Goal: Task Accomplishment & Management: Manage account settings

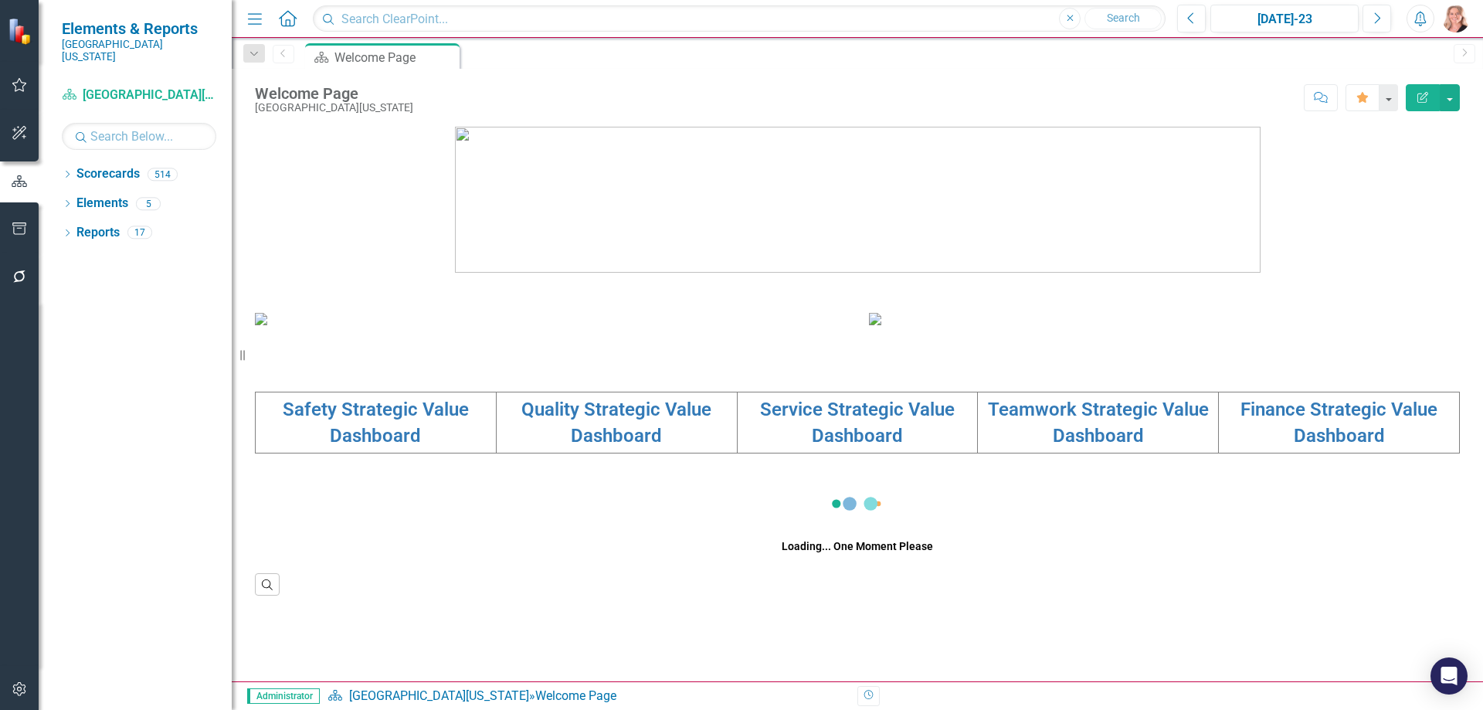
click at [25, 687] on icon "button" at bounding box center [18, 689] width 13 height 14
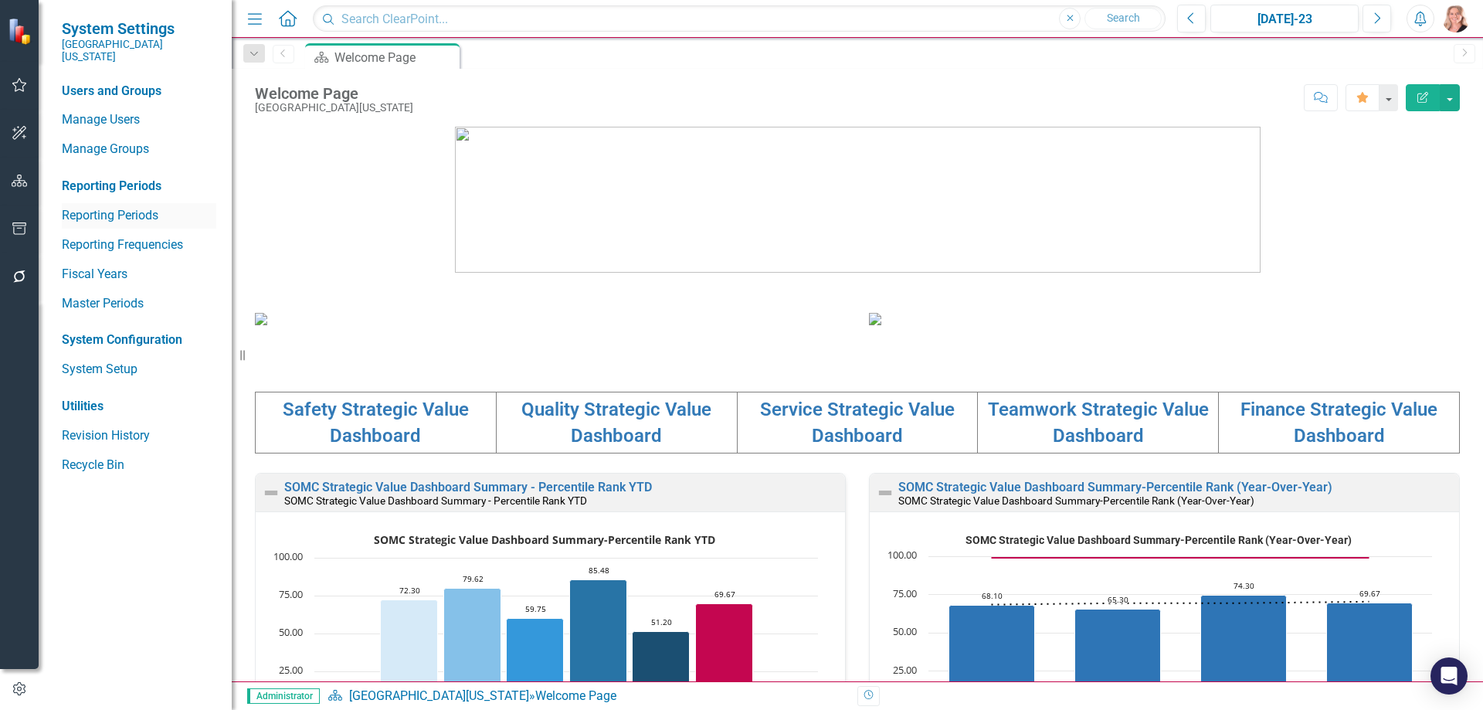
click at [97, 207] on link "Reporting Periods" at bounding box center [139, 216] width 154 height 18
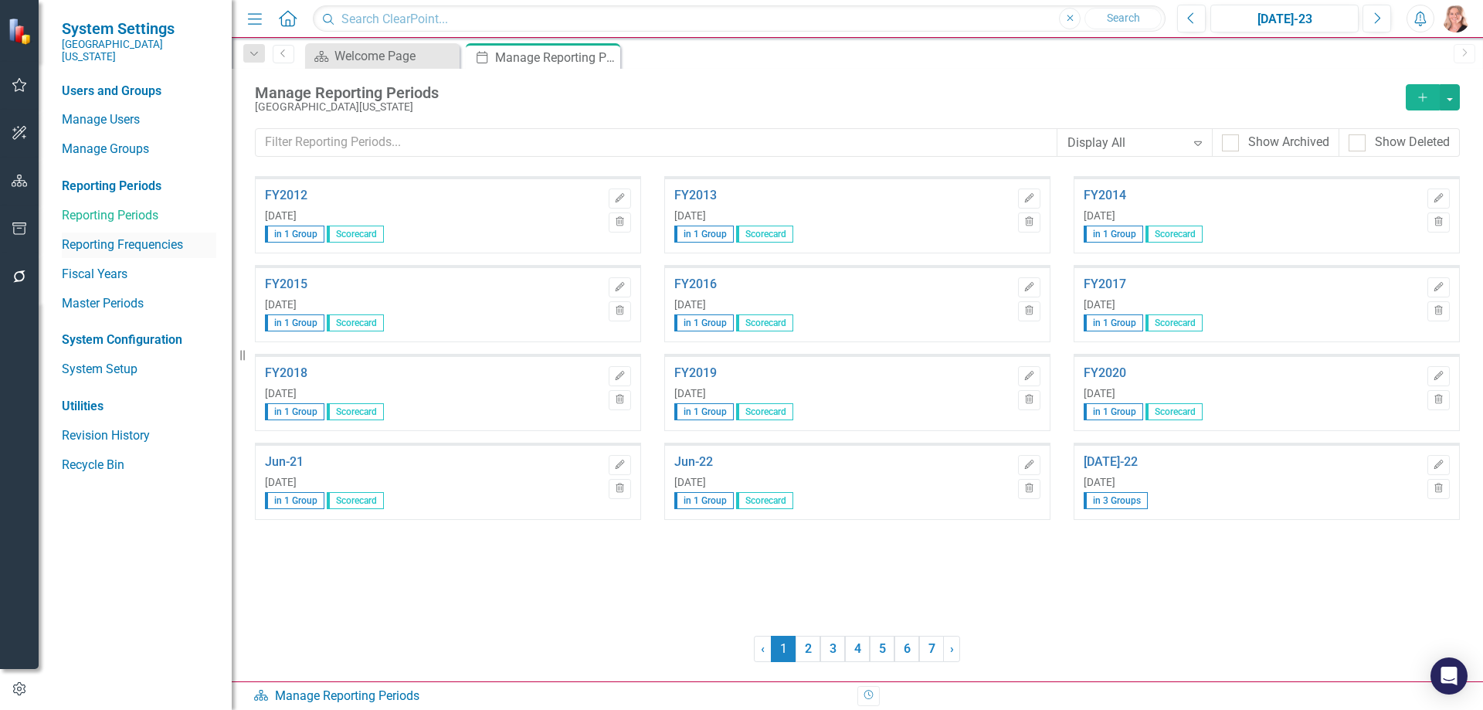
click at [97, 236] on link "Reporting Frequencies" at bounding box center [139, 245] width 154 height 18
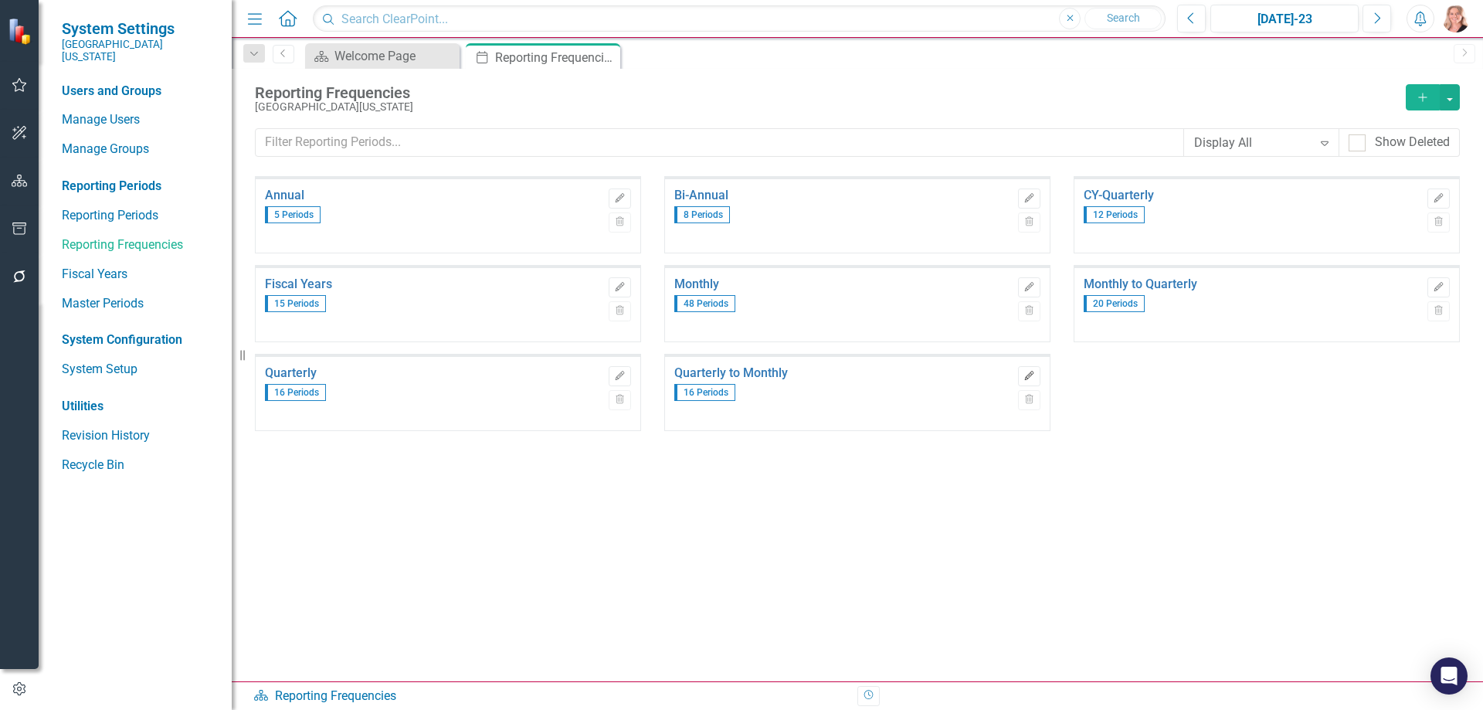
click at [1023, 375] on icon "Edit" at bounding box center [1029, 375] width 12 height 9
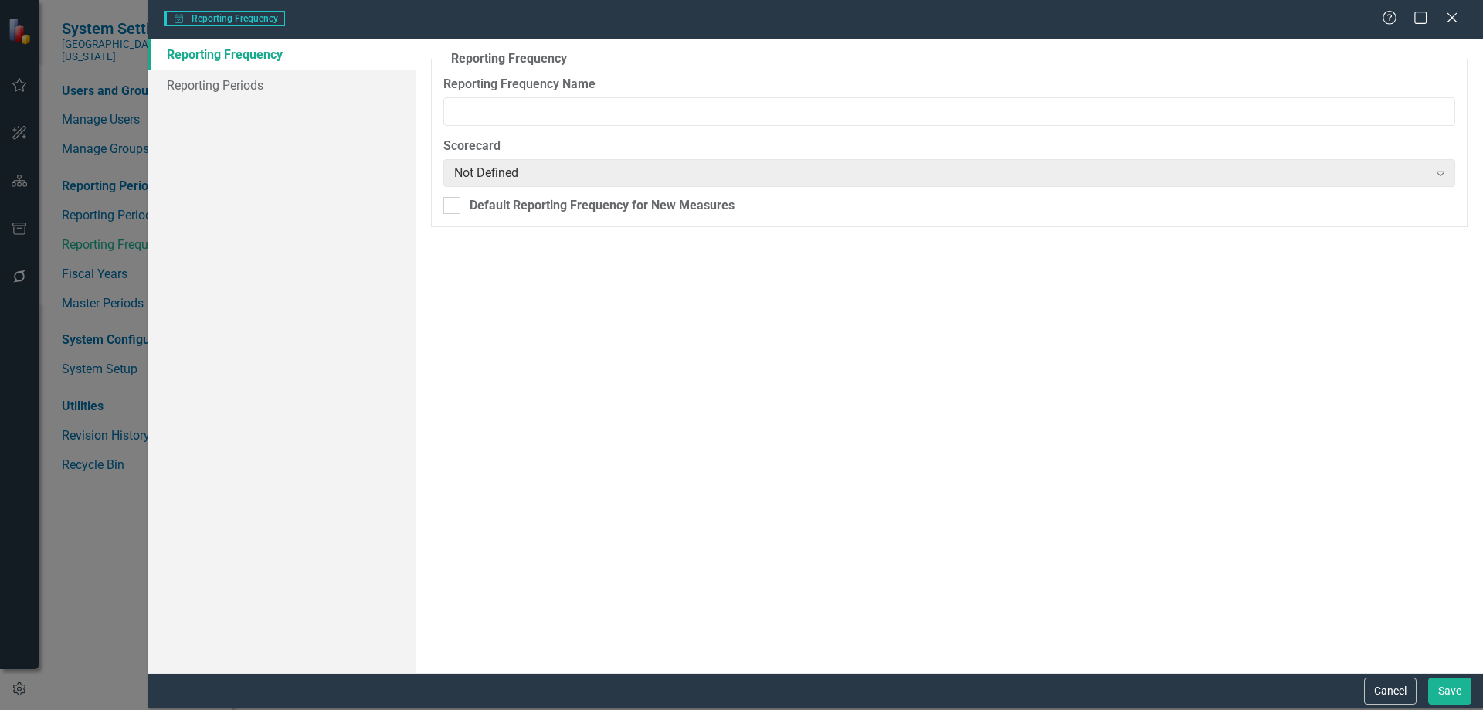
type input "Quarterly to Monthly"
click at [232, 85] on link "Reporting Periods" at bounding box center [281, 85] width 267 height 31
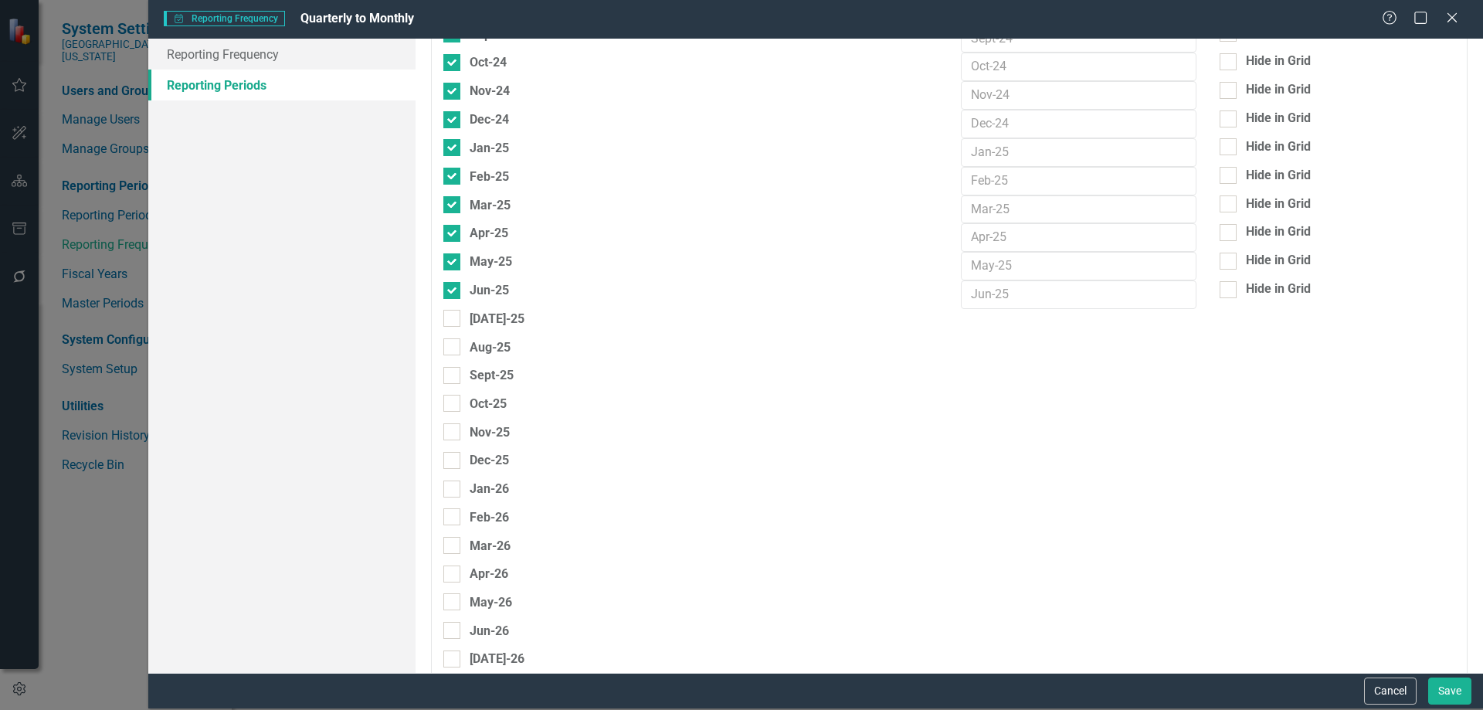
scroll to position [1158, 0]
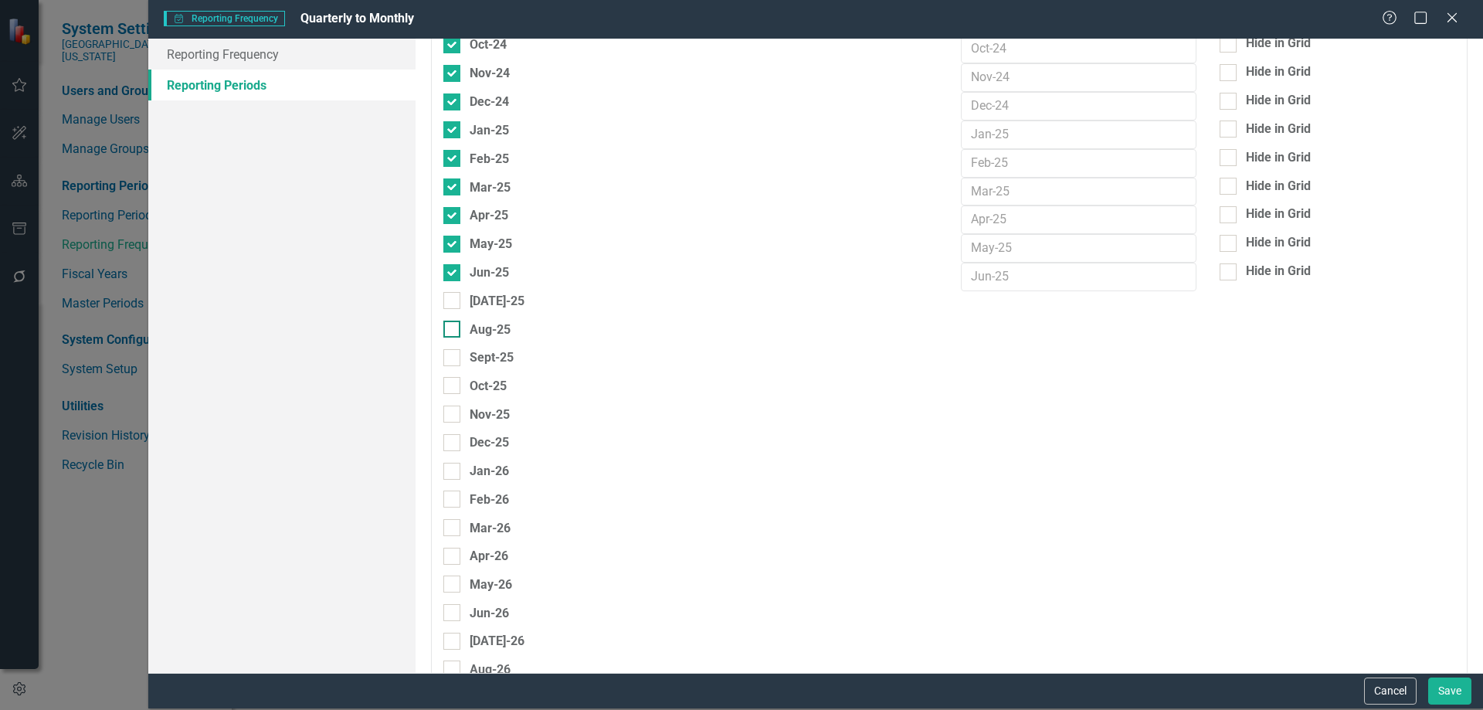
click at [455, 300] on div at bounding box center [451, 300] width 17 height 17
click at [453, 300] on input "[DATE]-25" at bounding box center [448, 297] width 10 height 10
checkbox input "true"
click at [454, 335] on div at bounding box center [451, 329] width 17 height 17
click at [453, 331] on input "Aug-25" at bounding box center [448, 326] width 10 height 10
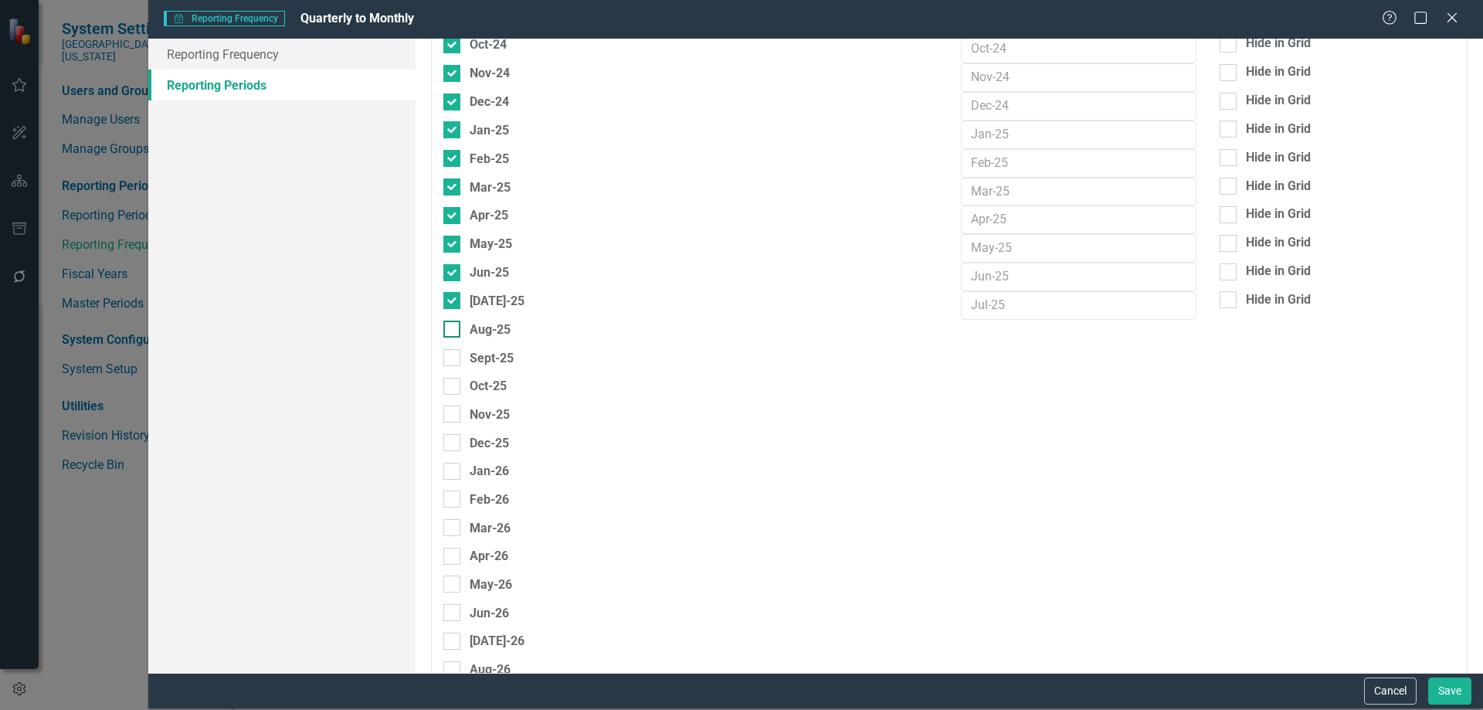
checkbox input "true"
click at [456, 361] on div at bounding box center [451, 357] width 17 height 17
click at [453, 359] on input "Sept-25" at bounding box center [448, 354] width 10 height 10
checkbox input "true"
click at [456, 388] on div at bounding box center [451, 386] width 17 height 17
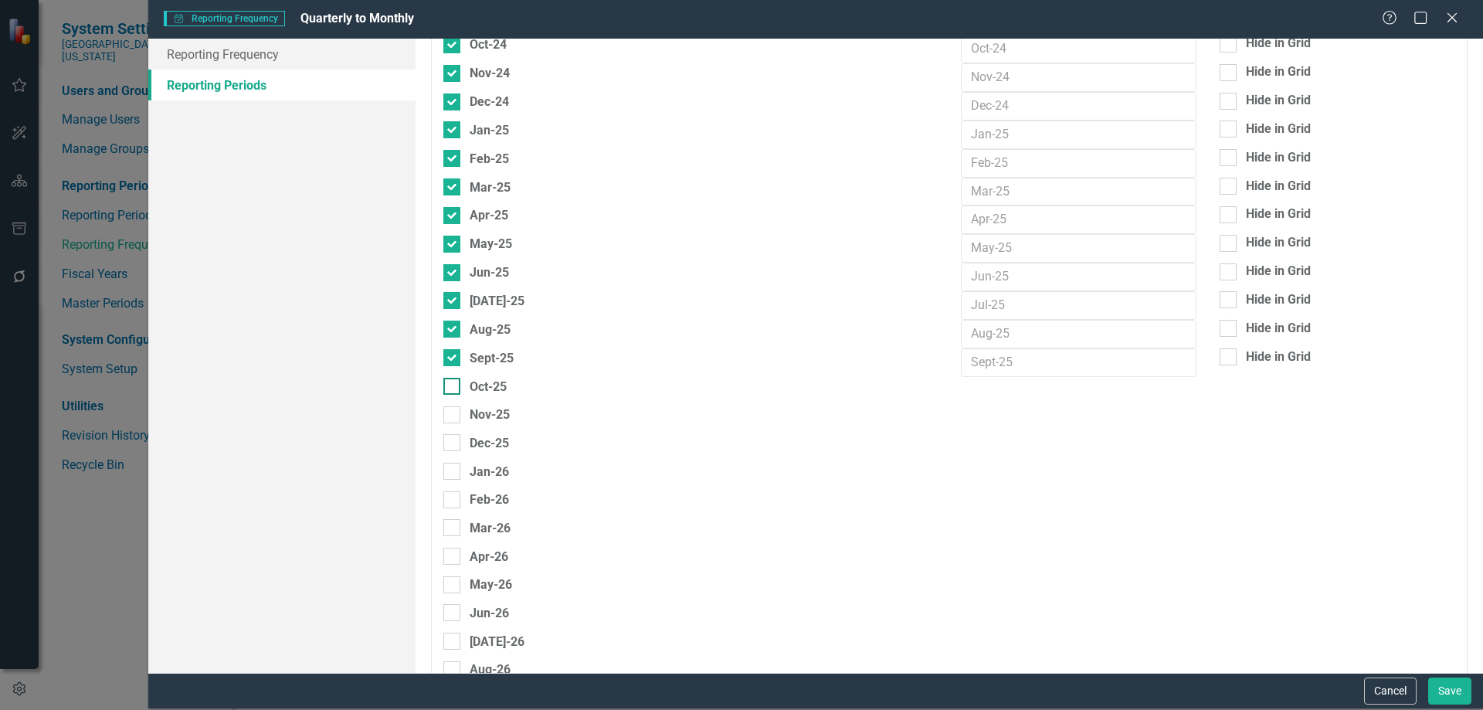
click at [453, 388] on input "Oct-25" at bounding box center [448, 383] width 10 height 10
checkbox input "true"
click at [452, 412] on input "Nov-25" at bounding box center [448, 411] width 10 height 10
checkbox input "true"
click at [457, 445] on div at bounding box center [451, 443] width 17 height 17
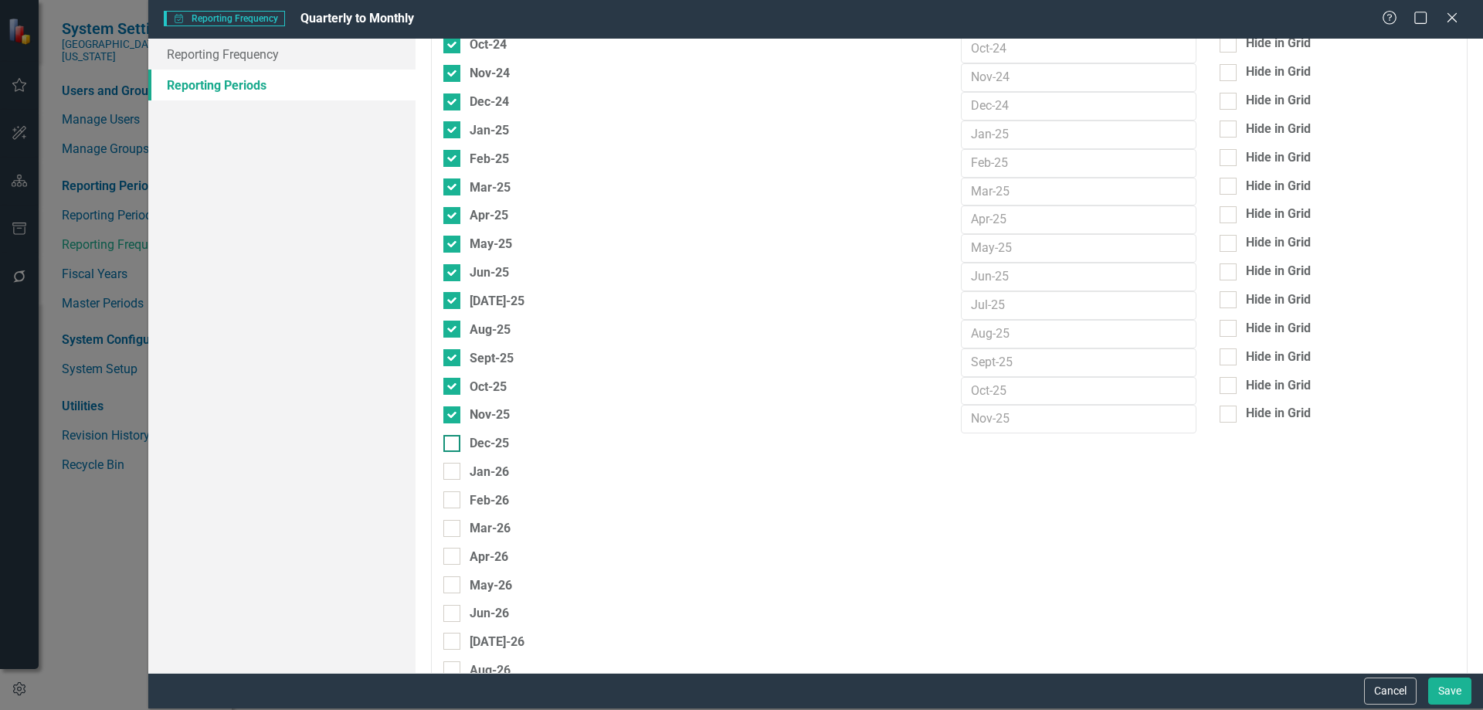
click at [453, 445] on input "Dec-25" at bounding box center [448, 440] width 10 height 10
checkbox input "true"
click at [458, 469] on div at bounding box center [451, 471] width 17 height 17
click at [453, 469] on input "Jan-26" at bounding box center [448, 468] width 10 height 10
checkbox input "true"
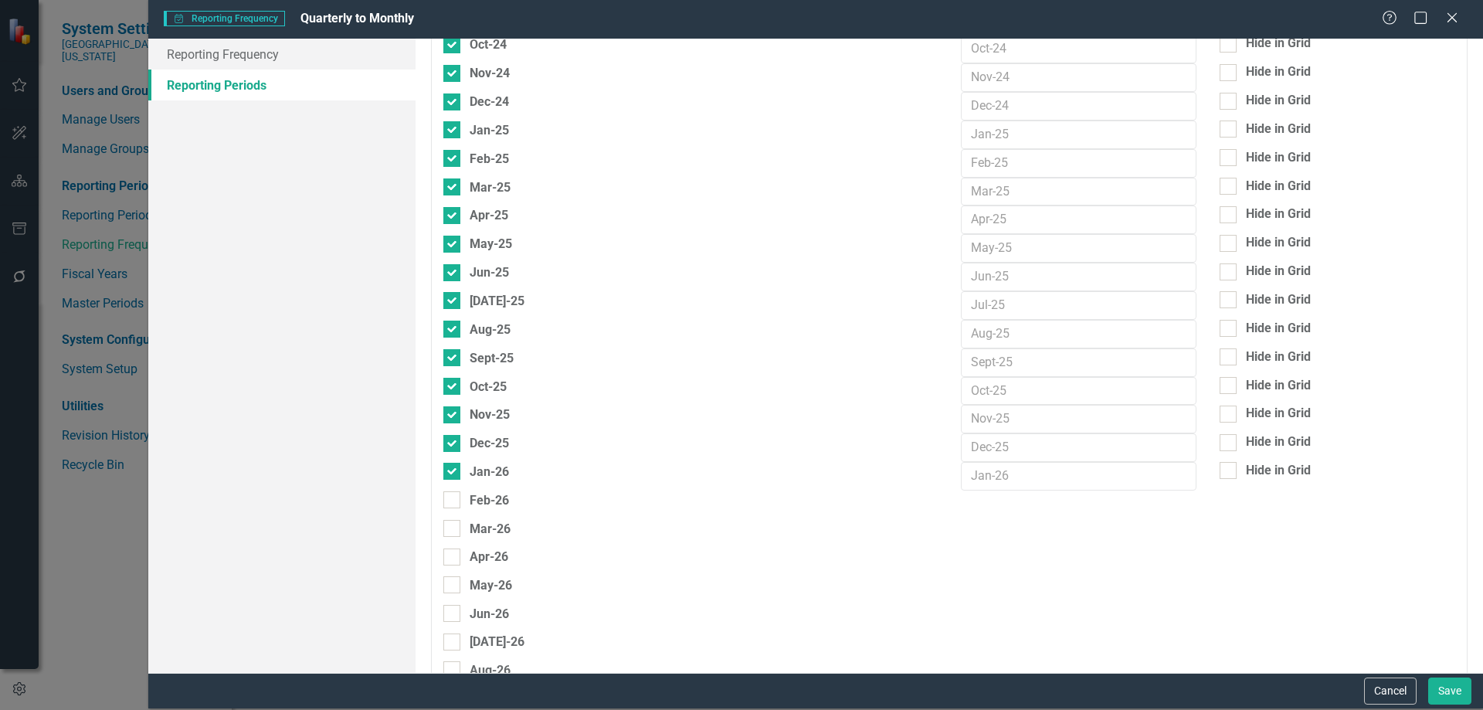
drag, startPoint x: 451, startPoint y: 497, endPoint x: 449, endPoint y: 514, distance: 17.1
click at [449, 497] on input "Feb-26" at bounding box center [448, 496] width 10 height 10
checkbox input "true"
click at [449, 525] on input "Mar-26" at bounding box center [448, 525] width 10 height 10
checkbox input "true"
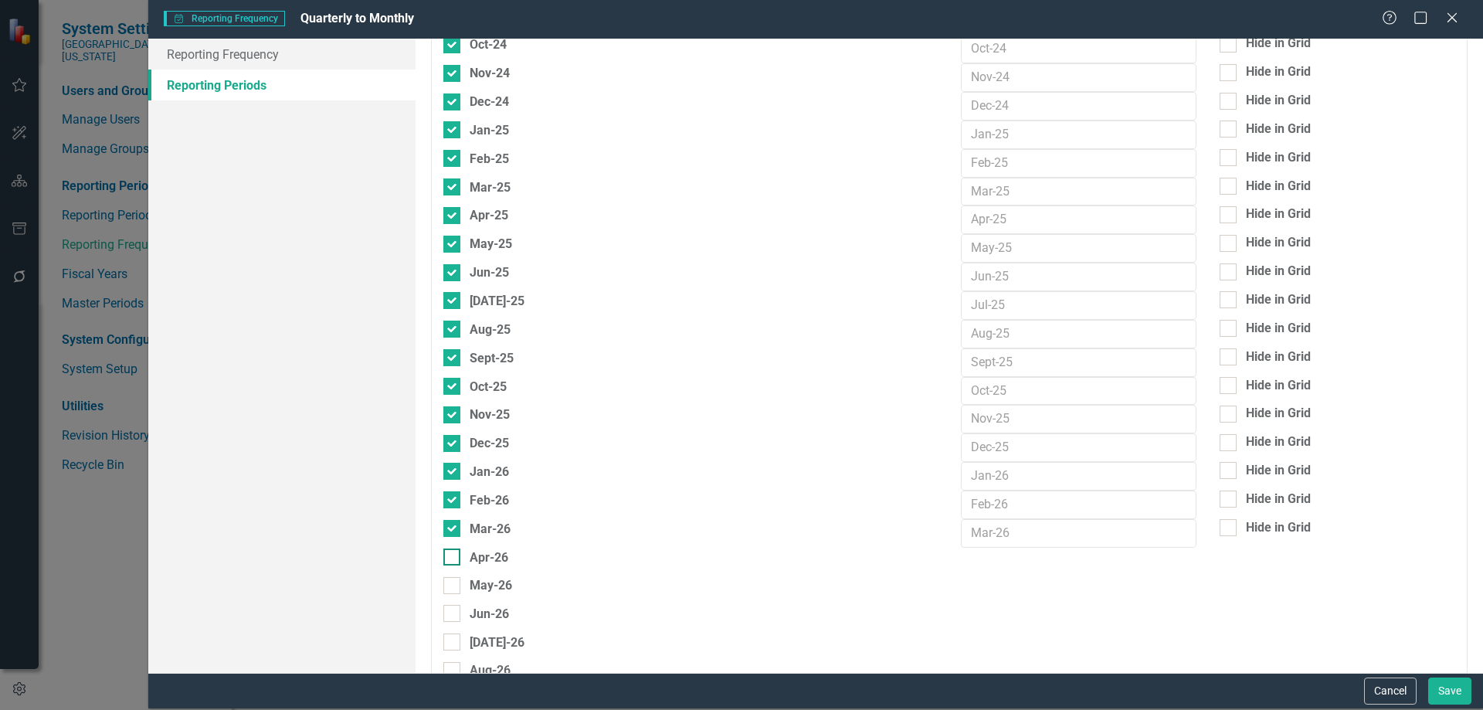
click at [459, 559] on div at bounding box center [451, 556] width 17 height 17
click at [453, 558] on input "Apr-26" at bounding box center [448, 553] width 10 height 10
checkbox input "true"
click at [456, 592] on div at bounding box center [451, 585] width 17 height 17
click at [453, 587] on input "May-26" at bounding box center [448, 582] width 10 height 10
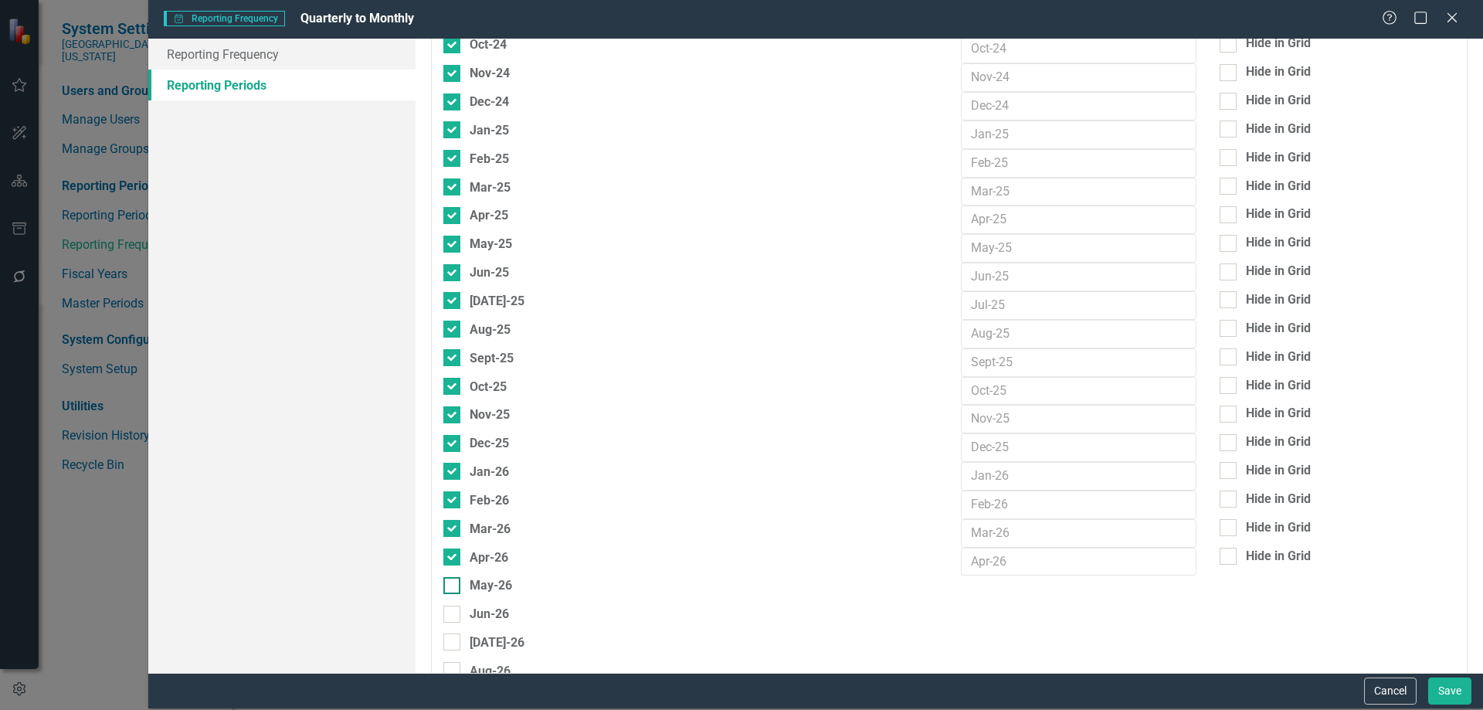
checkbox input "true"
click at [454, 614] on div at bounding box center [451, 613] width 17 height 17
click at [453, 614] on input "Jun-26" at bounding box center [448, 610] width 10 height 10
checkbox input "true"
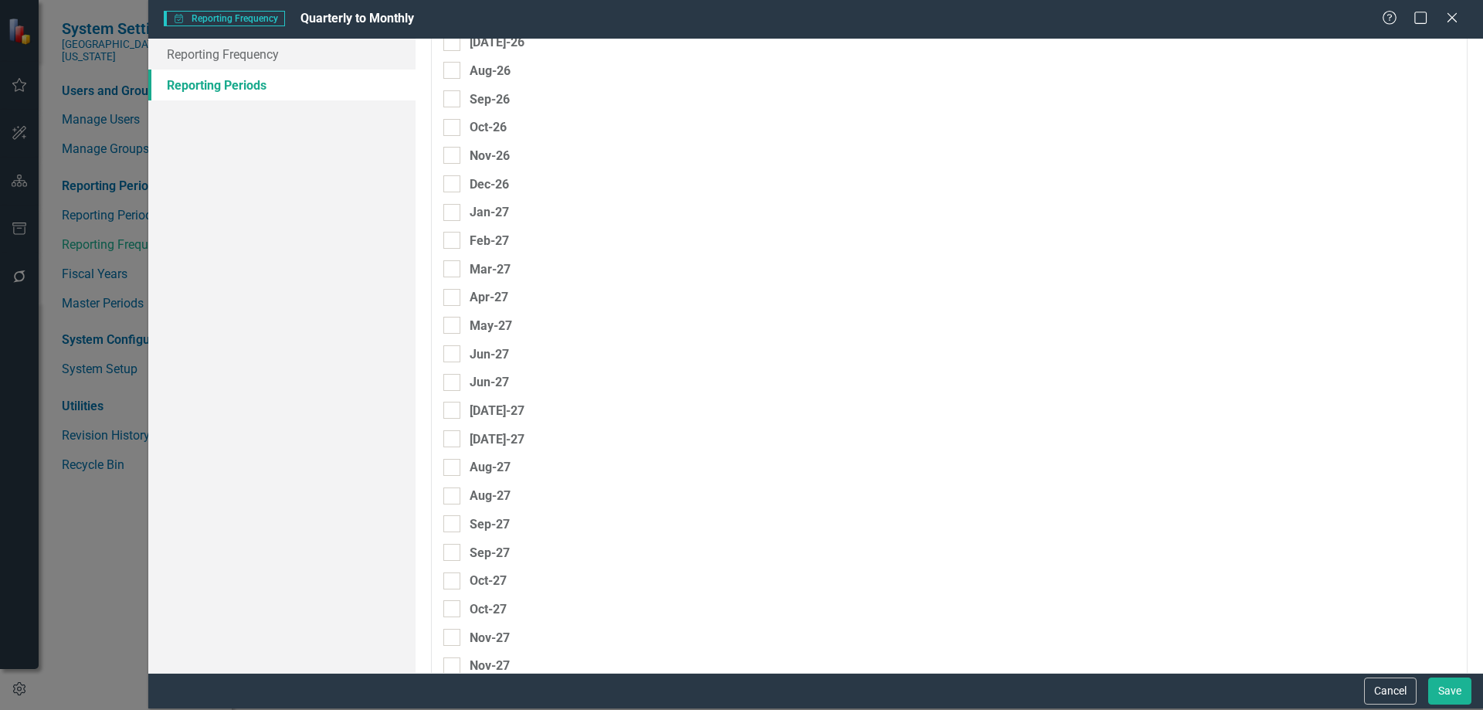
scroll to position [1811, 0]
click at [1448, 684] on button "Save" at bounding box center [1449, 690] width 43 height 27
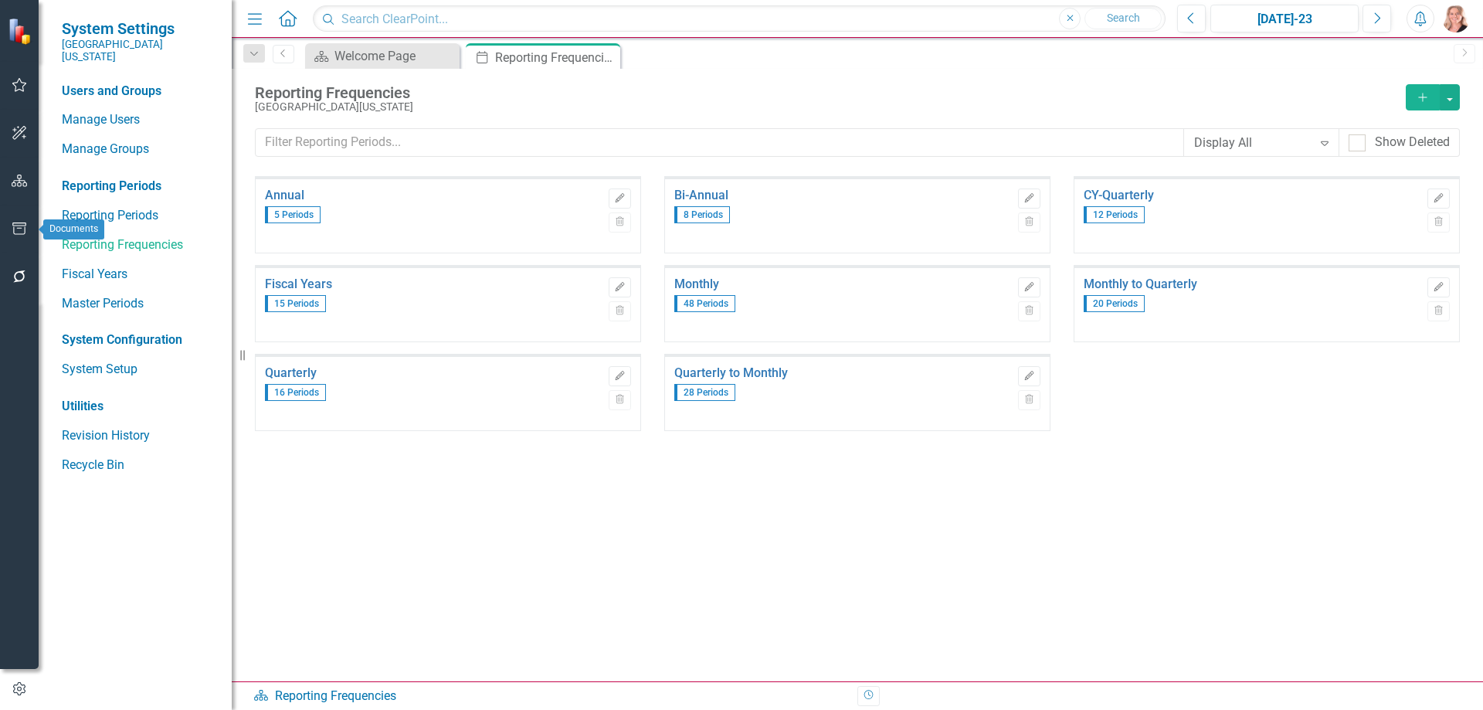
click at [15, 174] on button "button" at bounding box center [19, 181] width 35 height 32
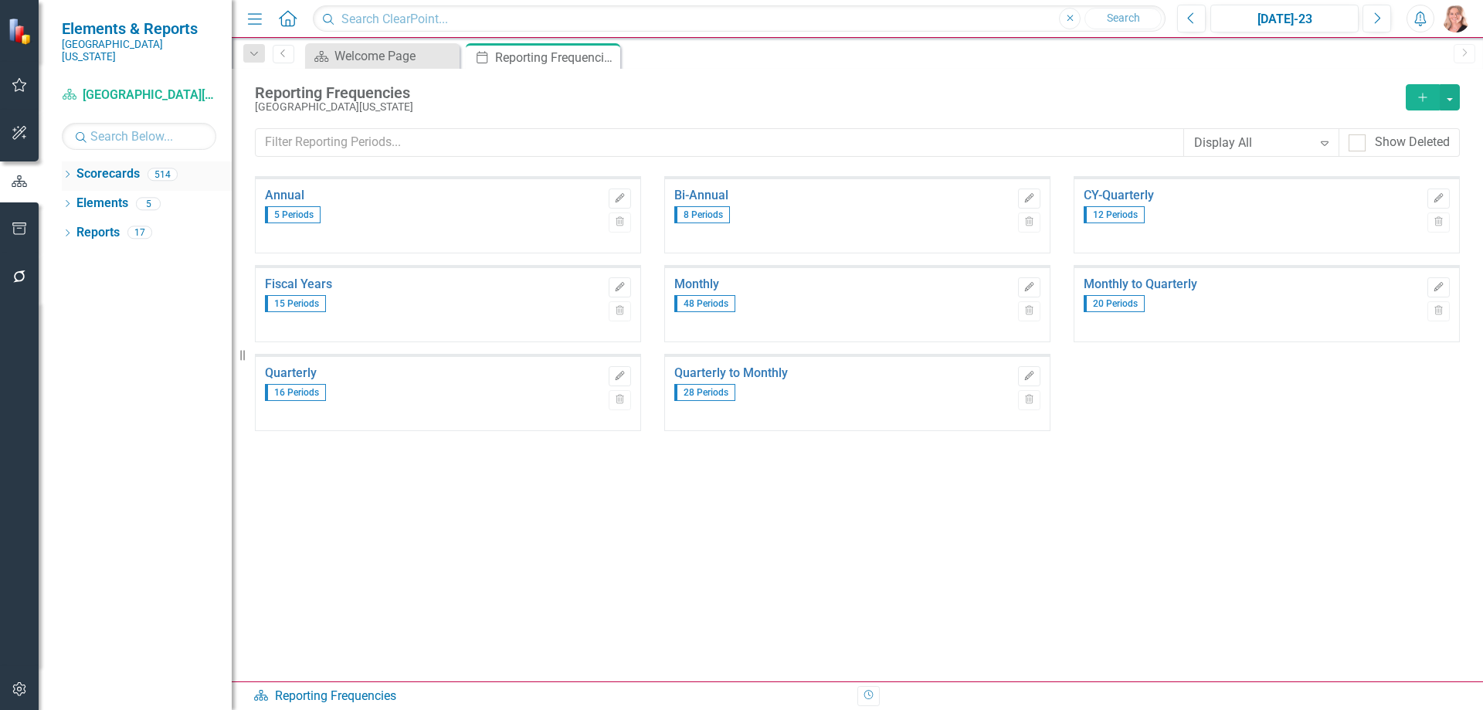
click at [66, 171] on icon "Dropdown" at bounding box center [67, 175] width 11 height 8
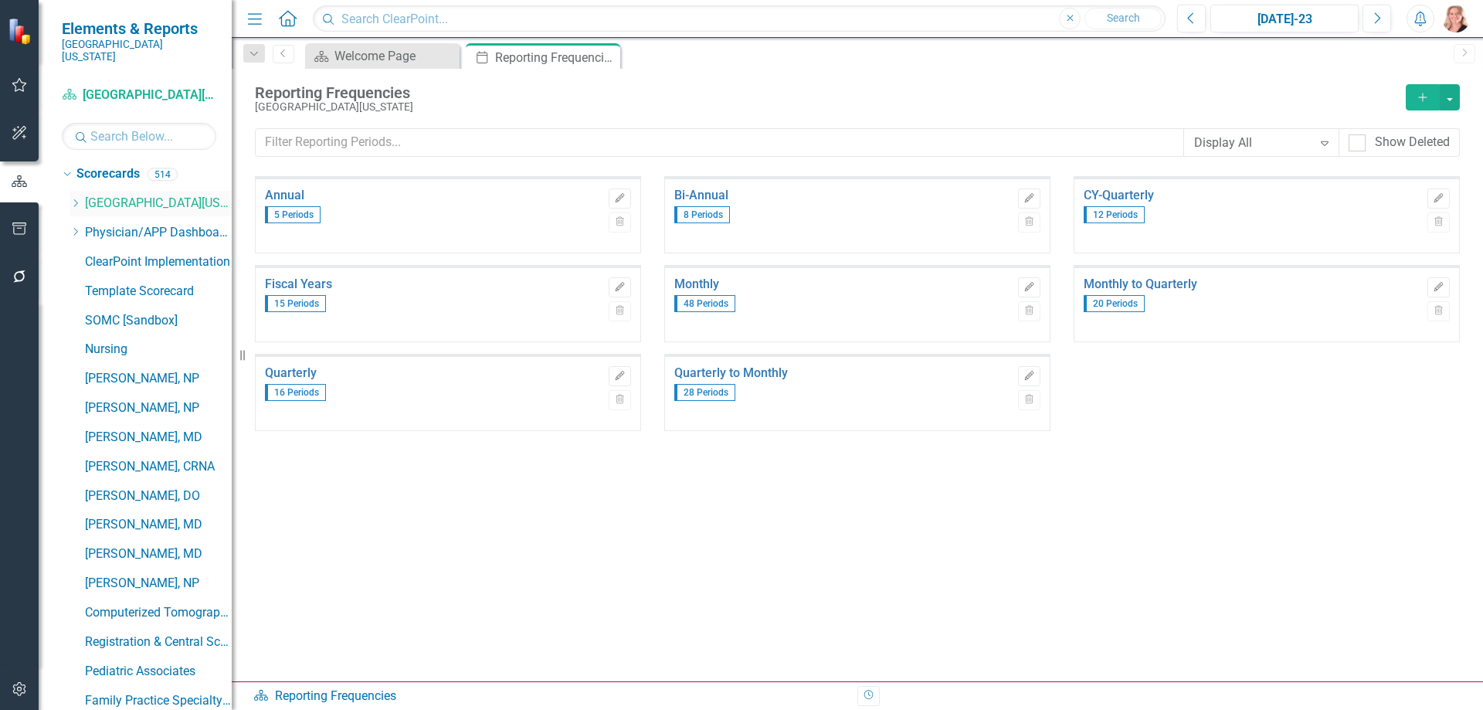
click at [77, 199] on icon at bounding box center [76, 203] width 4 height 8
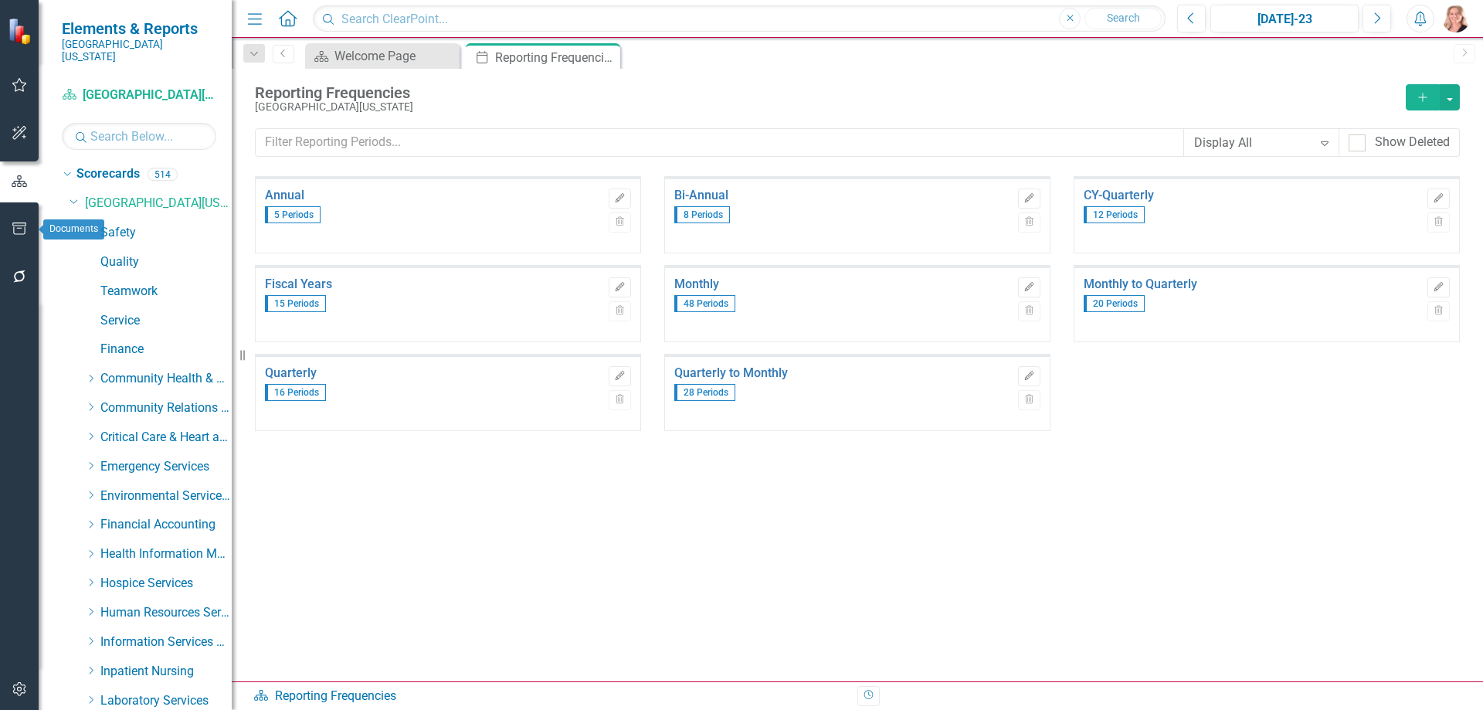
click at [18, 220] on button "button" at bounding box center [19, 229] width 35 height 32
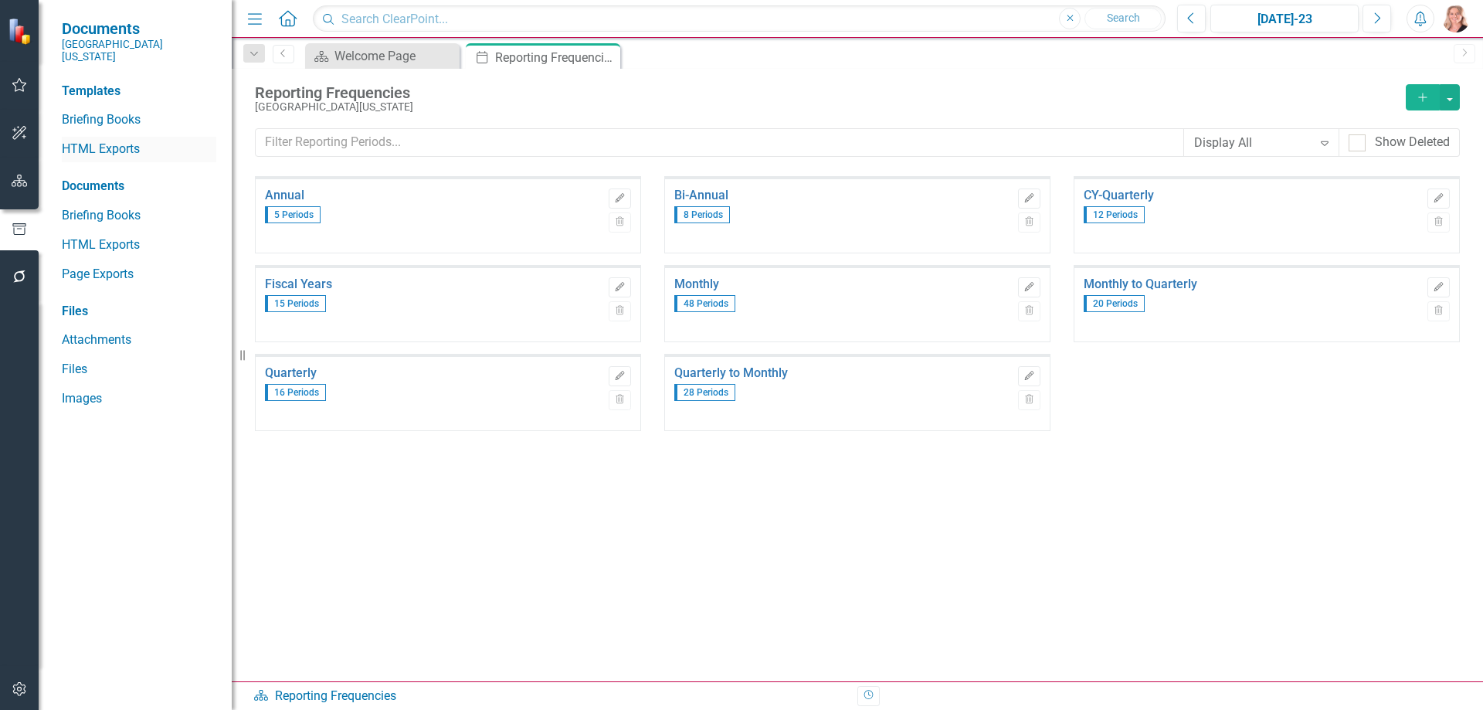
click at [97, 141] on link "HTML Exports" at bounding box center [139, 150] width 154 height 18
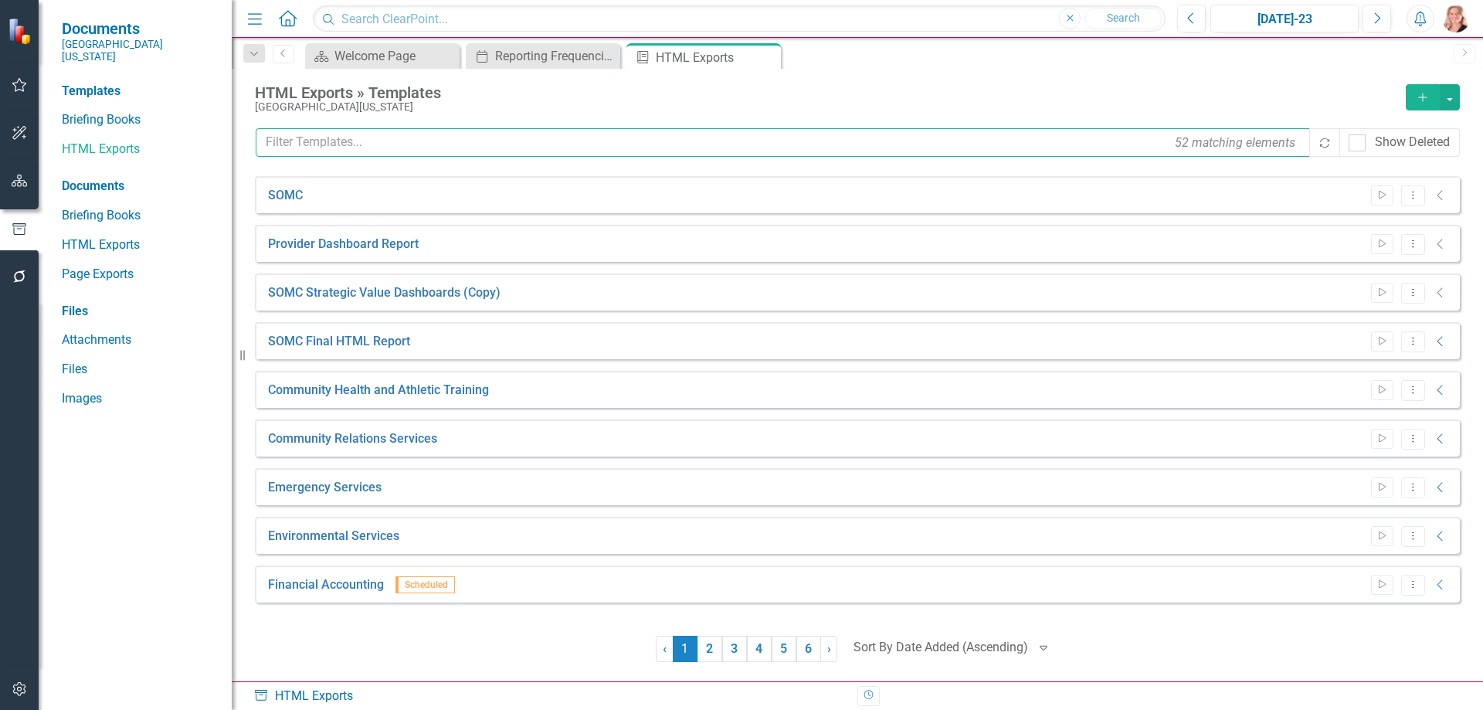
click at [310, 137] on input "text" at bounding box center [784, 142] width 1056 height 29
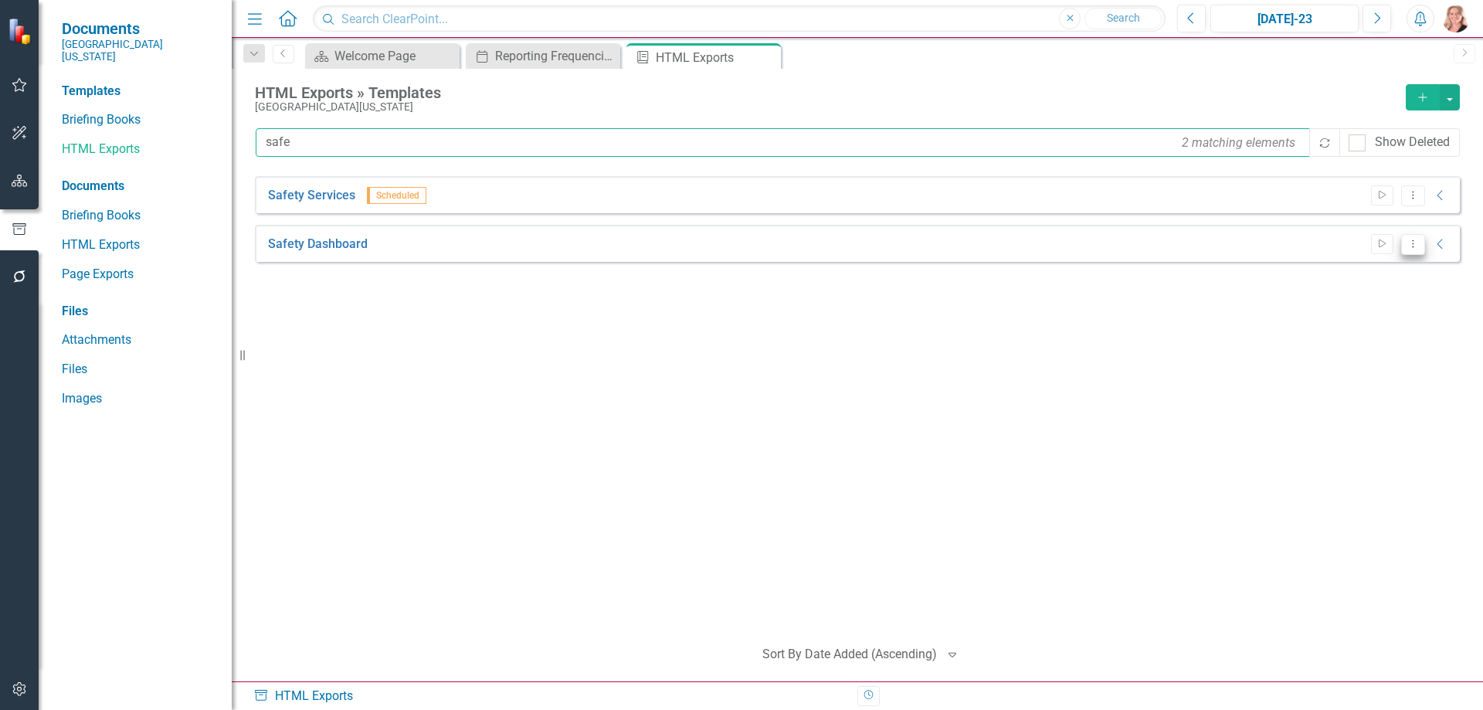
type input "safe"
click at [1409, 246] on icon "Dropdown Menu" at bounding box center [1412, 244] width 13 height 10
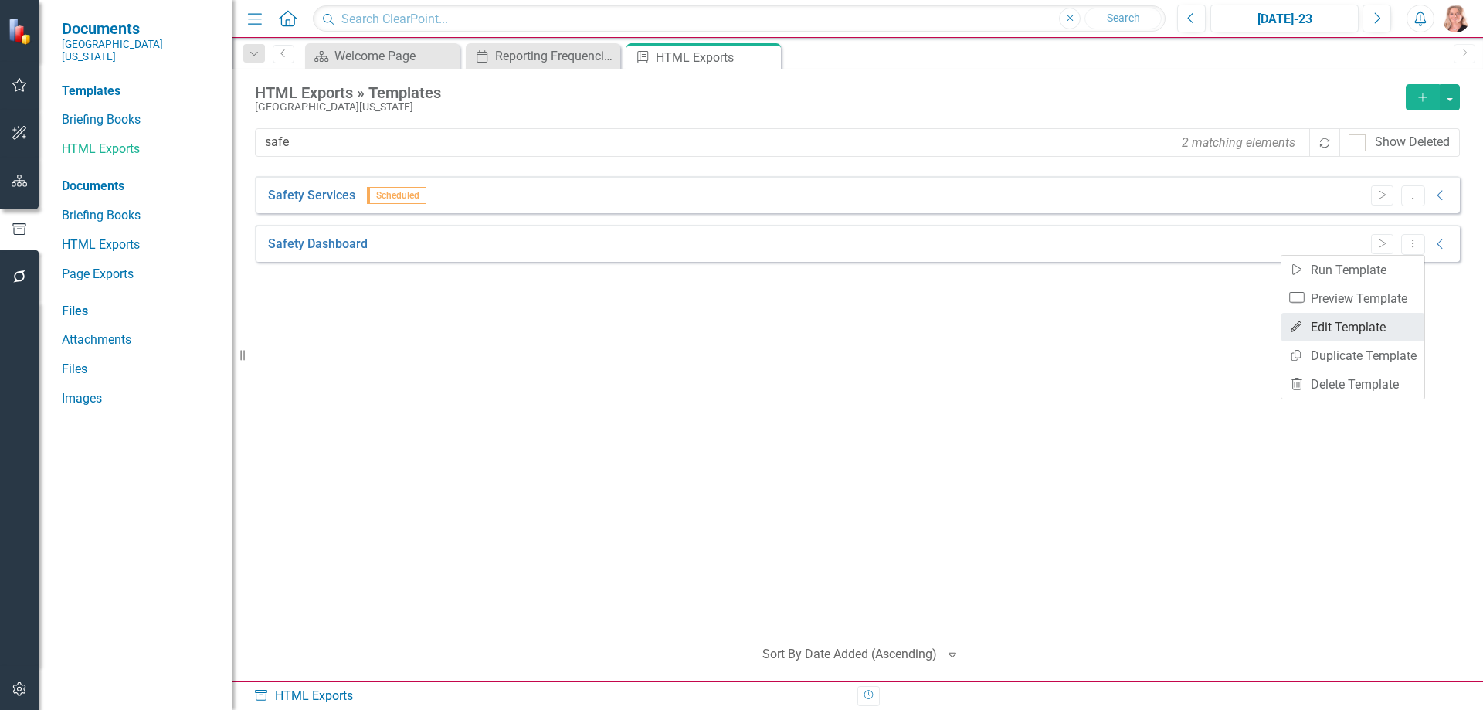
click at [1331, 319] on link "Edit Edit Template" at bounding box center [1352, 327] width 143 height 29
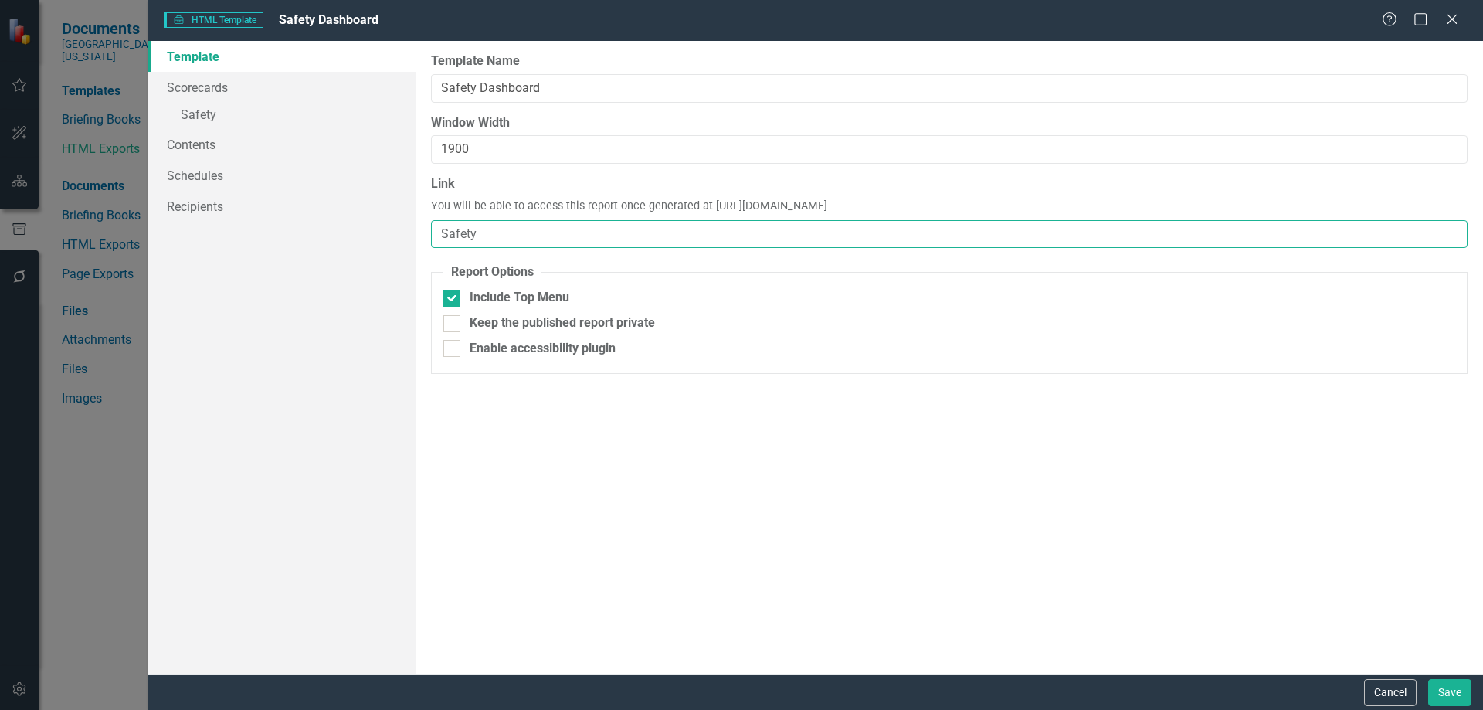
click at [505, 231] on input "Safety" at bounding box center [949, 234] width 1036 height 29
click at [262, 111] on link "» Safety" at bounding box center [281, 116] width 267 height 27
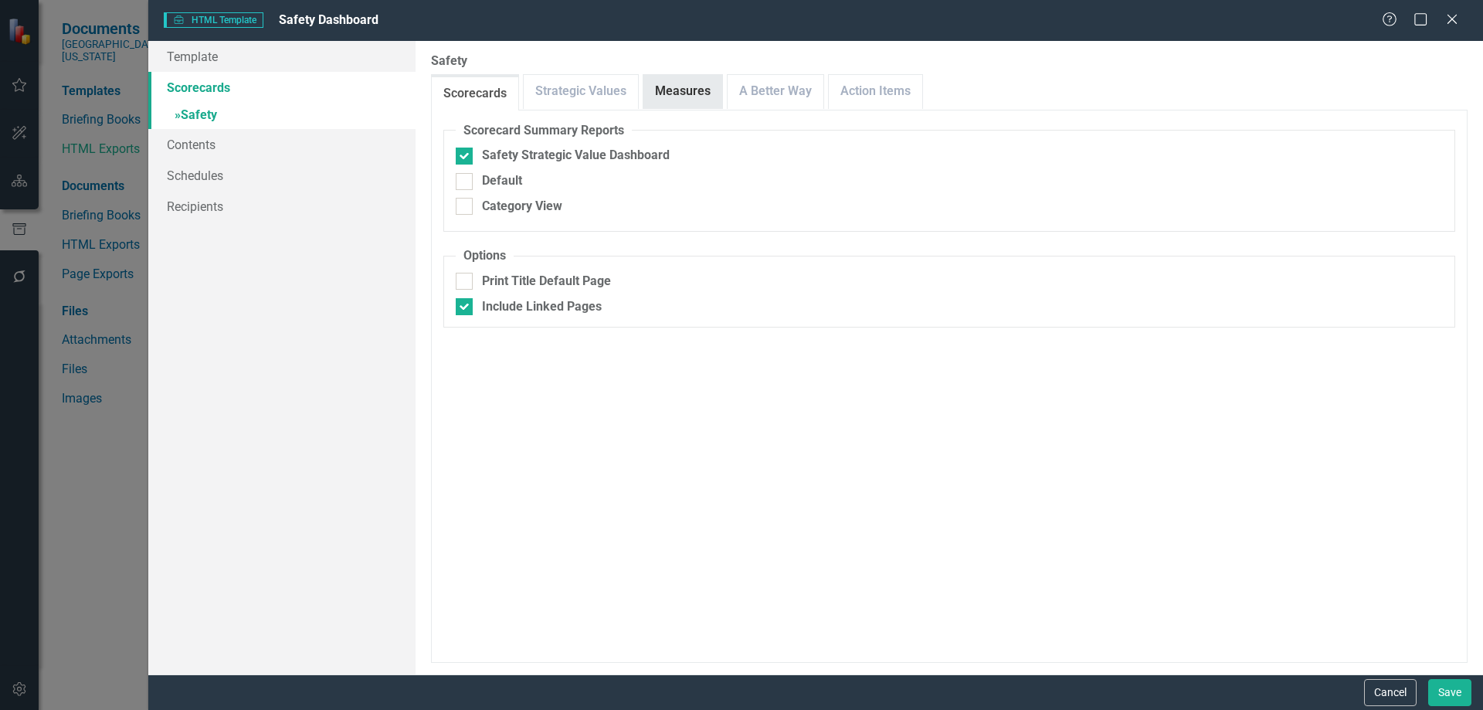
click at [683, 92] on link "Measures" at bounding box center [682, 91] width 79 height 33
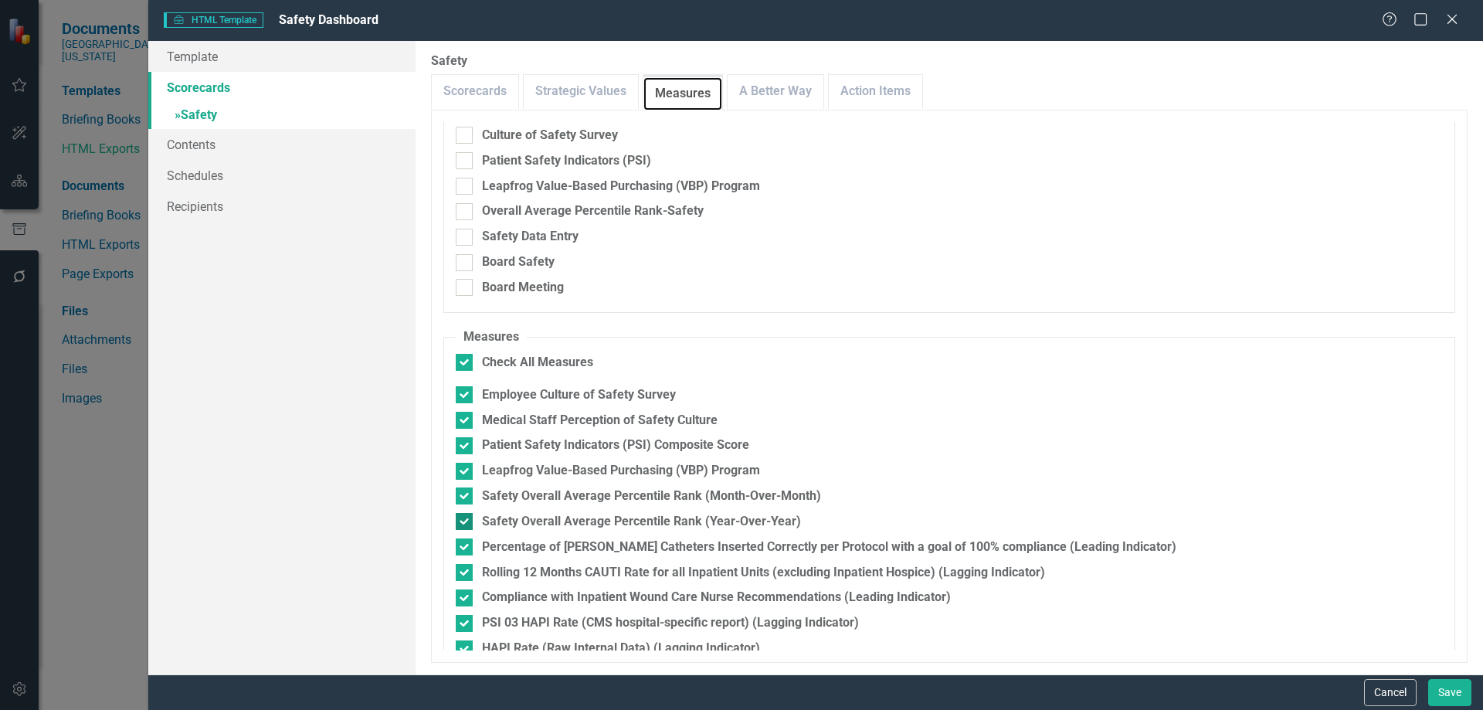
scroll to position [246, 0]
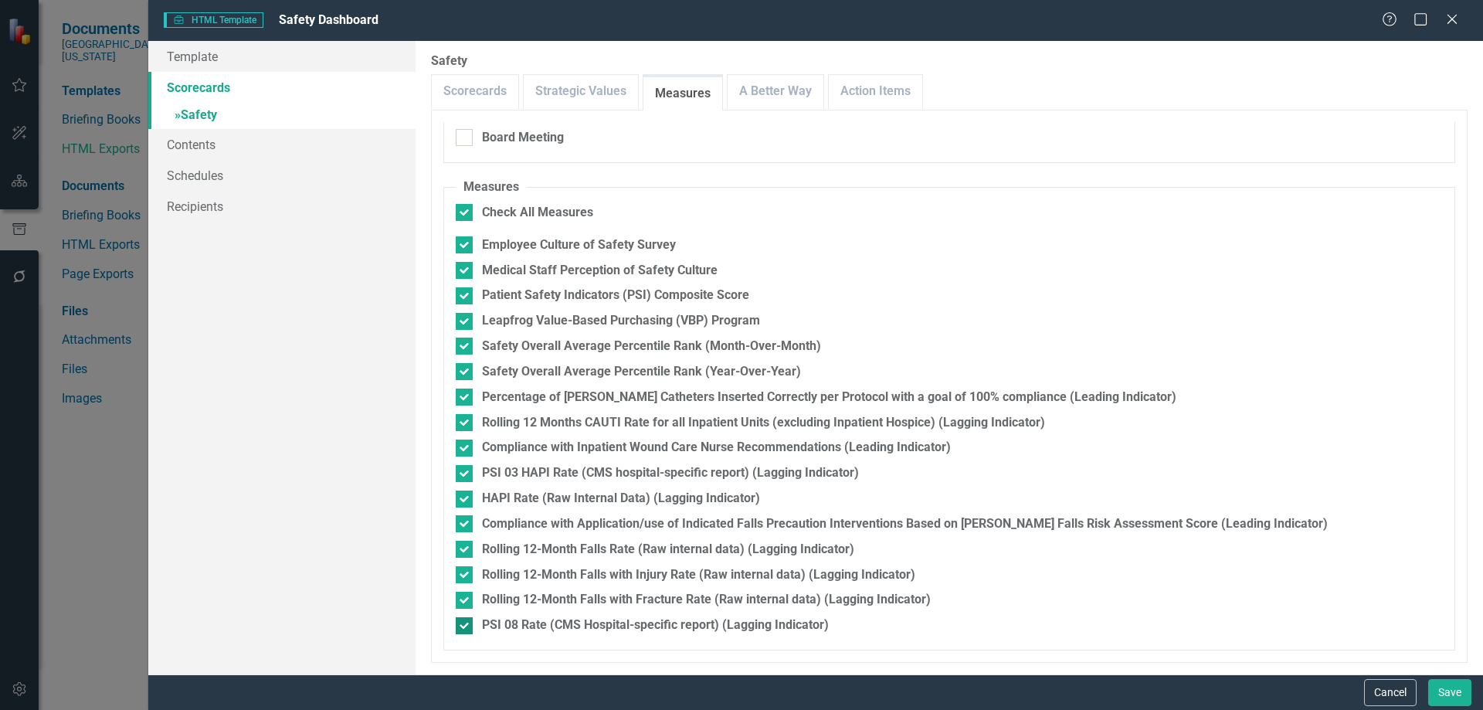
click at [469, 627] on div at bounding box center [464, 625] width 17 height 17
click at [466, 627] on input "PSI 08 Rate (CMS Hospital-specific report) (Lagging Indicator)" at bounding box center [461, 622] width 10 height 10
checkbox input "false"
click at [466, 608] on div at bounding box center [464, 600] width 17 height 17
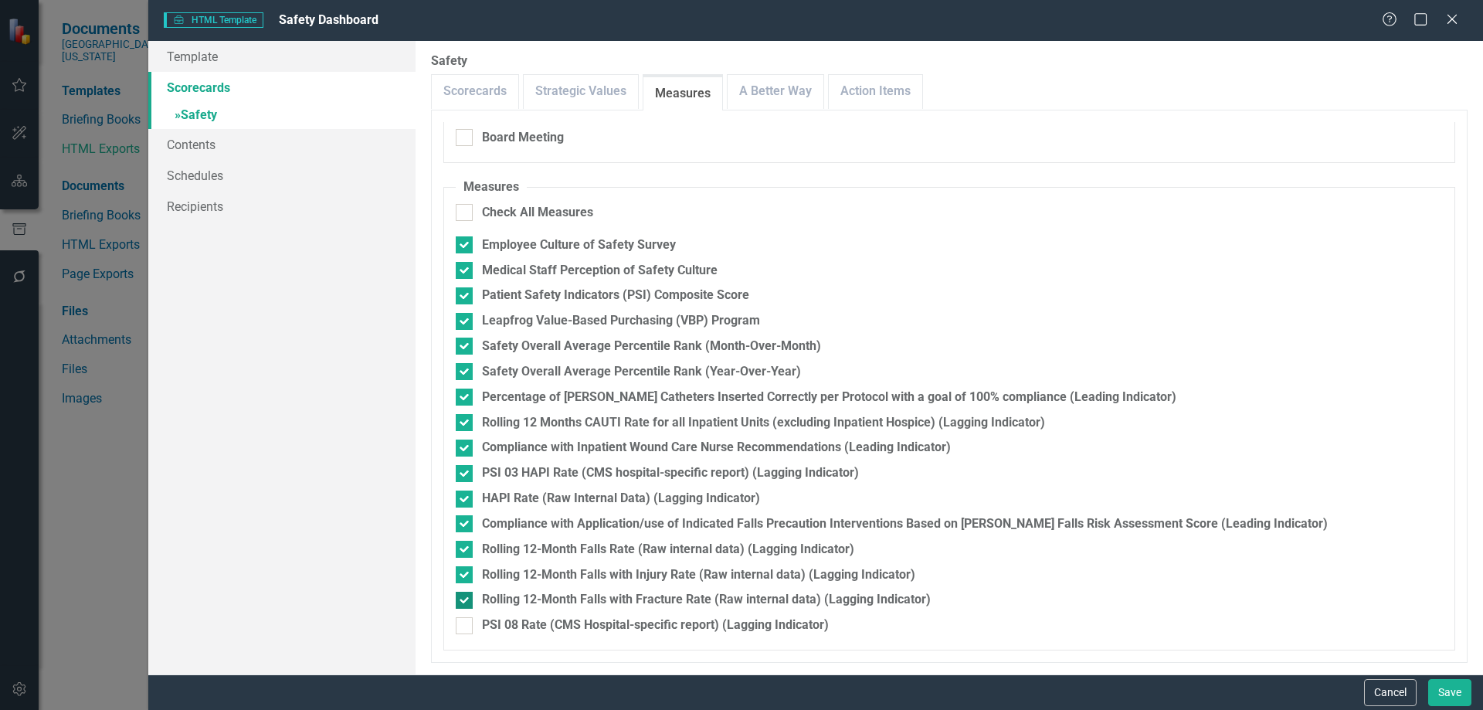
click at [466, 602] on input "Rolling 12-Month Falls with Fracture Rate (Raw internal data) (Lagging Indicato…" at bounding box center [461, 597] width 10 height 10
click at [464, 601] on input "Rolling 12-Month Falls with Fracture Rate (Raw internal data) (Lagging Indicato…" at bounding box center [461, 597] width 10 height 10
checkbox input "false"
click at [465, 579] on div at bounding box center [464, 574] width 17 height 17
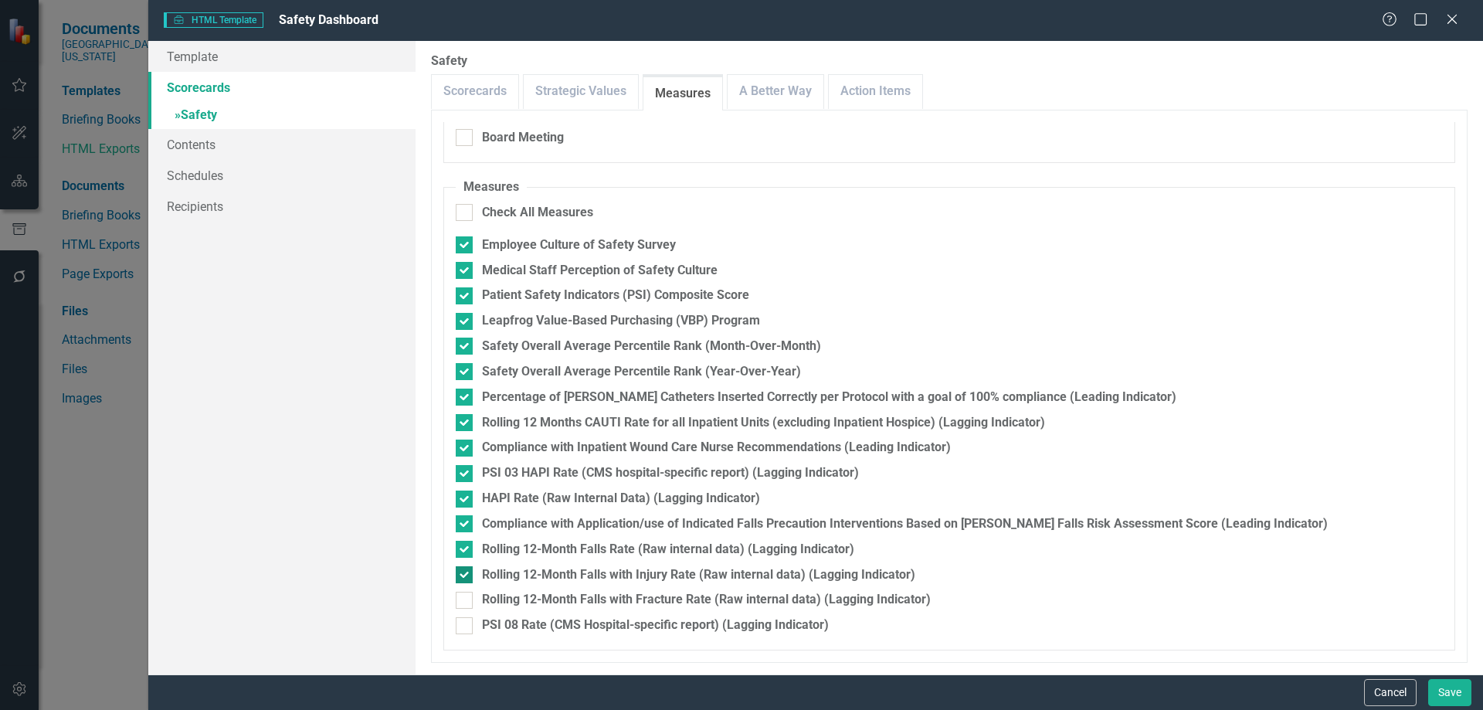
click at [465, 576] on input "Rolling 12-Month Falls with Injury Rate (Raw internal data) (Lagging Indicator)" at bounding box center [461, 571] width 10 height 10
checkbox input "false"
click at [464, 553] on div at bounding box center [464, 549] width 17 height 17
click at [464, 551] on input "Rolling 12-Month Falls Rate (Raw internal data) (Lagging Indicator)" at bounding box center [461, 546] width 10 height 10
checkbox input "false"
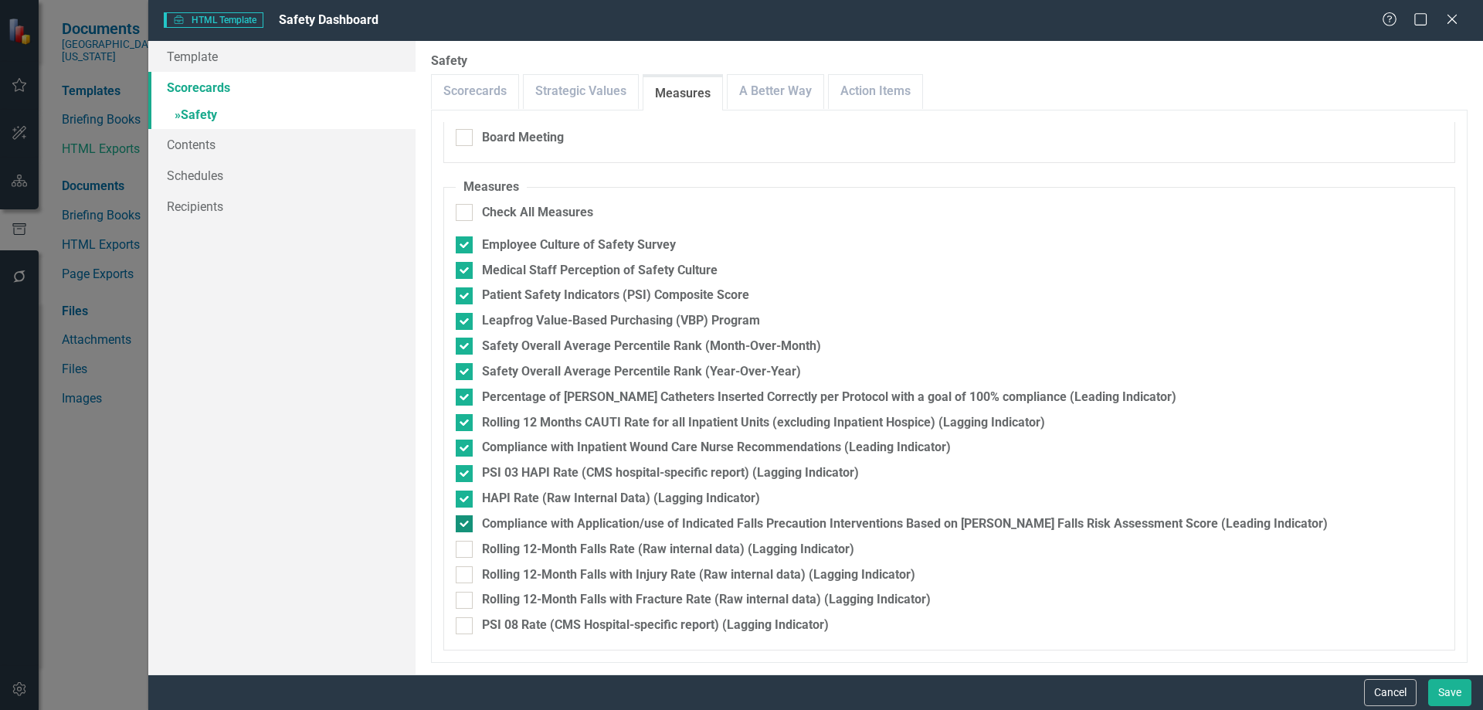
click at [466, 521] on div at bounding box center [464, 523] width 17 height 17
click at [466, 521] on input "Compliance with Application/use of Indicated Falls Precaution Interventions Bas…" at bounding box center [461, 520] width 10 height 10
checkbox input "false"
click at [460, 490] on input "HAPI Rate (Raw Internal Data) (Lagging Indicator)" at bounding box center [461, 495] width 10 height 10
checkbox input "false"
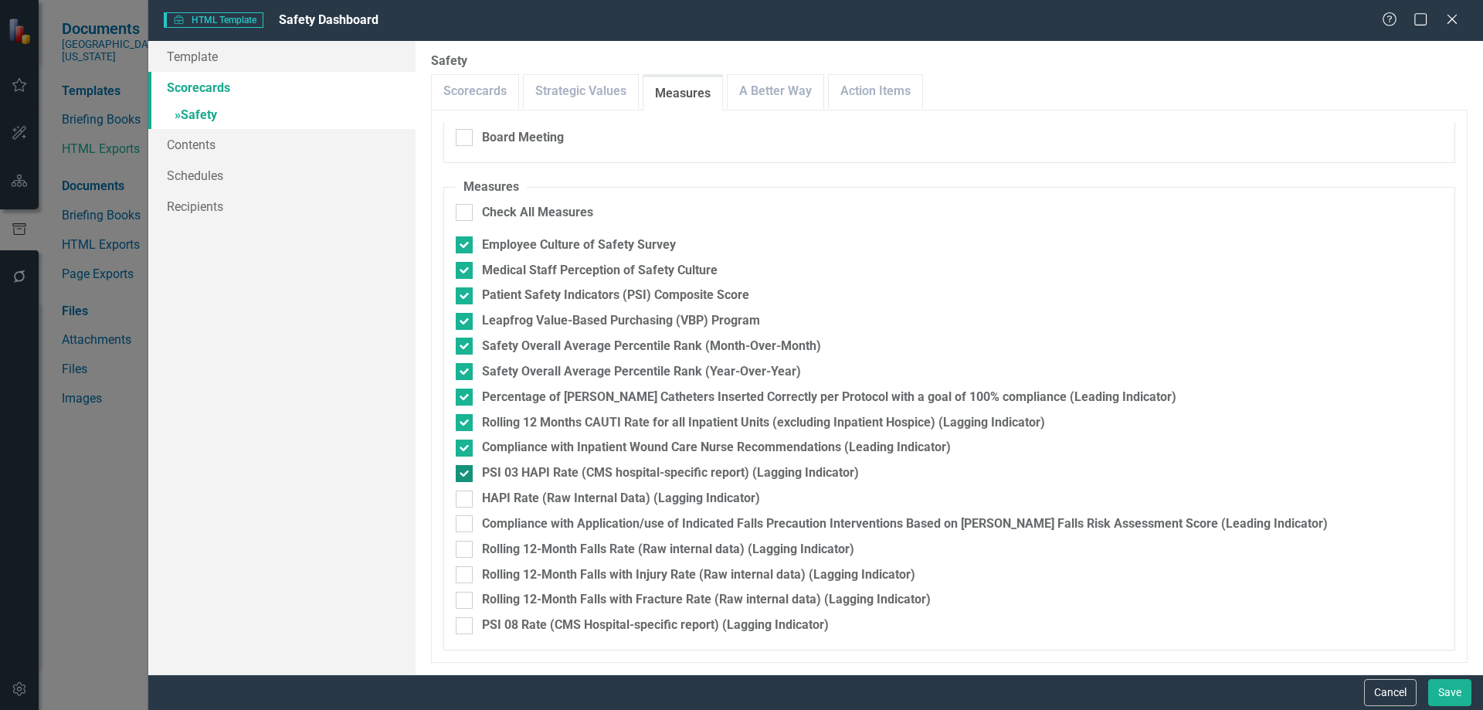
click at [466, 466] on div at bounding box center [464, 473] width 17 height 17
click at [466, 466] on input "PSI 03 HAPI Rate (CMS hospital-specific report) (Lagging Indicator)" at bounding box center [461, 470] width 10 height 10
checkbox input "false"
click at [464, 442] on input "Compliance with Inpatient Wound Care Nurse Recommendations (Leading Indicator)" at bounding box center [461, 444] width 10 height 10
checkbox input "false"
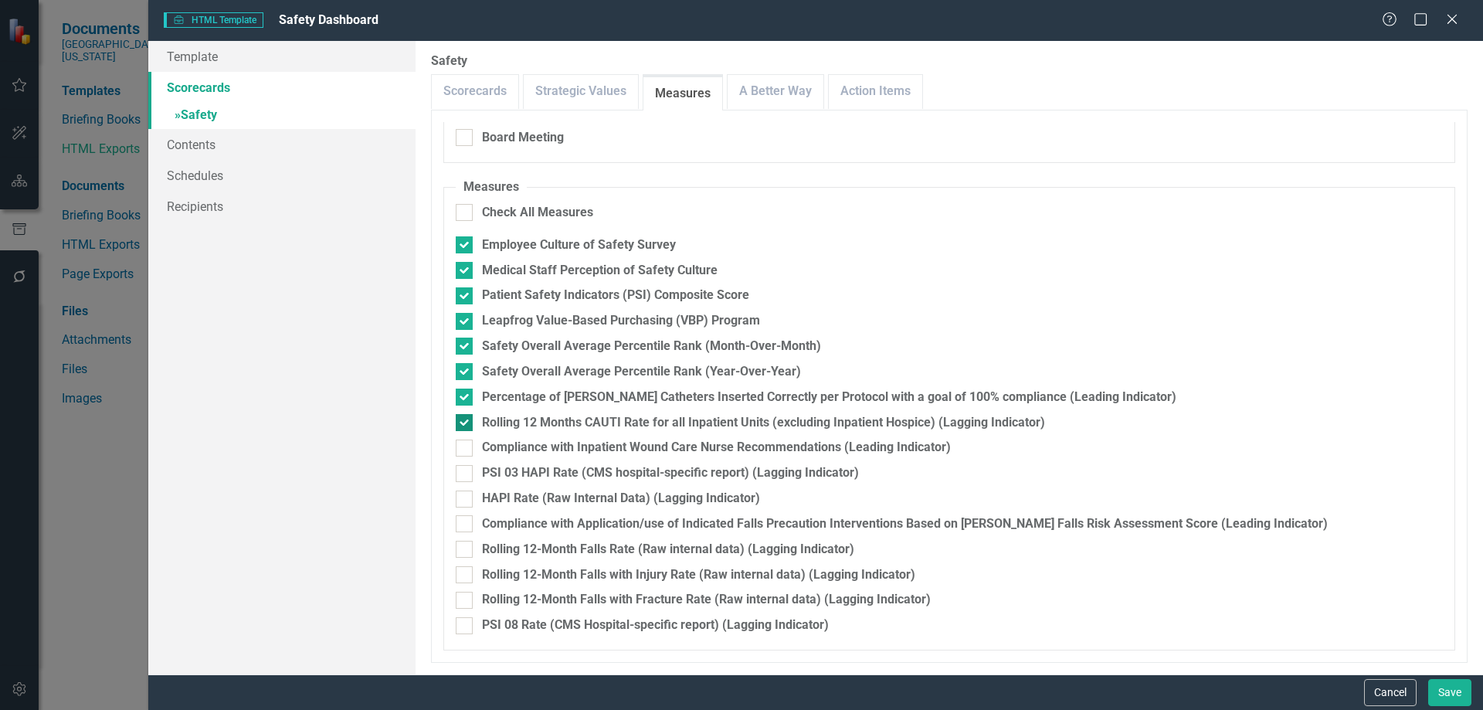
click at [468, 416] on div at bounding box center [464, 422] width 17 height 17
click at [466, 416] on input "Rolling 12 Months CAUTI Rate for all Inpatient Units (excluding Inpatient Hospi…" at bounding box center [461, 419] width 10 height 10
checkbox input "false"
click at [465, 392] on input "Percentage of Foley Catheters Inserted Correctly per Protocol with a goal of 10…" at bounding box center [461, 393] width 10 height 10
checkbox input "false"
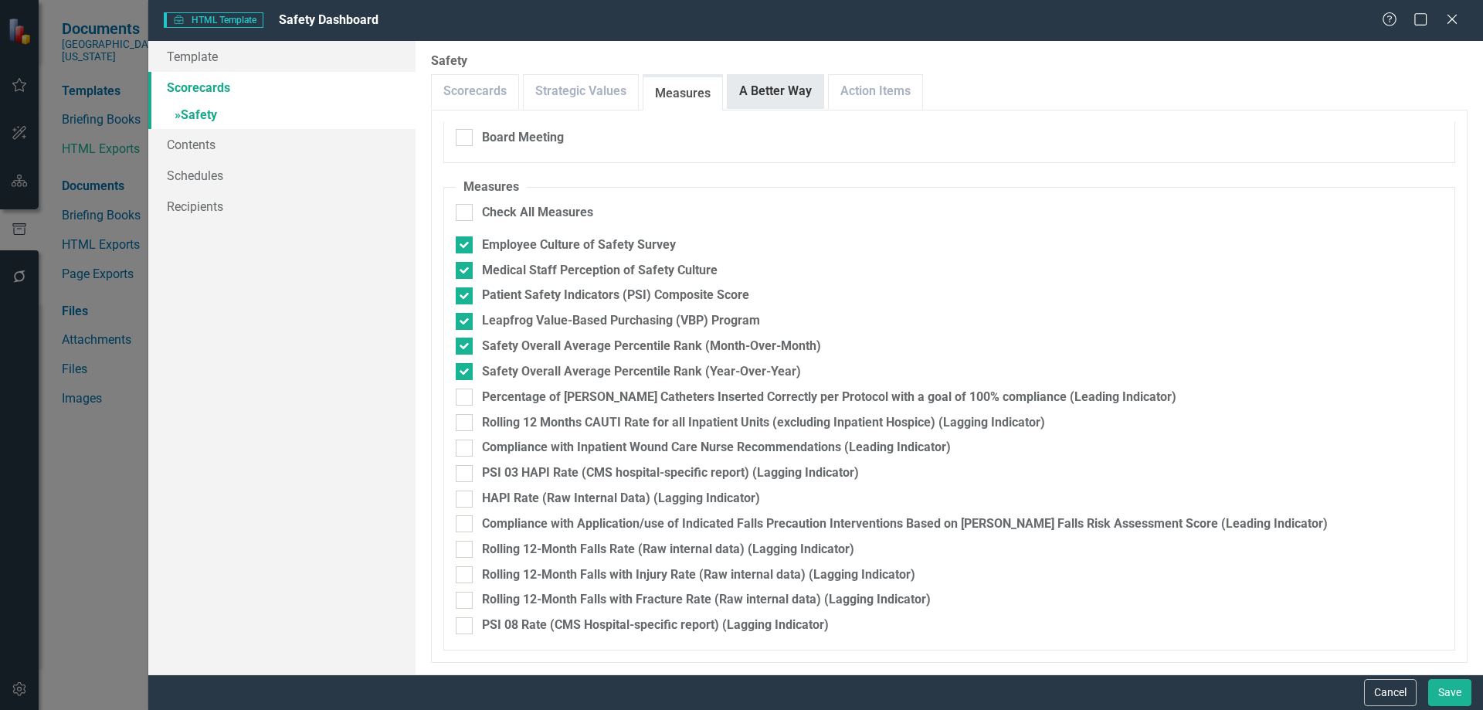
click at [779, 92] on link "A Better Way" at bounding box center [776, 91] width 96 height 33
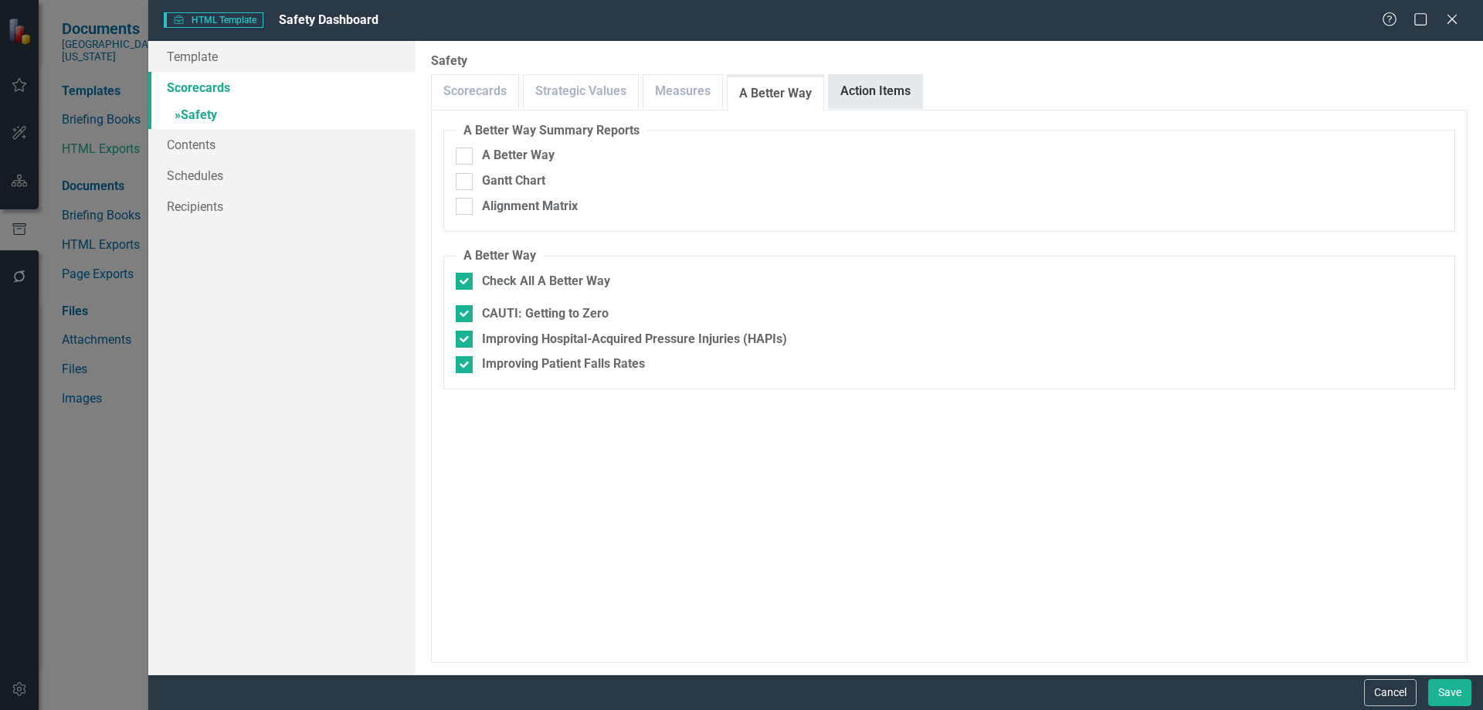
click at [872, 97] on link "Action Items" at bounding box center [875, 91] width 93 height 33
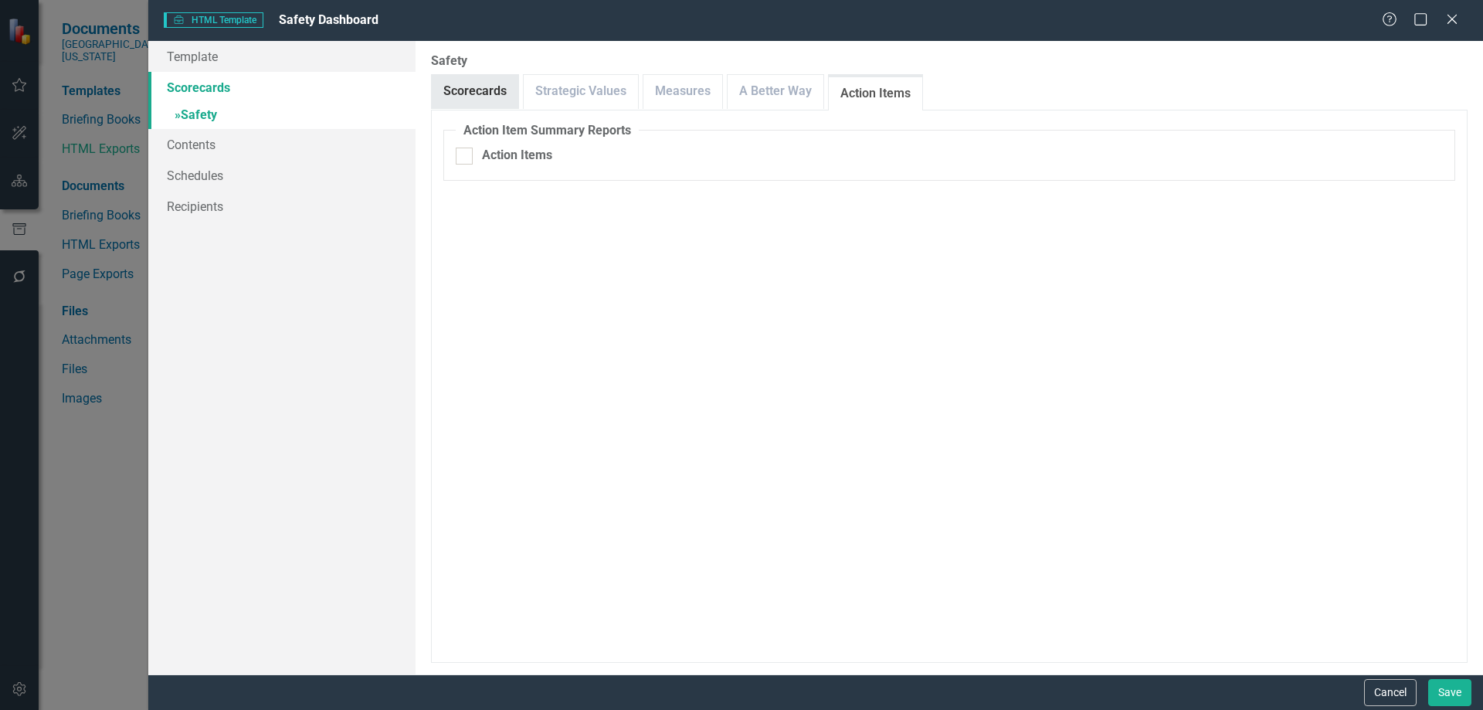
click at [494, 86] on link "Scorecards" at bounding box center [475, 91] width 86 height 33
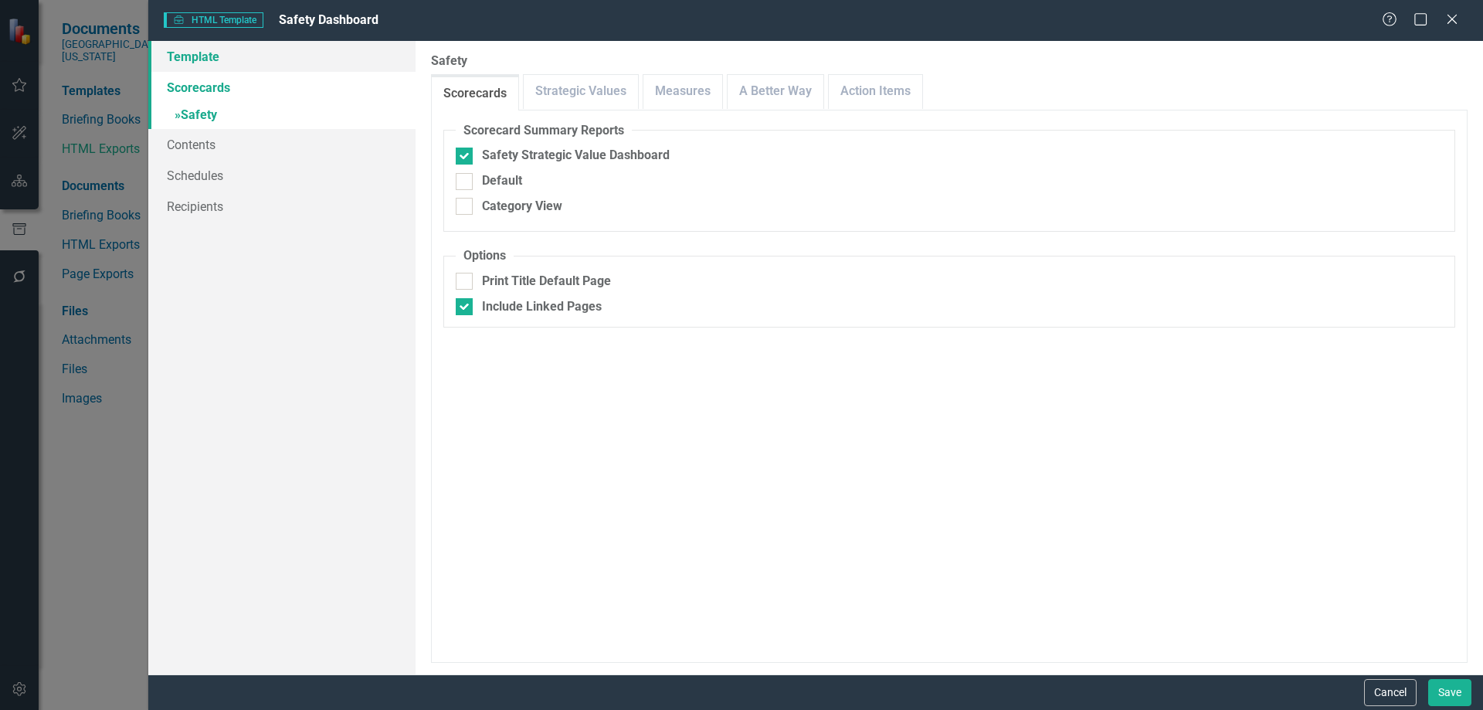
click at [210, 61] on link "Template" at bounding box center [281, 56] width 267 height 31
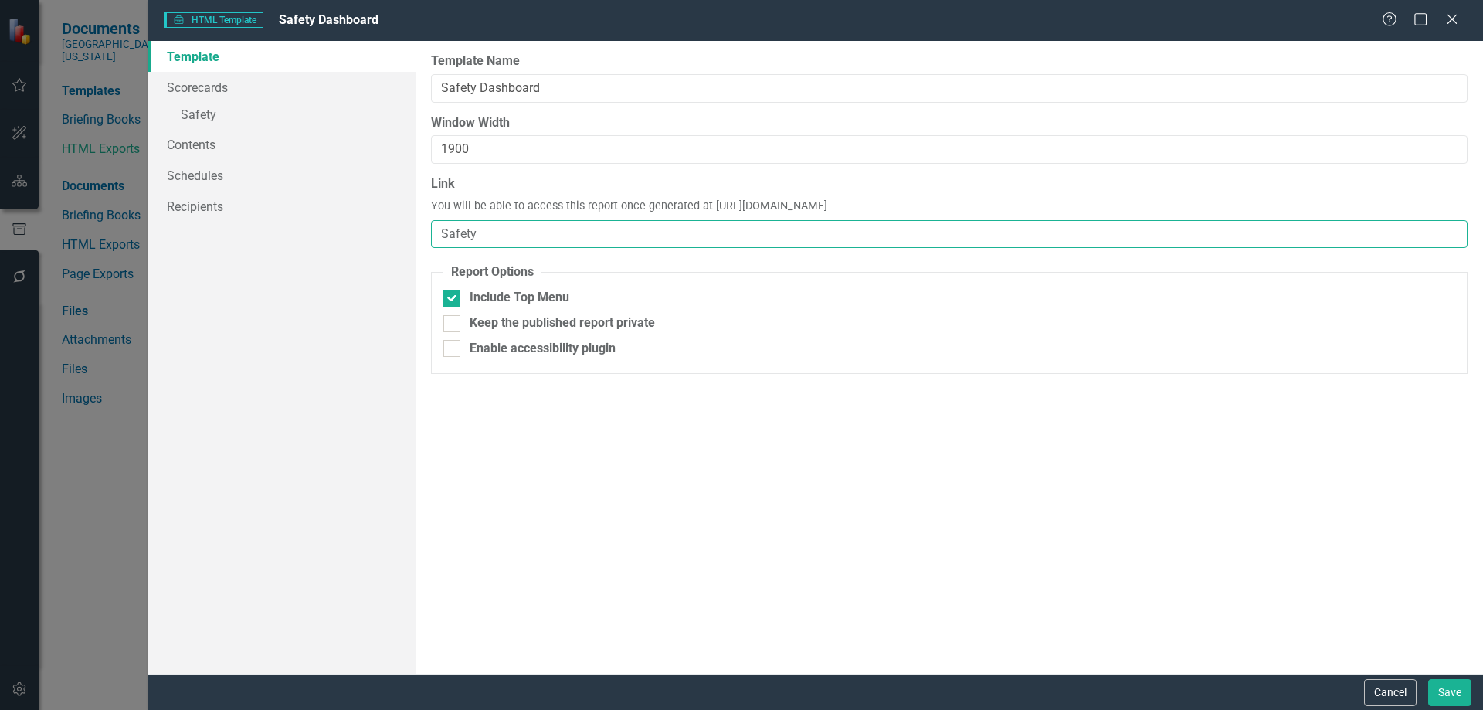
click at [521, 231] on input "Safety" at bounding box center [949, 234] width 1036 height 29
type input "Safety-FY25"
click at [1443, 700] on button "Save" at bounding box center [1449, 692] width 43 height 27
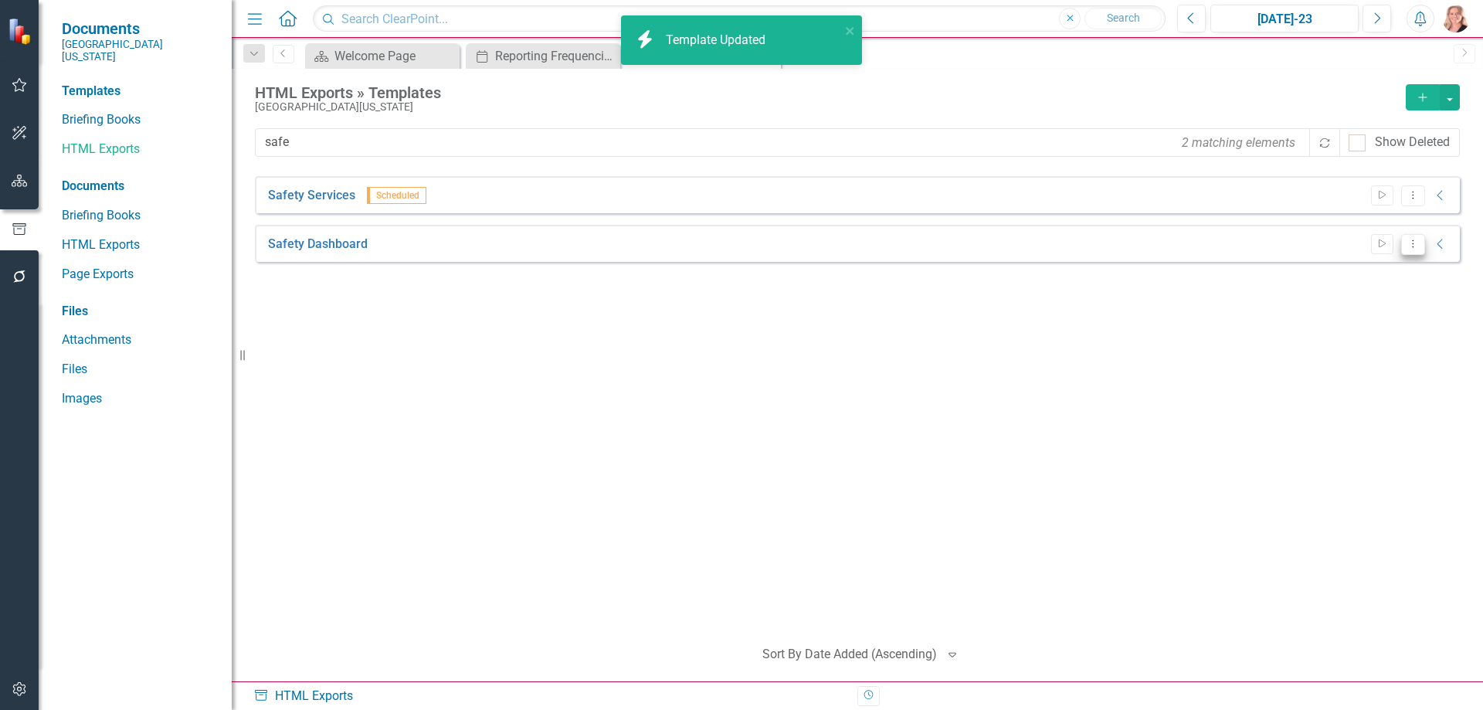
click at [1409, 244] on icon "Dropdown Menu" at bounding box center [1412, 244] width 13 height 10
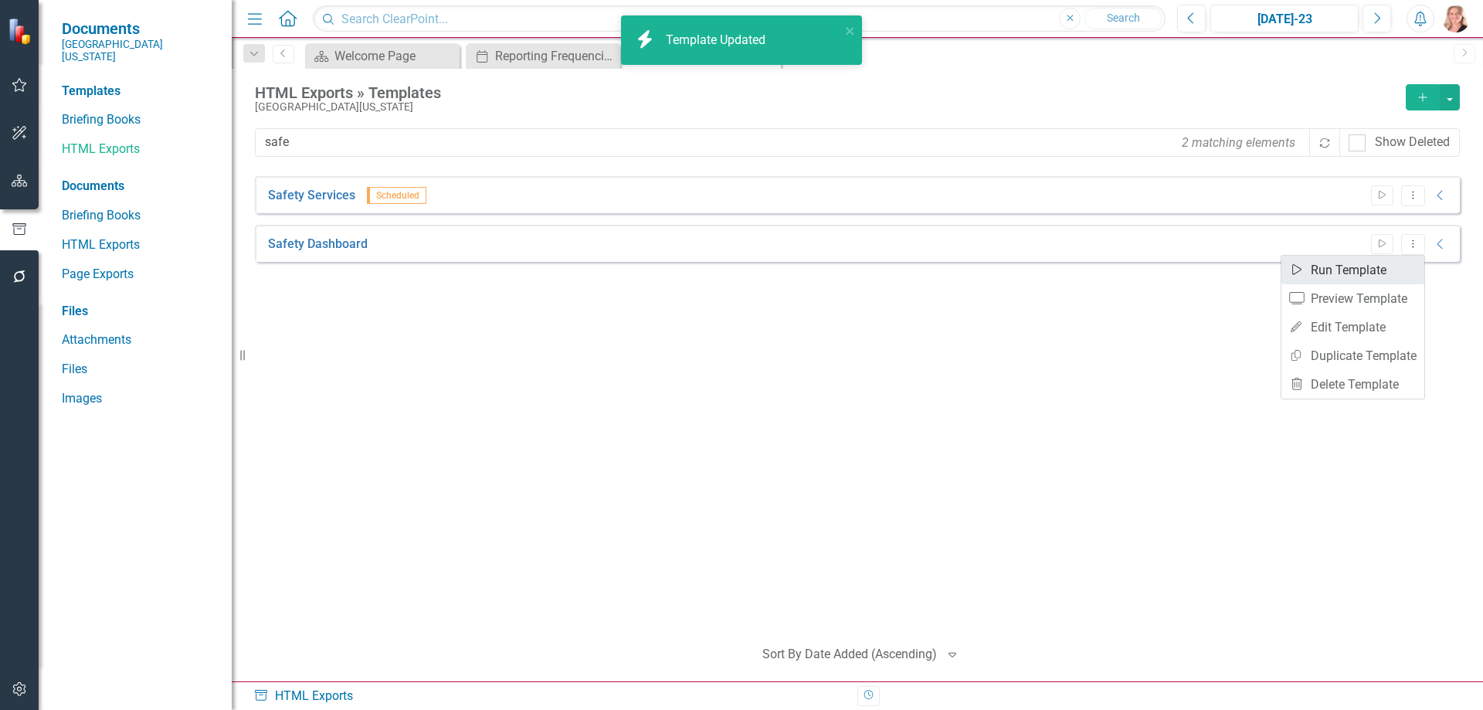
click at [1385, 278] on link "Start Run Template" at bounding box center [1352, 270] width 143 height 29
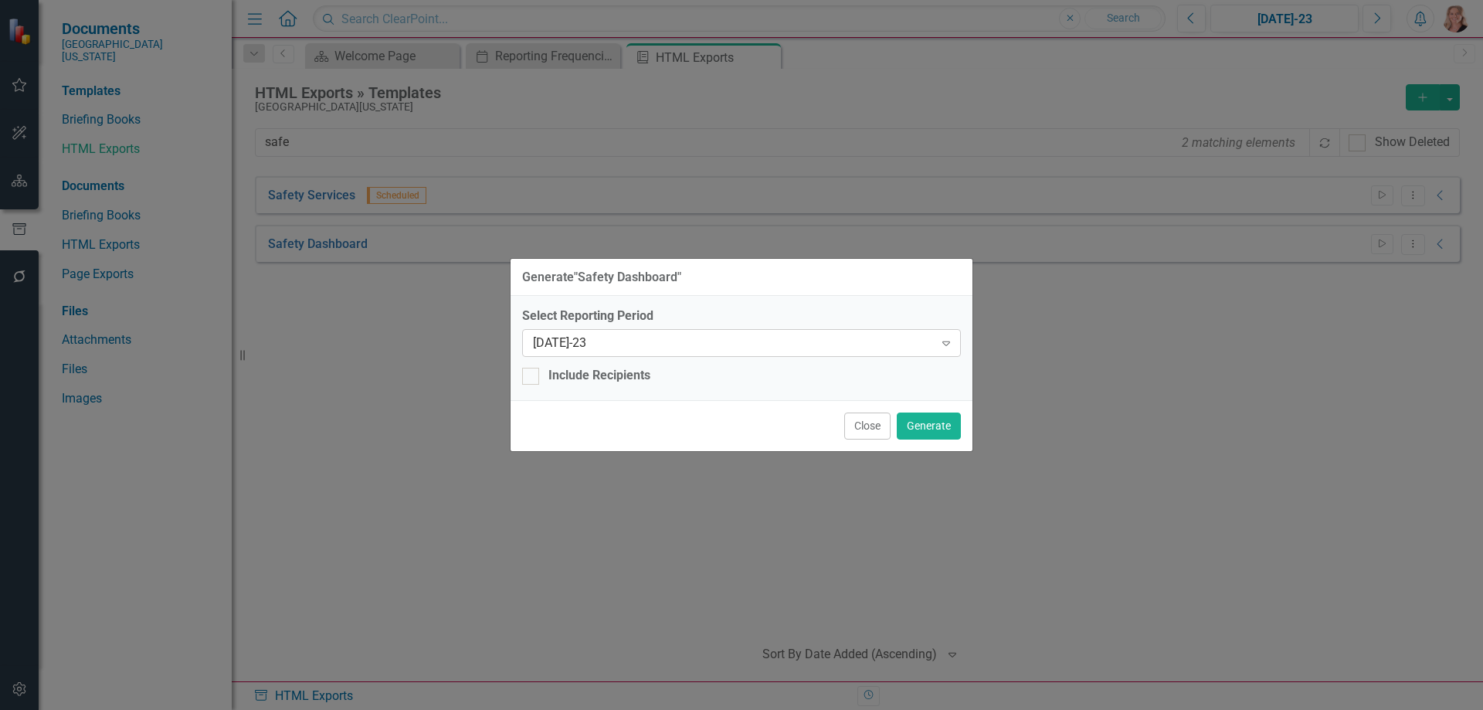
click at [803, 346] on div "[DATE]-23" at bounding box center [733, 343] width 401 height 18
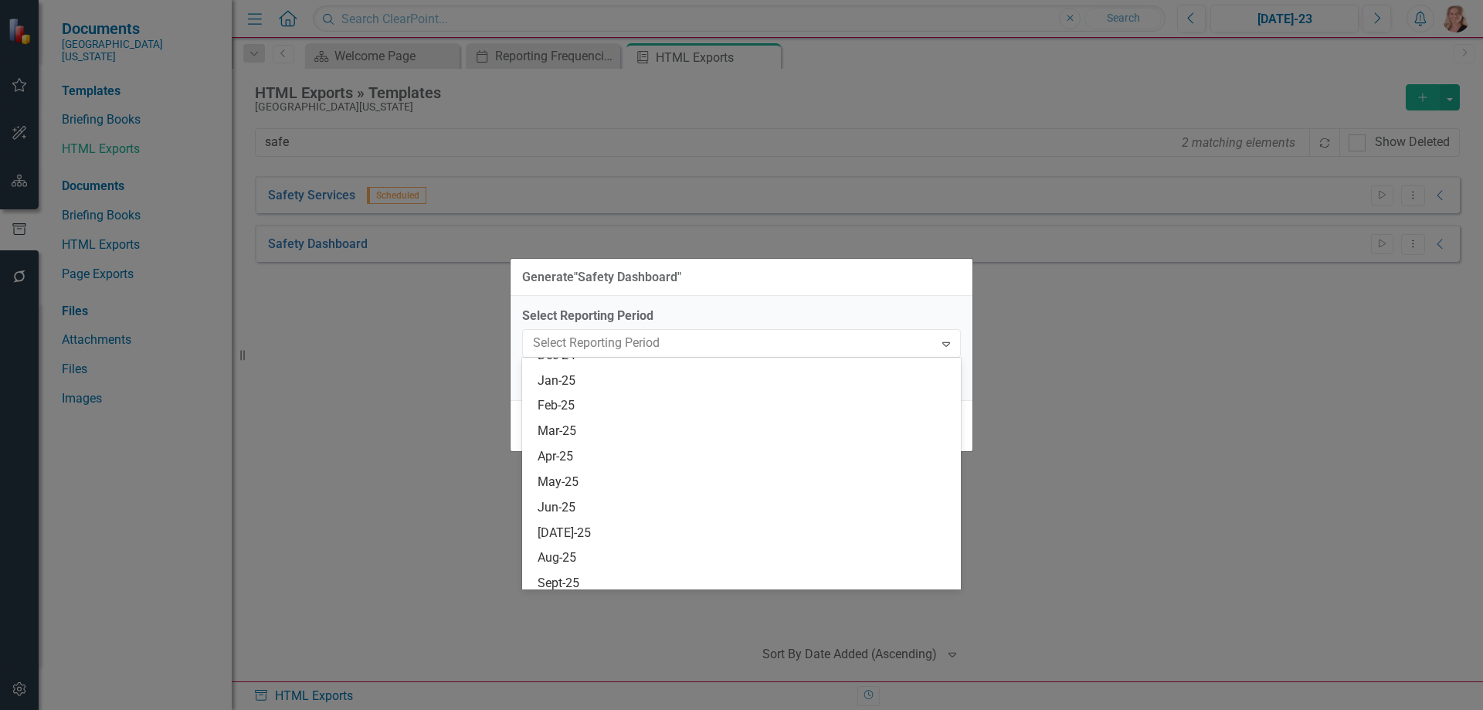
scroll to position [1046, 0]
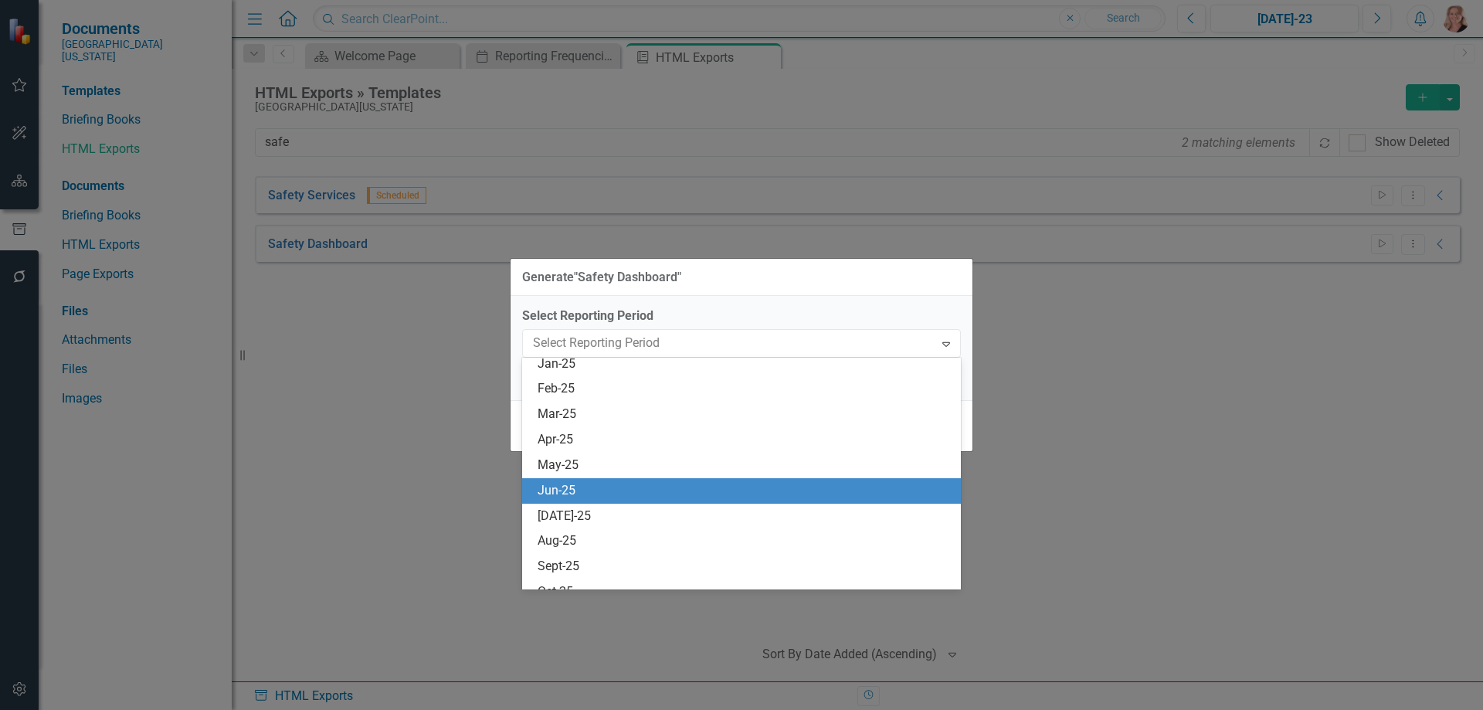
click at [680, 491] on div "Jun-25" at bounding box center [745, 491] width 414 height 18
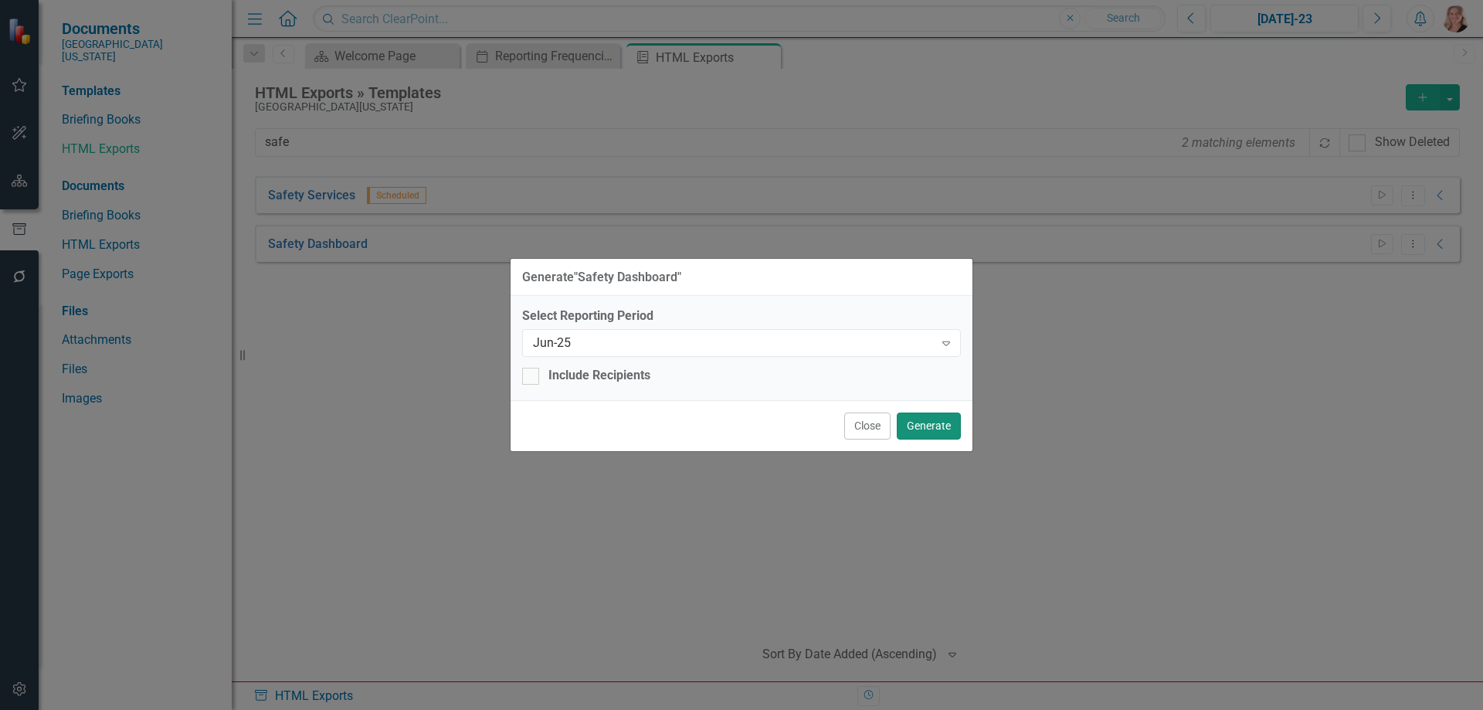
click at [915, 425] on button "Generate" at bounding box center [929, 425] width 64 height 27
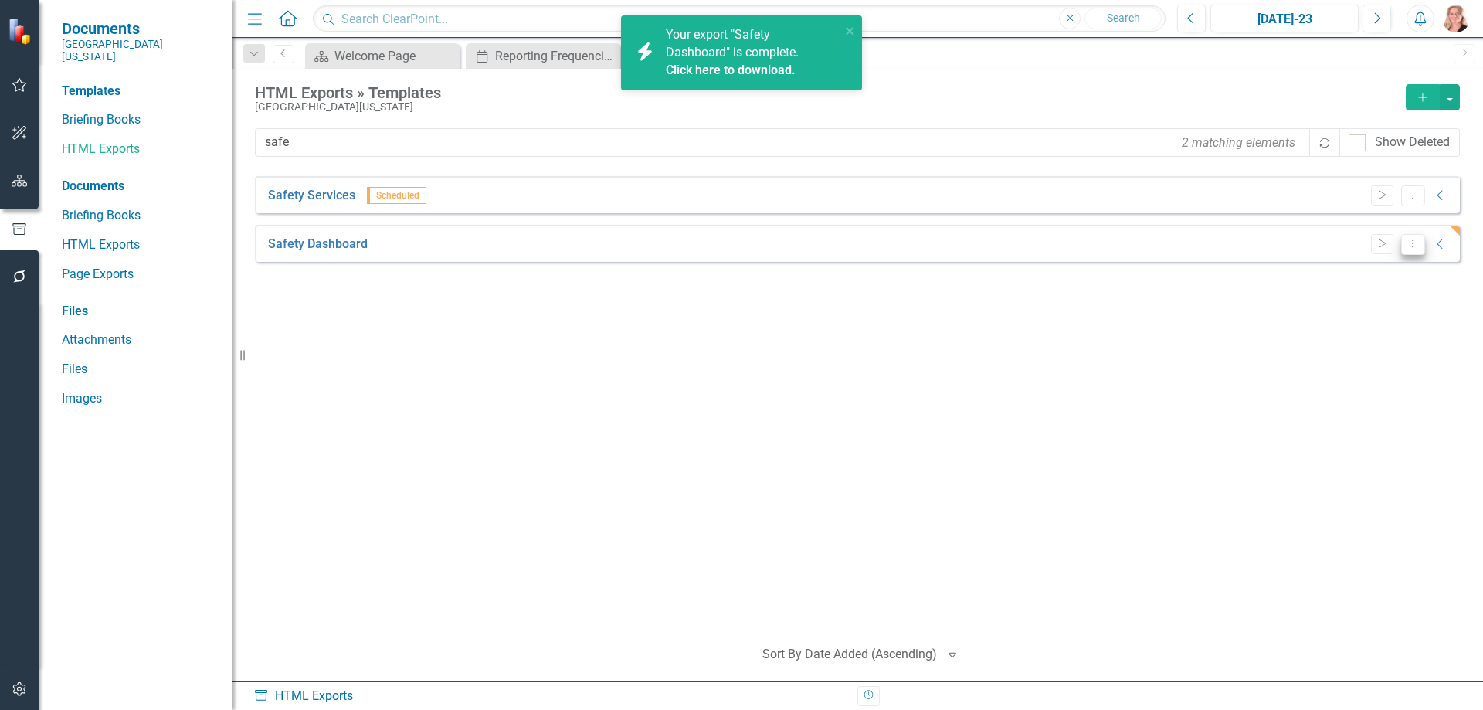
click at [1412, 246] on icon "Dropdown Menu" at bounding box center [1412, 244] width 13 height 10
click at [1341, 325] on link "Edit Edit Template" at bounding box center [1352, 327] width 143 height 29
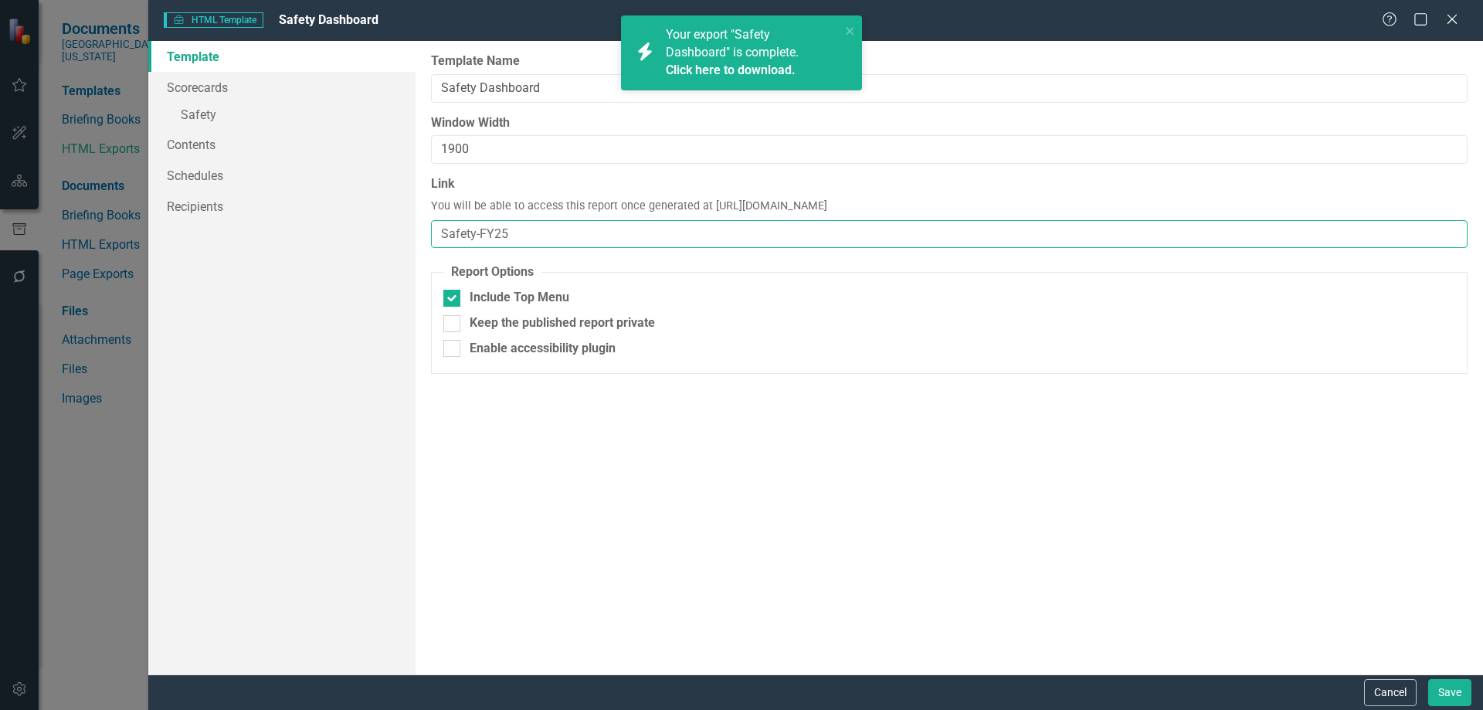
click at [521, 240] on input "Safety-FY25" at bounding box center [949, 234] width 1036 height 29
type input "Safety"
click at [186, 171] on link "Schedules" at bounding box center [281, 175] width 267 height 31
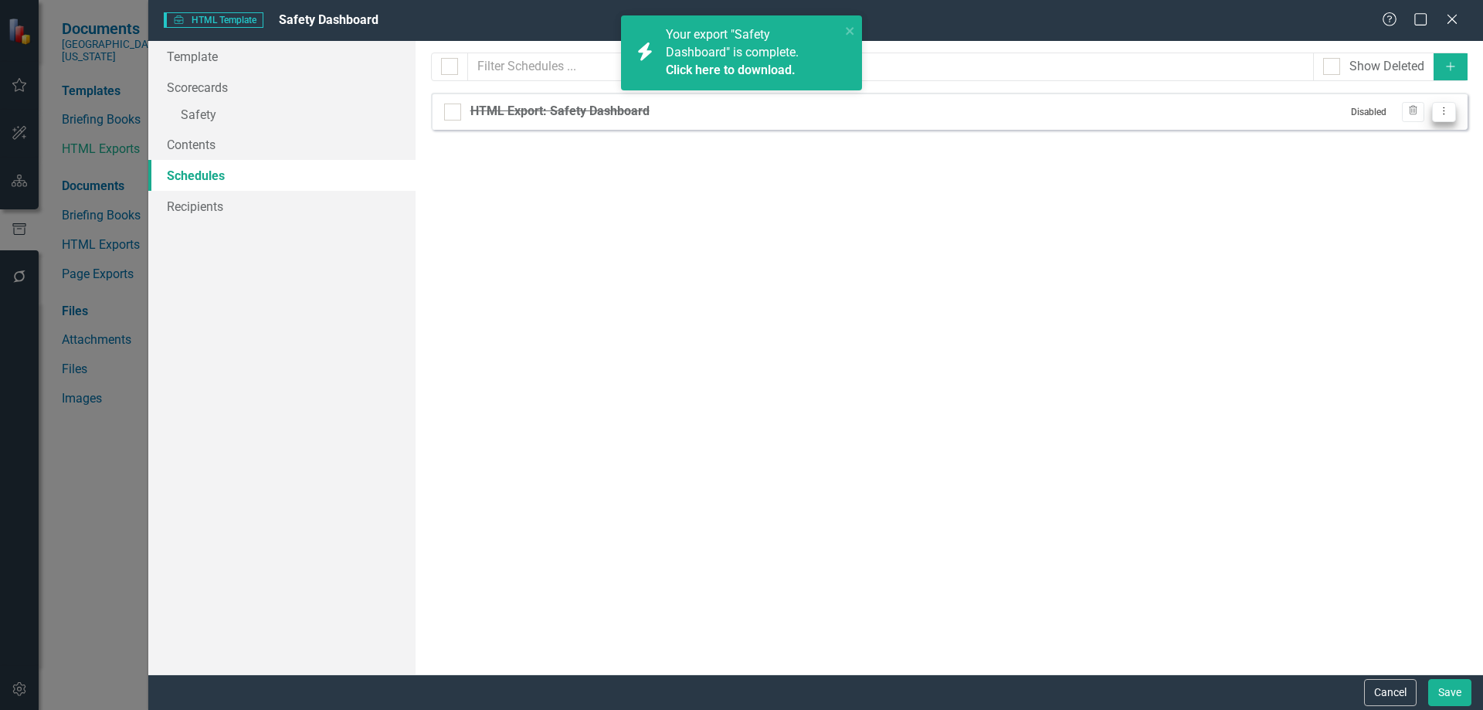
drag, startPoint x: 1445, startPoint y: 112, endPoint x: 1443, endPoint y: 120, distance: 7.9
click at [1444, 112] on icon "Dropdown Menu" at bounding box center [1443, 111] width 13 height 10
click at [1413, 138] on link "Edit Edit Schedule" at bounding box center [1384, 137] width 142 height 29
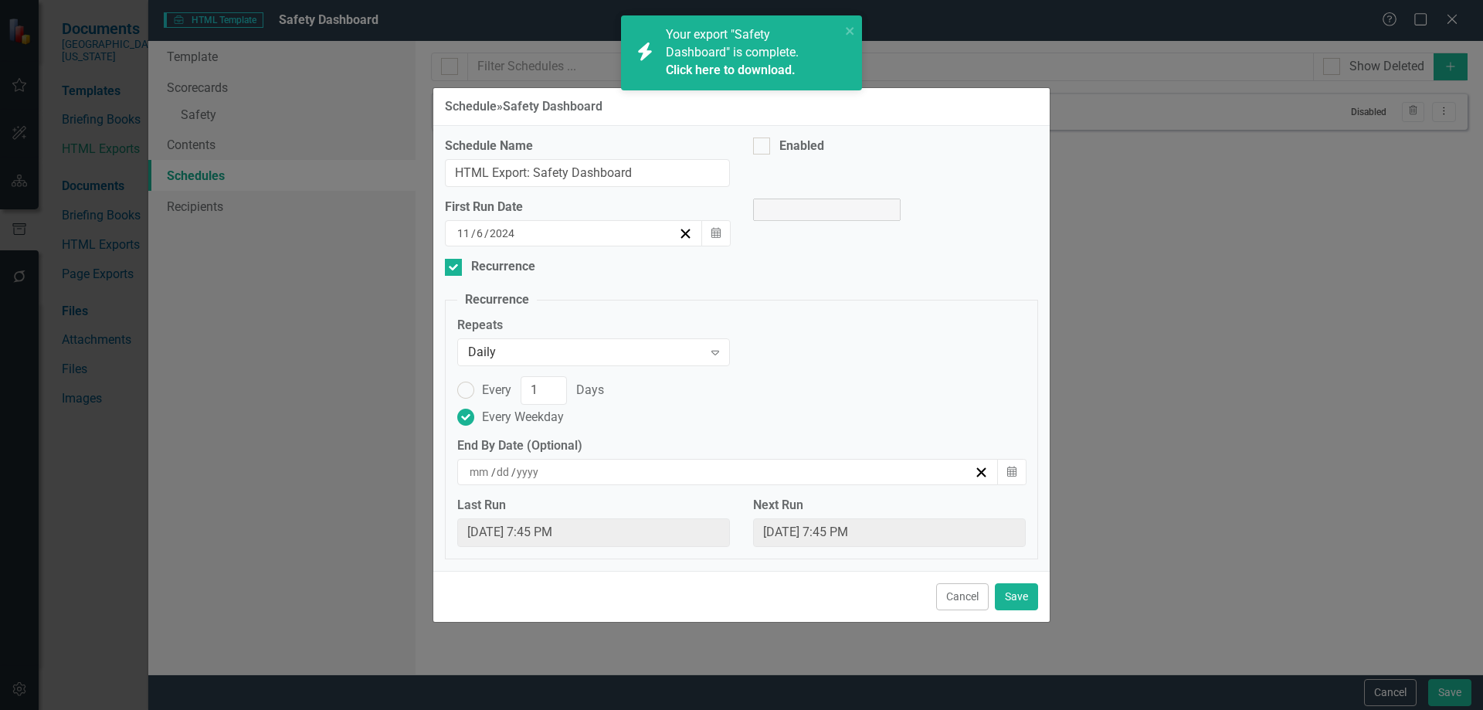
select select "pm"
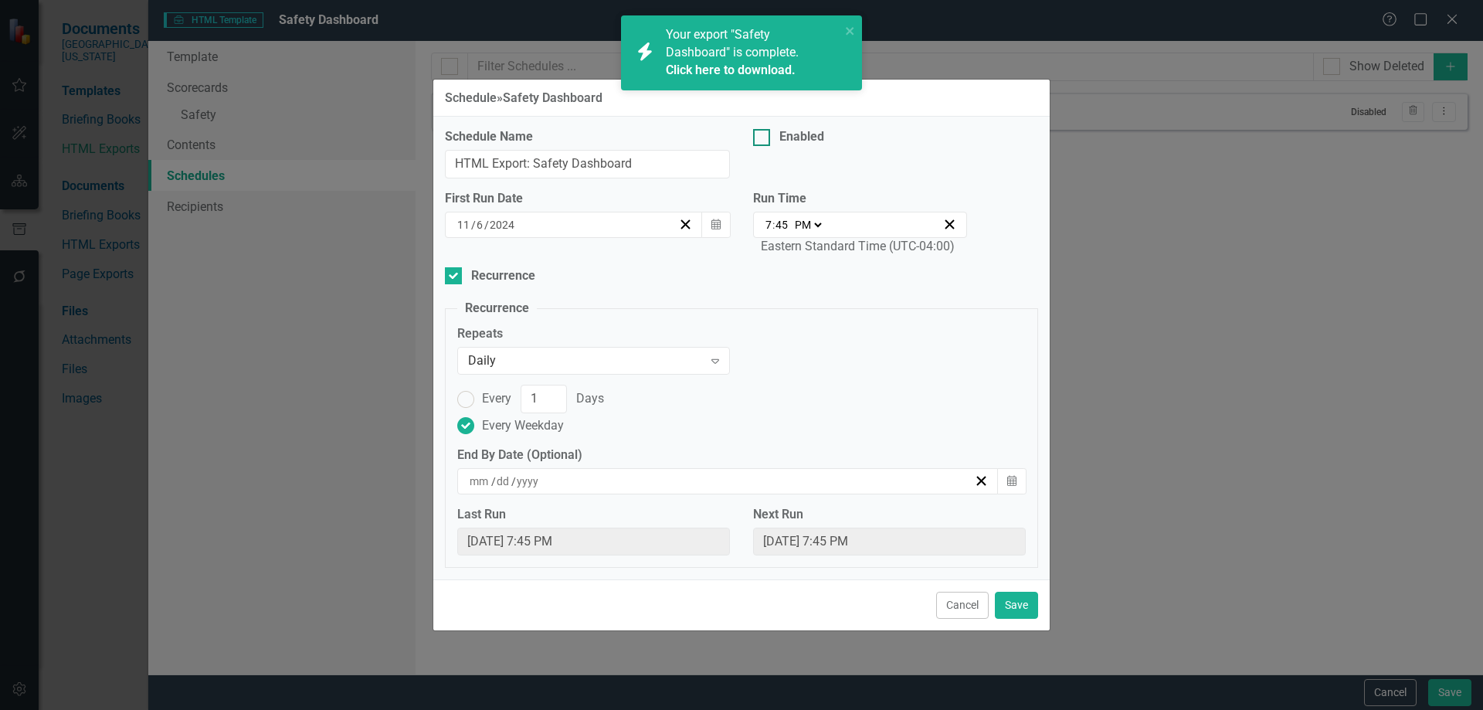
click at [758, 140] on div at bounding box center [761, 137] width 17 height 17
click at [758, 139] on input "Enabled" at bounding box center [758, 134] width 10 height 10
checkbox input "true"
click at [720, 229] on icon "button" at bounding box center [715, 224] width 9 height 11
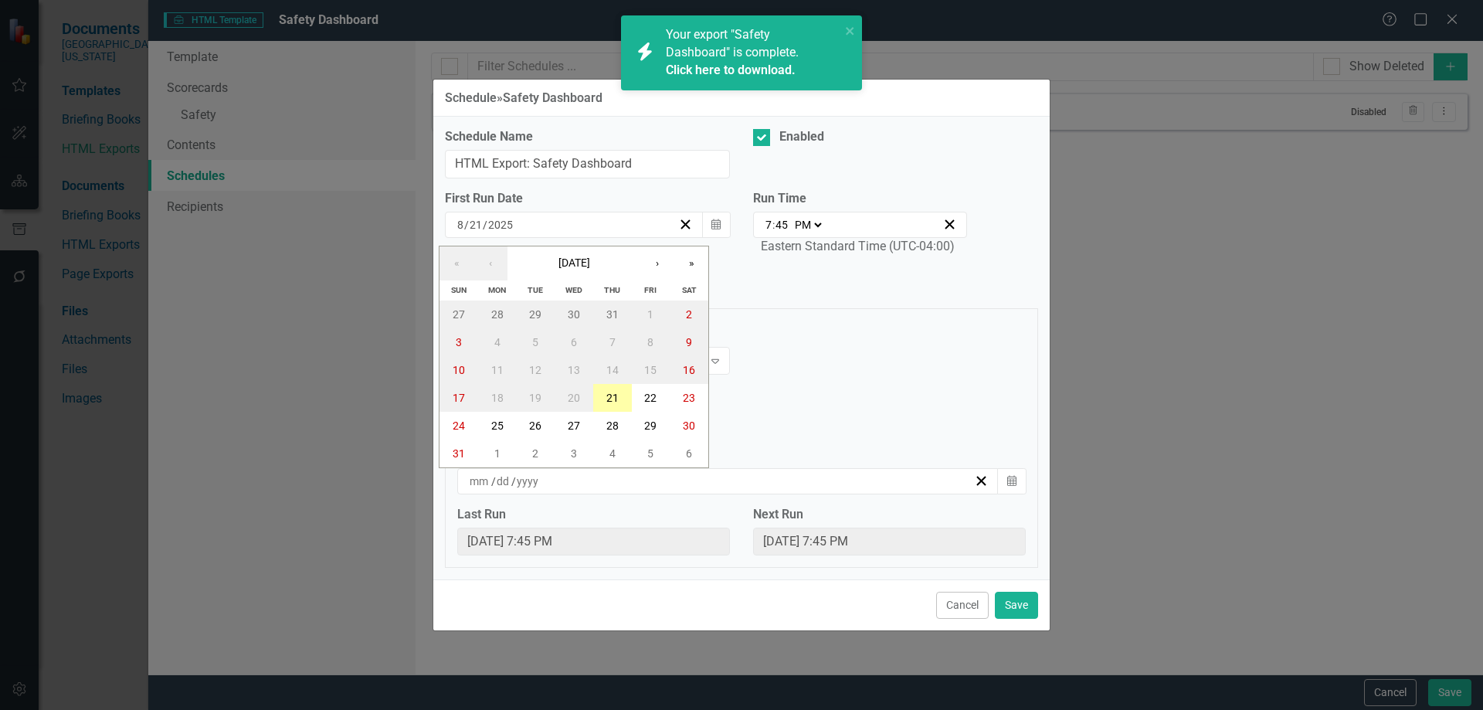
click at [604, 405] on button "21" at bounding box center [612, 398] width 39 height 28
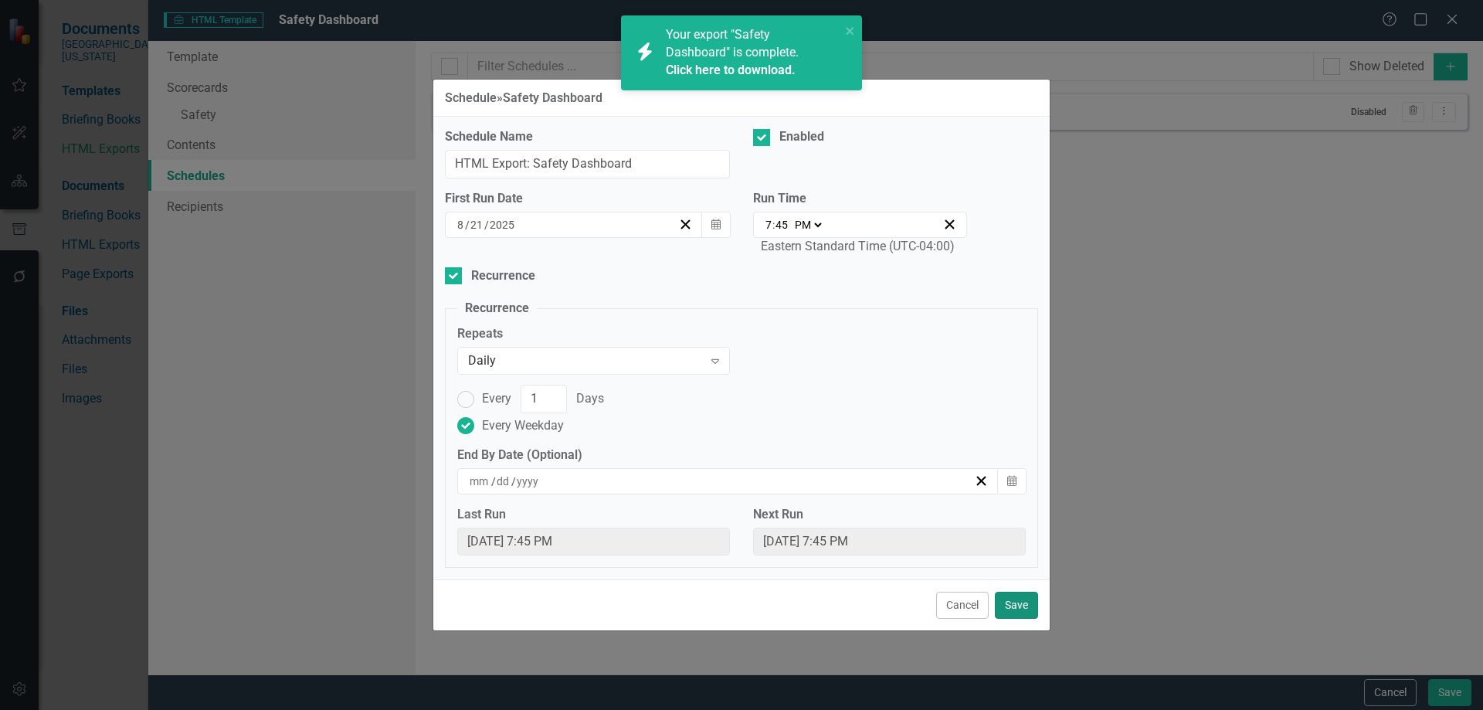
click at [1014, 610] on button "Save" at bounding box center [1016, 605] width 43 height 27
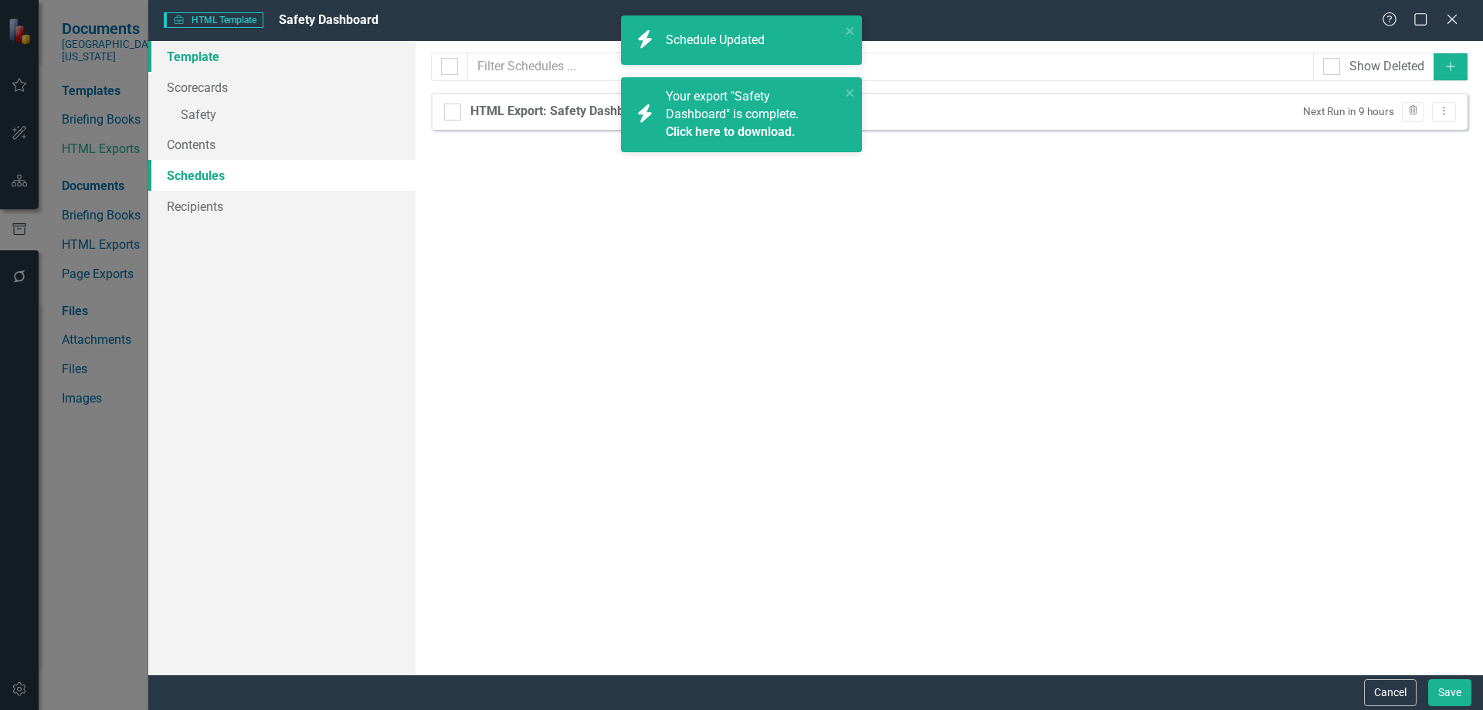
click at [202, 54] on link "Template" at bounding box center [281, 56] width 267 height 31
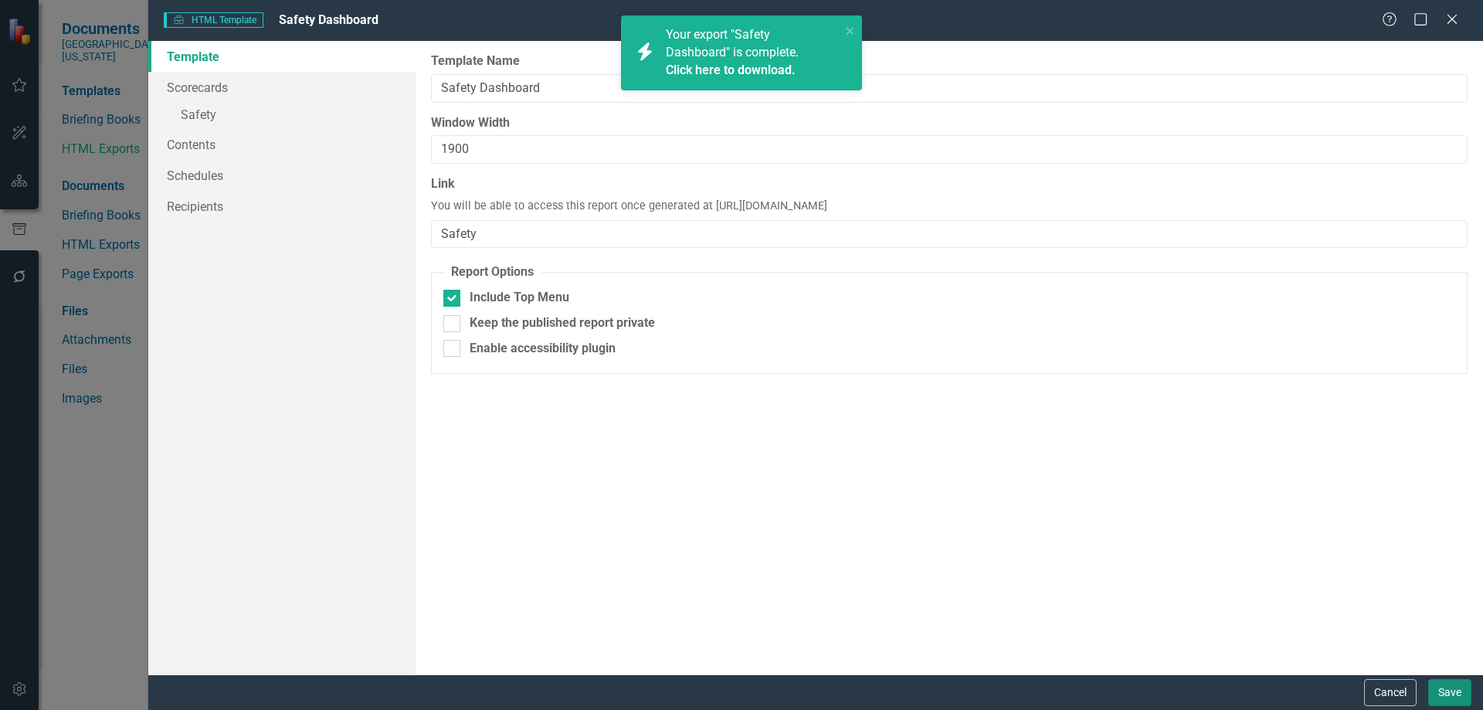
click at [1455, 687] on button "Save" at bounding box center [1449, 692] width 43 height 27
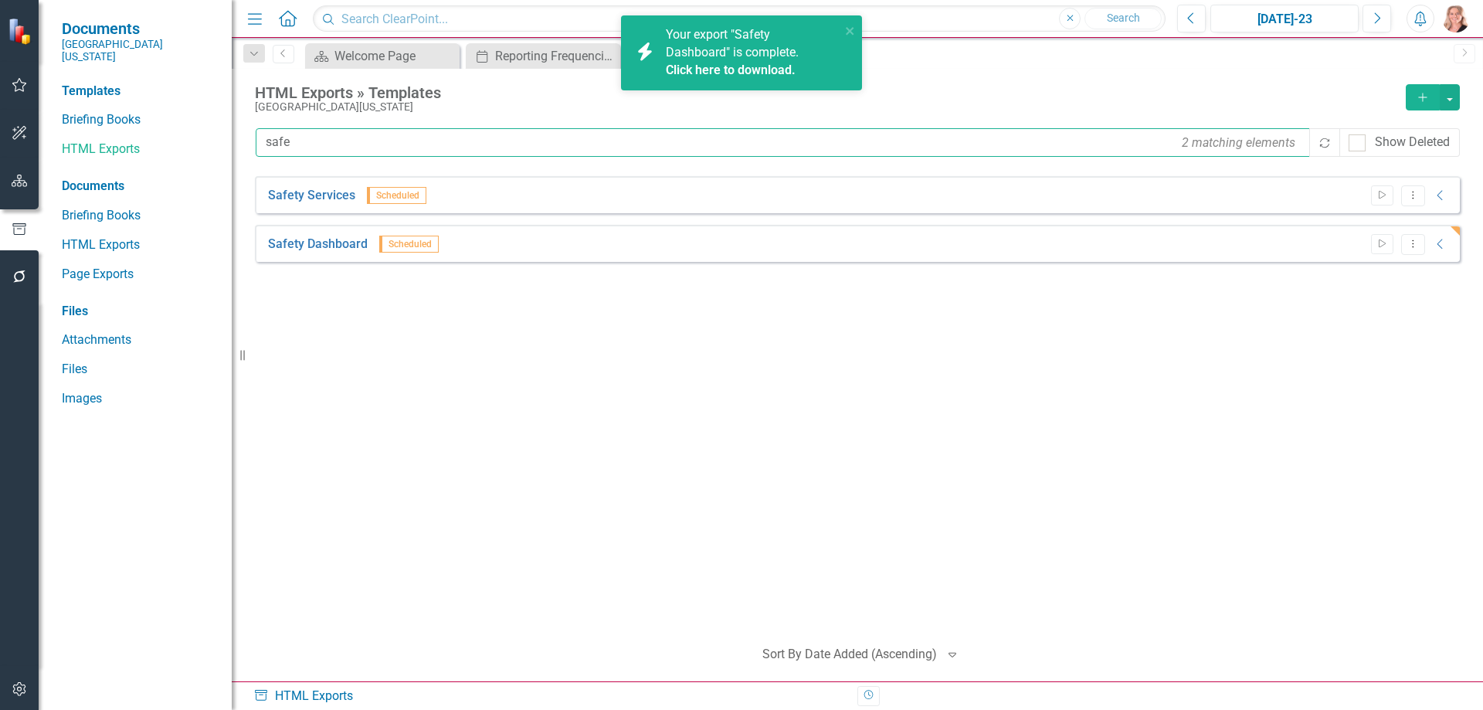
click at [343, 155] on input "safe" at bounding box center [784, 142] width 1056 height 29
click at [337, 142] on input "safe" at bounding box center [784, 142] width 1056 height 29
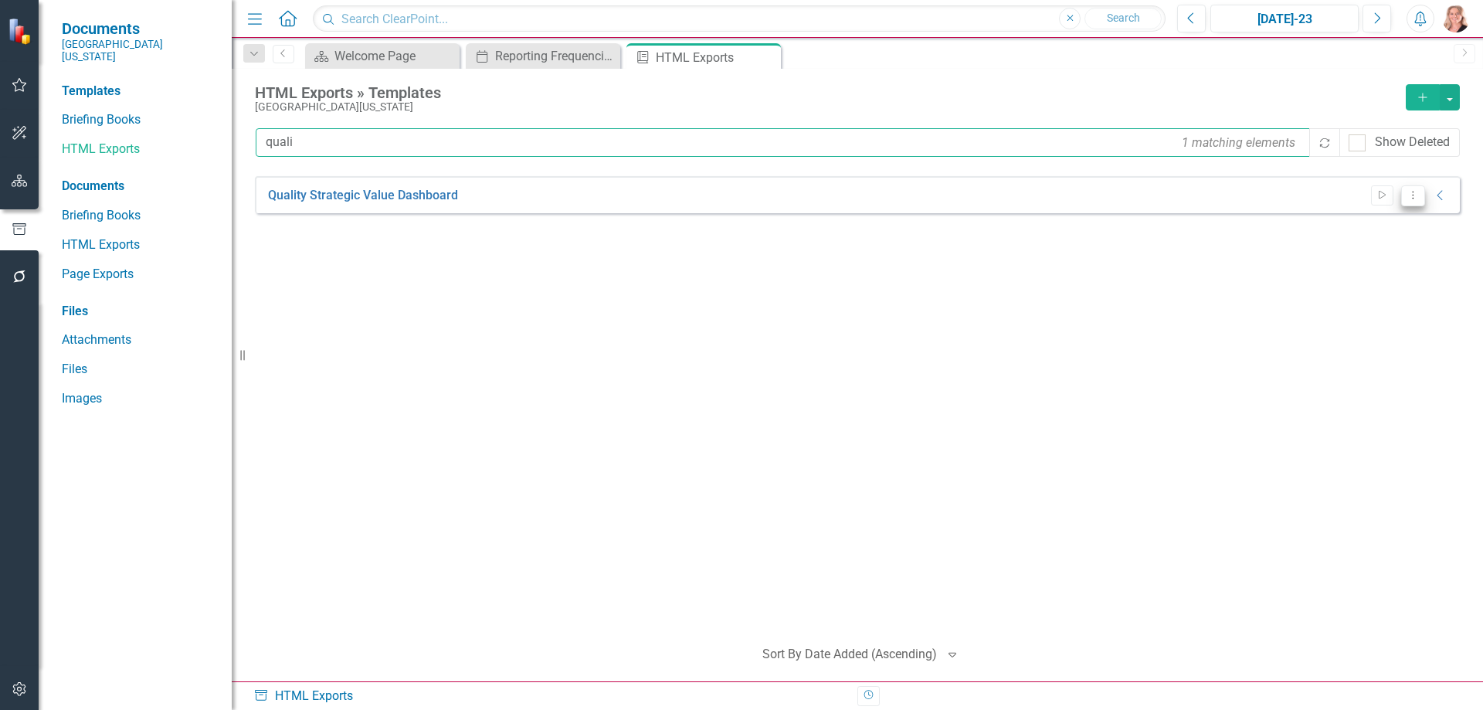
type input "quali"
click at [1413, 204] on button "Dropdown Menu" at bounding box center [1413, 195] width 24 height 21
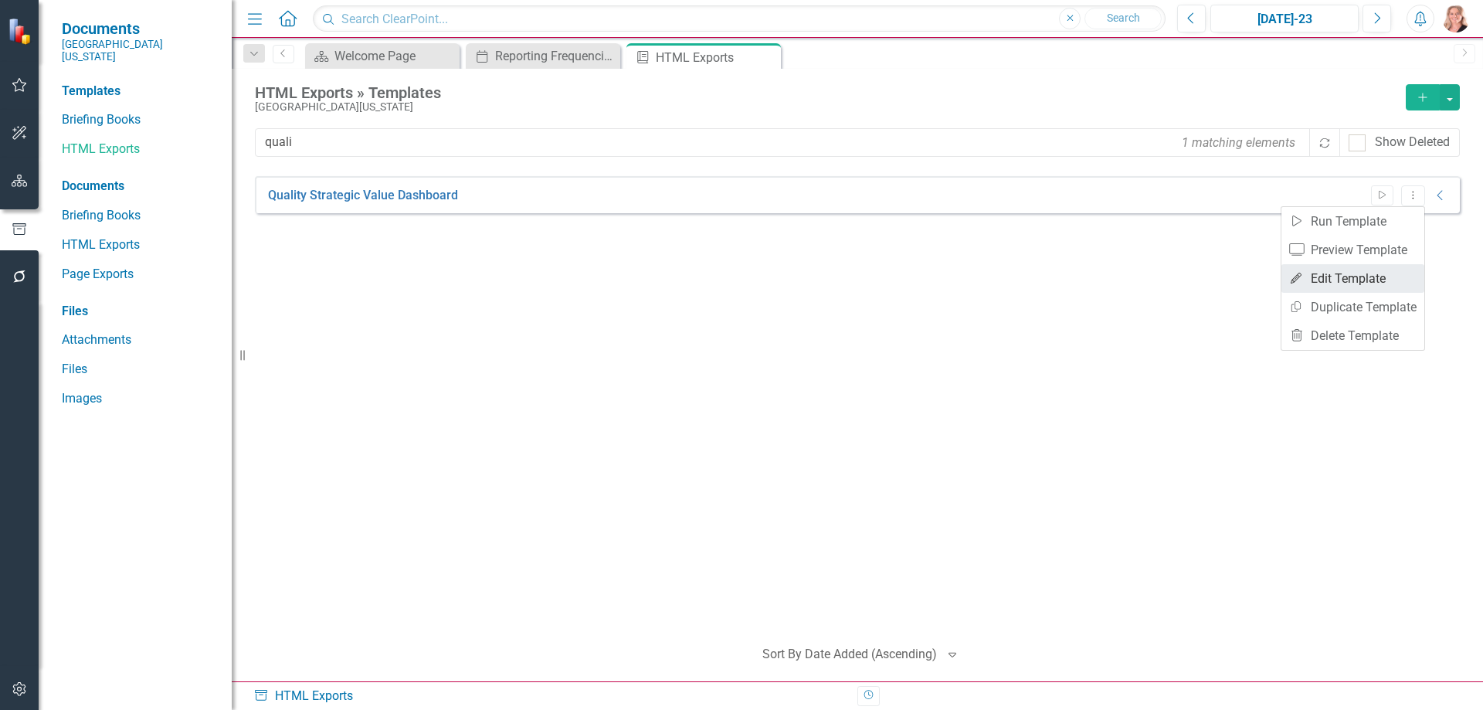
click at [1382, 273] on link "Edit Edit Template" at bounding box center [1352, 278] width 143 height 29
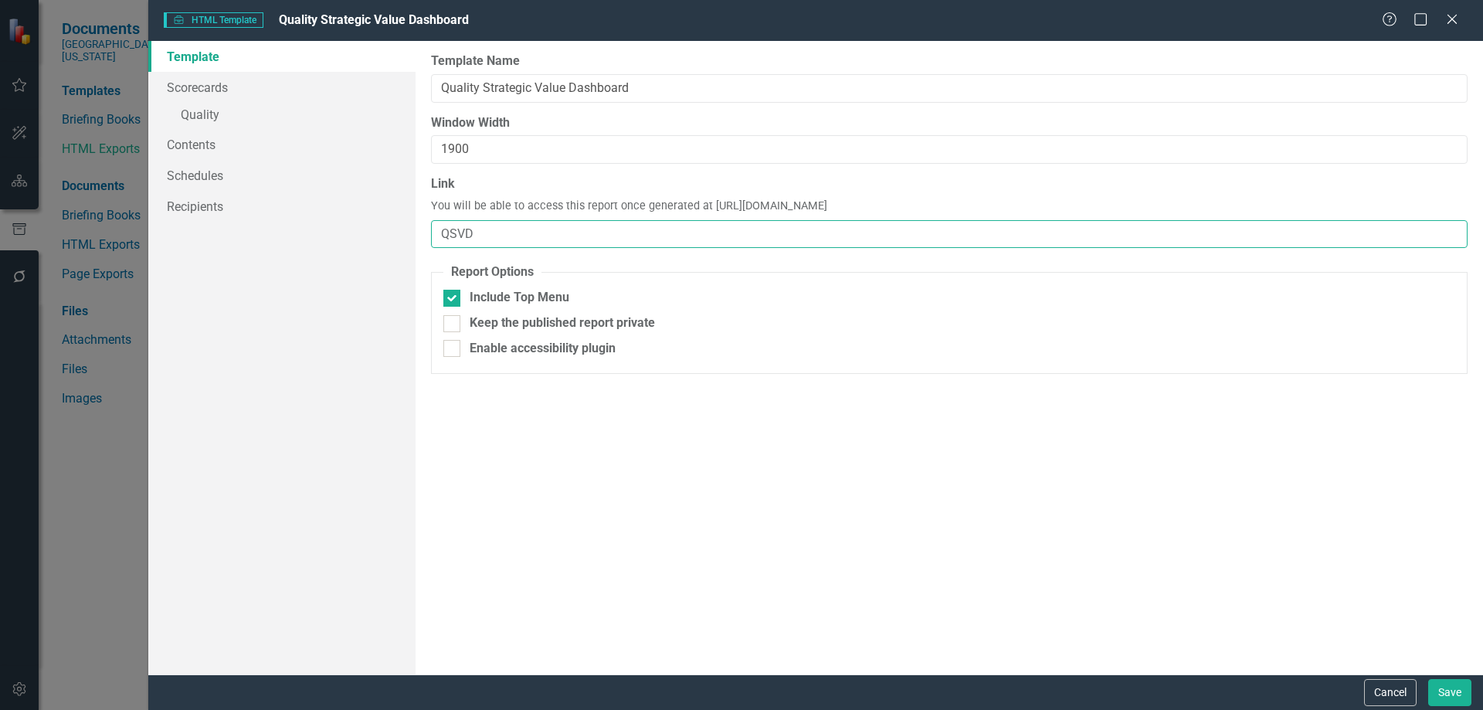
click at [517, 232] on input "QSVD" at bounding box center [949, 234] width 1036 height 29
type input "QSVD-FY25"
click at [202, 107] on link "» Quality" at bounding box center [281, 116] width 267 height 27
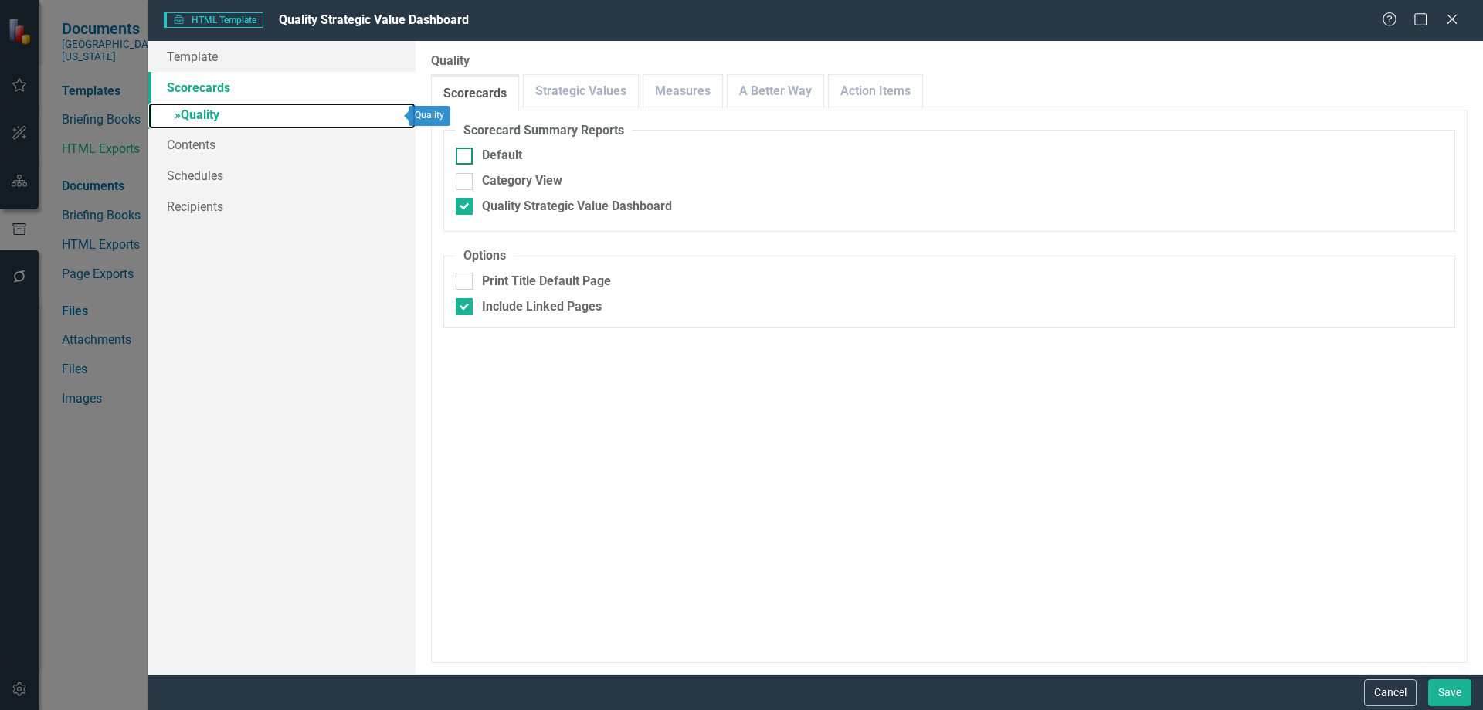
checkbox input "true"
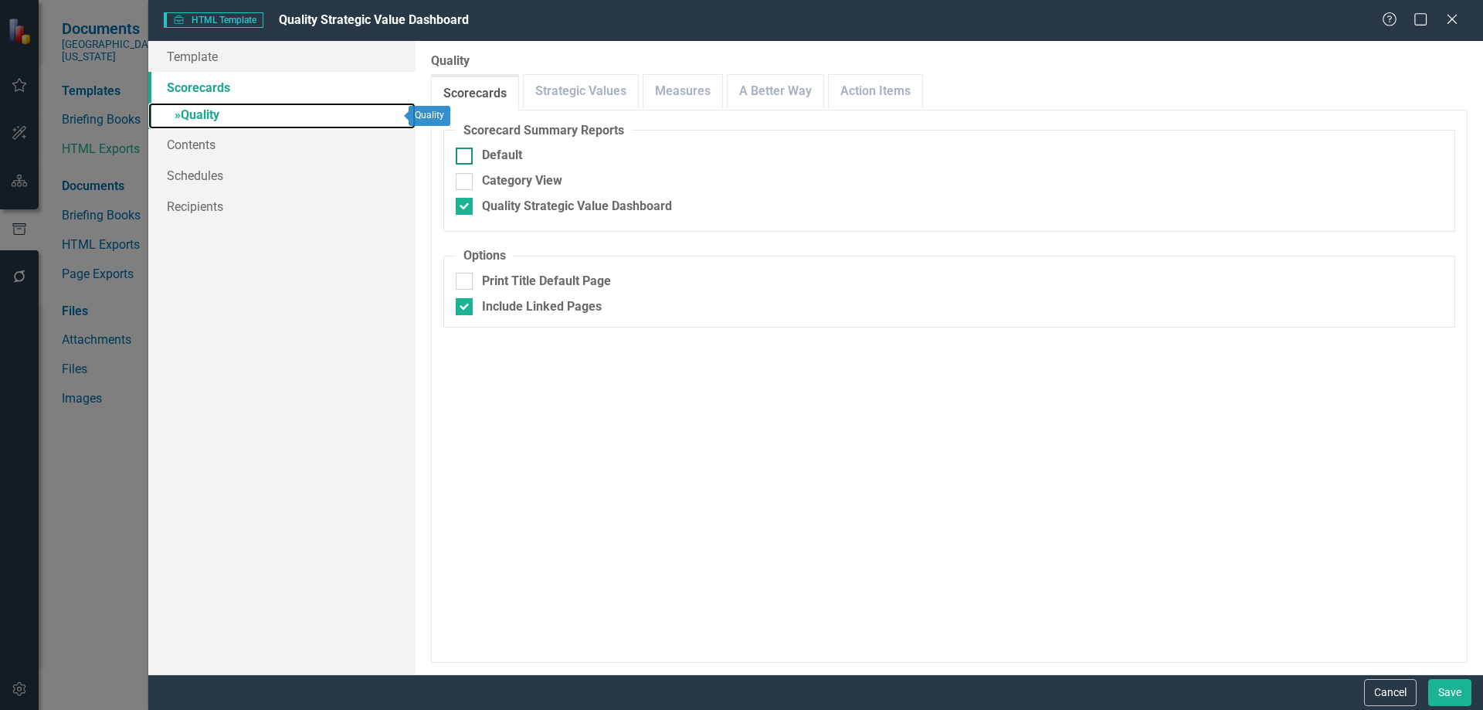
checkbox input "true"
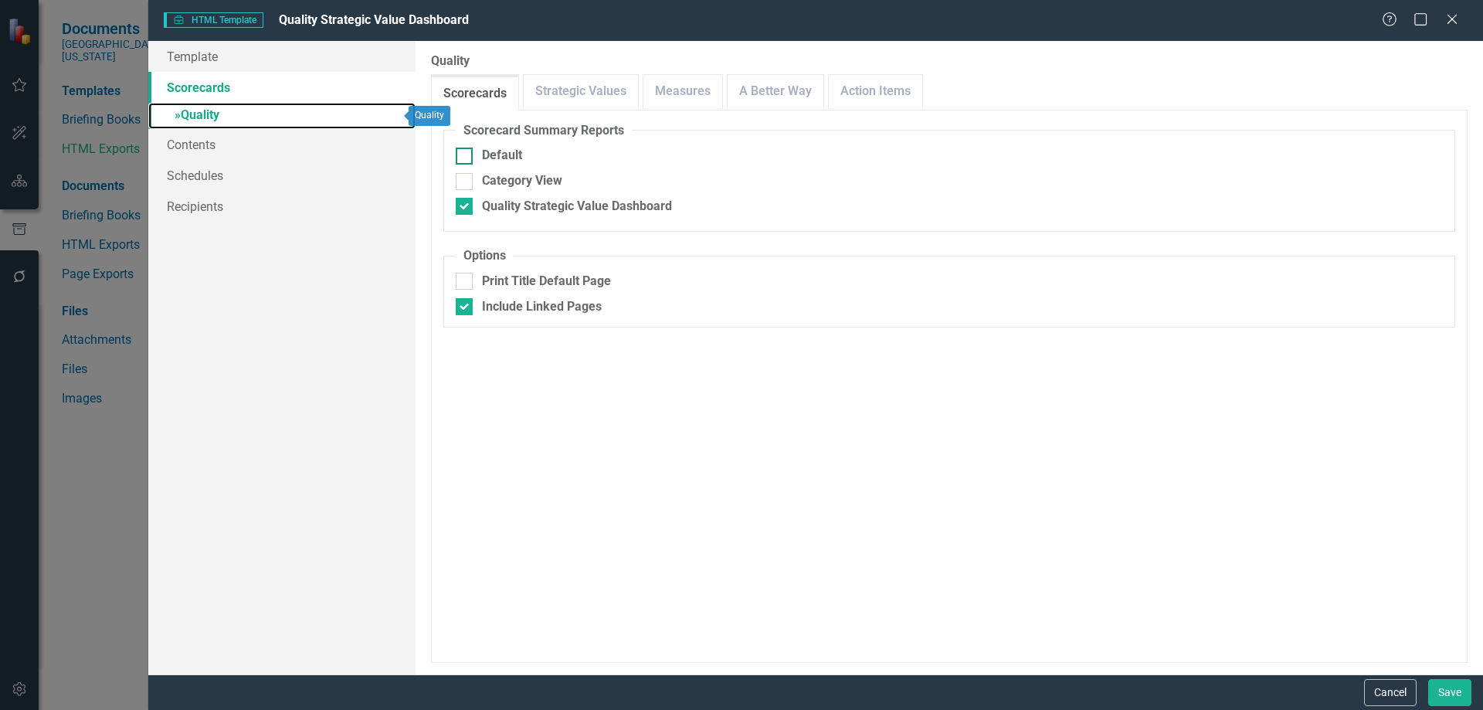
checkbox input "true"
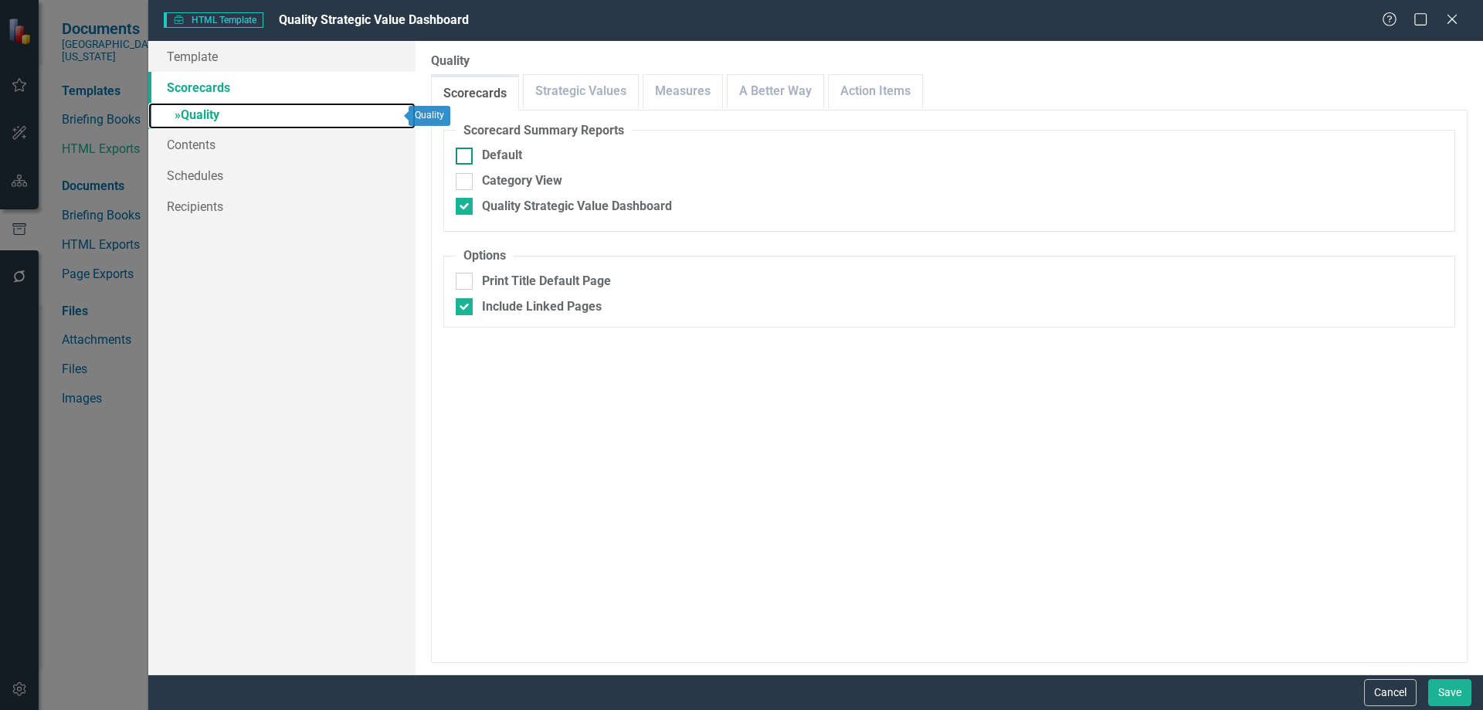
checkbox input "false"
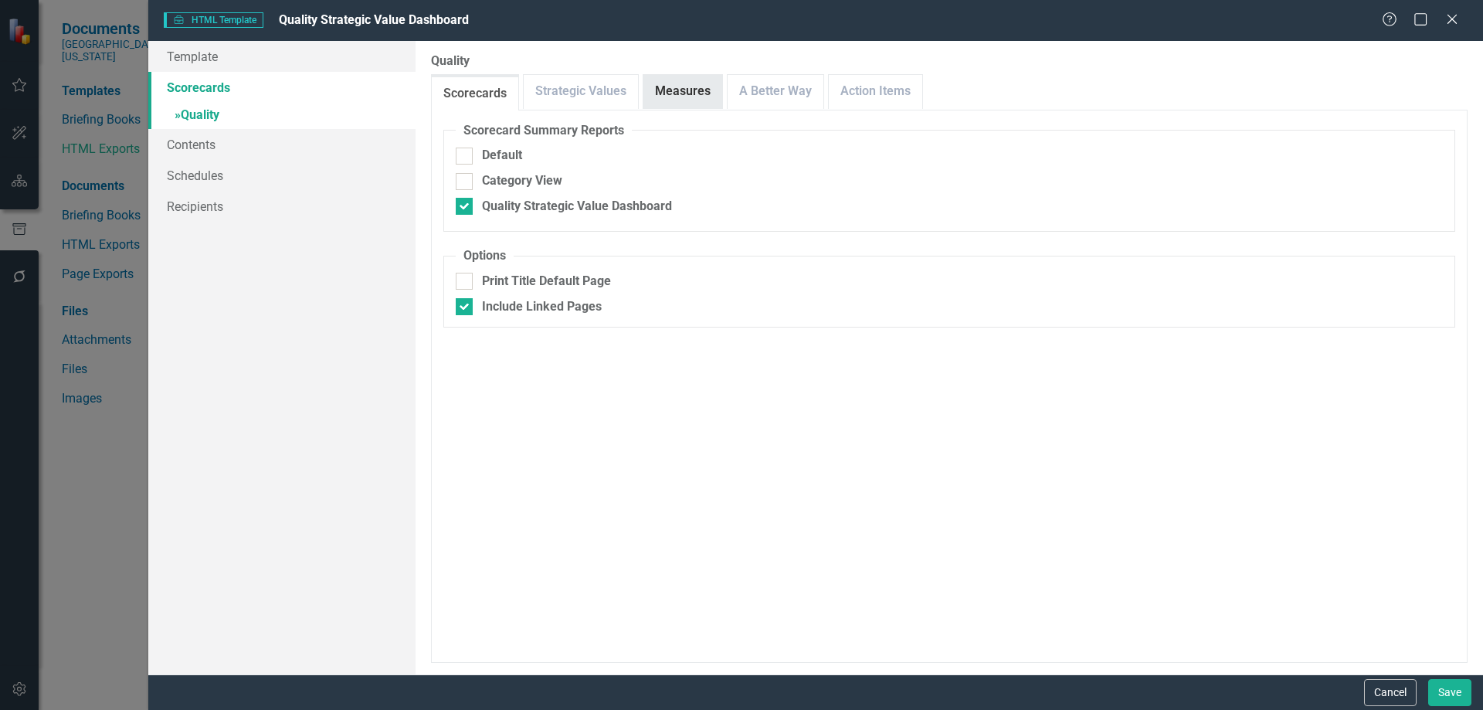
click at [677, 97] on link "Measures" at bounding box center [682, 91] width 79 height 33
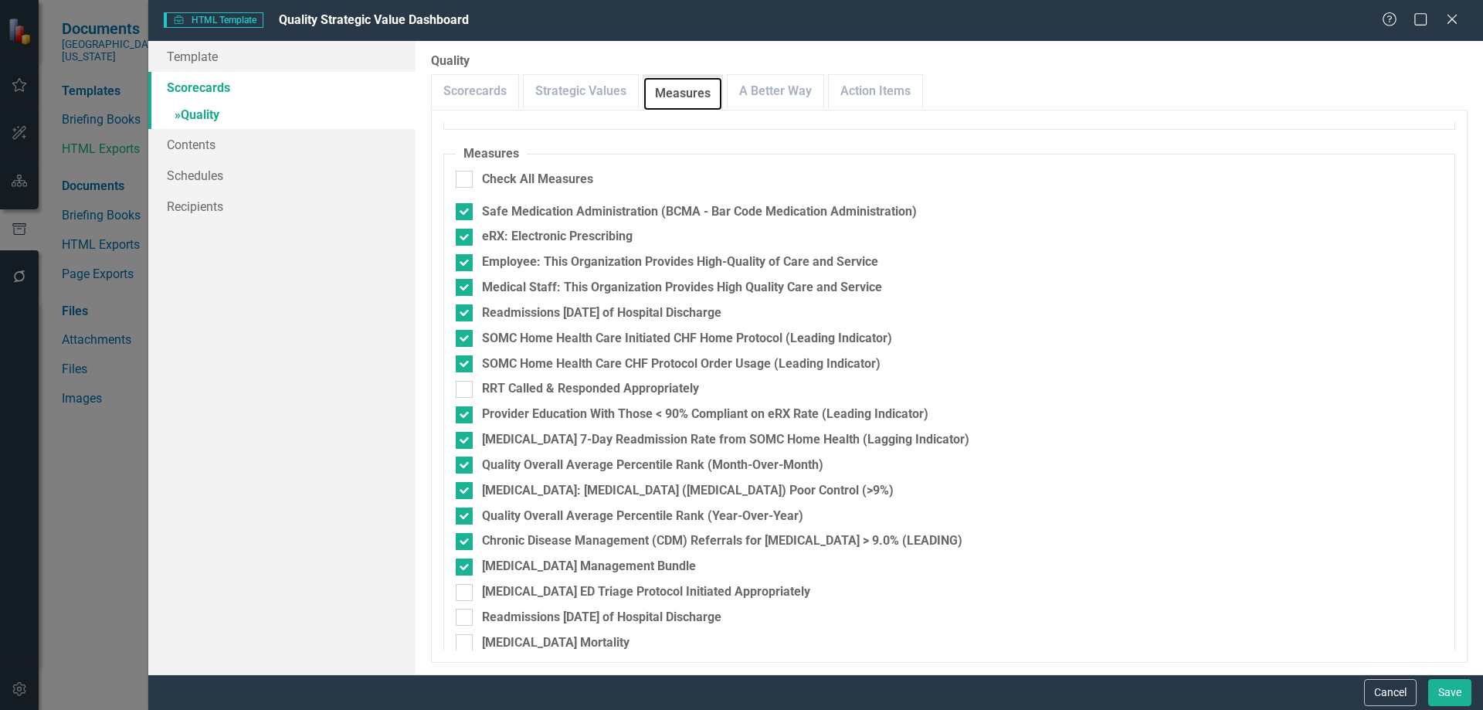
scroll to position [323, 0]
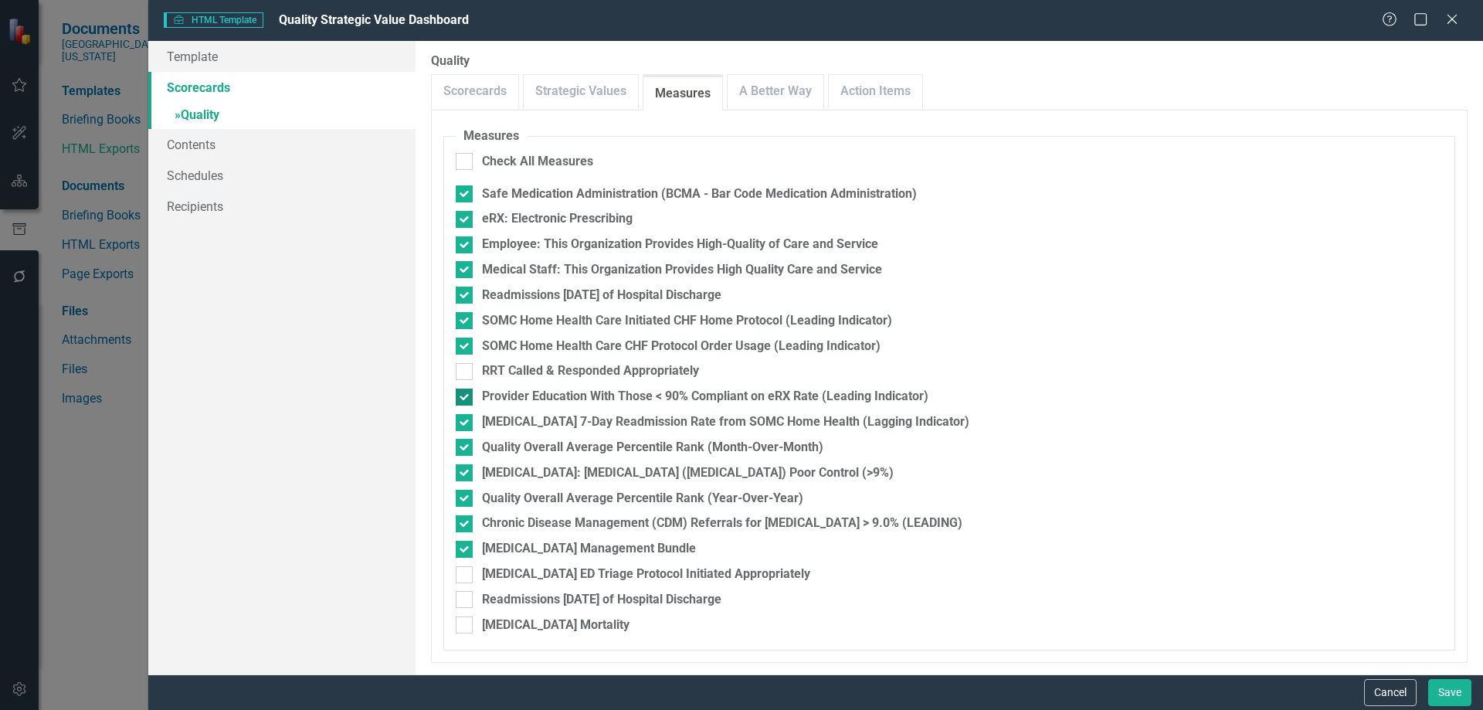
click at [466, 398] on div at bounding box center [464, 396] width 17 height 17
click at [466, 398] on input "Provider Education With Those < 90% Compliant on eRX Rate (Leading Indicator)" at bounding box center [461, 393] width 10 height 10
checkbox input "false"
click at [464, 420] on input "[MEDICAL_DATA] 7-Day Readmission Rate from SOMC Home Health (Lagging Indicator)" at bounding box center [461, 419] width 10 height 10
checkbox input "false"
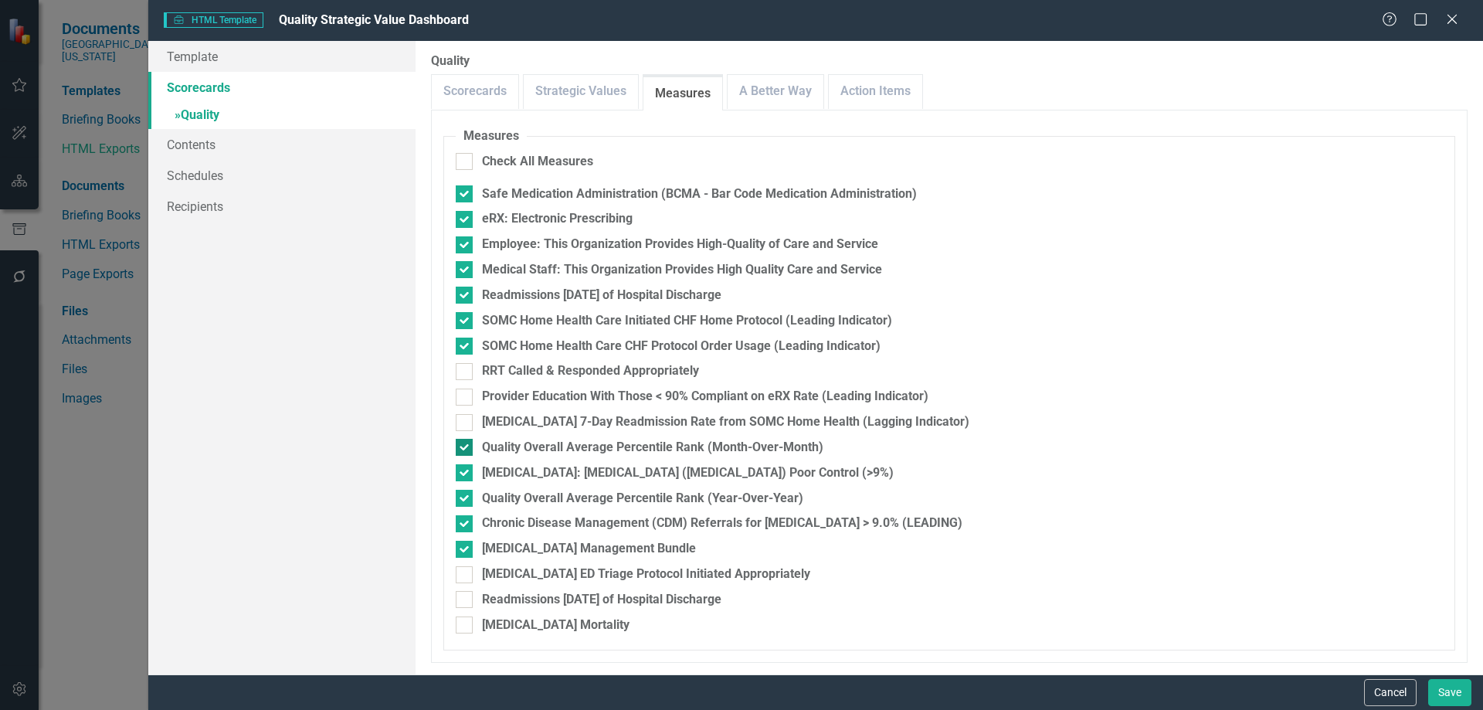
click at [464, 446] on input "Quality Overall Average Percentile Rank (Month-Over-Month)" at bounding box center [461, 444] width 10 height 10
checkbox input "true"
click at [462, 523] on input "Chronic Disease Management (CDM) Referrals for [MEDICAL_DATA] > 9.0% (LEADING)" at bounding box center [461, 520] width 10 height 10
checkbox input "false"
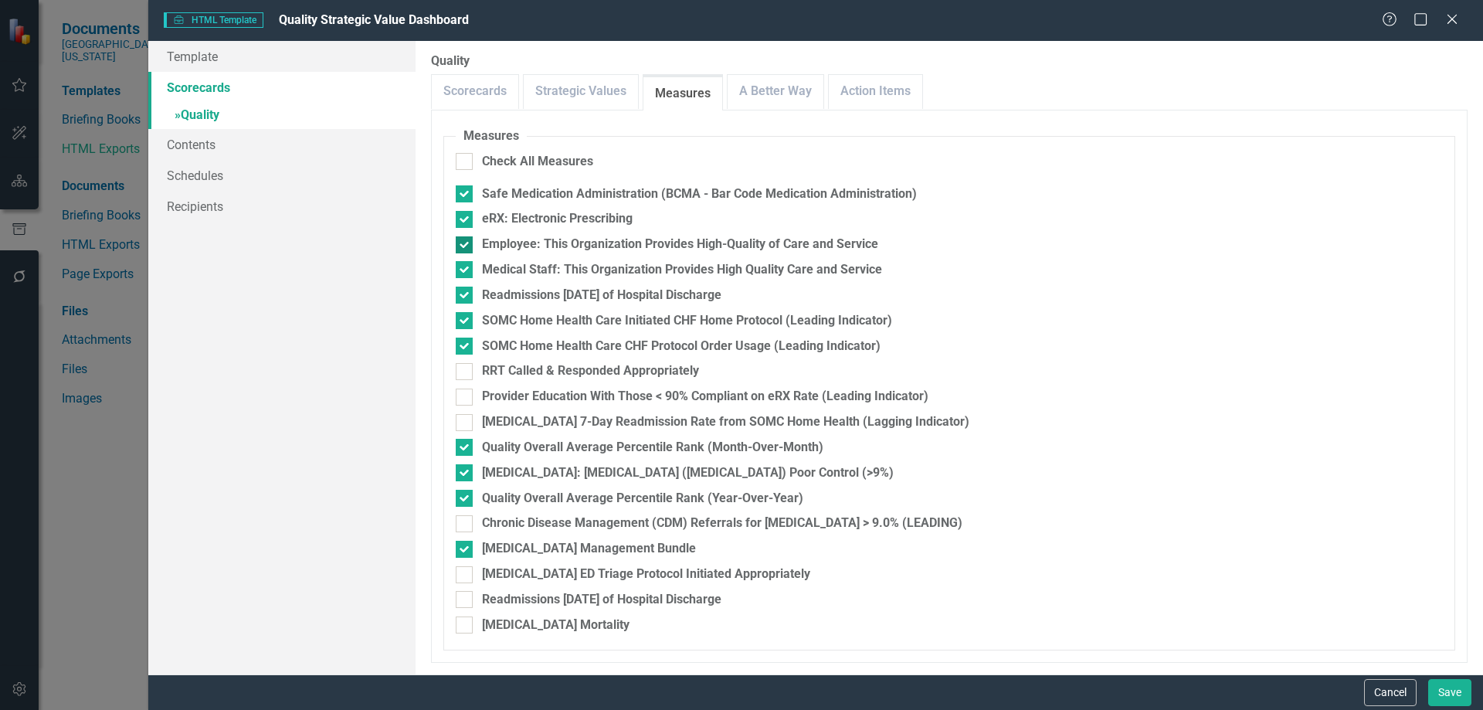
click at [459, 243] on input "Employee: This Organization Provides High-Quality of Care and Service" at bounding box center [461, 241] width 10 height 10
checkbox input "false"
click at [465, 289] on input "Readmissions [DATE] of Hospital Discharge" at bounding box center [461, 292] width 10 height 10
checkbox input "false"
click at [472, 321] on div at bounding box center [464, 320] width 17 height 17
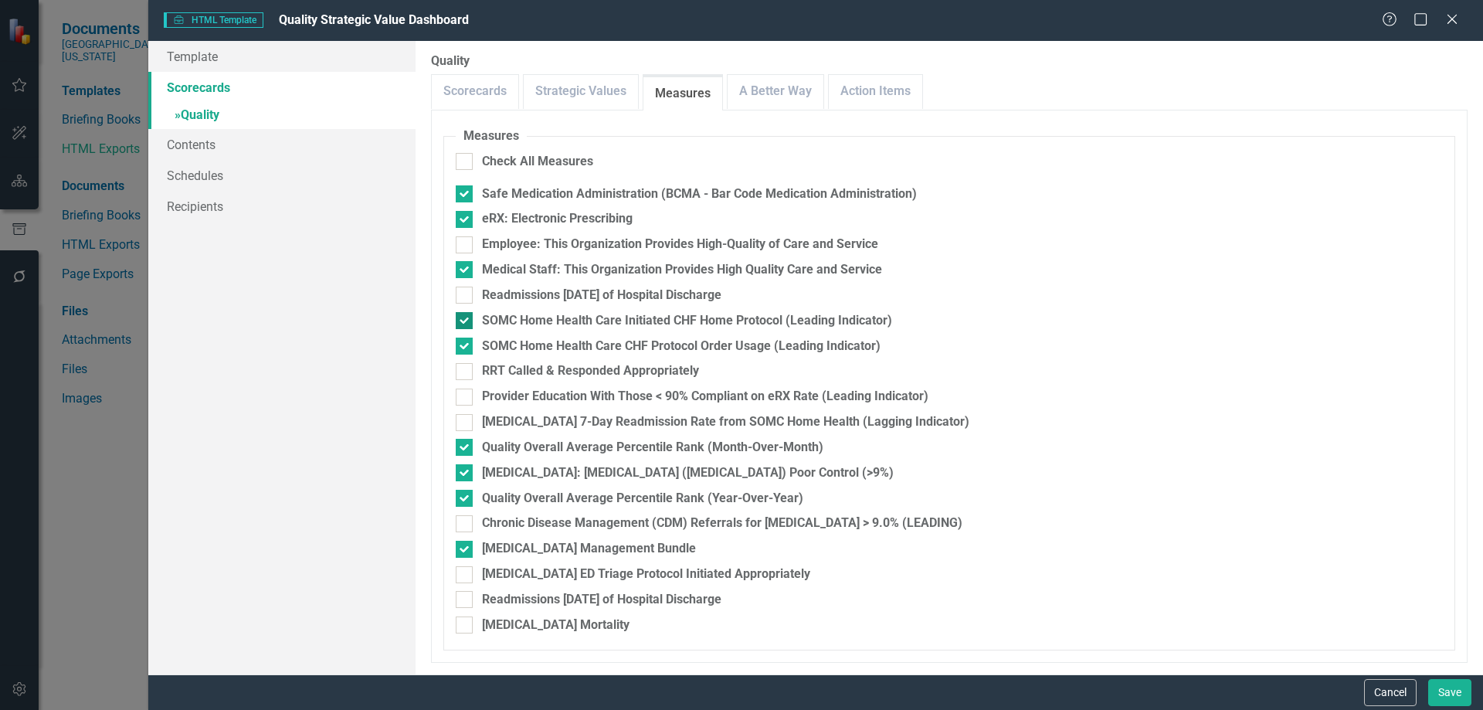
click at [466, 321] on input "SOMC Home Health Care Initiated CHF Home Protocol (Leading Indicator)" at bounding box center [461, 317] width 10 height 10
checkbox input "false"
click at [463, 344] on input "SOMC Home Health Care CHF Protocol Order Usage (Leading Indicator)" at bounding box center [461, 342] width 10 height 10
checkbox input "false"
click at [757, 97] on link "A Better Way" at bounding box center [776, 91] width 96 height 33
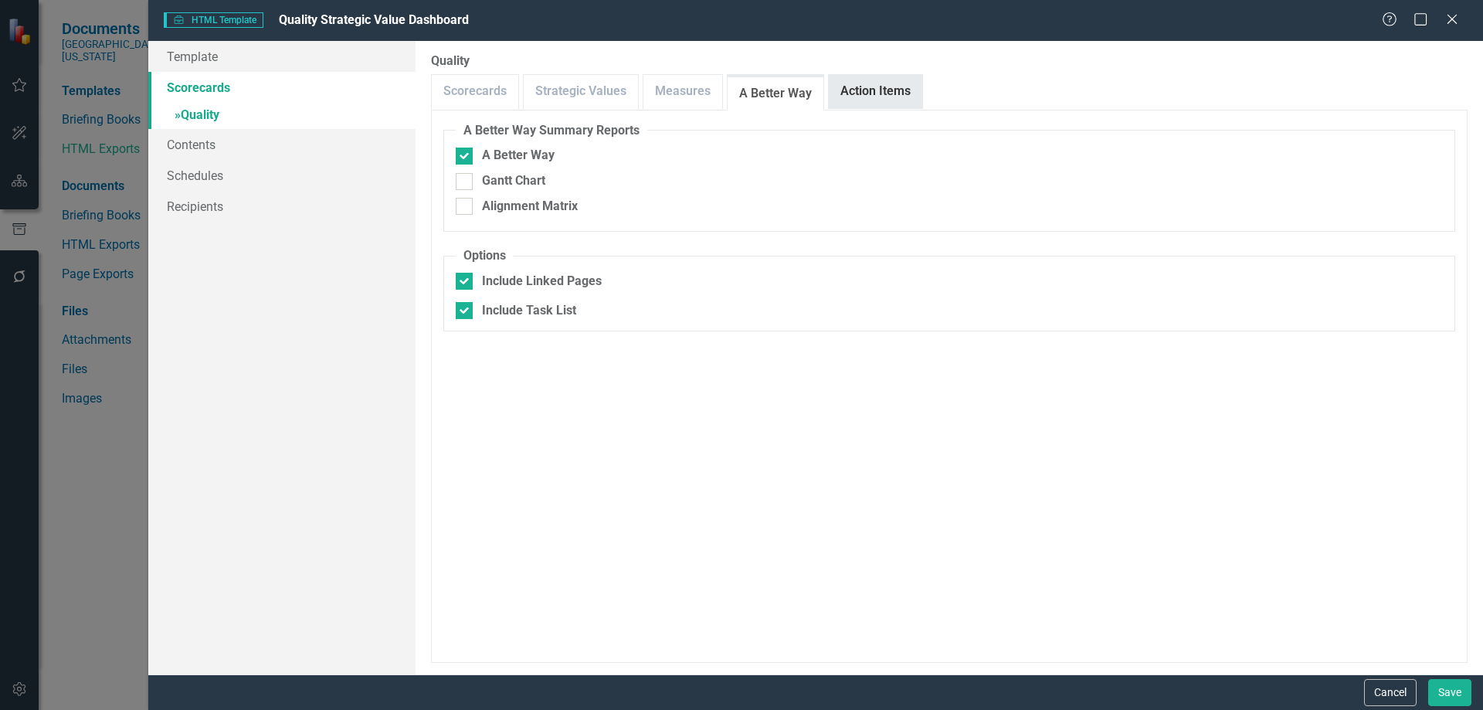
click at [858, 97] on link "Action Items" at bounding box center [875, 91] width 93 height 33
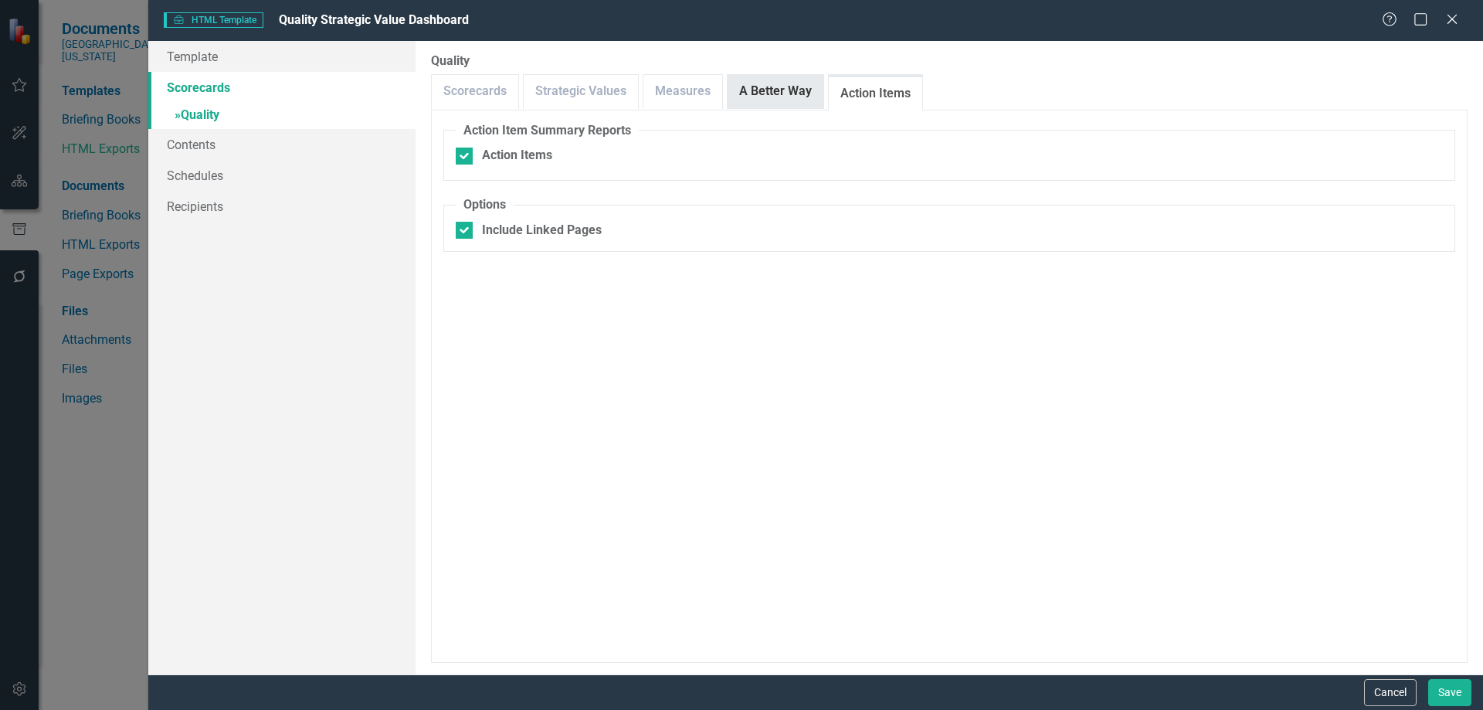
click at [794, 93] on link "A Better Way" at bounding box center [776, 91] width 96 height 33
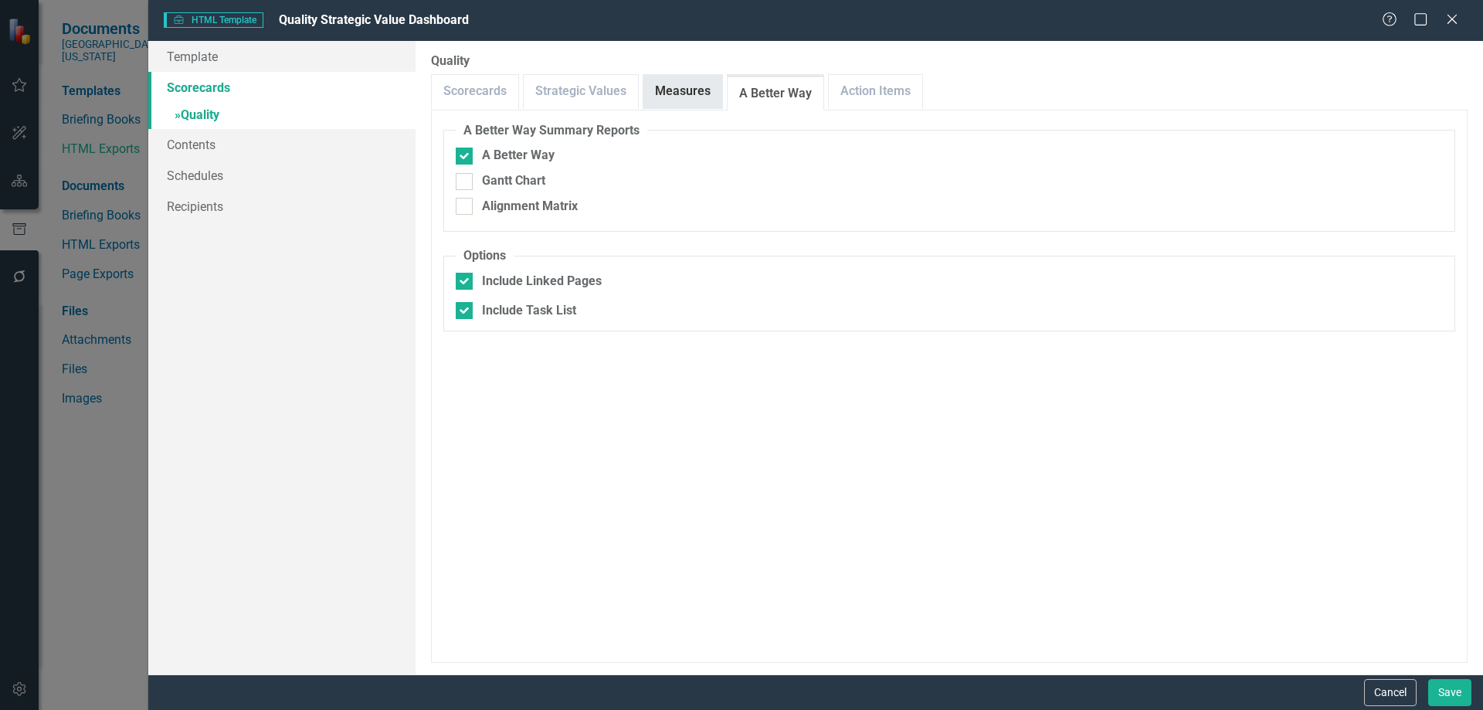
click at [677, 84] on link "Measures" at bounding box center [682, 91] width 79 height 33
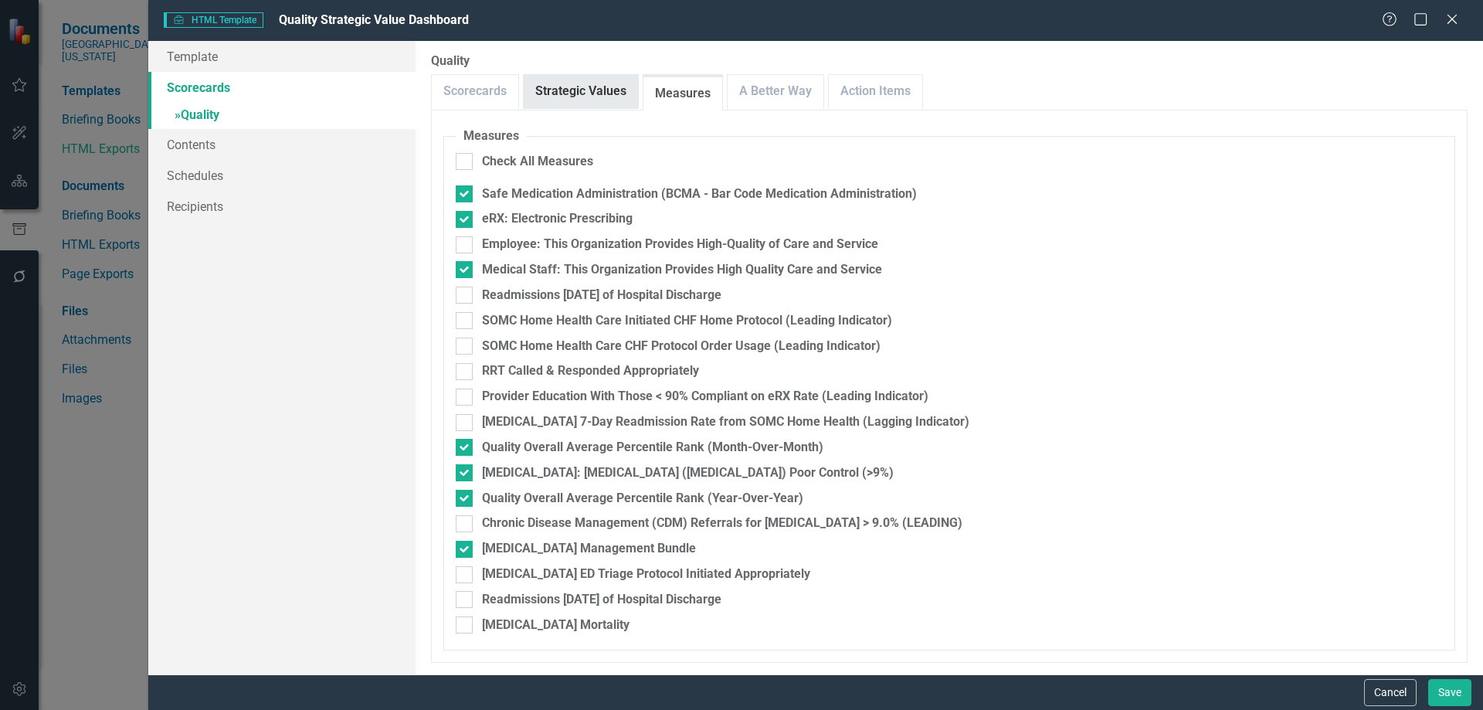
click at [593, 99] on link "Strategic Values" at bounding box center [581, 91] width 114 height 33
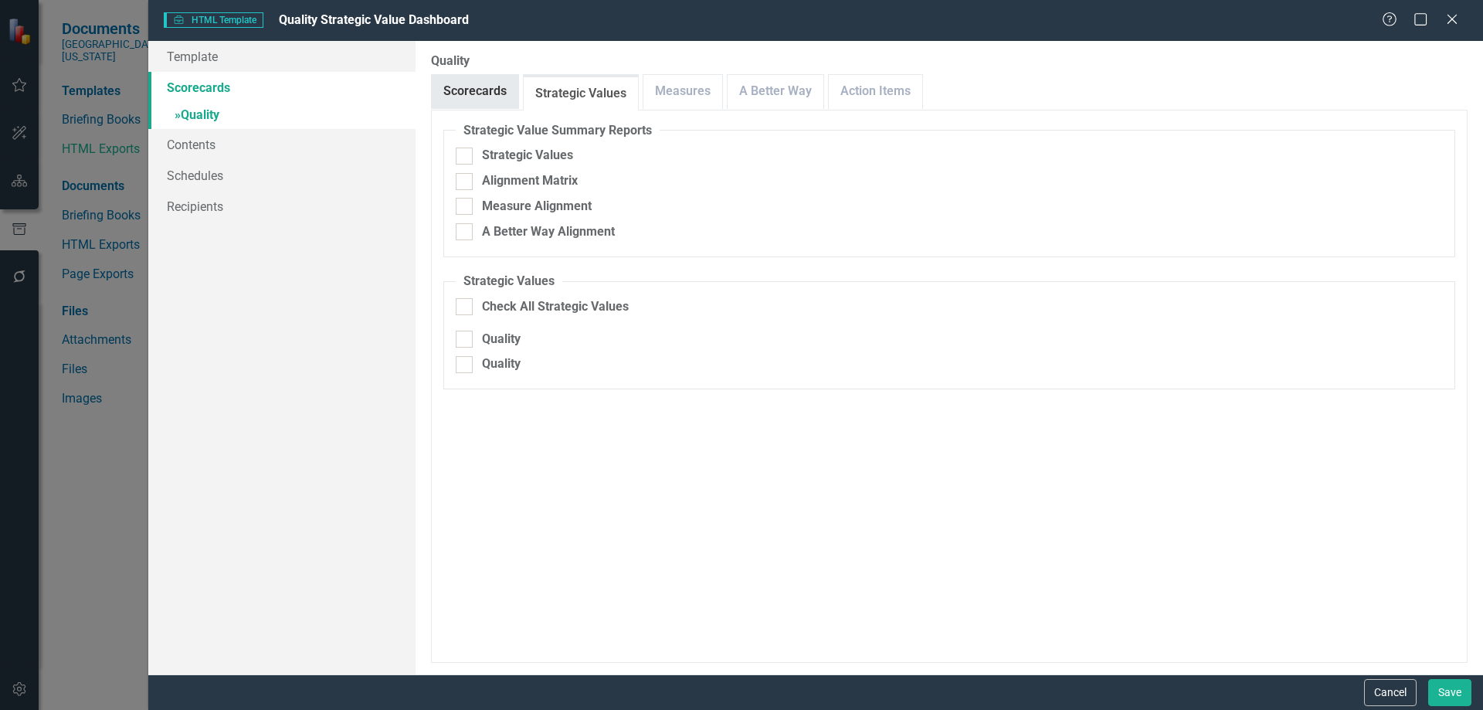
click at [485, 94] on link "Scorecards" at bounding box center [475, 91] width 86 height 33
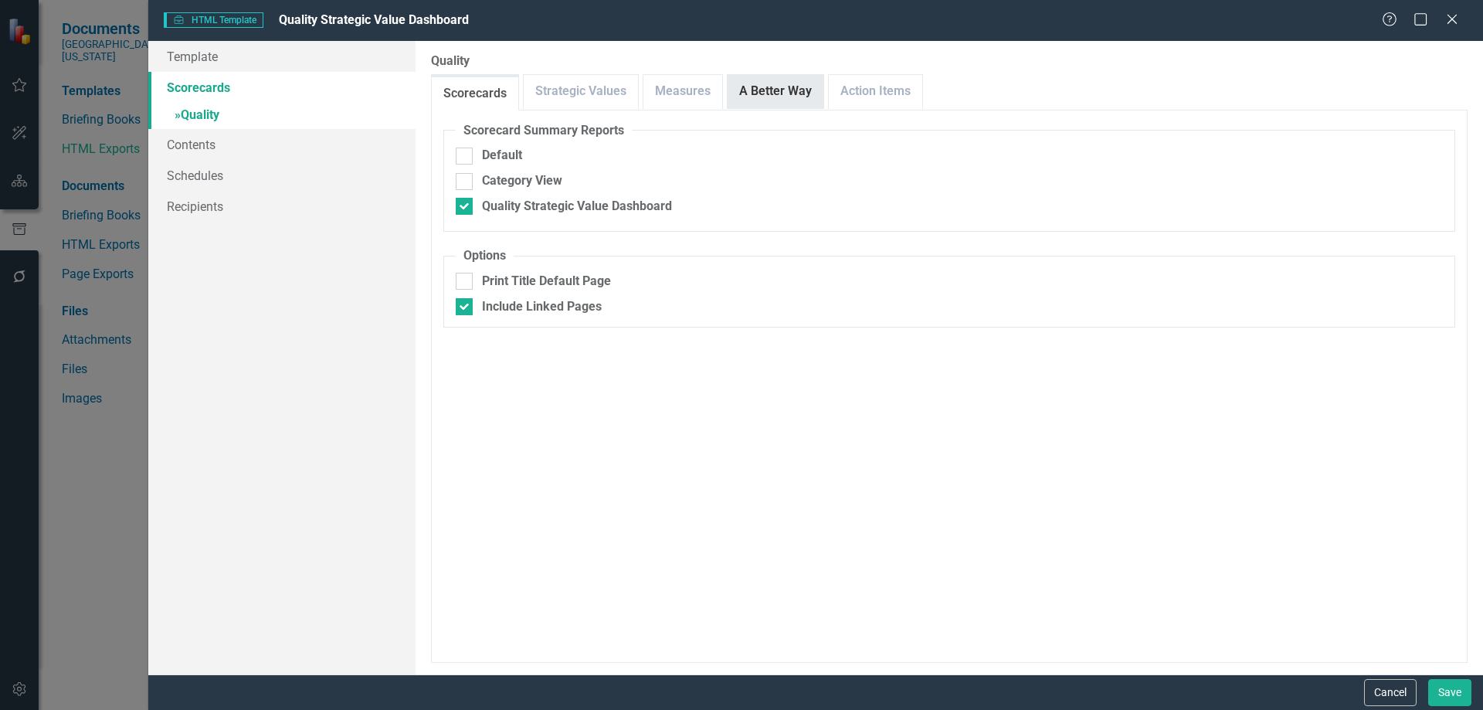
click at [816, 98] on link "A Better Way" at bounding box center [776, 91] width 96 height 33
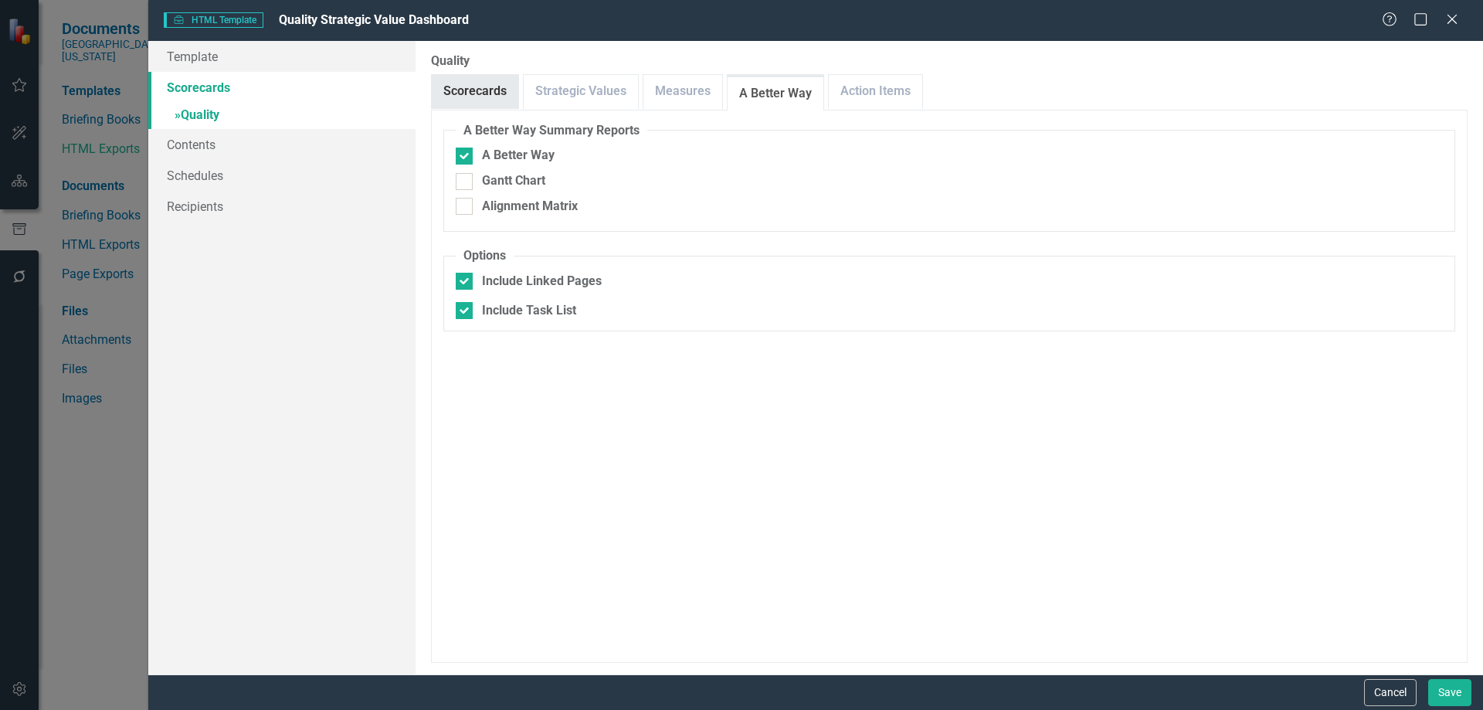
click at [463, 92] on link "Scorecards" at bounding box center [475, 91] width 86 height 33
click at [209, 86] on link "Scorecards" at bounding box center [281, 87] width 267 height 31
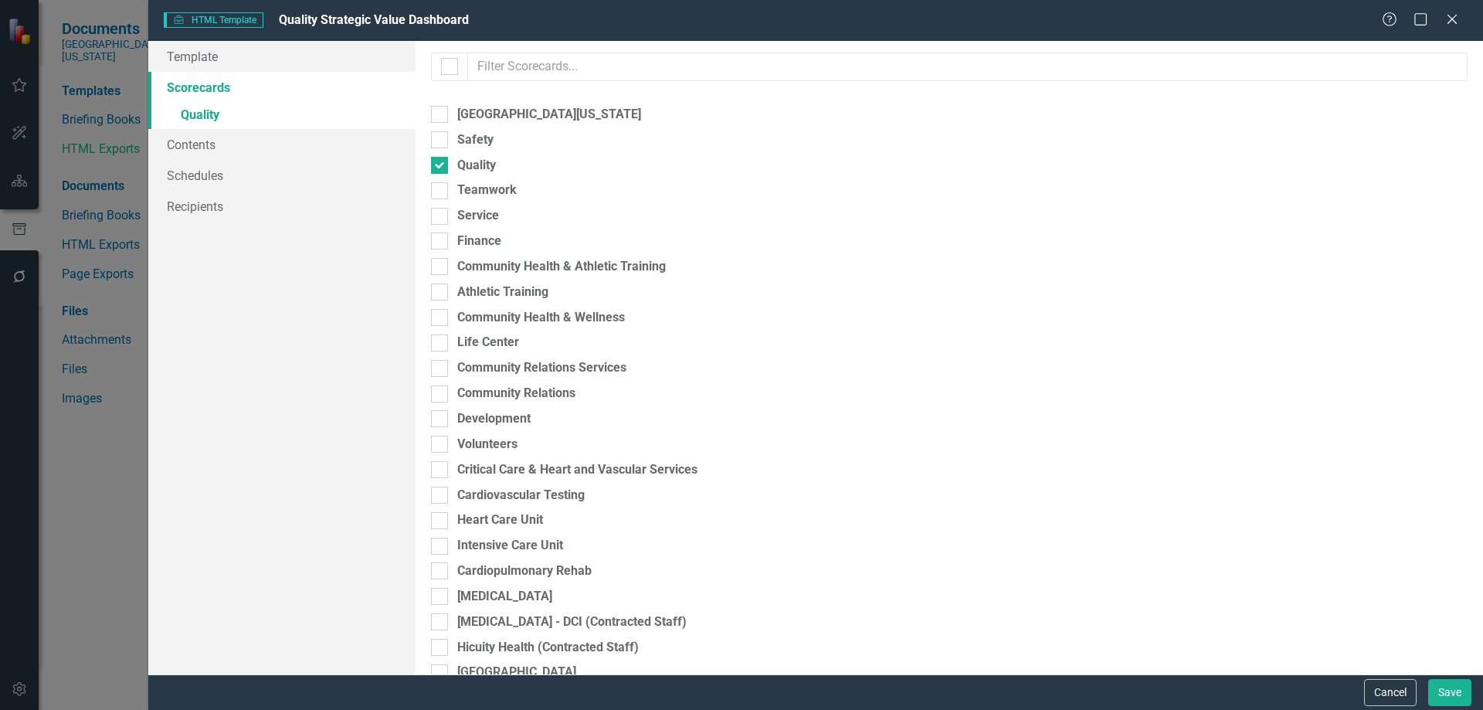
checkbox input "false"
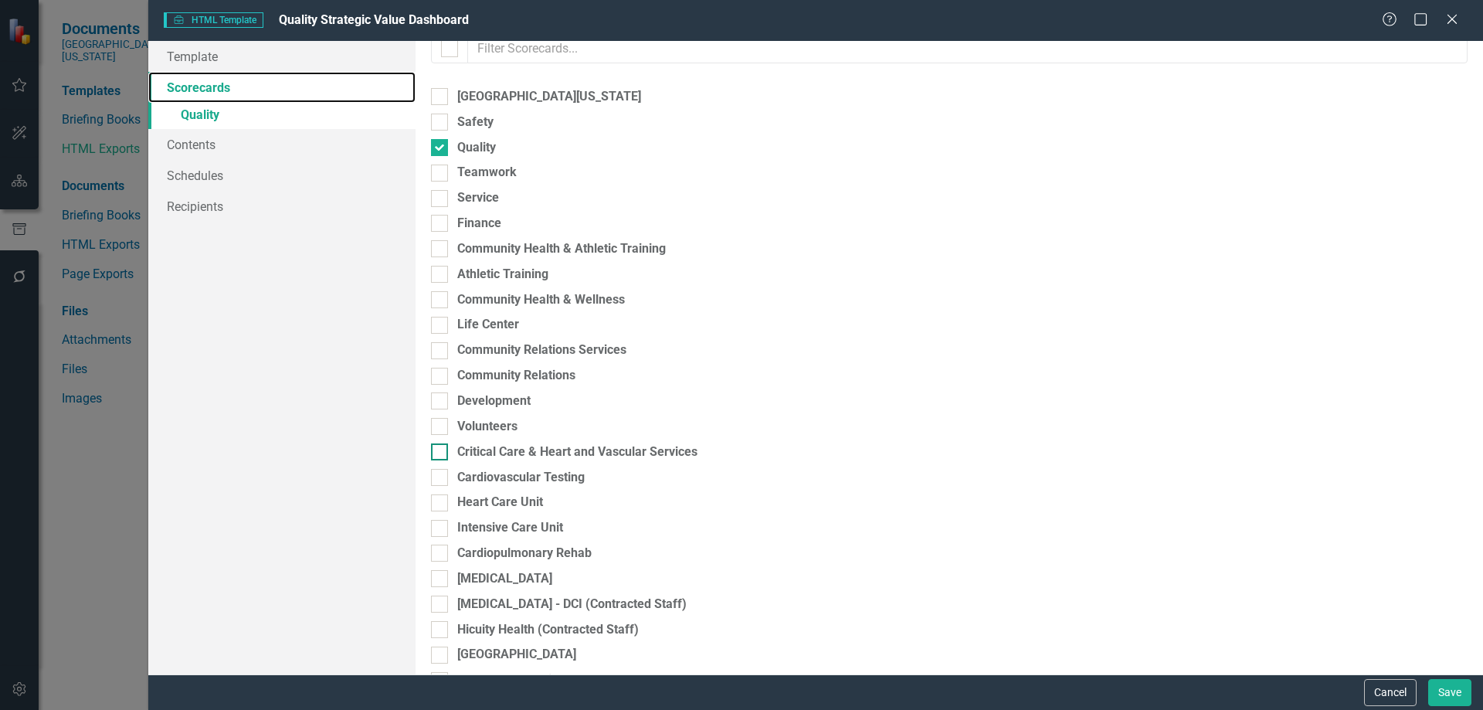
scroll to position [0, 0]
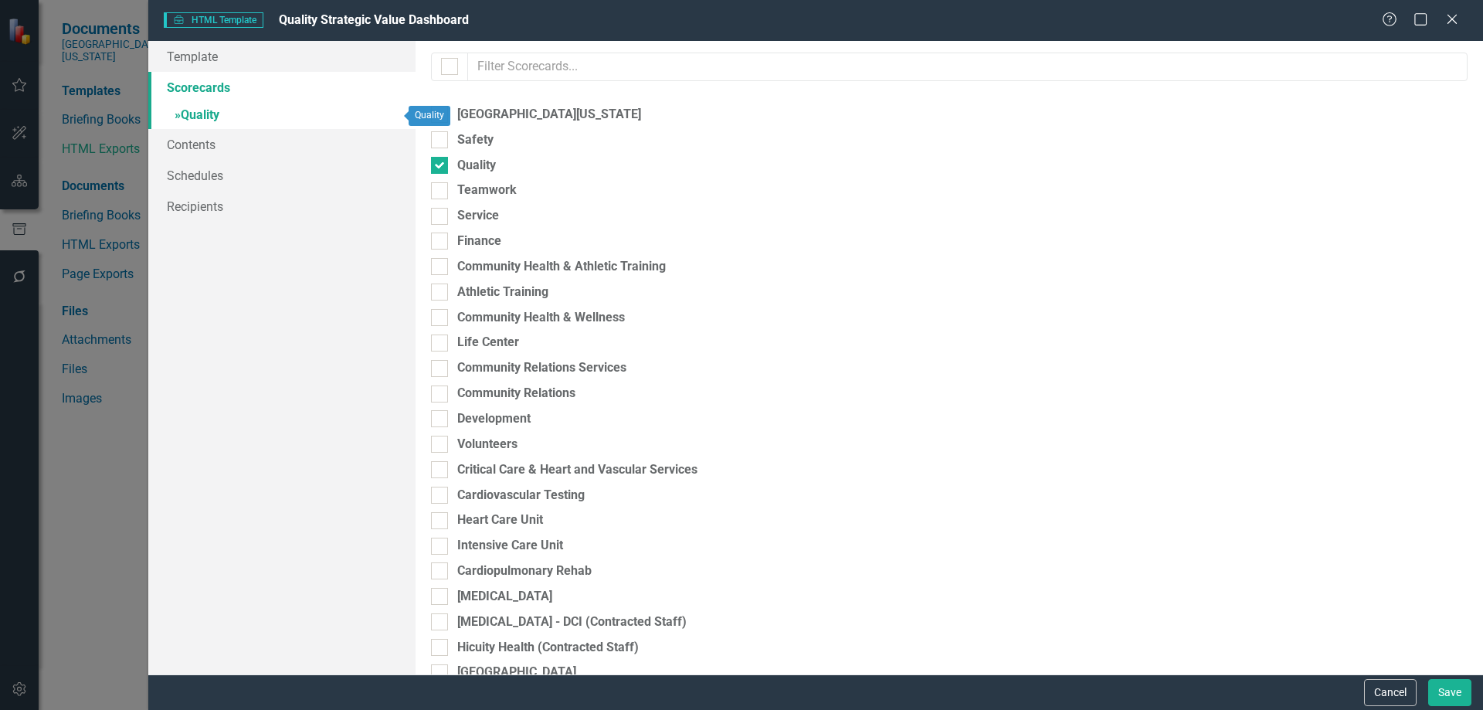
click at [215, 111] on link "» Quality" at bounding box center [281, 116] width 267 height 27
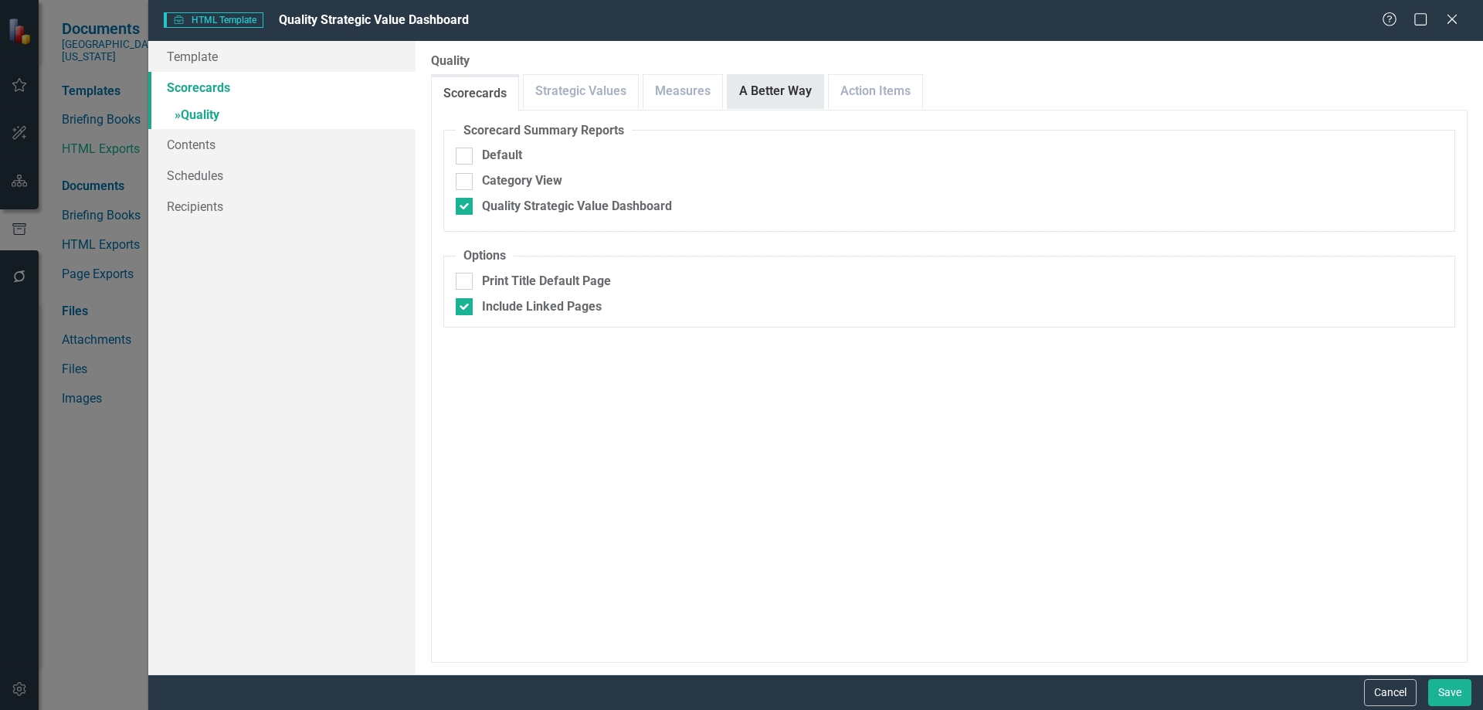
click at [797, 89] on link "A Better Way" at bounding box center [776, 91] width 96 height 33
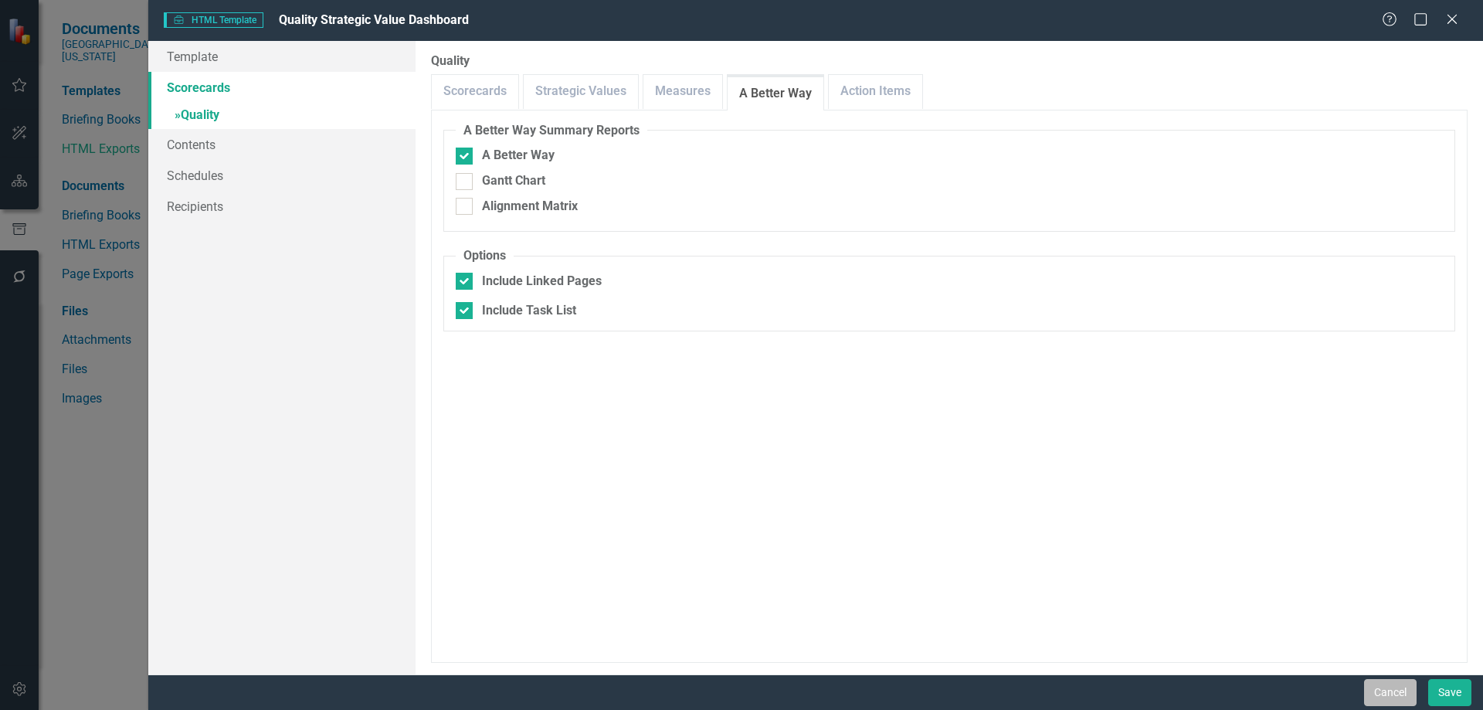
click at [1400, 700] on button "Cancel" at bounding box center [1390, 692] width 53 height 27
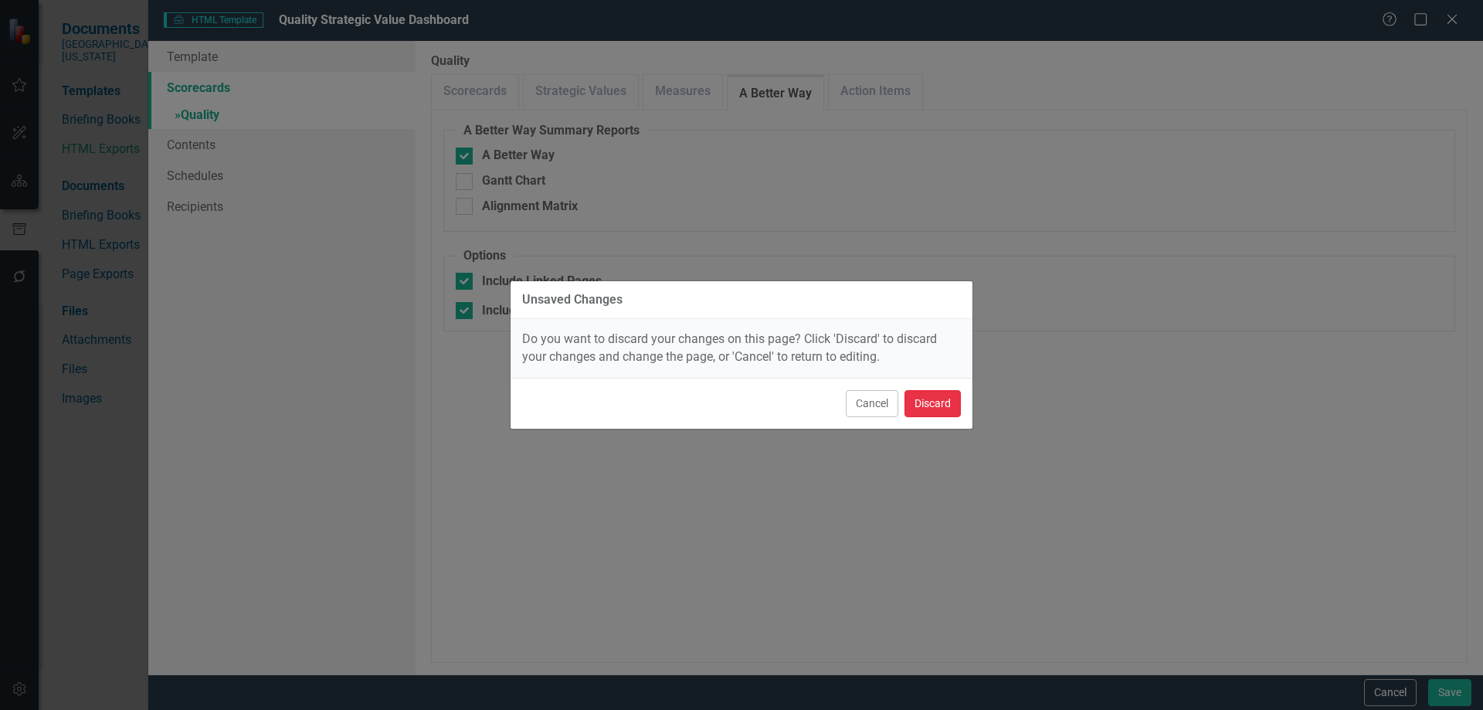
click at [949, 404] on button "Discard" at bounding box center [932, 403] width 56 height 27
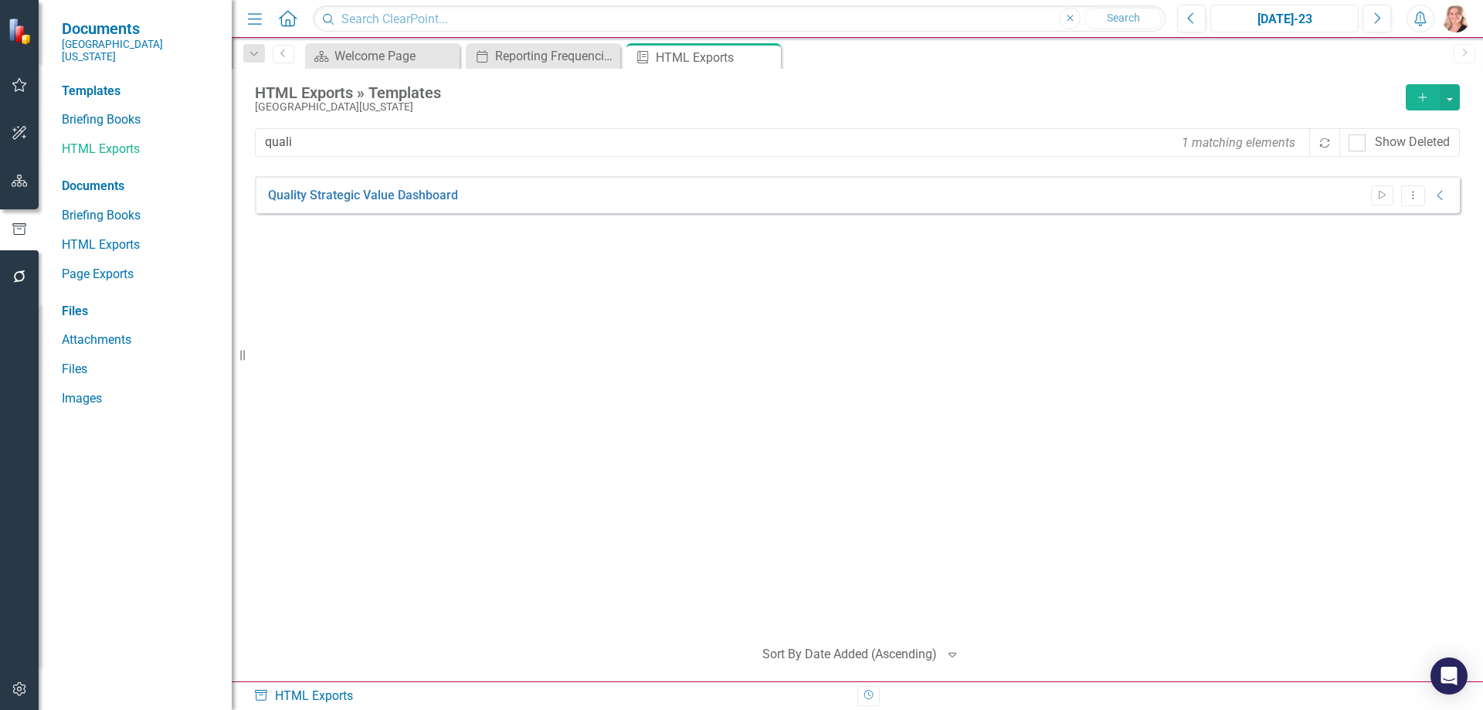
click at [1282, 26] on div "[DATE]-23" at bounding box center [1284, 19] width 137 height 19
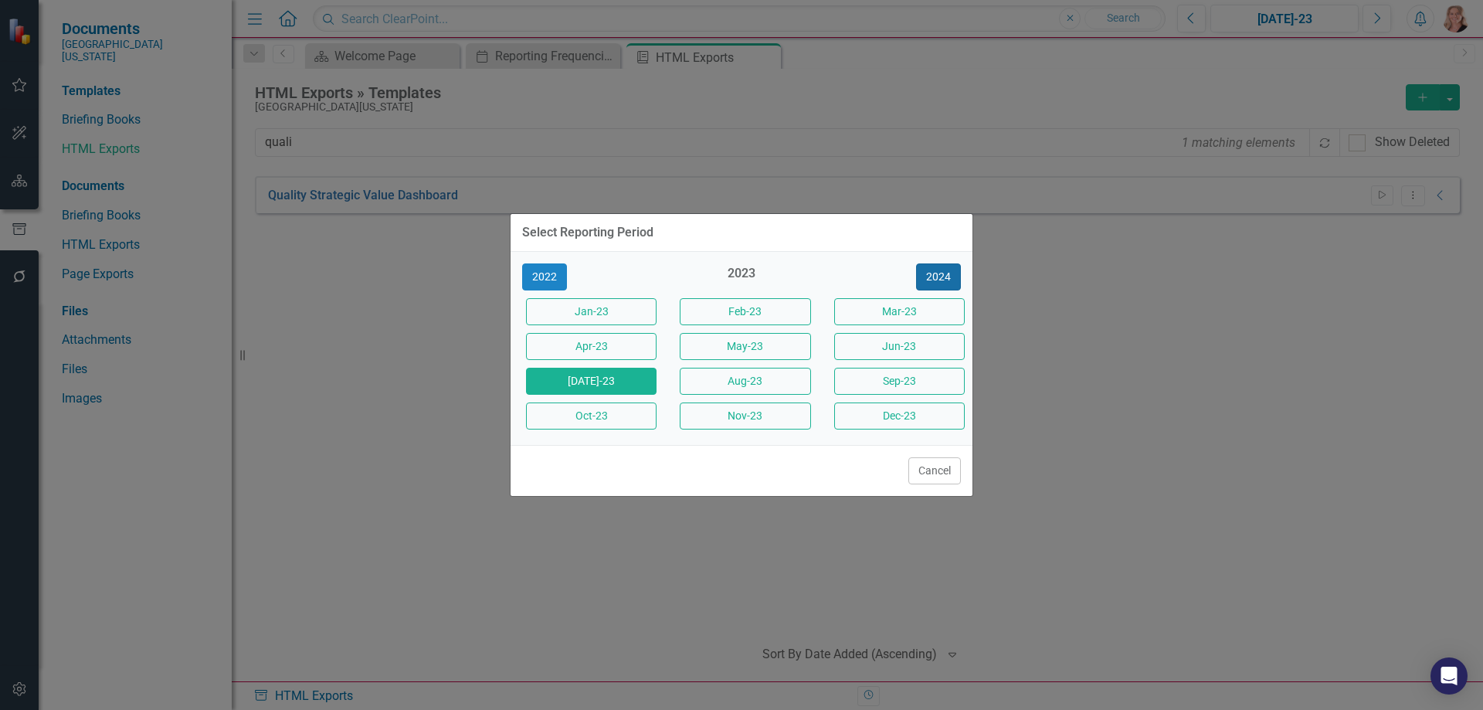
click at [936, 281] on button "2024" at bounding box center [938, 276] width 45 height 27
click at [927, 276] on button "2025" at bounding box center [938, 276] width 45 height 27
click at [864, 351] on button "Jun-25" at bounding box center [899, 346] width 131 height 27
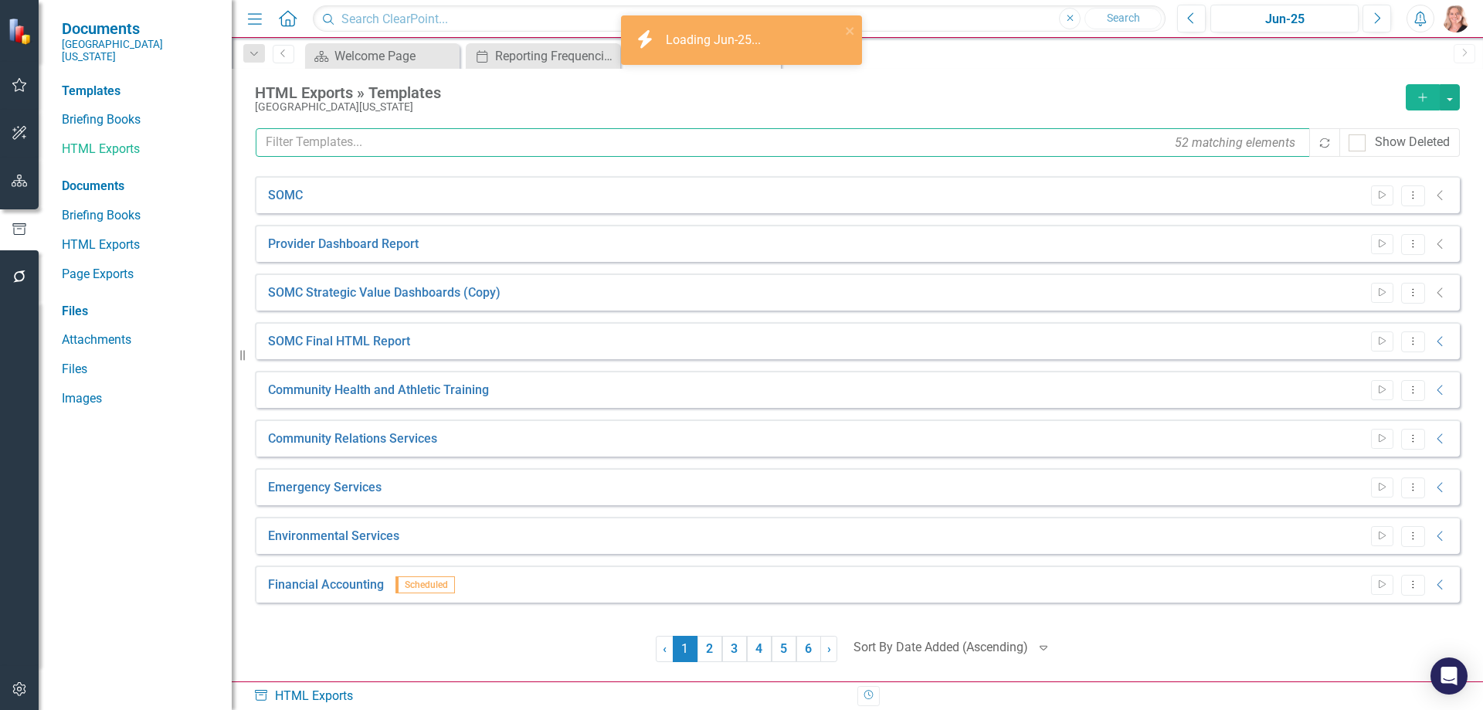
click at [323, 144] on input "text" at bounding box center [784, 142] width 1056 height 29
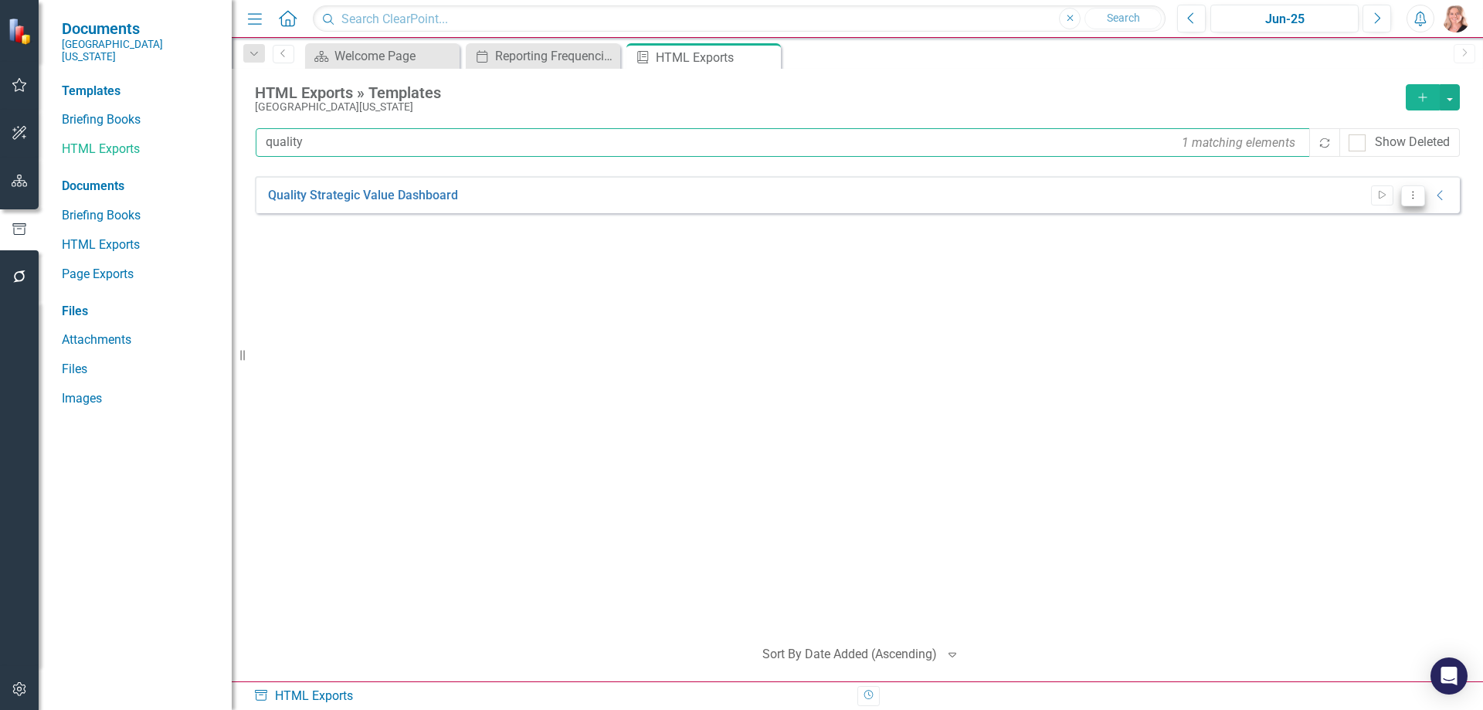
type input "quality"
click at [1414, 202] on button "Dropdown Menu" at bounding box center [1413, 195] width 24 height 21
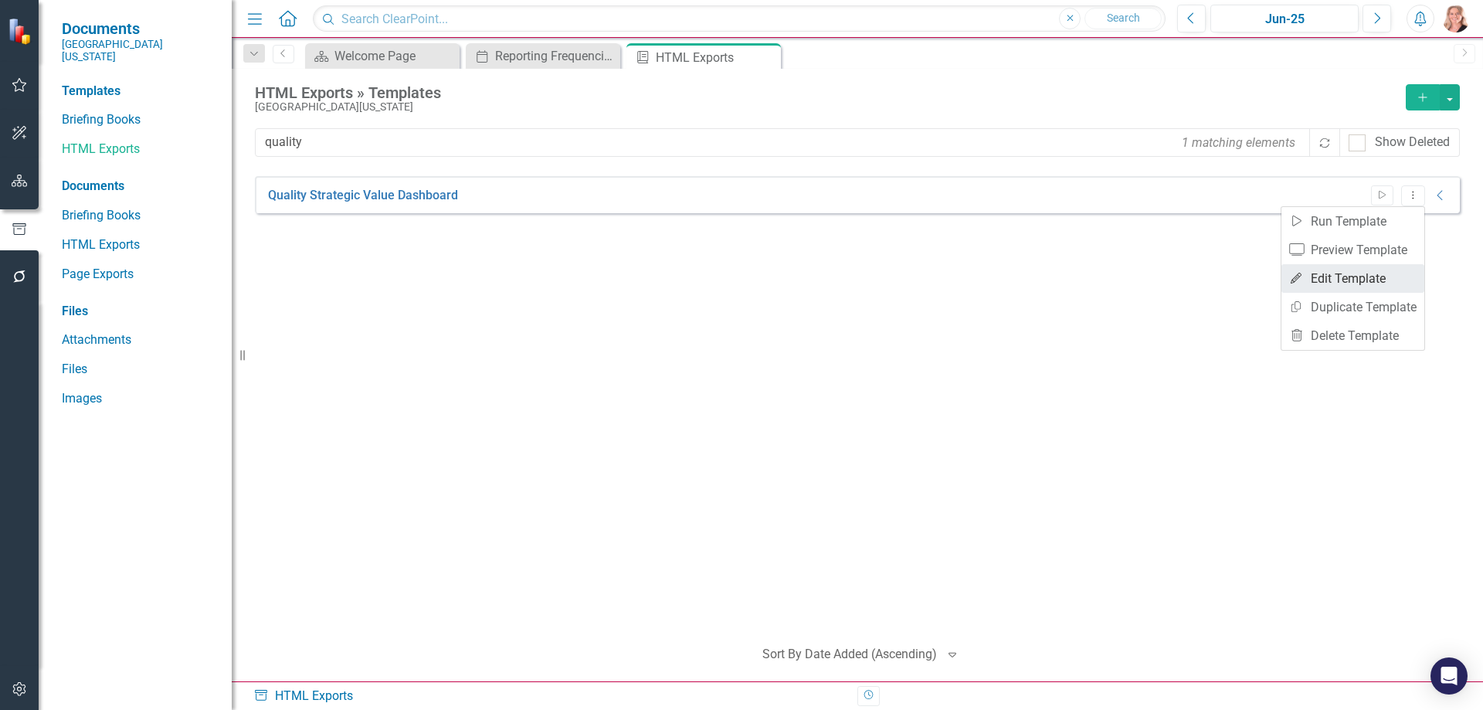
click at [1373, 275] on link "Edit Edit Template" at bounding box center [1352, 278] width 143 height 29
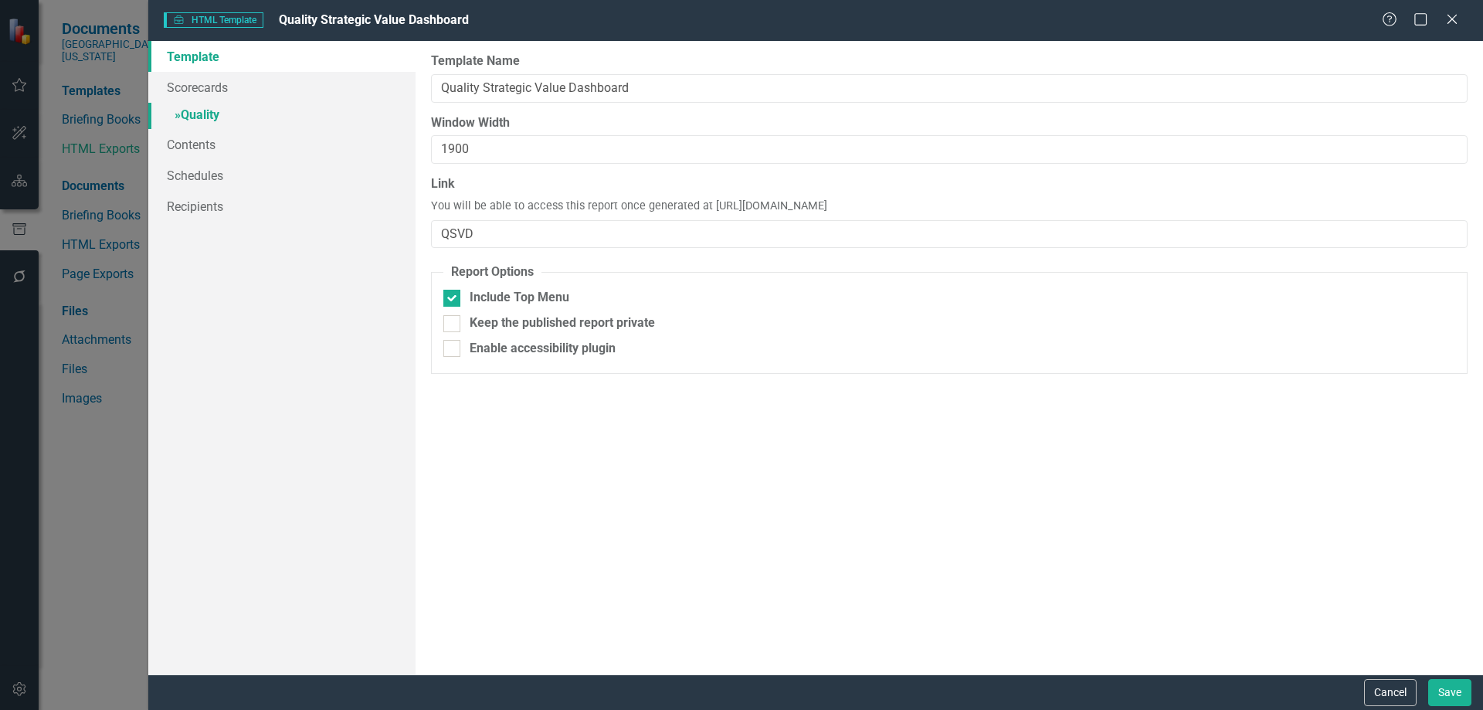
click at [198, 111] on link "» Quality" at bounding box center [281, 116] width 267 height 27
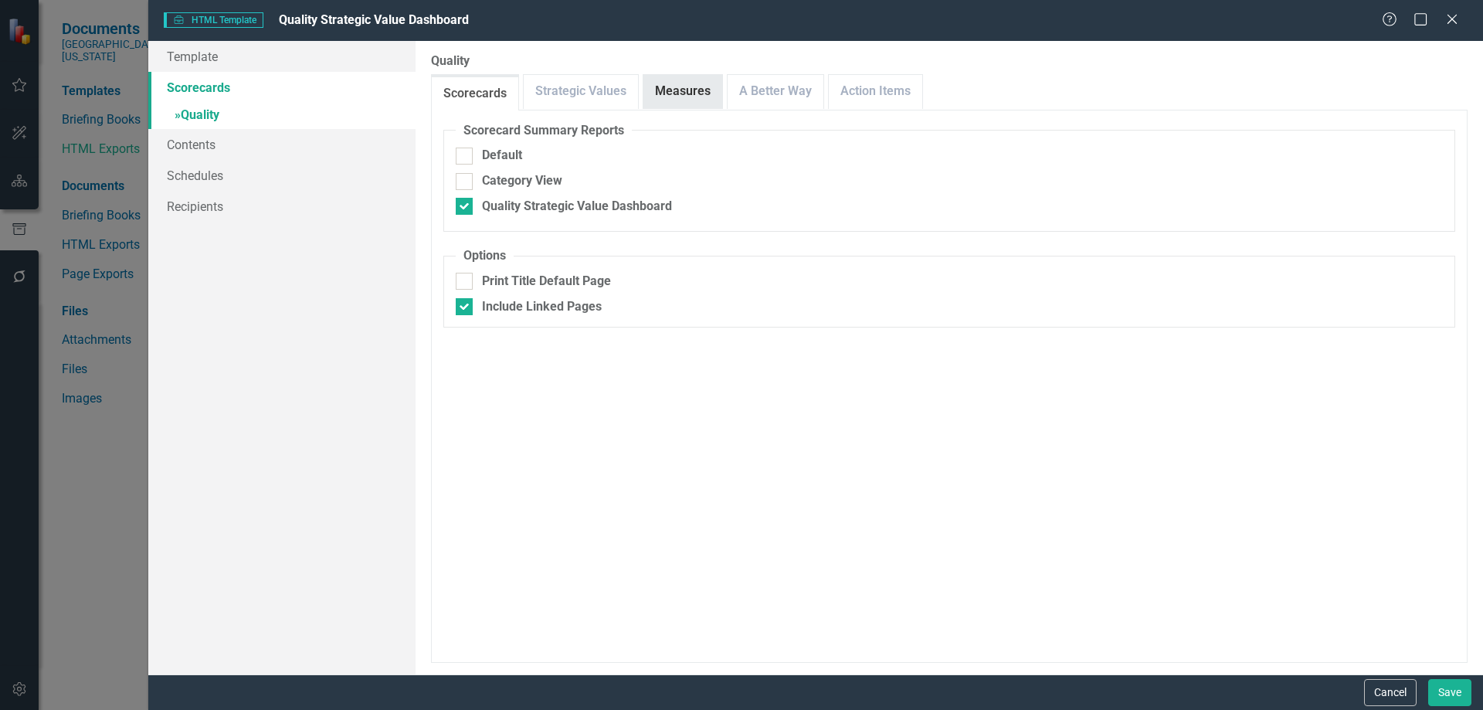
click at [673, 90] on link "Measures" at bounding box center [682, 91] width 79 height 33
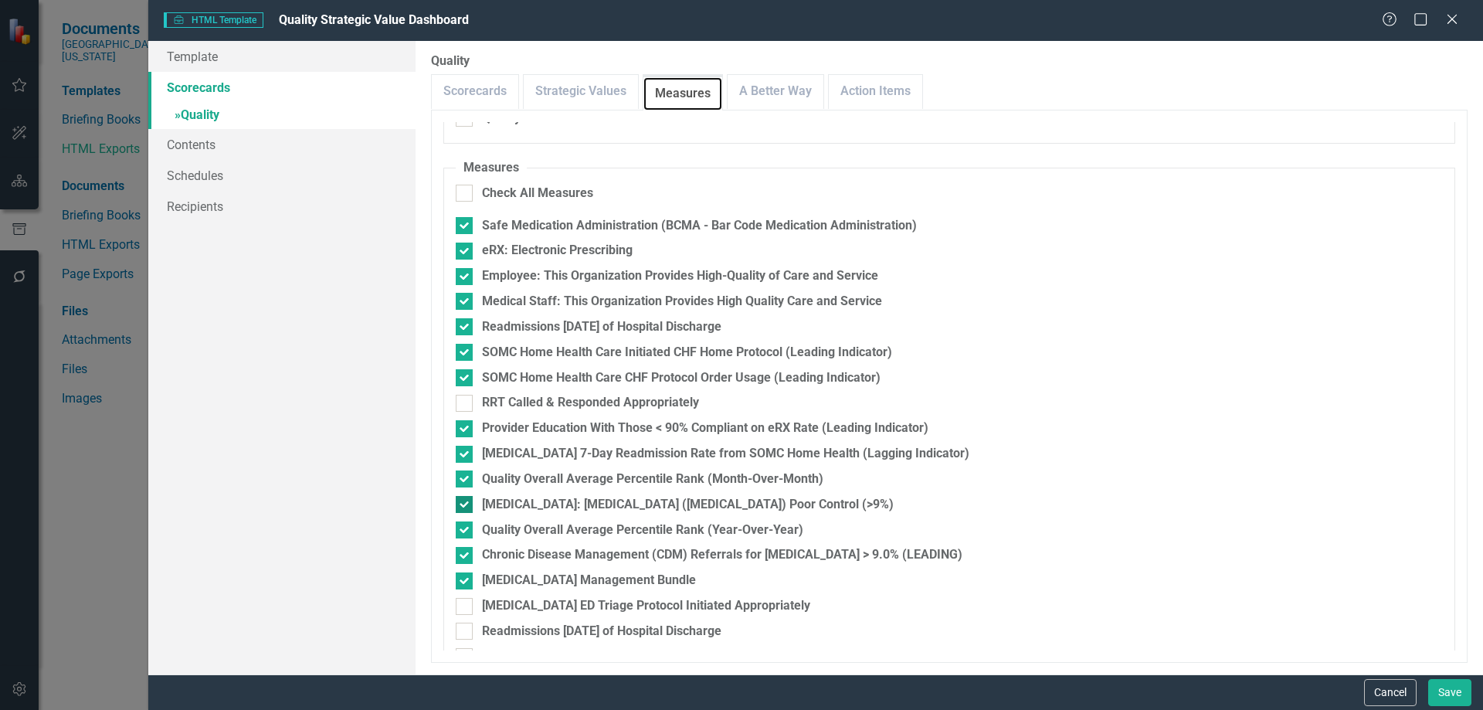
scroll to position [323, 0]
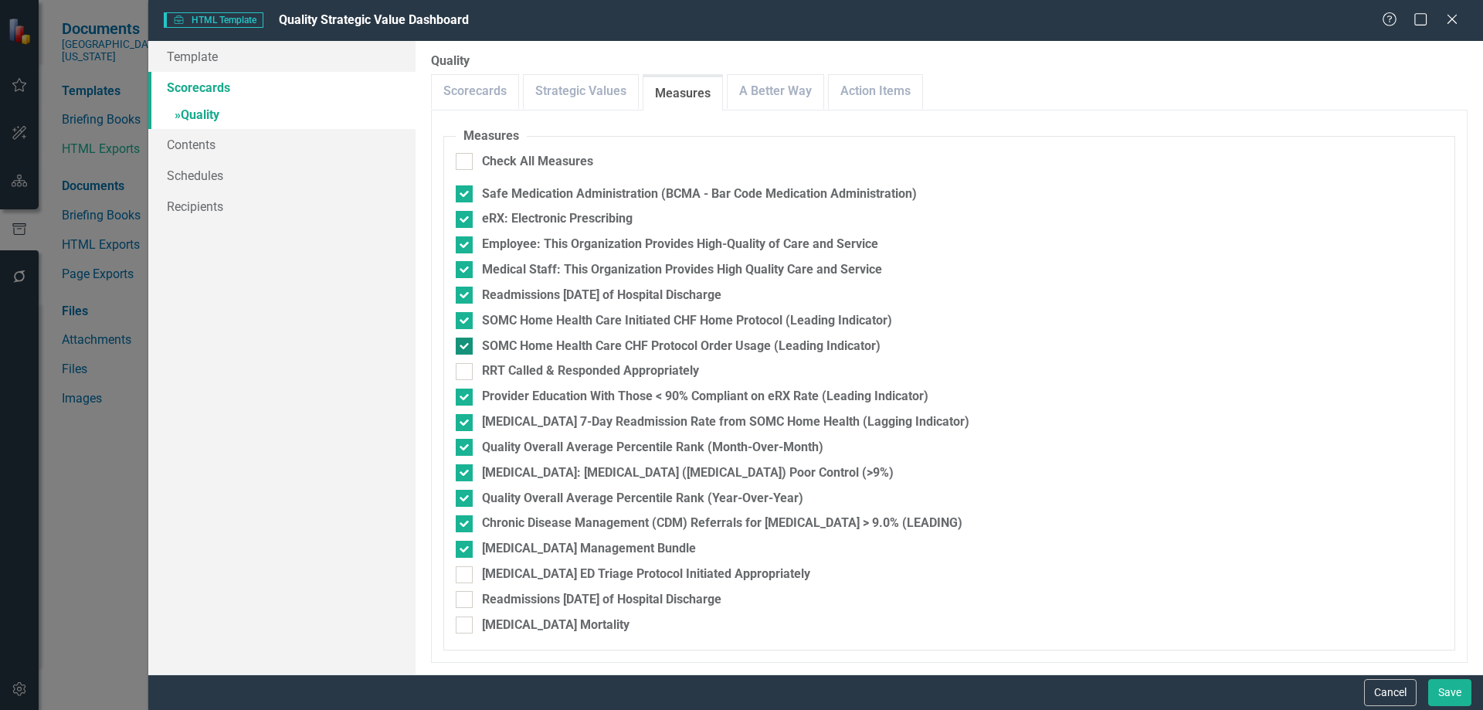
click at [467, 344] on div at bounding box center [464, 345] width 17 height 17
click at [466, 344] on input "SOMC Home Health Care CHF Protocol Order Usage (Leading Indicator)" at bounding box center [461, 342] width 10 height 10
checkbox input "false"
click at [456, 322] on input "SOMC Home Health Care Initiated CHF Home Protocol (Leading Indicator)" at bounding box center [461, 317] width 10 height 10
checkbox input "false"
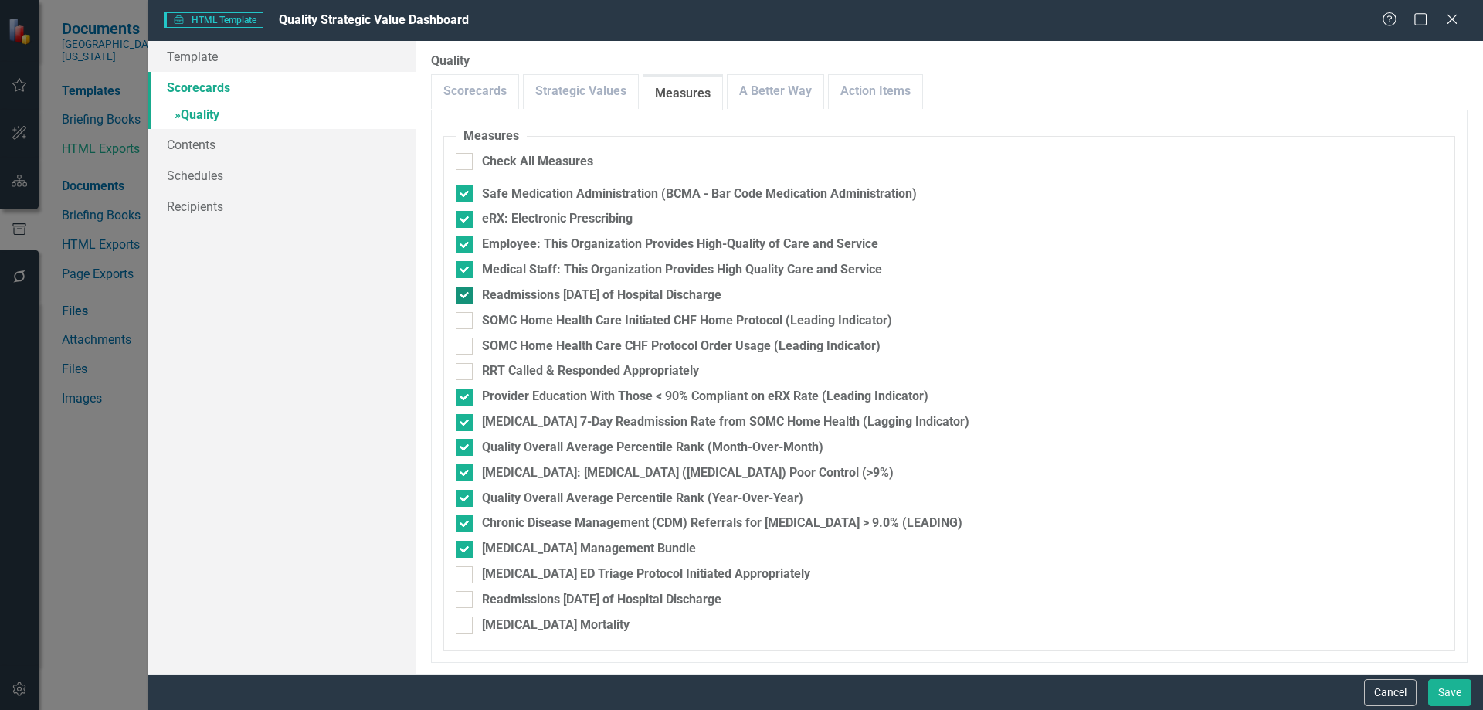
click at [464, 294] on input "Readmissions [DATE] of Hospital Discharge" at bounding box center [461, 292] width 10 height 10
checkbox input "false"
click at [466, 243] on div at bounding box center [464, 244] width 17 height 17
click at [466, 243] on input "Employee: This Organization Provides High-Quality of Care and Service" at bounding box center [461, 241] width 10 height 10
checkbox input "false"
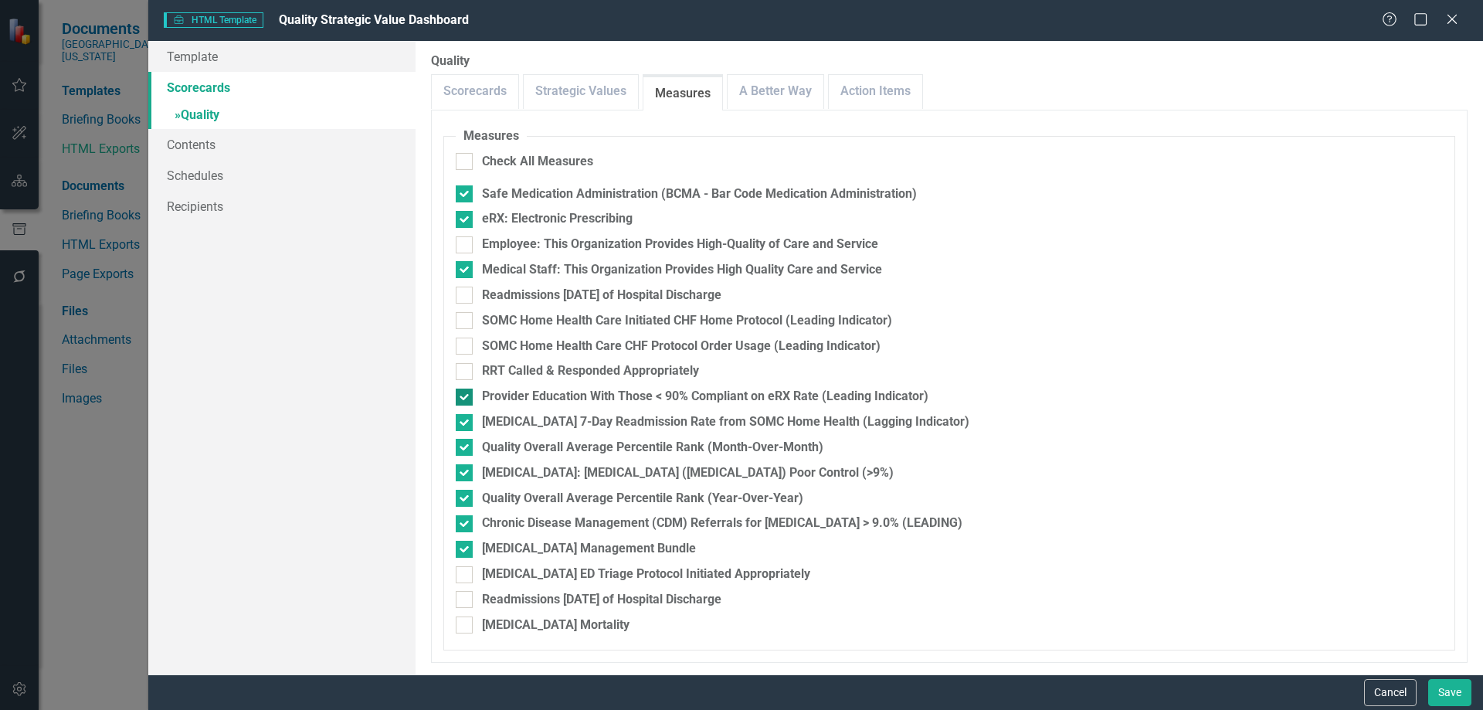
click at [460, 402] on div at bounding box center [464, 396] width 17 height 17
click at [460, 399] on input "Provider Education With Those < 90% Compliant on eRX Rate (Leading Indicator)" at bounding box center [461, 393] width 10 height 10
checkbox input "false"
click at [464, 426] on div at bounding box center [464, 422] width 17 height 17
click at [464, 424] on input "[MEDICAL_DATA] 7-Day Readmission Rate from SOMC Home Health (Lagging Indicator)" at bounding box center [461, 419] width 10 height 10
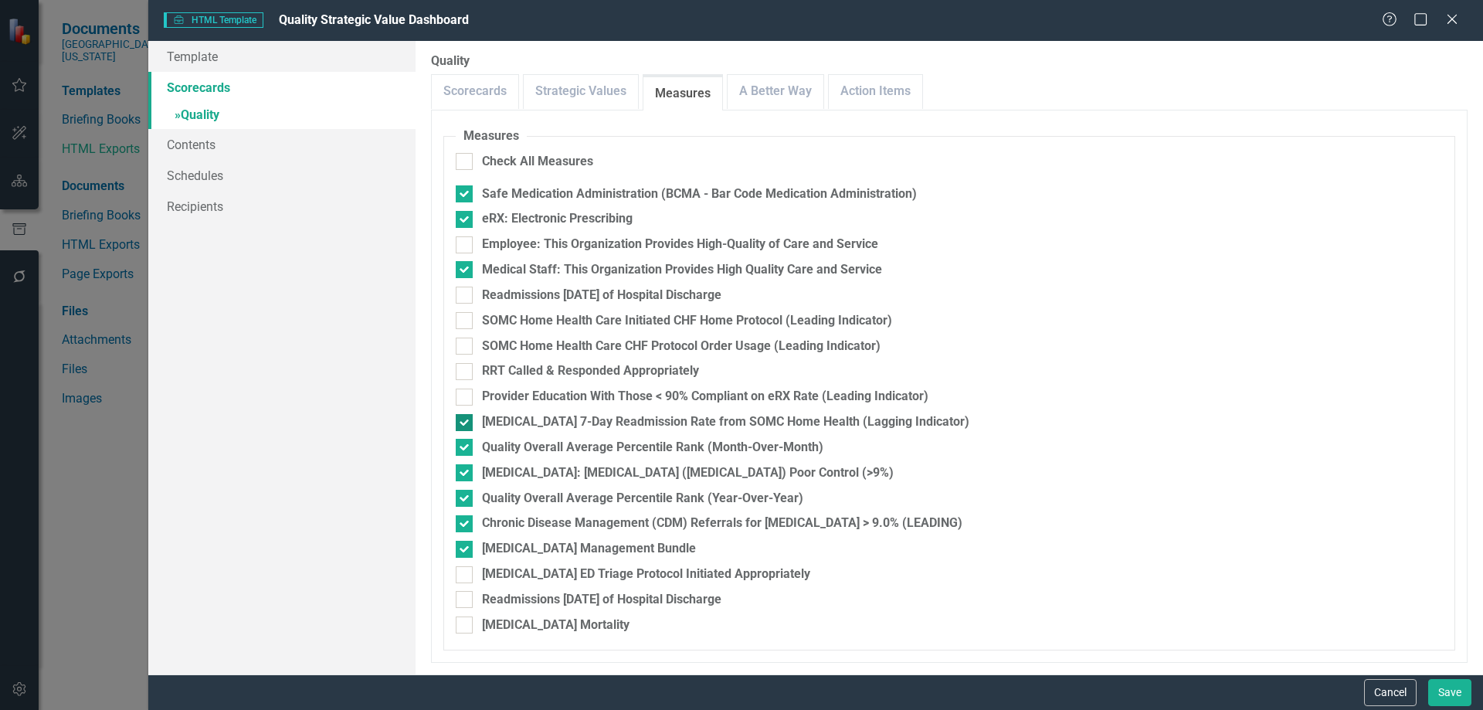
checkbox input "false"
click at [461, 525] on div at bounding box center [464, 523] width 17 height 17
click at [461, 525] on input "Chronic Disease Management (CDM) Referrals for [MEDICAL_DATA] > 9.0% (LEADING)" at bounding box center [461, 520] width 10 height 10
checkbox input "false"
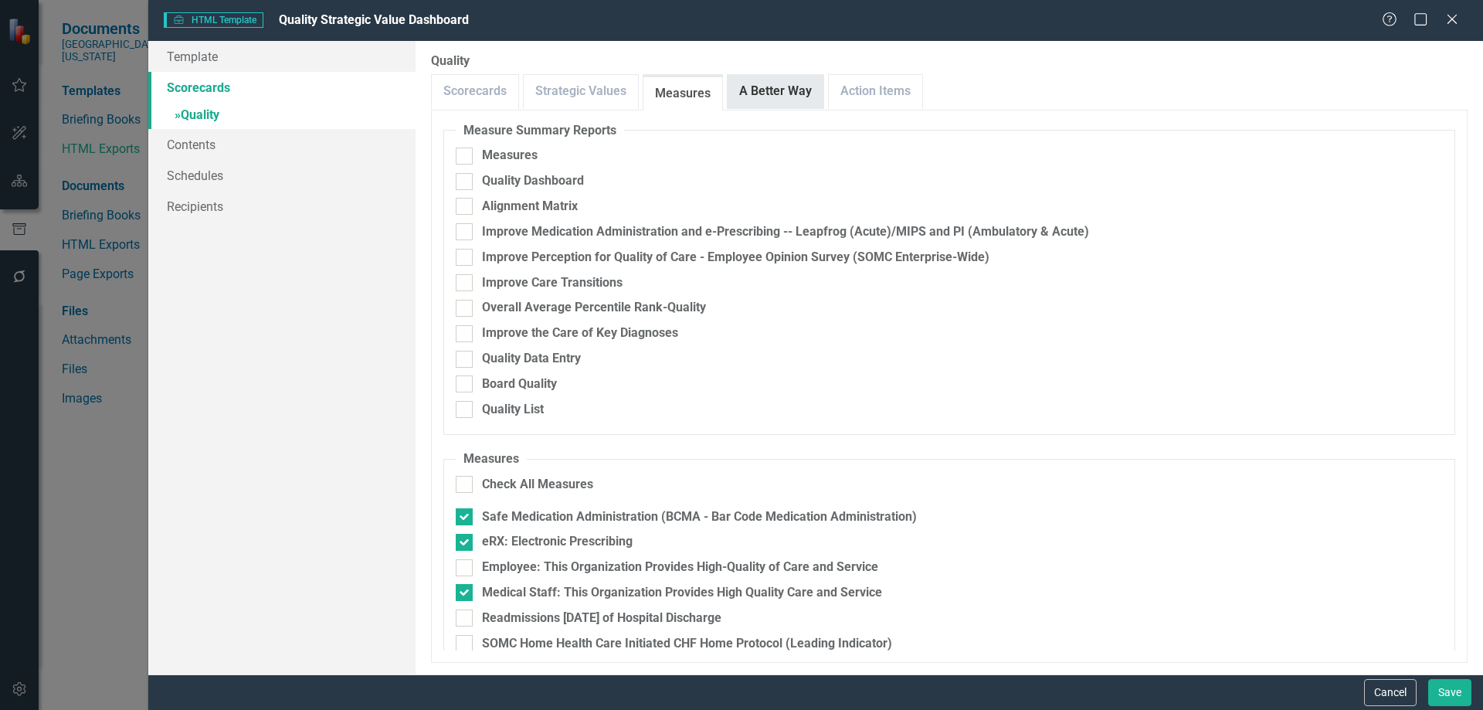
click at [779, 93] on link "A Better Way" at bounding box center [776, 91] width 96 height 33
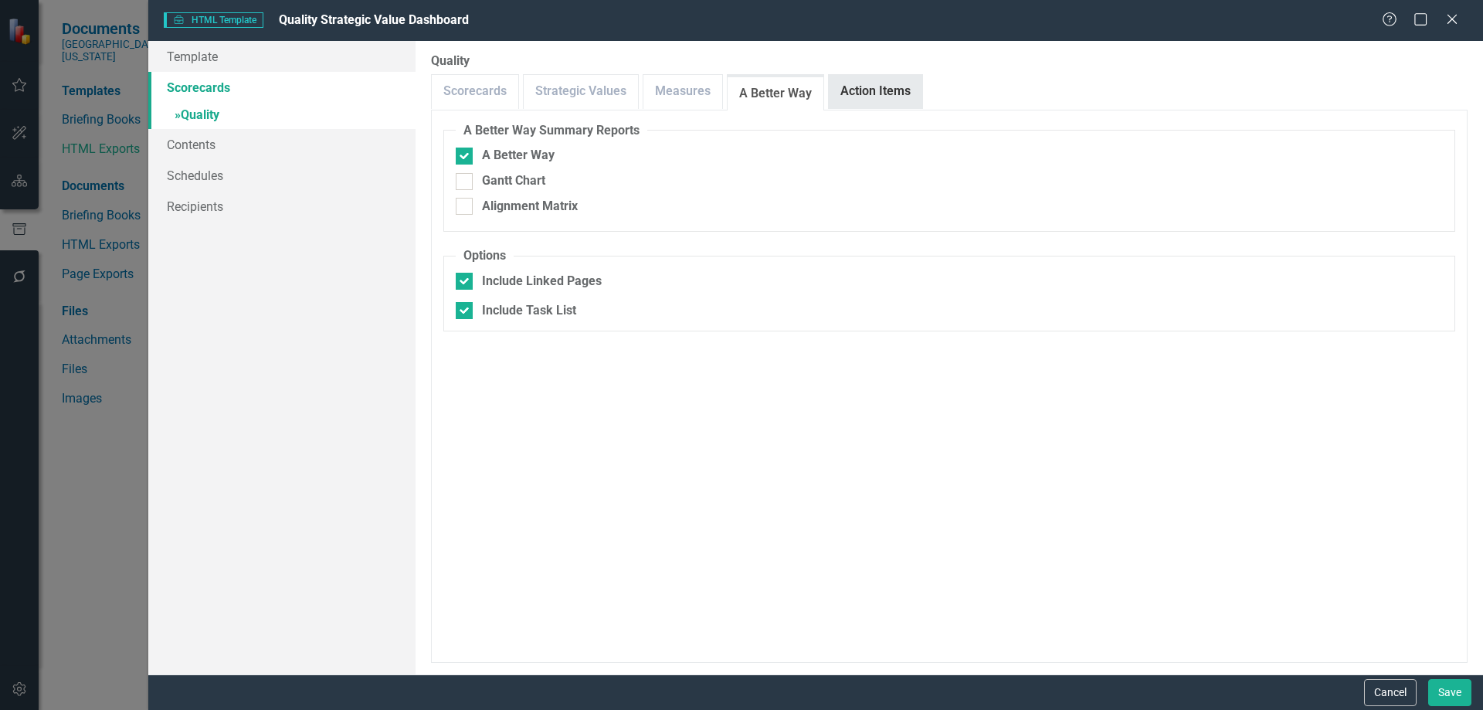
click at [863, 87] on link "Action Items" at bounding box center [875, 91] width 93 height 33
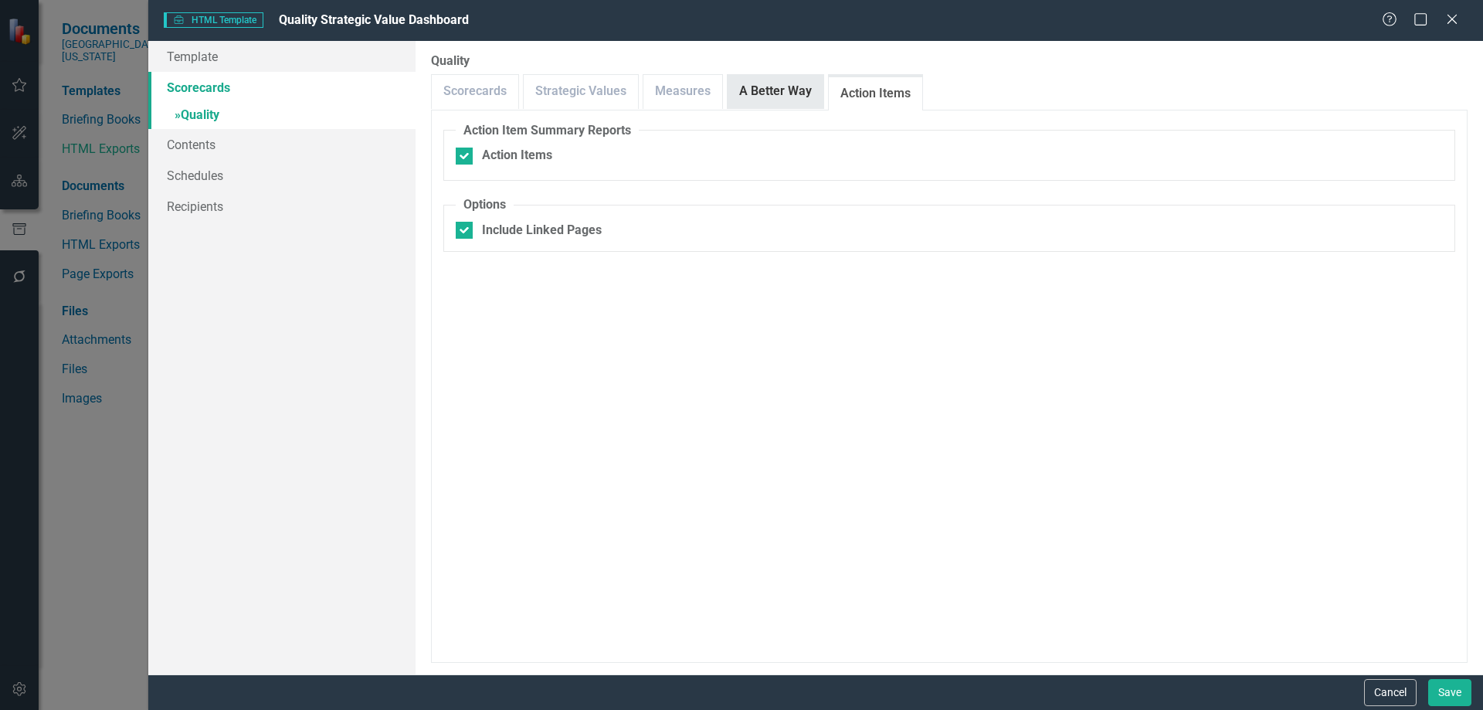
click at [771, 90] on link "A Better Way" at bounding box center [776, 91] width 96 height 33
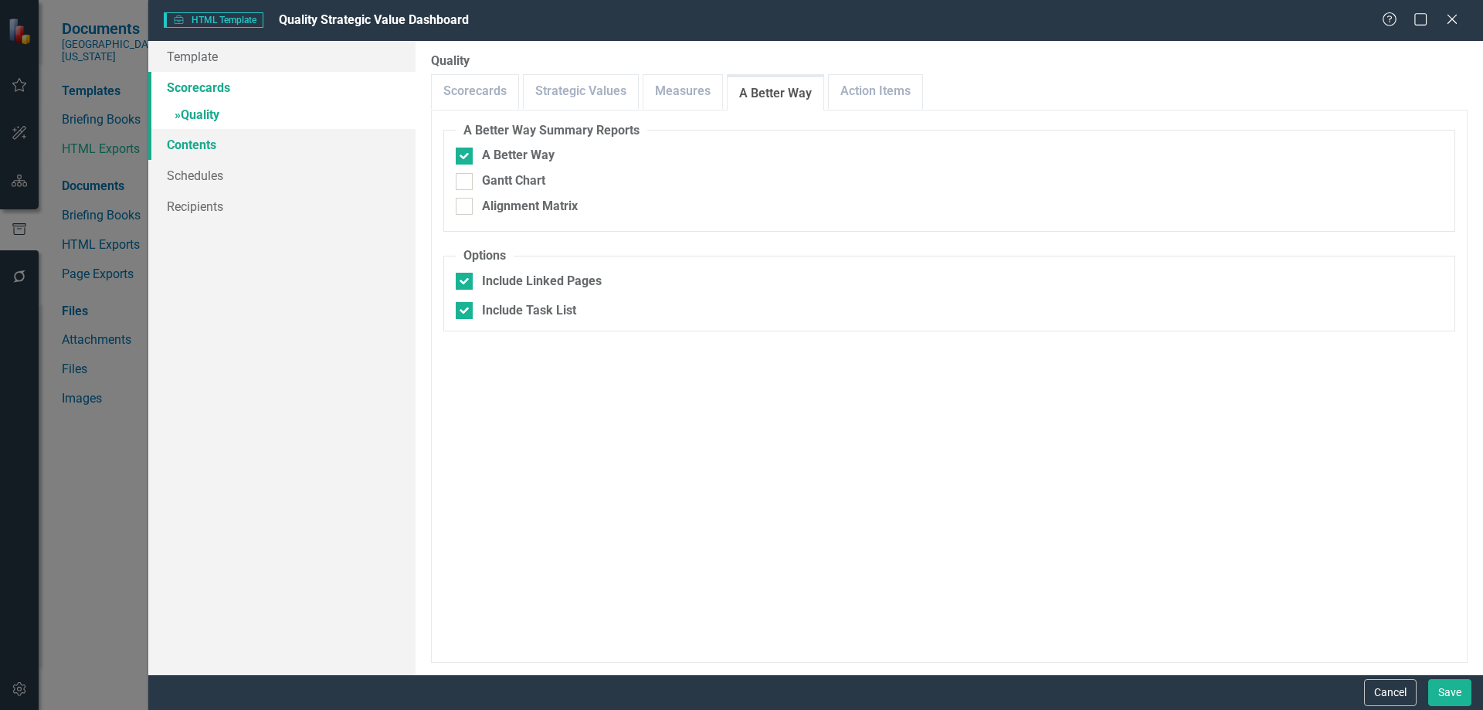
click at [202, 151] on link "Contents" at bounding box center [281, 144] width 267 height 31
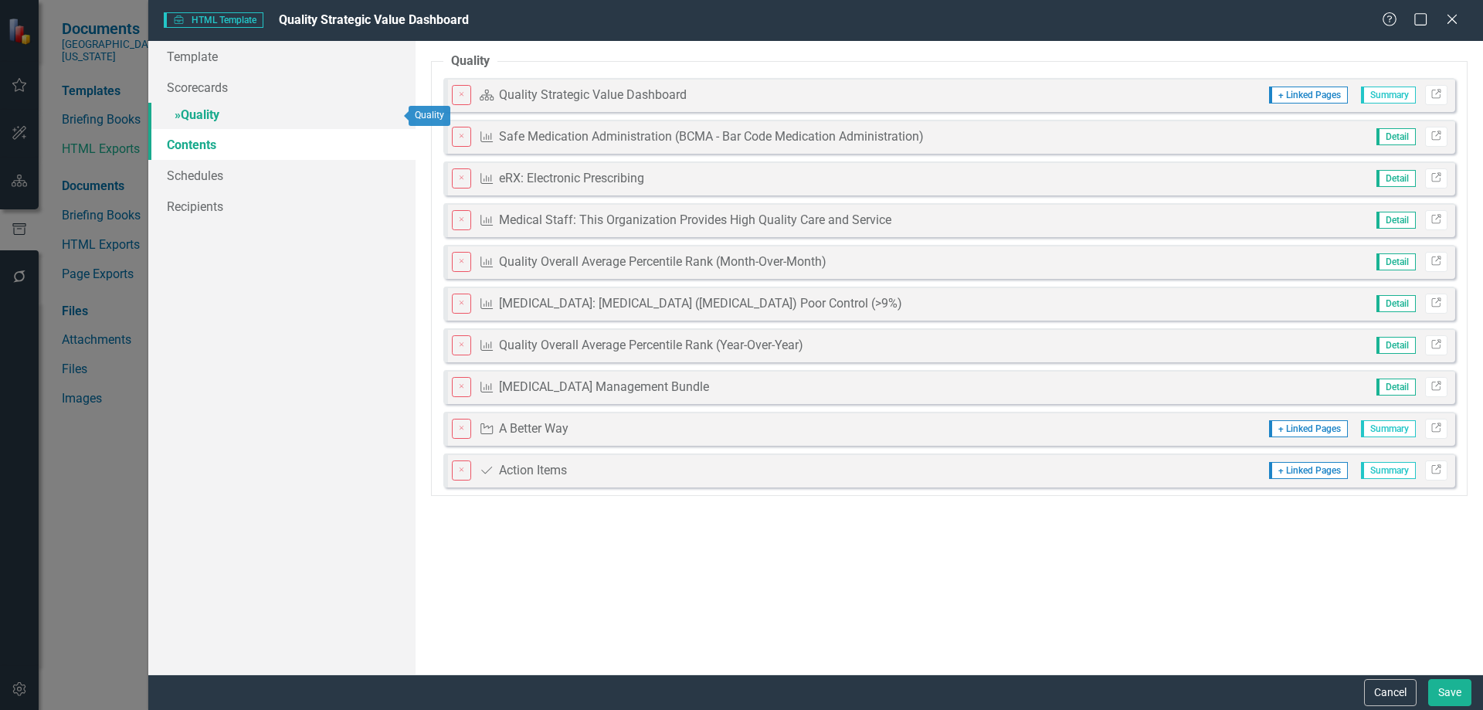
click at [205, 110] on link "» Quality" at bounding box center [281, 116] width 267 height 27
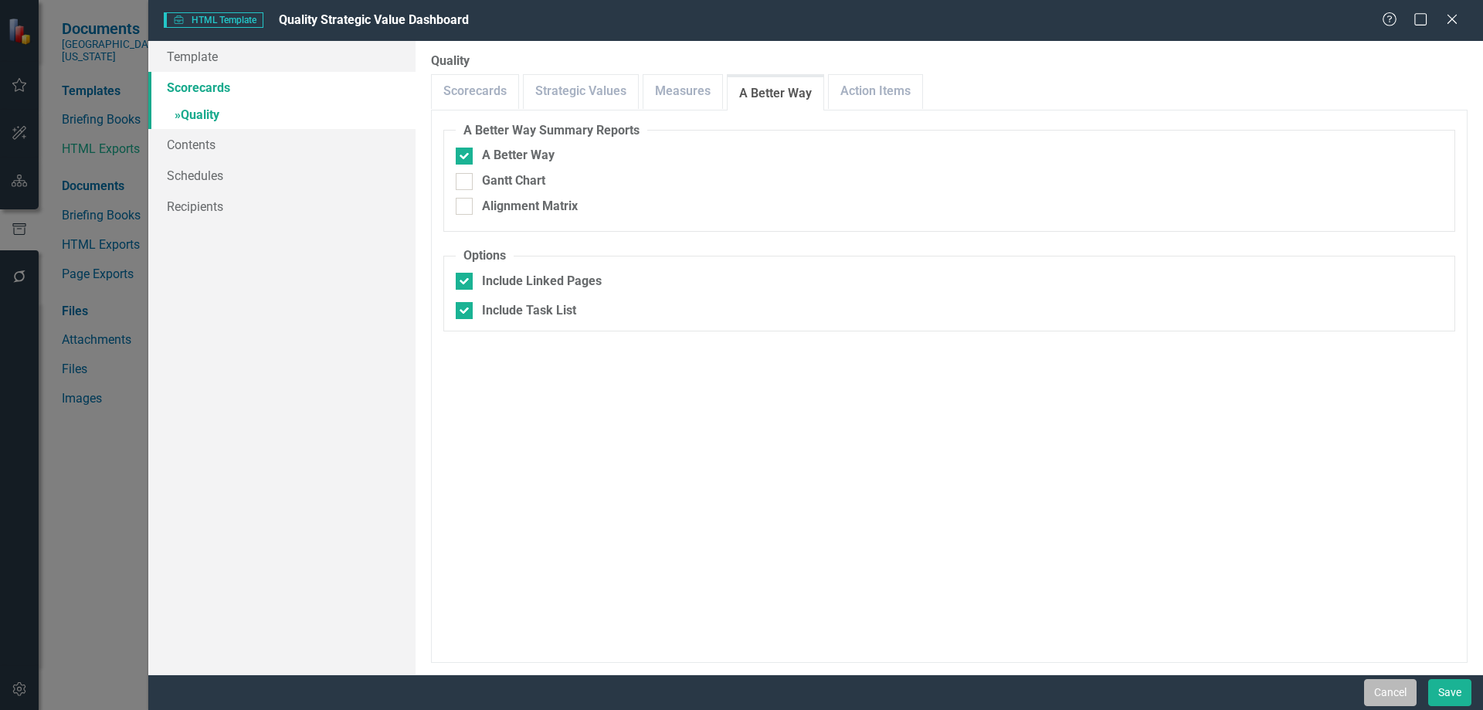
click at [1384, 685] on button "Cancel" at bounding box center [1390, 692] width 53 height 27
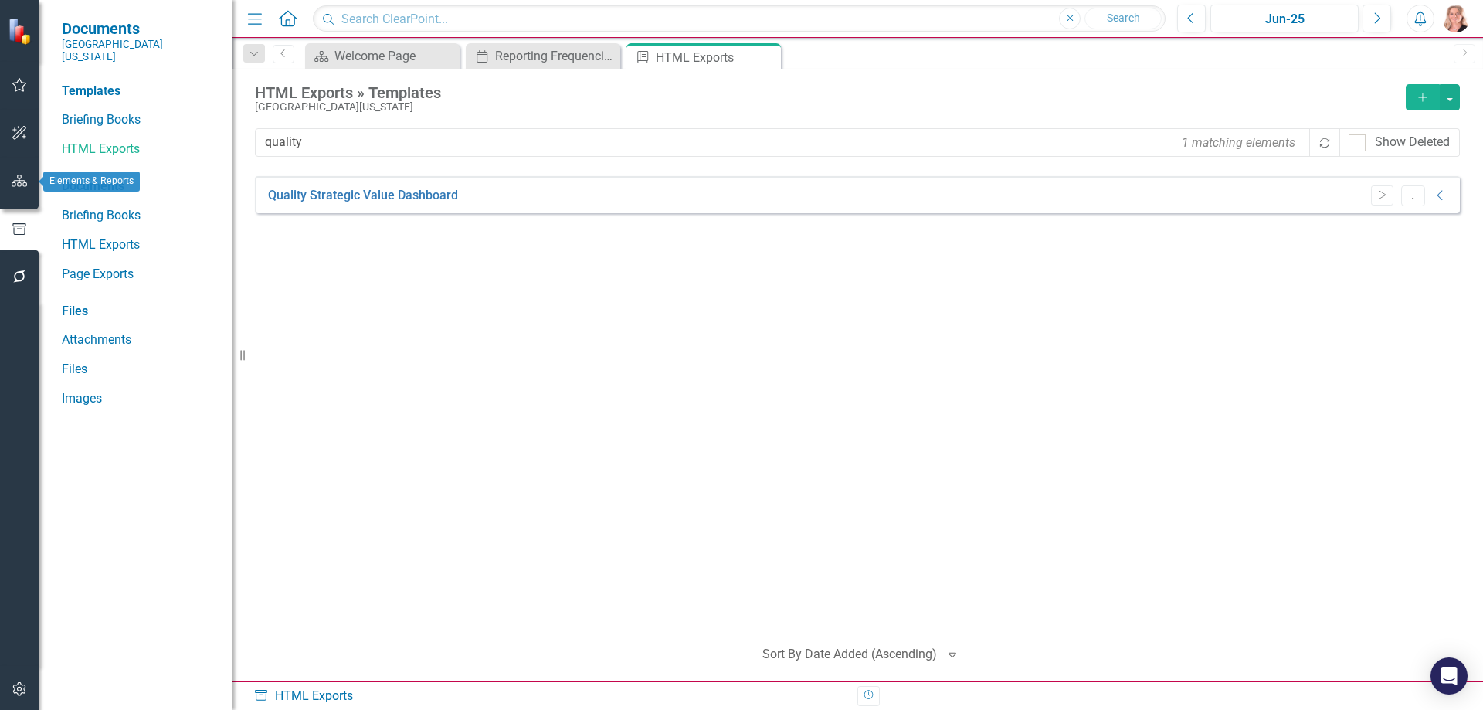
click at [11, 188] on button "button" at bounding box center [19, 181] width 35 height 32
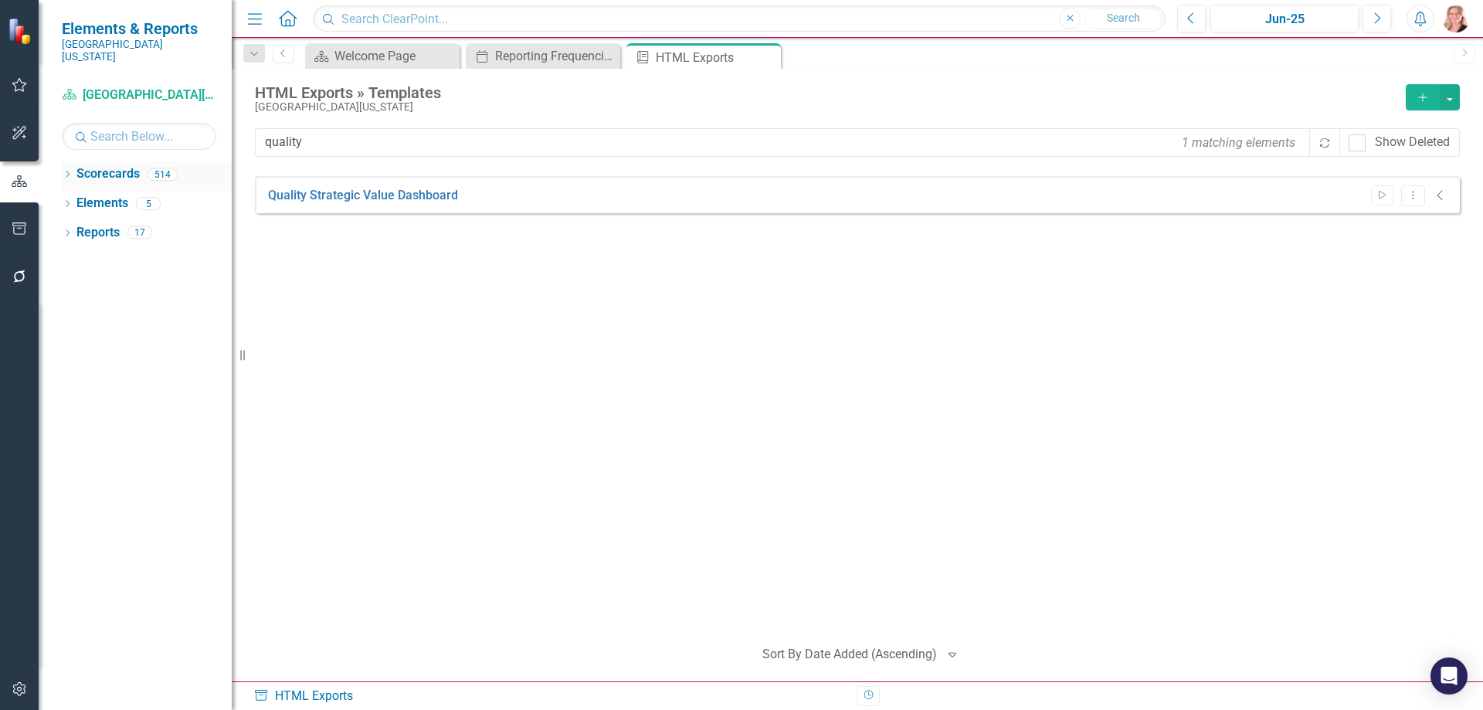
click at [67, 170] on div "Dropdown" at bounding box center [67, 176] width 11 height 13
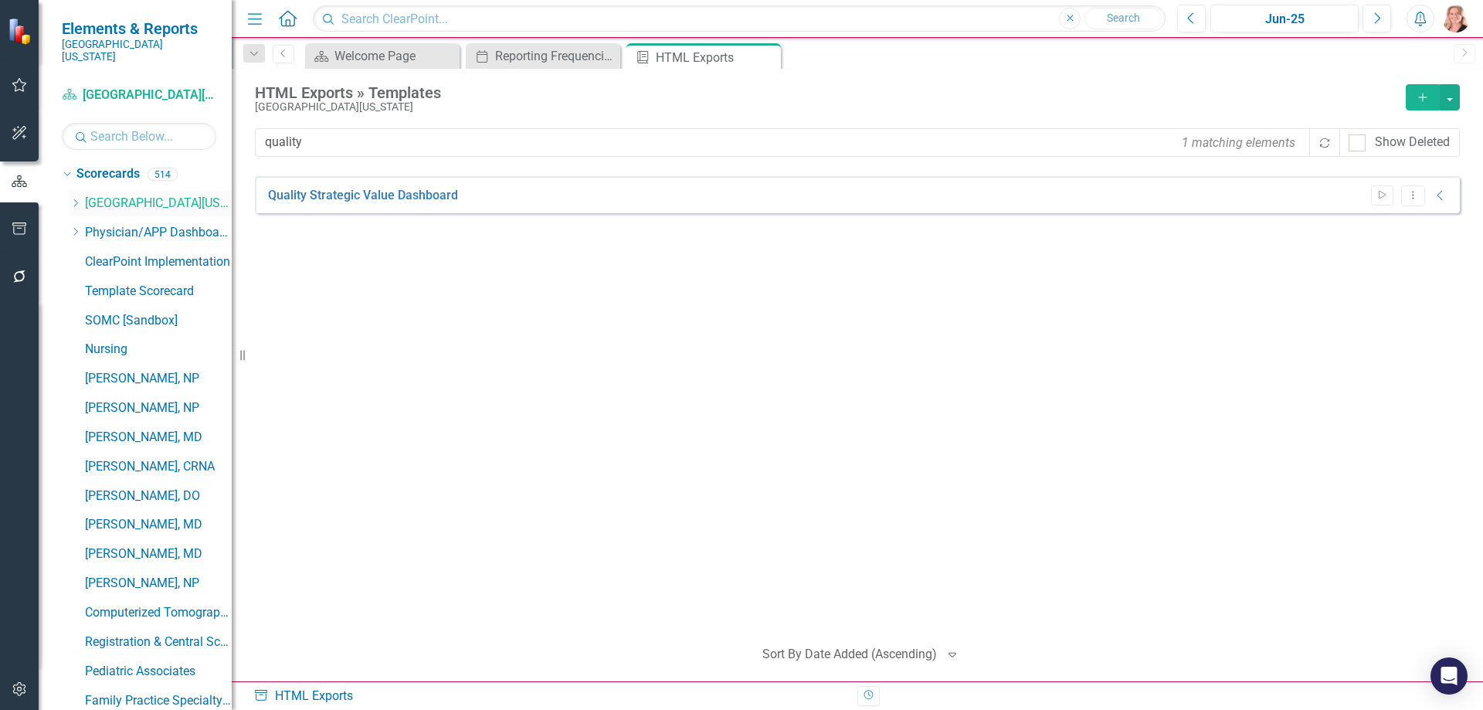
click at [76, 198] on icon "Dropdown" at bounding box center [76, 202] width 12 height 9
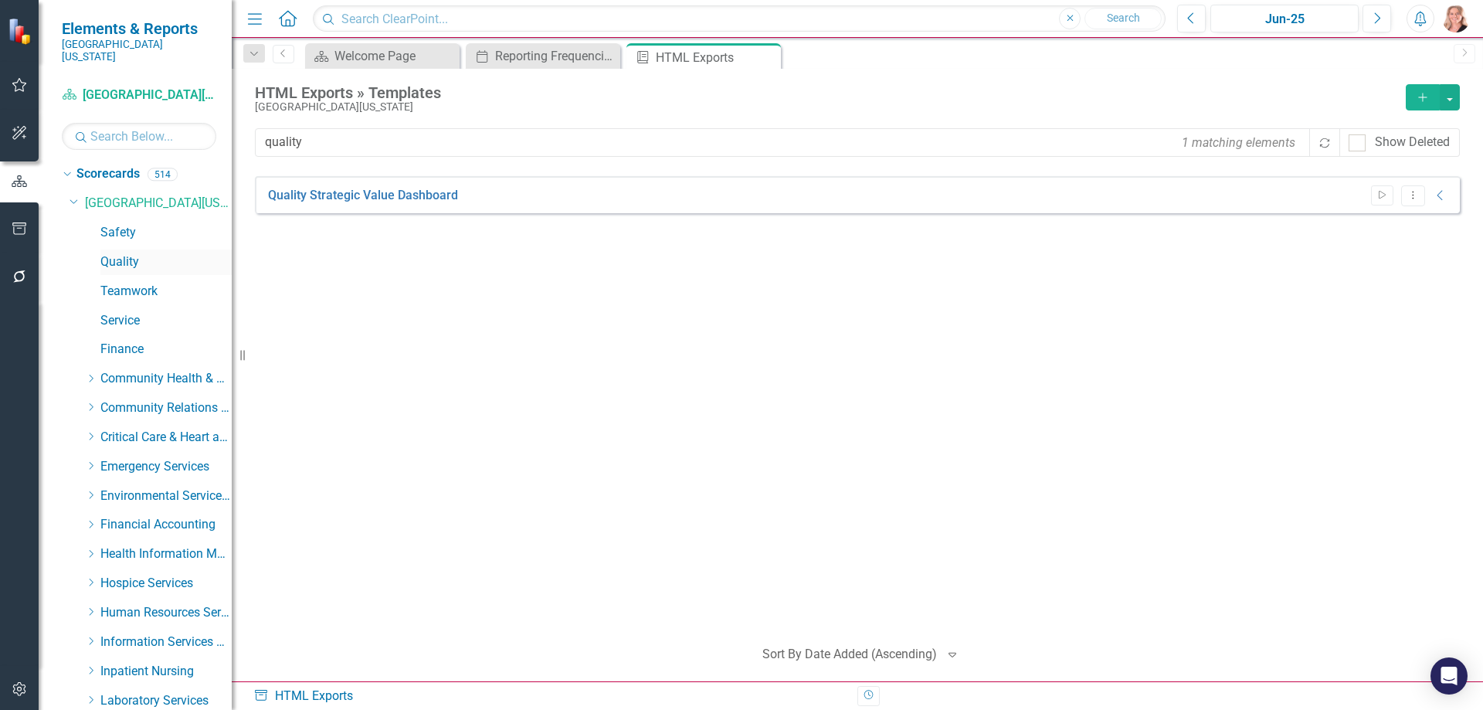
click at [116, 253] on link "Quality" at bounding box center [165, 262] width 131 height 18
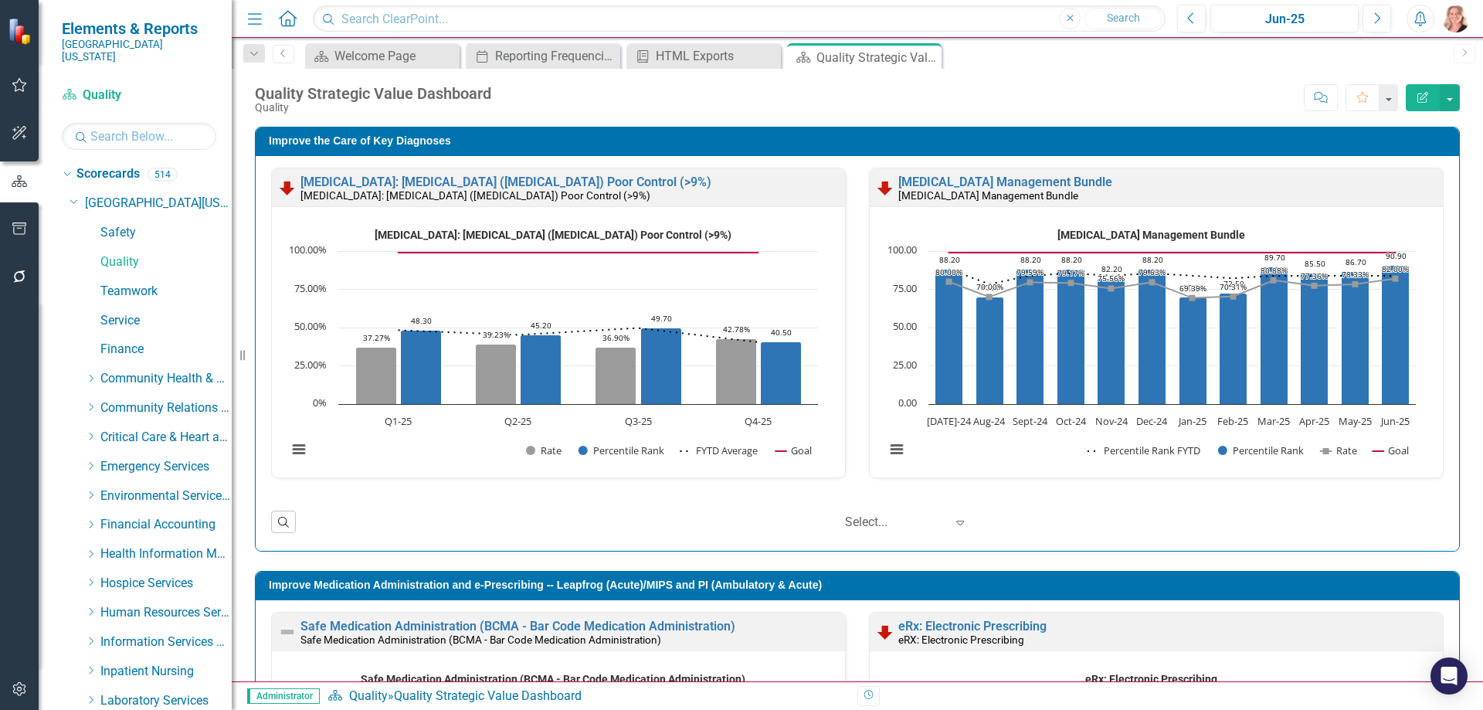
click at [69, 168] on icon "Dropdown" at bounding box center [65, 173] width 8 height 11
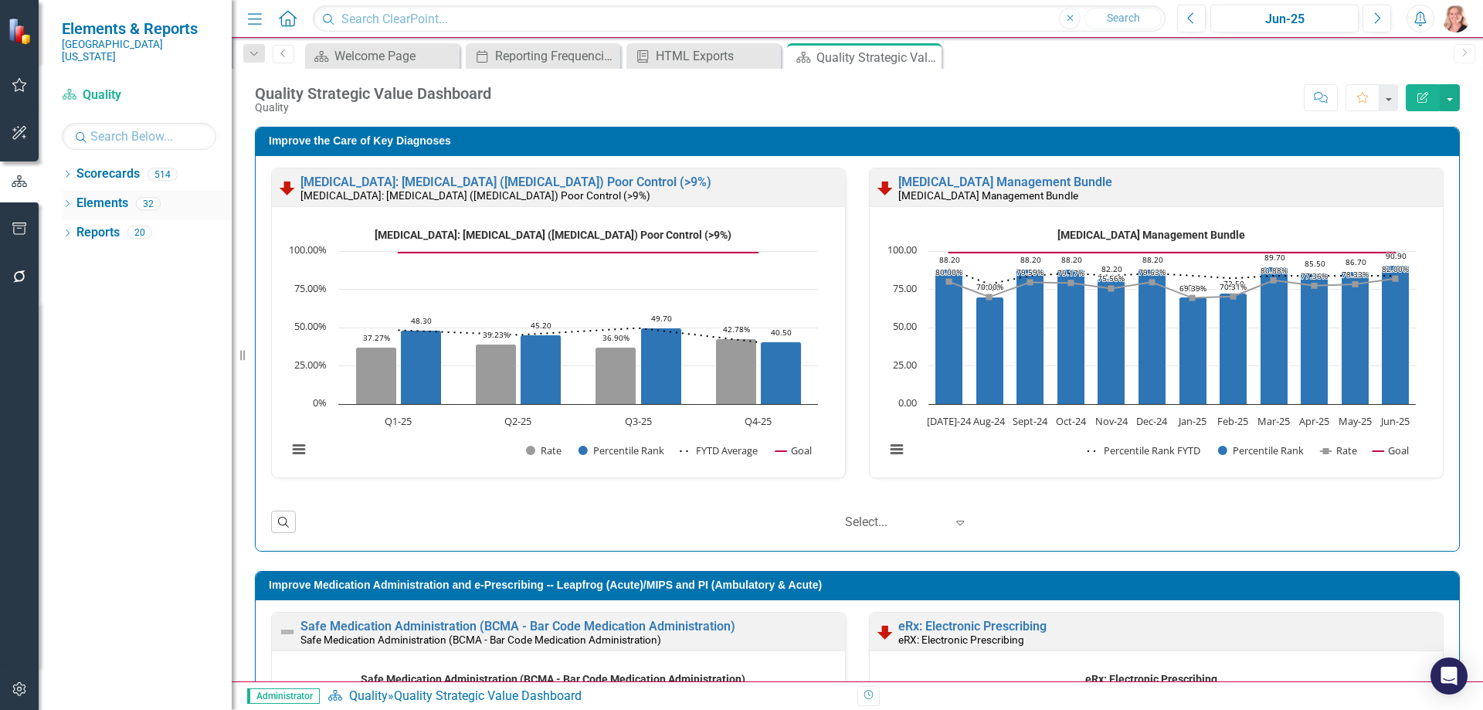
click at [93, 195] on link "Elements" at bounding box center [102, 204] width 52 height 18
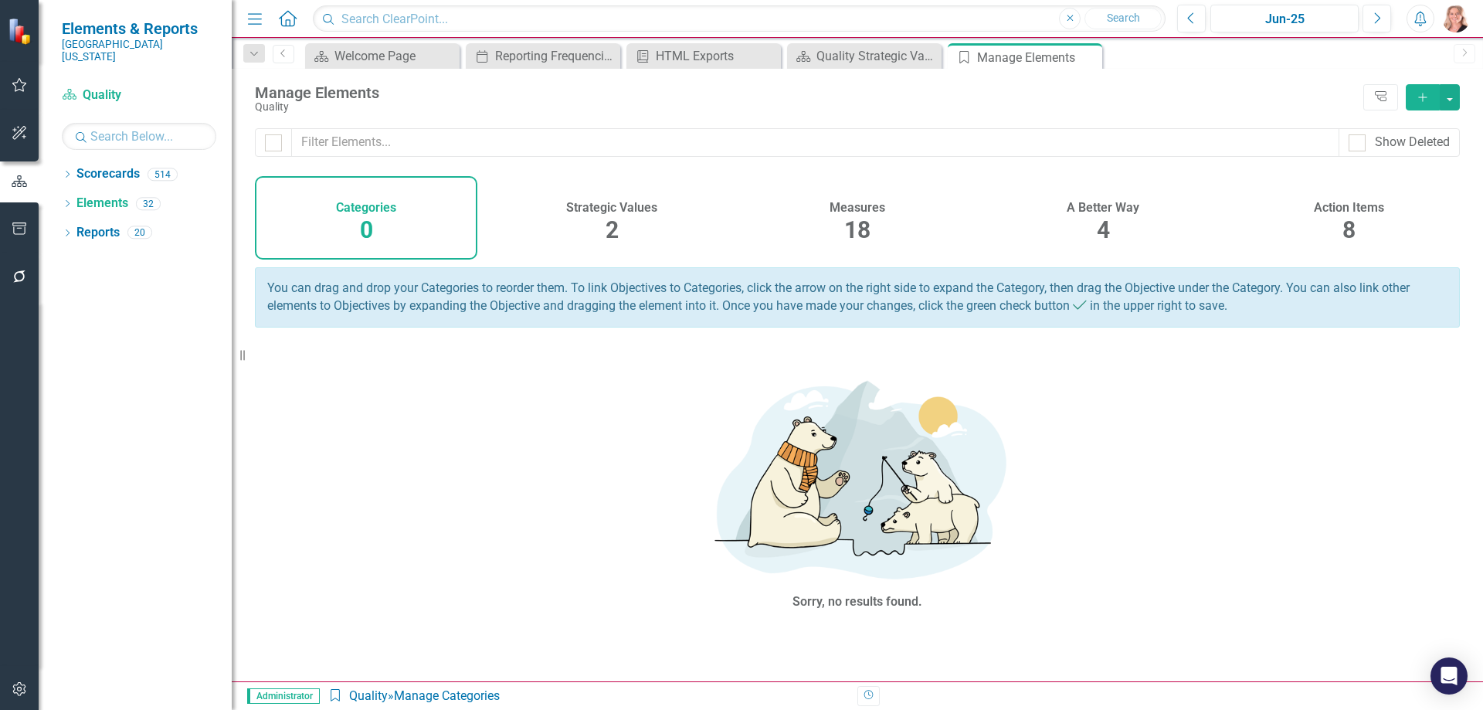
click at [1105, 194] on div "A Better Way 4" at bounding box center [1103, 217] width 222 height 83
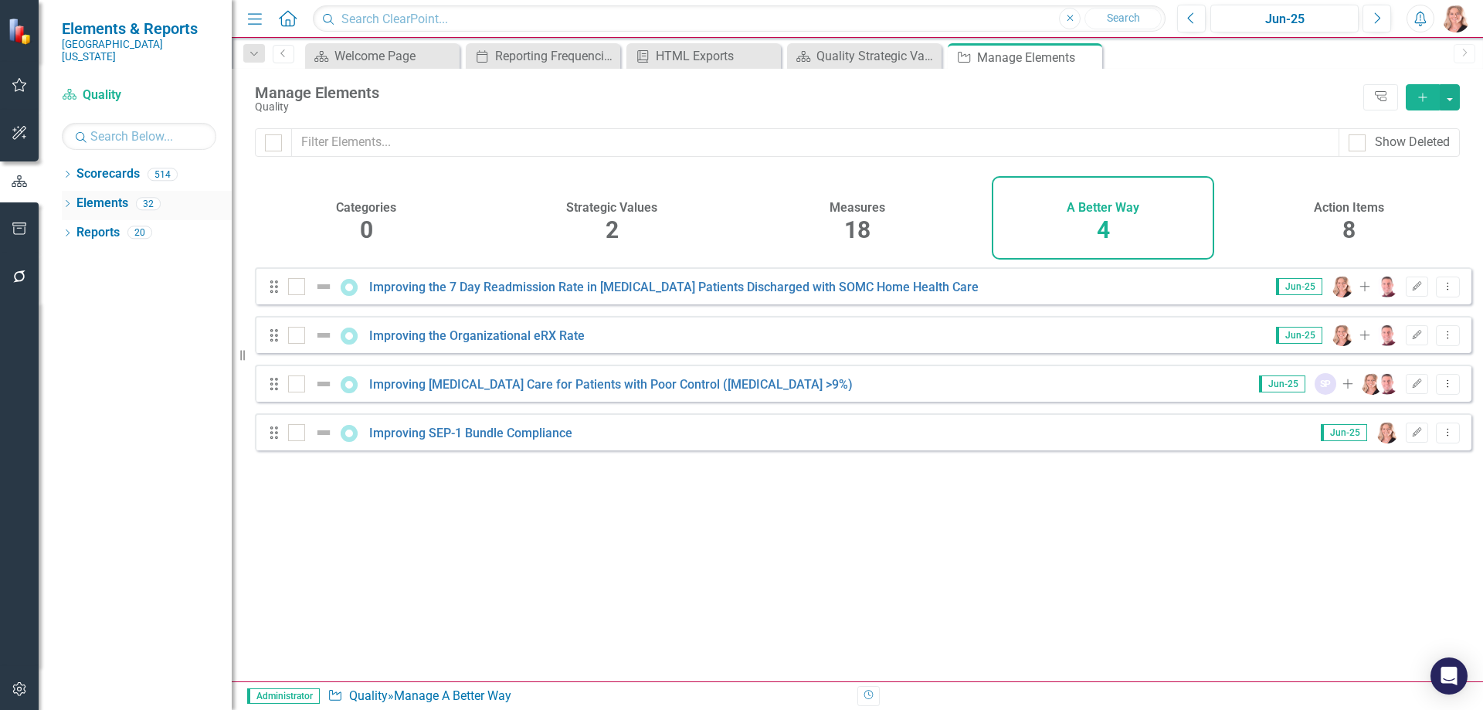
click at [66, 199] on div "Dropdown" at bounding box center [67, 205] width 11 height 13
click at [66, 198] on icon "Dropdown" at bounding box center [65, 203] width 8 height 11
click at [92, 224] on link "Reports" at bounding box center [97, 233] width 43 height 18
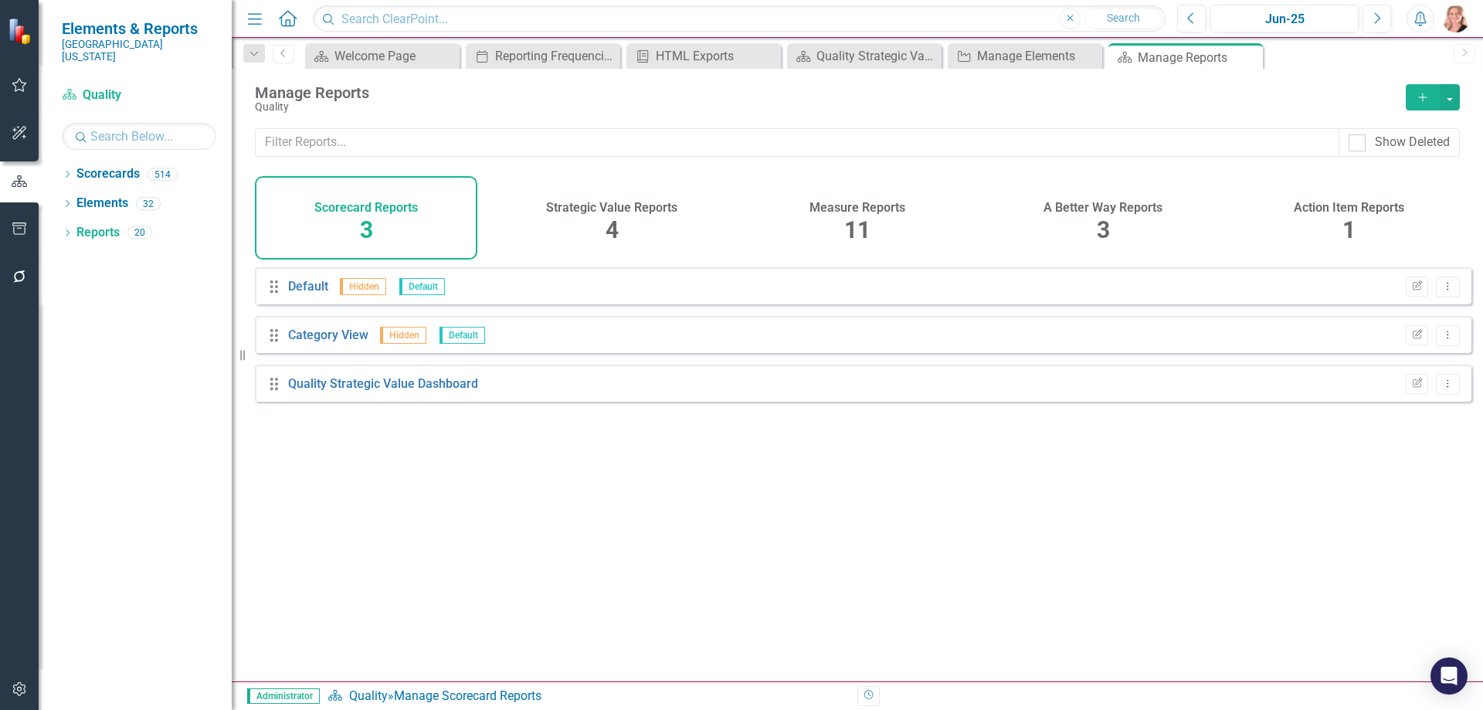
click at [1103, 214] on div "3" at bounding box center [1103, 230] width 13 height 33
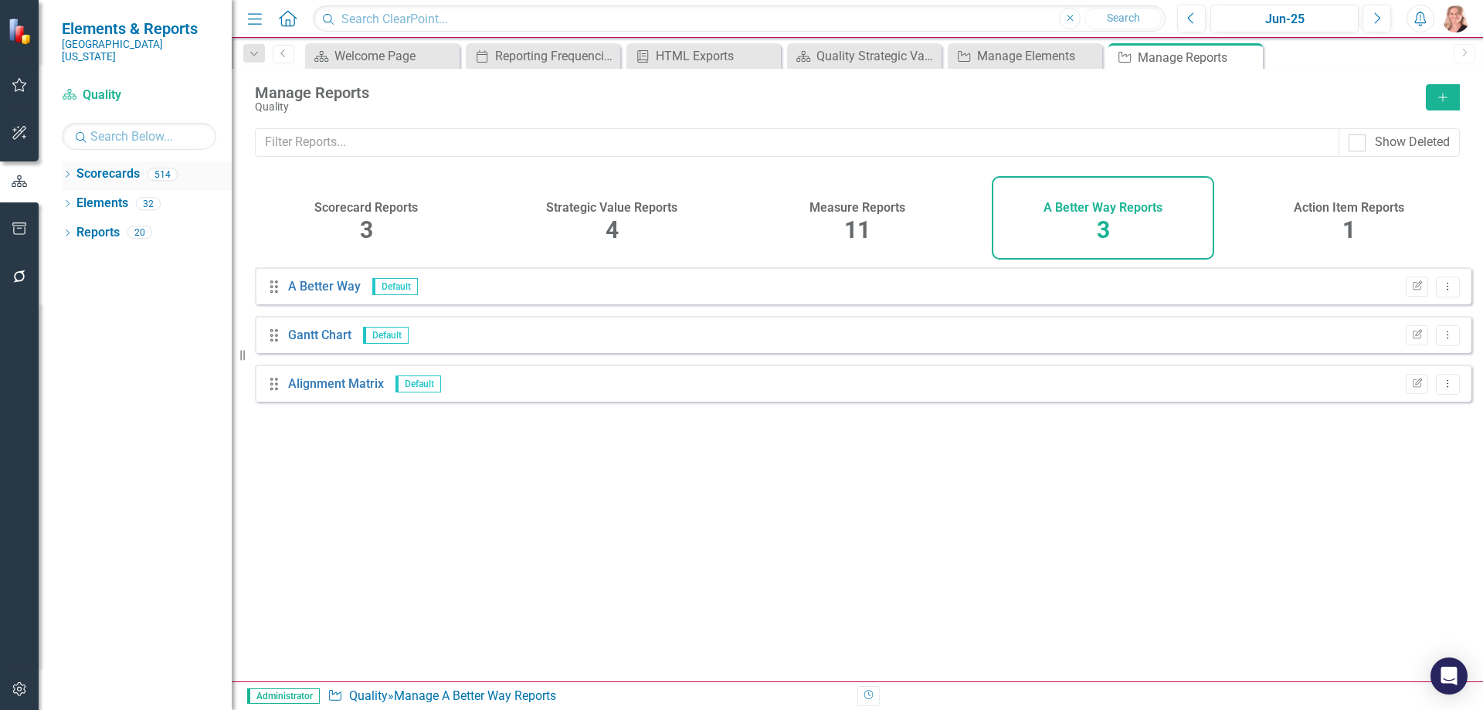
click at [67, 171] on icon "Dropdown" at bounding box center [67, 175] width 11 height 8
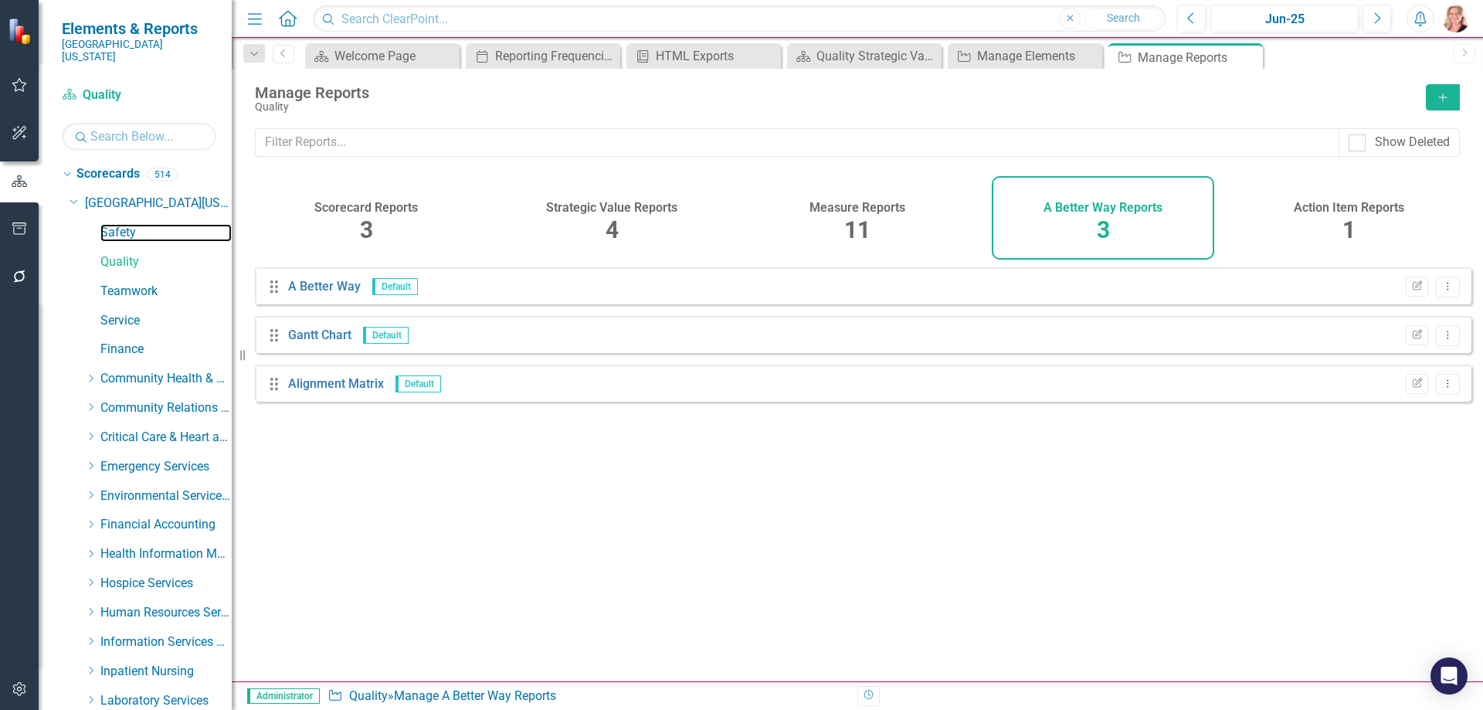
drag, startPoint x: 107, startPoint y: 220, endPoint x: 496, endPoint y: 155, distance: 393.8
click at [107, 224] on link "Safety" at bounding box center [165, 233] width 131 height 18
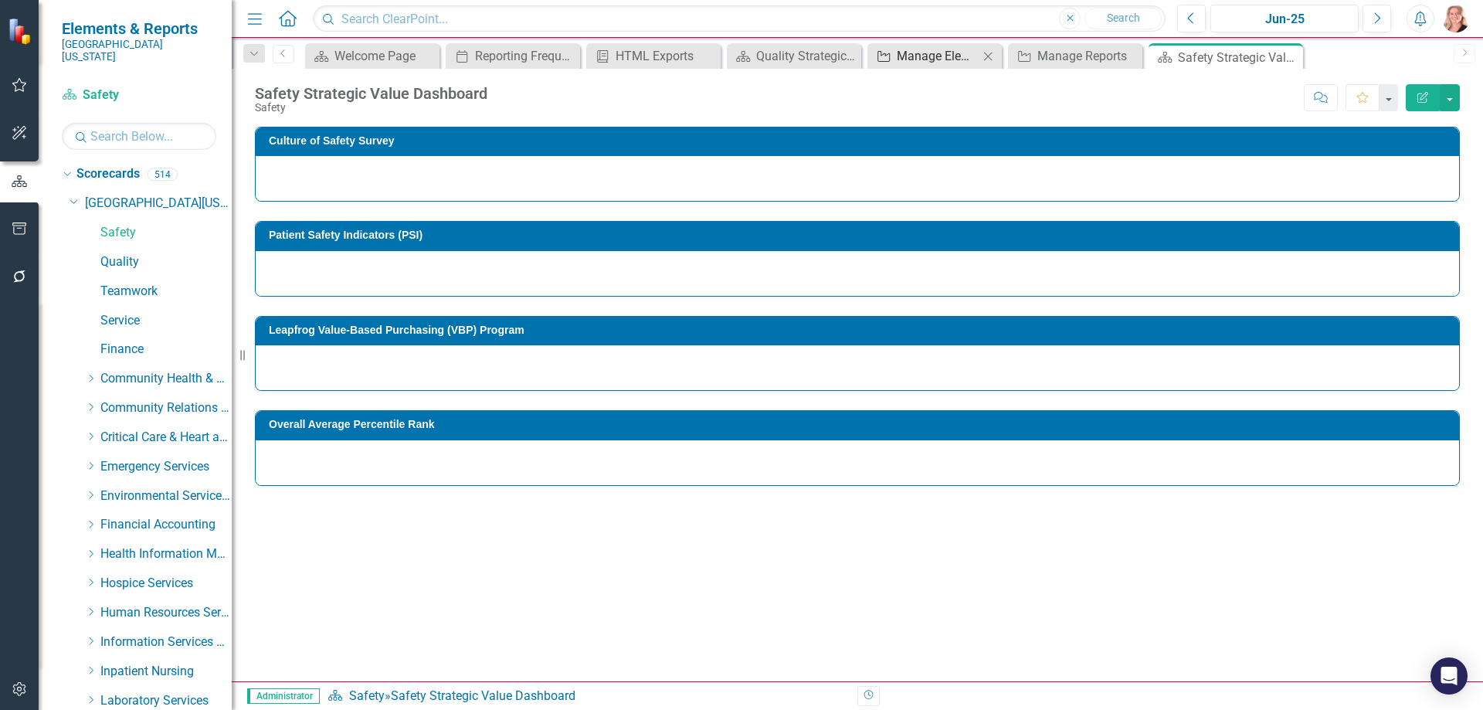
click at [0, 0] on icon "Close" at bounding box center [0, 0] width 0 height 0
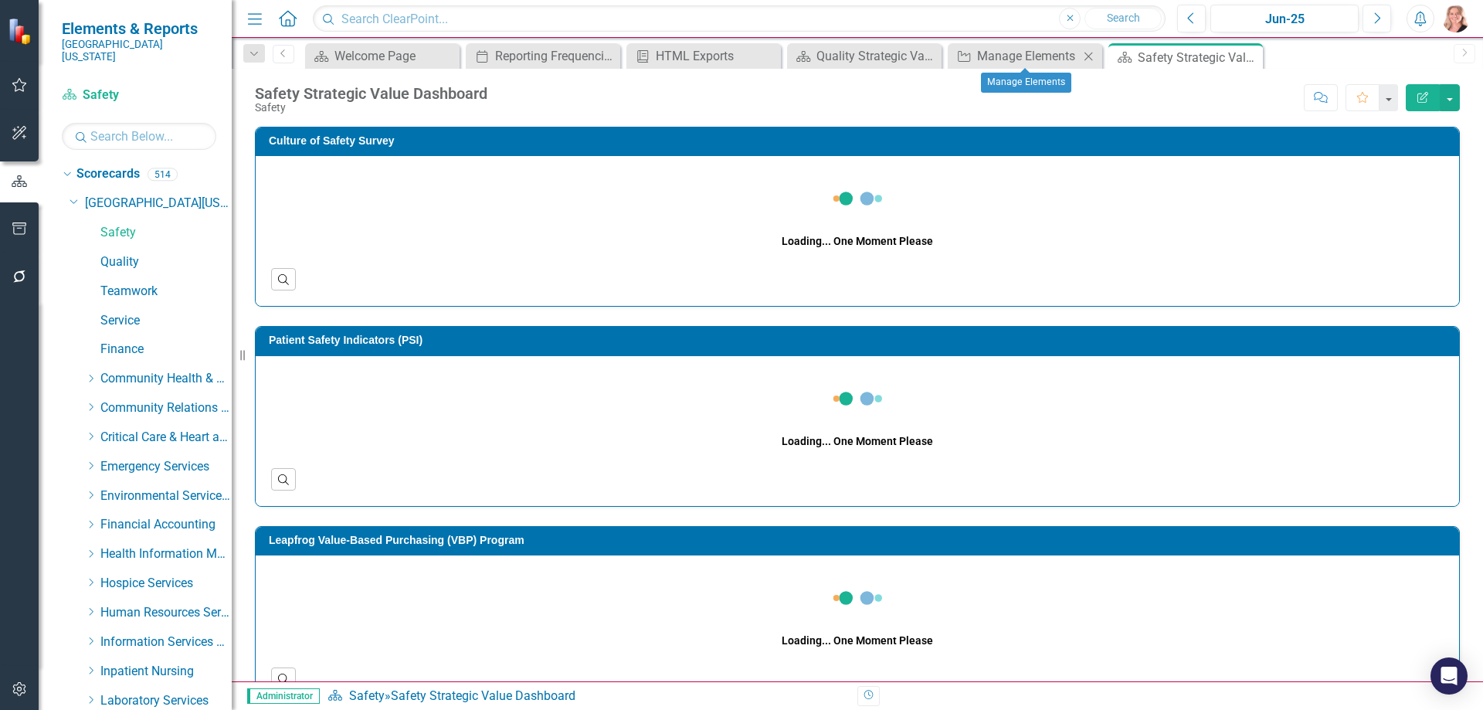
click at [1088, 56] on icon at bounding box center [1088, 56] width 8 height 8
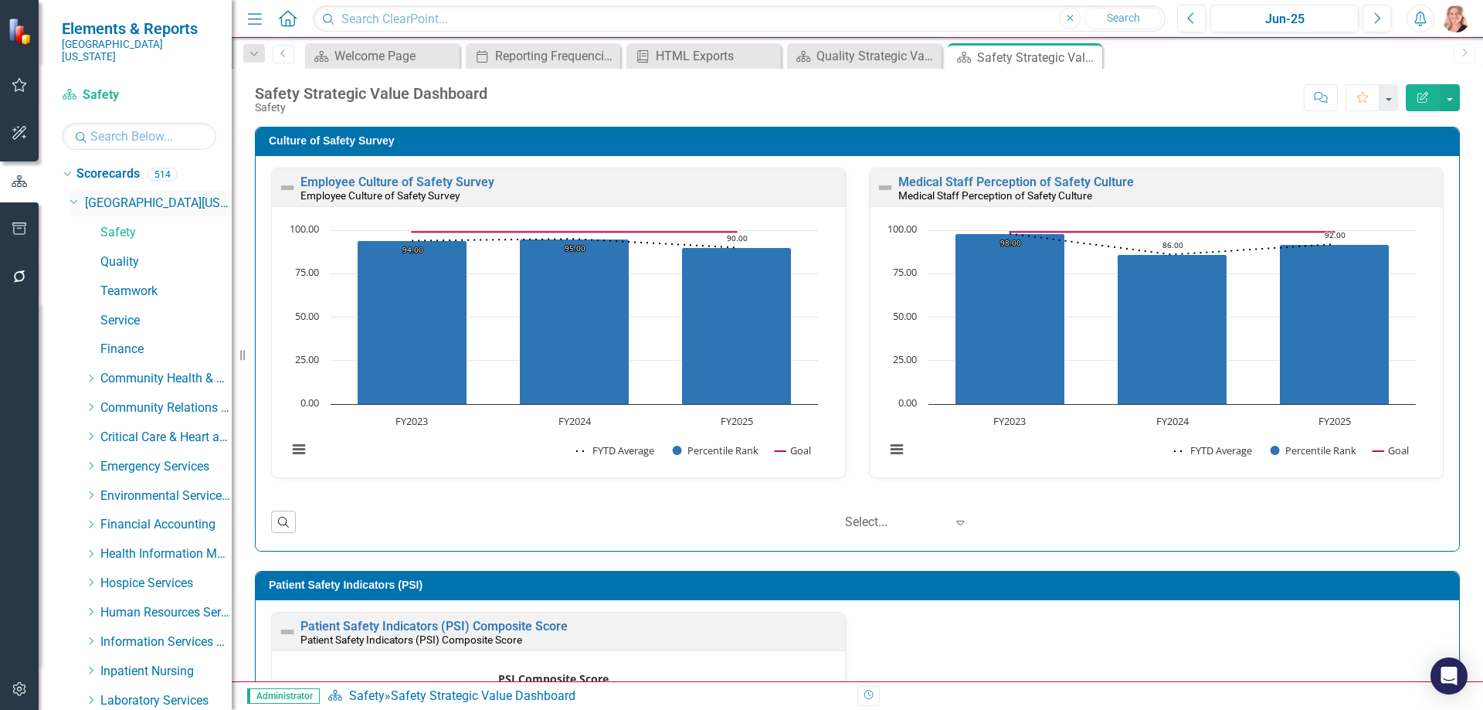
click at [73, 195] on icon "Dropdown" at bounding box center [74, 201] width 9 height 12
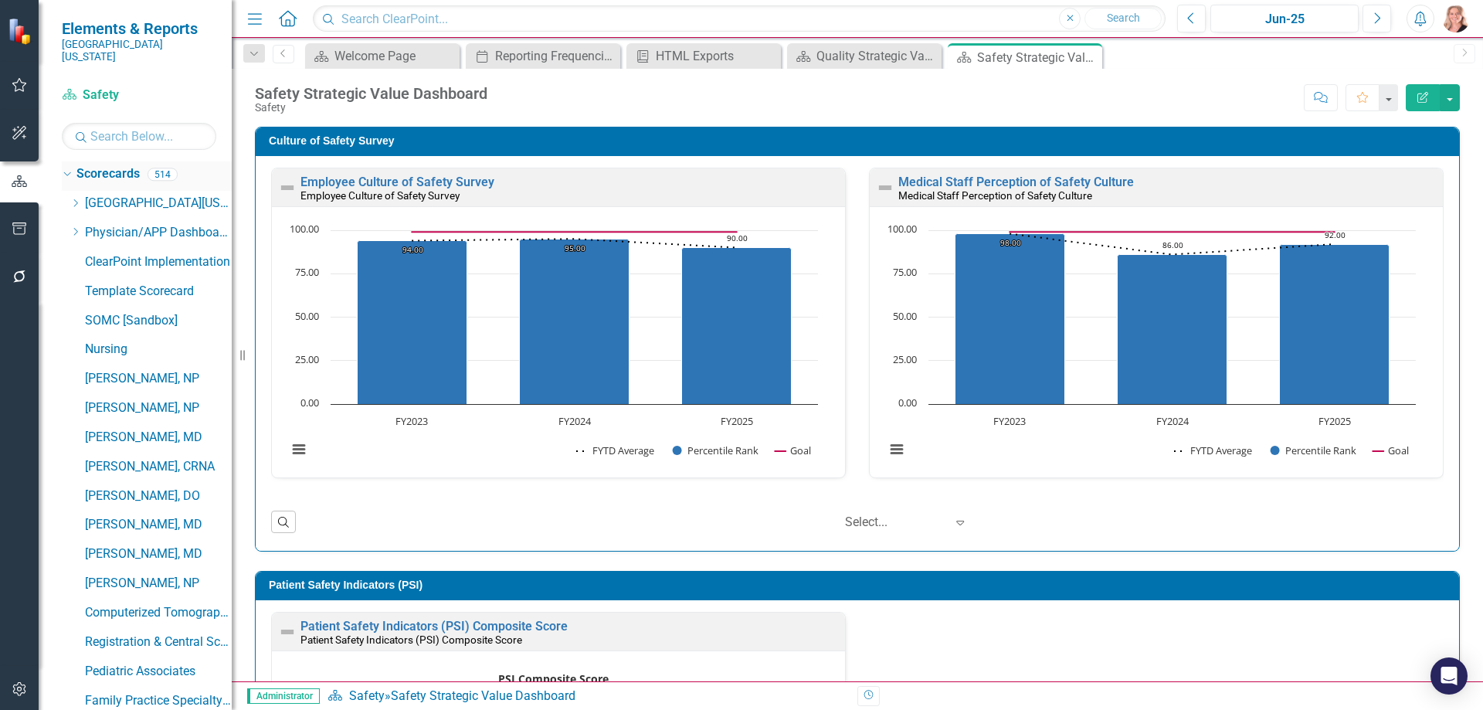
click at [70, 168] on icon "Dropdown" at bounding box center [65, 173] width 8 height 11
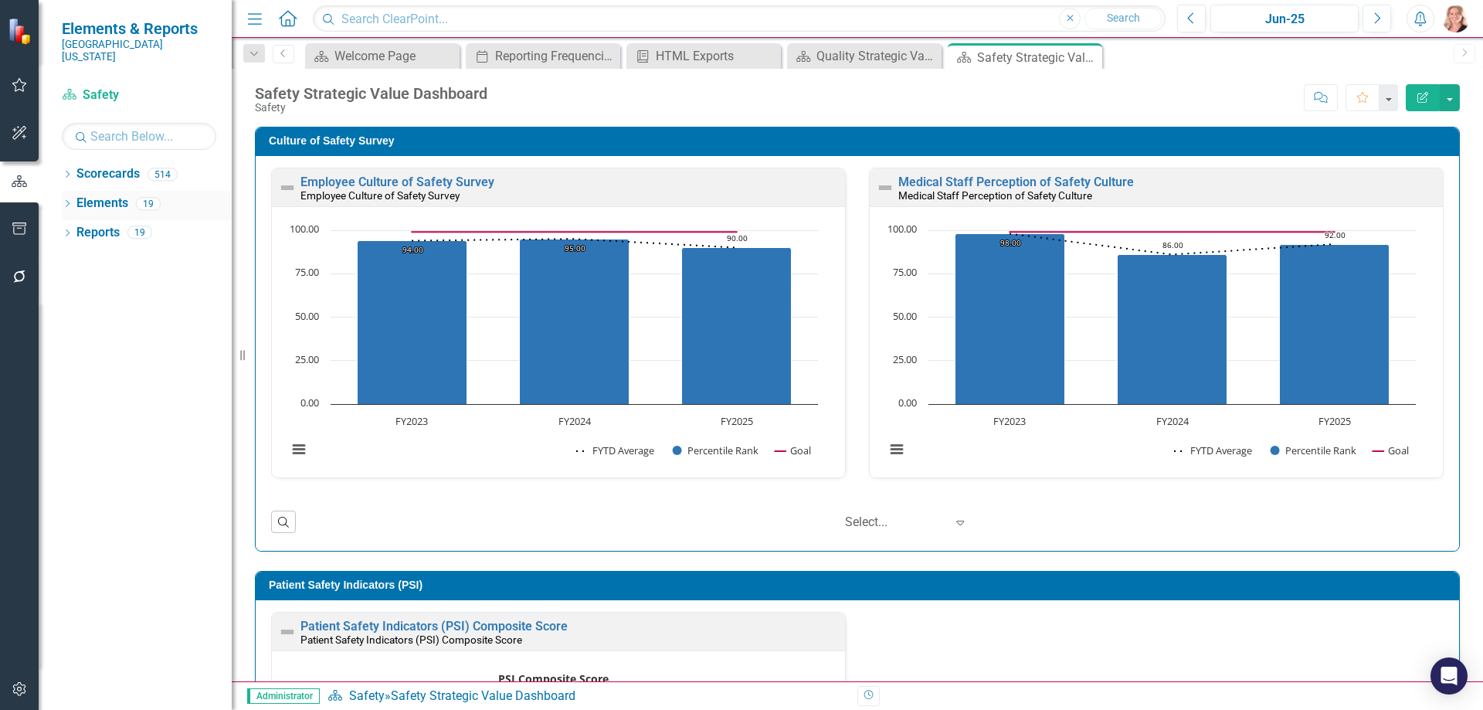
click at [103, 195] on link "Elements" at bounding box center [102, 204] width 52 height 18
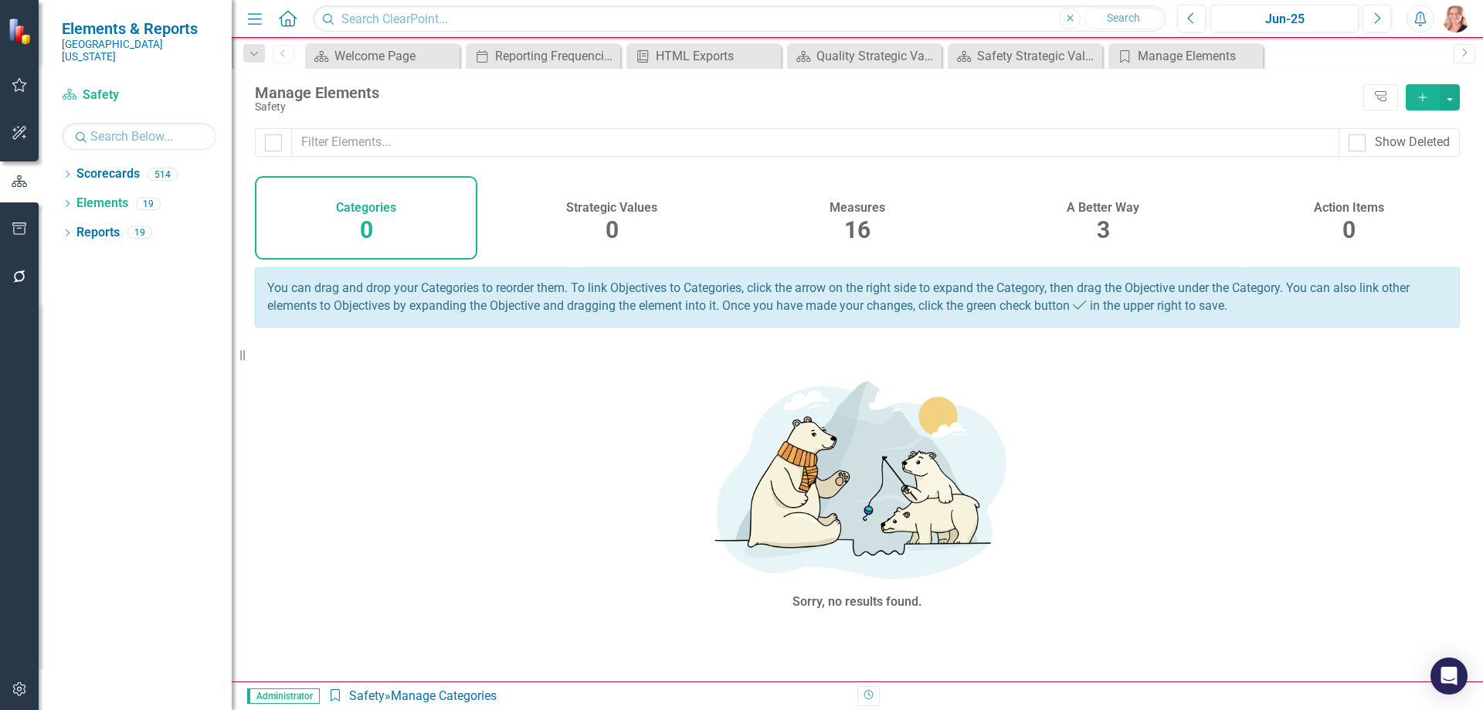
click at [1093, 233] on div "A Better Way 3" at bounding box center [1103, 217] width 222 height 83
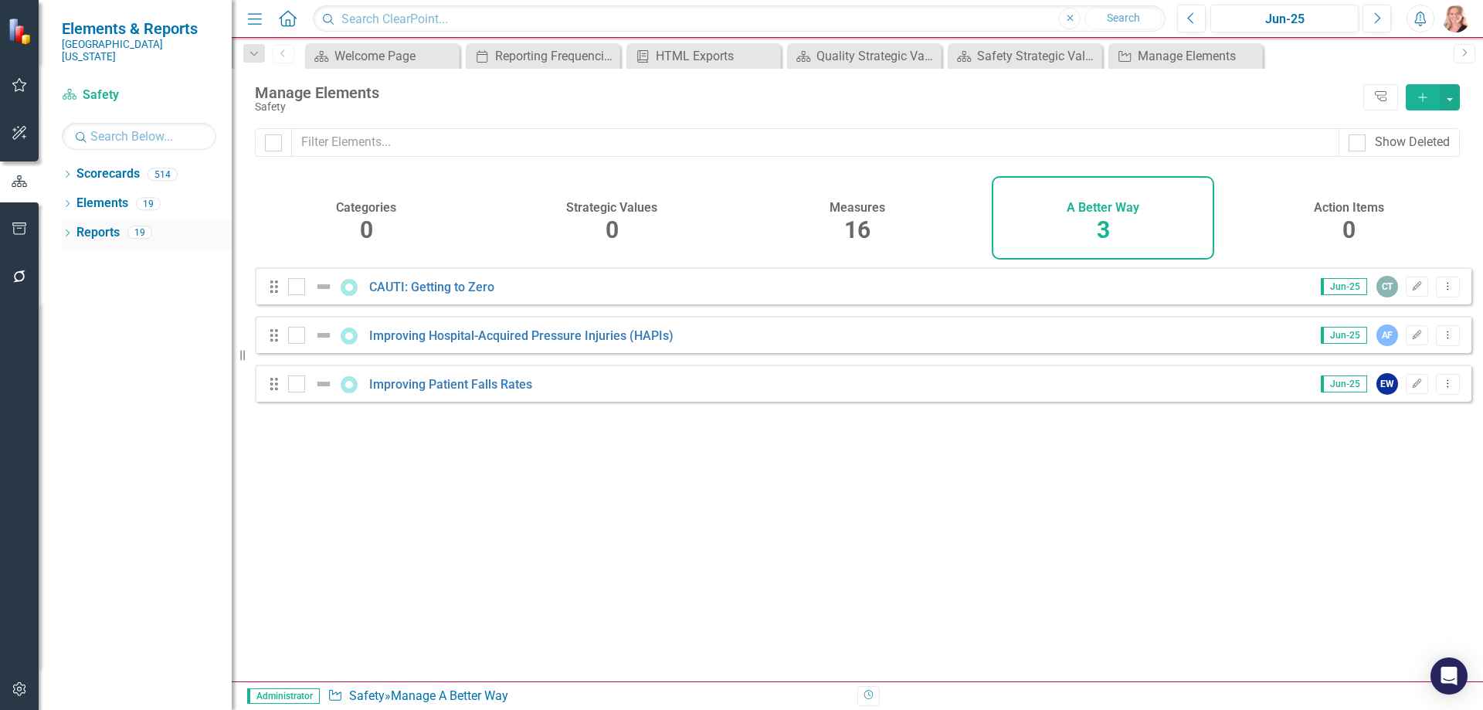
click at [93, 224] on link "Reports" at bounding box center [97, 233] width 43 height 18
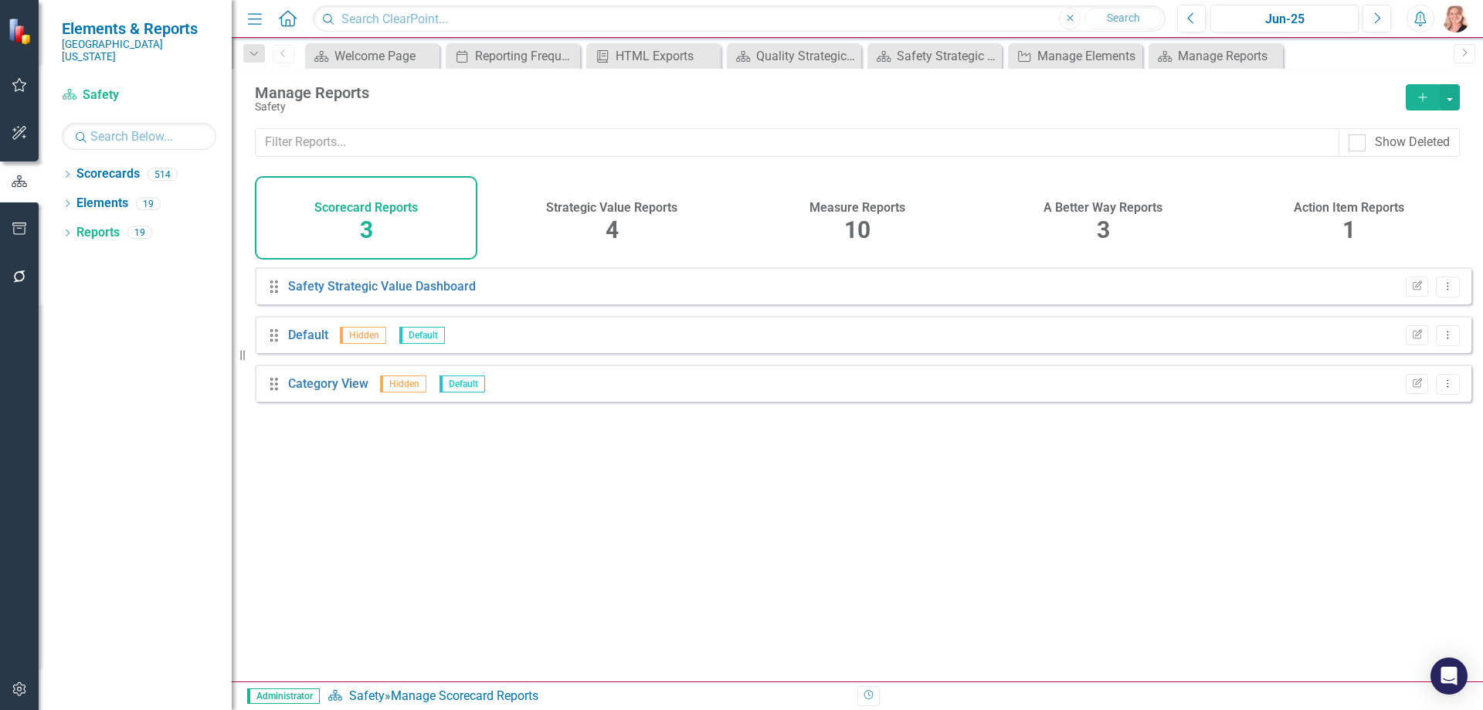
click at [1090, 221] on div "A Better Way Reports 3" at bounding box center [1103, 217] width 222 height 83
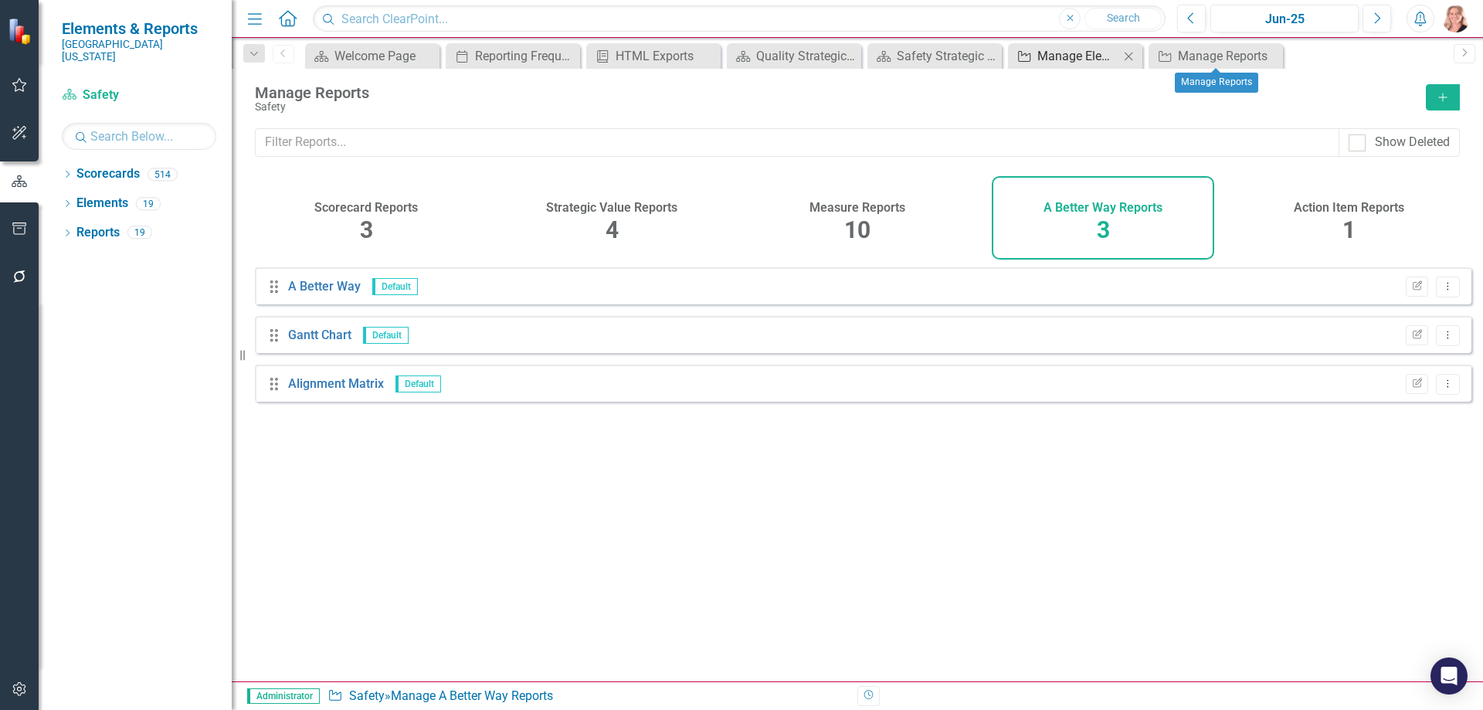
click at [0, 0] on icon "Close" at bounding box center [0, 0] width 0 height 0
click at [1128, 55] on icon at bounding box center [1128, 56] width 8 height 8
click at [1250, 53] on icon "Close" at bounding box center [1248, 56] width 15 height 12
click at [1249, 58] on icon "Close" at bounding box center [1248, 56] width 15 height 12
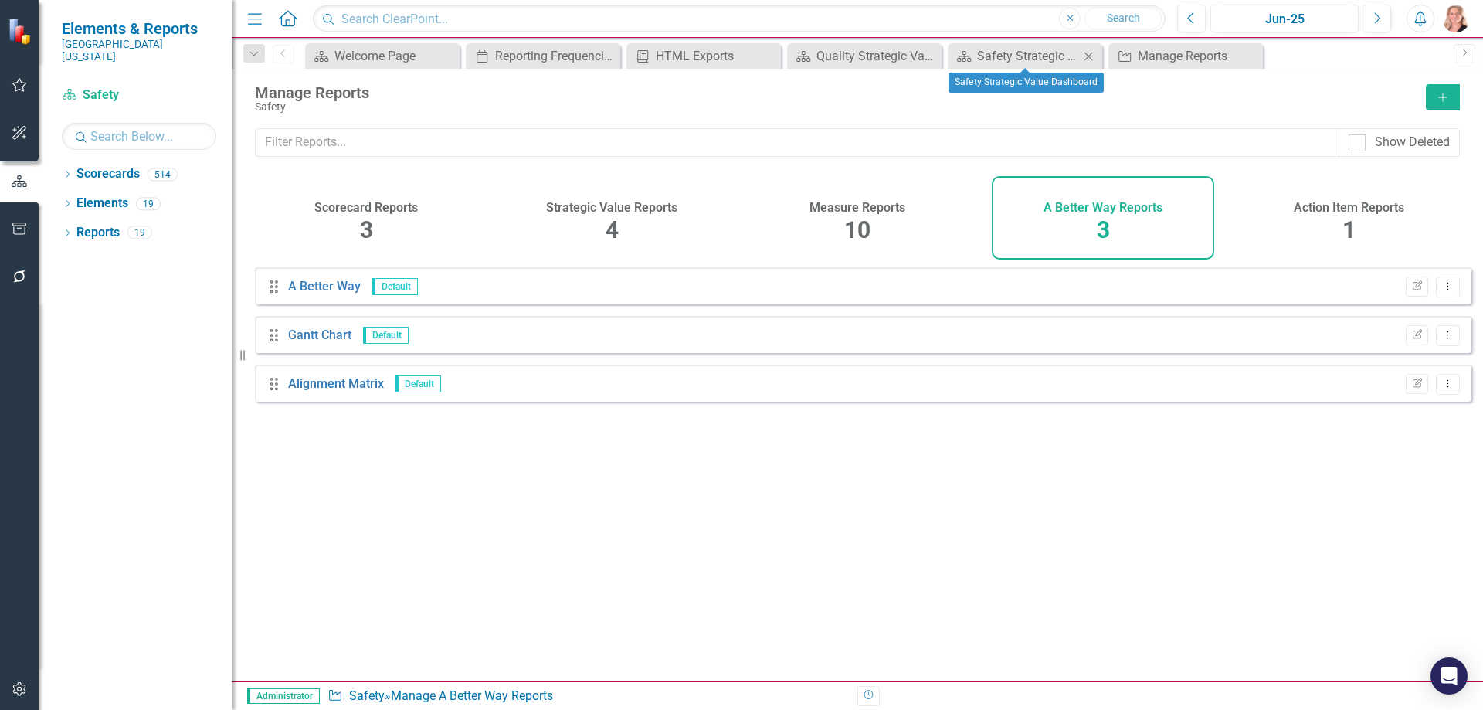
click at [1088, 56] on icon "Close" at bounding box center [1087, 56] width 15 height 12
click at [1090, 56] on icon "Close" at bounding box center [1087, 56] width 15 height 12
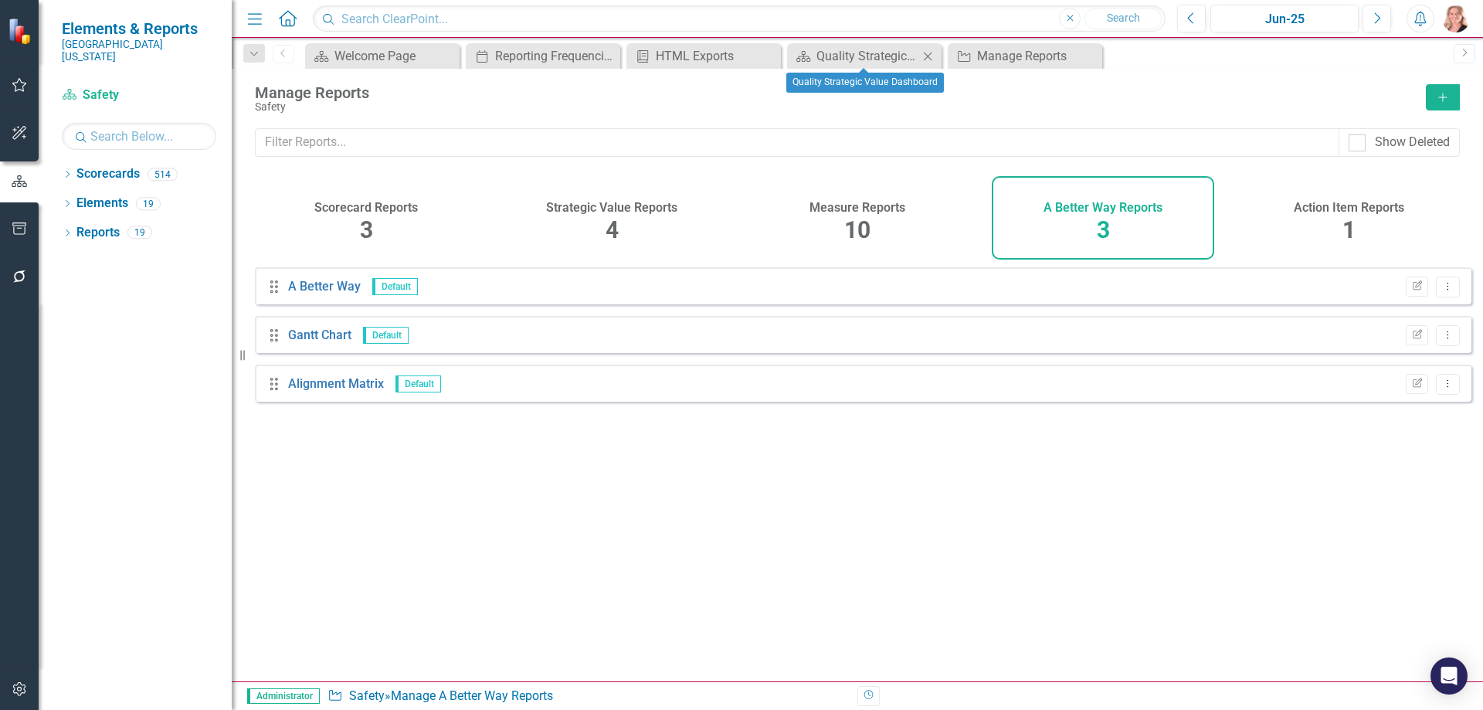
click at [931, 53] on icon at bounding box center [928, 56] width 8 height 8
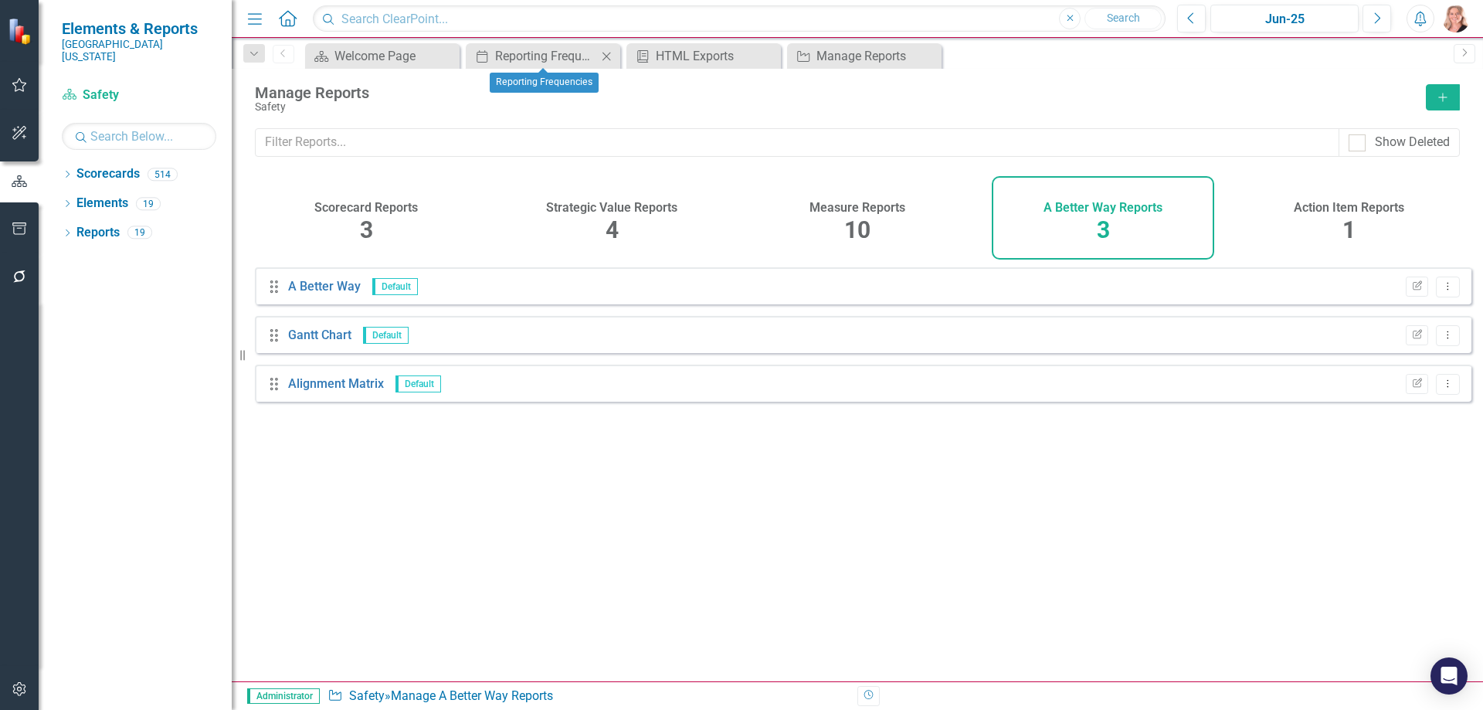
click at [603, 55] on icon "Close" at bounding box center [606, 56] width 15 height 12
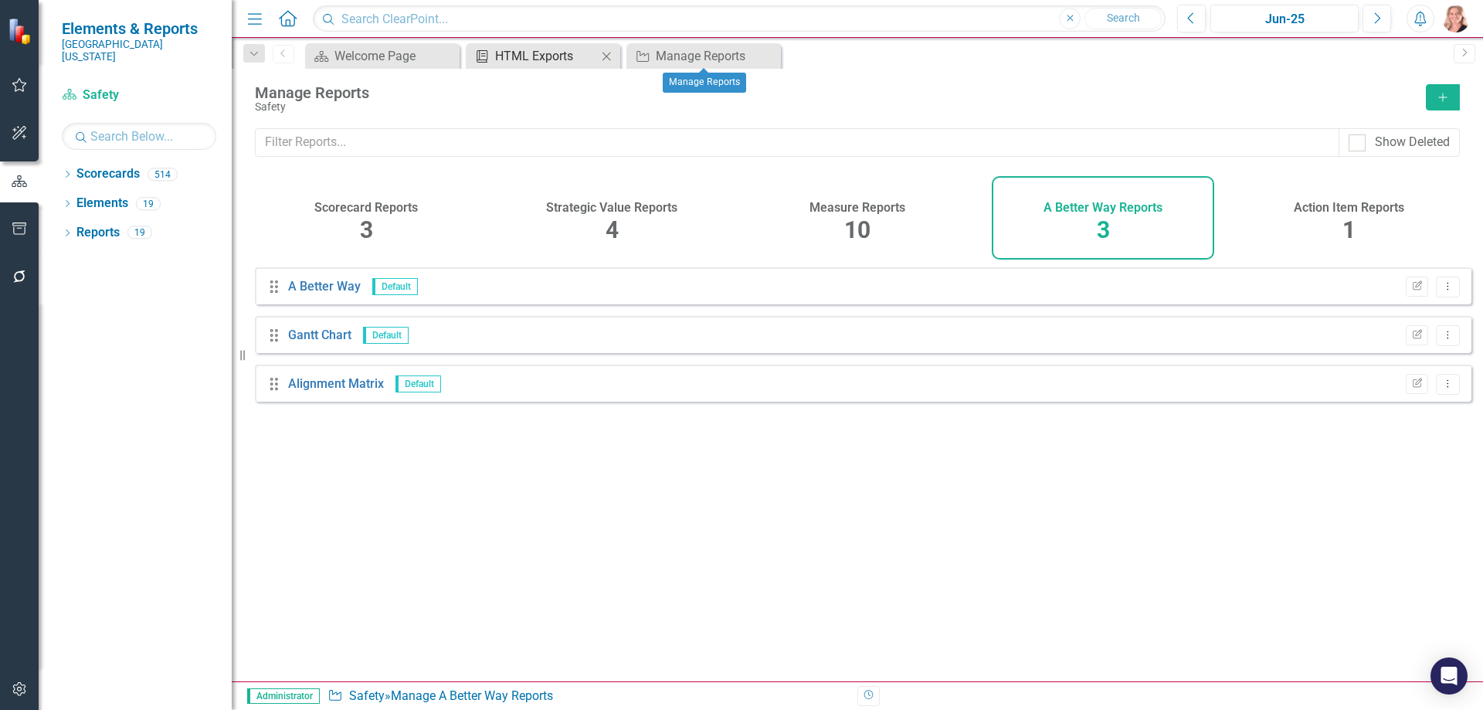
click at [537, 59] on div "HTML Exports" at bounding box center [546, 55] width 102 height 19
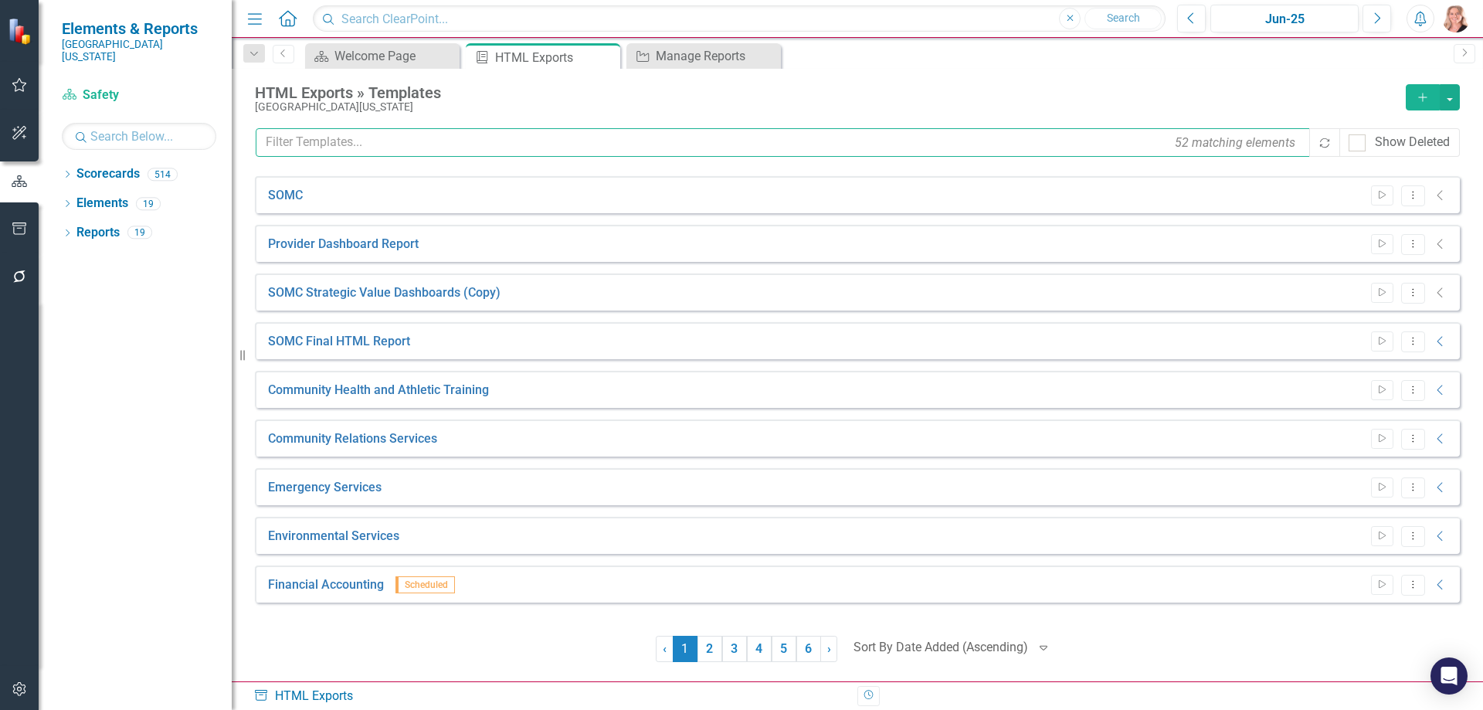
click at [477, 140] on input "text" at bounding box center [784, 142] width 1056 height 29
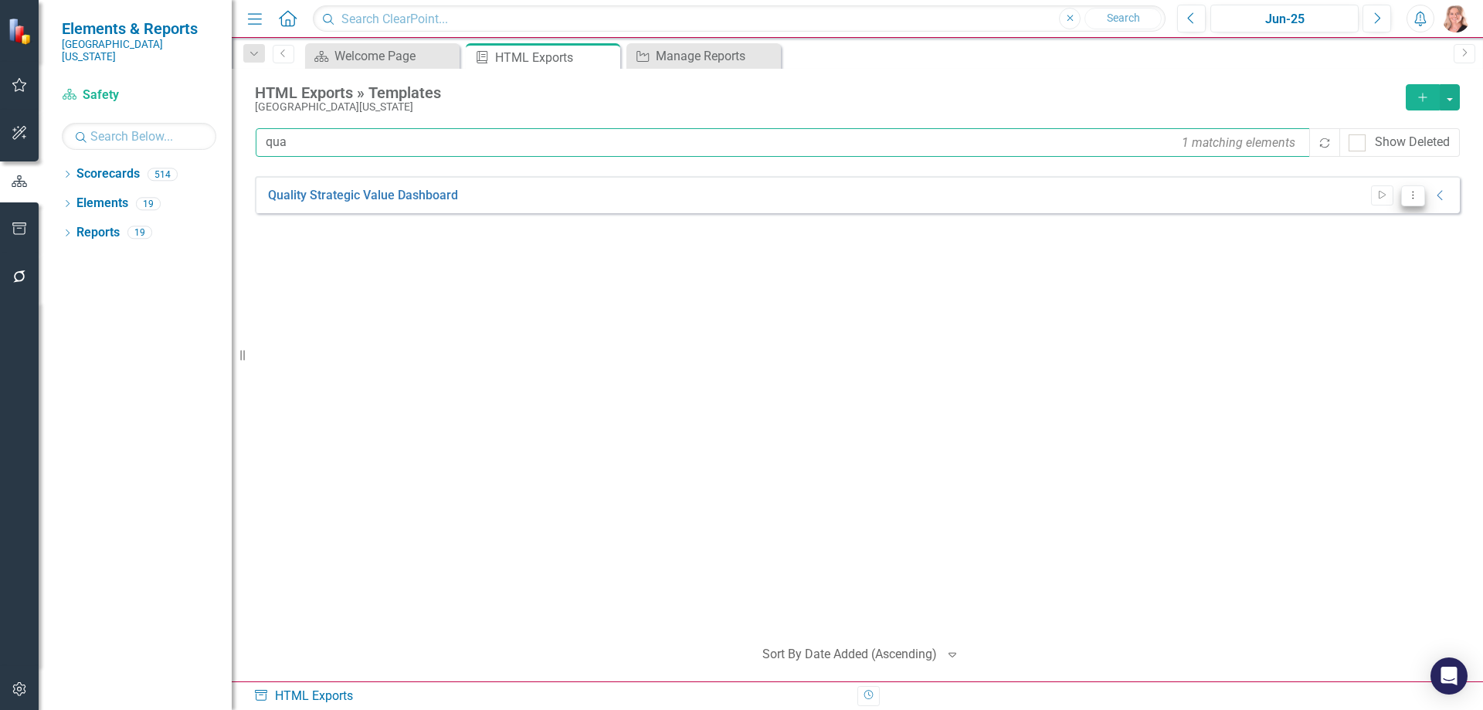
type input "qua"
click at [1410, 200] on button "Dropdown Menu" at bounding box center [1413, 195] width 24 height 21
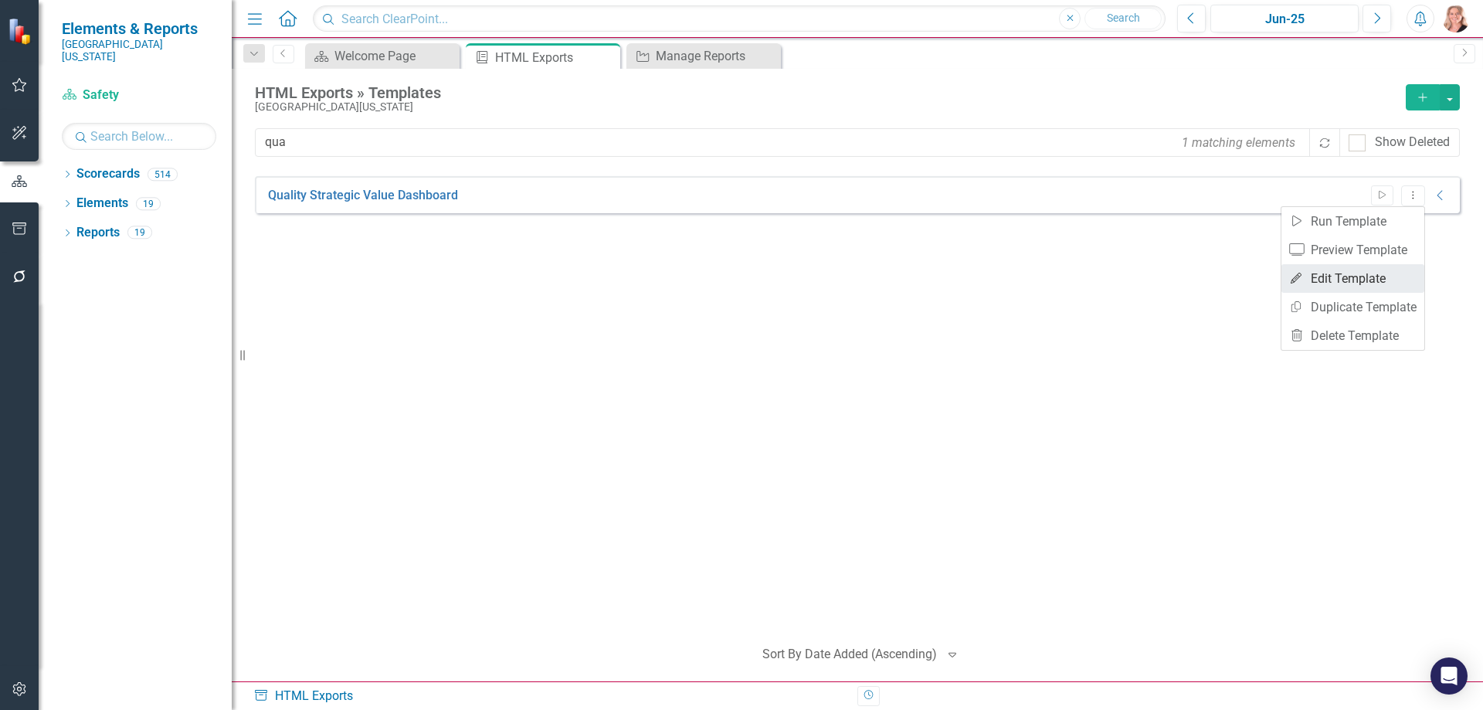
click at [1341, 277] on link "Edit Edit Template" at bounding box center [1352, 278] width 143 height 29
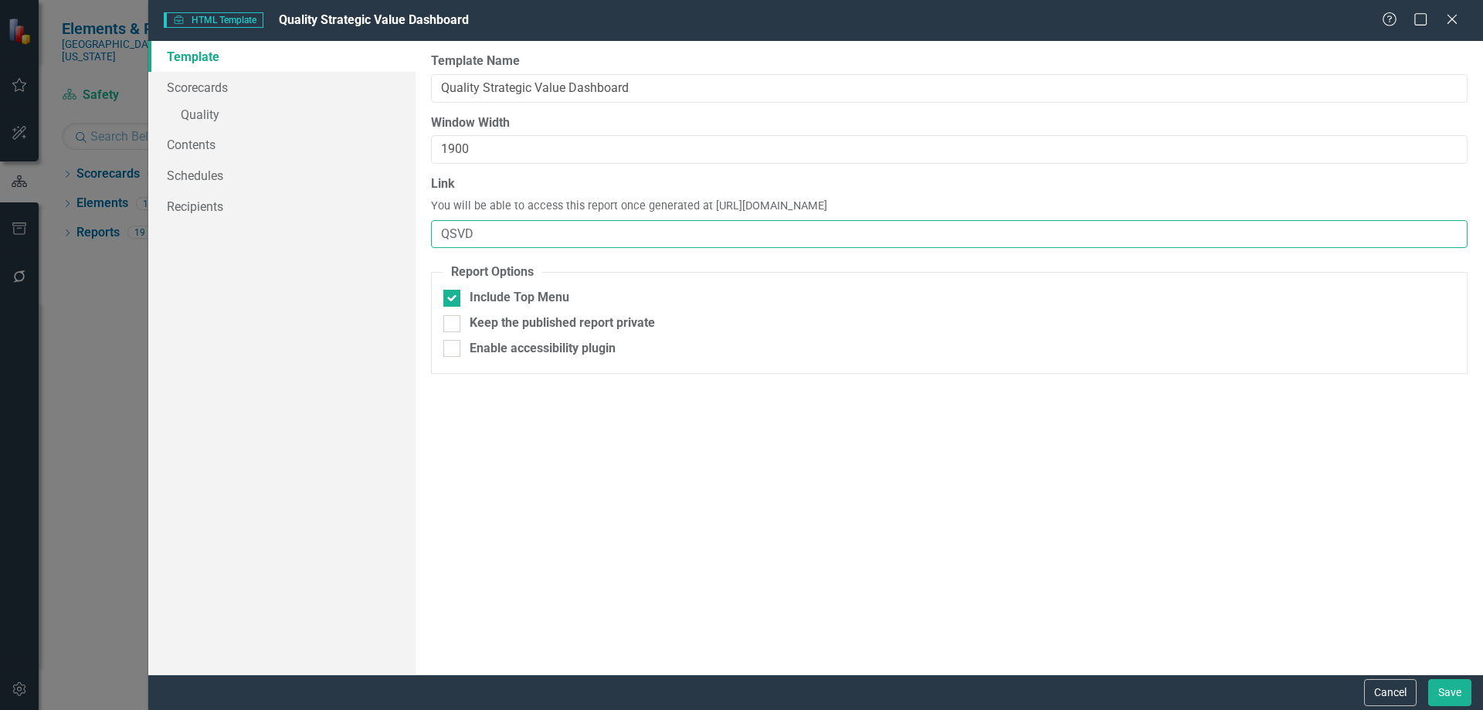
click at [499, 236] on input "QSVD" at bounding box center [949, 234] width 1036 height 29
type input "QSVD-FY25"
click at [226, 114] on link "» Quality" at bounding box center [281, 116] width 267 height 27
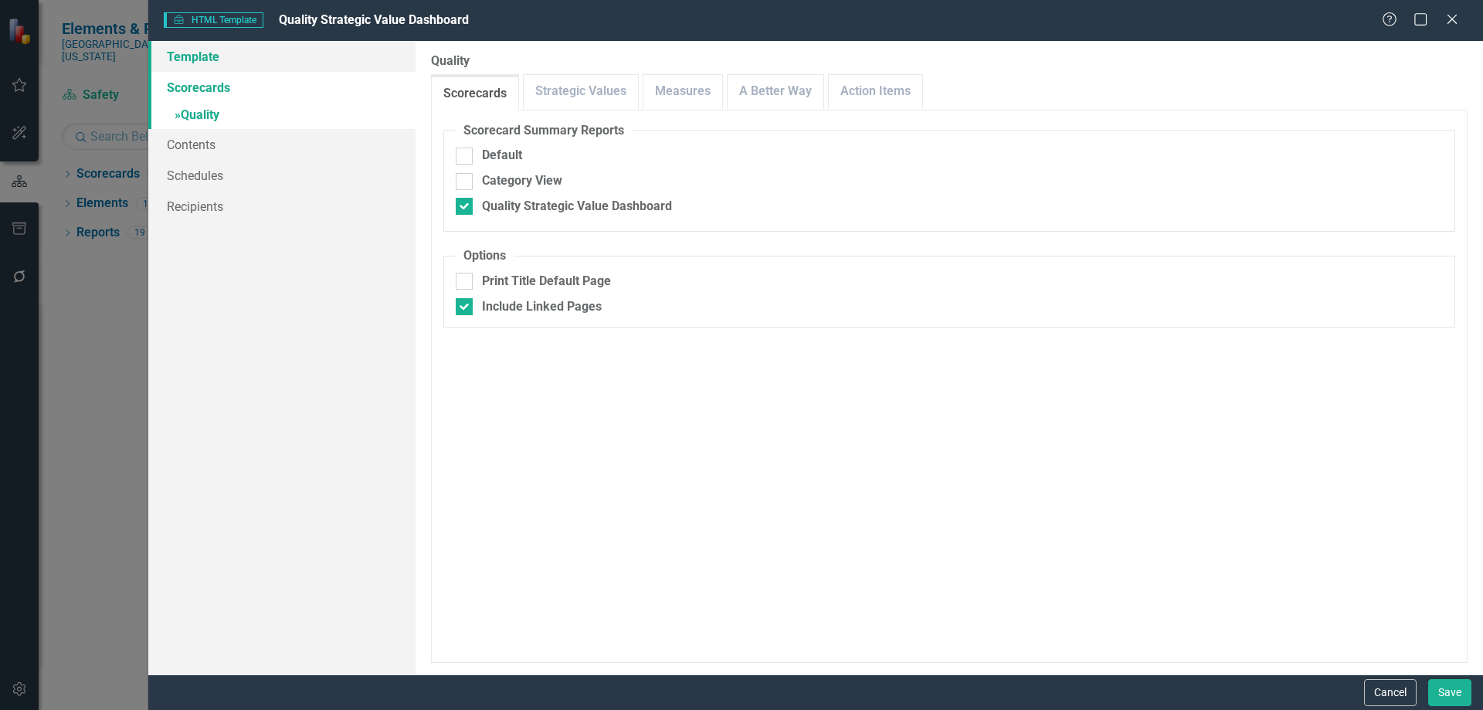
click at [205, 59] on link "Template" at bounding box center [281, 56] width 267 height 31
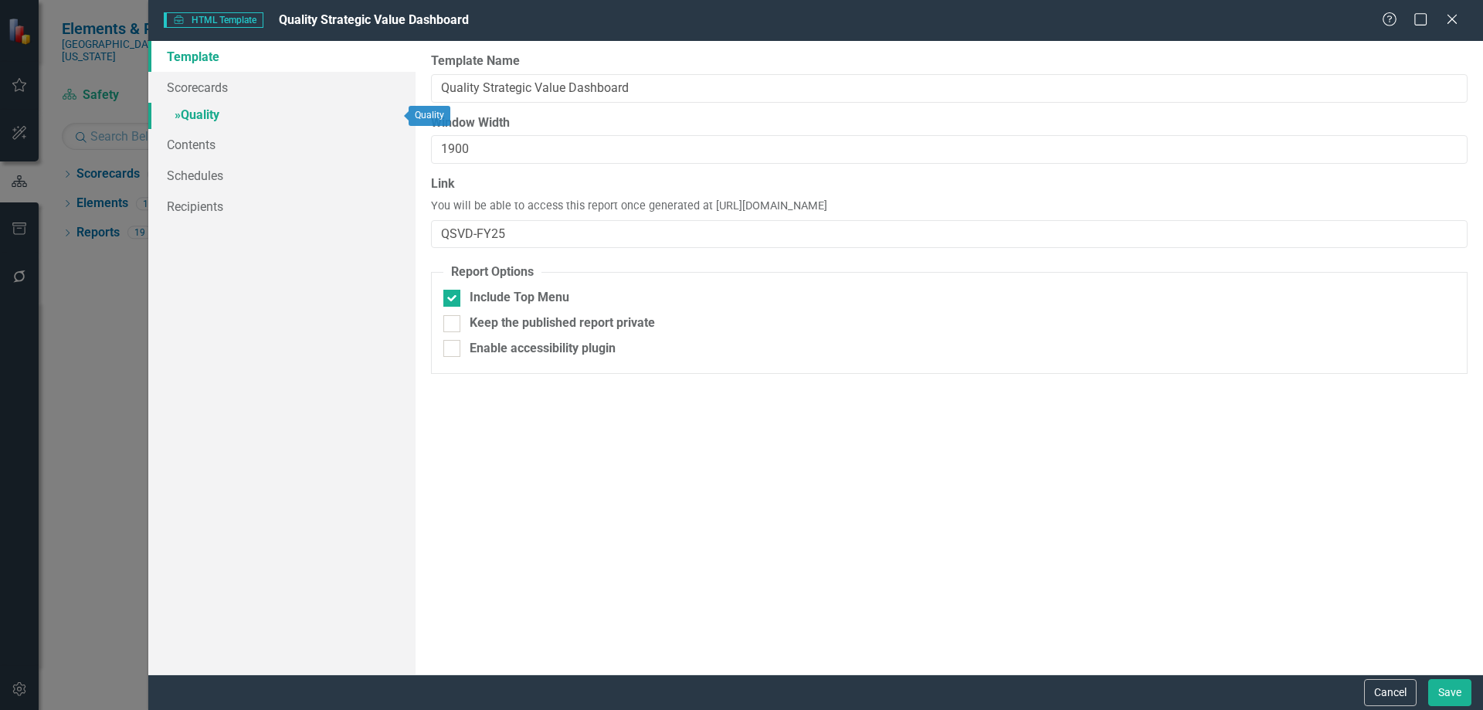
click at [212, 125] on link "» Quality" at bounding box center [281, 116] width 267 height 27
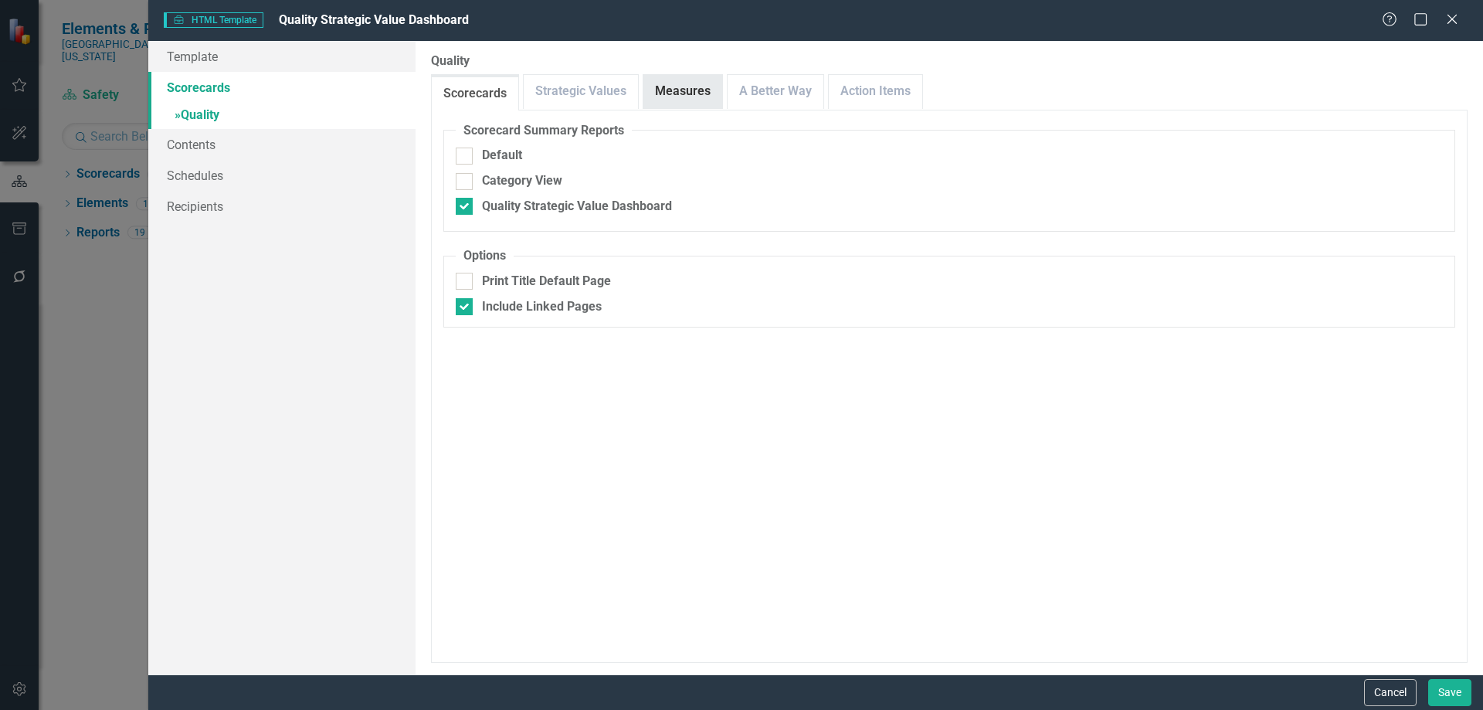
click at [673, 91] on link "Measures" at bounding box center [682, 91] width 79 height 33
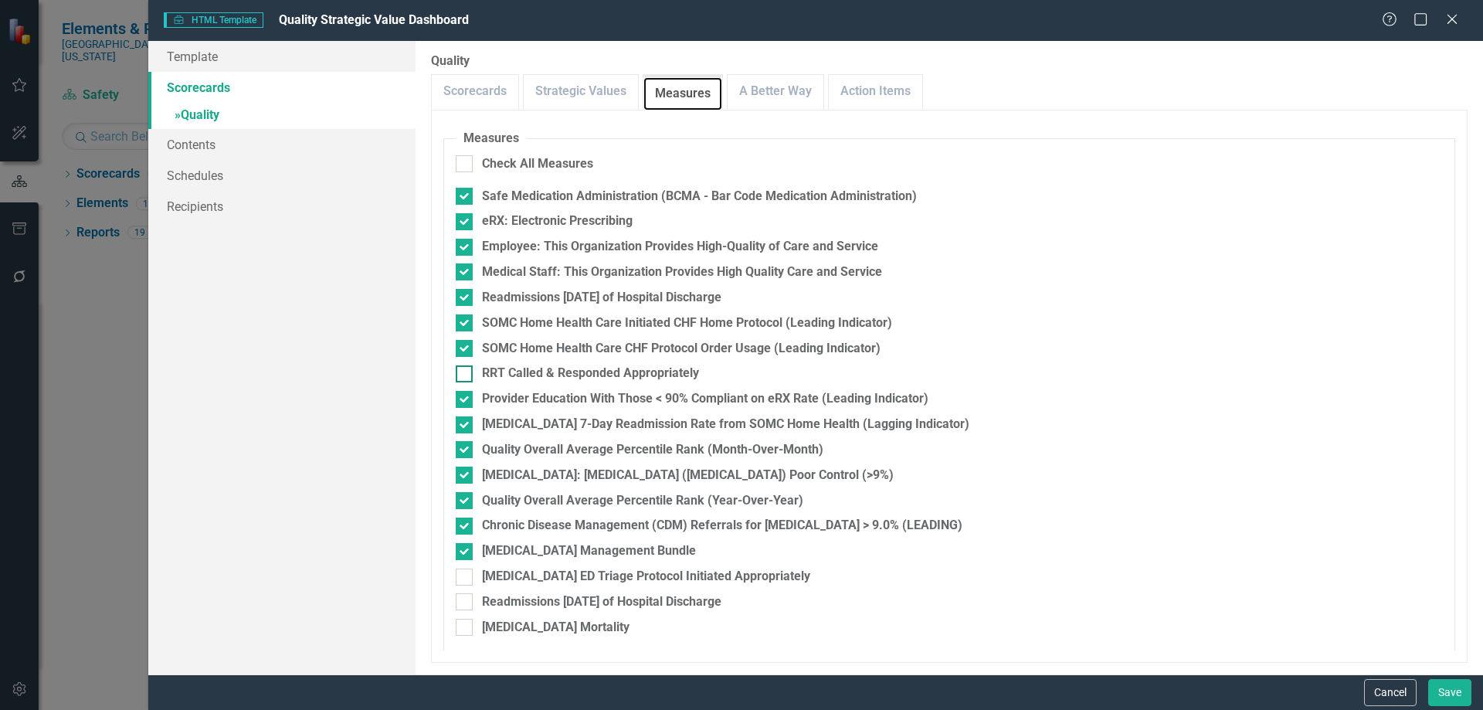
scroll to position [323, 0]
click at [462, 241] on input "Employee: This Organization Provides High-Quality of Care and Service" at bounding box center [461, 241] width 10 height 10
checkbox input "false"
click at [461, 291] on input "Readmissions [DATE] of Hospital Discharge" at bounding box center [461, 292] width 10 height 10
checkbox input "false"
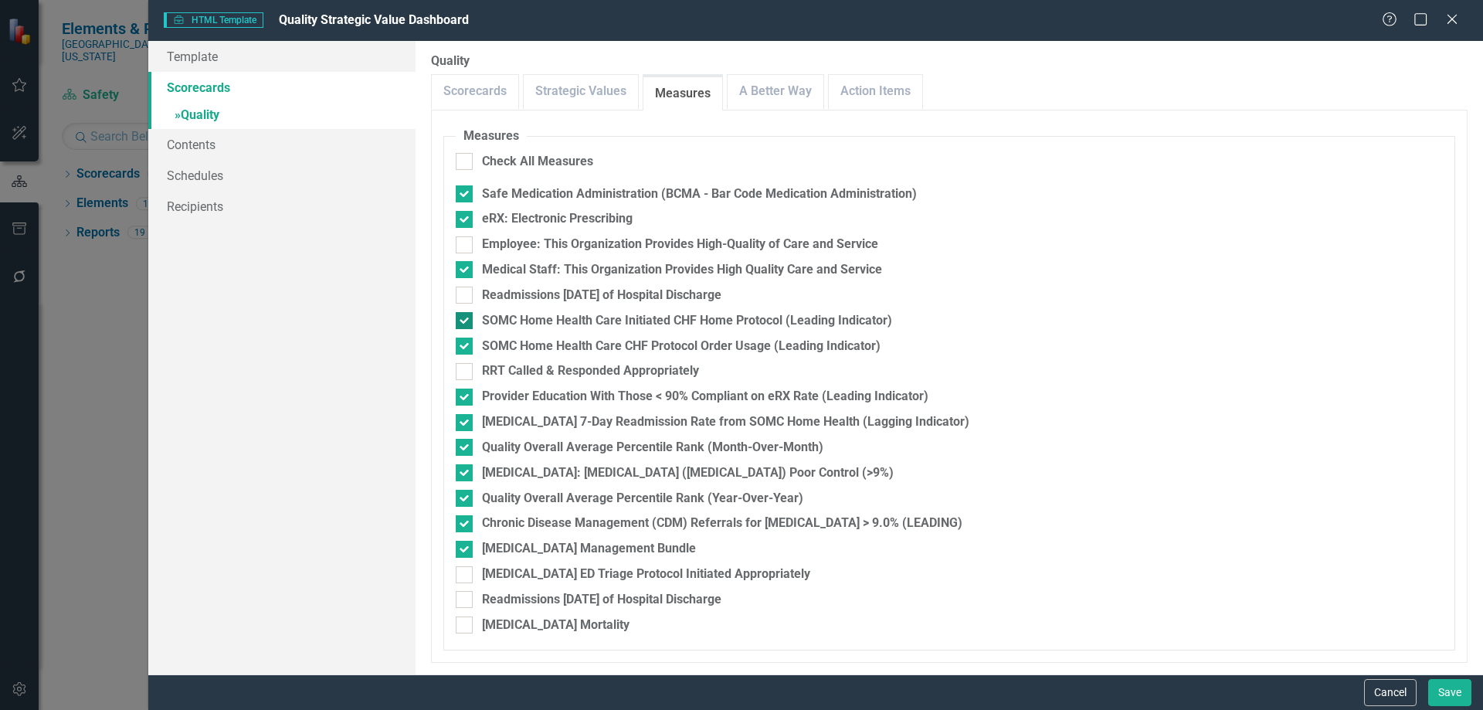
click at [459, 321] on input "SOMC Home Health Care Initiated CHF Home Protocol (Leading Indicator)" at bounding box center [461, 317] width 10 height 10
checkbox input "false"
click at [461, 343] on input "SOMC Home Health Care CHF Protocol Order Usage (Leading Indicator)" at bounding box center [461, 342] width 10 height 10
checkbox input "false"
click at [463, 395] on input "Provider Education With Those < 90% Compliant on eRX Rate (Leading Indicator)" at bounding box center [461, 393] width 10 height 10
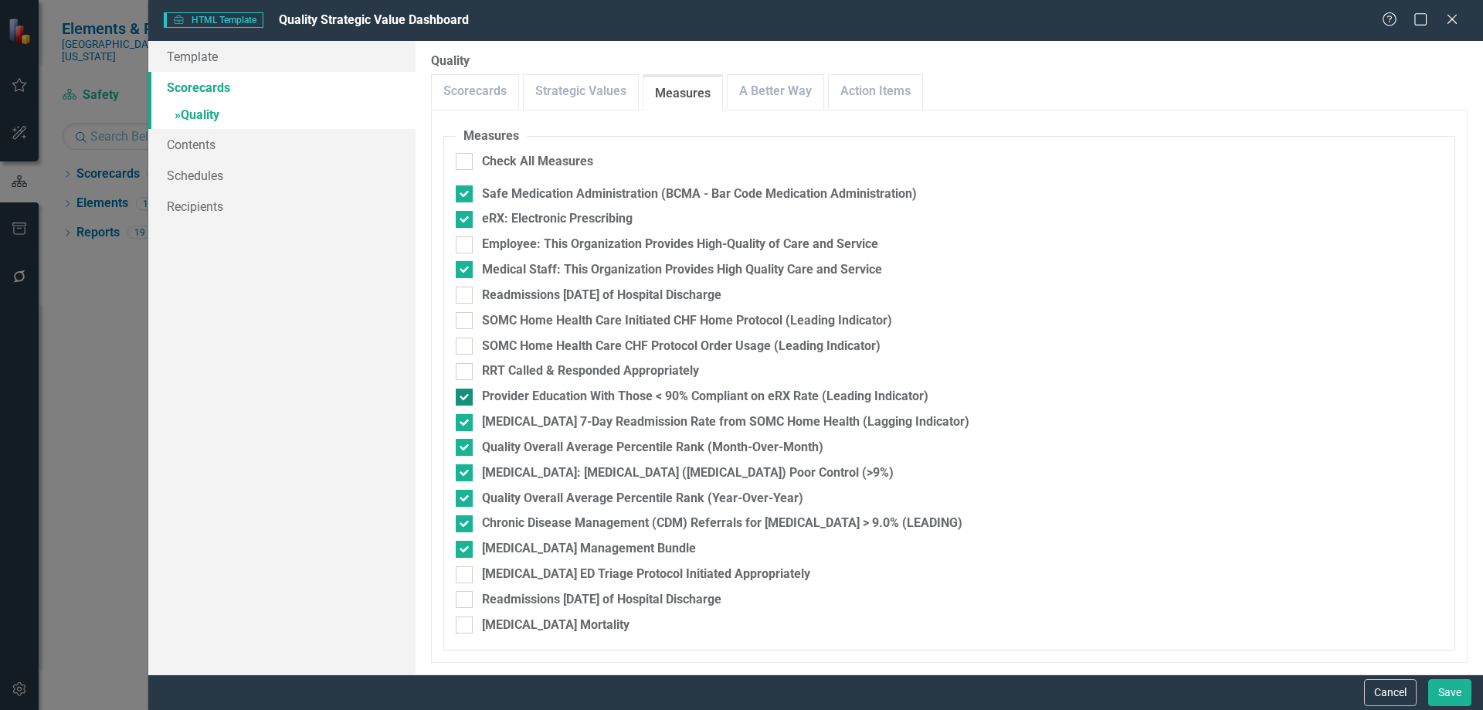
checkbox input "false"
click at [461, 418] on input "Heart Failure 7-Day Readmission Rate from SOMC Home Health (Lagging Indicator)" at bounding box center [461, 419] width 10 height 10
checkbox input "false"
click at [467, 521] on div at bounding box center [464, 523] width 17 height 17
click at [466, 521] on input "Chronic Disease Management (CDM) Referrals for HbA1c > 9.0% (LEADING)" at bounding box center [461, 520] width 10 height 10
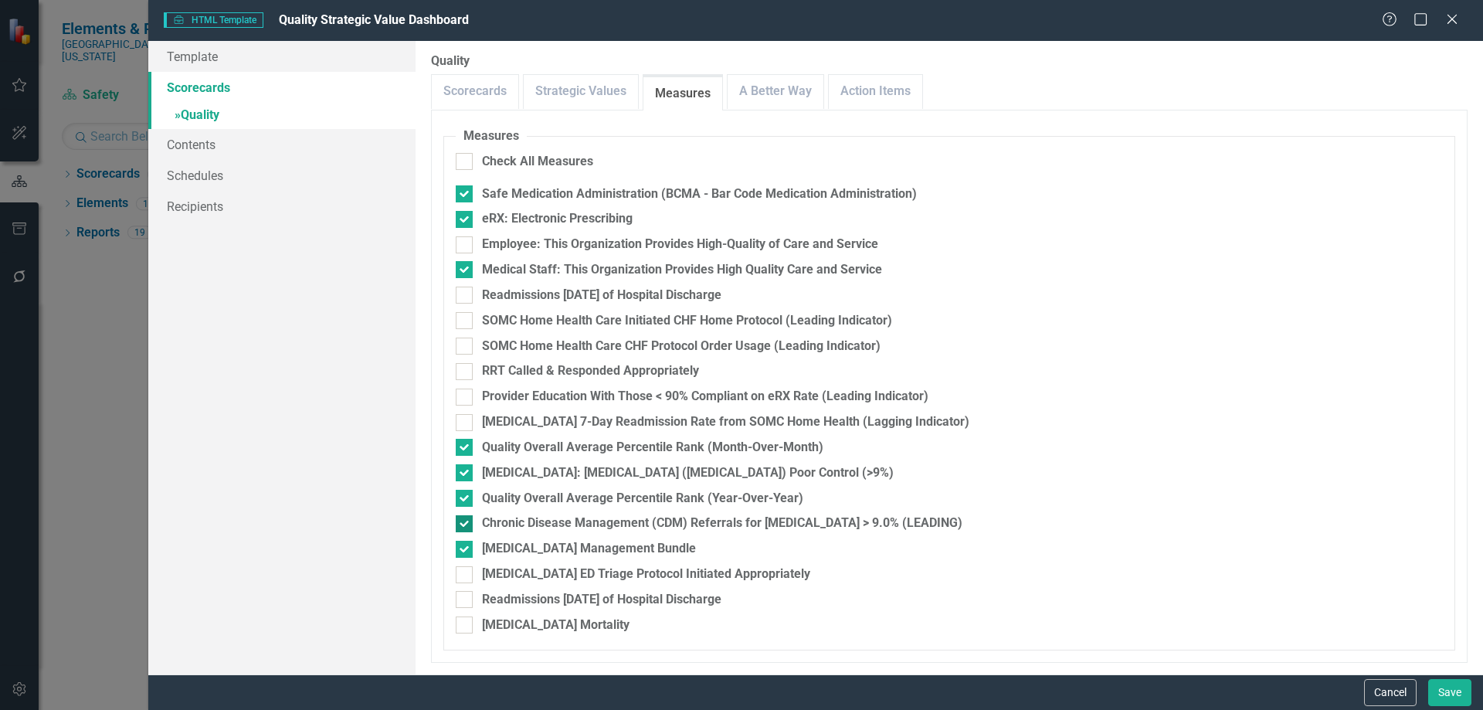
checkbox input "false"
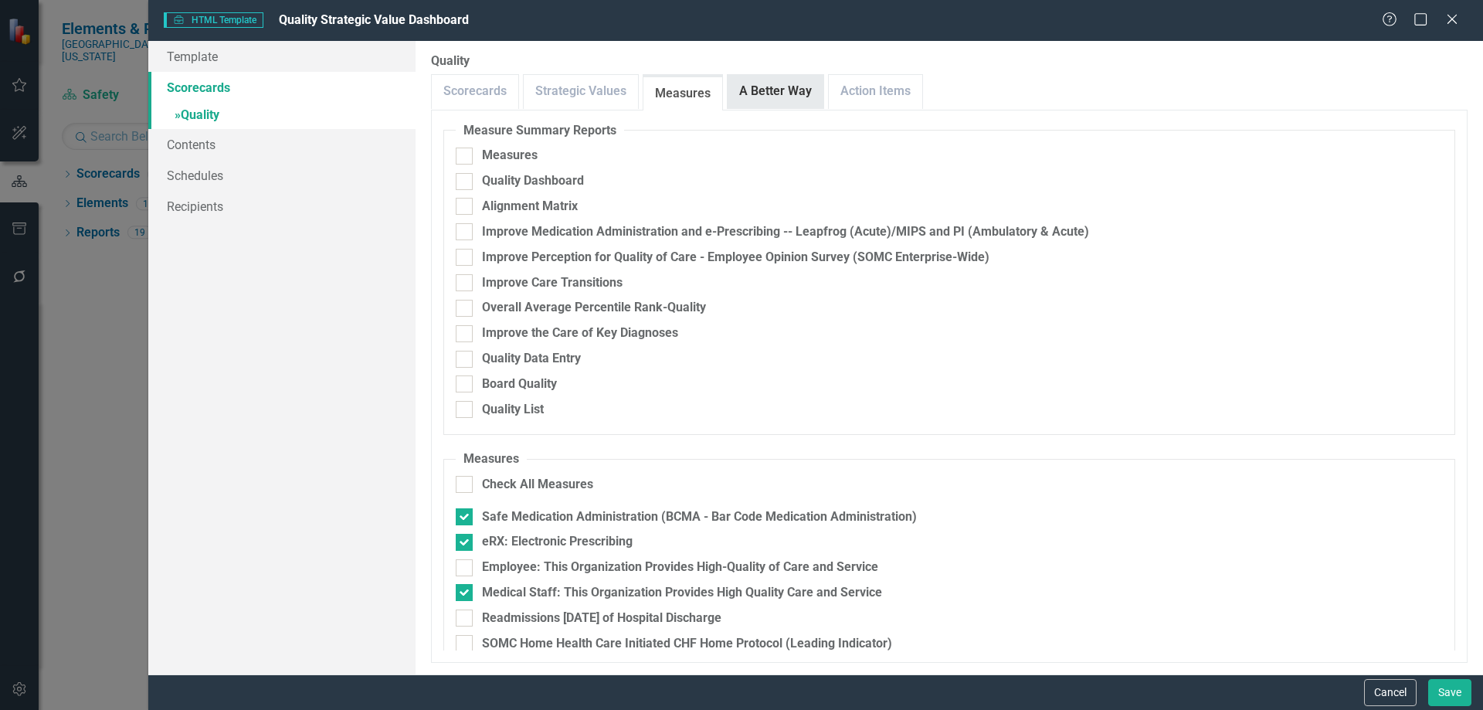
click at [762, 90] on link "A Better Way" at bounding box center [776, 91] width 96 height 33
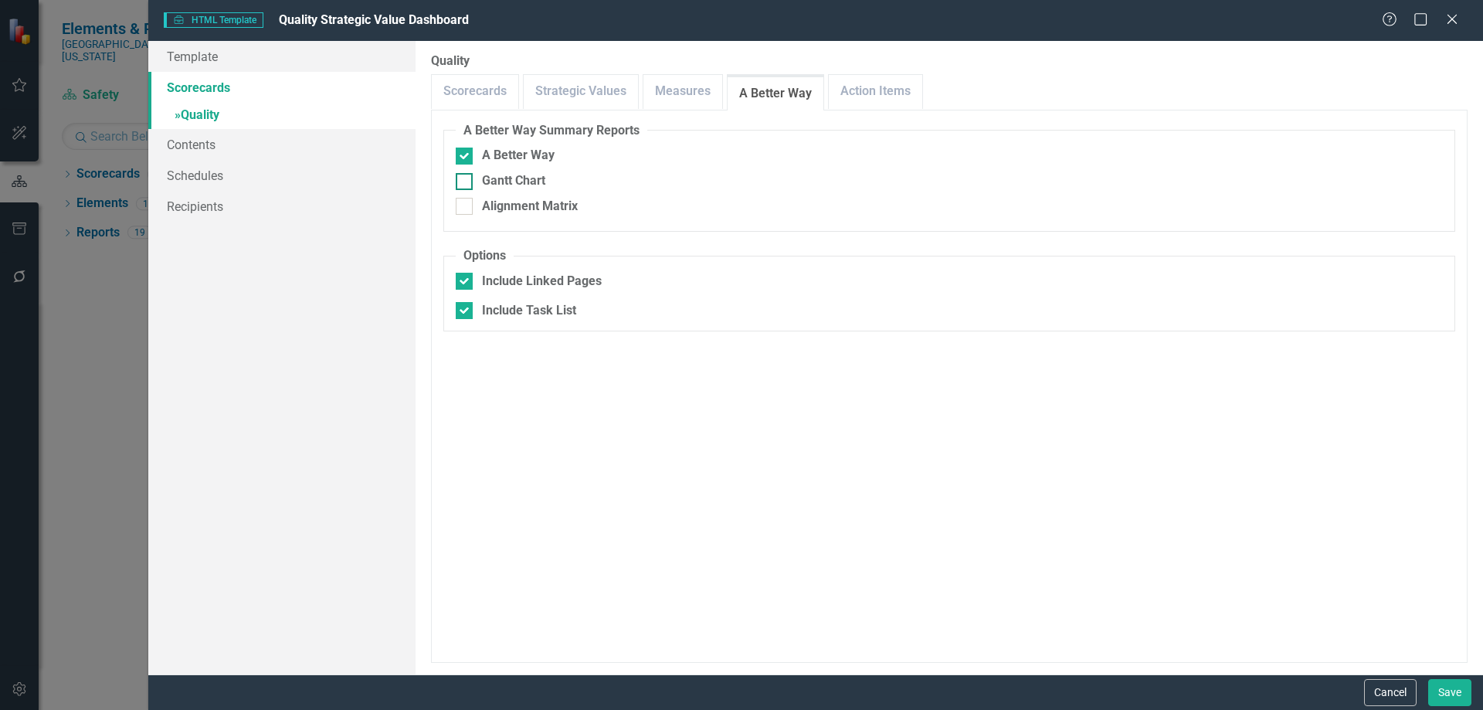
click at [473, 183] on div "Gantt Chart" at bounding box center [949, 181] width 987 height 18
click at [466, 183] on input "Gantt Chart" at bounding box center [461, 178] width 10 height 10
checkbox input "true"
click at [469, 214] on div at bounding box center [464, 206] width 17 height 17
click at [466, 208] on input "Alignment Matrix" at bounding box center [461, 203] width 10 height 10
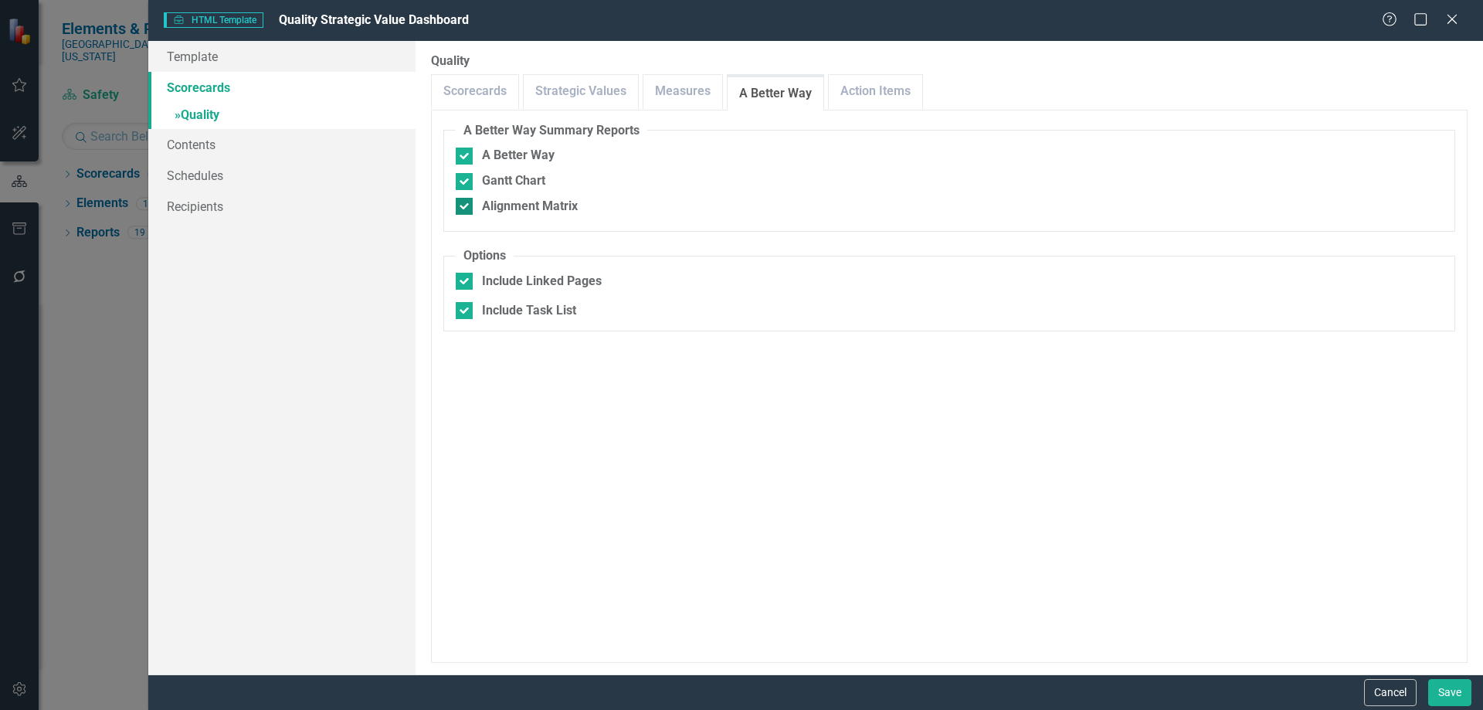
click at [463, 208] on input "Alignment Matrix" at bounding box center [461, 203] width 10 height 10
checkbox input "false"
click at [461, 184] on div at bounding box center [464, 181] width 17 height 17
click at [461, 183] on input "Gantt Chart" at bounding box center [461, 178] width 10 height 10
checkbox input "false"
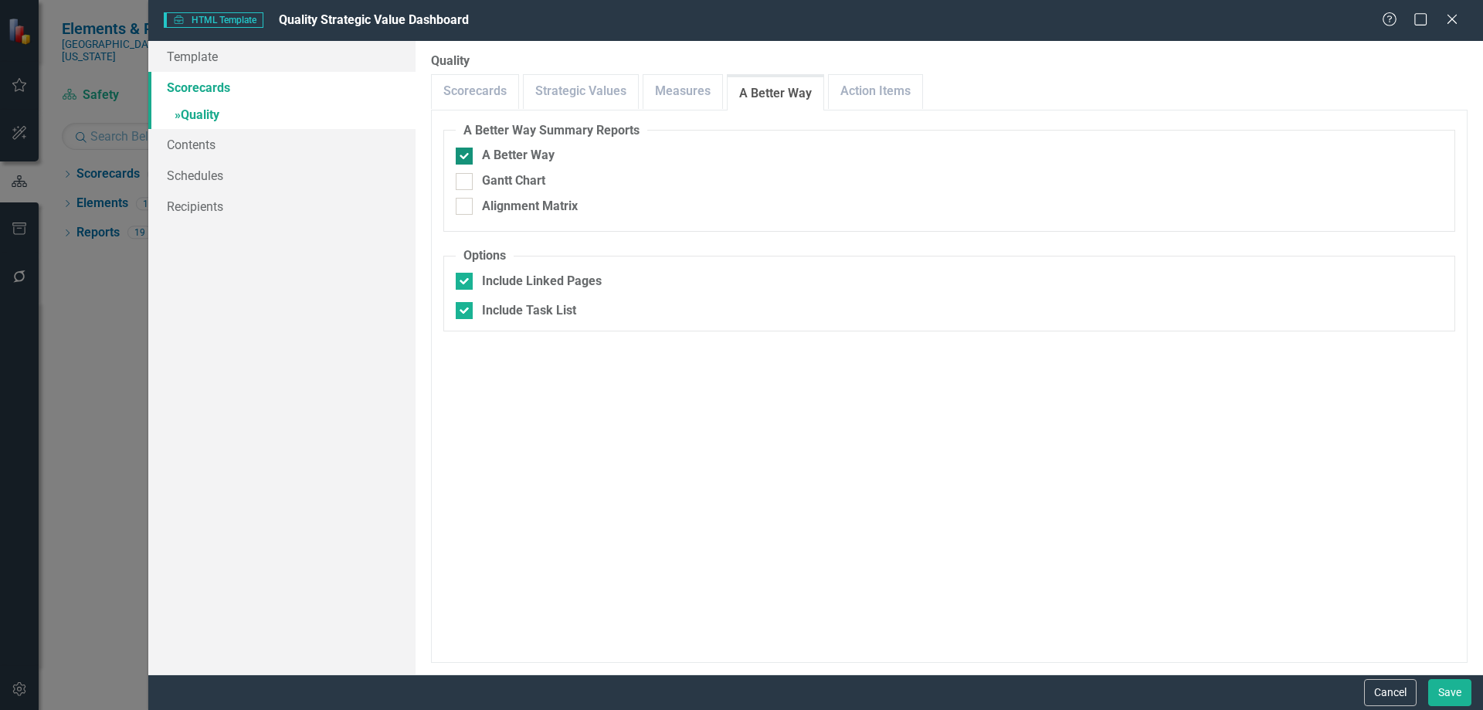
click at [458, 158] on div at bounding box center [464, 156] width 17 height 17
click at [458, 158] on input "A Better Way" at bounding box center [461, 153] width 10 height 10
click at [464, 158] on div at bounding box center [464, 156] width 17 height 17
click at [464, 158] on input "A Better Way" at bounding box center [461, 153] width 10 height 10
click at [711, 83] on link "Measures" at bounding box center [682, 91] width 79 height 33
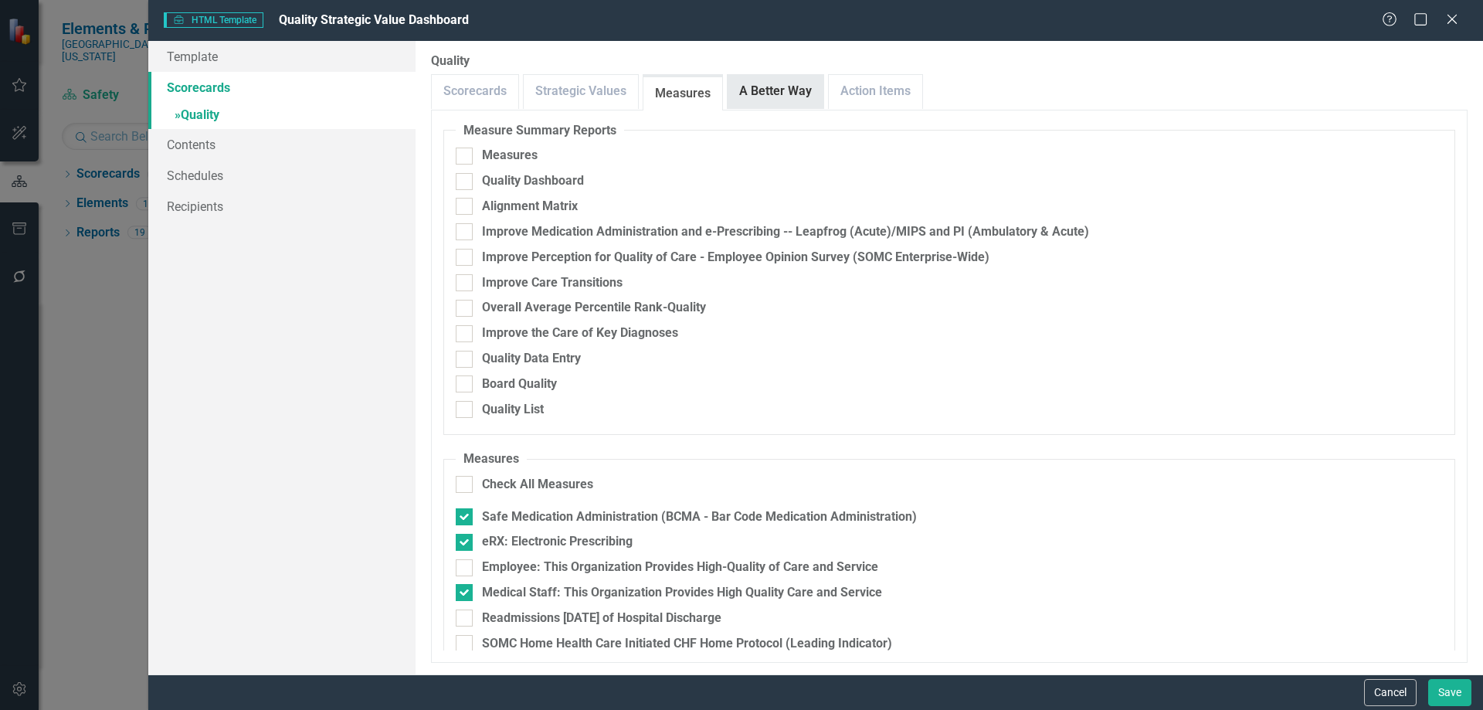
click at [759, 97] on link "A Better Way" at bounding box center [776, 91] width 96 height 33
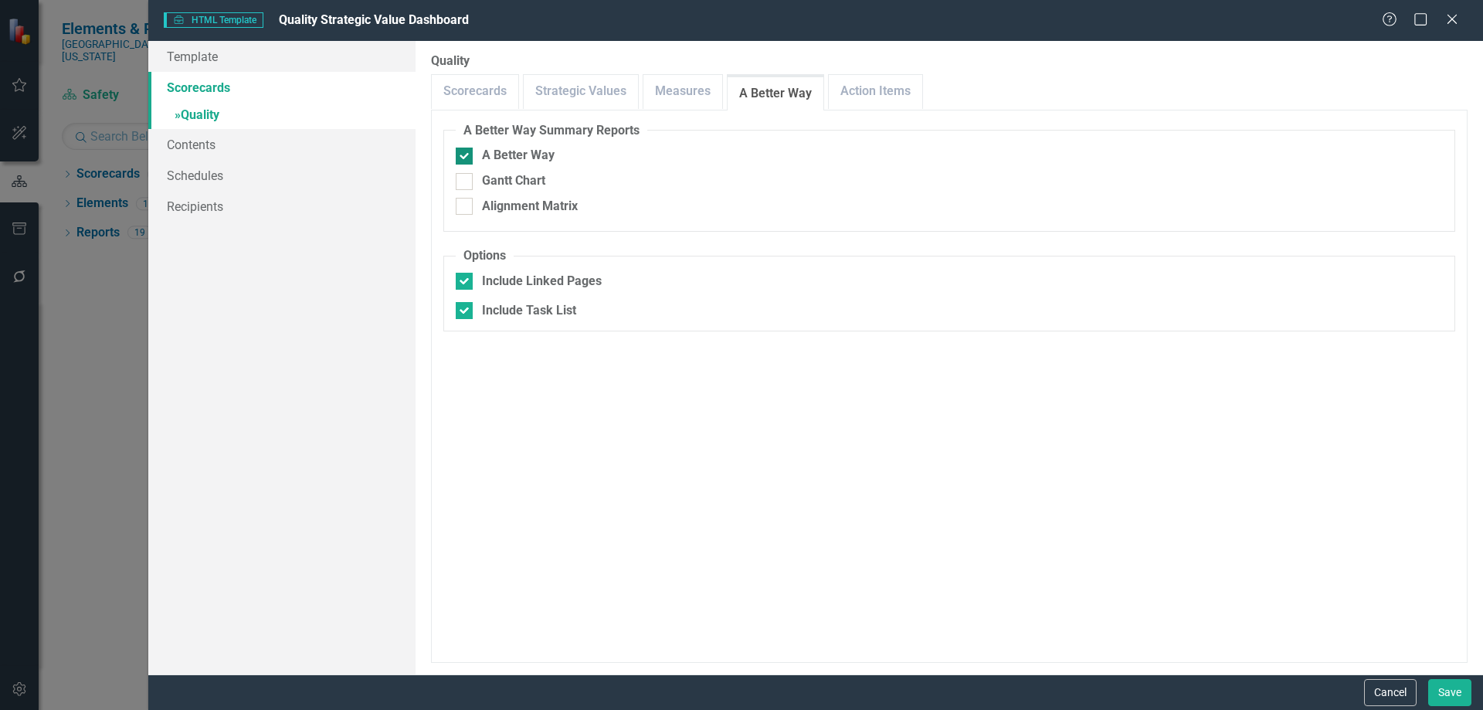
click at [462, 160] on div at bounding box center [464, 156] width 17 height 17
click at [462, 158] on input "A Better Way" at bounding box center [461, 153] width 10 height 10
checkbox input "false"
click at [206, 144] on link "Contents" at bounding box center [281, 144] width 267 height 31
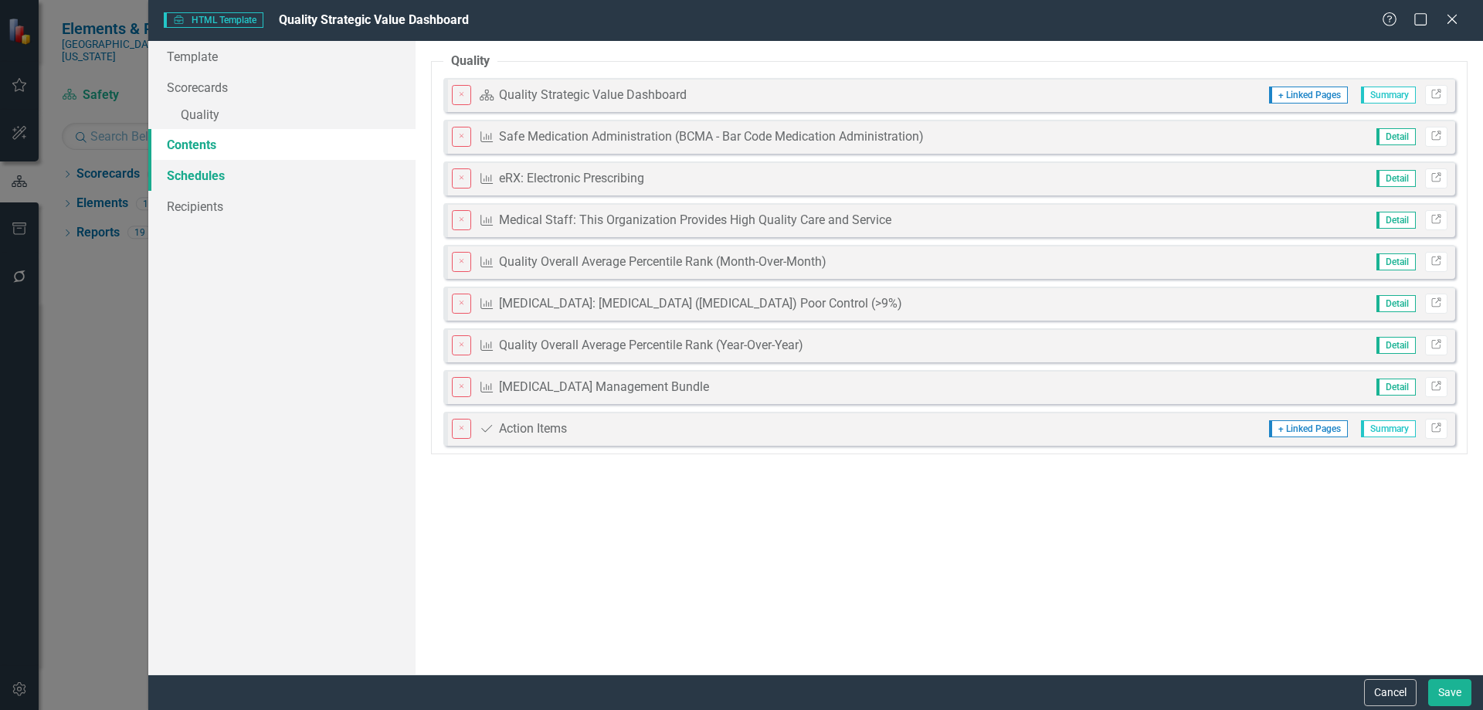
click at [216, 174] on link "Schedules" at bounding box center [281, 175] width 267 height 31
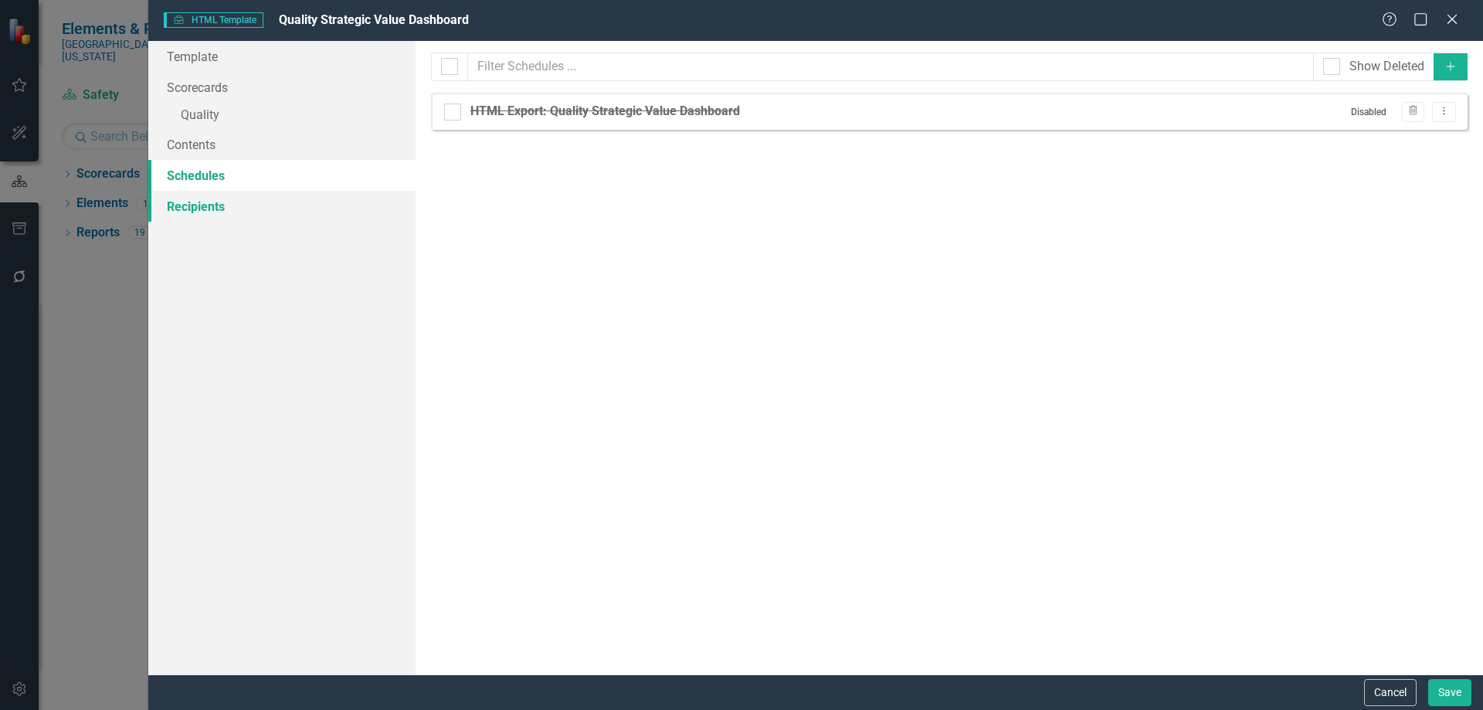
click at [214, 205] on link "Recipients" at bounding box center [281, 206] width 267 height 31
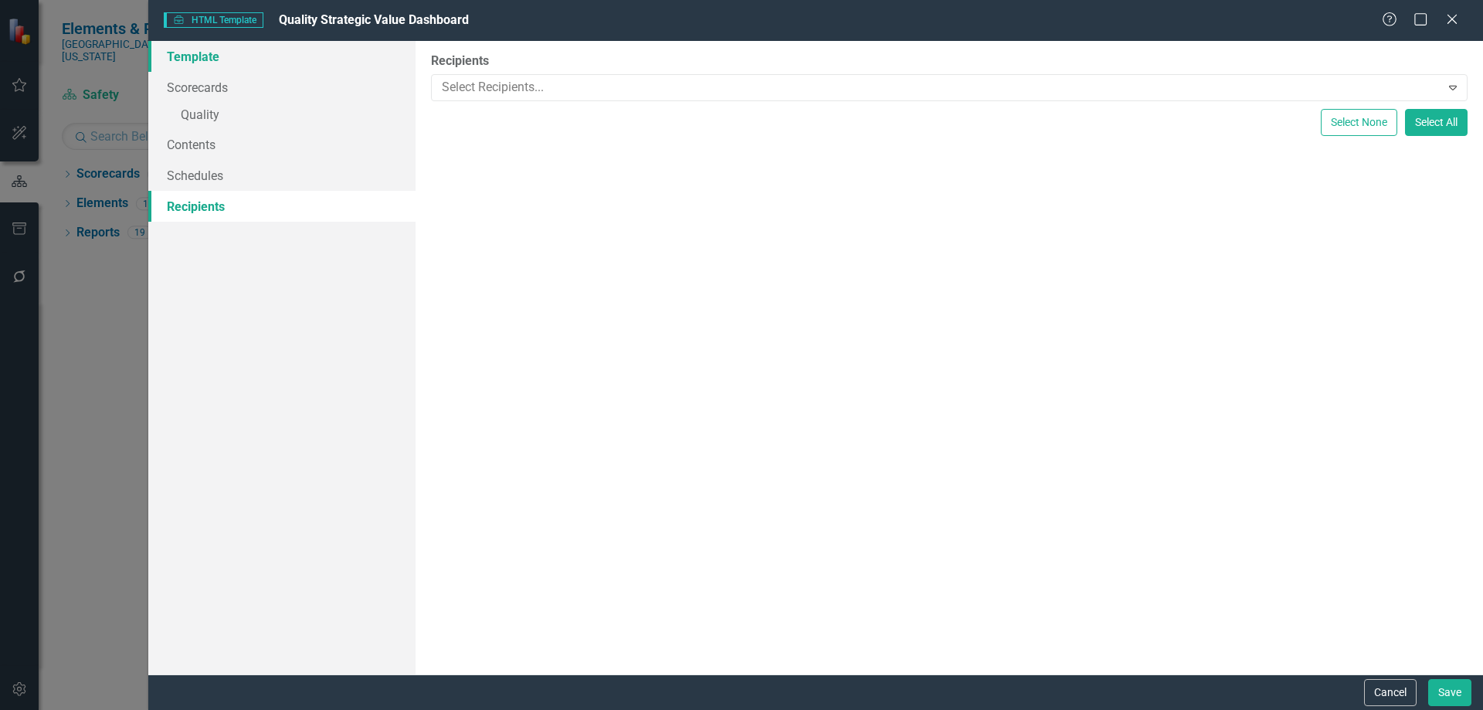
click at [195, 49] on link "Template" at bounding box center [281, 56] width 267 height 31
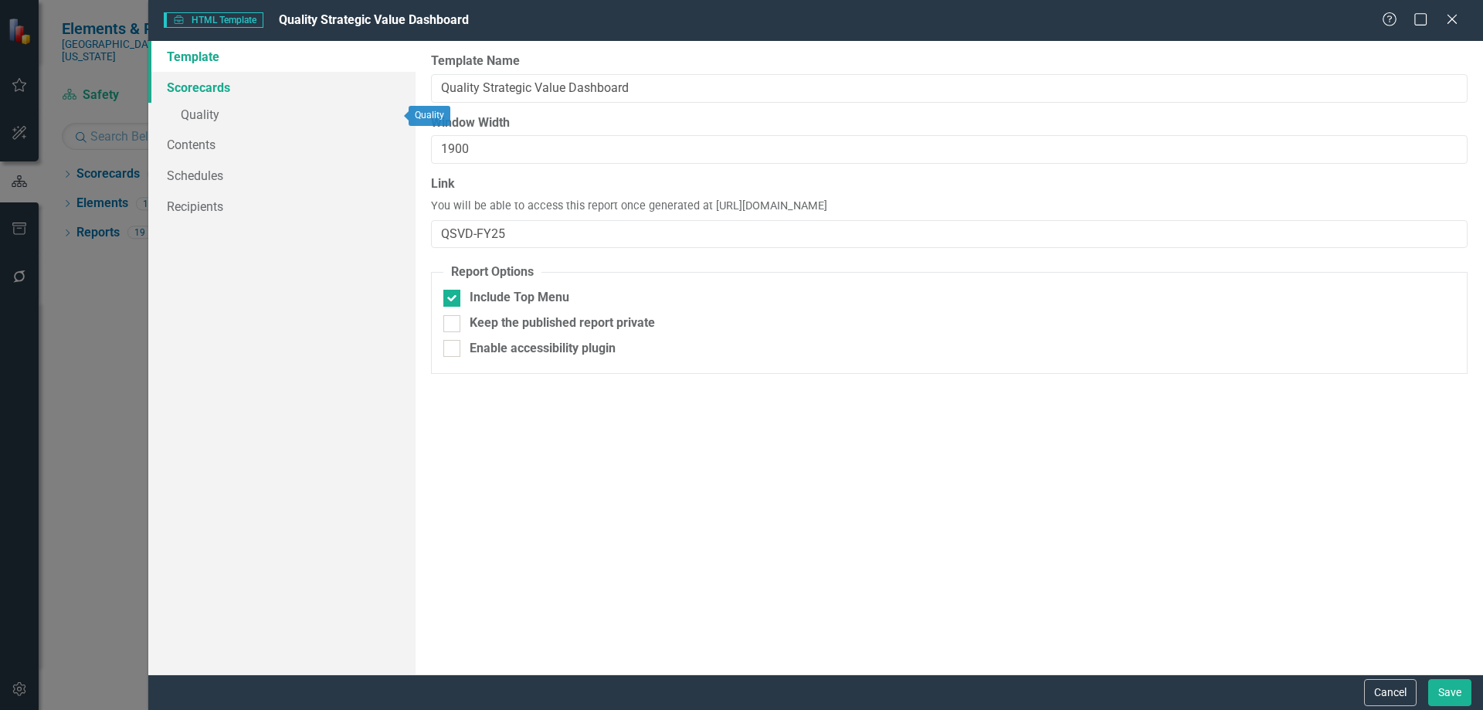
click at [193, 83] on link "Scorecards" at bounding box center [281, 87] width 267 height 31
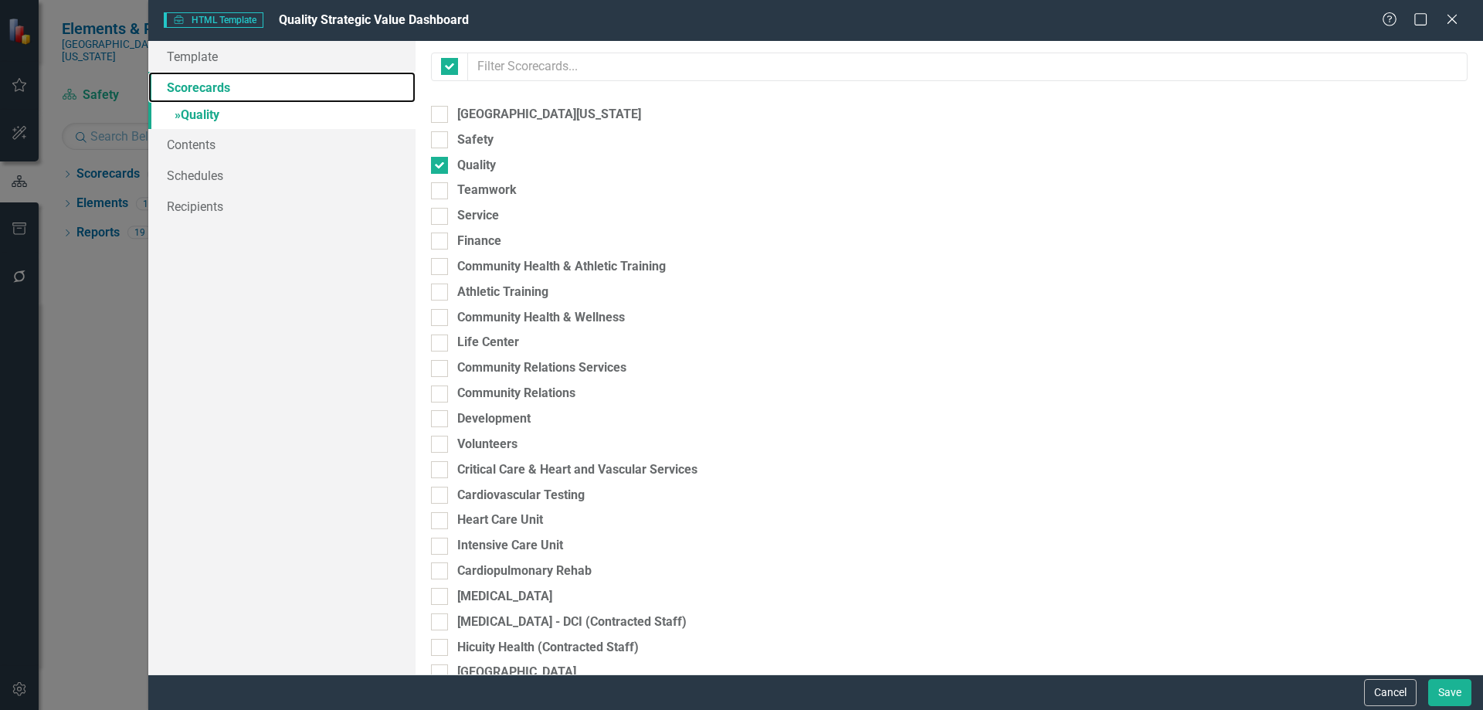
checkbox input "false"
click at [439, 165] on input "Quality" at bounding box center [436, 162] width 10 height 10
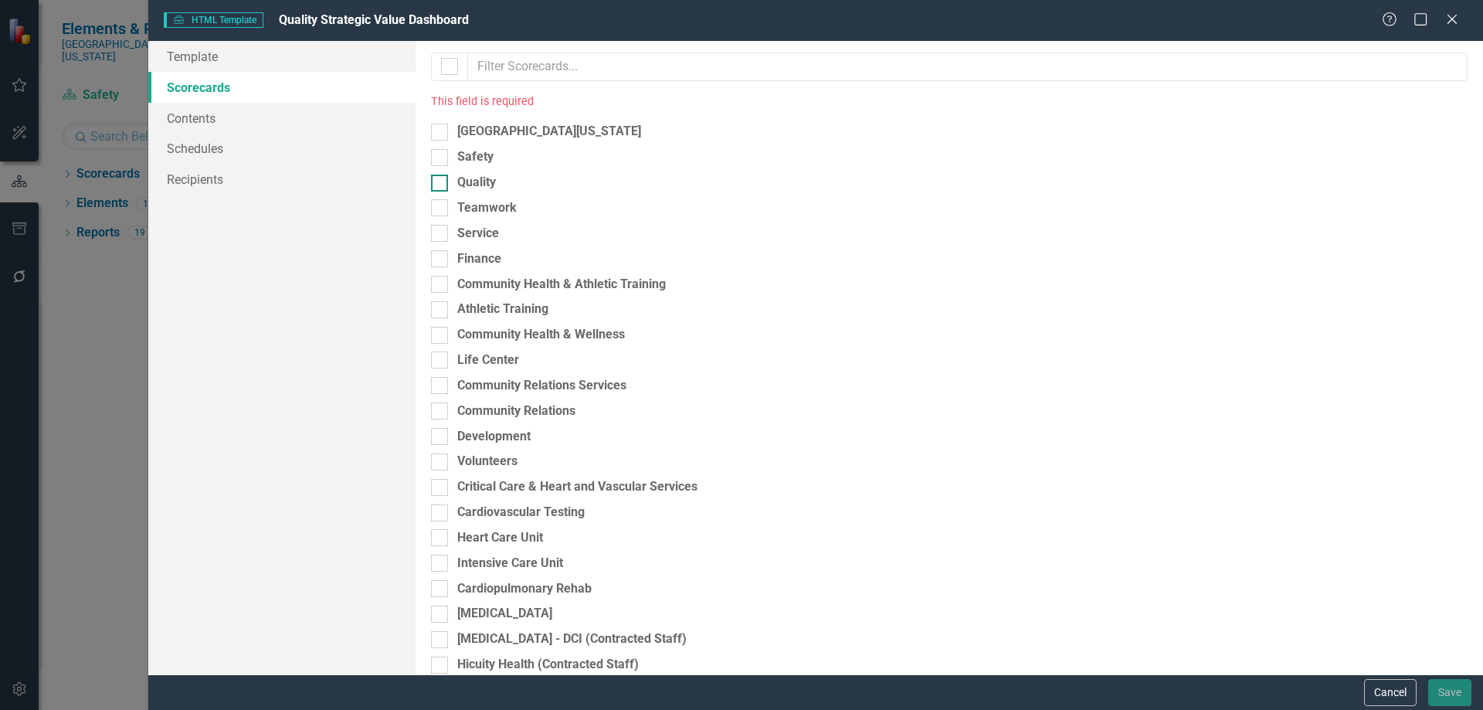
click at [439, 184] on input "Quality" at bounding box center [436, 180] width 10 height 10
checkbox input "true"
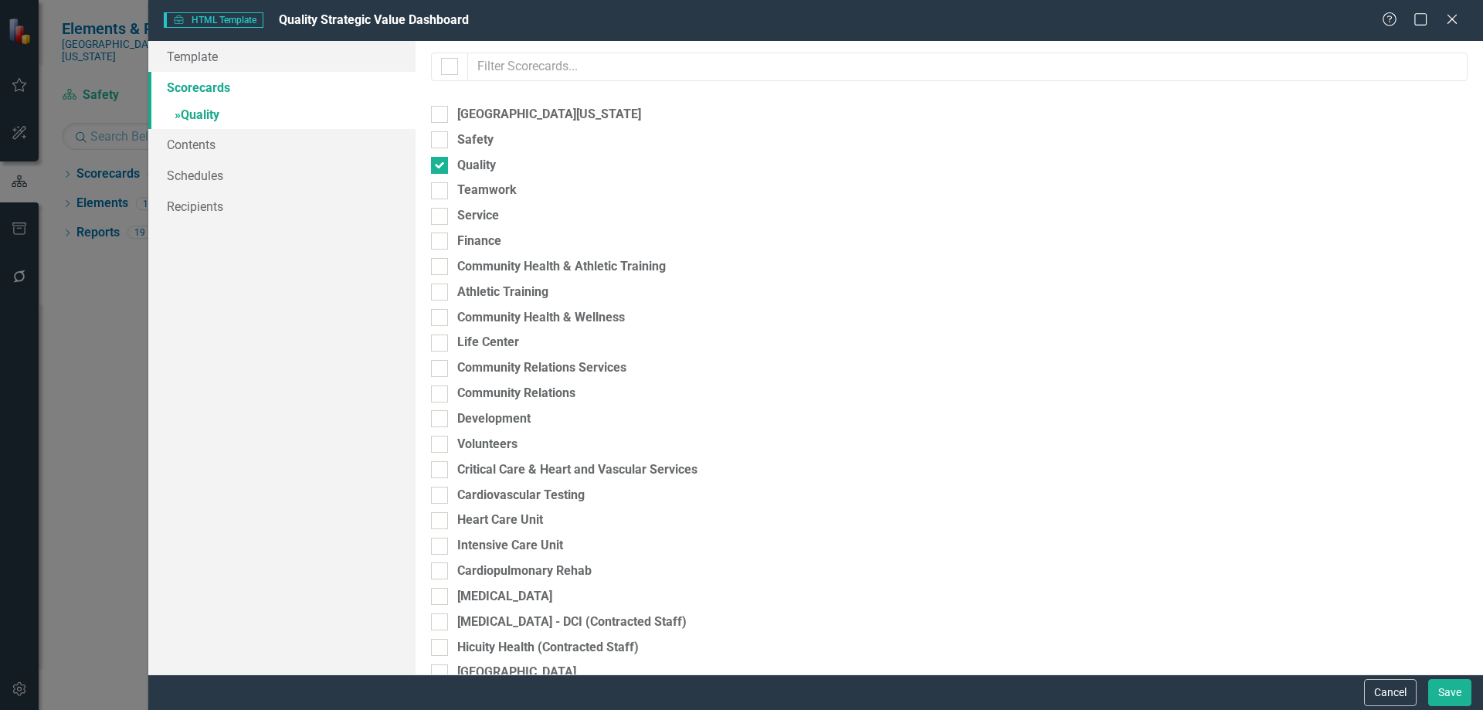
click at [204, 117] on link "» Quality" at bounding box center [281, 116] width 267 height 27
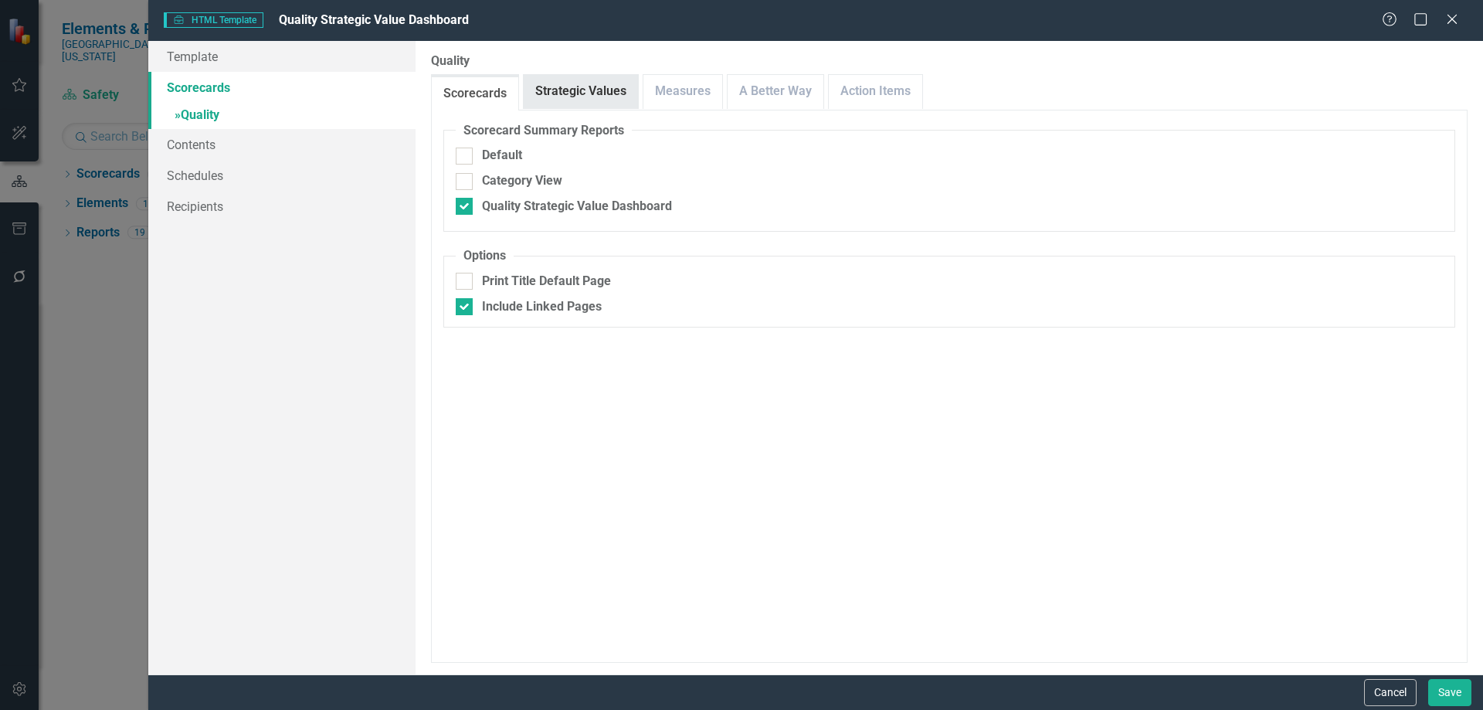
click at [583, 103] on link "Strategic Values" at bounding box center [581, 91] width 114 height 33
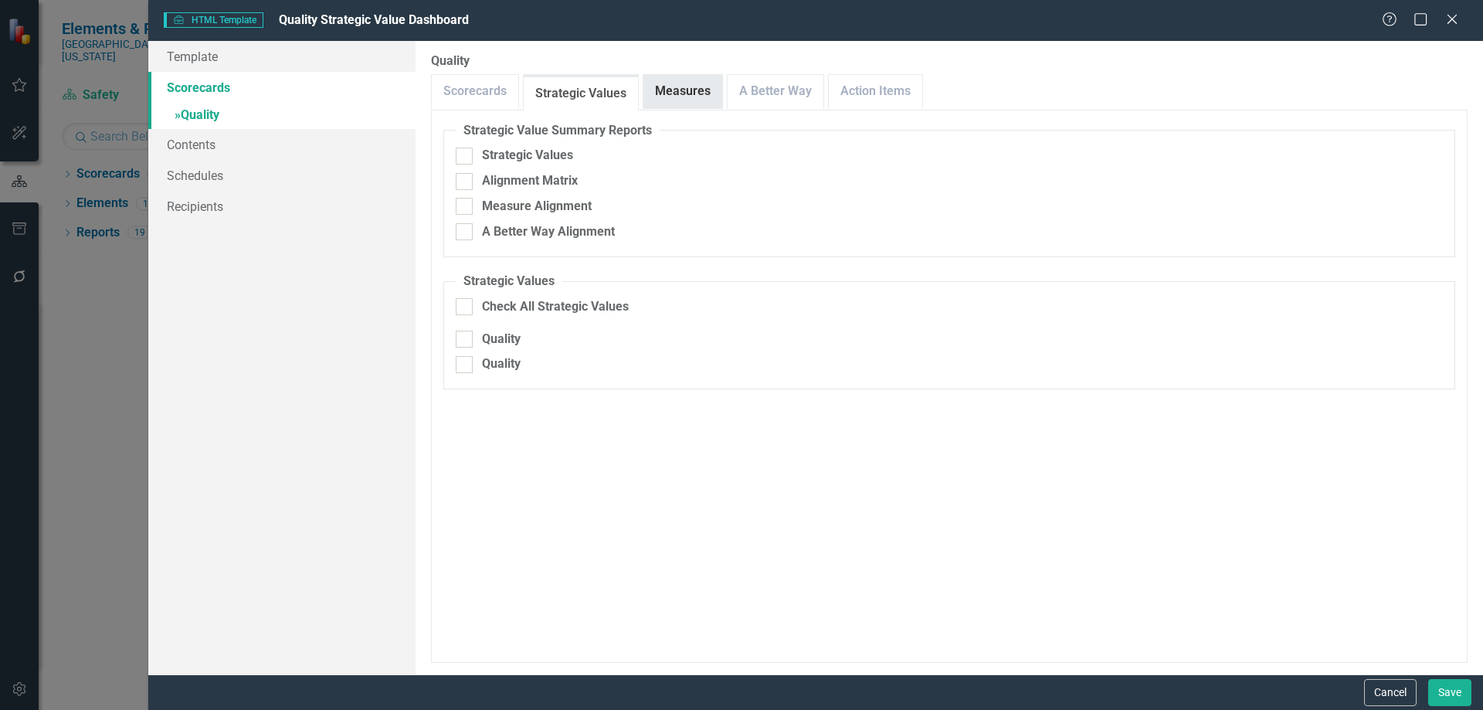
click at [695, 93] on link "Measures" at bounding box center [682, 91] width 79 height 33
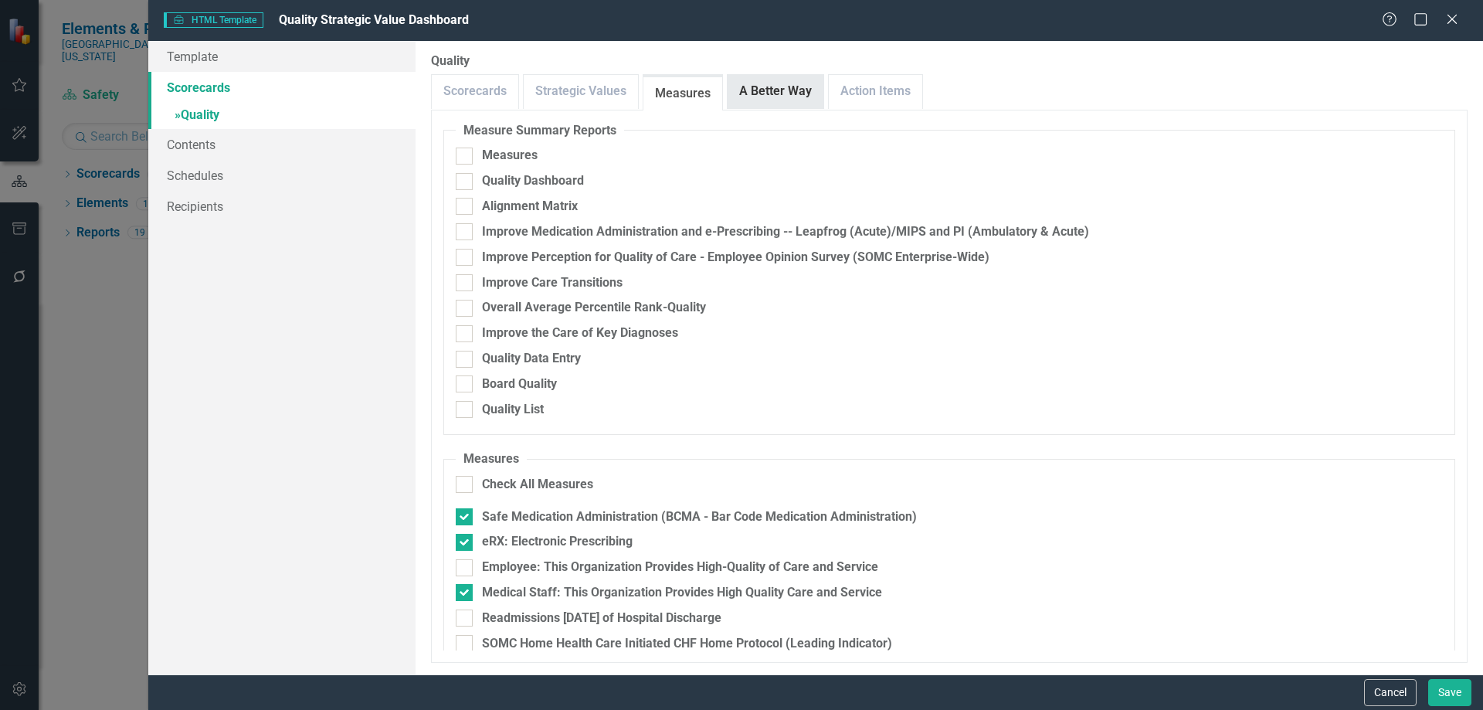
click at [766, 86] on link "A Better Way" at bounding box center [776, 91] width 96 height 33
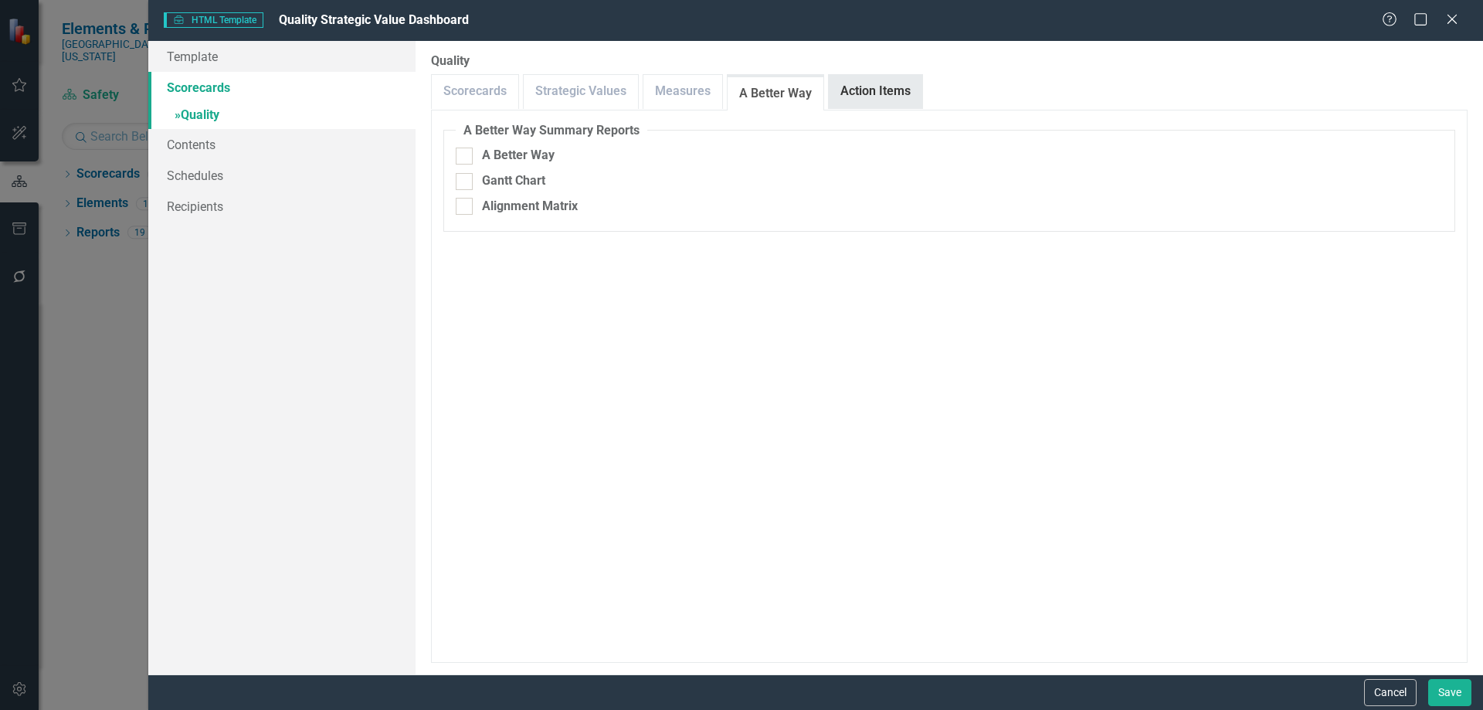
click at [849, 96] on link "Action Items" at bounding box center [875, 91] width 93 height 33
click at [771, 92] on link "A Better Way" at bounding box center [776, 91] width 96 height 33
click at [468, 155] on div at bounding box center [464, 156] width 17 height 17
click at [466, 155] on input "A Better Way" at bounding box center [461, 153] width 10 height 10
click at [468, 156] on div at bounding box center [464, 156] width 17 height 17
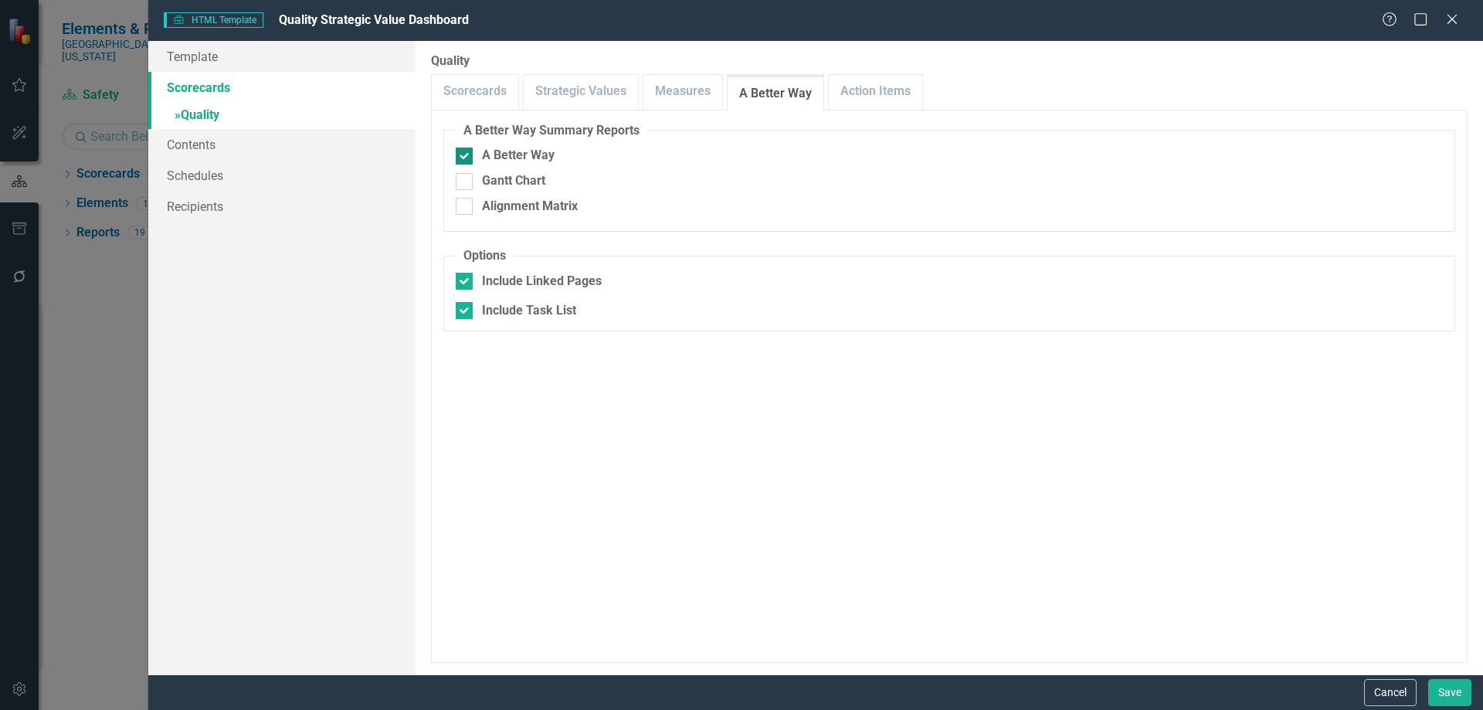
click at [466, 156] on input "A Better Way" at bounding box center [461, 153] width 10 height 10
checkbox input "false"
click at [463, 184] on div at bounding box center [464, 181] width 17 height 17
click at [463, 183] on input "Gantt Chart" at bounding box center [461, 178] width 10 height 10
click at [463, 184] on div at bounding box center [464, 181] width 17 height 17
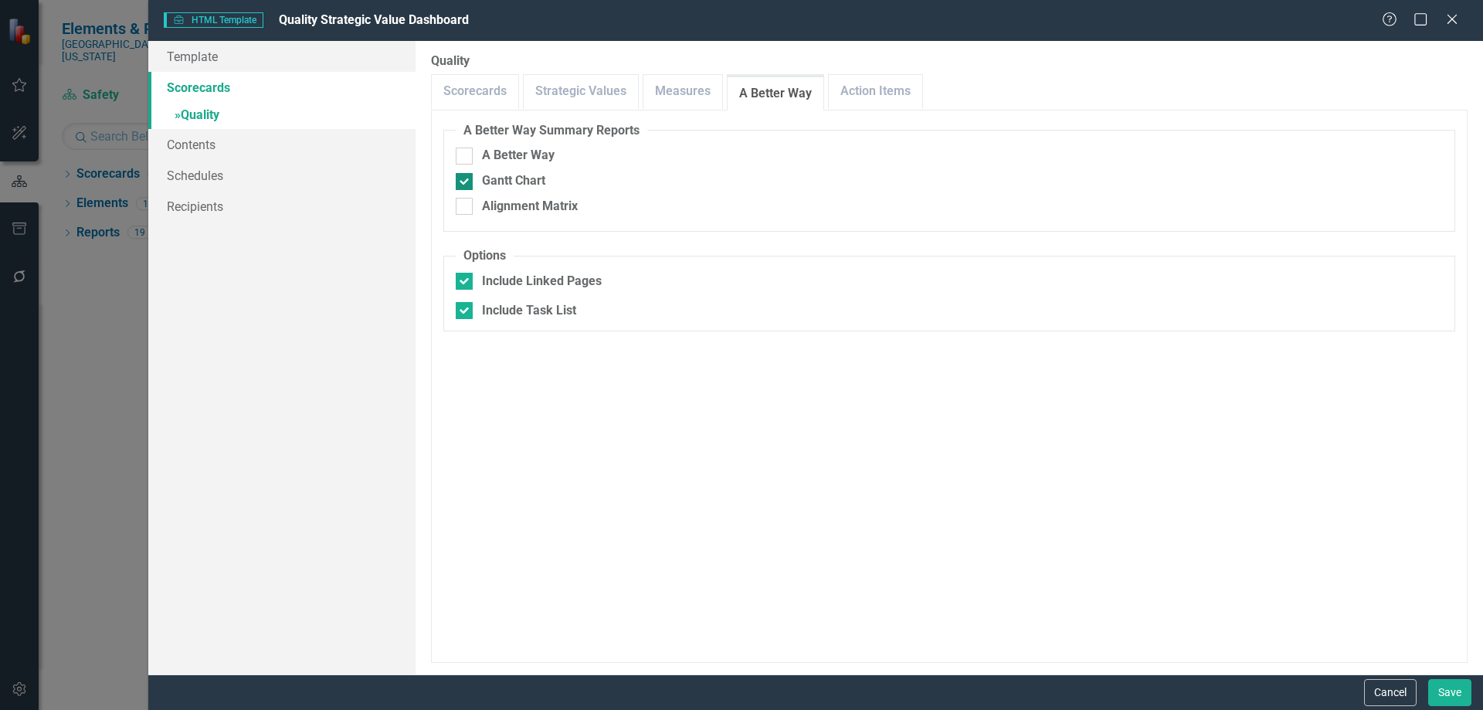
click at [463, 183] on input "Gantt Chart" at bounding box center [461, 178] width 10 height 10
checkbox input "false"
click at [466, 212] on div at bounding box center [464, 206] width 17 height 17
click at [466, 208] on input "Alignment Matrix" at bounding box center [461, 203] width 10 height 10
click at [466, 212] on div at bounding box center [464, 206] width 17 height 17
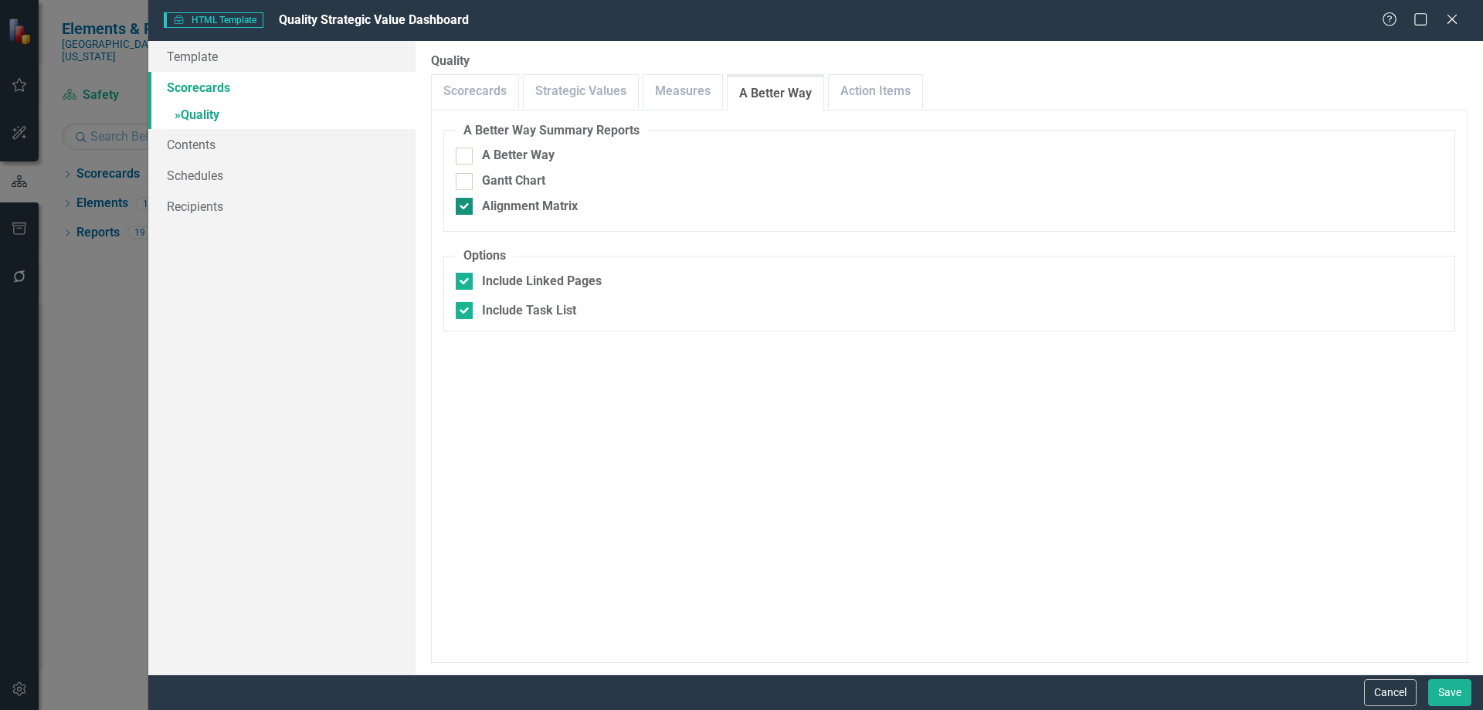
click at [466, 208] on input "Alignment Matrix" at bounding box center [461, 203] width 10 height 10
checkbox input "false"
click at [1382, 693] on button "Cancel" at bounding box center [1390, 692] width 53 height 27
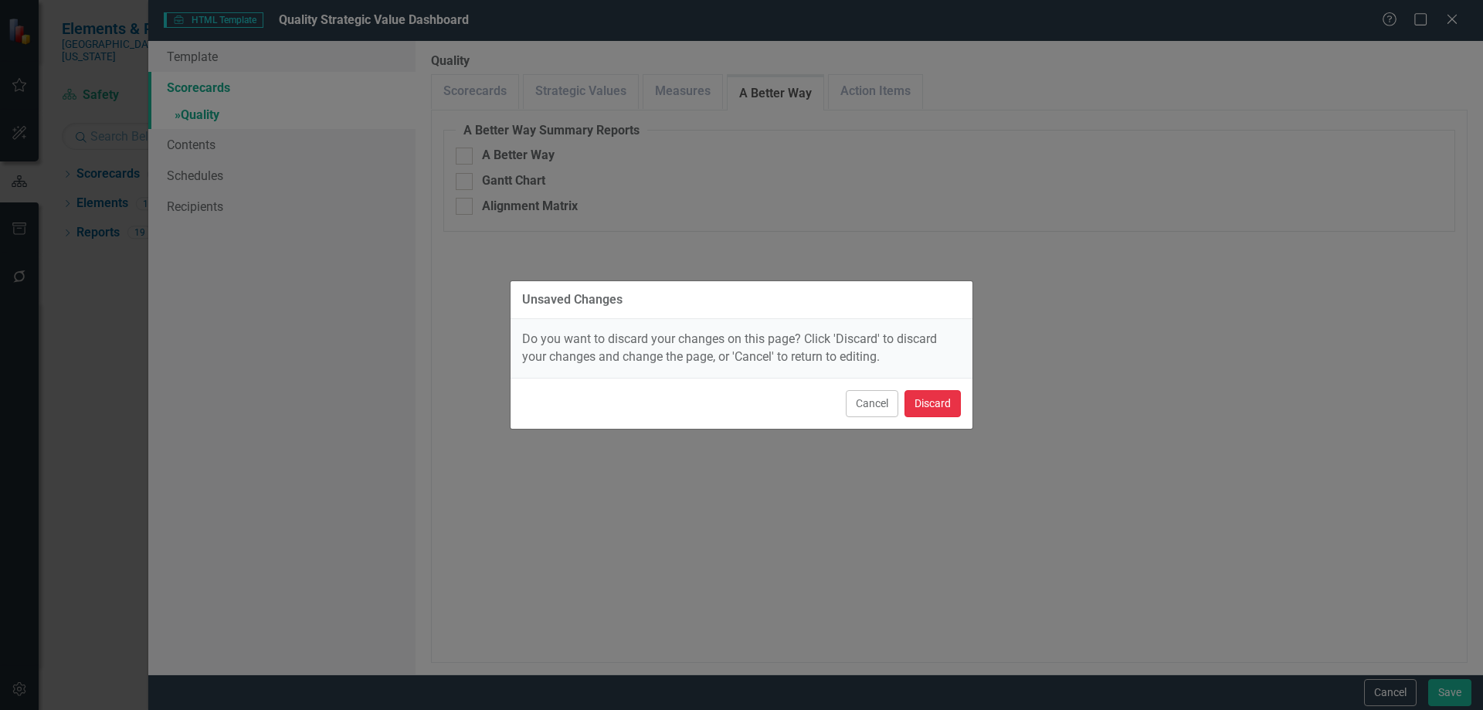
click at [926, 405] on button "Discard" at bounding box center [932, 403] width 56 height 27
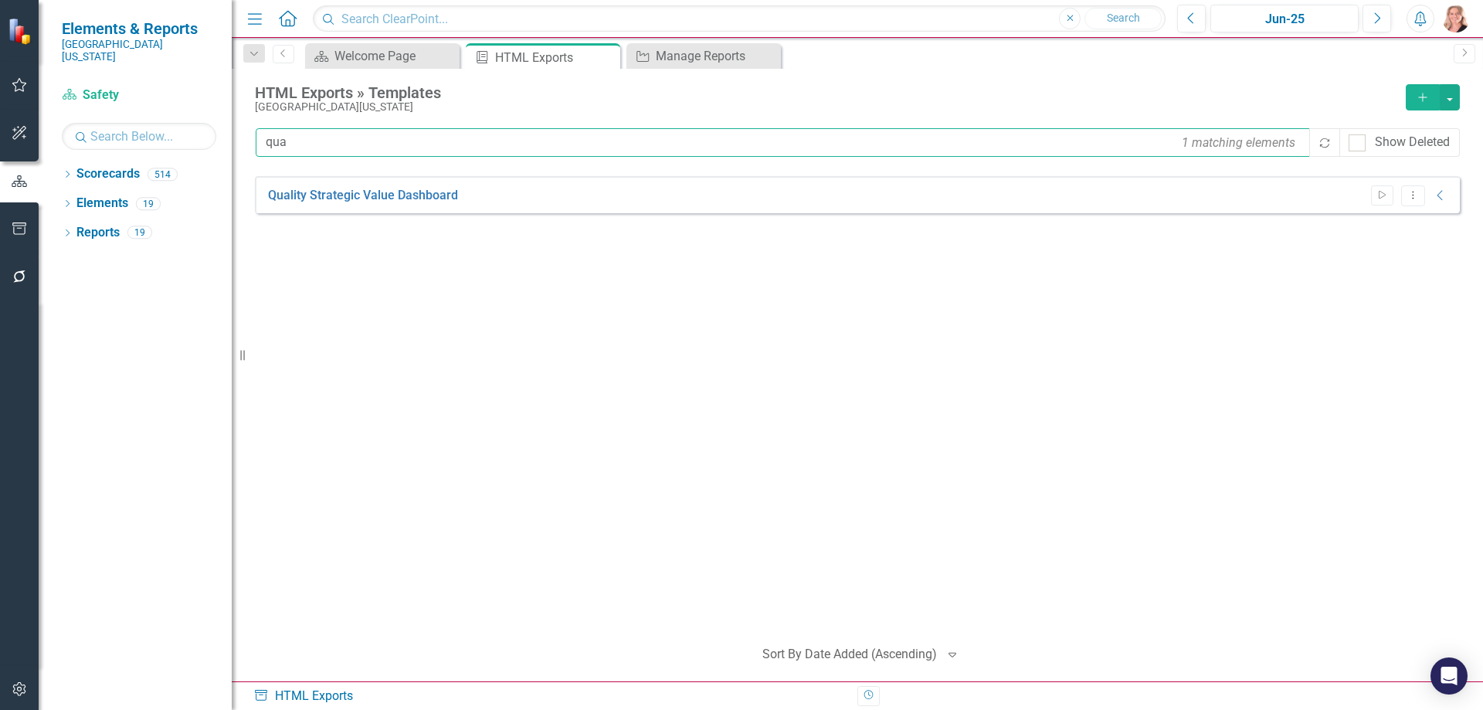
click at [344, 140] on input "qua" at bounding box center [784, 142] width 1056 height 29
click at [346, 141] on input "qua" at bounding box center [784, 142] width 1056 height 29
click at [734, 58] on div "Manage Reports" at bounding box center [707, 55] width 102 height 19
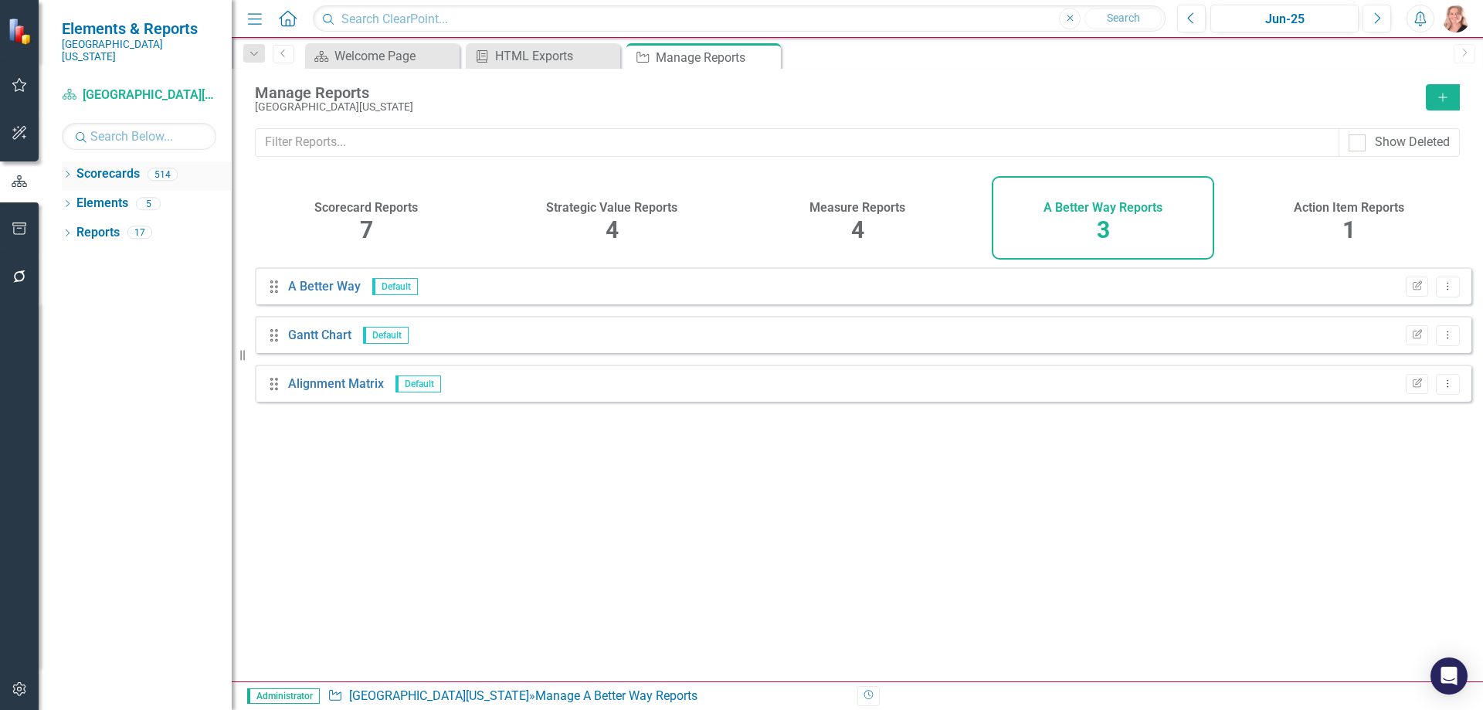
click at [67, 171] on icon "Dropdown" at bounding box center [67, 175] width 11 height 8
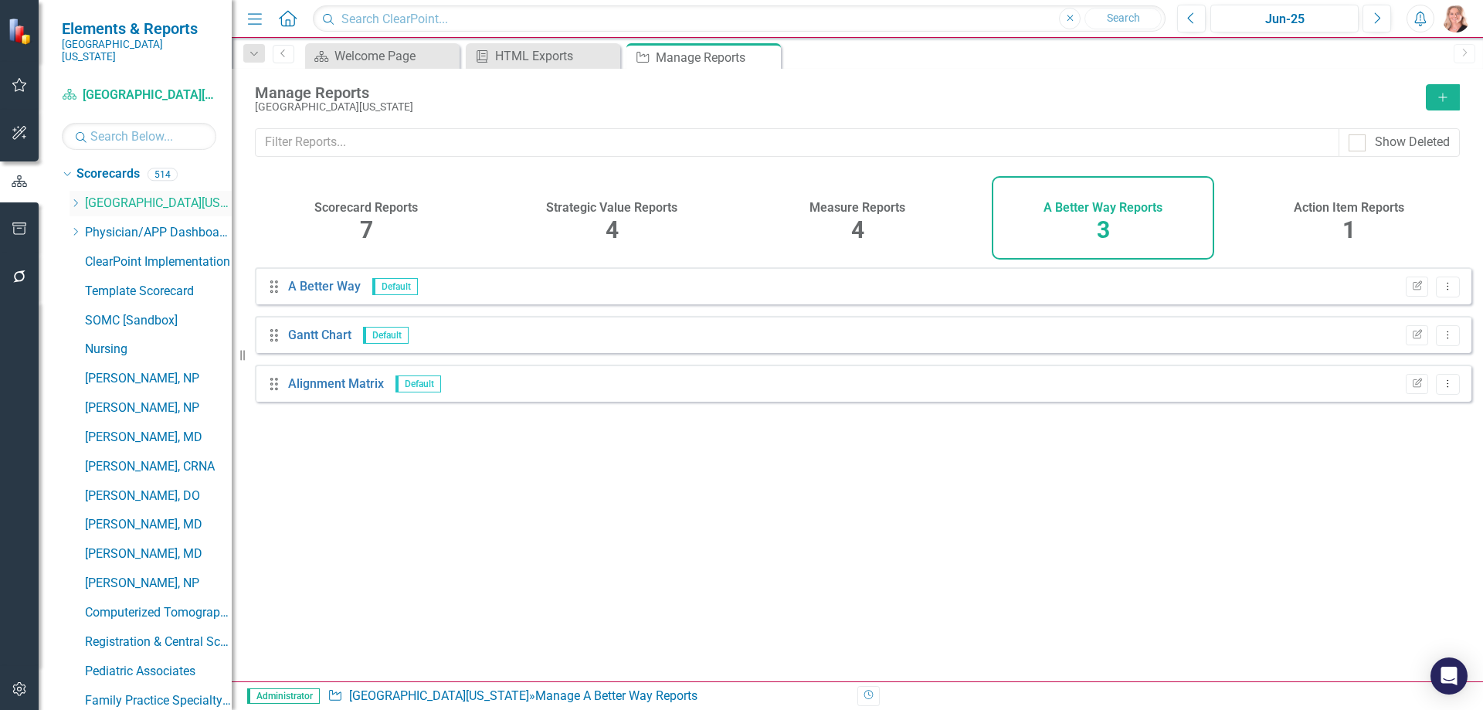
click at [74, 199] on icon at bounding box center [76, 203] width 4 height 8
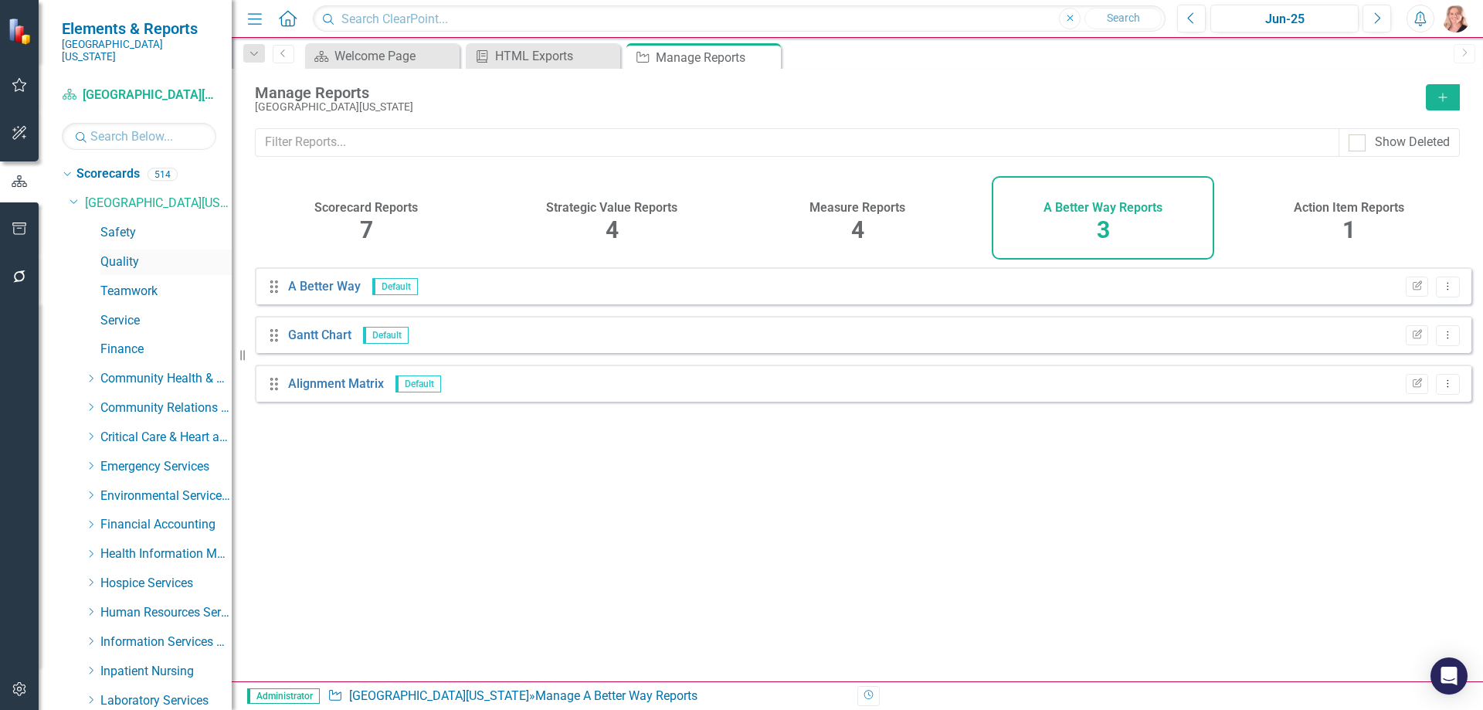
click at [103, 253] on link "Quality" at bounding box center [165, 262] width 131 height 18
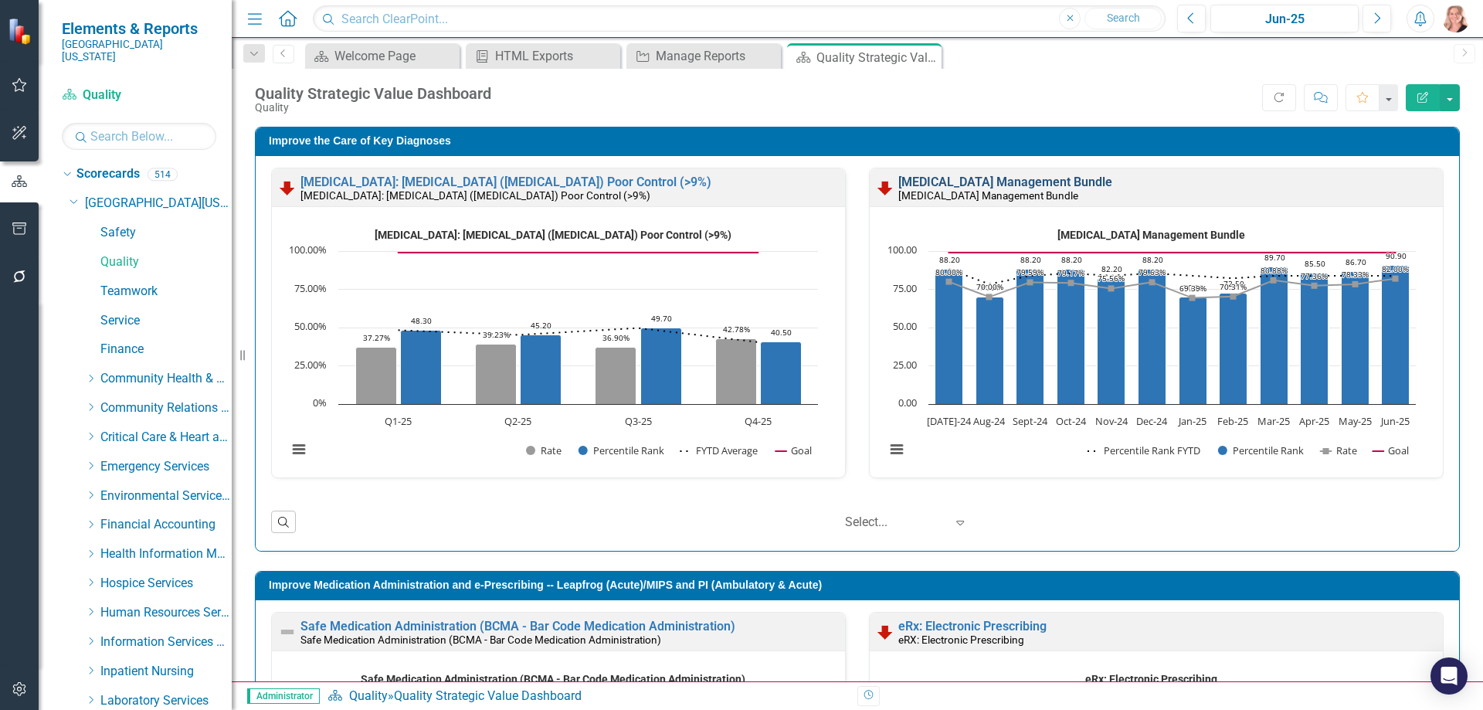
click at [928, 181] on link "Severe Sepsis and Septic Shock Management Bundle" at bounding box center [1005, 182] width 214 height 15
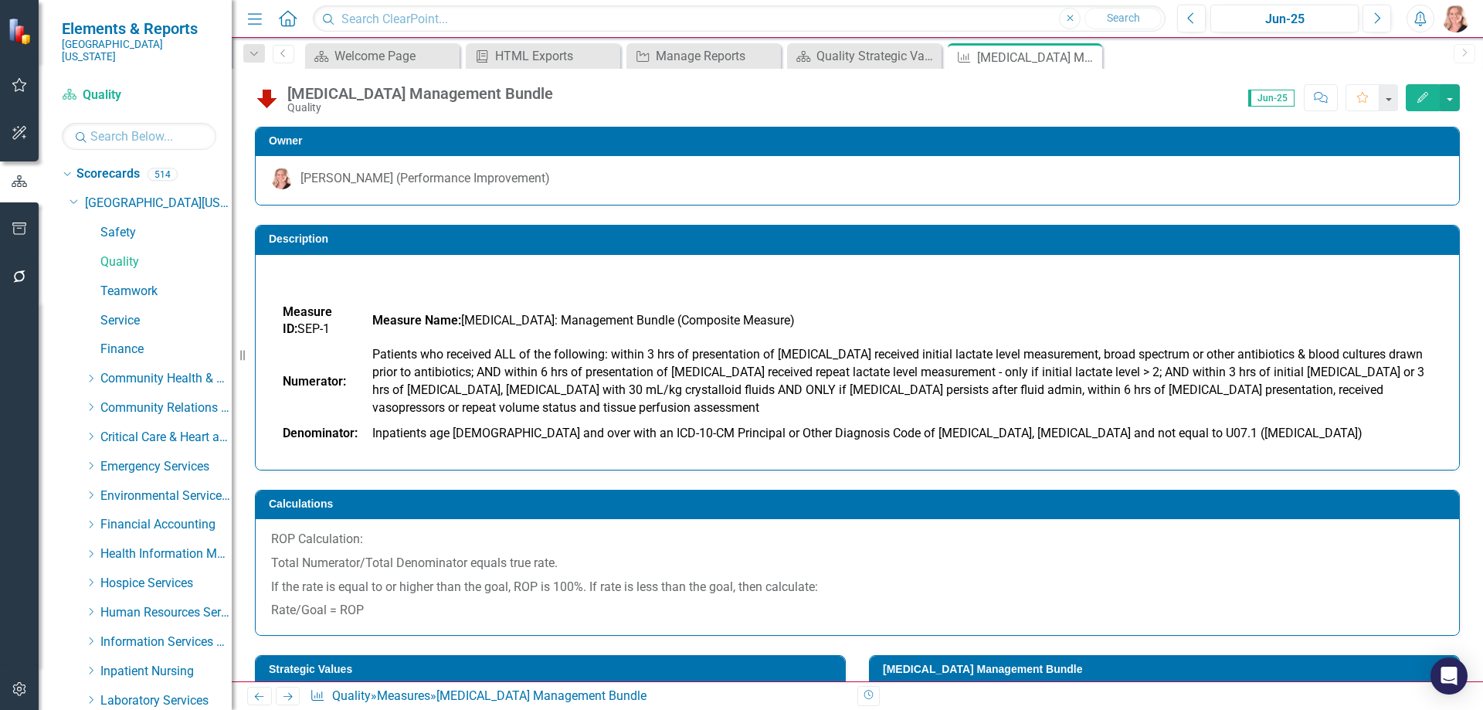
scroll to position [541, 0]
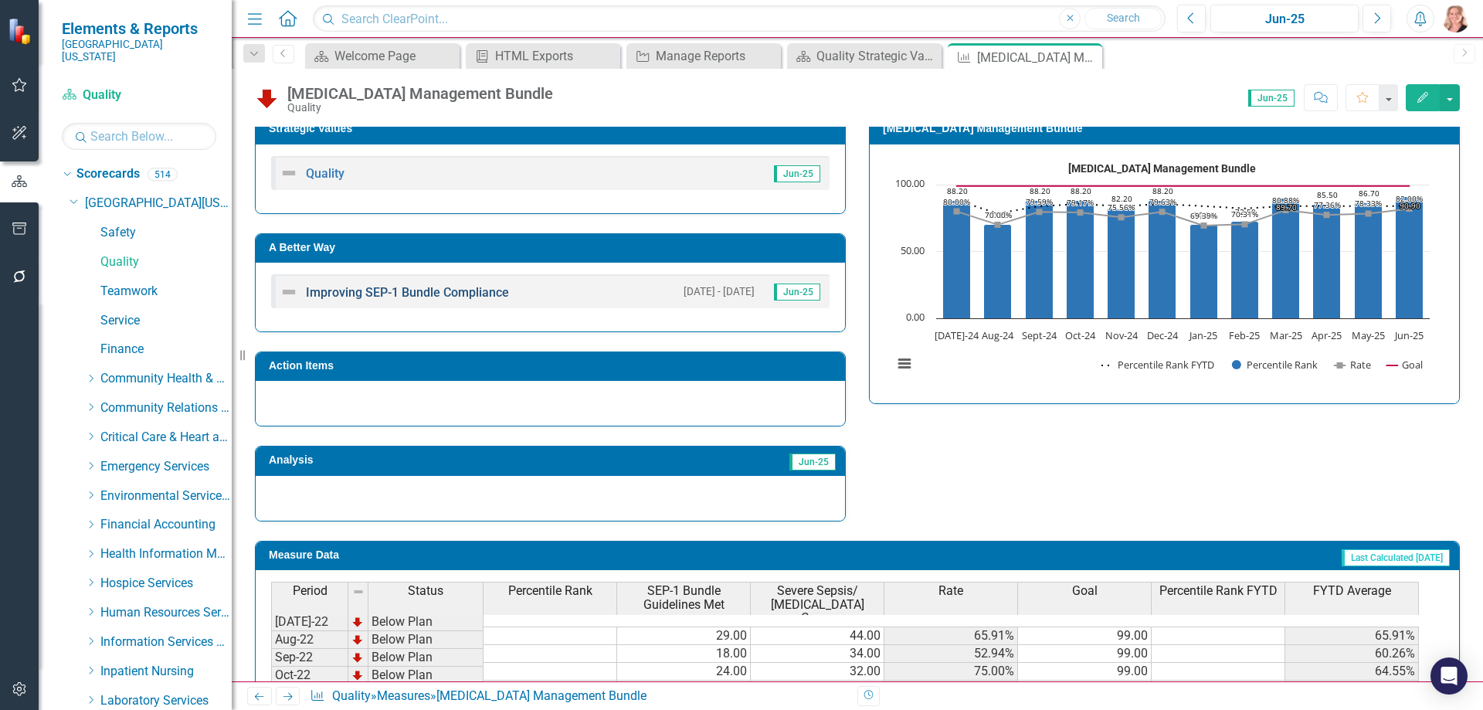
click at [410, 294] on link "Improving SEP-1 Bundle Compliance" at bounding box center [407, 292] width 203 height 15
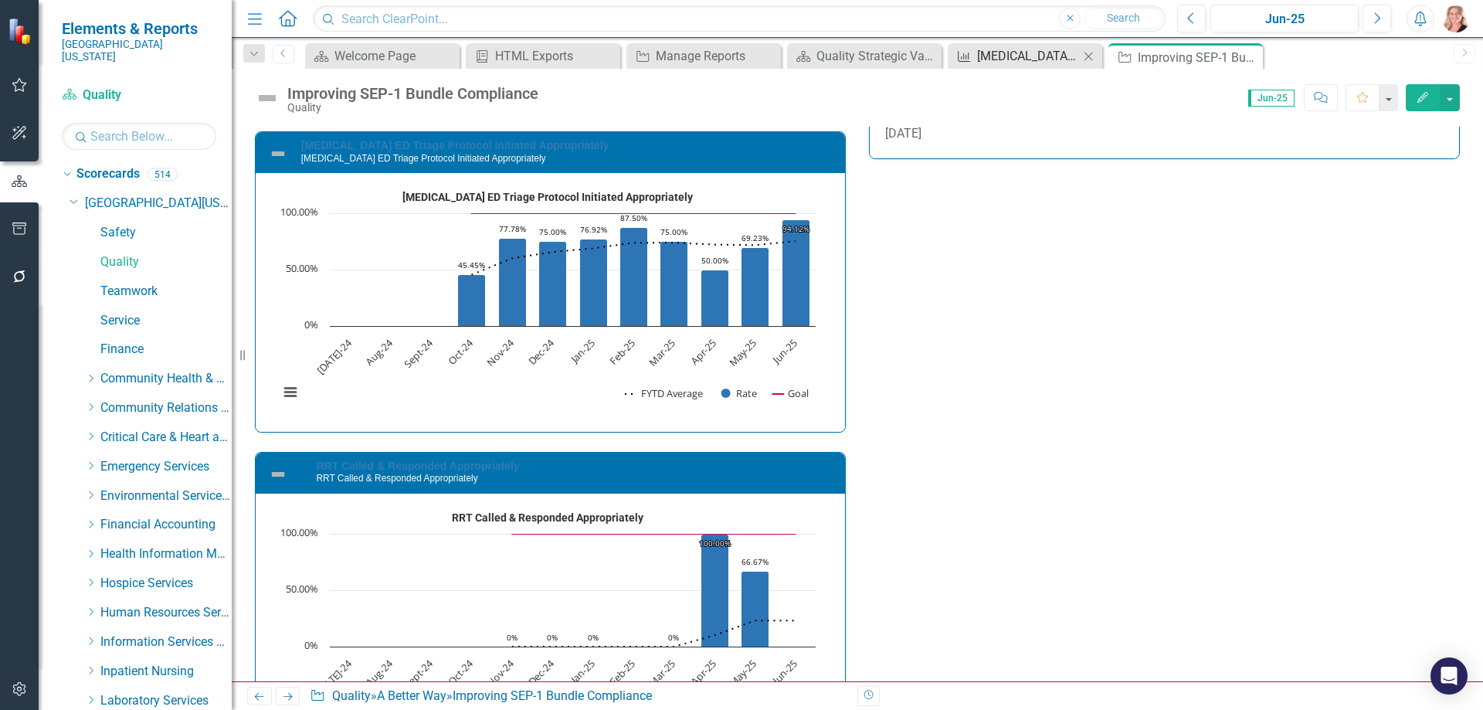
scroll to position [1484, 0]
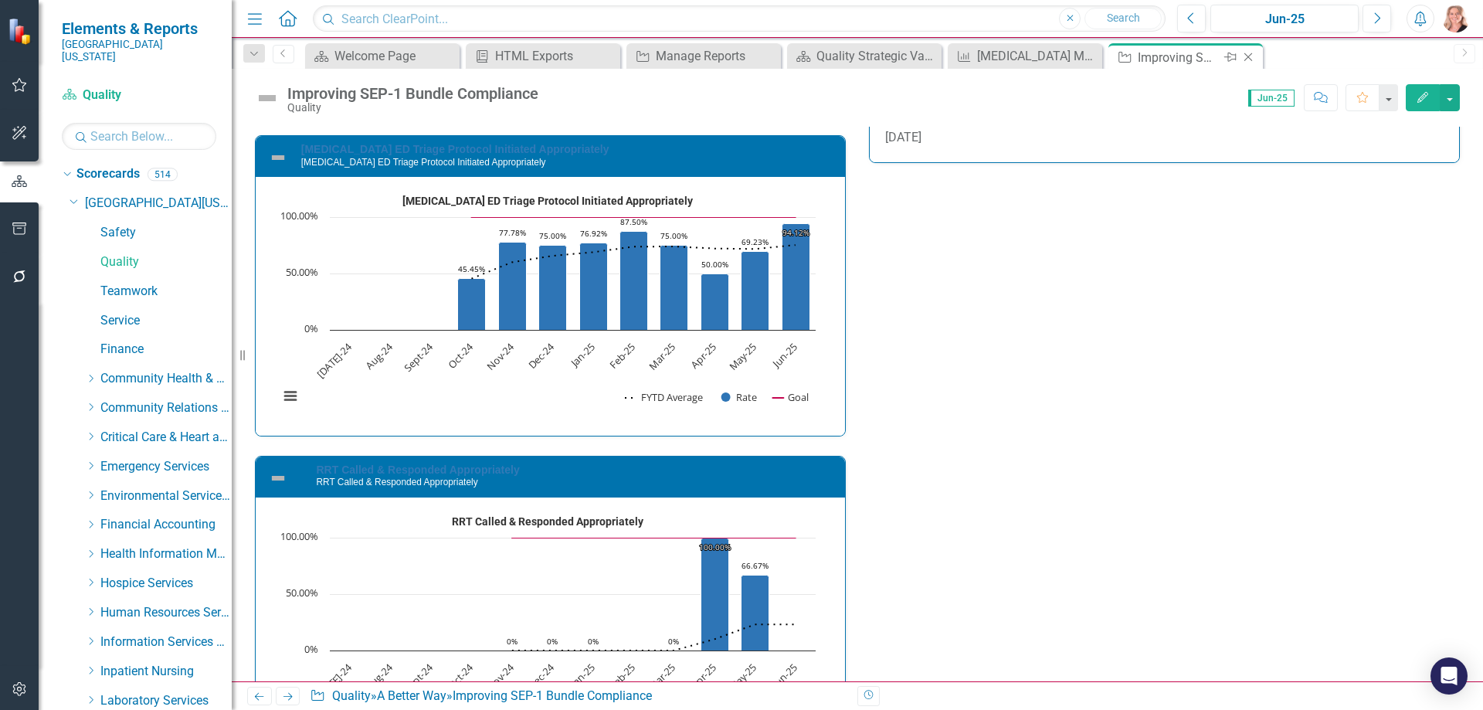
click at [1248, 56] on icon "Close" at bounding box center [1247, 57] width 15 height 12
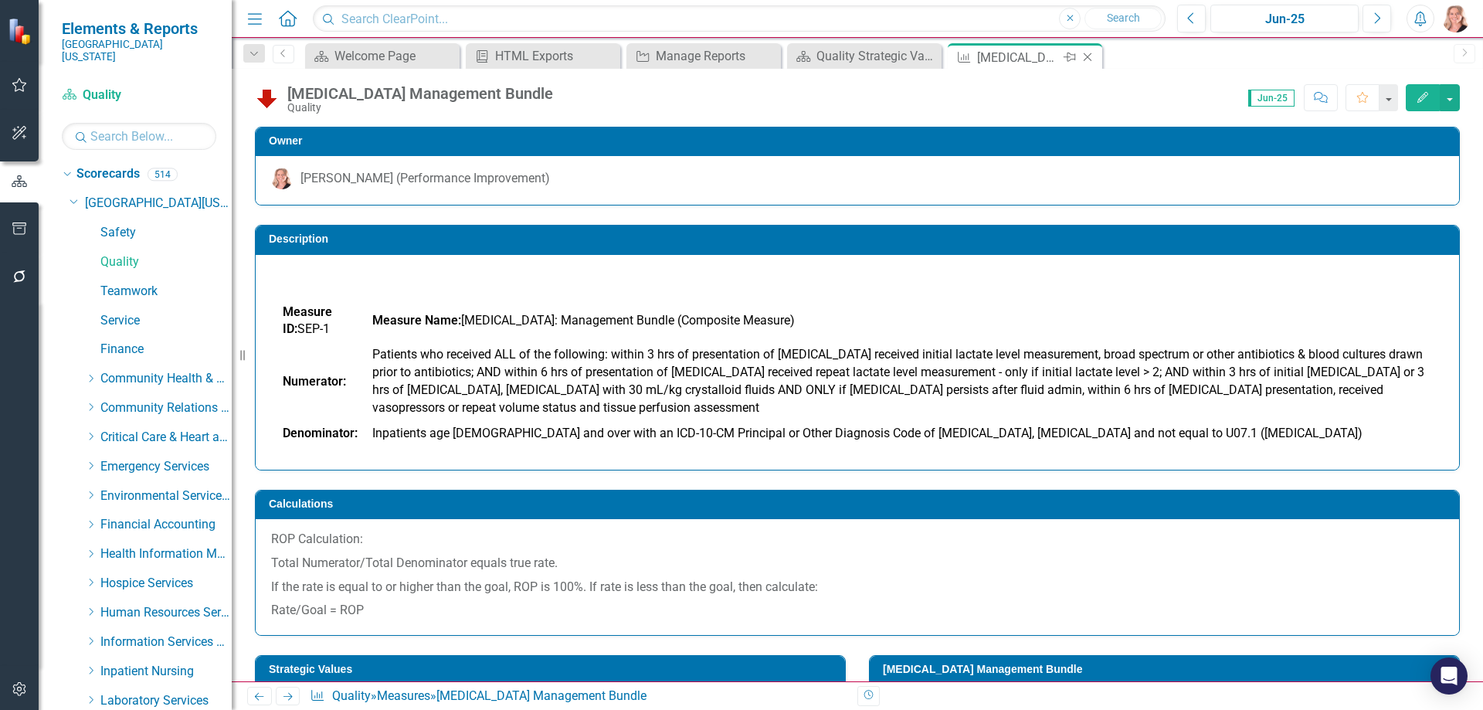
click at [1087, 56] on icon "Close" at bounding box center [1087, 57] width 15 height 12
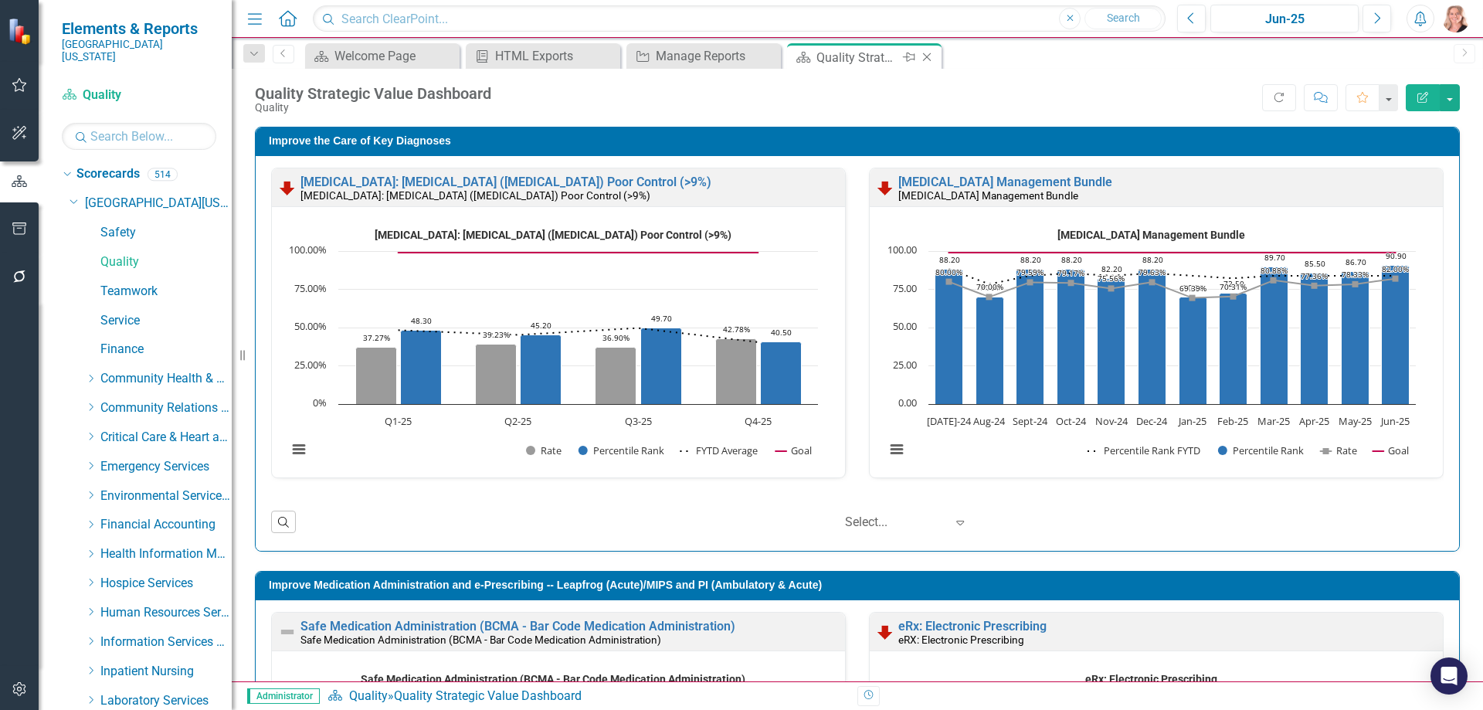
click at [930, 56] on icon "Close" at bounding box center [926, 57] width 15 height 12
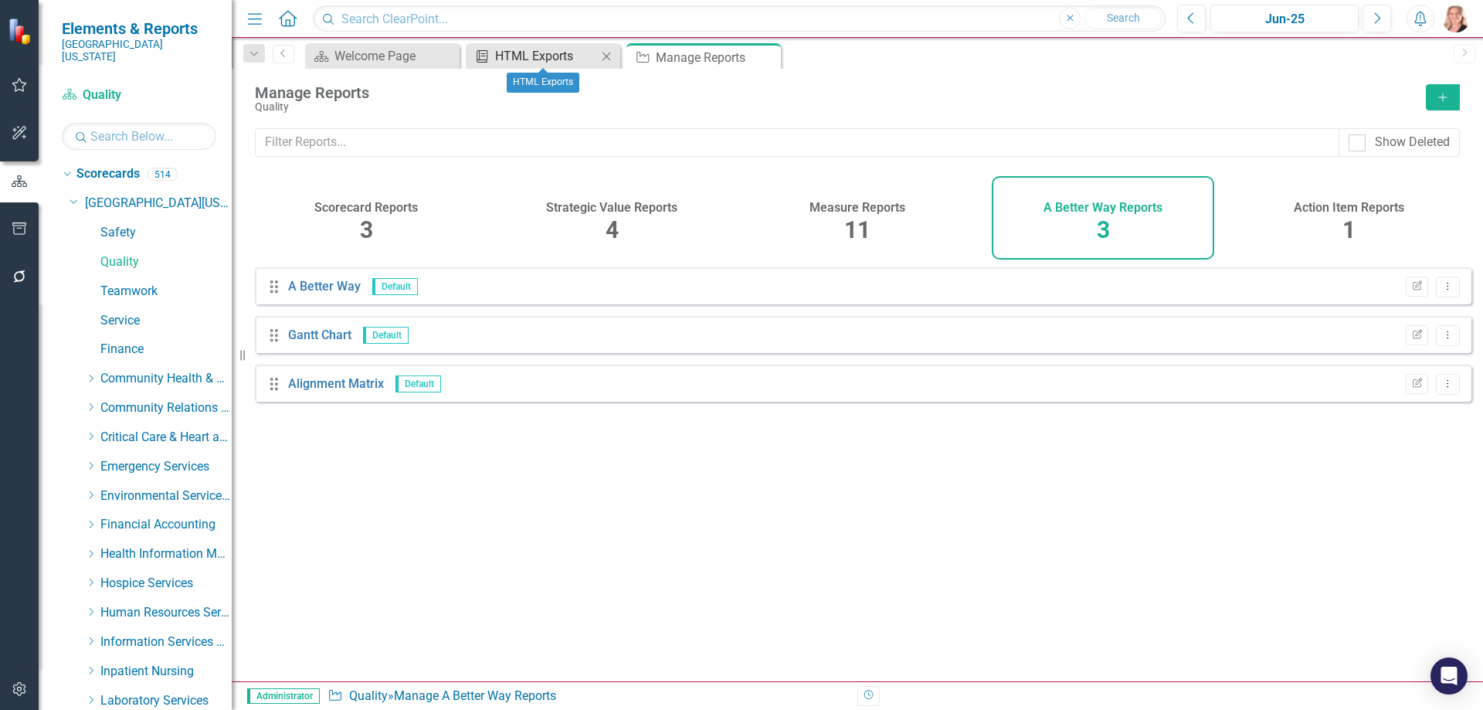
click at [521, 56] on div "HTML Exports" at bounding box center [546, 55] width 102 height 19
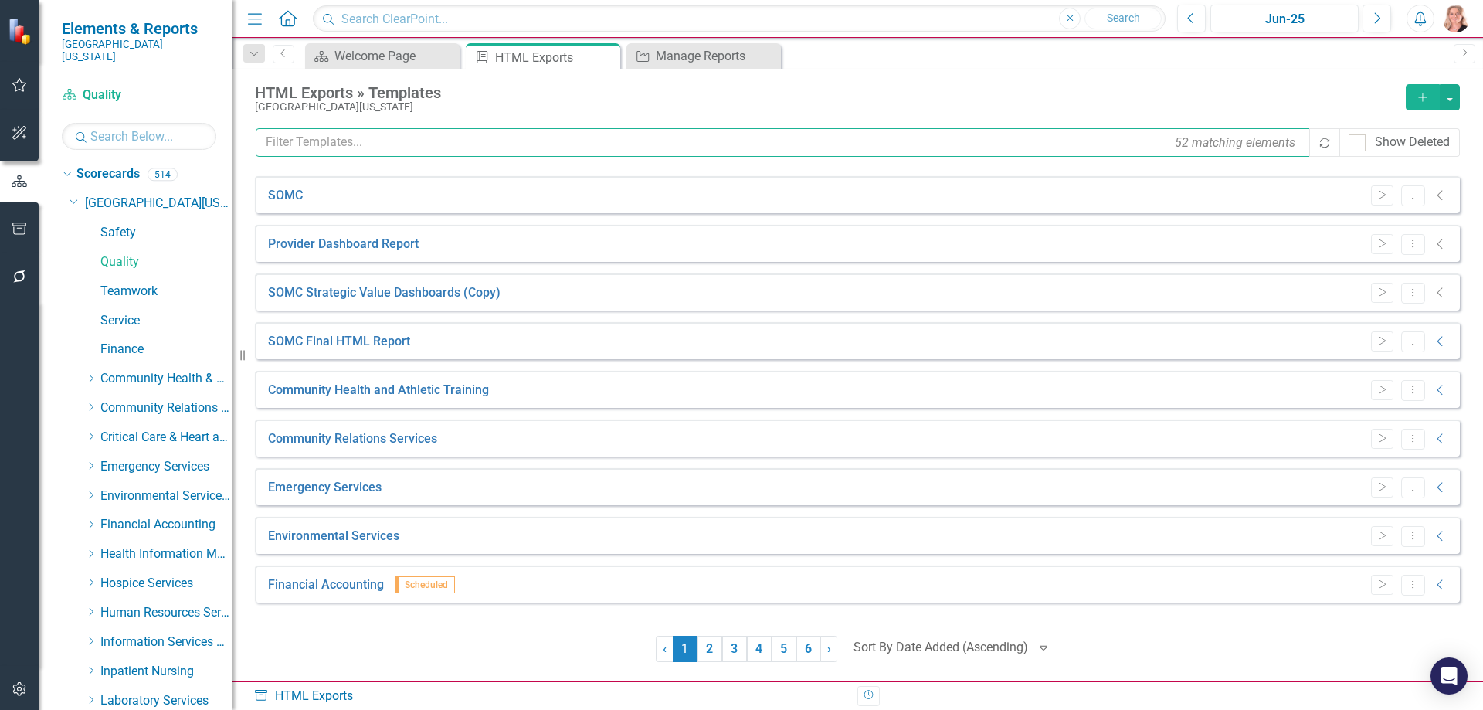
click at [363, 142] on input "text" at bounding box center [784, 142] width 1056 height 29
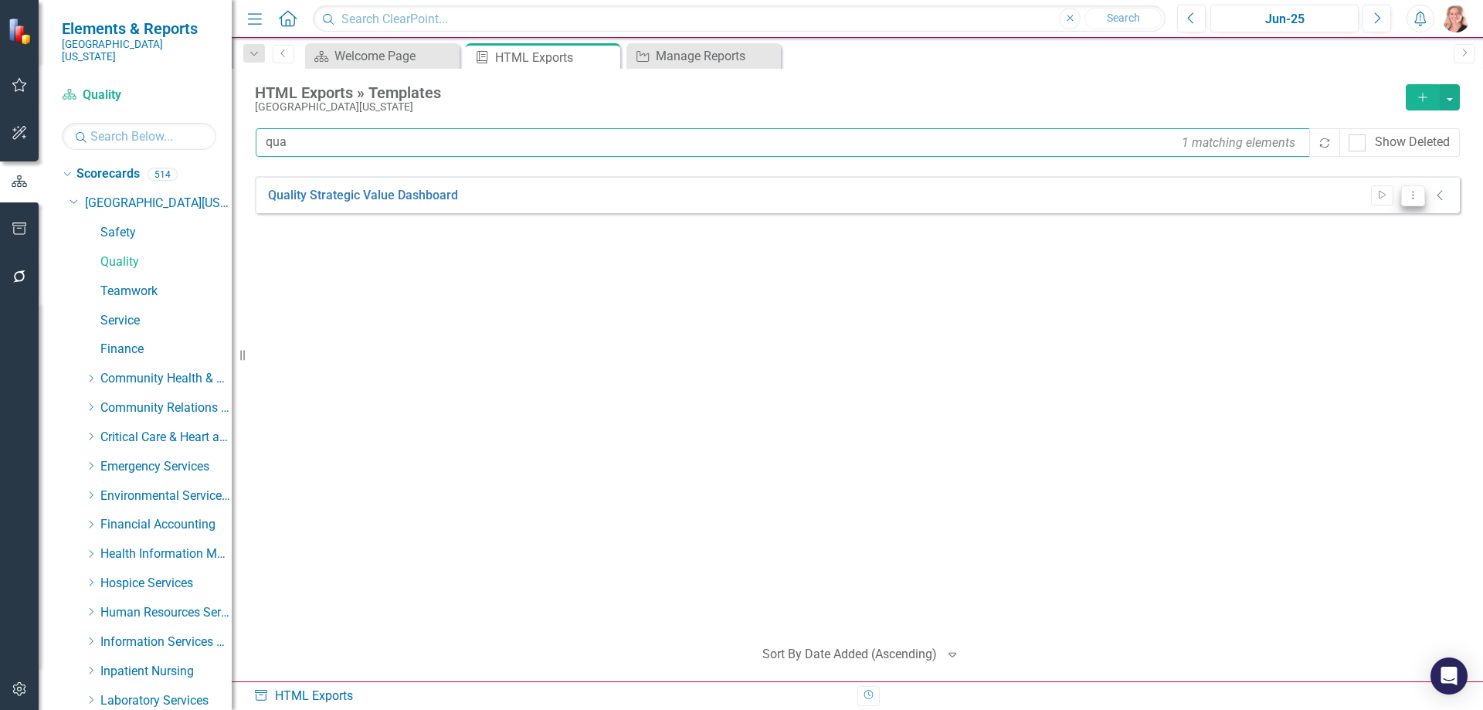
type input "qua"
click at [1421, 199] on button "Dropdown Menu" at bounding box center [1413, 195] width 24 height 21
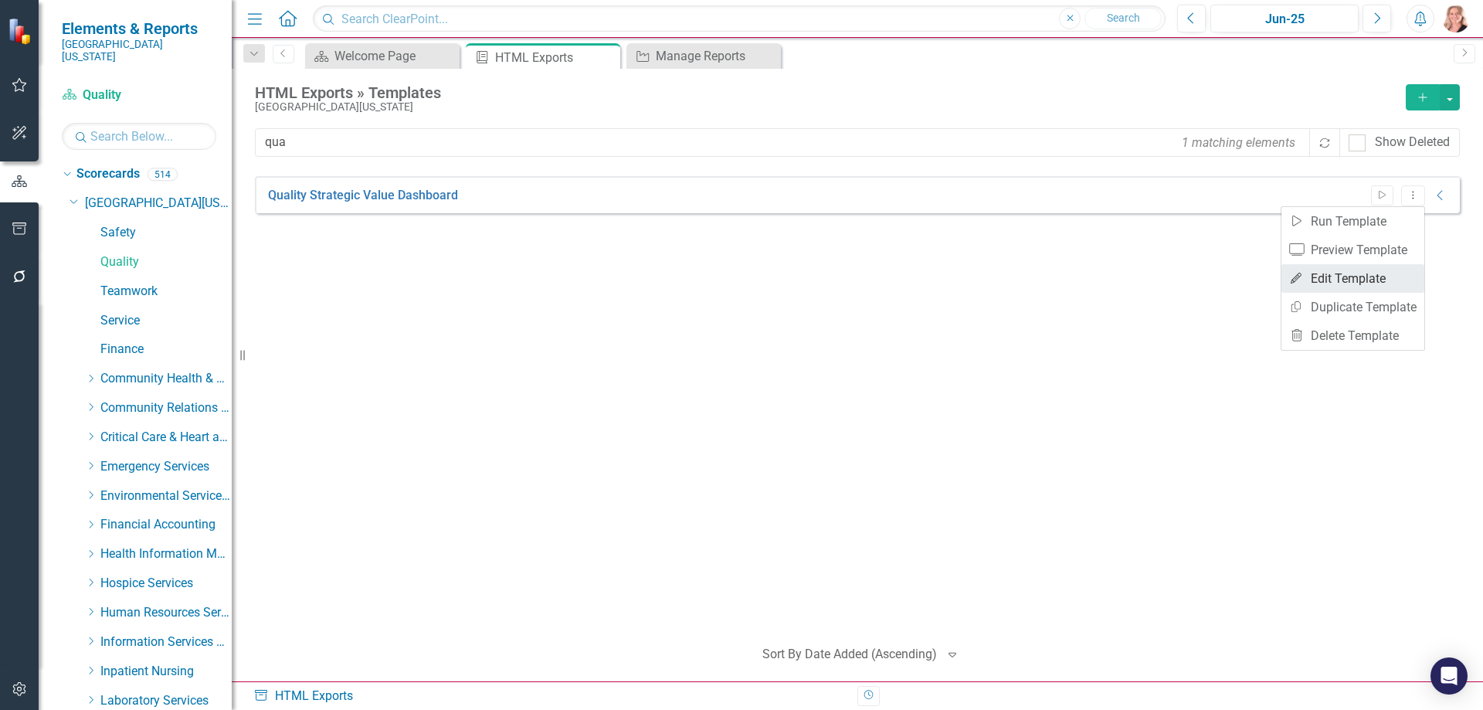
click at [1348, 278] on link "Edit Edit Template" at bounding box center [1352, 278] width 143 height 29
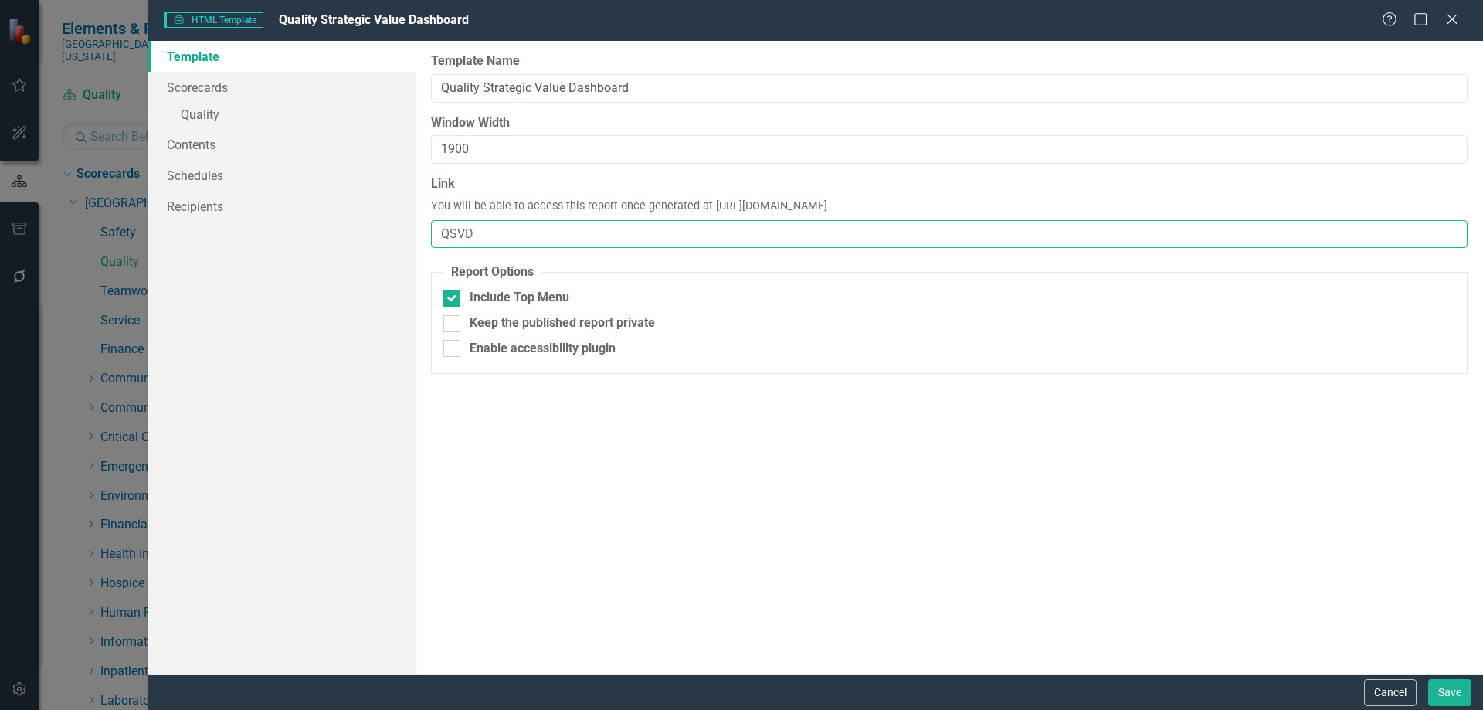
click at [500, 225] on input "QSVD" at bounding box center [949, 234] width 1036 height 29
type input "QSVD-FY25"
click at [209, 112] on link "» Quality" at bounding box center [281, 116] width 267 height 27
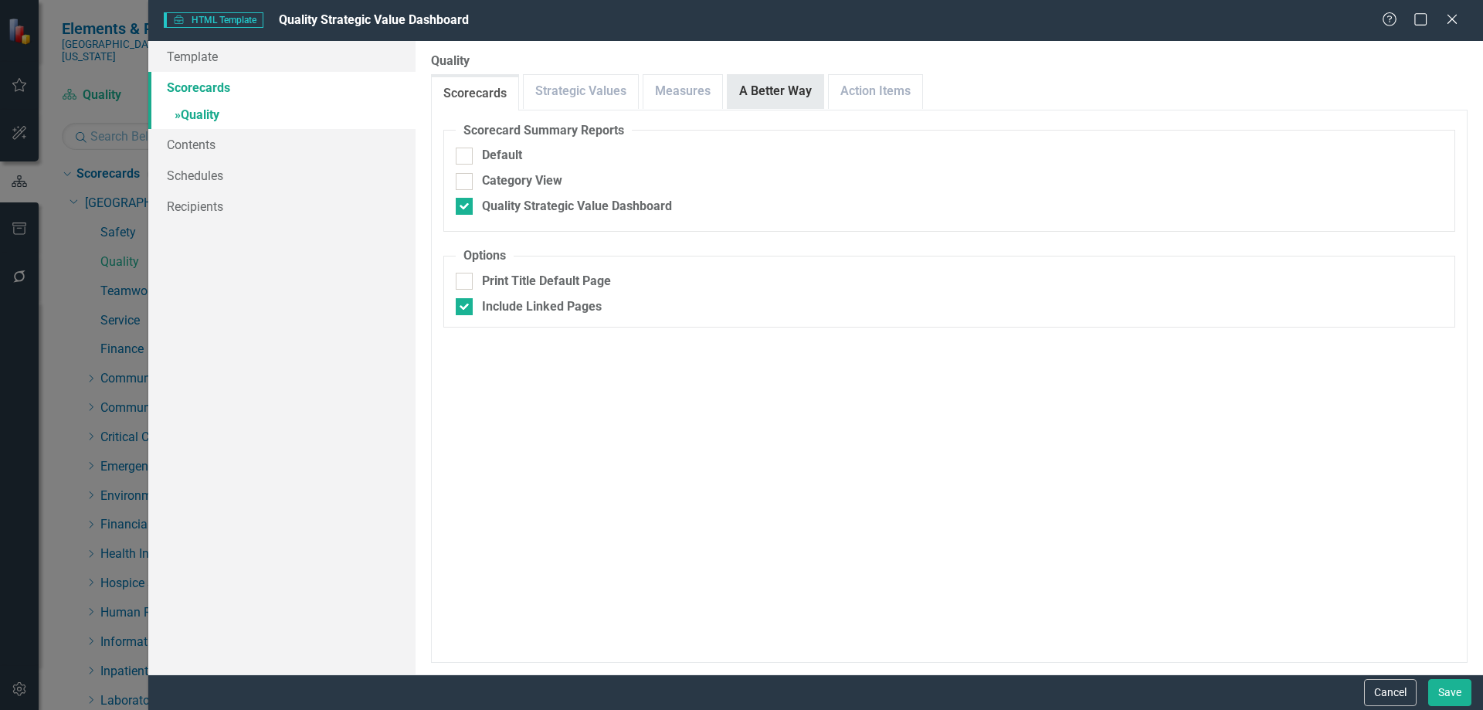
click at [766, 95] on link "A Better Way" at bounding box center [776, 91] width 96 height 33
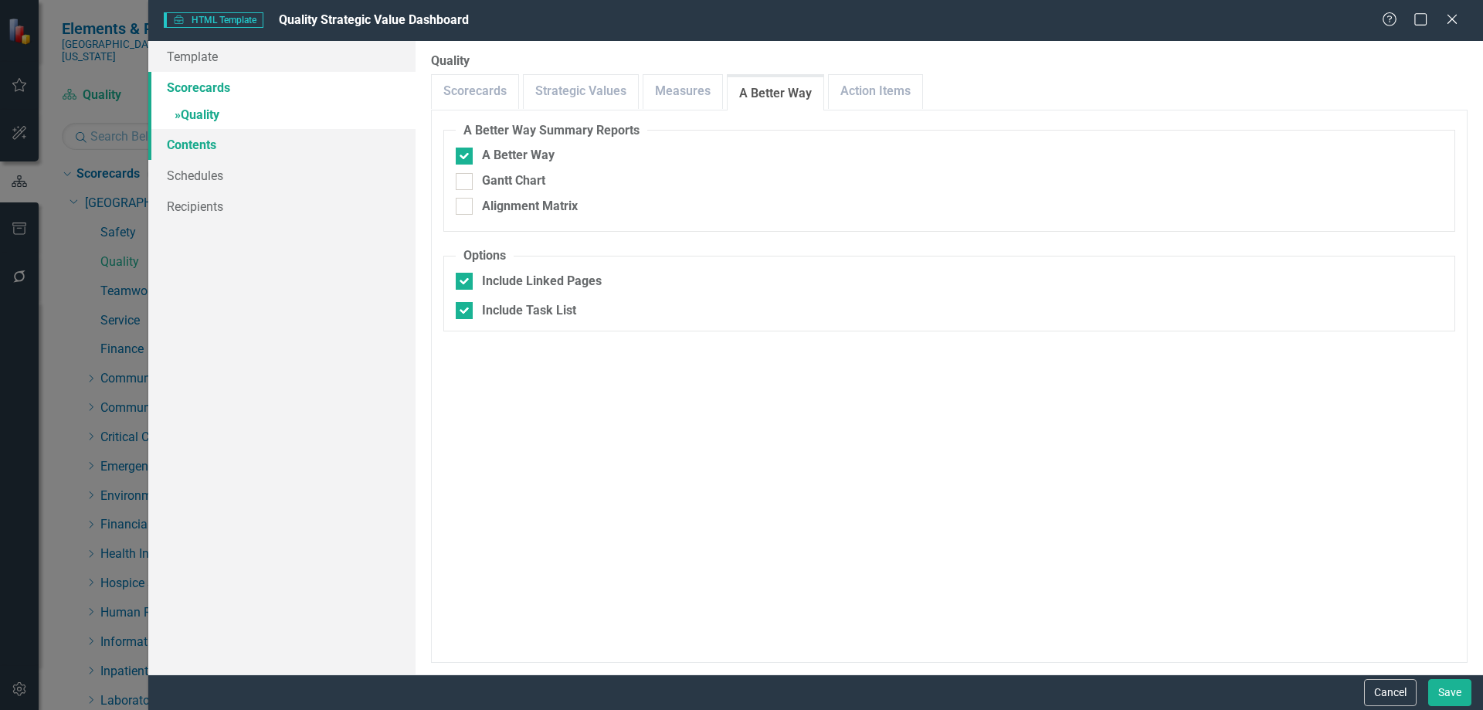
click at [212, 154] on link "Contents" at bounding box center [281, 144] width 267 height 31
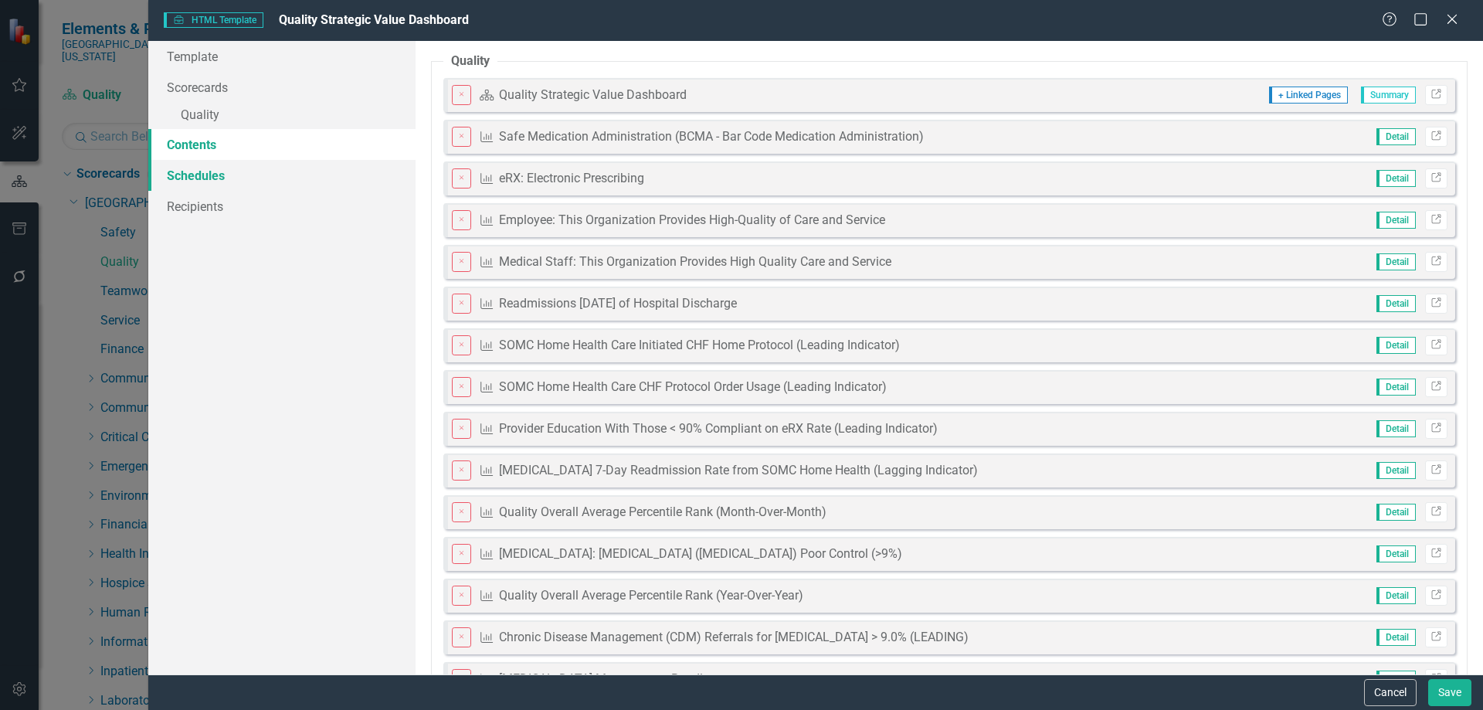
click at [212, 167] on link "Schedules" at bounding box center [281, 175] width 267 height 31
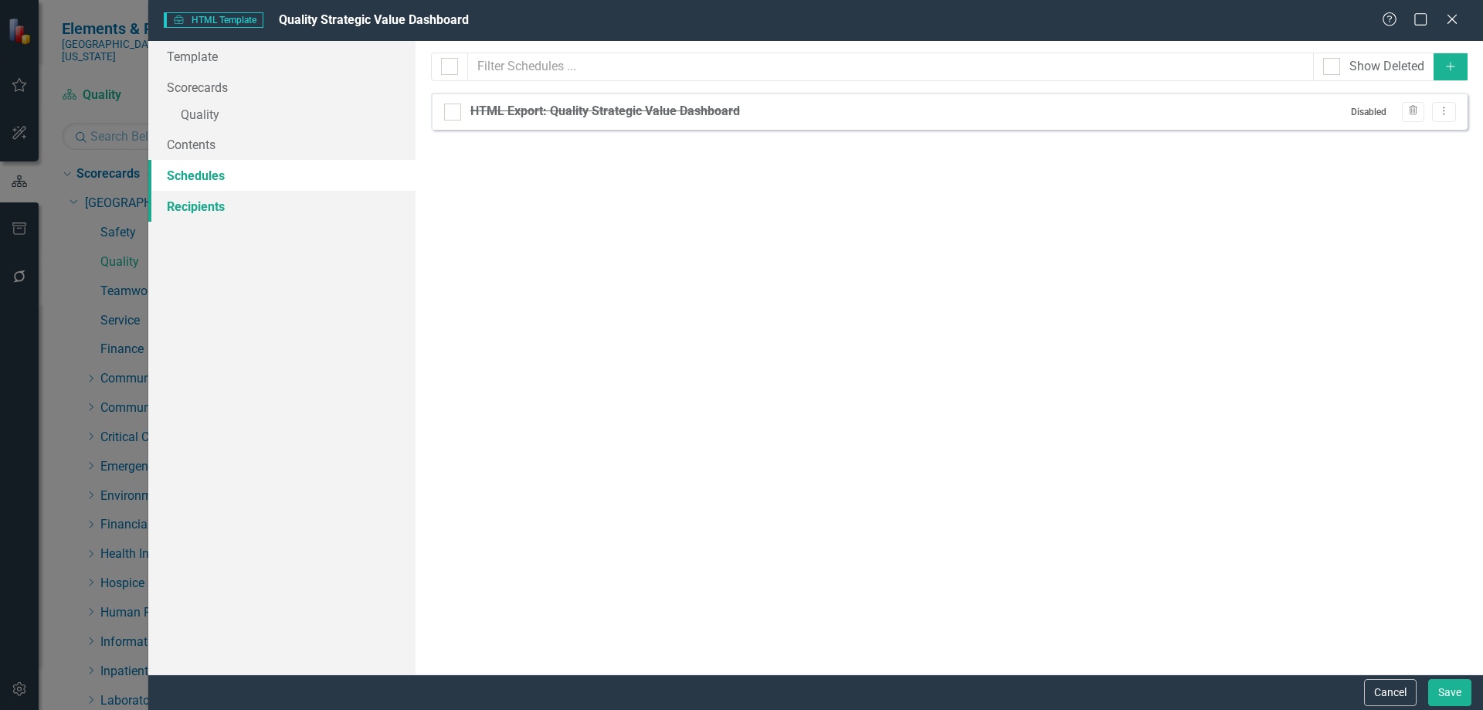
click at [206, 202] on link "Recipients" at bounding box center [281, 206] width 267 height 31
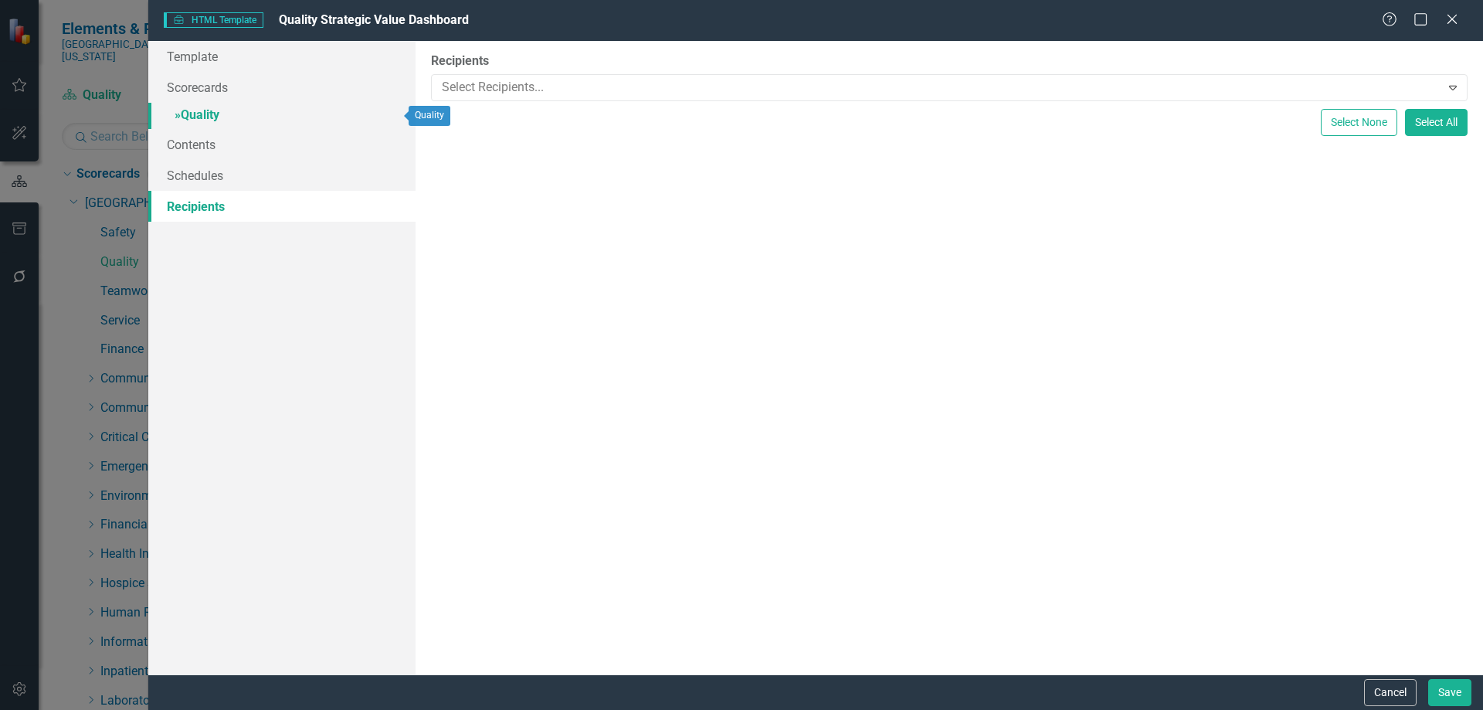
click at [207, 110] on link "» Quality" at bounding box center [281, 116] width 267 height 27
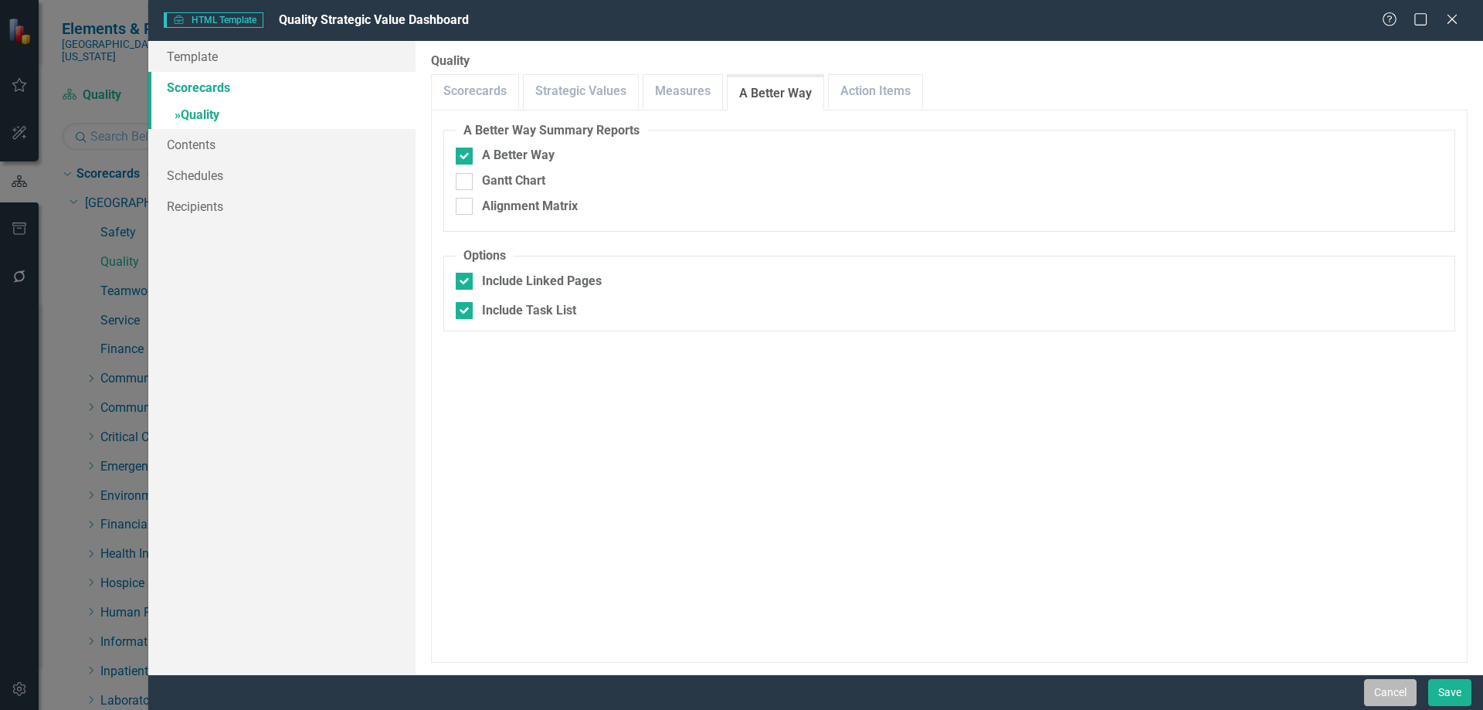
click at [1388, 696] on button "Cancel" at bounding box center [1390, 692] width 53 height 27
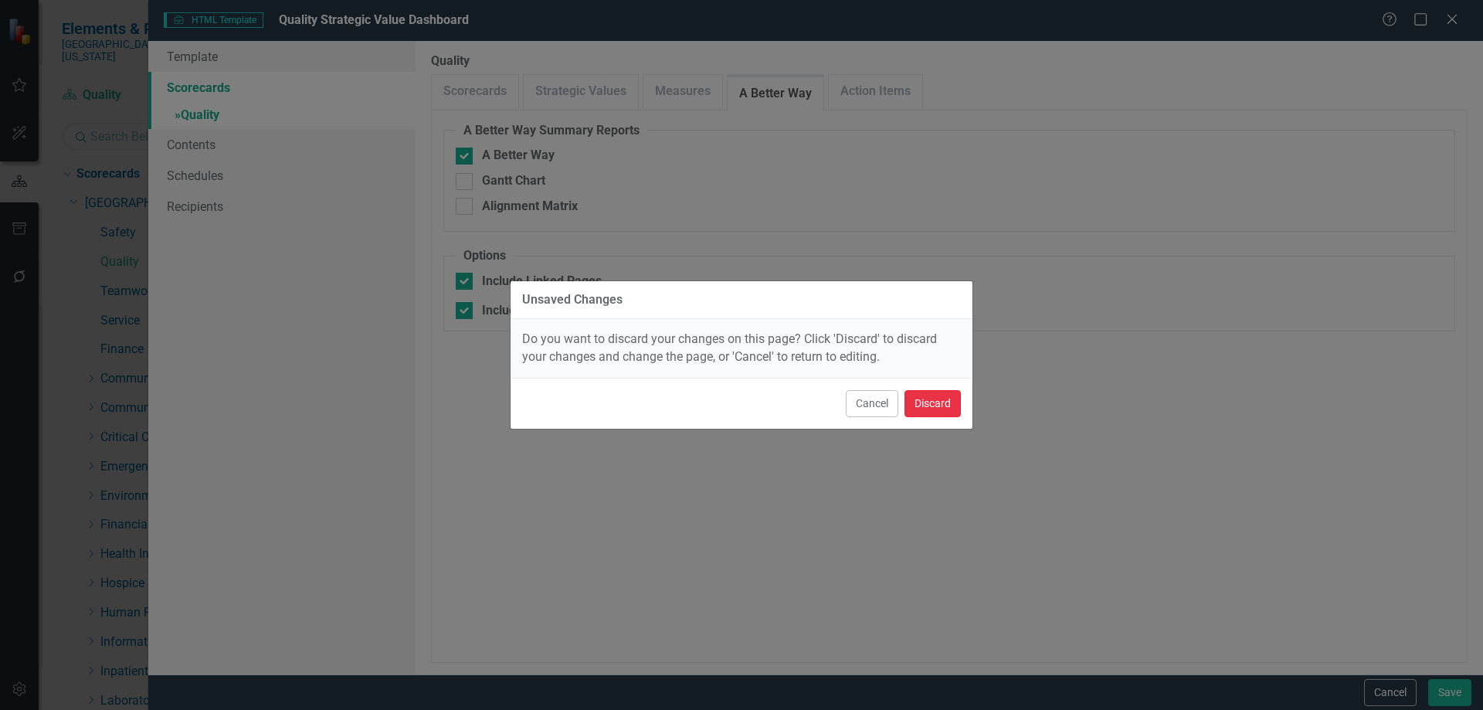
click at [929, 412] on button "Discard" at bounding box center [932, 403] width 56 height 27
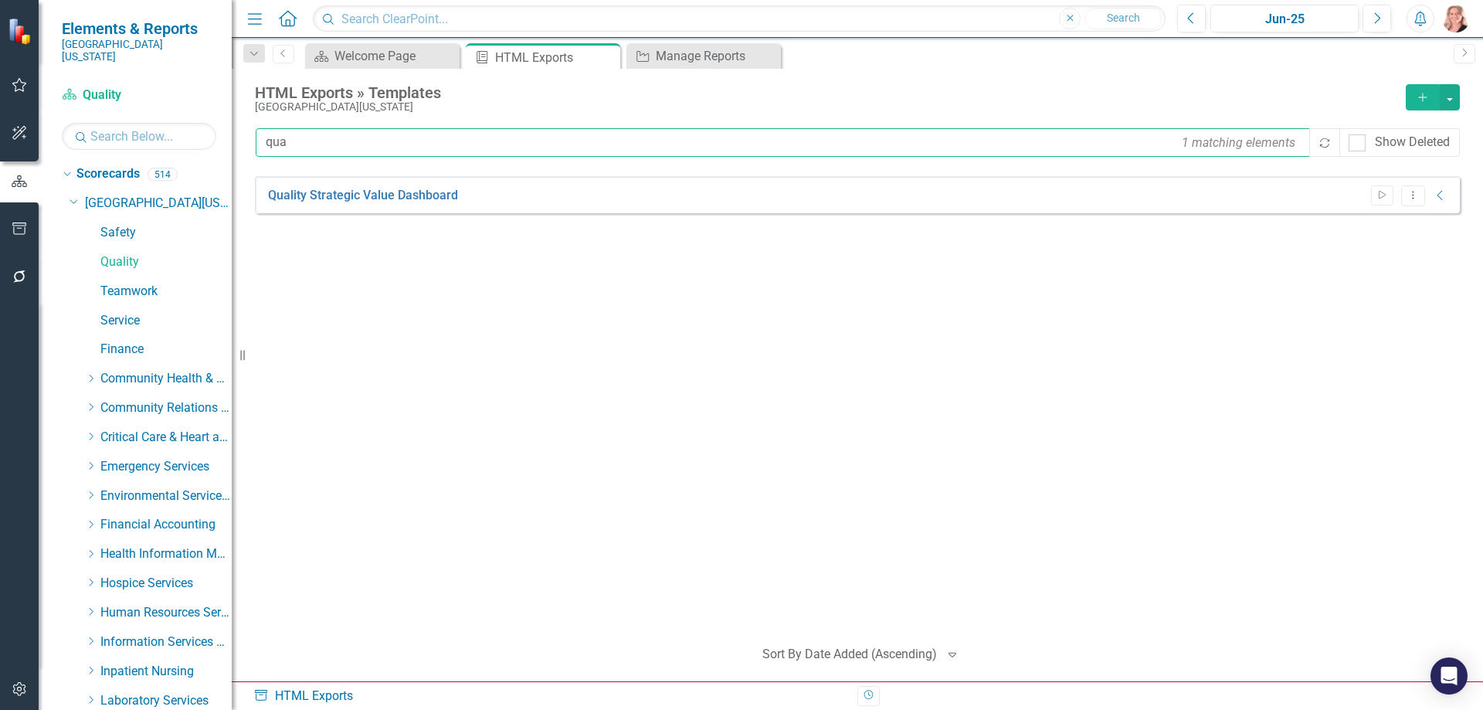
click at [327, 144] on input "qua" at bounding box center [784, 142] width 1056 height 29
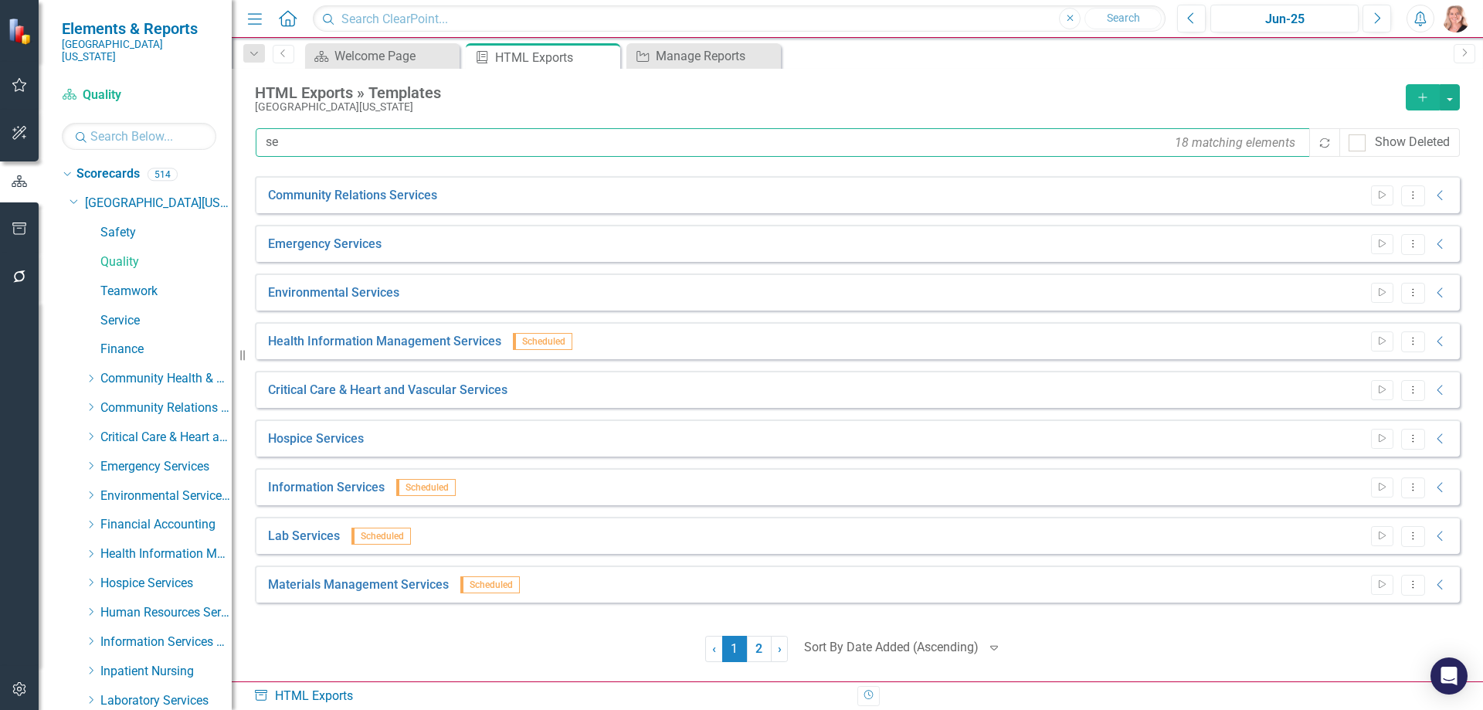
type input "s"
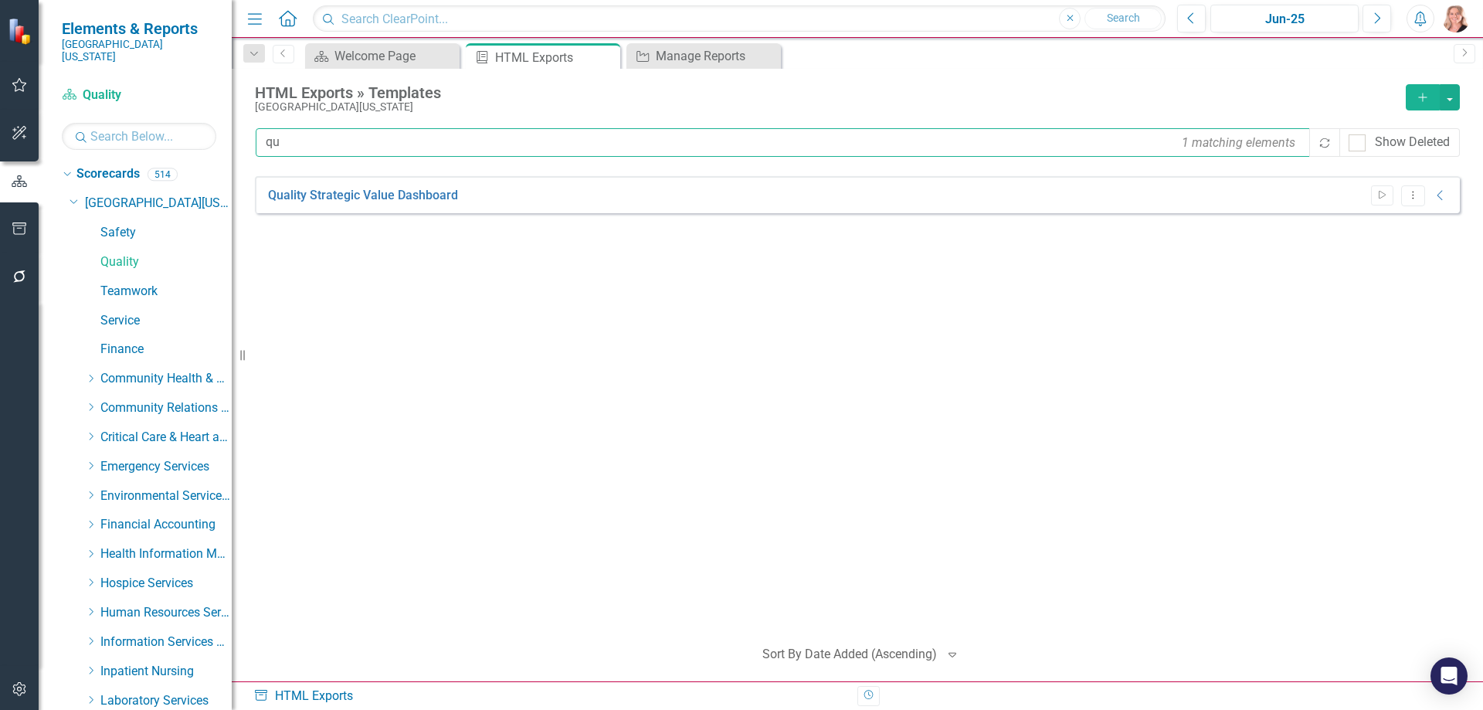
type input "q"
type input "service"
click at [1413, 195] on icon "Dropdown Menu" at bounding box center [1412, 195] width 13 height 10
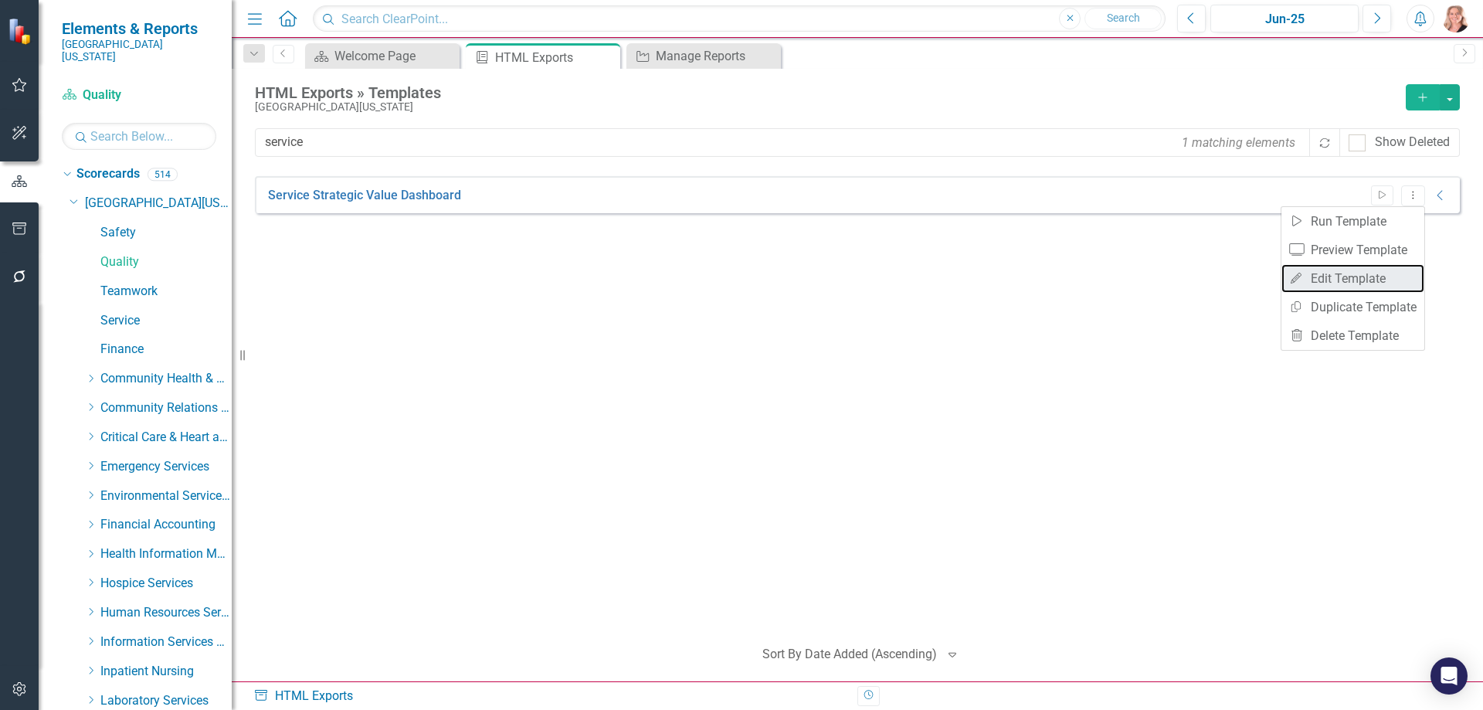
click at [1362, 274] on link "Edit Edit Template" at bounding box center [1352, 278] width 143 height 29
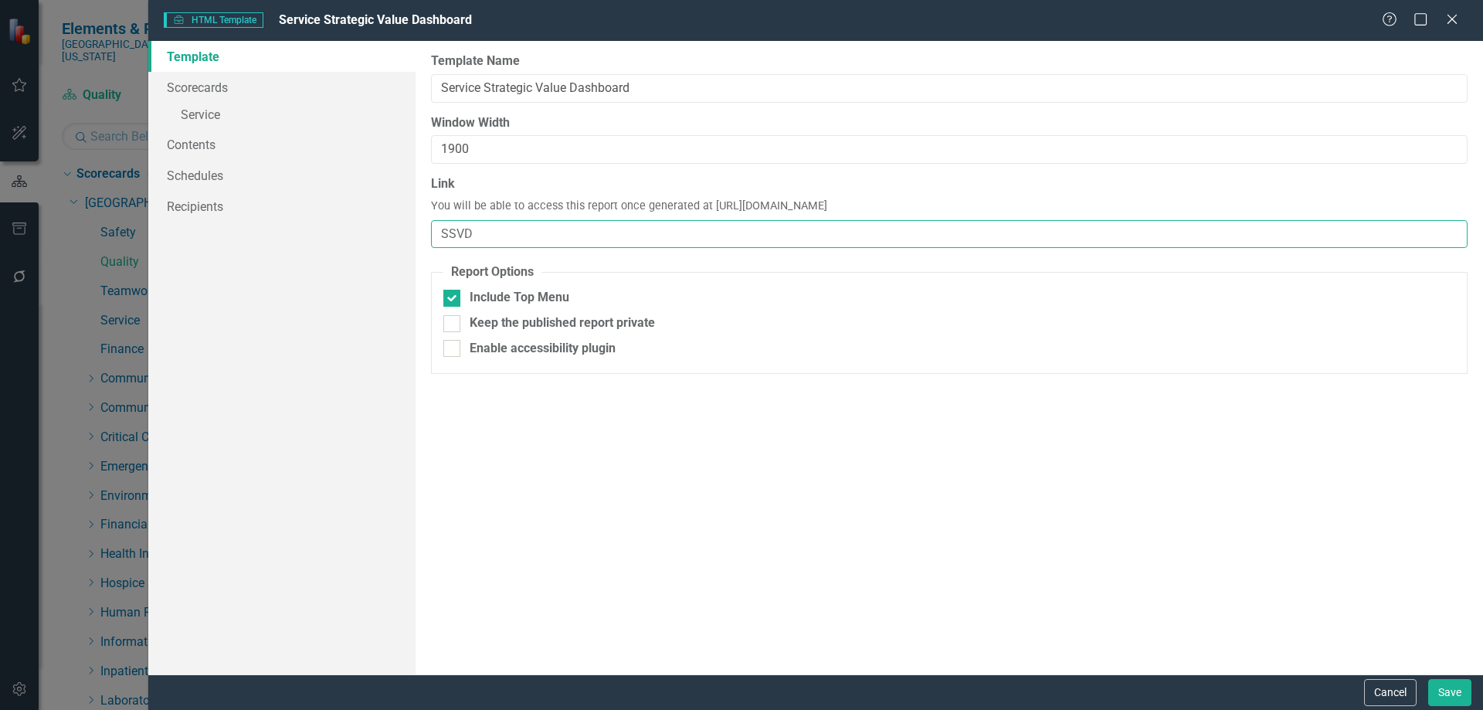
click at [515, 236] on input "SSVD" at bounding box center [949, 234] width 1036 height 29
type input "SSVD-FY25"
click at [195, 109] on link "» Service" at bounding box center [281, 116] width 267 height 27
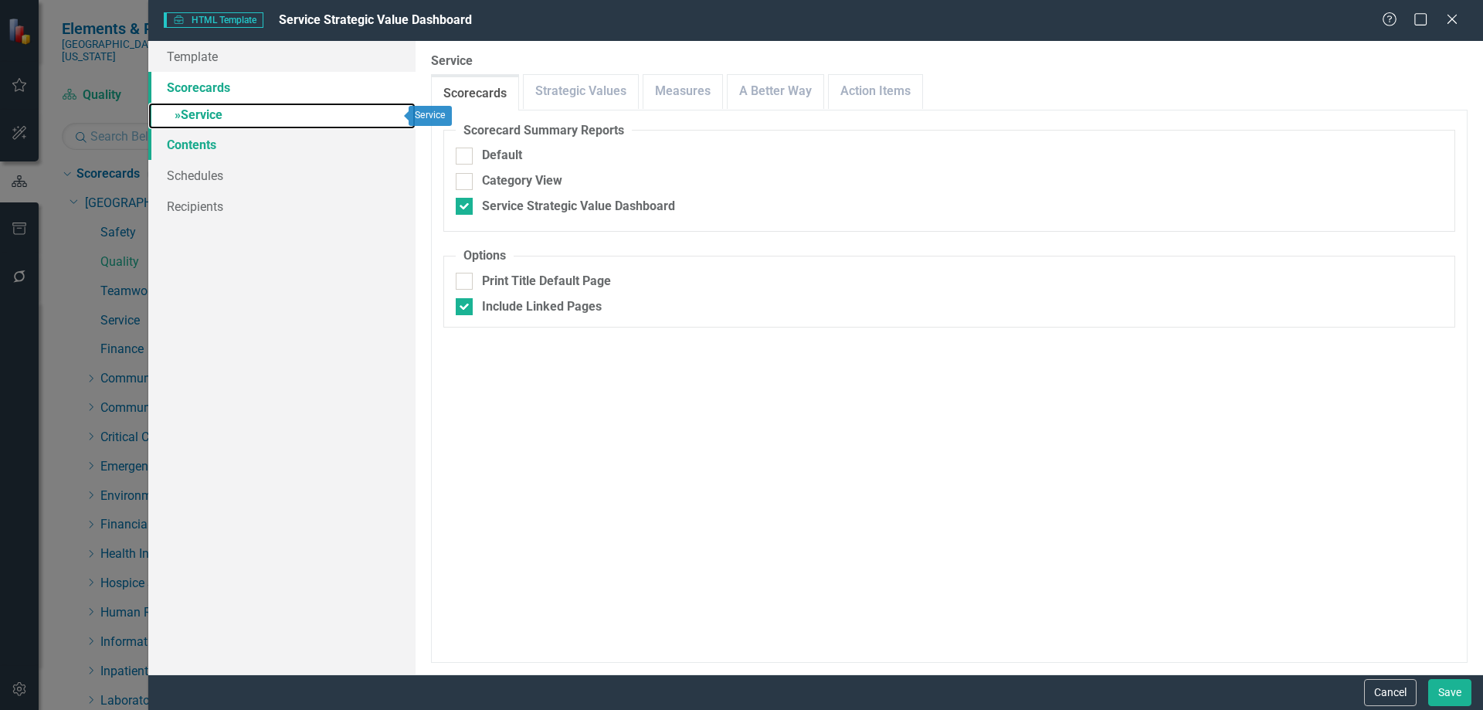
checkbox input "false"
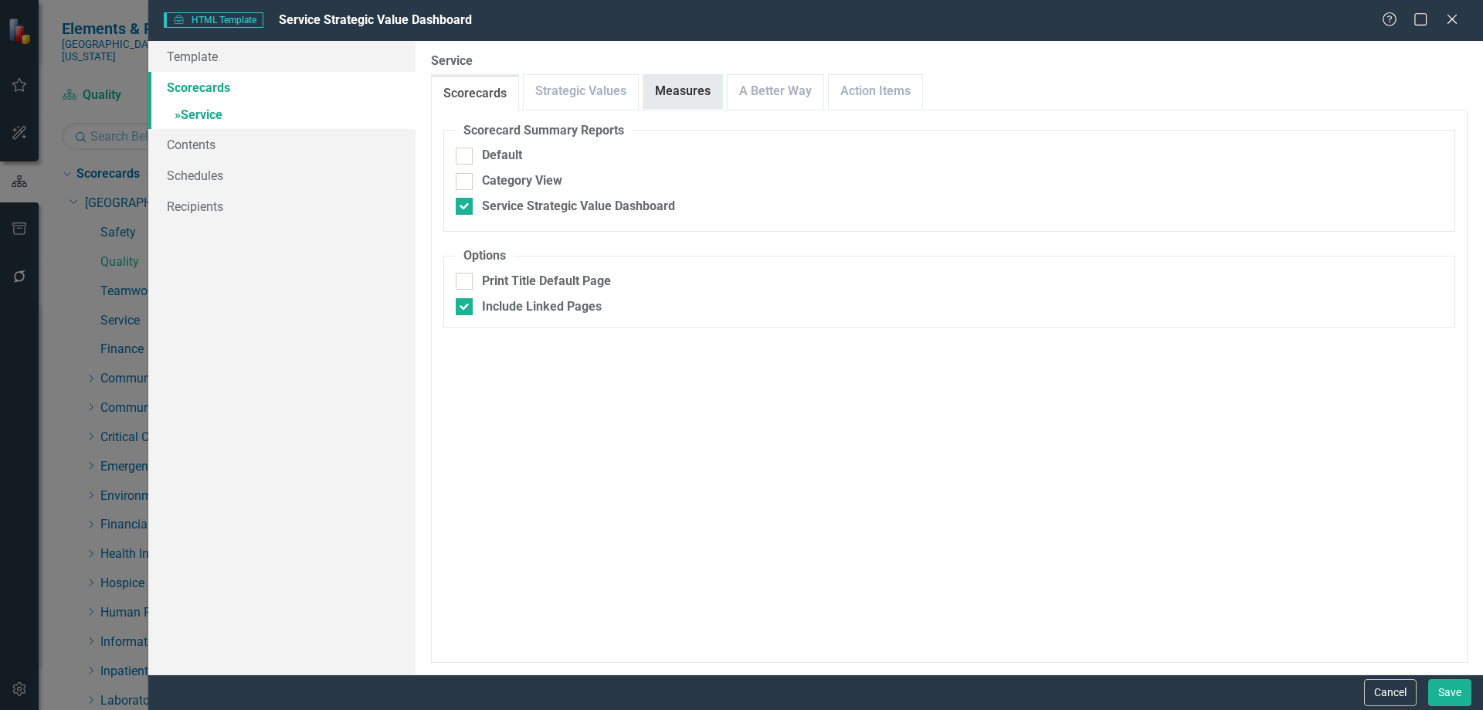
click at [677, 82] on link "Measures" at bounding box center [682, 91] width 79 height 33
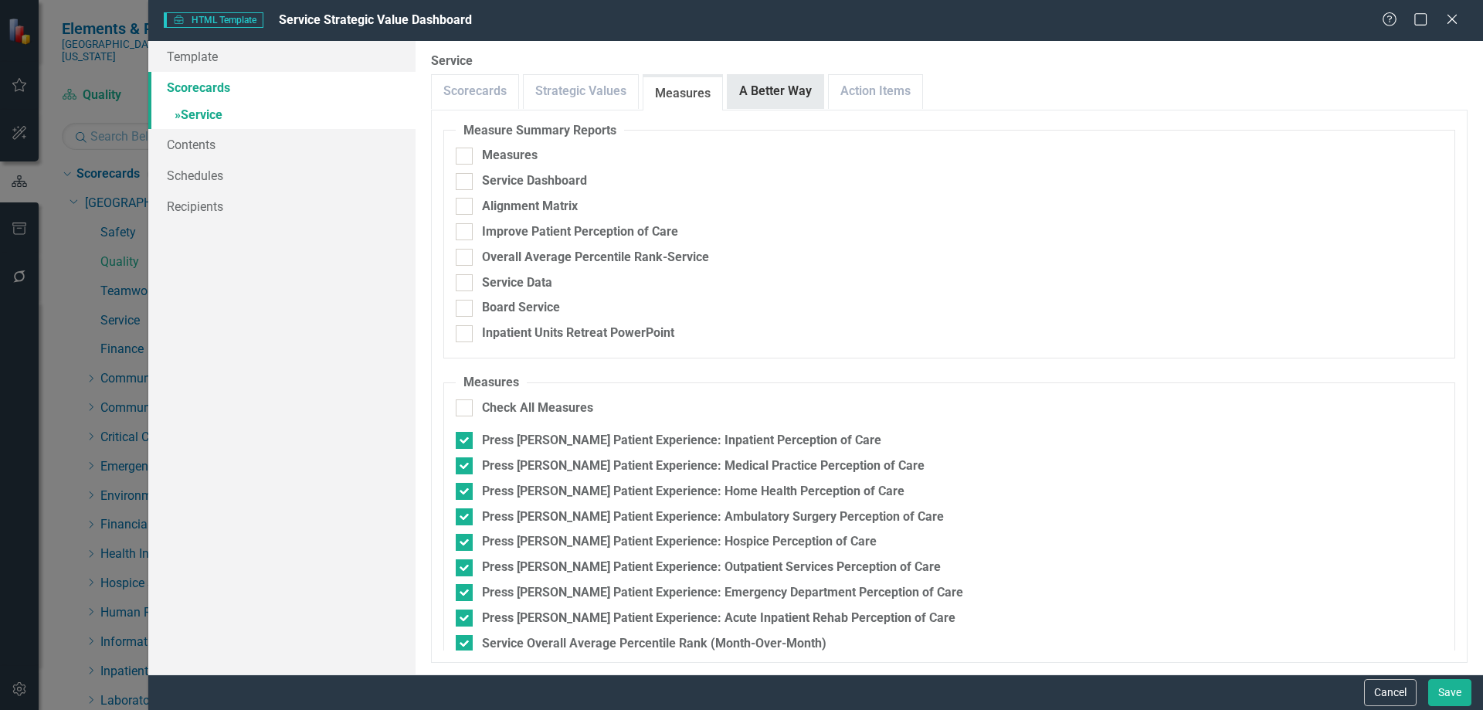
click at [780, 100] on link "A Better Way" at bounding box center [776, 91] width 96 height 33
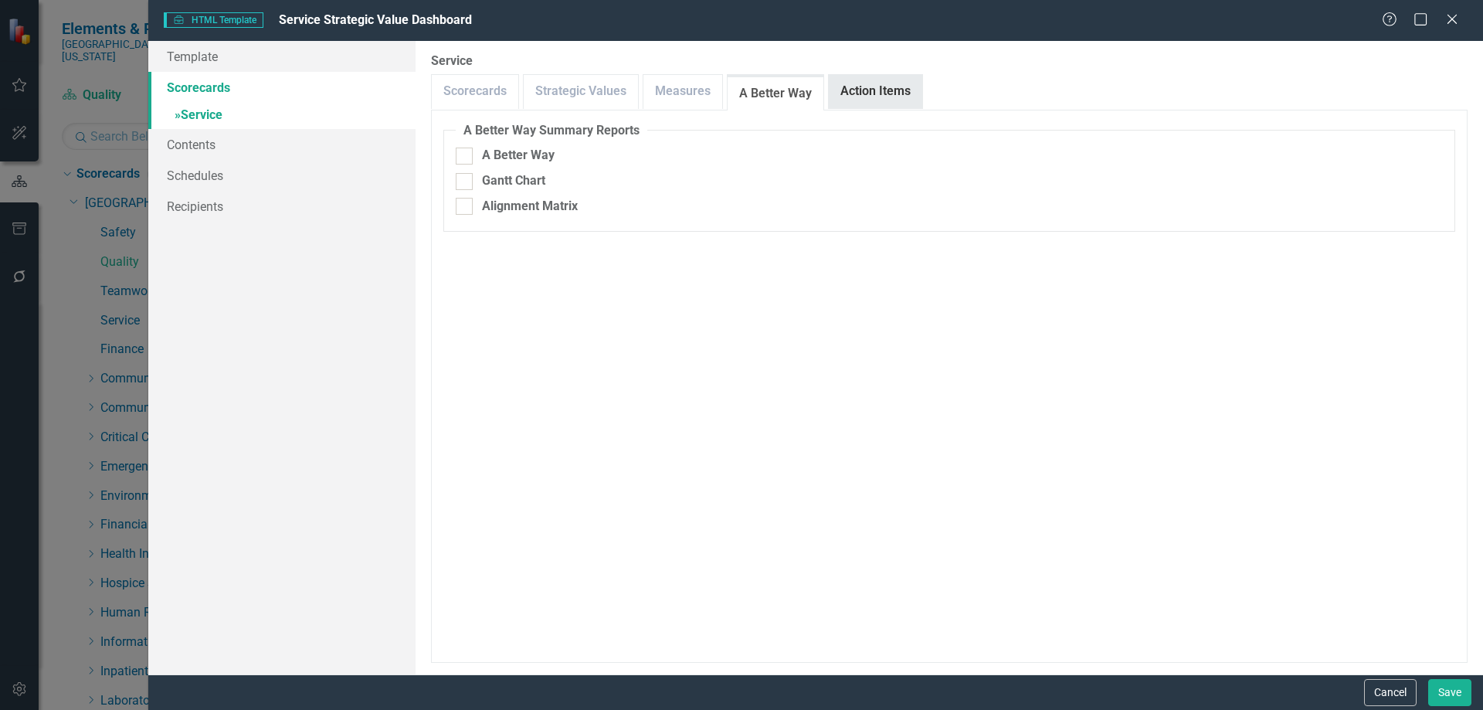
click at [859, 101] on link "Action Items" at bounding box center [875, 91] width 93 height 33
click at [487, 91] on link "Scorecards" at bounding box center [475, 91] width 86 height 33
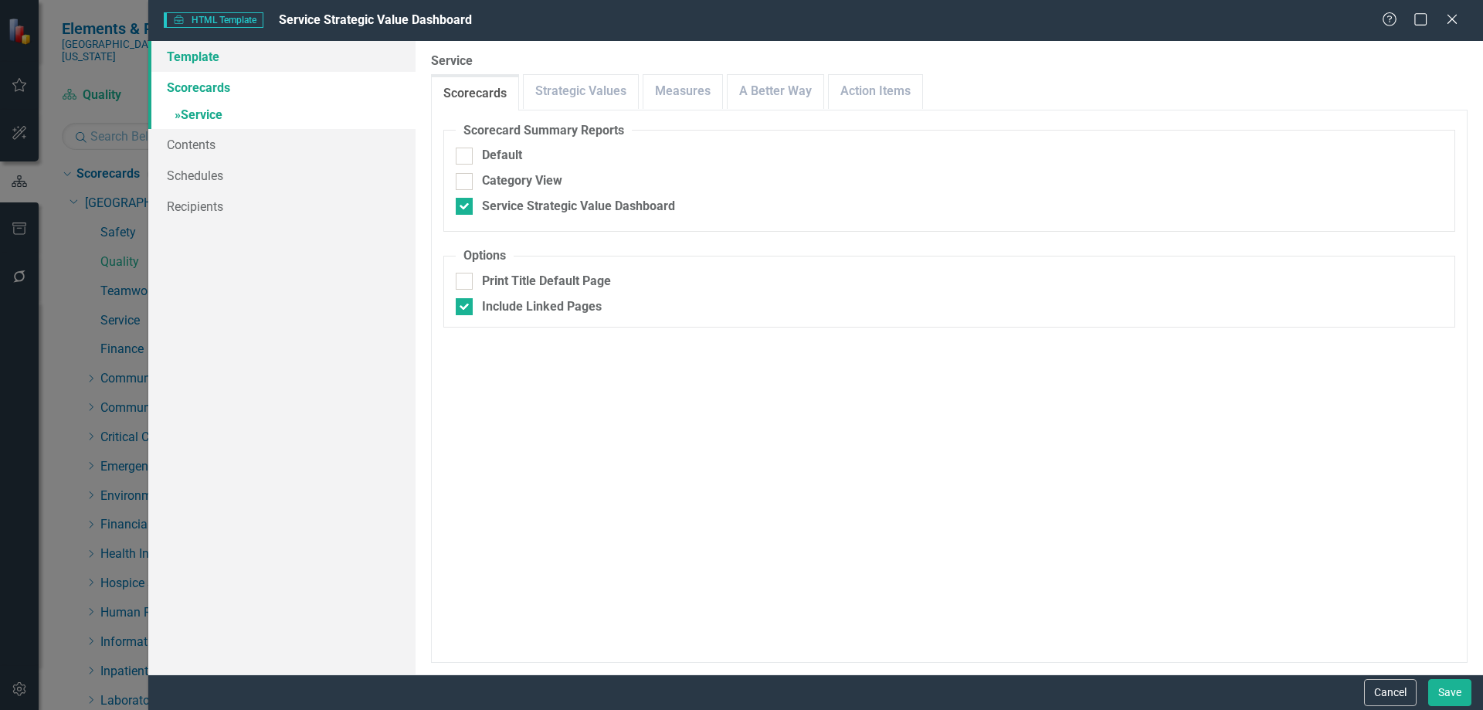
click at [196, 54] on link "Template" at bounding box center [281, 56] width 267 height 31
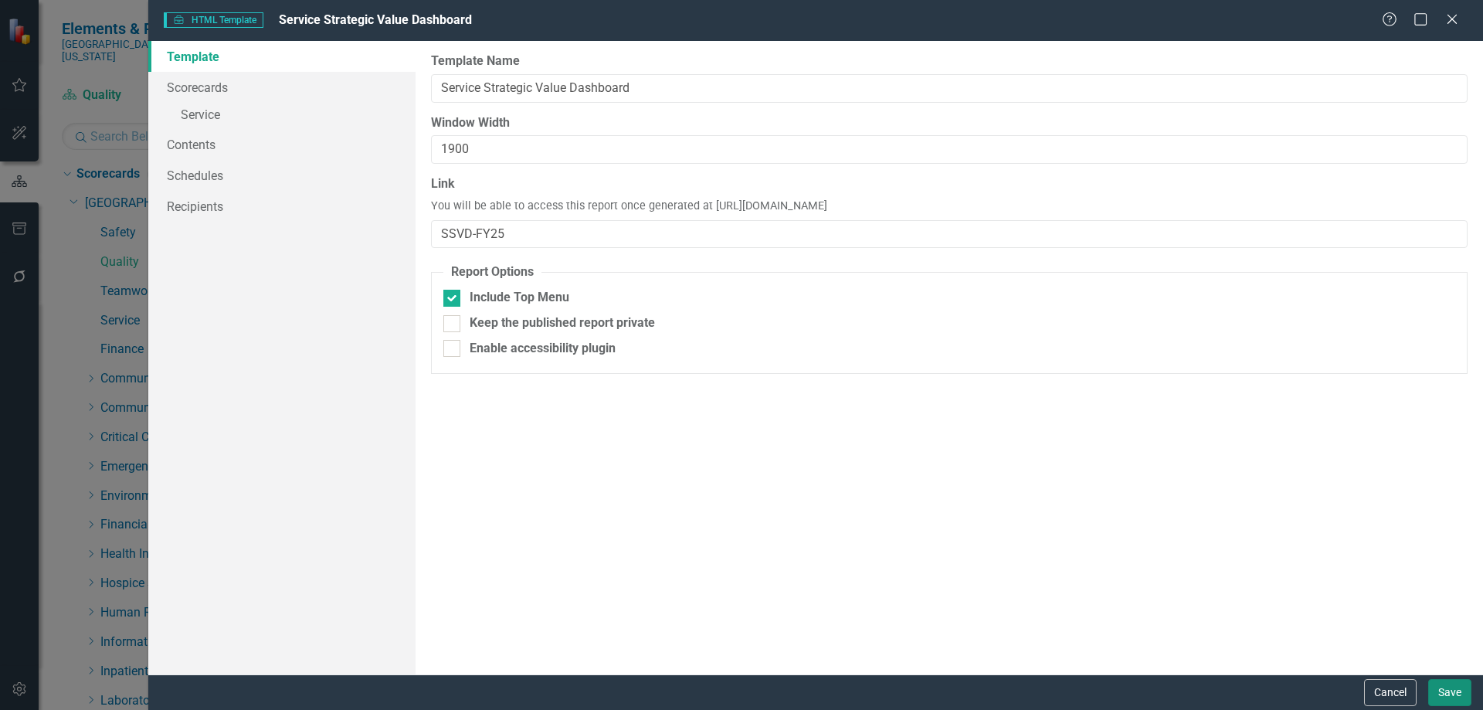
click at [1447, 698] on button "Save" at bounding box center [1449, 692] width 43 height 27
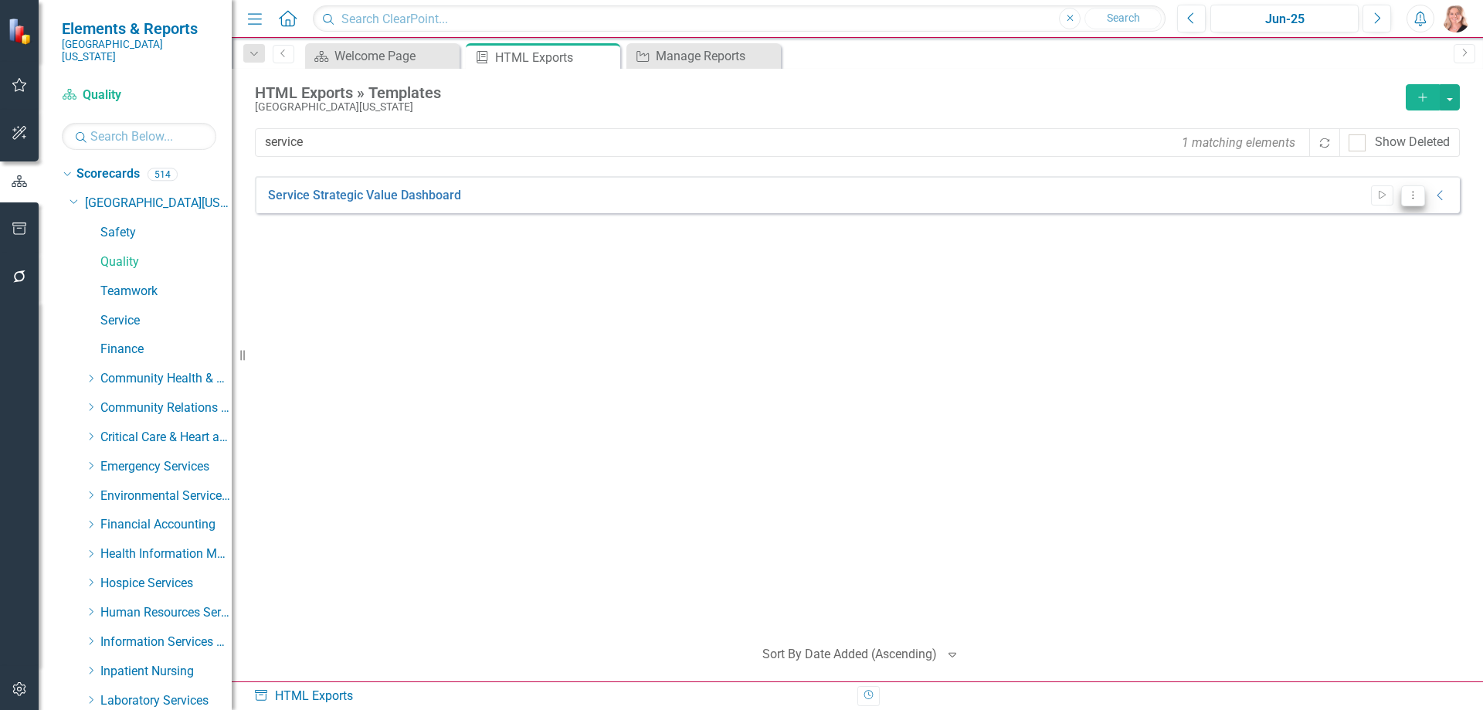
click at [1418, 200] on button "Dropdown Menu" at bounding box center [1413, 195] width 24 height 21
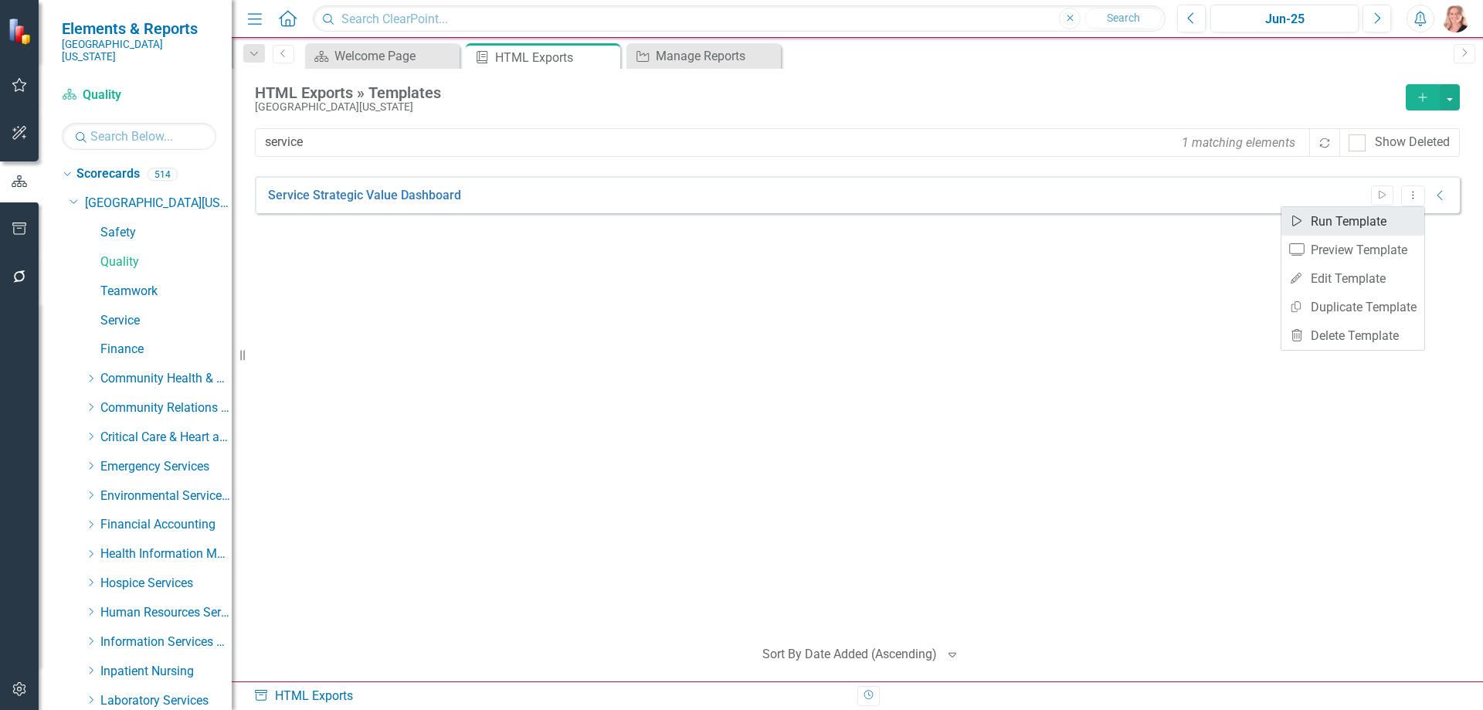
click at [1396, 219] on link "Start Run Template" at bounding box center [1352, 221] width 143 height 29
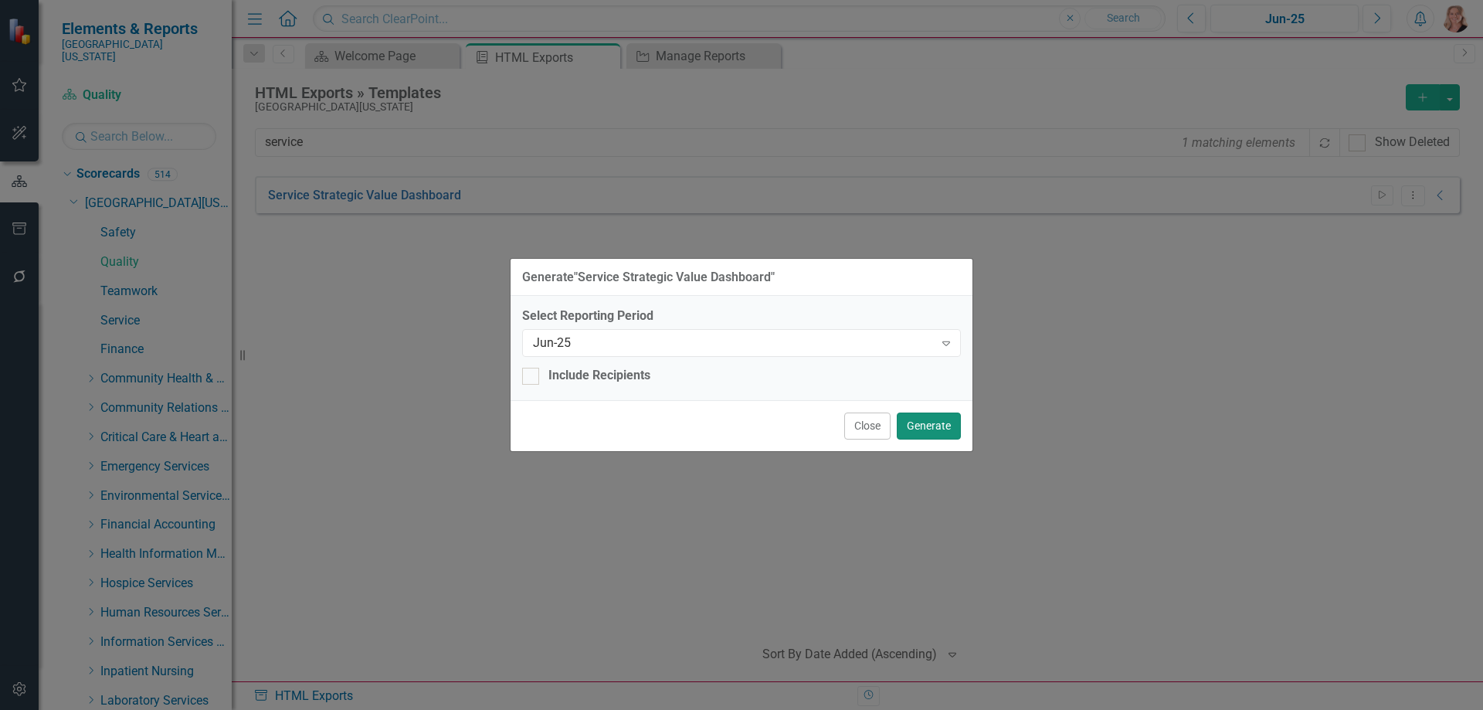
drag, startPoint x: 927, startPoint y: 419, endPoint x: 946, endPoint y: 414, distance: 19.9
click at [928, 419] on button "Generate" at bounding box center [929, 425] width 64 height 27
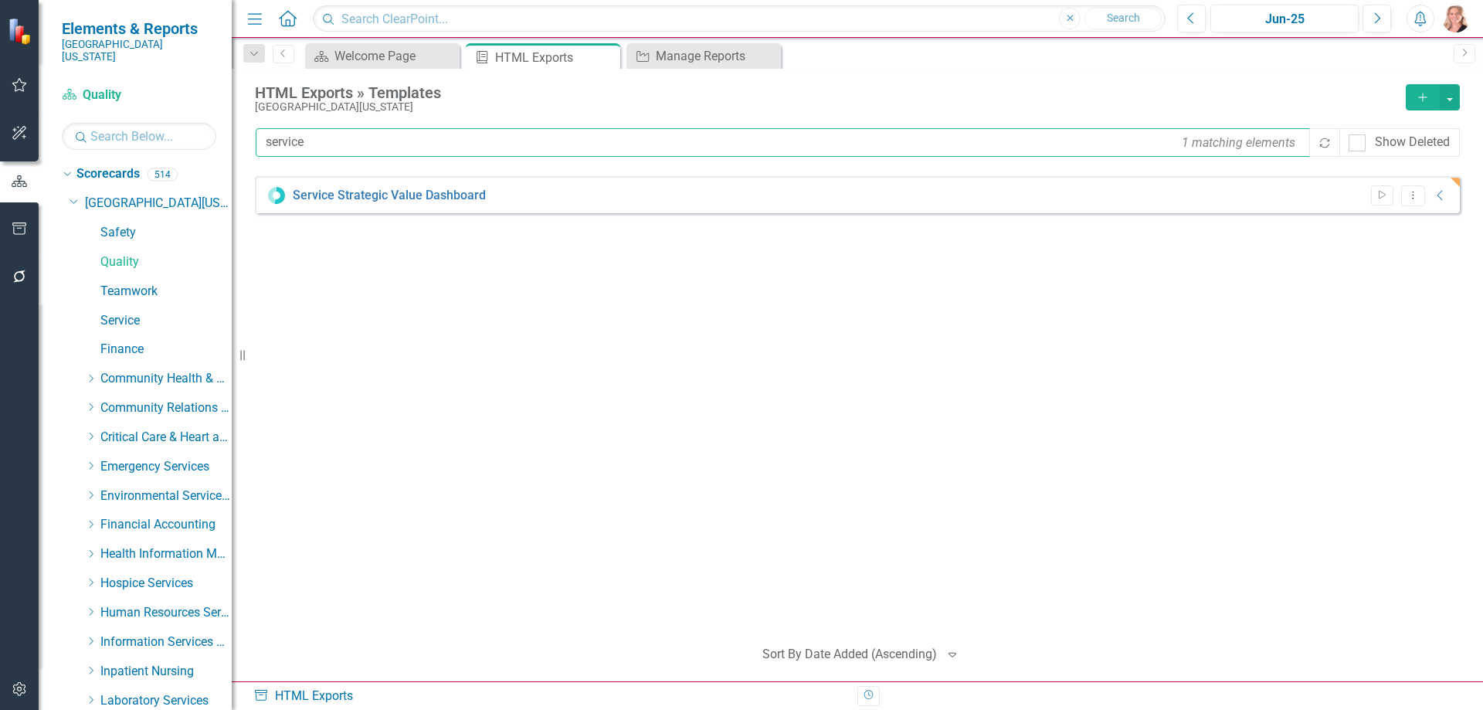
click at [317, 142] on input "service" at bounding box center [784, 142] width 1056 height 29
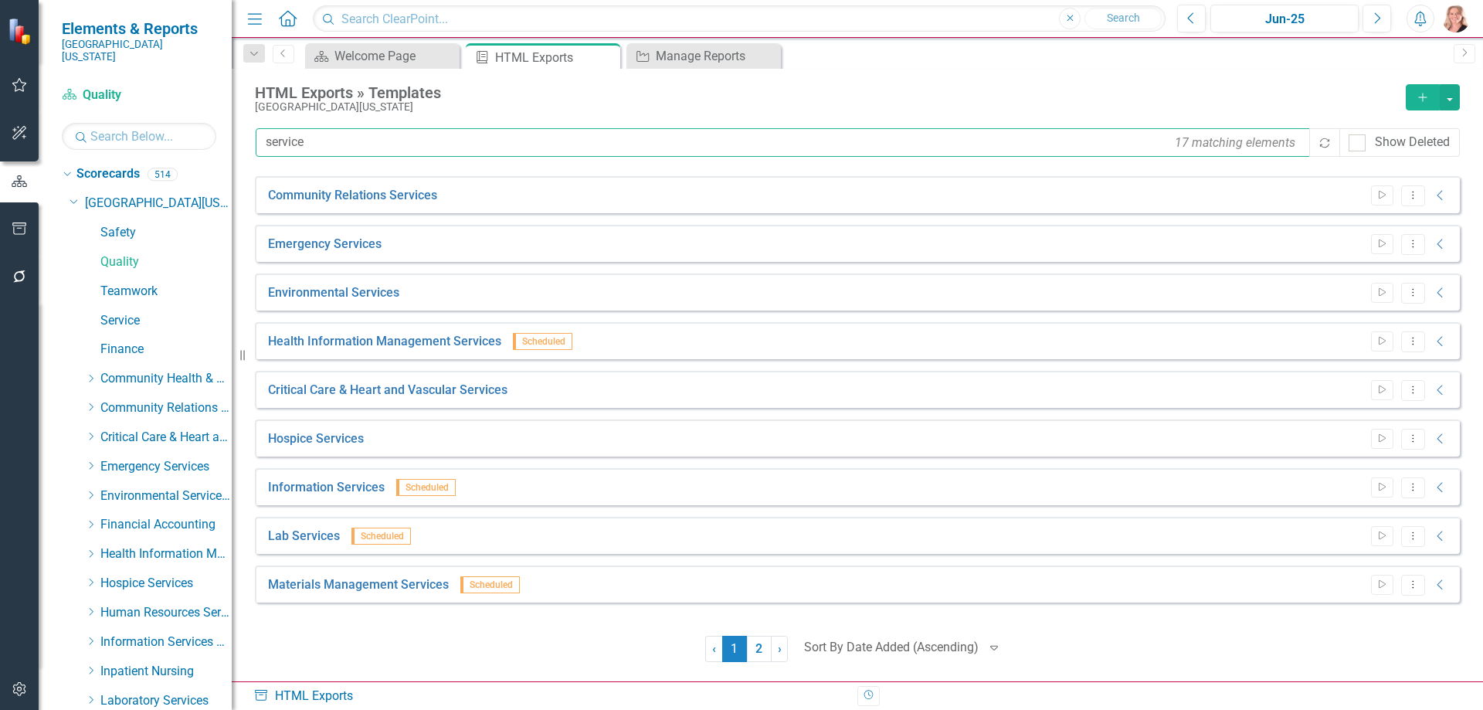
drag, startPoint x: 321, startPoint y: 144, endPoint x: 249, endPoint y: 143, distance: 71.1
click at [249, 143] on div "HTML Exports » Templates Southern Ohio Medical Center Add service 17 matching e…" at bounding box center [857, 375] width 1251 height 612
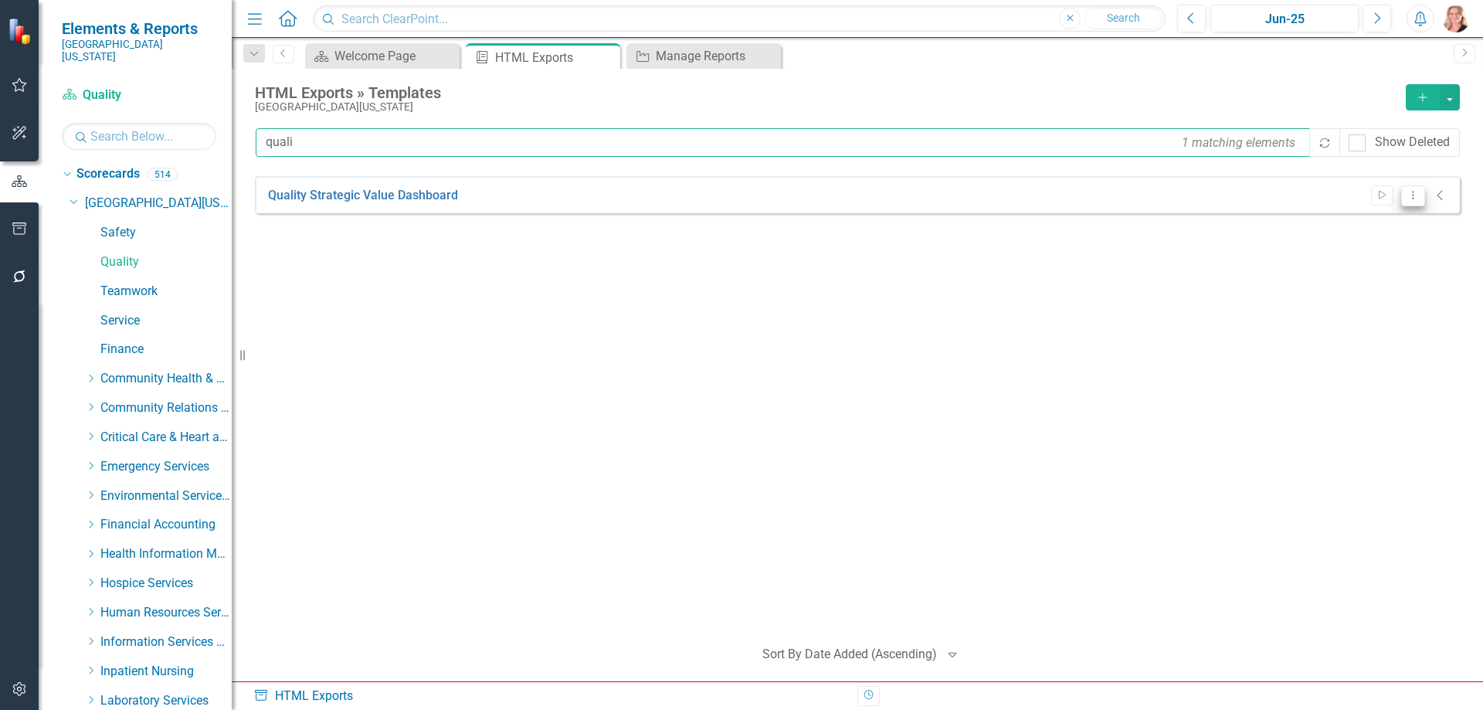
type input "quali"
click at [1415, 200] on button "Dropdown Menu" at bounding box center [1413, 195] width 24 height 21
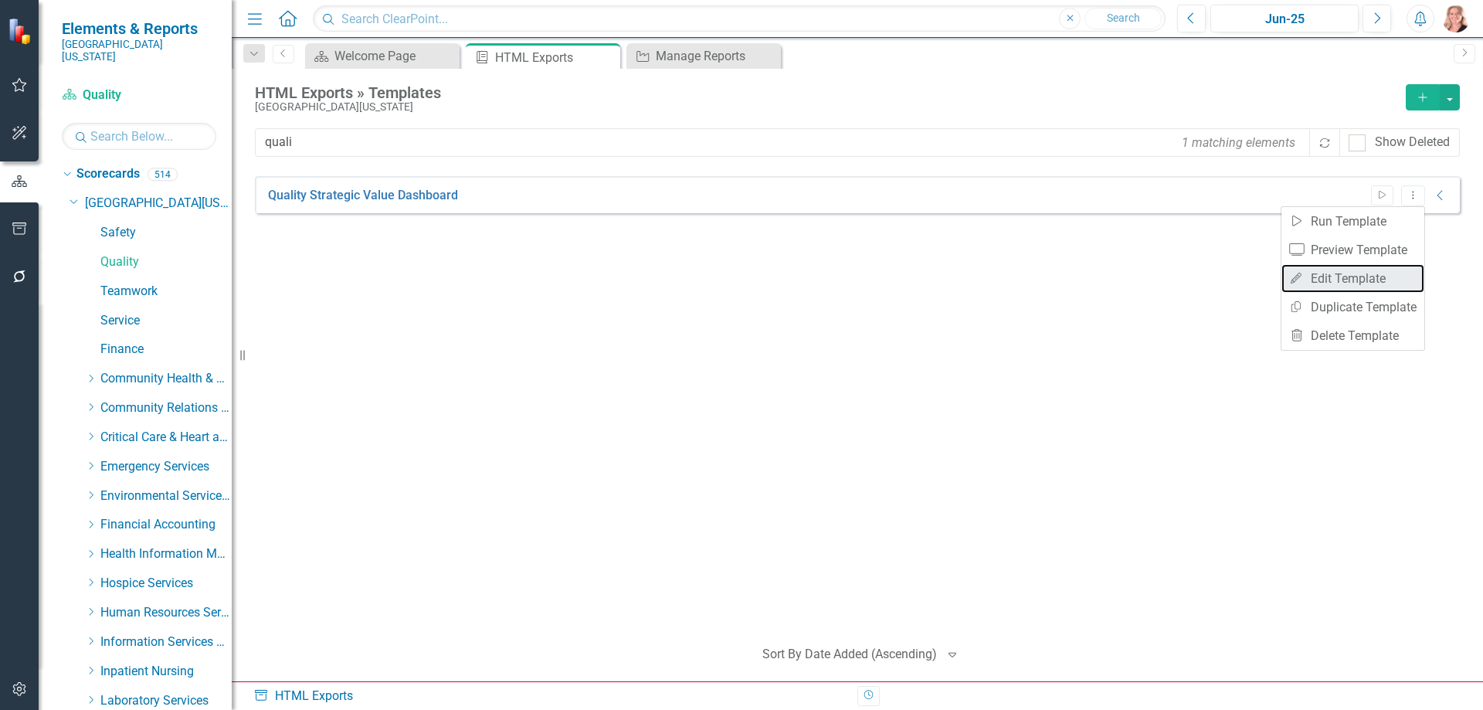
click at [1368, 271] on link "Edit Edit Template" at bounding box center [1352, 278] width 143 height 29
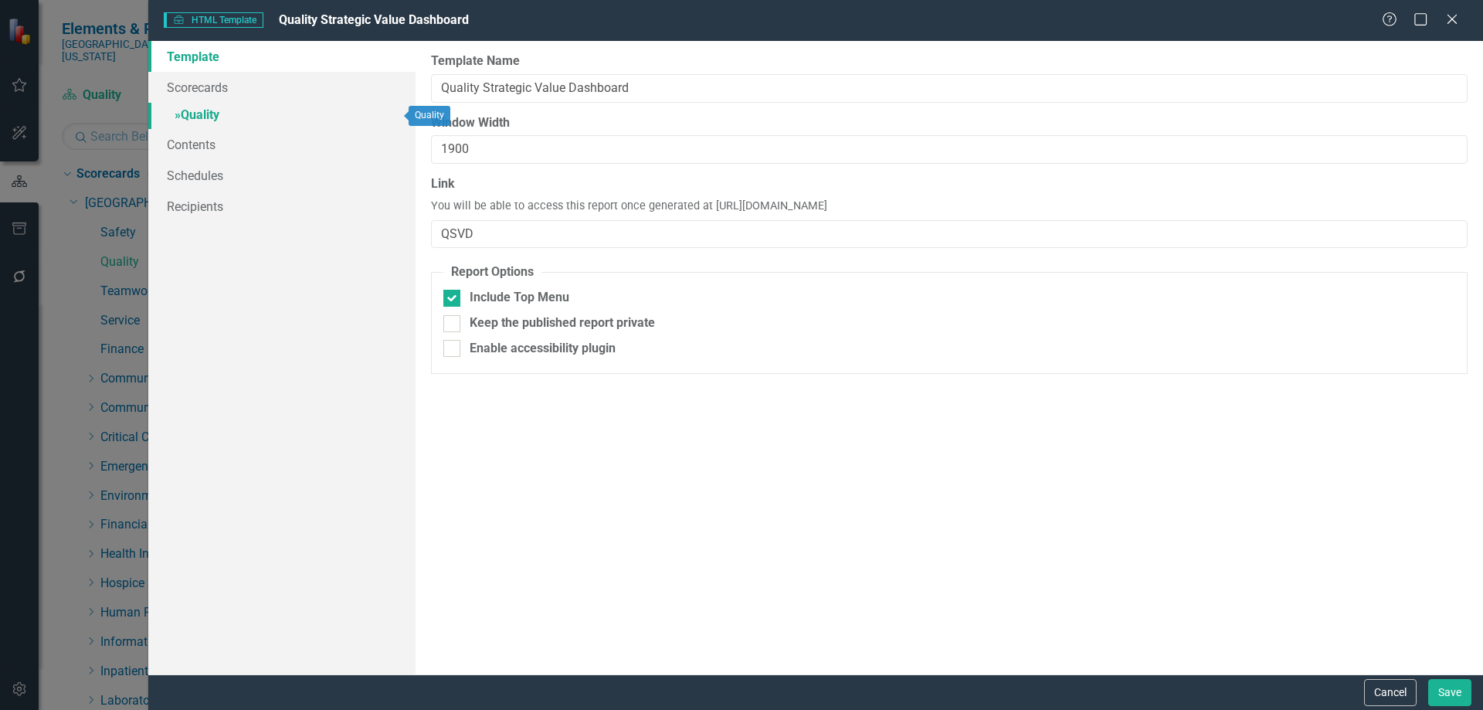
click at [232, 123] on link "» Quality" at bounding box center [281, 116] width 267 height 27
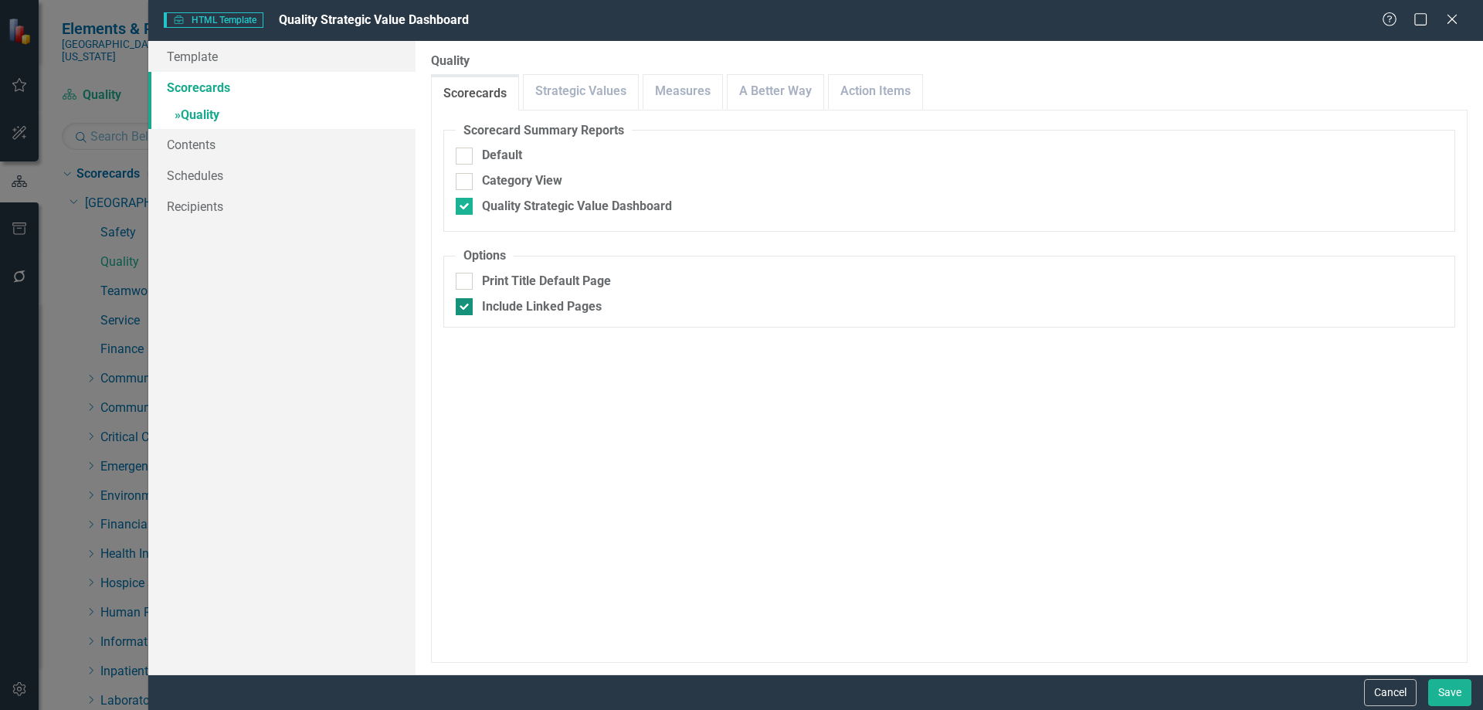
click at [463, 307] on input "Include Linked Pages" at bounding box center [461, 303] width 10 height 10
click at [466, 307] on div at bounding box center [464, 306] width 17 height 17
click at [466, 307] on input "Include Linked Pages" at bounding box center [461, 303] width 10 height 10
checkbox input "true"
click at [782, 93] on link "A Better Way" at bounding box center [776, 91] width 96 height 33
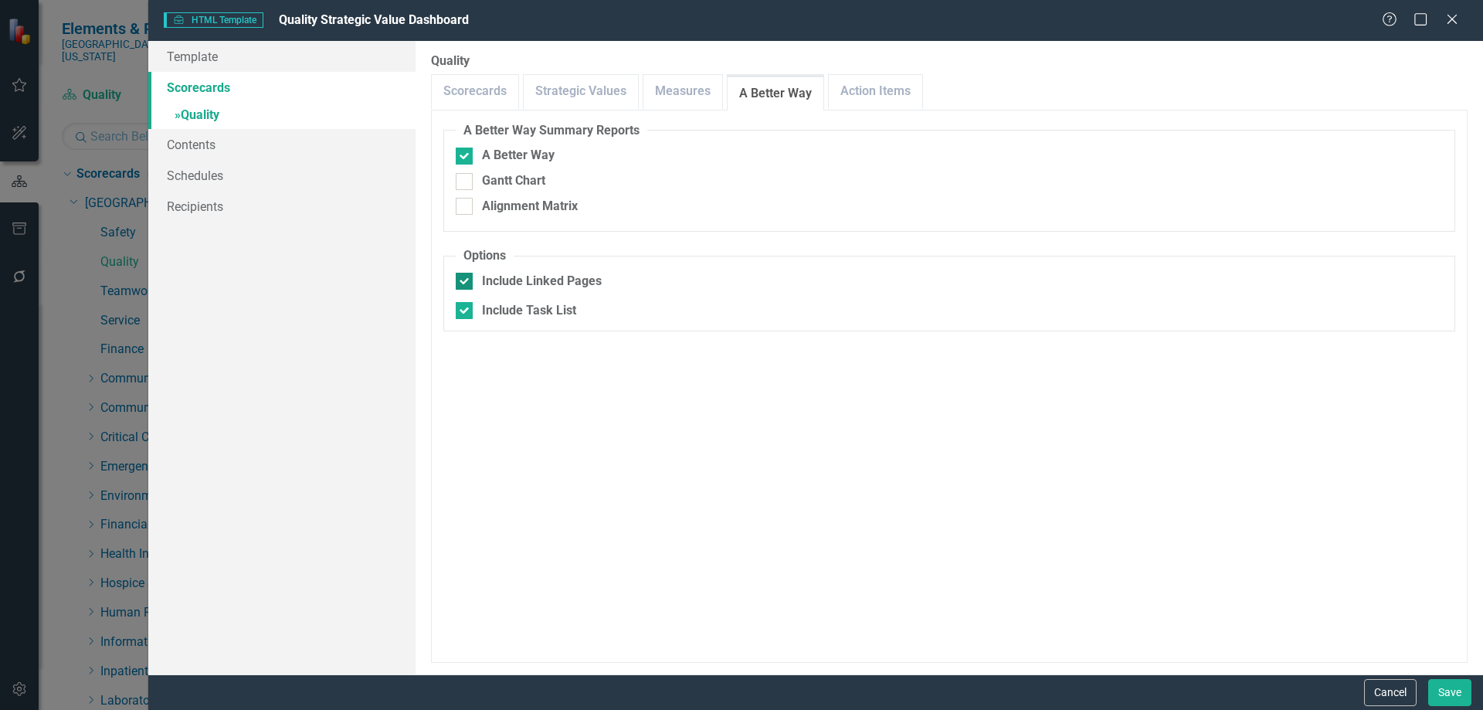
click at [473, 285] on div "Include Linked Pages" at bounding box center [949, 282] width 987 height 18
click at [466, 283] on input "Include Linked Pages" at bounding box center [461, 278] width 10 height 10
checkbox input "false"
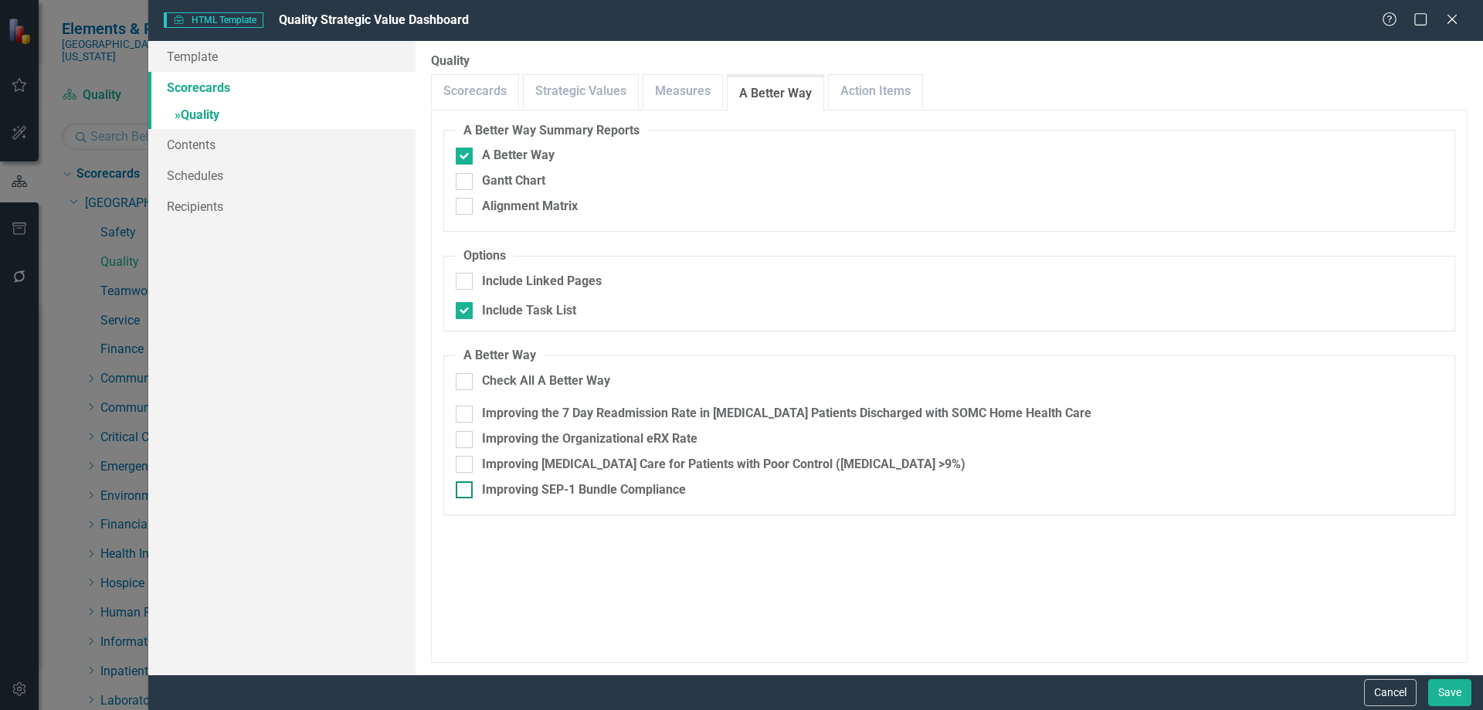
click at [463, 487] on input "Improving SEP-1 Bundle Compliance" at bounding box center [461, 486] width 10 height 10
checkbox input "true"
click at [460, 466] on input "Improving Diabetes Care for Patients with Poor Control (HbA1c >9%)" at bounding box center [461, 461] width 10 height 10
checkbox input "true"
click at [466, 316] on div at bounding box center [464, 310] width 17 height 17
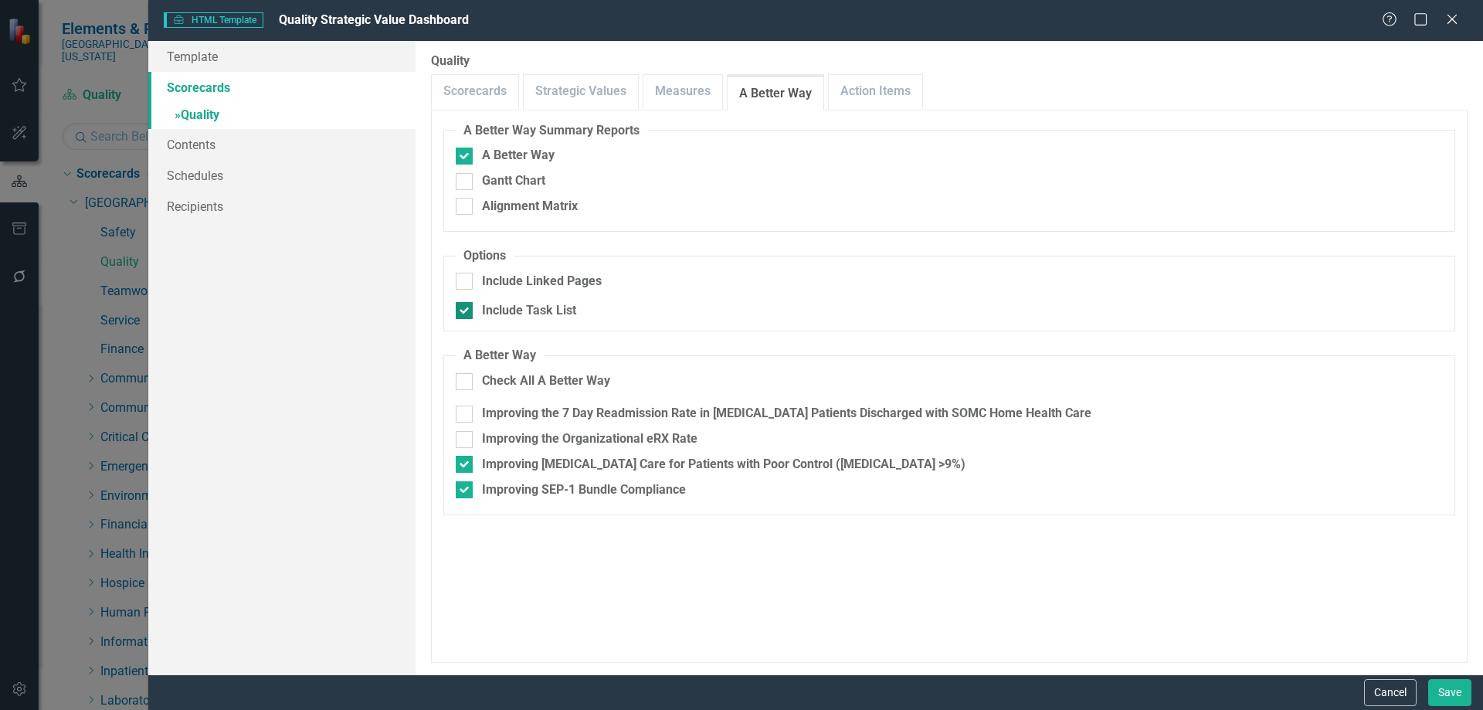
click at [466, 312] on input "Include Task List" at bounding box center [461, 307] width 10 height 10
checkbox input "false"
click at [846, 97] on link "Action Items" at bounding box center [875, 91] width 93 height 33
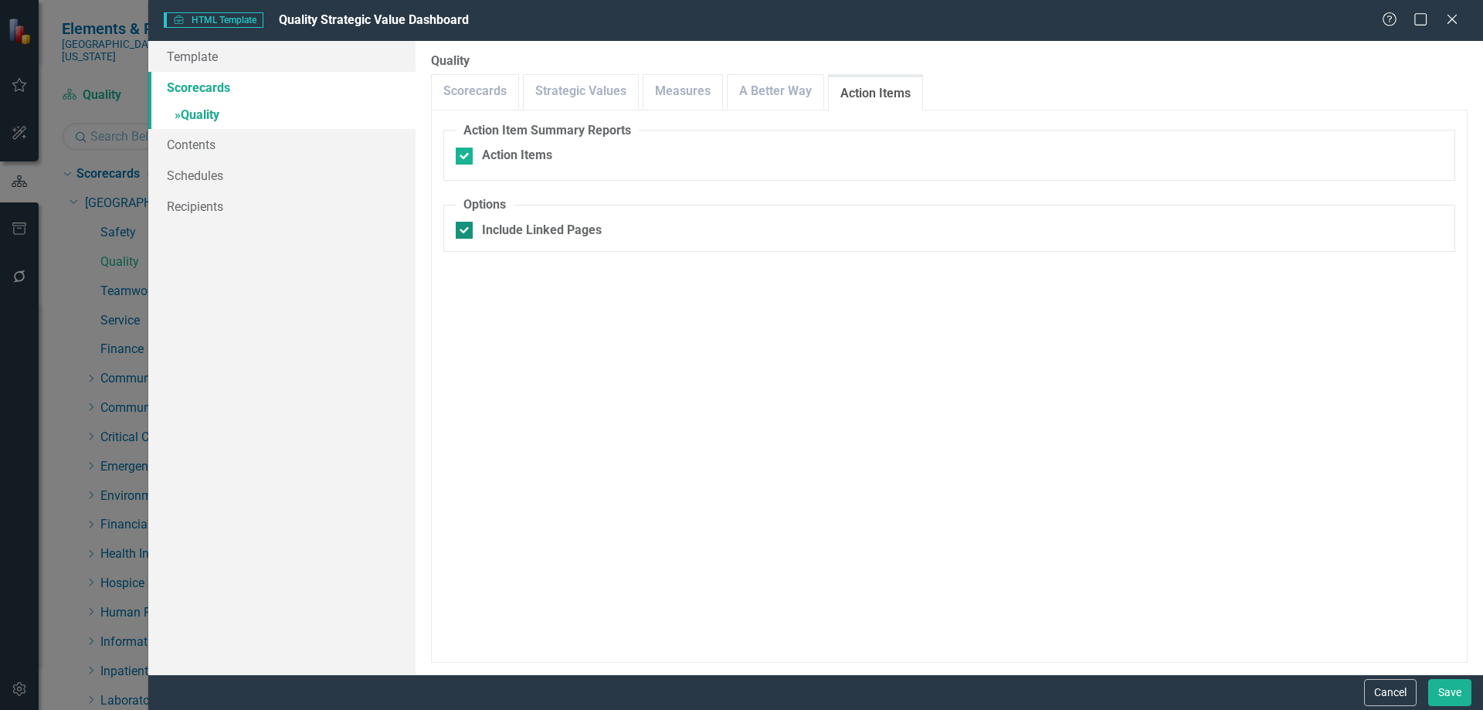
click at [460, 236] on div at bounding box center [464, 230] width 17 height 17
click at [460, 232] on input "Include Linked Pages" at bounding box center [461, 227] width 10 height 10
checkbox input "false"
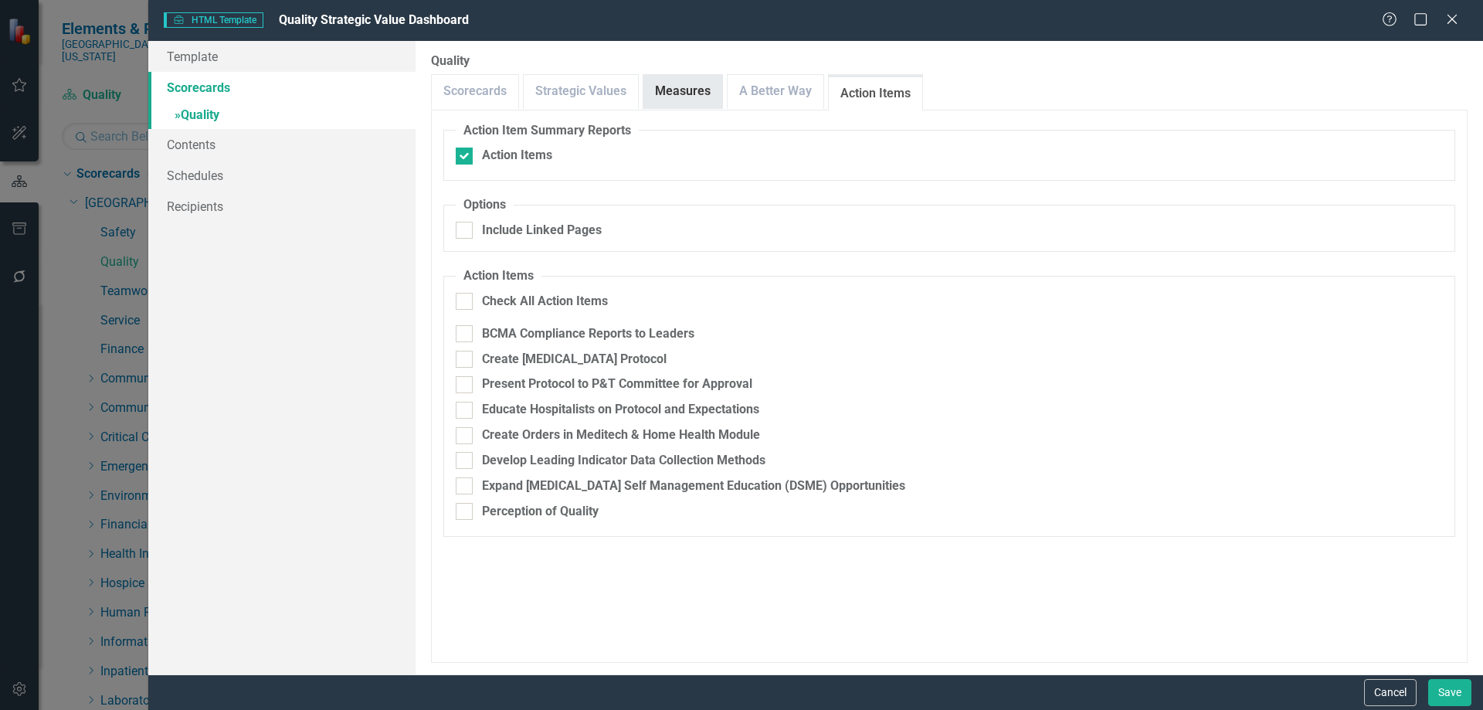
click at [693, 97] on link "Measures" at bounding box center [682, 91] width 79 height 33
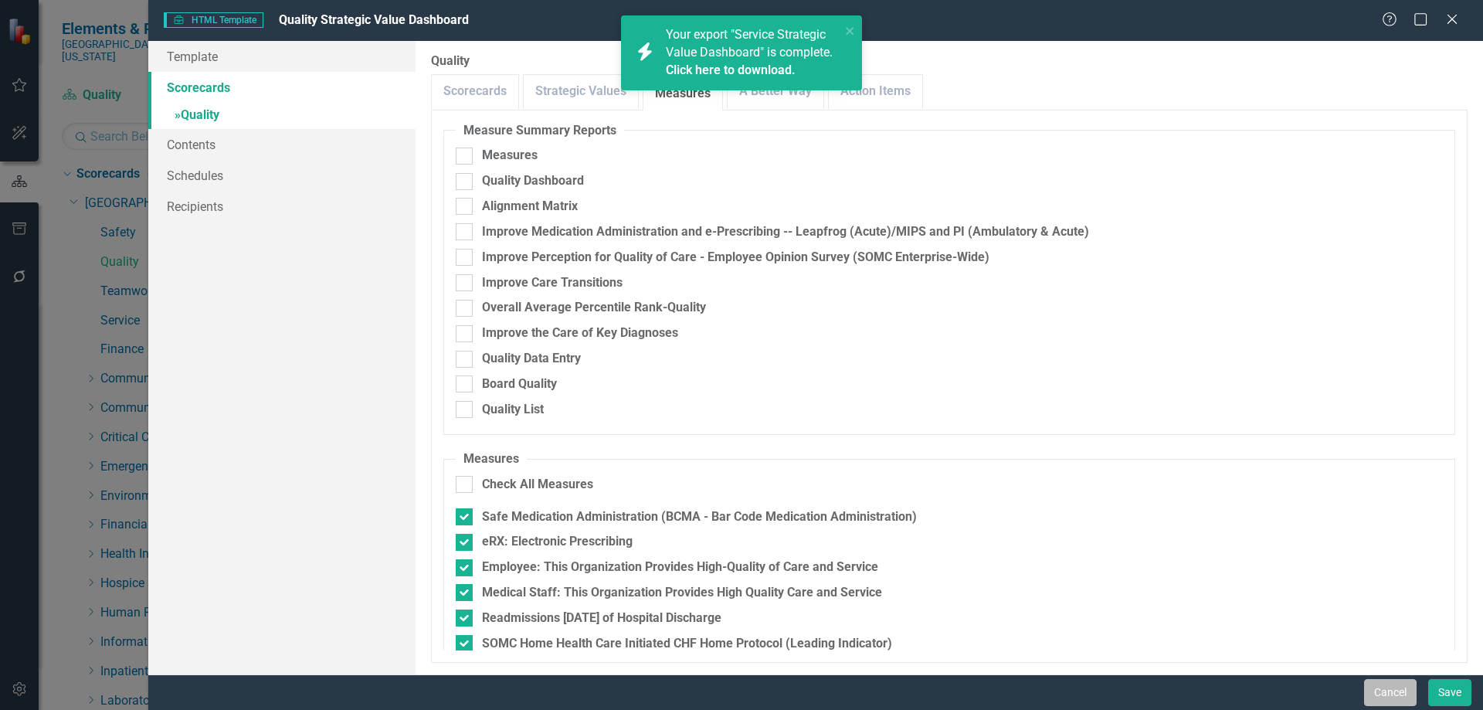
click at [1392, 696] on button "Cancel" at bounding box center [1390, 692] width 53 height 27
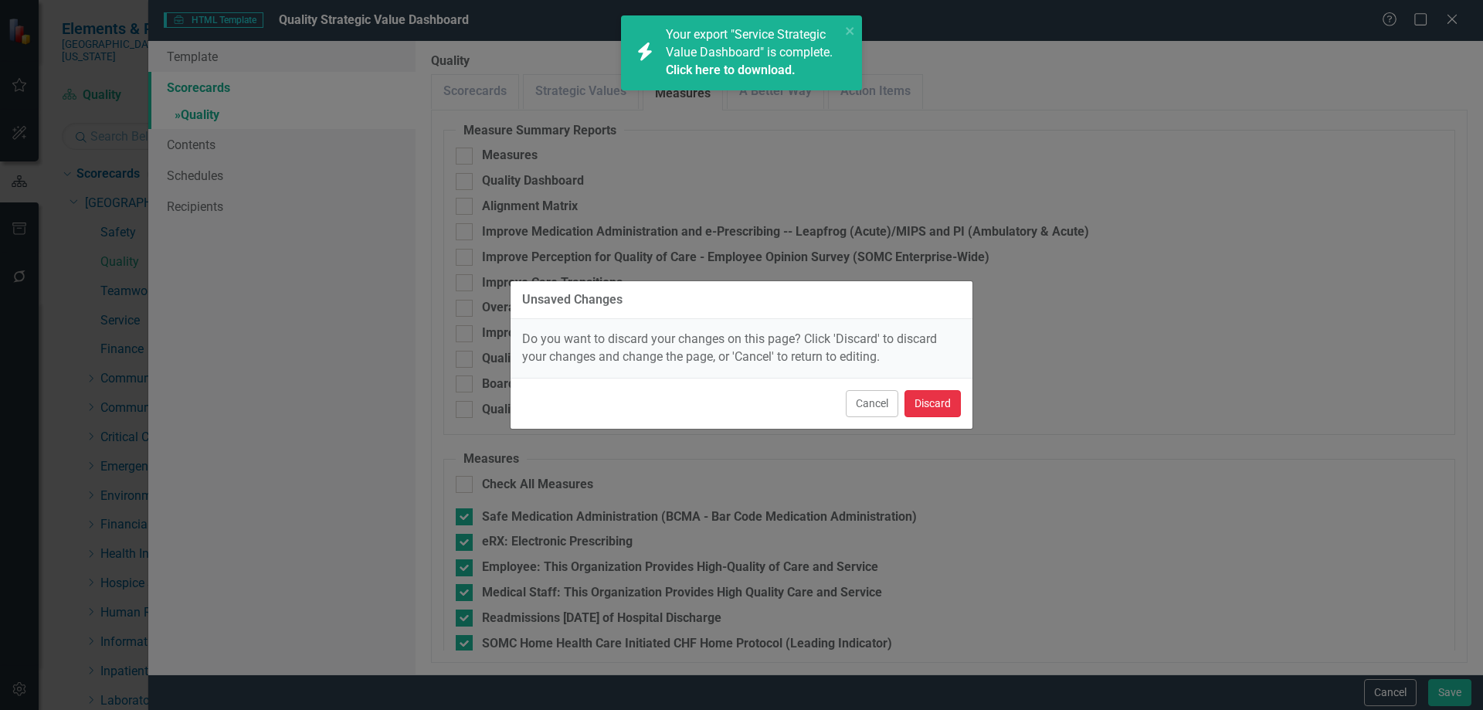
click at [952, 415] on button "Discard" at bounding box center [932, 403] width 56 height 27
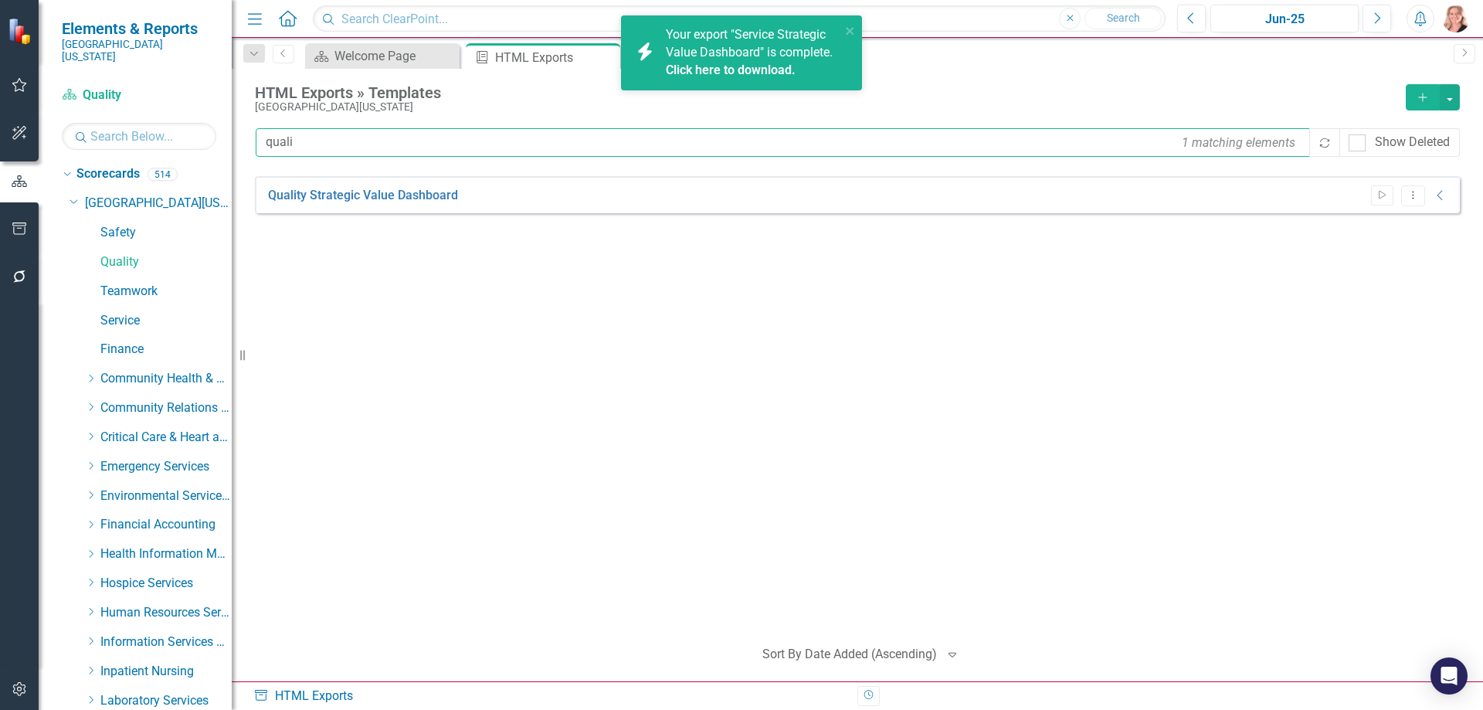
click at [320, 144] on input "quali" at bounding box center [784, 142] width 1056 height 29
type input "service"
click at [1413, 200] on button "Dropdown Menu" at bounding box center [1413, 195] width 24 height 21
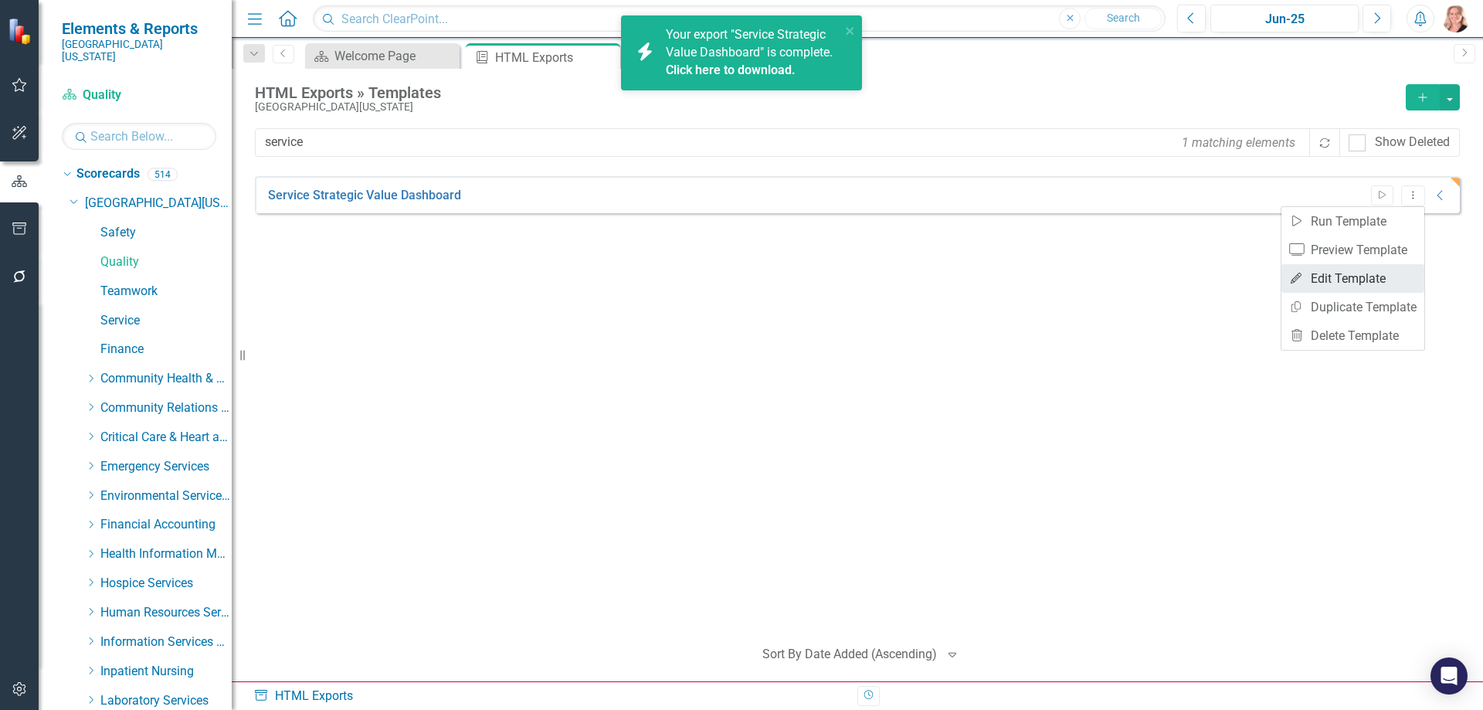
click at [1349, 273] on link "Edit Edit Template" at bounding box center [1352, 278] width 143 height 29
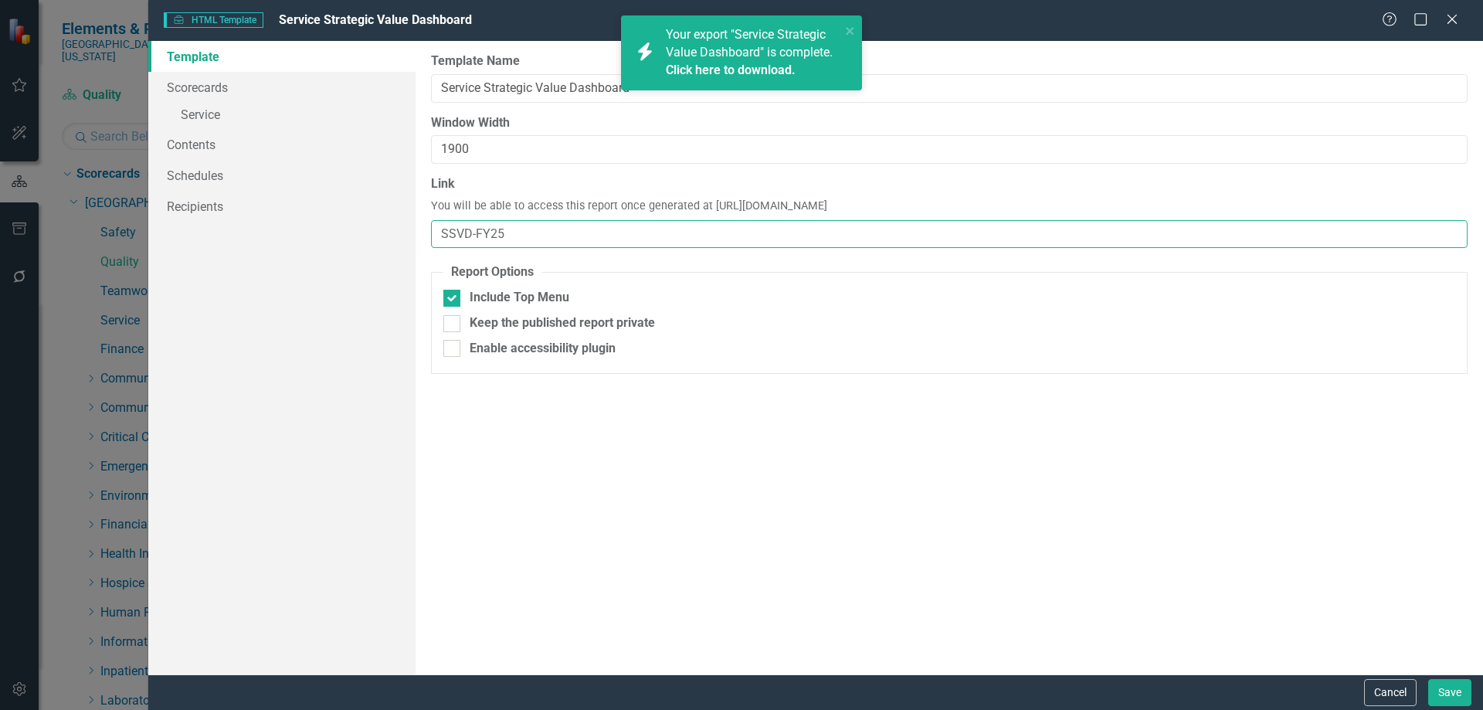
click at [535, 230] on input "SSVD-FY25" at bounding box center [949, 234] width 1036 height 29
type input "SSVD"
click at [205, 114] on link "» Service" at bounding box center [281, 116] width 267 height 27
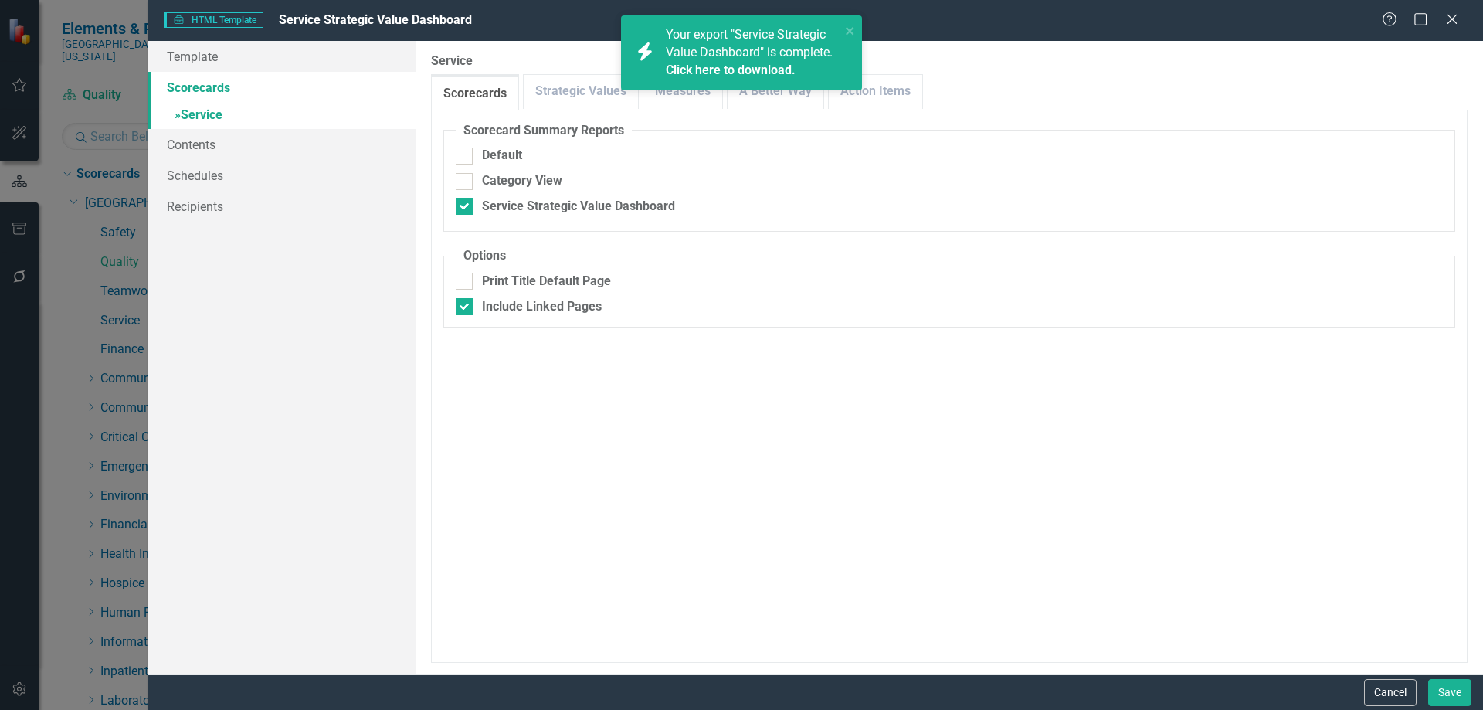
click at [680, 96] on div "icon.bolt Your export "Service Strategic Value Dashboard" is complete. Click he…" at bounding box center [741, 58] width 247 height 93
click at [675, 99] on div "icon.bolt Your export "Service Strategic Value Dashboard" is complete. Click he…" at bounding box center [741, 58] width 247 height 93
click at [856, 26] on div "icon.bolt Your export "Service Strategic Value Dashboard" is complete. Click he…" at bounding box center [741, 52] width 241 height 75
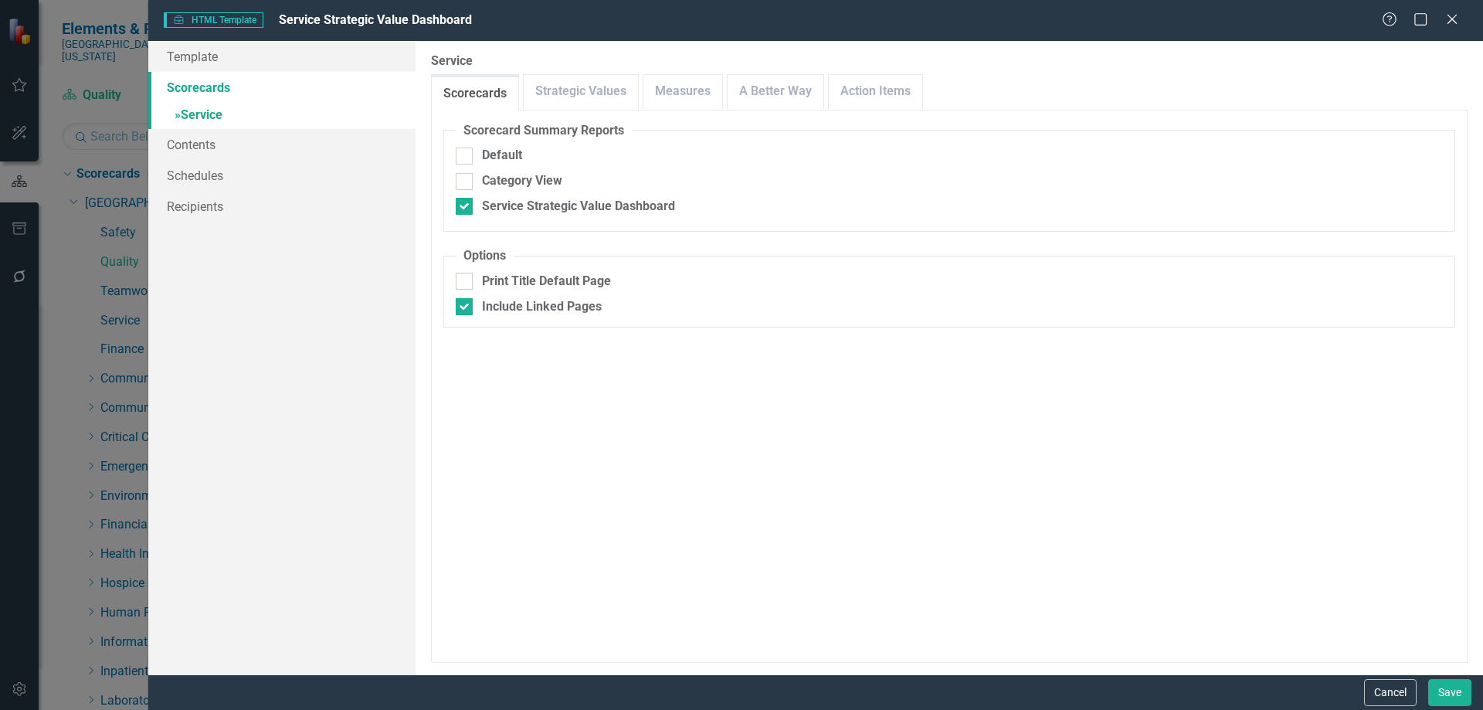
click at [683, 93] on div "icon.bolt Your export "Service Strategic Value Dashboard" is complete. Click he…" at bounding box center [741, 58] width 247 height 93
click at [682, 93] on link "Measures" at bounding box center [682, 91] width 79 height 33
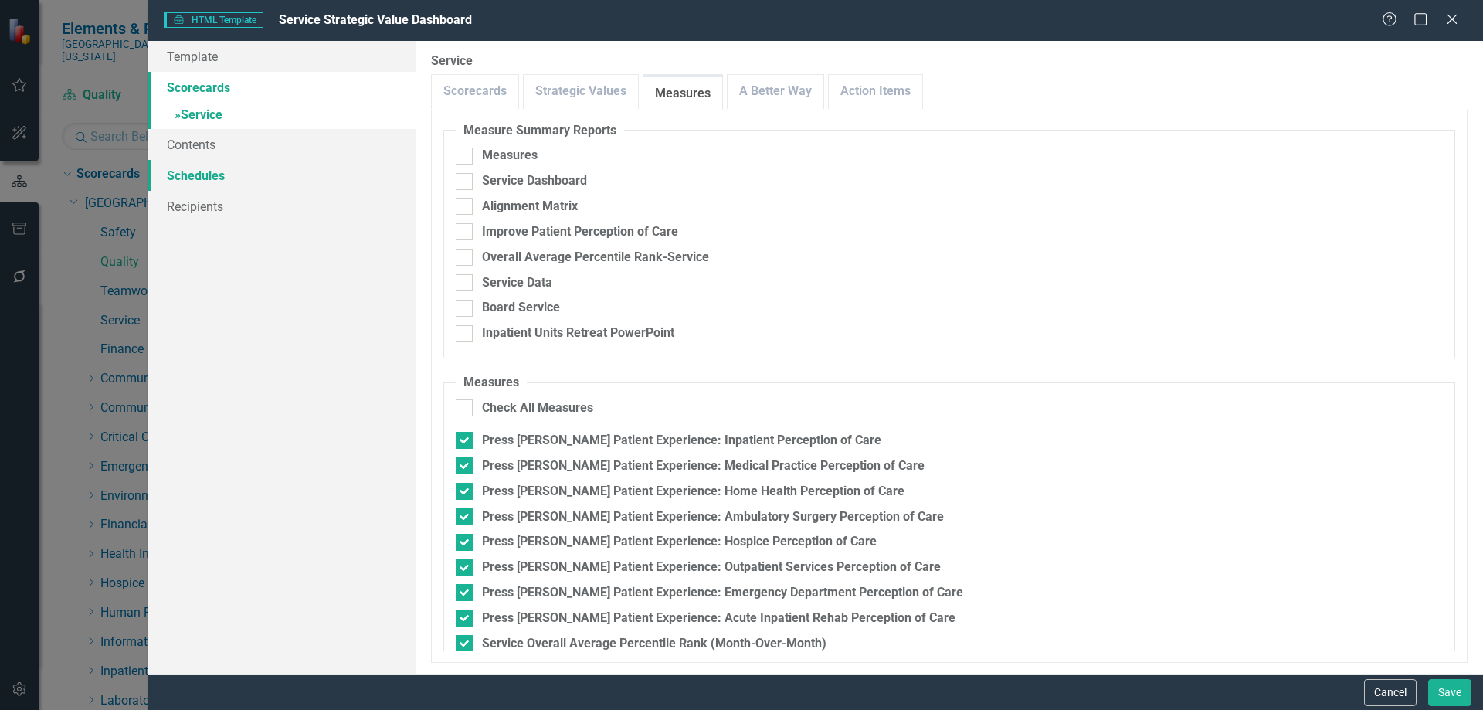
click at [185, 174] on link "Schedules" at bounding box center [281, 175] width 267 height 31
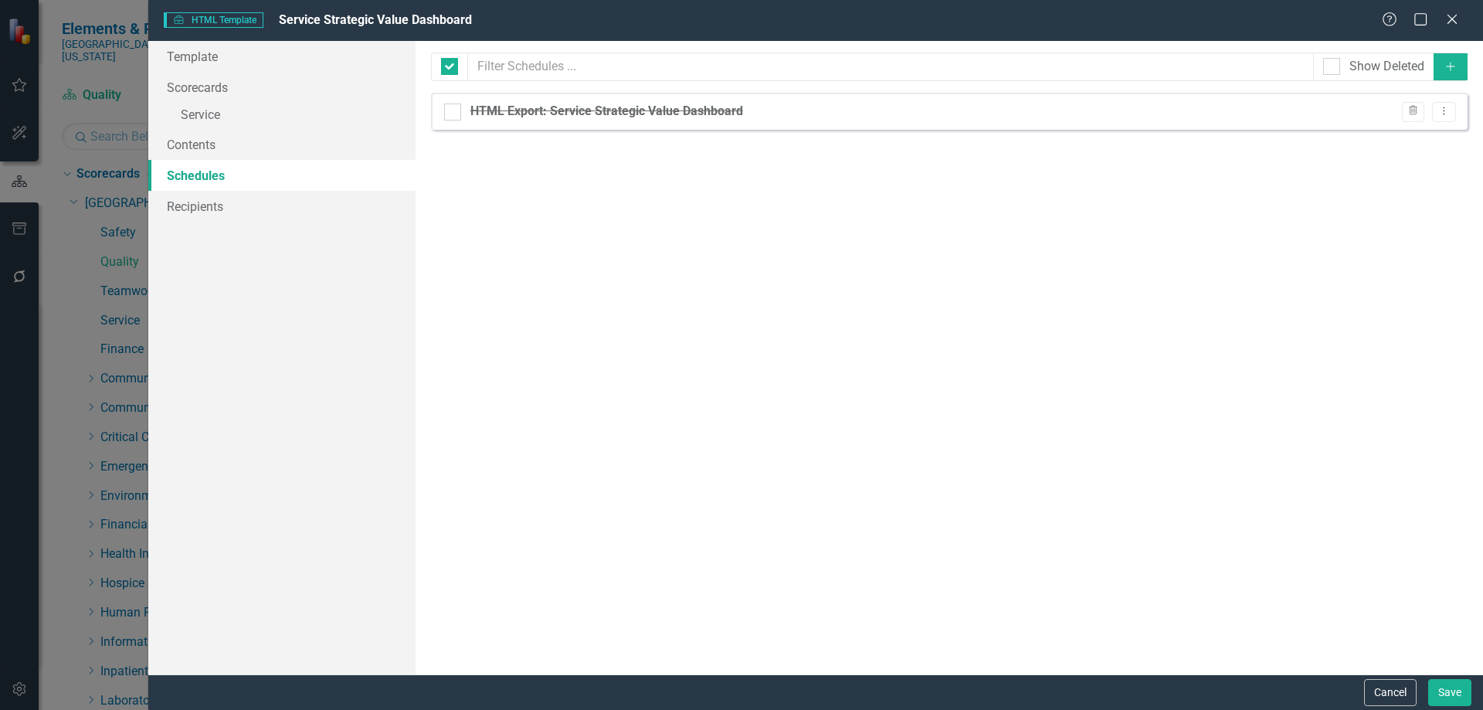
checkbox input "false"
click at [1443, 111] on icon "Dropdown Menu" at bounding box center [1443, 111] width 13 height 10
click at [1395, 135] on link "Edit Edit Schedule" at bounding box center [1384, 137] width 142 height 29
select select "pm"
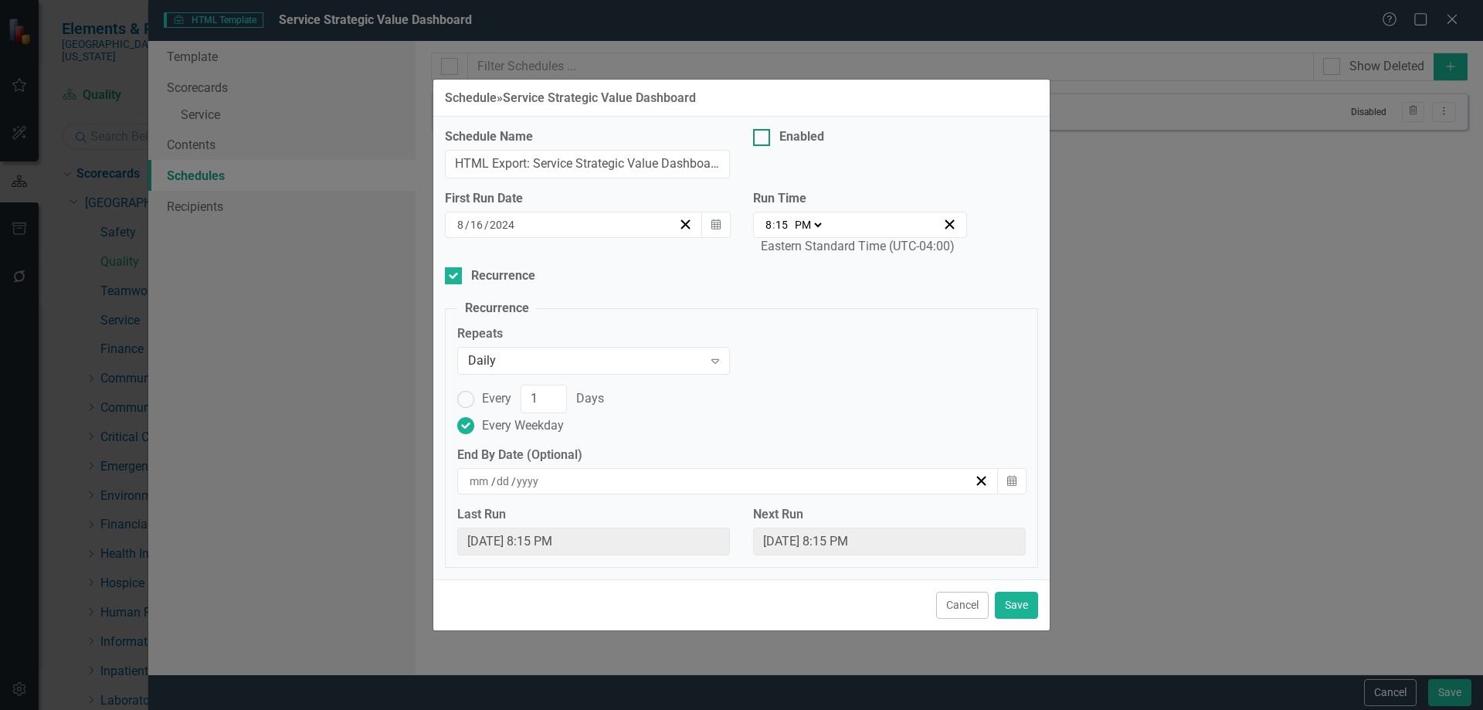
click at [762, 135] on input "Enabled" at bounding box center [758, 134] width 10 height 10
checkbox input "true"
click at [707, 229] on button "Calendar" at bounding box center [715, 225] width 29 height 26
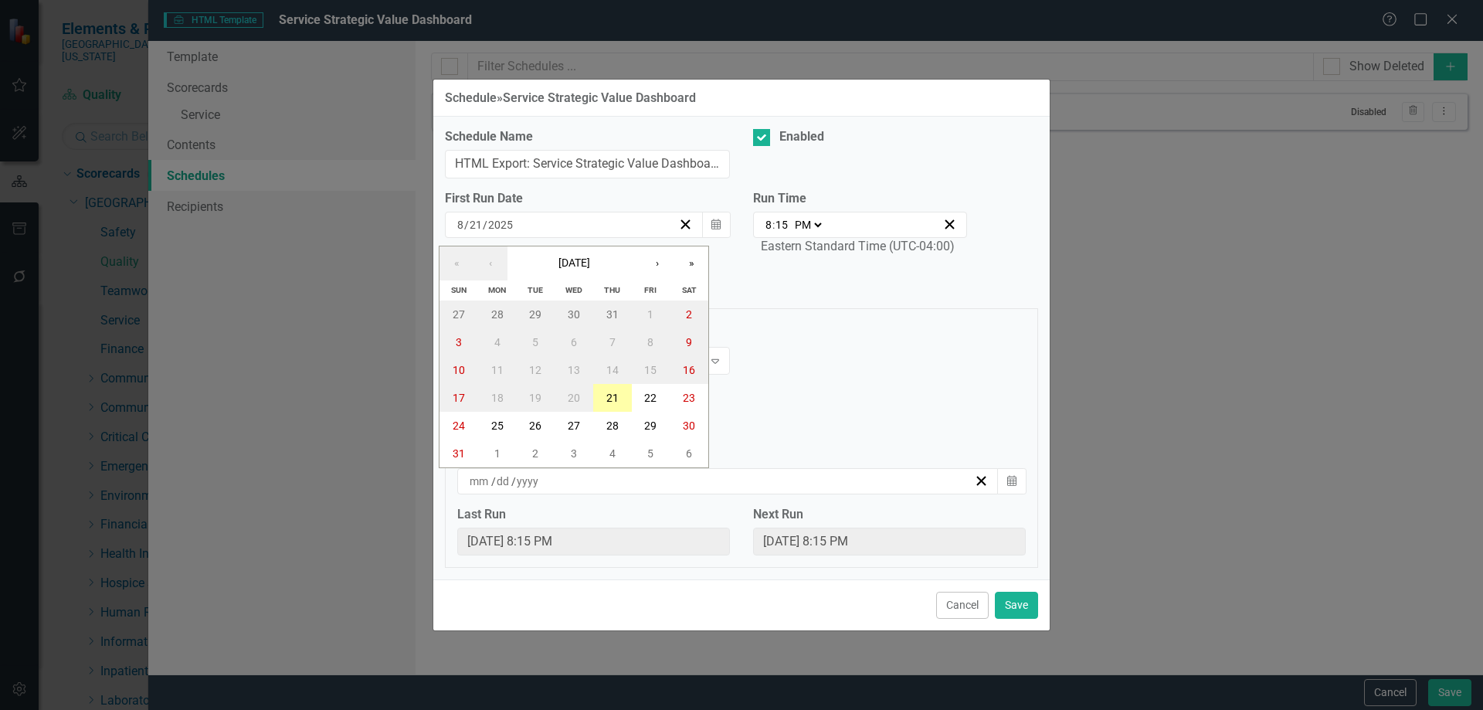
click at [620, 400] on button "21" at bounding box center [612, 398] width 39 height 28
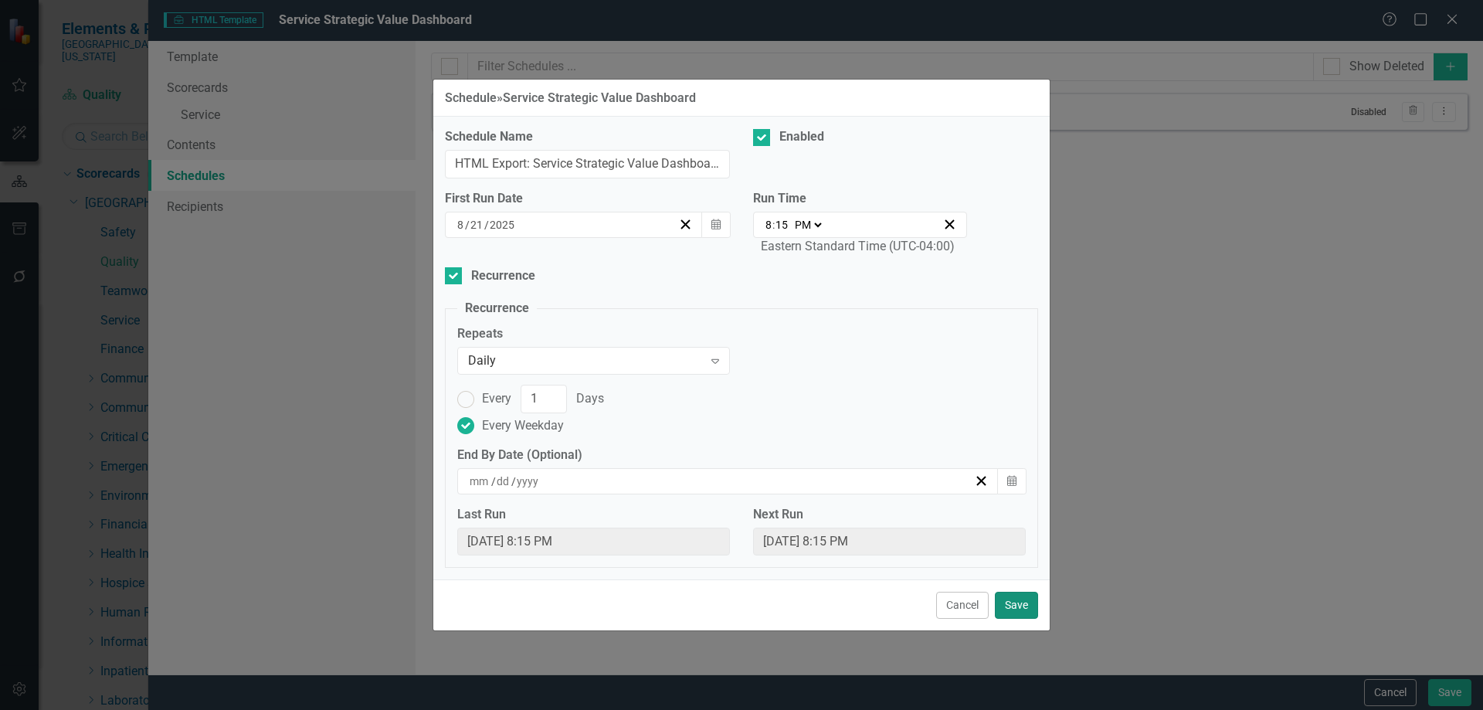
click at [1009, 603] on button "Save" at bounding box center [1016, 605] width 43 height 27
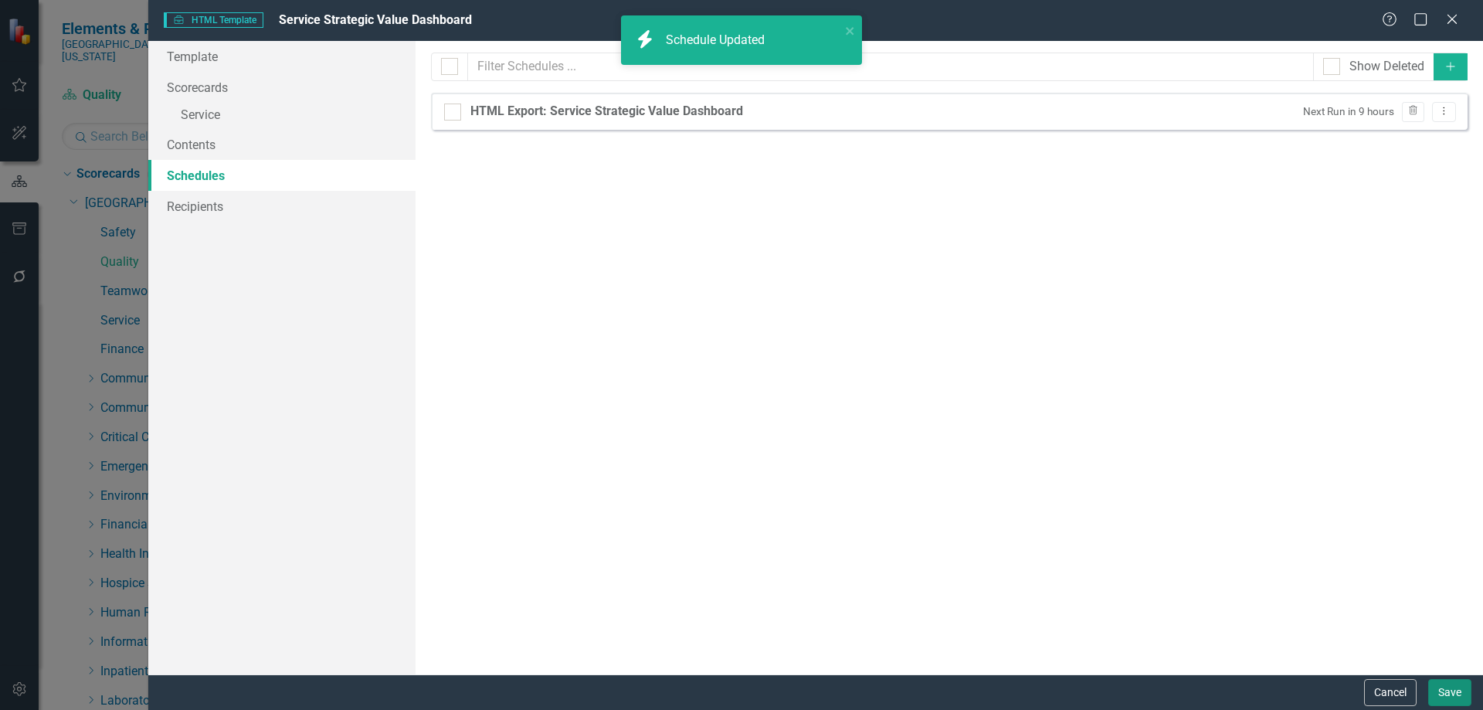
click at [1462, 700] on button "Save" at bounding box center [1449, 692] width 43 height 27
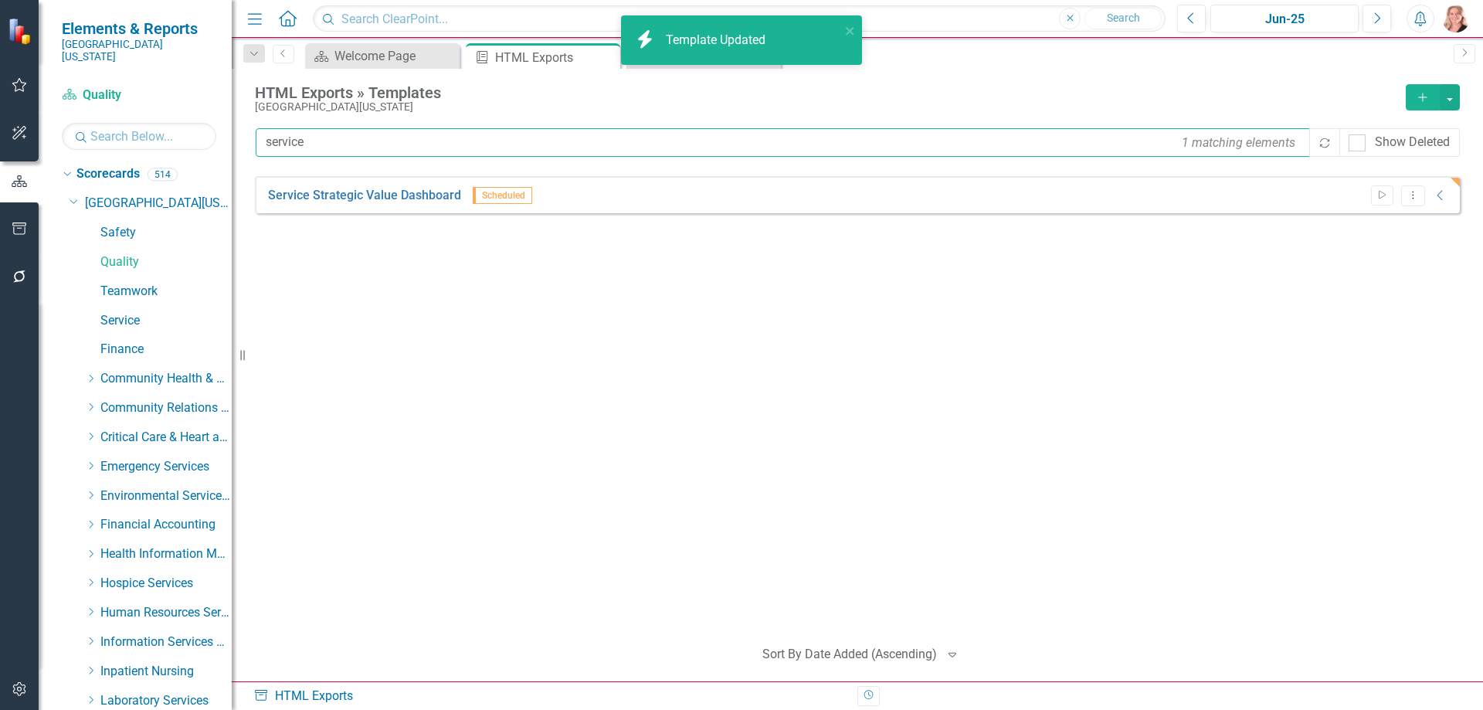
click at [337, 145] on input "service" at bounding box center [784, 142] width 1056 height 29
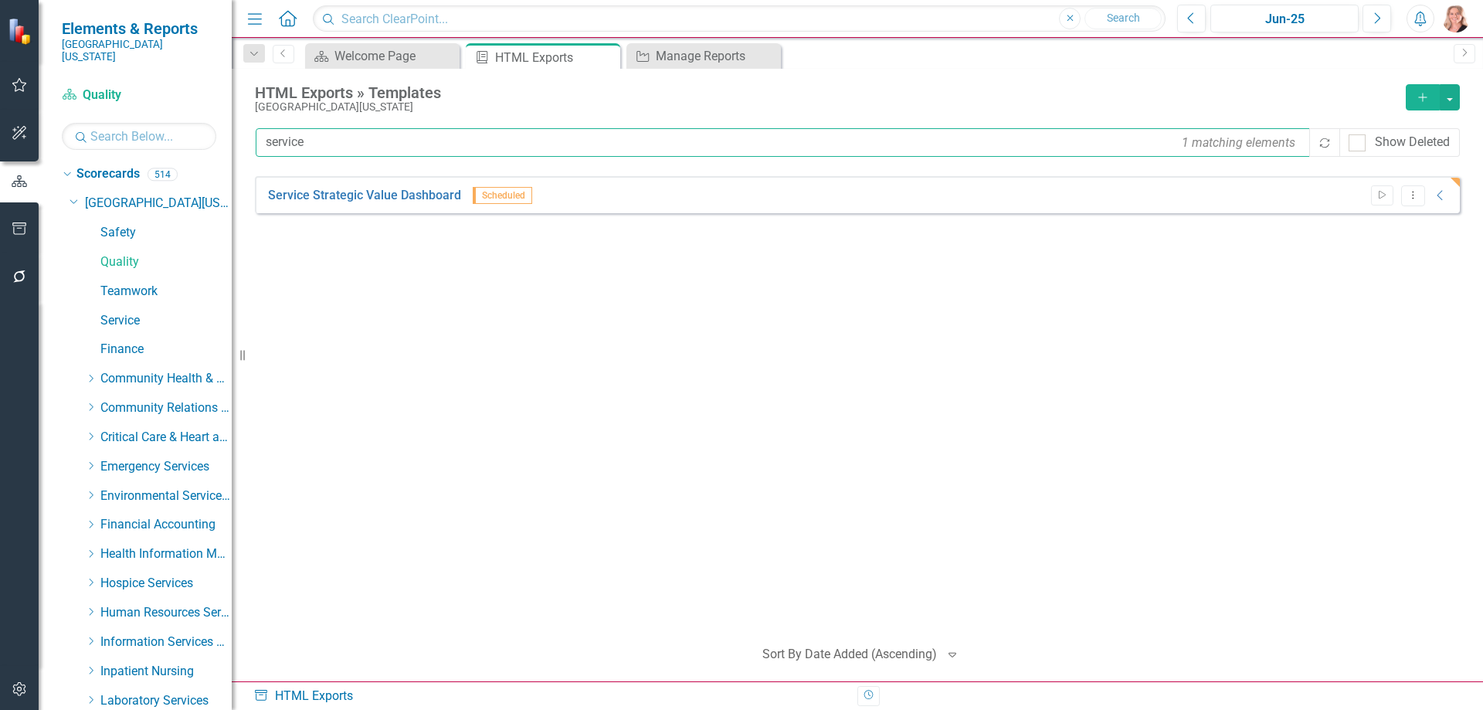
click at [342, 145] on input "service" at bounding box center [784, 142] width 1056 height 29
click at [341, 145] on input "service" at bounding box center [784, 142] width 1056 height 29
click at [341, 144] on input "service" at bounding box center [784, 142] width 1056 height 29
type input "safety"
click at [1412, 244] on icon "Dropdown Menu" at bounding box center [1412, 244] width 13 height 10
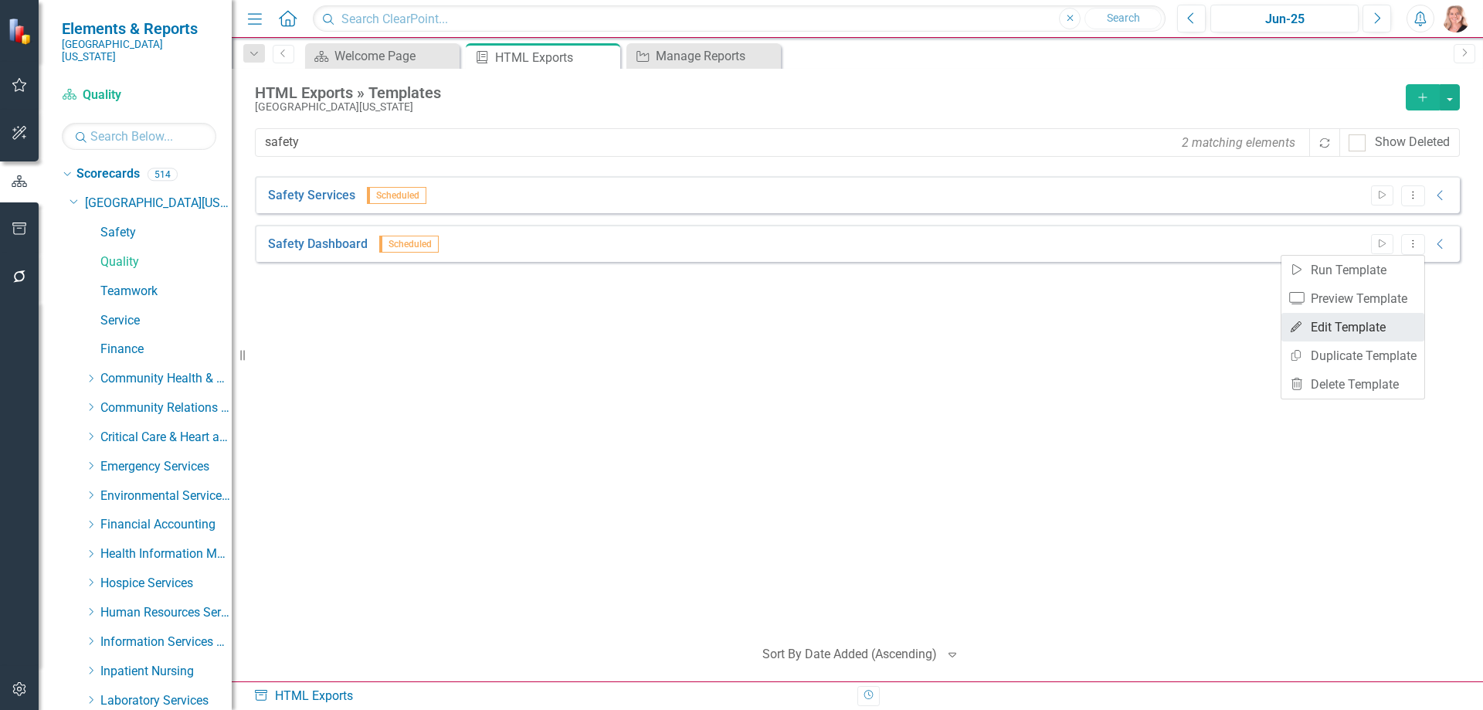
click at [1374, 335] on link "Edit Edit Template" at bounding box center [1352, 327] width 143 height 29
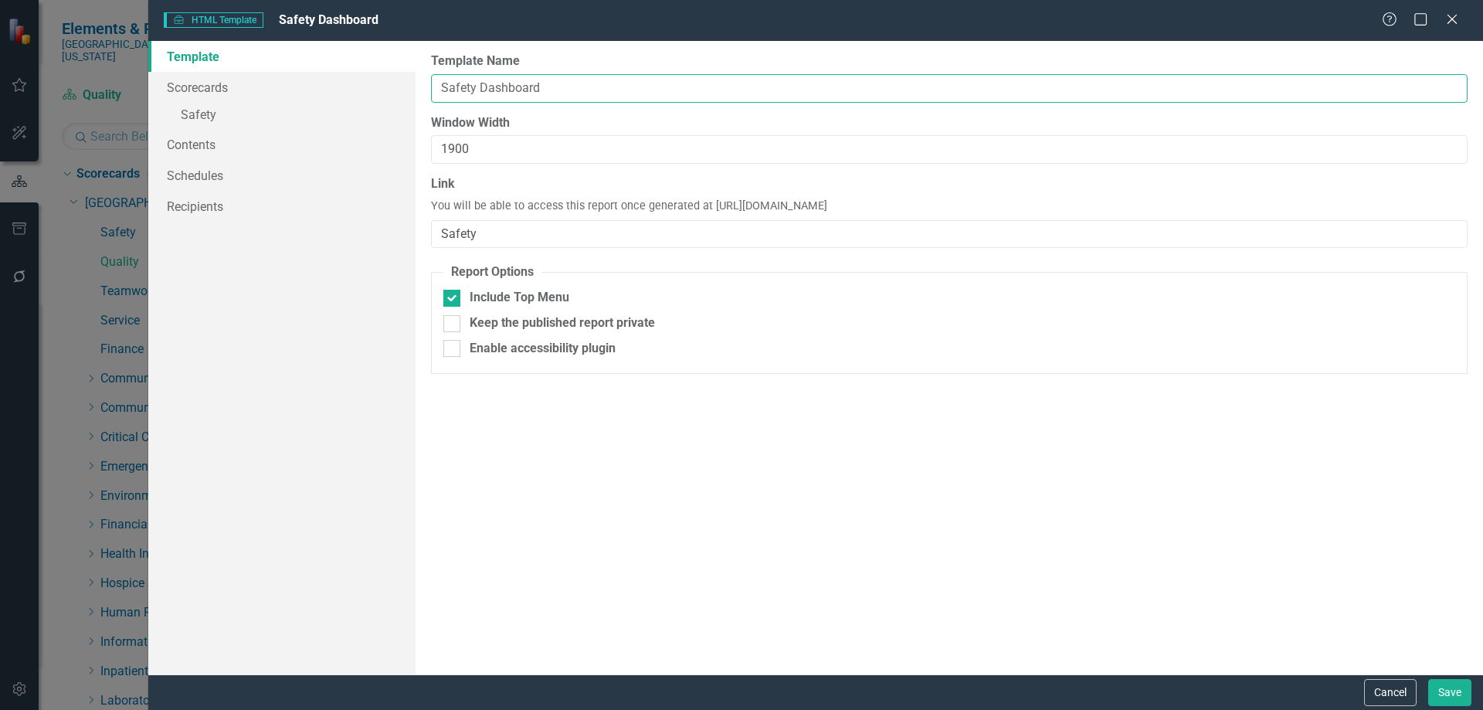
drag, startPoint x: 476, startPoint y: 87, endPoint x: 489, endPoint y: 90, distance: 13.3
click at [476, 87] on input "Safety Dashboard" at bounding box center [949, 88] width 1036 height 29
type input "Safety Strategic Value Dashboard"
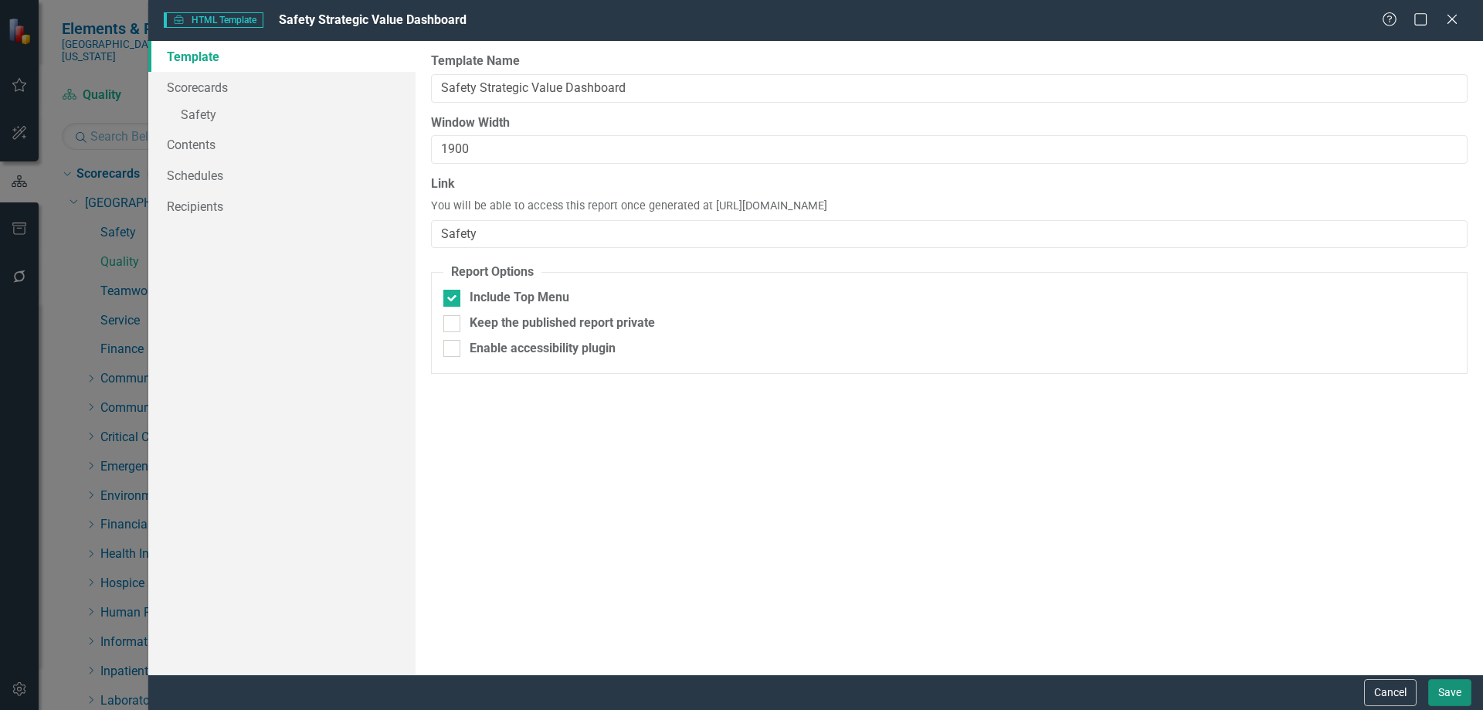
click at [1460, 694] on button "Save" at bounding box center [1449, 692] width 43 height 27
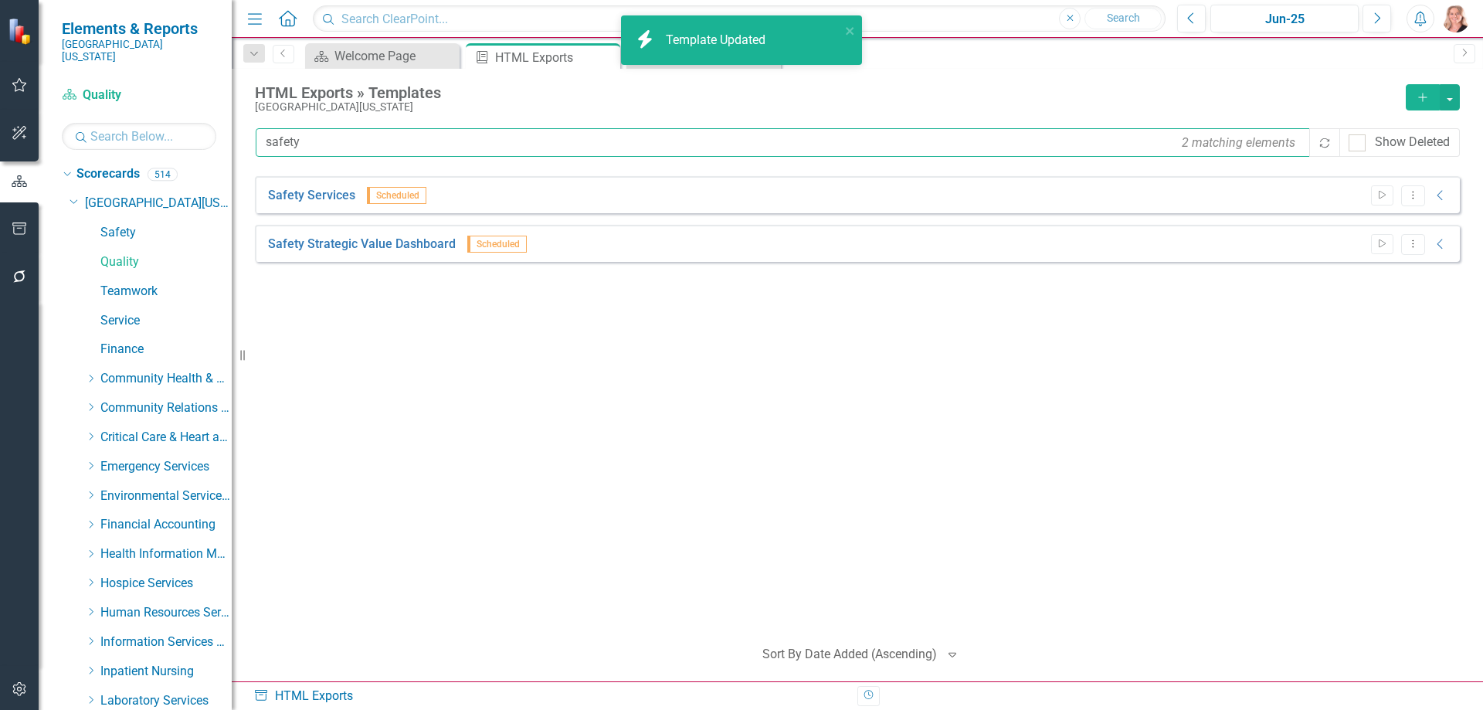
click at [320, 142] on input "safety" at bounding box center [784, 142] width 1056 height 29
click at [319, 142] on input "safety" at bounding box center [784, 142] width 1056 height 29
click at [297, 144] on input "safety" at bounding box center [784, 142] width 1056 height 29
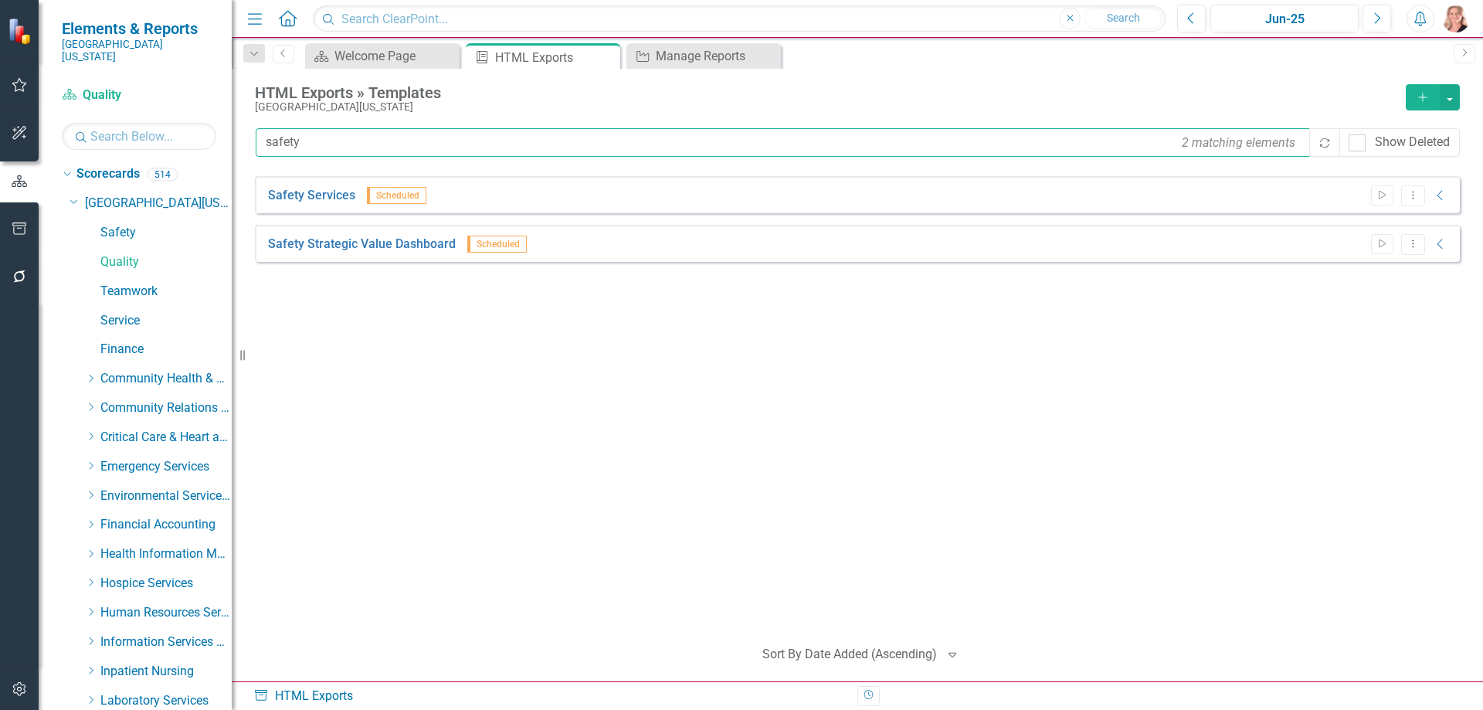
click at [297, 144] on input "safety" at bounding box center [784, 142] width 1056 height 29
click at [300, 144] on input "safety" at bounding box center [784, 142] width 1056 height 29
type input "safety"
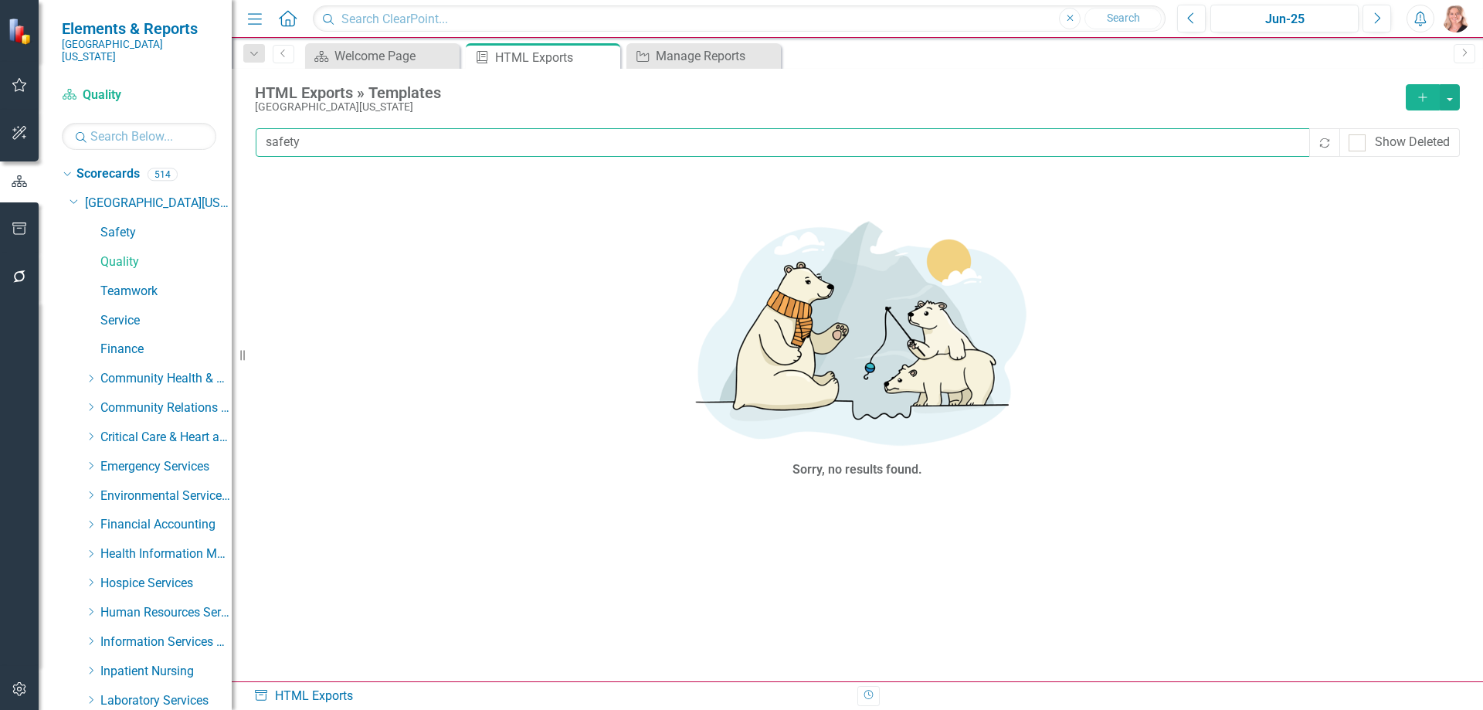
drag, startPoint x: 311, startPoint y: 143, endPoint x: 252, endPoint y: 144, distance: 59.5
click at [252, 144] on div "HTML Exports » Templates Southern Ohio Medical Center Add safety Recalculate Sh…" at bounding box center [857, 375] width 1251 height 612
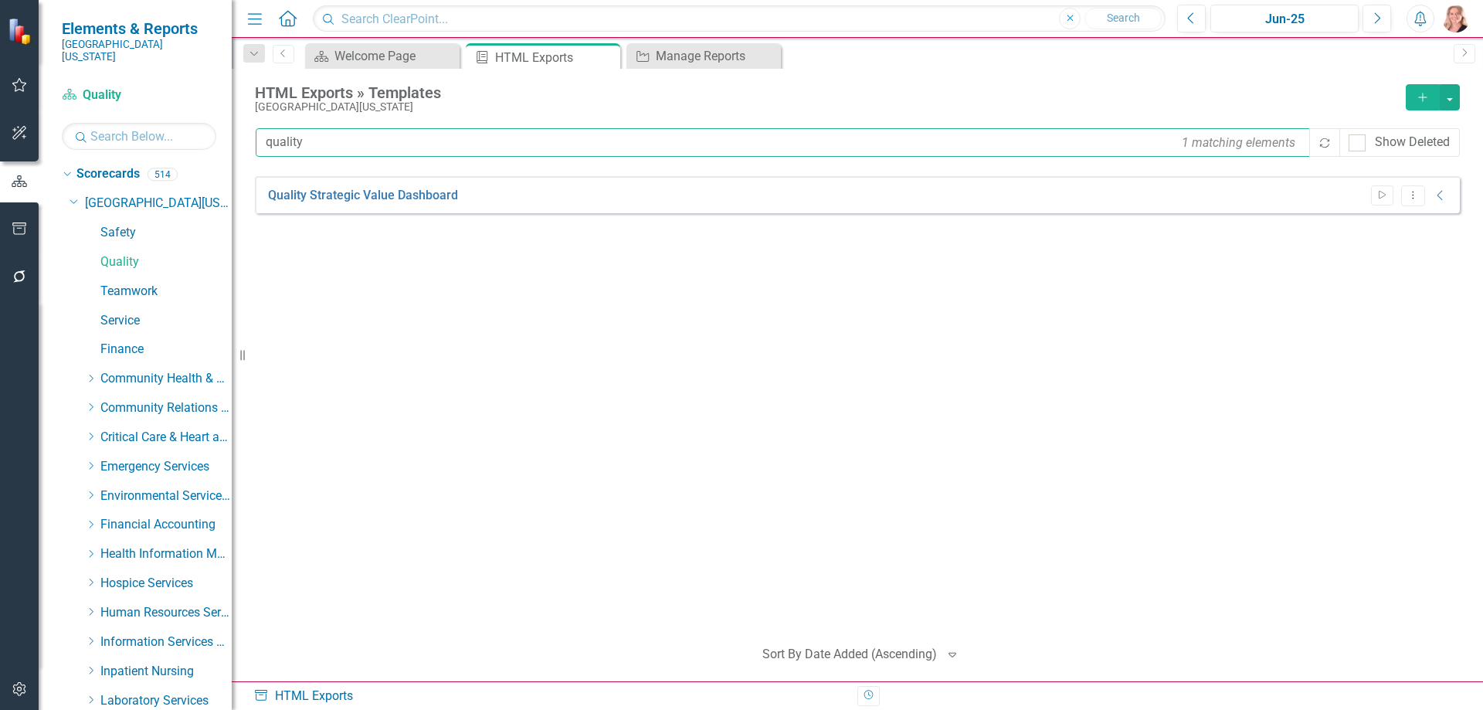
type input "quality"
click at [1418, 202] on button "Dropdown Menu" at bounding box center [1413, 195] width 24 height 21
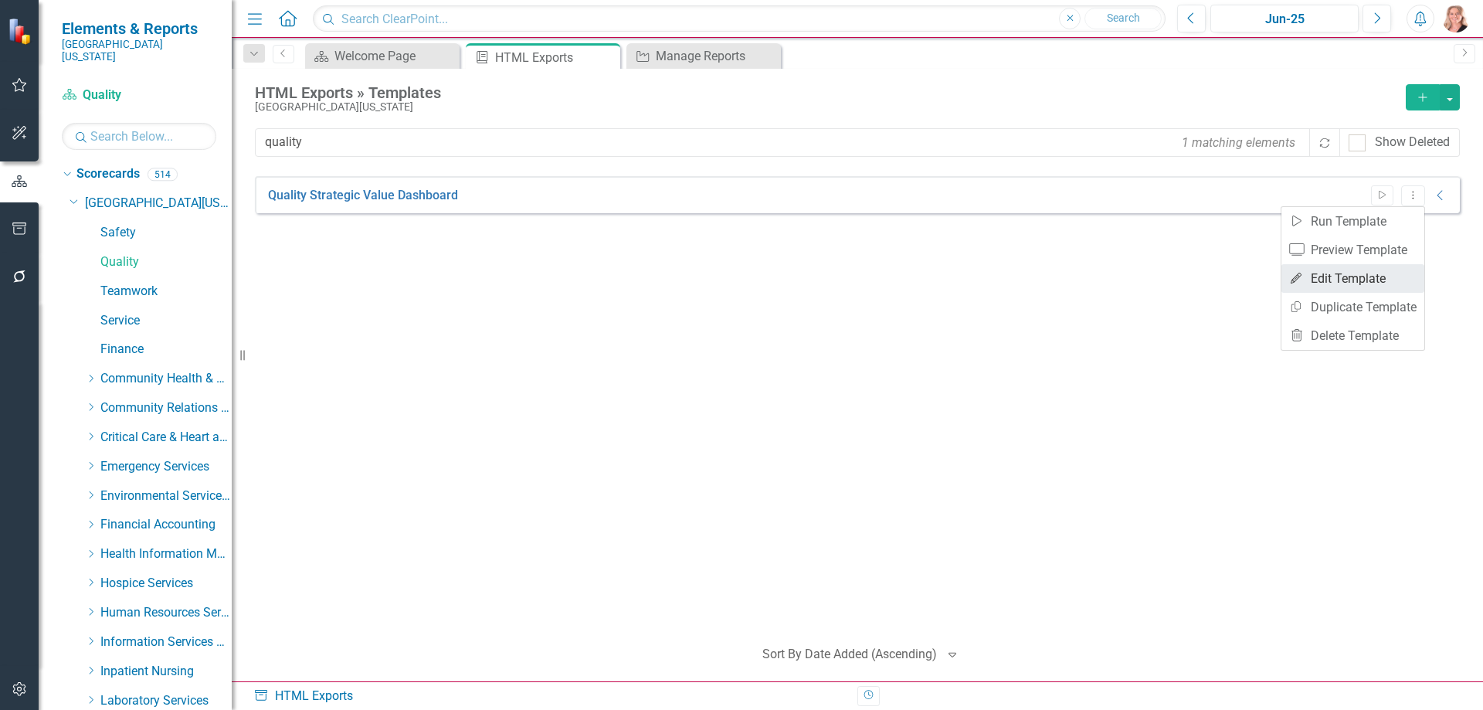
click at [1358, 273] on link "Edit Edit Template" at bounding box center [1352, 278] width 143 height 29
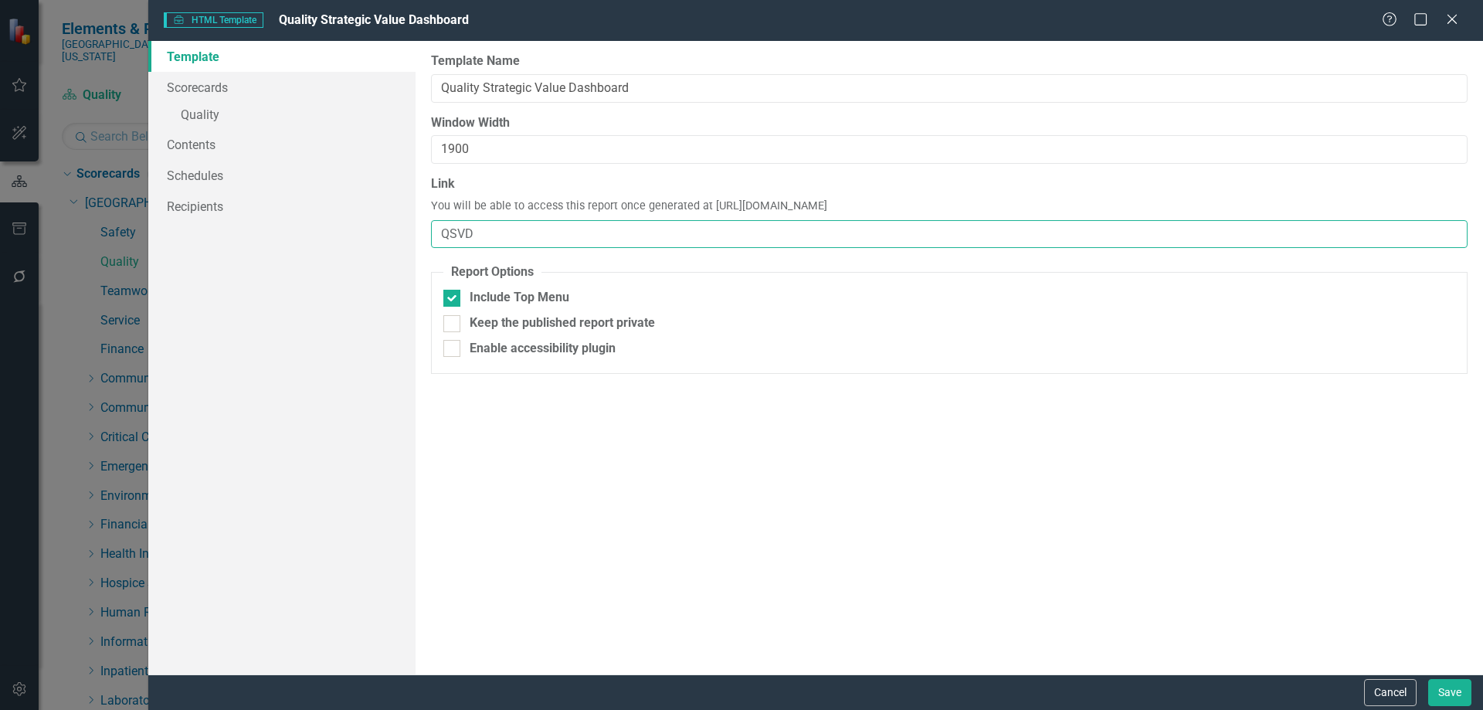
click at [485, 231] on input "QSVD" at bounding box center [949, 234] width 1036 height 29
type input "QSVD-FY25"
click at [207, 112] on link "» Quality" at bounding box center [281, 116] width 267 height 27
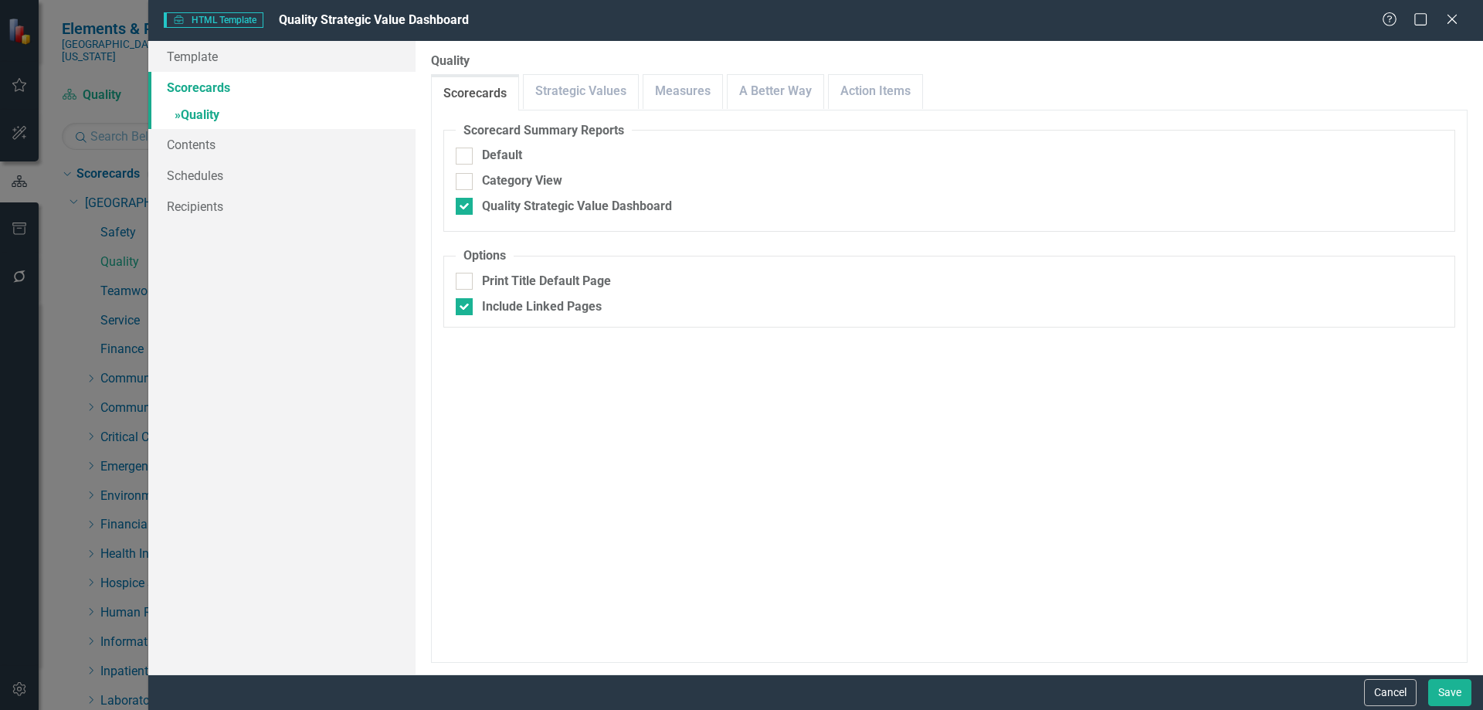
click at [456, 302] on input "Include Linked Pages" at bounding box center [461, 303] width 10 height 10
click at [461, 309] on div at bounding box center [464, 306] width 17 height 17
click at [461, 308] on input "Include Linked Pages" at bounding box center [461, 303] width 10 height 10
checkbox input "true"
click at [691, 100] on link "Measures" at bounding box center [682, 91] width 79 height 33
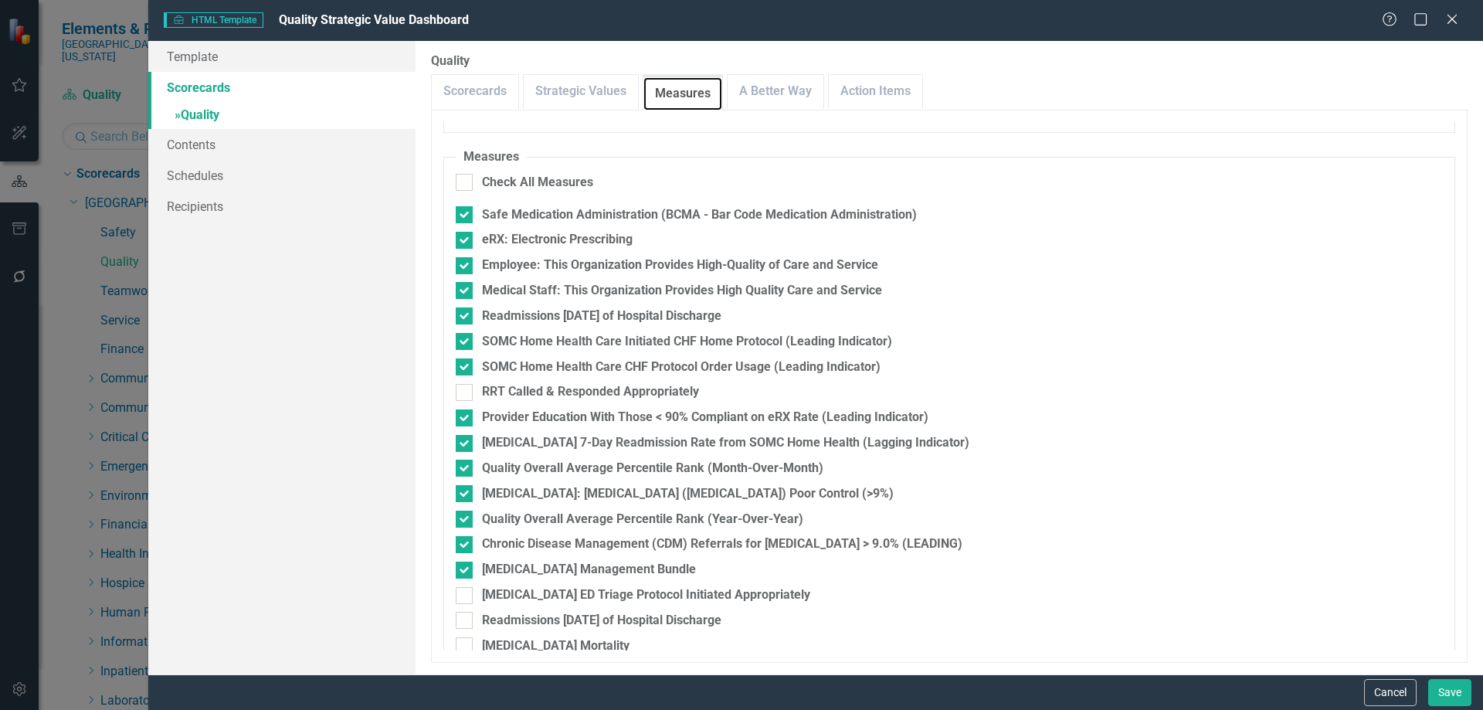
scroll to position [323, 0]
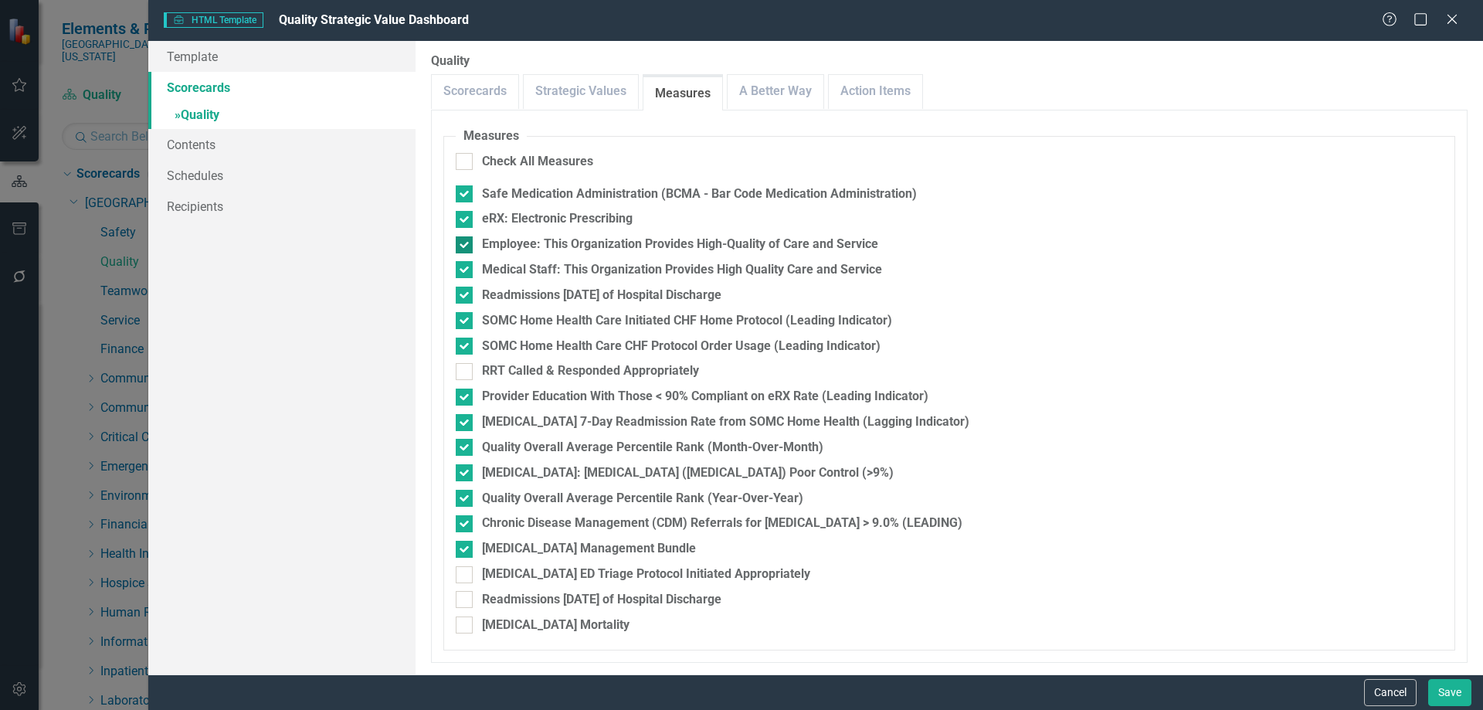
click at [473, 246] on div "Employee: This Organization Provides High-Quality of Care and Service" at bounding box center [949, 245] width 987 height 18
click at [466, 246] on input "Employee: This Organization Provides High-Quality of Care and Service" at bounding box center [461, 241] width 10 height 10
checkbox input "false"
click at [459, 287] on input "Readmissions Within 7 Days of Hospital Discharge" at bounding box center [461, 292] width 10 height 10
checkbox input "false"
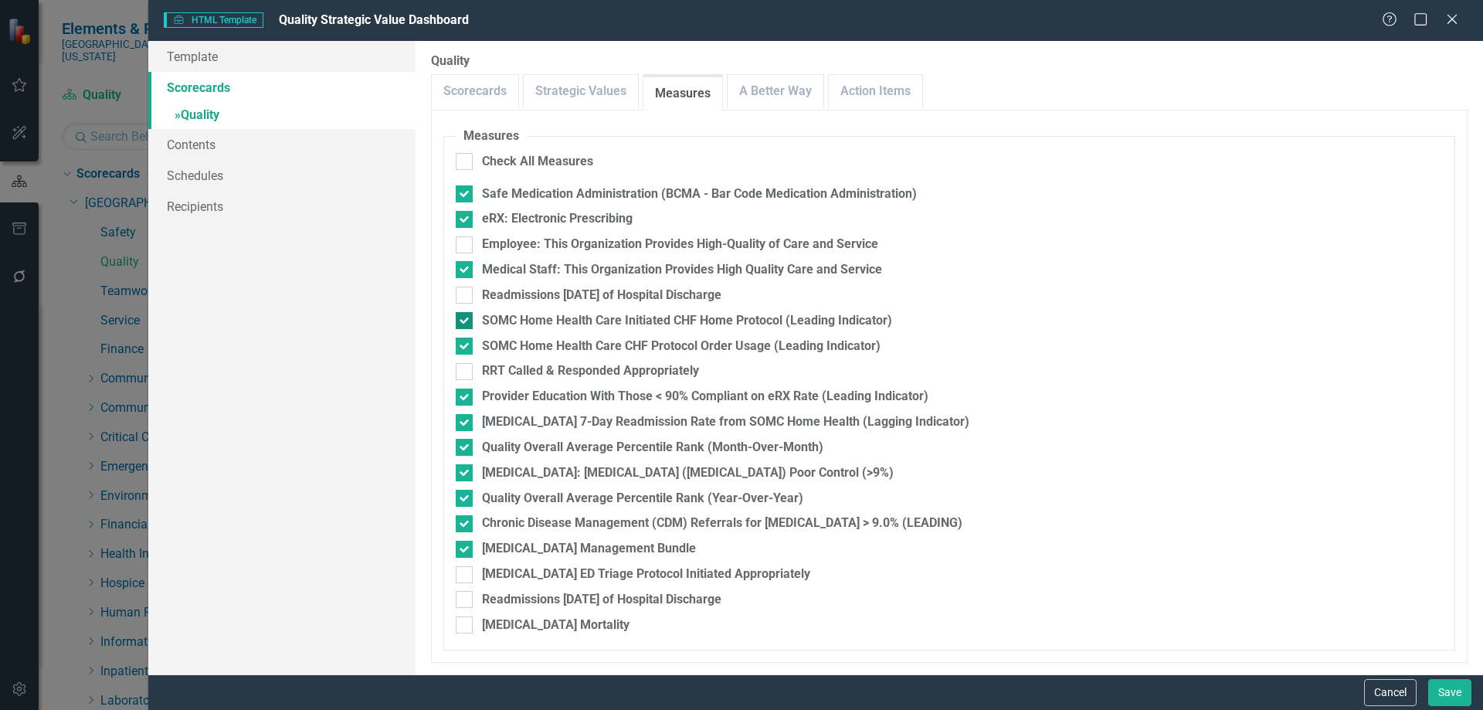
click at [469, 314] on div at bounding box center [464, 320] width 17 height 17
click at [466, 314] on input "SOMC Home Health Care Initiated CHF Home Protocol (Leading Indicator)" at bounding box center [461, 317] width 10 height 10
checkbox input "false"
click at [463, 341] on input "SOMC Home Health Care CHF Protocol Order Usage (Leading Indicator)" at bounding box center [461, 342] width 10 height 10
checkbox input "false"
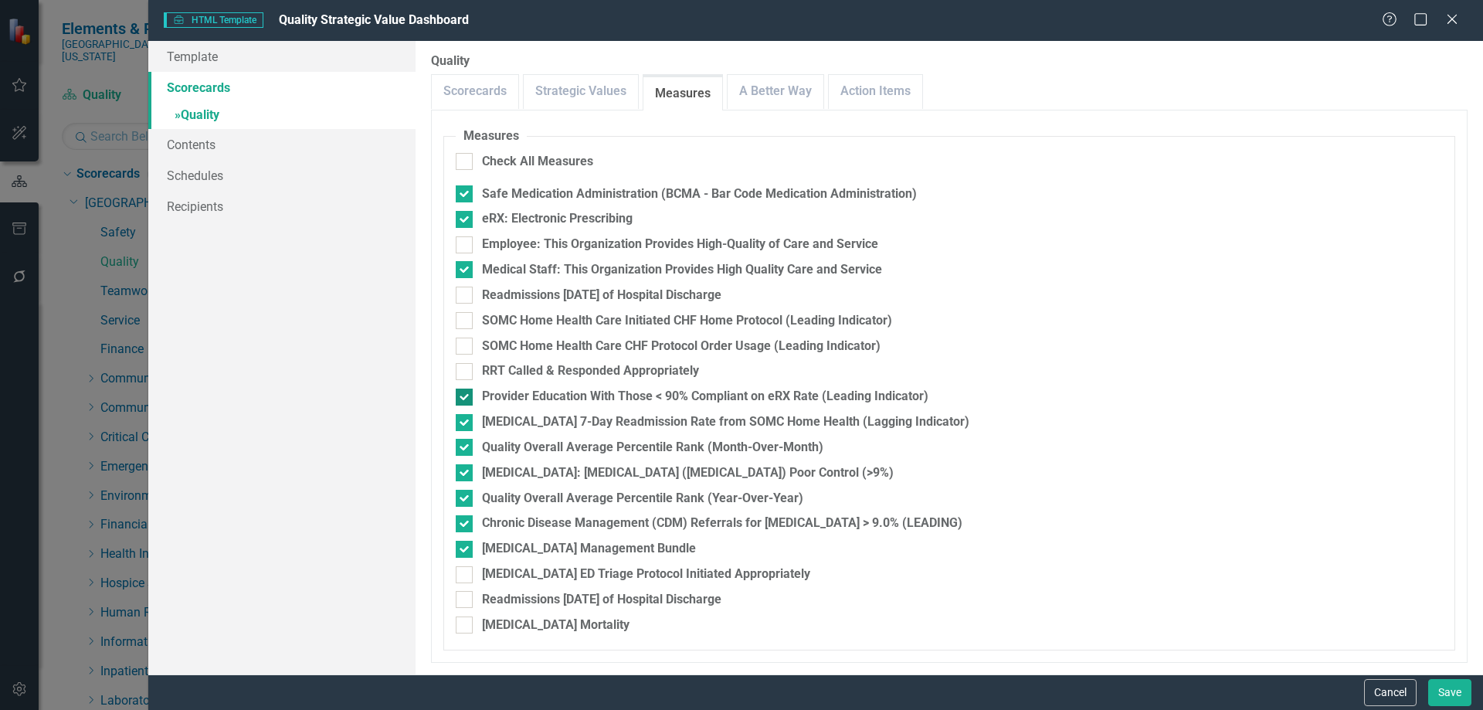
click at [470, 401] on div at bounding box center [464, 396] width 17 height 17
click at [466, 399] on input "Provider Education With Those < 90% Compliant on eRX Rate (Leading Indicator)" at bounding box center [461, 393] width 10 height 10
checkbox input "false"
click at [466, 432] on fieldset "Measures Check All Measures Safe Medication Administration (BCMA - Bar Code Med…" at bounding box center [949, 388] width 1012 height 523
click at [463, 424] on div at bounding box center [464, 422] width 17 height 17
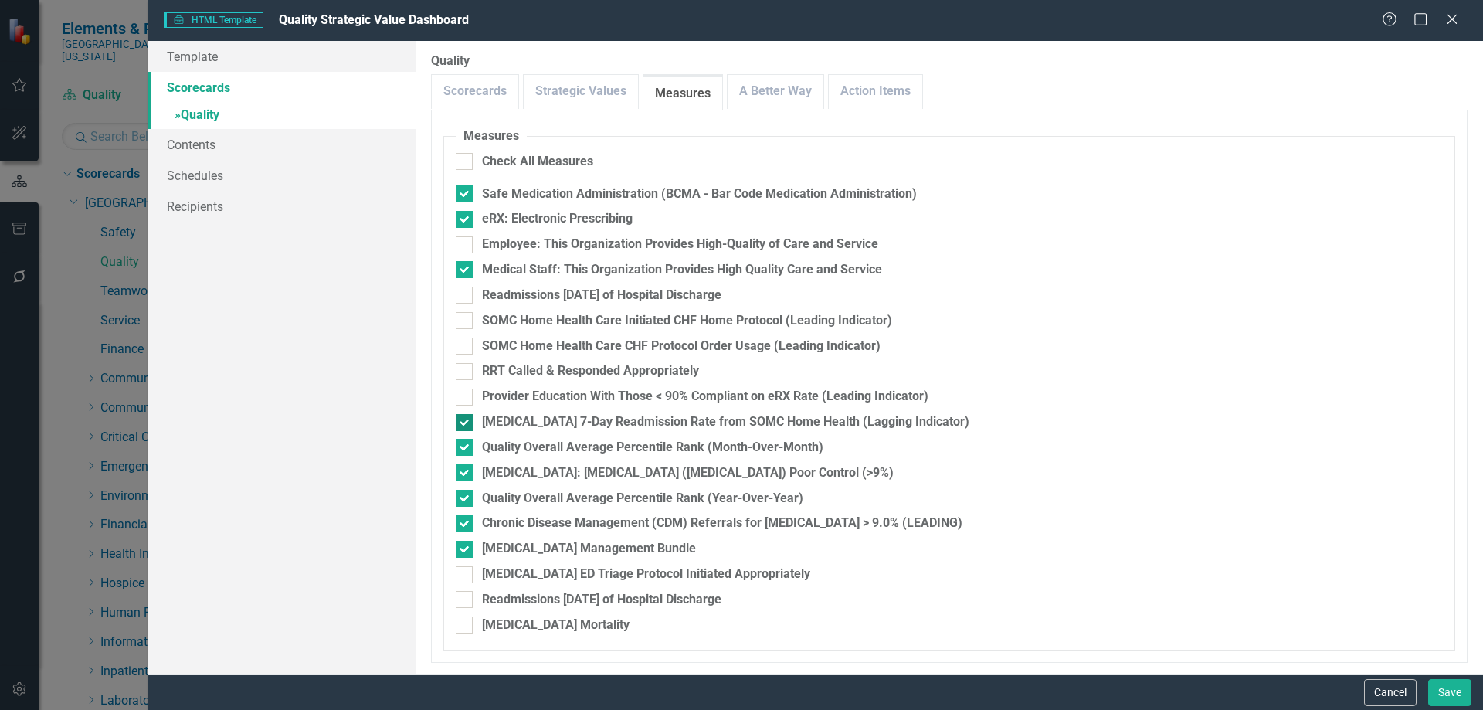
click at [463, 424] on input "Heart Failure 7-Day Readmission Rate from SOMC Home Health (Lagging Indicator)" at bounding box center [461, 419] width 10 height 10
checkbox input "false"
click at [465, 517] on input "Chronic Disease Management (CDM) Referrals for HbA1c > 9.0% (LEADING)" at bounding box center [461, 520] width 10 height 10
checkbox input "false"
click at [764, 95] on link "A Better Way" at bounding box center [776, 91] width 96 height 33
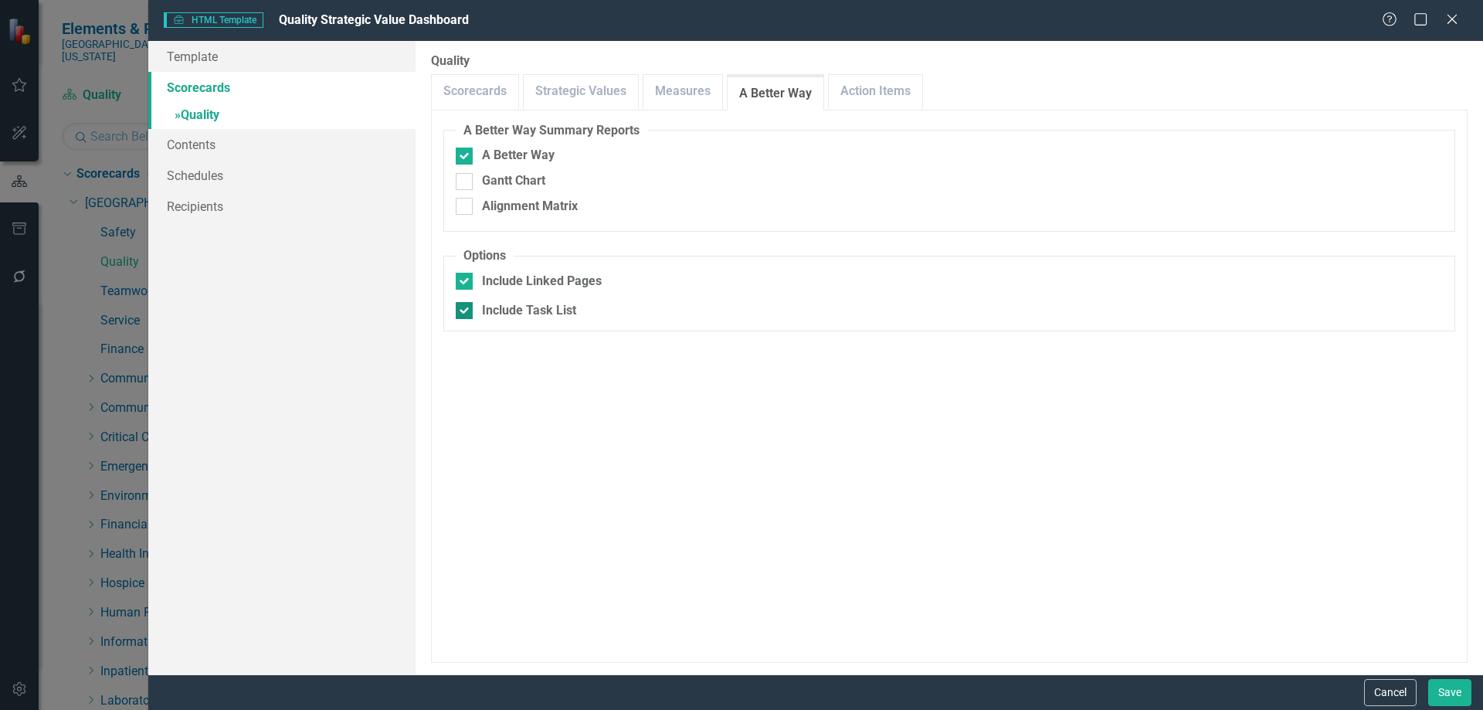
click at [466, 312] on div at bounding box center [464, 310] width 17 height 17
click at [466, 312] on input "Include Task List" at bounding box center [461, 307] width 10 height 10
checkbox input "false"
click at [461, 279] on input "Include Linked Pages" at bounding box center [461, 278] width 10 height 10
checkbox input "false"
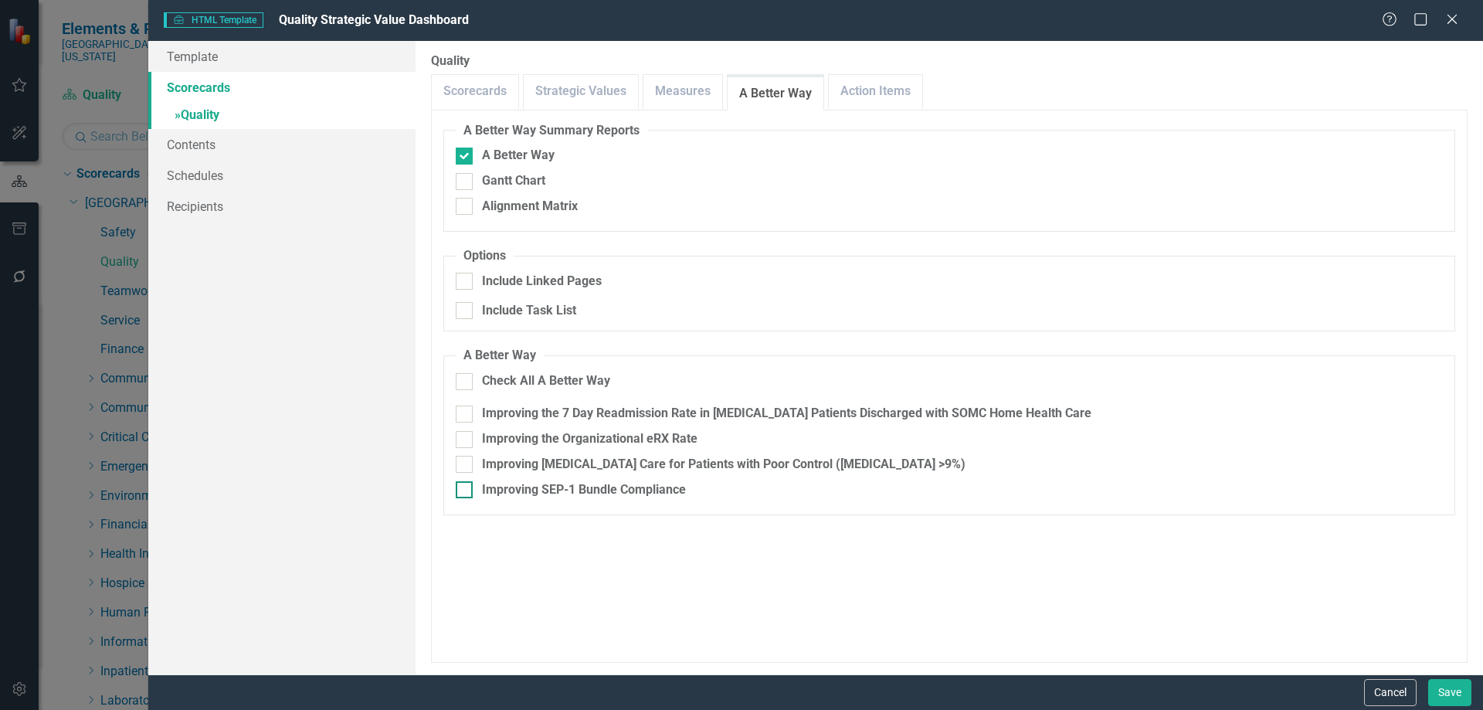
click at [463, 492] on div at bounding box center [464, 489] width 17 height 17
click at [463, 491] on input "Improving SEP-1 Bundle Compliance" at bounding box center [461, 486] width 10 height 10
checkbox input "true"
drag, startPoint x: 462, startPoint y: 467, endPoint x: 588, endPoint y: 370, distance: 159.1
click at [462, 466] on div at bounding box center [464, 464] width 17 height 17
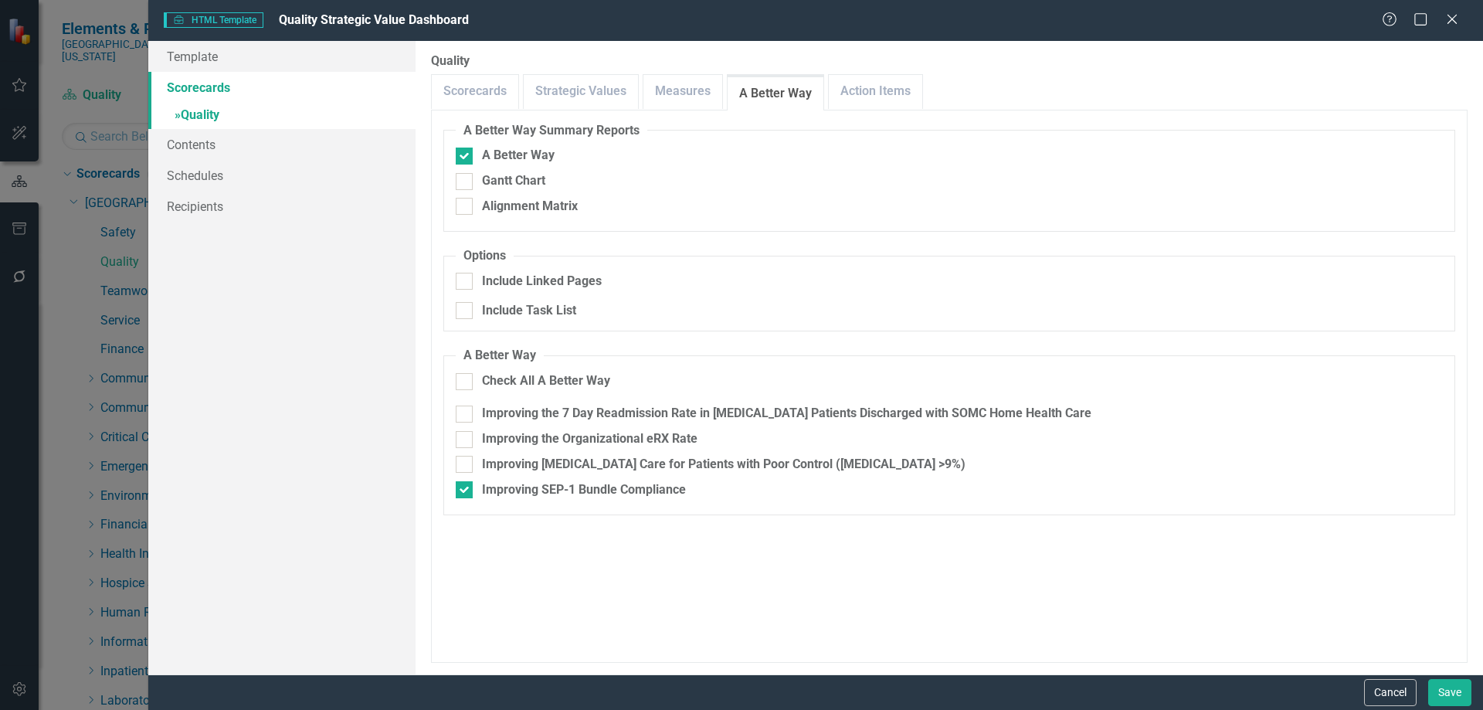
click at [462, 466] on input "Improving Diabetes Care for Patients with Poor Control (HbA1c >9%)" at bounding box center [461, 461] width 10 height 10
checkbox input "true"
click at [863, 95] on link "Action Items" at bounding box center [875, 91] width 93 height 33
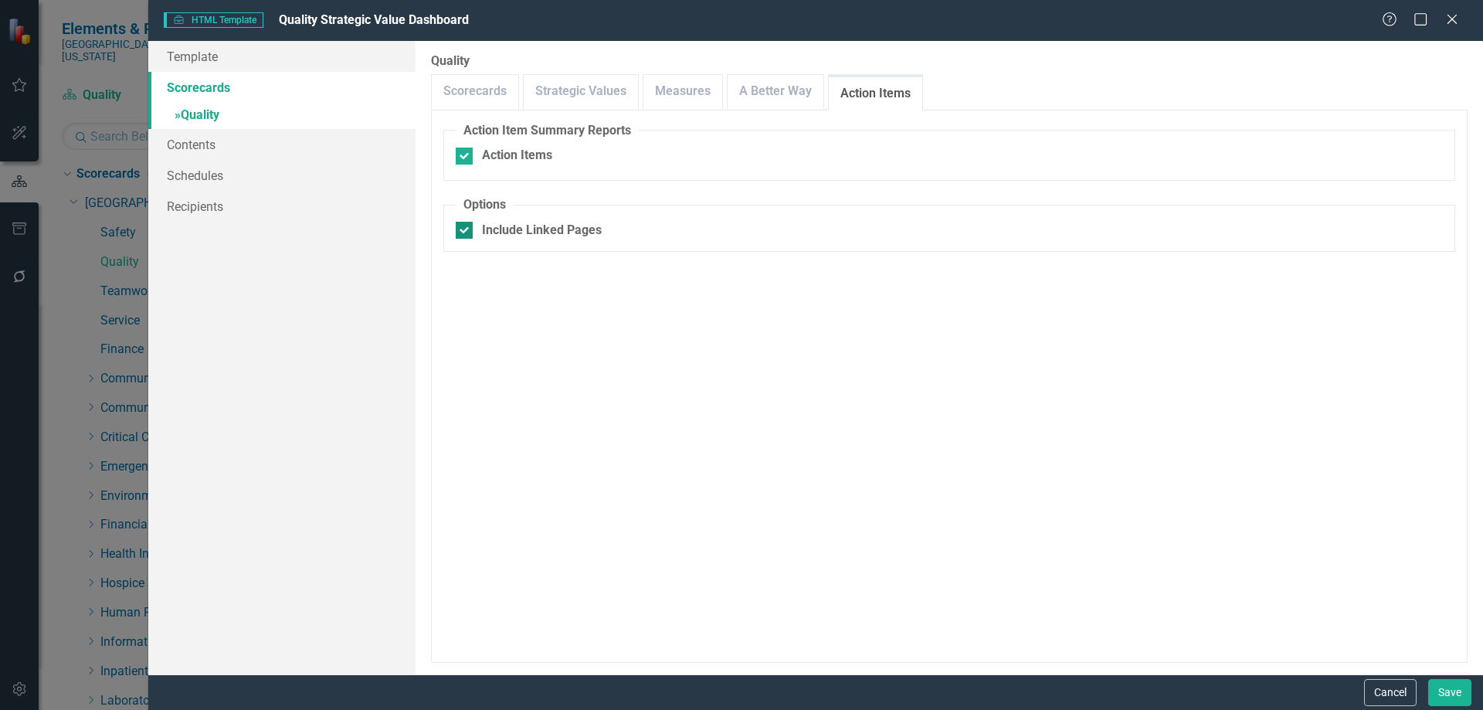
click at [458, 230] on input "Include Linked Pages" at bounding box center [461, 227] width 10 height 10
checkbox input "false"
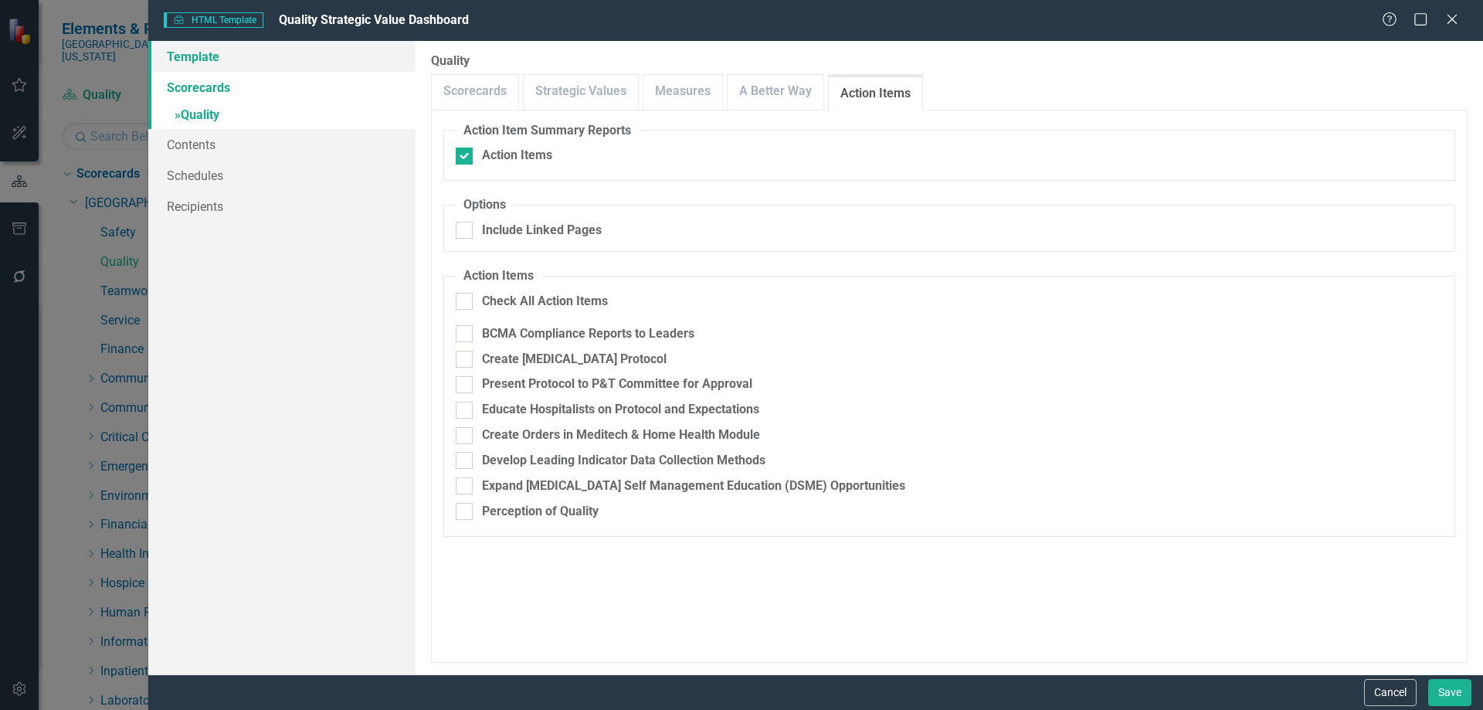
click at [207, 56] on link "Template" at bounding box center [281, 56] width 267 height 31
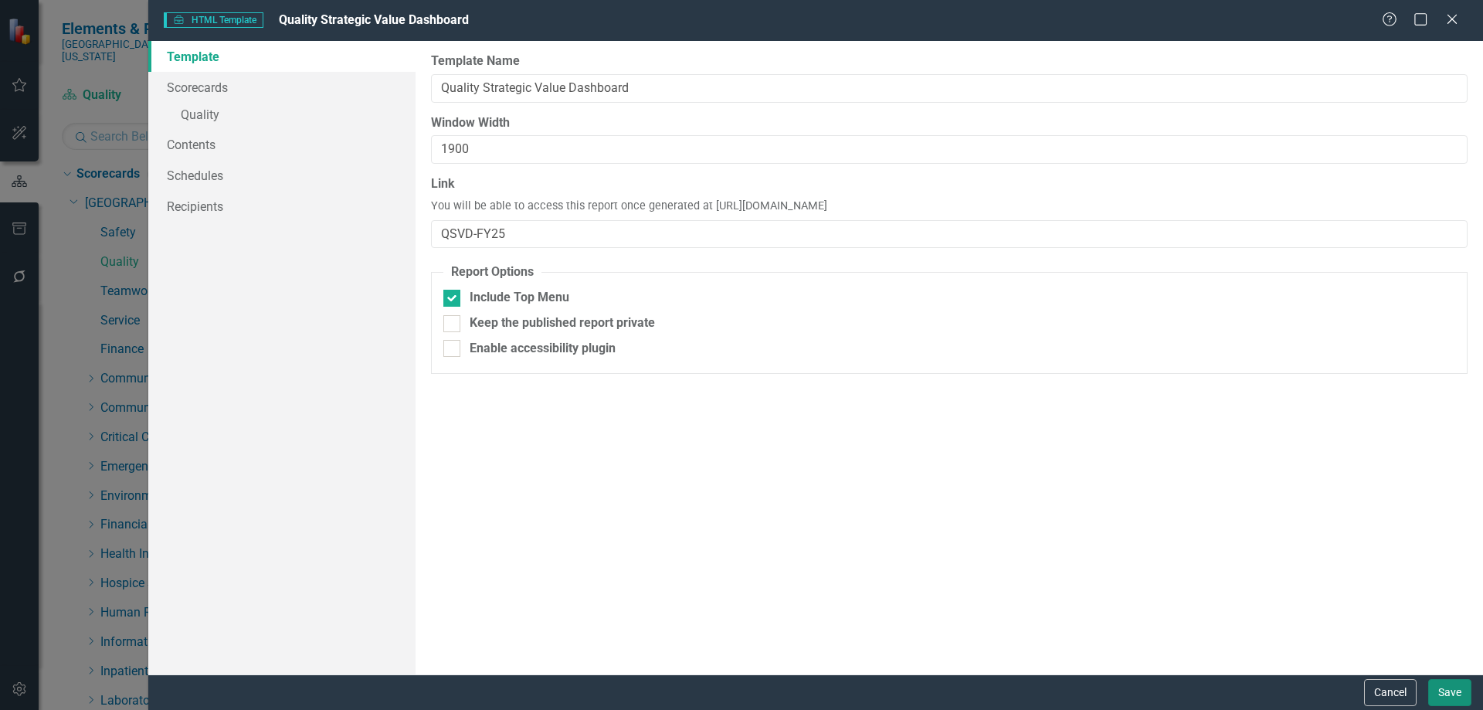
click at [1448, 688] on button "Save" at bounding box center [1449, 692] width 43 height 27
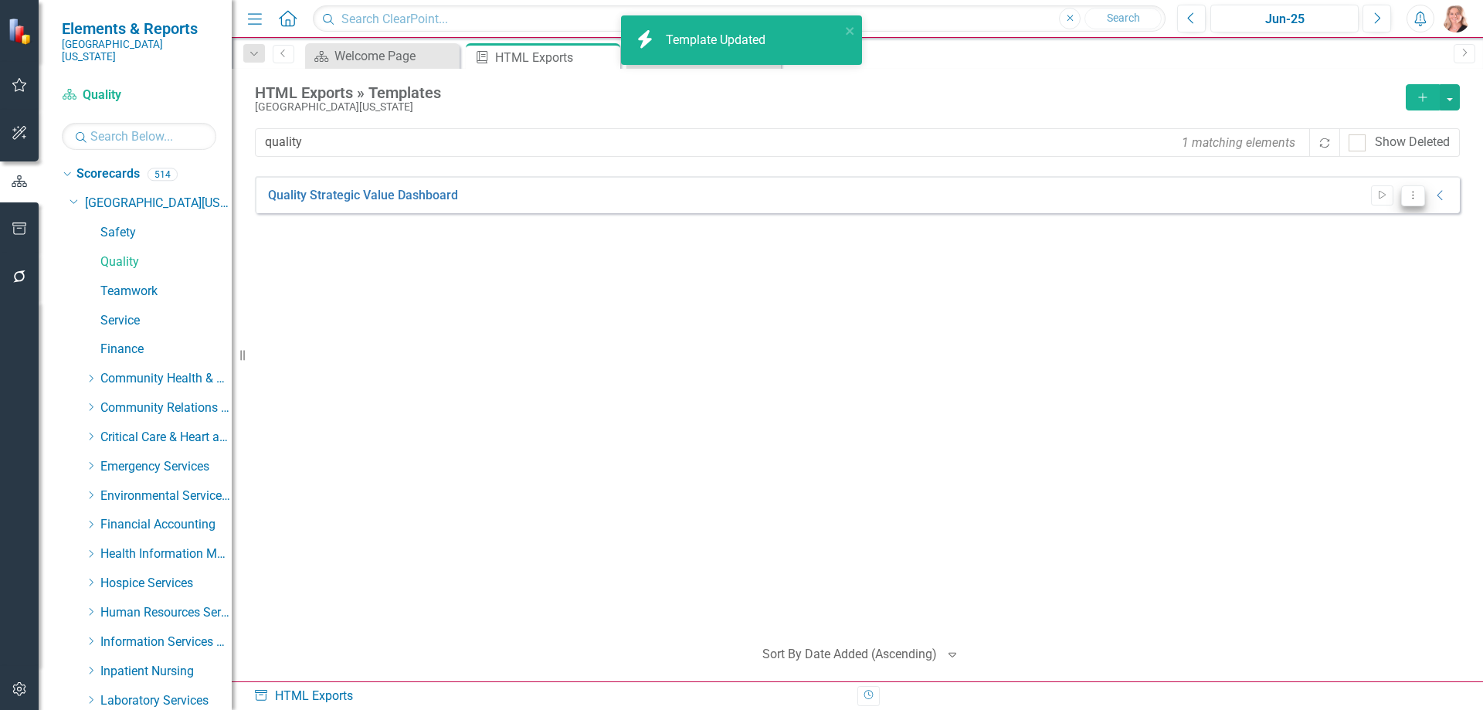
click at [1415, 202] on button "Dropdown Menu" at bounding box center [1413, 195] width 24 height 21
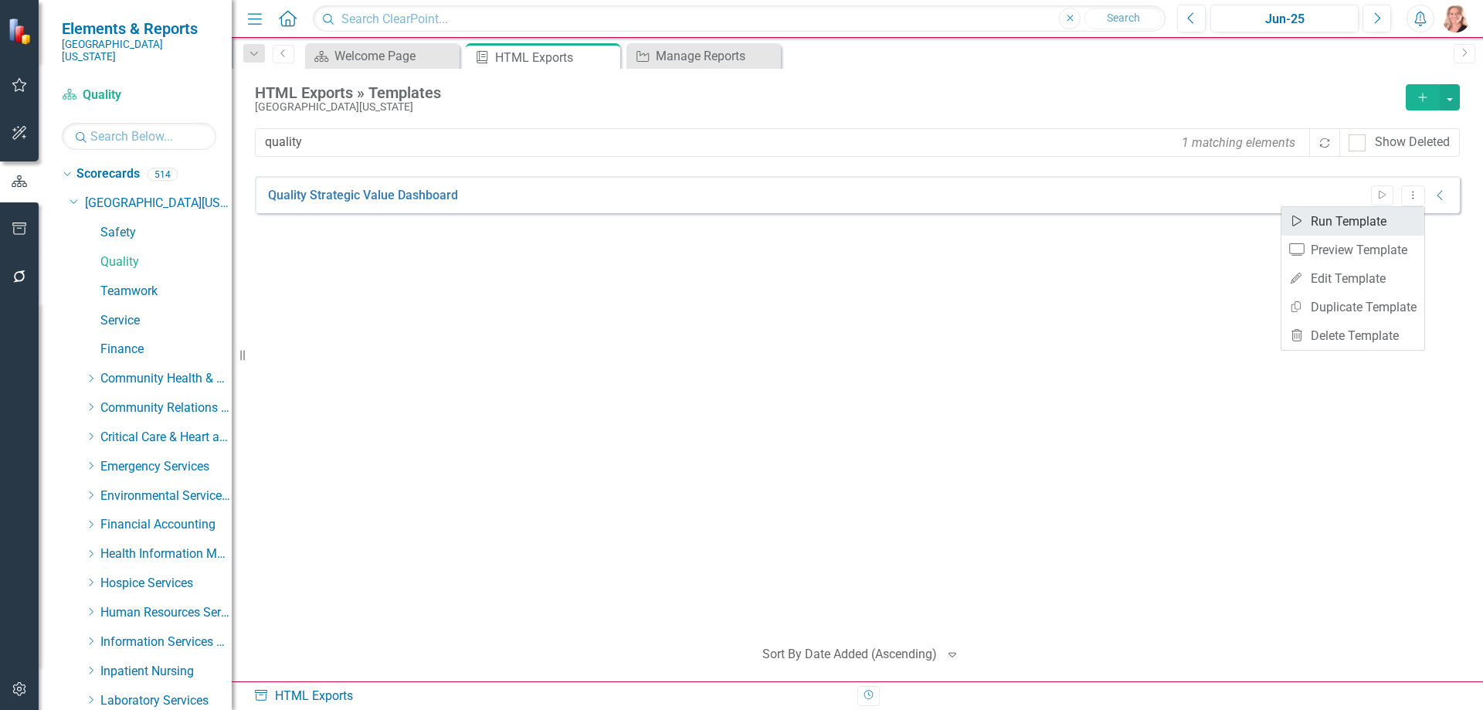
click at [1341, 223] on link "Start Run Template" at bounding box center [1352, 221] width 143 height 29
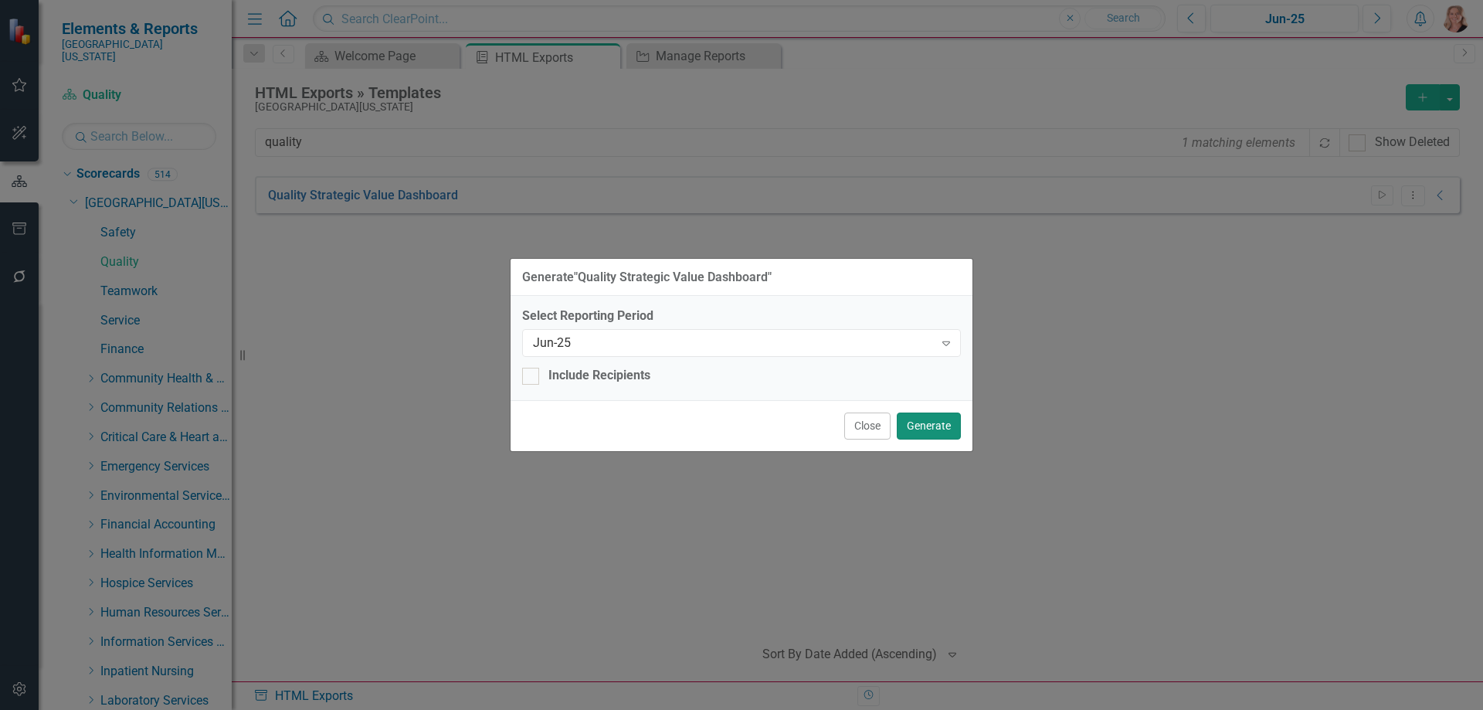
click at [918, 428] on button "Generate" at bounding box center [929, 425] width 64 height 27
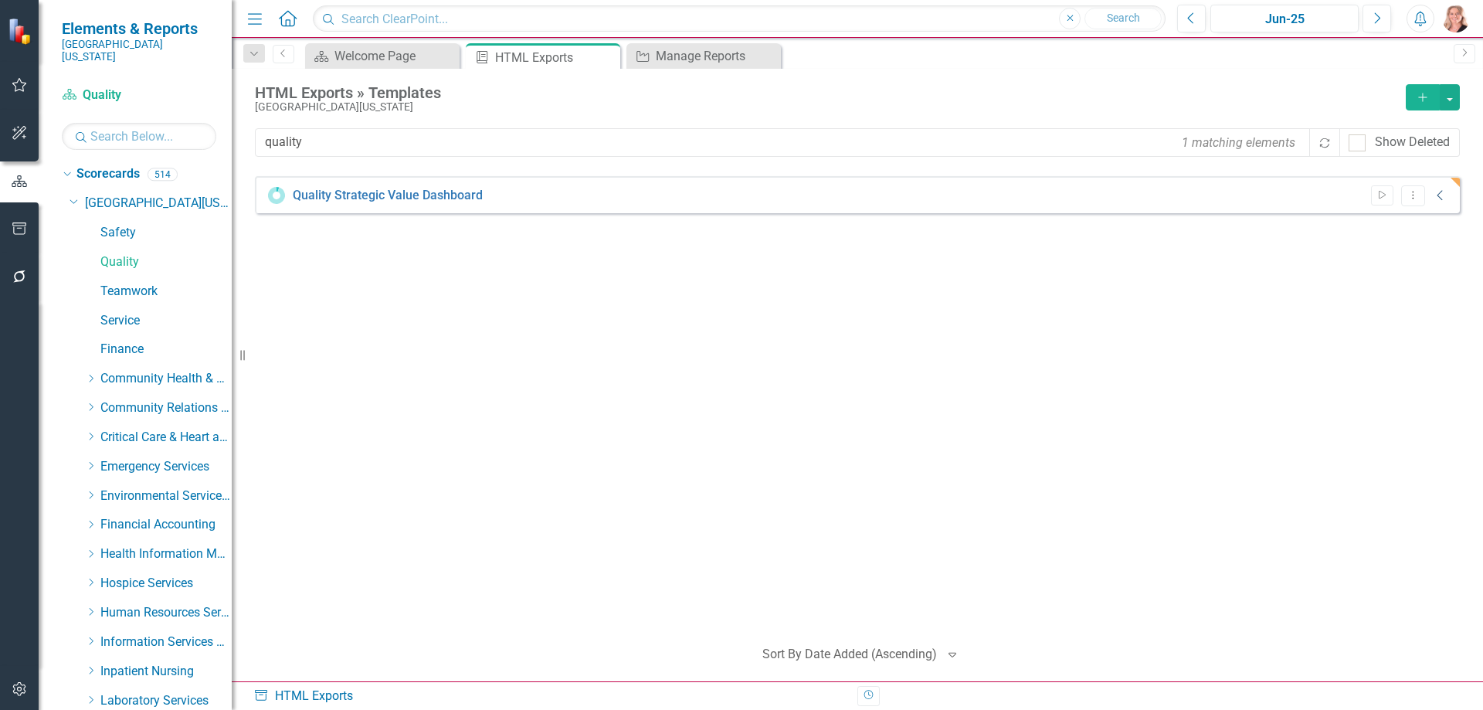
click at [1447, 196] on icon "Collapse" at bounding box center [1440, 195] width 15 height 12
click at [1418, 198] on icon "Dropdown Menu" at bounding box center [1424, 203] width 13 height 10
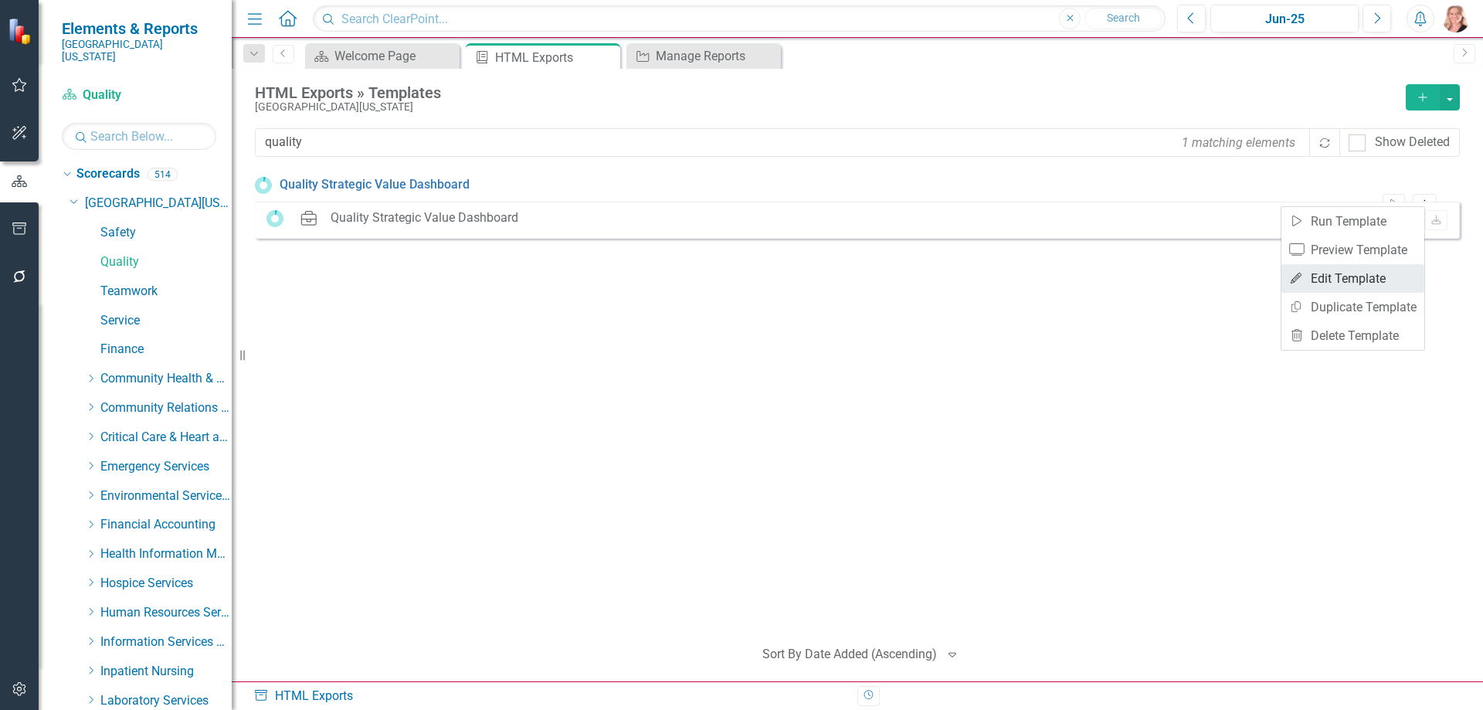
click at [1371, 273] on link "Edit Edit Template" at bounding box center [1352, 278] width 143 height 29
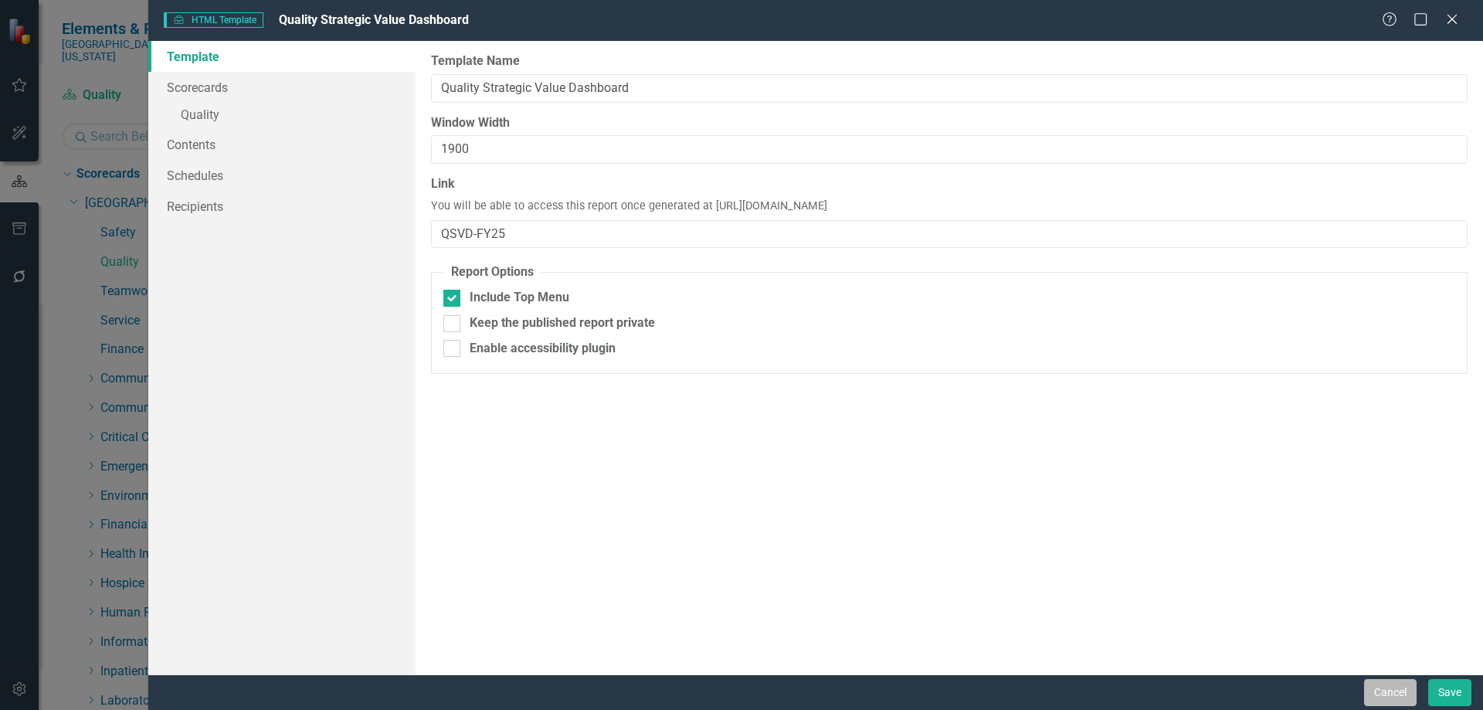
click at [1386, 693] on button "Cancel" at bounding box center [1390, 692] width 53 height 27
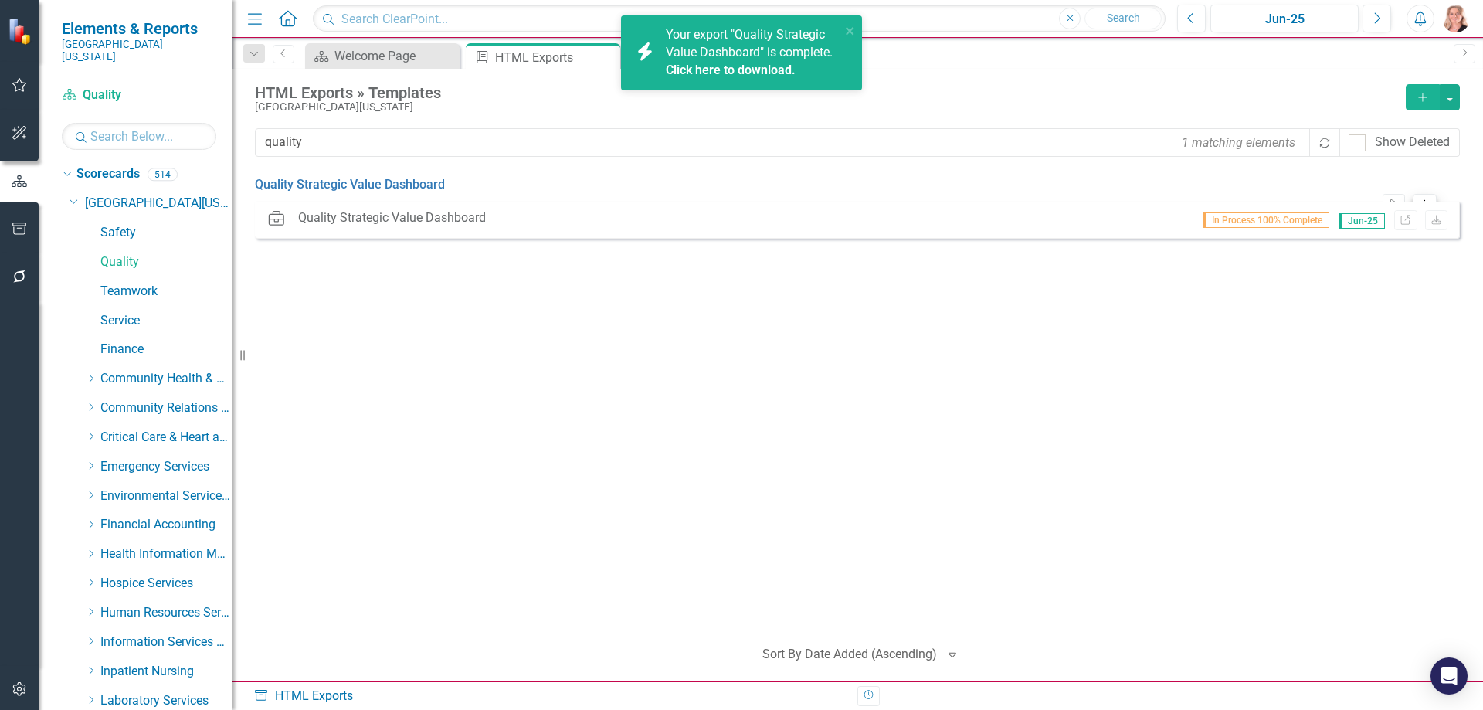
click at [1418, 198] on icon "Dropdown Menu" at bounding box center [1424, 203] width 13 height 10
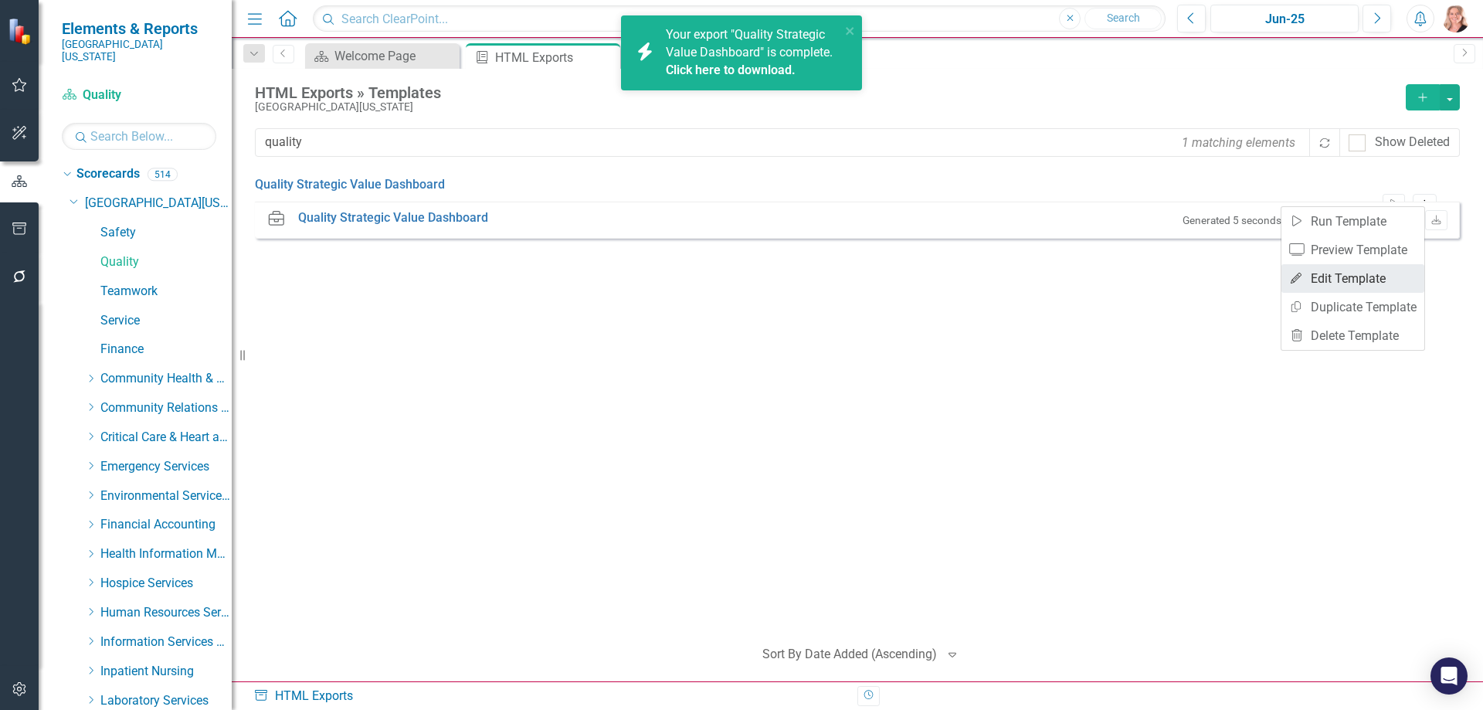
click at [1352, 270] on link "Edit Edit Template" at bounding box center [1352, 278] width 143 height 29
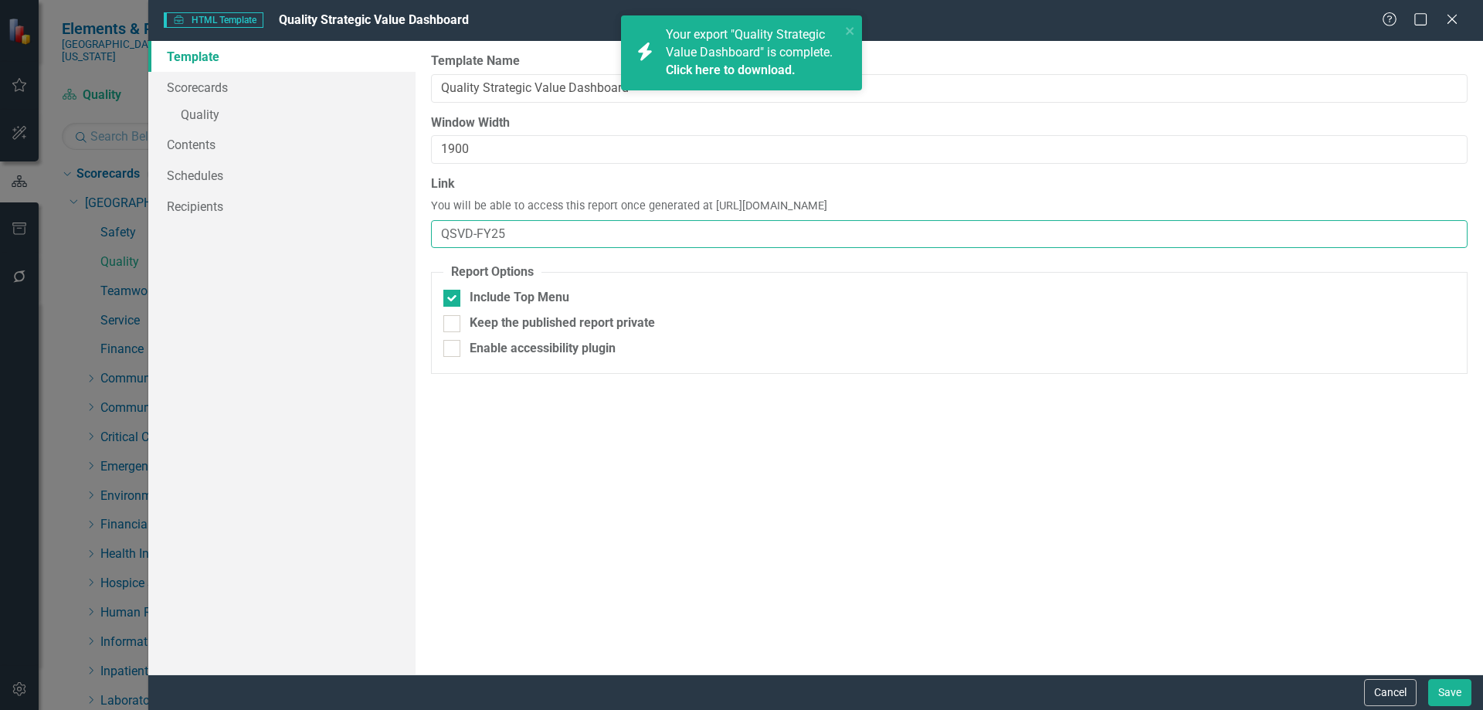
click at [521, 232] on input "QSVD-FY25" at bounding box center [949, 234] width 1036 height 29
type input "QSVD"
drag, startPoint x: 196, startPoint y: 169, endPoint x: 198, endPoint y: 159, distance: 10.2
click at [196, 169] on link "Schedules" at bounding box center [281, 175] width 267 height 31
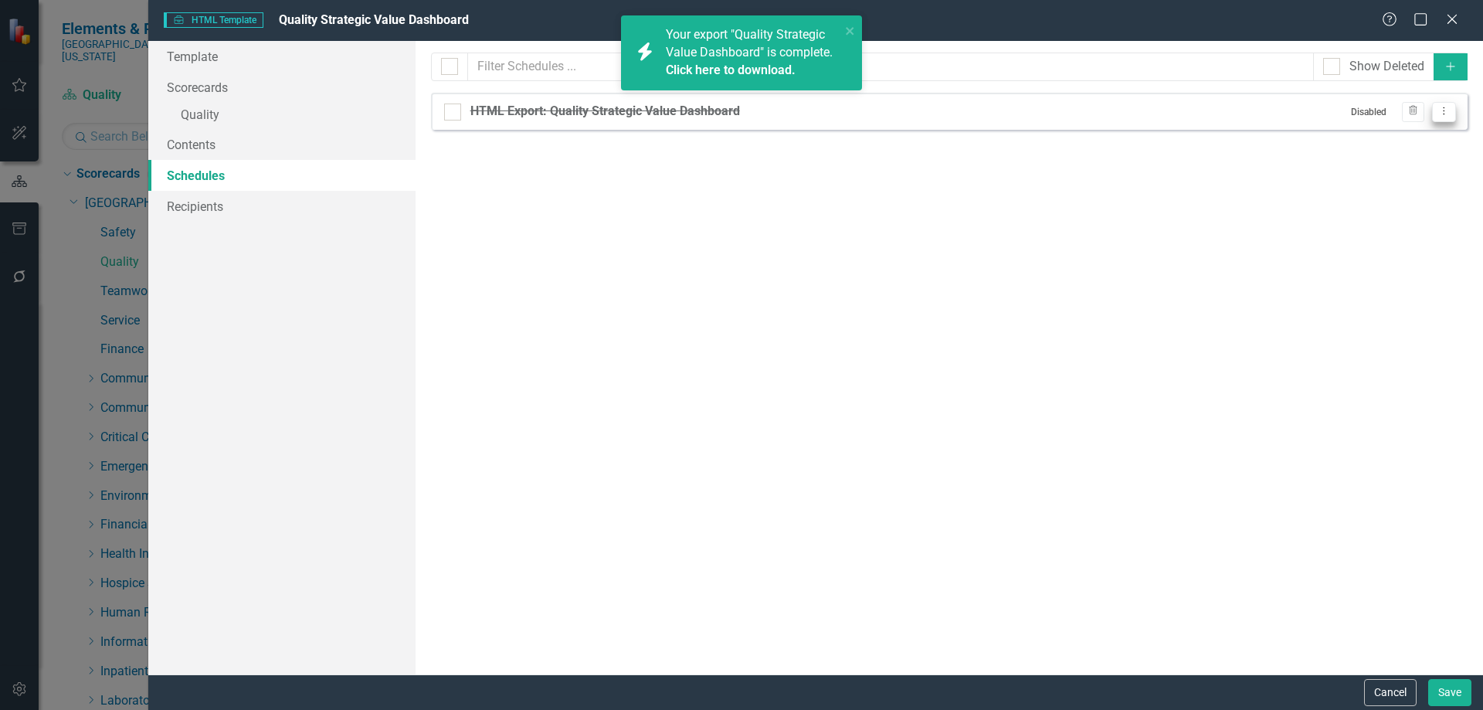
click at [1437, 111] on icon "Dropdown Menu" at bounding box center [1443, 111] width 13 height 10
click at [1419, 137] on link "Edit Edit Schedule" at bounding box center [1384, 137] width 142 height 29
select select "pm"
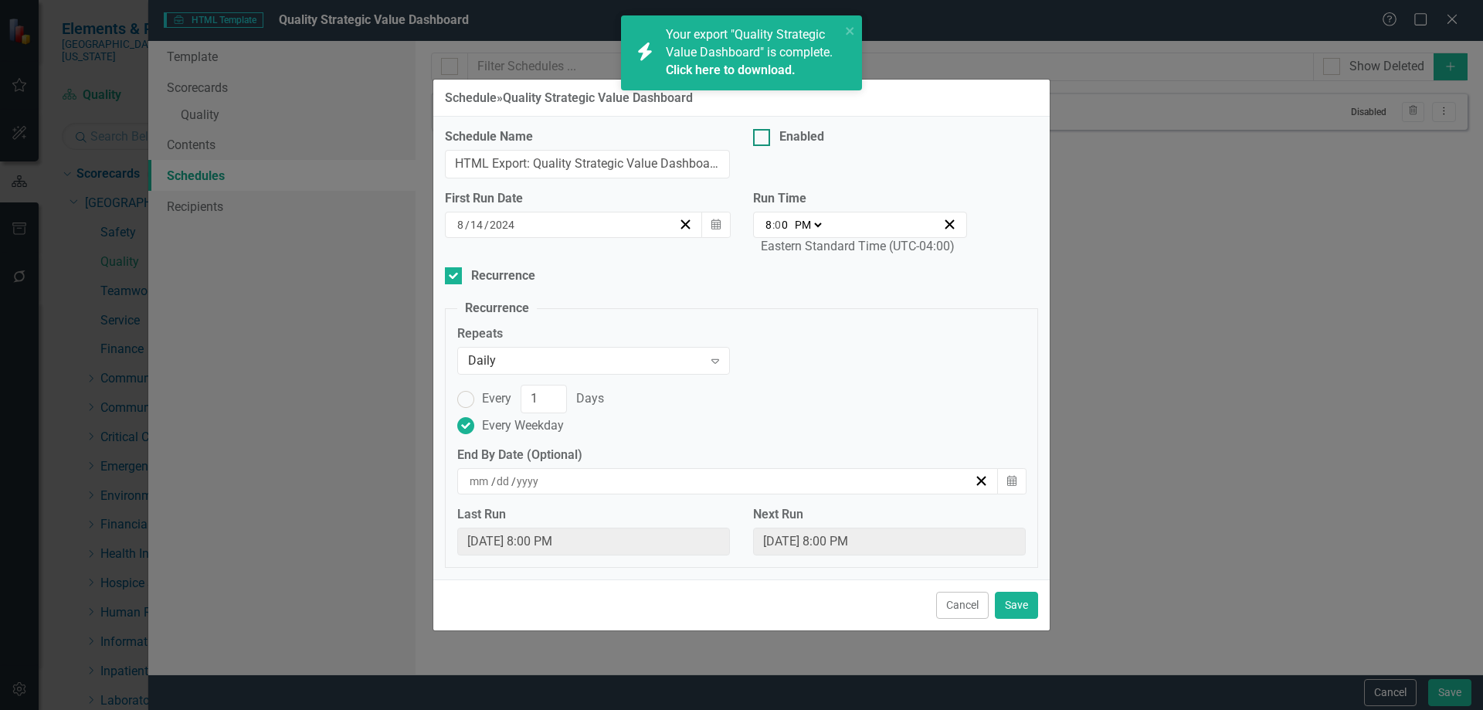
click at [765, 139] on div at bounding box center [761, 137] width 17 height 17
click at [763, 139] on input "Enabled" at bounding box center [758, 134] width 10 height 10
checkbox input "true"
click at [712, 223] on icon "Calendar" at bounding box center [715, 224] width 9 height 11
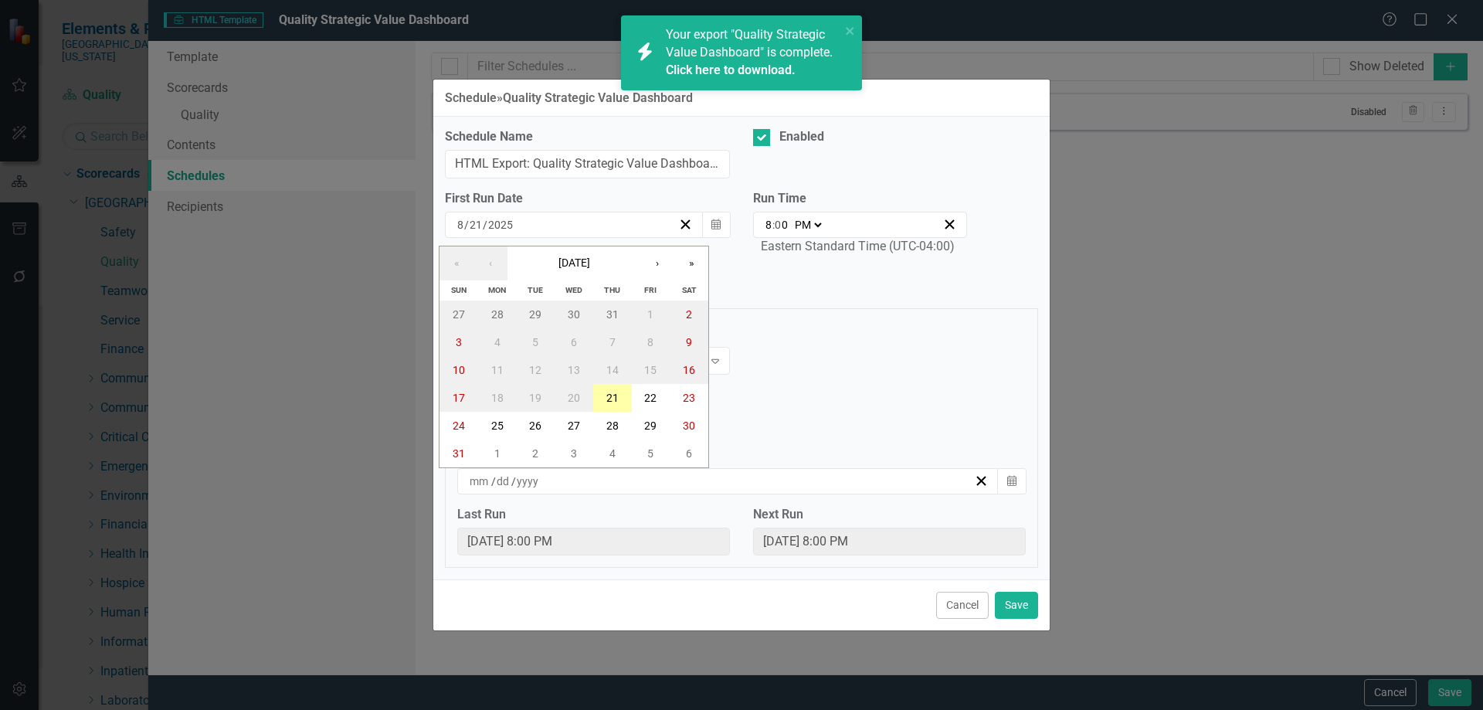
click at [606, 399] on abbr "21" at bounding box center [612, 398] width 12 height 12
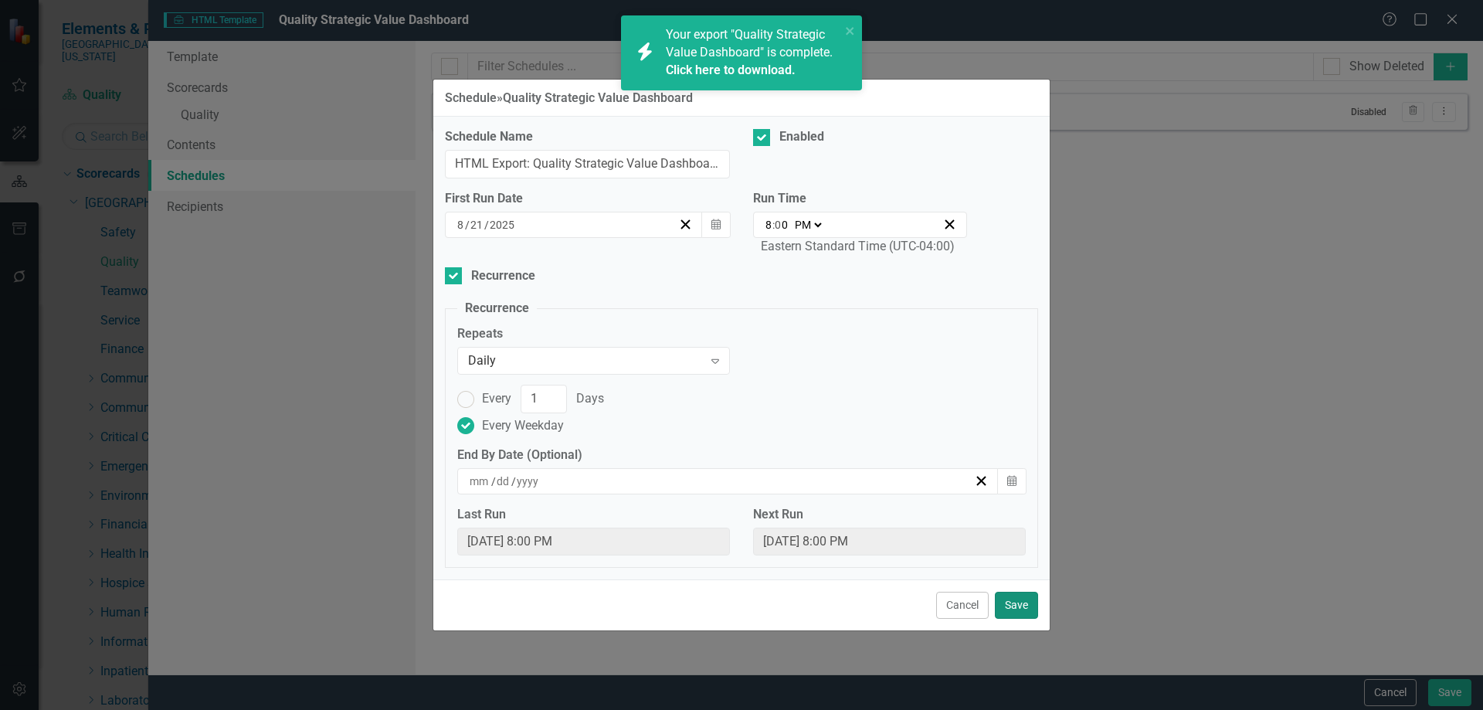
click at [1006, 598] on button "Save" at bounding box center [1016, 605] width 43 height 27
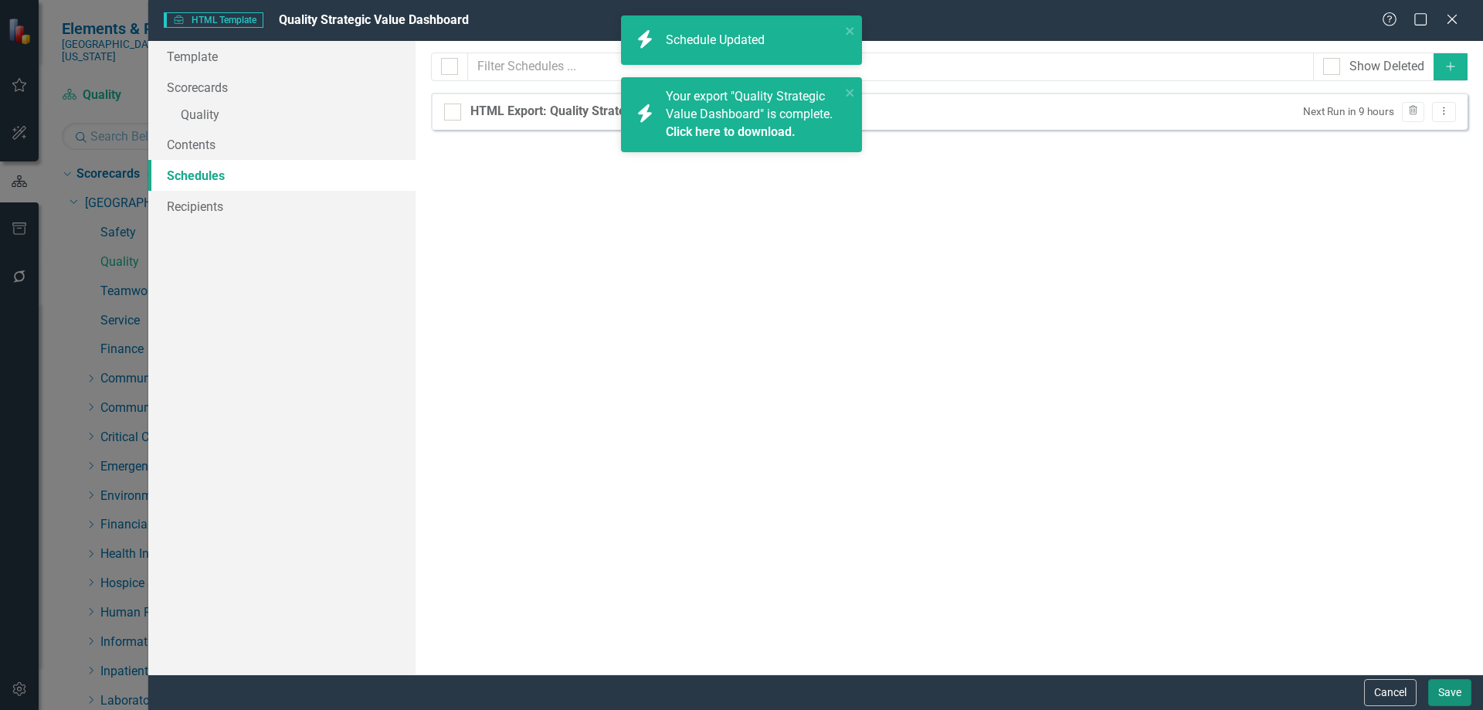
click at [1445, 694] on button "Save" at bounding box center [1449, 692] width 43 height 27
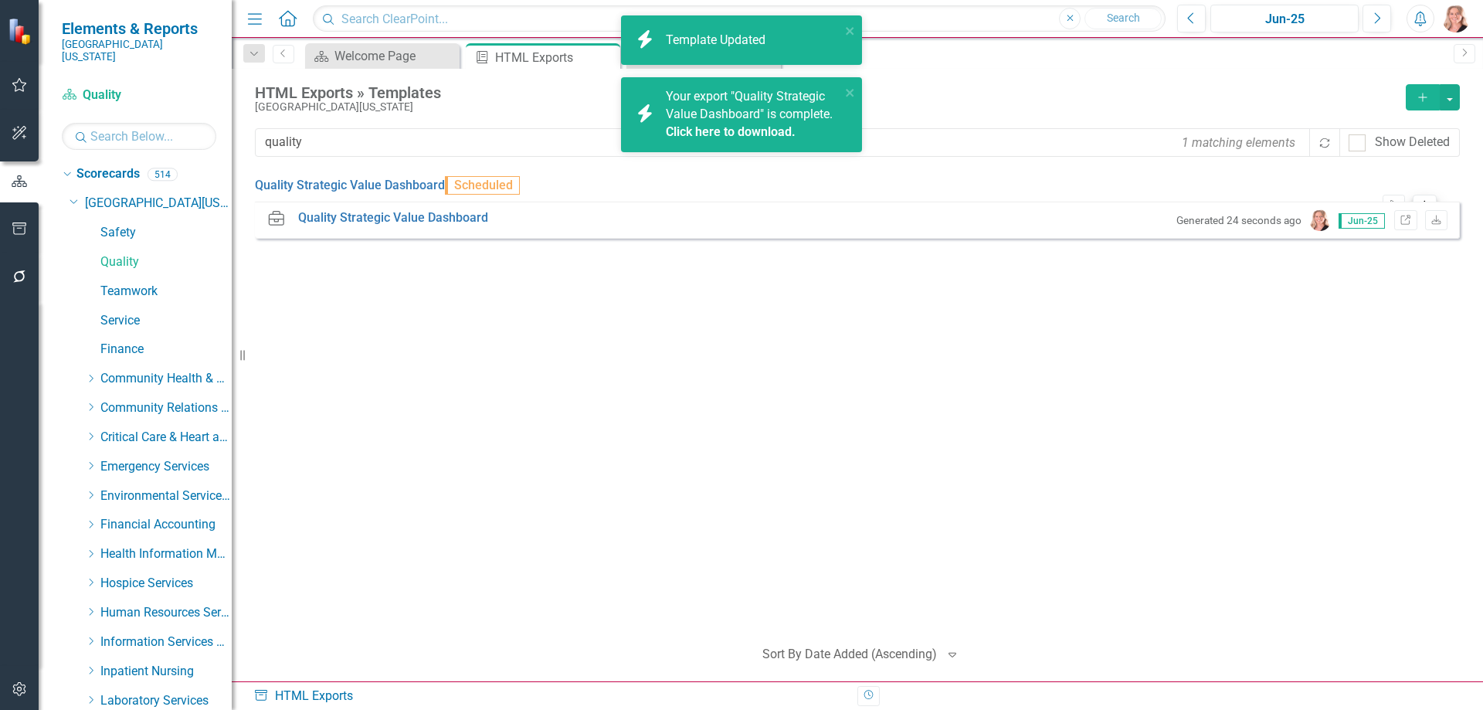
click at [1418, 199] on icon "Dropdown Menu" at bounding box center [1424, 204] width 13 height 10
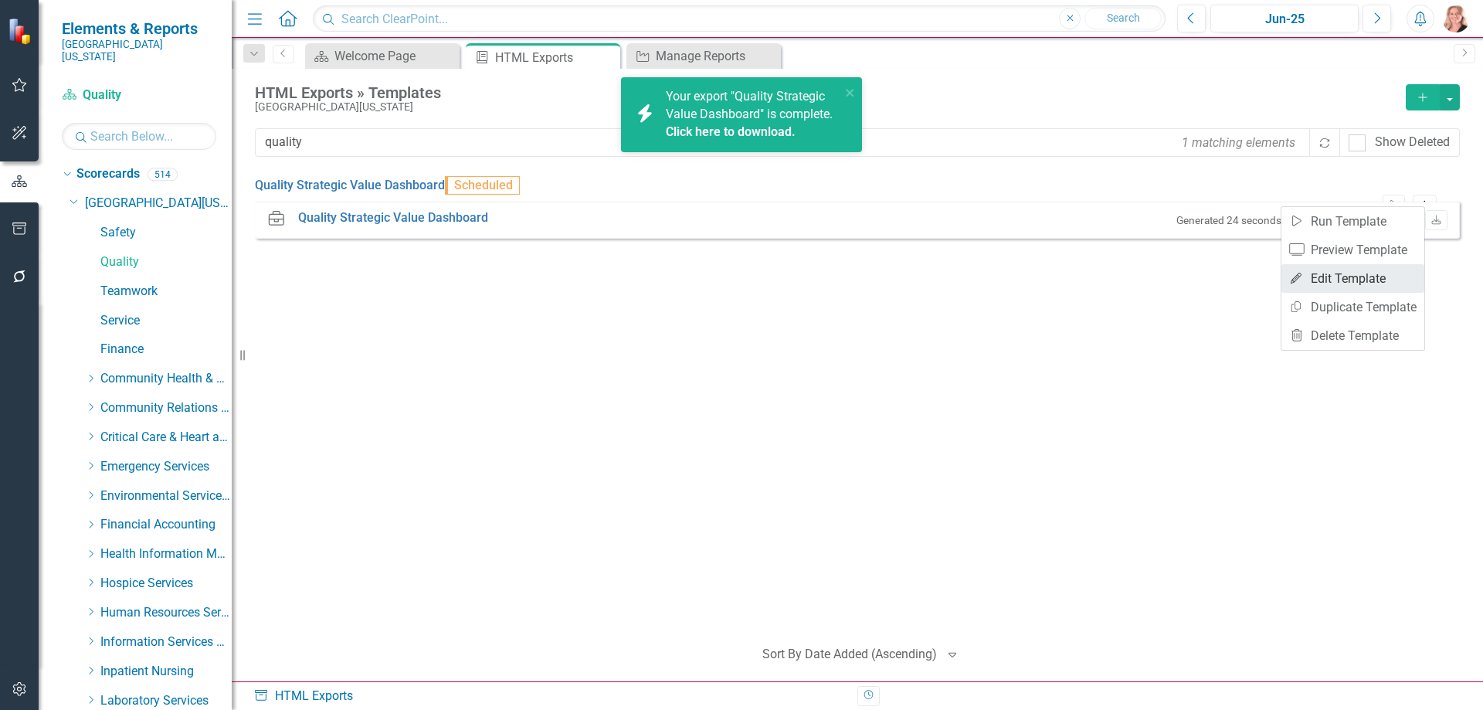
click at [1346, 273] on link "Edit Edit Template" at bounding box center [1352, 278] width 143 height 29
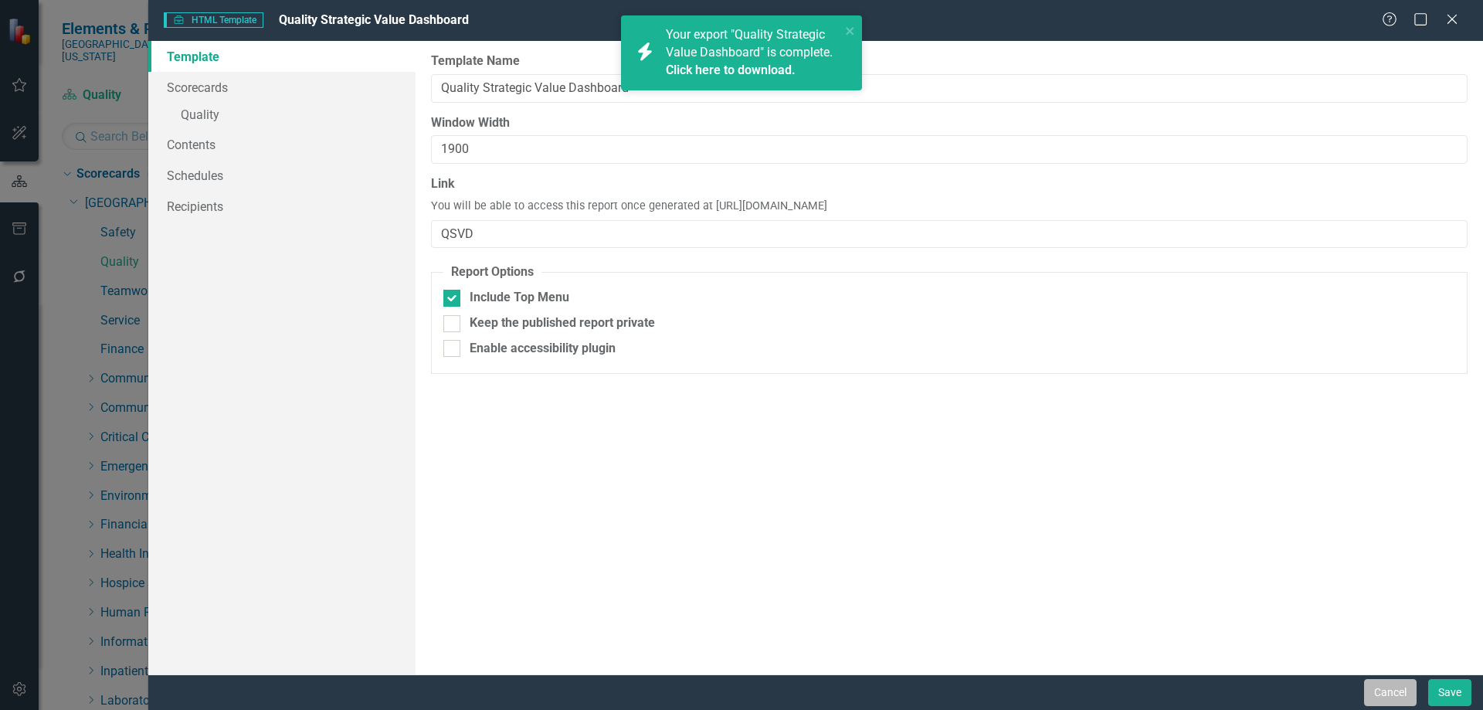
click at [1408, 704] on button "Cancel" at bounding box center [1390, 692] width 53 height 27
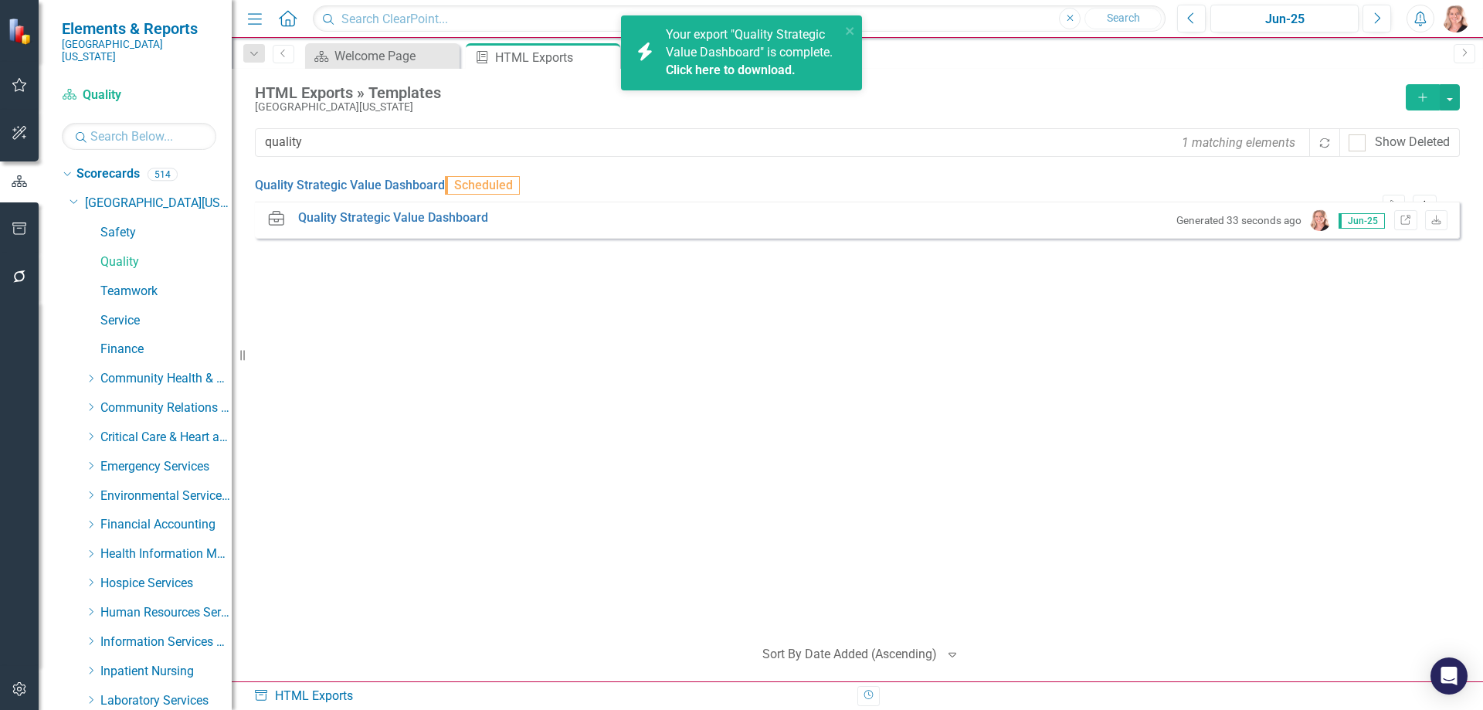
click at [560, 416] on div "Quality Strategic Value Dashboard Scheduled Start Dropdown Menu Expanded HTML Q…" at bounding box center [857, 399] width 1205 height 447
click at [327, 141] on input "quality" at bounding box center [784, 142] width 1056 height 29
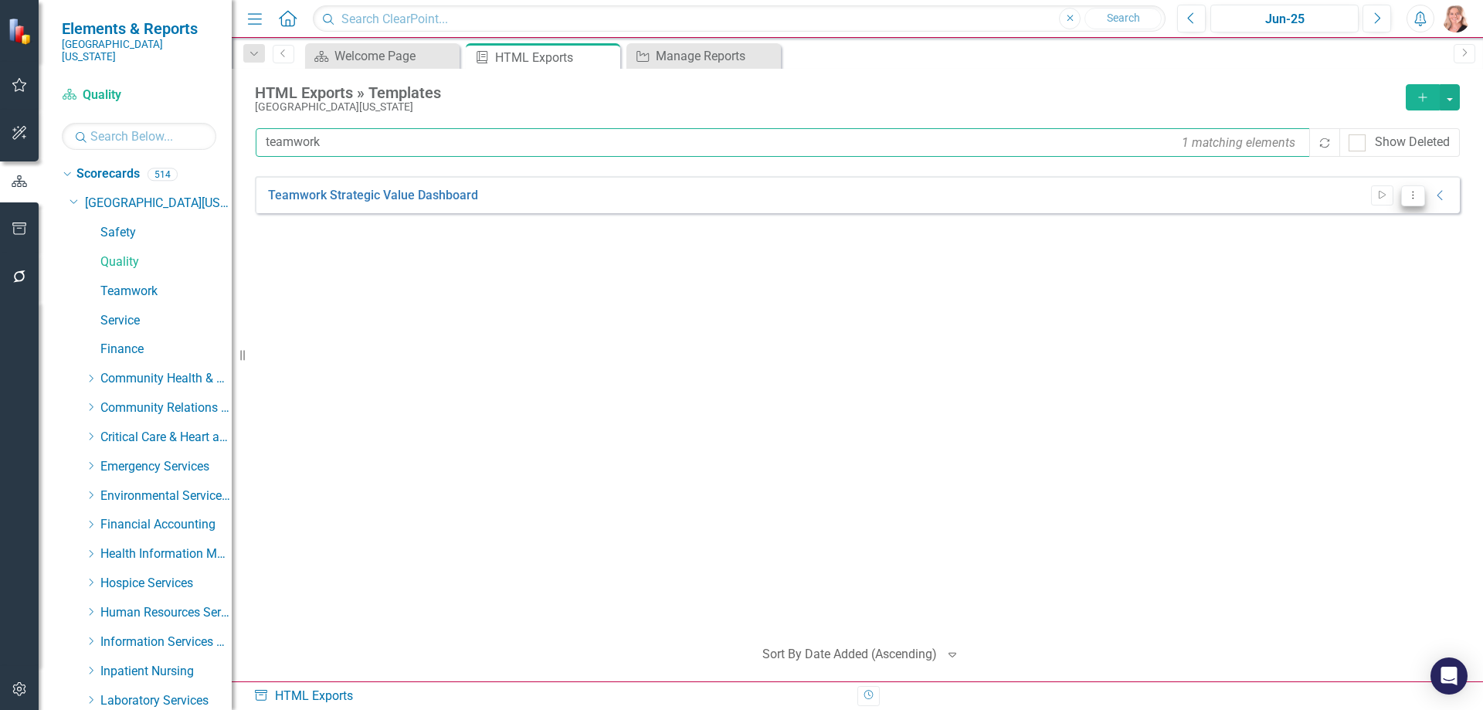
type input "teamwork"
click at [1411, 195] on icon "Dropdown Menu" at bounding box center [1412, 195] width 13 height 10
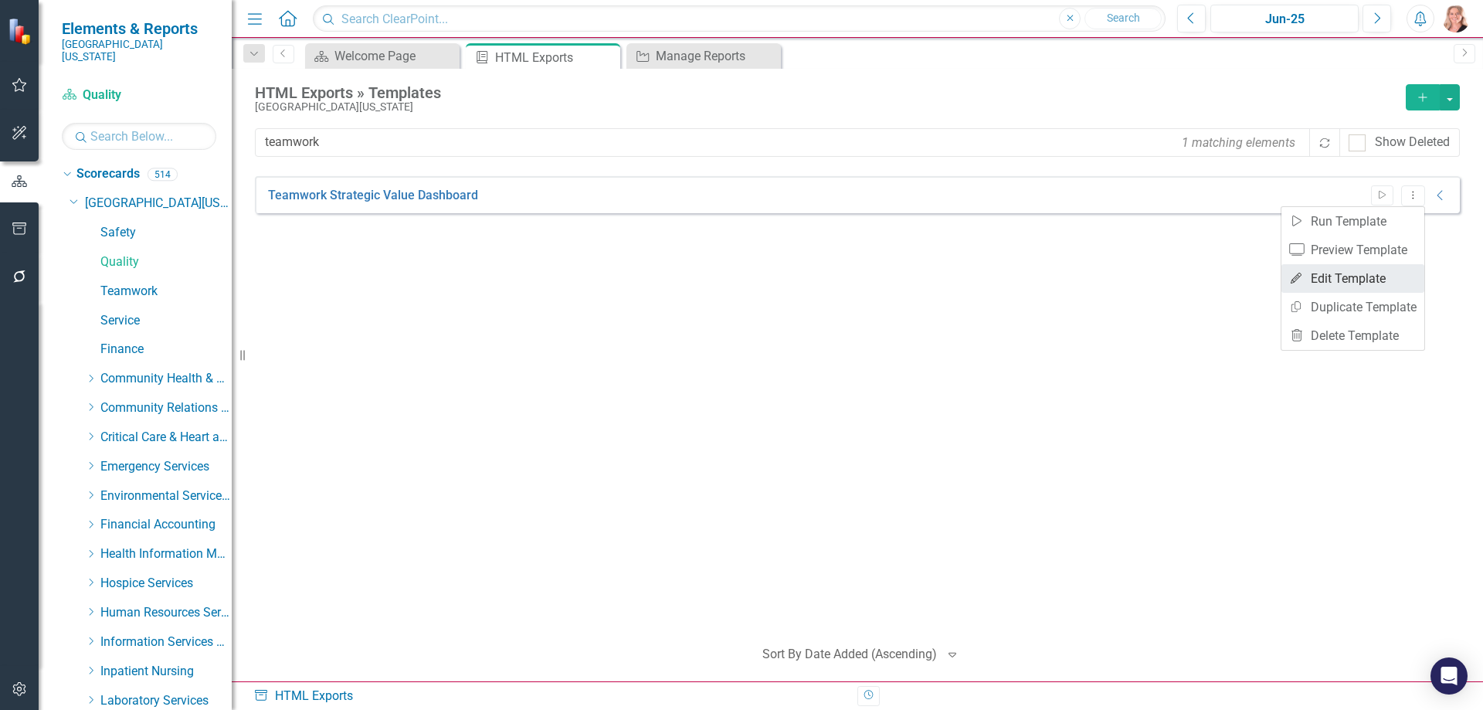
click at [1331, 281] on link "Edit Edit Template" at bounding box center [1352, 278] width 143 height 29
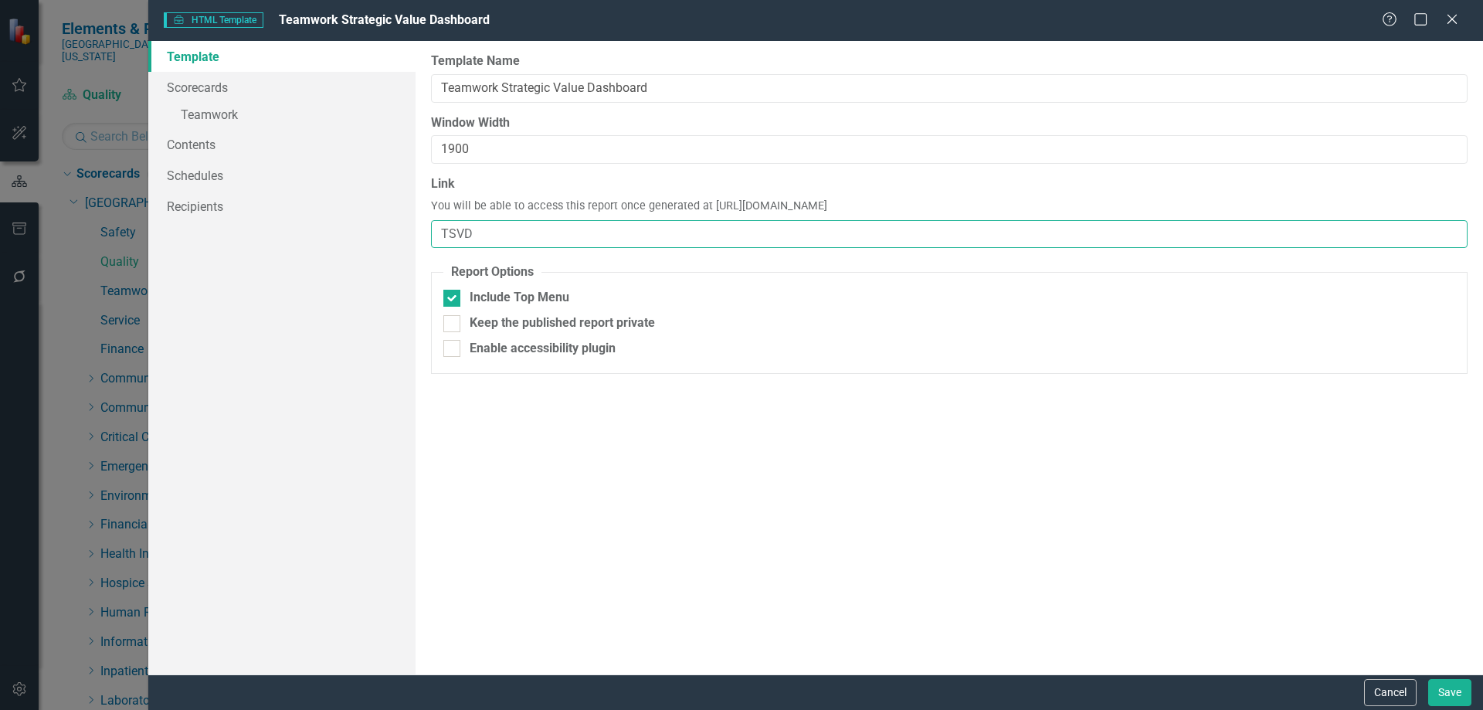
click at [505, 232] on input "TSVD" at bounding box center [949, 234] width 1036 height 29
type input "TSVD-FY25"
click at [216, 112] on link "» Teamwork" at bounding box center [281, 116] width 267 height 27
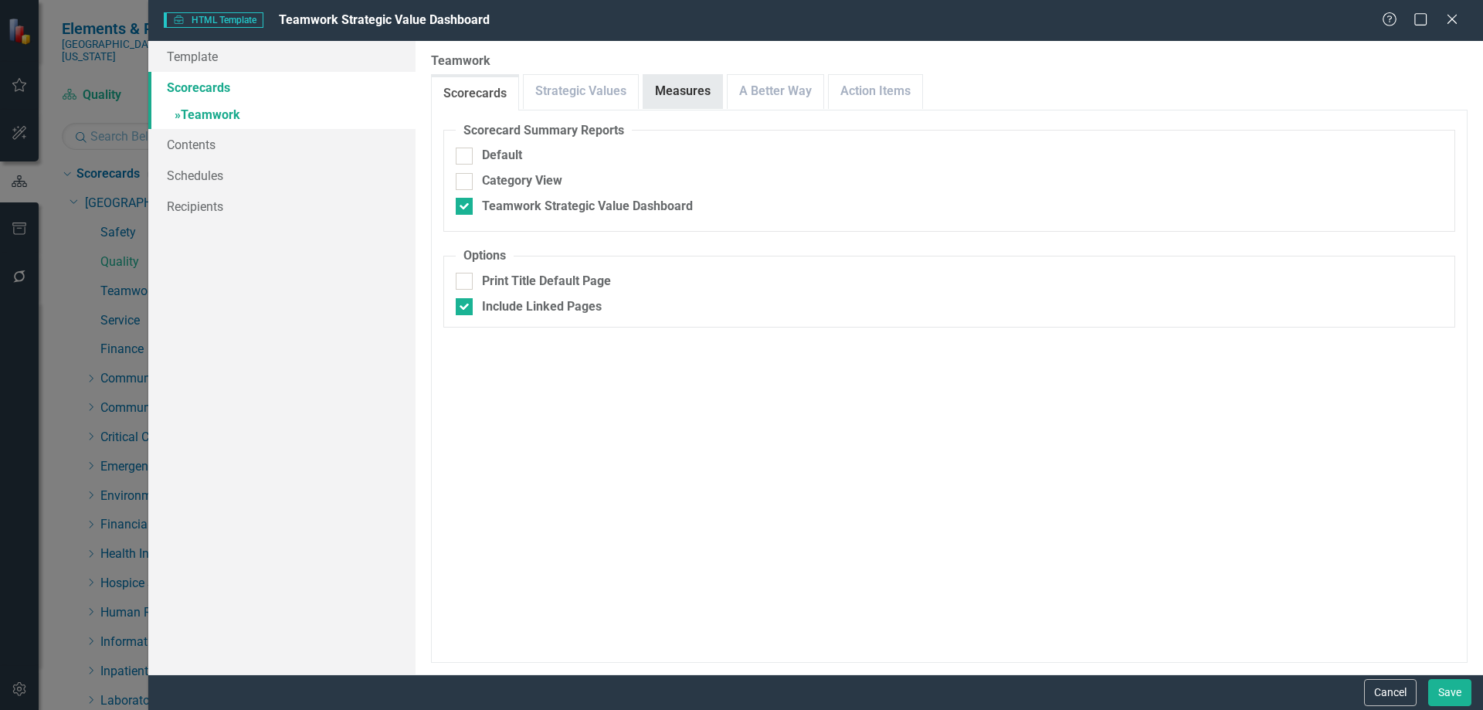
click at [658, 86] on link "Measures" at bounding box center [682, 91] width 79 height 33
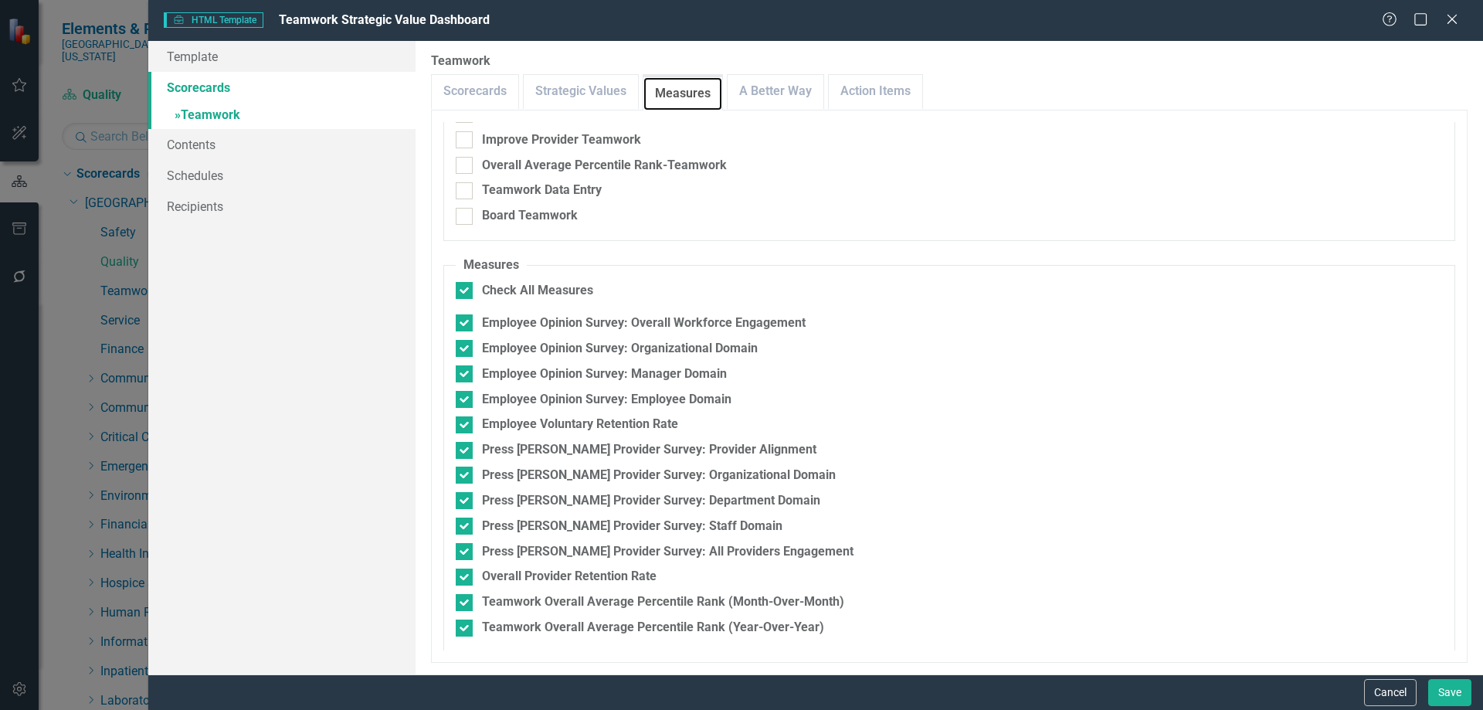
scroll to position [120, 0]
click at [792, 96] on link "A Better Way" at bounding box center [776, 91] width 96 height 33
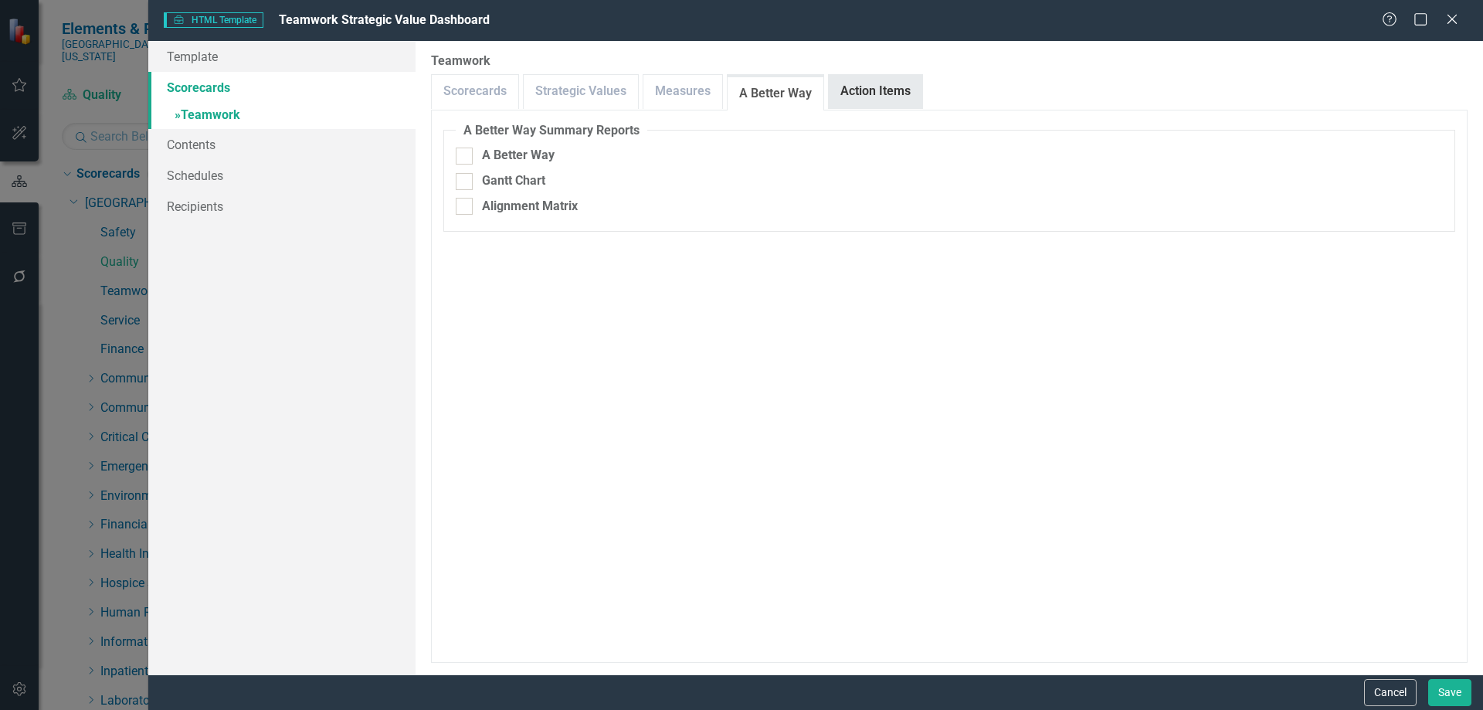
click at [835, 94] on link "Action Items" at bounding box center [875, 91] width 93 height 33
click at [484, 95] on link "Scorecards" at bounding box center [475, 91] width 86 height 33
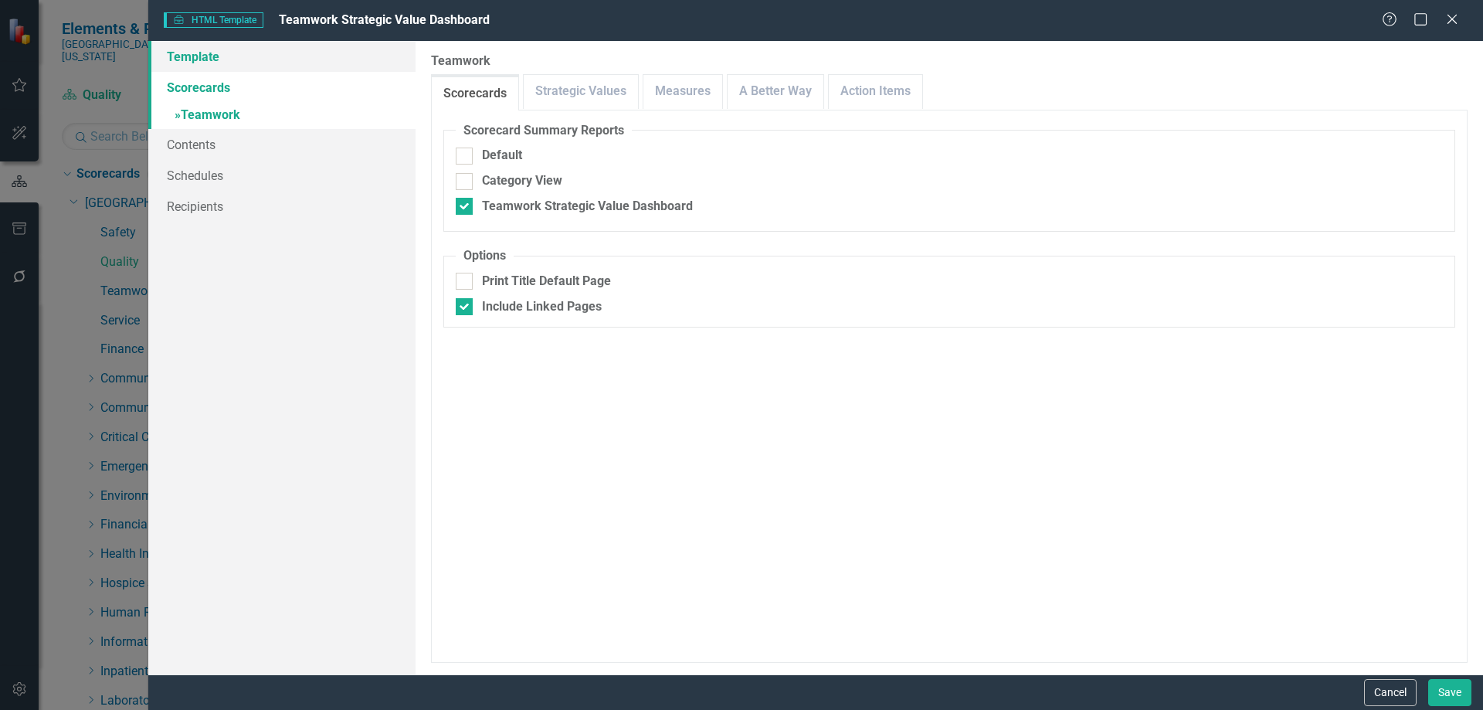
click at [209, 63] on link "Template" at bounding box center [281, 56] width 267 height 31
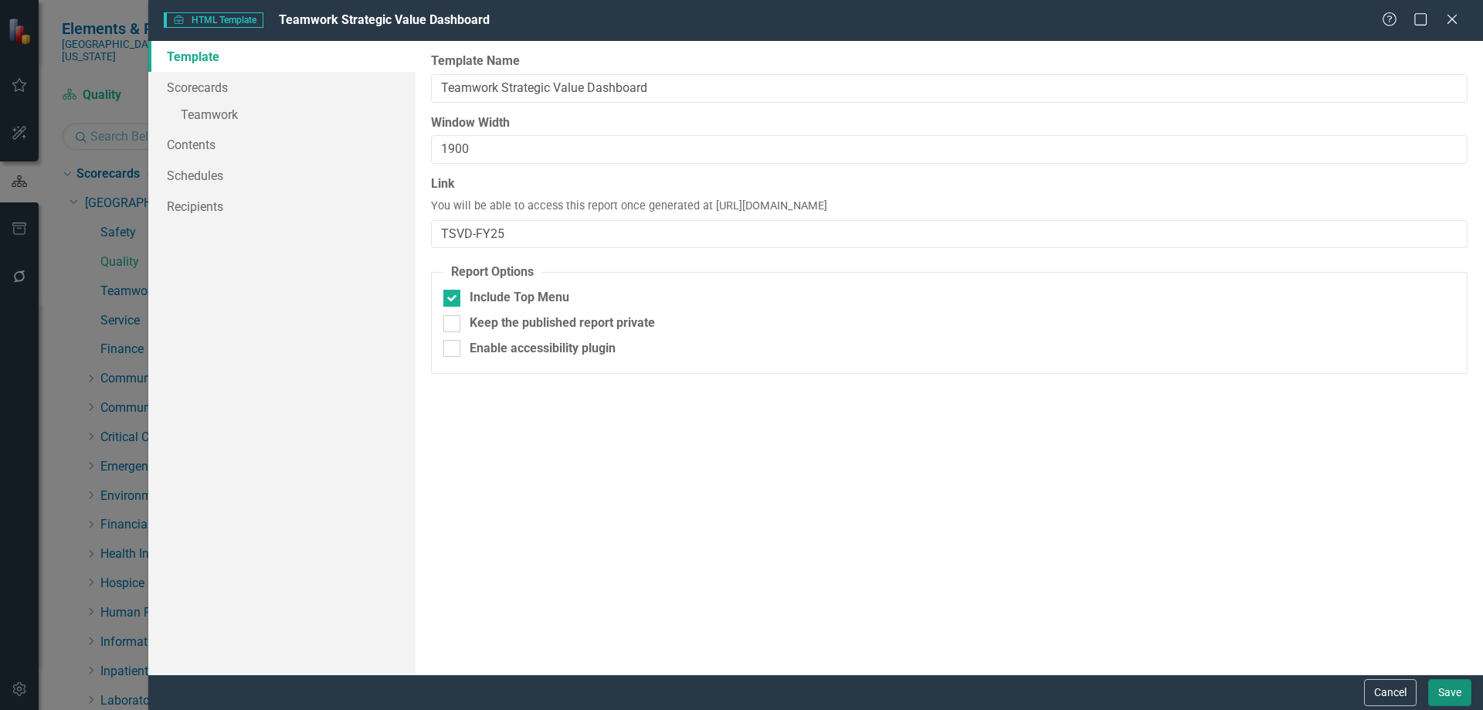
drag, startPoint x: 1431, startPoint y: 683, endPoint x: 1302, endPoint y: 597, distance: 154.9
click at [1431, 683] on button "Save" at bounding box center [1449, 692] width 43 height 27
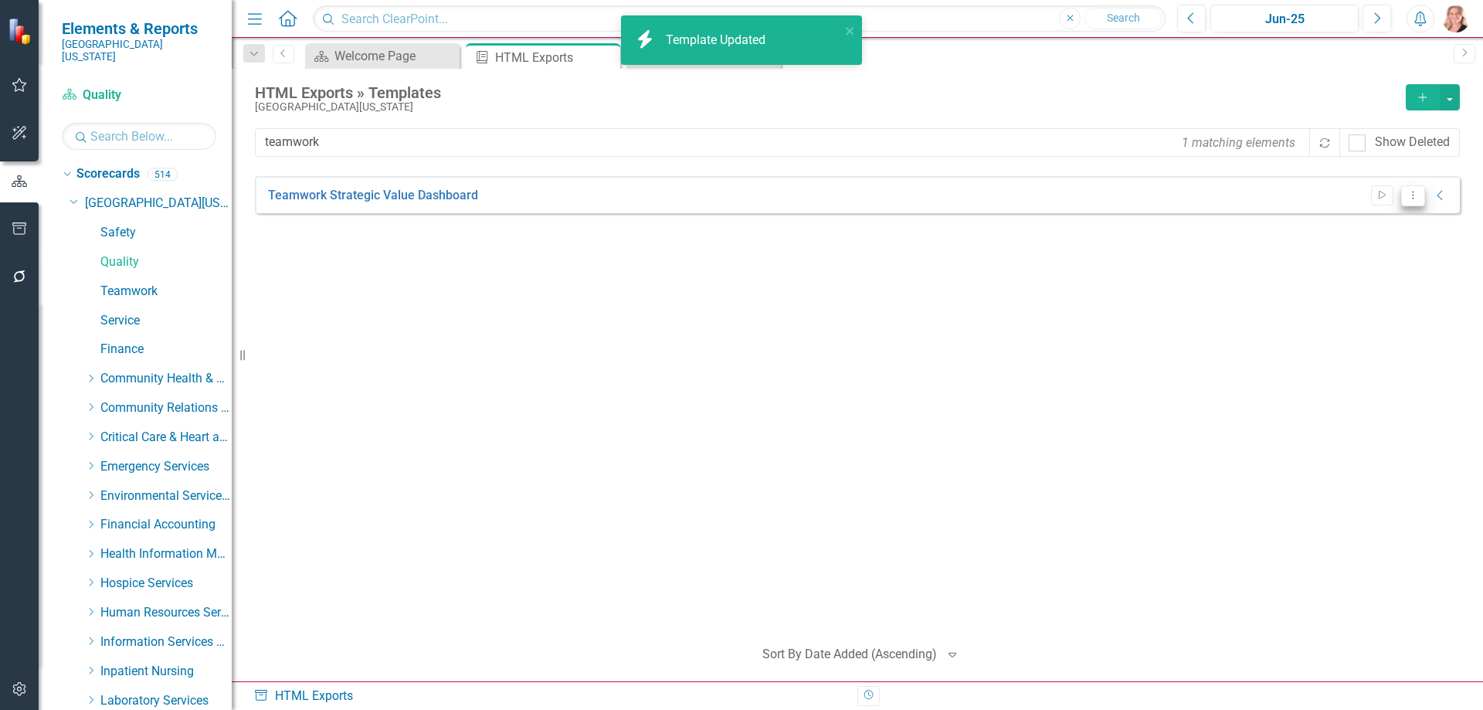
click at [1409, 202] on button "Dropdown Menu" at bounding box center [1413, 195] width 24 height 21
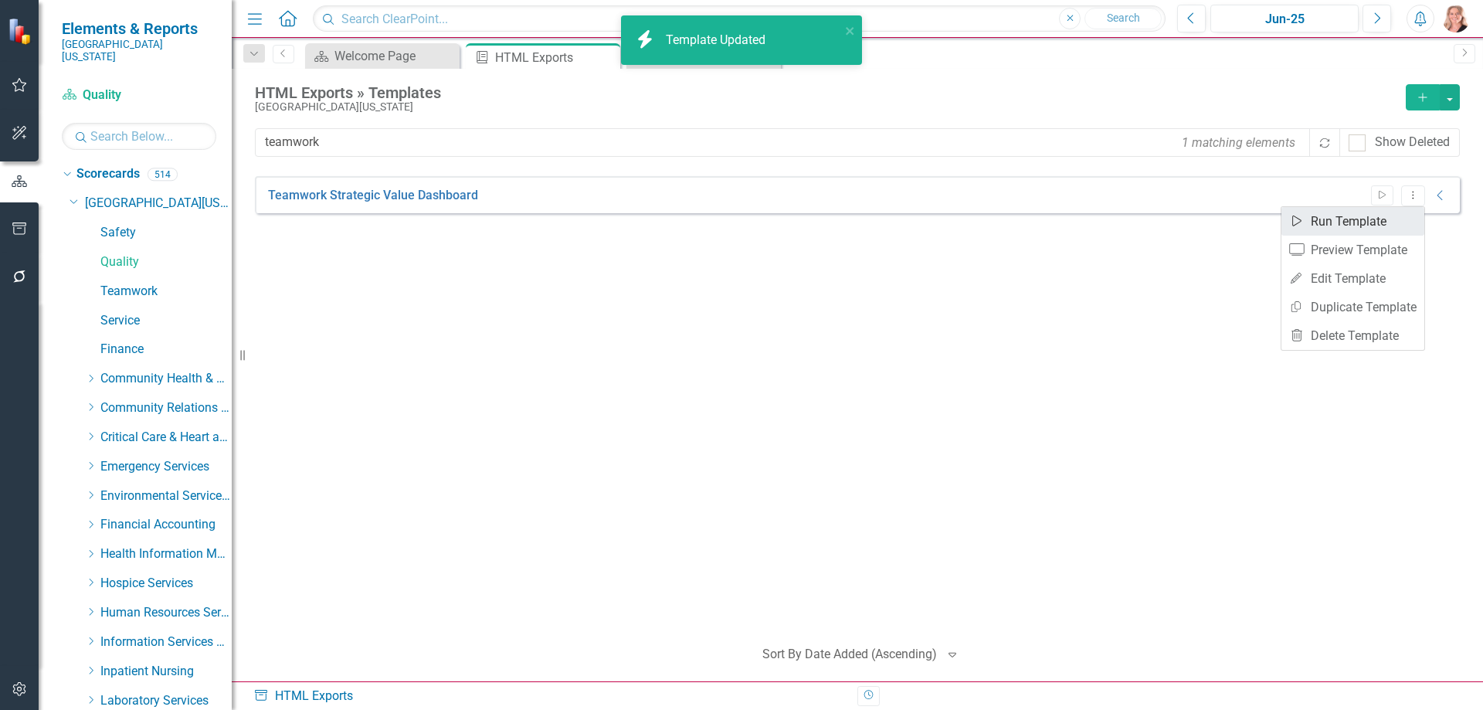
click at [1372, 220] on link "Start Run Template" at bounding box center [1352, 221] width 143 height 29
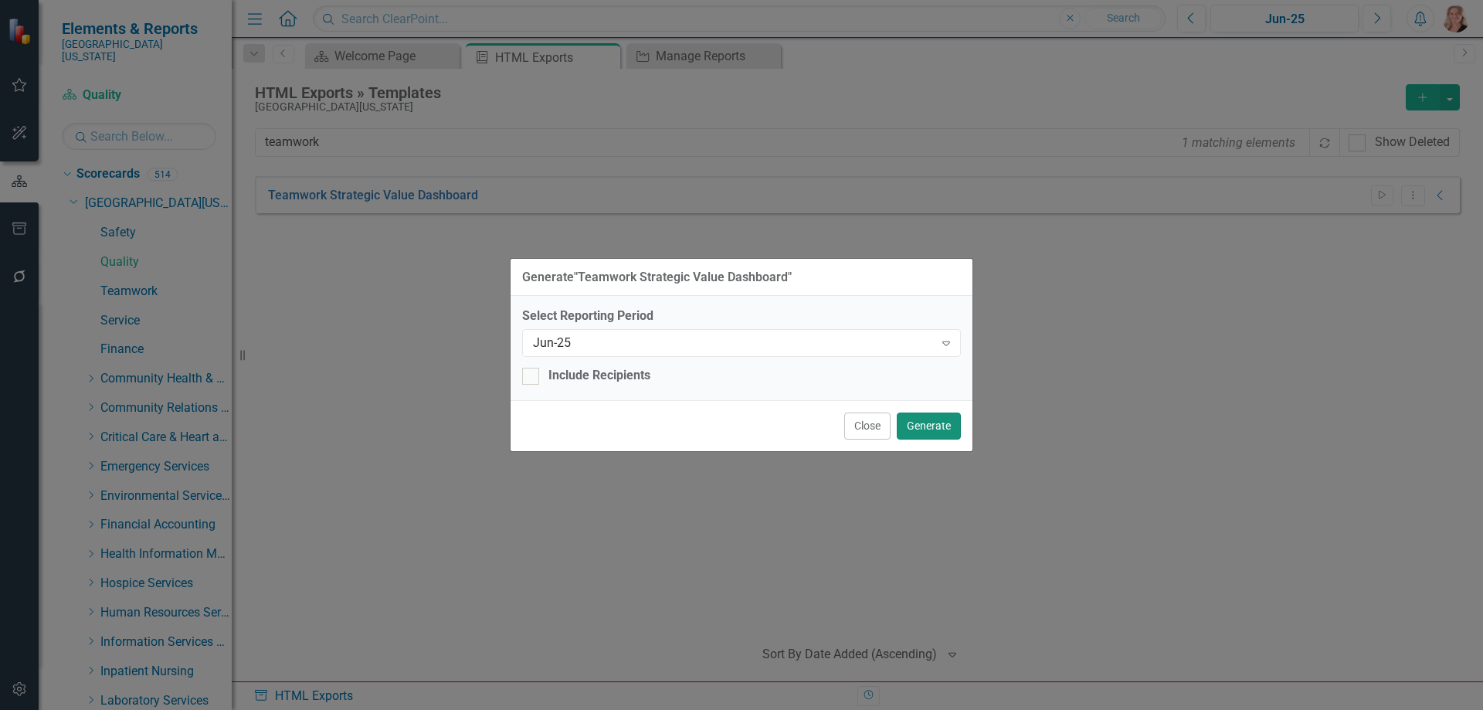
click at [923, 422] on button "Generate" at bounding box center [929, 425] width 64 height 27
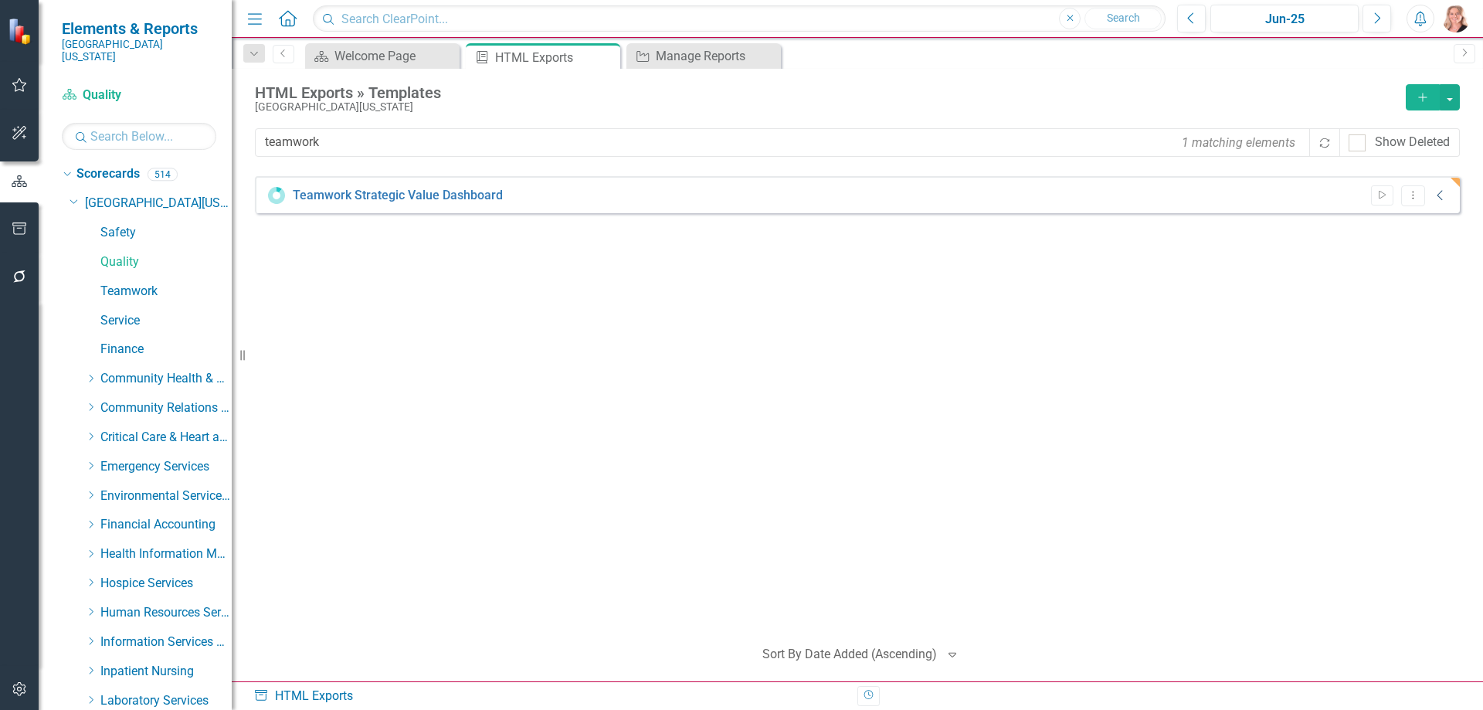
click at [1443, 195] on icon "Collapse" at bounding box center [1440, 195] width 15 height 12
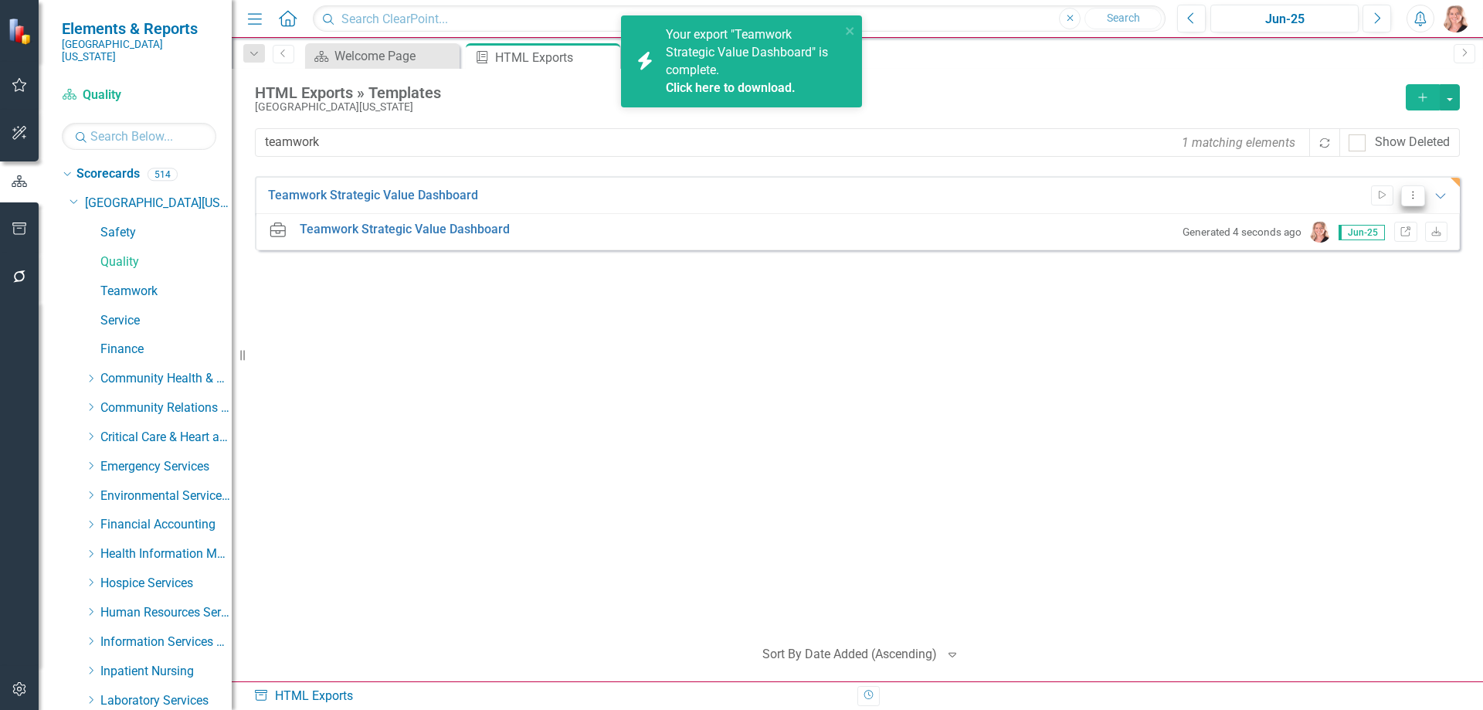
click at [1414, 192] on icon "Dropdown Menu" at bounding box center [1412, 195] width 13 height 10
click at [1348, 272] on link "Edit Edit Template" at bounding box center [1352, 278] width 143 height 29
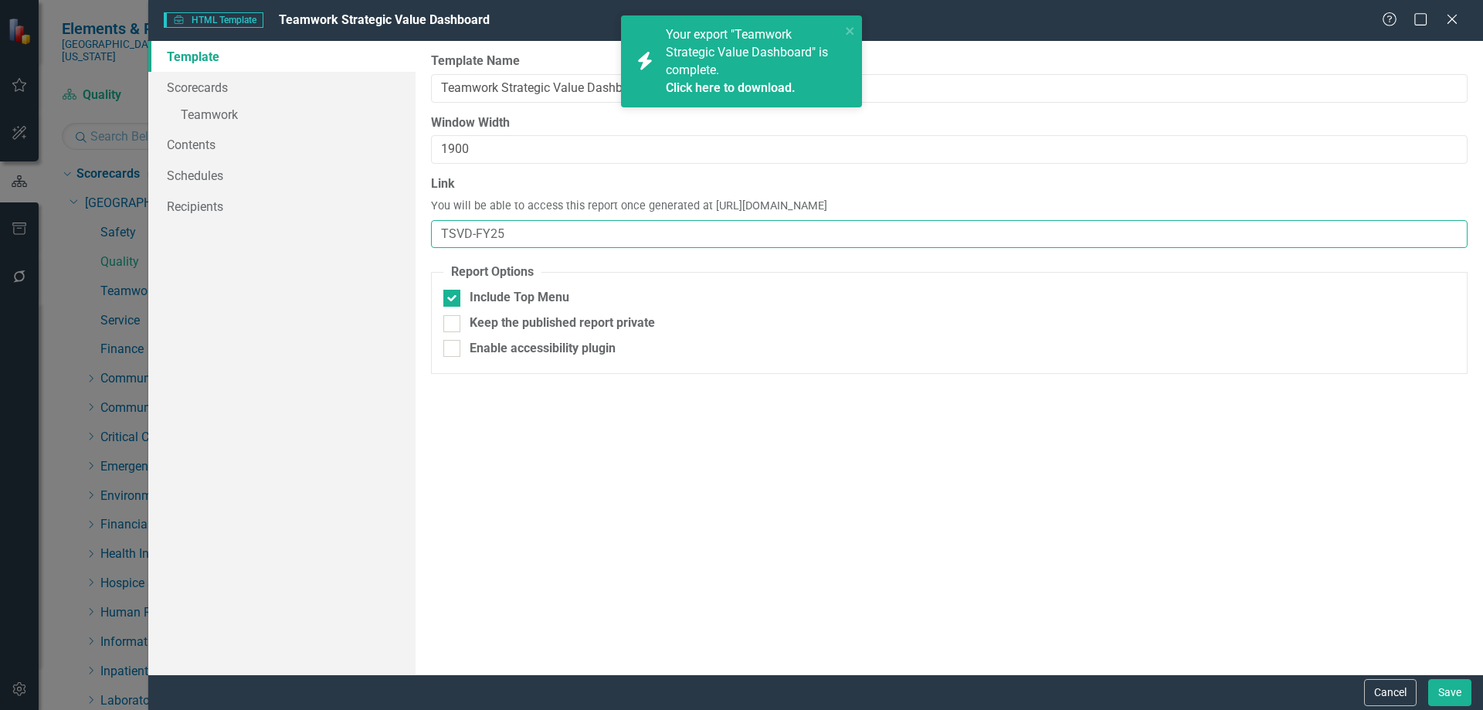
click at [515, 232] on input "TSVD-FY25" at bounding box center [949, 234] width 1036 height 29
type input "TSVD"
click at [215, 170] on link "Schedules" at bounding box center [281, 175] width 267 height 31
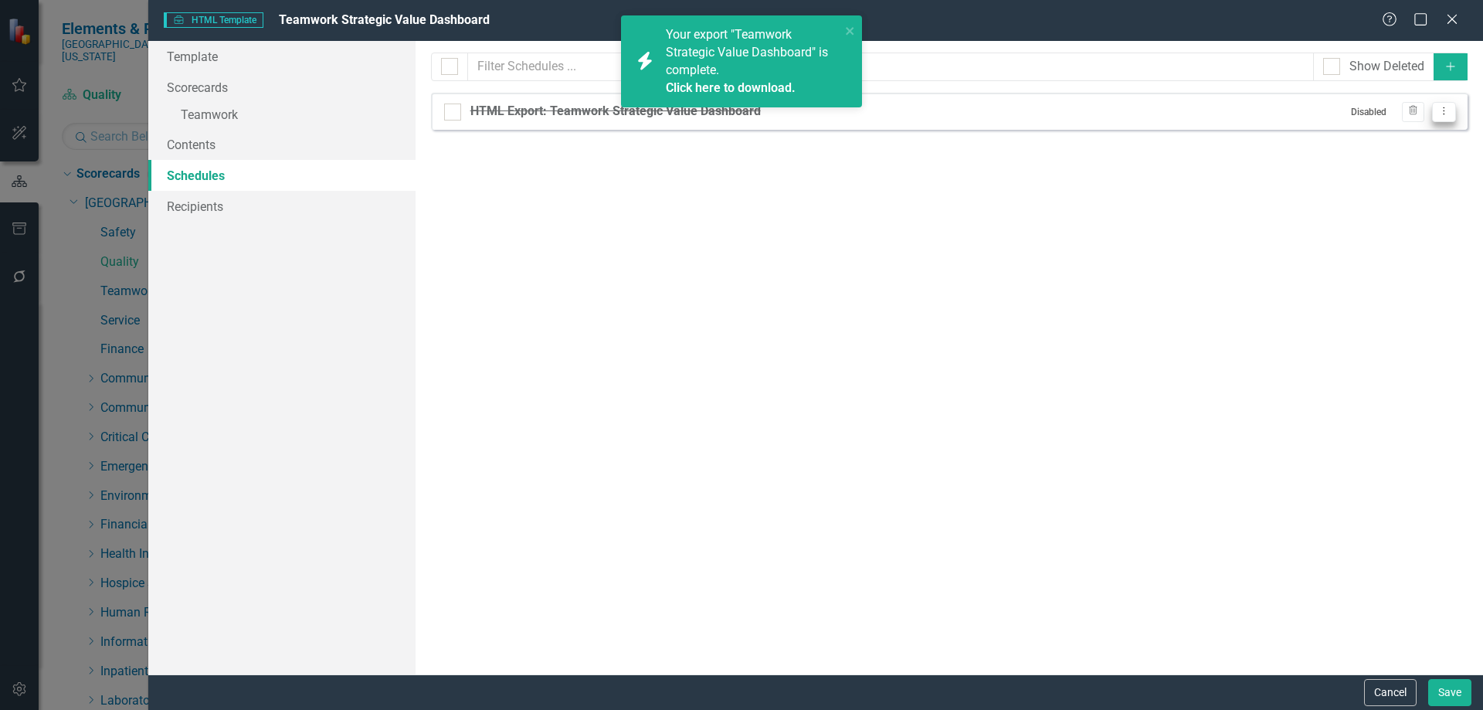
click at [1443, 114] on icon "Dropdown Menu" at bounding box center [1443, 111] width 13 height 10
click at [1389, 135] on link "Edit Edit Schedule" at bounding box center [1384, 137] width 142 height 29
select select "pm"
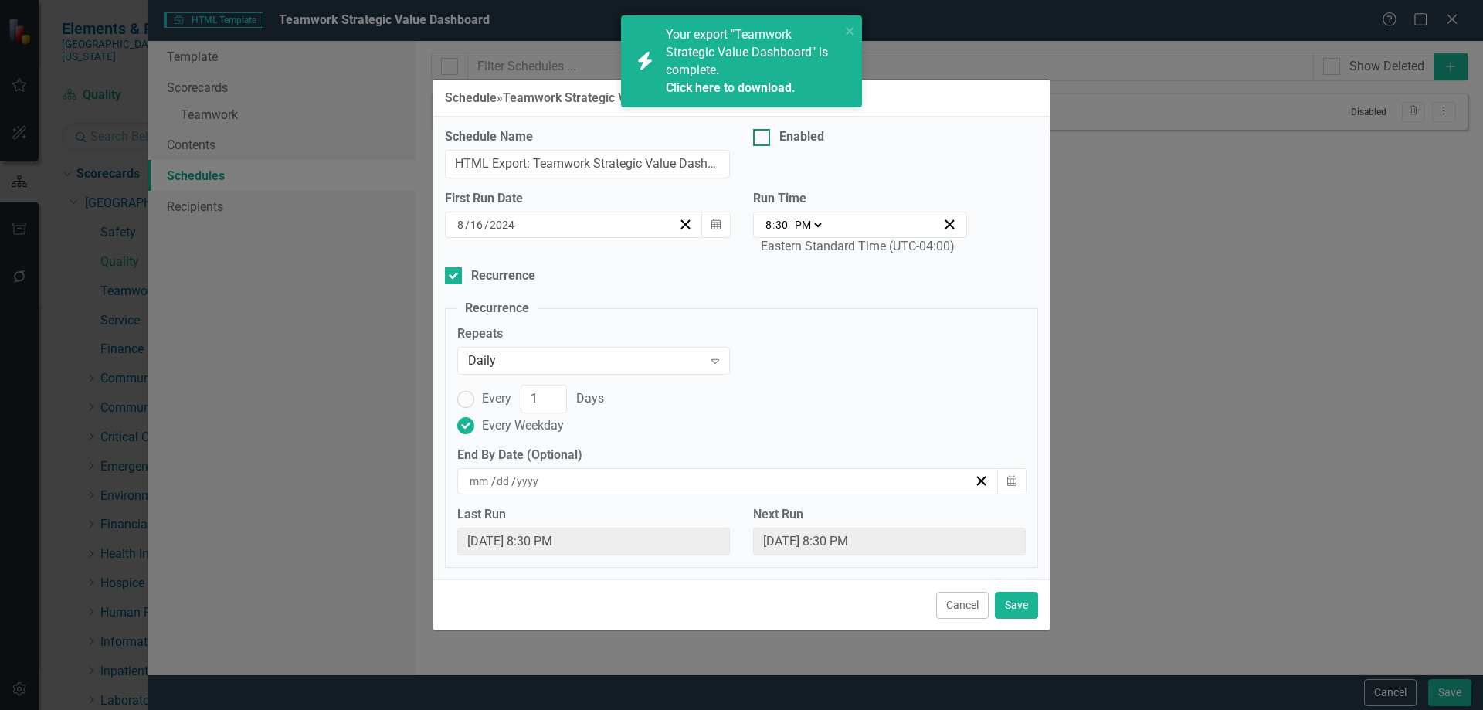
click at [774, 136] on div "Enabled" at bounding box center [818, 137] width 131 height 18
click at [763, 136] on input "Enabled" at bounding box center [758, 134] width 10 height 10
checkbox input "true"
click at [712, 227] on icon "button" at bounding box center [715, 224] width 9 height 11
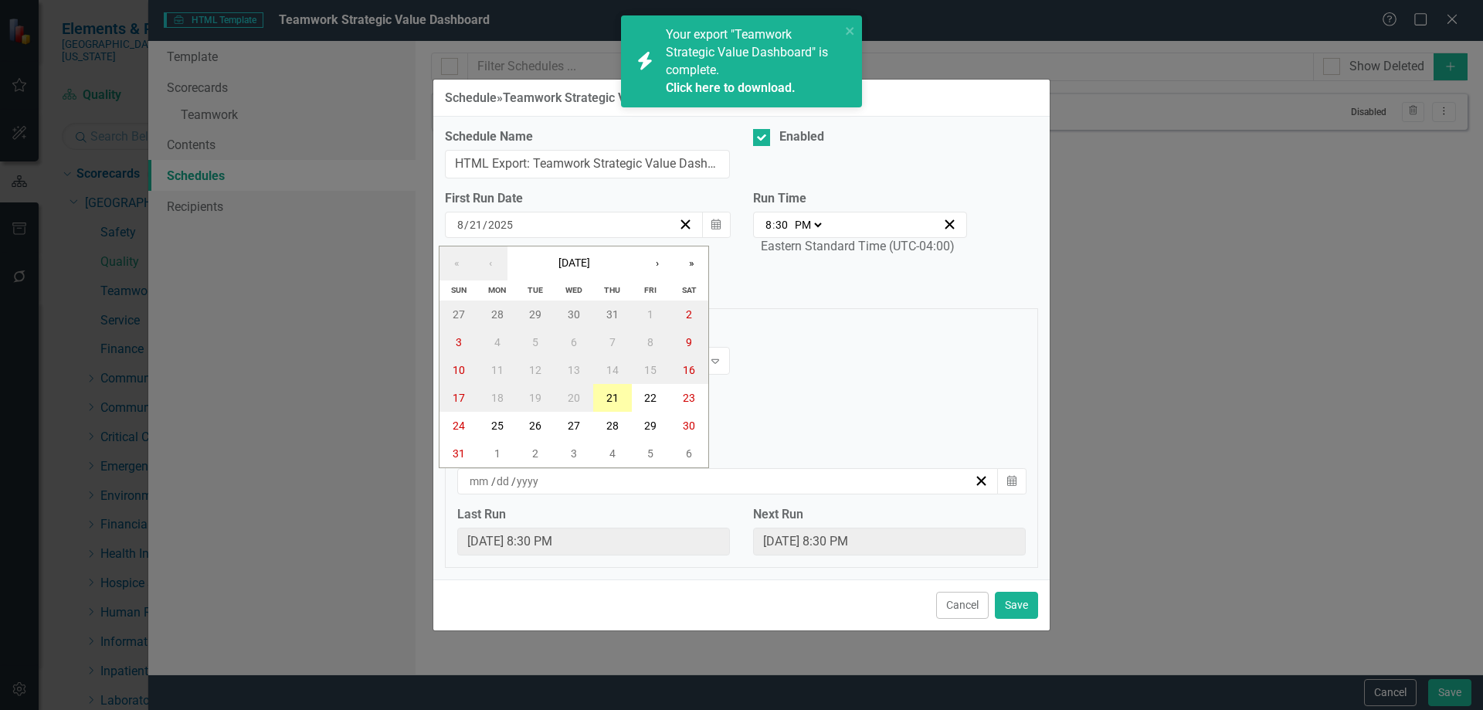
click at [608, 398] on abbr "21" at bounding box center [612, 398] width 12 height 12
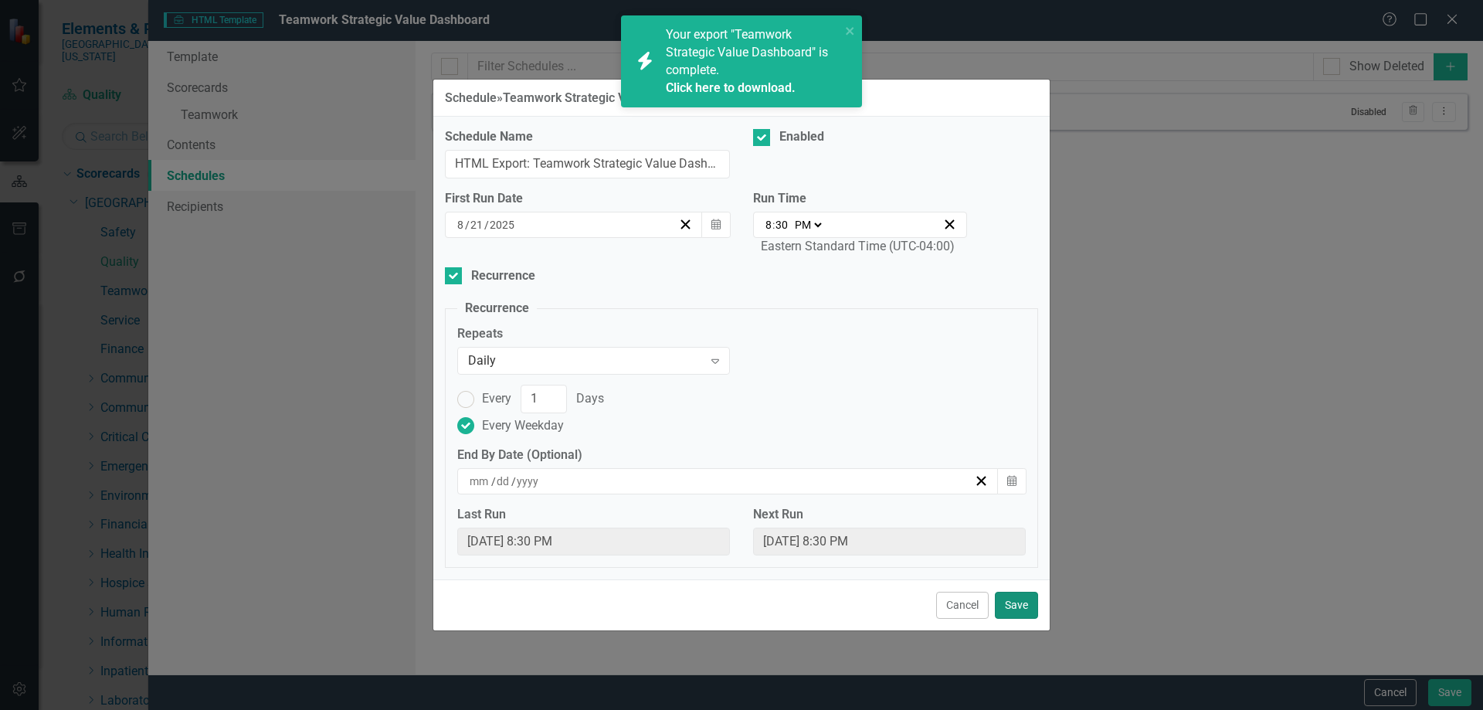
click at [1015, 609] on button "Save" at bounding box center [1016, 605] width 43 height 27
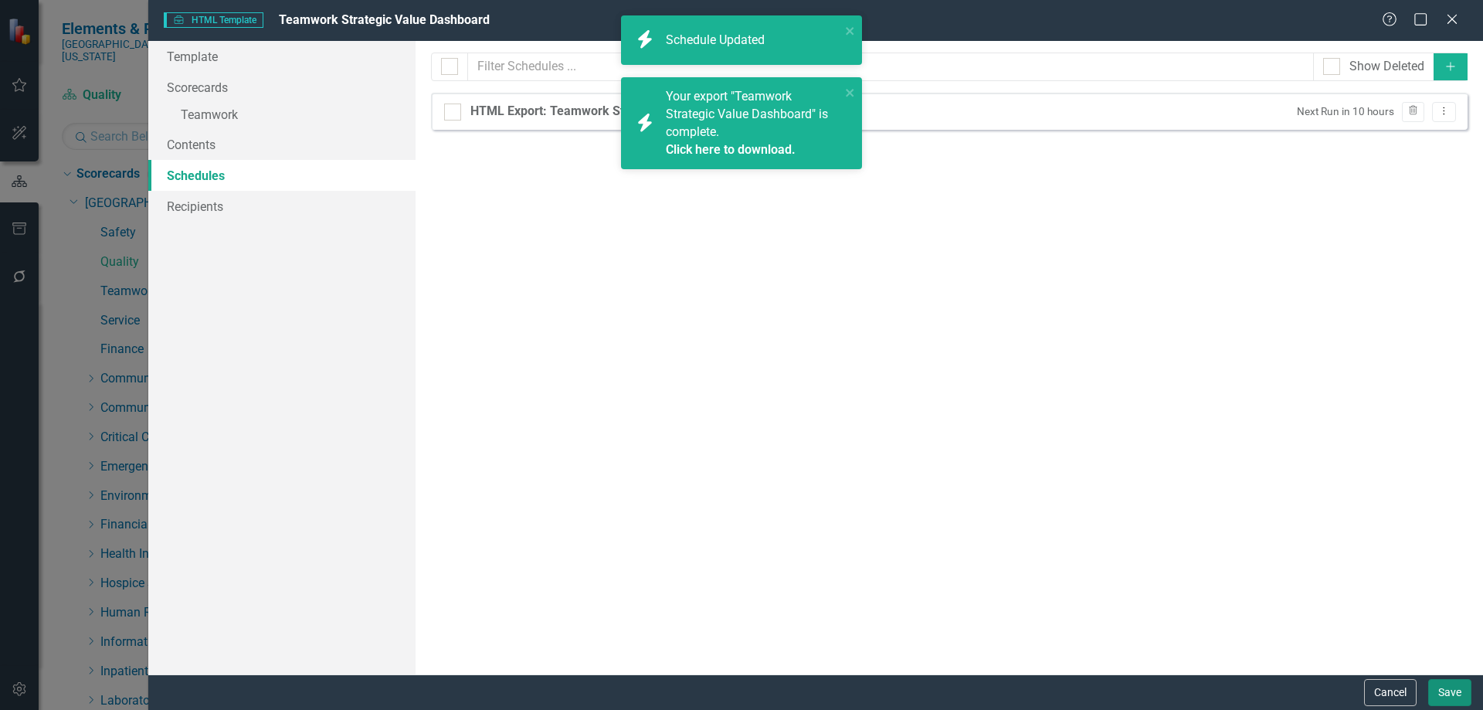
click at [1455, 697] on button "Save" at bounding box center [1449, 692] width 43 height 27
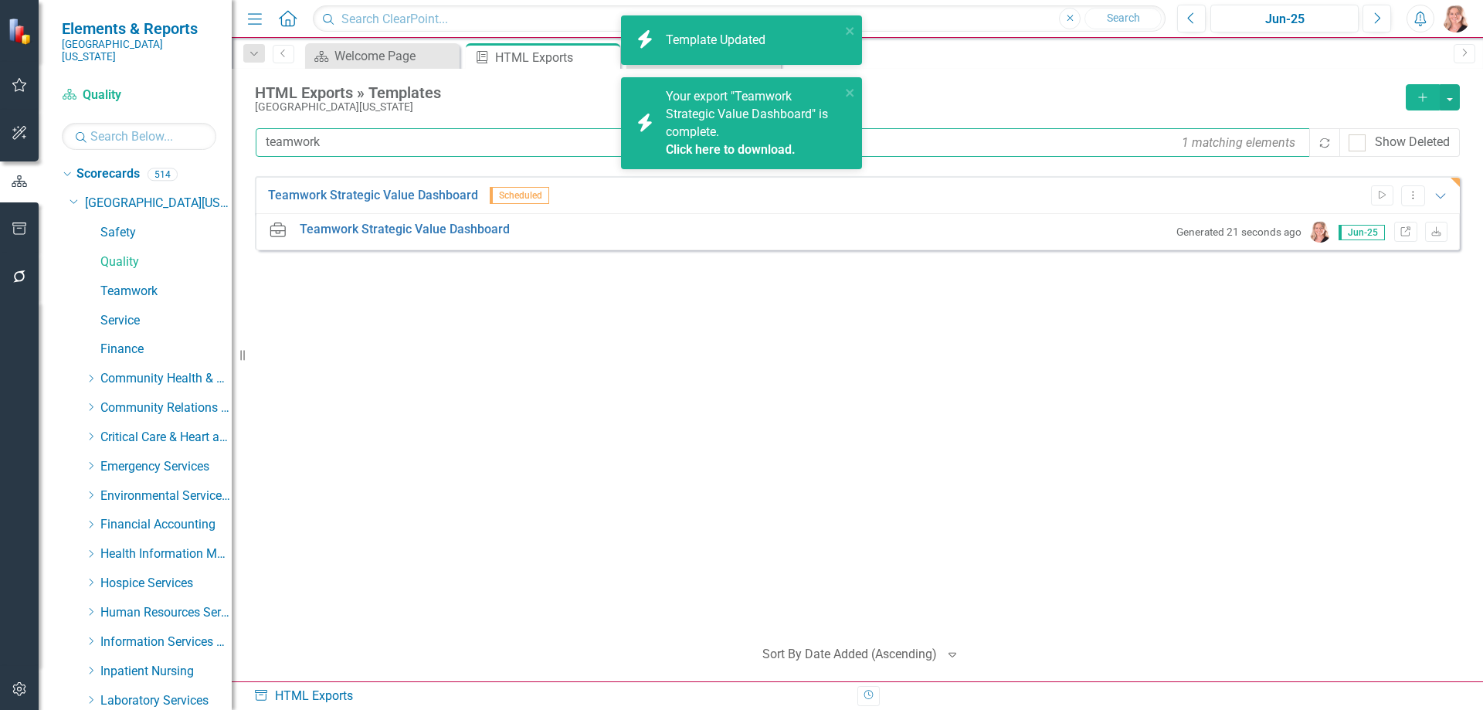
click at [358, 146] on input "teamwork" at bounding box center [784, 142] width 1056 height 29
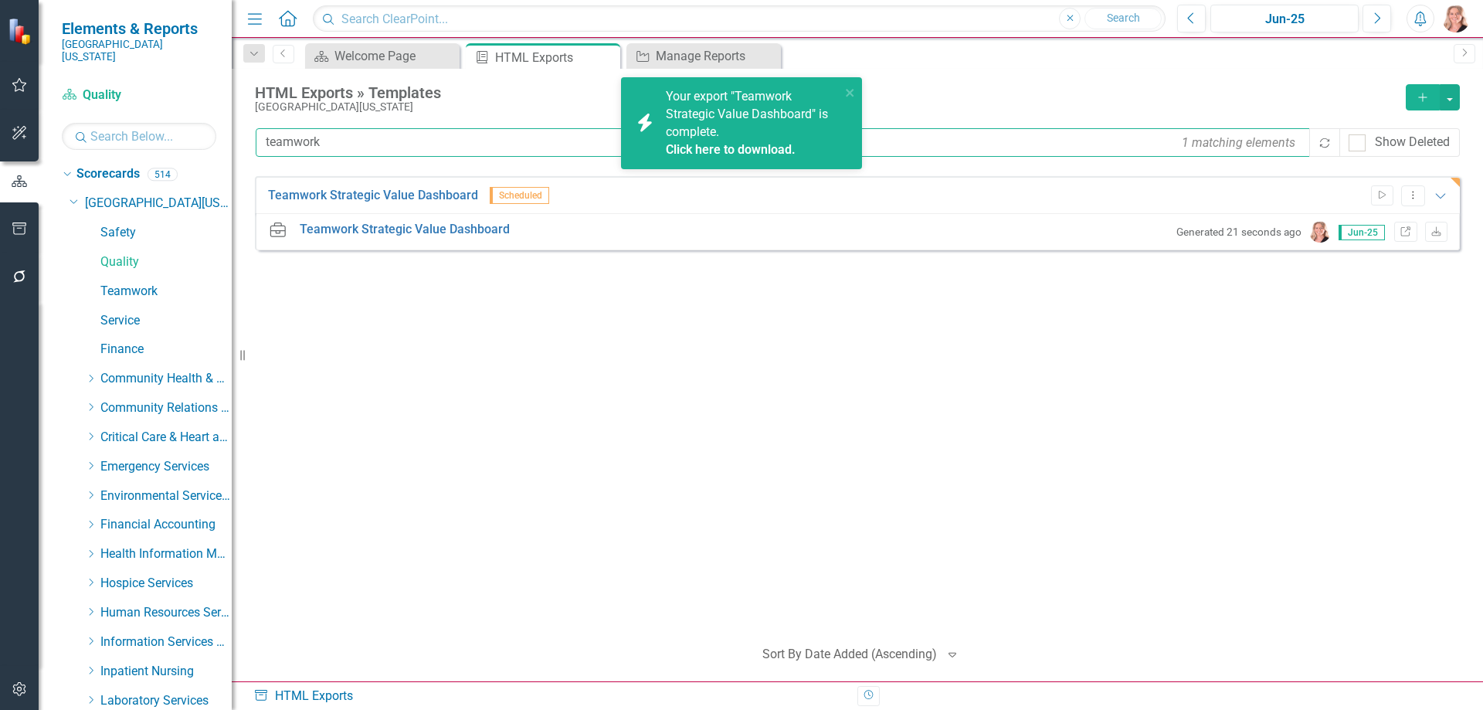
click at [358, 146] on input "teamwork" at bounding box center [784, 142] width 1056 height 29
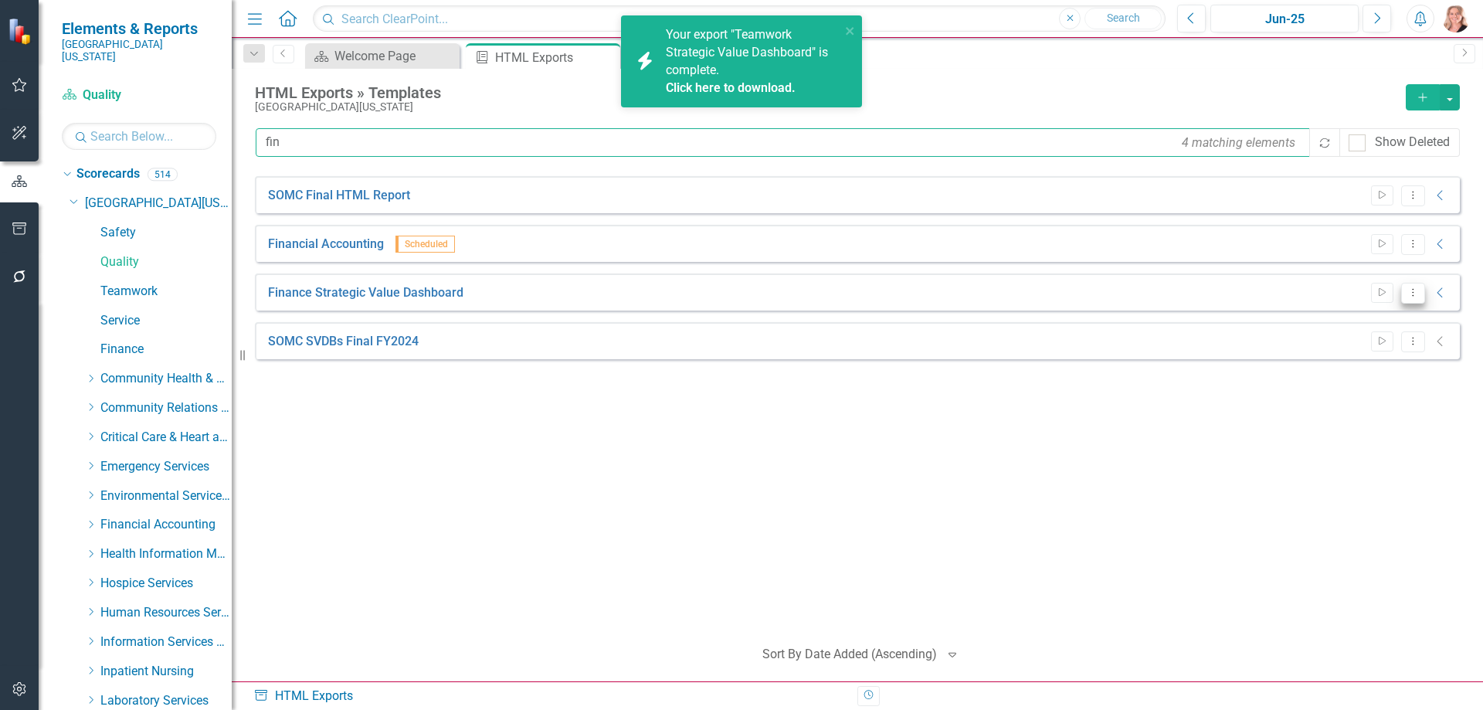
type input "fin"
click at [1423, 291] on button "Dropdown Menu" at bounding box center [1413, 293] width 24 height 21
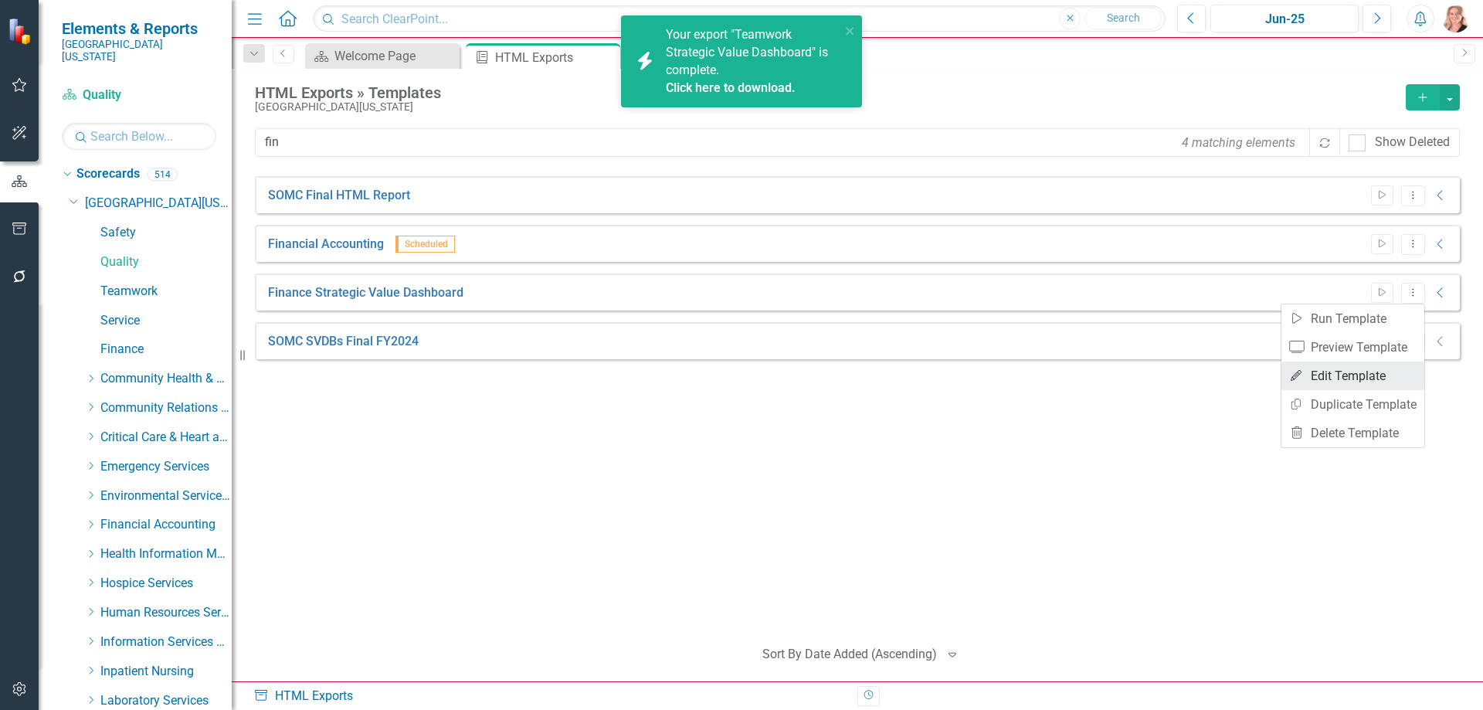
click at [1362, 372] on link "Edit Edit Template" at bounding box center [1352, 375] width 143 height 29
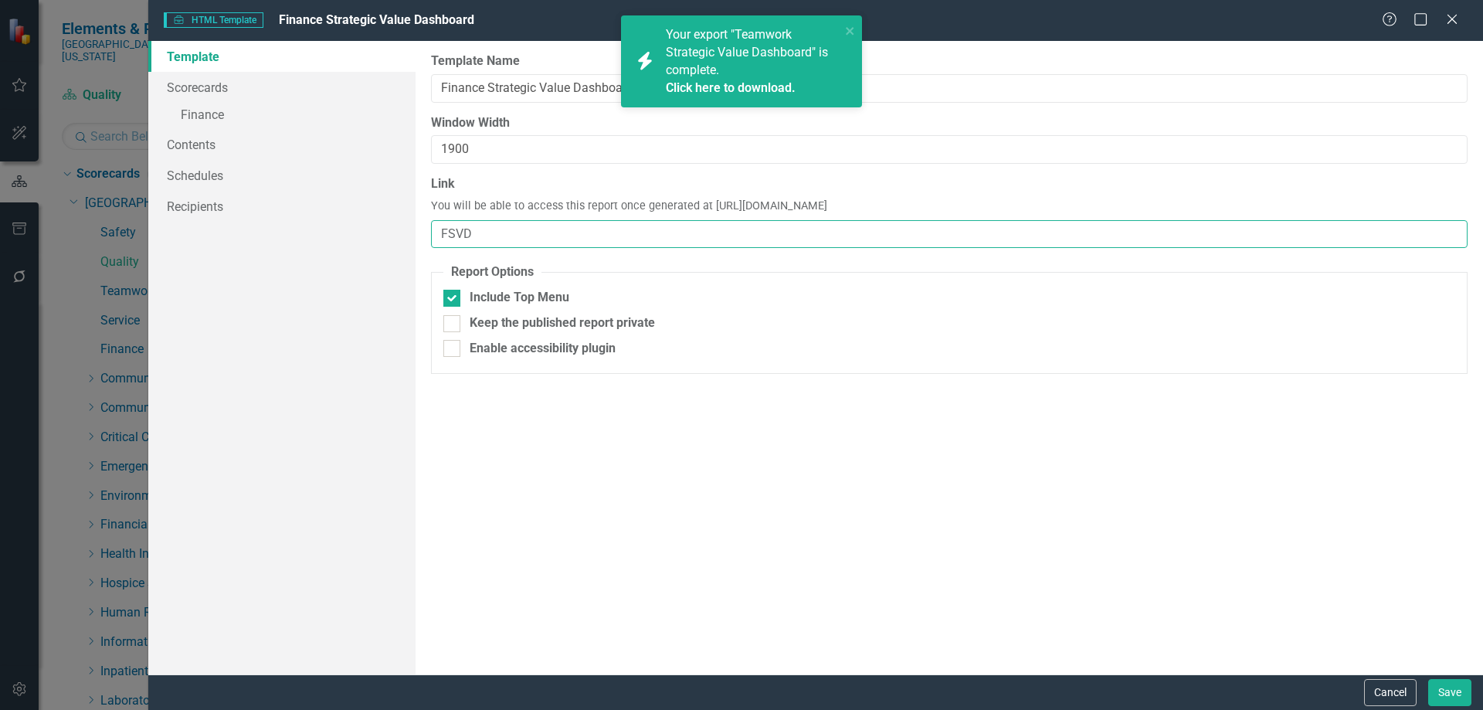
click at [511, 226] on input "FSVD" at bounding box center [949, 234] width 1036 height 29
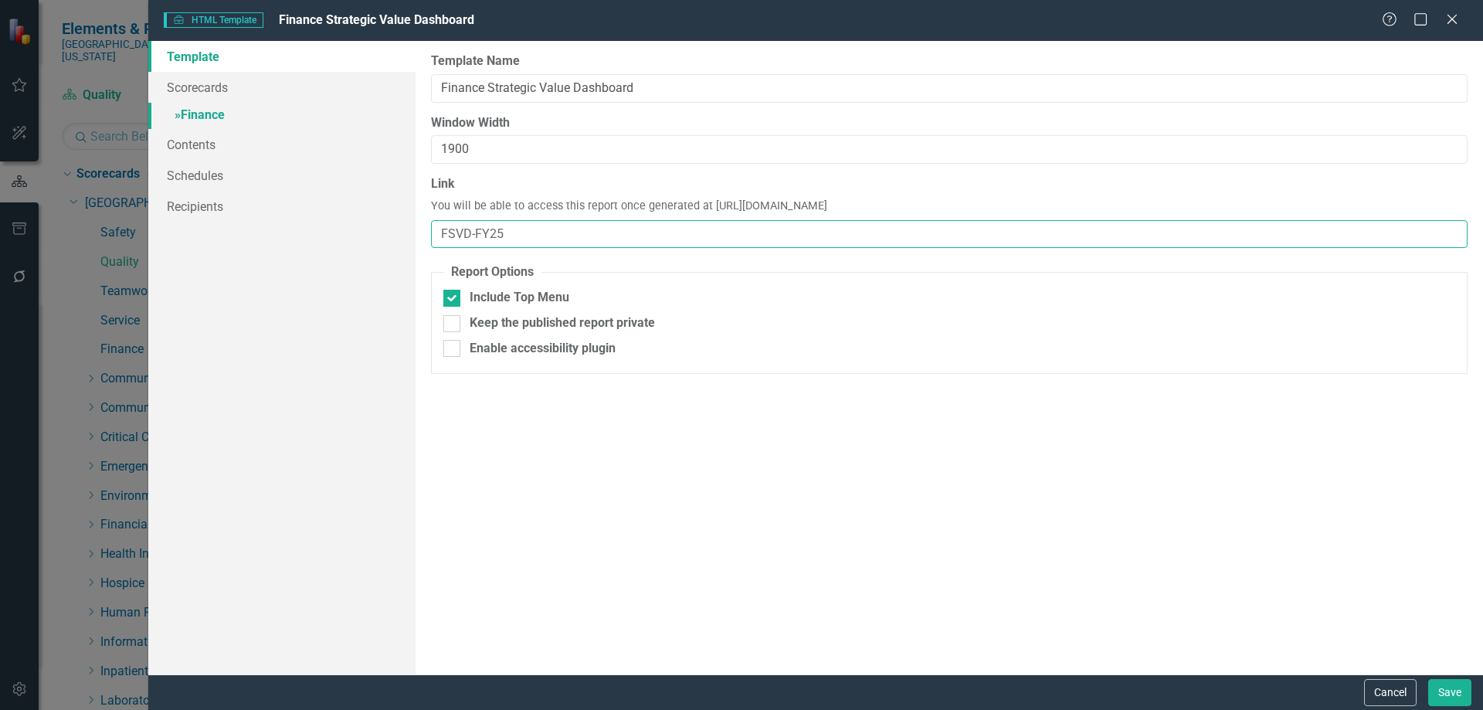
type input "FSVD-FY25"
click at [204, 118] on link "» Finance" at bounding box center [281, 116] width 267 height 27
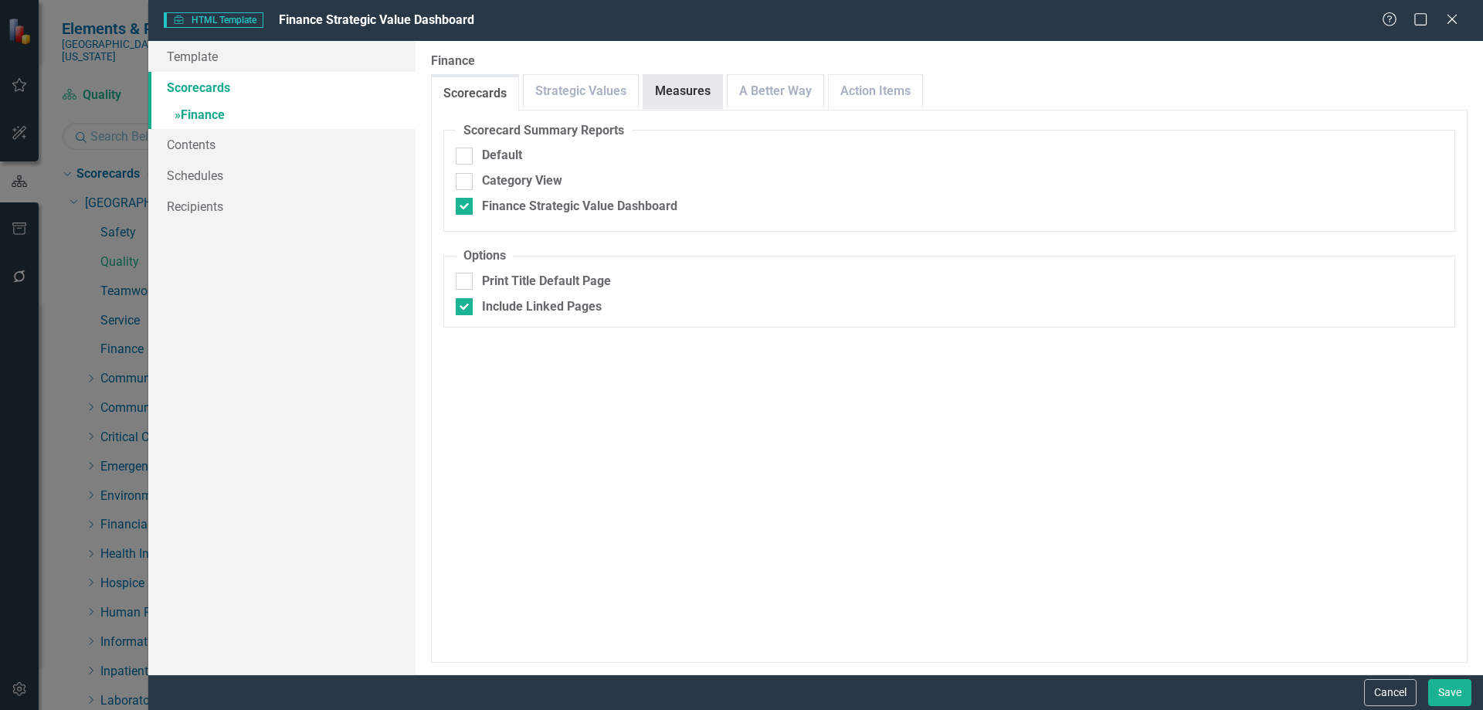
click at [677, 93] on link "Measures" at bounding box center [682, 91] width 79 height 33
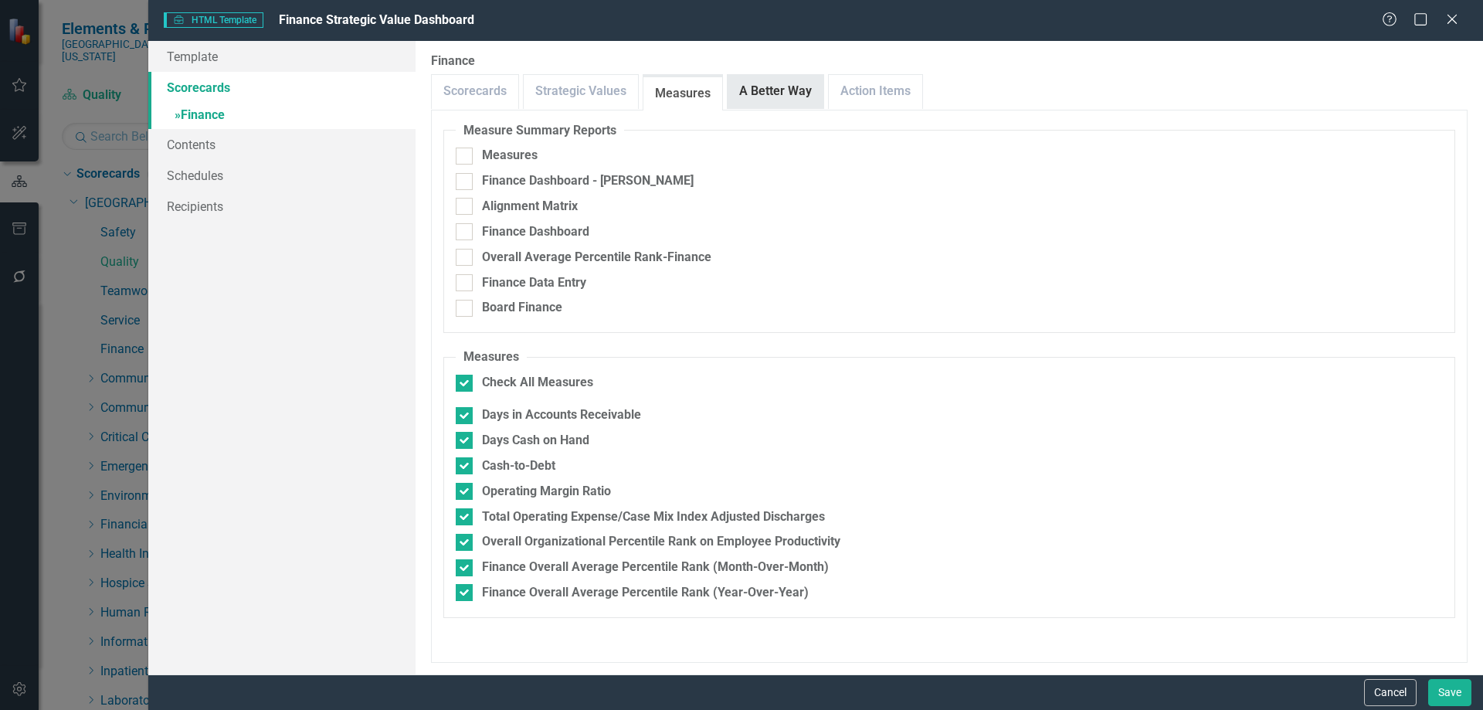
click at [758, 86] on link "A Better Way" at bounding box center [776, 91] width 96 height 33
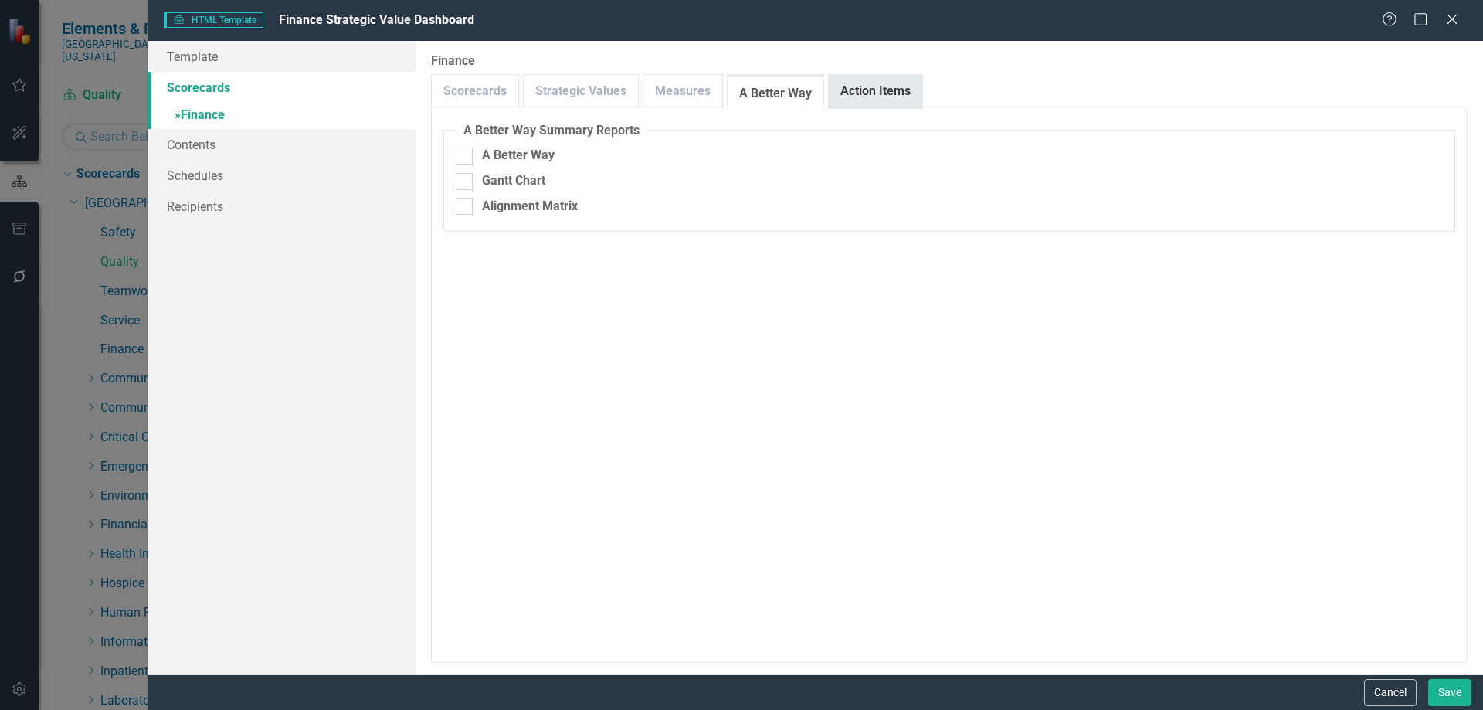
click at [883, 88] on link "Action Items" at bounding box center [875, 91] width 93 height 33
click at [213, 115] on link "» Finance" at bounding box center [281, 116] width 267 height 27
click at [202, 56] on link "Template" at bounding box center [281, 56] width 267 height 31
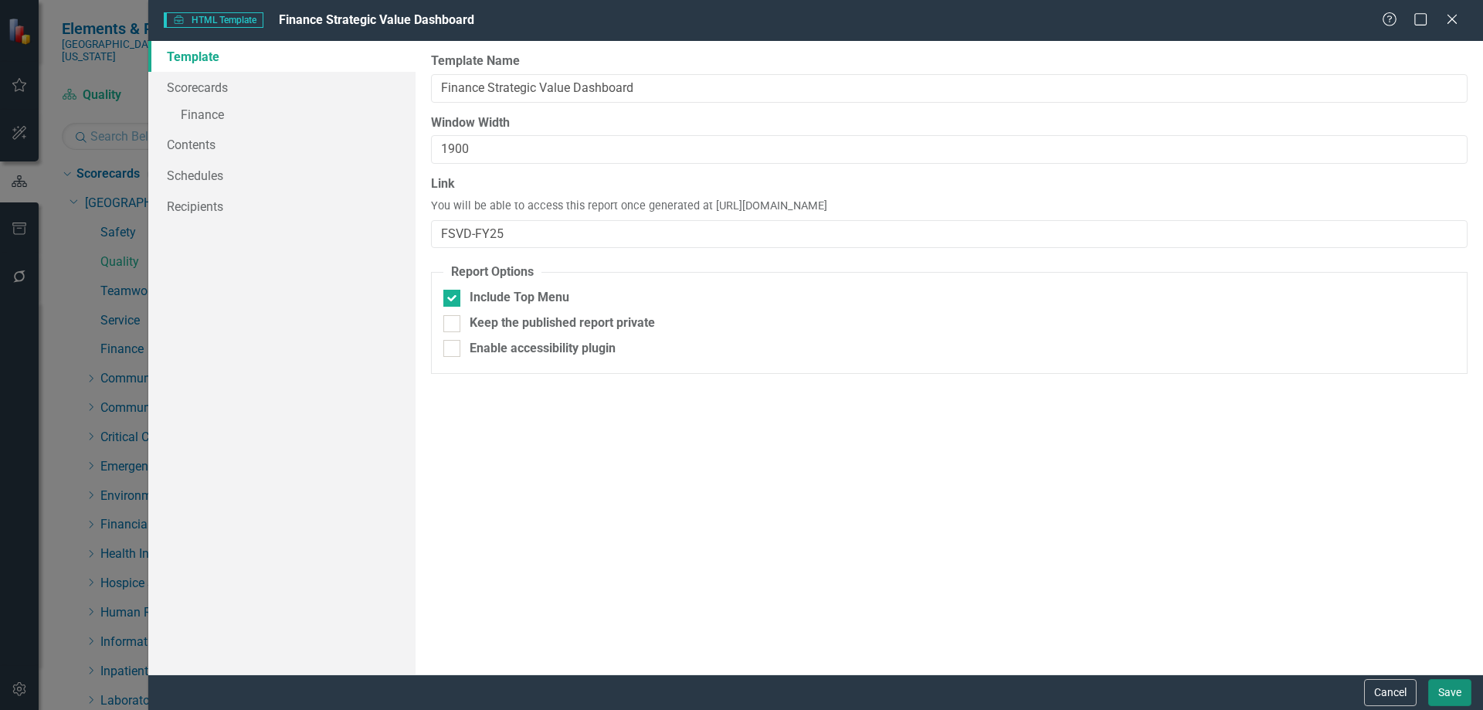
click at [1444, 685] on button "Save" at bounding box center [1449, 692] width 43 height 27
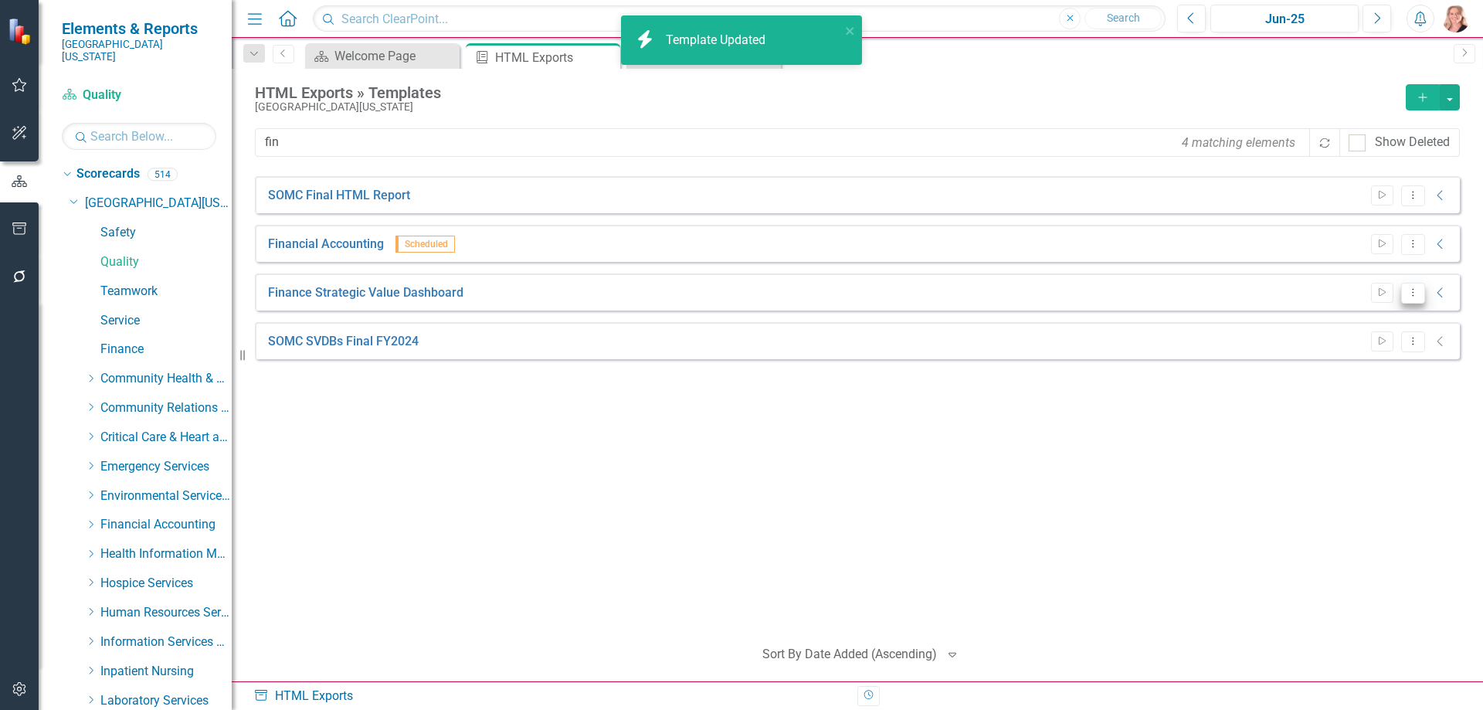
click at [1417, 297] on icon "Dropdown Menu" at bounding box center [1412, 292] width 13 height 10
click at [1372, 319] on link "Start Run Template" at bounding box center [1352, 318] width 143 height 29
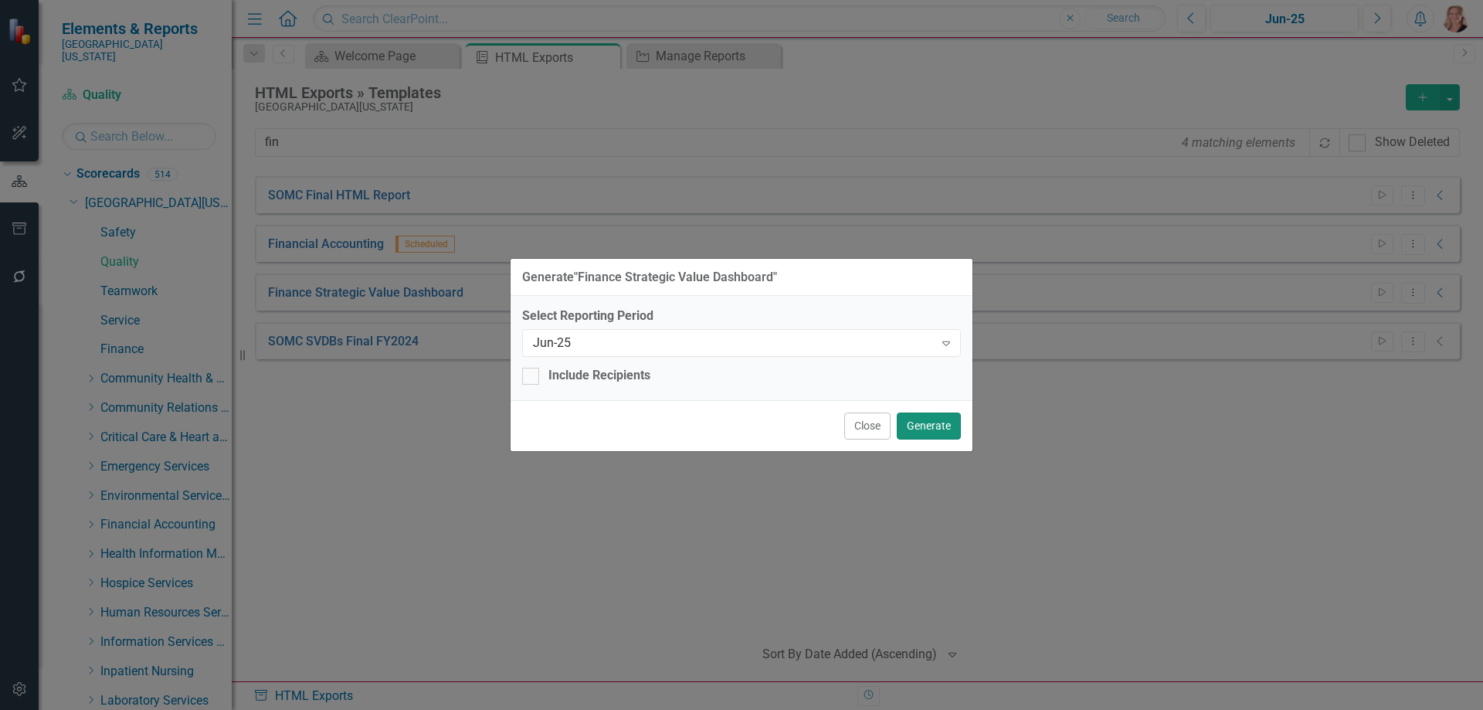
click at [945, 422] on button "Generate" at bounding box center [929, 425] width 64 height 27
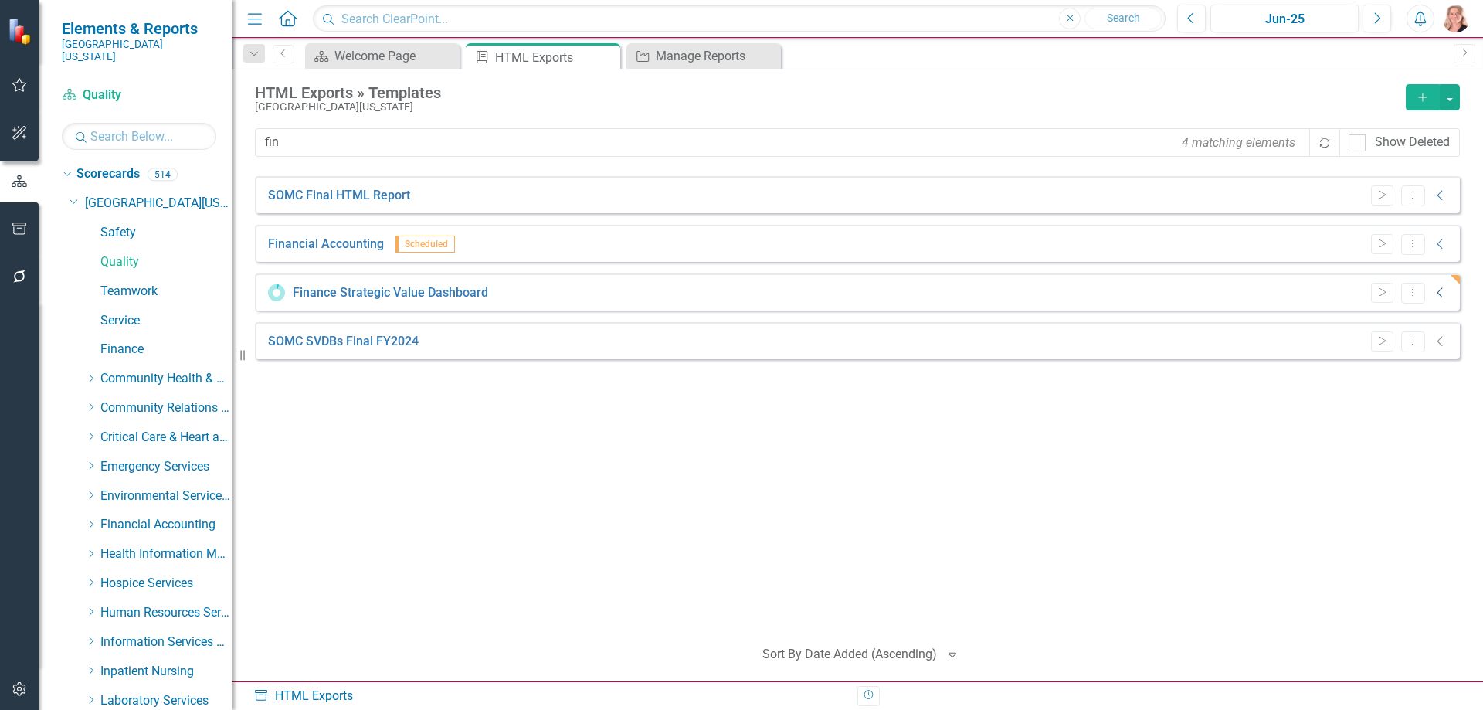
click at [1438, 295] on icon "Collapse" at bounding box center [1440, 293] width 15 height 12
drag, startPoint x: 120, startPoint y: 307, endPoint x: 541, endPoint y: 175, distance: 440.9
click at [120, 312] on link "Service" at bounding box center [165, 321] width 131 height 18
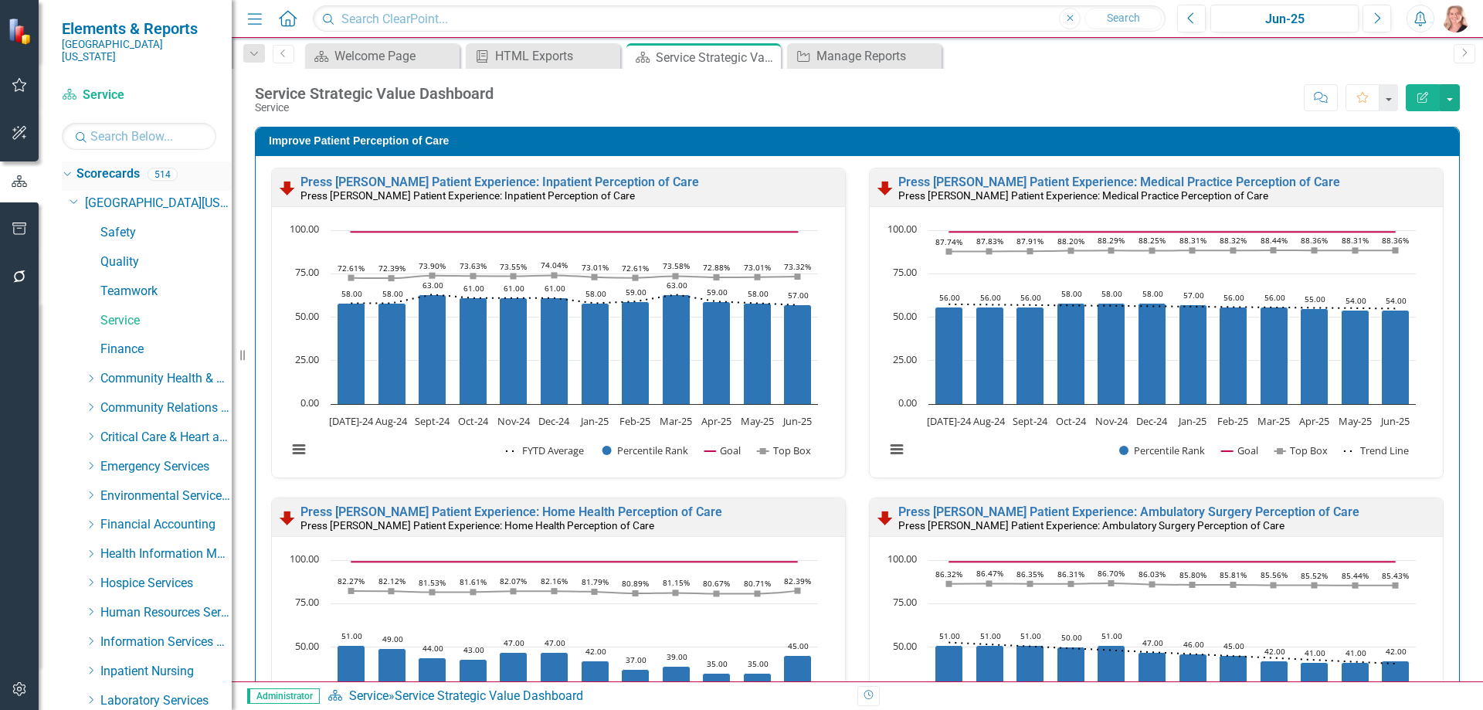
click at [66, 172] on icon at bounding box center [66, 174] width 7 height 4
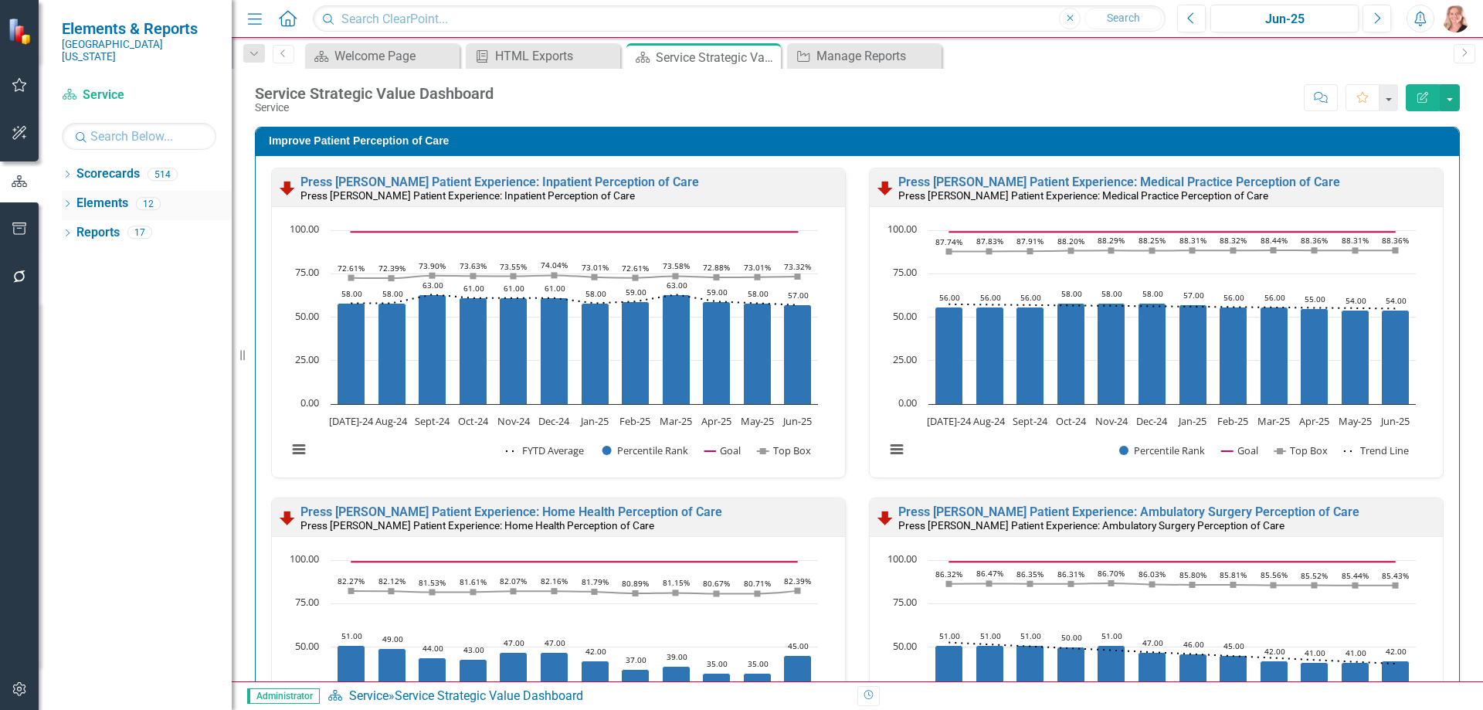
click at [93, 195] on link "Elements" at bounding box center [102, 204] width 52 height 18
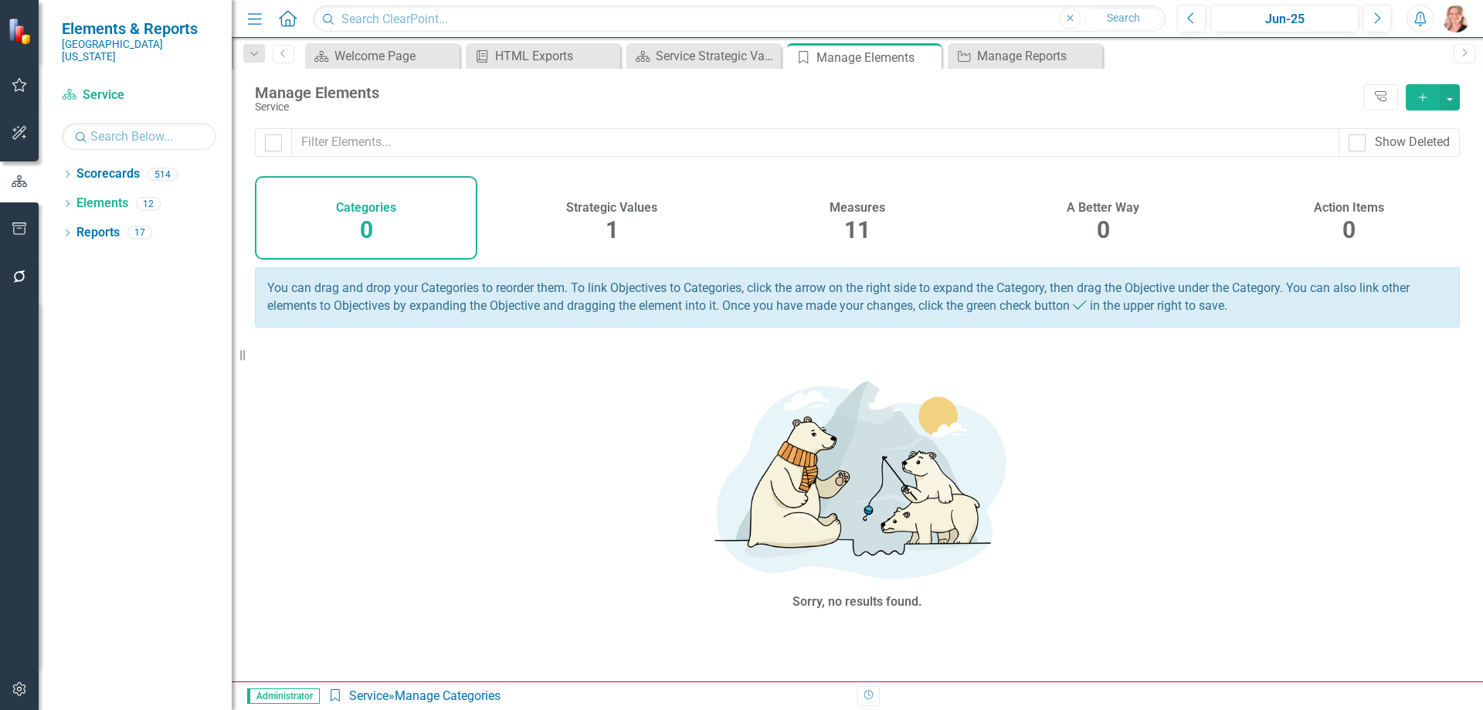
click at [850, 226] on span "11" at bounding box center [857, 229] width 26 height 27
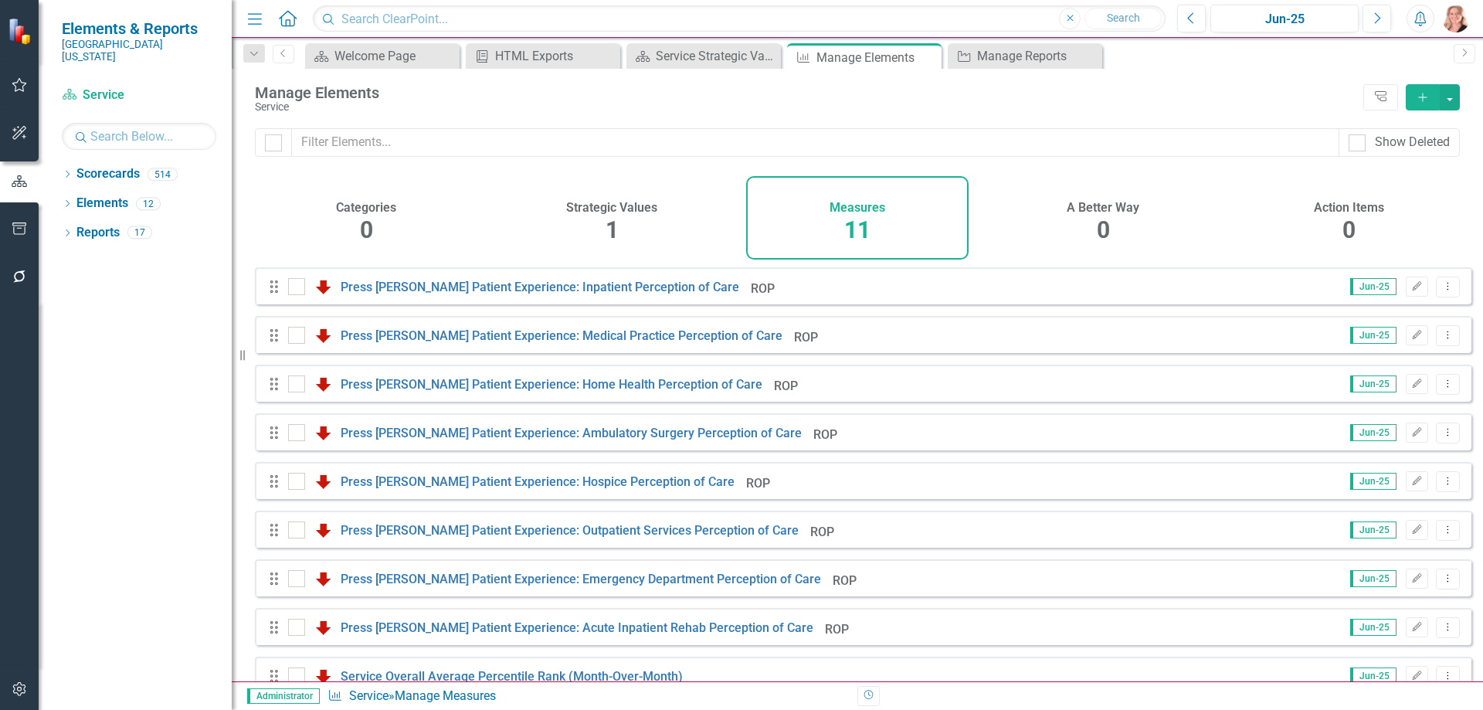
click at [1414, 96] on button "Add" at bounding box center [1423, 97] width 34 height 26
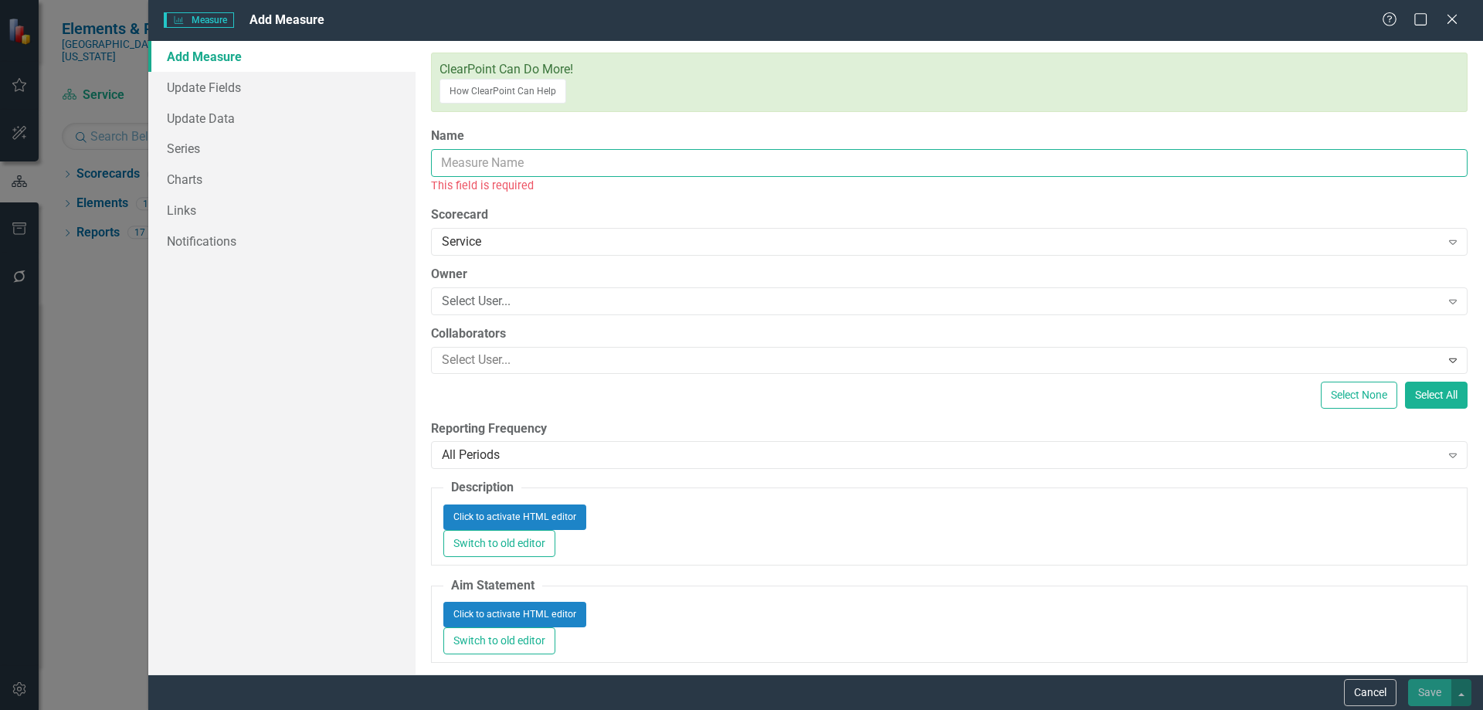
click at [524, 149] on input "Name" at bounding box center [949, 163] width 1036 height 29
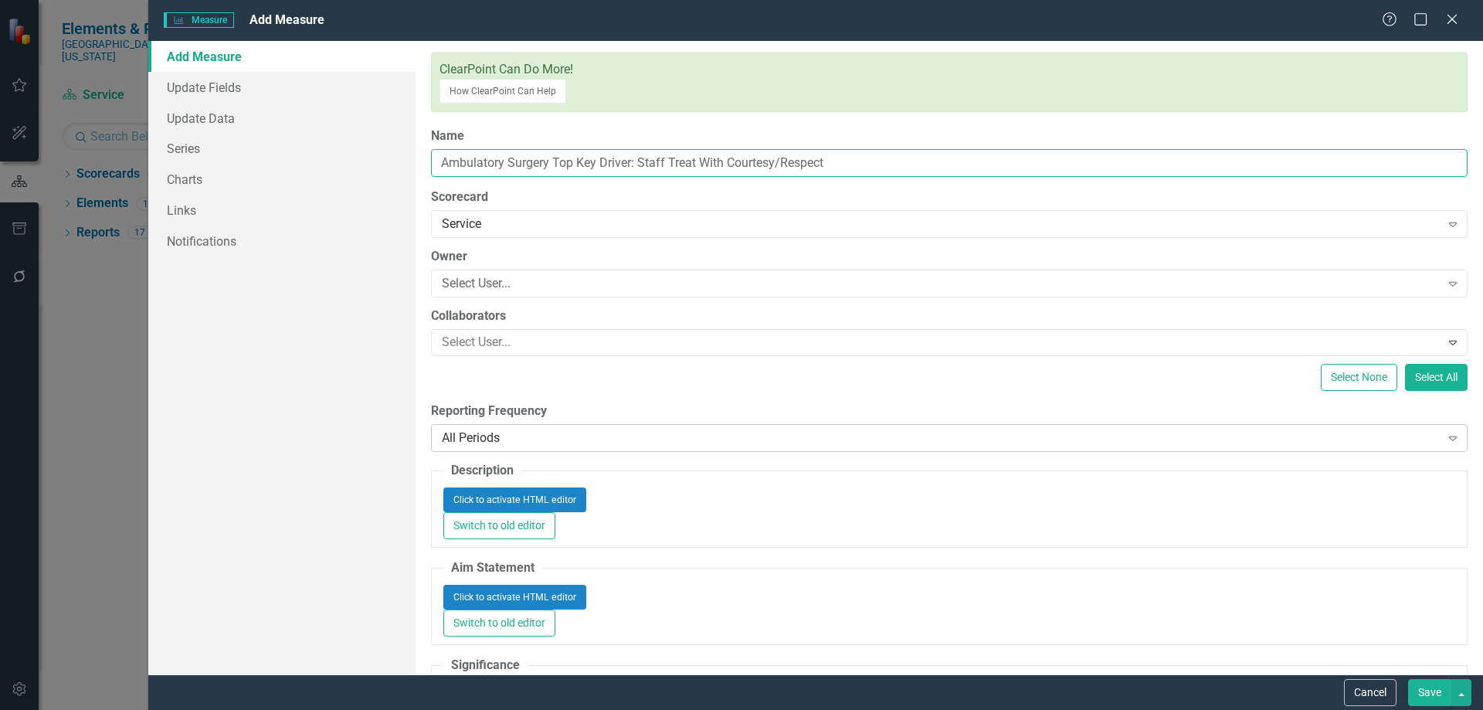
type input "Ambulatory Surgery Top Key Driver: Staff Treat With Courtesy/Respect"
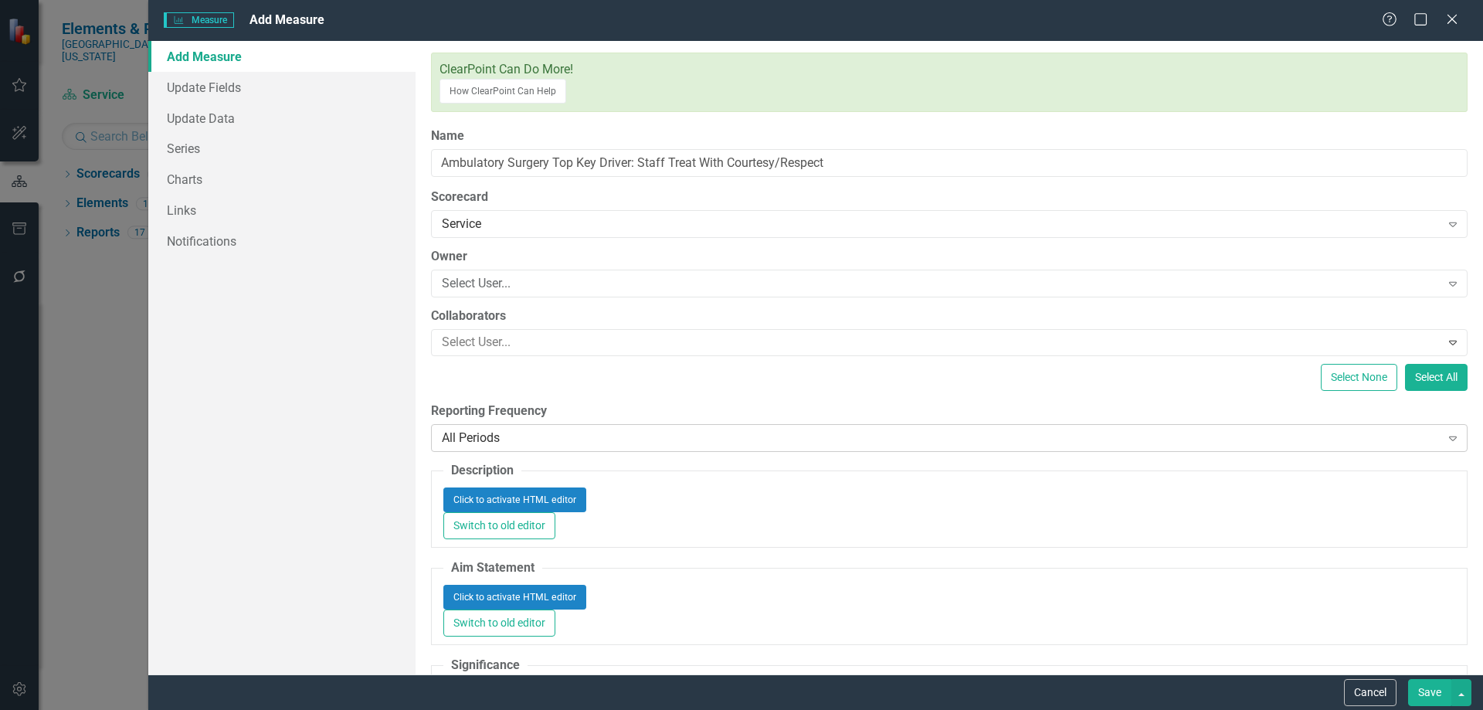
click at [552, 429] on div "All Periods" at bounding box center [941, 438] width 999 height 18
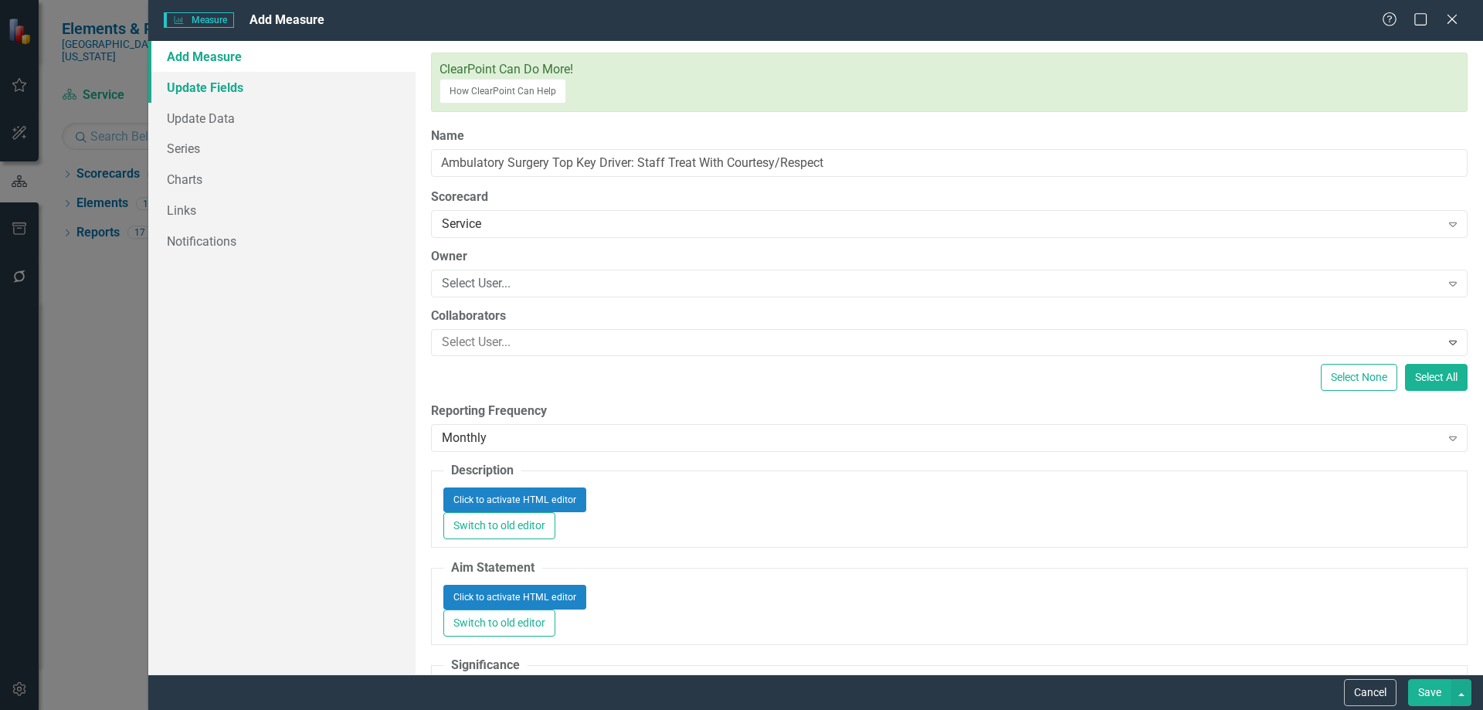
click at [236, 90] on link "Update Fields" at bounding box center [281, 87] width 267 height 31
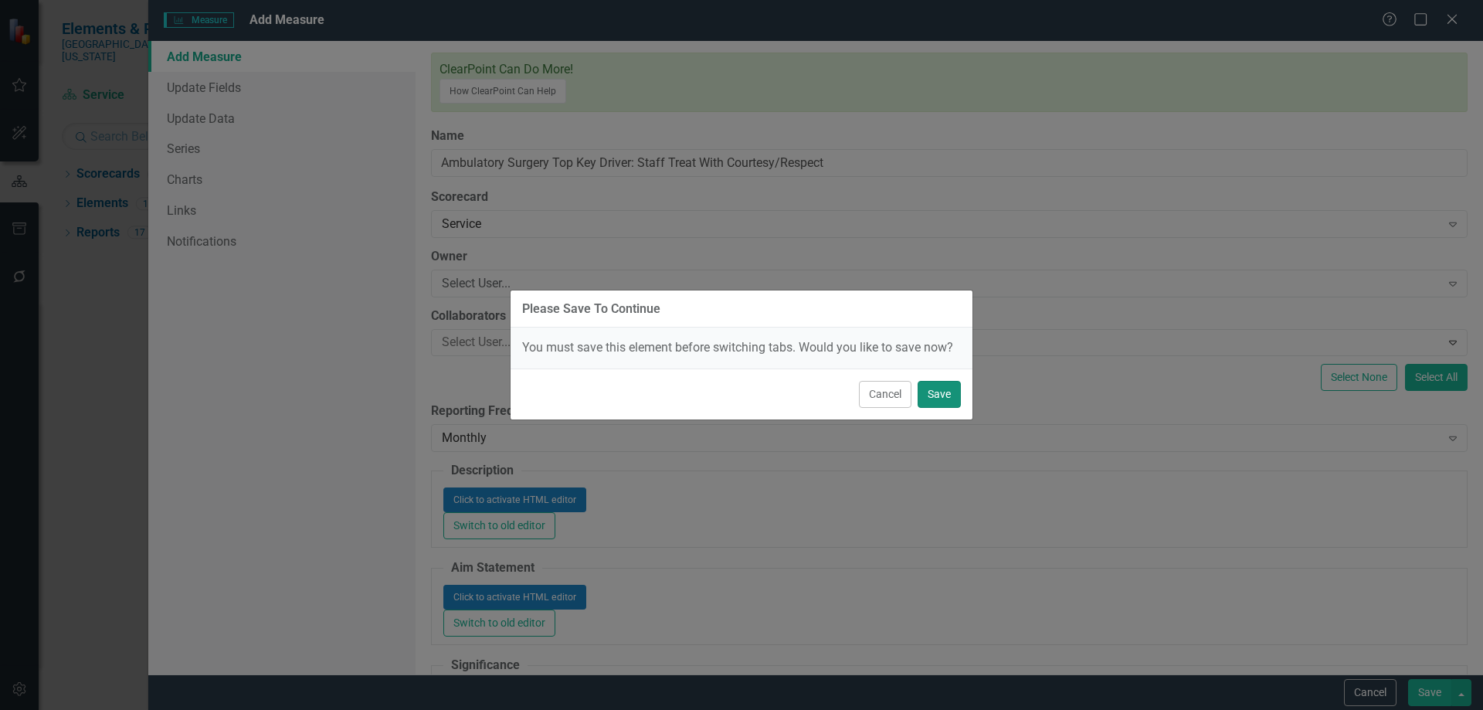
click at [930, 400] on button "Save" at bounding box center [938, 394] width 43 height 27
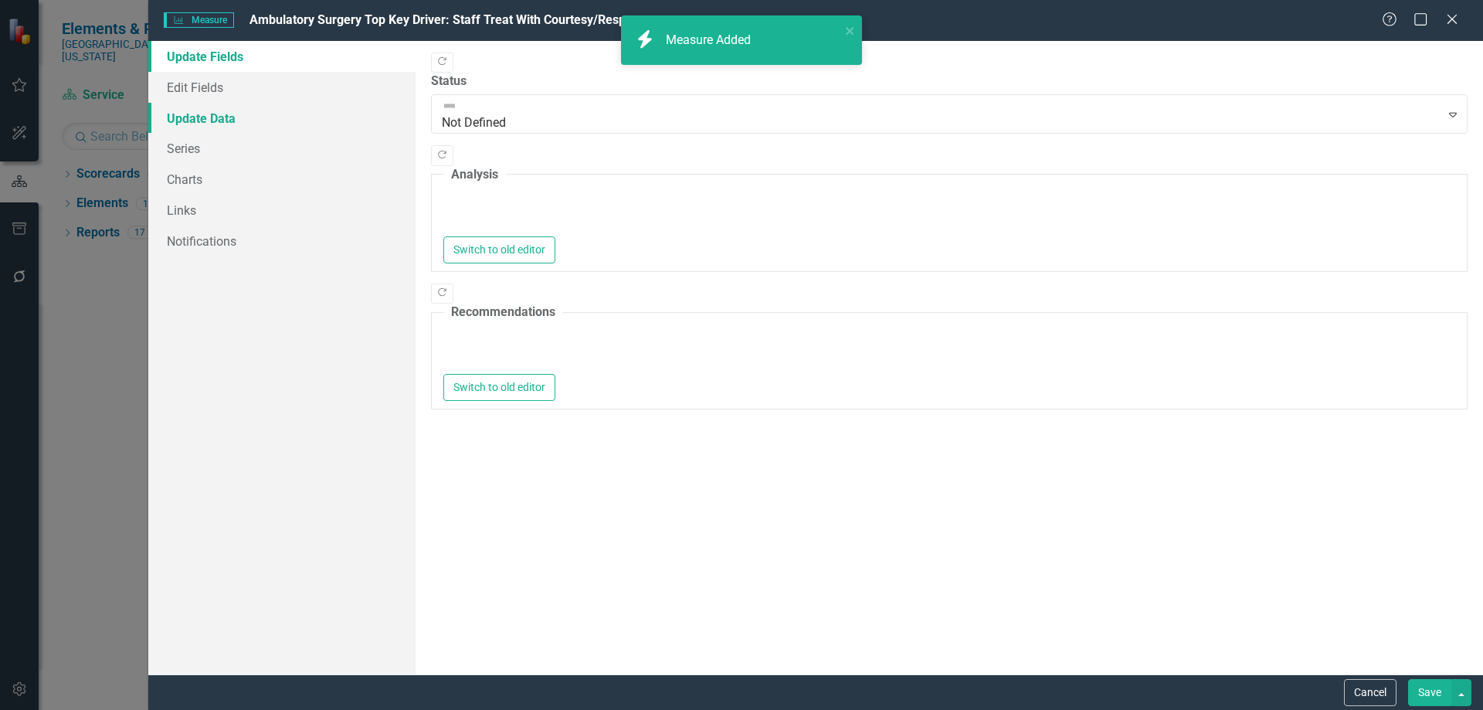
click at [205, 123] on link "Update Data" at bounding box center [281, 118] width 267 height 31
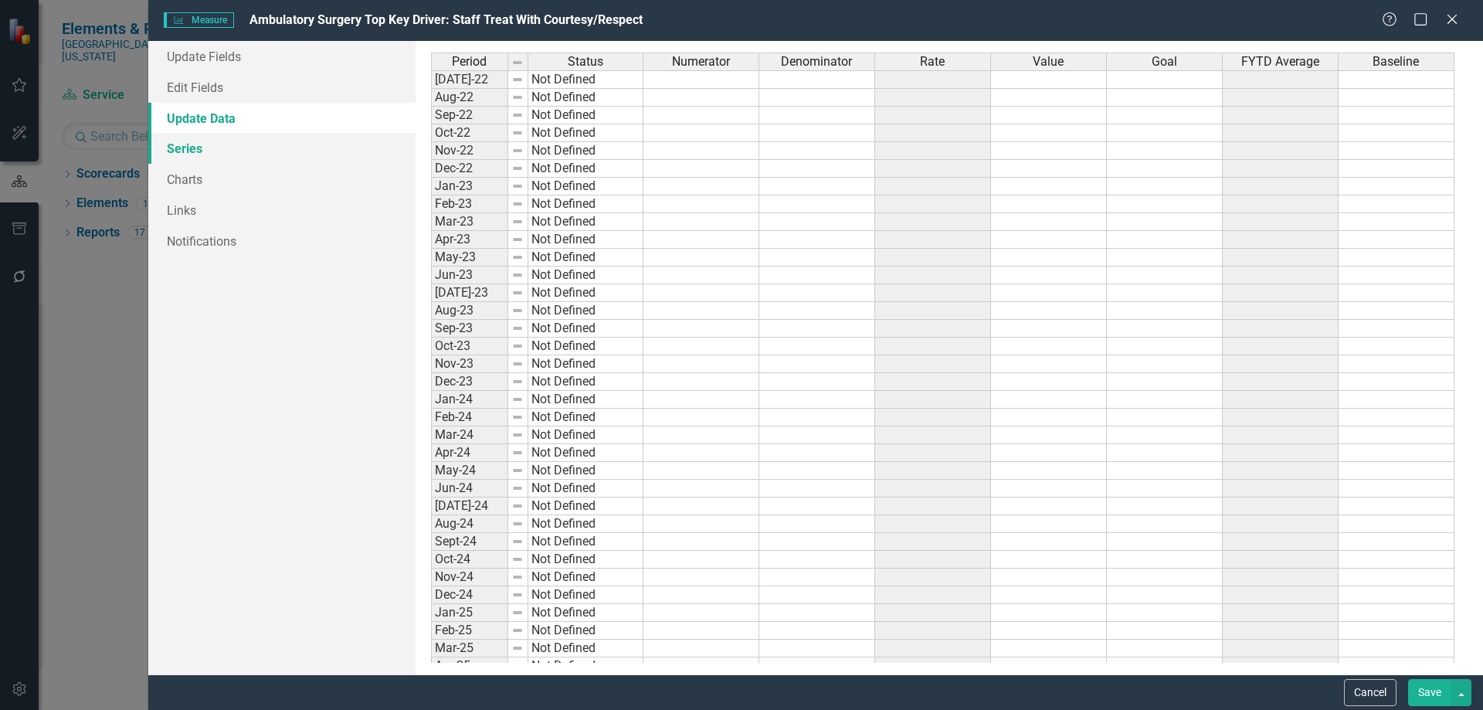
click at [197, 149] on link "Series" at bounding box center [281, 148] width 267 height 31
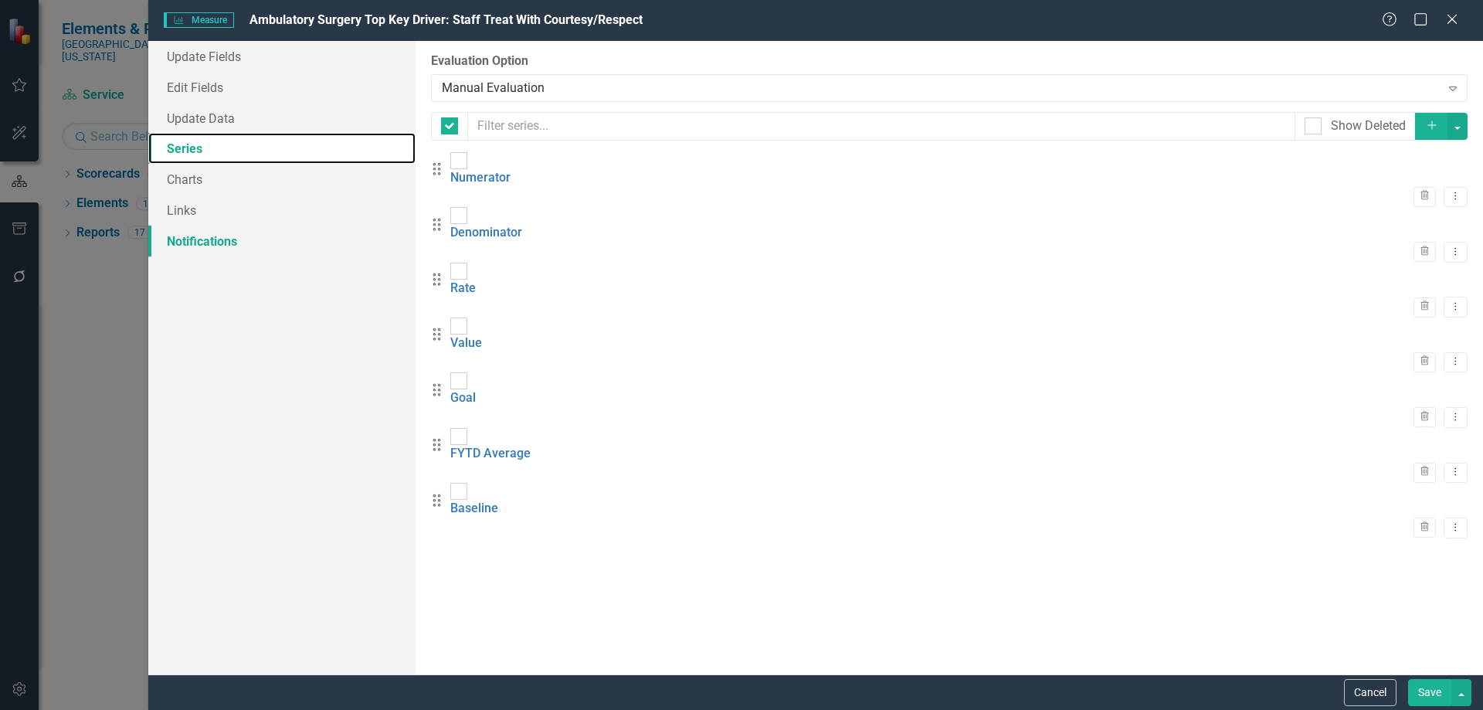
checkbox input "false"
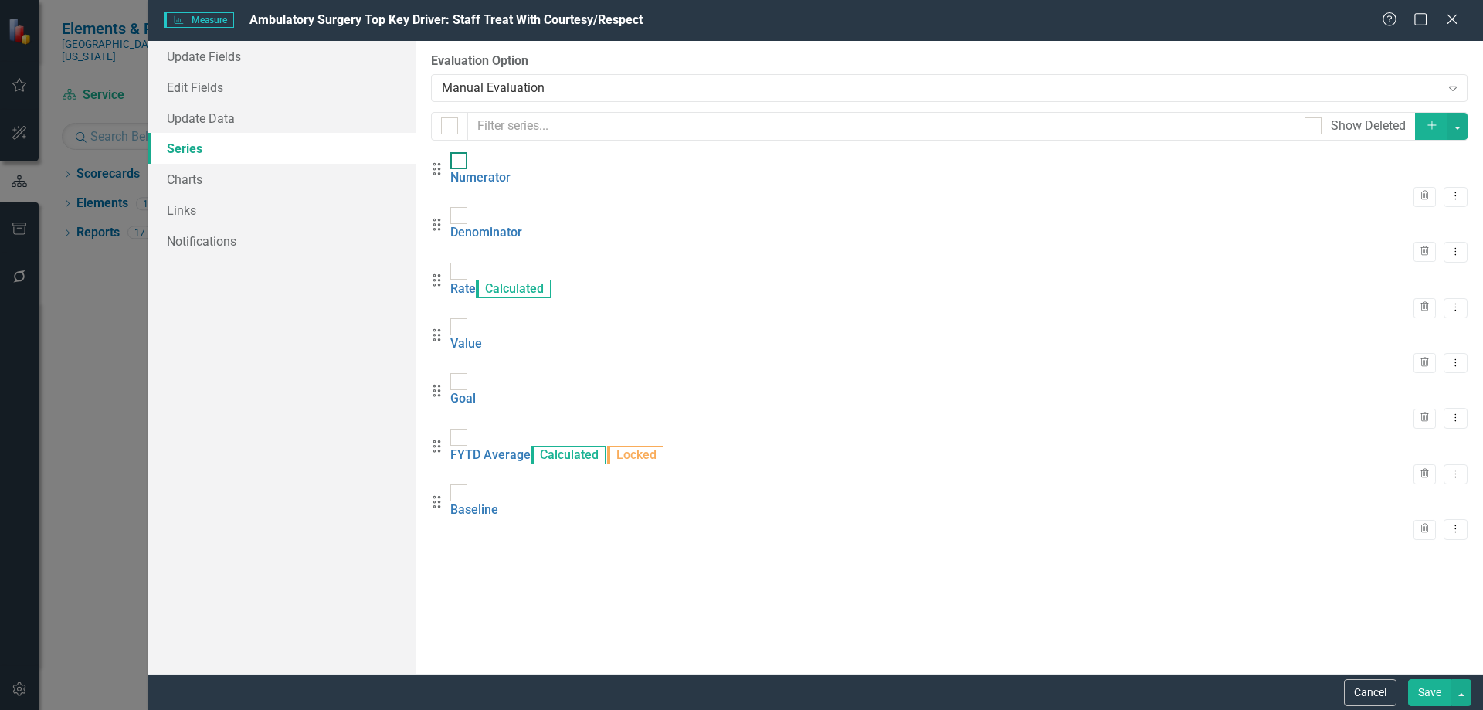
click at [467, 169] on div at bounding box center [458, 160] width 17 height 17
click at [460, 162] on input "checkbox" at bounding box center [455, 157] width 10 height 10
checkbox input "true"
click at [460, 217] on input "checkbox" at bounding box center [455, 212] width 10 height 10
checkbox input "true"
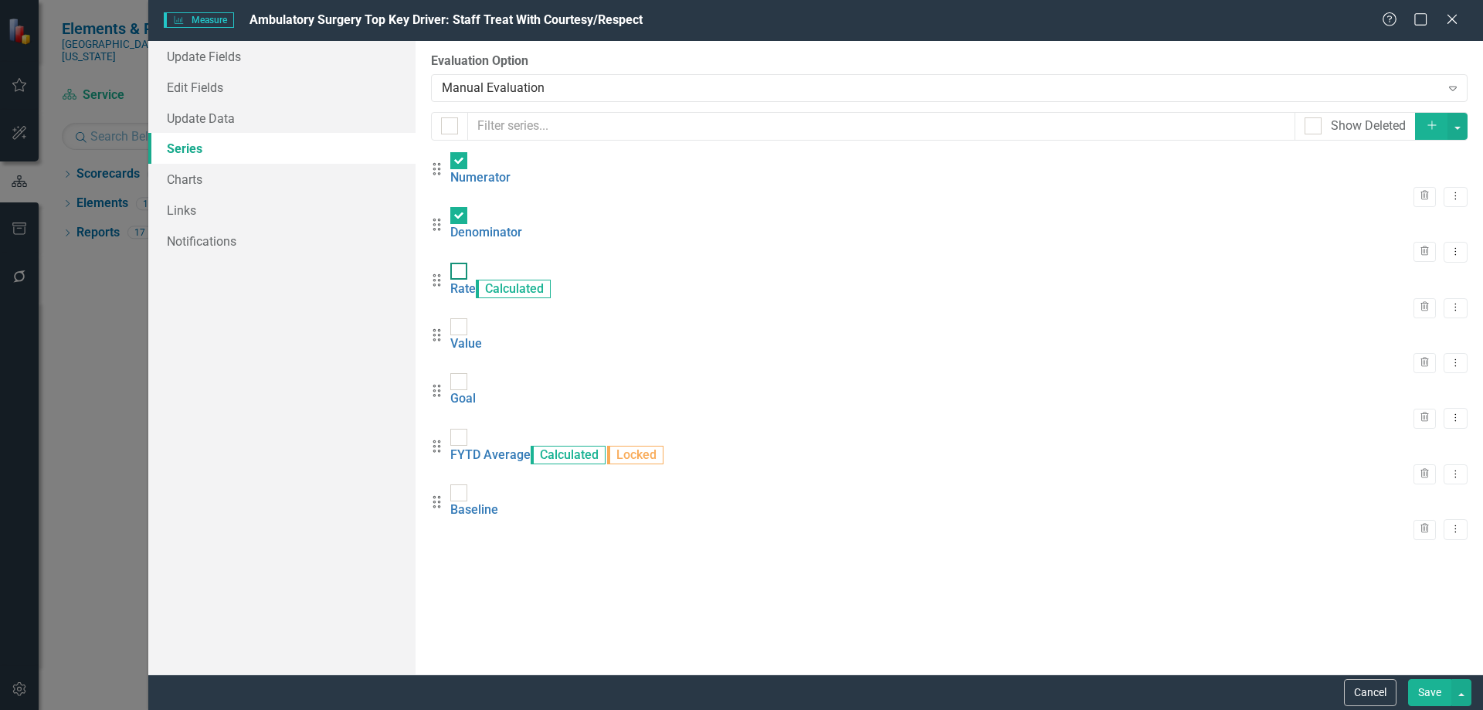
click at [460, 266] on input "checkbox" at bounding box center [455, 268] width 10 height 10
checkbox input "true"
click at [1457, 128] on button "button" at bounding box center [1457, 126] width 20 height 27
click at [1383, 243] on link "Trash Delete Multiple" at bounding box center [1406, 240] width 122 height 29
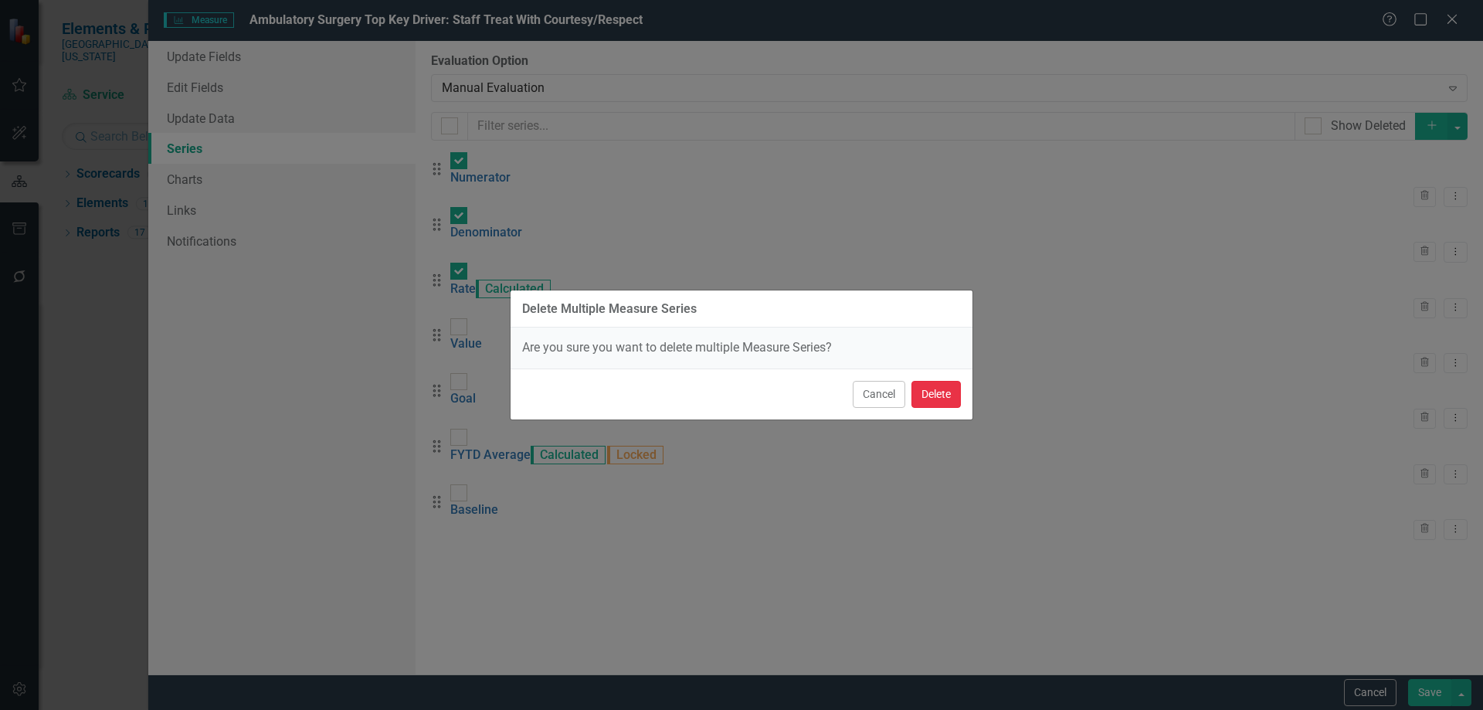
click at [941, 396] on button "Delete" at bounding box center [935, 394] width 49 height 27
checkbox input "false"
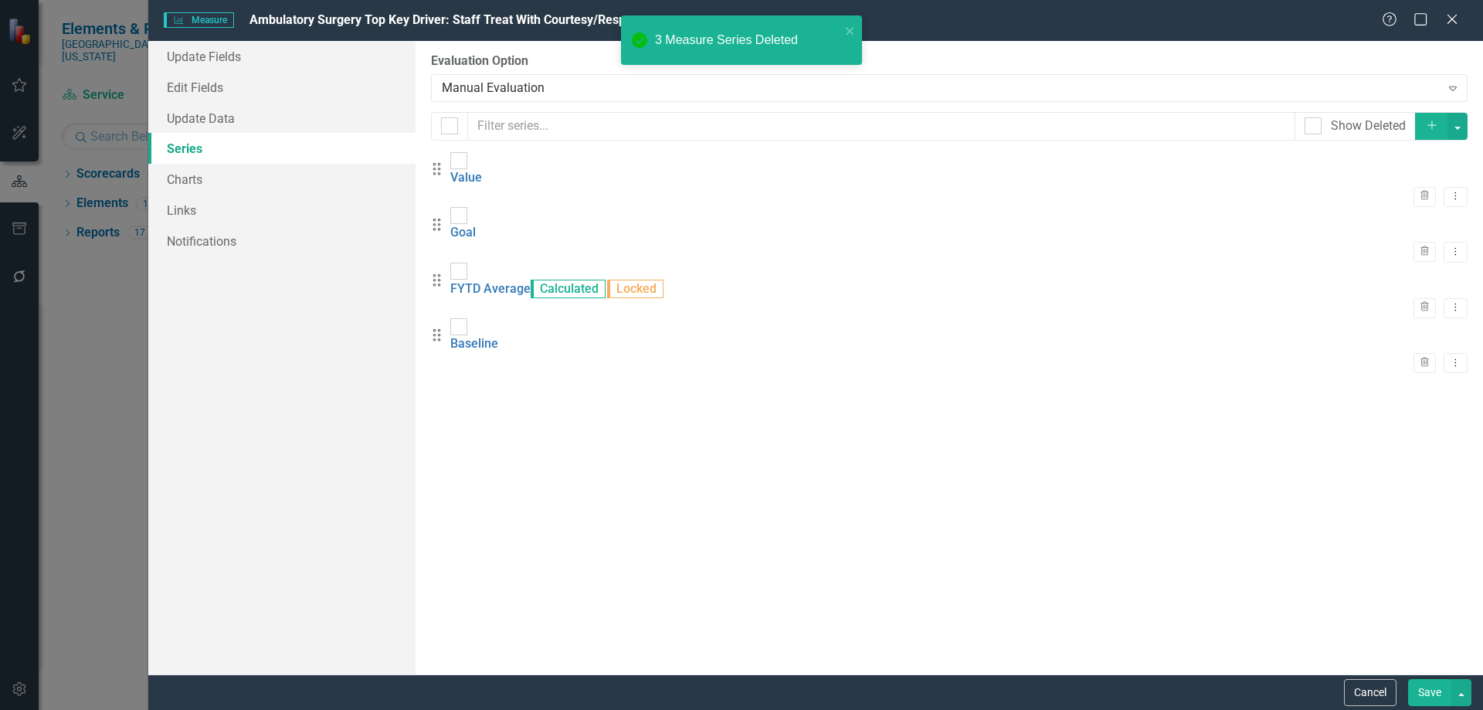
click at [1449, 191] on icon "Dropdown Menu" at bounding box center [1455, 196] width 13 height 10
click at [1328, 198] on link "Edit Edit Measure Series" at bounding box center [1366, 195] width 175 height 29
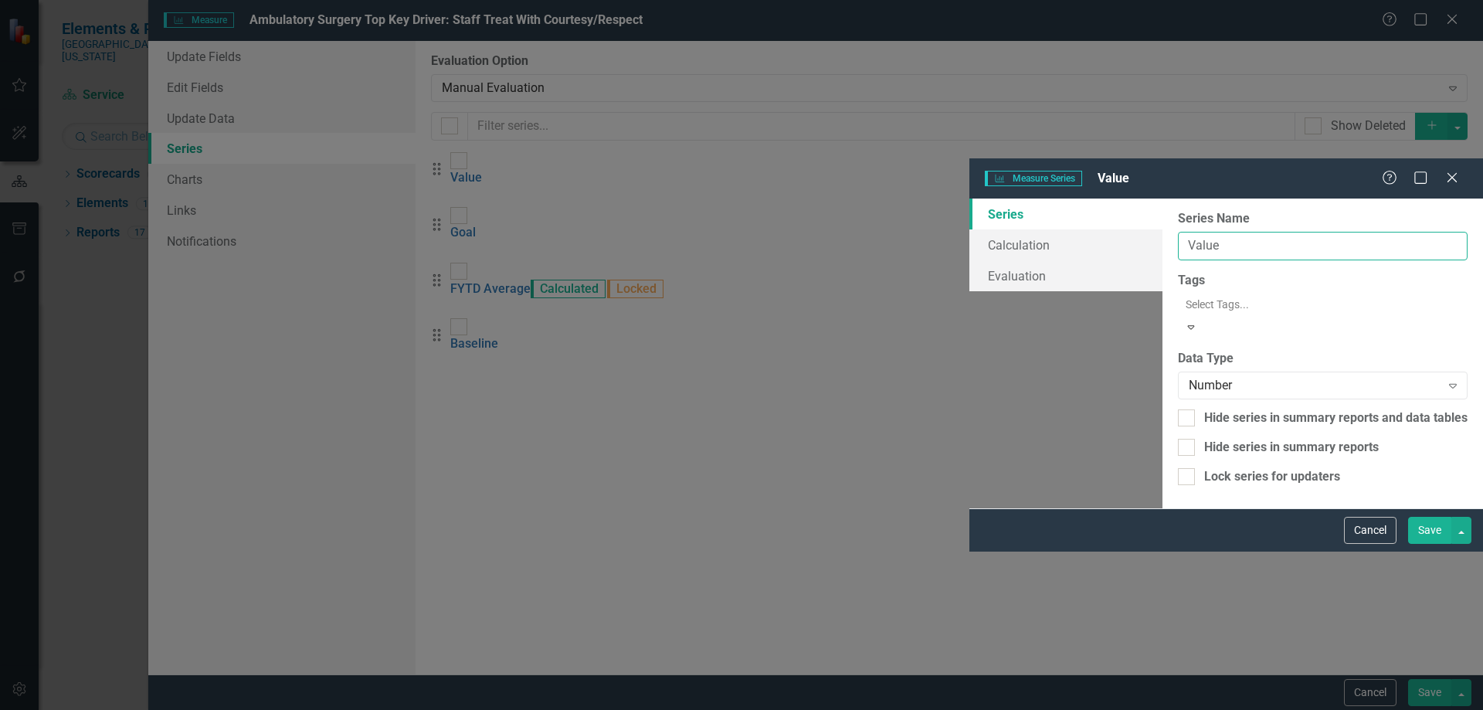
click at [1178, 232] on input "Value" at bounding box center [1323, 246] width 290 height 29
type input "Percentile Rank"
drag, startPoint x: 1419, startPoint y: 687, endPoint x: 1406, endPoint y: 687, distance: 13.9
click at [1419, 544] on button "Save" at bounding box center [1429, 530] width 43 height 27
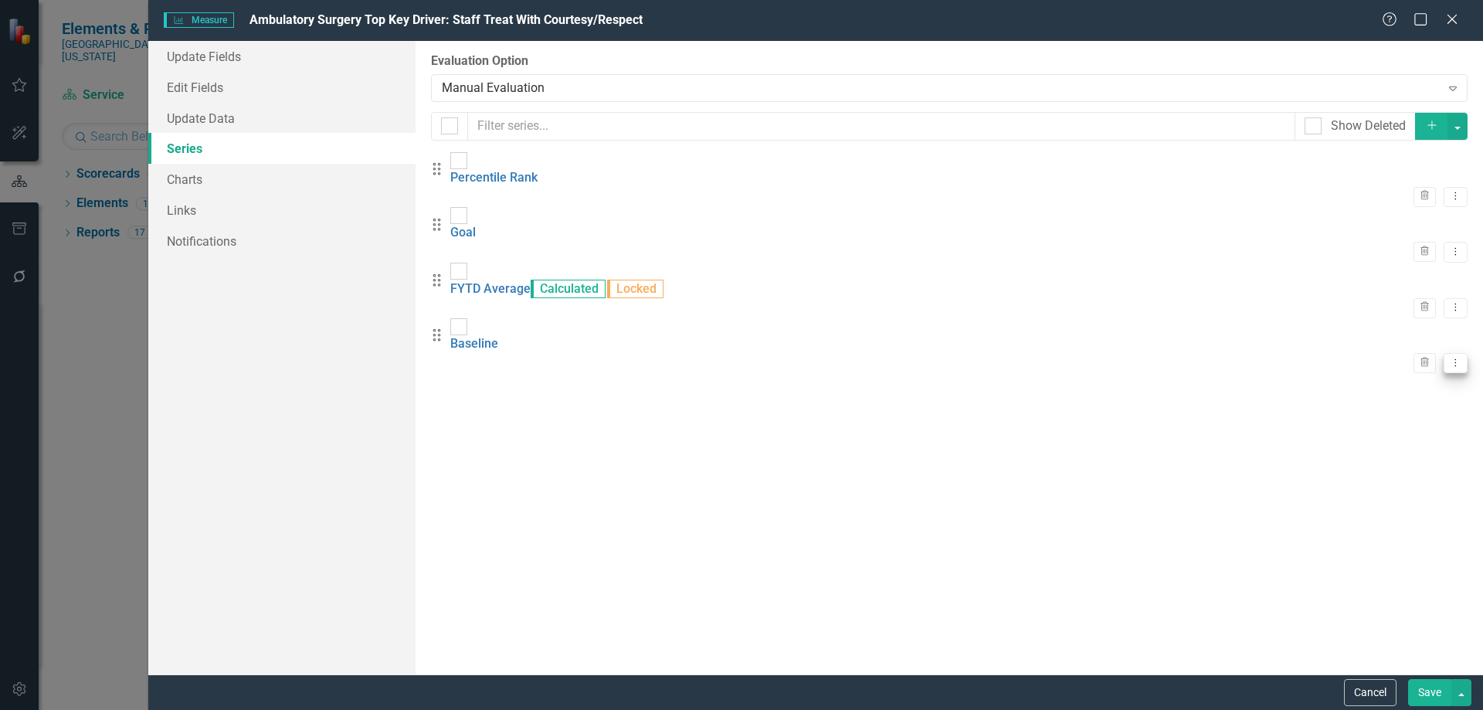
click at [1445, 353] on button "Dropdown Menu" at bounding box center [1455, 363] width 24 height 21
click at [1402, 341] on link "Edit Edit Measure Series" at bounding box center [1366, 341] width 175 height 29
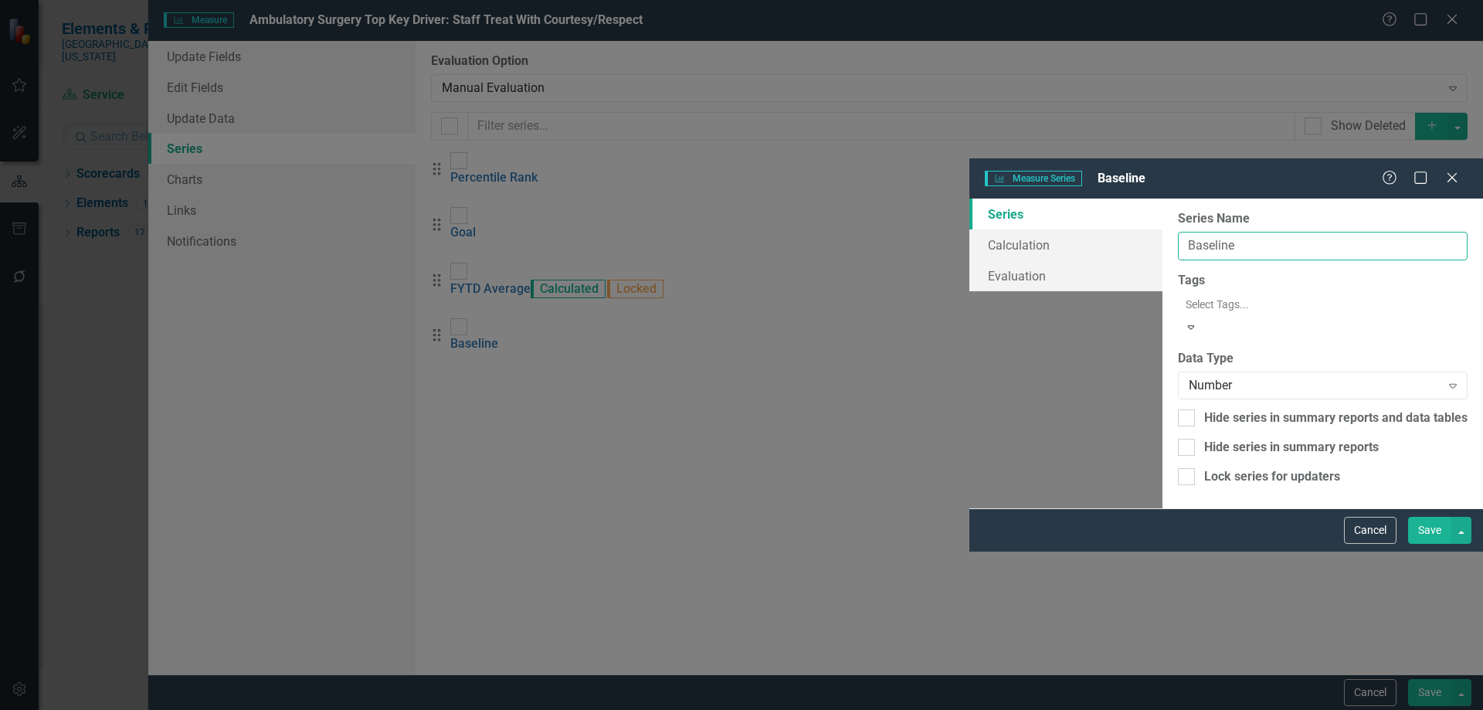
click at [1178, 232] on input "Baseline" at bounding box center [1323, 246] width 290 height 29
type input "Top Box"
click at [1189, 376] on div "Number" at bounding box center [1315, 385] width 252 height 18
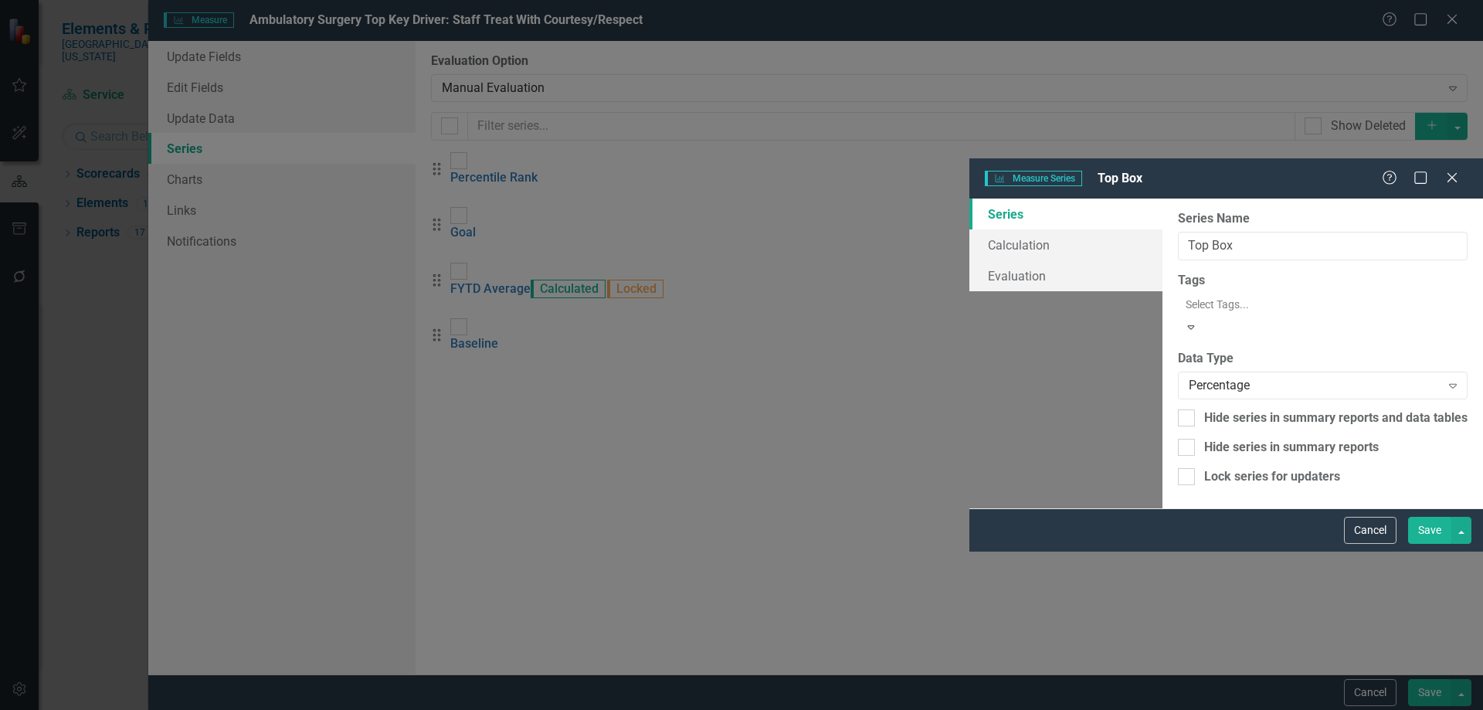
click at [1433, 544] on button "Save" at bounding box center [1429, 530] width 43 height 27
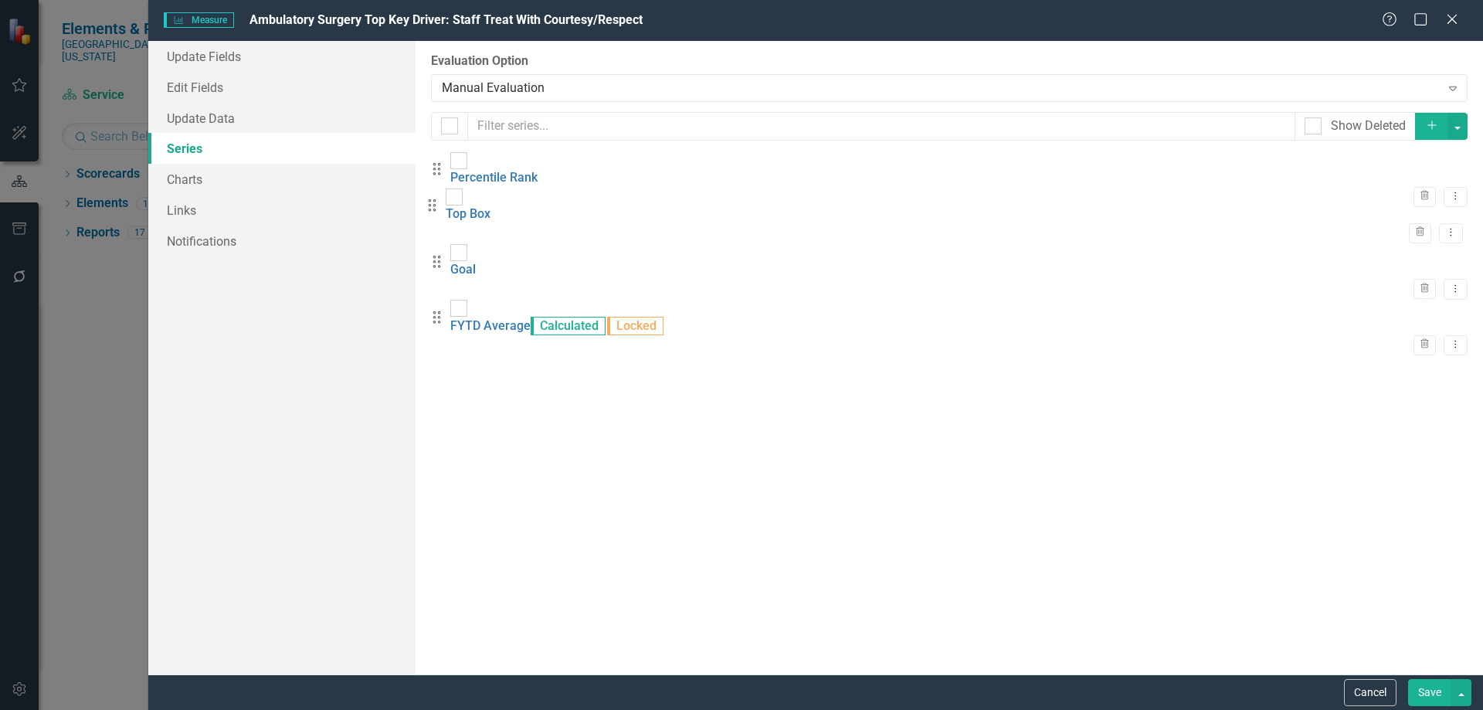
drag, startPoint x: 449, startPoint y: 321, endPoint x: 444, endPoint y: 212, distance: 109.8
click at [444, 212] on div "Drag Percentile Rank Trash Dropdown Menu Drag Goal Trash Dropdown Menu Drag FYT…" at bounding box center [949, 263] width 1036 height 222
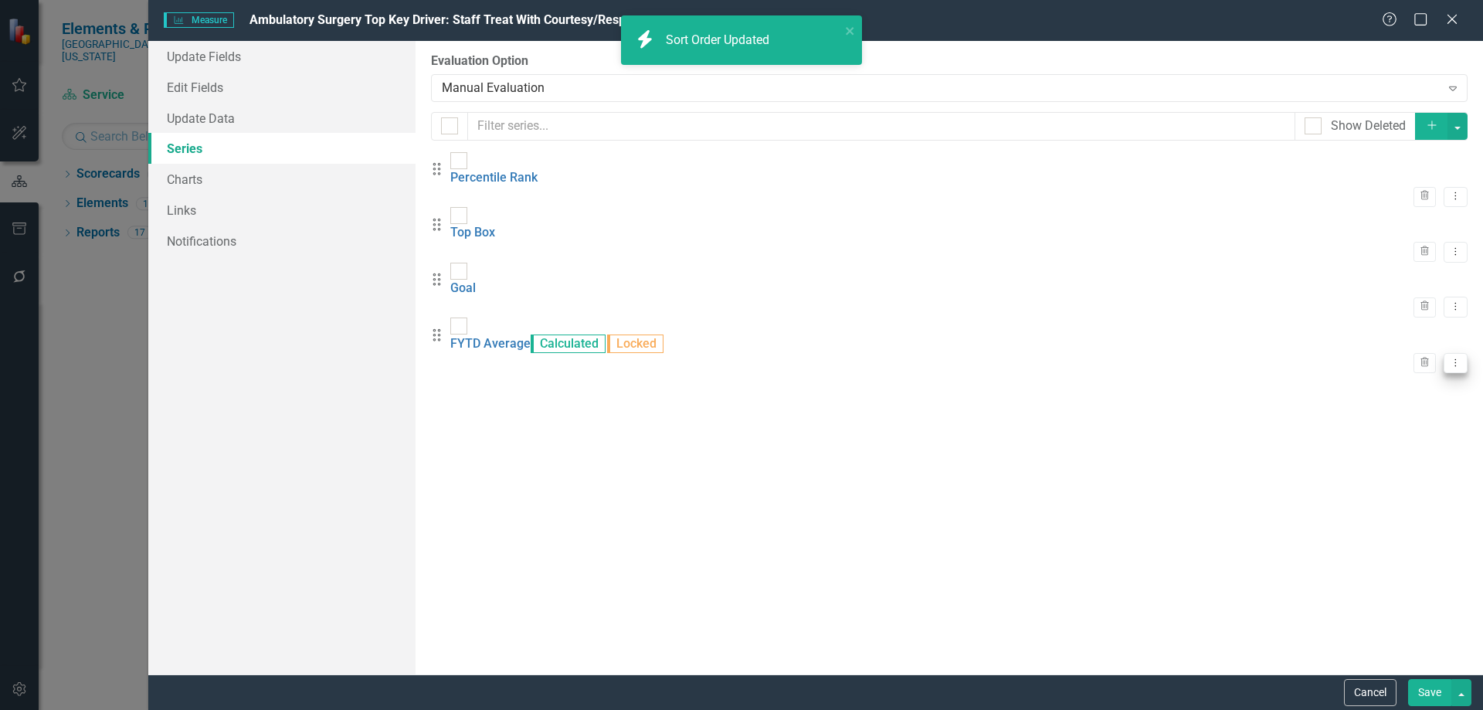
click at [1443, 353] on button "Dropdown Menu" at bounding box center [1455, 363] width 24 height 21
click at [1335, 344] on link "Edit Edit Measure Series" at bounding box center [1366, 341] width 175 height 29
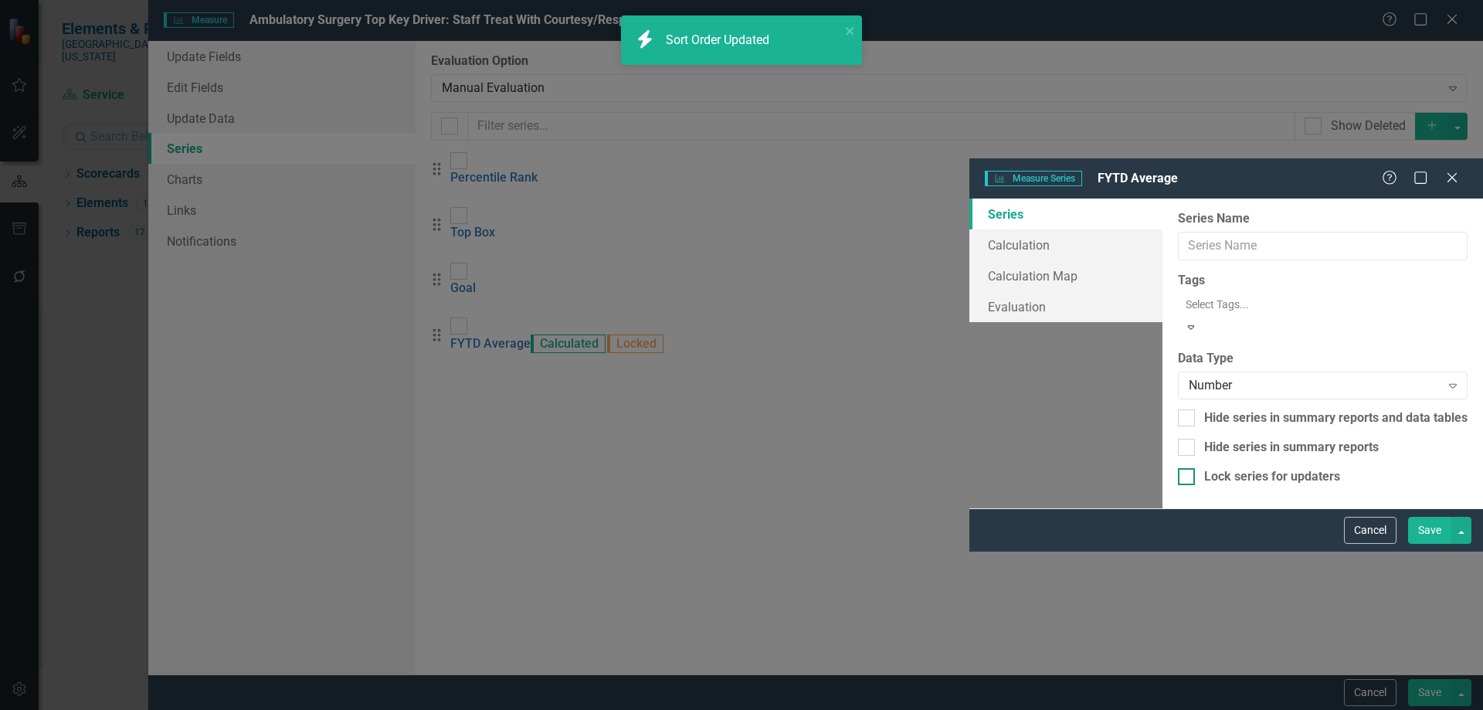
type input "FYTD Average"
checkbox input "true"
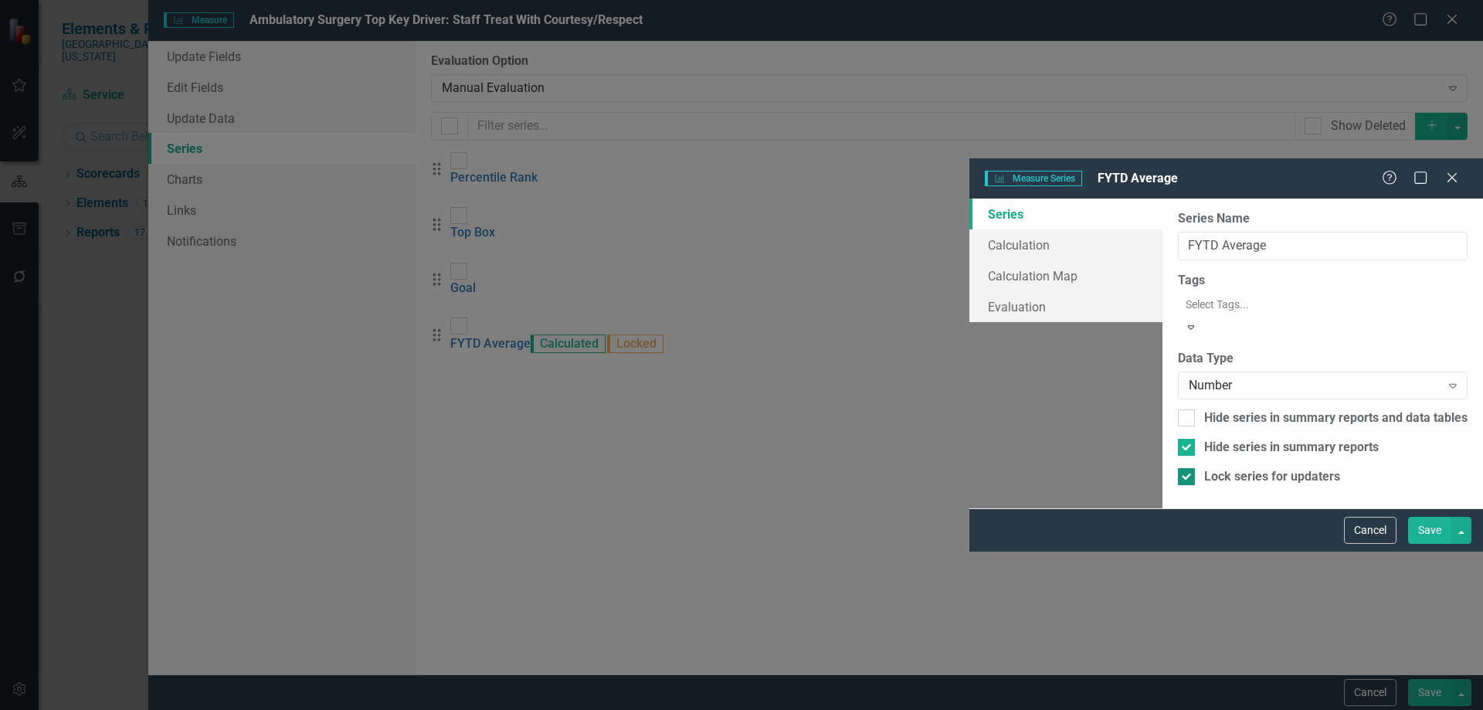
click at [1178, 468] on input "Lock series for updaters" at bounding box center [1183, 473] width 10 height 10
checkbox input "false"
click at [1178, 439] on input "Hide series in summary reports" at bounding box center [1183, 444] width 10 height 10
checkbox input "false"
click at [969, 229] on link "Calculation" at bounding box center [1065, 244] width 193 height 31
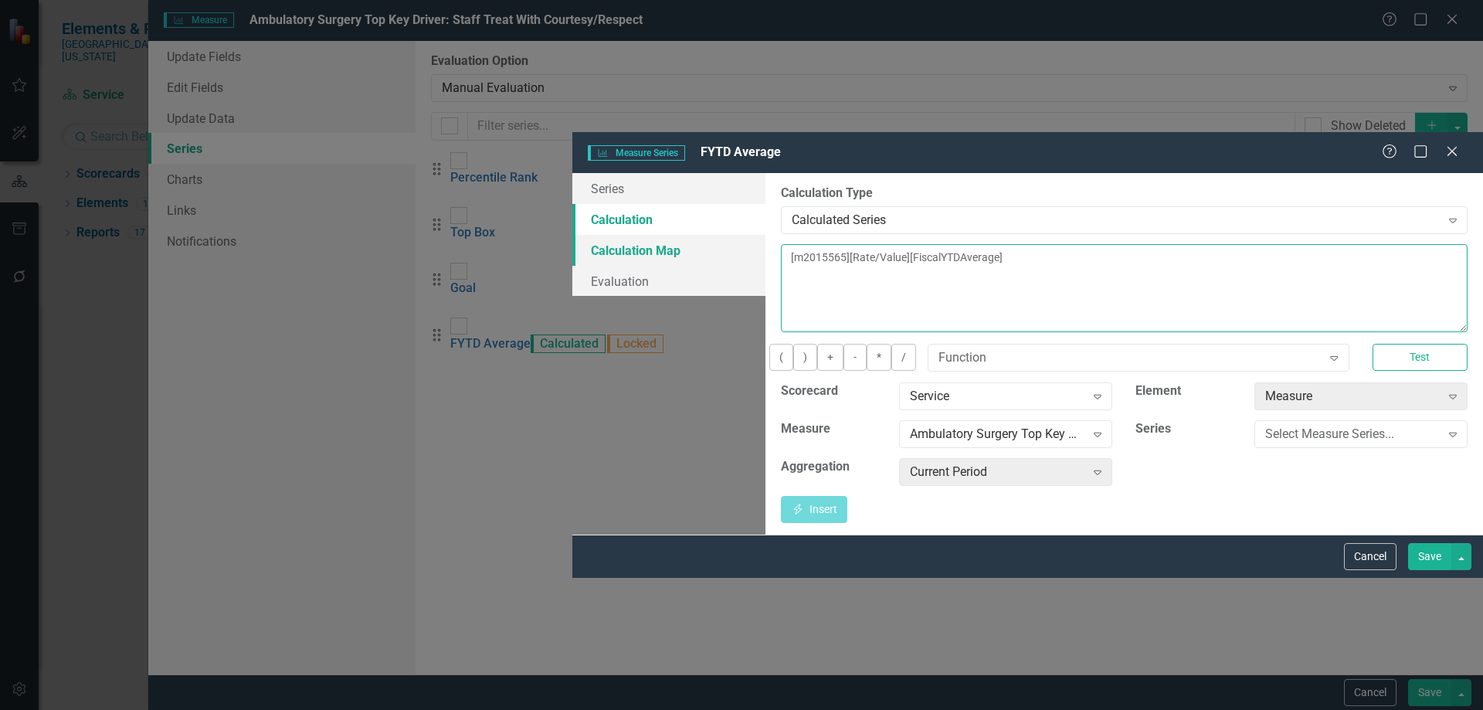
drag, startPoint x: 863, startPoint y: 125, endPoint x: 483, endPoint y: 124, distance: 380.0
click at [572, 173] on div "Series Calculation Calculation Map Evaluation From this page, you can edit the …" at bounding box center [1027, 353] width 911 height 361
click at [1265, 425] on div "Select Measure Series..." at bounding box center [1352, 434] width 175 height 18
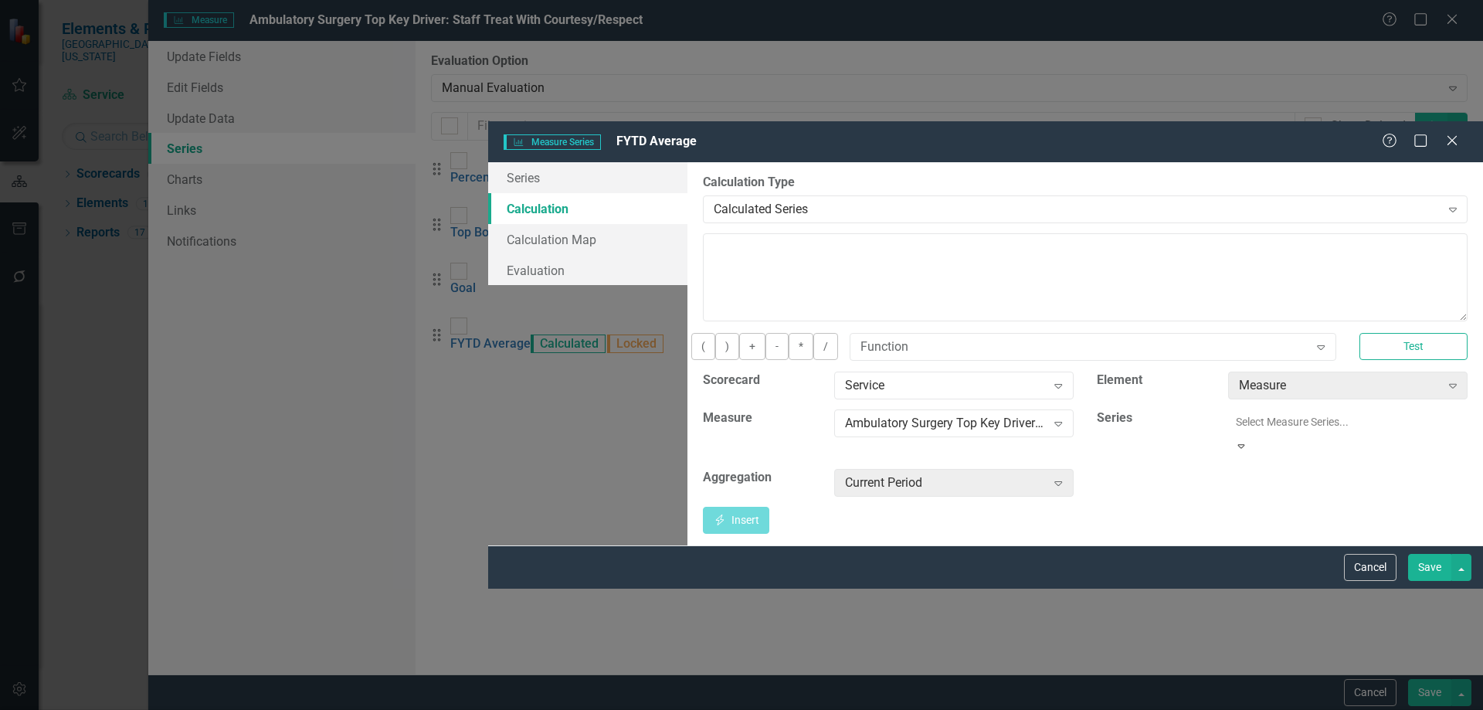
click at [1243, 709] on div "Percentile Rank" at bounding box center [744, 723] width 1458 height 18
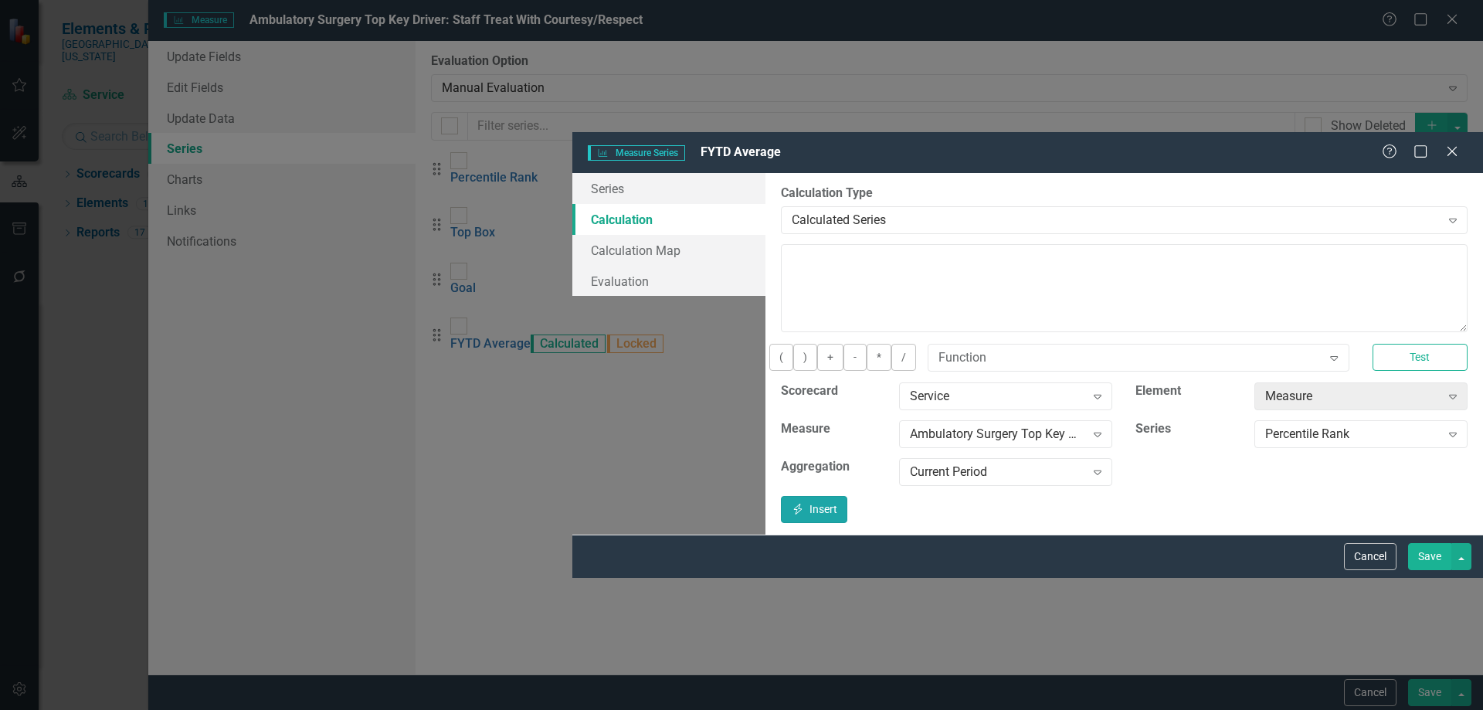
click at [802, 504] on icon "button" at bounding box center [797, 509] width 8 height 11
type textarea "[m2015565][Percentile Rank][CurrentPeriod]"
click at [1418, 570] on button "Save" at bounding box center [1429, 556] width 43 height 27
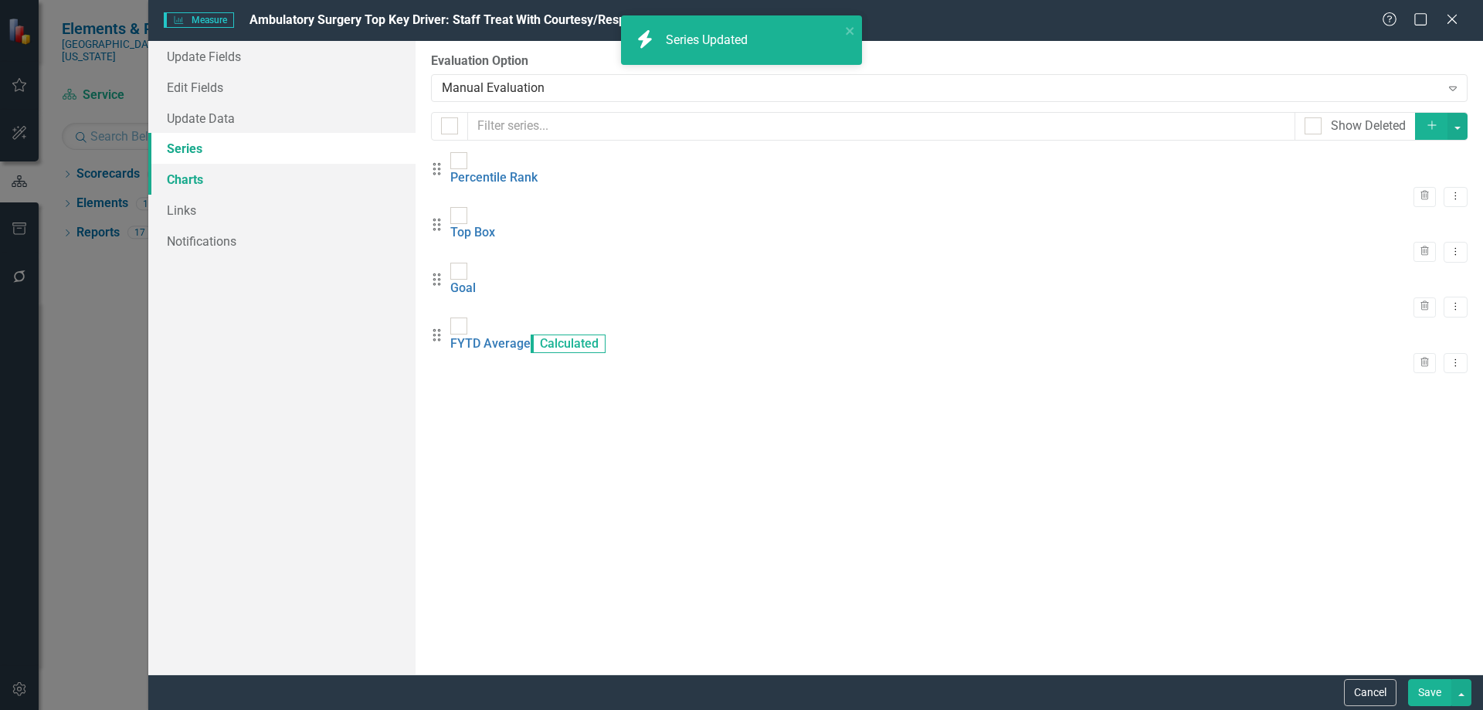
click at [186, 184] on link "Charts" at bounding box center [281, 179] width 267 height 31
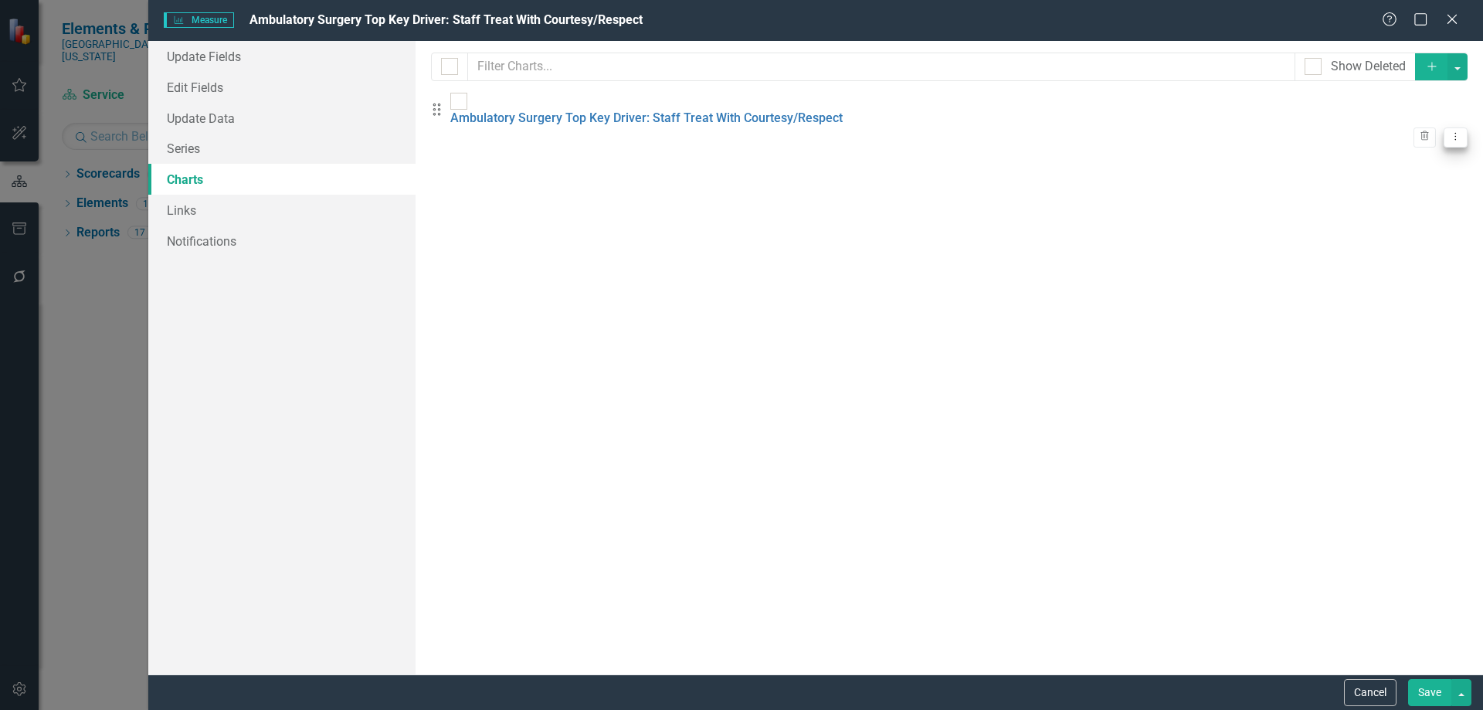
click at [1449, 131] on icon "Dropdown Menu" at bounding box center [1455, 136] width 13 height 10
click at [1418, 135] on link "Edit Edit Chart" at bounding box center [1393, 136] width 122 height 29
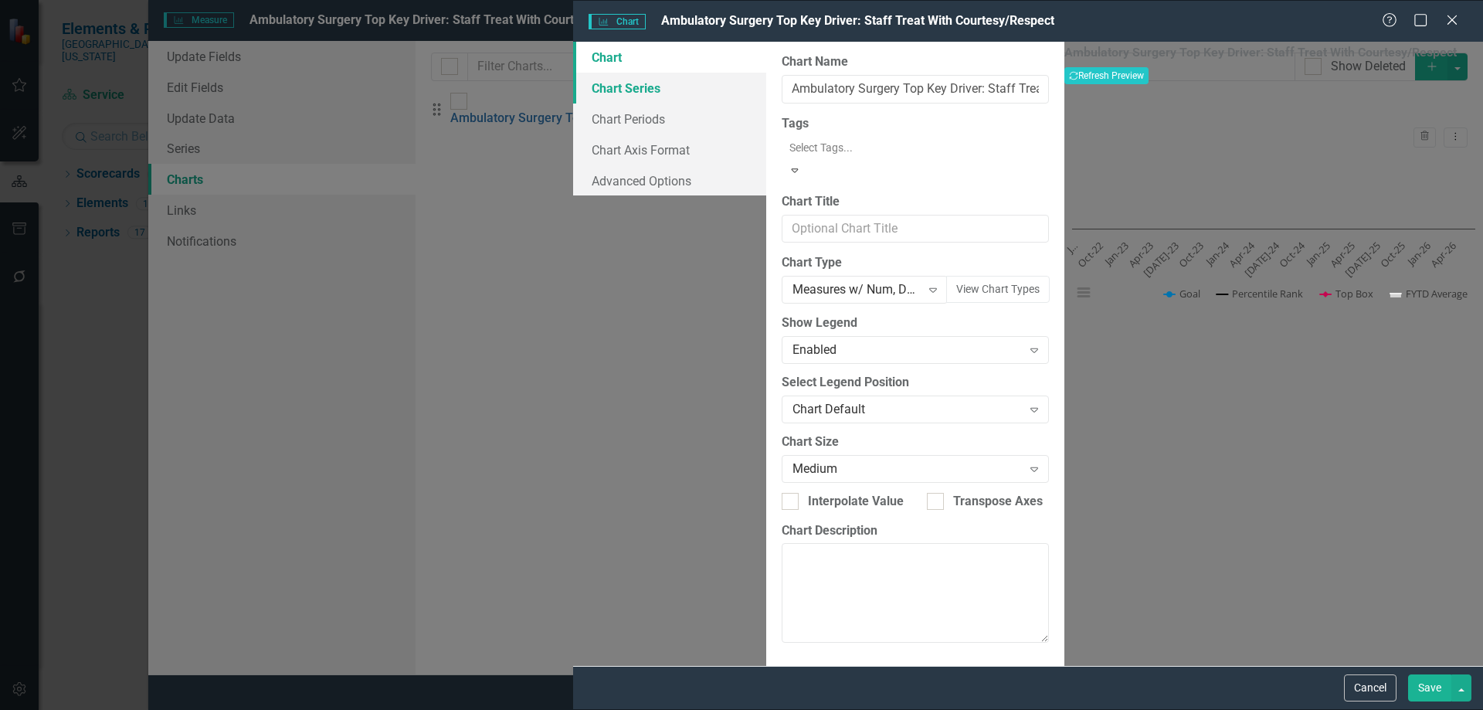
click at [573, 94] on link "Chart Series" at bounding box center [669, 88] width 193 height 31
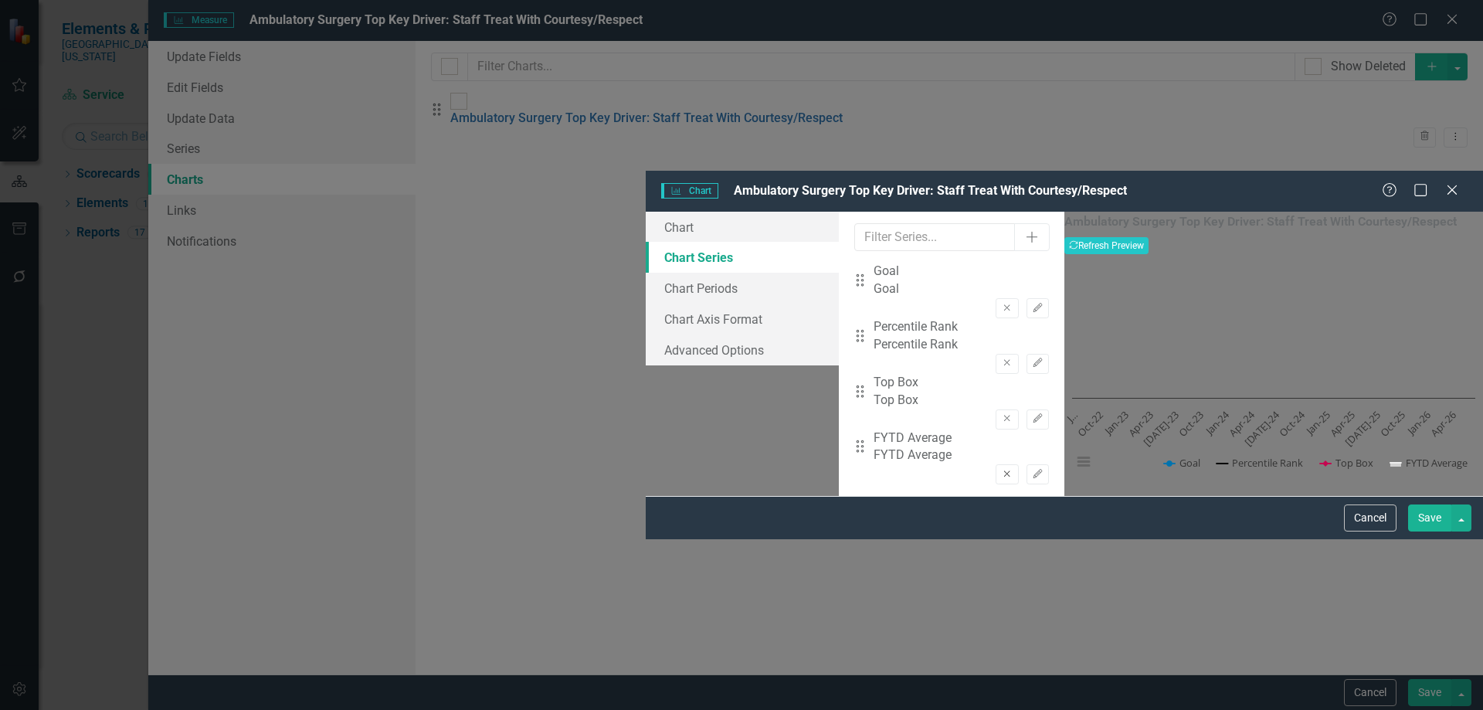
click at [996, 464] on button "Remove" at bounding box center [1007, 474] width 22 height 20
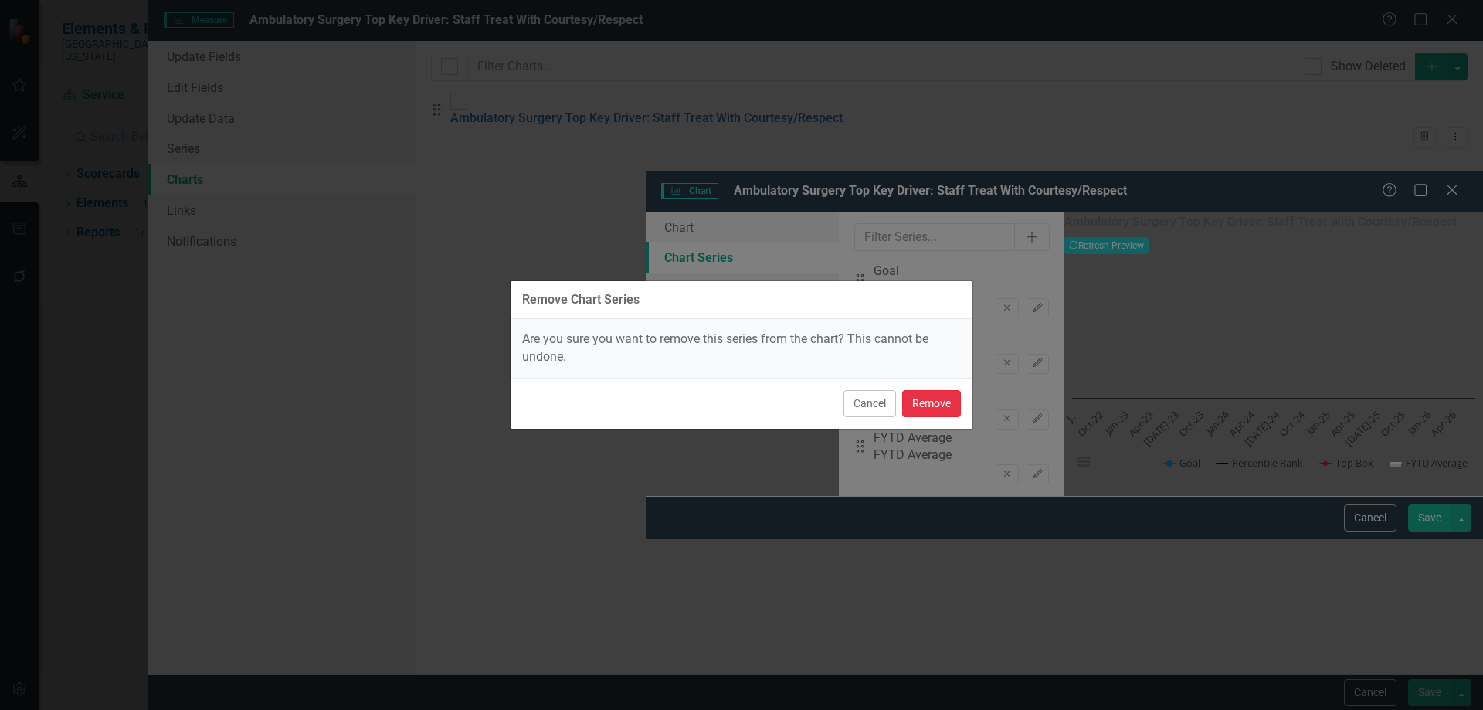
click at [948, 407] on button "Remove" at bounding box center [931, 403] width 59 height 27
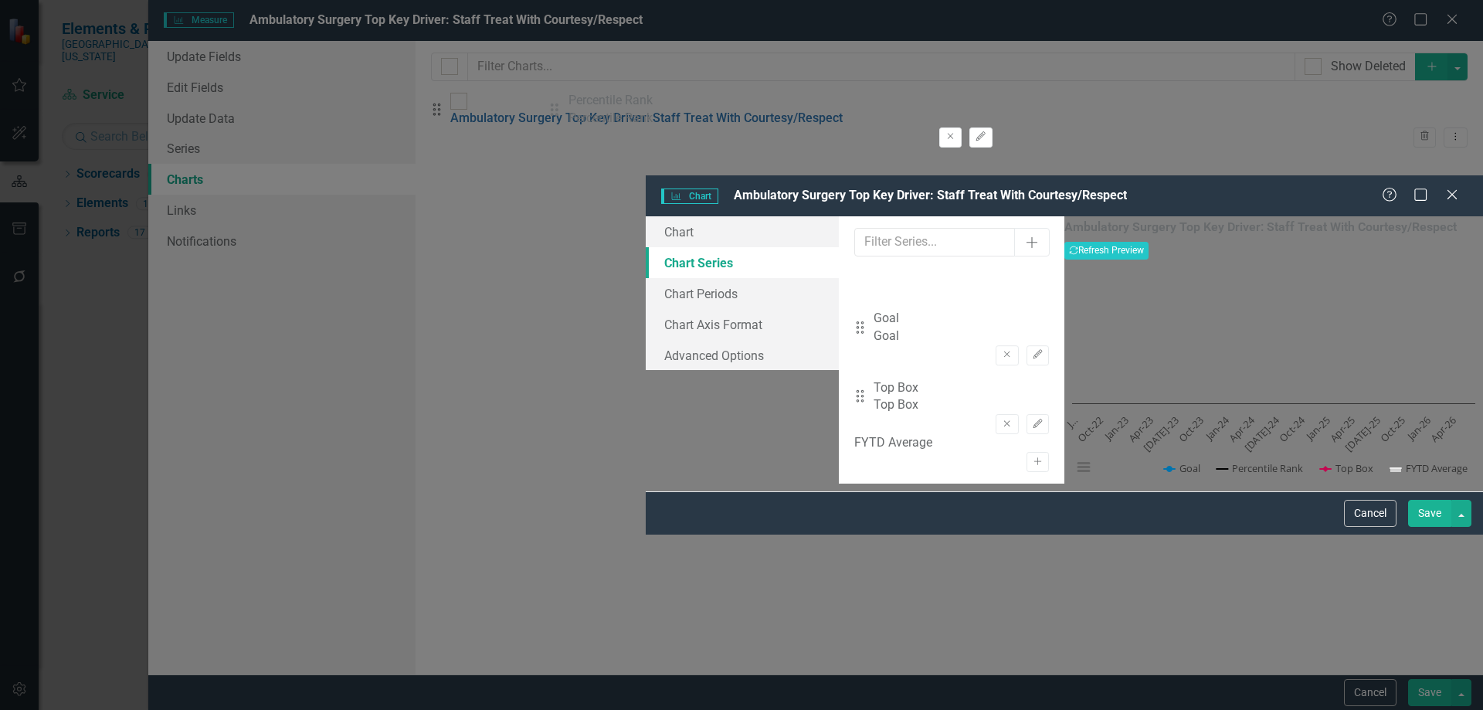
drag, startPoint x: 564, startPoint y: 169, endPoint x: 563, endPoint y: 115, distance: 54.1
click at [854, 268] on div "Drag Goal Goal Remove Edit Drag Percentile Rank Percentile Rank Remove Edit Dra…" at bounding box center [951, 351] width 195 height 166
click at [1032, 308] on icon "Edit" at bounding box center [1038, 312] width 12 height 9
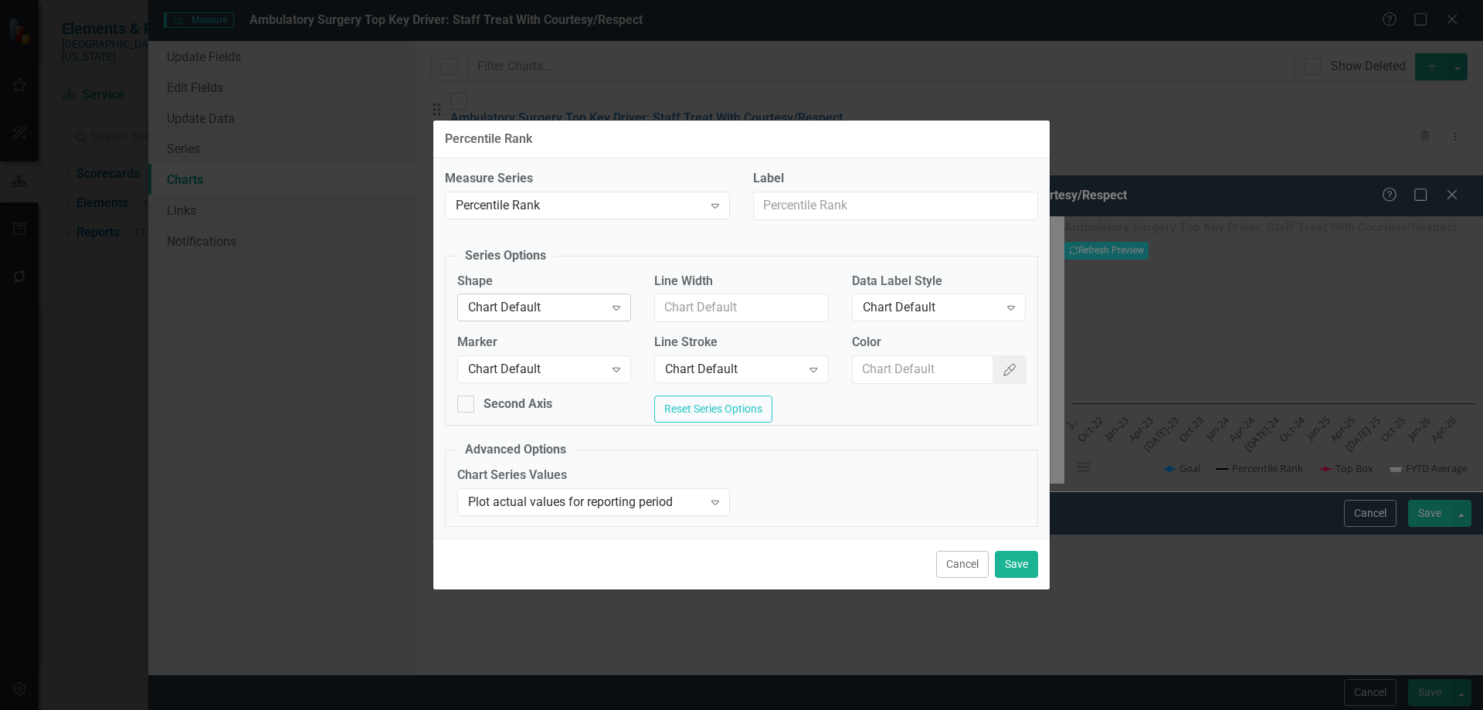
click at [605, 307] on div "Expand" at bounding box center [616, 307] width 28 height 25
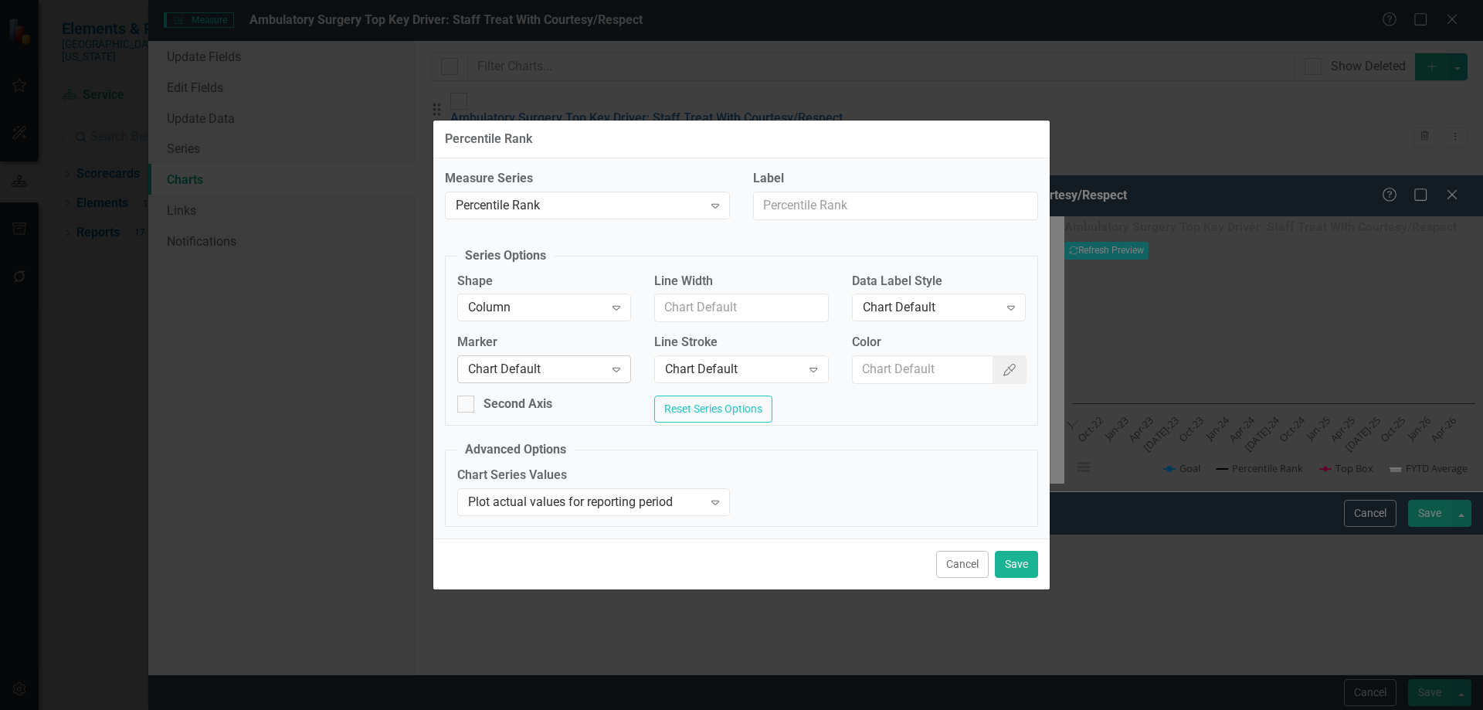
click at [536, 361] on div "Chart Default" at bounding box center [536, 370] width 136 height 18
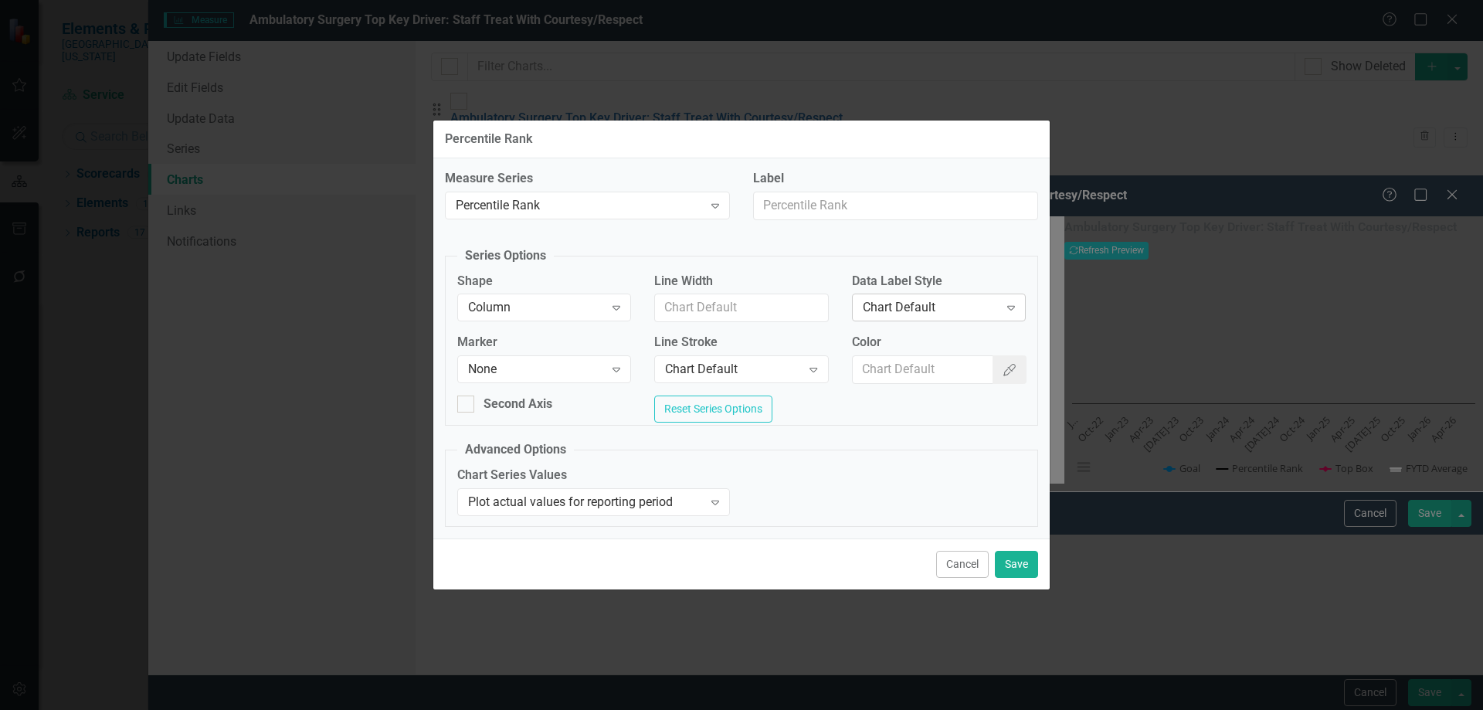
click at [917, 304] on div "Chart Default" at bounding box center [931, 308] width 136 height 18
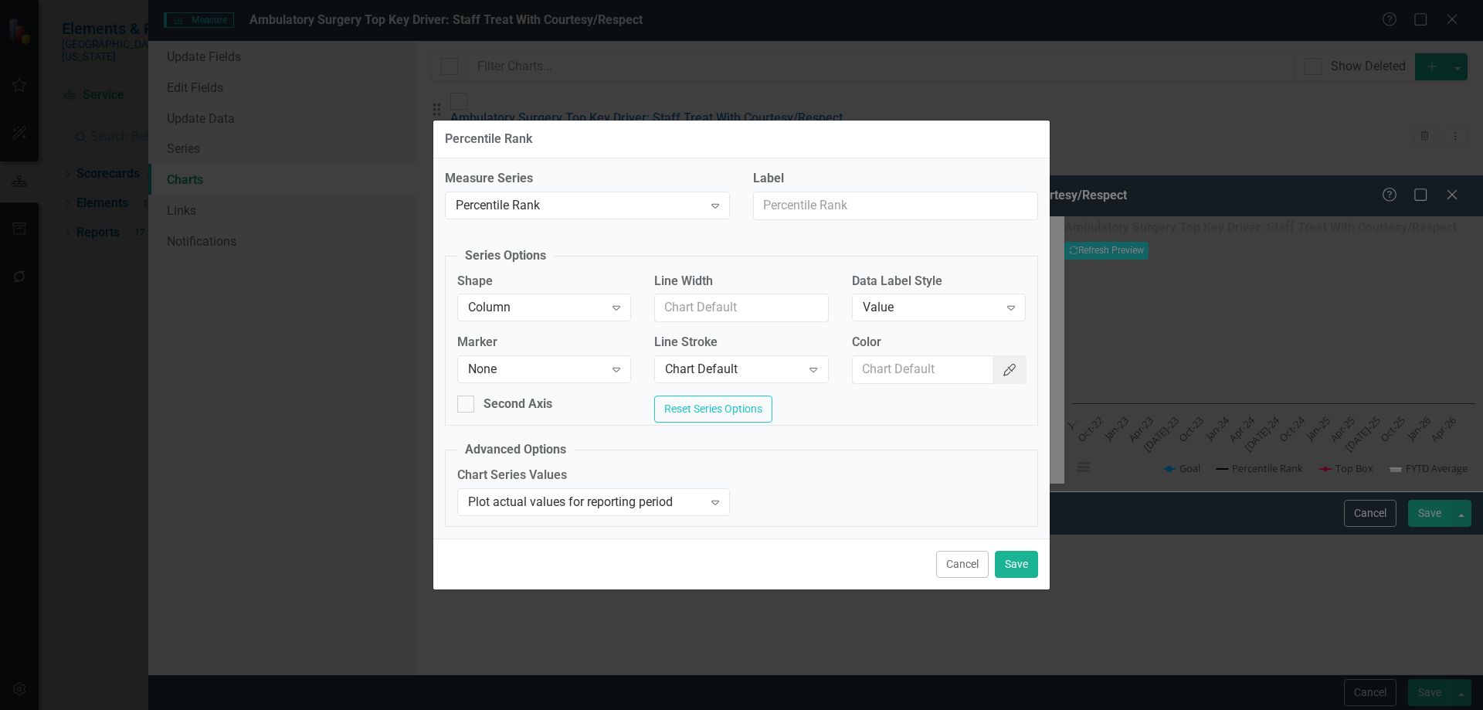
click at [998, 360] on button "Color Picker" at bounding box center [1009, 369] width 34 height 29
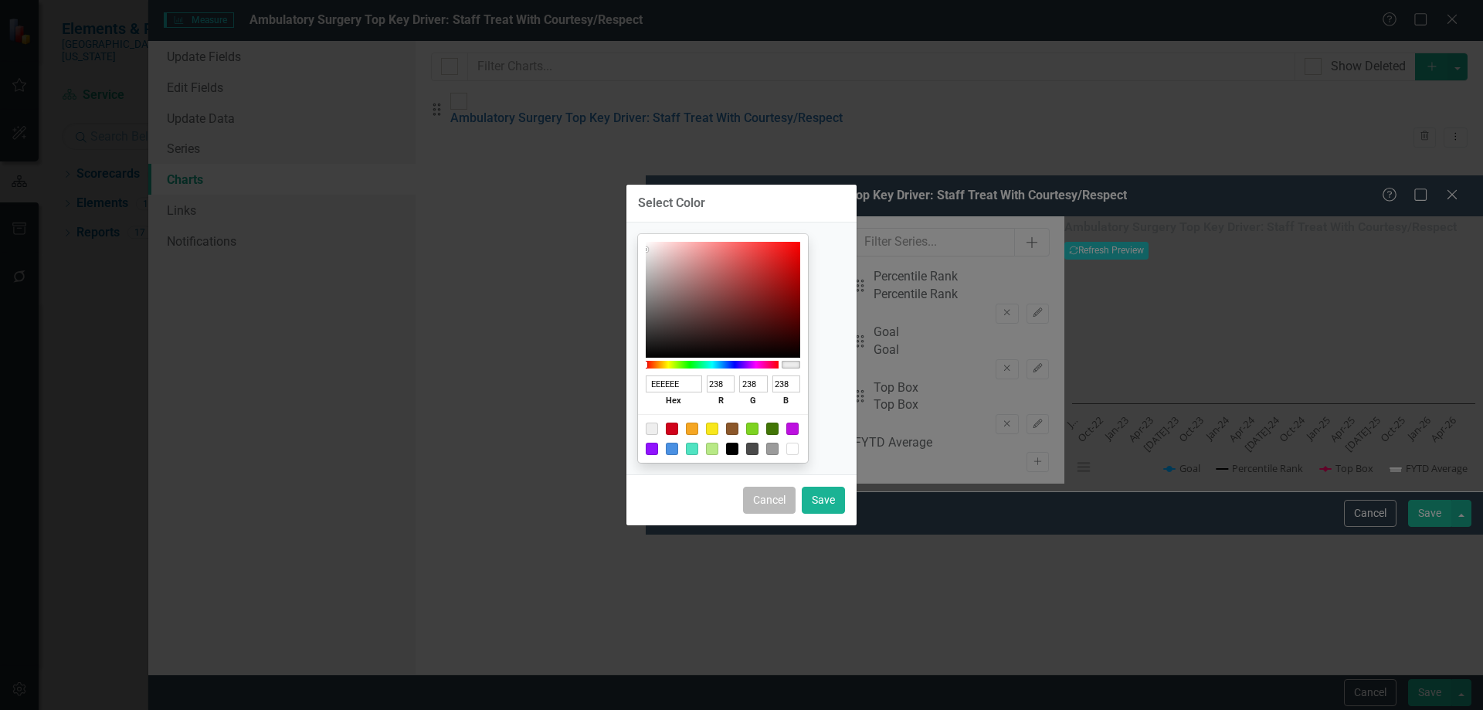
click at [777, 495] on button "Cancel" at bounding box center [769, 500] width 53 height 27
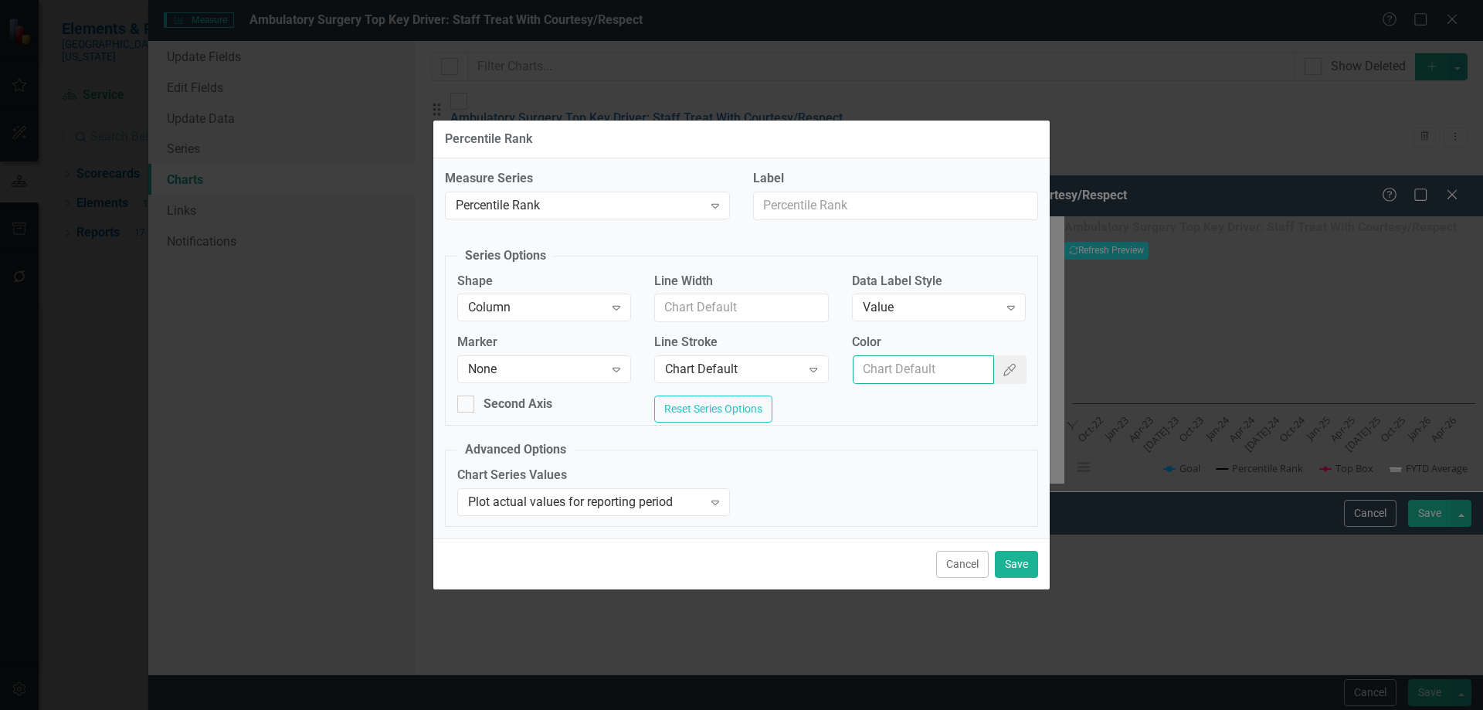
click at [901, 369] on input "Color" at bounding box center [923, 369] width 141 height 29
type input "#2e75b6"
click at [1029, 567] on button "Save" at bounding box center [1016, 564] width 43 height 27
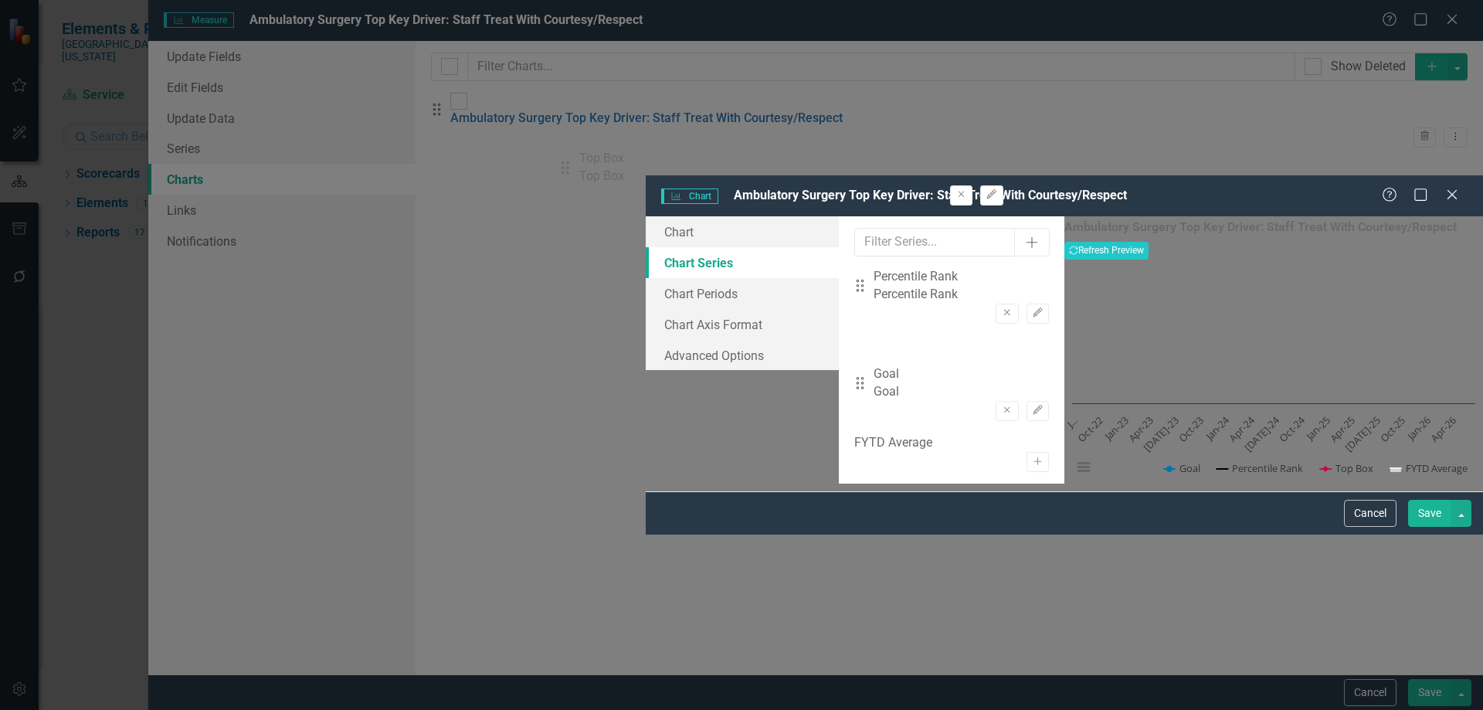
drag, startPoint x: 569, startPoint y: 225, endPoint x: 579, endPoint y: 175, distance: 51.2
click at [854, 268] on div "Drag Percentile Rank Percentile Rank Remove Edit Drag Goal Goal Remove Edit Dra…" at bounding box center [951, 351] width 195 height 166
click at [1026, 359] on button "Edit" at bounding box center [1037, 369] width 22 height 20
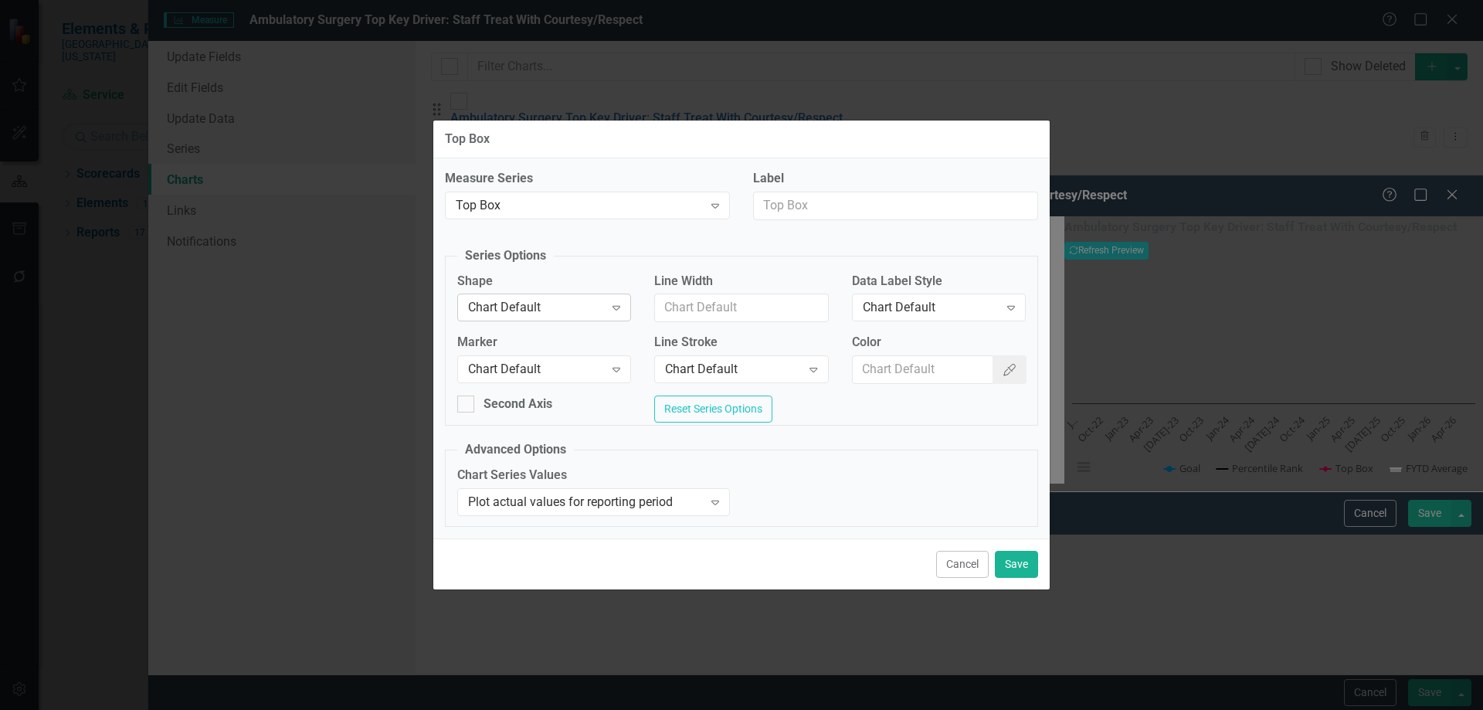
click at [538, 299] on div "Chart Default" at bounding box center [536, 308] width 136 height 18
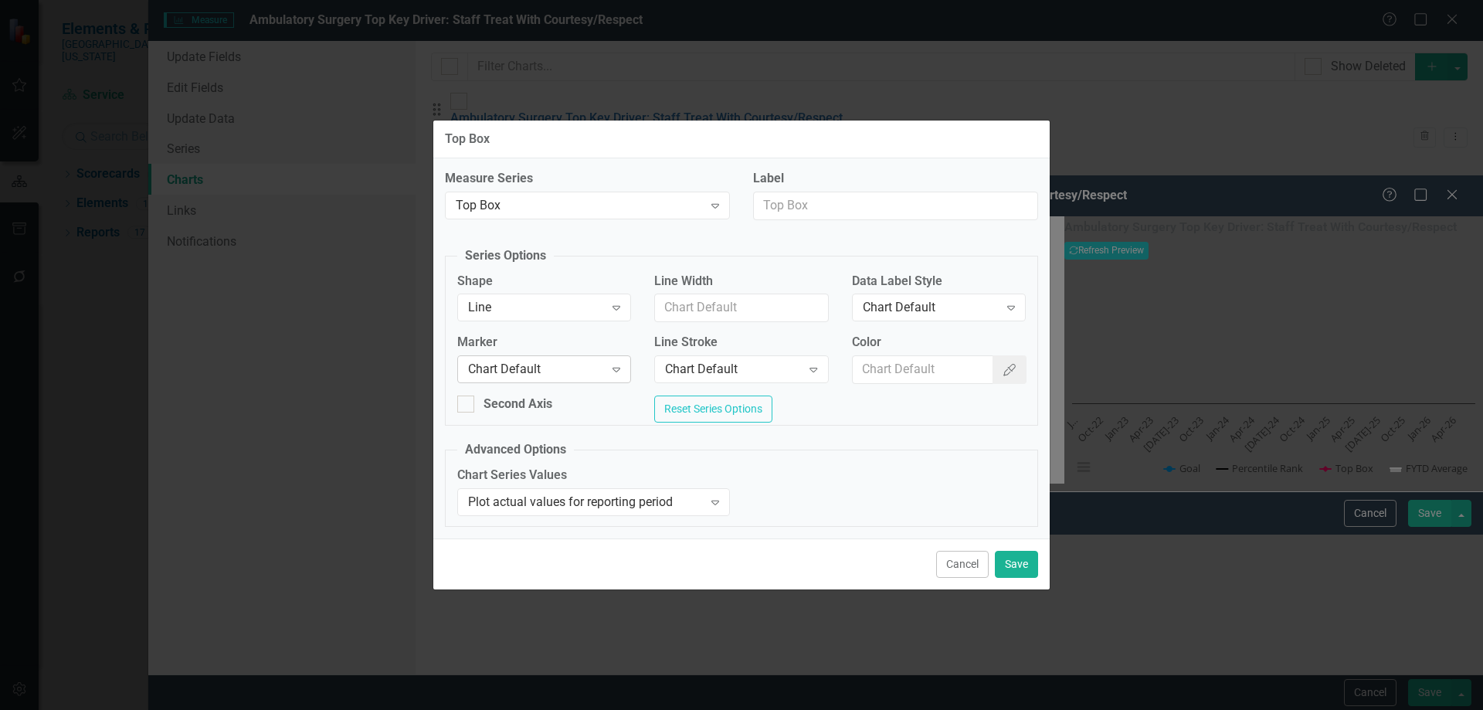
click at [503, 368] on div "Chart Default" at bounding box center [536, 370] width 136 height 18
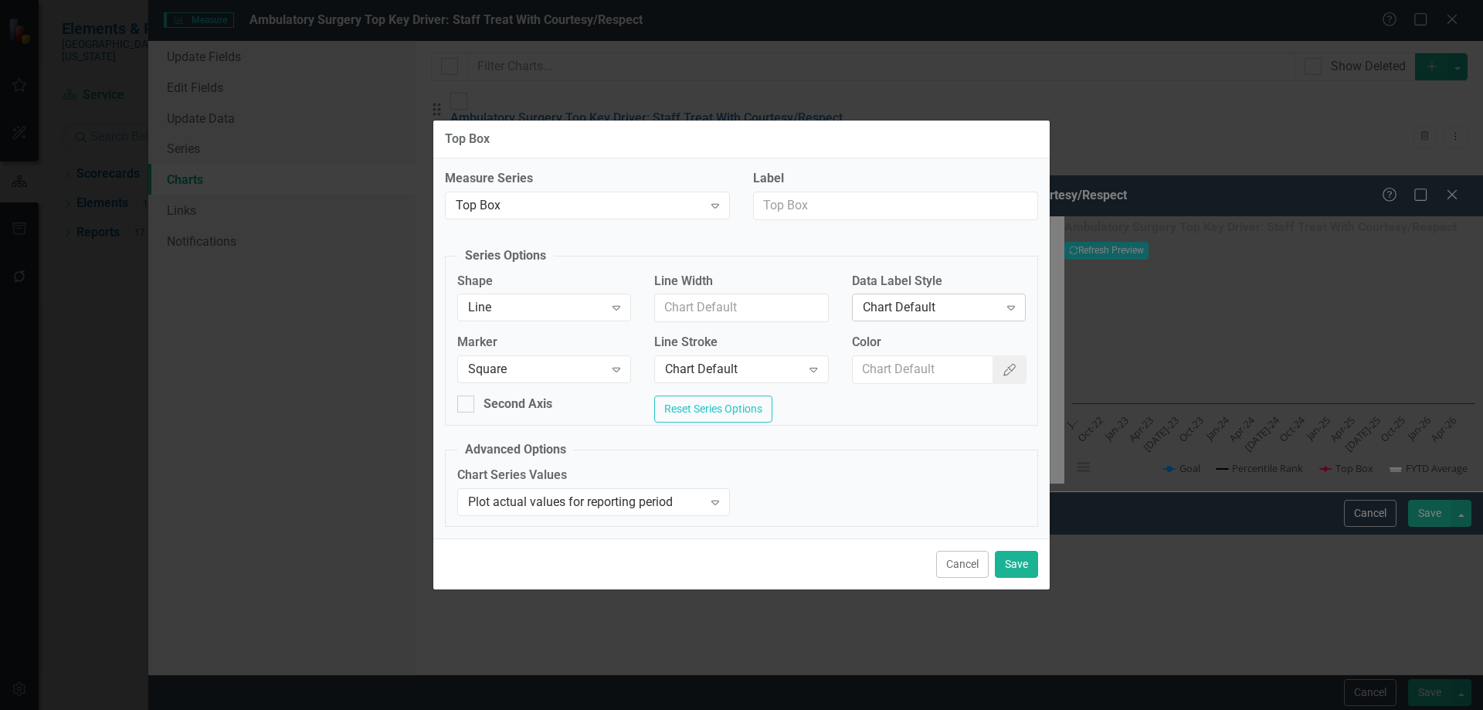
click at [902, 299] on div "Chart Default" at bounding box center [931, 308] width 136 height 18
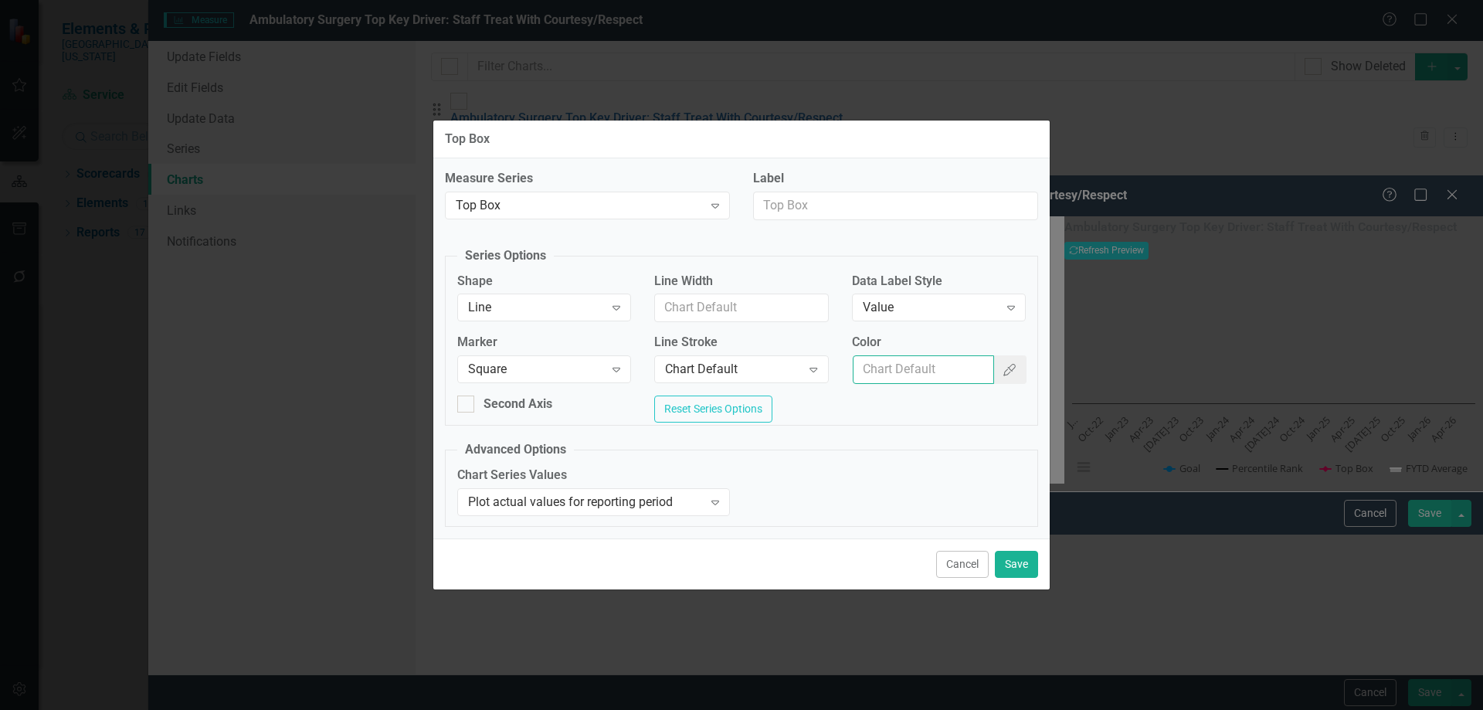
click at [897, 362] on input "Color" at bounding box center [923, 369] width 141 height 29
click at [997, 364] on button "Color Picker" at bounding box center [1009, 369] width 34 height 29
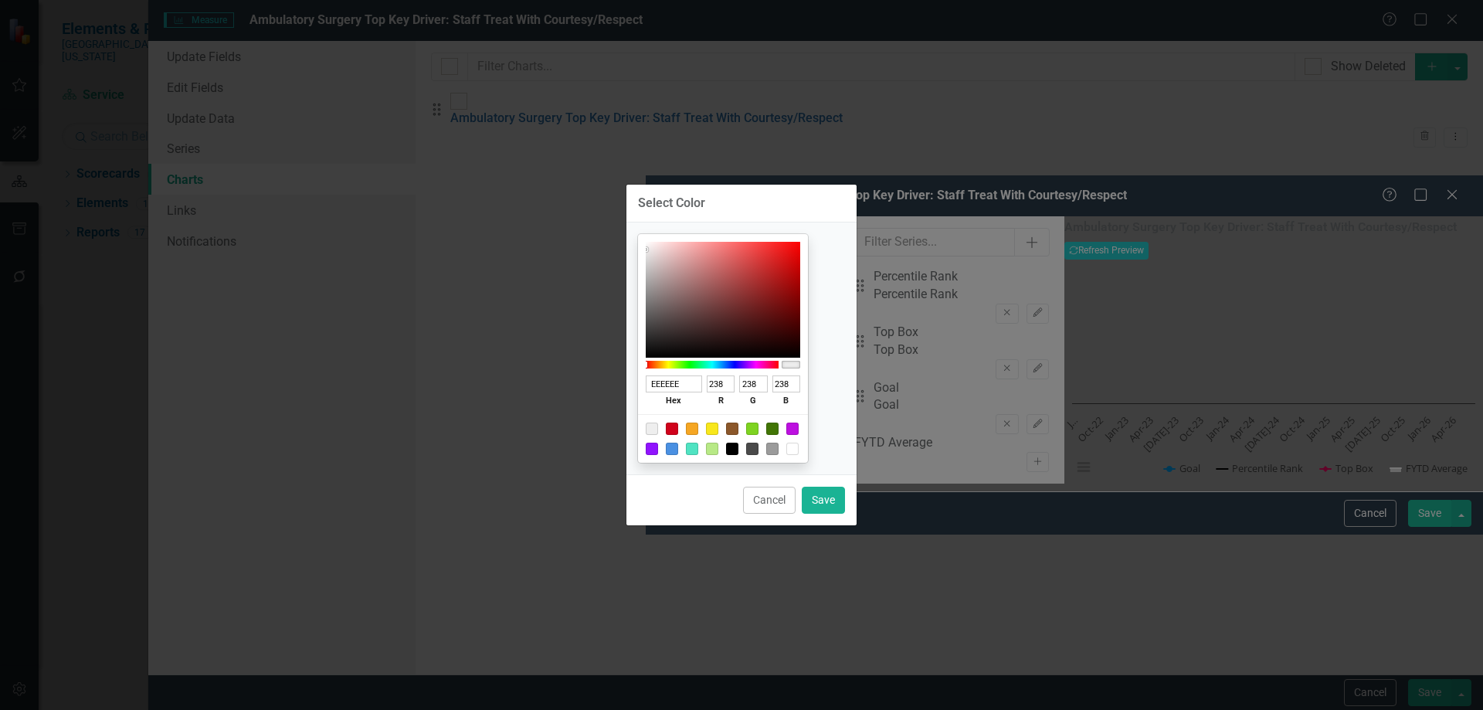
click at [778, 451] on div at bounding box center [772, 449] width 12 height 12
type input "9B9B9B"
type input "155"
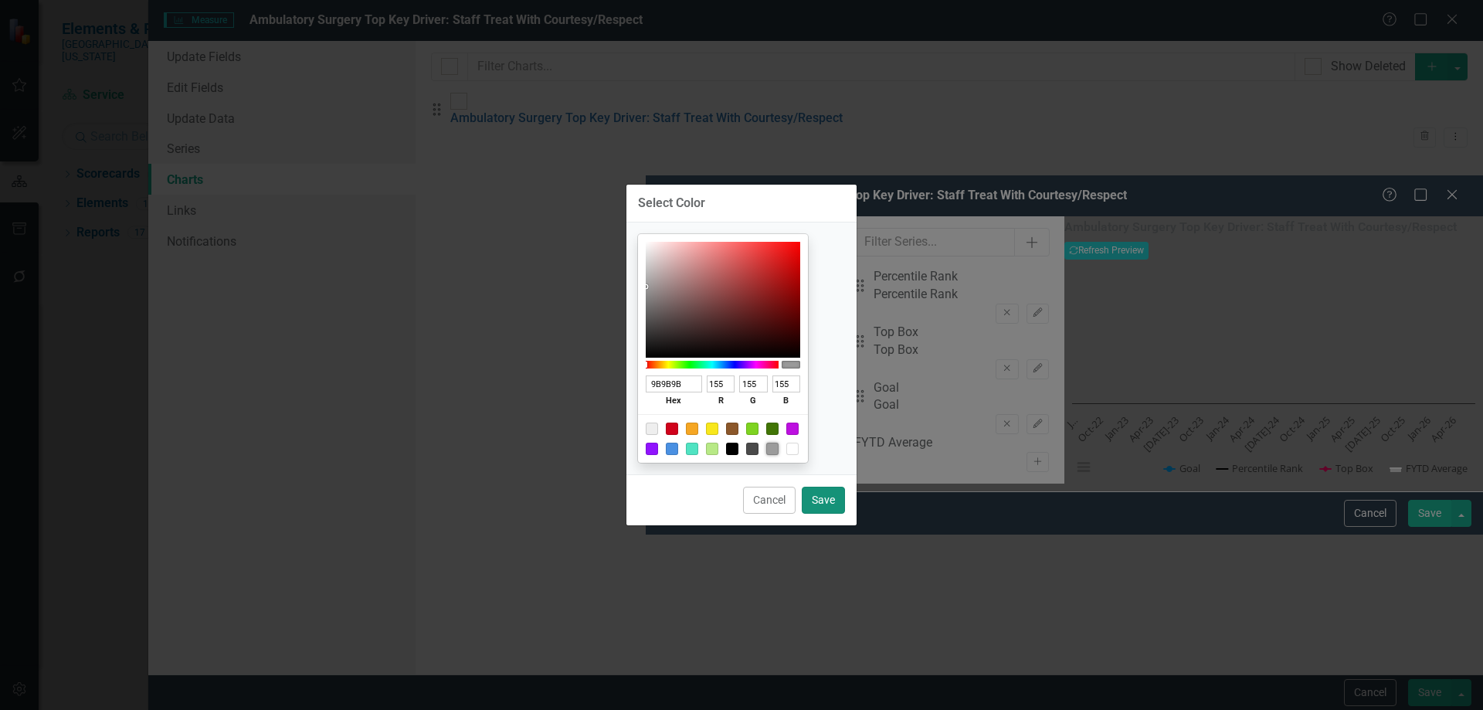
click at [819, 502] on button "Save" at bounding box center [823, 500] width 43 height 27
type input "#9b9b9b"
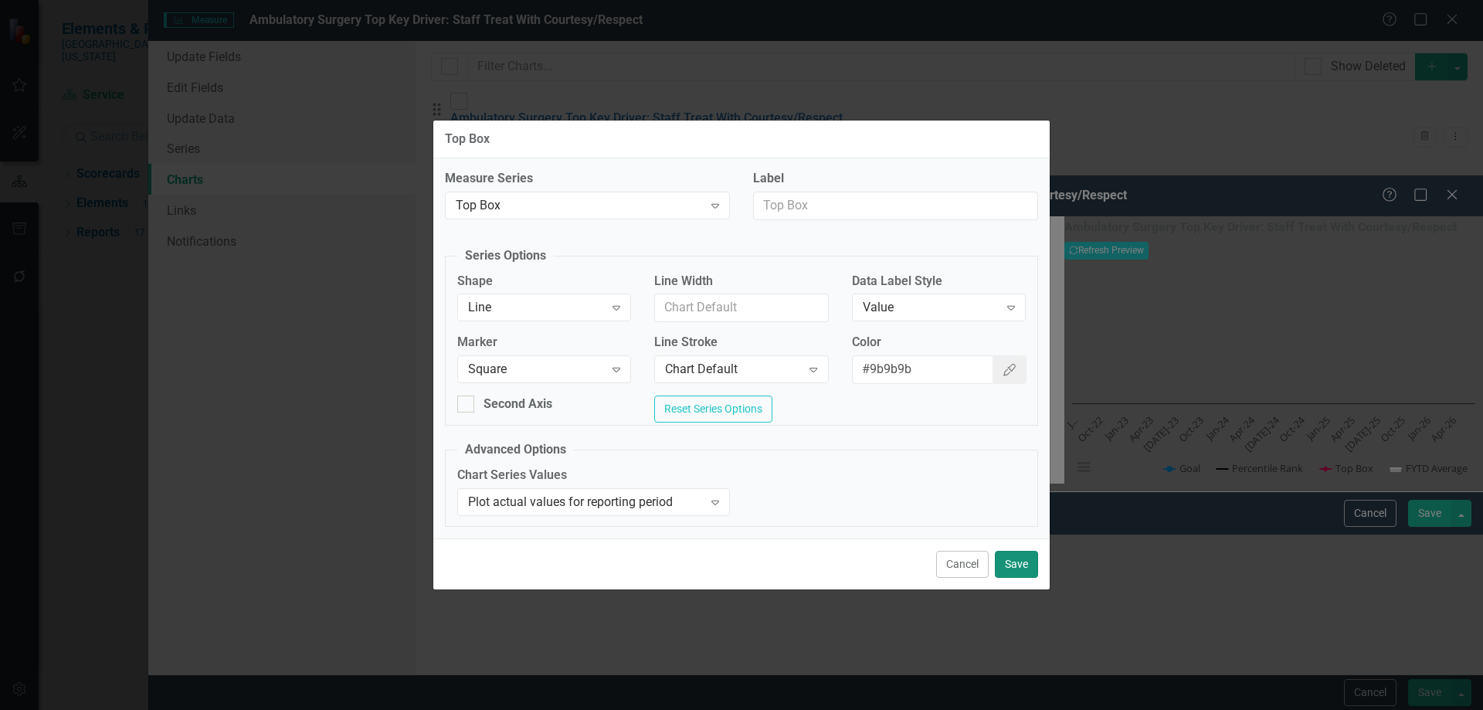
click at [1009, 567] on button "Save" at bounding box center [1016, 564] width 43 height 27
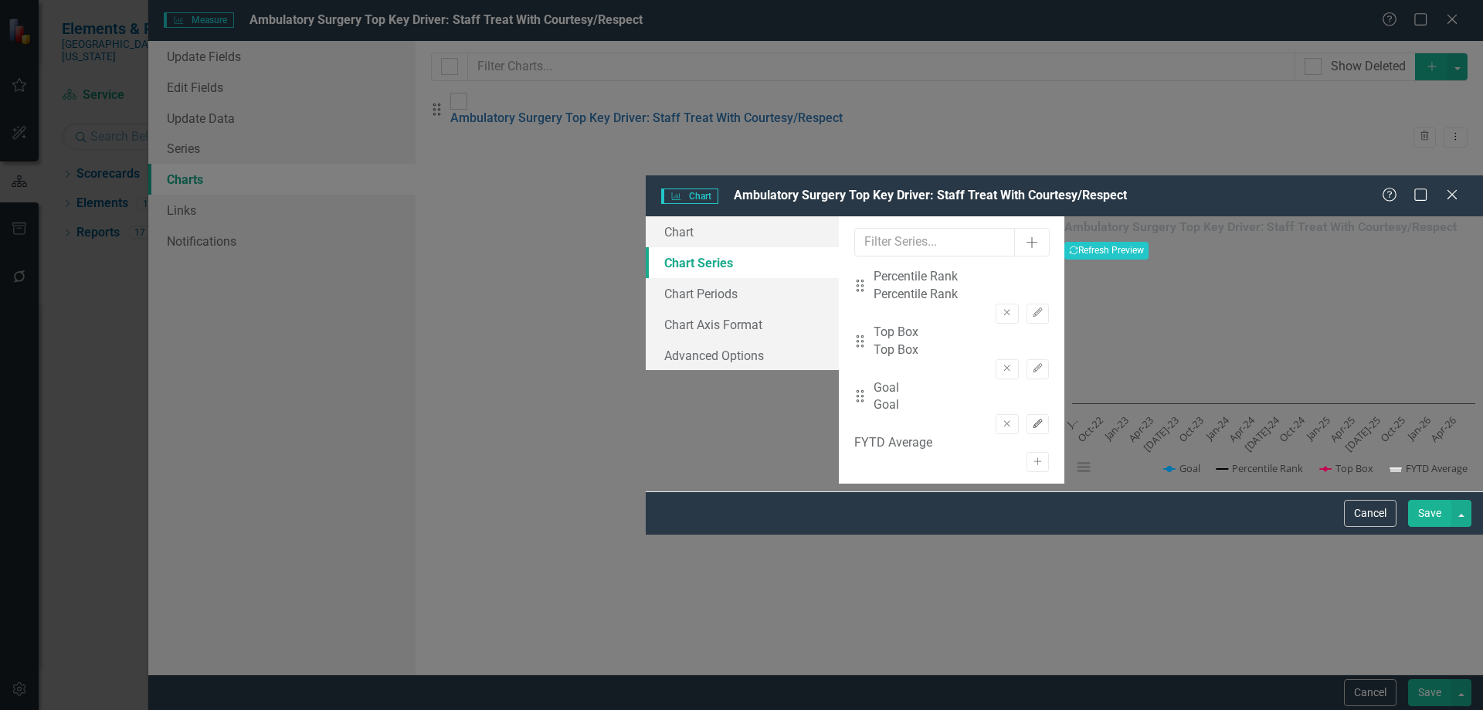
click at [1032, 419] on icon "Edit" at bounding box center [1038, 423] width 12 height 9
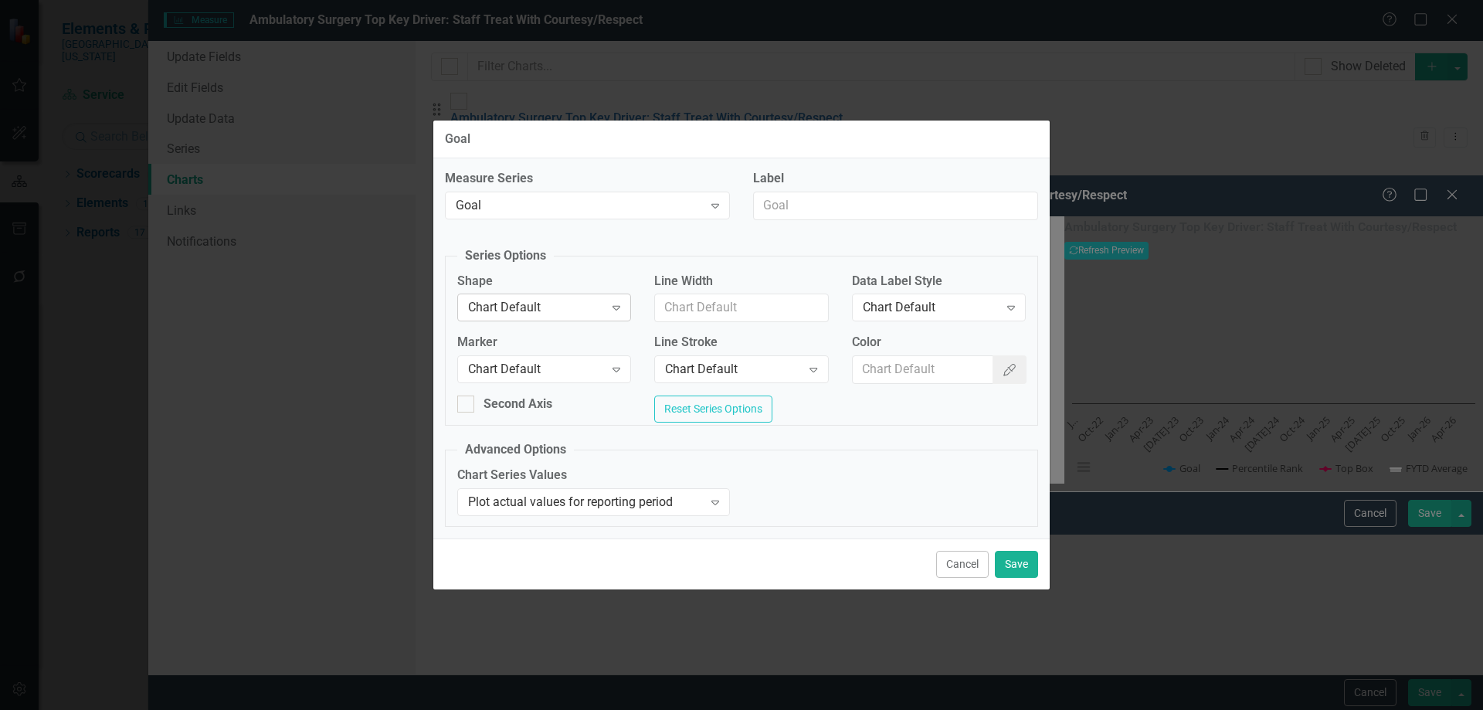
click at [514, 308] on div "Chart Default" at bounding box center [536, 308] width 136 height 18
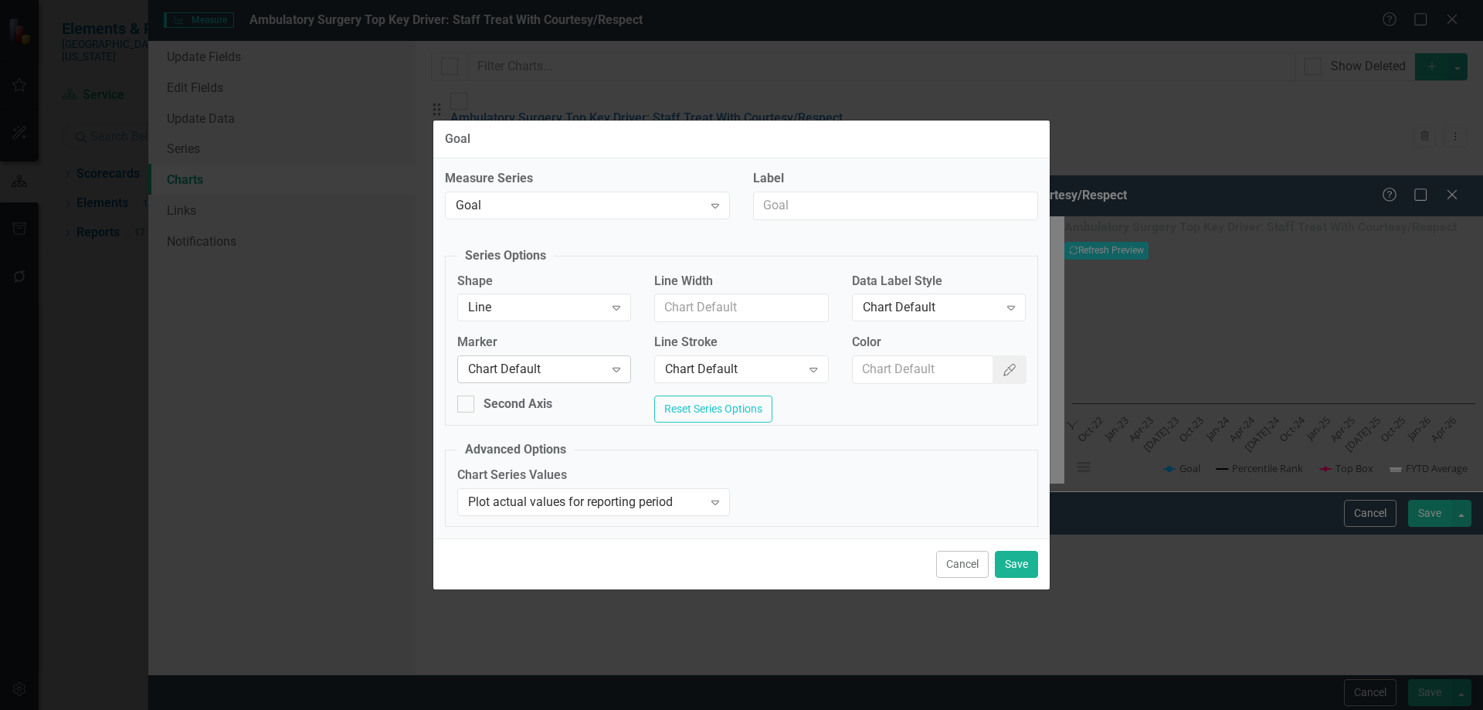
click at [525, 371] on div "Chart Default" at bounding box center [536, 370] width 136 height 18
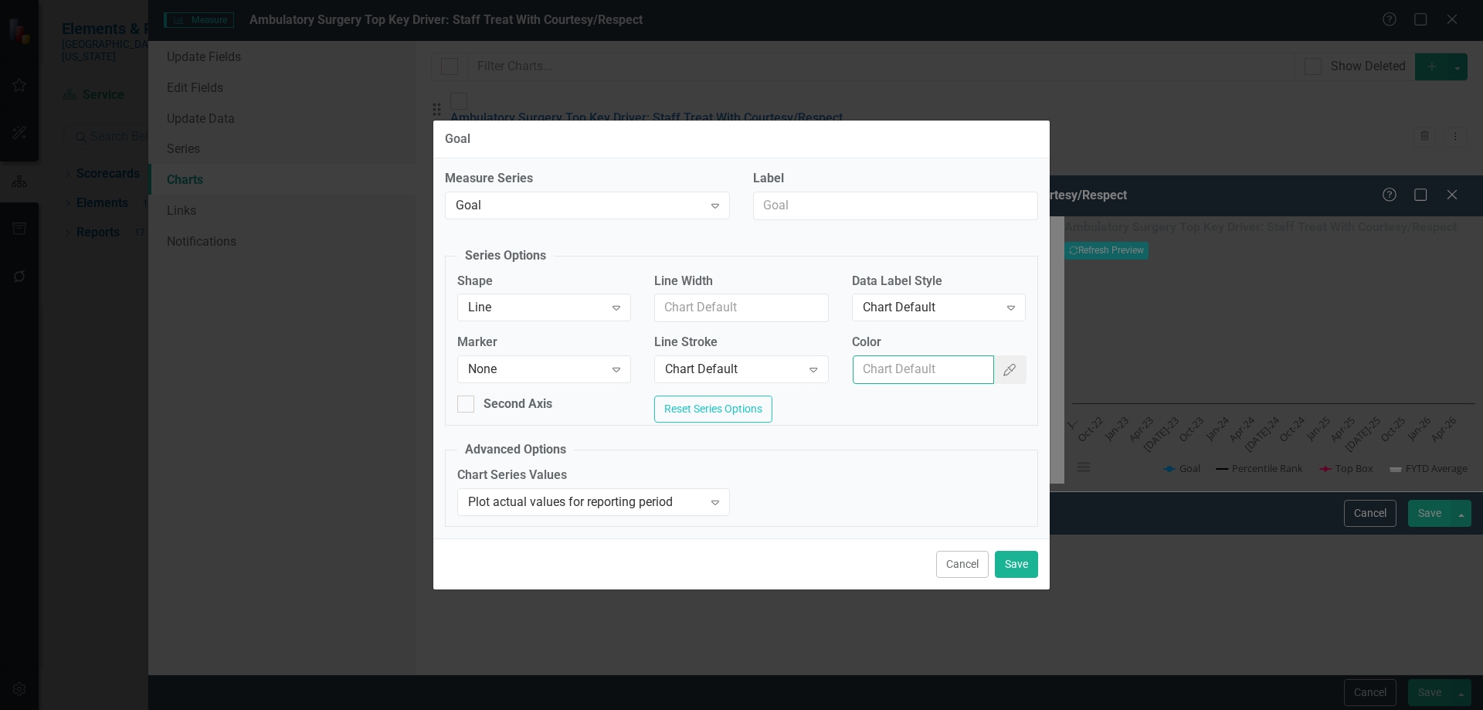
click at [935, 365] on input "Color" at bounding box center [923, 369] width 141 height 29
type input "#c40650"
click at [1018, 570] on button "Save" at bounding box center [1016, 564] width 43 height 27
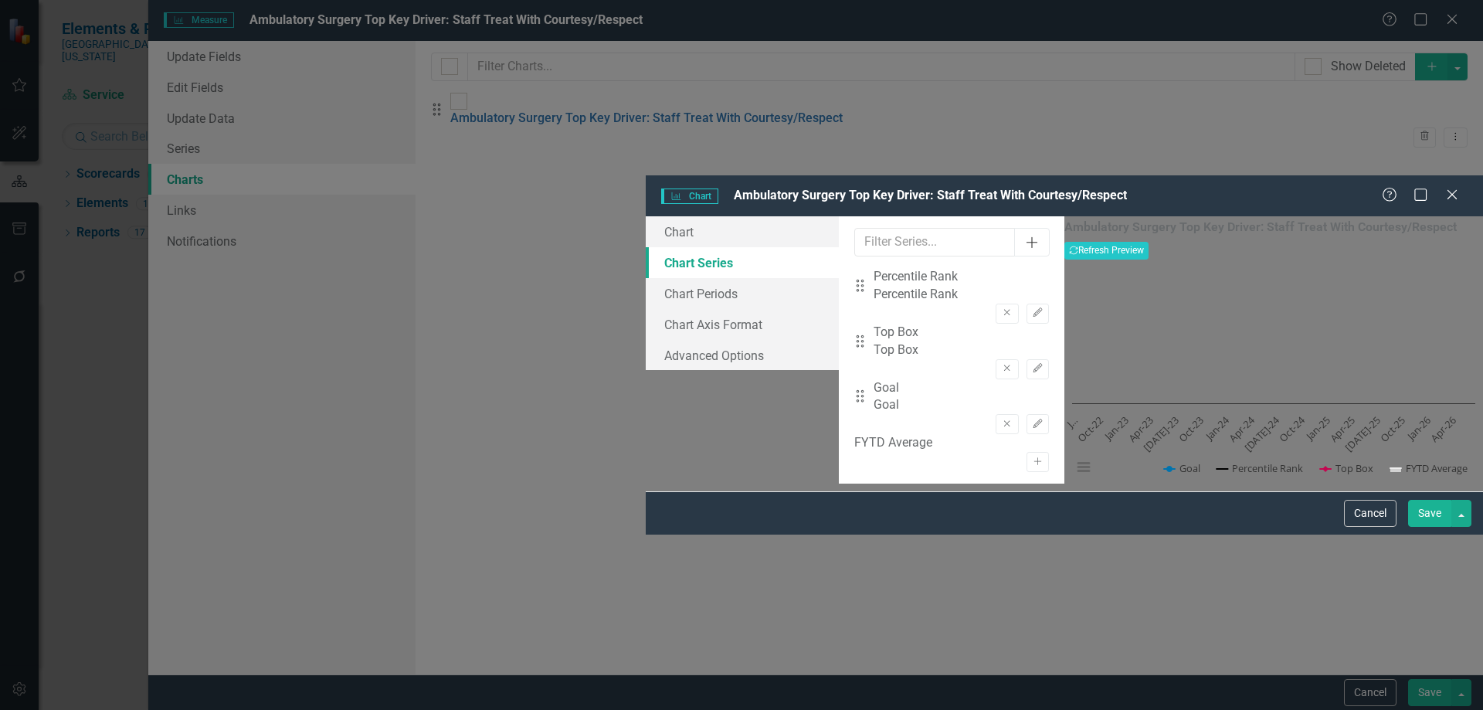
click at [1024, 236] on icon "Add" at bounding box center [1031, 242] width 15 height 12
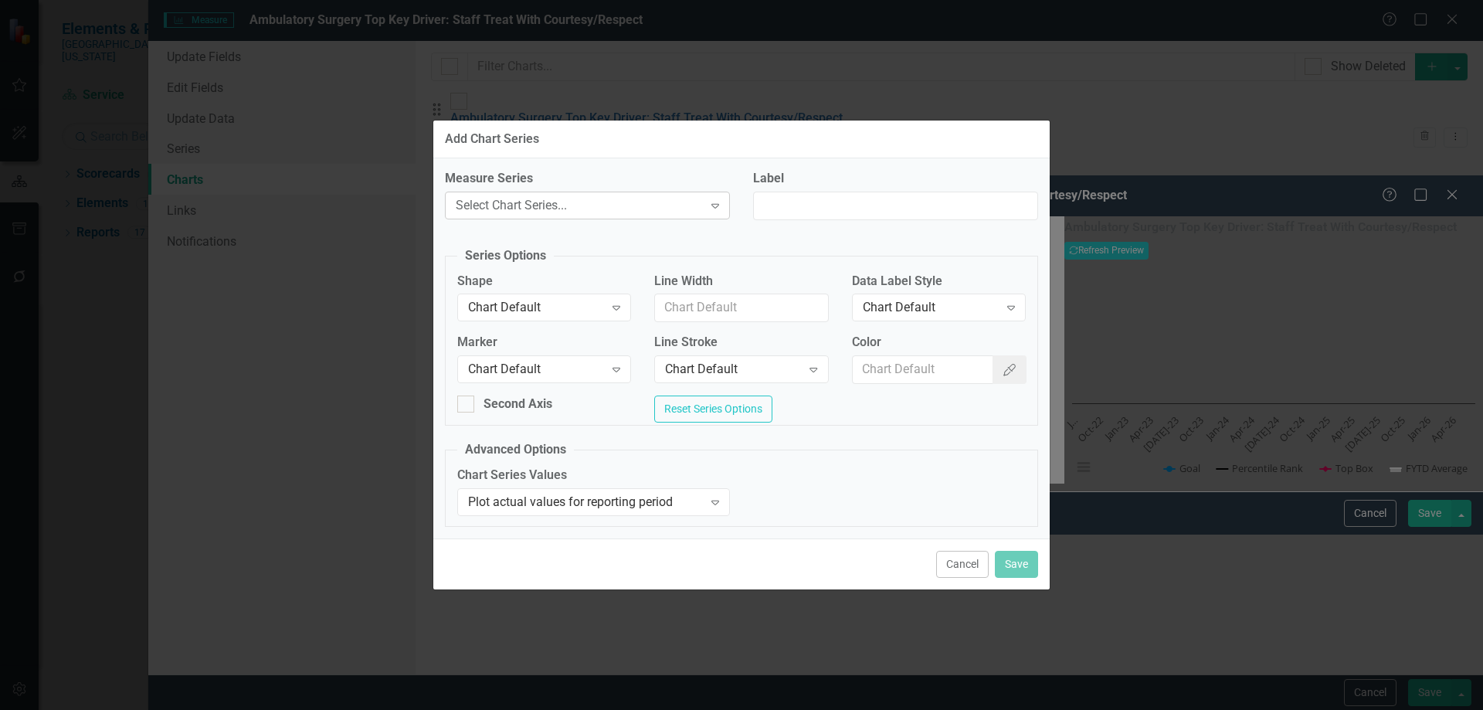
click at [561, 199] on div "Select Chart Series..." at bounding box center [579, 206] width 247 height 18
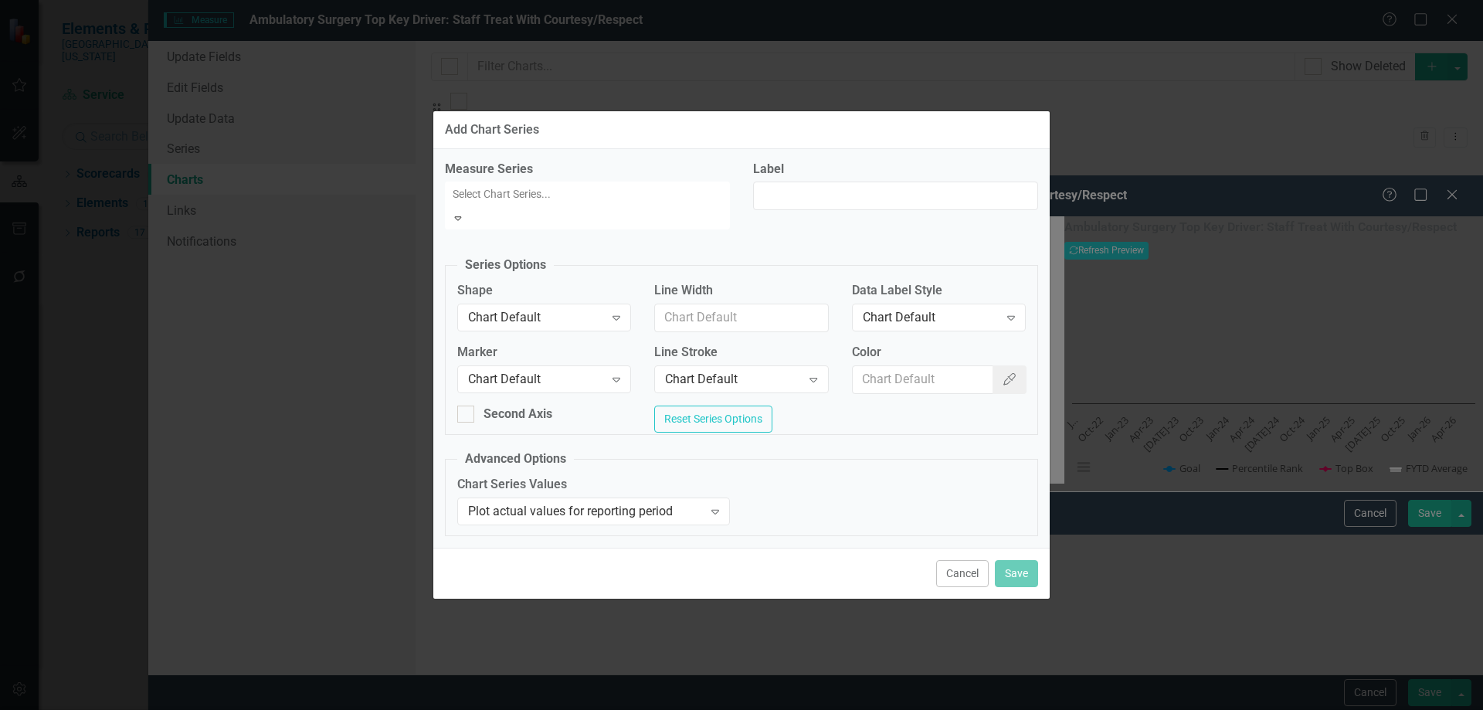
click at [558, 709] on div "Percentile Rank" at bounding box center [744, 723] width 1458 height 18
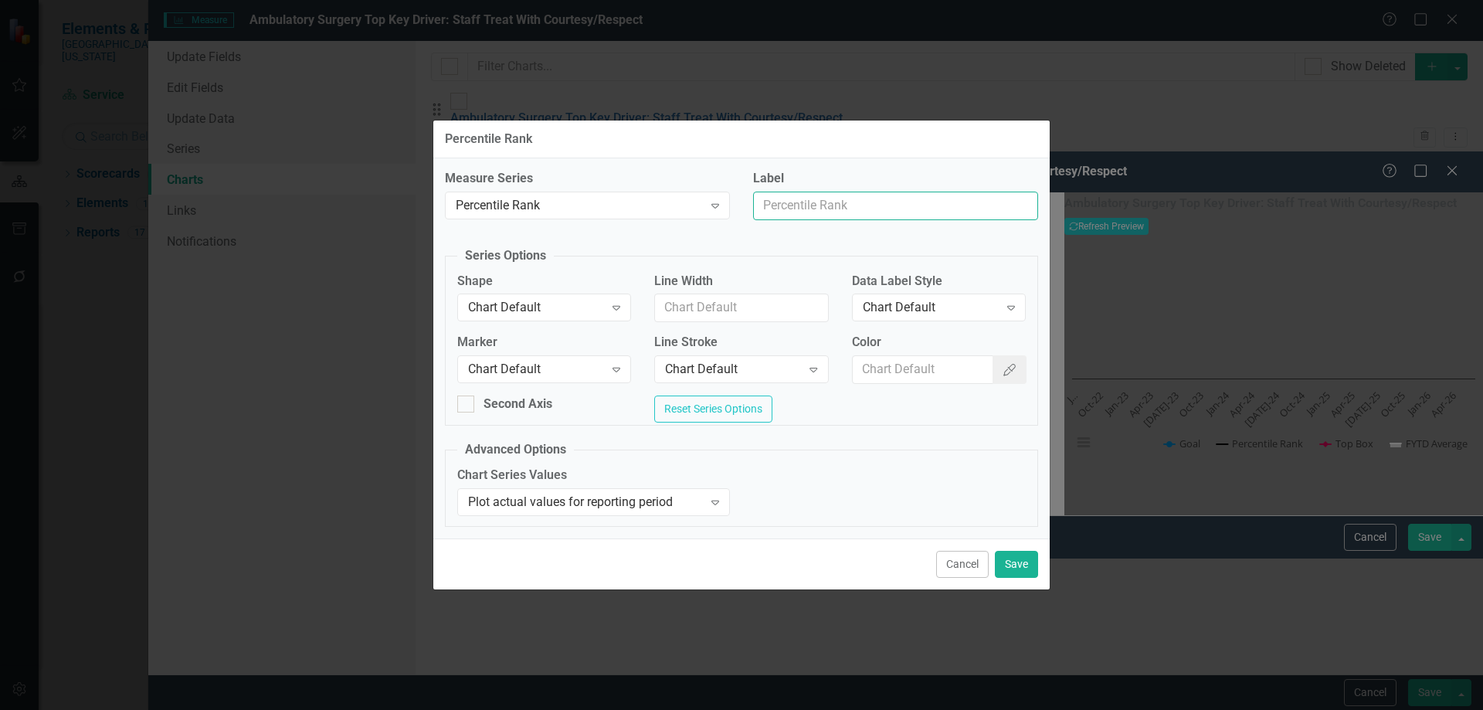
click at [802, 200] on input "Label" at bounding box center [895, 206] width 285 height 29
type input "Trend Line"
click at [507, 303] on div "Chart Default" at bounding box center [536, 308] width 136 height 18
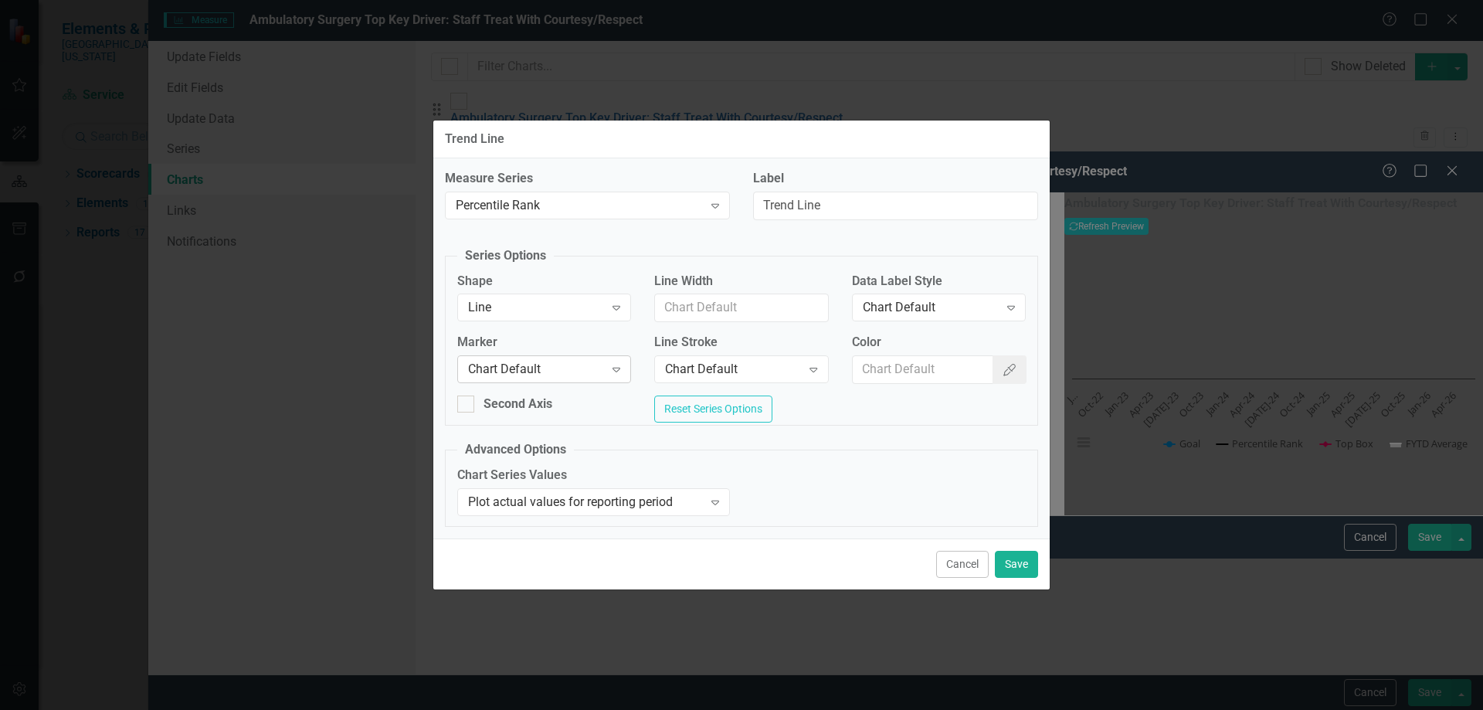
click at [527, 366] on div "Chart Default" at bounding box center [536, 370] width 136 height 18
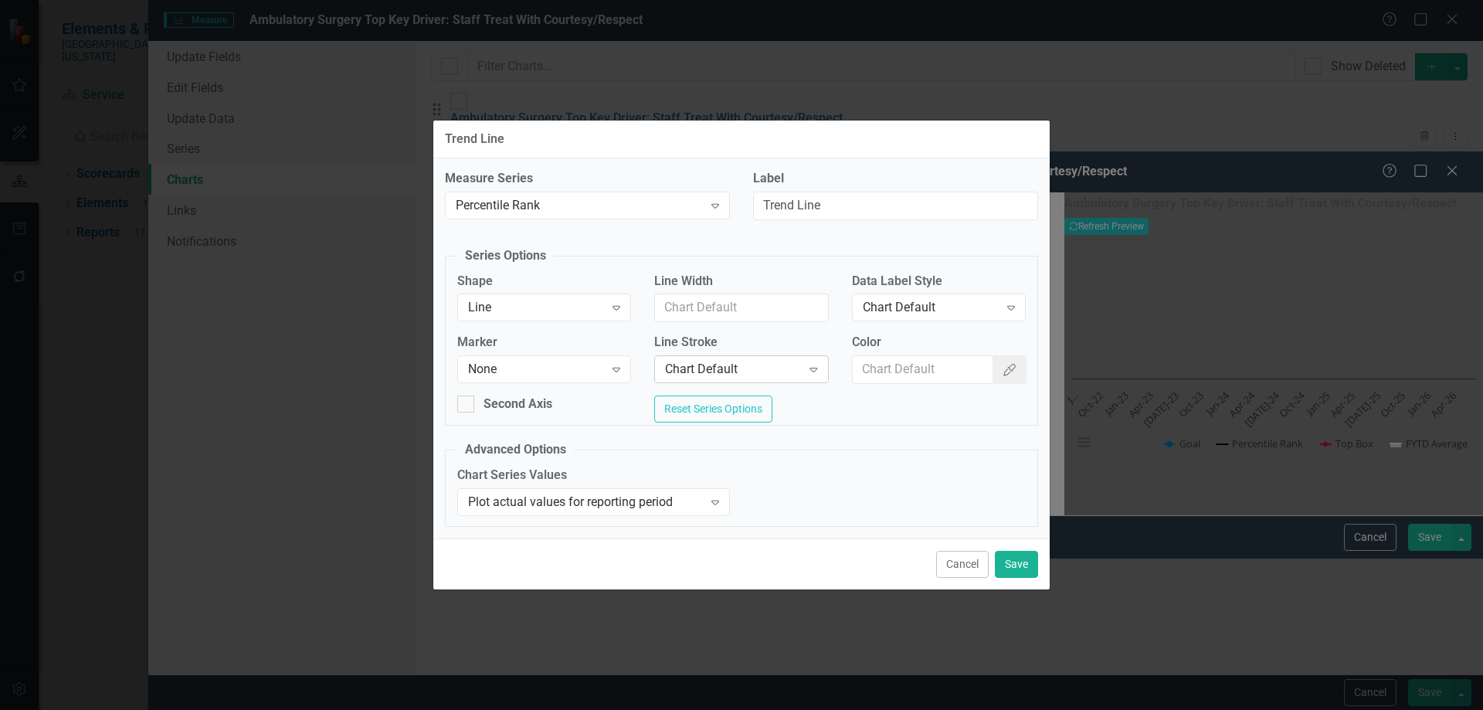
click at [697, 368] on div "Chart Default" at bounding box center [733, 370] width 136 height 18
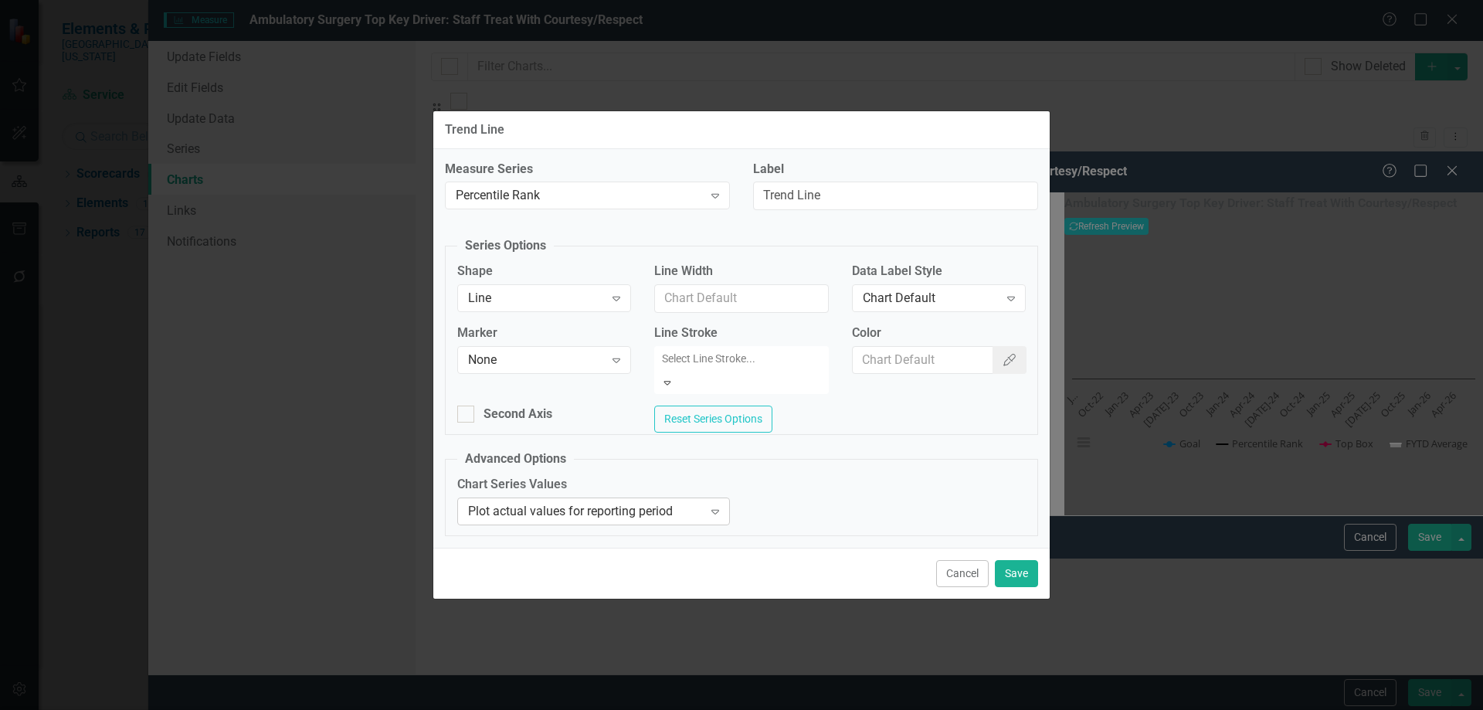
drag, startPoint x: 673, startPoint y: 555, endPoint x: 719, endPoint y: 519, distance: 58.4
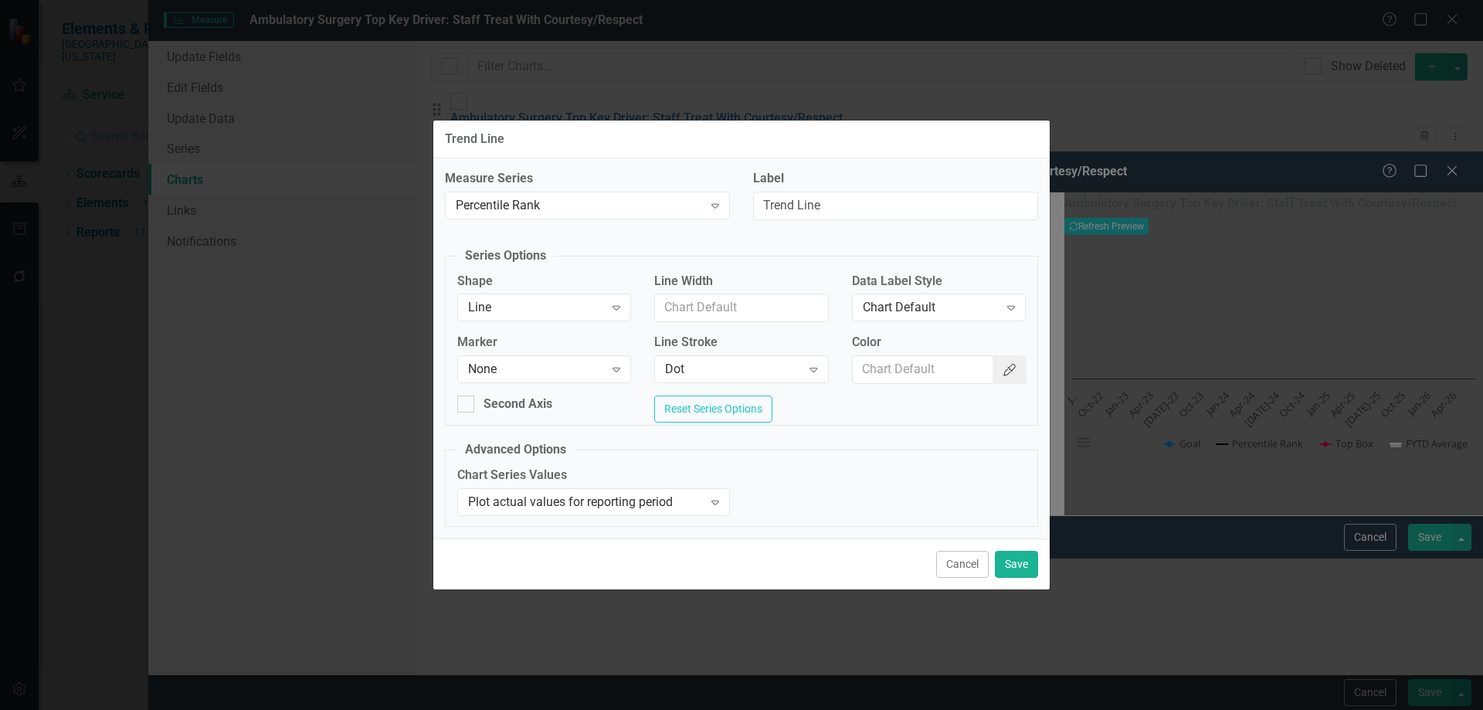
click at [1016, 368] on button "Color Picker" at bounding box center [1009, 369] width 34 height 29
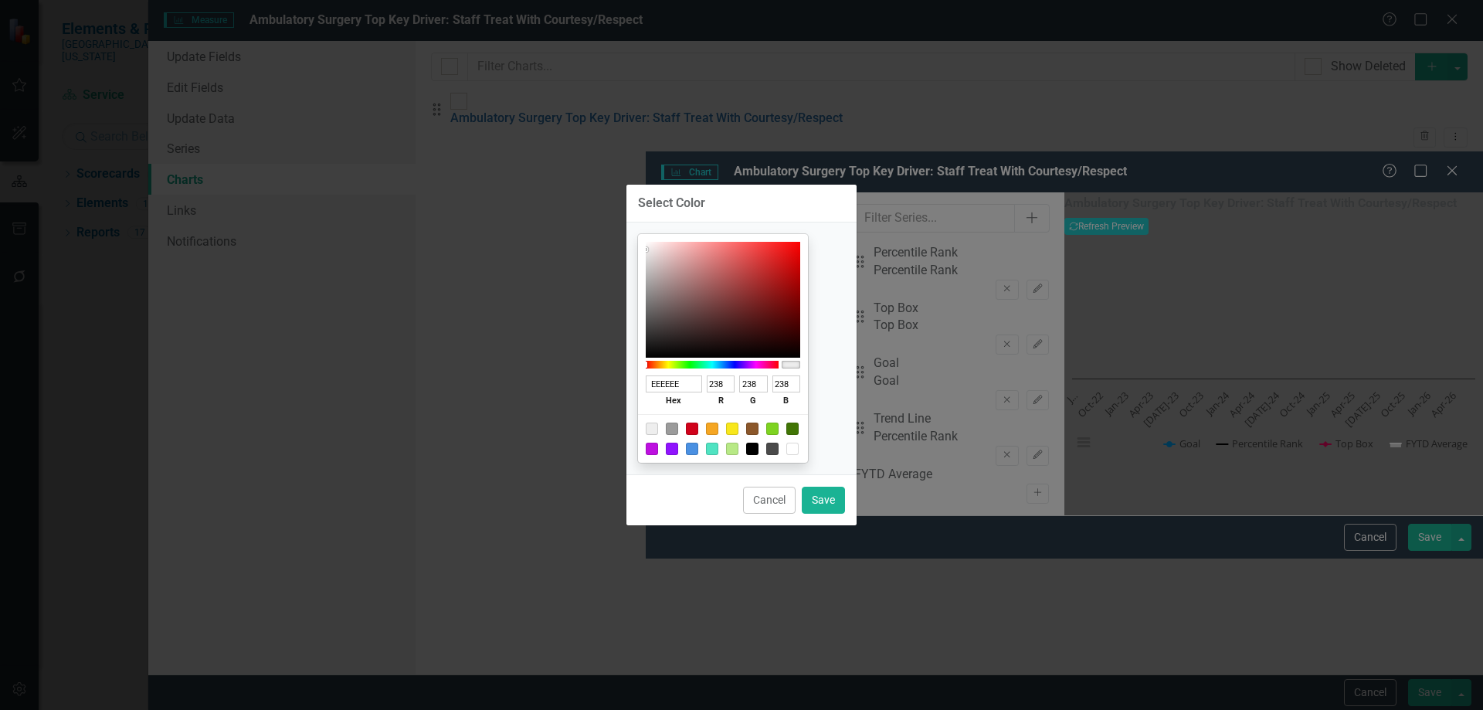
click at [758, 448] on div at bounding box center [752, 449] width 12 height 12
type input "000000"
type input "0"
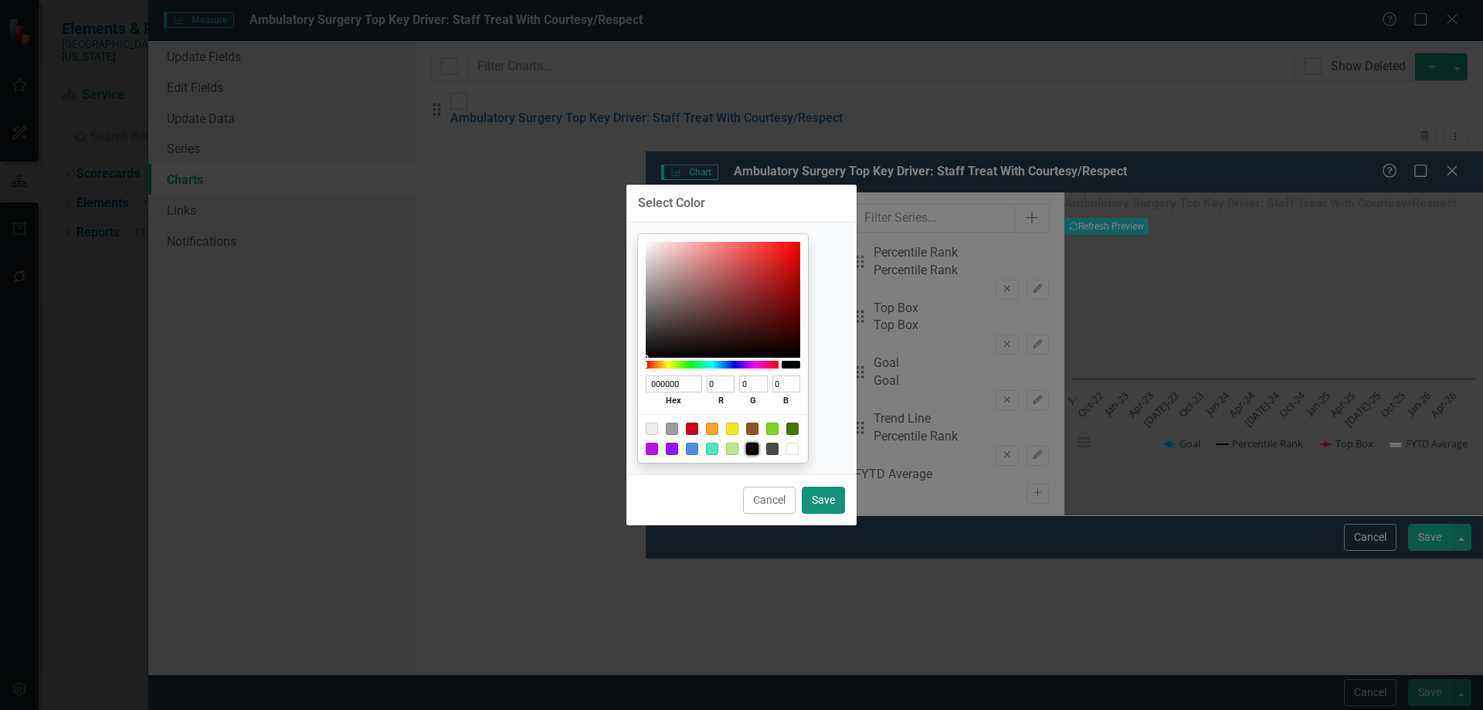
click at [826, 500] on button "Save" at bounding box center [823, 500] width 43 height 27
type input "#000000"
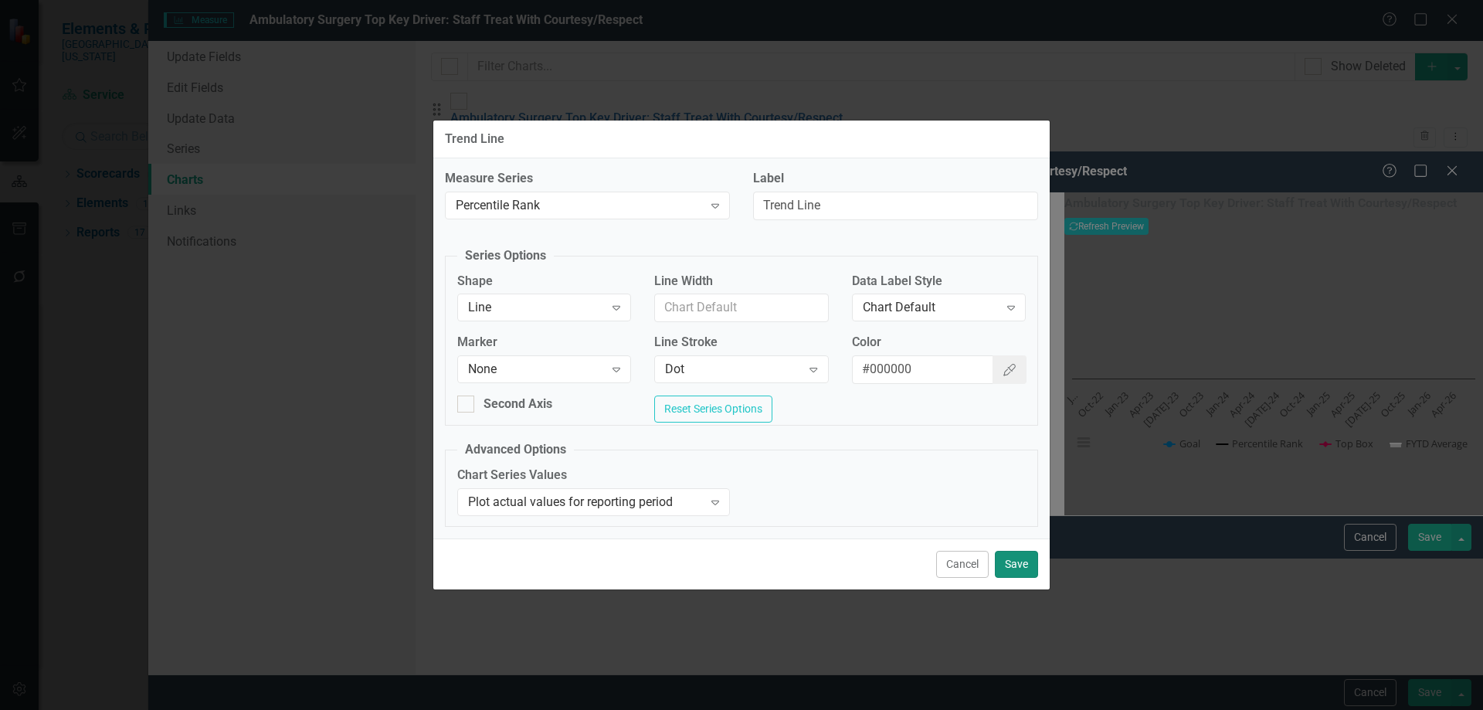
click at [1006, 573] on button "Save" at bounding box center [1016, 564] width 43 height 27
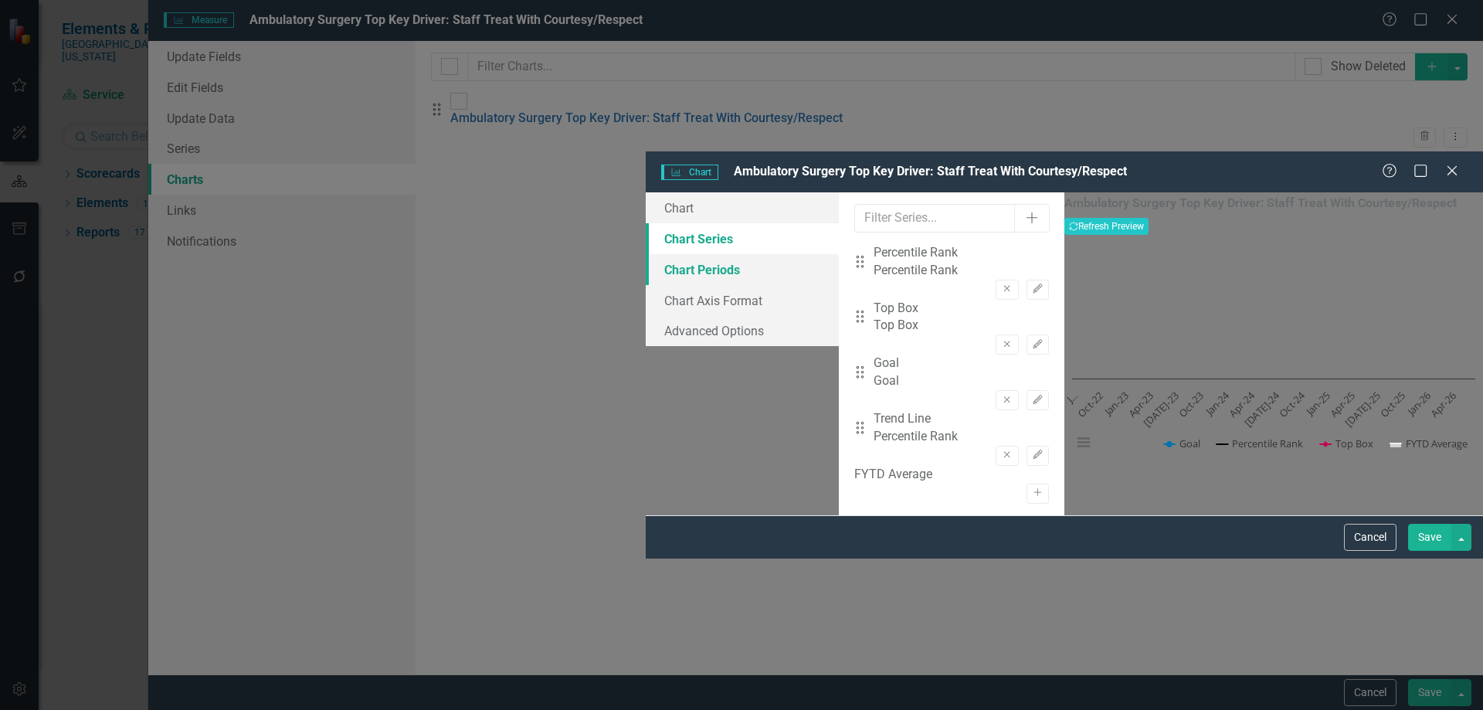
click at [646, 254] on link "Chart Periods" at bounding box center [742, 269] width 193 height 31
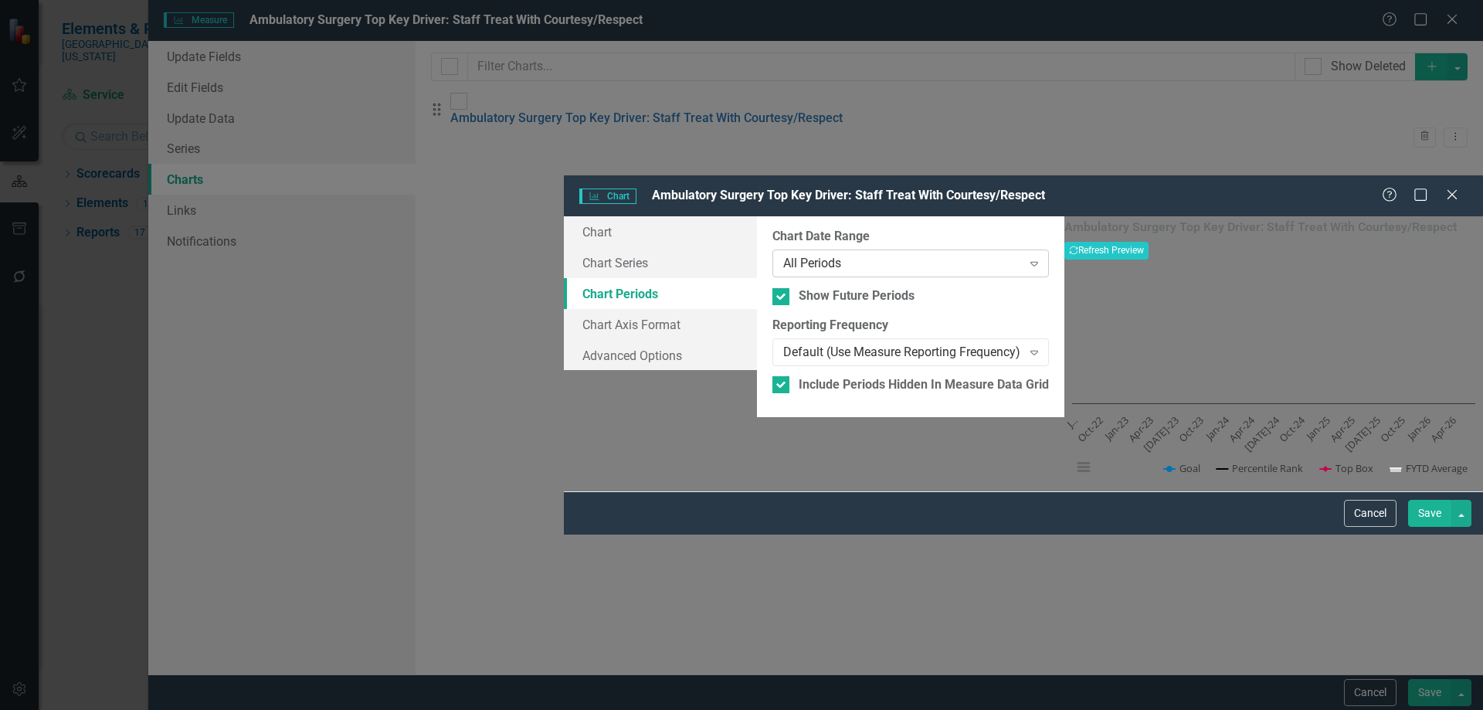
click at [783, 255] on div "All Periods" at bounding box center [902, 264] width 239 height 18
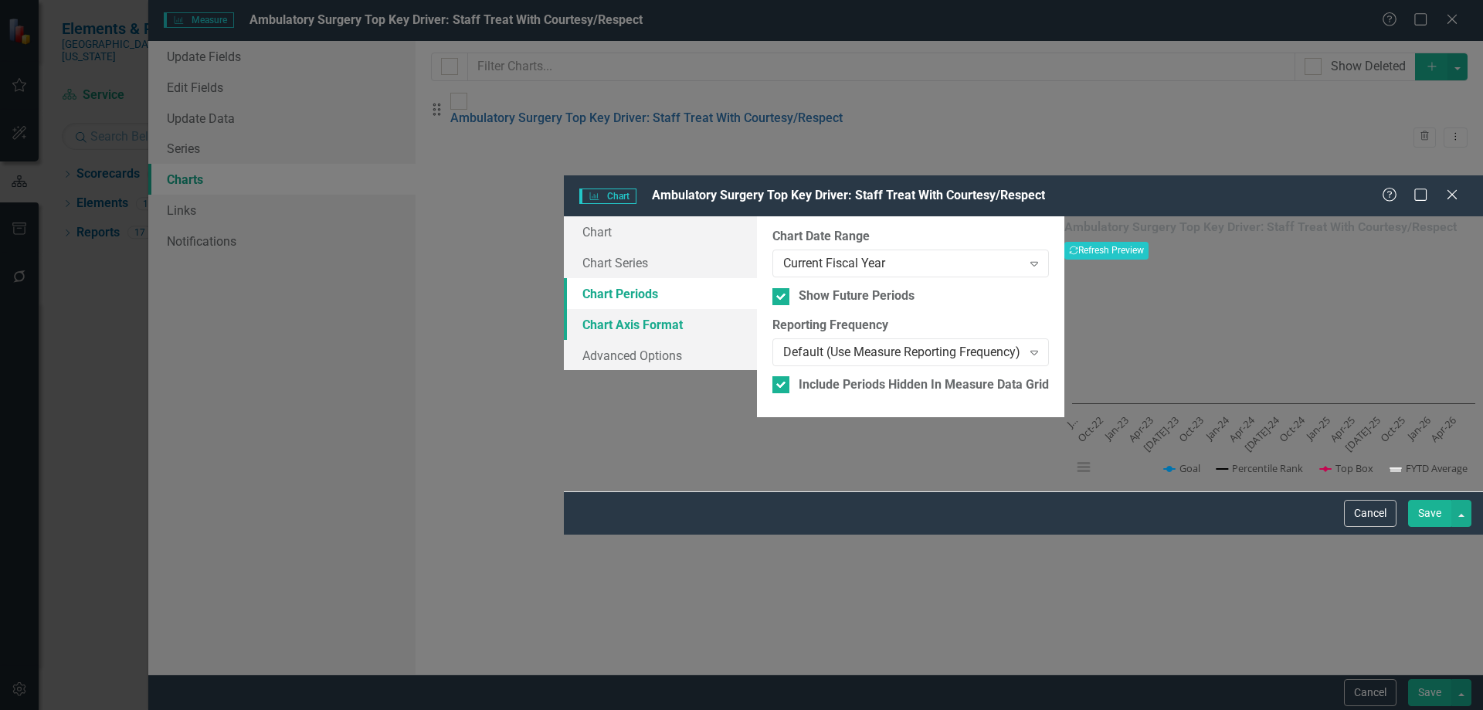
click at [564, 309] on link "Chart Axis Format" at bounding box center [660, 324] width 193 height 31
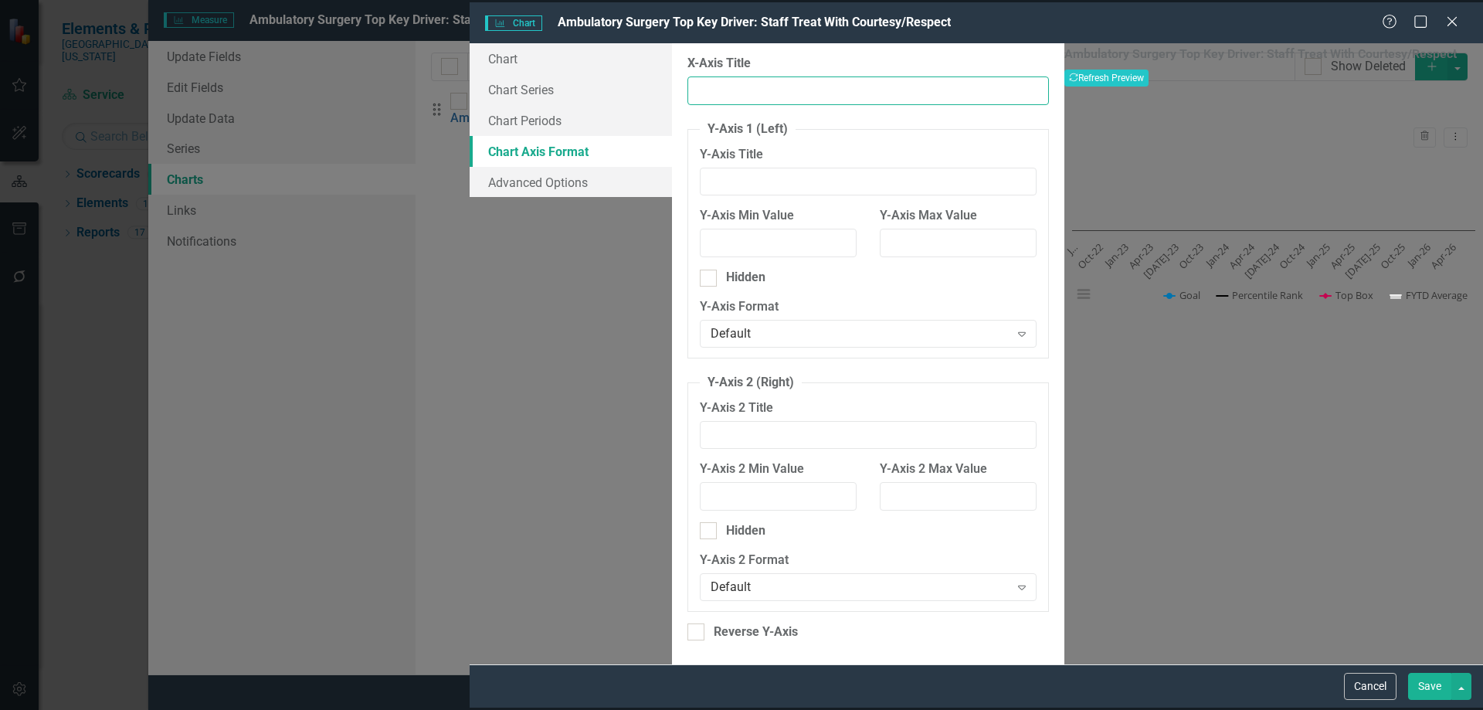
click at [687, 90] on input "X-Axis Title" at bounding box center [867, 90] width 361 height 29
type input "Press [PERSON_NAME] Rolling 12"
click at [1424, 688] on button "Save" at bounding box center [1429, 686] width 43 height 27
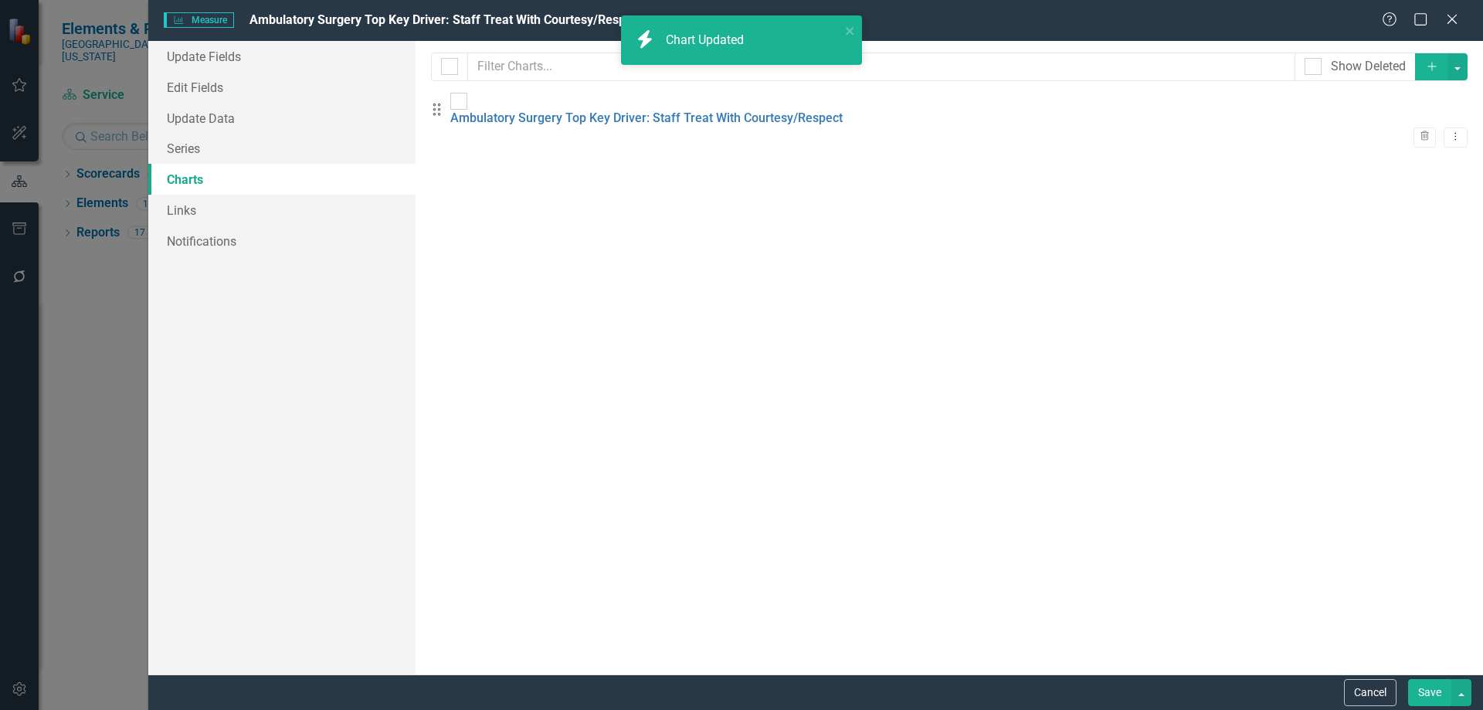
click at [1428, 700] on button "Save" at bounding box center [1429, 692] width 43 height 27
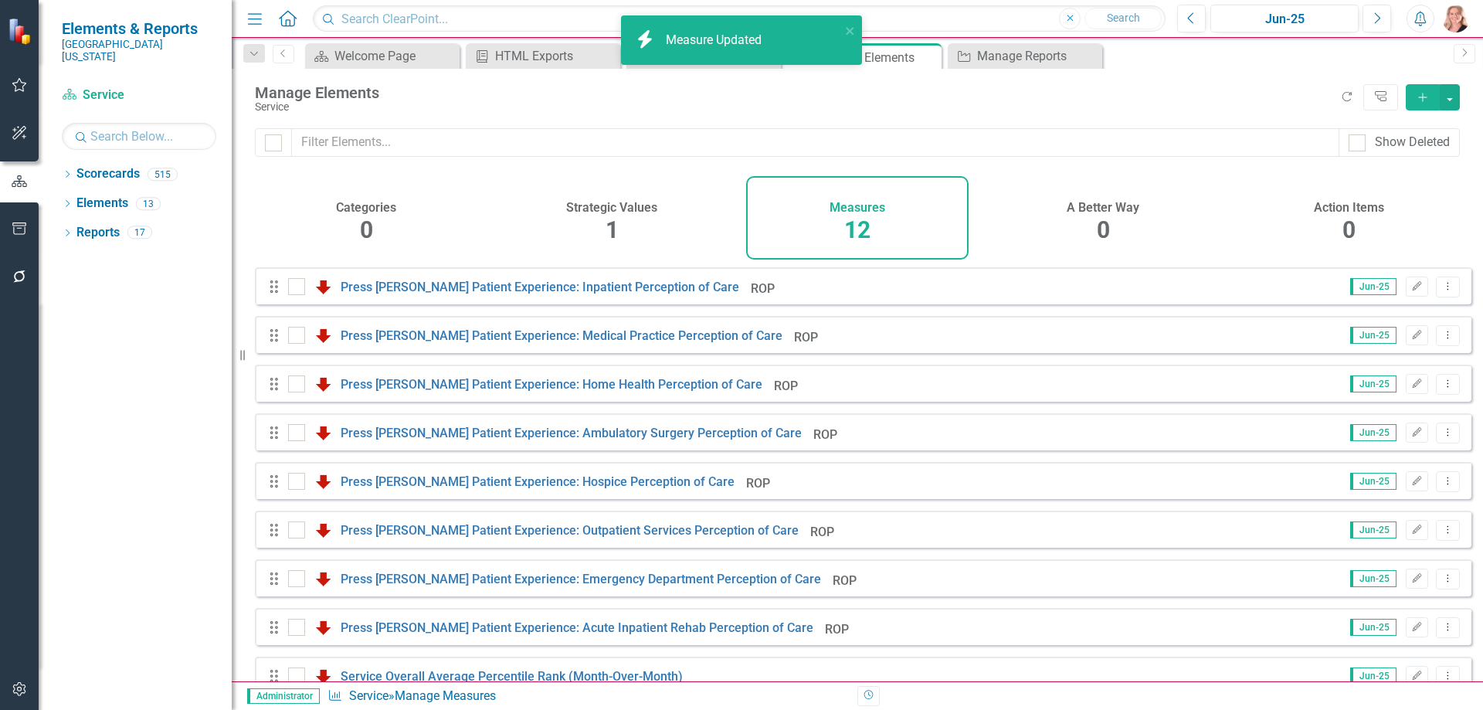
scroll to position [181, 0]
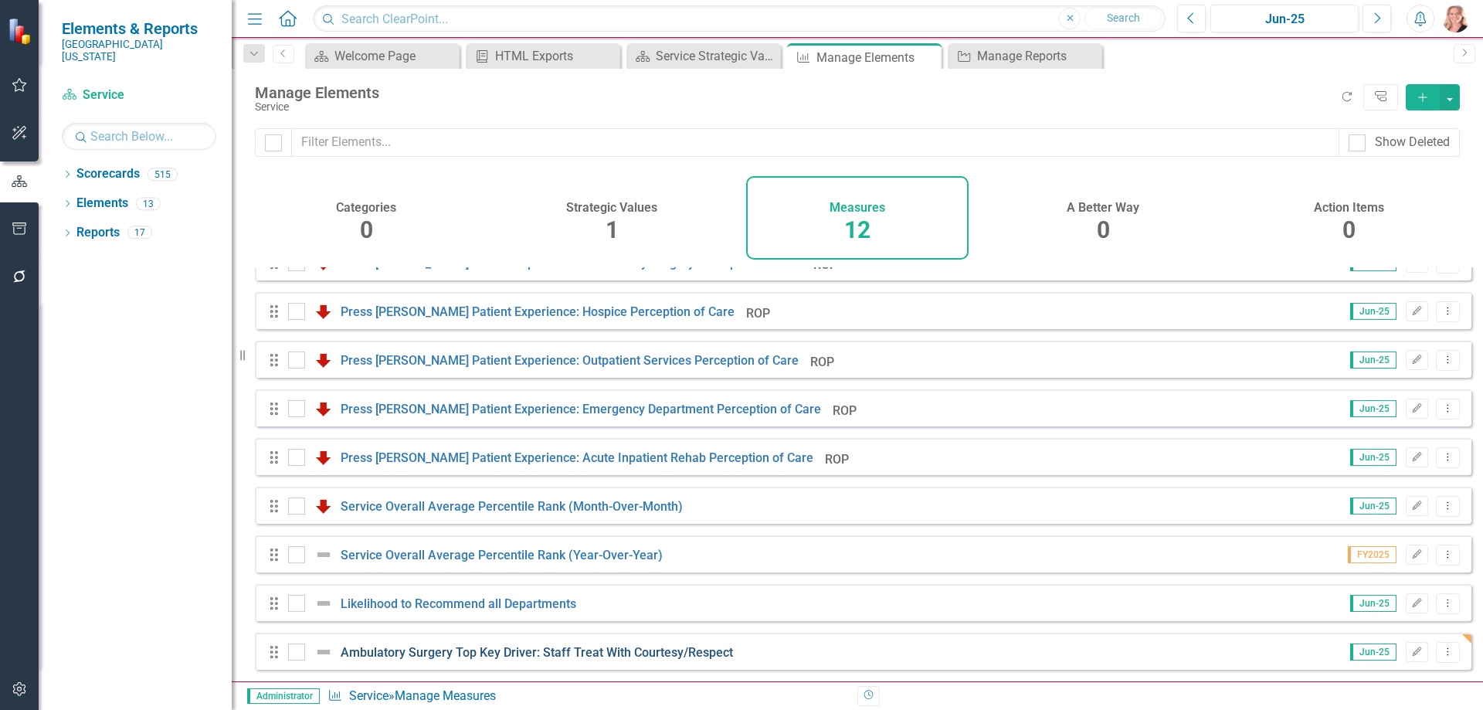
click at [642, 656] on link "Ambulatory Surgery Top Key Driver: Staff Treat With Courtesy/Respect" at bounding box center [537, 652] width 392 height 15
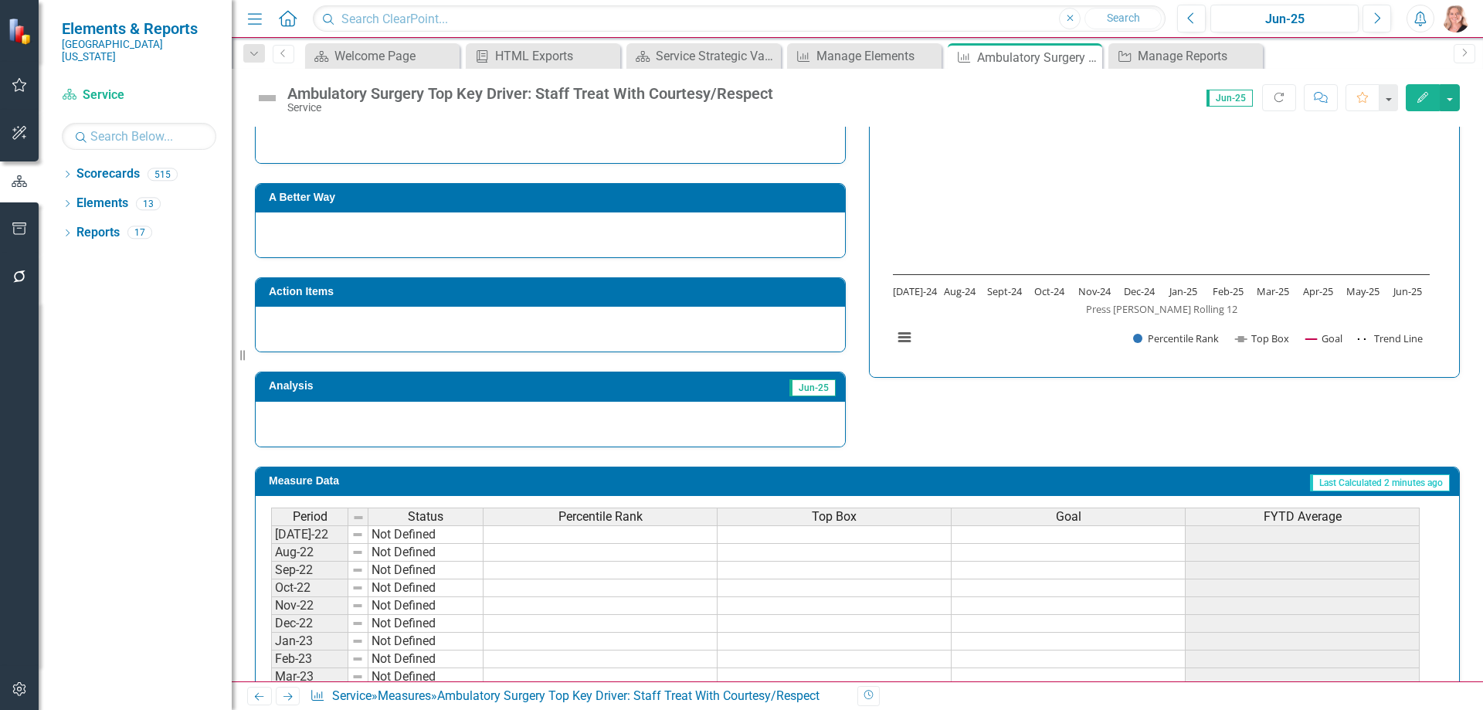
scroll to position [386, 0]
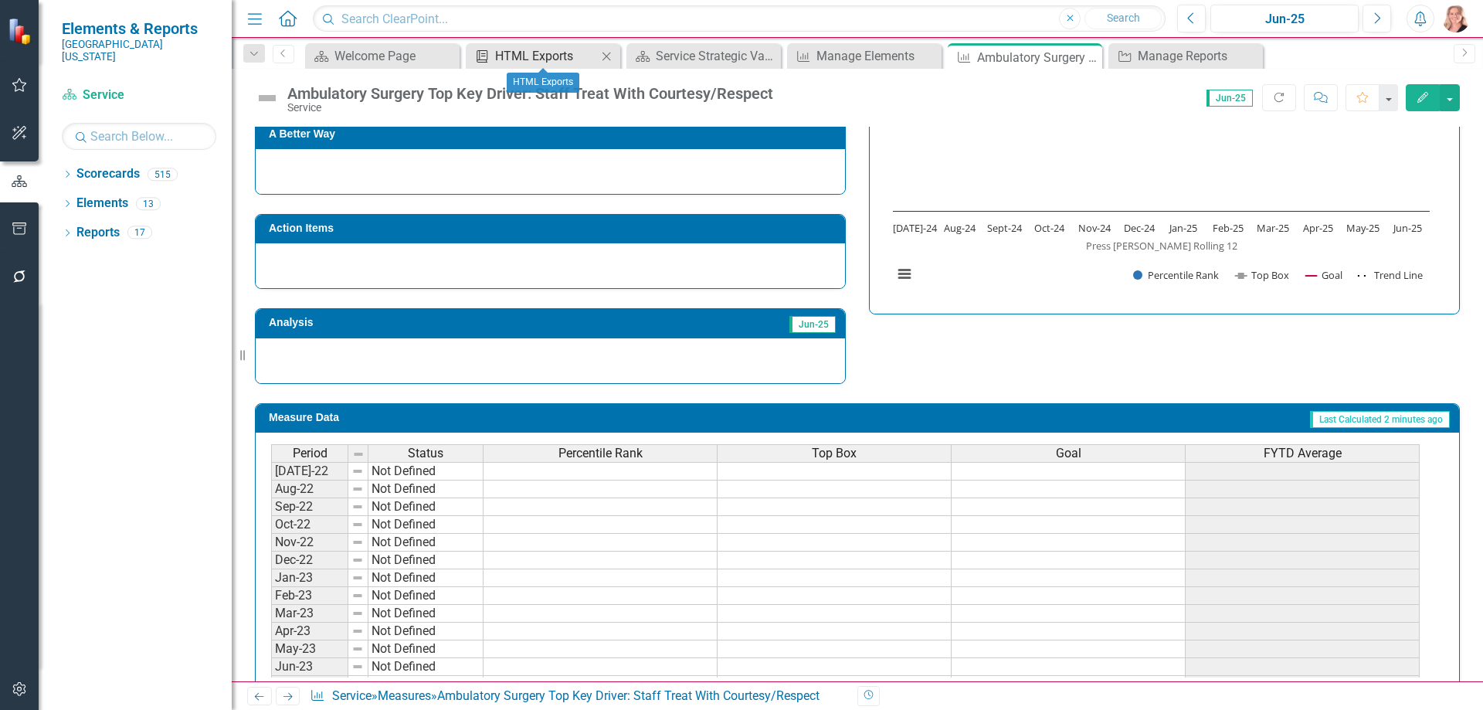
click at [552, 56] on div "HTML Exports" at bounding box center [546, 55] width 102 height 19
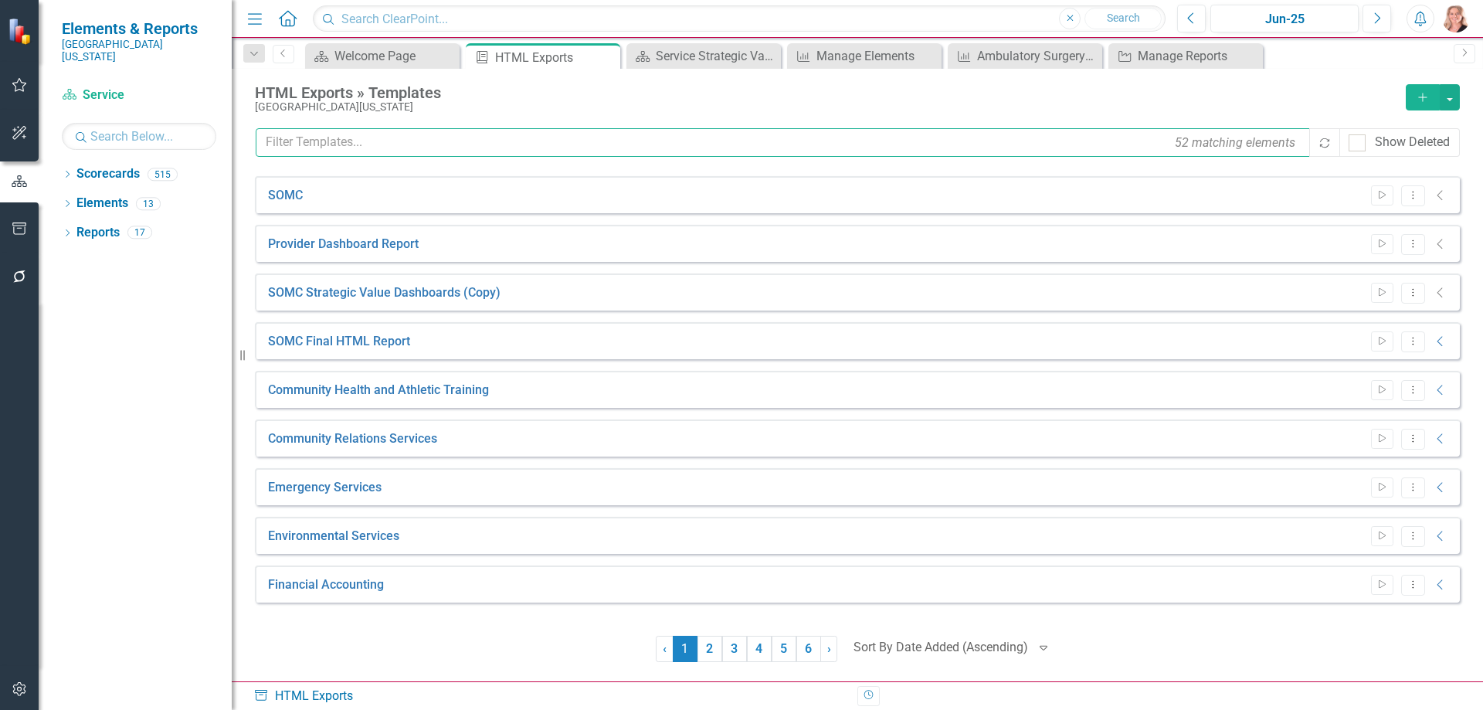
click at [463, 140] on input "text" at bounding box center [784, 142] width 1056 height 29
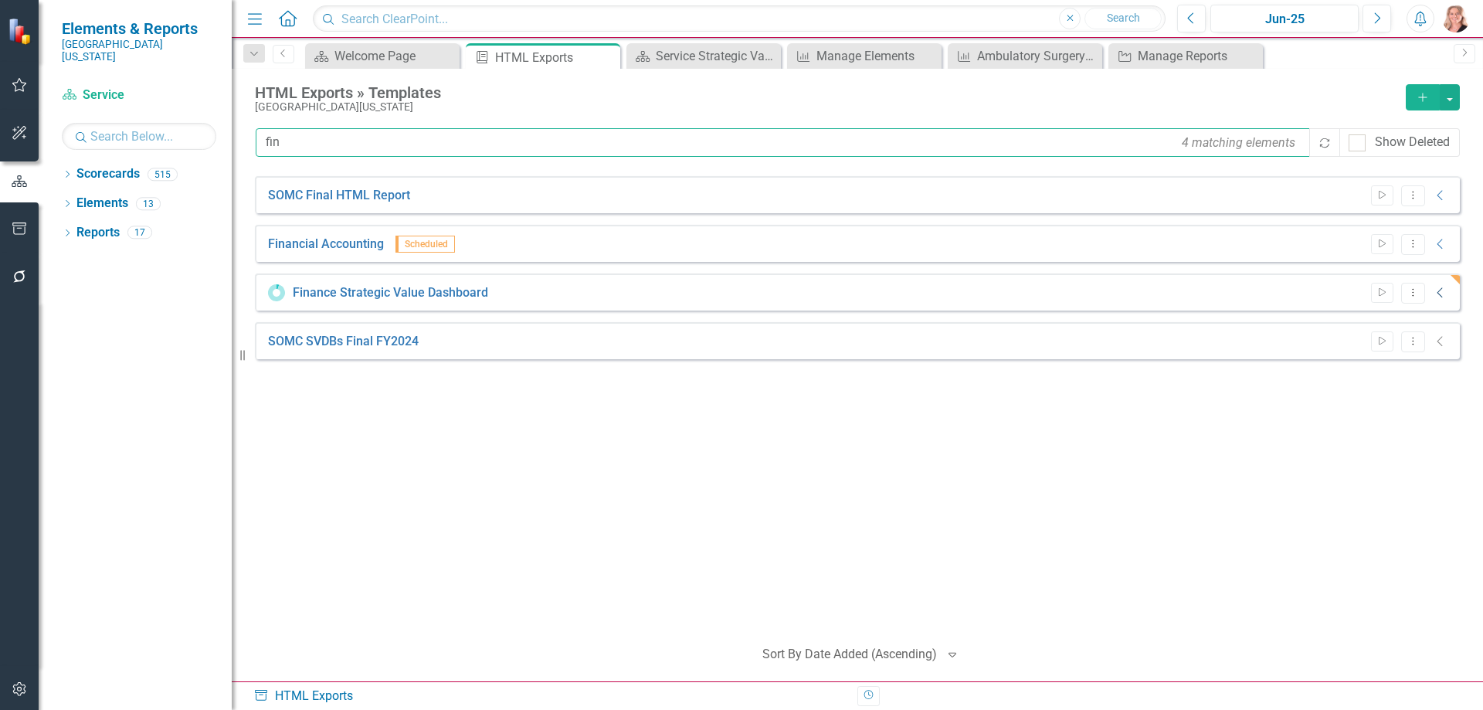
type input "fin"
click at [1442, 291] on icon "Collapse" at bounding box center [1440, 293] width 15 height 12
click at [1416, 297] on icon "Dropdown Menu" at bounding box center [1412, 292] width 13 height 10
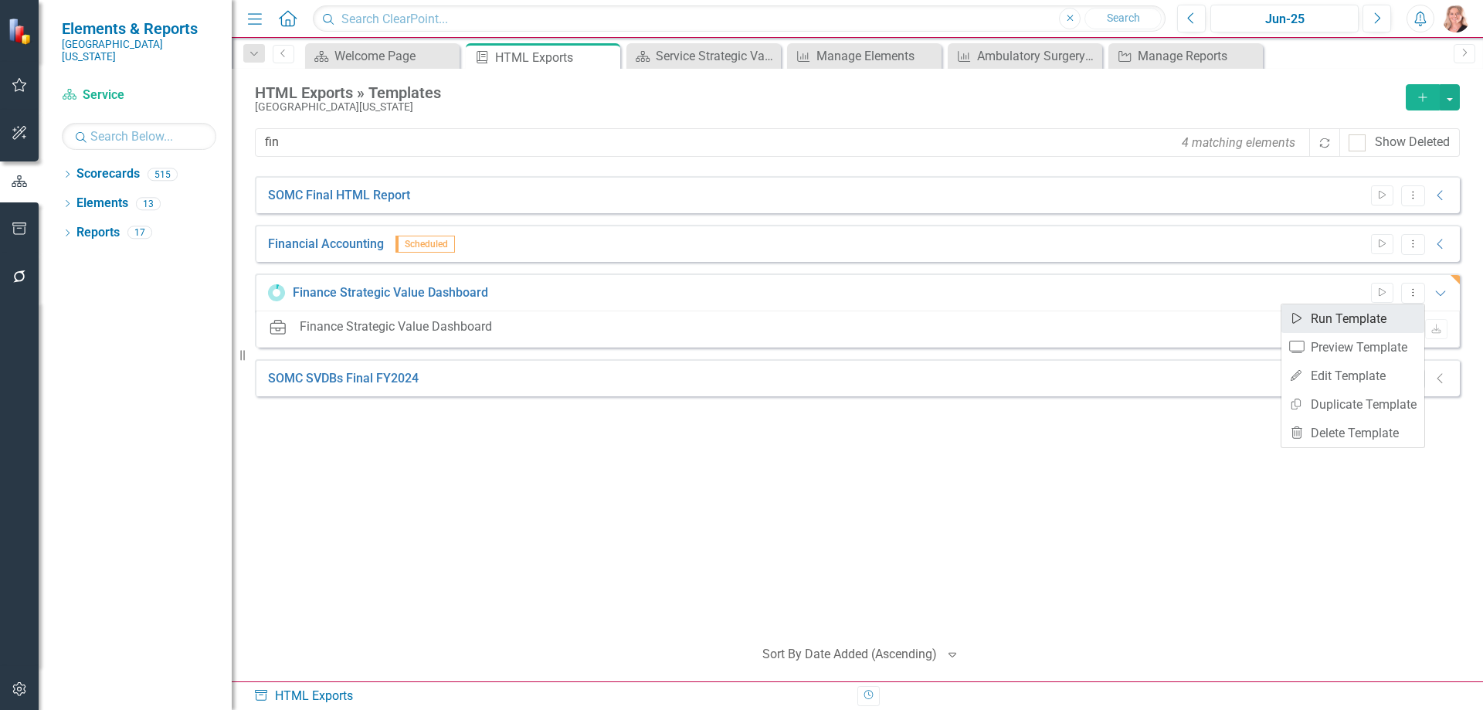
click at [1348, 317] on link "Start Run Template" at bounding box center [1352, 318] width 143 height 29
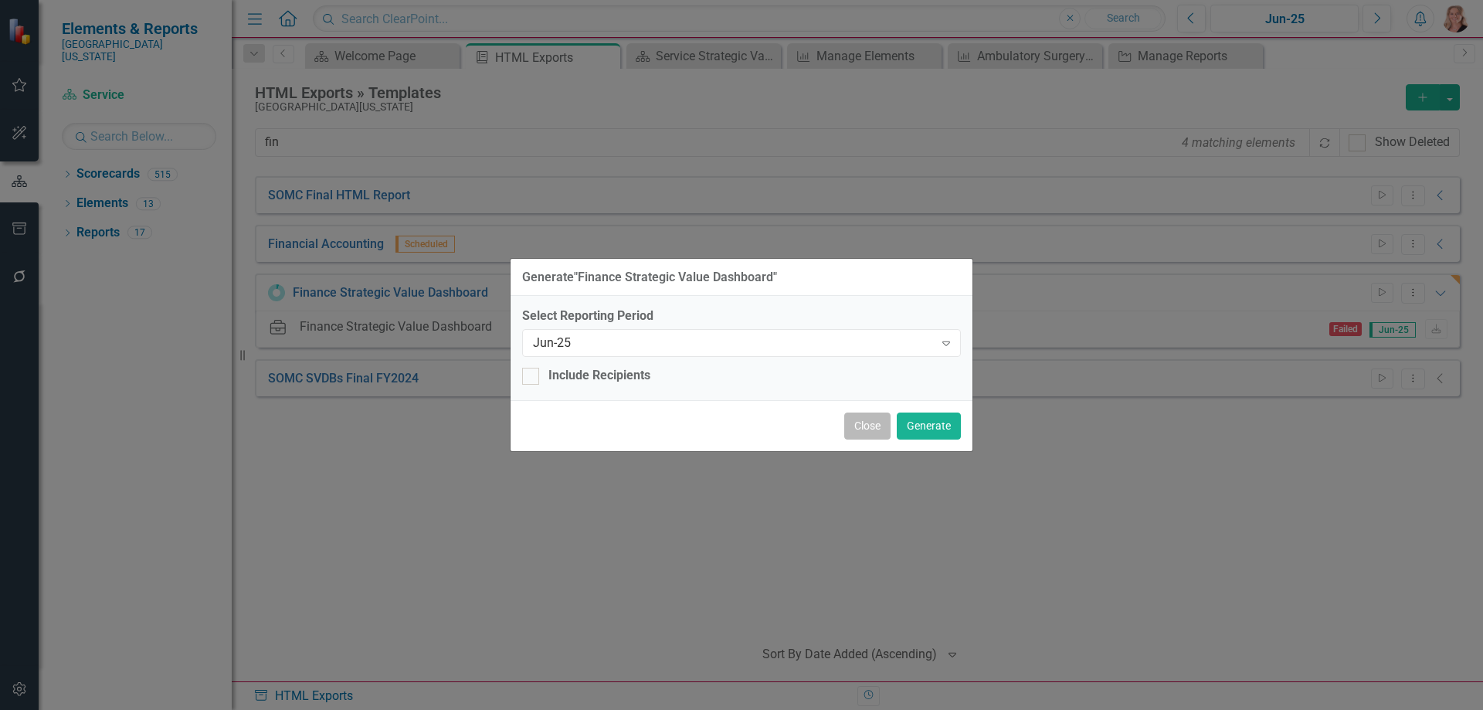
click at [863, 428] on button "Close" at bounding box center [867, 425] width 46 height 27
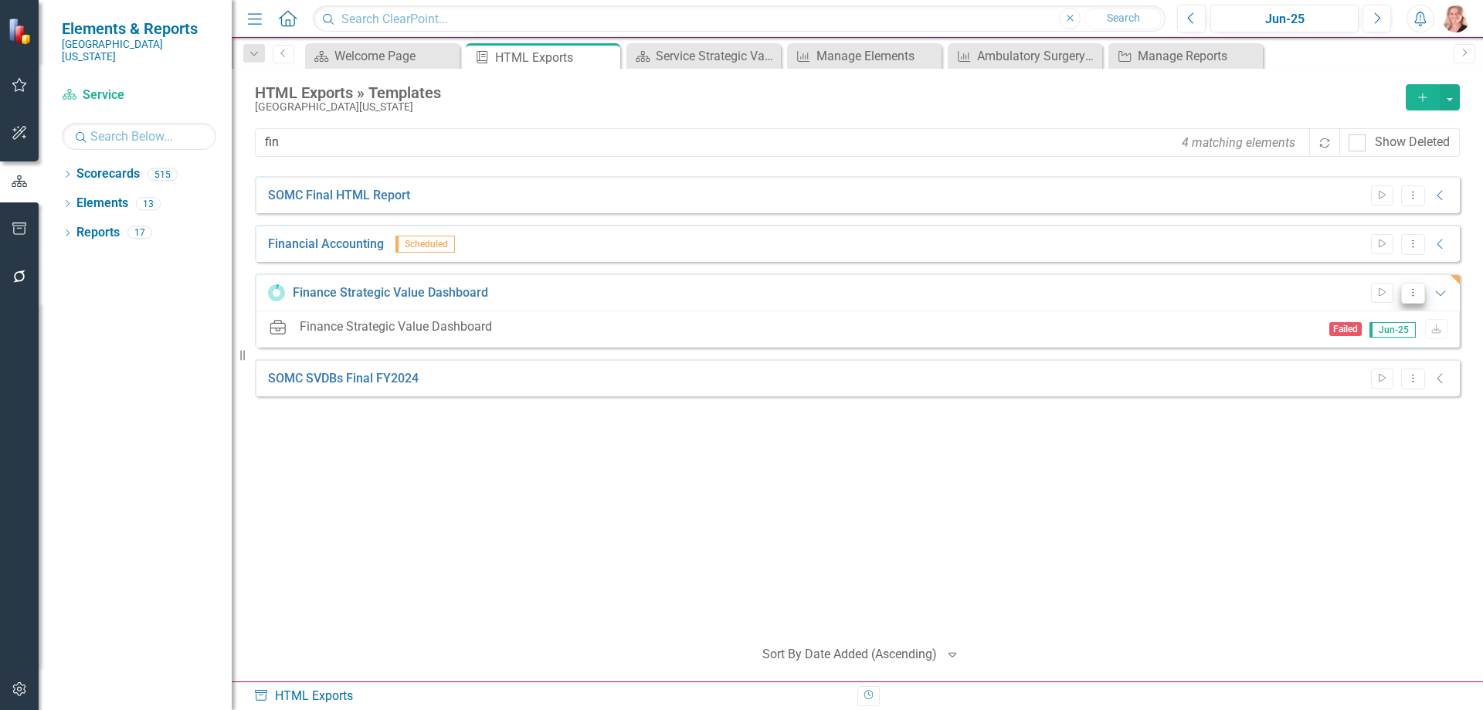
click at [1413, 295] on icon at bounding box center [1413, 292] width 2 height 8
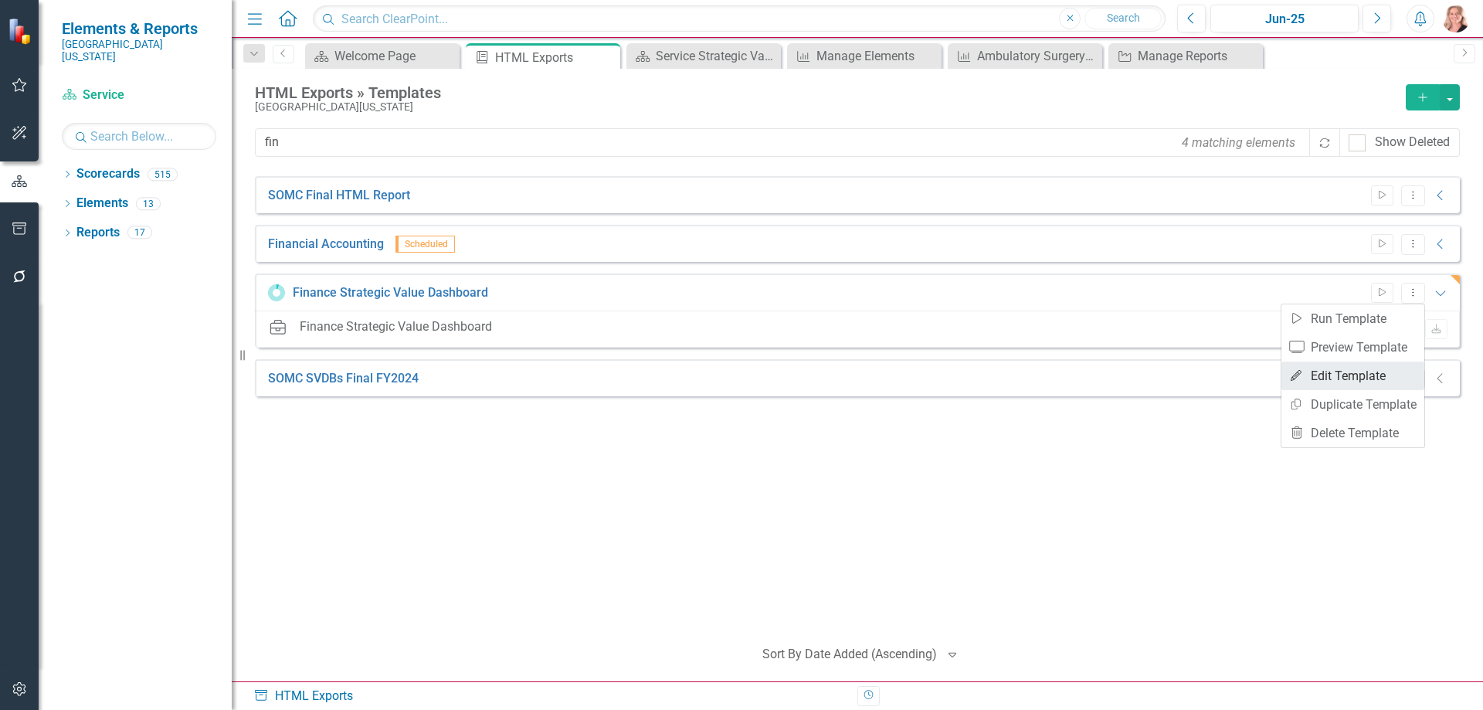
click at [1375, 377] on link "Edit Edit Template" at bounding box center [1352, 375] width 143 height 29
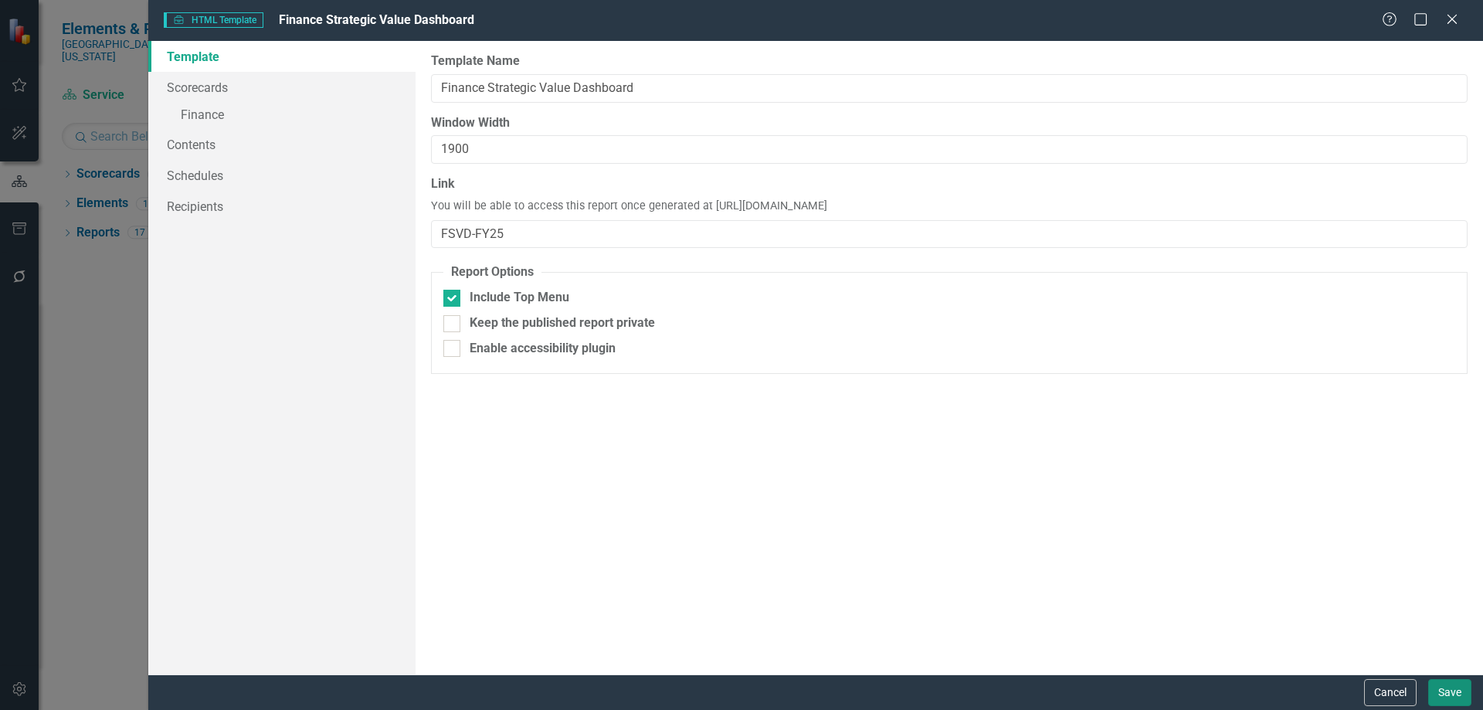
click at [1459, 685] on button "Save" at bounding box center [1449, 692] width 43 height 27
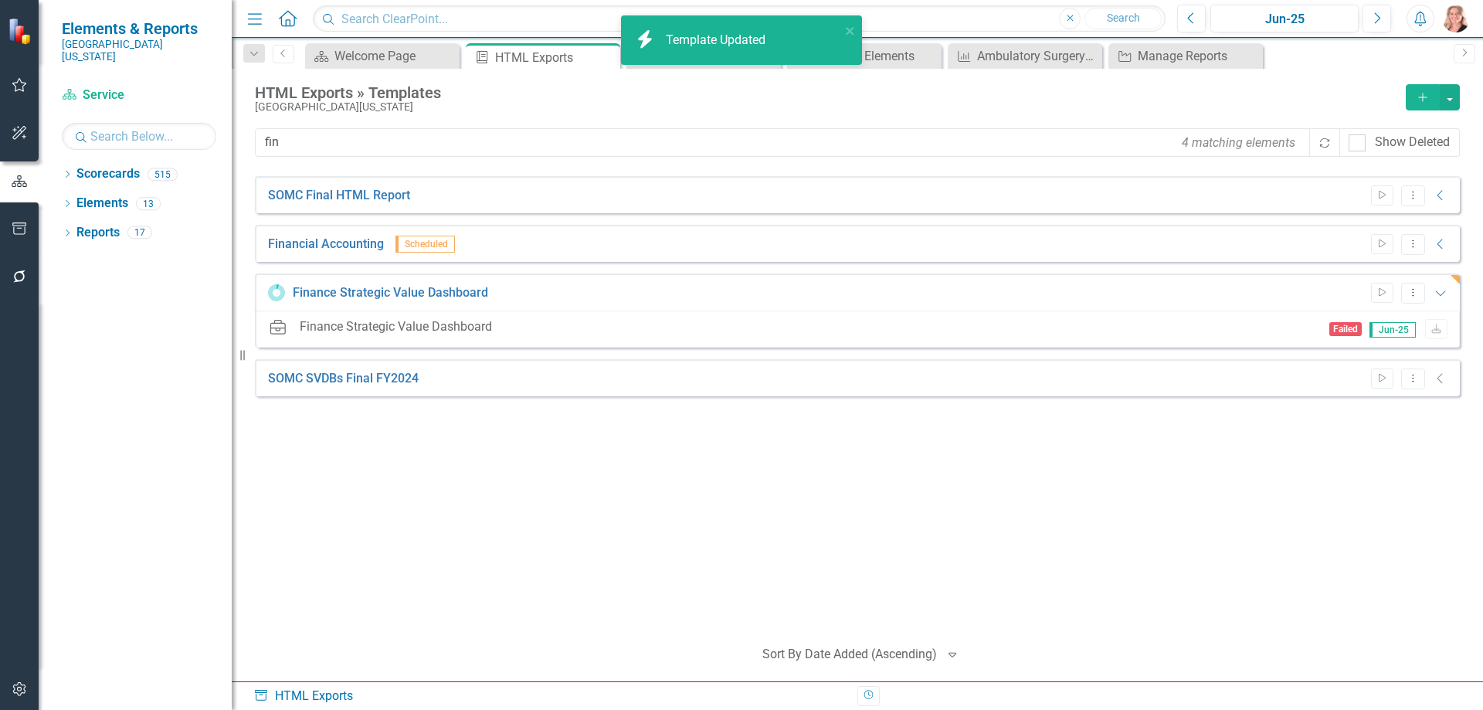
click at [1398, 290] on div "Start Dropdown Menu Expanded" at bounding box center [1406, 293] width 86 height 21
click at [1409, 293] on icon "Dropdown Menu" at bounding box center [1412, 292] width 13 height 10
click at [1362, 324] on link "Start Run Template" at bounding box center [1352, 318] width 143 height 29
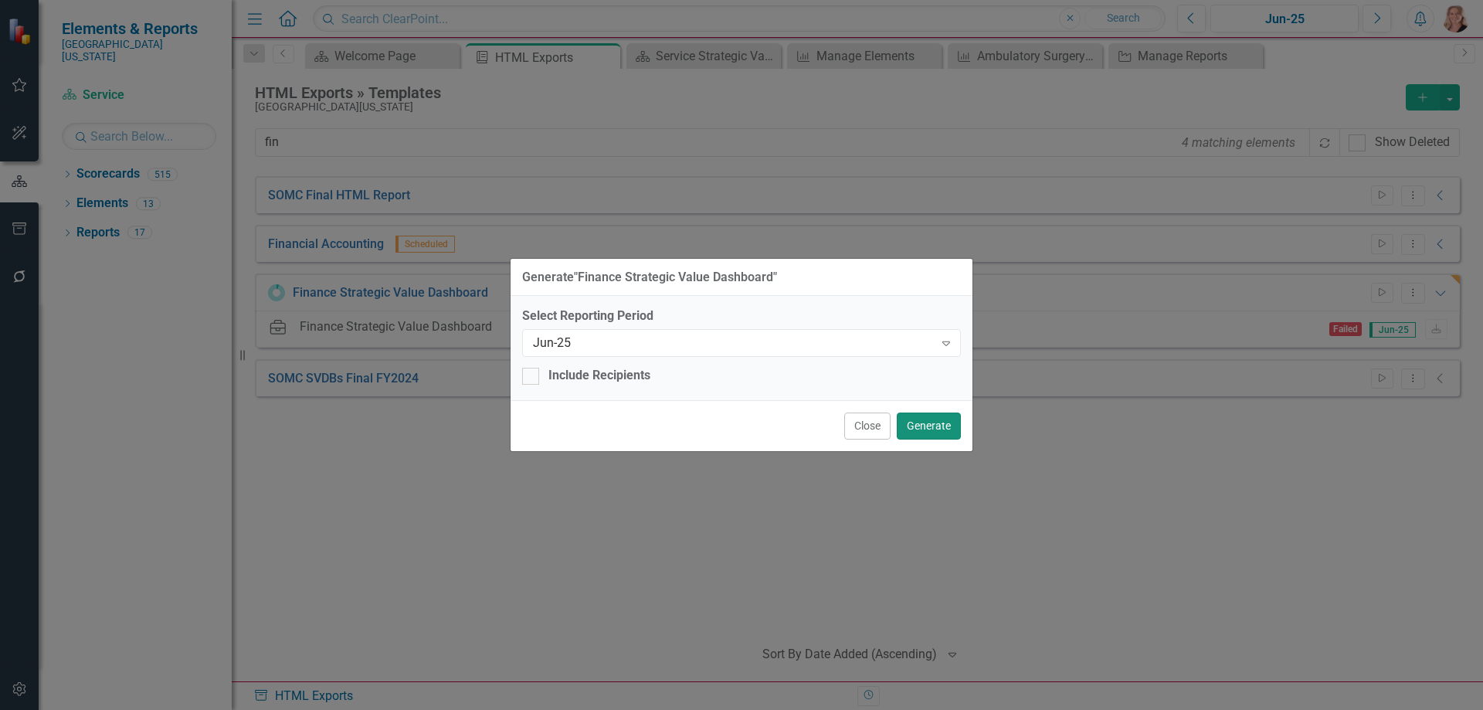
click at [944, 426] on button "Generate" at bounding box center [929, 425] width 64 height 27
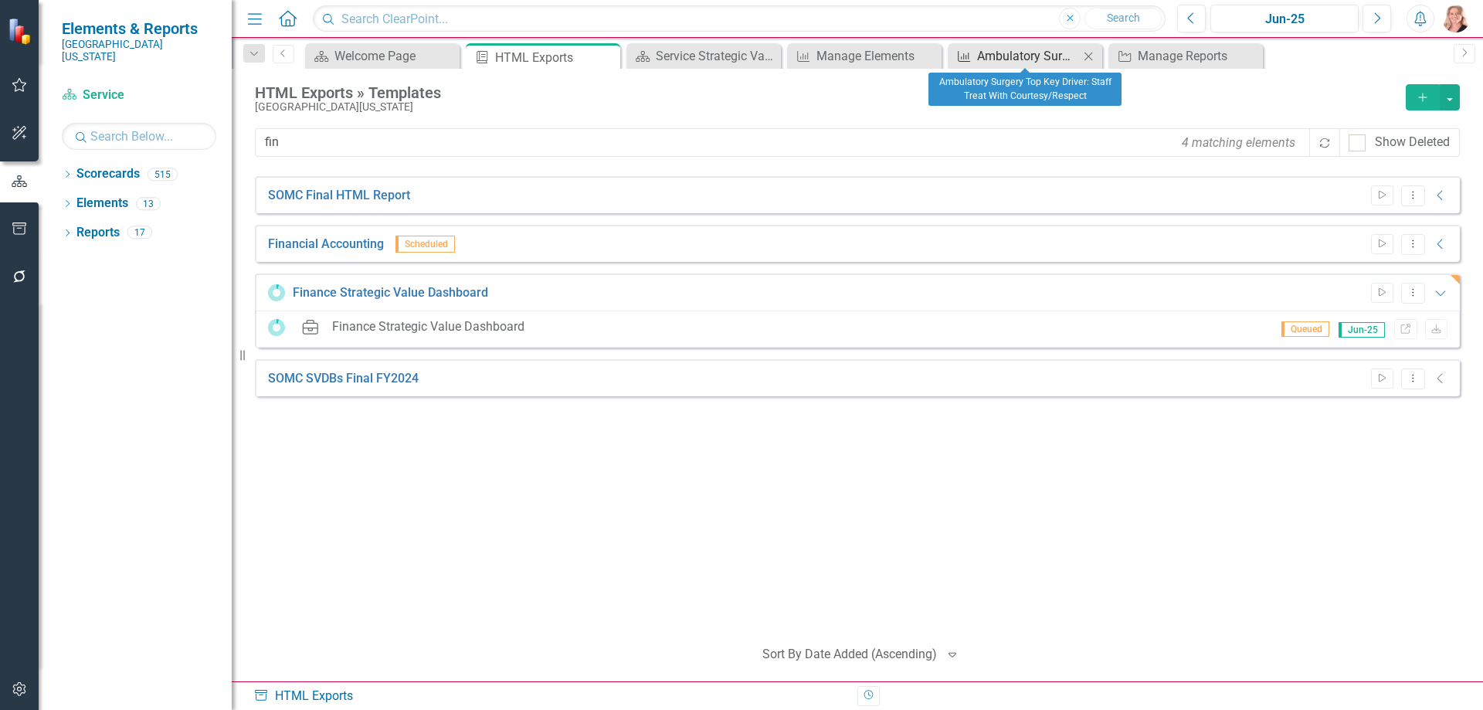
click at [1020, 57] on div "Ambulatory Surgery Top Key Driver: Staff Treat With Courtesy/Respect" at bounding box center [1028, 55] width 102 height 19
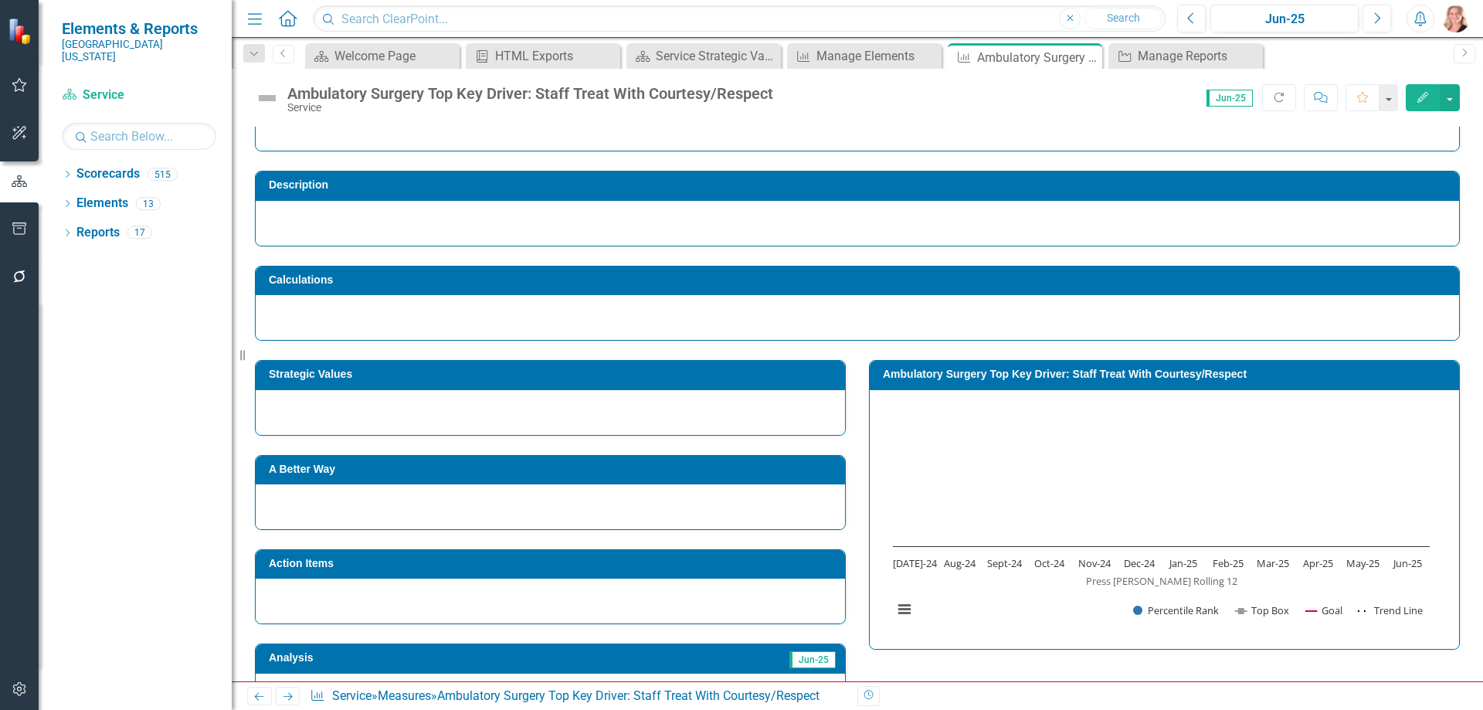
scroll to position [77, 0]
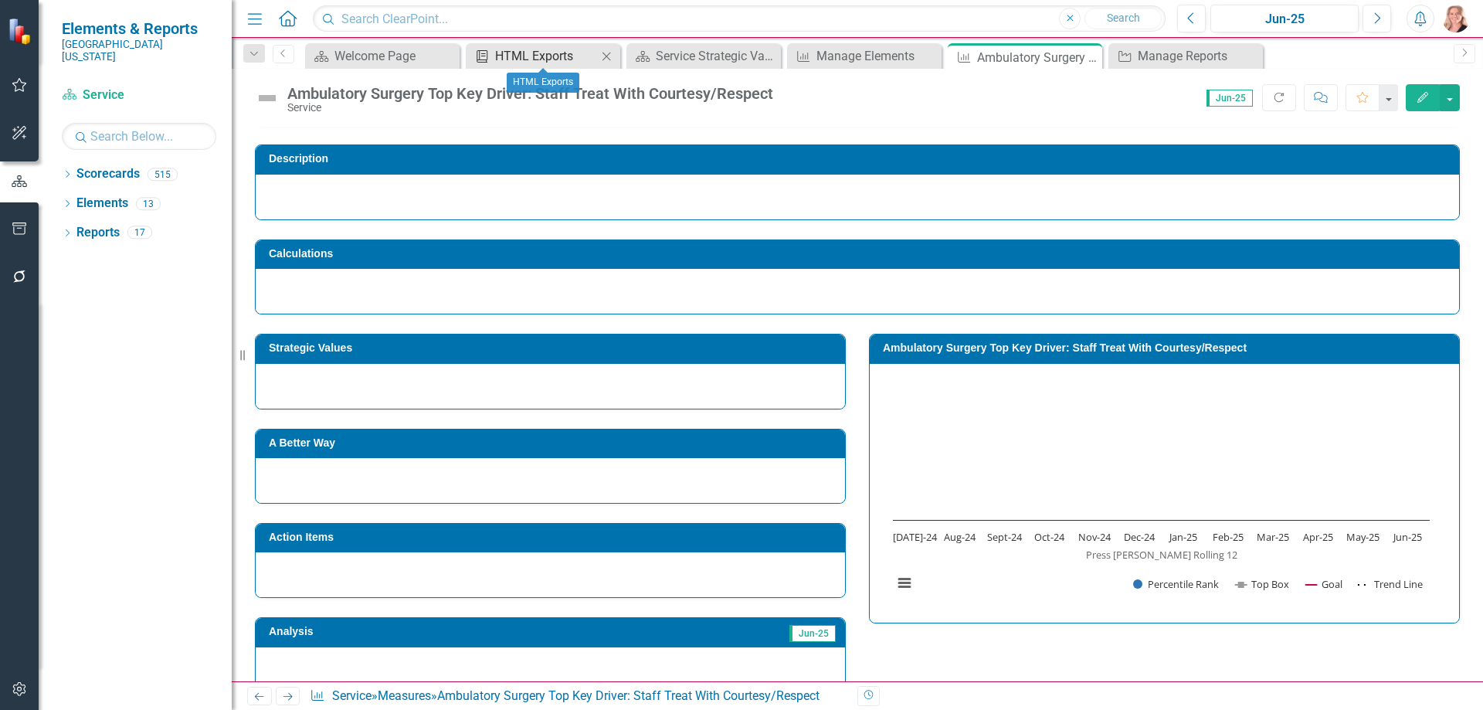
click at [527, 59] on div "HTML Exports" at bounding box center [546, 55] width 102 height 19
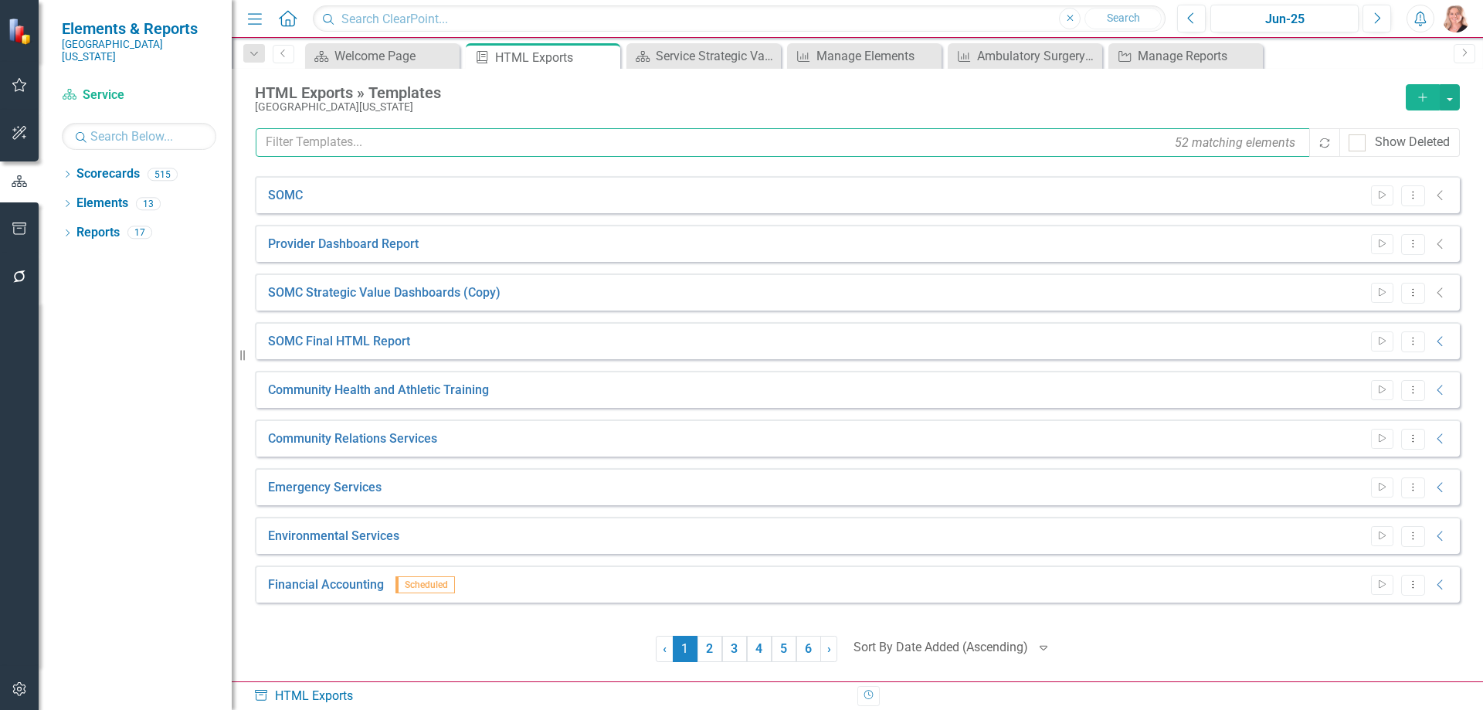
click at [349, 129] on input "text" at bounding box center [784, 142] width 1056 height 29
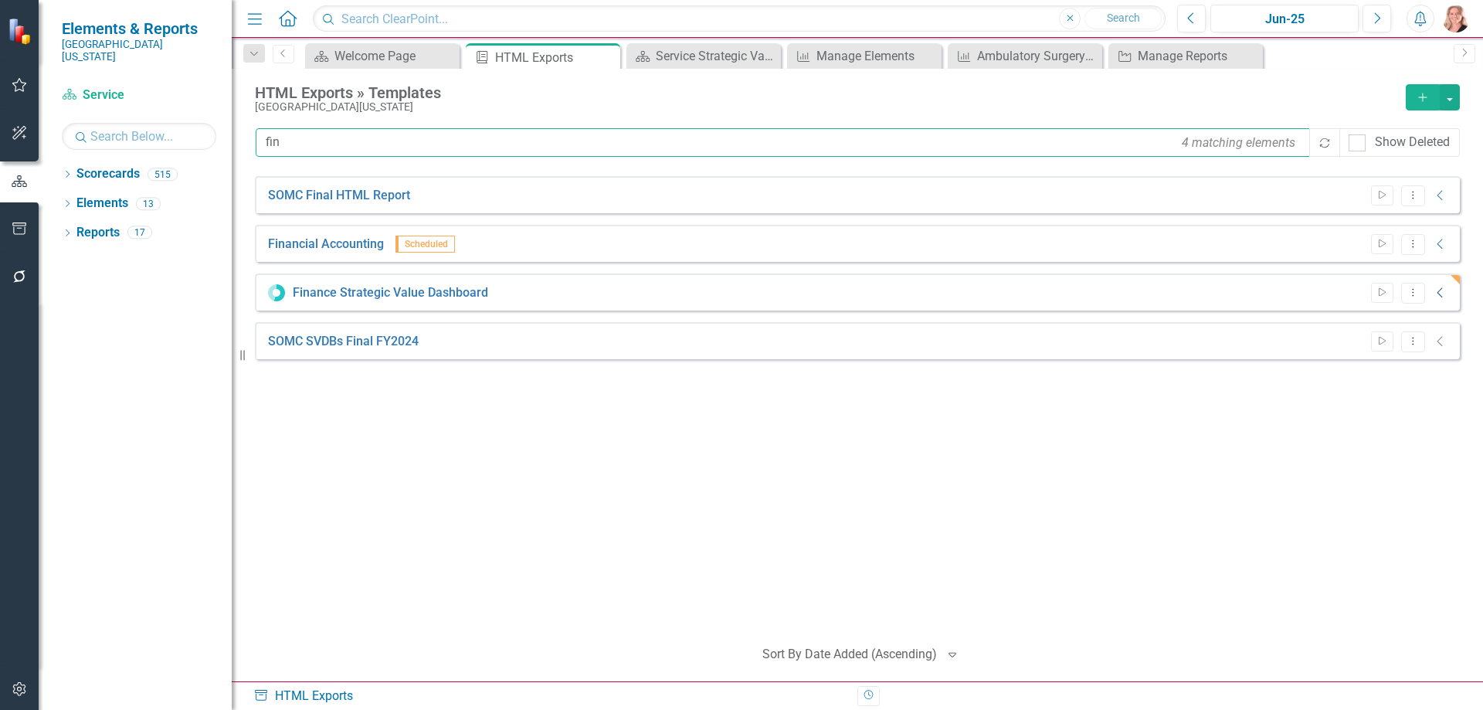
type input "fin"
click at [1443, 293] on icon "Collapse" at bounding box center [1440, 293] width 15 height 12
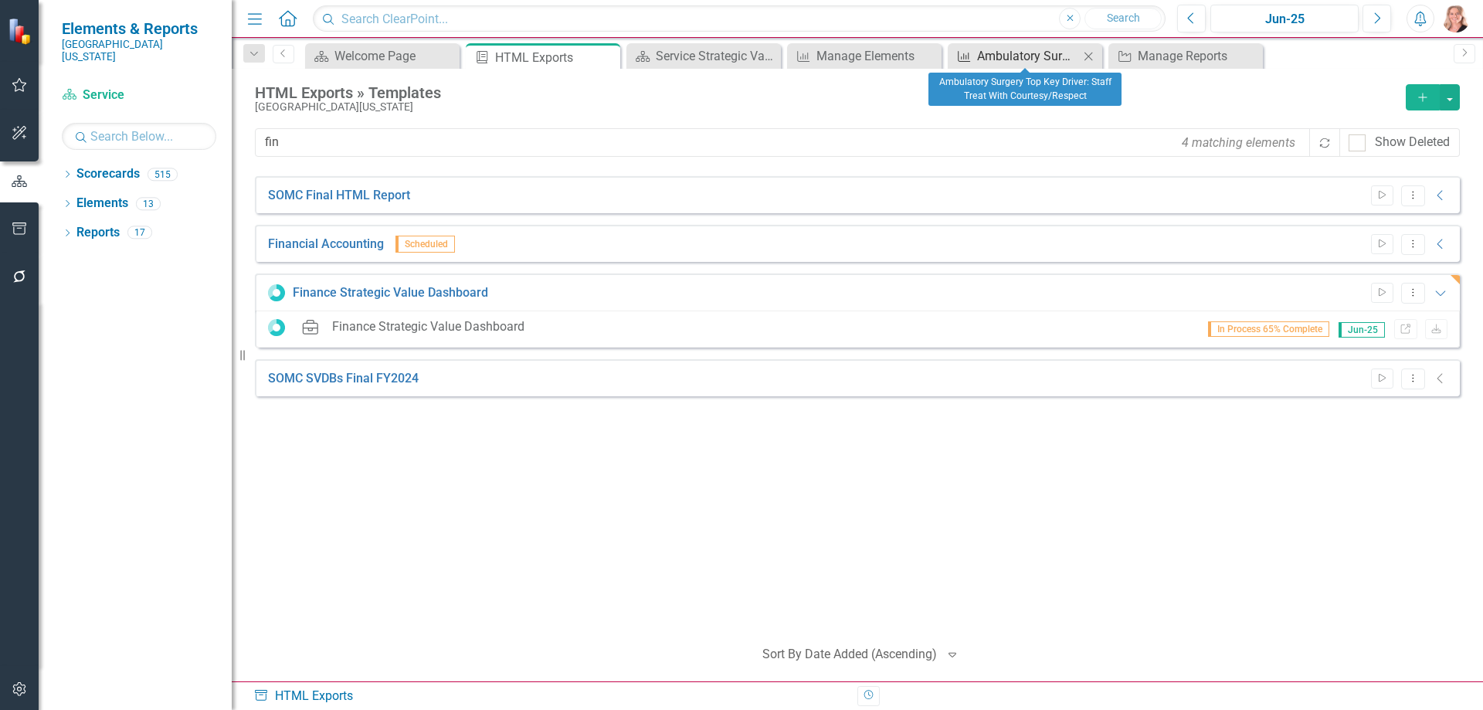
click at [1019, 59] on div "Ambulatory Surgery Top Key Driver: Staff Treat With Courtesy/Respect" at bounding box center [1028, 55] width 102 height 19
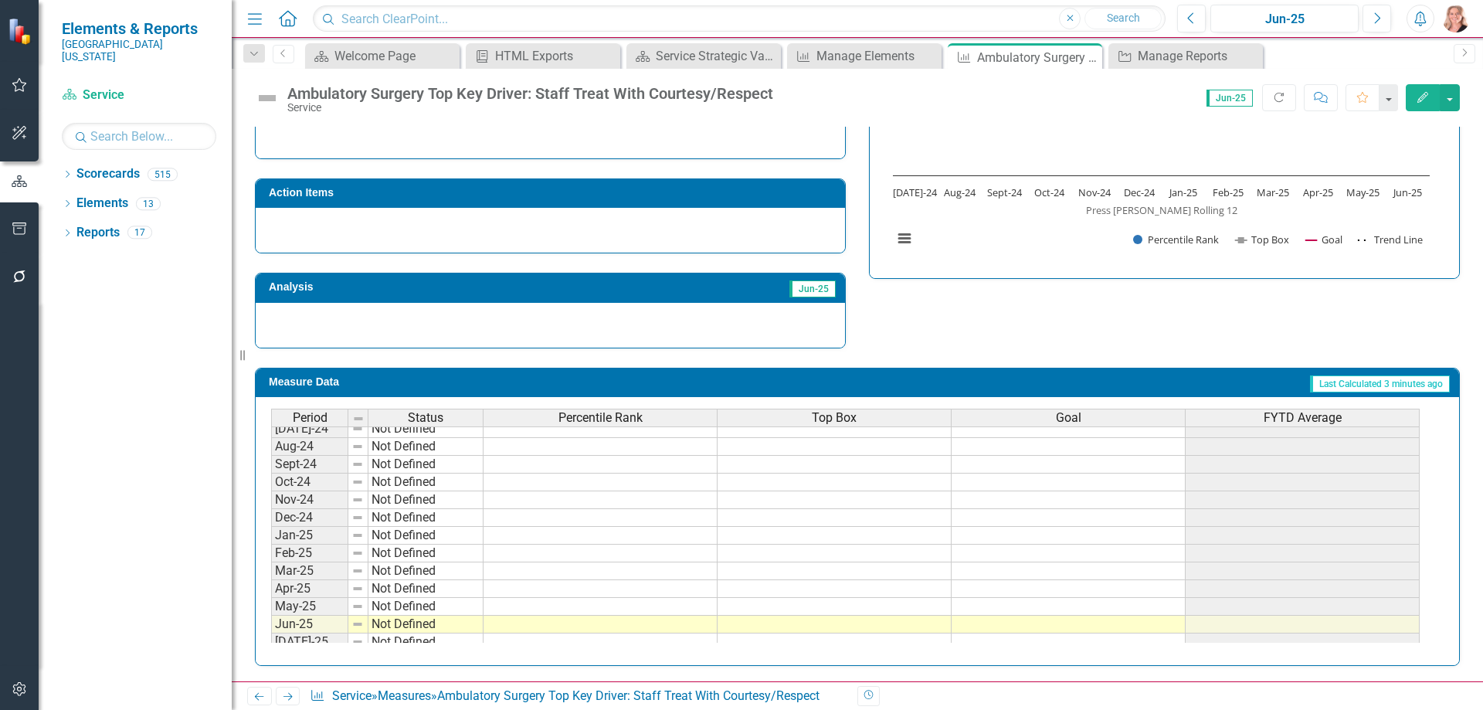
scroll to position [639, 0]
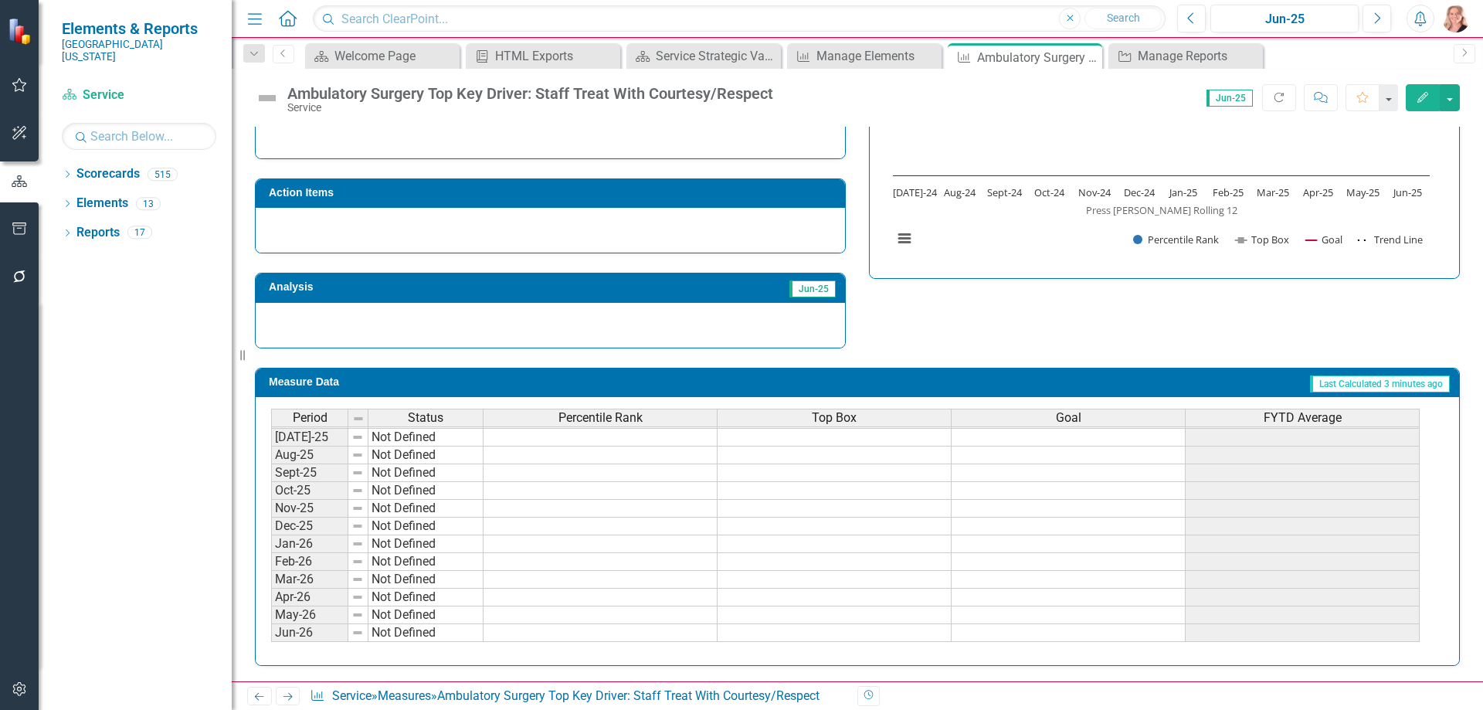
click at [1030, 442] on tbody "May-24 Not Defined Jun-24 Not Defined Jul-24 Not Defined Aug-24 Not Defined Sep…" at bounding box center [845, 410] width 1148 height 463
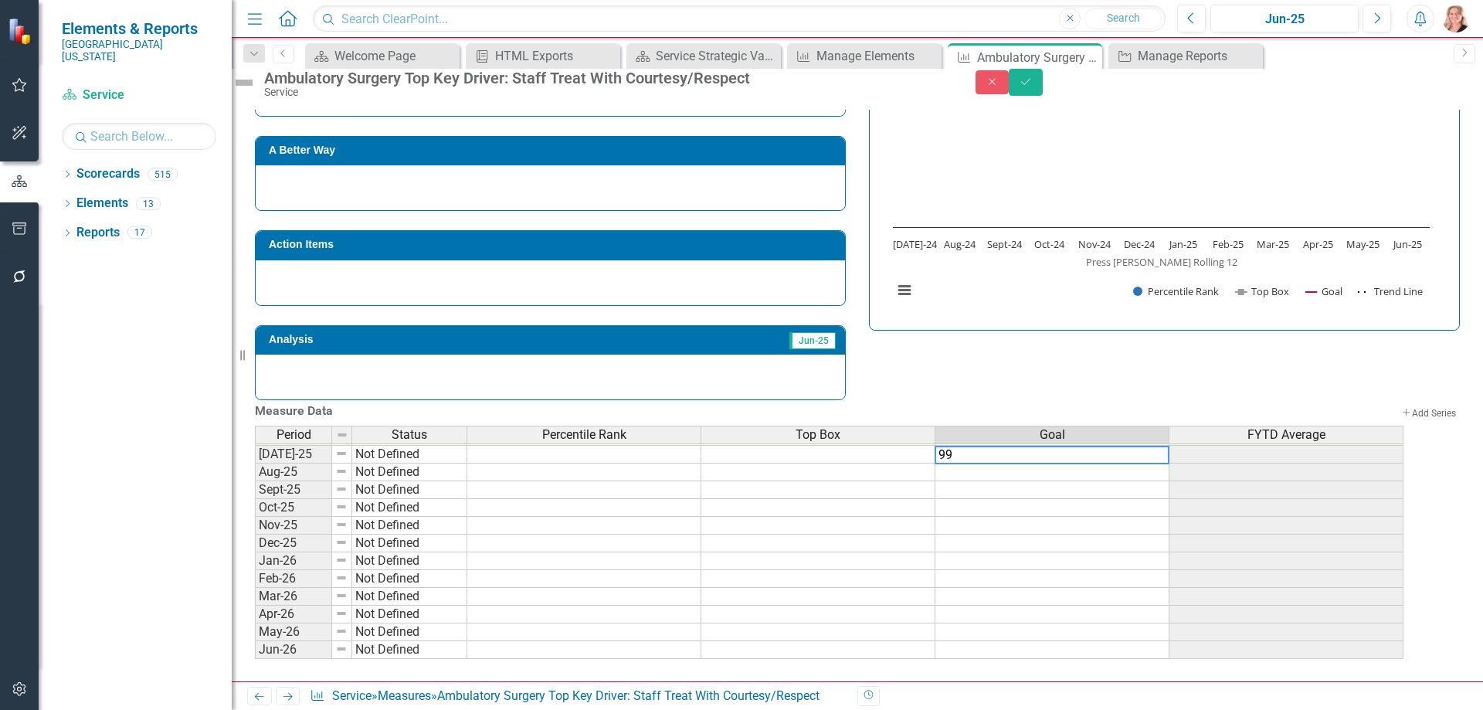
type textarea "99"
click at [1076, 484] on td at bounding box center [1052, 490] width 234 height 18
click at [1065, 446] on td "99.00" at bounding box center [1052, 455] width 234 height 18
drag, startPoint x: 1185, startPoint y: 455, endPoint x: 1172, endPoint y: 659, distance: 204.3
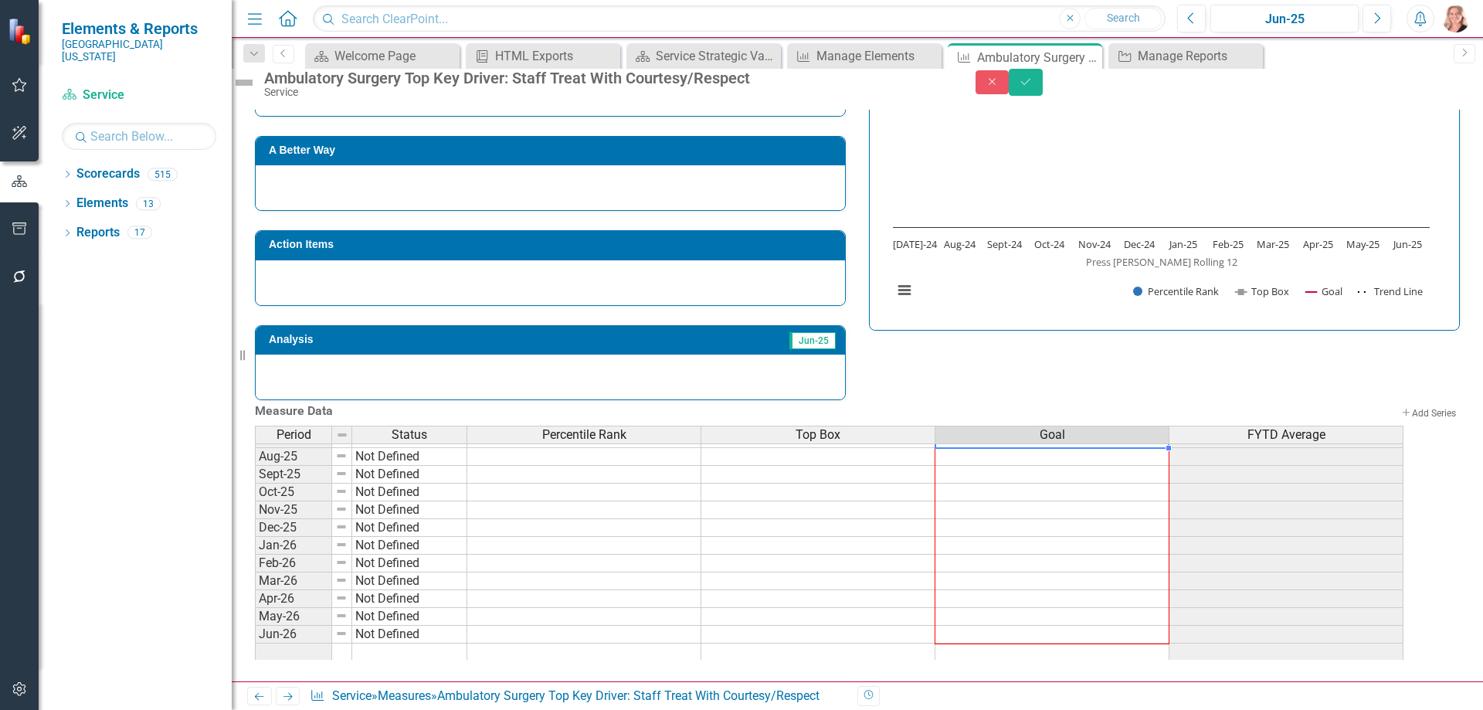
click at [1172, 659] on div "Period Status Percentile Rank Top Box Goal FYTD Average Jun-24 Not Defined Jul-…" at bounding box center [857, 543] width 1205 height 234
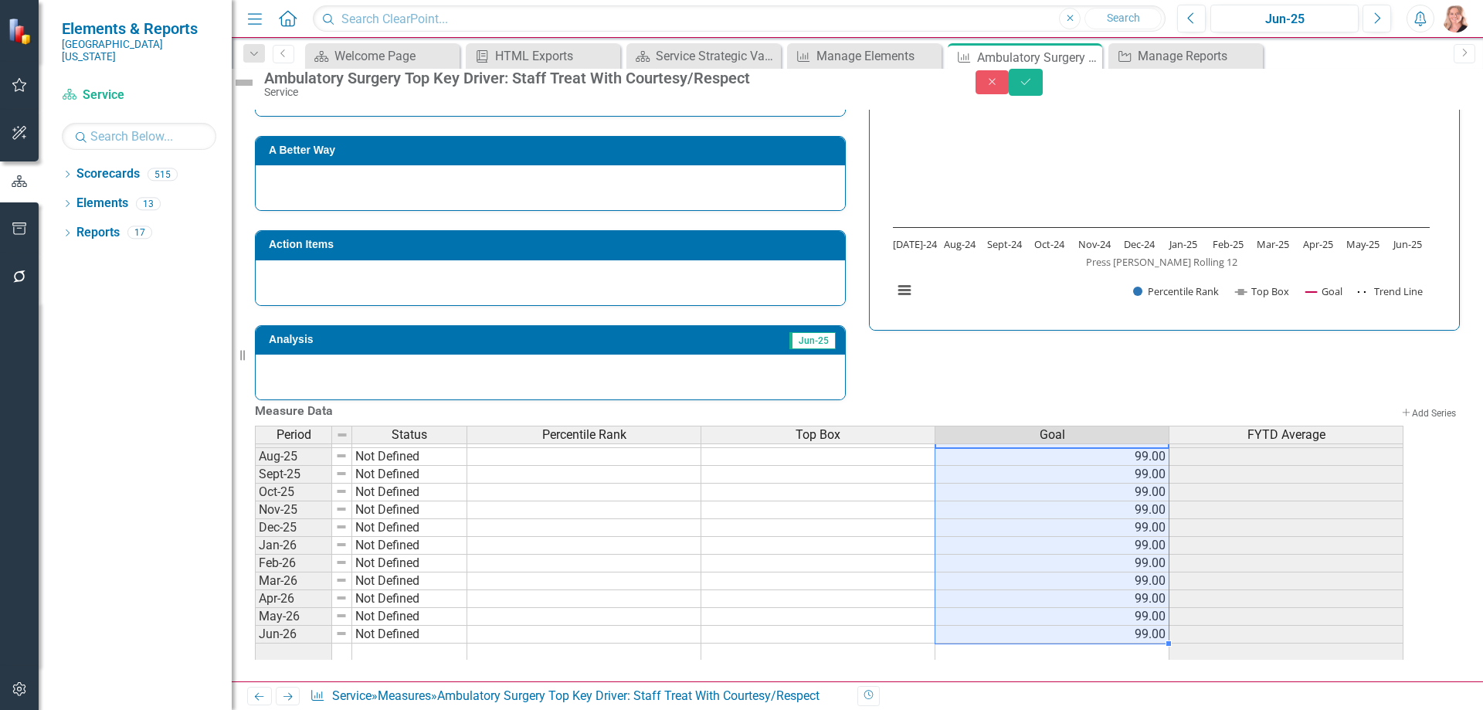
type textarea "99"
click at [1043, 96] on button "Save" at bounding box center [1026, 82] width 34 height 27
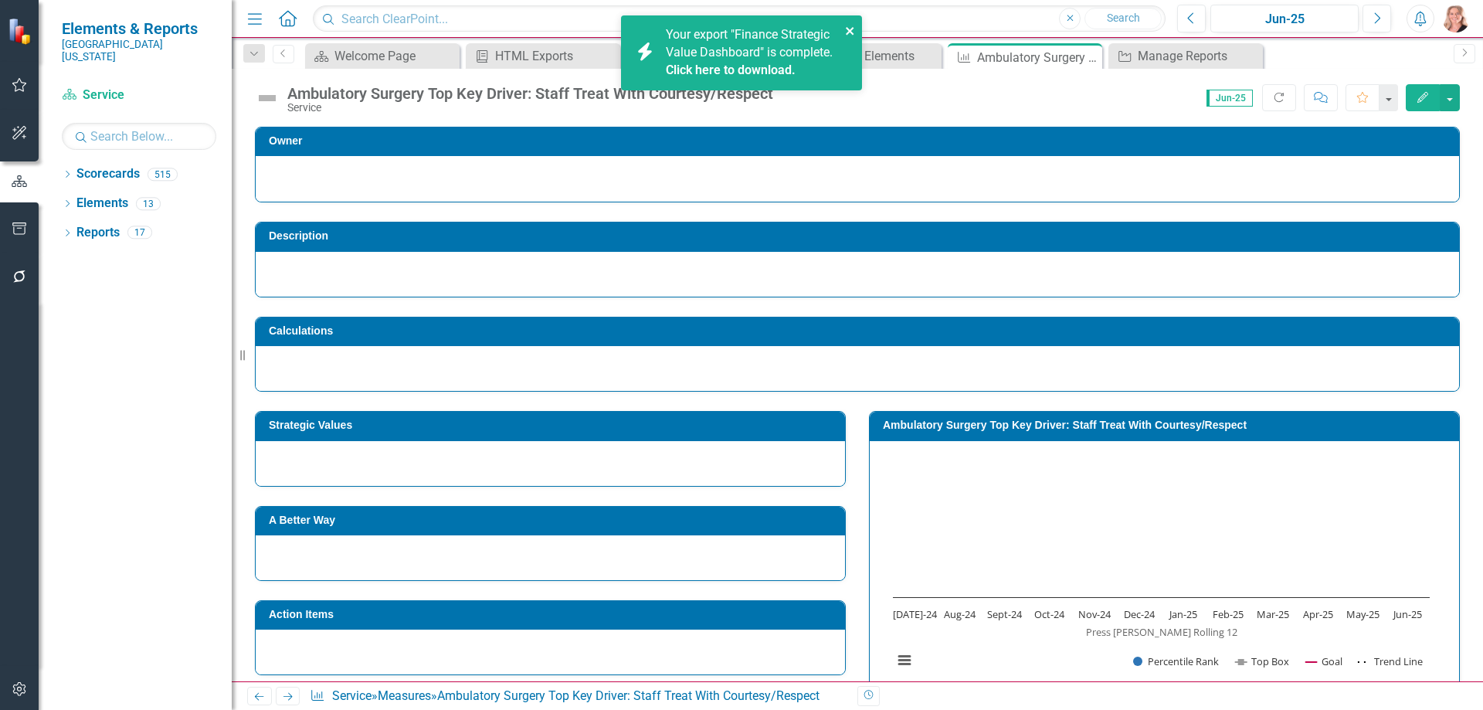
click at [851, 25] on icon "close" at bounding box center [850, 31] width 11 height 12
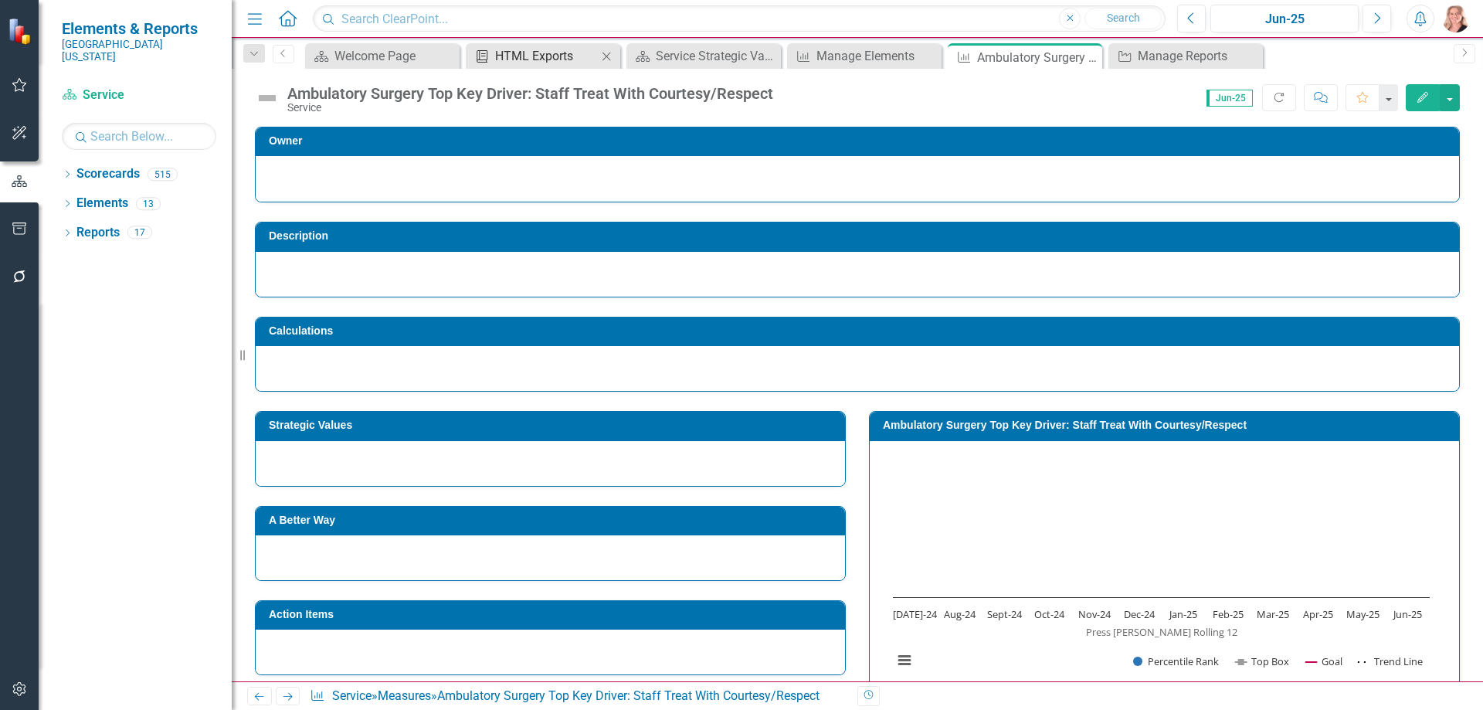
click at [532, 64] on div "HTML Exports" at bounding box center [546, 55] width 102 height 19
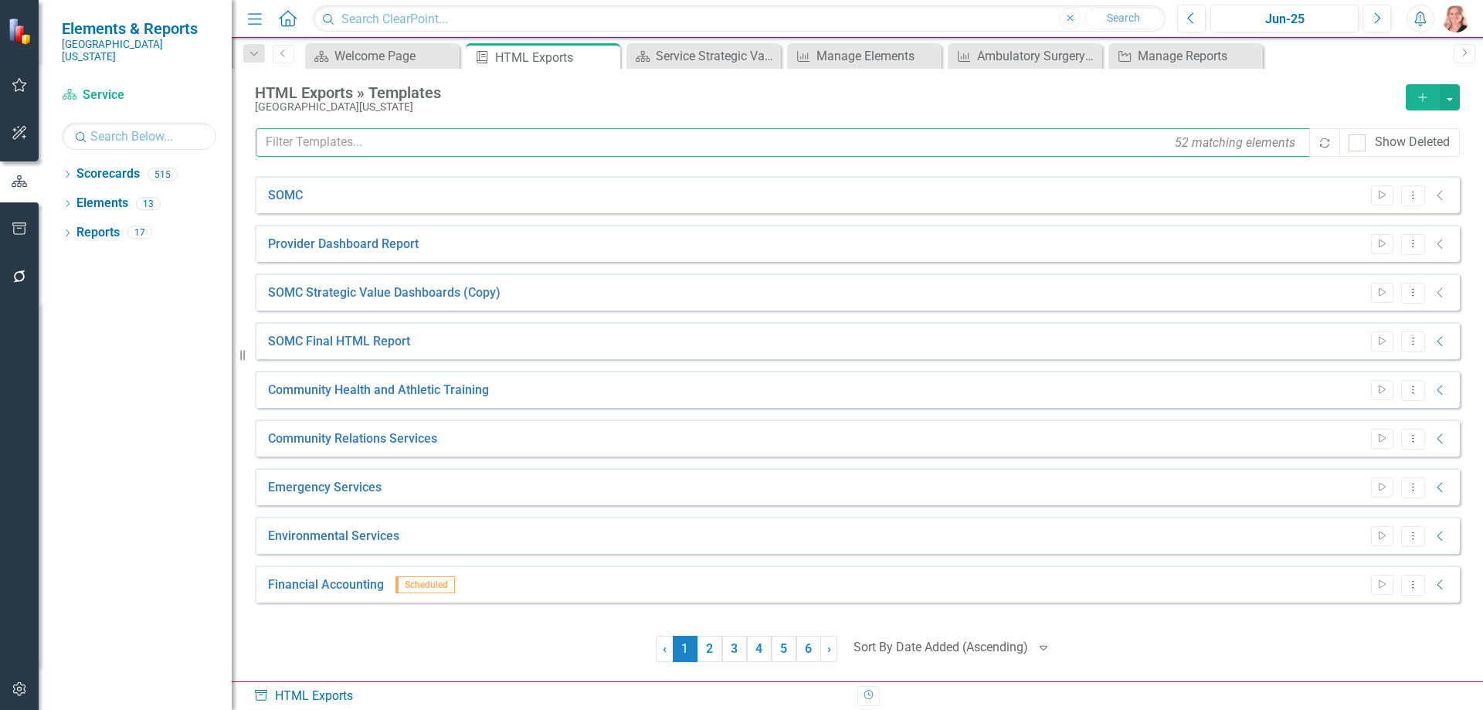
click at [452, 141] on input "text" at bounding box center [784, 142] width 1056 height 29
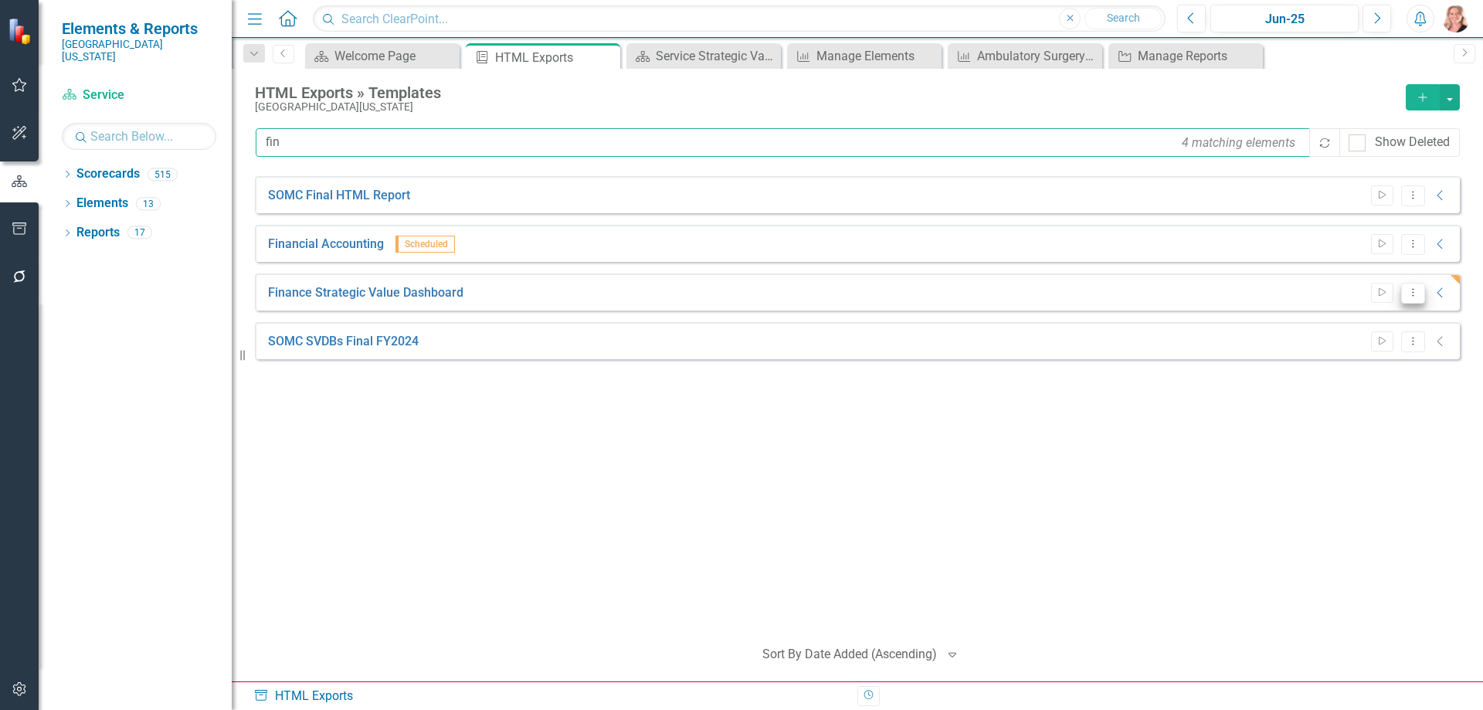
type input "fin"
click at [1420, 292] on button "Dropdown Menu" at bounding box center [1413, 293] width 24 height 21
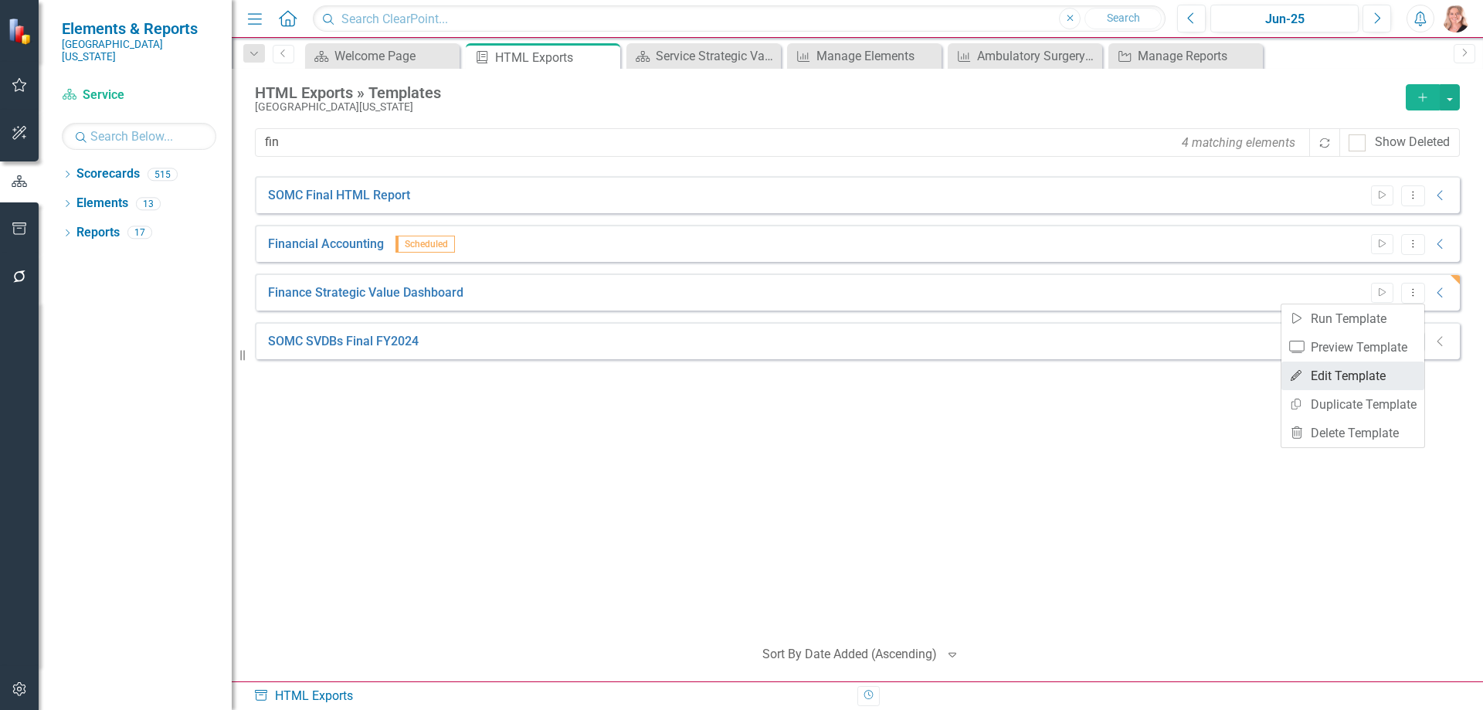
click at [1354, 365] on link "Edit Edit Template" at bounding box center [1352, 375] width 143 height 29
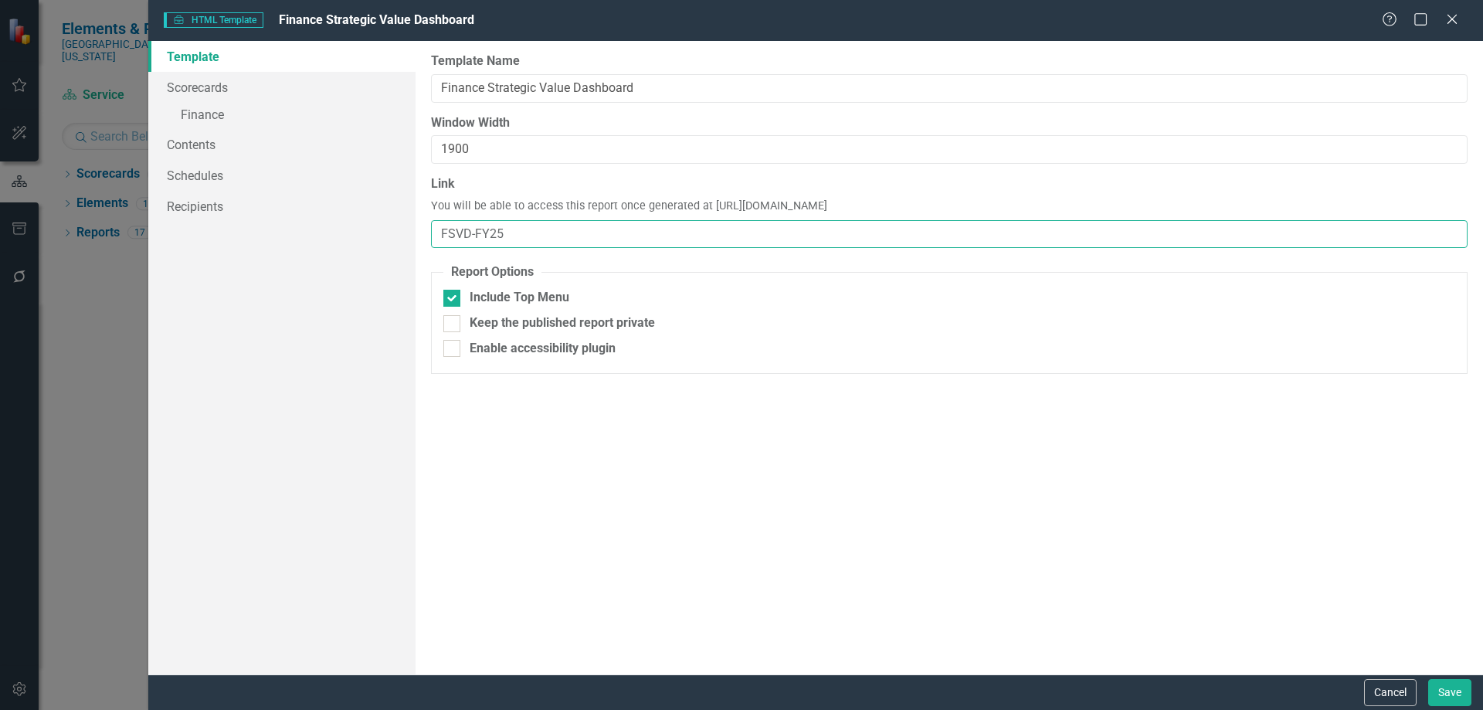
click at [561, 232] on input "FSVD-FY25" at bounding box center [949, 234] width 1036 height 29
type input "FSVD"
click at [212, 170] on link "Schedules" at bounding box center [281, 175] width 267 height 31
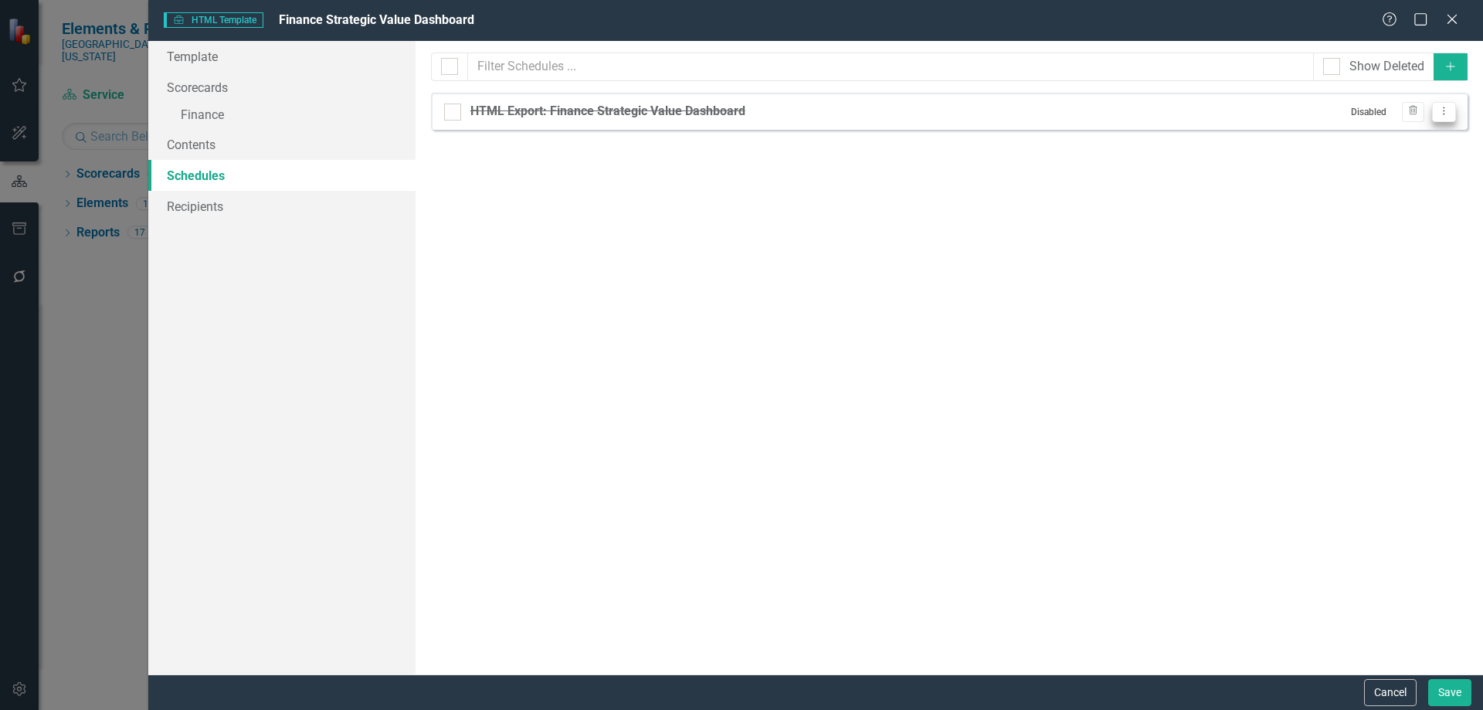
click at [1437, 113] on icon "Dropdown Menu" at bounding box center [1443, 111] width 13 height 10
click at [1403, 138] on link "Edit Edit Schedule" at bounding box center [1384, 137] width 142 height 29
select select "pm"
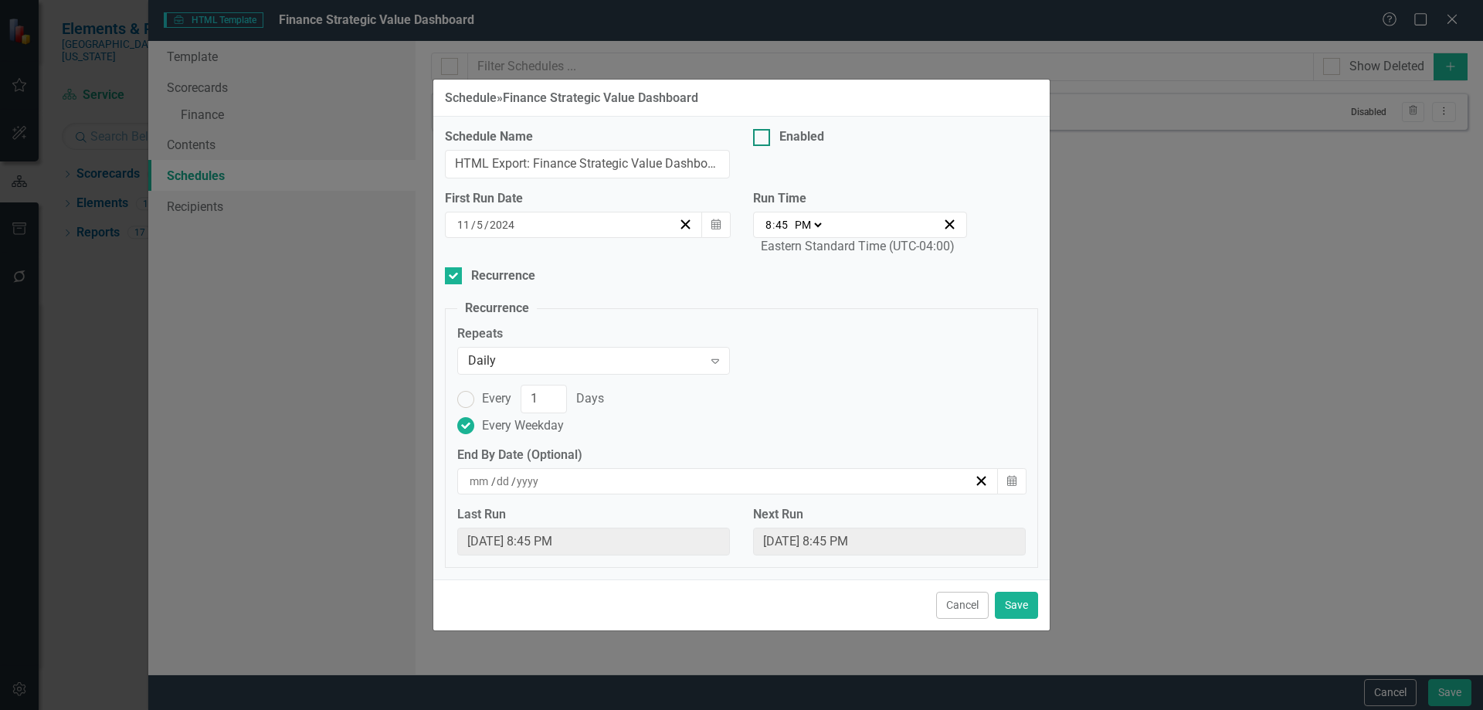
click at [757, 142] on div at bounding box center [761, 137] width 17 height 17
click at [757, 139] on input "Enabled" at bounding box center [758, 134] width 10 height 10
checkbox input "true"
click at [717, 227] on icon "button" at bounding box center [715, 224] width 9 height 11
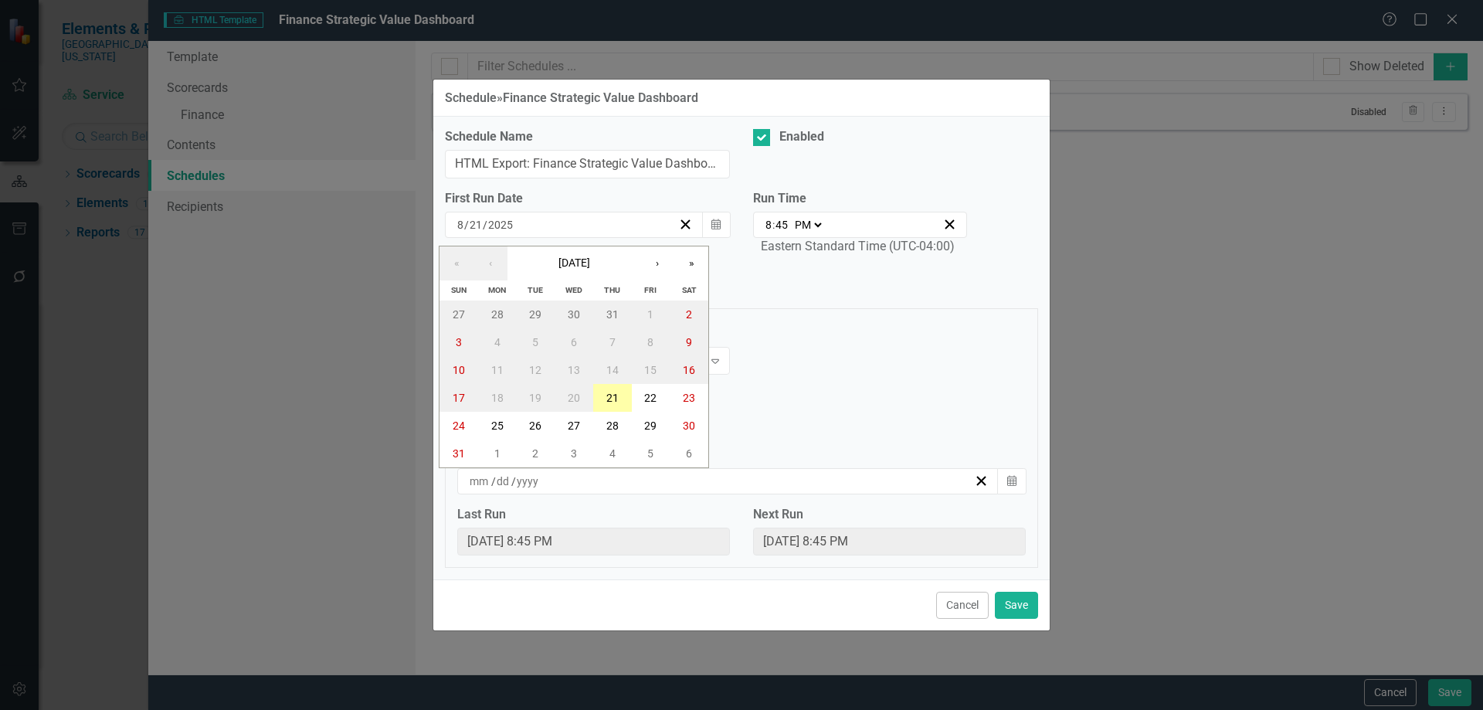
click at [609, 396] on abbr "21" at bounding box center [612, 398] width 12 height 12
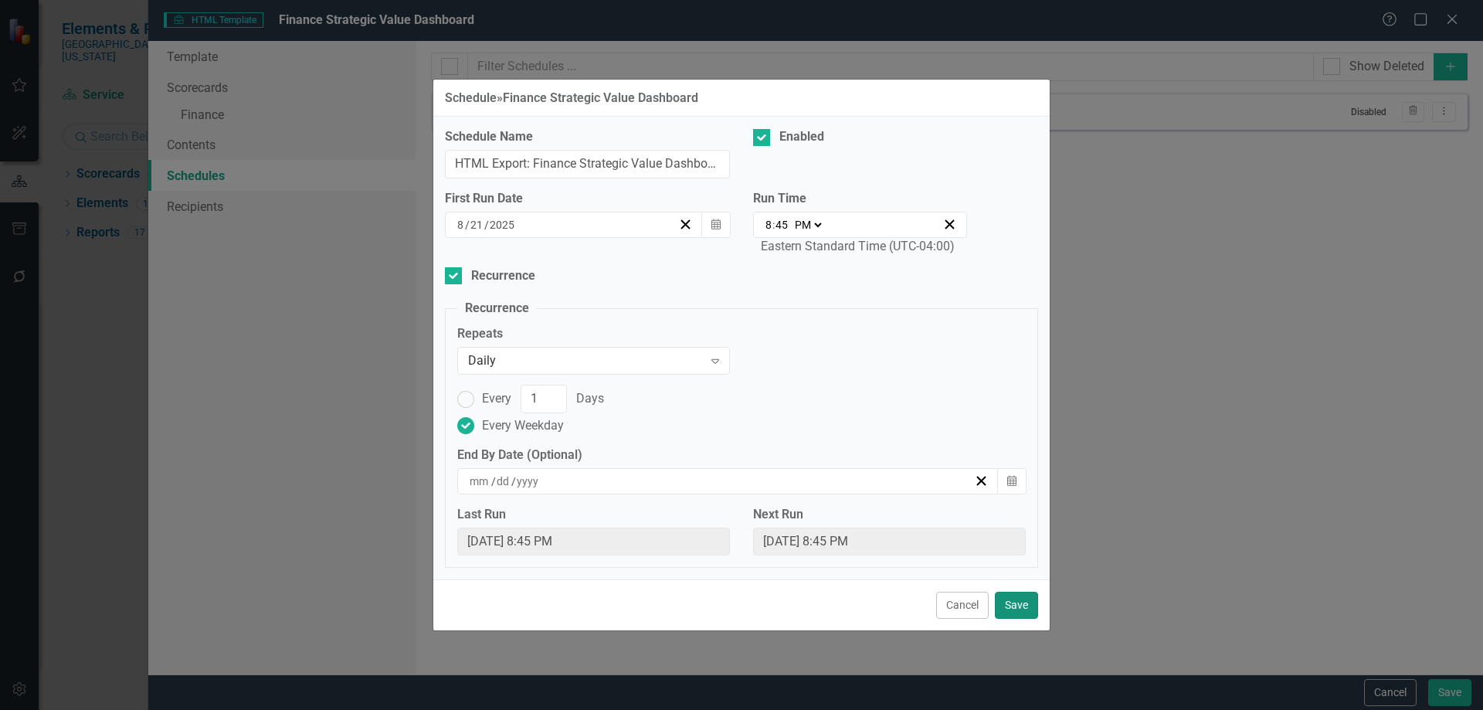
click at [1008, 602] on button "Save" at bounding box center [1016, 605] width 43 height 27
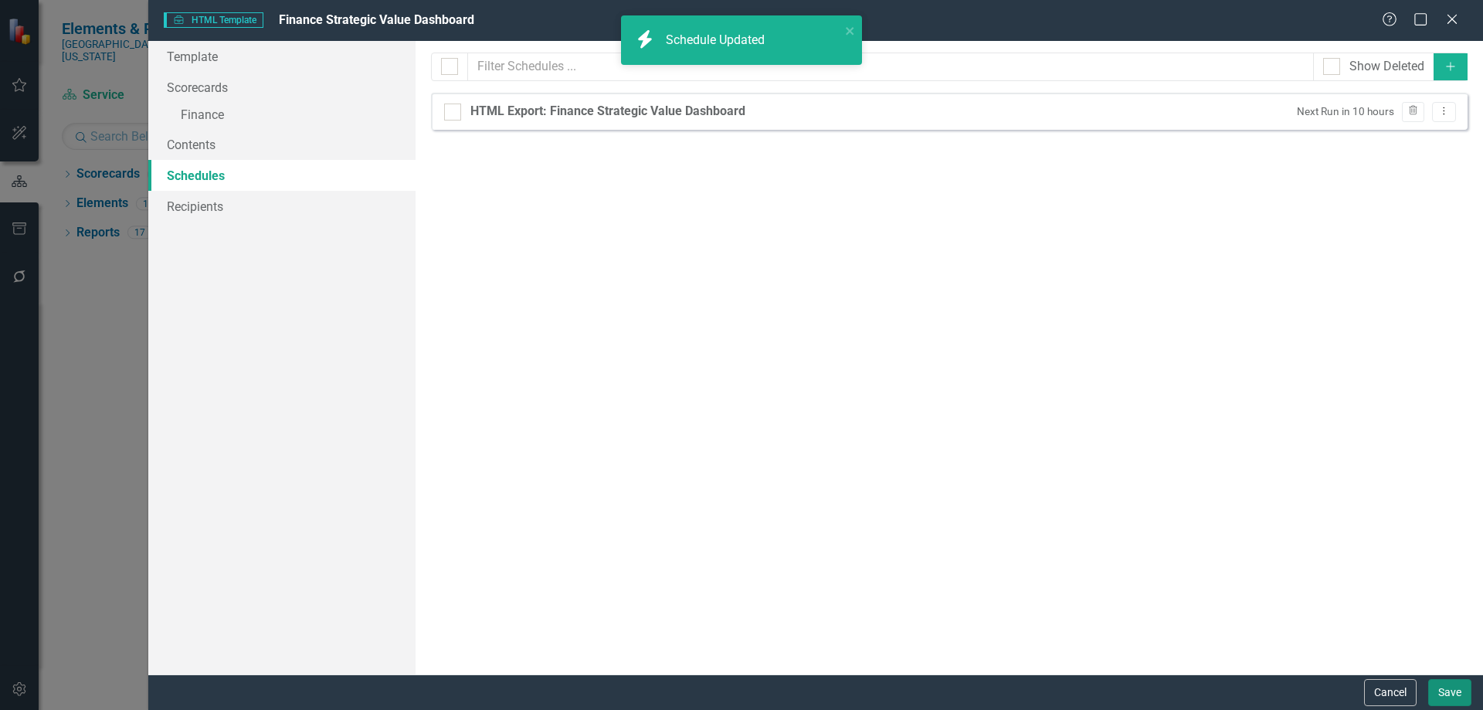
click at [1447, 687] on button "Save" at bounding box center [1449, 692] width 43 height 27
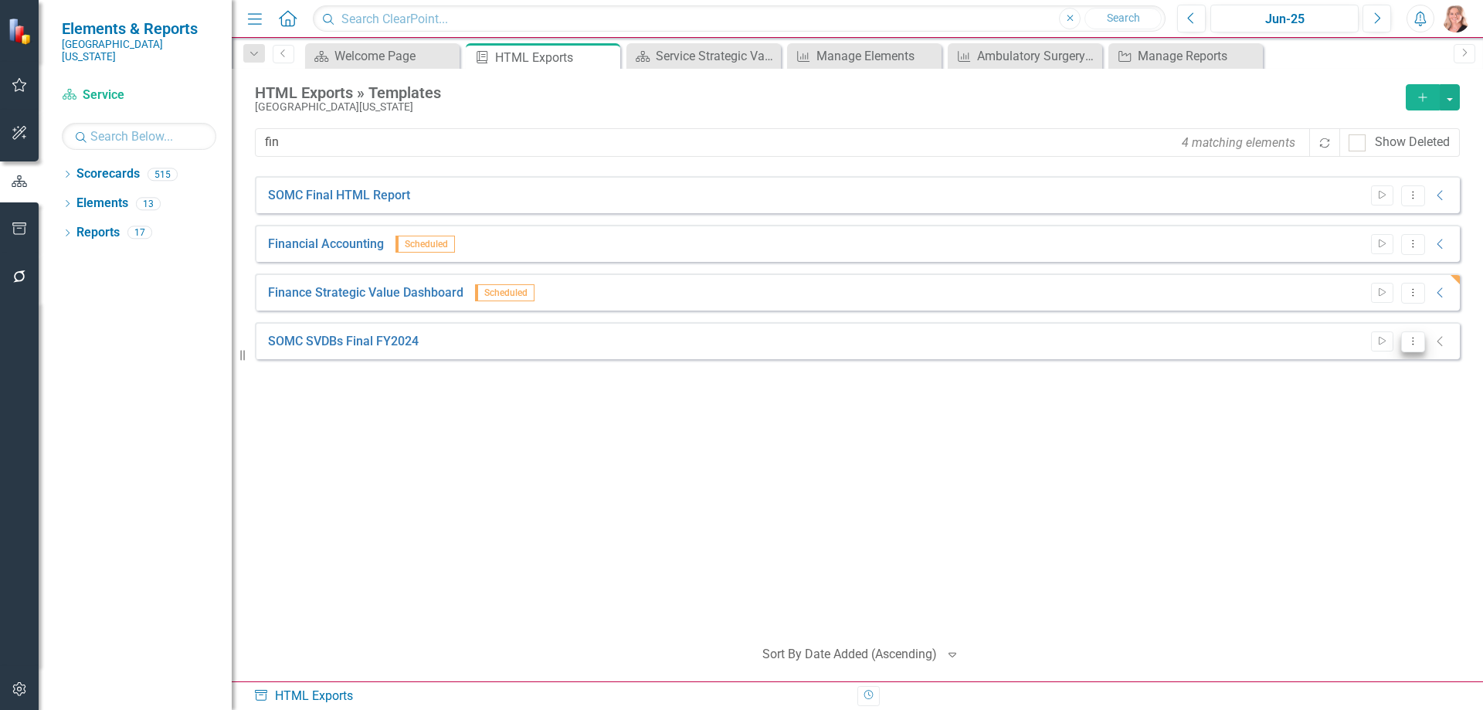
click at [1416, 345] on icon "Dropdown Menu" at bounding box center [1412, 341] width 13 height 10
click at [1378, 422] on link "Edit Edit Template" at bounding box center [1352, 424] width 143 height 29
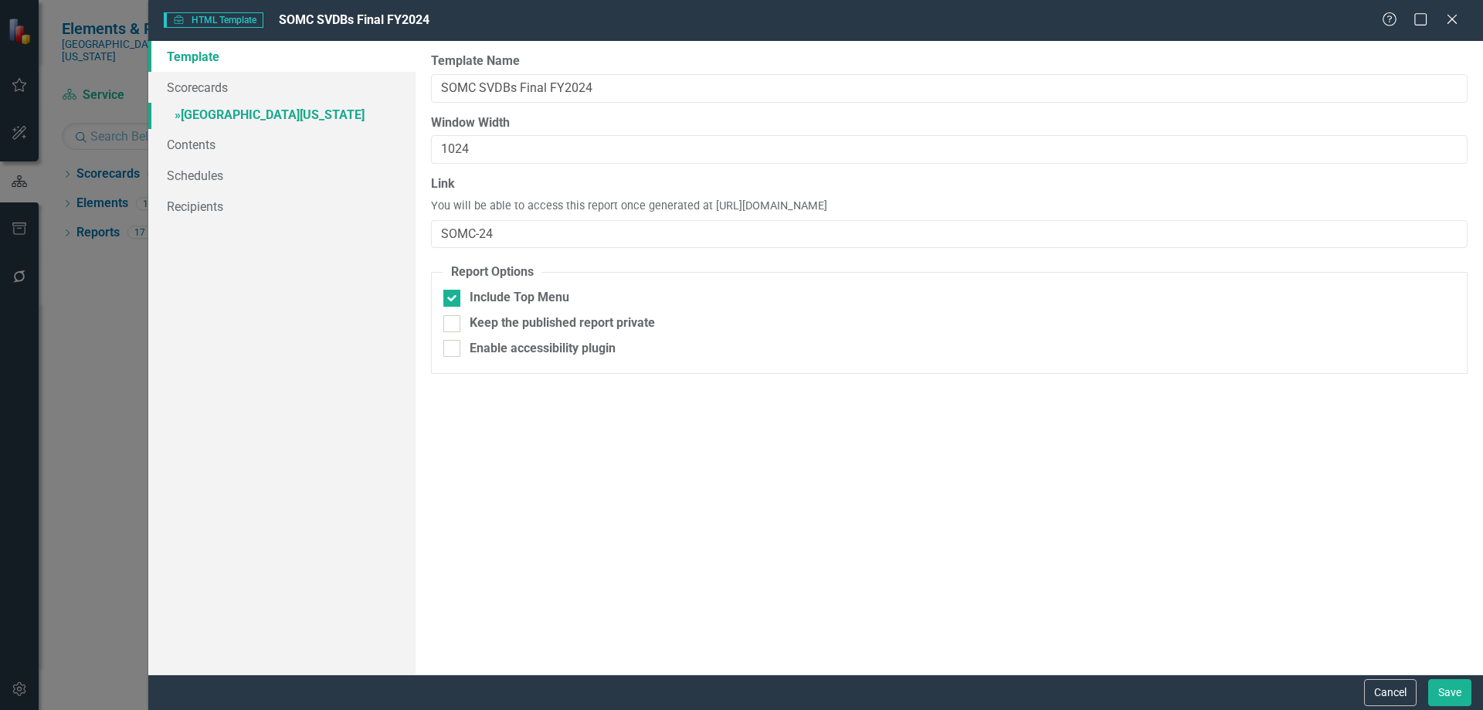
click at [321, 110] on link "» Southern Ohio Medical Center" at bounding box center [281, 116] width 267 height 27
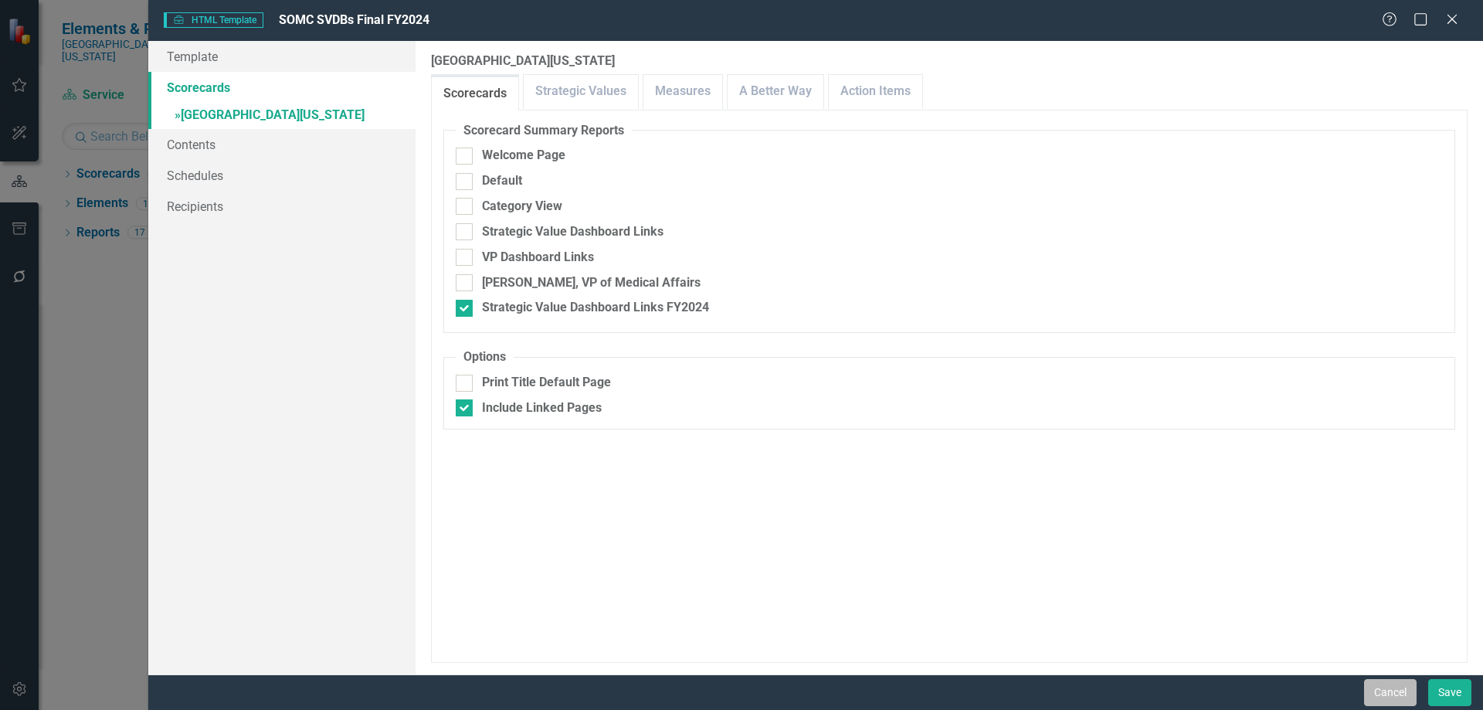
click at [1382, 700] on button "Cancel" at bounding box center [1390, 692] width 53 height 27
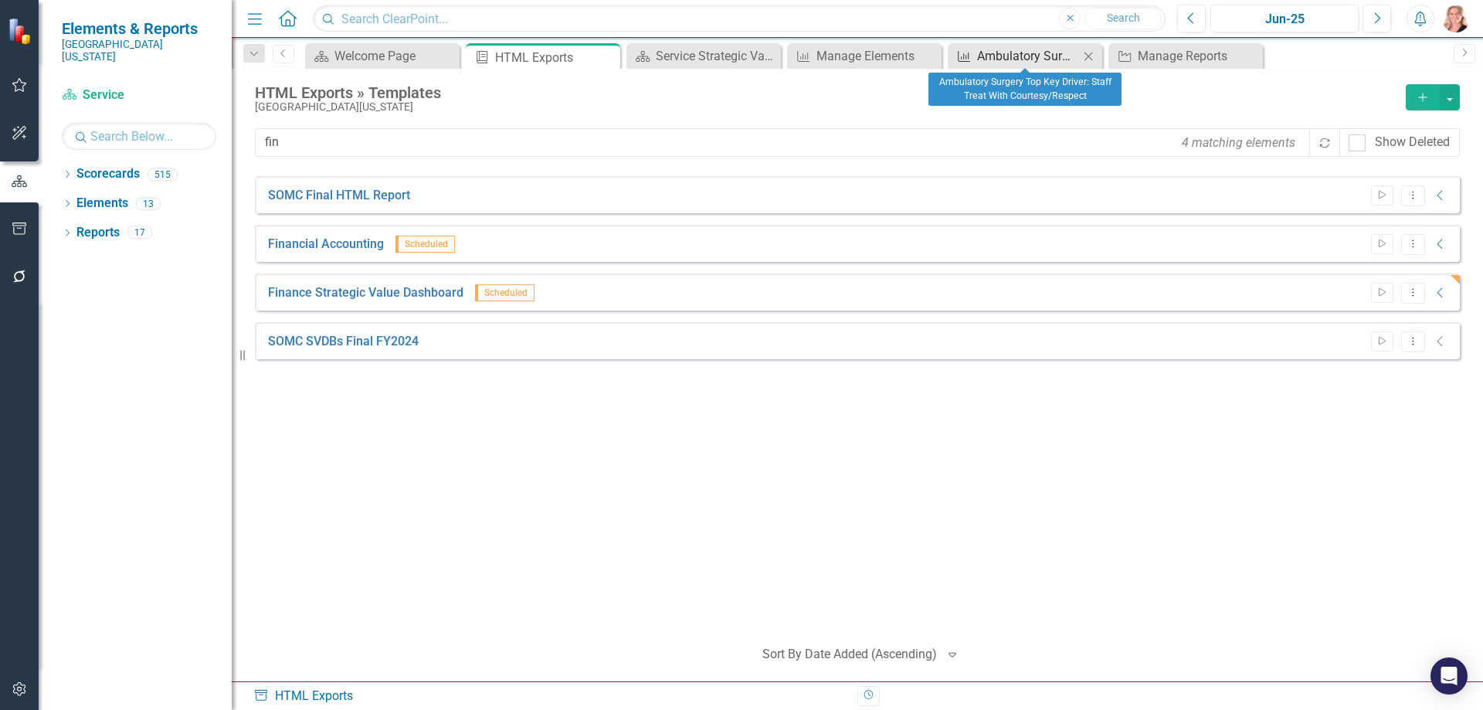
click at [1009, 58] on div "Ambulatory Surgery Top Key Driver: Staff Treat With Courtesy/Respect" at bounding box center [1028, 55] width 102 height 19
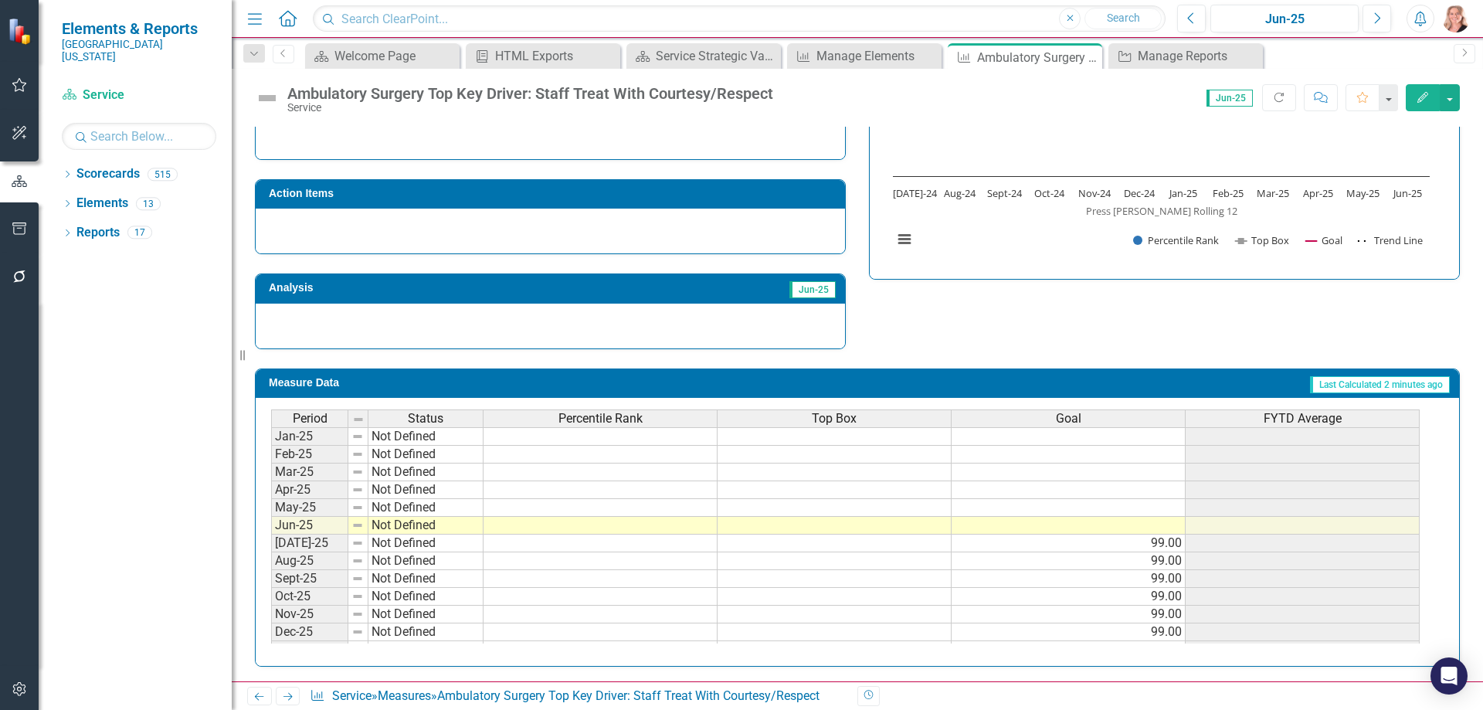
scroll to position [541, 0]
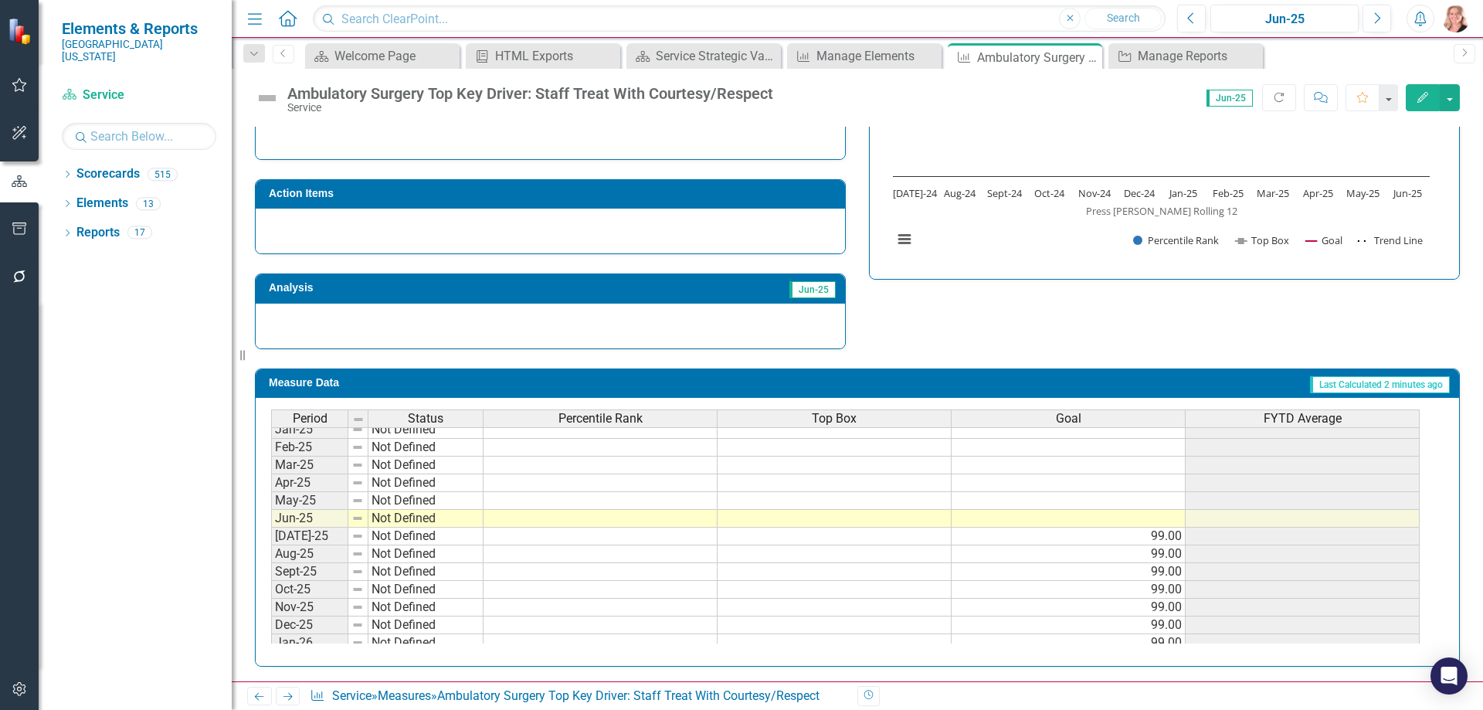
click at [616, 537] on tbody "Aug-23 Not Defined Sep-23 Not Defined Oct-23 Not Defined Nov-23 Not Defined Dec…" at bounding box center [845, 393] width 1148 height 551
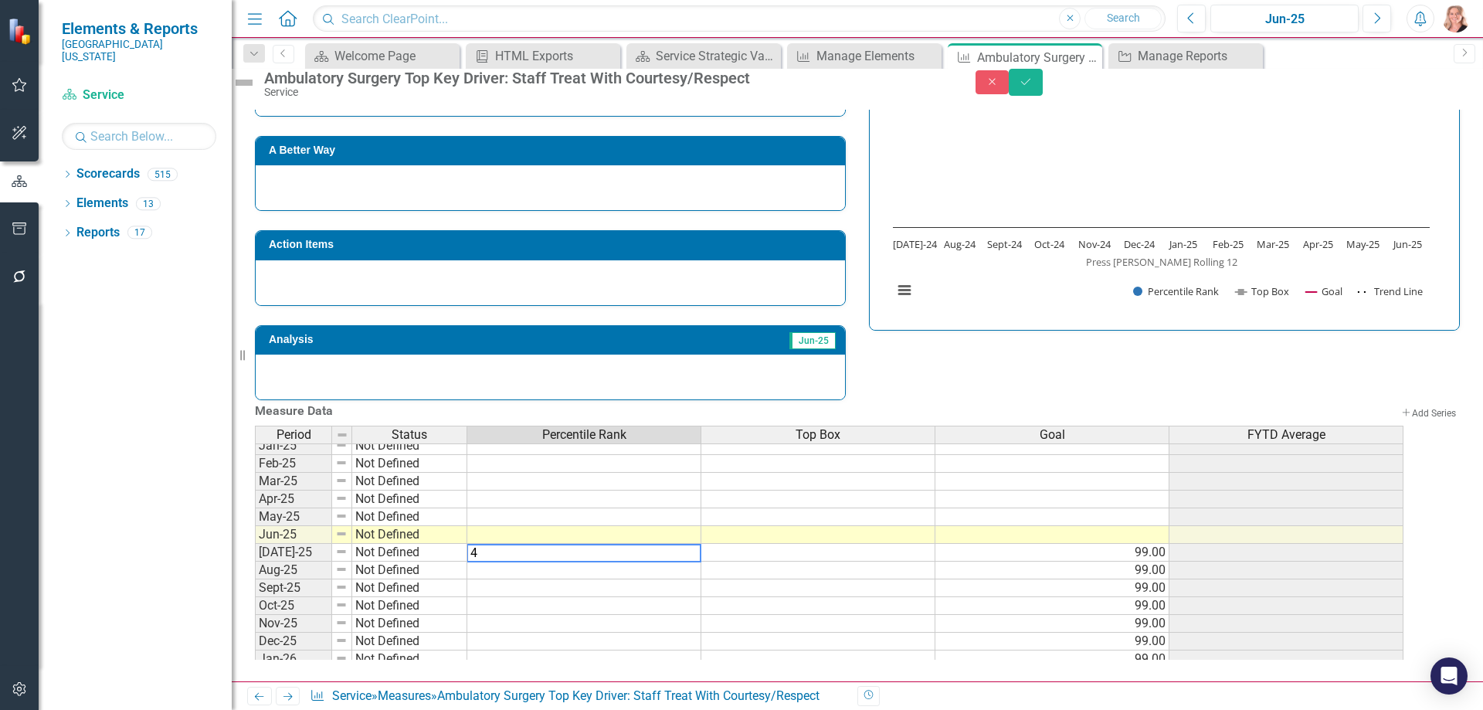
type textarea "47"
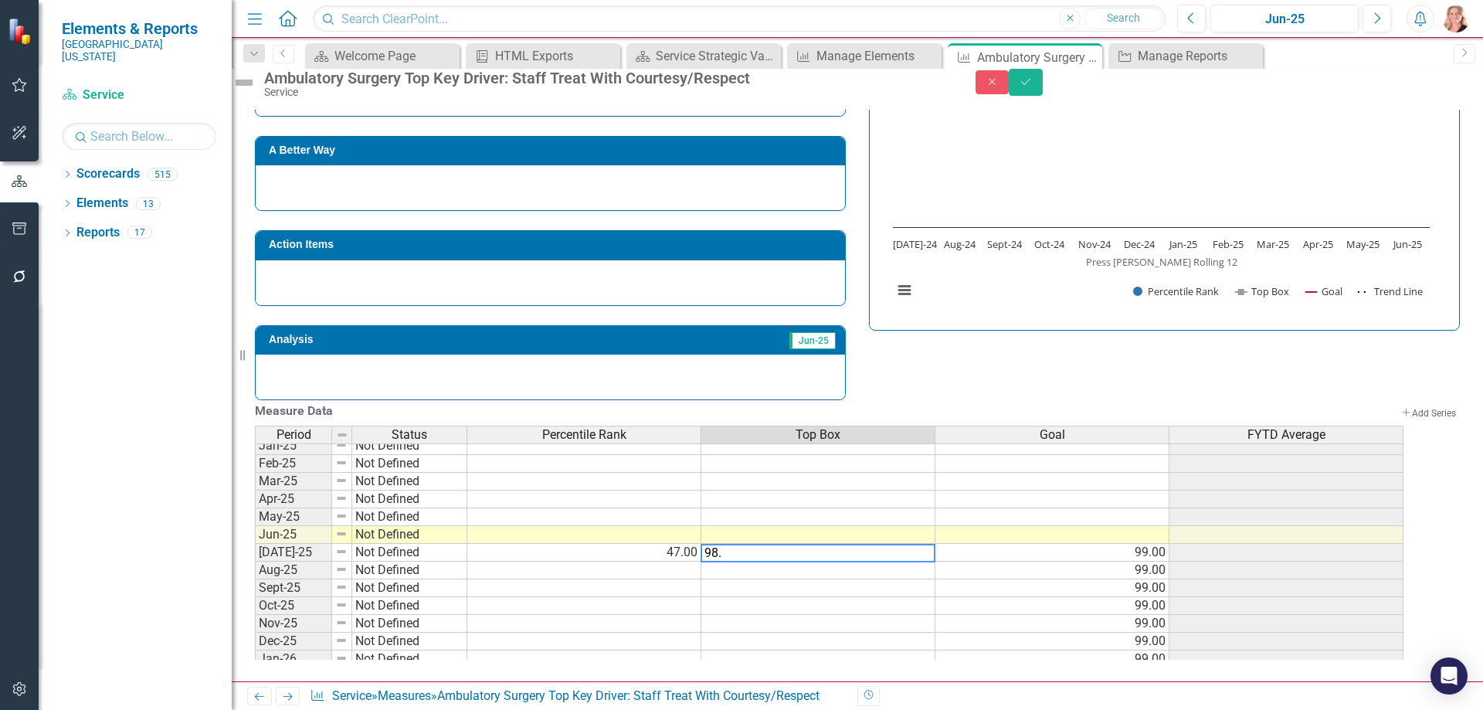
click at [758, 548] on textarea "98." at bounding box center [817, 553] width 235 height 19
type textarea "98.21"
click at [1043, 92] on button "Save" at bounding box center [1026, 82] width 34 height 27
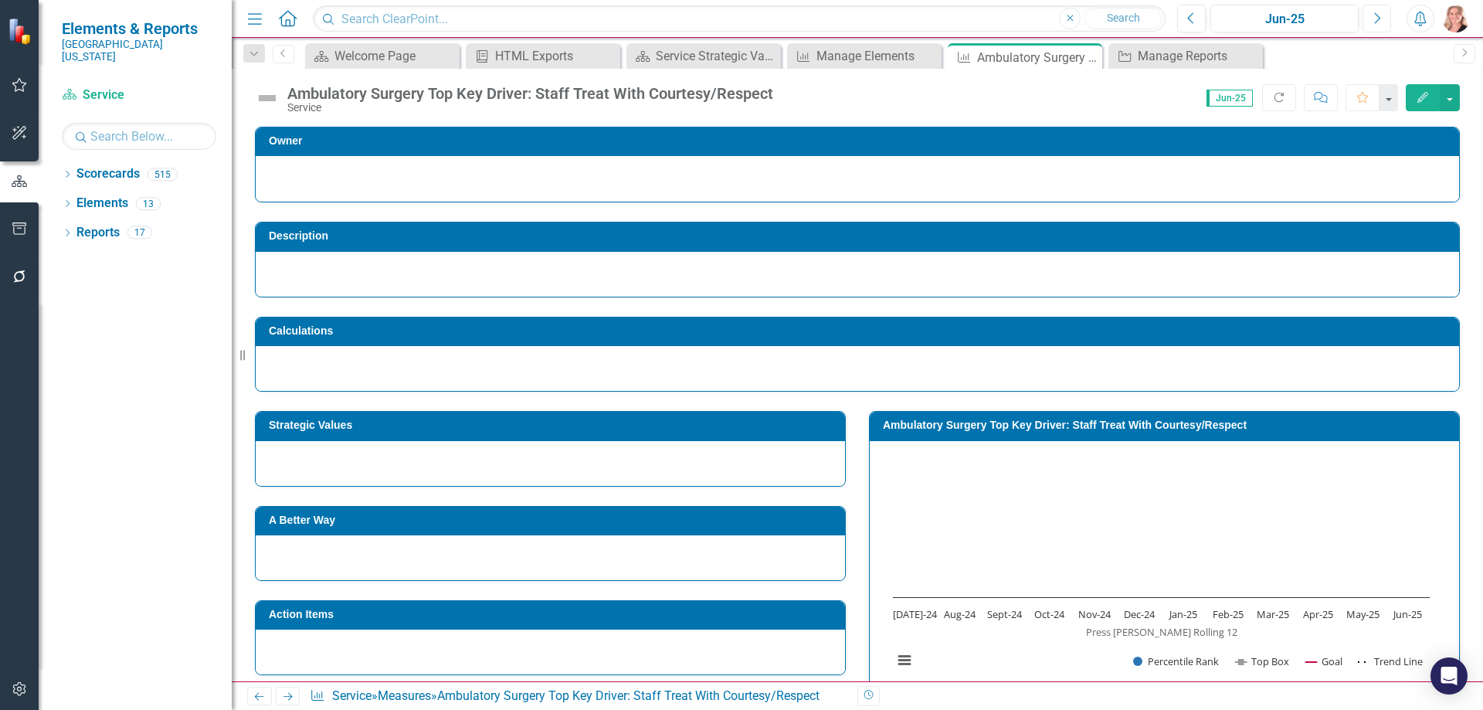
click at [1375, 20] on icon "Next" at bounding box center [1376, 19] width 8 height 14
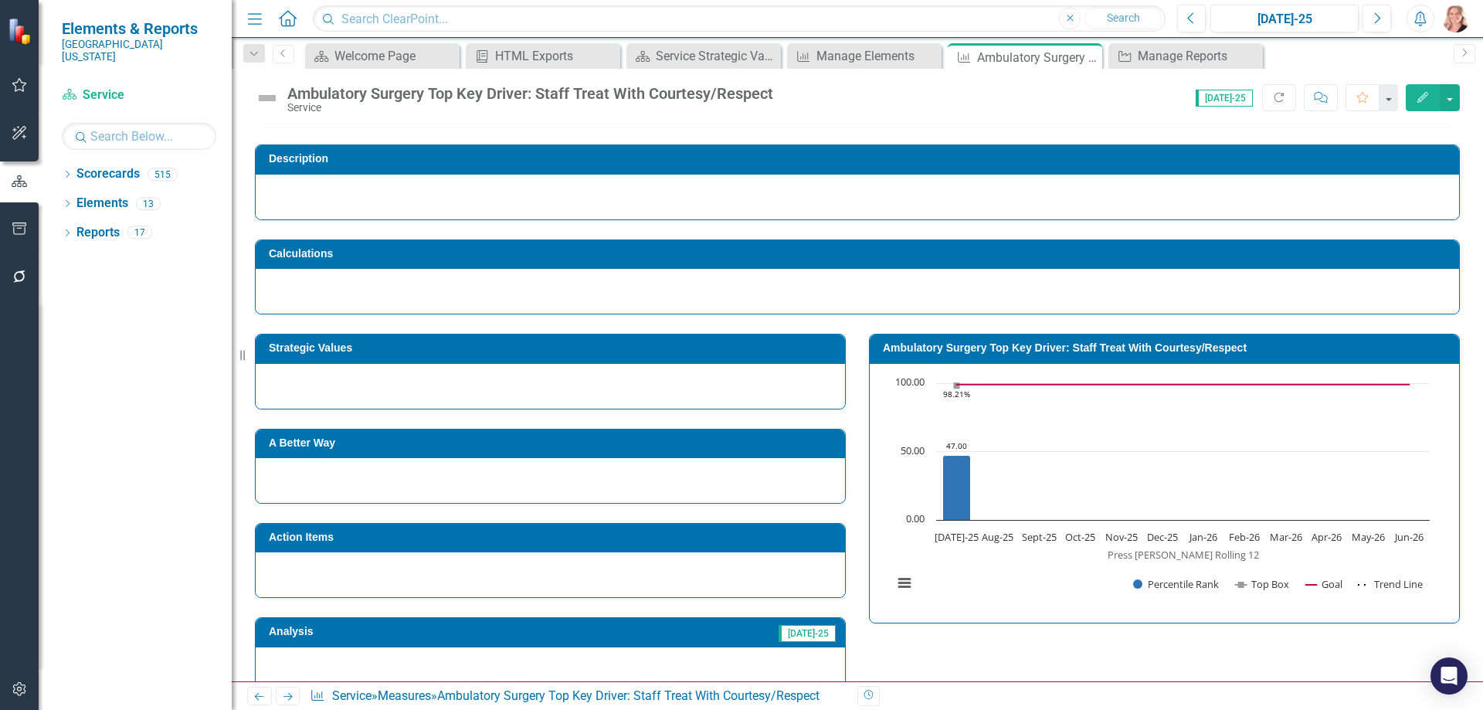
scroll to position [154, 0]
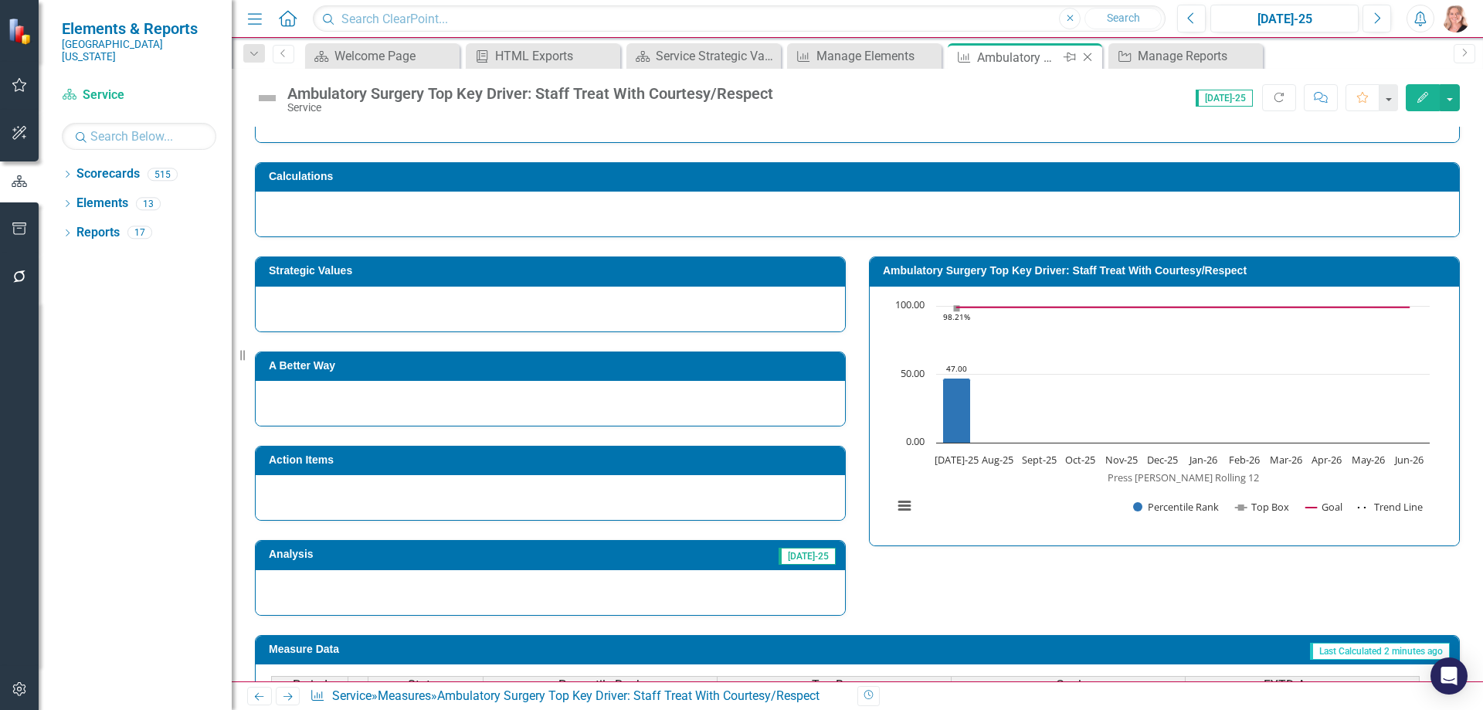
click at [1087, 59] on icon "Close" at bounding box center [1087, 57] width 15 height 12
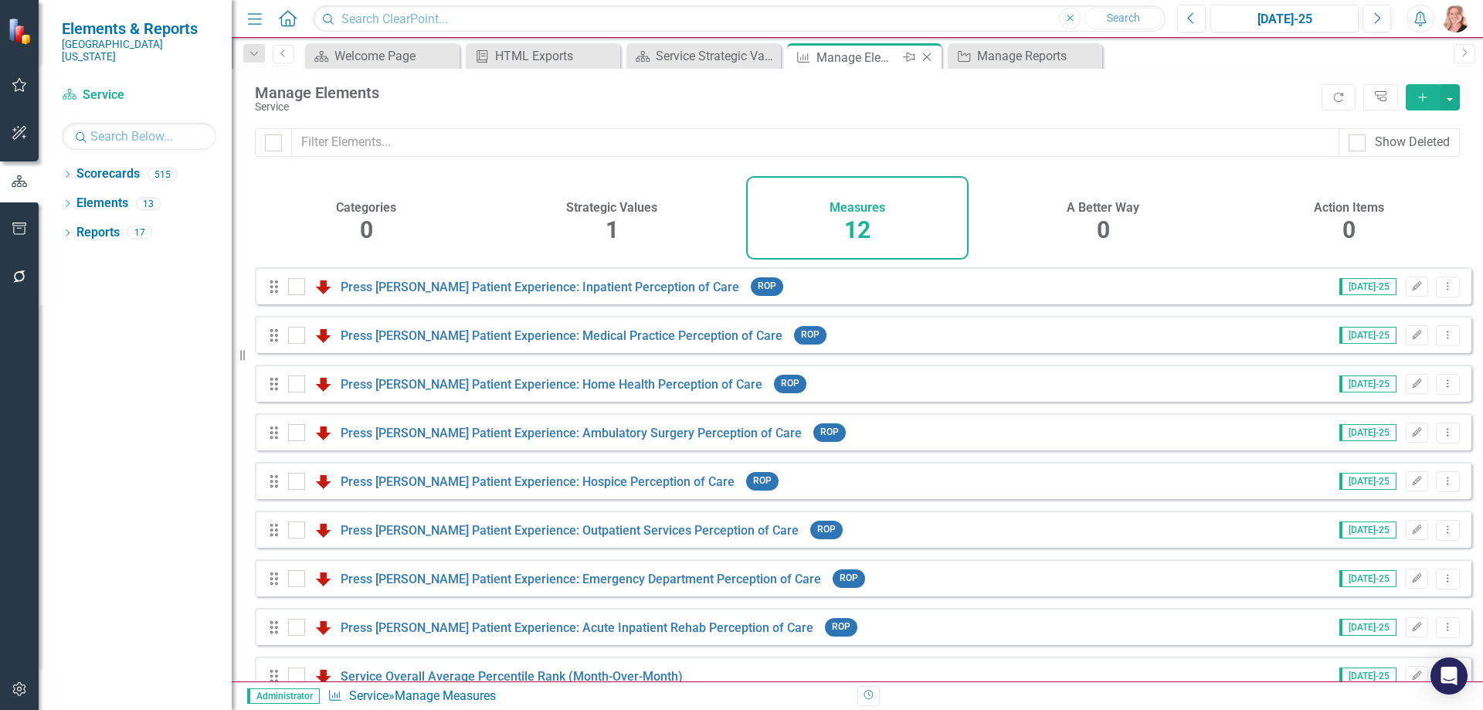
click at [925, 57] on icon "Close" at bounding box center [926, 57] width 15 height 12
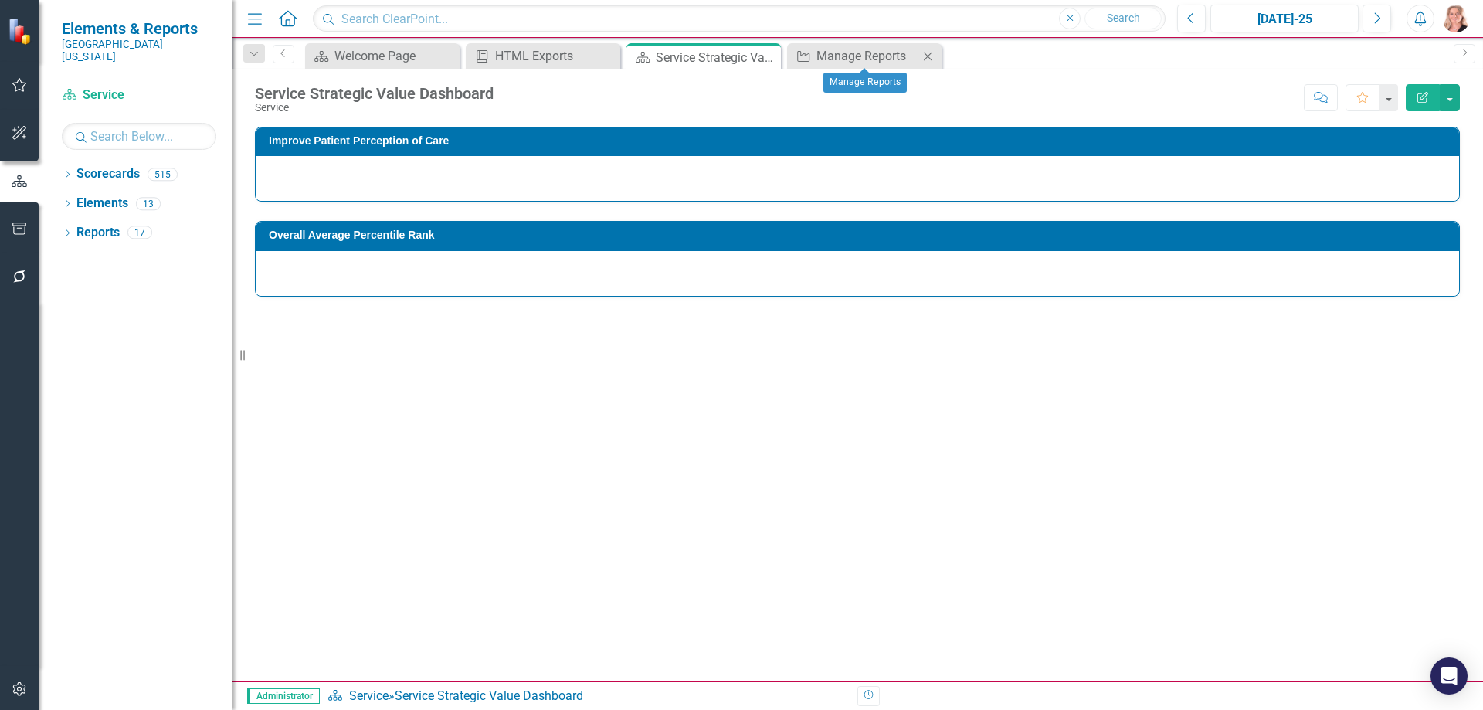
click at [926, 56] on icon "Close" at bounding box center [927, 56] width 15 height 12
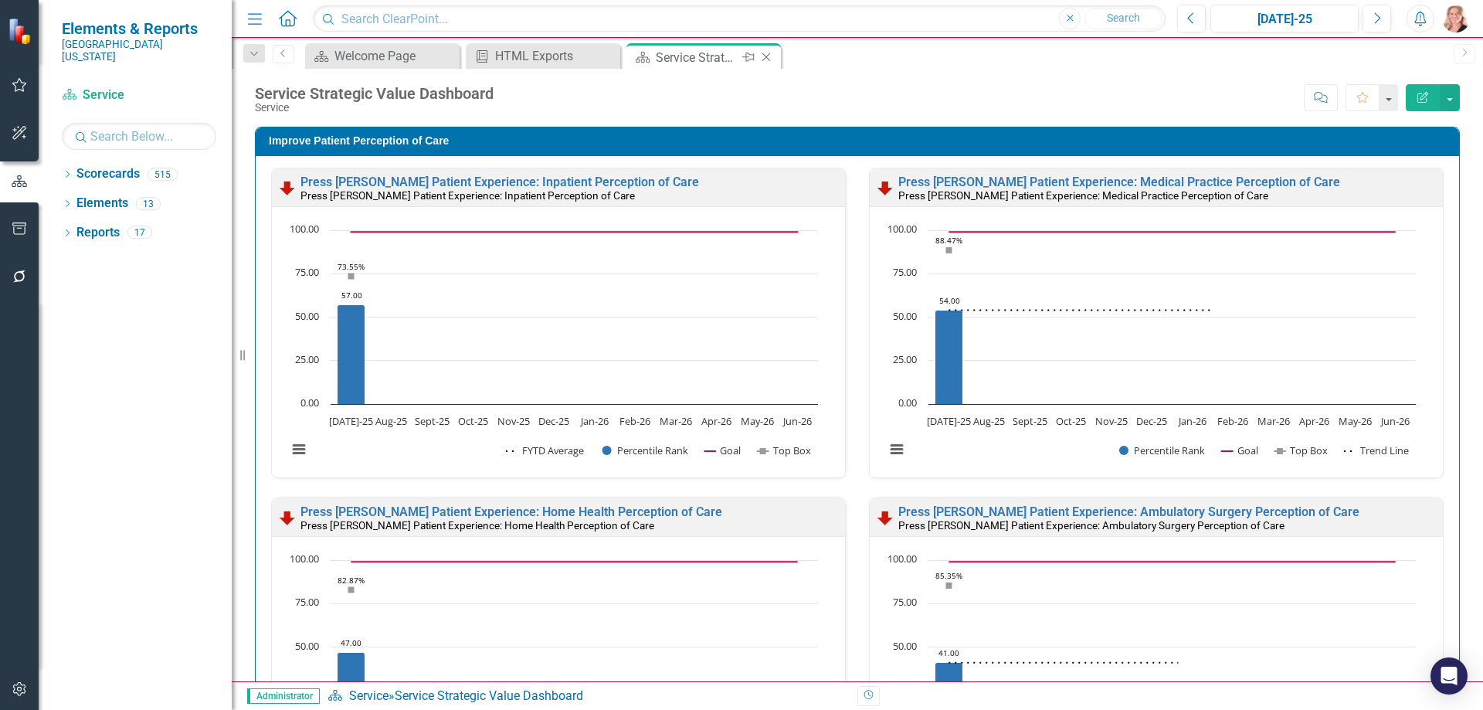
click at [768, 55] on icon at bounding box center [766, 57] width 8 height 8
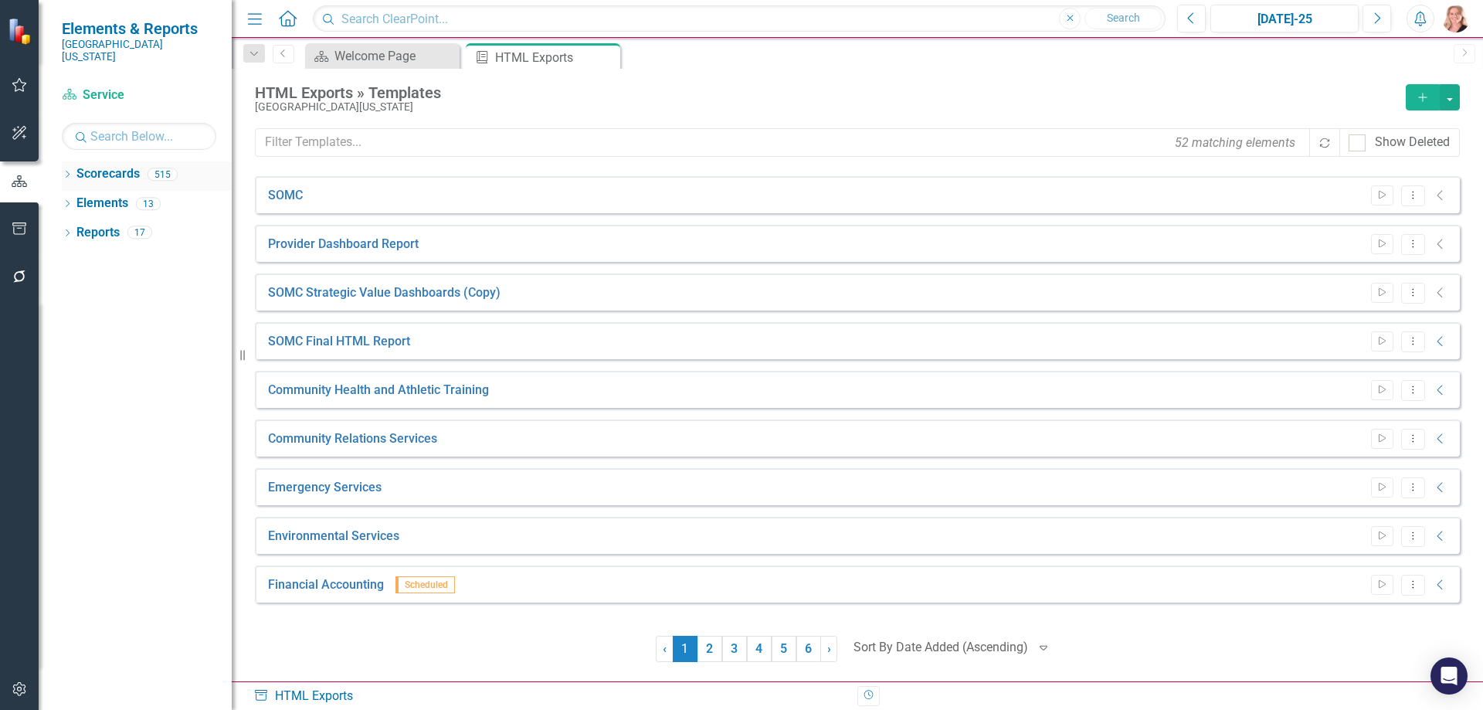
click at [68, 171] on icon "Dropdown" at bounding box center [67, 175] width 11 height 8
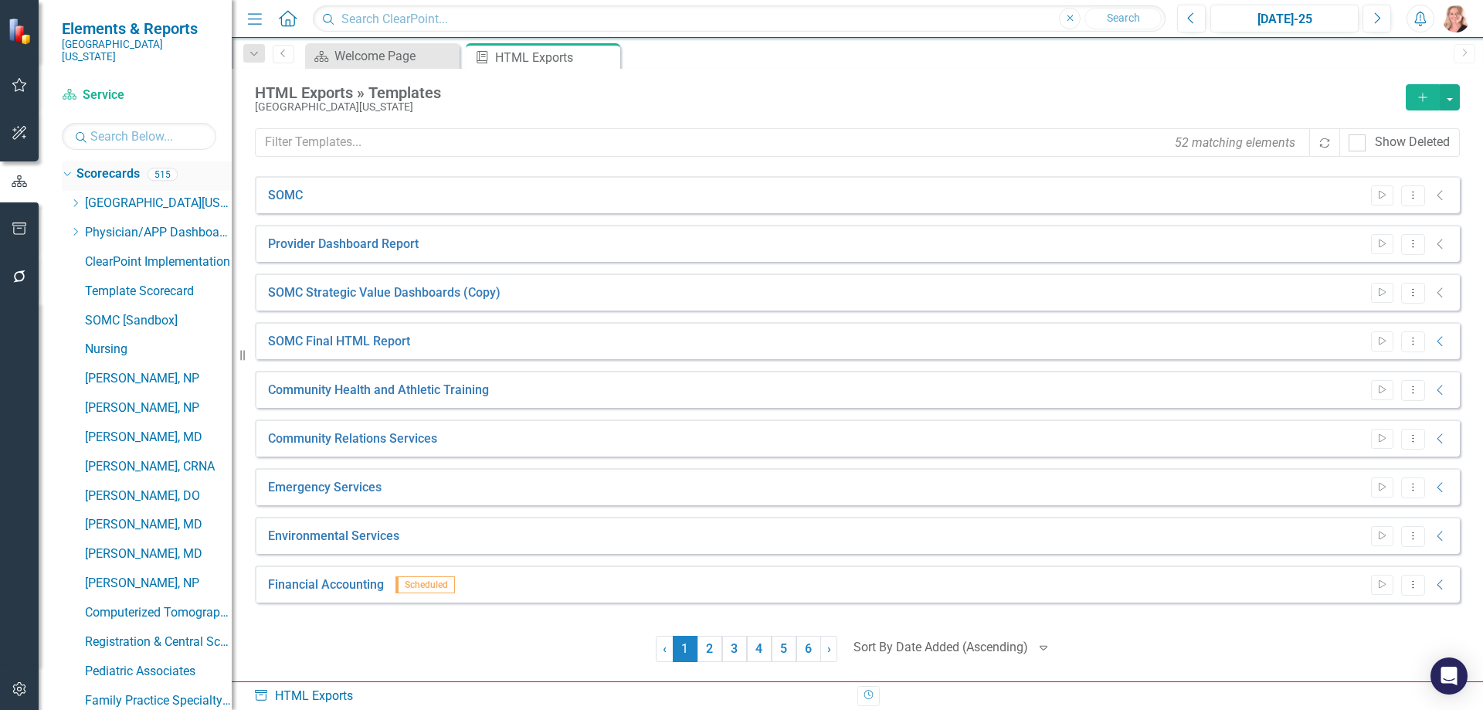
click at [70, 168] on icon "Dropdown" at bounding box center [65, 173] width 8 height 11
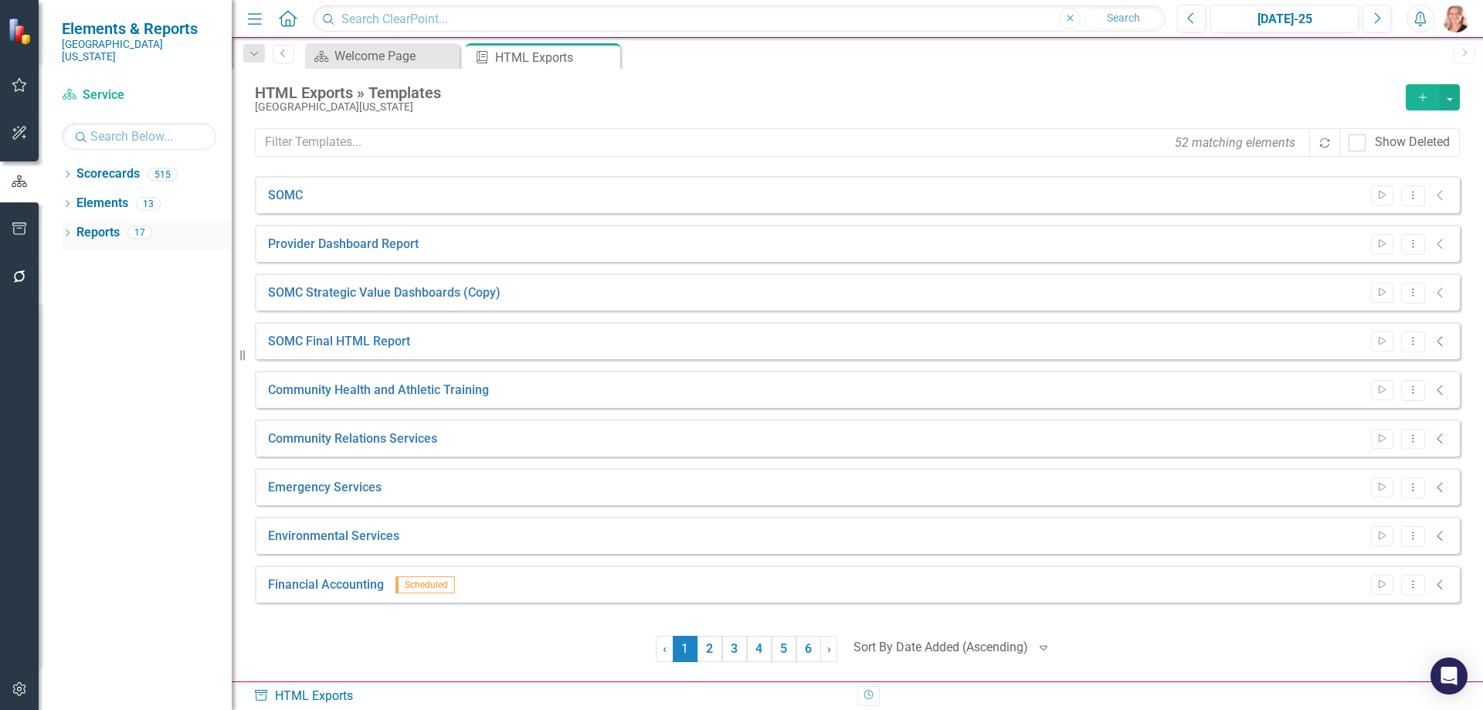
click at [102, 225] on link "Reports" at bounding box center [97, 233] width 43 height 18
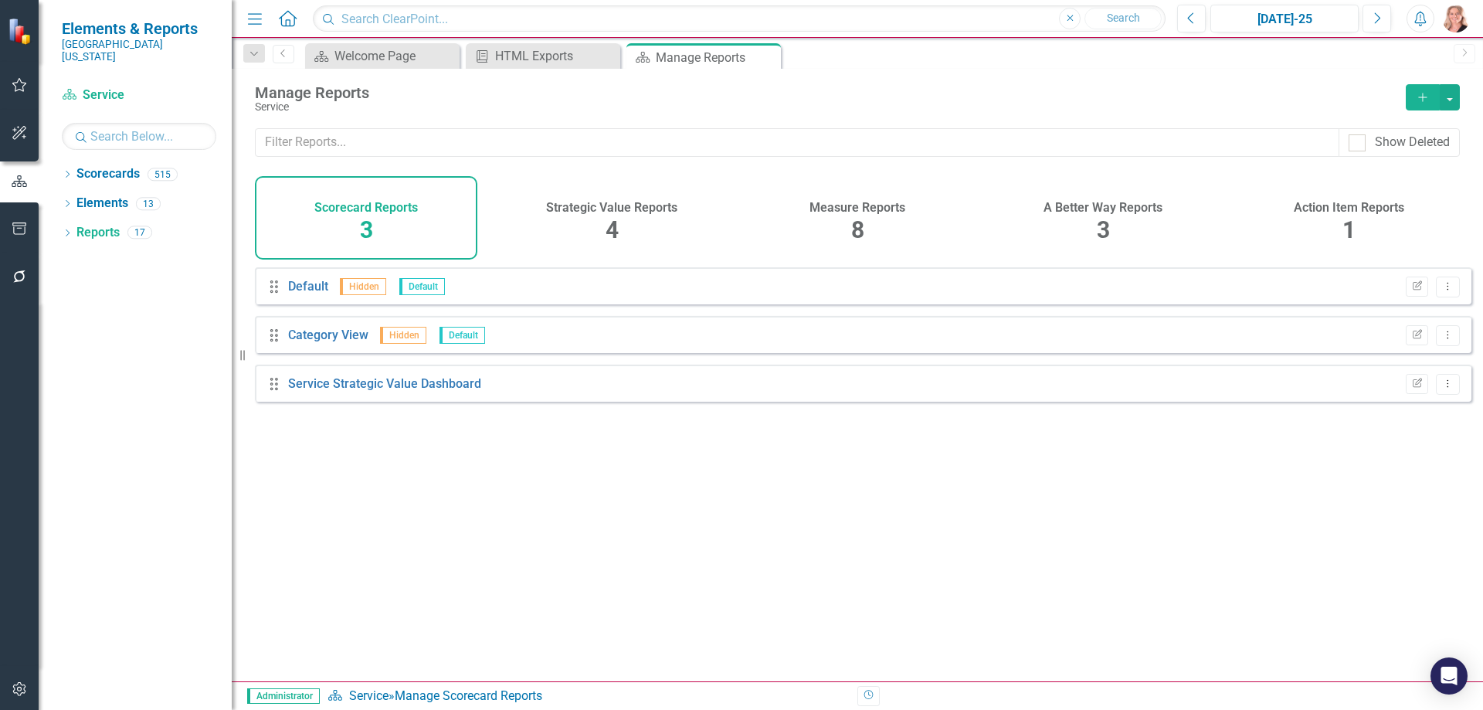
click at [881, 219] on div "Measure Reports 8" at bounding box center [857, 217] width 222 height 83
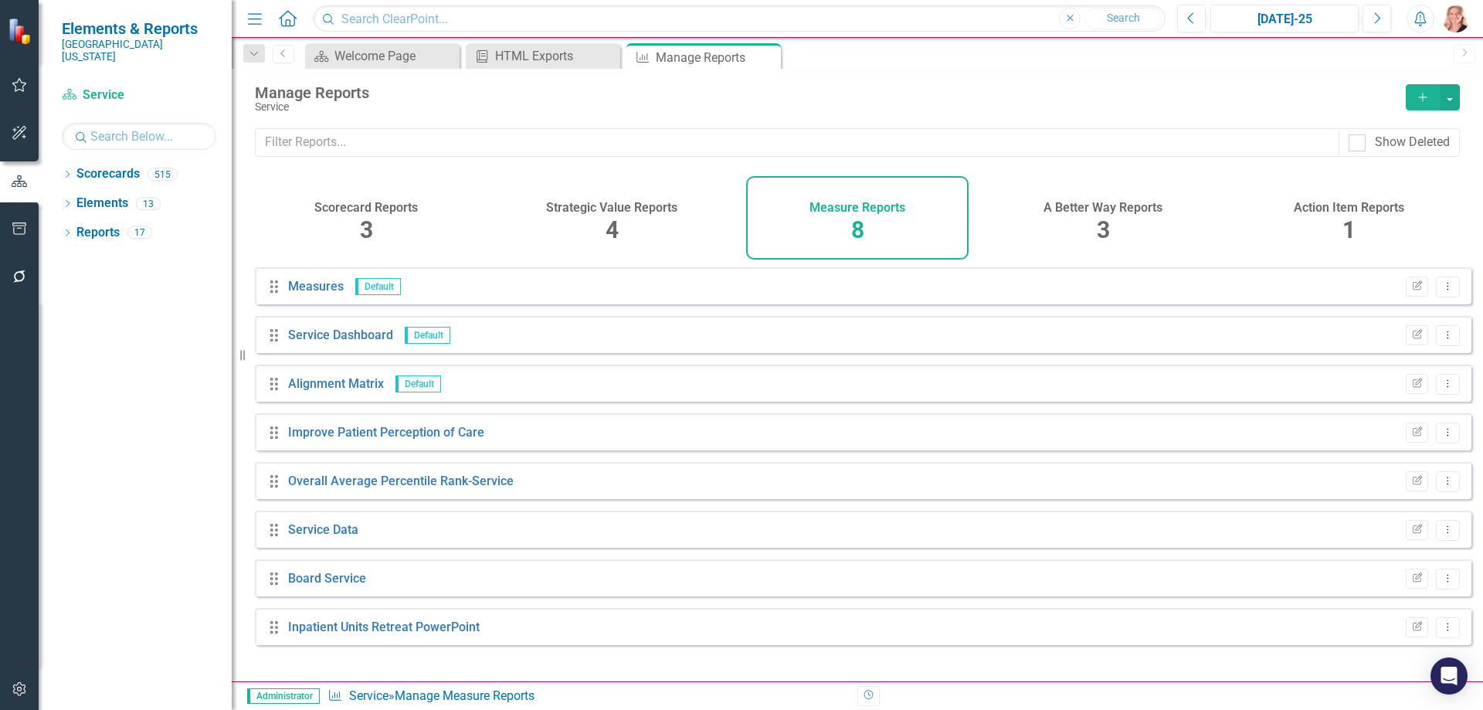
click at [618, 212] on h4 "Strategic Value Reports" at bounding box center [611, 208] width 131 height 14
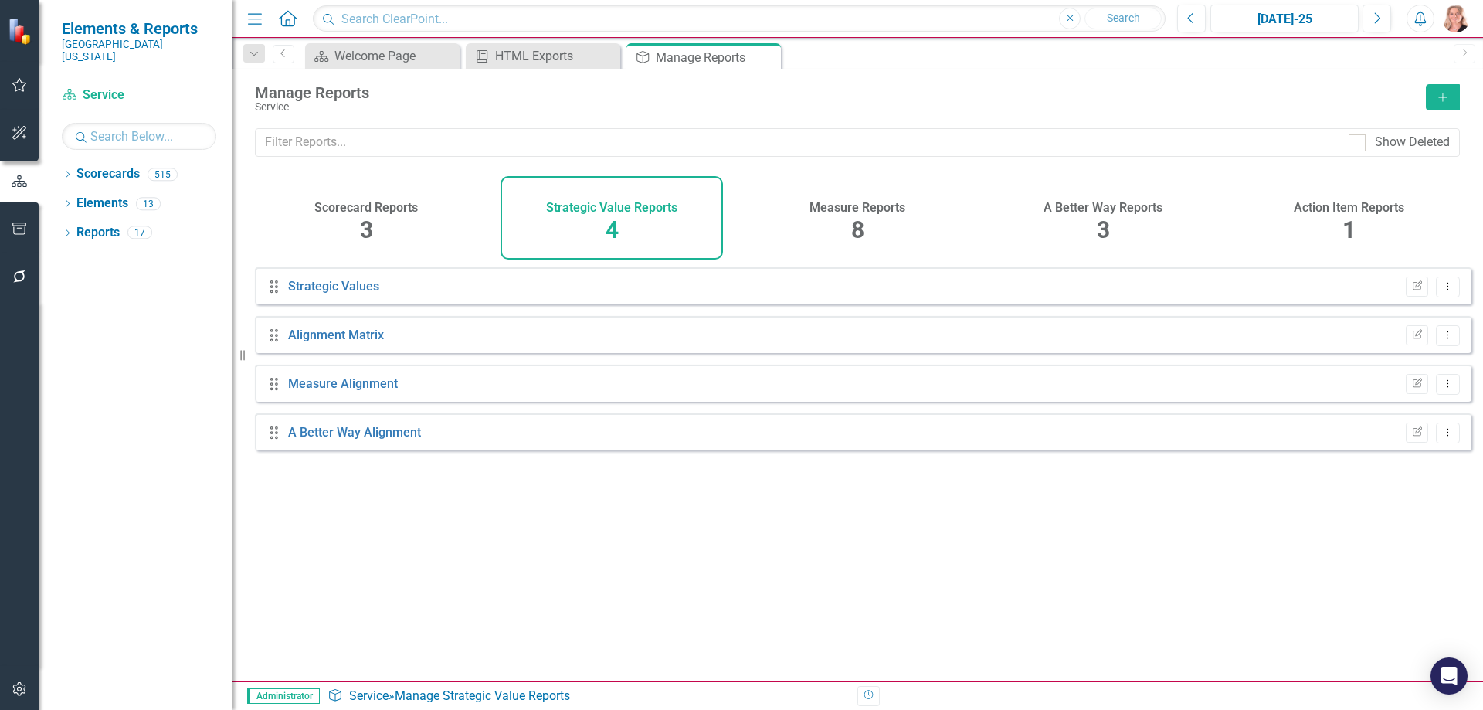
click at [1369, 216] on div "Action Item Reports 1" at bounding box center [1348, 217] width 222 height 83
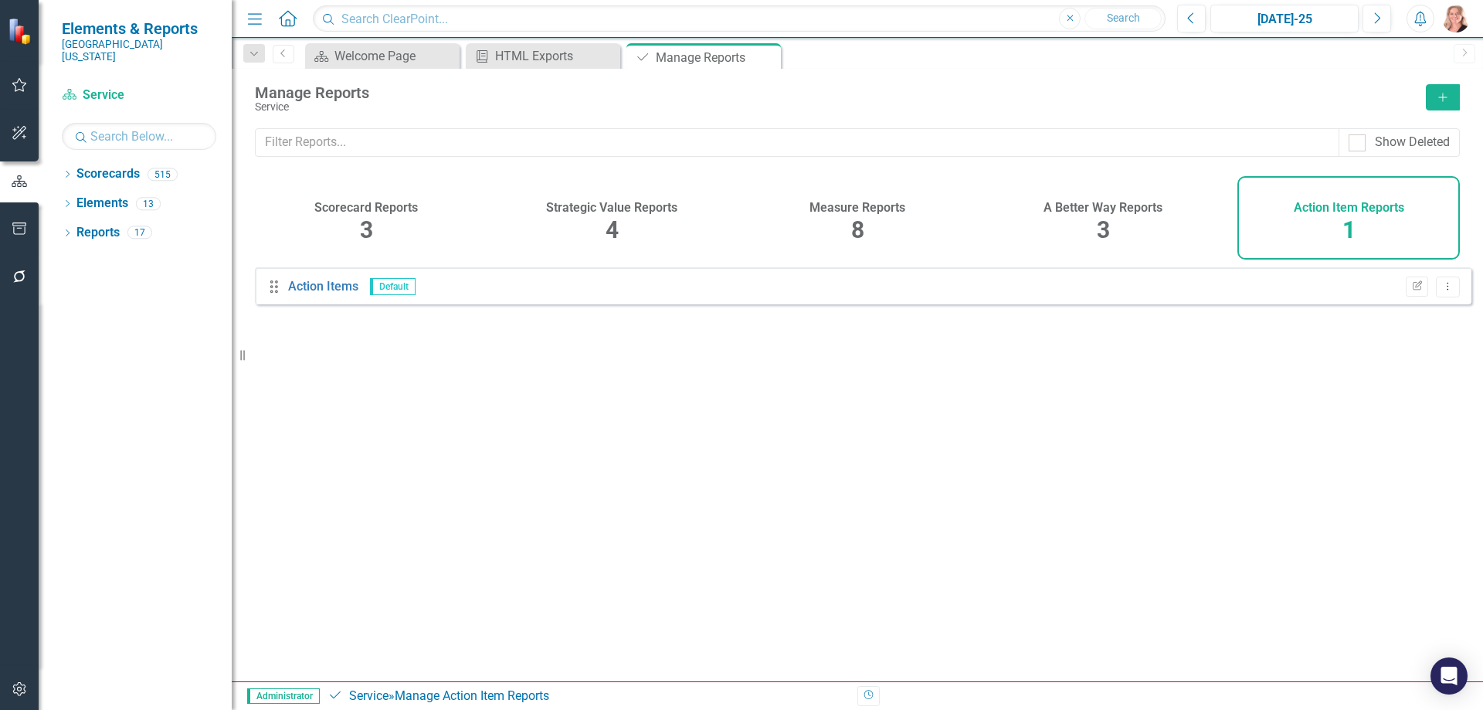
click at [370, 216] on span "3" at bounding box center [366, 229] width 13 height 27
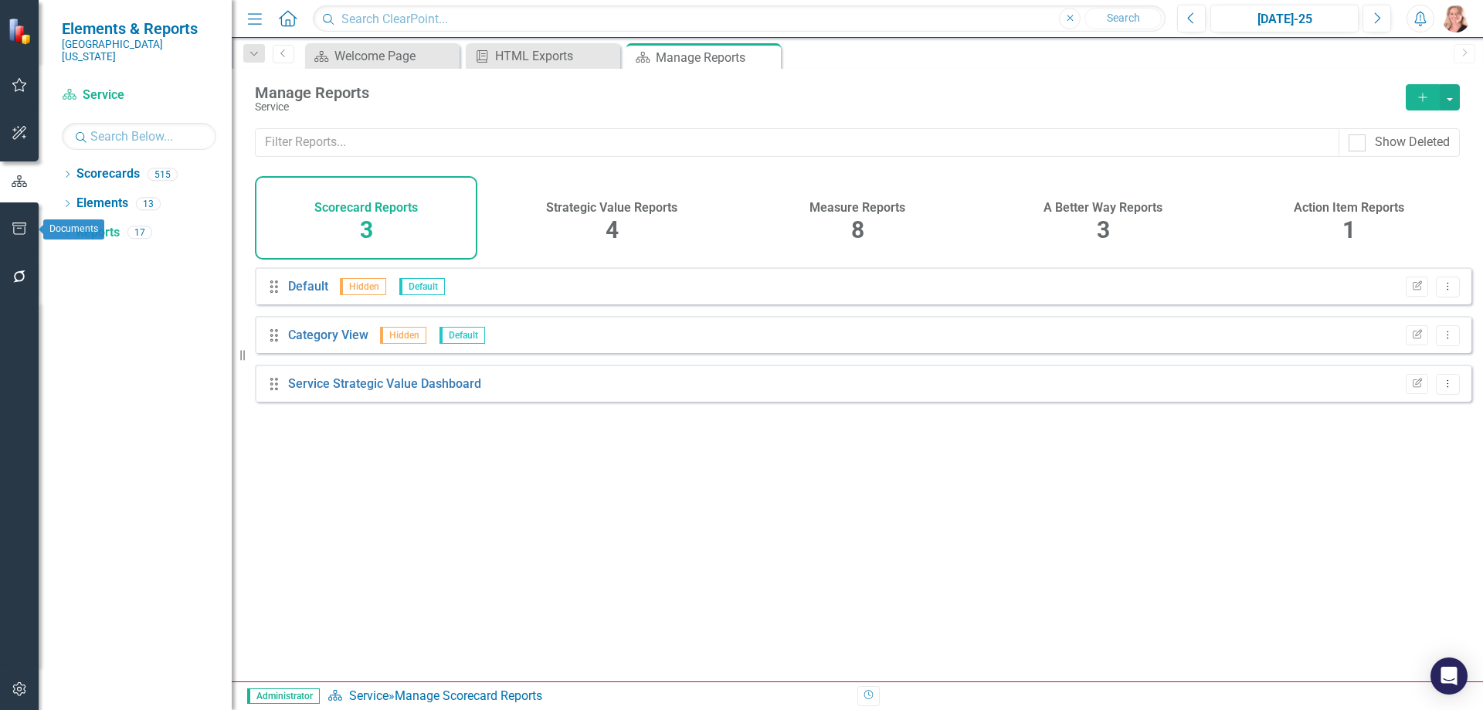
click at [18, 226] on icon "button" at bounding box center [20, 228] width 16 height 12
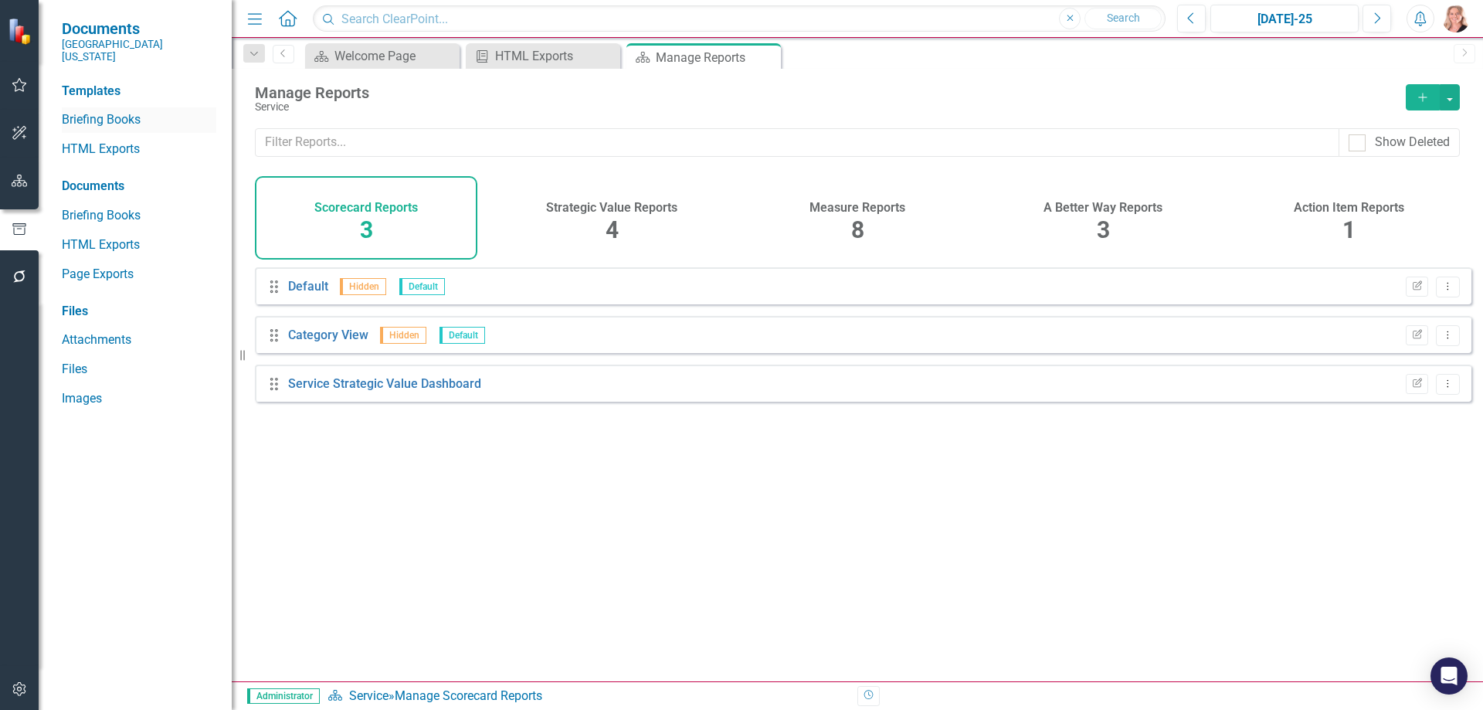
click at [115, 111] on link "Briefing Books" at bounding box center [139, 120] width 154 height 18
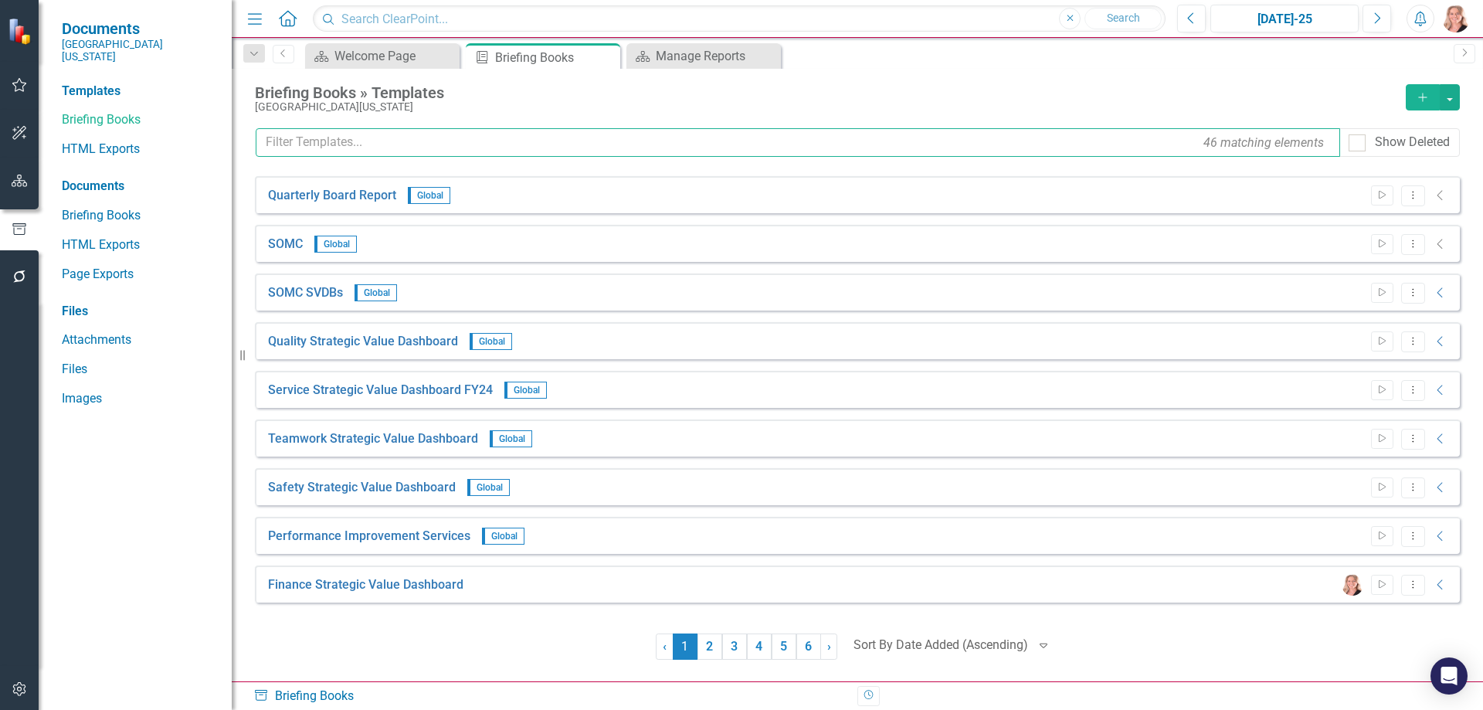
click at [291, 134] on input "text" at bounding box center [798, 142] width 1084 height 29
click at [470, 145] on input "text" at bounding box center [798, 142] width 1084 height 29
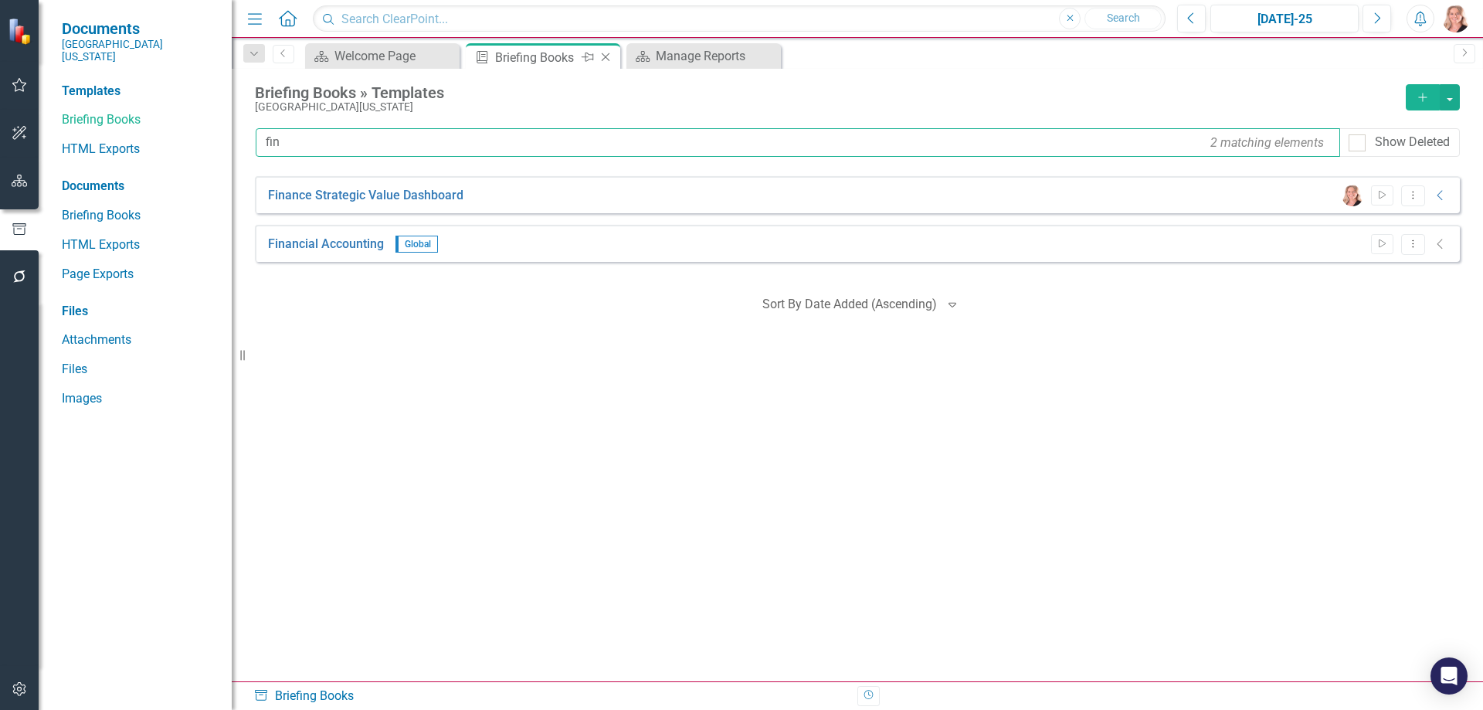
type input "fin"
click at [605, 56] on icon "Close" at bounding box center [605, 57] width 15 height 12
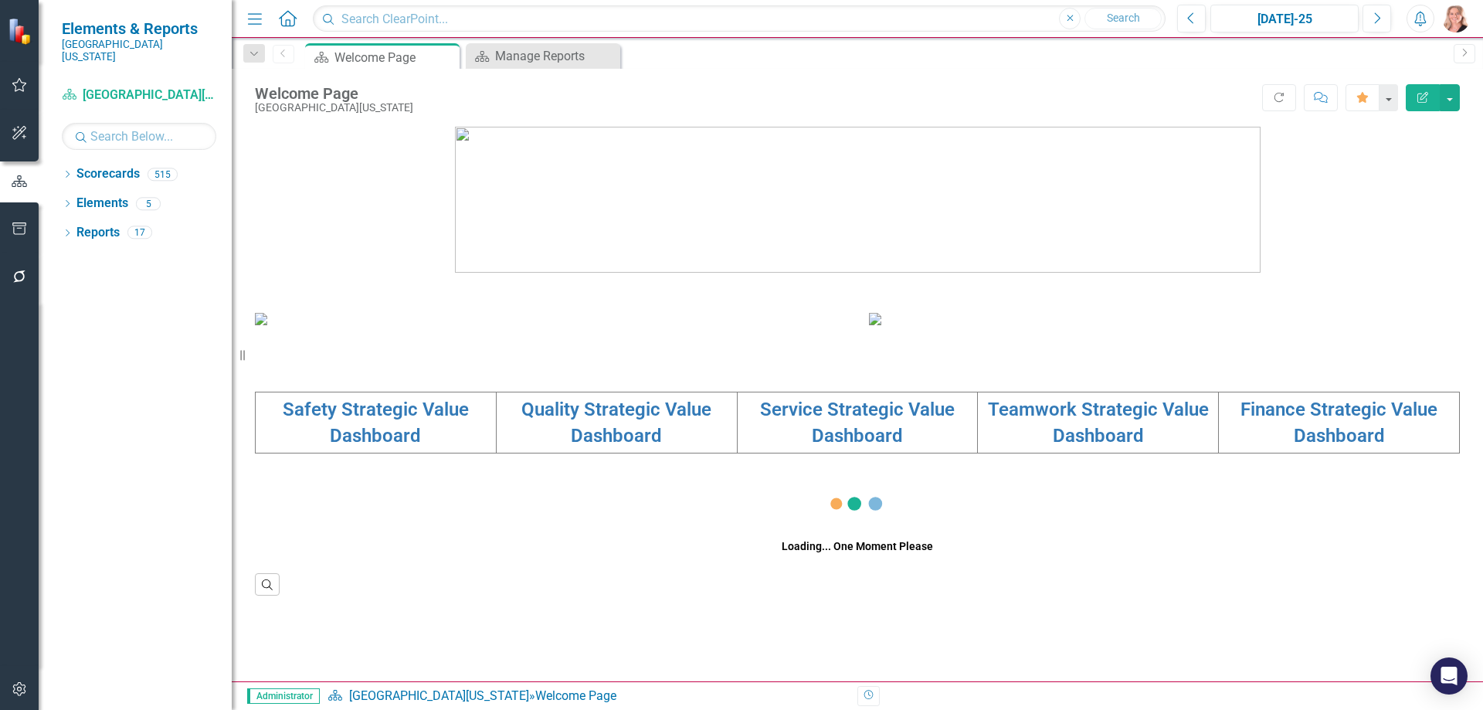
click at [15, 225] on icon "button" at bounding box center [20, 228] width 16 height 12
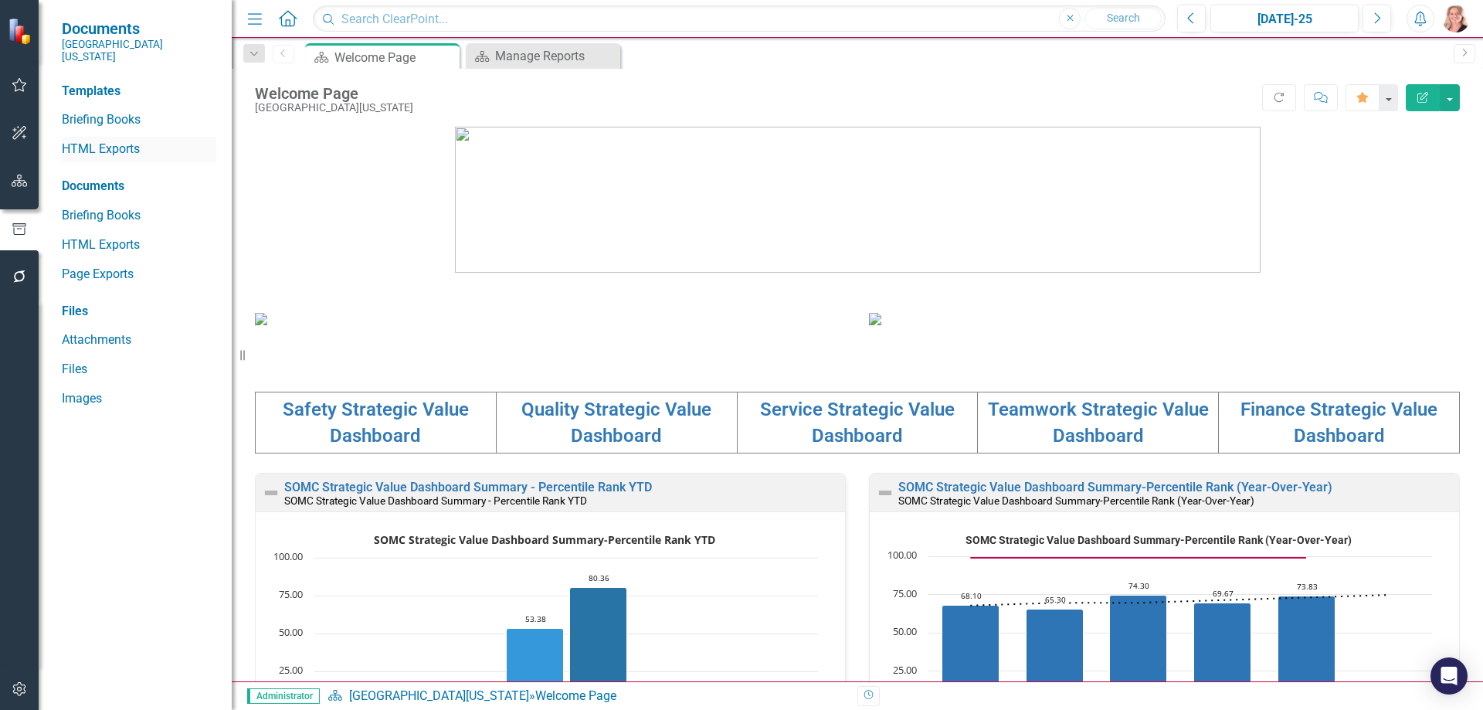
click at [90, 141] on link "HTML Exports" at bounding box center [139, 150] width 154 height 18
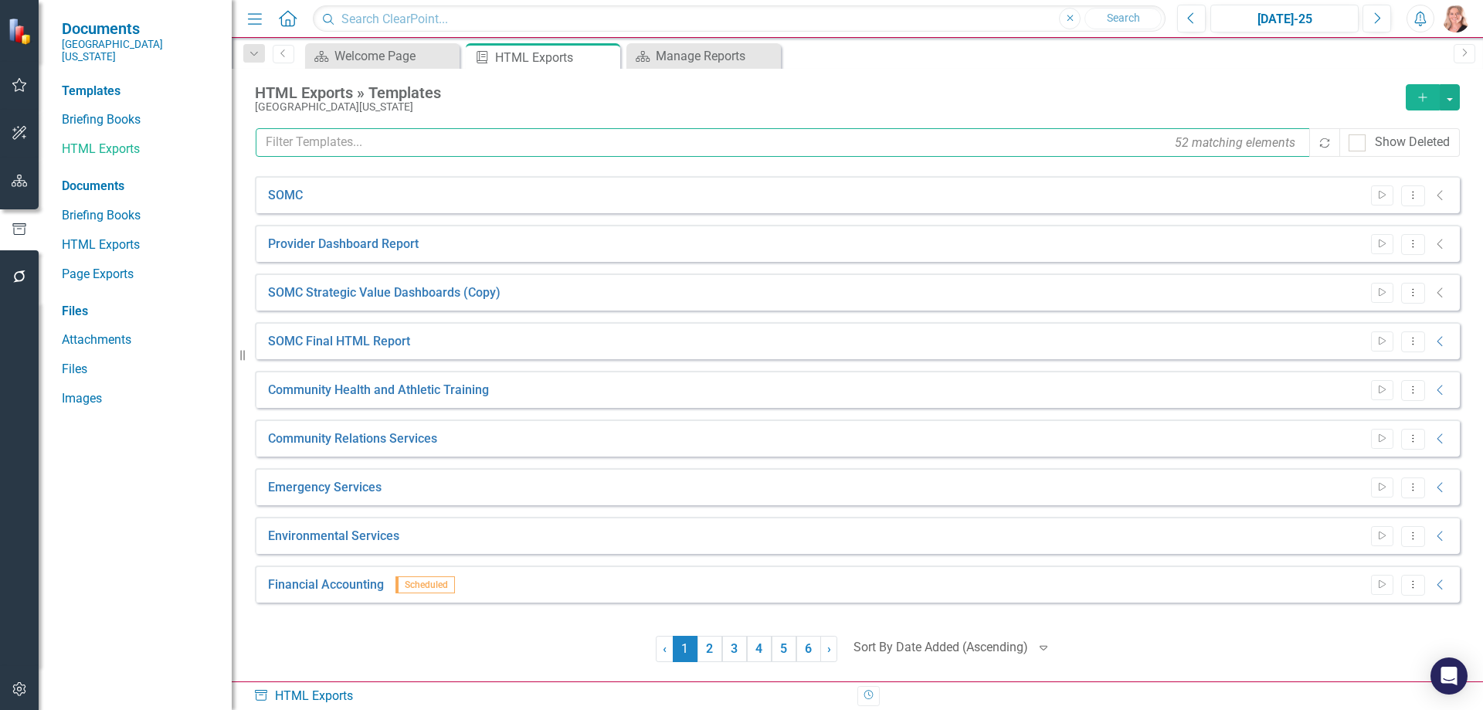
click at [535, 145] on input "text" at bounding box center [784, 142] width 1056 height 29
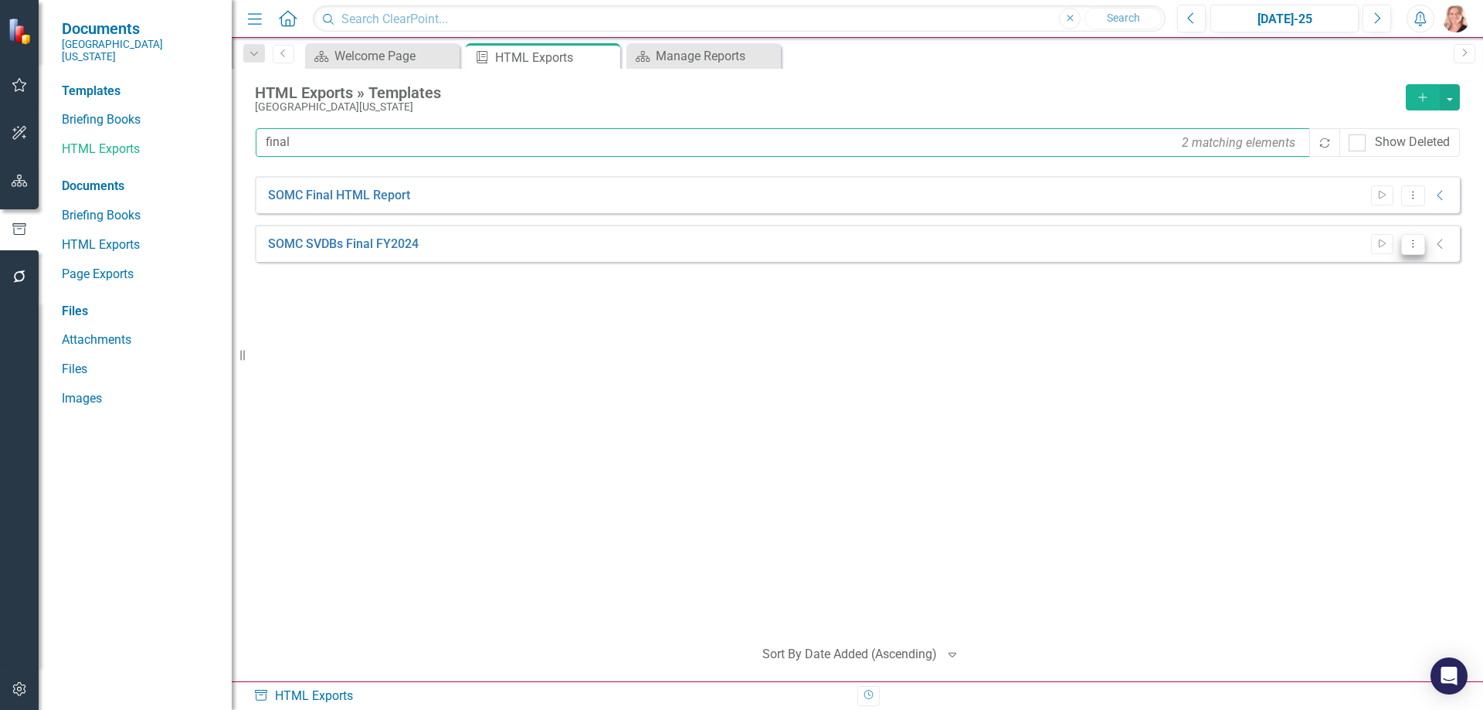
type input "final"
click at [1414, 249] on button "Dropdown Menu" at bounding box center [1413, 244] width 24 height 21
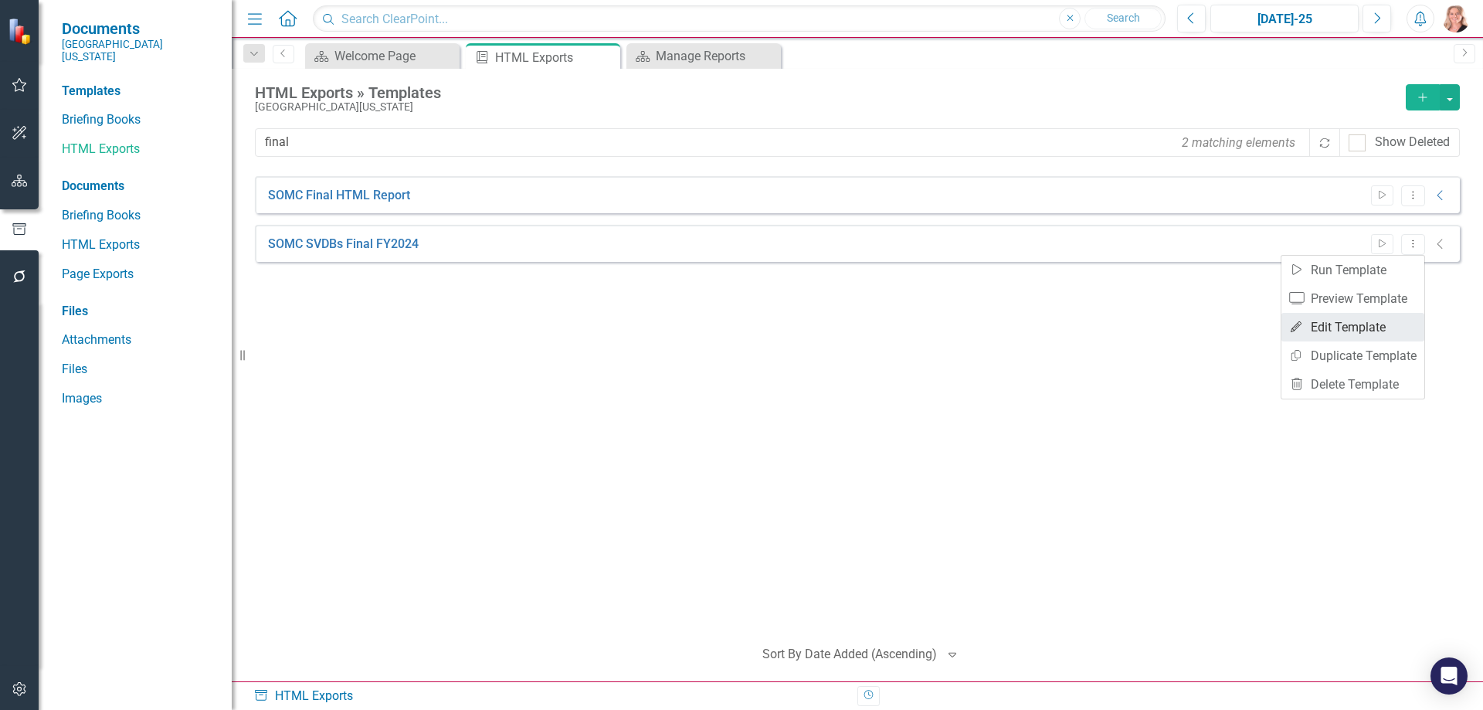
click at [1364, 321] on link "Edit Edit Template" at bounding box center [1352, 327] width 143 height 29
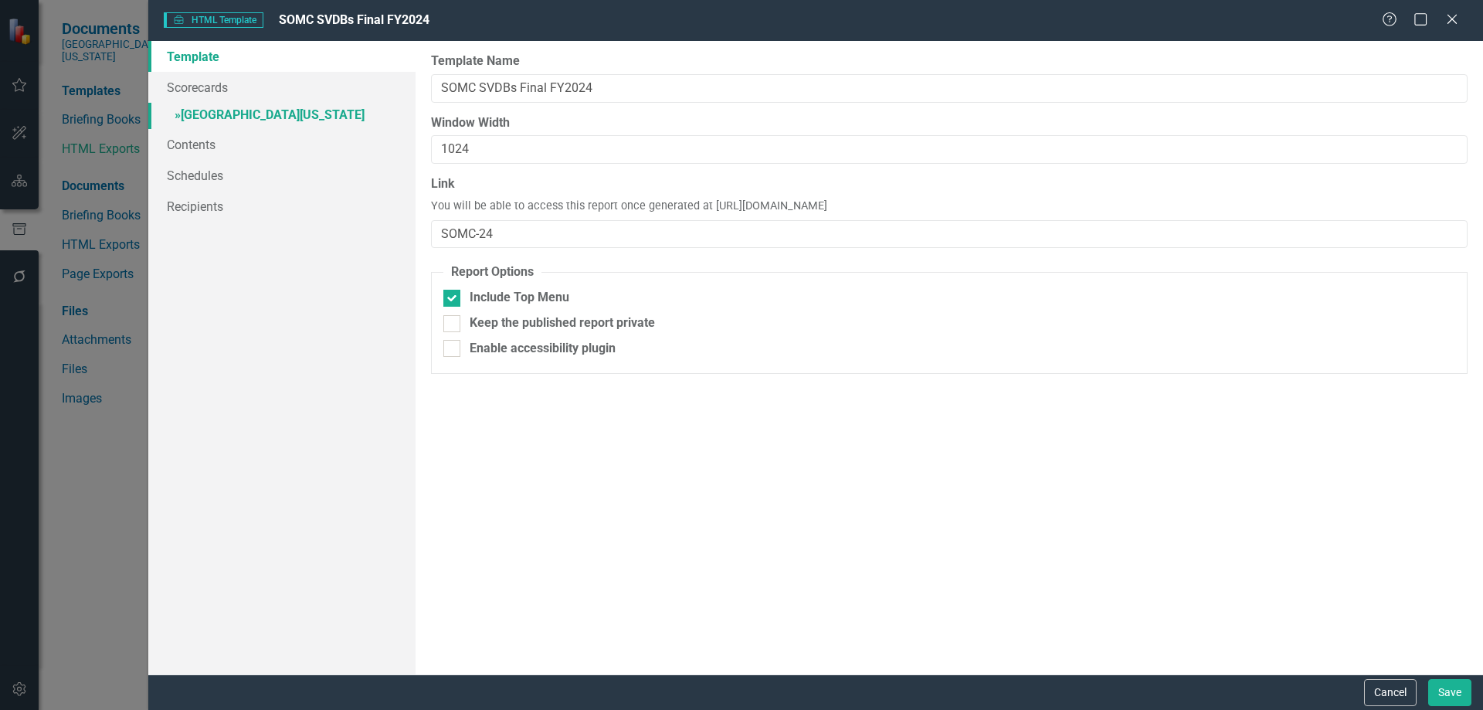
click at [283, 110] on link "» [GEOGRAPHIC_DATA][US_STATE]" at bounding box center [281, 116] width 267 height 27
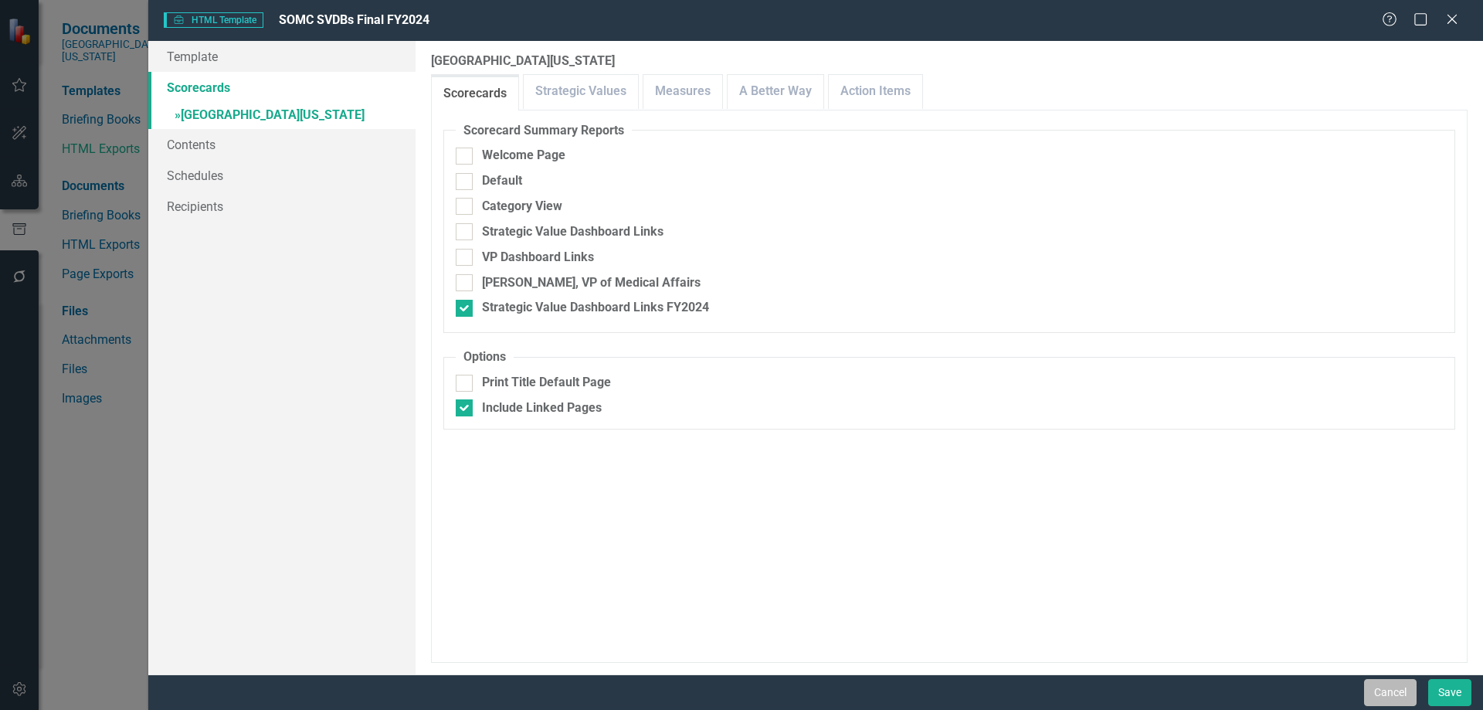
click at [1368, 689] on button "Cancel" at bounding box center [1390, 692] width 53 height 27
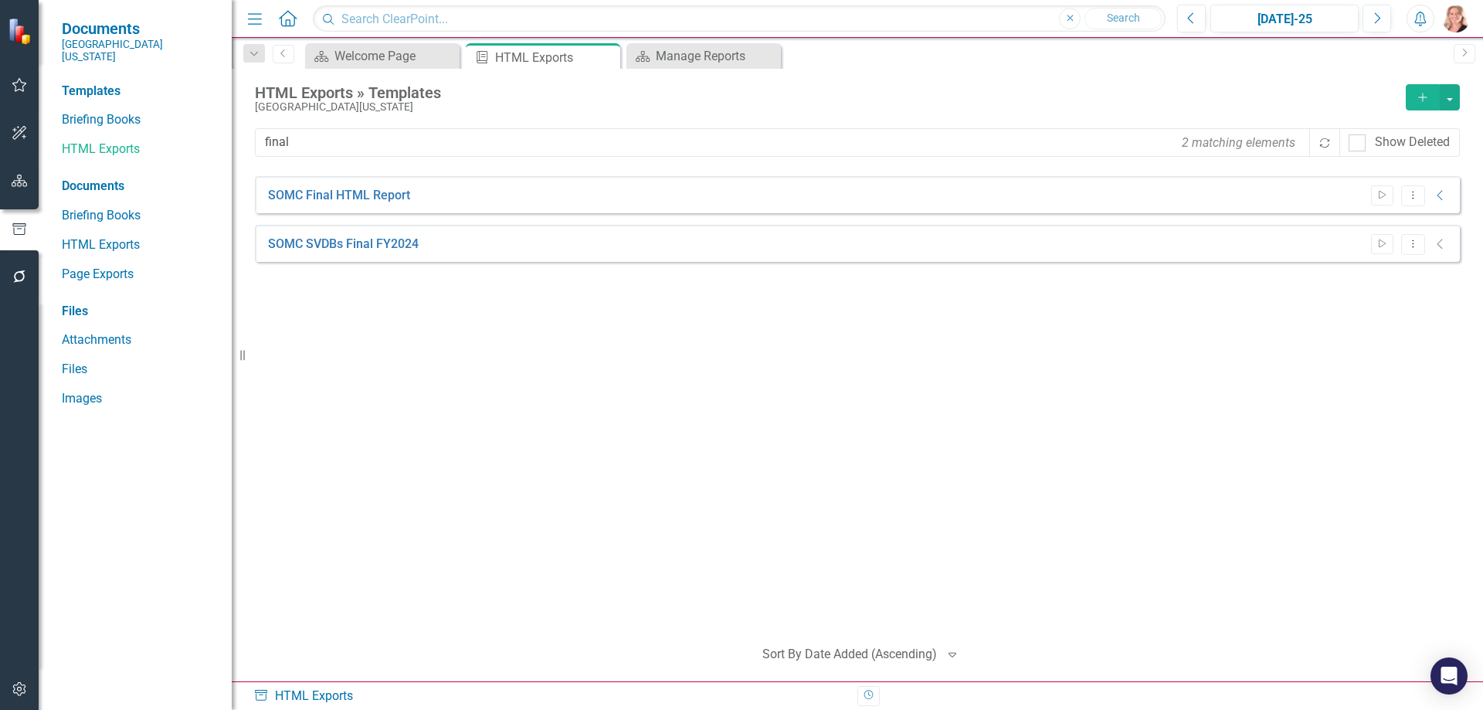
click at [15, 182] on icon "button" at bounding box center [20, 181] width 16 height 12
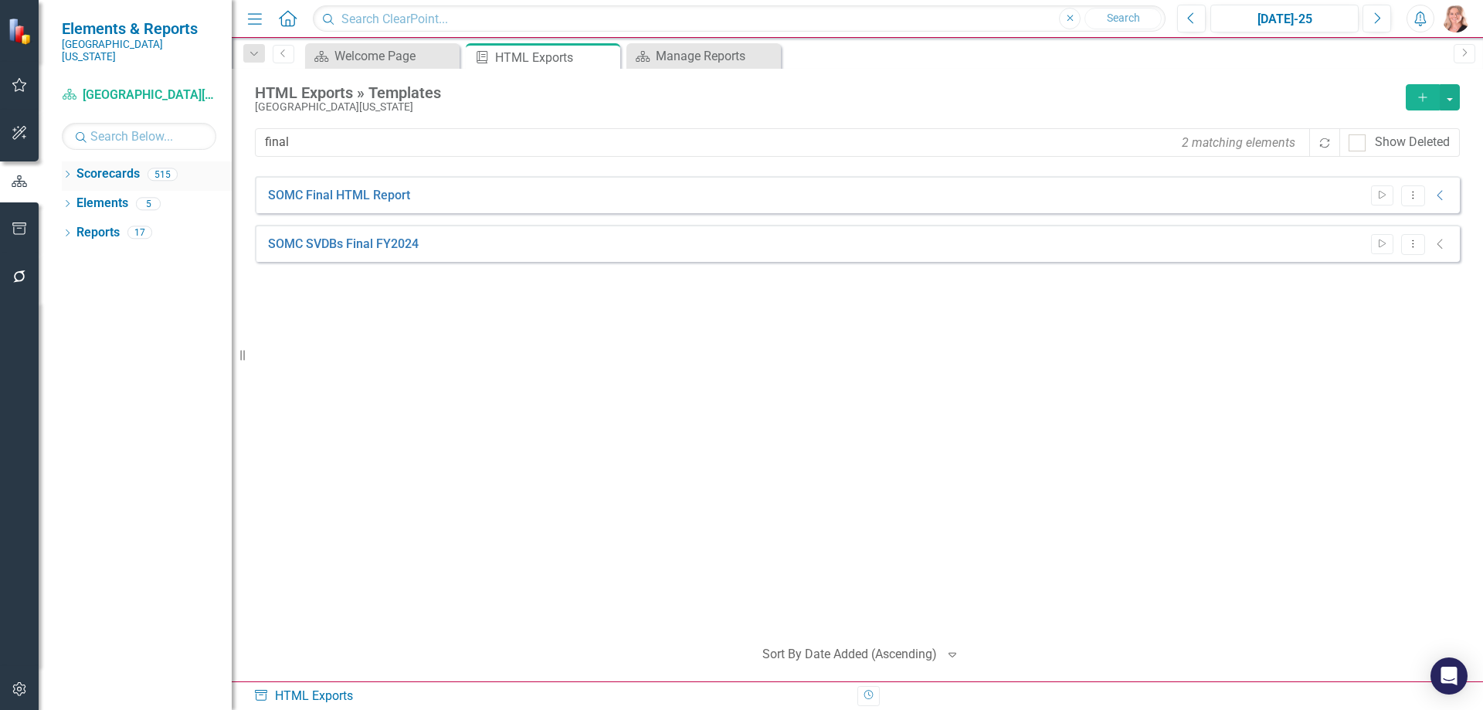
click at [99, 165] on link "Scorecards" at bounding box center [107, 174] width 63 height 18
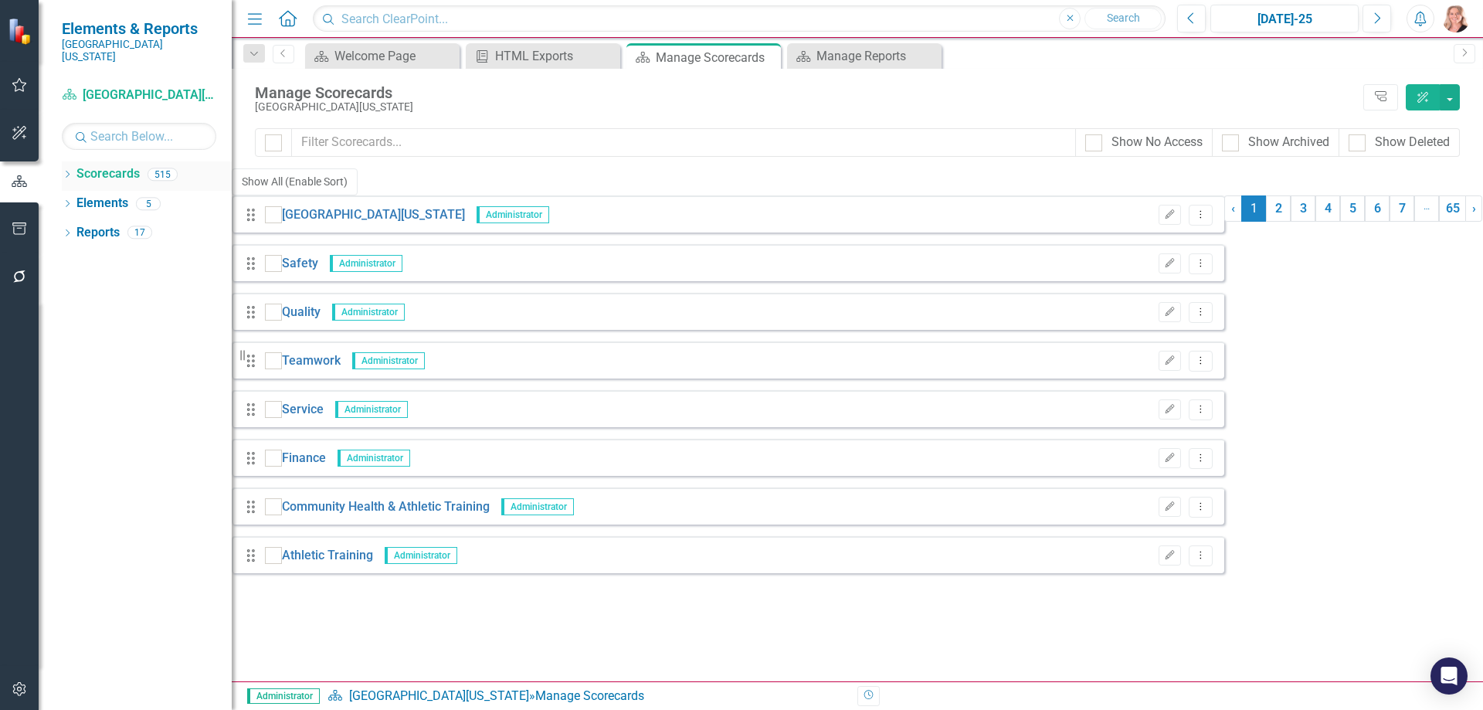
click at [68, 171] on icon "Dropdown" at bounding box center [67, 175] width 11 height 8
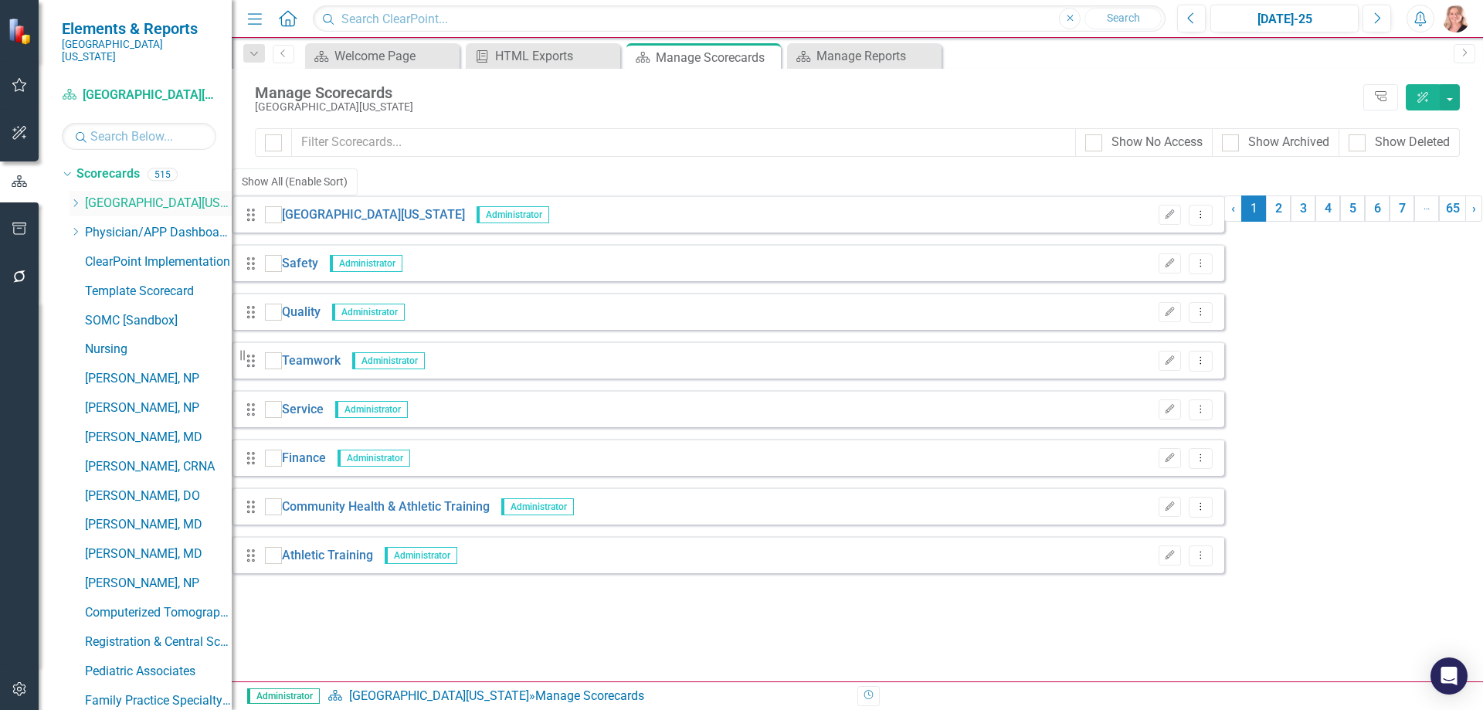
click at [104, 195] on link "[GEOGRAPHIC_DATA][US_STATE]" at bounding box center [158, 204] width 147 height 18
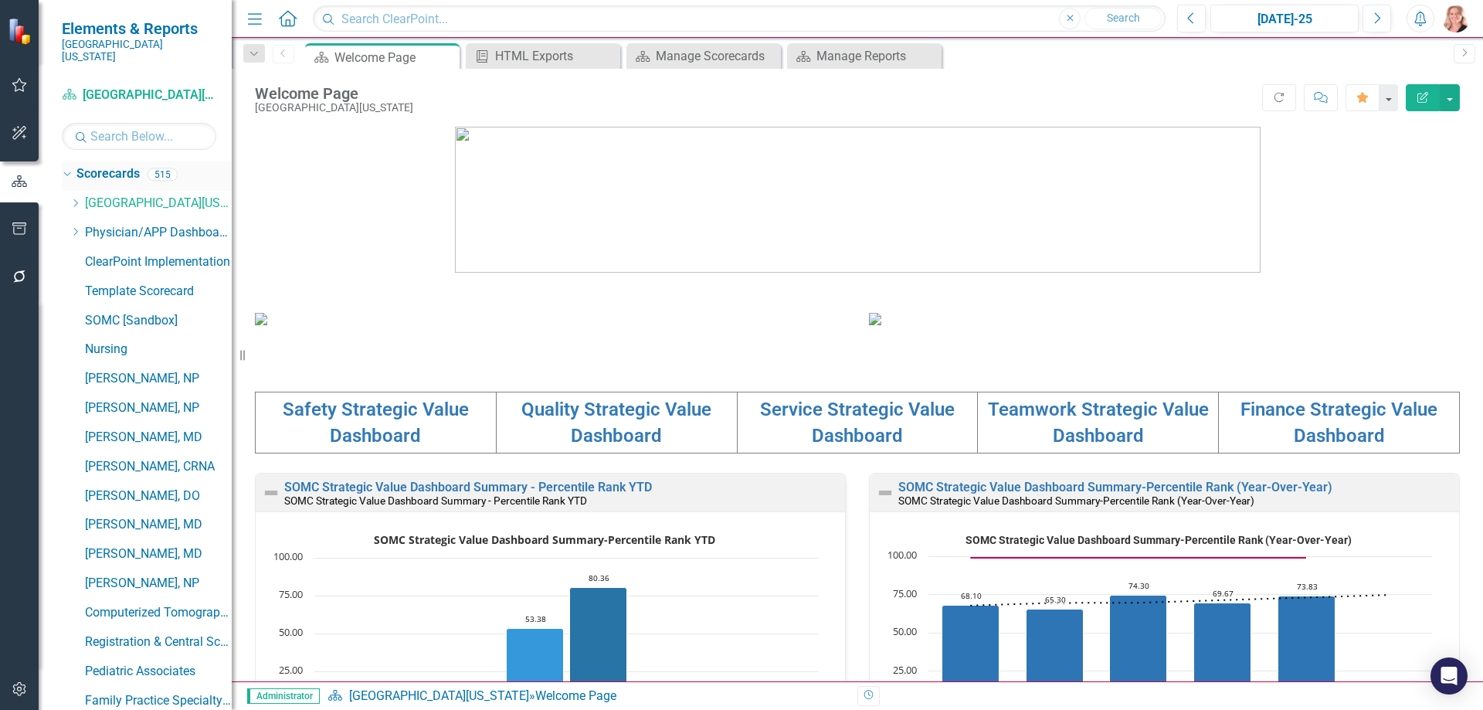
click at [64, 168] on icon "Dropdown" at bounding box center [65, 173] width 8 height 11
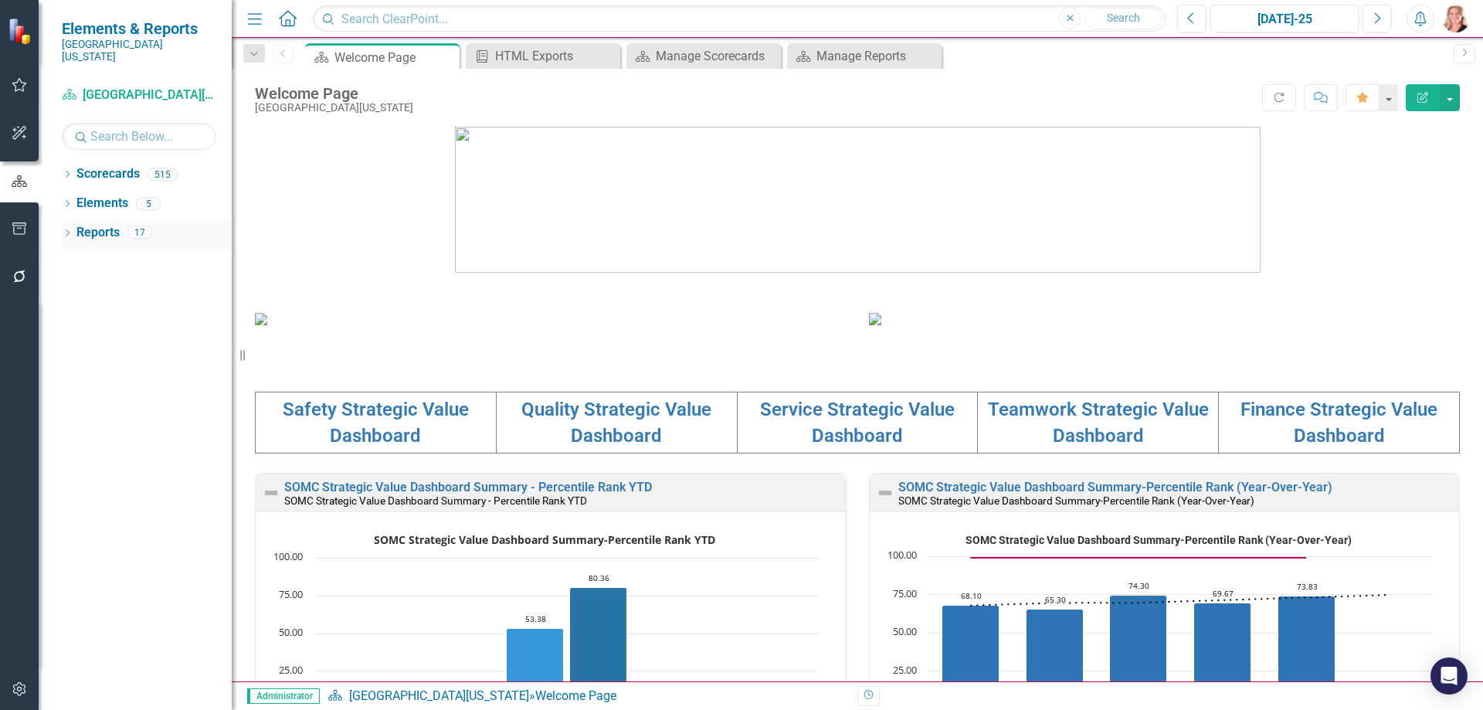
click at [97, 226] on link "Reports" at bounding box center [97, 233] width 43 height 18
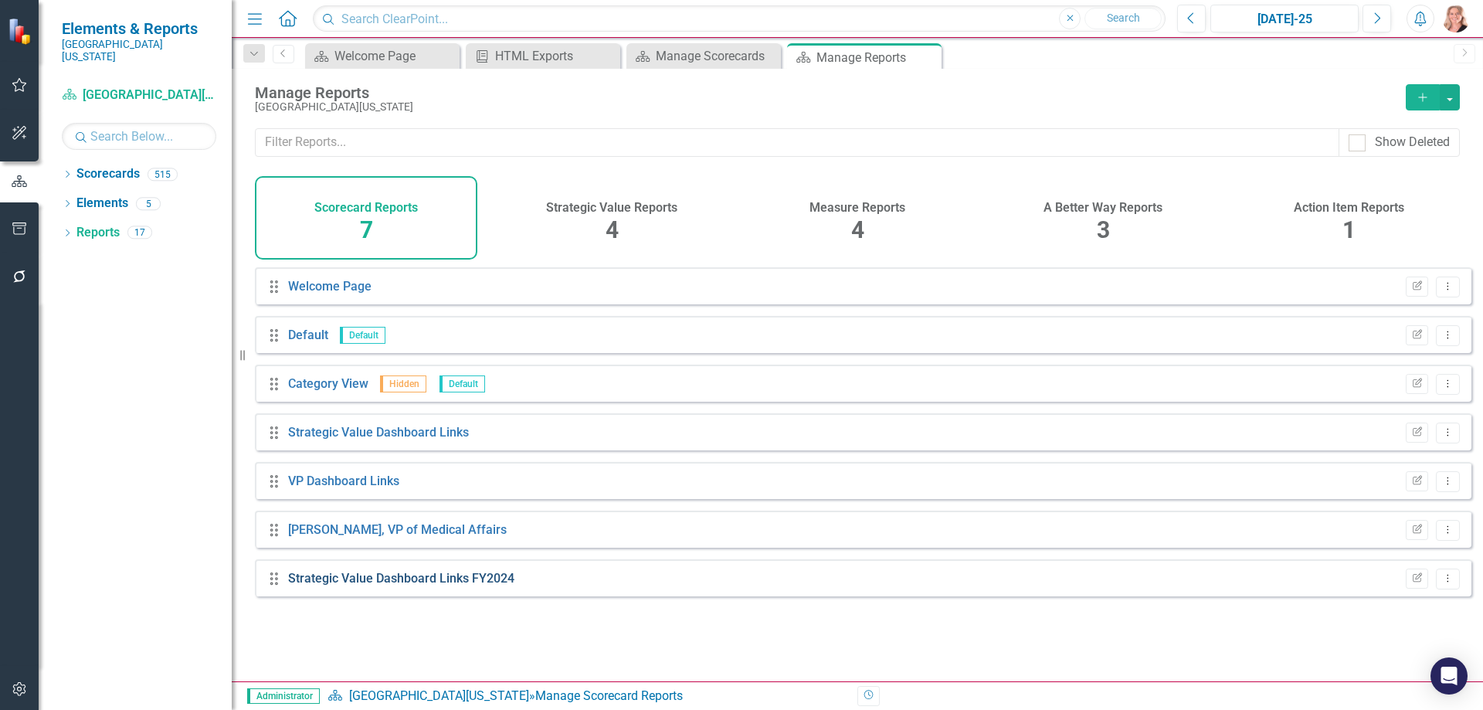
click at [365, 585] on link "Strategic Value Dashboard Links FY2024" at bounding box center [401, 578] width 226 height 15
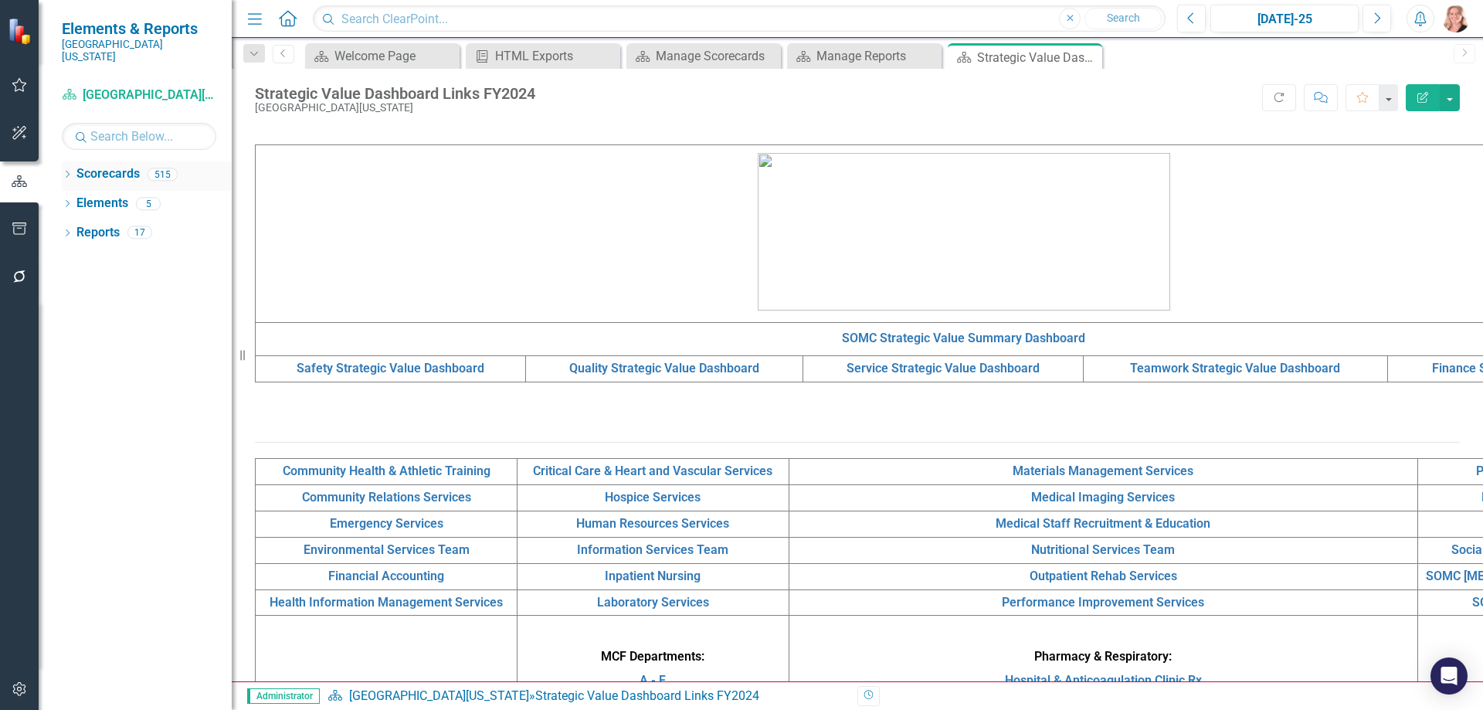
click at [64, 171] on icon "Dropdown" at bounding box center [67, 175] width 11 height 8
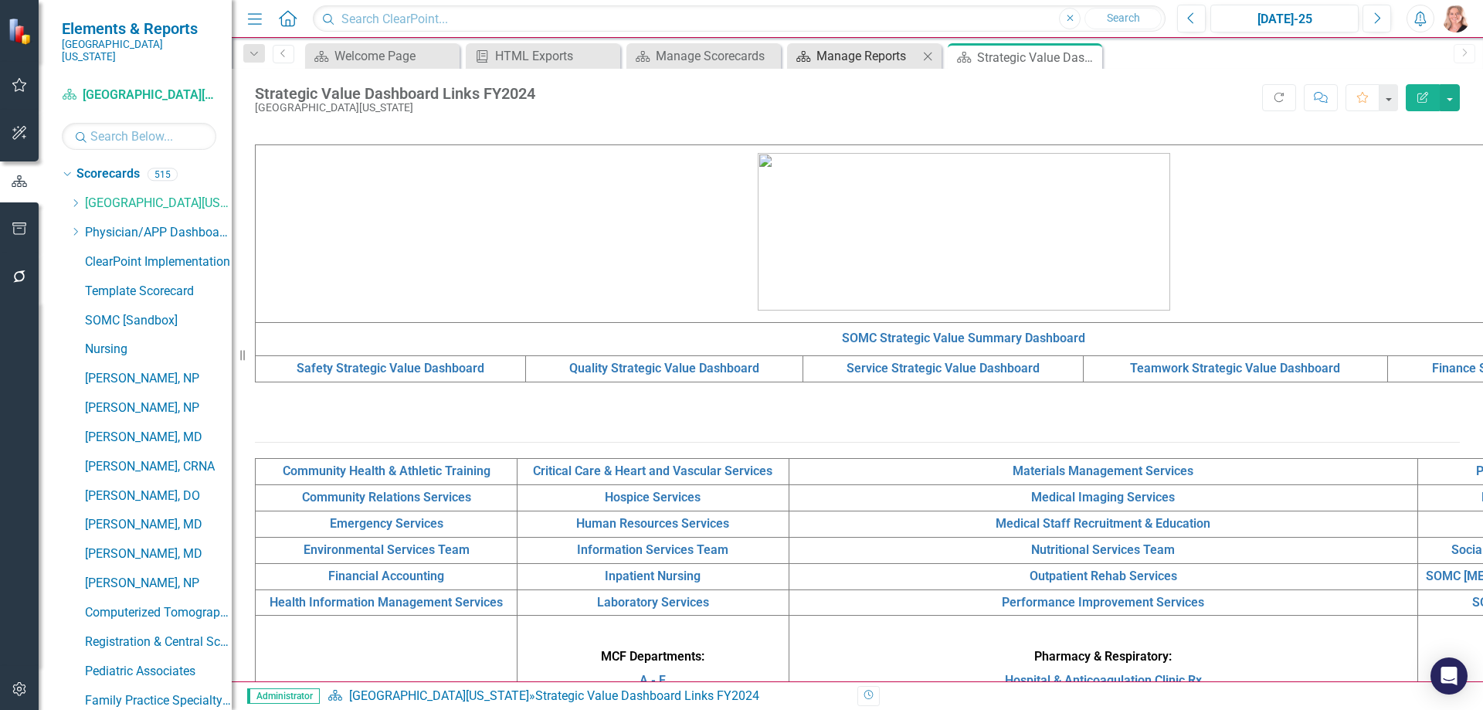
click at [849, 60] on div "Manage Reports" at bounding box center [867, 55] width 102 height 19
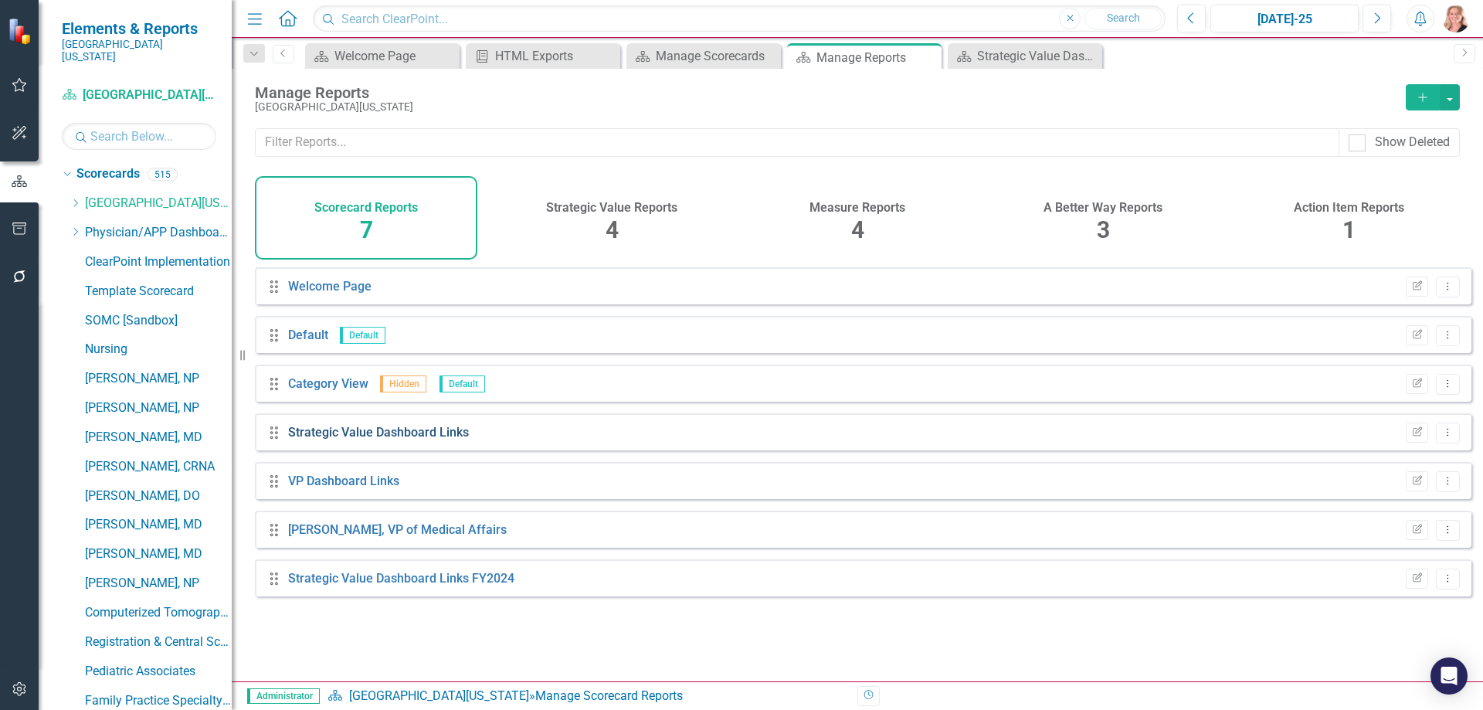
click at [408, 439] on link "Strategic Value Dashboard Links" at bounding box center [378, 432] width 181 height 15
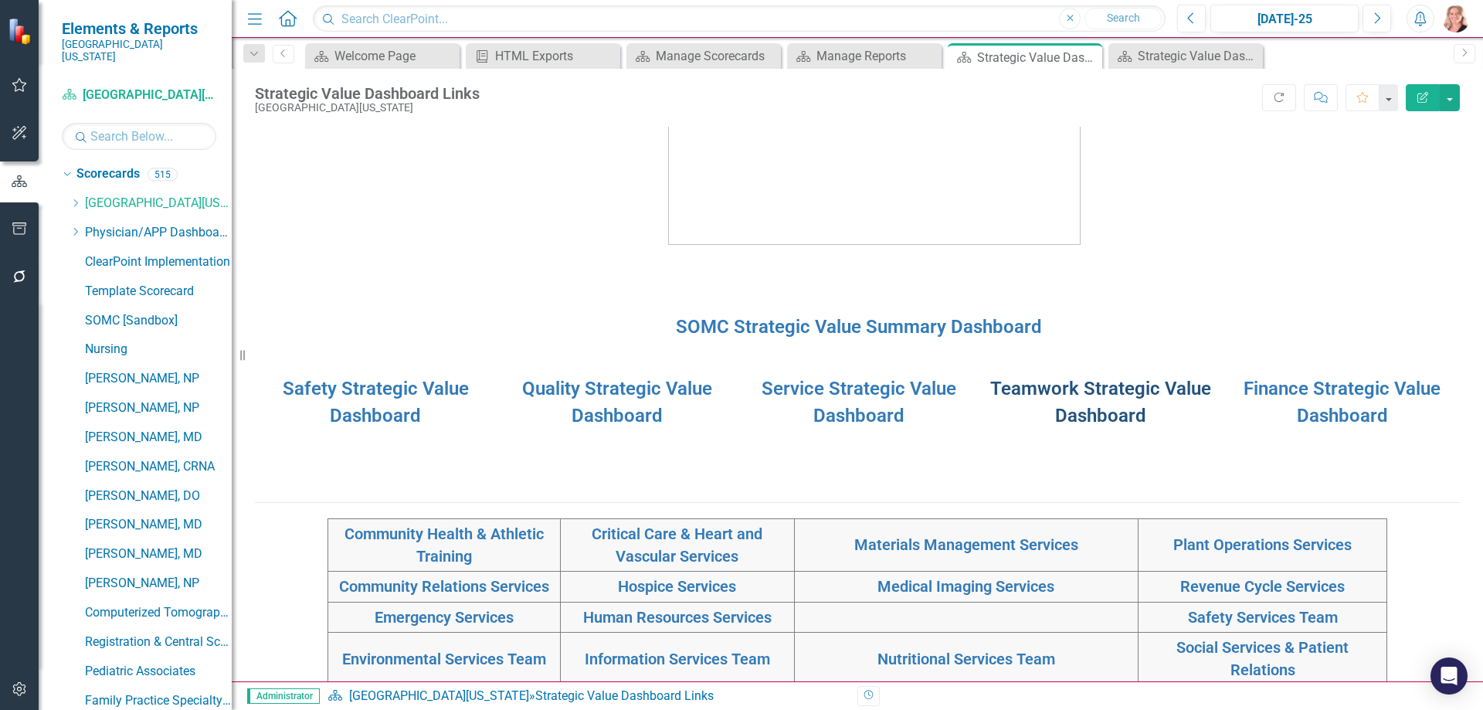
scroll to position [154, 0]
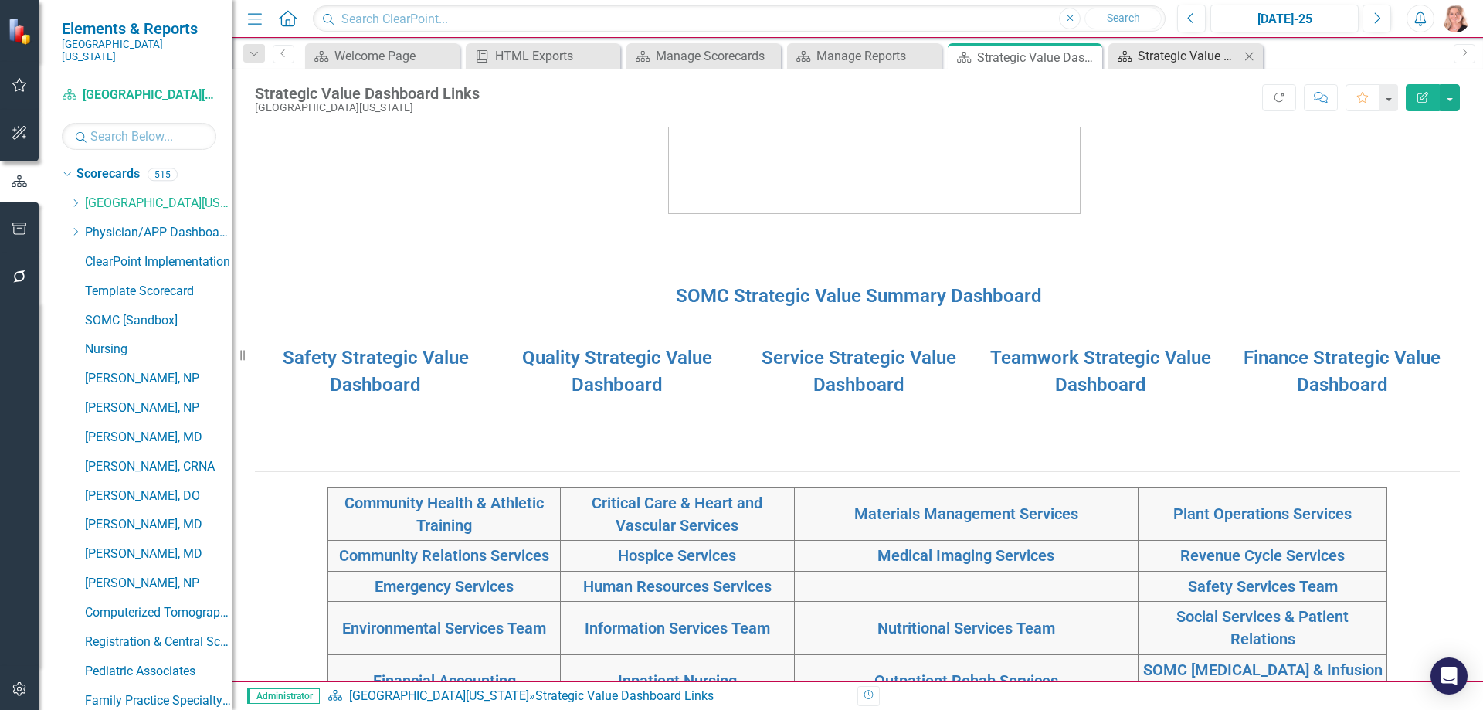
click at [1184, 59] on div "Strategic Value Dashboard Links FY2024" at bounding box center [1189, 55] width 102 height 19
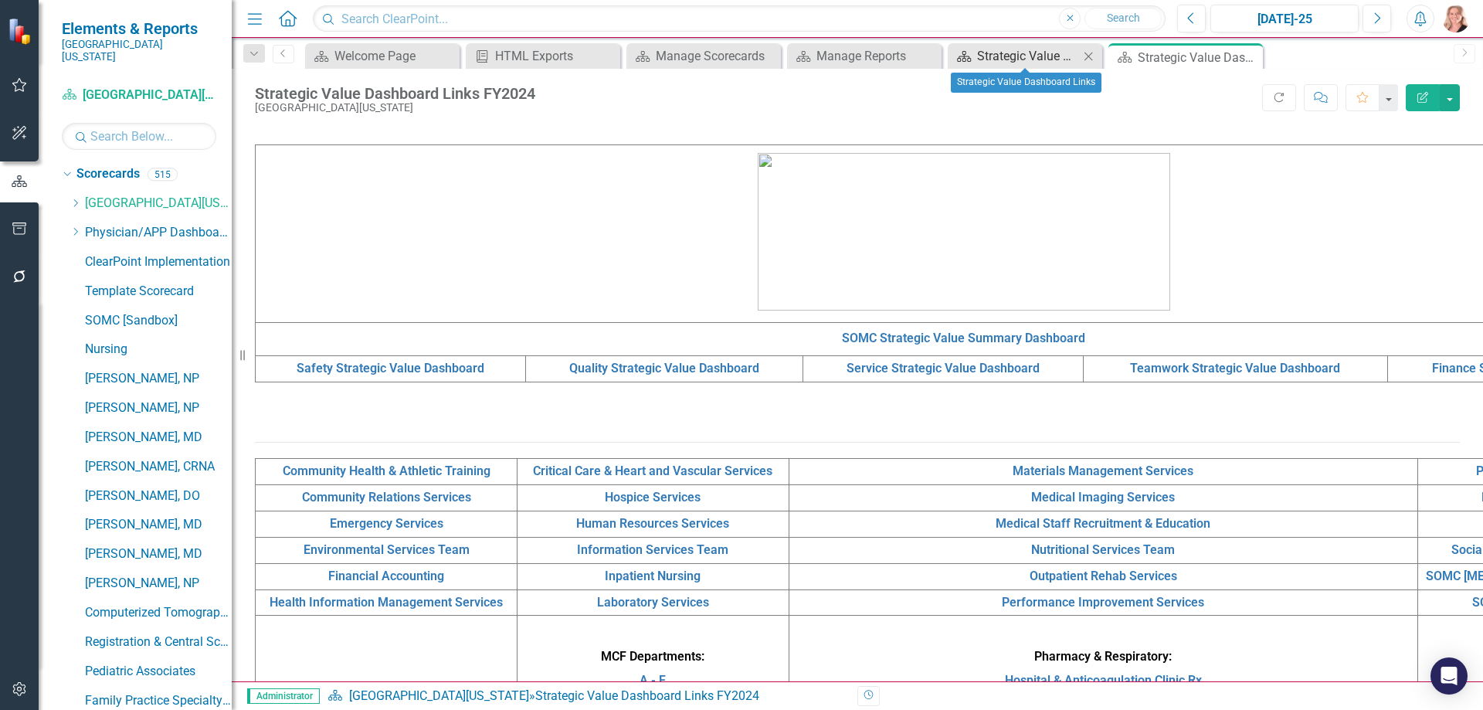
click at [1027, 61] on div "Strategic Value Dashboard Links" at bounding box center [1028, 55] width 102 height 19
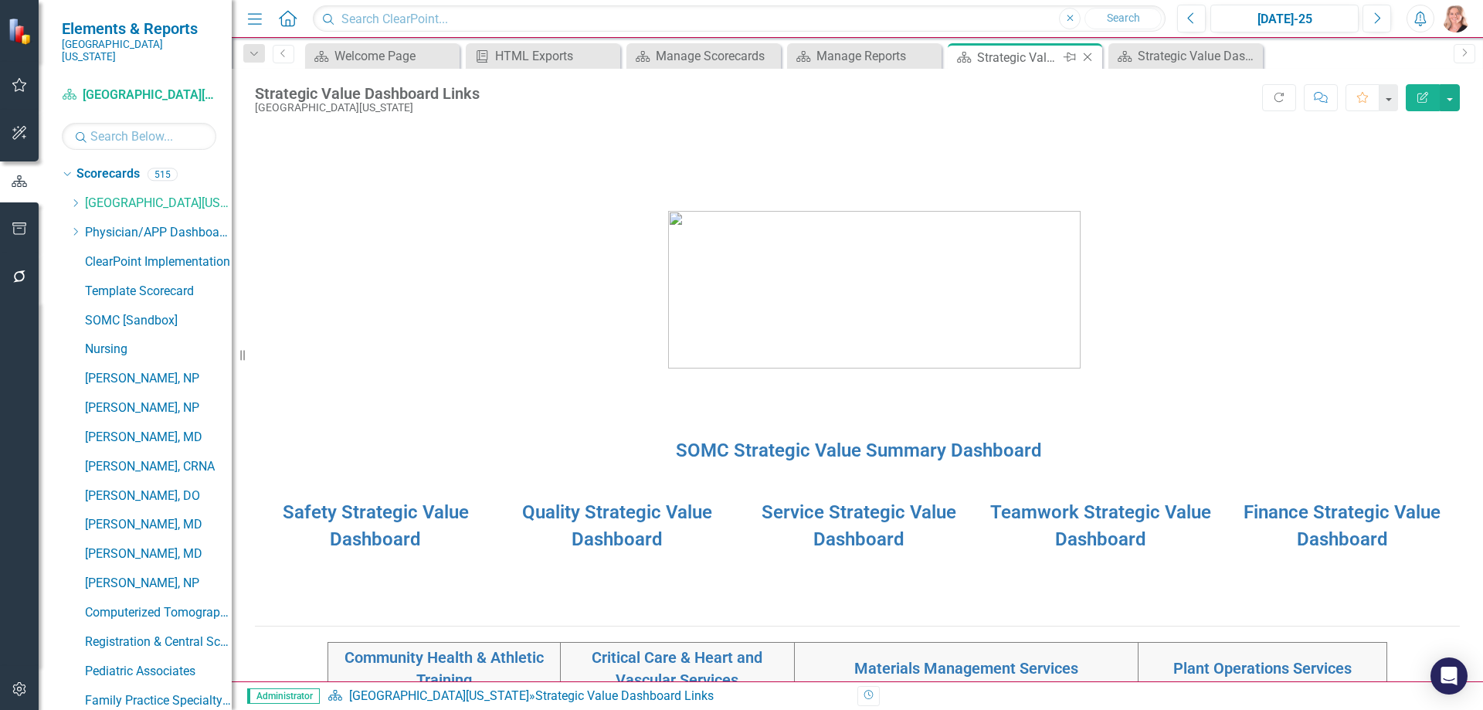
click at [1090, 59] on icon "Close" at bounding box center [1087, 57] width 15 height 12
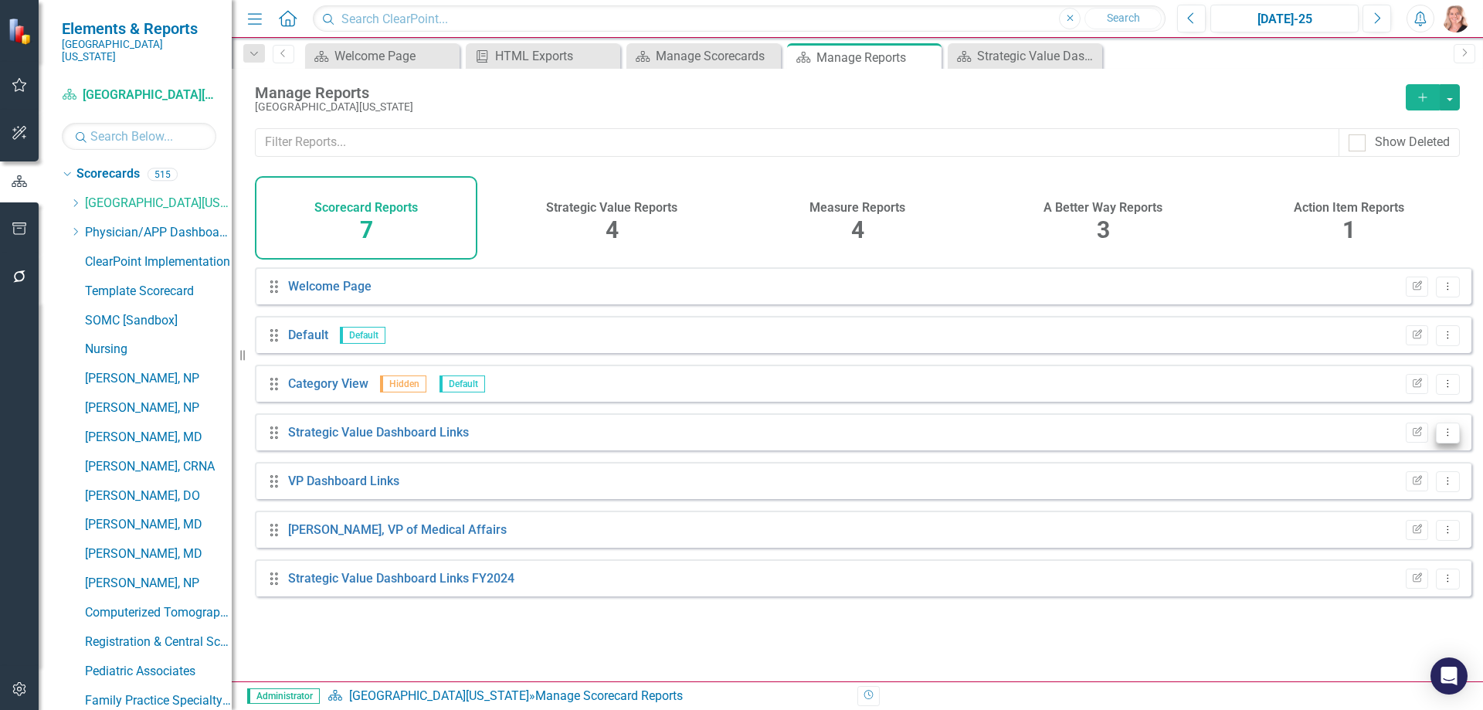
click at [1441, 437] on icon "Dropdown Menu" at bounding box center [1447, 432] width 13 height 10
click at [1376, 534] on link "Copy Duplicate Report" at bounding box center [1383, 527] width 127 height 29
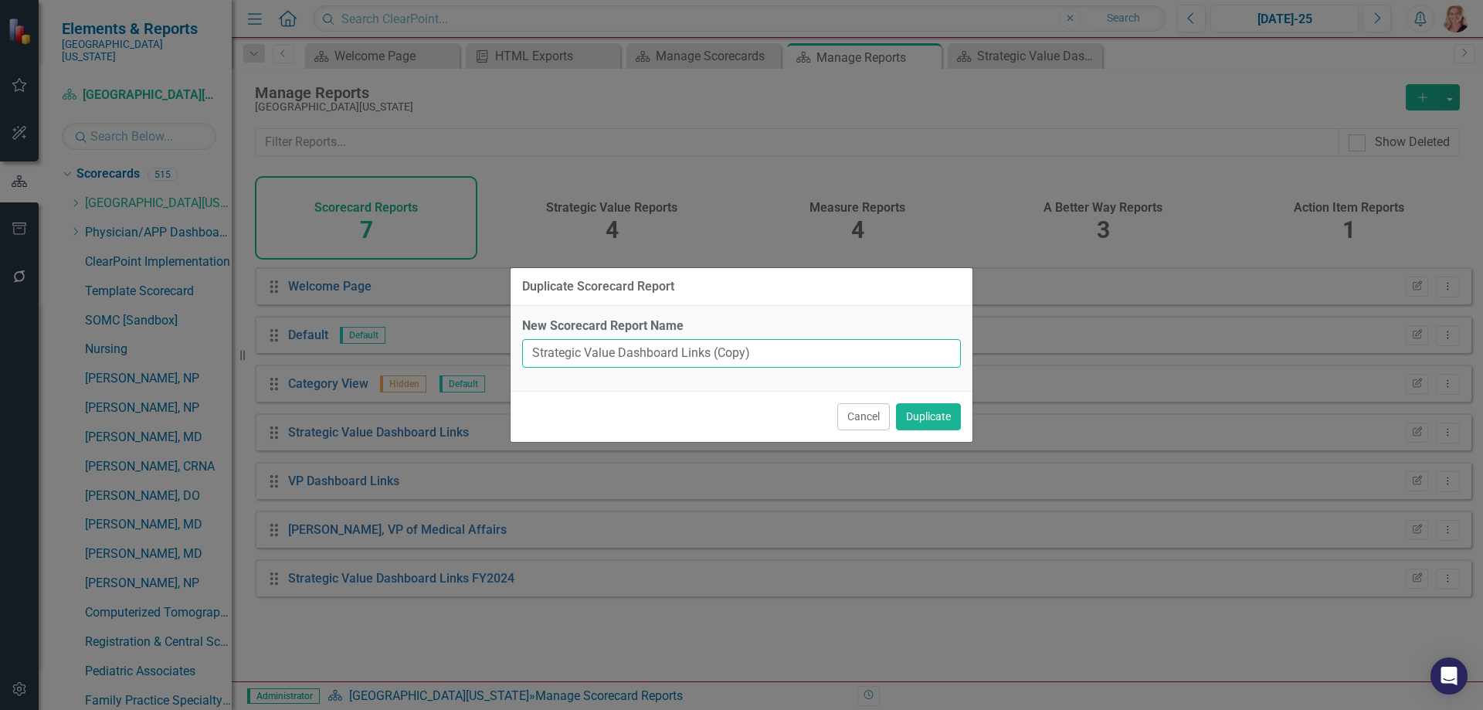
drag, startPoint x: 755, startPoint y: 352, endPoint x: 714, endPoint y: 344, distance: 41.8
click at [714, 344] on input "Strategic Value Dashboard Links (Copy)" at bounding box center [741, 353] width 439 height 29
type input "Strategic Value Dashboard Links FY25"
click at [934, 419] on button "Duplicate" at bounding box center [928, 416] width 65 height 27
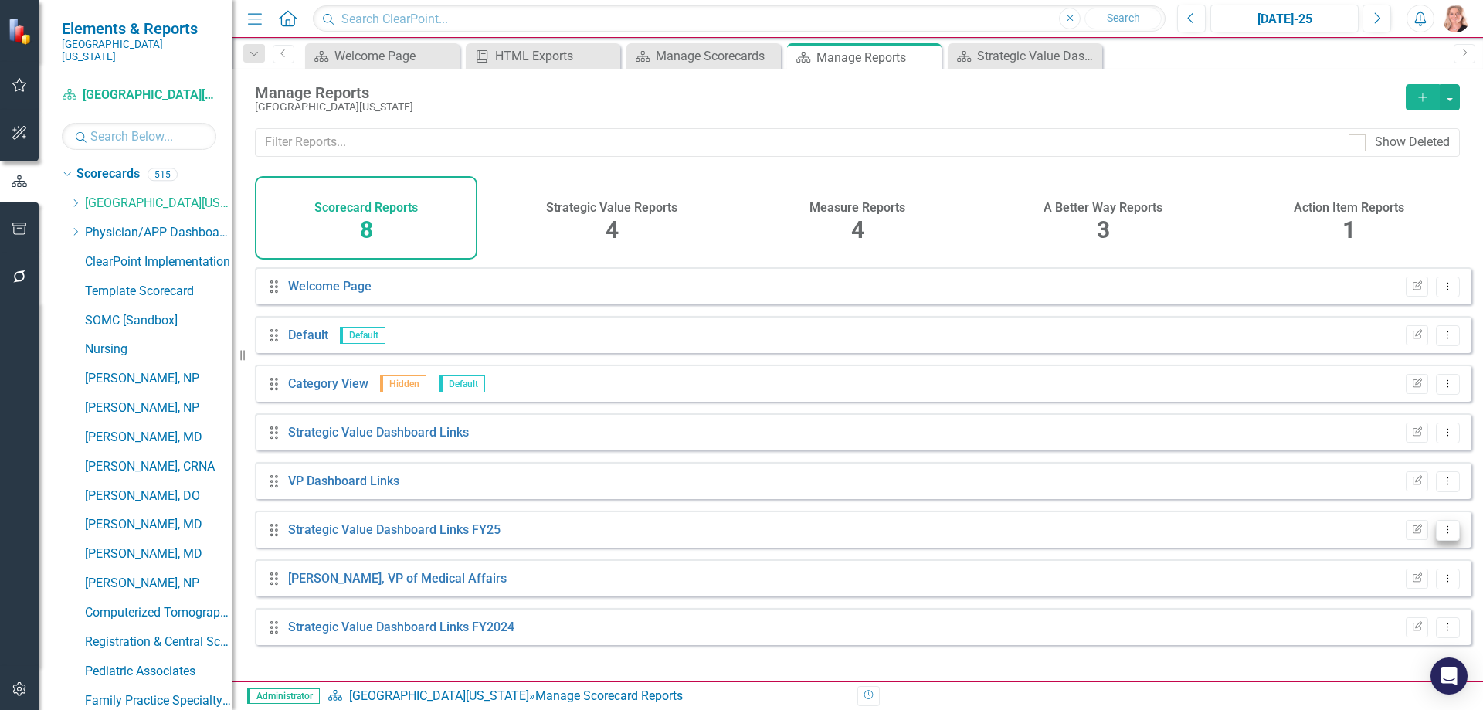
click at [1441, 534] on icon "Dropdown Menu" at bounding box center [1447, 529] width 13 height 10
click at [1385, 568] on link "Edit Report Edit Report" at bounding box center [1383, 567] width 127 height 29
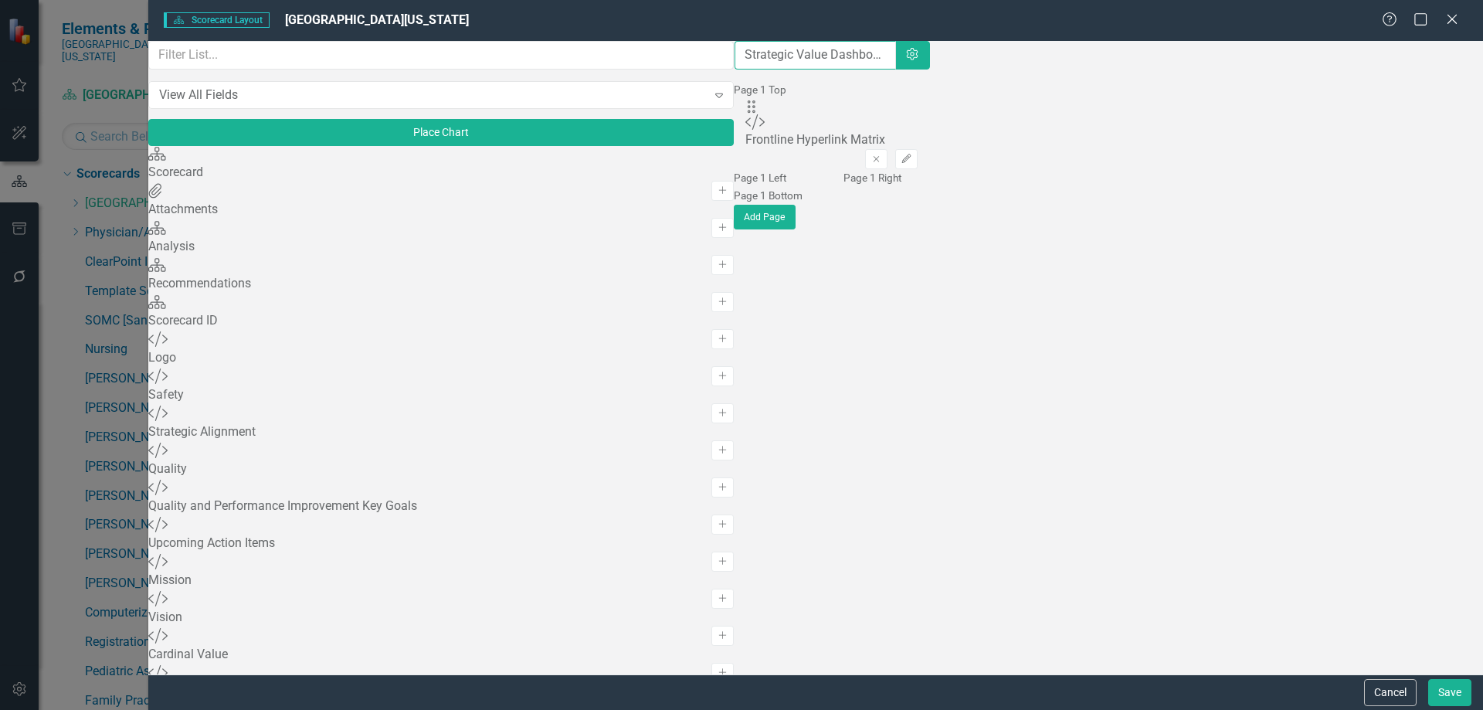
click at [734, 65] on input "Strategic Value Dashboard Links FY25" at bounding box center [814, 55] width 161 height 29
type input "Strategic Value Dashboard Links FY2025"
click at [1451, 688] on button "Save" at bounding box center [1449, 692] width 43 height 27
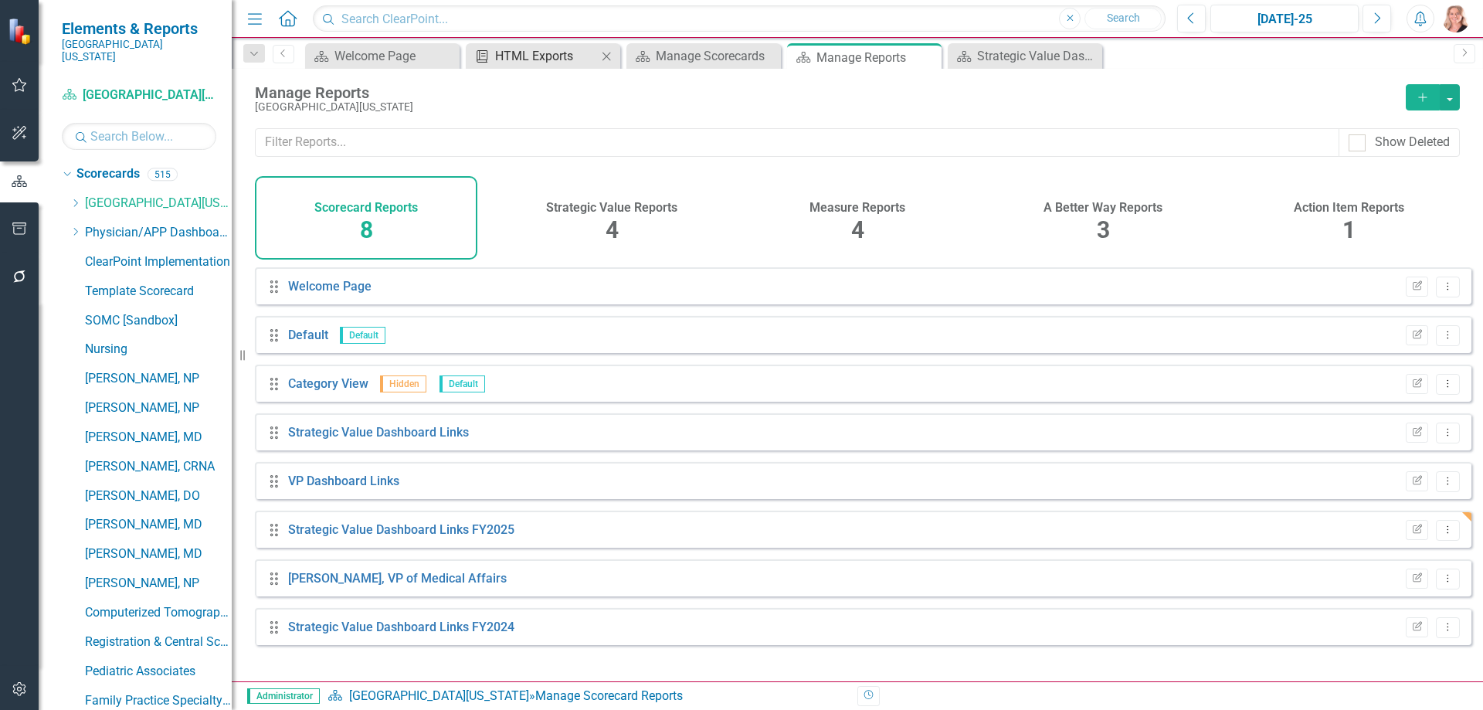
click at [534, 59] on div "HTML Exports" at bounding box center [546, 55] width 102 height 19
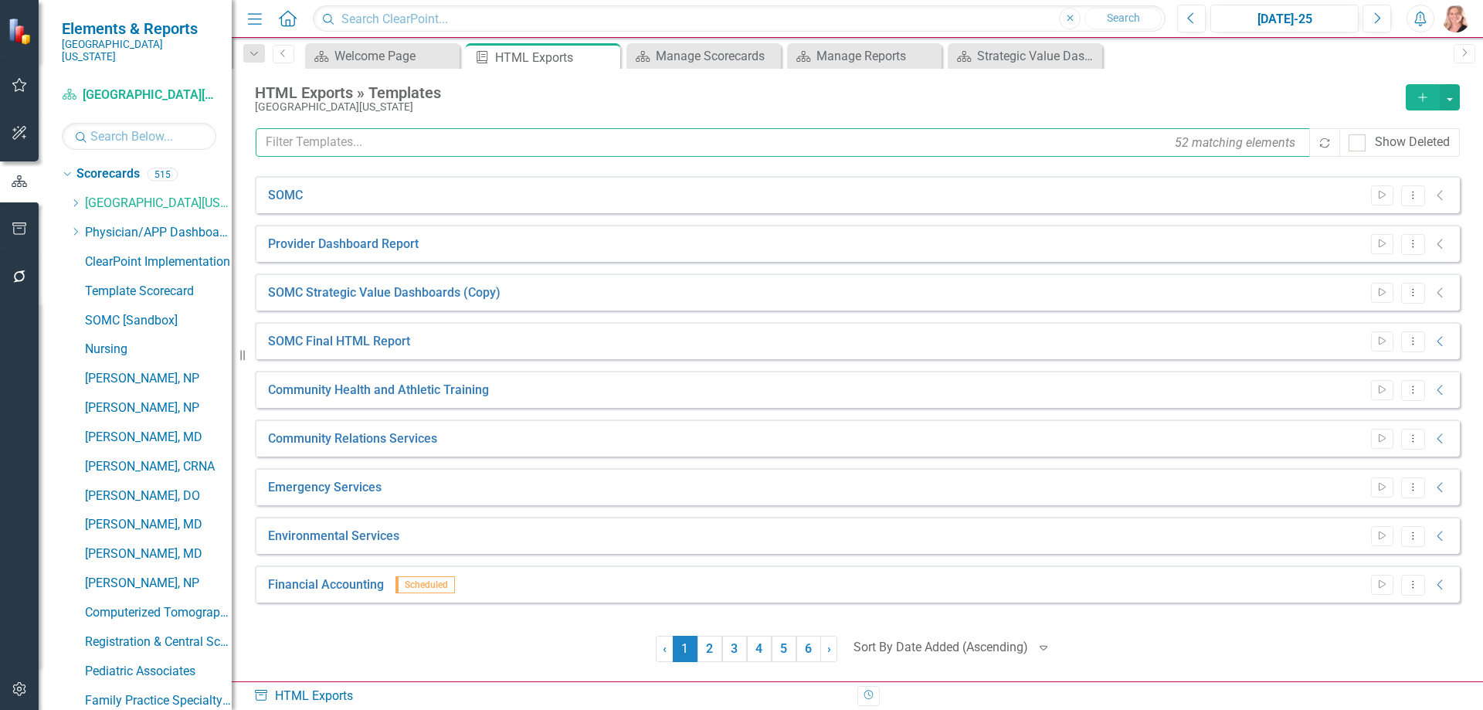
click at [473, 151] on input "text" at bounding box center [784, 142] width 1056 height 29
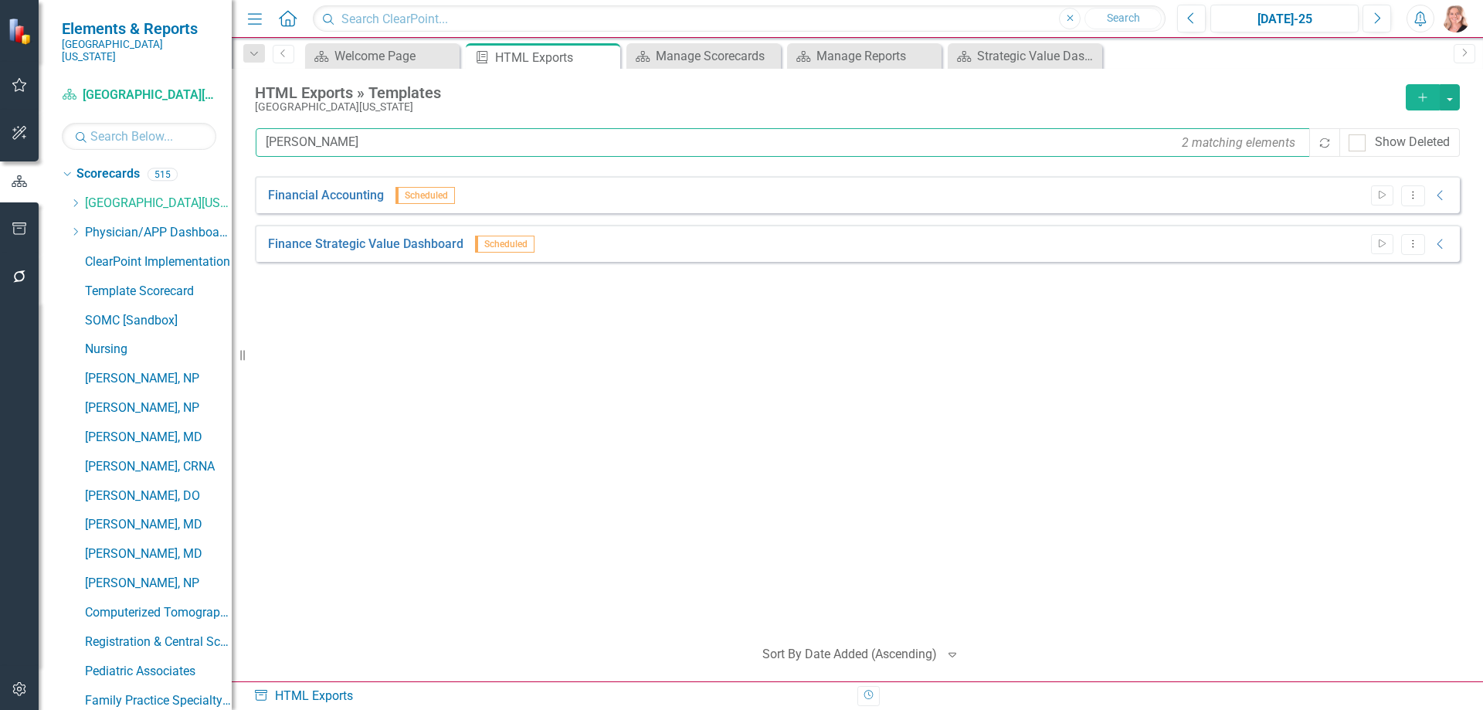
type input "finan"
click at [1093, 56] on icon "Close" at bounding box center [1087, 56] width 15 height 12
click at [928, 54] on icon "Close" at bounding box center [927, 56] width 15 height 12
click at [765, 55] on icon "Close" at bounding box center [766, 56] width 15 height 12
click at [604, 56] on icon "Close" at bounding box center [605, 57] width 15 height 12
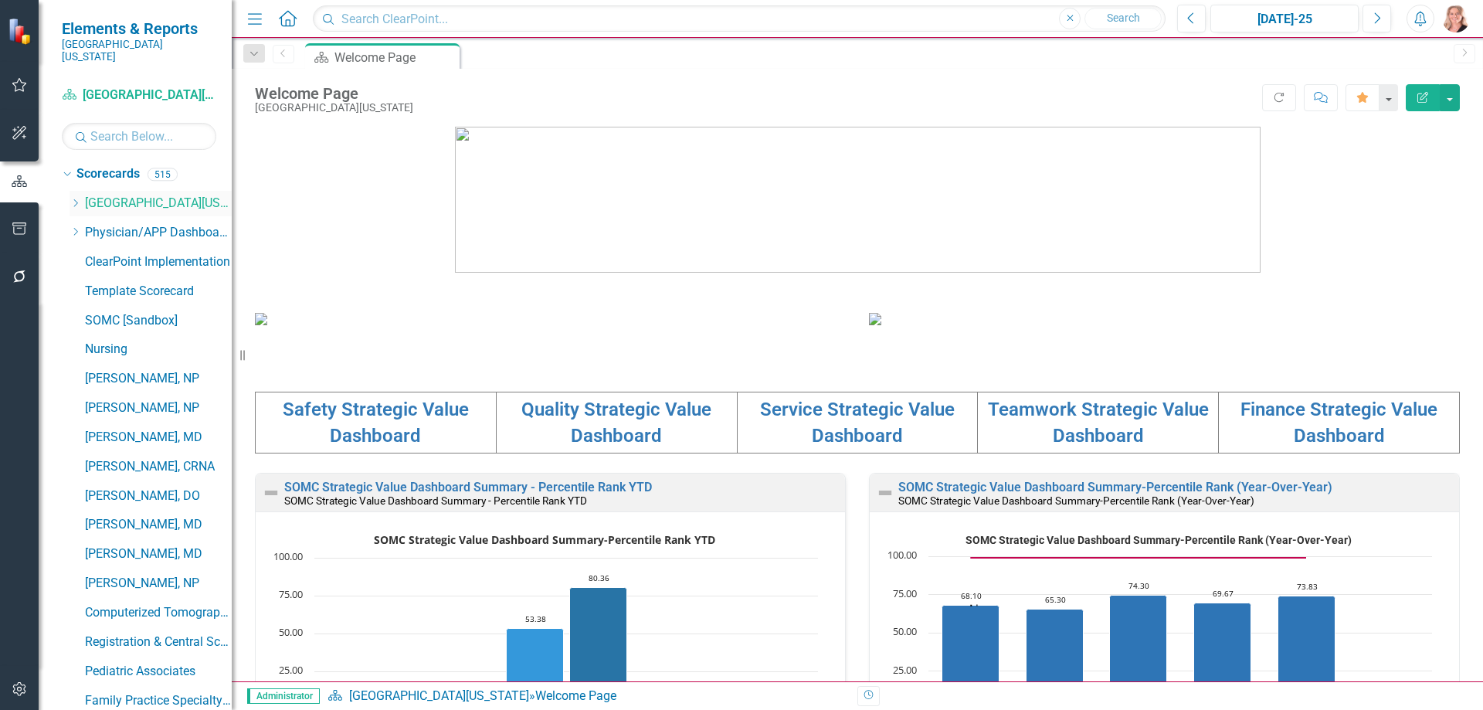
click at [76, 191] on div "Dropdown Southern Ohio Medical Center" at bounding box center [151, 203] width 162 height 25
click at [69, 194] on div "Dropdown Scorecards 515 Dropdown Southern Ohio Medical Center Safety Quality Te…" at bounding box center [147, 438] width 170 height 555
click at [73, 198] on icon "Dropdown" at bounding box center [76, 202] width 12 height 9
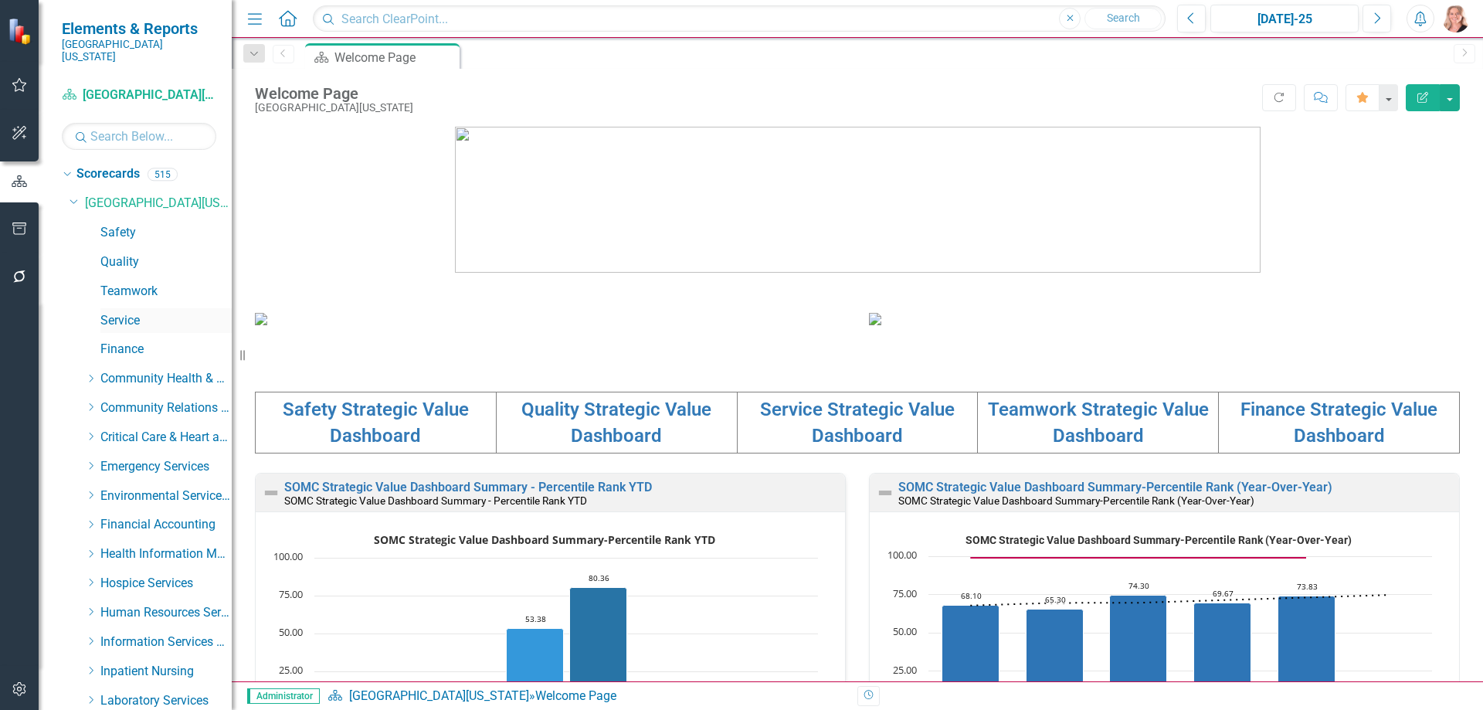
click at [114, 312] on link "Service" at bounding box center [165, 321] width 131 height 18
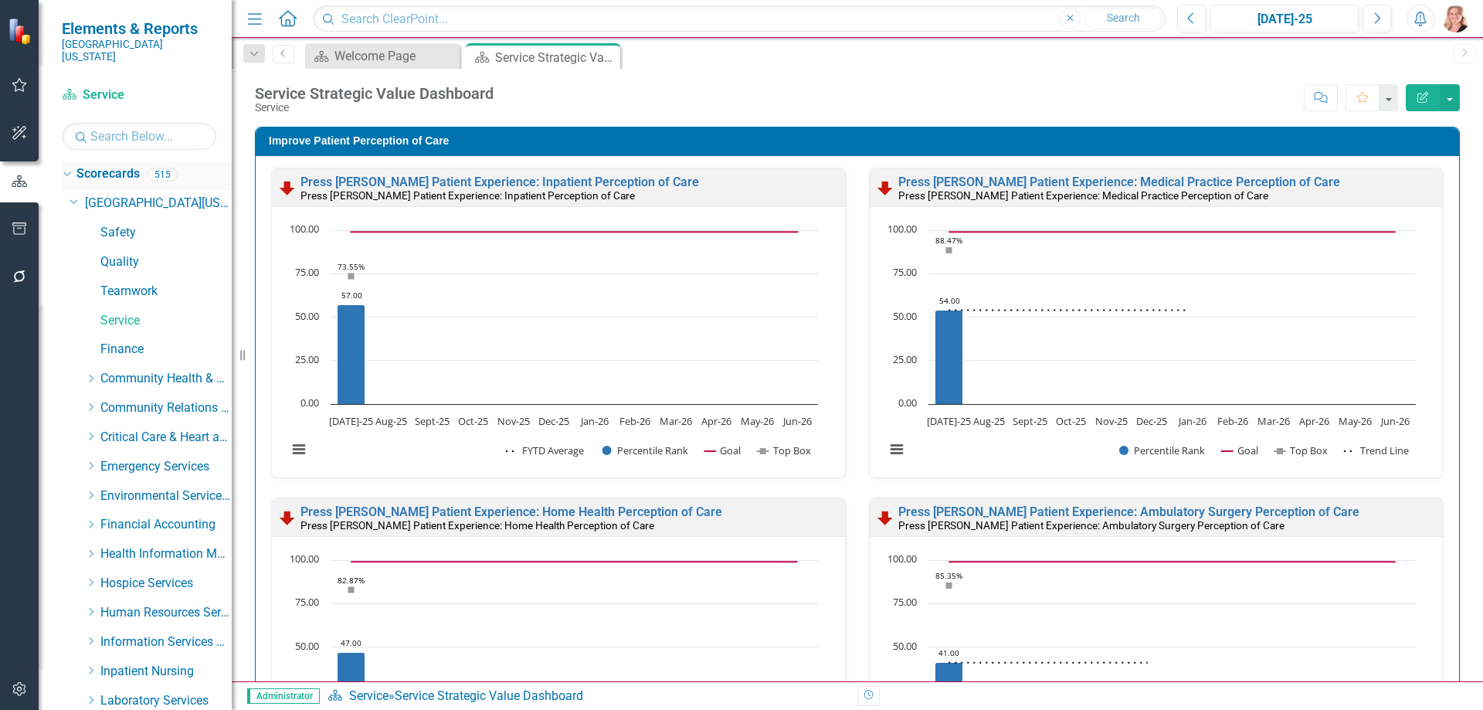
click at [67, 168] on icon "Dropdown" at bounding box center [65, 173] width 8 height 11
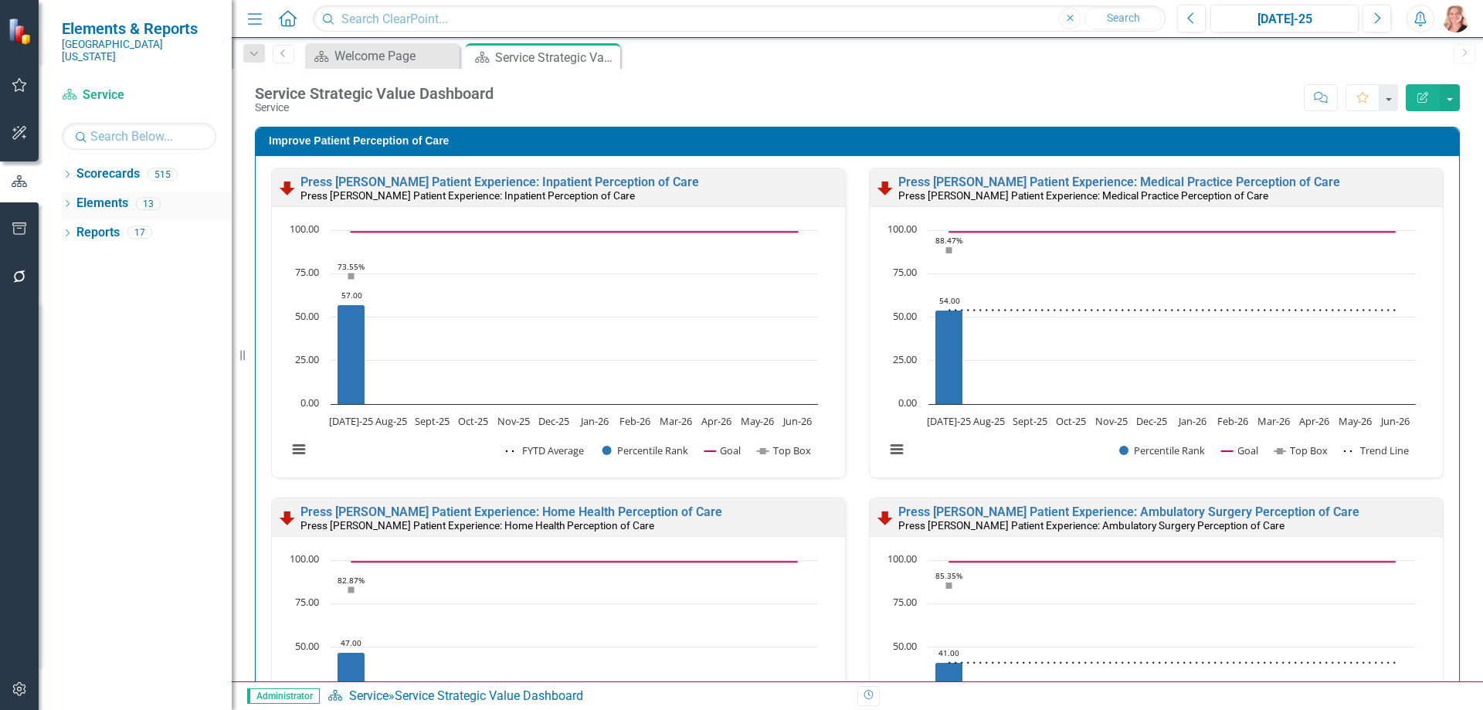
click at [87, 195] on link "Elements" at bounding box center [102, 204] width 52 height 18
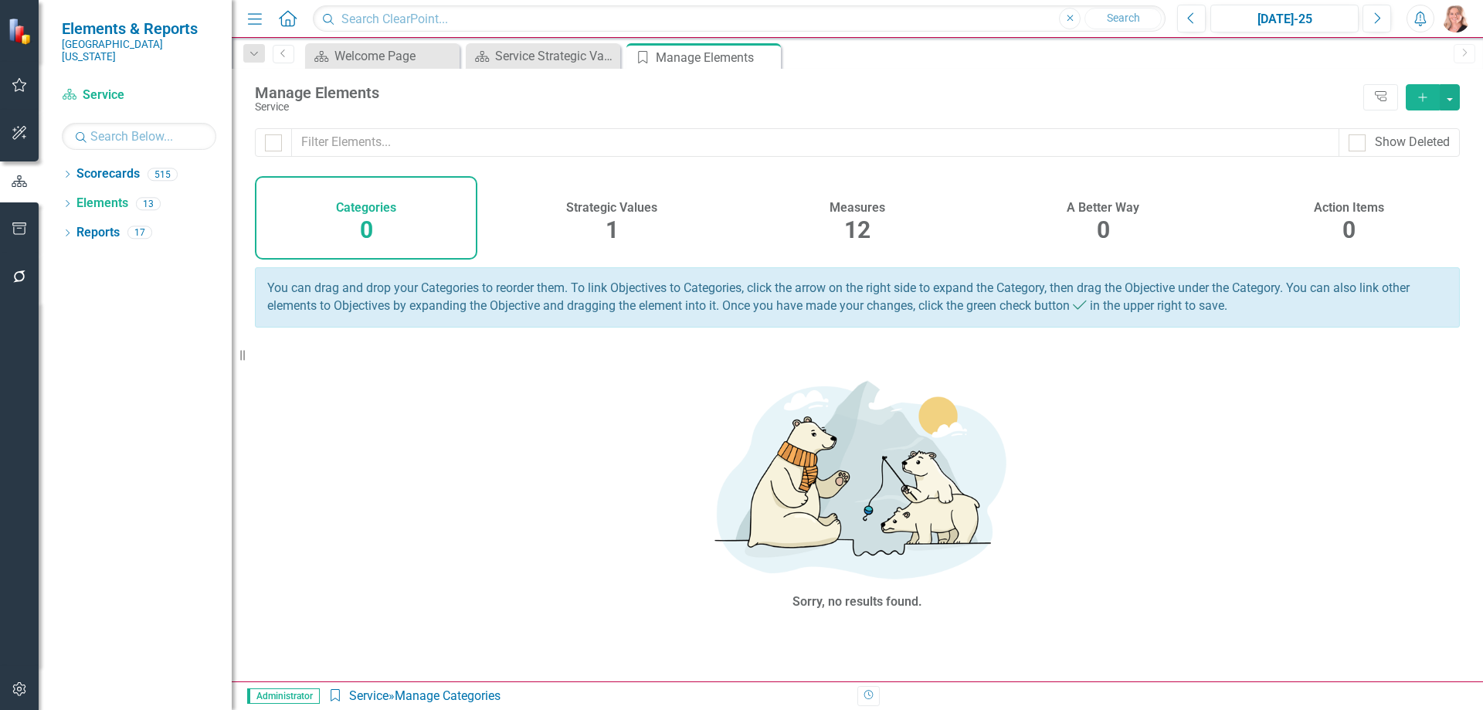
click at [853, 220] on span "12" at bounding box center [857, 229] width 26 height 27
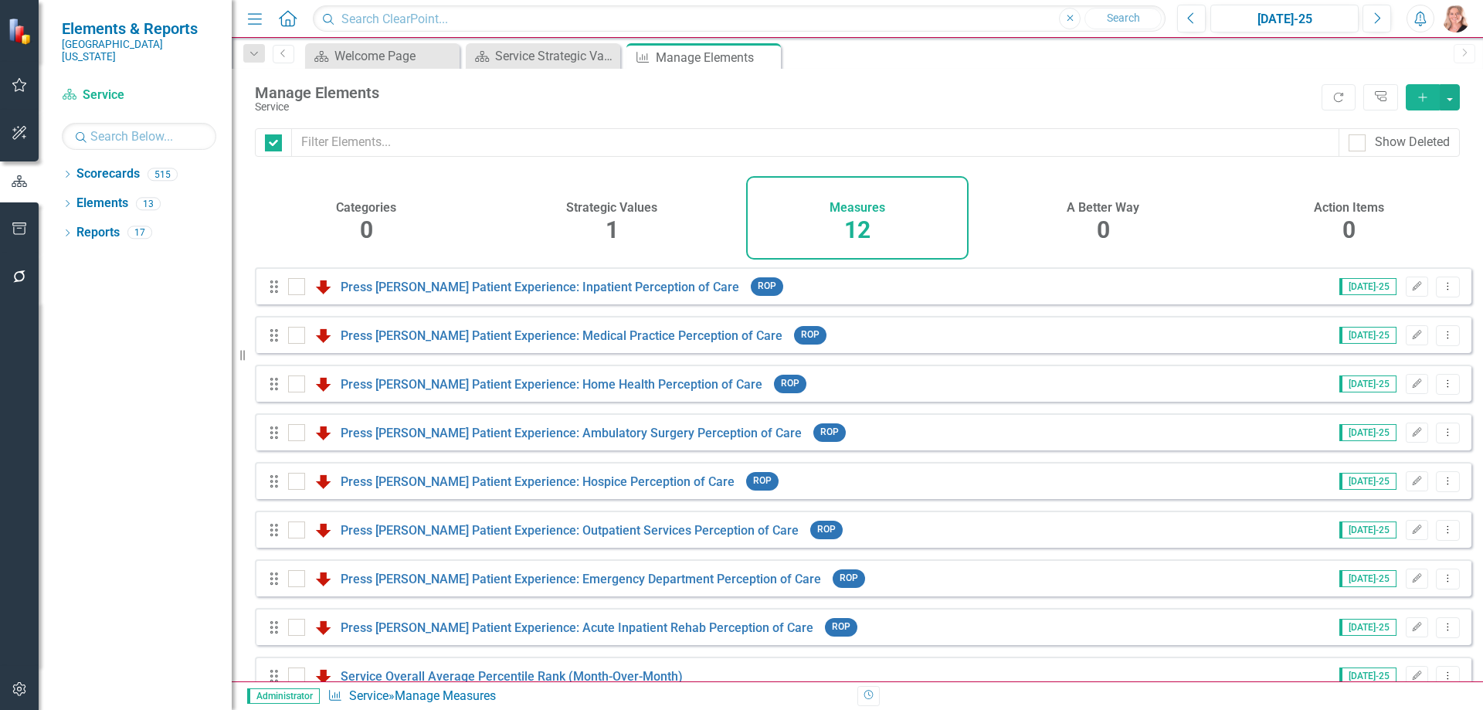
checkbox input "false"
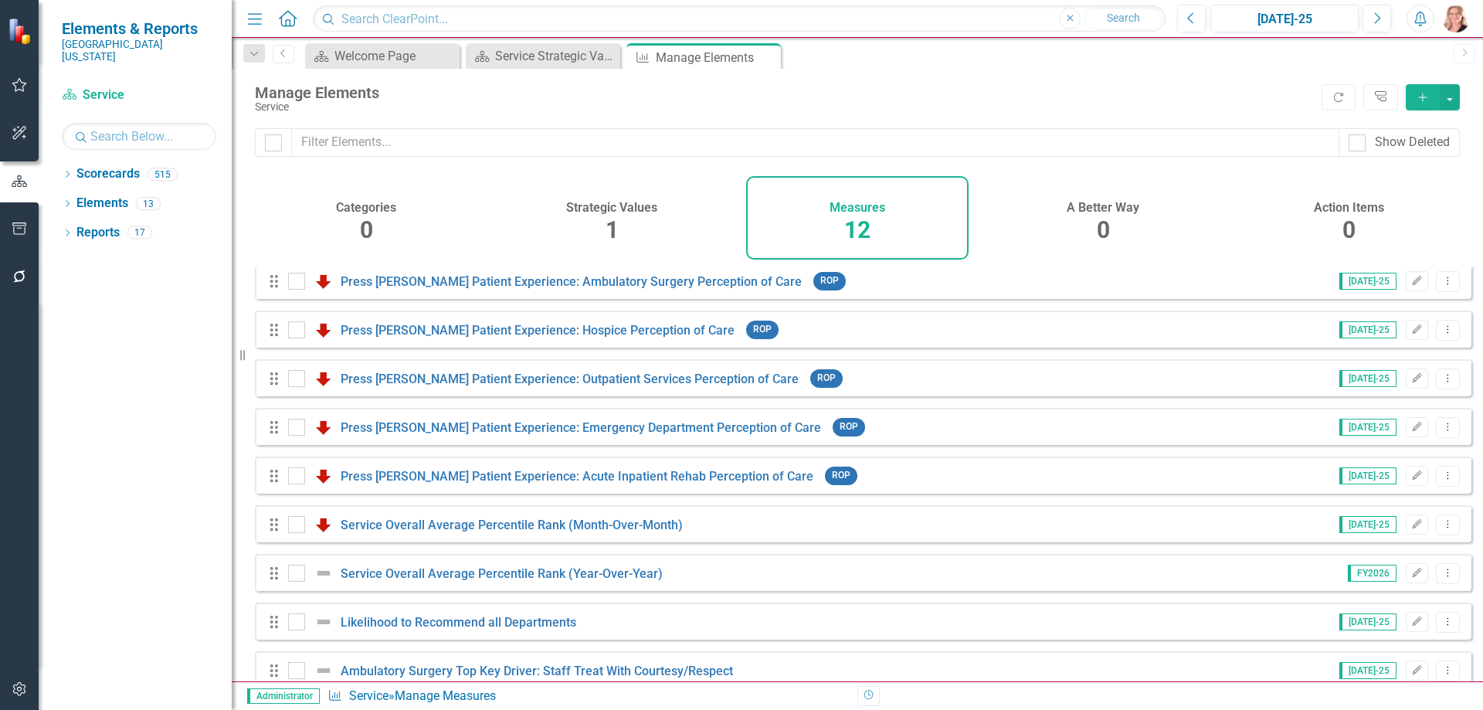
scroll to position [181, 0]
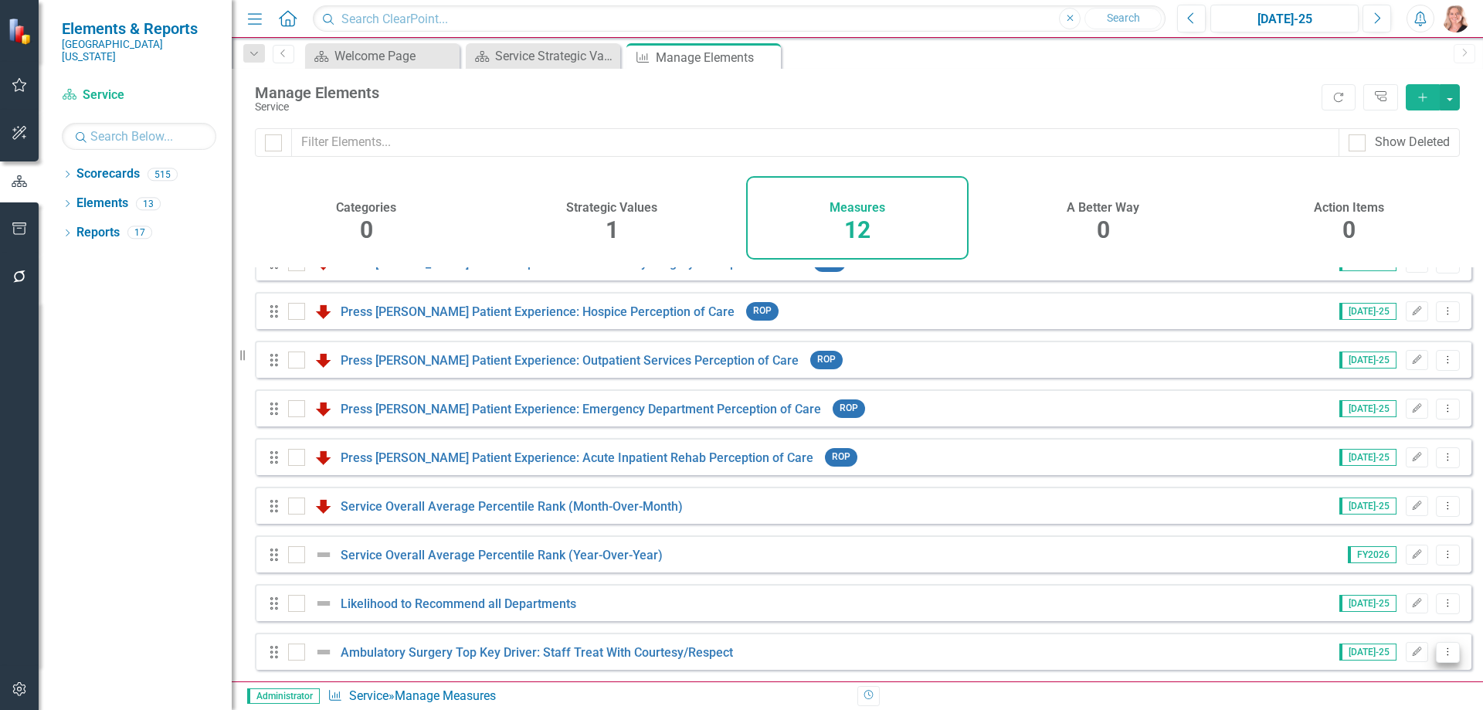
click at [1441, 650] on icon "Dropdown Menu" at bounding box center [1447, 651] width 13 height 10
click at [1369, 605] on link "Copy Duplicate Measure" at bounding box center [1377, 598] width 139 height 29
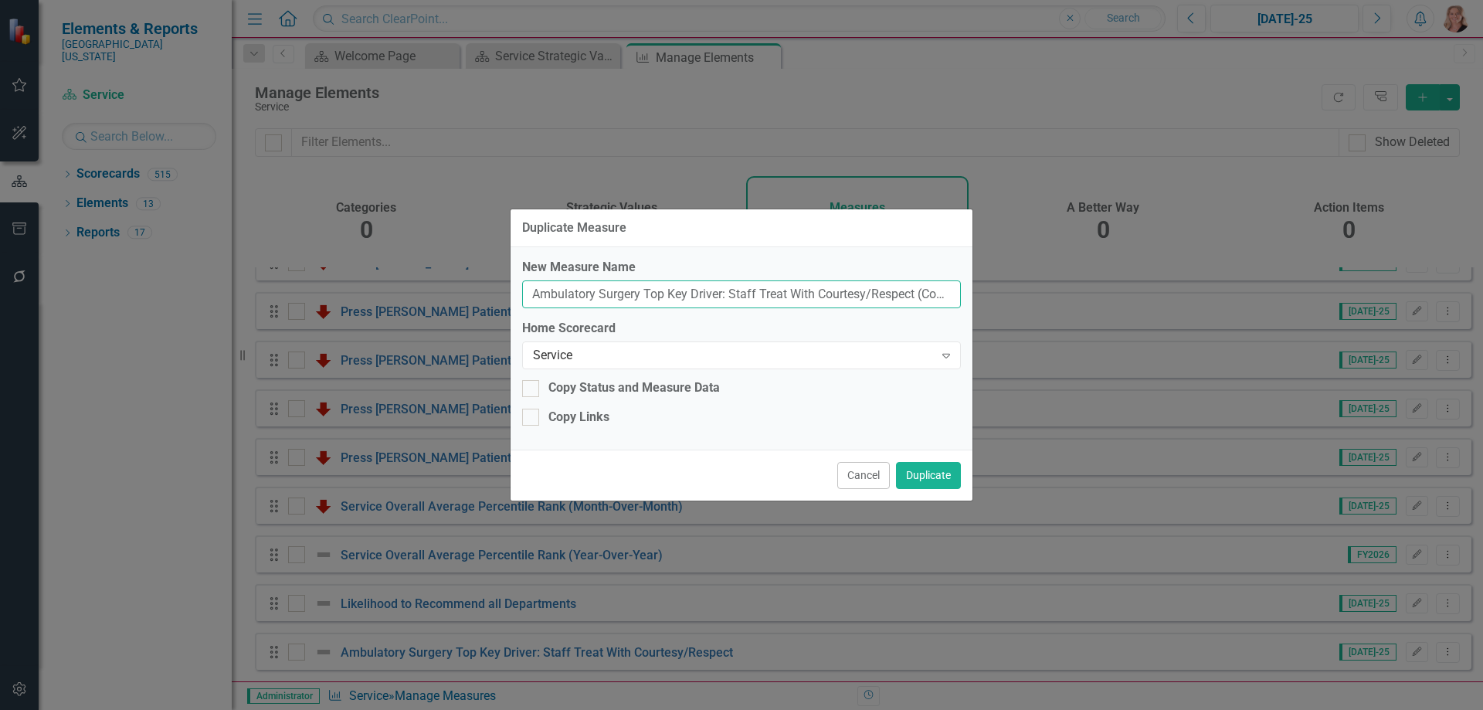
drag, startPoint x: 920, startPoint y: 293, endPoint x: 501, endPoint y: 287, distance: 418.6
click at [501, 287] on div "Duplicate Measure New Measure Name Ambulatory Surgery Top Key Driver: Staff Tre…" at bounding box center [741, 355] width 1483 height 710
type input "py)"
drag, startPoint x: 559, startPoint y: 290, endPoint x: 453, endPoint y: 295, distance: 105.9
click at [453, 295] on div "Duplicate Measure New Measure Name py) Home Scorecard Service Expand Copy Statu…" at bounding box center [741, 355] width 1483 height 710
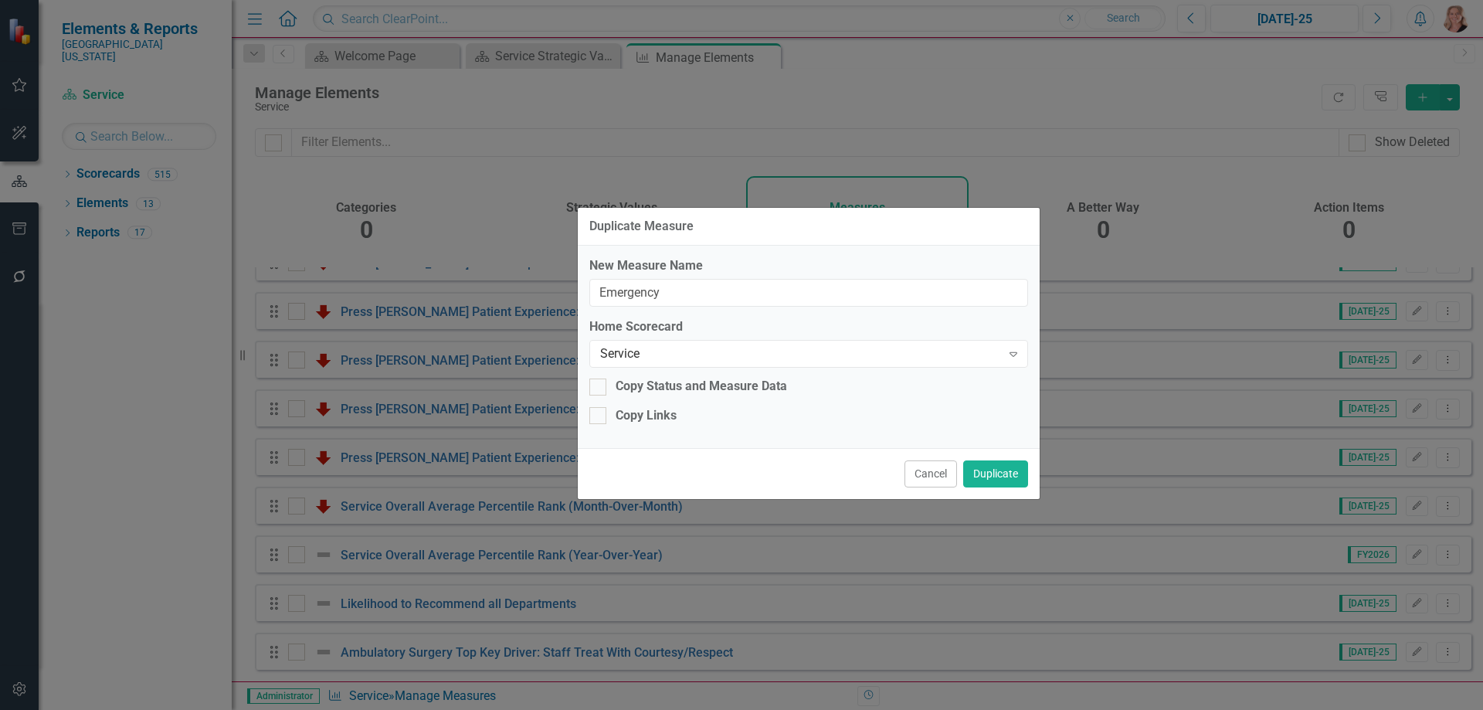
drag, startPoint x: 683, startPoint y: 232, endPoint x: 794, endPoint y: 229, distance: 111.3
click at [794, 229] on div "Duplicate Measure" at bounding box center [809, 227] width 462 height 38
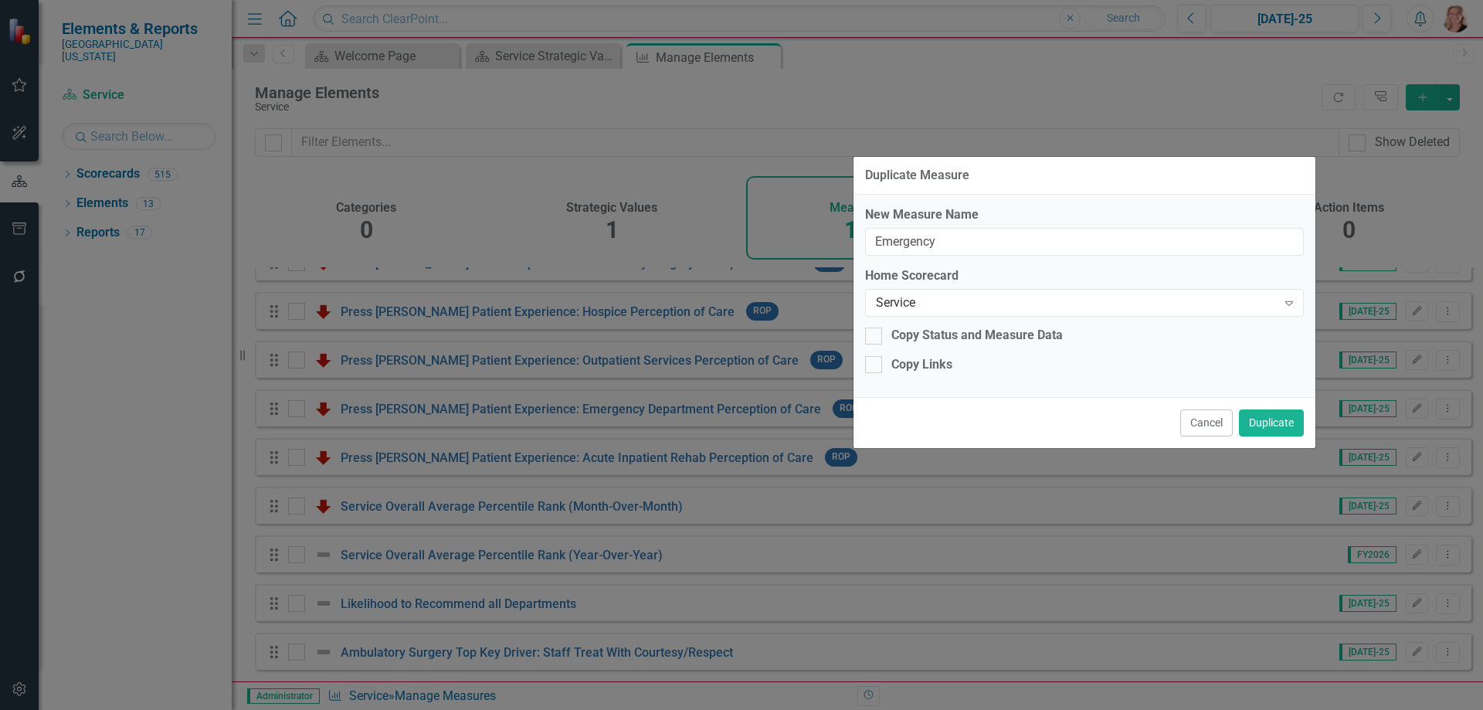
drag, startPoint x: 795, startPoint y: 232, endPoint x: 1027, endPoint y: 183, distance: 236.9
click at [1027, 183] on div "Duplicate Measure" at bounding box center [1084, 176] width 462 height 38
drag, startPoint x: 979, startPoint y: 246, endPoint x: 977, endPoint y: 236, distance: 9.6
click at [979, 244] on input "Emergency" at bounding box center [1084, 242] width 439 height 29
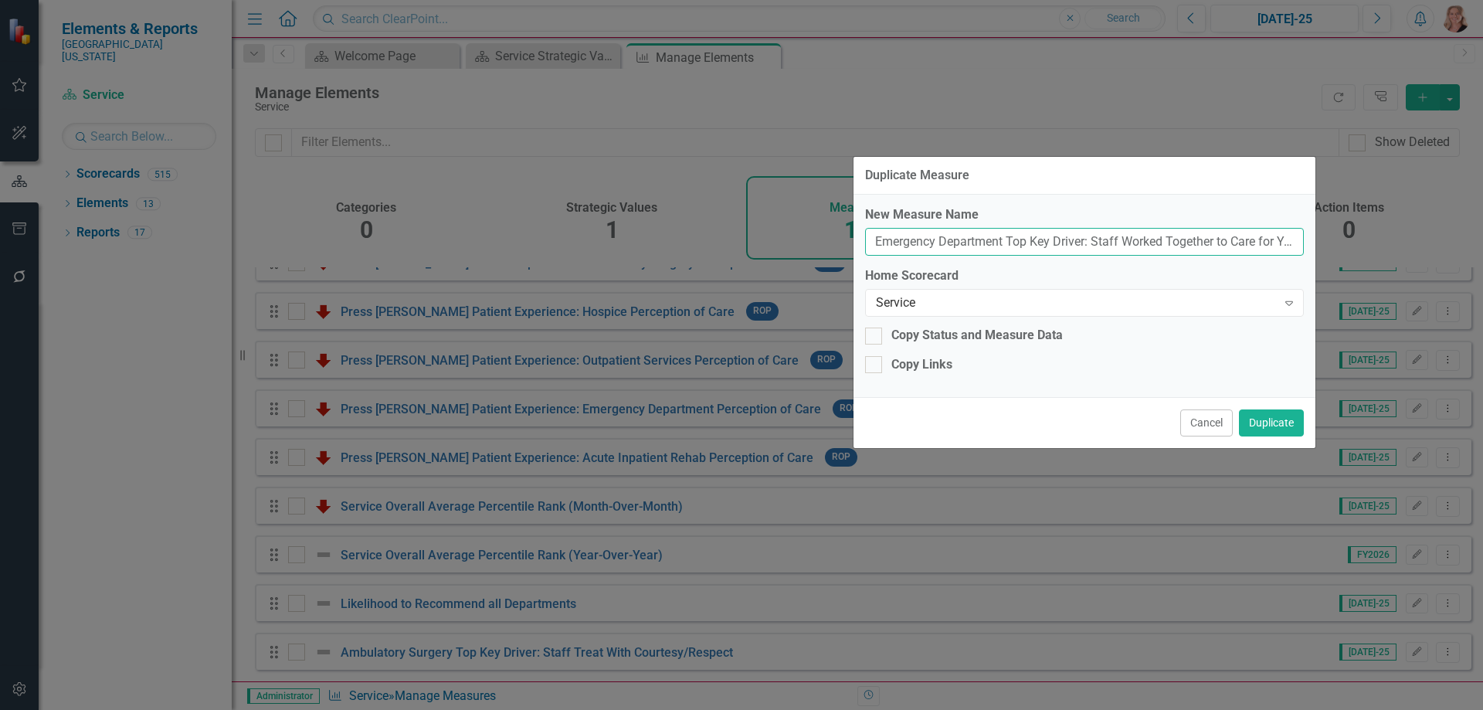
scroll to position [0, 6]
type input "Emergency Department Top Key Driver: Staff Worked Together to Care for You"
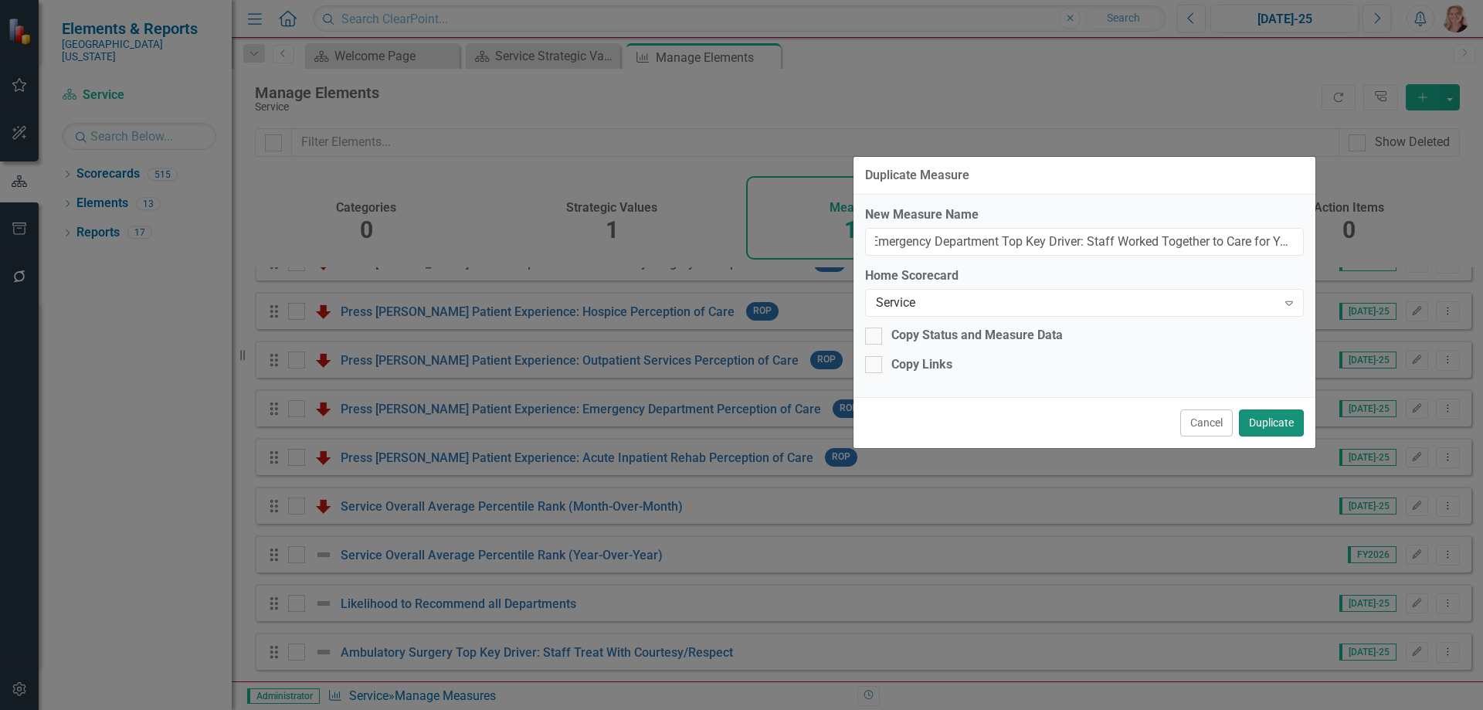
click at [1279, 430] on button "Duplicate" at bounding box center [1271, 422] width 65 height 27
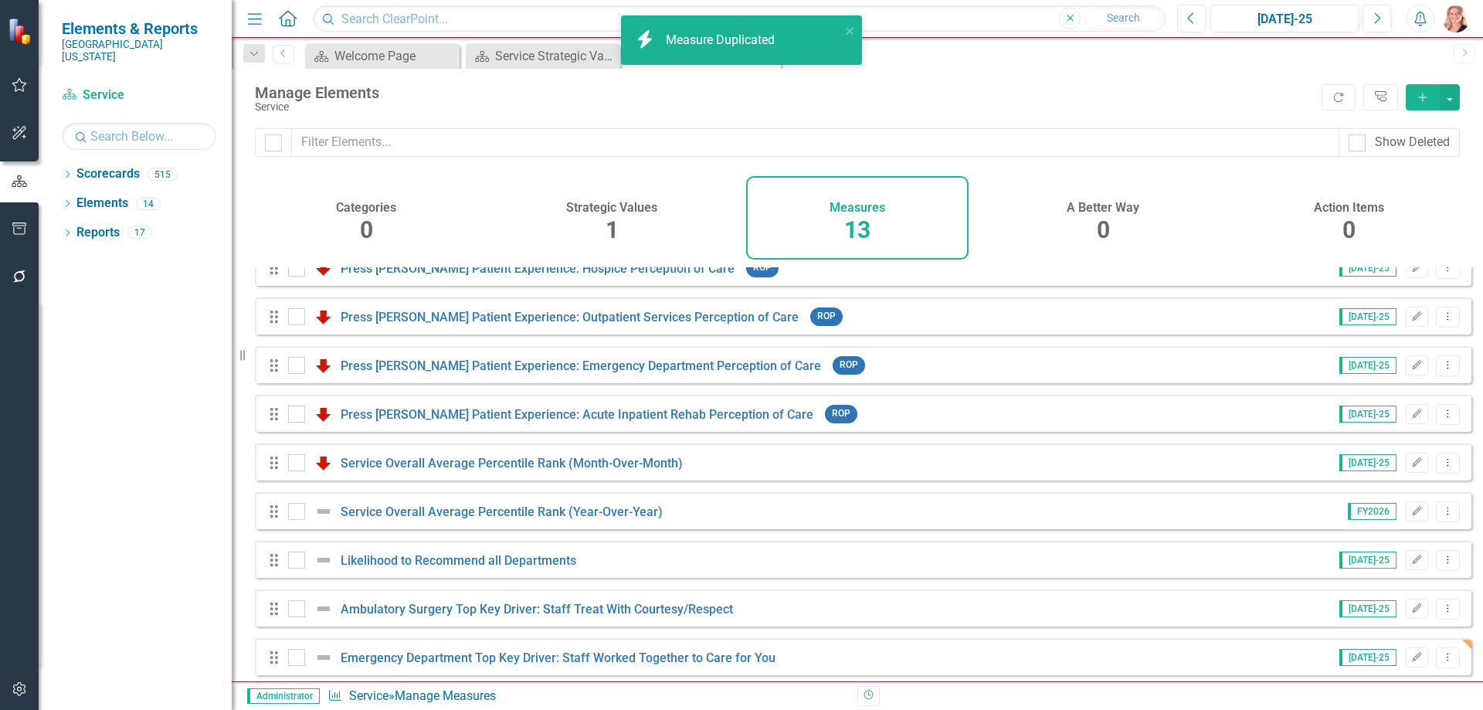
scroll to position [230, 0]
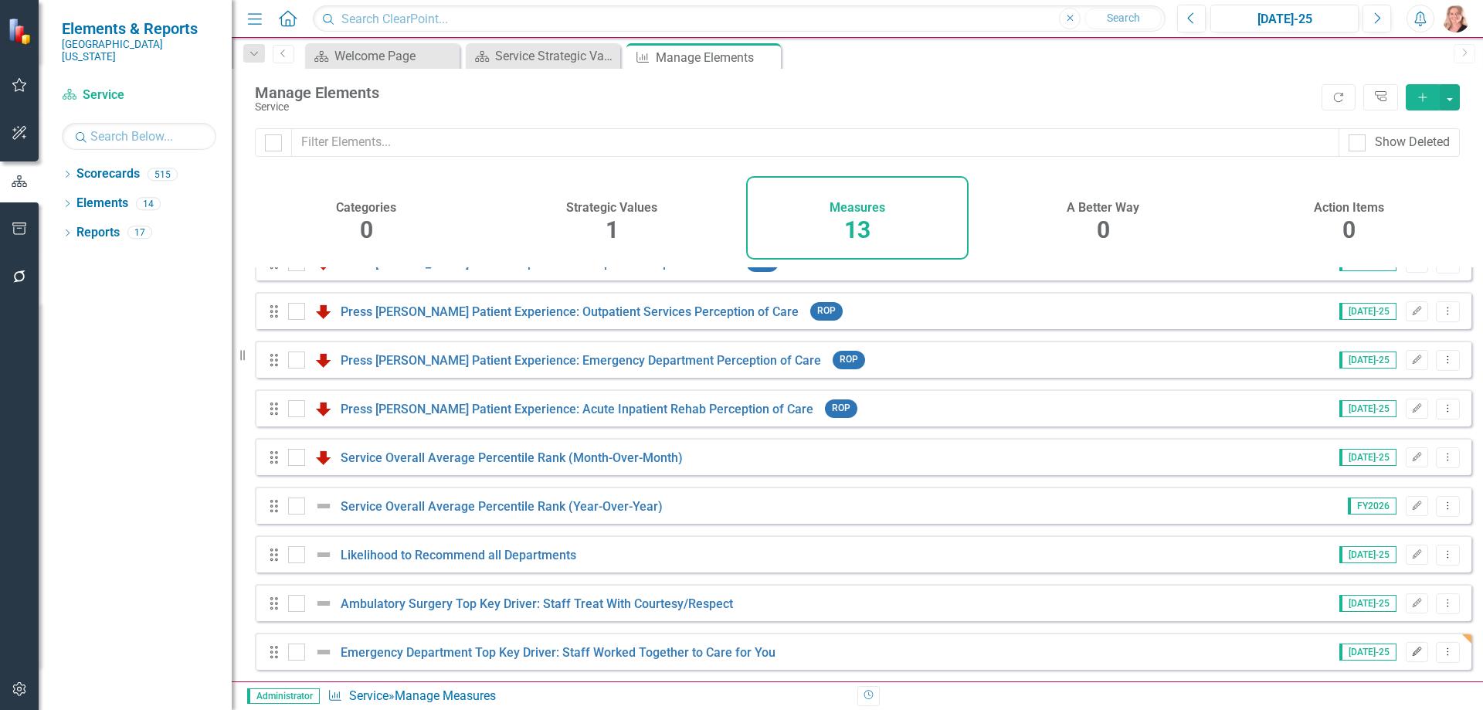
click at [1411, 649] on icon "Edit" at bounding box center [1417, 651] width 12 height 9
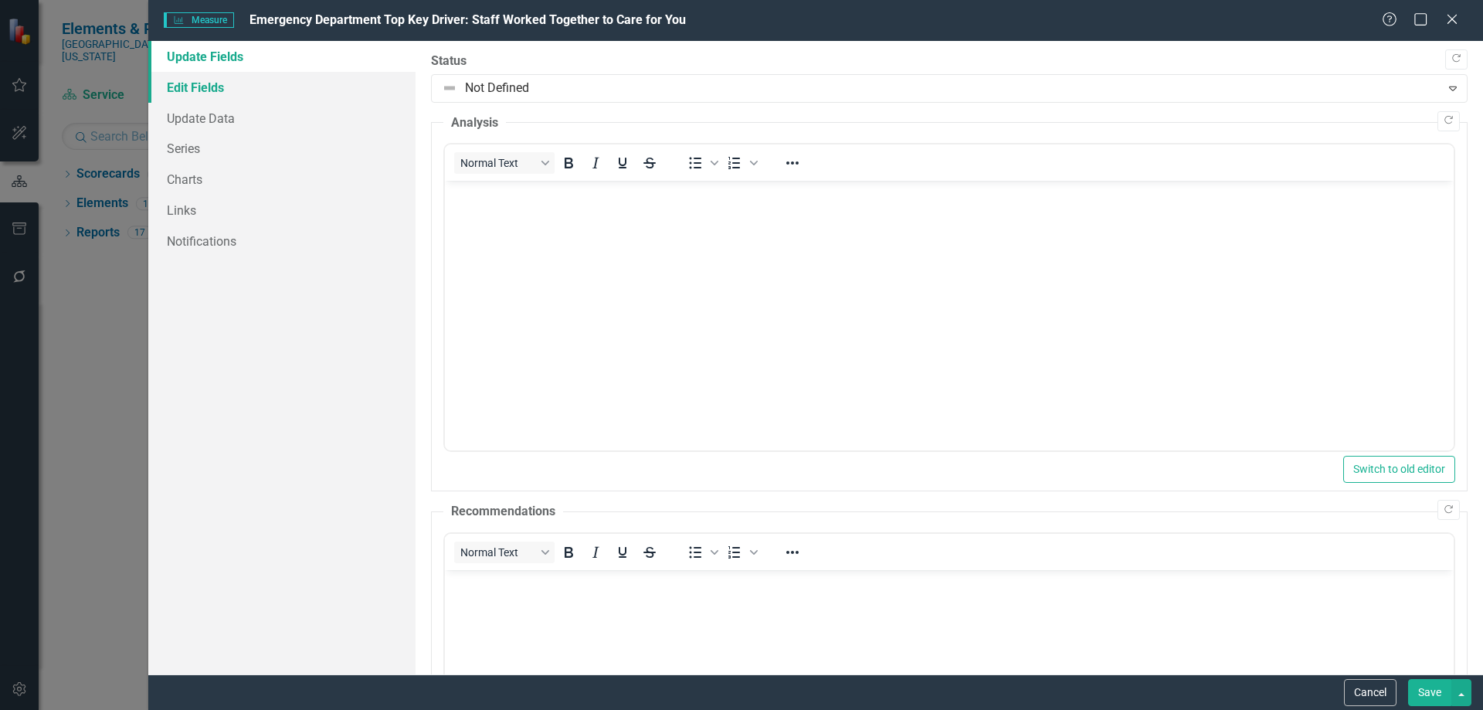
scroll to position [0, 0]
click at [192, 89] on link "Edit Fields" at bounding box center [281, 87] width 267 height 31
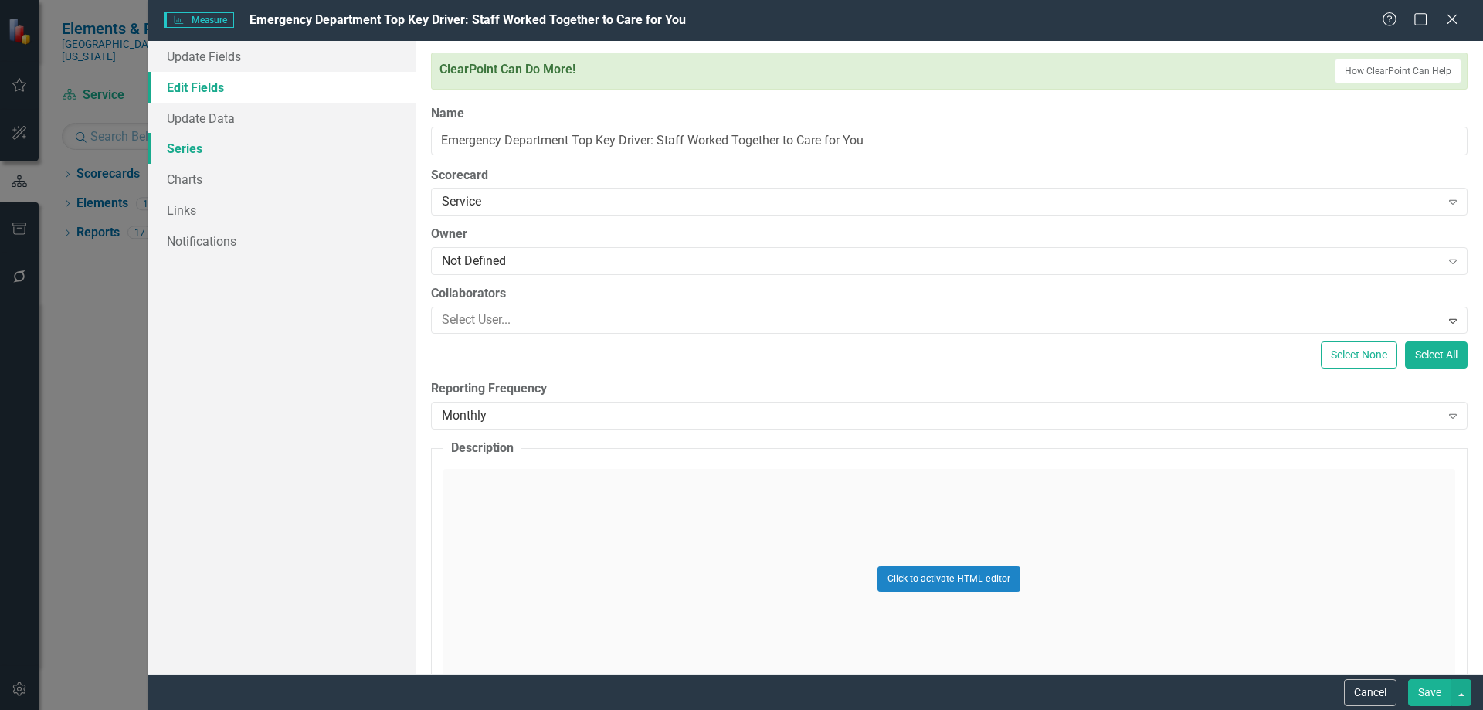
click at [185, 149] on link "Series" at bounding box center [281, 148] width 267 height 31
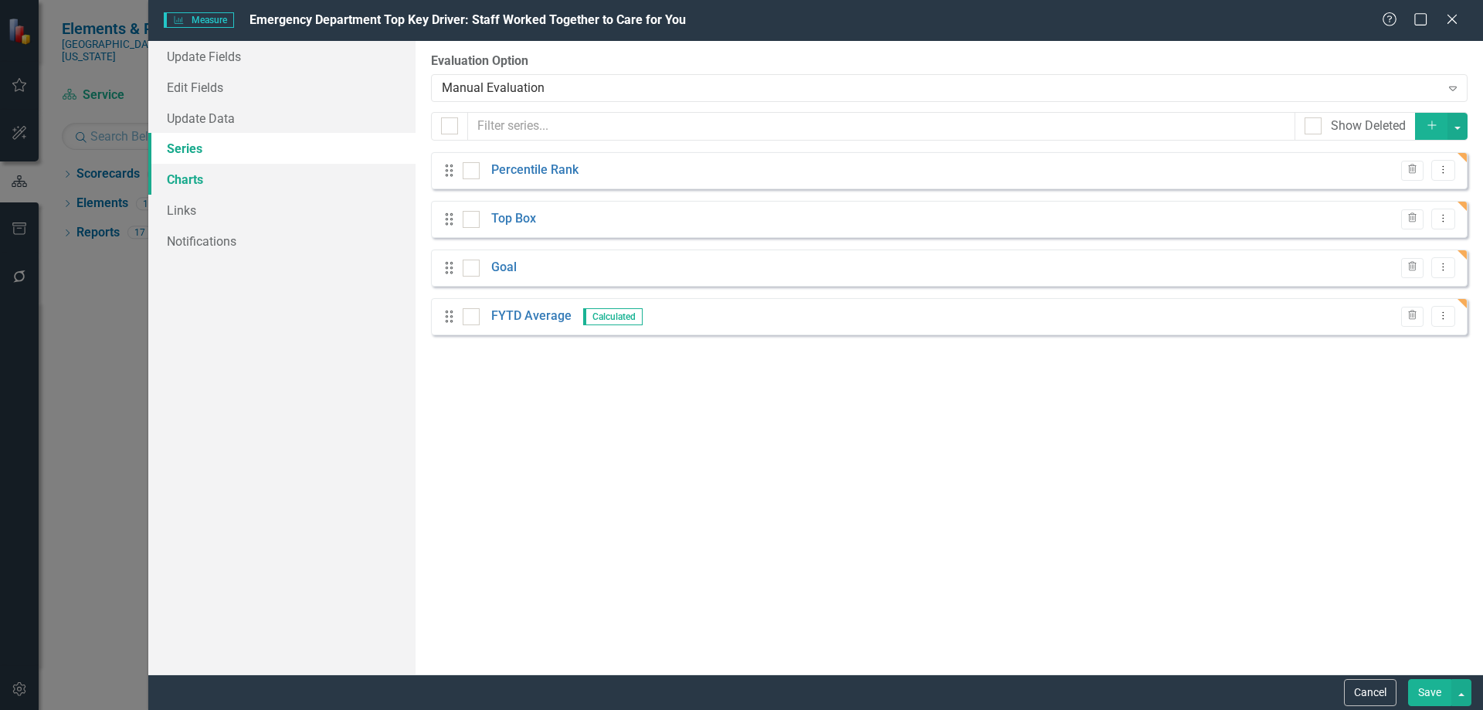
click at [186, 173] on link "Charts" at bounding box center [281, 179] width 267 height 31
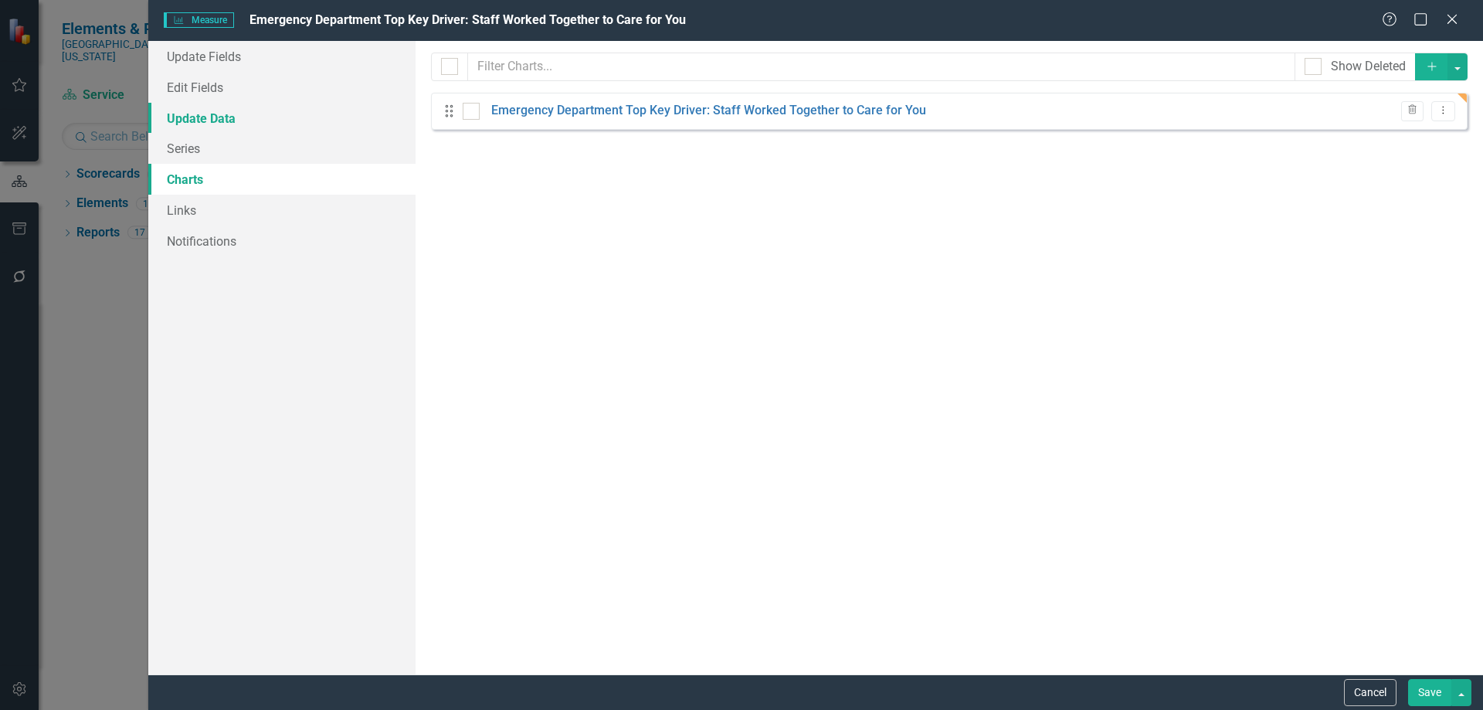
click at [188, 113] on link "Update Data" at bounding box center [281, 118] width 267 height 31
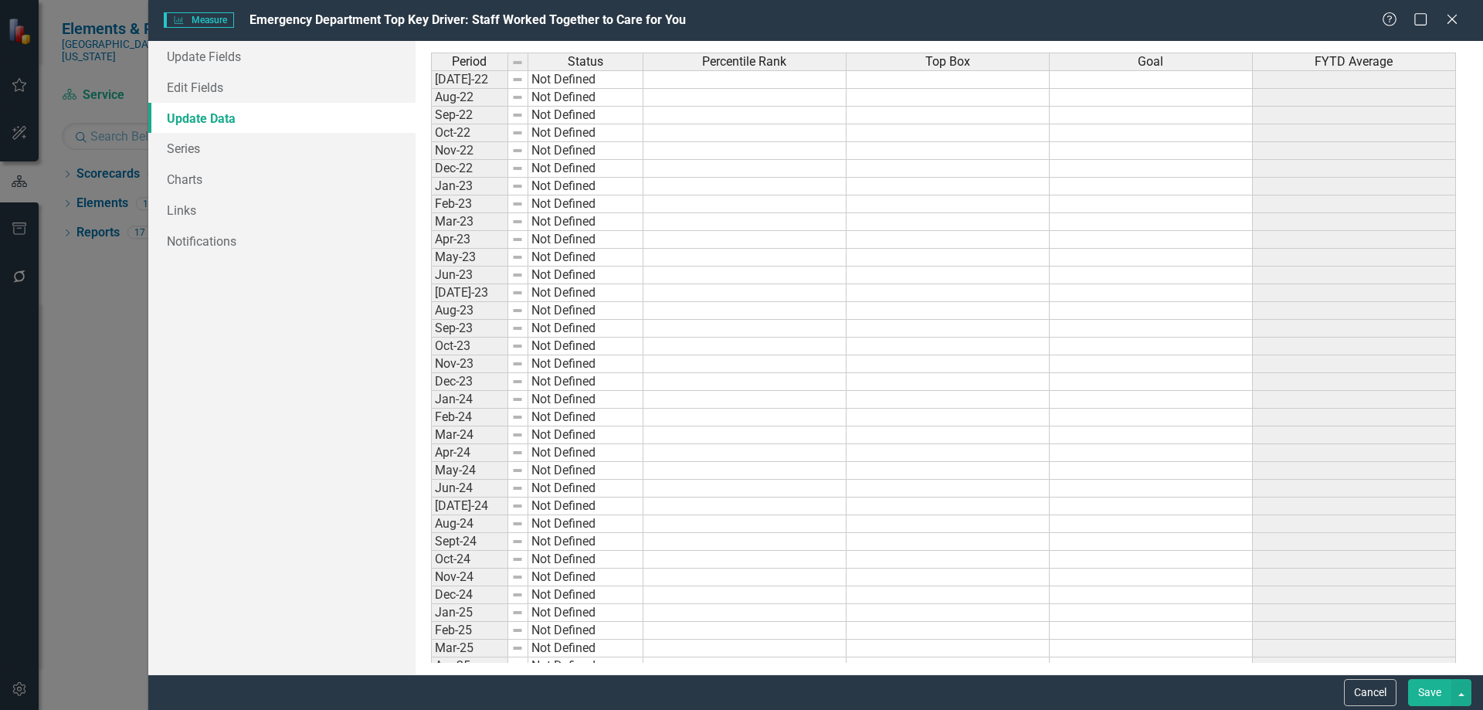
click at [1375, 694] on button "Cancel" at bounding box center [1370, 692] width 53 height 27
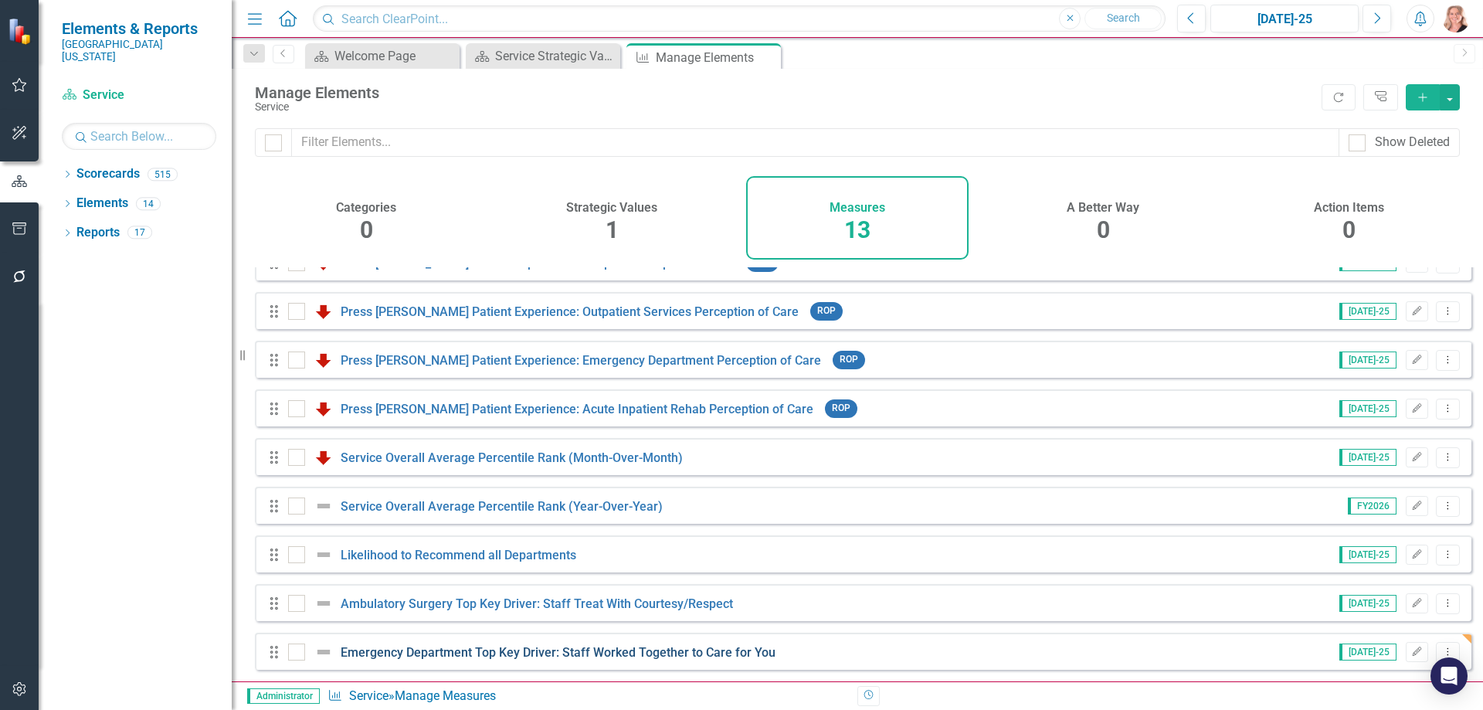
click at [432, 655] on link "Emergency Department Top Key Driver: Staff Worked Together to Care for You" at bounding box center [558, 652] width 435 height 15
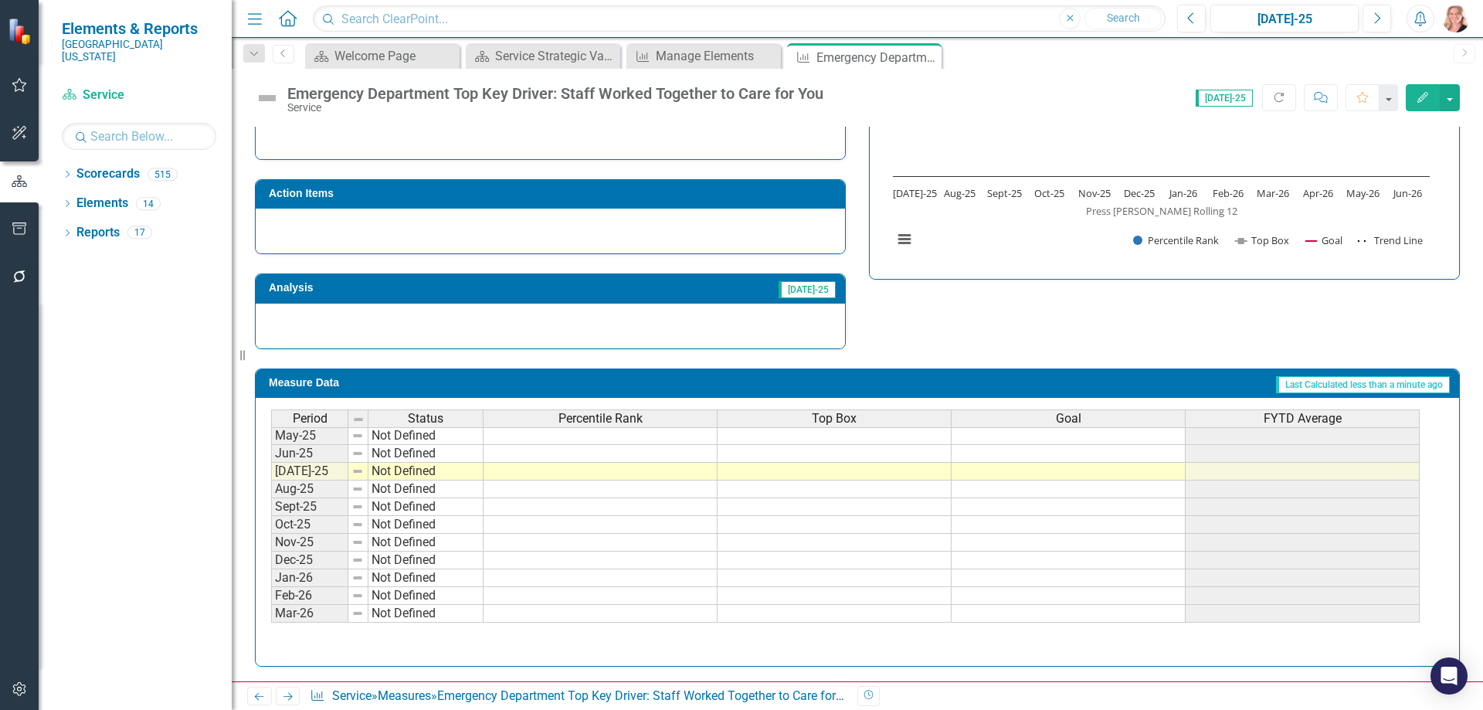
scroll to position [618, 0]
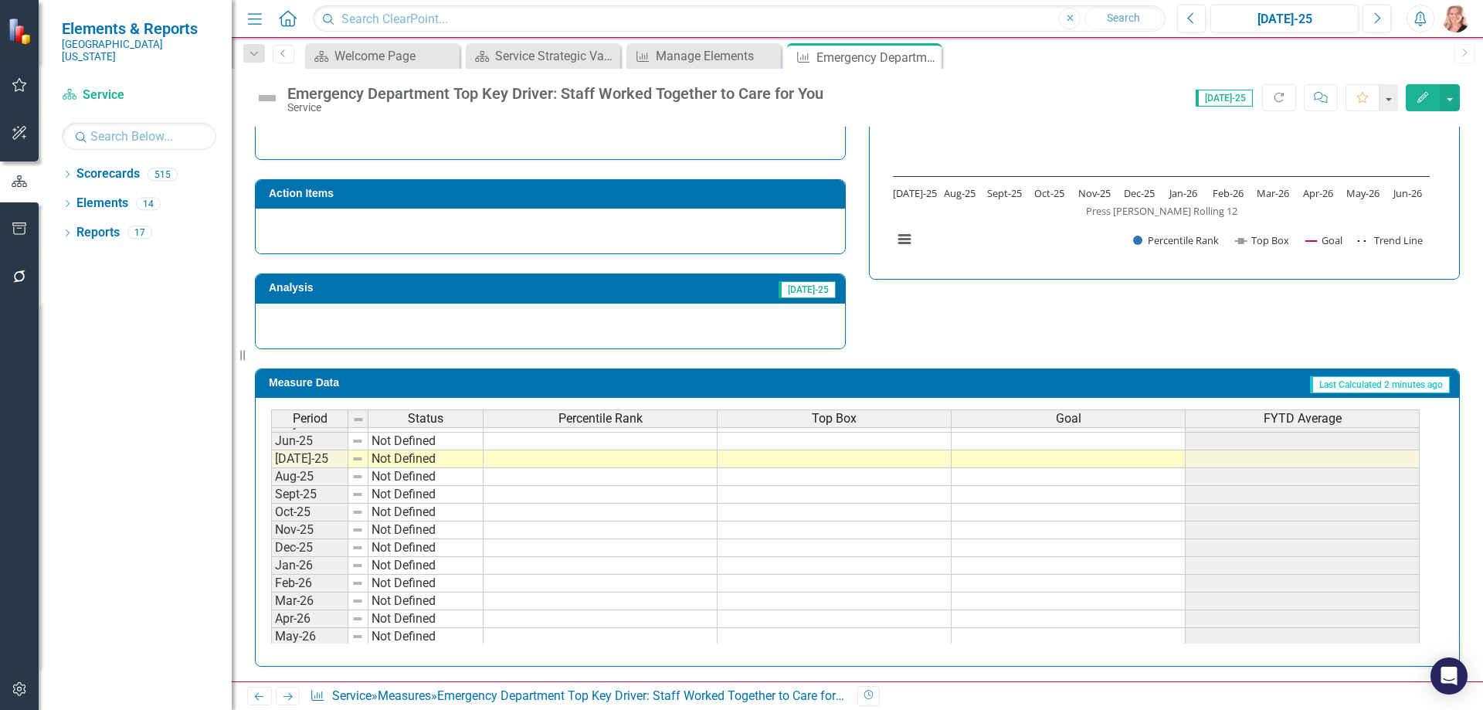
click at [573, 459] on tbody "Mar-24 Not Defined Apr-24 Not Defined May-24 Not Defined Jun-24 Not Defined Jul…" at bounding box center [845, 414] width 1148 height 498
type textarea "20"
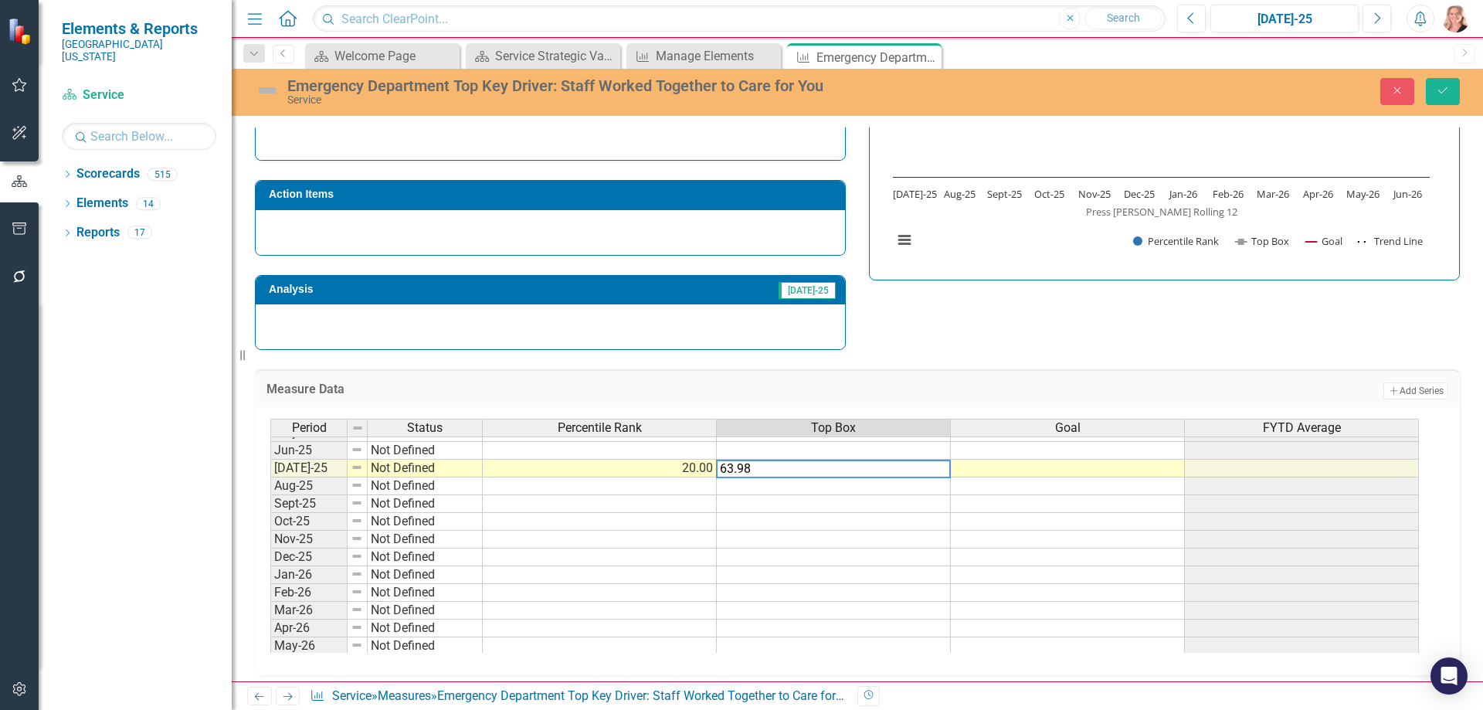
type textarea "63.98"
click at [990, 471] on td at bounding box center [1068, 469] width 234 height 18
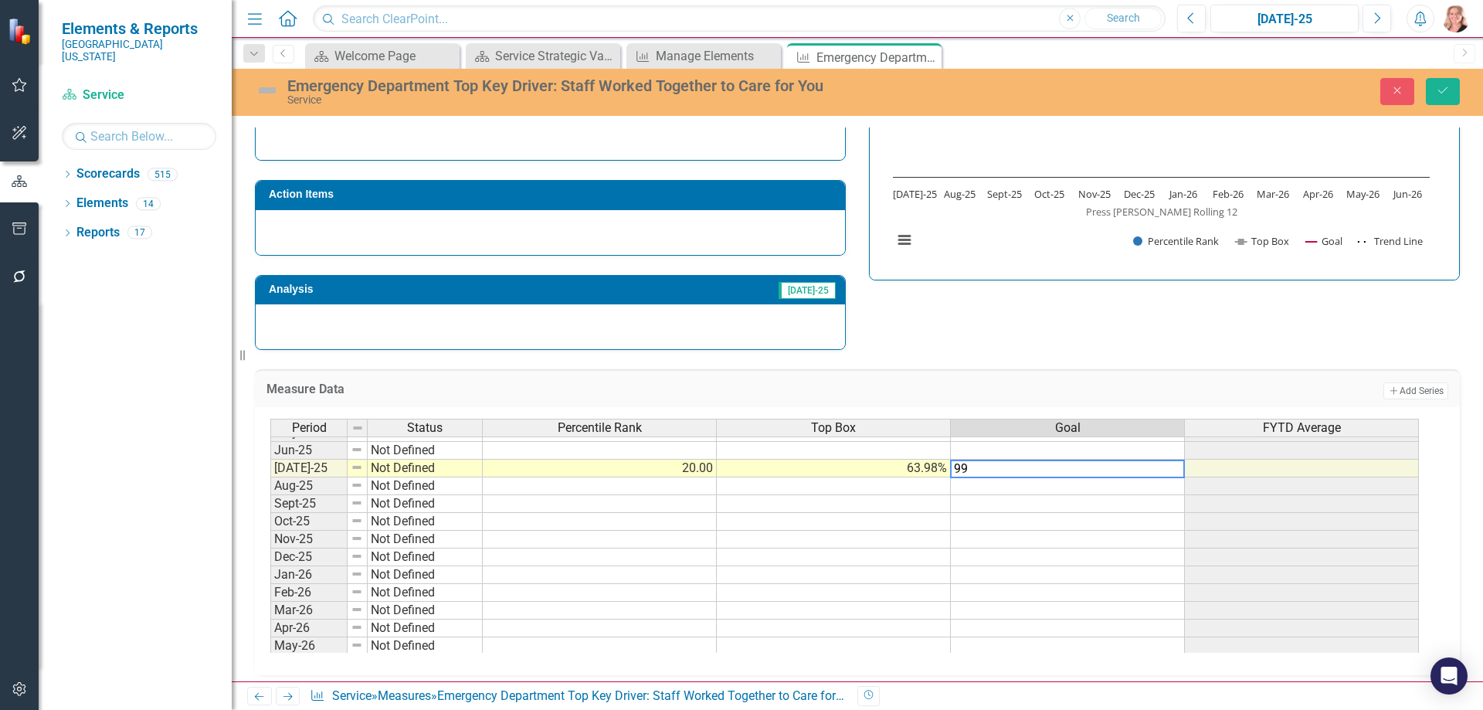
type textarea "99"
click at [983, 490] on td at bounding box center [1068, 486] width 234 height 18
click at [984, 468] on td "99.00" at bounding box center [1068, 469] width 234 height 18
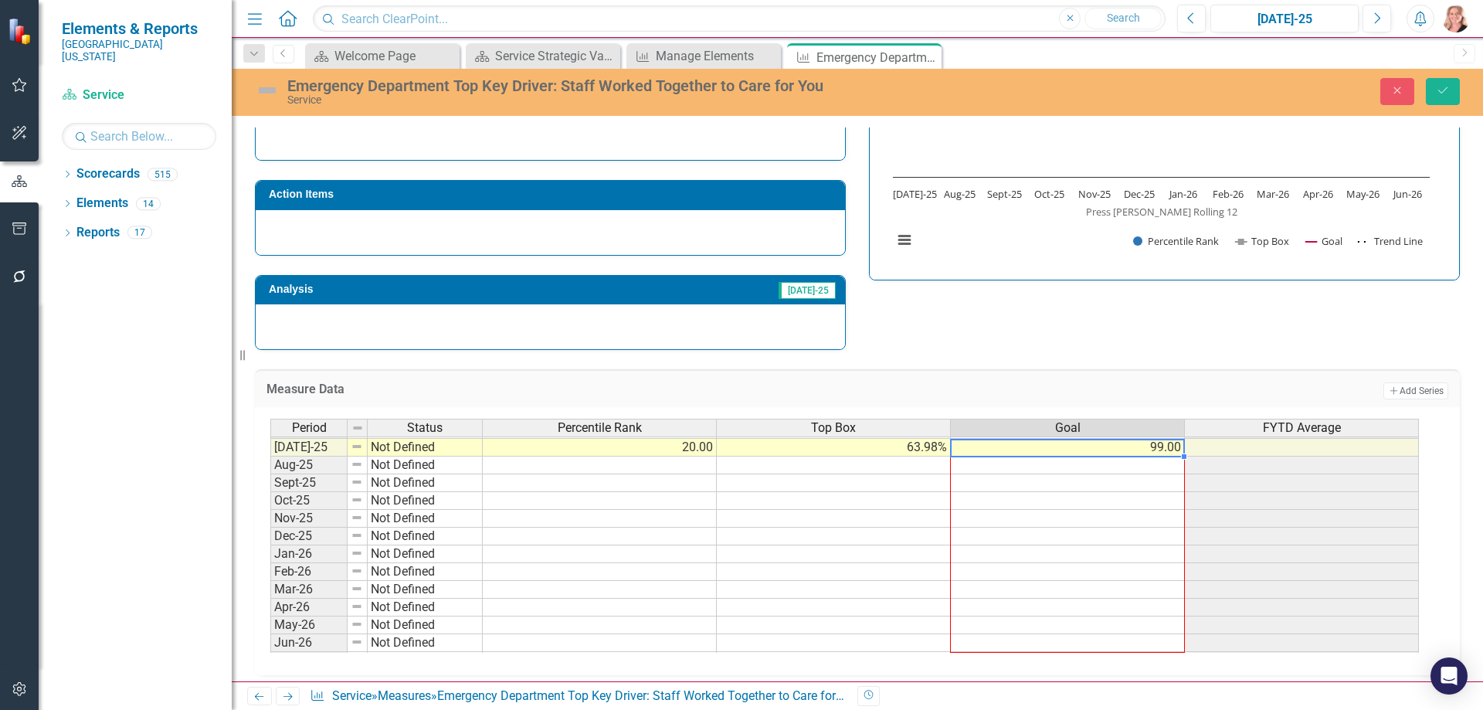
drag, startPoint x: 1185, startPoint y: 480, endPoint x: 1228, endPoint y: 478, distance: 43.3
click at [270, 643] on div "Period Status Percentile Rank Top Box Goal FYTD Average Jun-24 Not Defined Jul-…" at bounding box center [270, 428] width 0 height 481
type textarea "99"
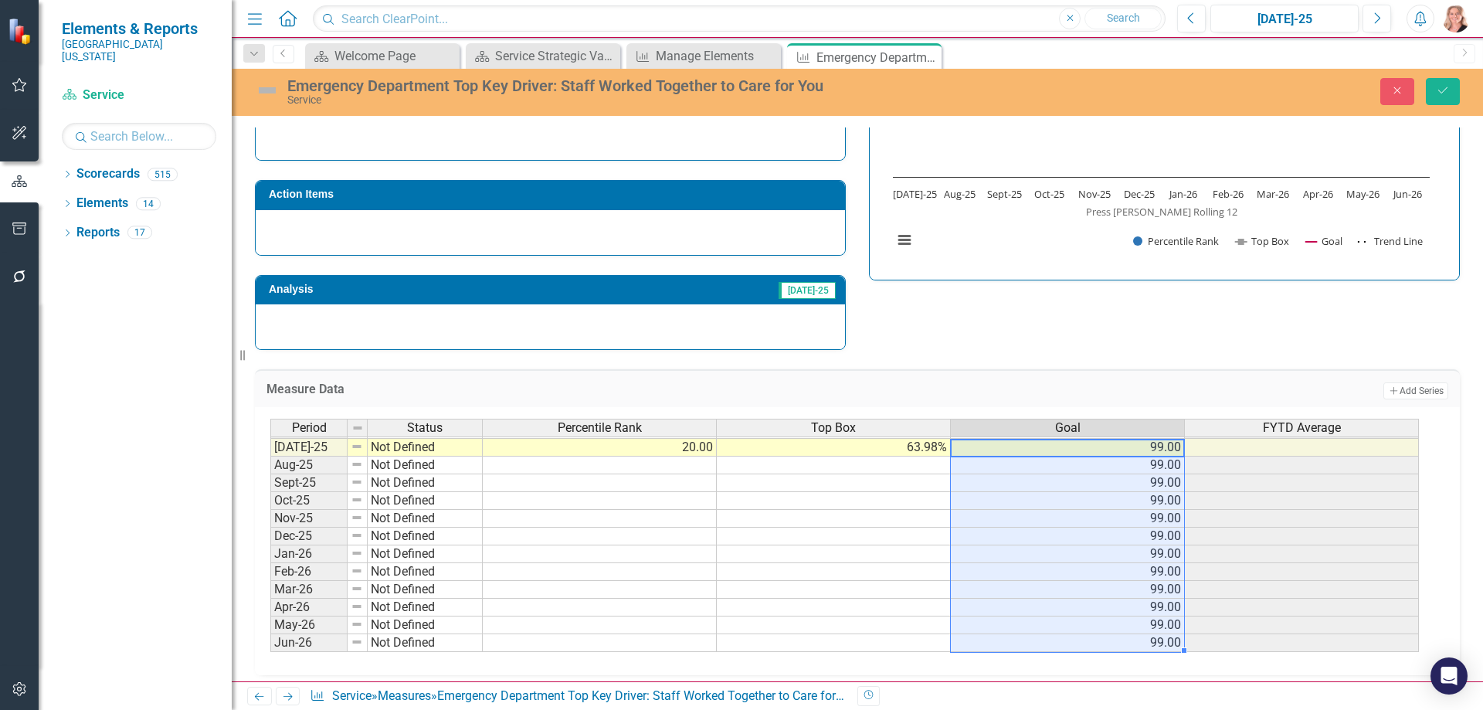
click at [1245, 326] on div "Strategic Values A Better Way Action Items Analysis Jul-25 Emergency Department…" at bounding box center [857, 161] width 1228 height 378
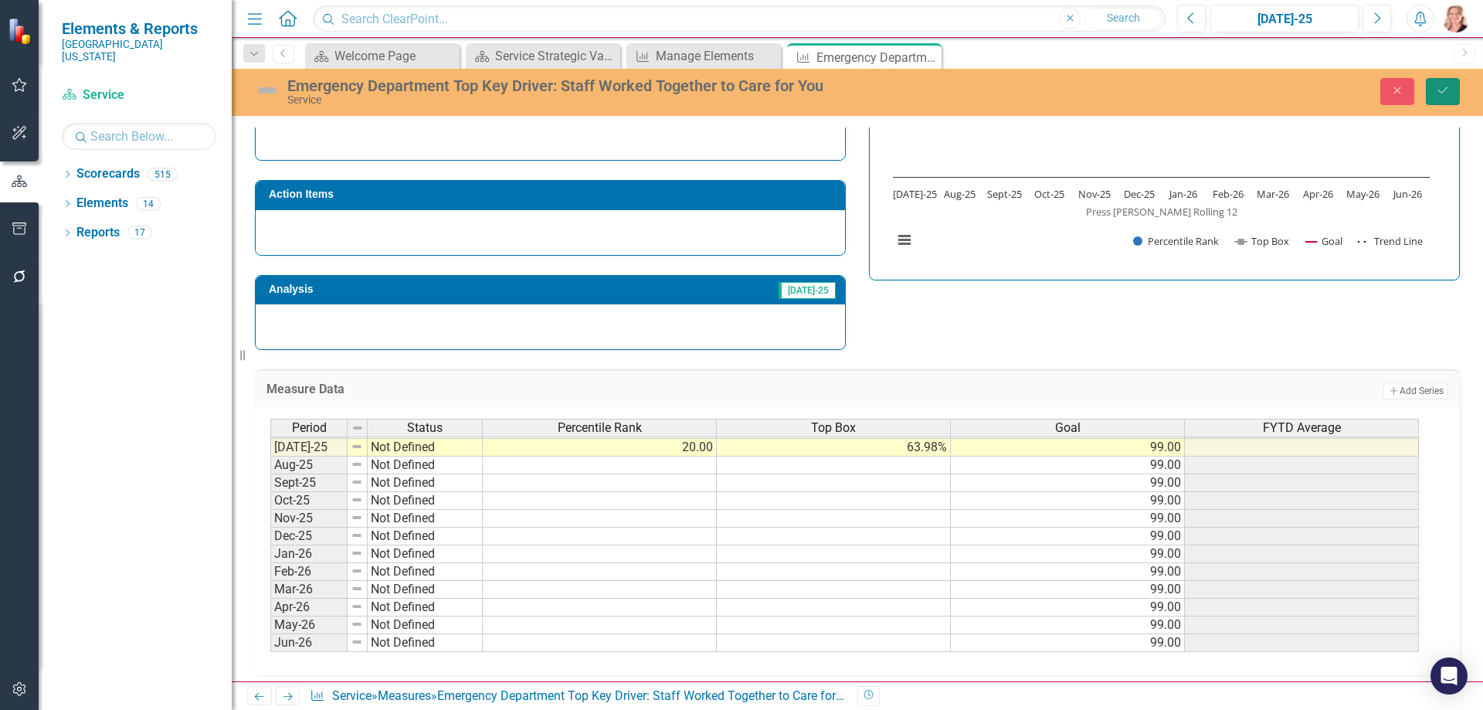
click at [1441, 89] on icon "Save" at bounding box center [1443, 90] width 14 height 11
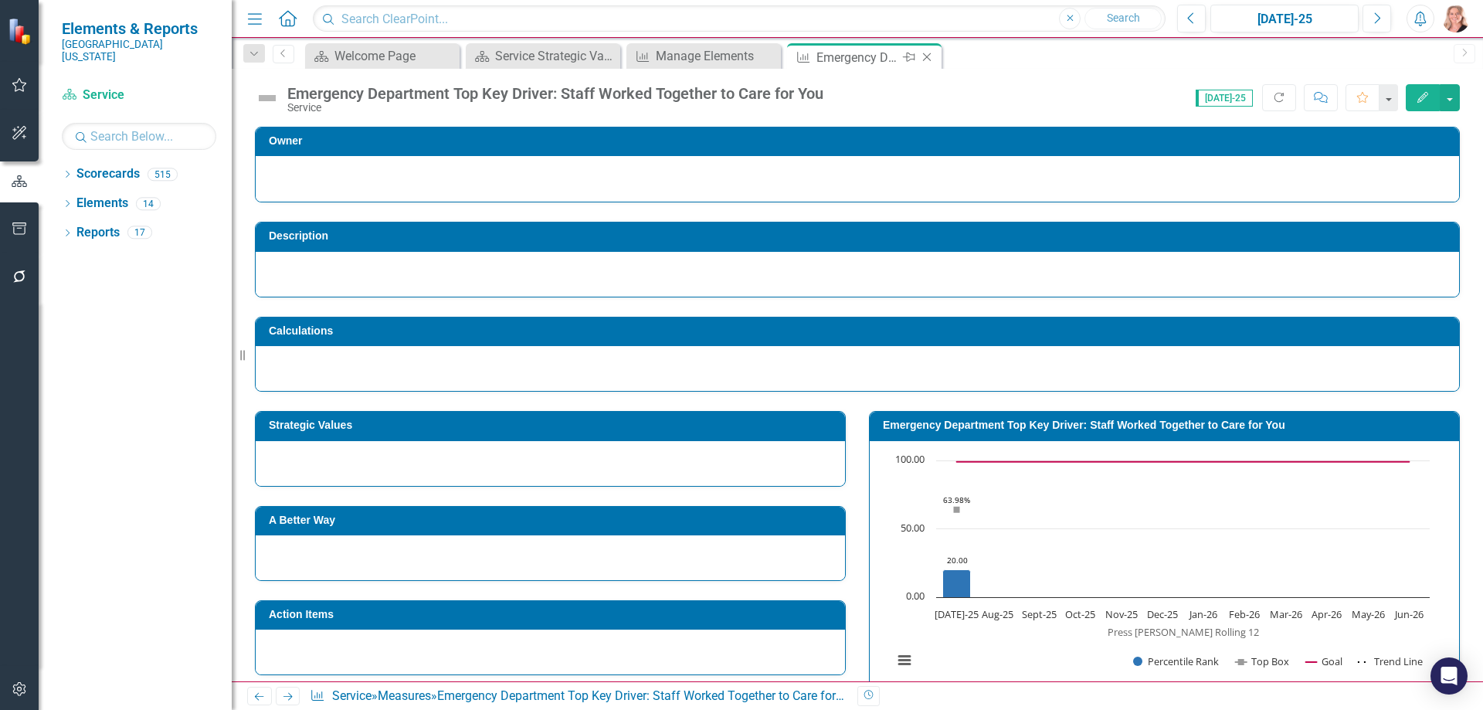
click at [931, 56] on icon "Close" at bounding box center [926, 57] width 15 height 12
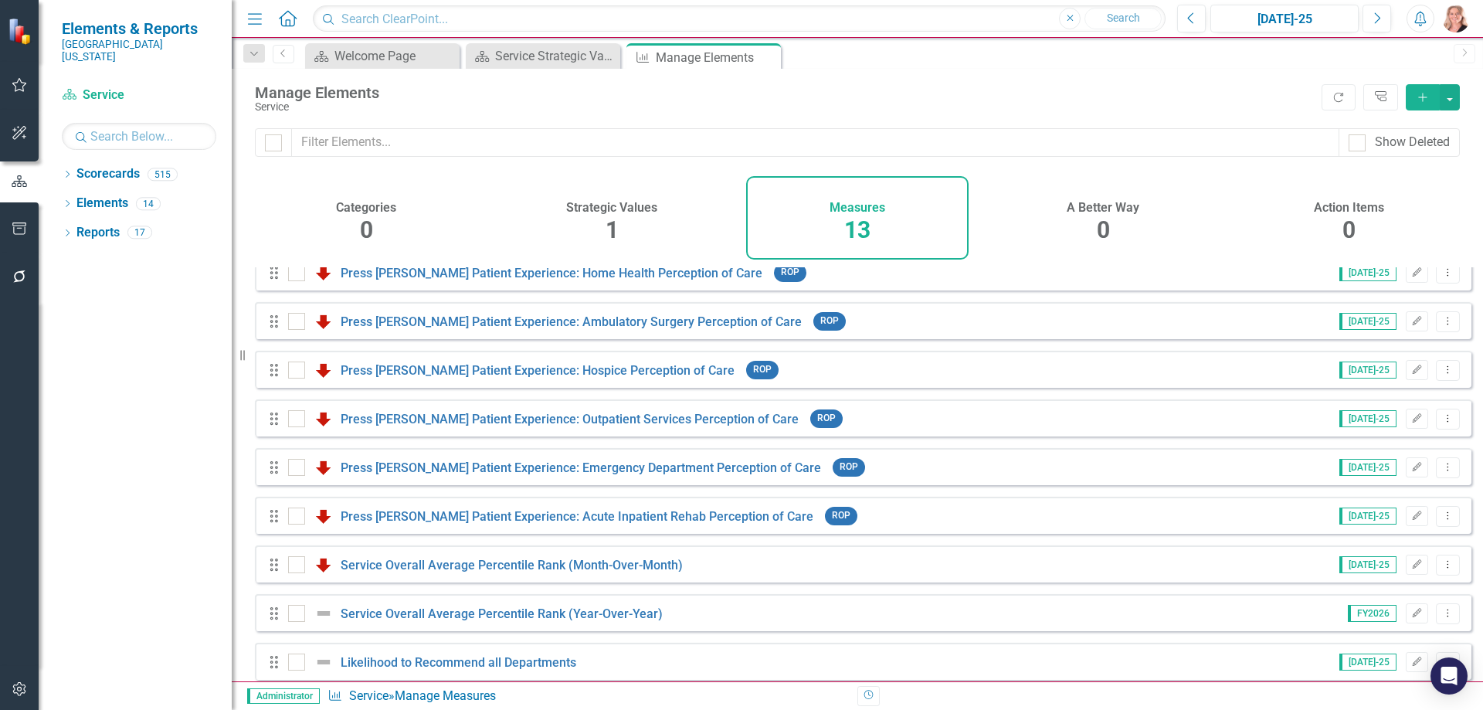
scroll to position [230, 0]
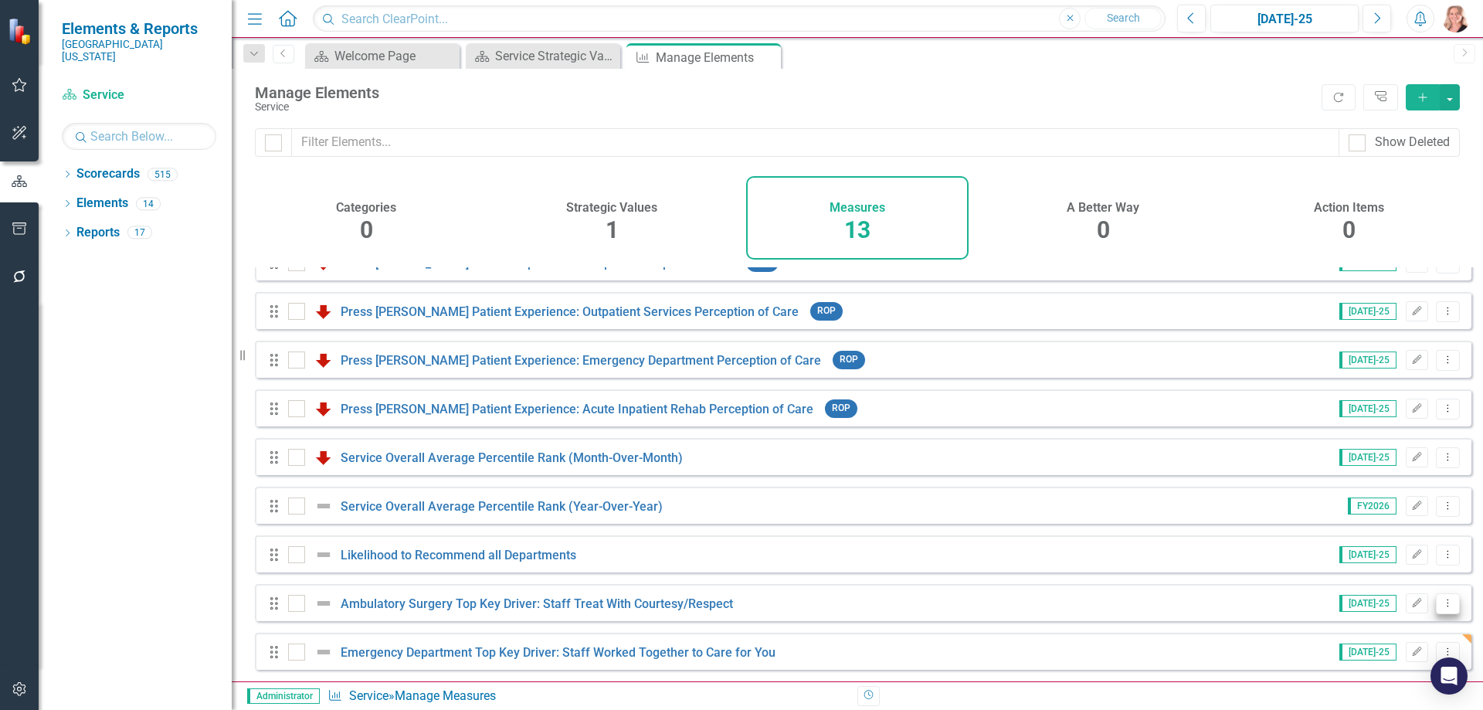
click at [1441, 600] on icon "Dropdown Menu" at bounding box center [1447, 603] width 13 height 10
click at [1369, 558] on link "Copy Duplicate Measure" at bounding box center [1377, 549] width 139 height 29
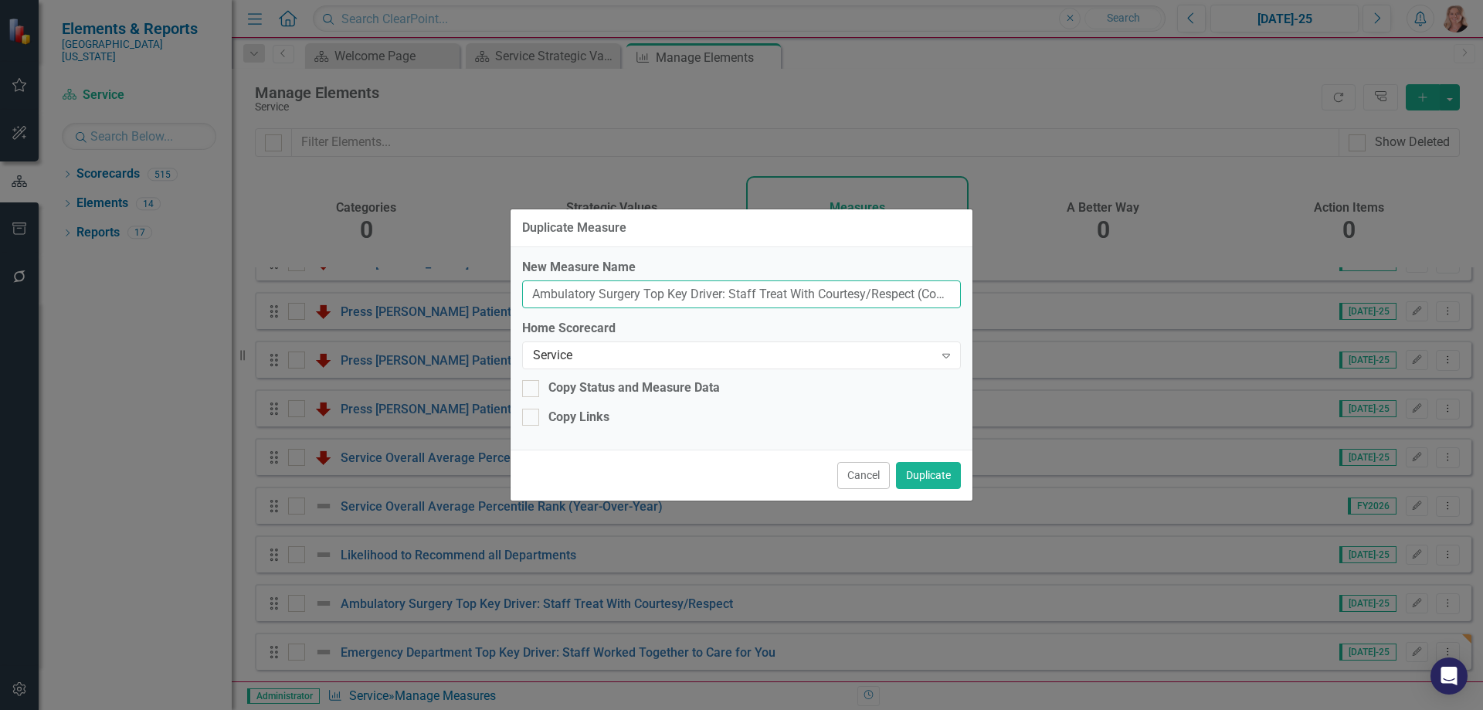
drag, startPoint x: 923, startPoint y: 298, endPoint x: 460, endPoint y: 287, distance: 462.8
click at [460, 287] on div "Duplicate Measure New Measure Name Ambulatory Surgery Top Key Driver: Staff Tre…" at bounding box center [741, 355] width 1483 height 710
type input "Copy)"
drag, startPoint x: 588, startPoint y: 289, endPoint x: 482, endPoint y: 294, distance: 105.9
click at [482, 294] on div "Duplicate Measure New Measure Name Copy) Home Scorecard Service Expand Copy Sta…" at bounding box center [741, 355] width 1483 height 710
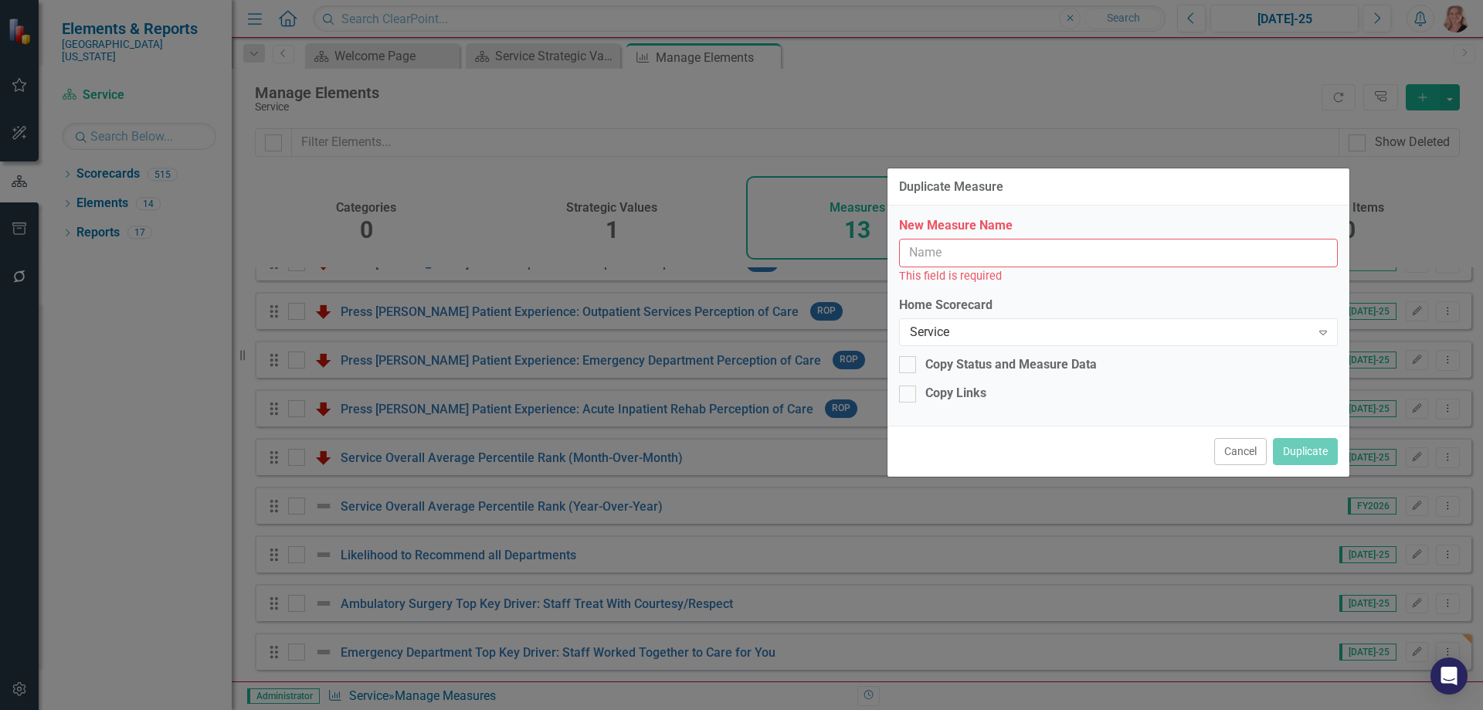
drag, startPoint x: 718, startPoint y: 226, endPoint x: 1055, endPoint y: 189, distance: 338.7
click at [1055, 189] on div "Duplicate Measure" at bounding box center [1118, 187] width 462 height 38
click at [1233, 453] on button "Cancel" at bounding box center [1240, 451] width 53 height 27
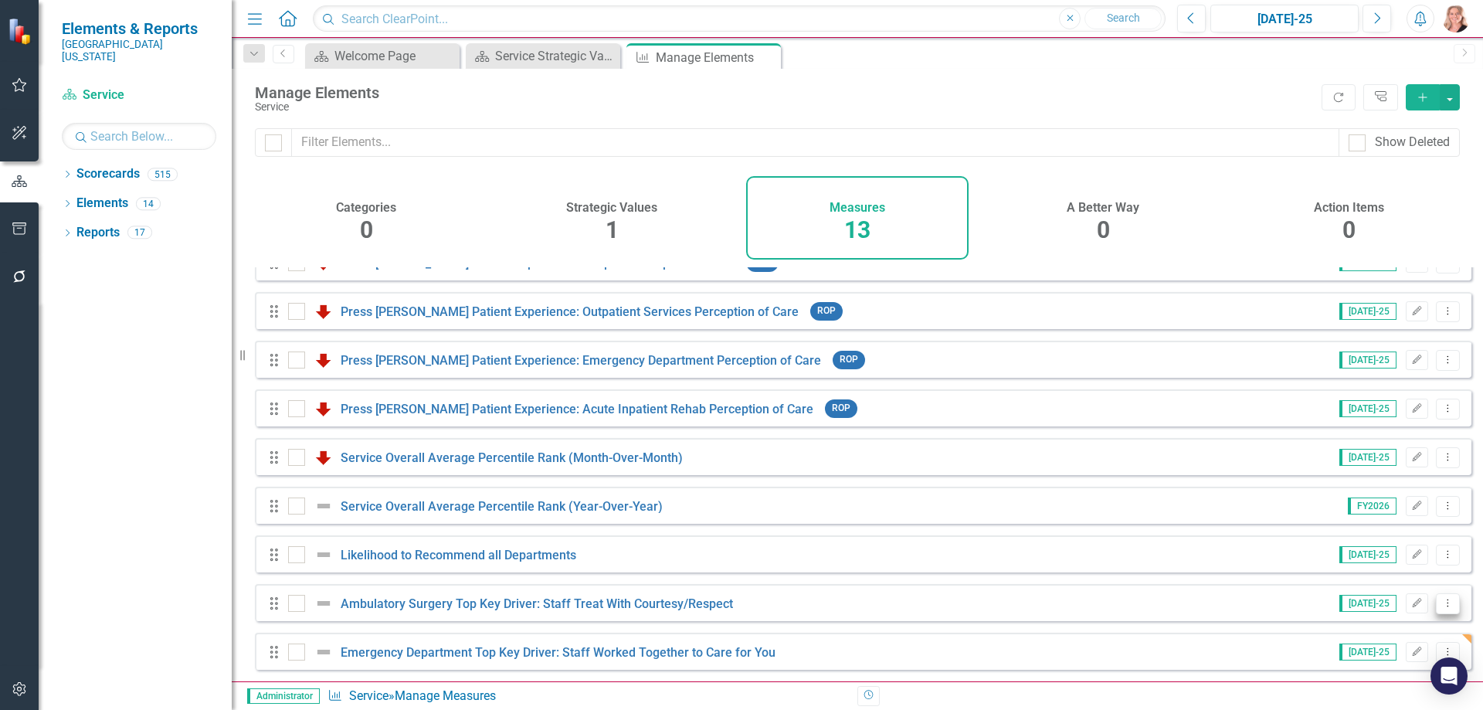
click at [1441, 604] on icon "Dropdown Menu" at bounding box center [1447, 603] width 13 height 10
click at [1386, 558] on link "Copy Duplicate Measure" at bounding box center [1377, 549] width 139 height 29
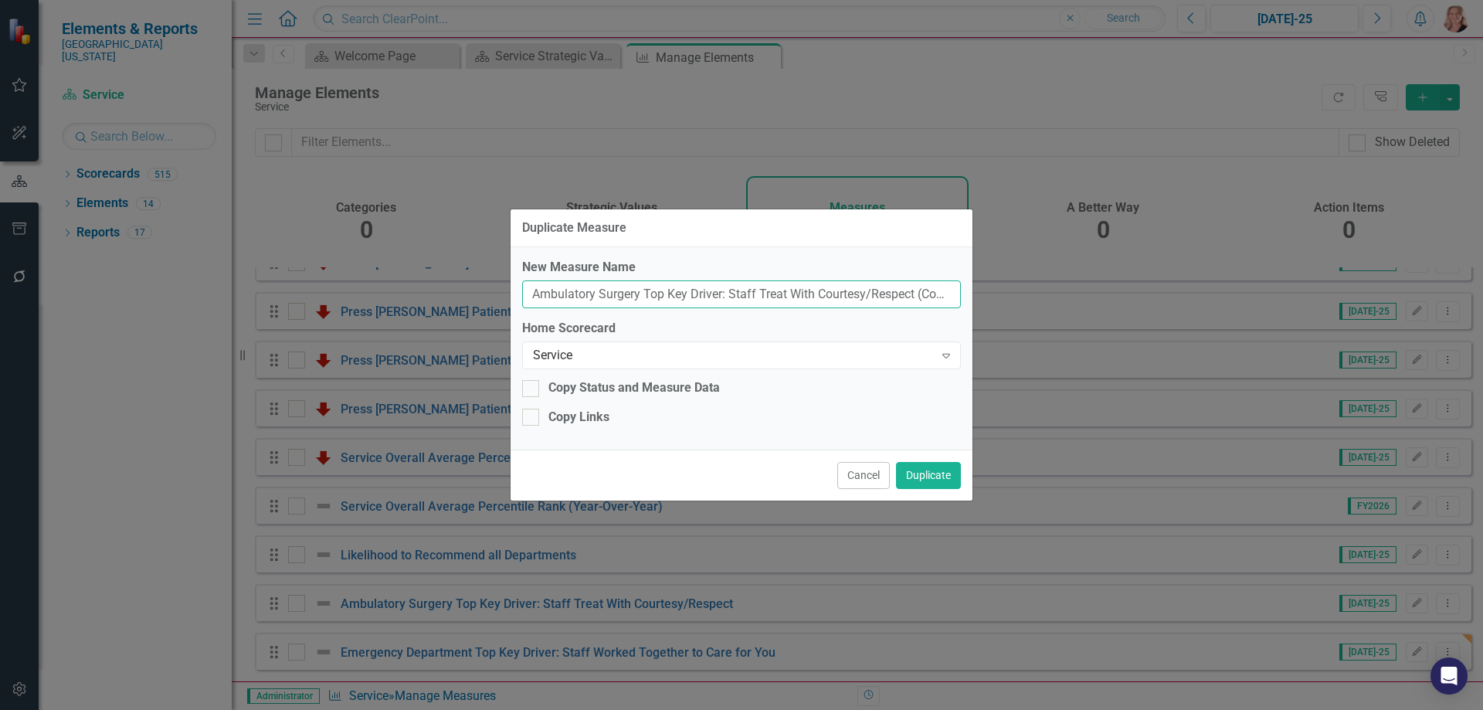
drag, startPoint x: 875, startPoint y: 294, endPoint x: 466, endPoint y: 284, distance: 408.7
click at [466, 284] on div "Duplicate Measure New Measure Name Ambulatory Surgery Top Key Driver: Staff Tre…" at bounding box center [741, 355] width 1483 height 710
type input "Respect (Copy)"
drag, startPoint x: 763, startPoint y: 290, endPoint x: 246, endPoint y: 290, distance: 517.4
click at [246, 289] on div "Duplicate Measure New Measure Name Respect (Copy) Home Scorecard Service Expand…" at bounding box center [741, 355] width 1483 height 710
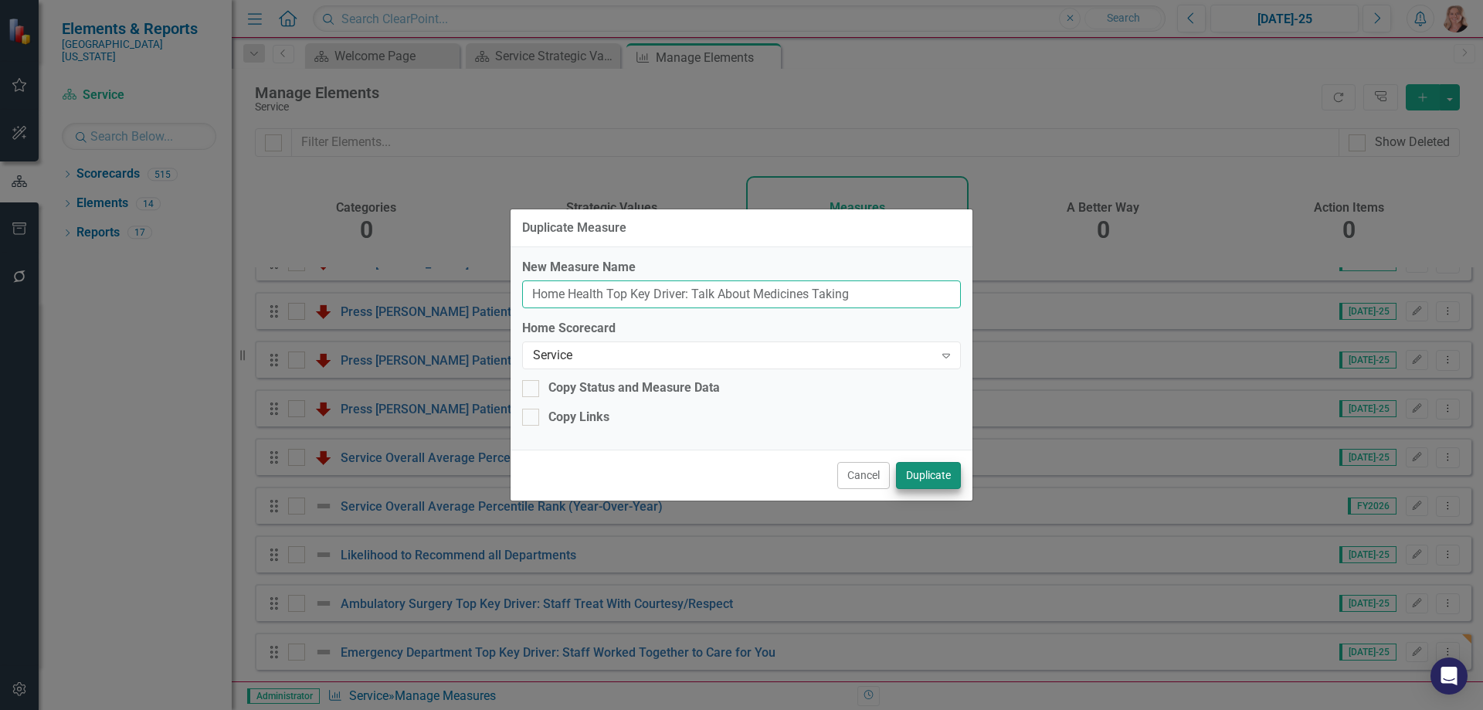
type input "Home Health Top Key Driver: Talk About Medicines Taking"
click at [921, 477] on button "Duplicate" at bounding box center [928, 475] width 65 height 27
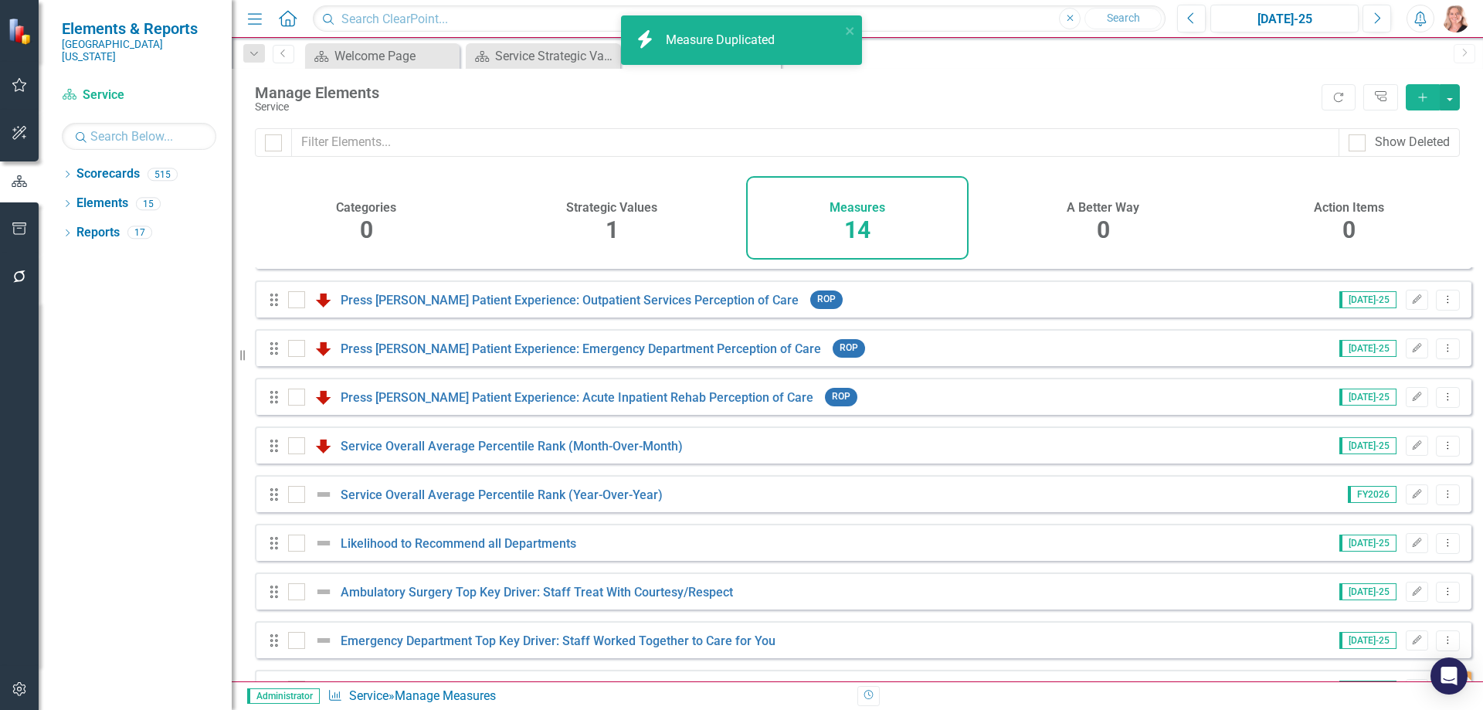
scroll to position [279, 0]
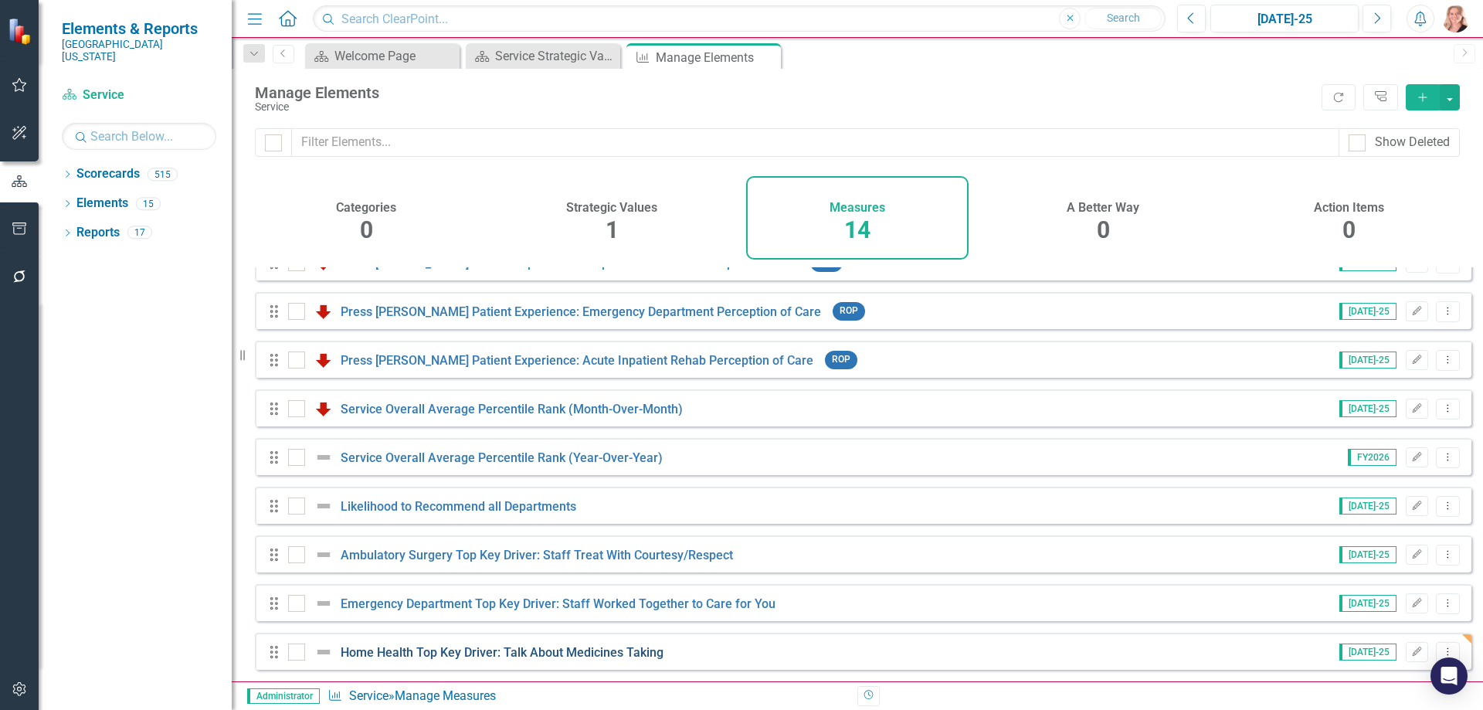
click at [520, 653] on link "Home Health Top Key Driver: Talk About Medicines Taking" at bounding box center [502, 652] width 323 height 15
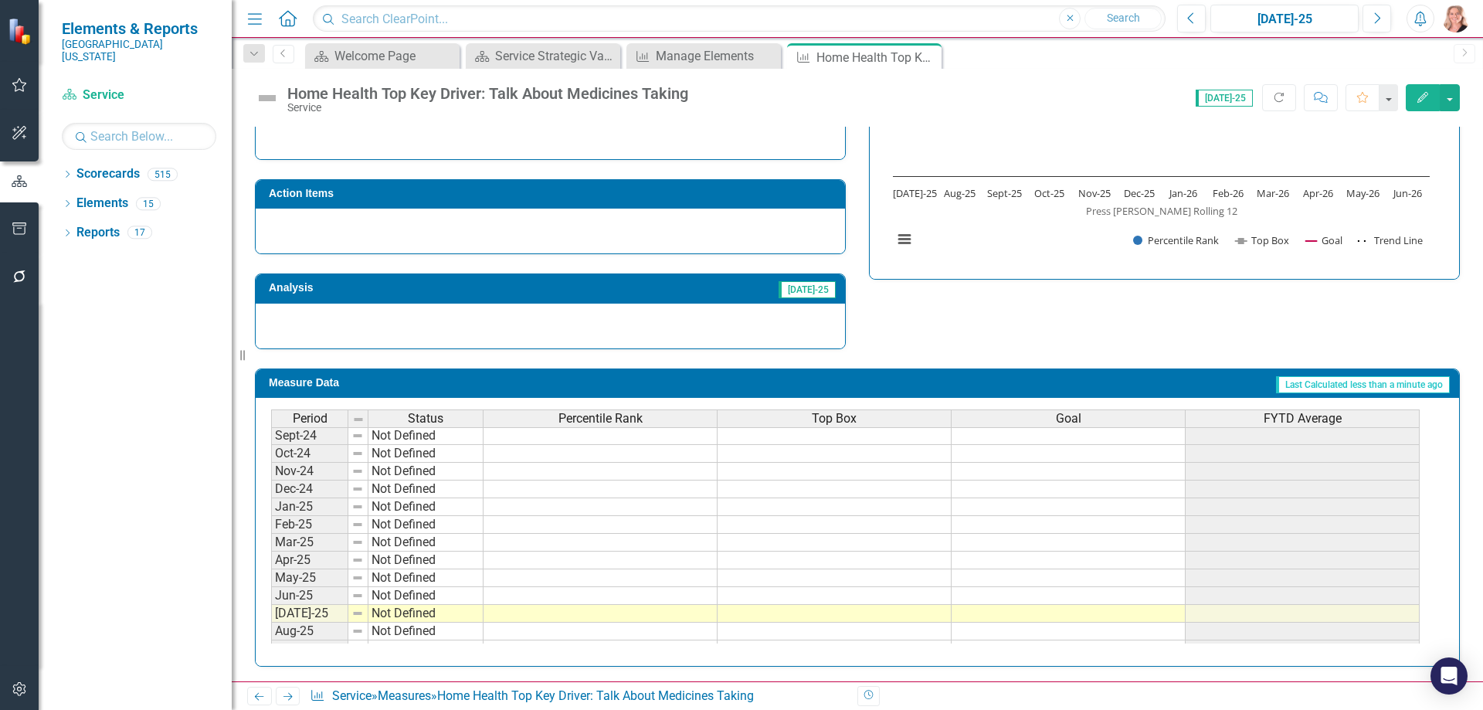
scroll to position [541, 0]
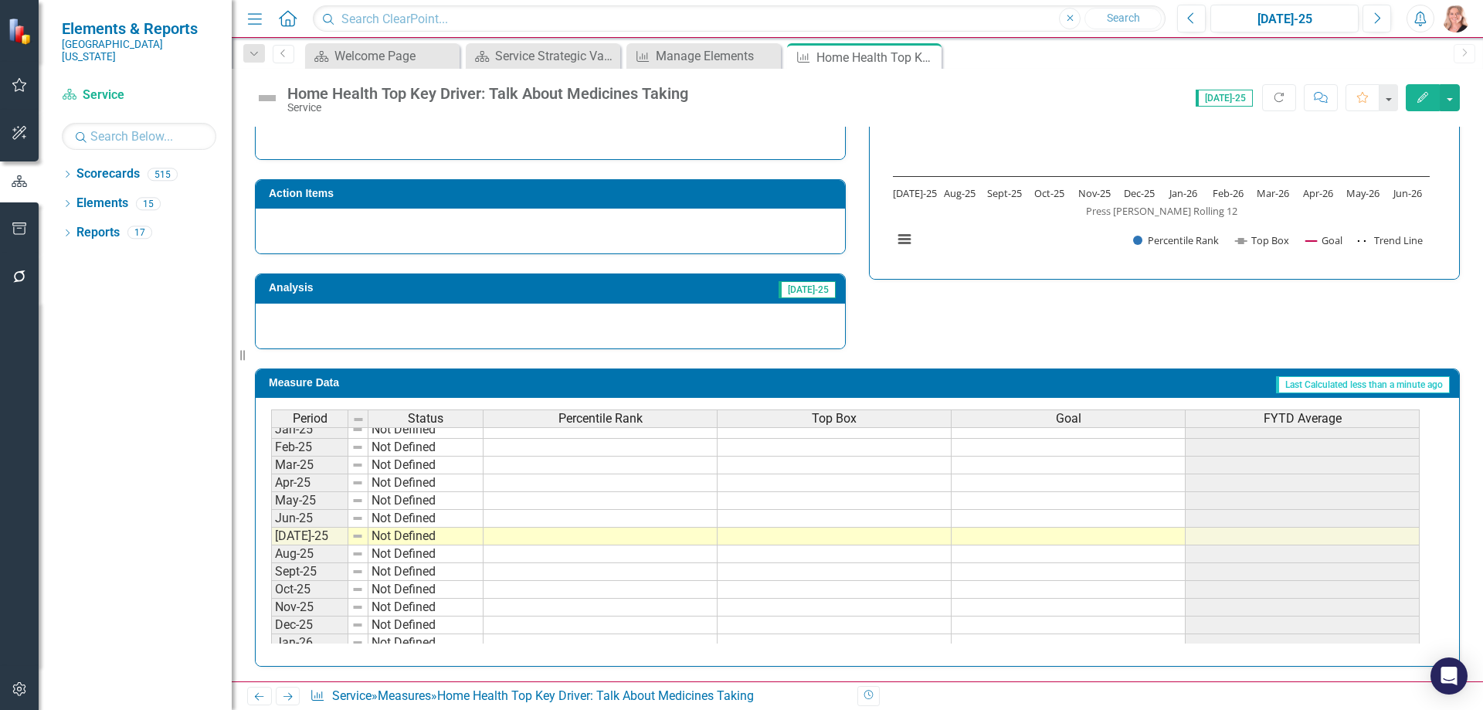
click at [534, 536] on tbody "Oct-23 Not Defined Nov-23 Not Defined Dec-23 Not Defined Jan-24 Not Defined Feb…" at bounding box center [845, 447] width 1148 height 587
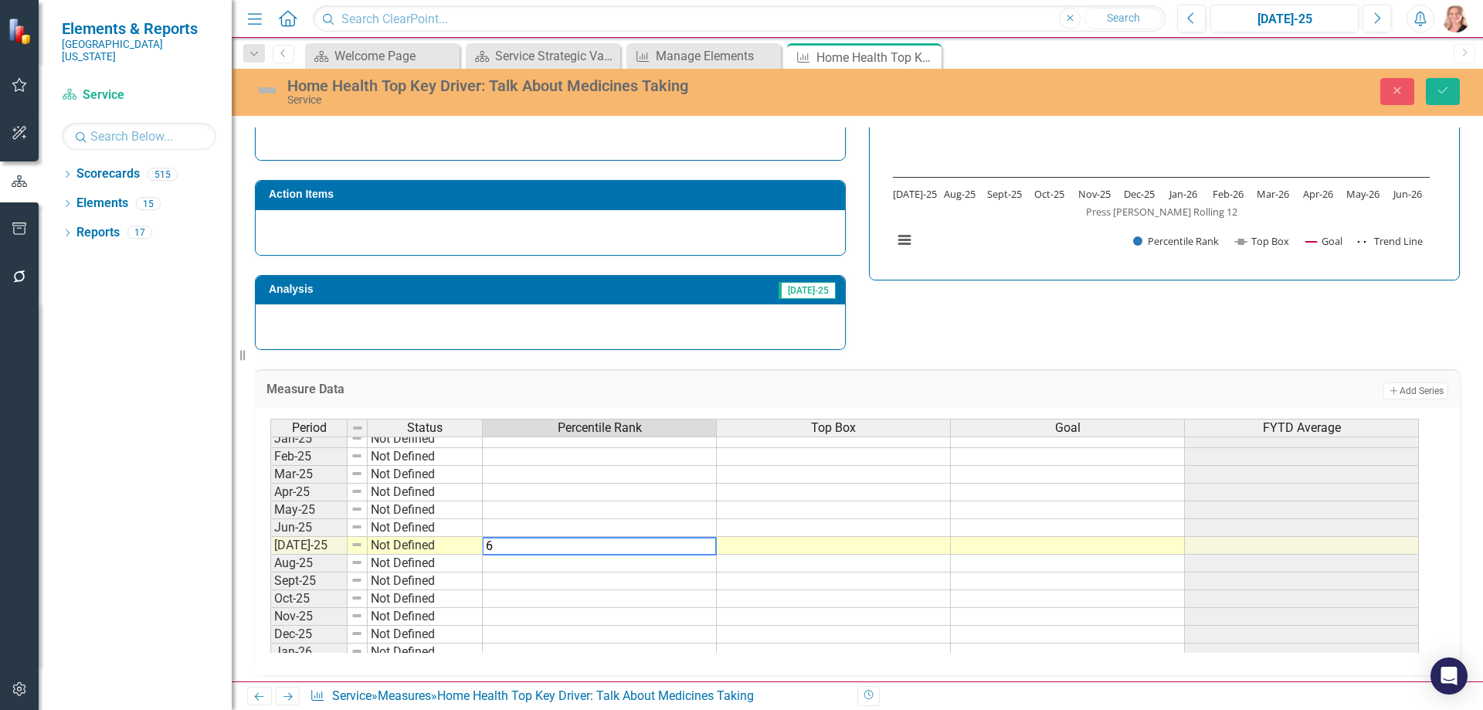
type textarea "67"
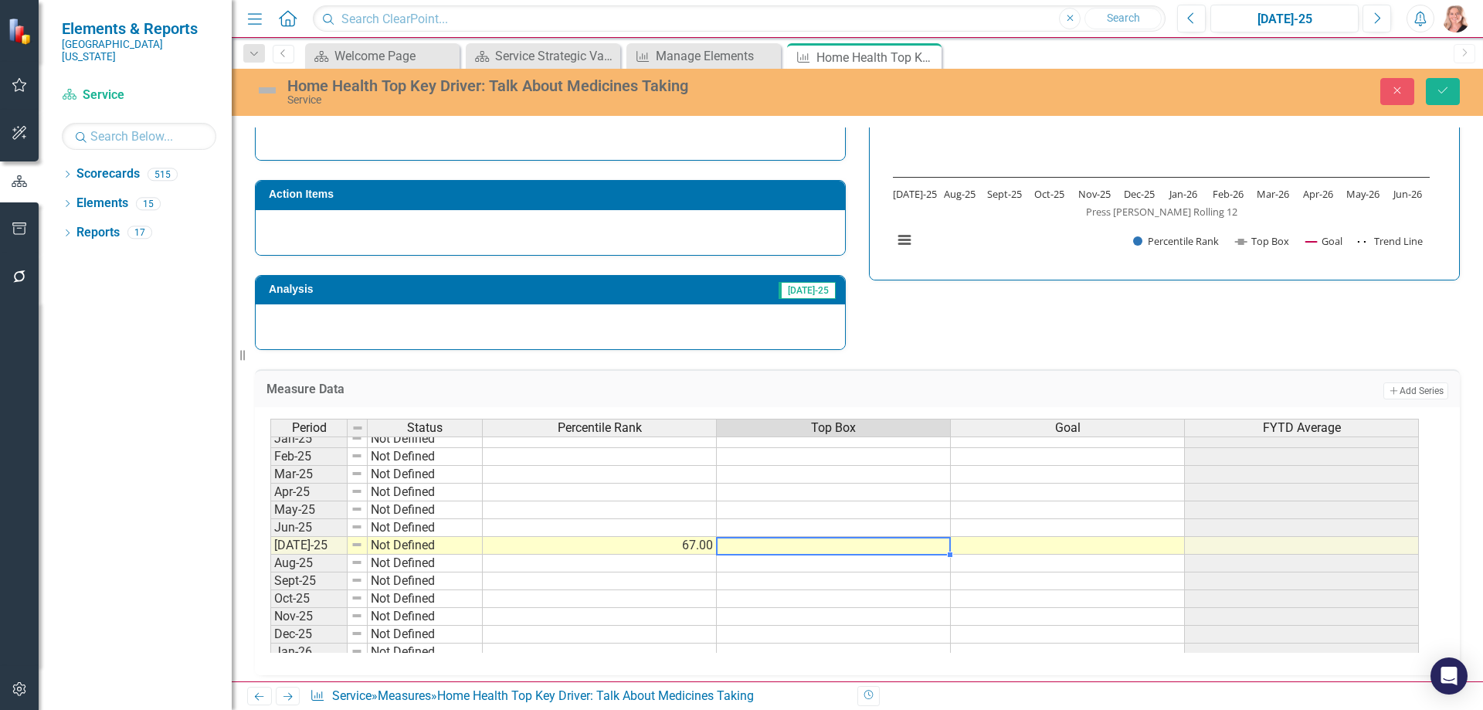
click at [785, 549] on td at bounding box center [834, 546] width 234 height 18
type textarea "95.42"
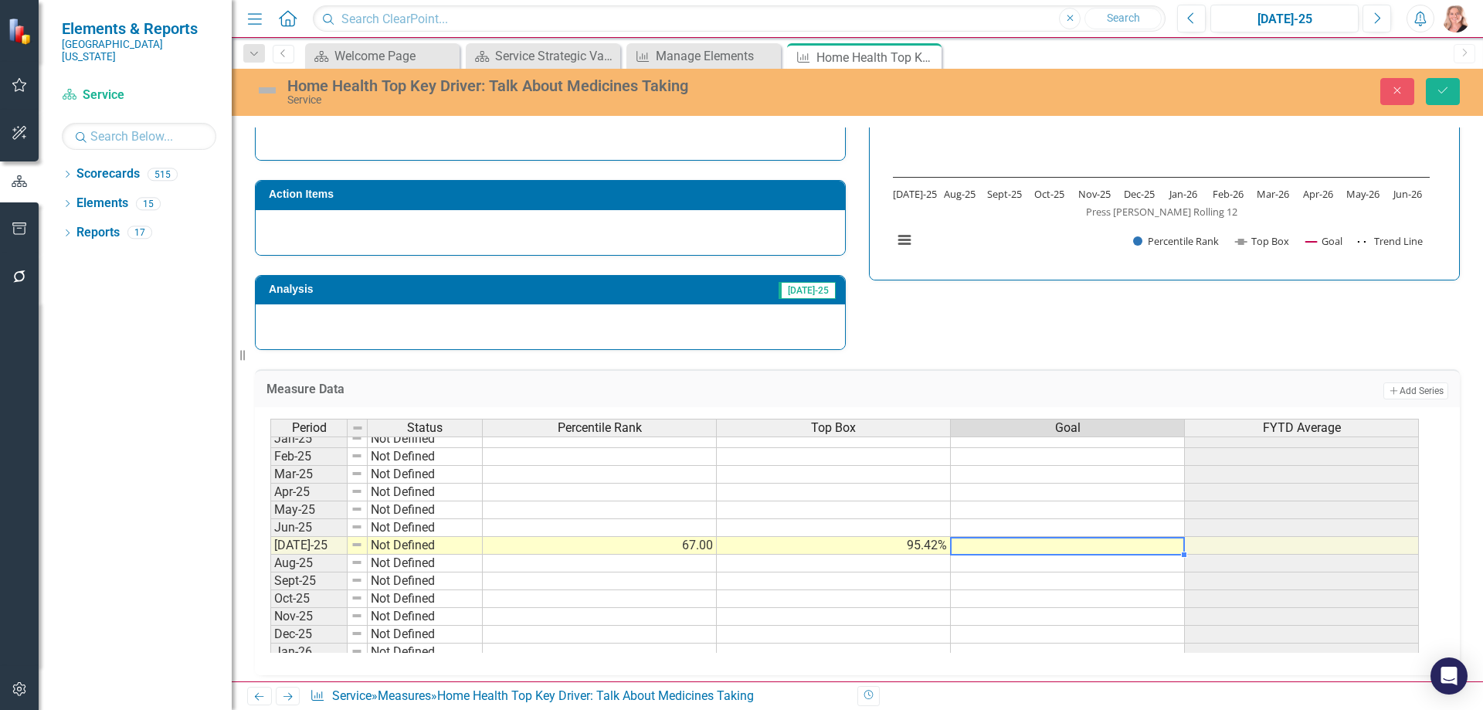
click at [1072, 541] on td at bounding box center [1068, 546] width 234 height 18
type textarea "99"
click at [1159, 559] on td at bounding box center [1068, 564] width 234 height 18
click at [1145, 540] on td "99.00" at bounding box center [1068, 546] width 234 height 18
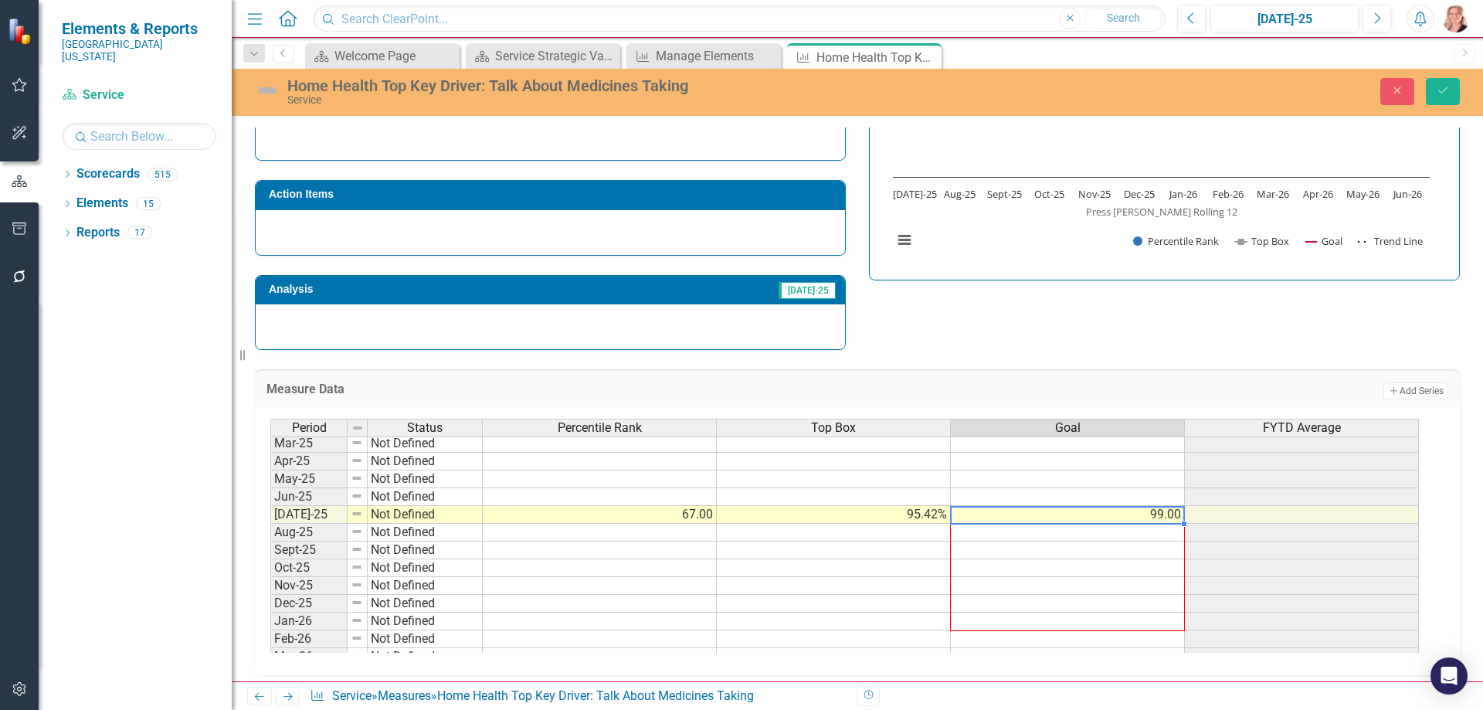
scroll to position [639, 0]
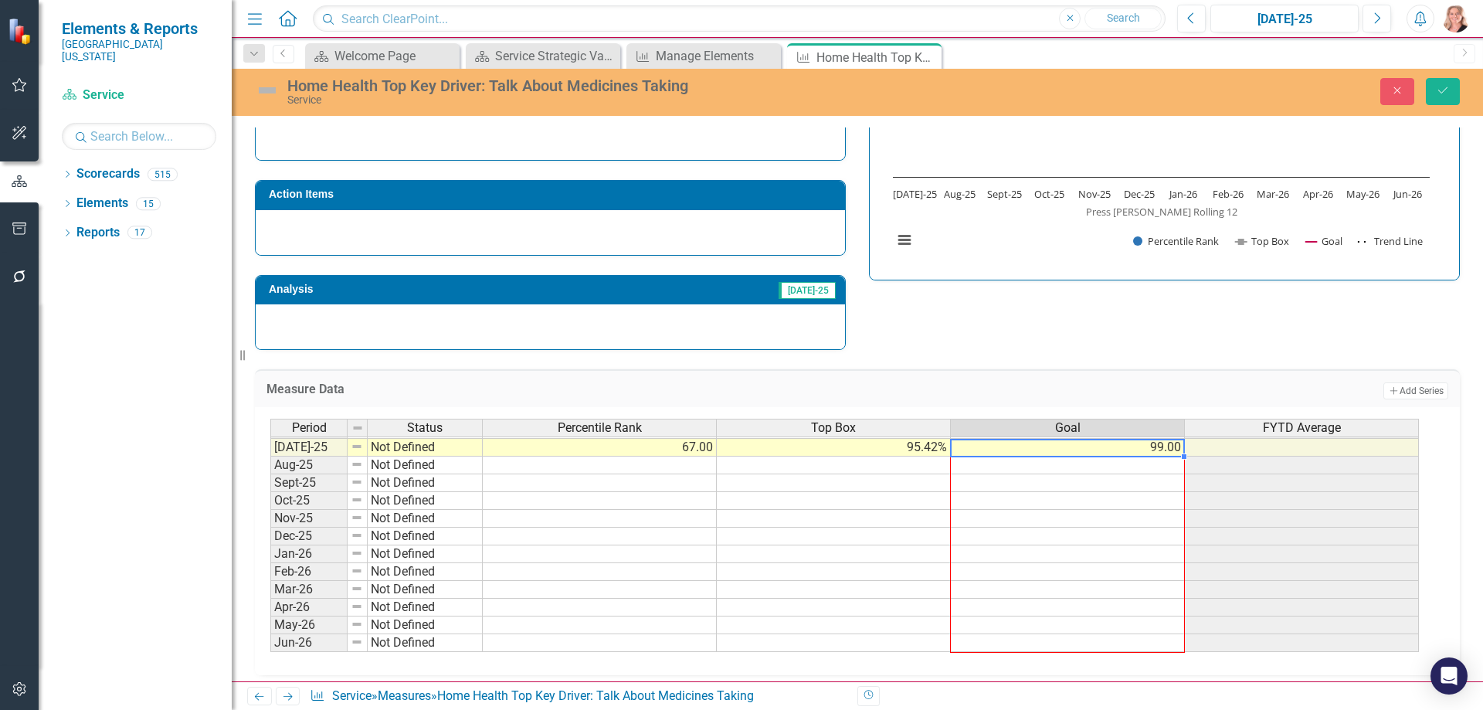
drag, startPoint x: 1184, startPoint y: 555, endPoint x: 1163, endPoint y: 646, distance: 94.2
click at [270, 646] on div "Period Status Percentile Rank Top Box Goal FYTD Average Feb-24 Not Defined Mar-…" at bounding box center [270, 384] width 0 height 534
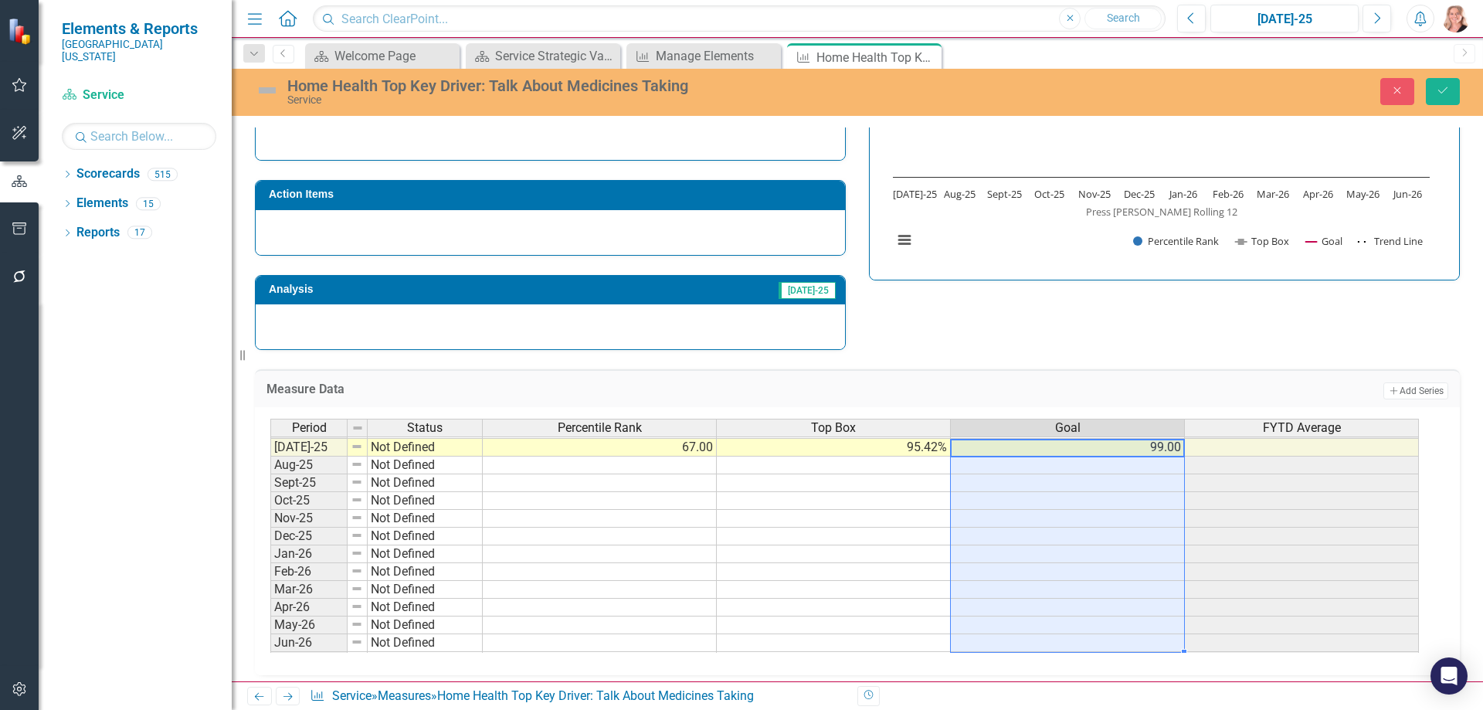
type textarea "99"
click at [1162, 326] on div "Strategic Values A Better Way Action Items Analysis Jul-25 Home Health Top Key …" at bounding box center [857, 161] width 1228 height 378
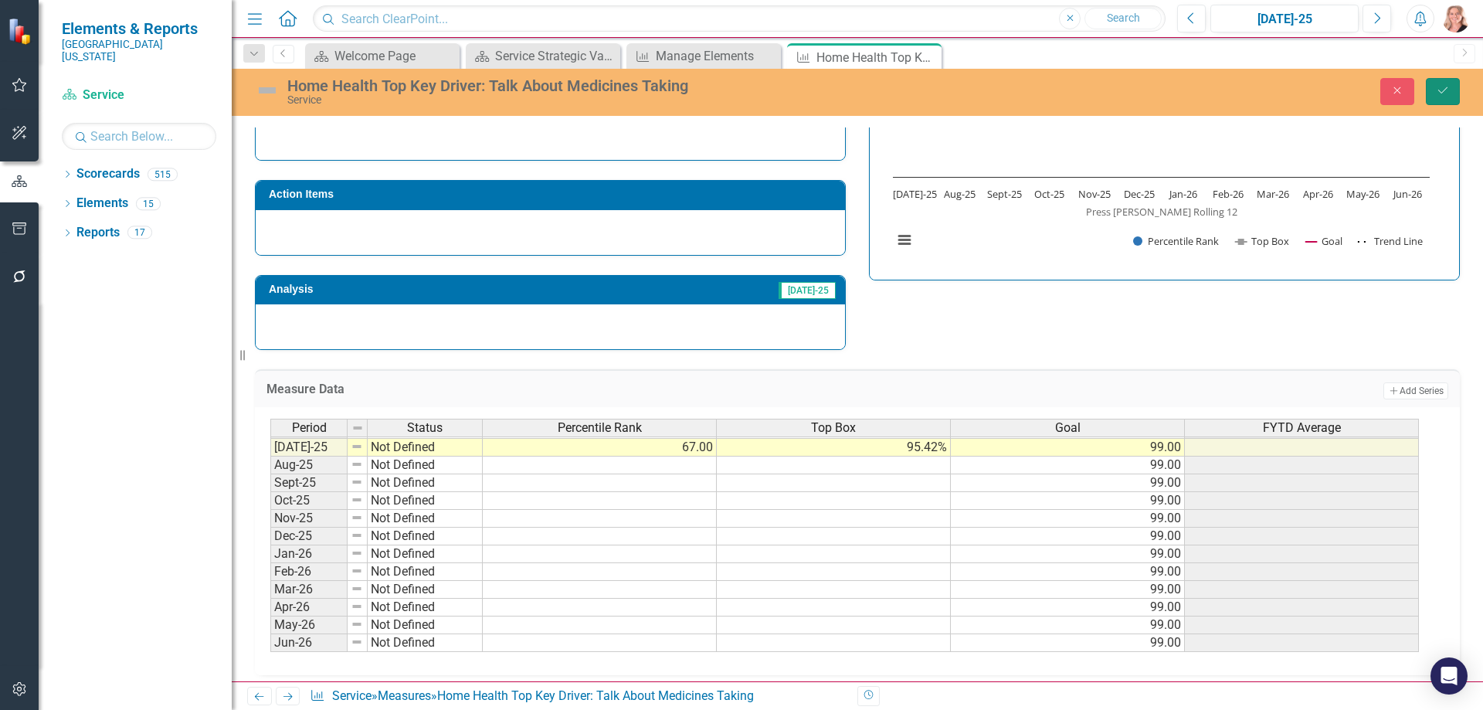
click at [1436, 79] on button "Save" at bounding box center [1443, 91] width 34 height 27
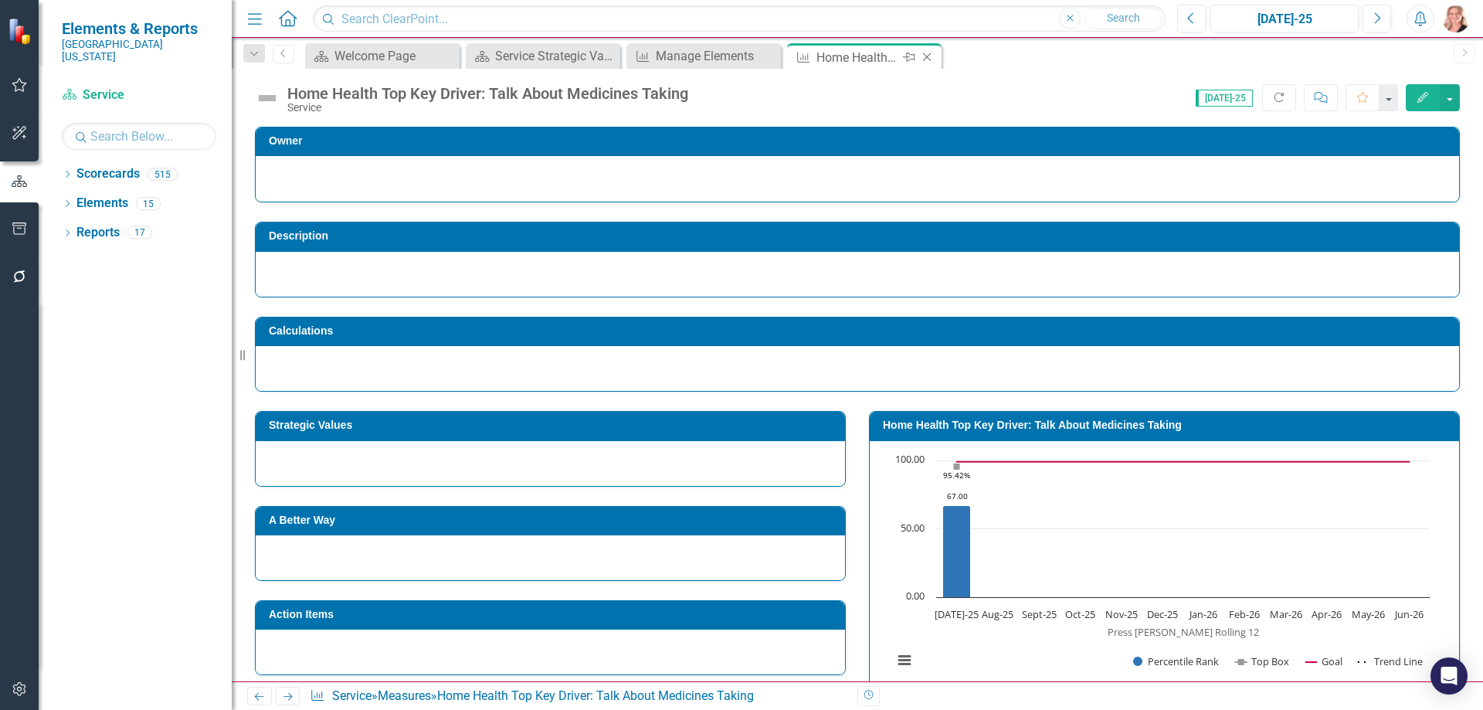
click at [928, 58] on icon at bounding box center [927, 57] width 8 height 8
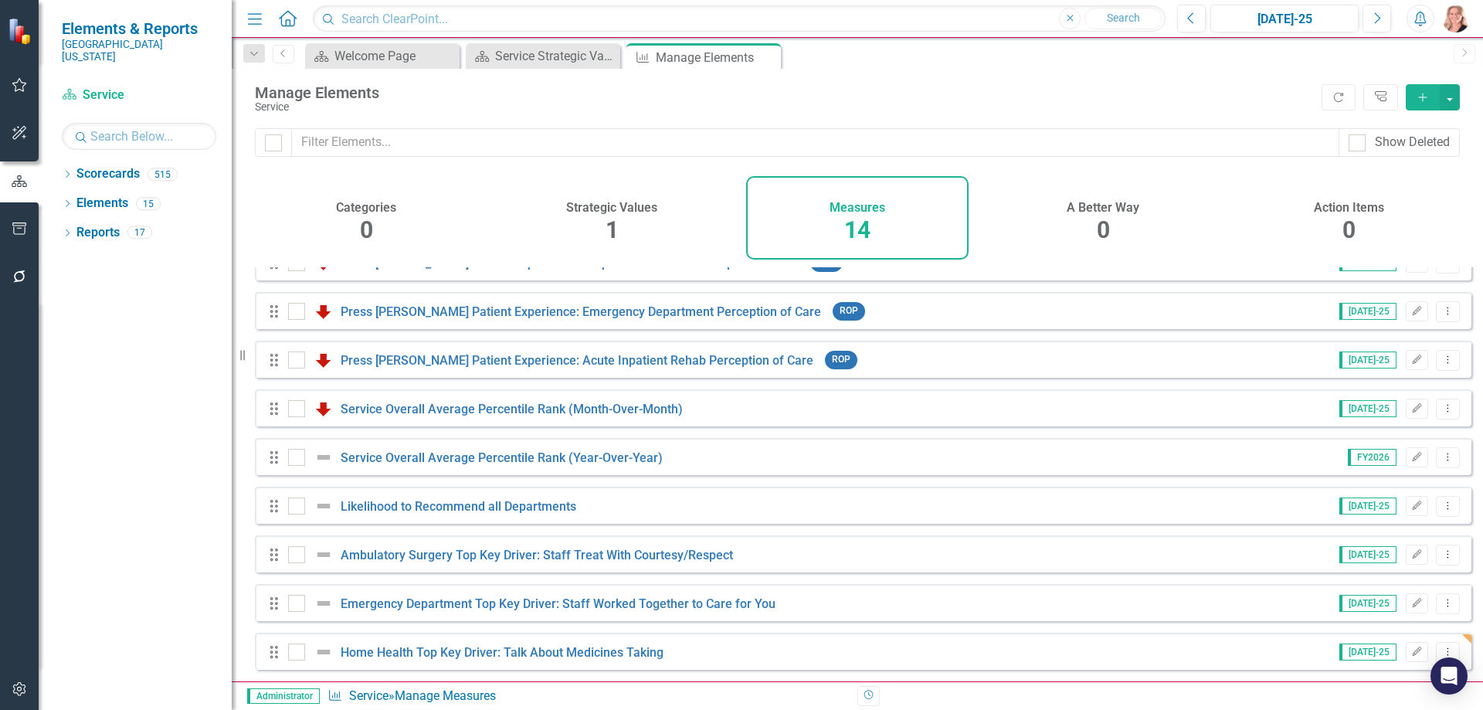
scroll to position [279, 0]
click at [1436, 563] on button "Dropdown Menu" at bounding box center [1448, 554] width 24 height 21
click at [1350, 643] on link "Copy Duplicate Measure" at bounding box center [1377, 637] width 139 height 29
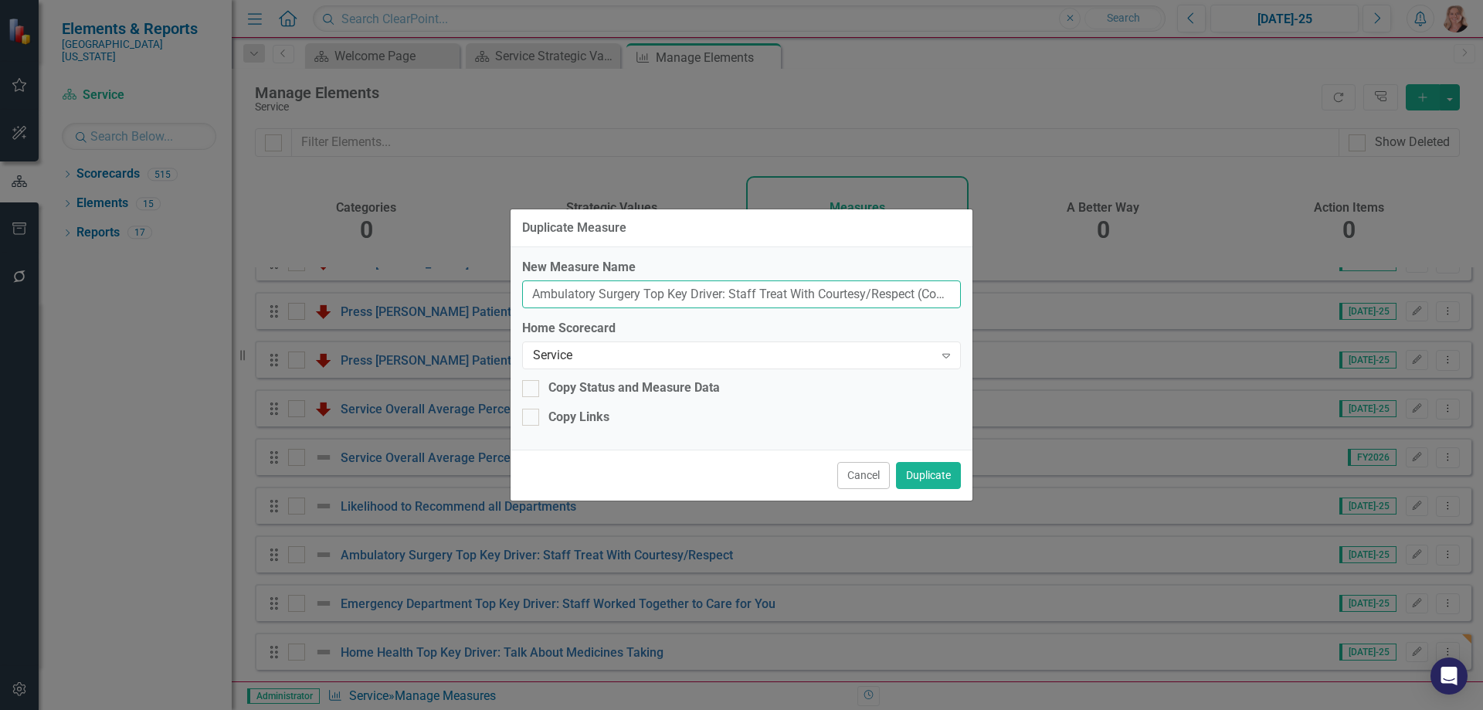
drag, startPoint x: 914, startPoint y: 298, endPoint x: 403, endPoint y: 300, distance: 510.5
click at [403, 300] on div "Duplicate Measure New Measure Name Ambulatory Surgery Top Key Driver: Staff Tre…" at bounding box center [741, 355] width 1483 height 710
type input "t (Copy)"
drag, startPoint x: 588, startPoint y: 293, endPoint x: 399, endPoint y: 294, distance: 189.2
click at [399, 294] on div "Duplicate Measure New Measure Name t (Copy) Home Scorecard Service Expand Copy …" at bounding box center [741, 355] width 1483 height 710
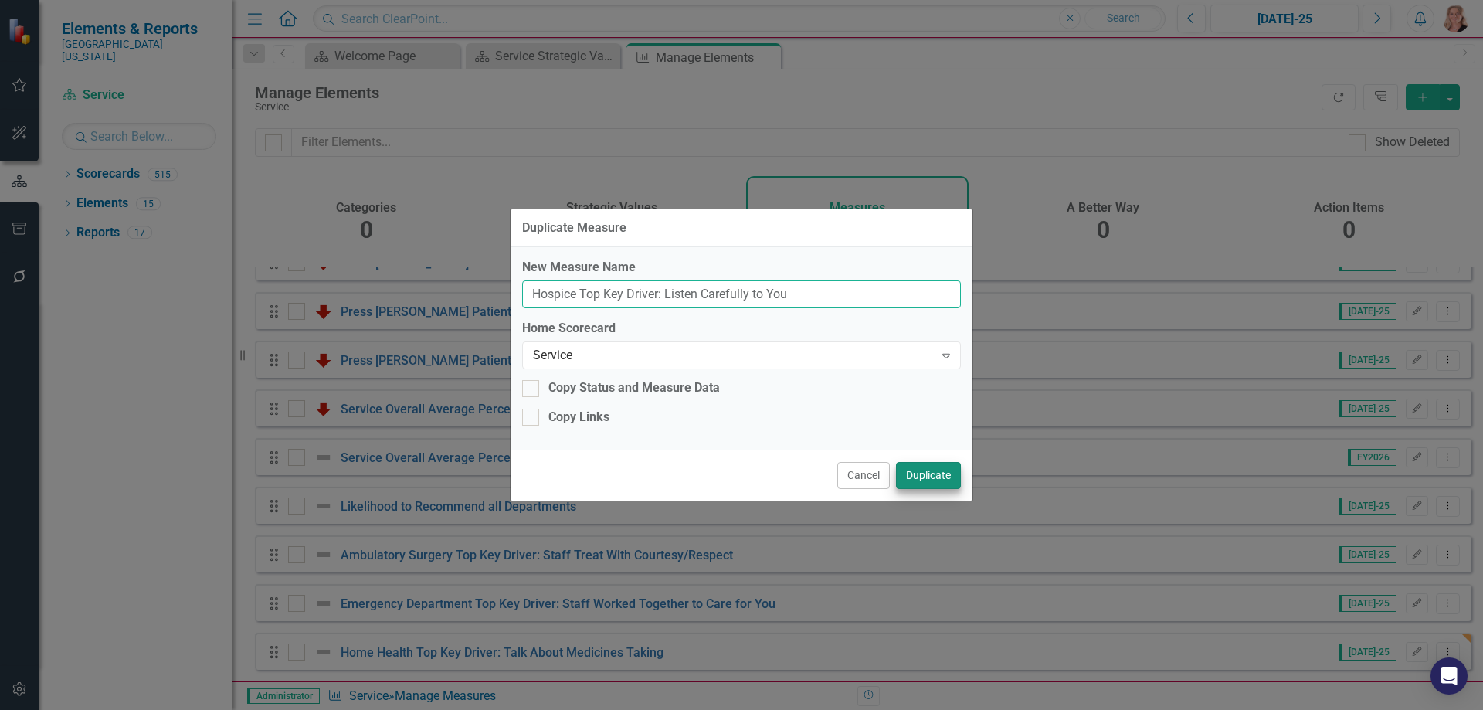
type input "Hospice Top Key Driver: Listen Carefully to You"
click at [936, 477] on button "Duplicate" at bounding box center [928, 475] width 65 height 27
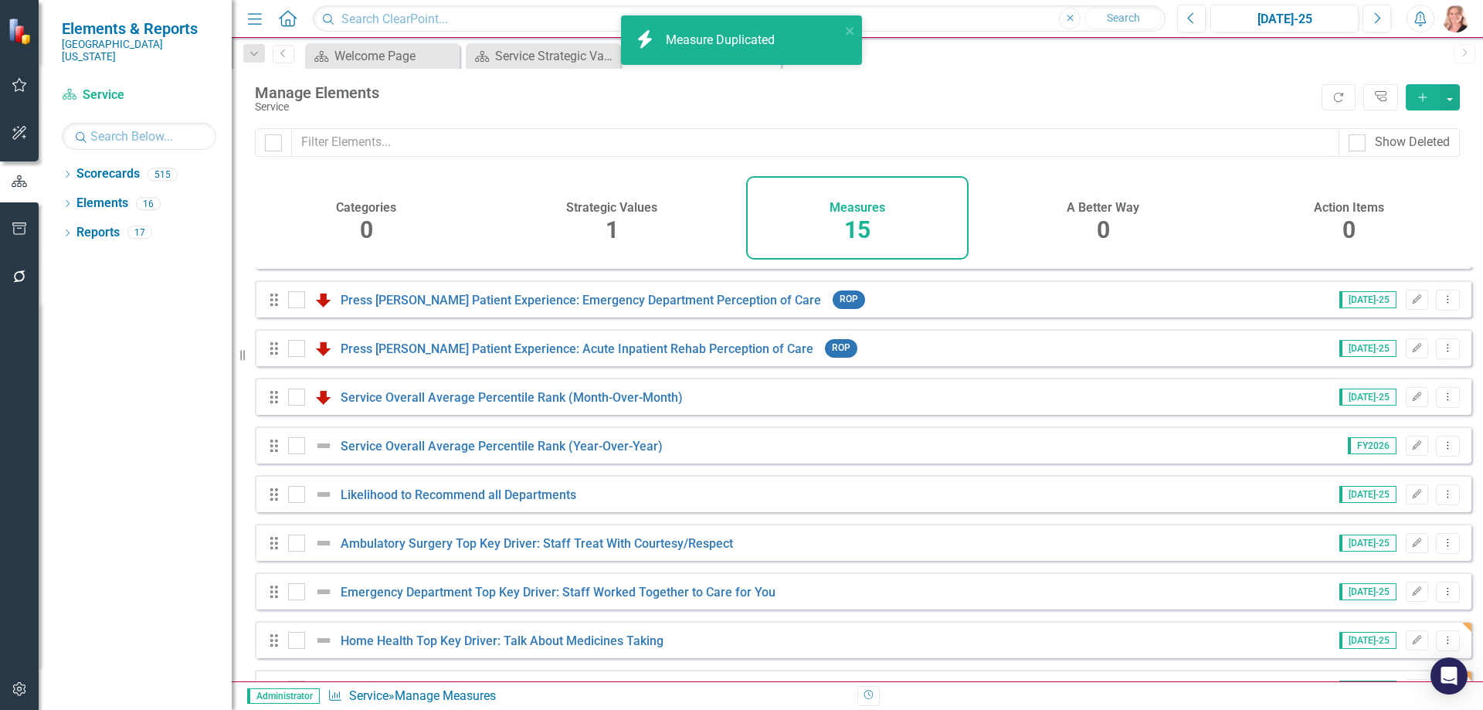
scroll to position [327, 0]
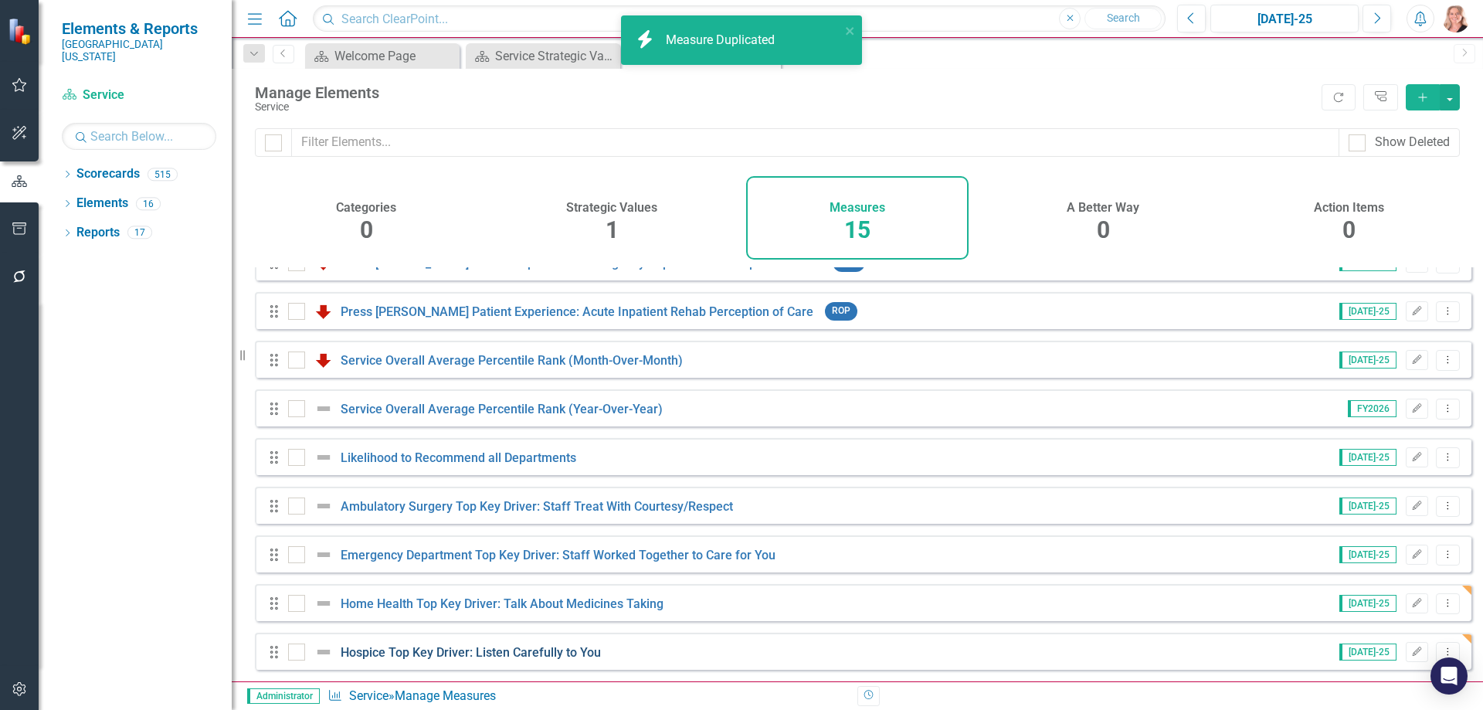
click at [532, 654] on link "Hospice Top Key Driver: Listen Carefully to You" at bounding box center [471, 652] width 260 height 15
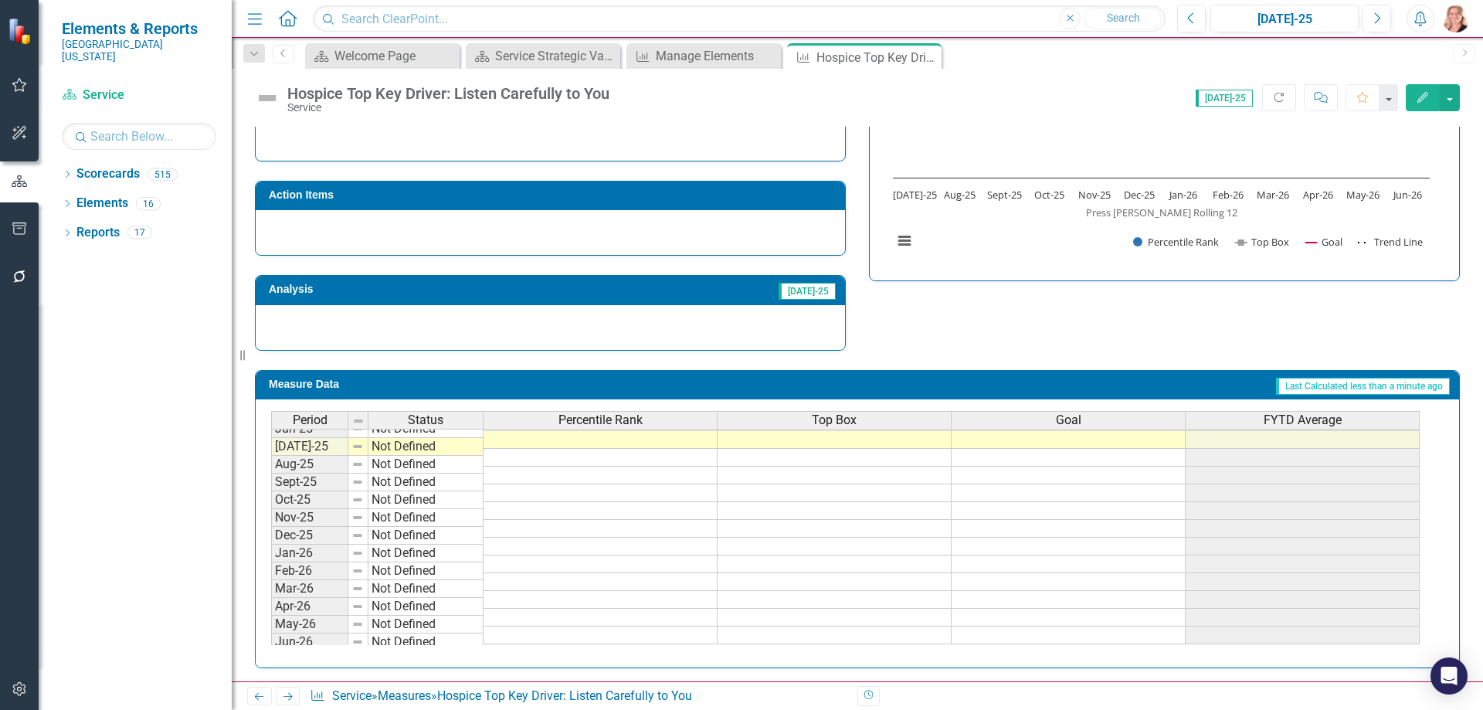
scroll to position [639, 0]
click at [660, 436] on tbody "Oct-23 Not Defined Nov-23 Not Defined Dec-23 Not Defined Jan-24 Not Defined Feb…" at bounding box center [845, 350] width 1148 height 587
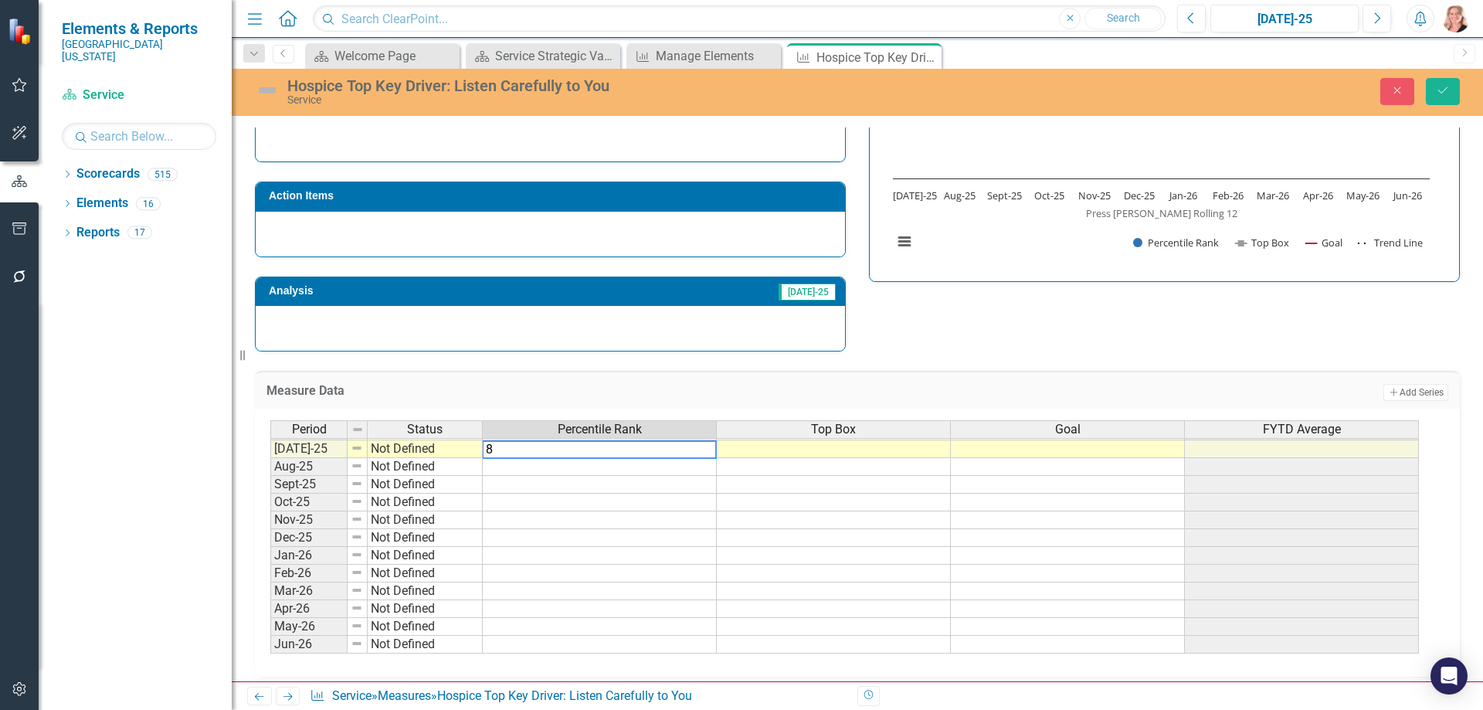
type textarea "81"
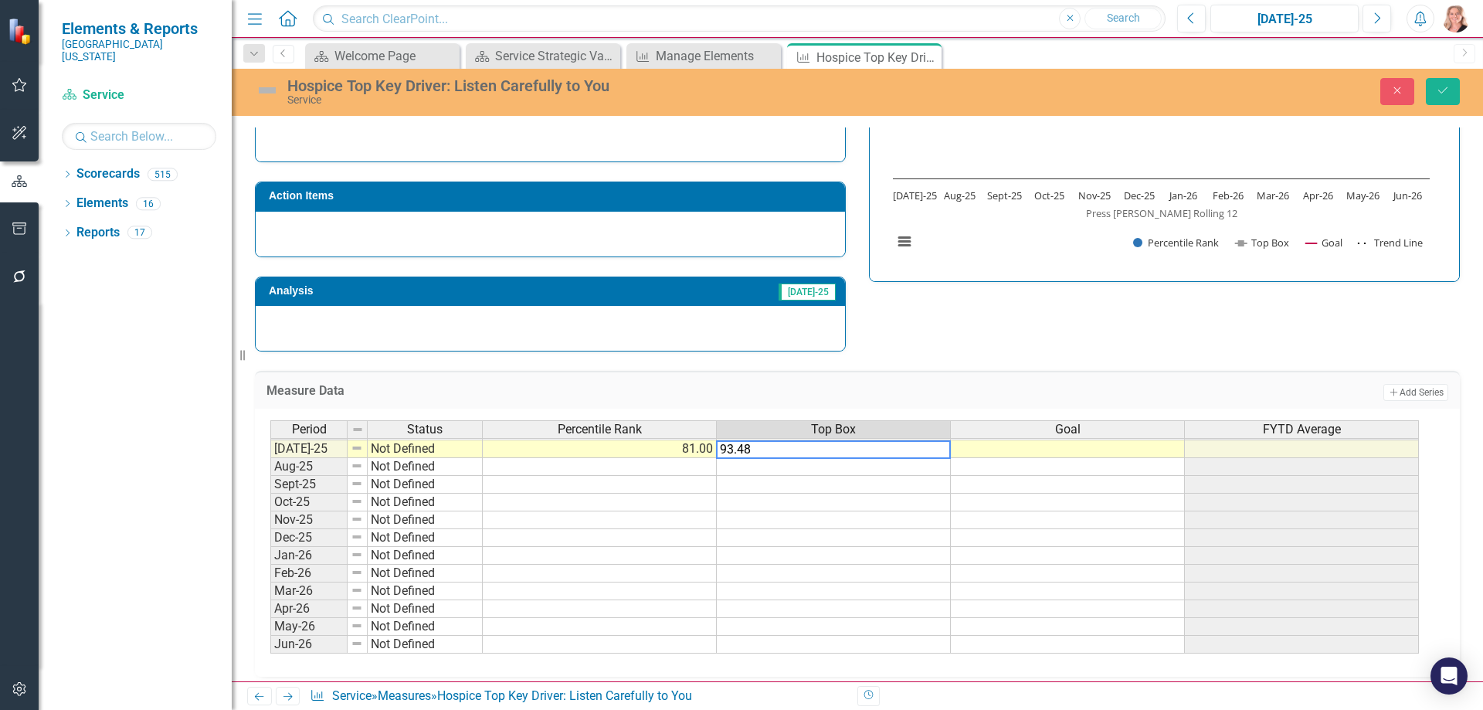
type textarea "93.48"
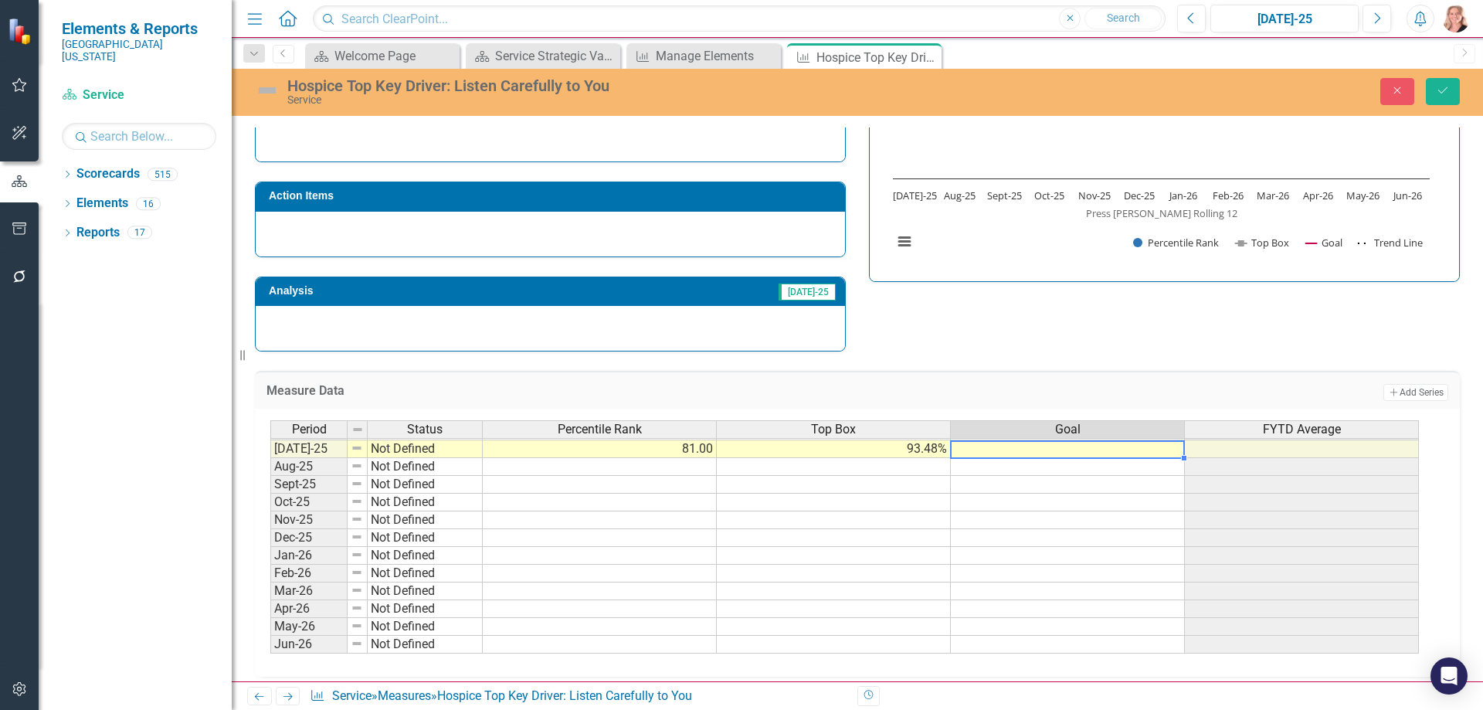
click at [999, 447] on td at bounding box center [1068, 449] width 234 height 18
type textarea "99"
click at [1049, 361] on div "Measure Data Add Add Series Period Status Percentile Rank Top Box Goal FYTD Ave…" at bounding box center [857, 513] width 1228 height 325
click at [1096, 452] on td "99.00" at bounding box center [1068, 449] width 234 height 18
drag, startPoint x: 1182, startPoint y: 458, endPoint x: 1179, endPoint y: 650, distance: 191.6
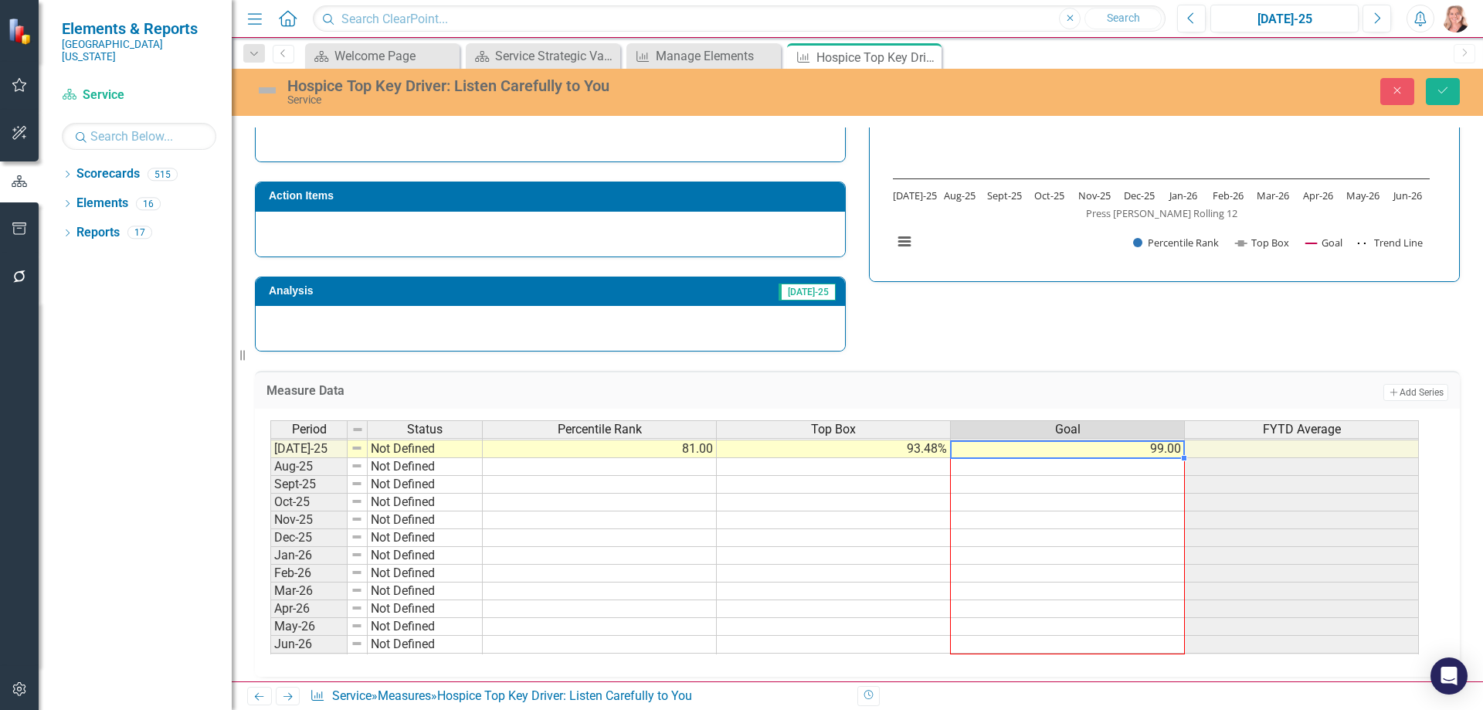
click at [270, 650] on div "Period Status Percentile Rank Top Box Goal FYTD Average Jun-24 Not Defined Jul-…" at bounding box center [270, 430] width 0 height 481
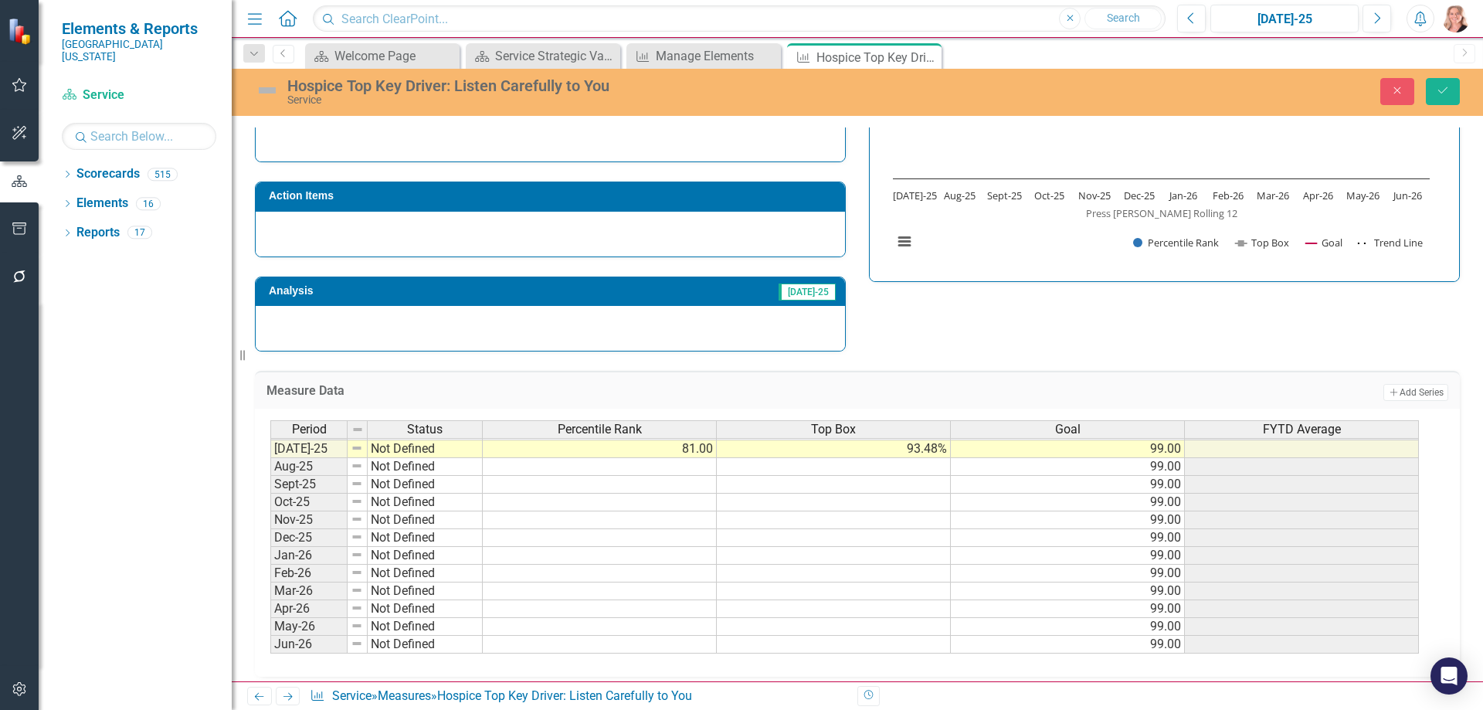
click at [1082, 327] on div "Strategic Values A Better Way Action Items Analysis Jul-25 Hospice Top Key Driv…" at bounding box center [857, 163] width 1228 height 378
click at [1437, 90] on icon "Save" at bounding box center [1443, 90] width 14 height 11
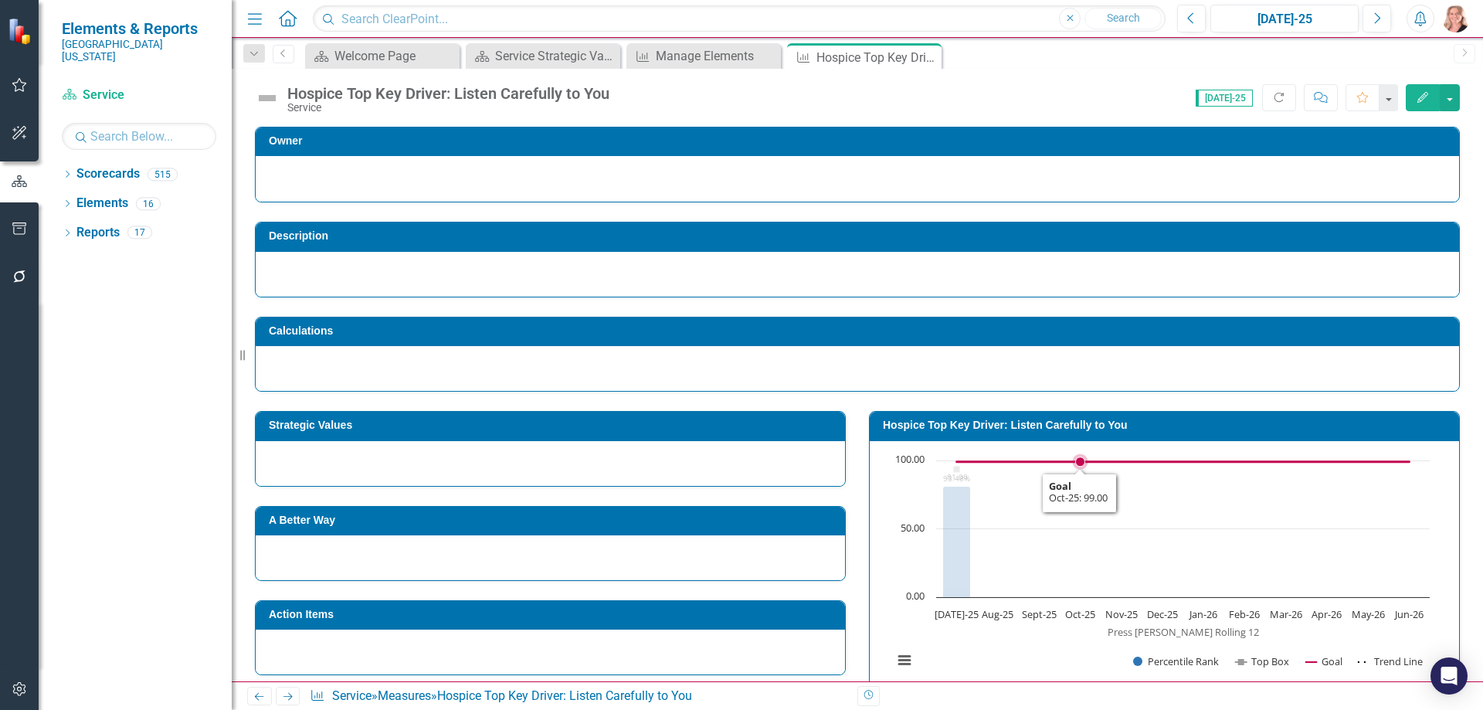
click at [1083, 528] on icon "Interactive chart" at bounding box center [1183, 528] width 494 height 0
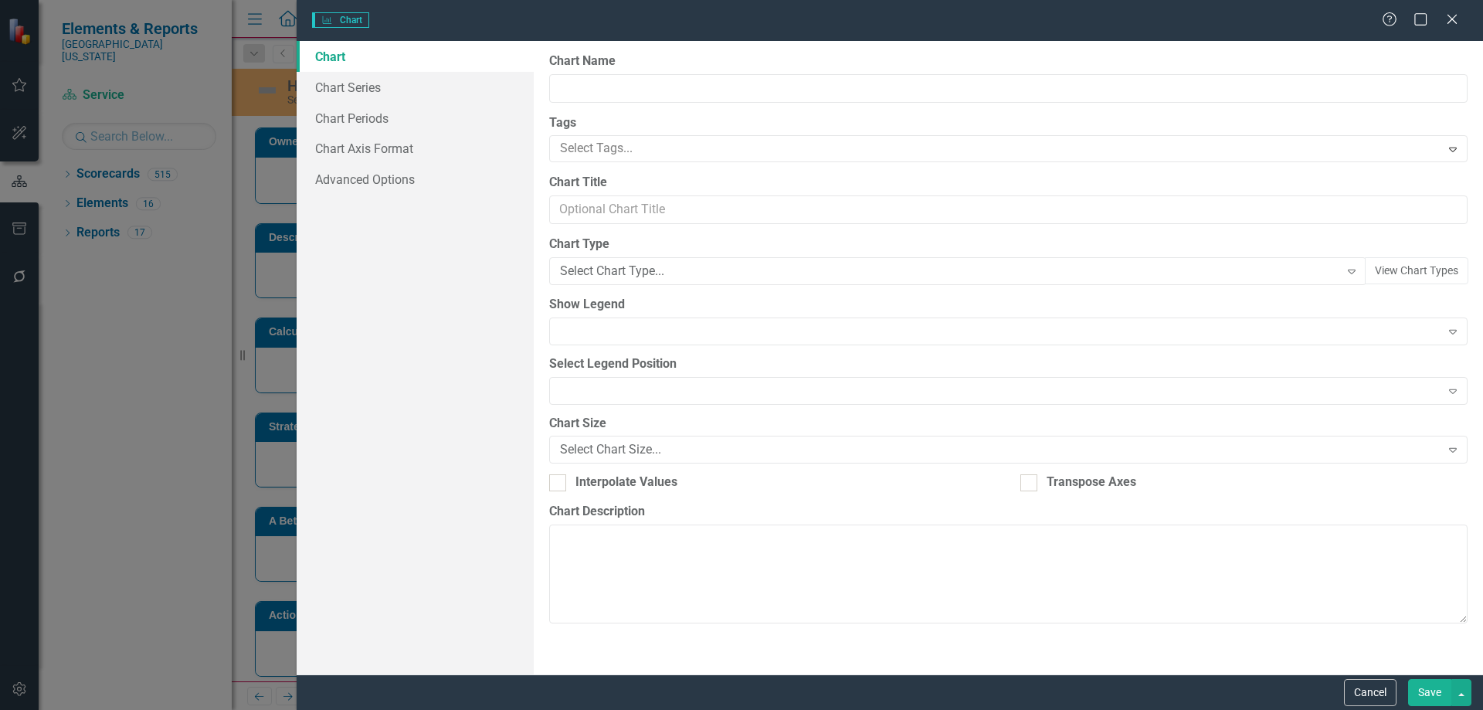
type input "Hospice Top Key Driver: Listen Carefully to You"
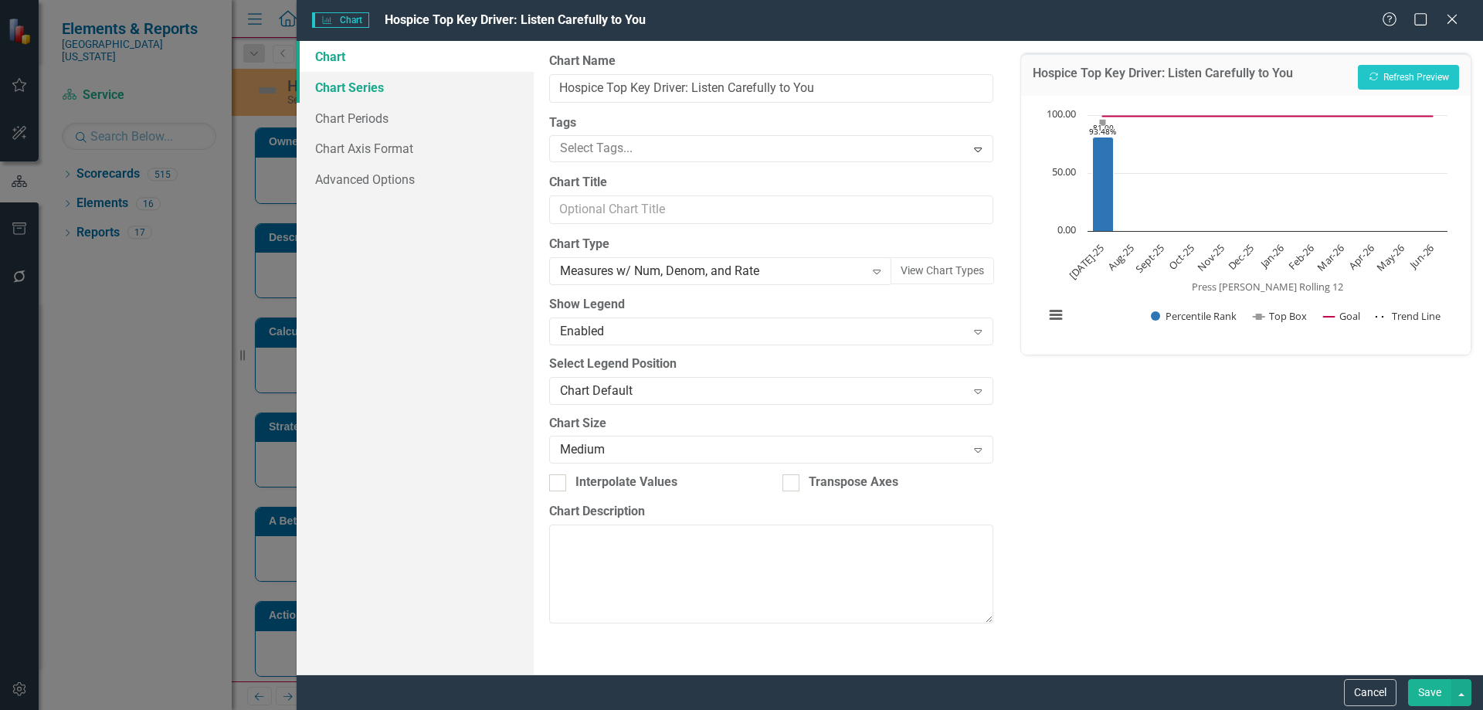
click at [368, 96] on link "Chart Series" at bounding box center [415, 87] width 237 height 31
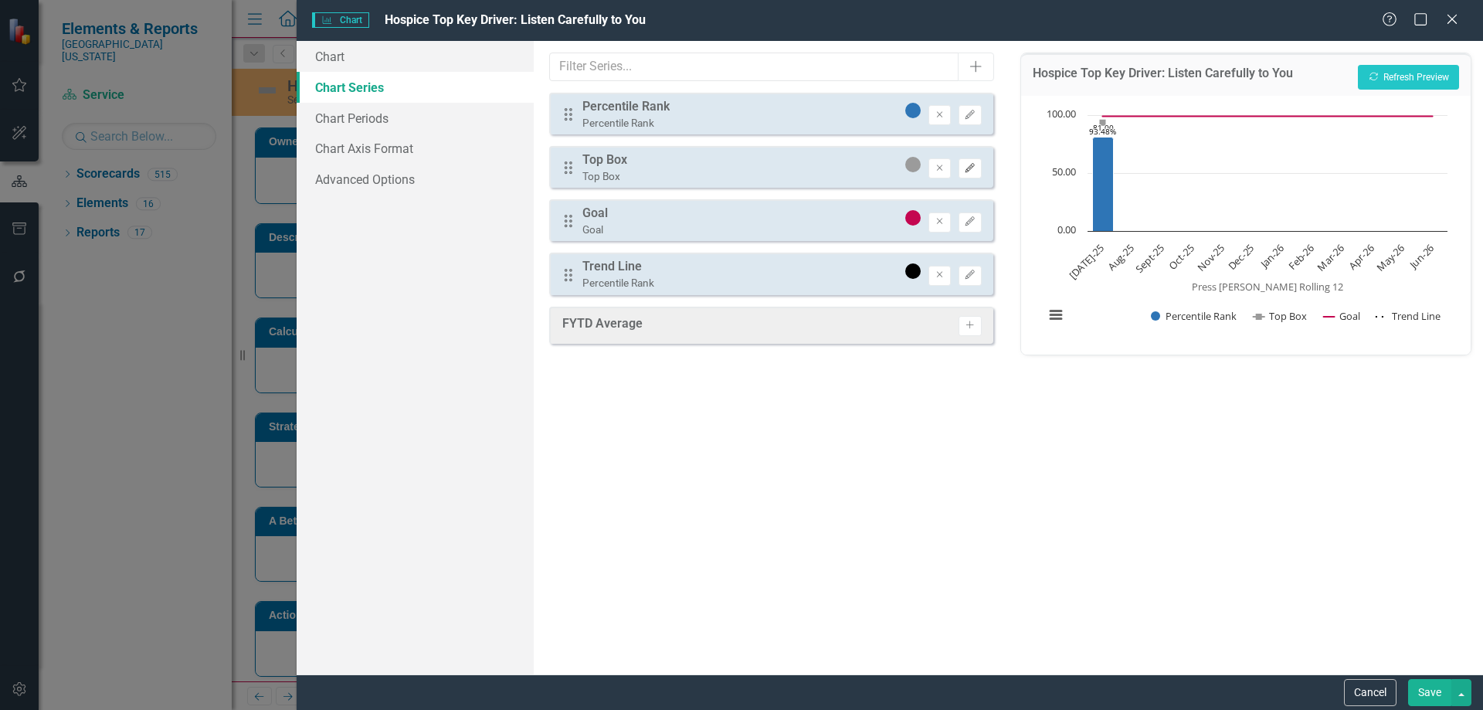
click at [968, 164] on icon "Edit" at bounding box center [970, 168] width 12 height 9
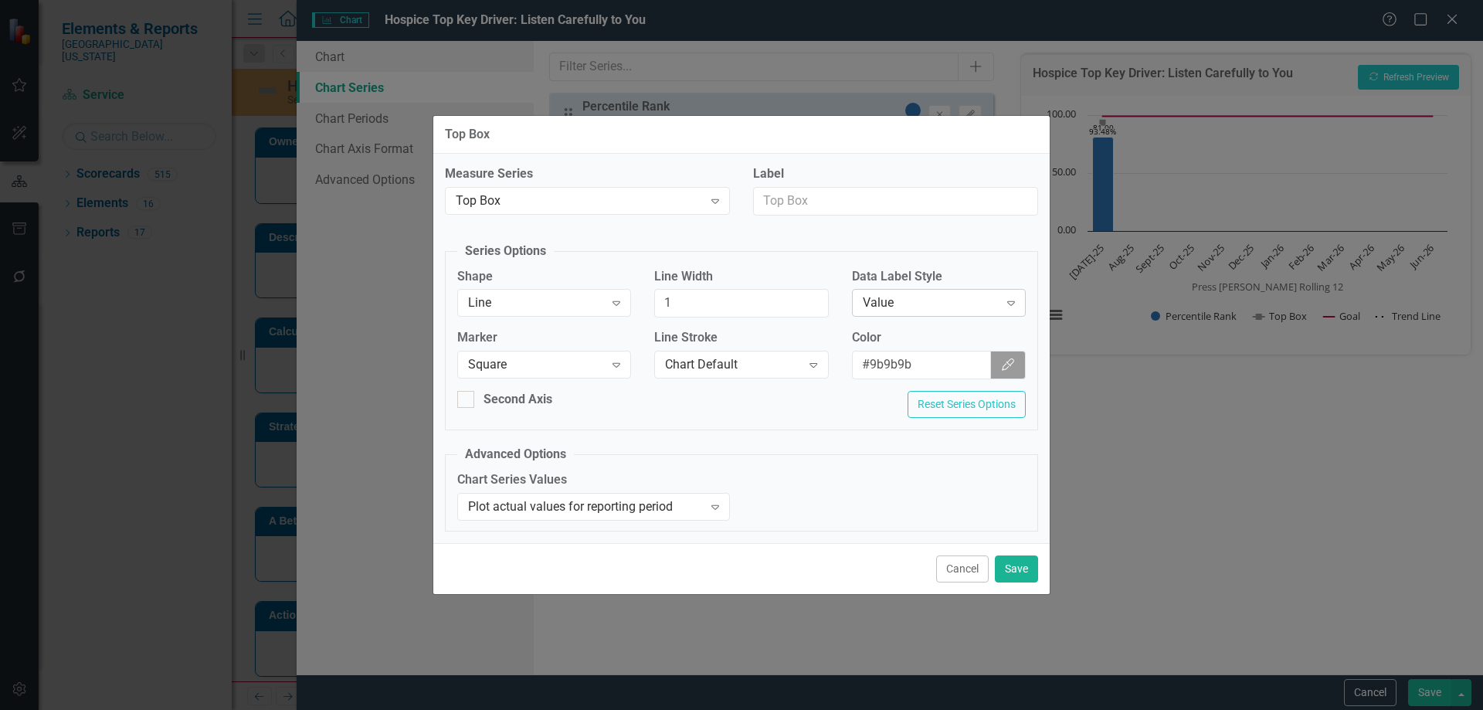
click at [934, 297] on div "Value" at bounding box center [931, 303] width 136 height 18
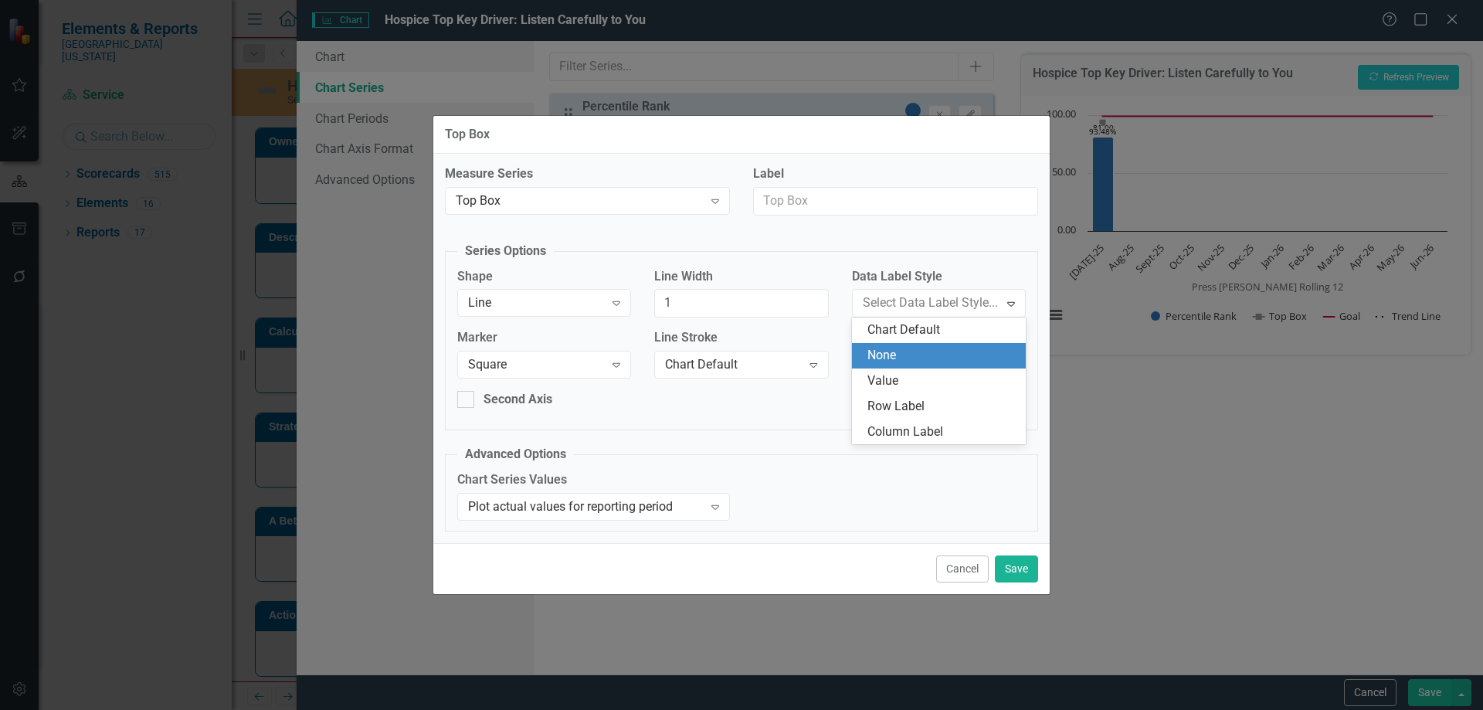
click at [906, 351] on div "None" at bounding box center [941, 356] width 149 height 18
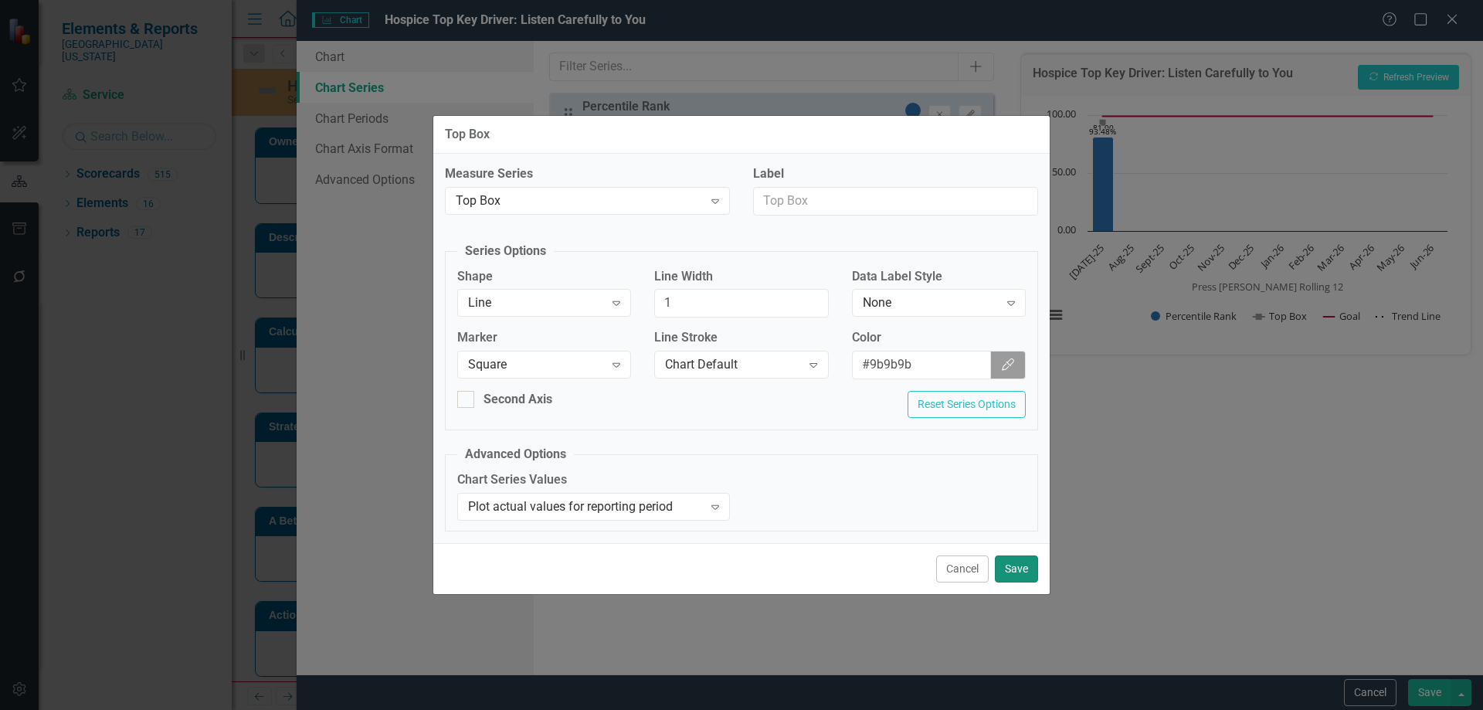
click at [1021, 567] on button "Save" at bounding box center [1016, 568] width 43 height 27
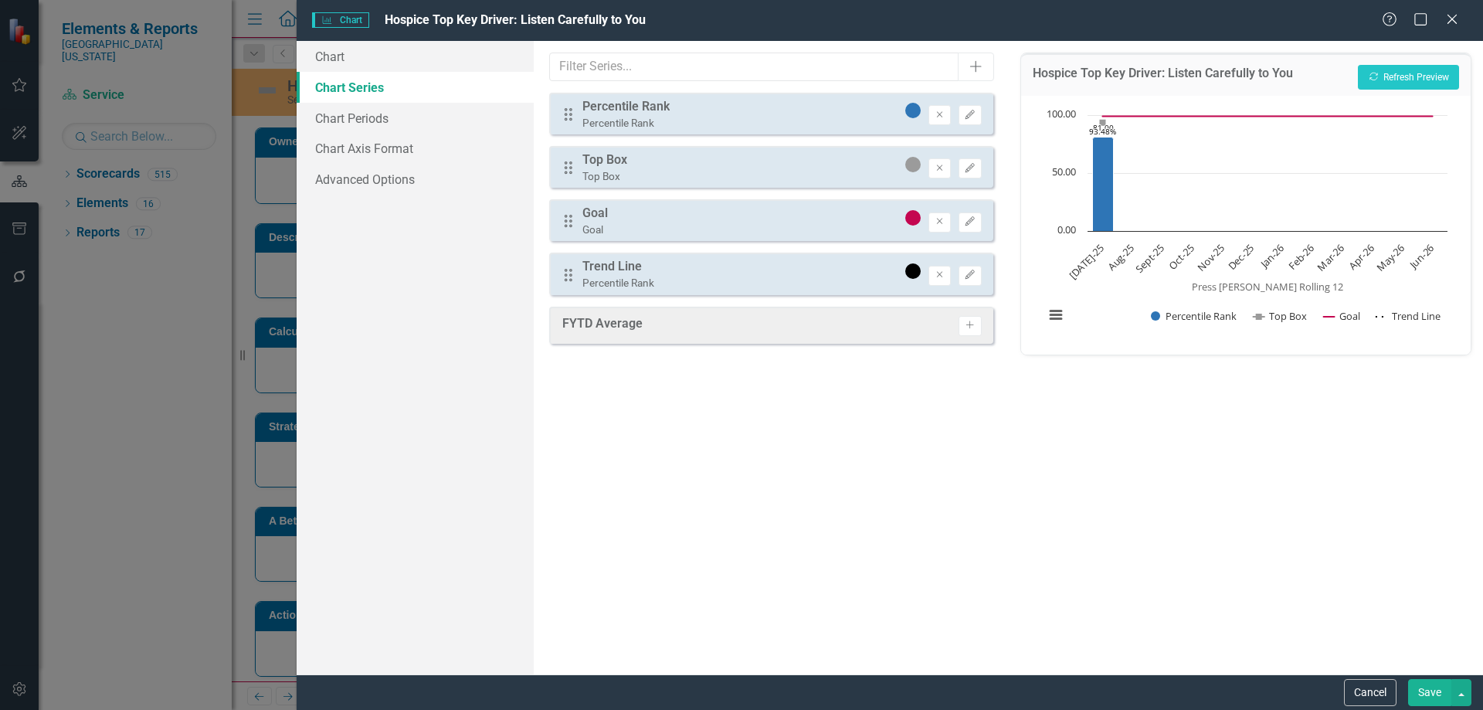
click at [1424, 696] on button "Save" at bounding box center [1429, 692] width 43 height 27
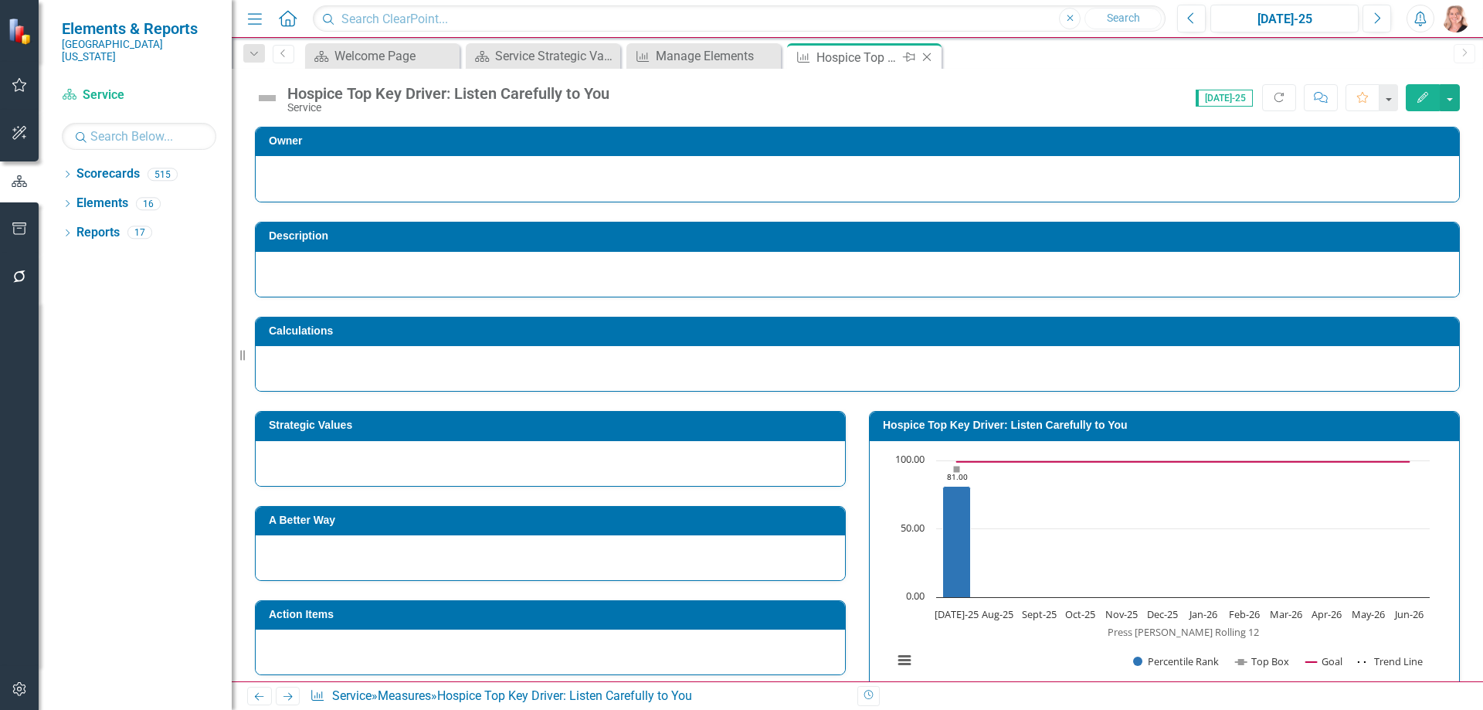
click at [930, 56] on icon "Close" at bounding box center [926, 57] width 15 height 12
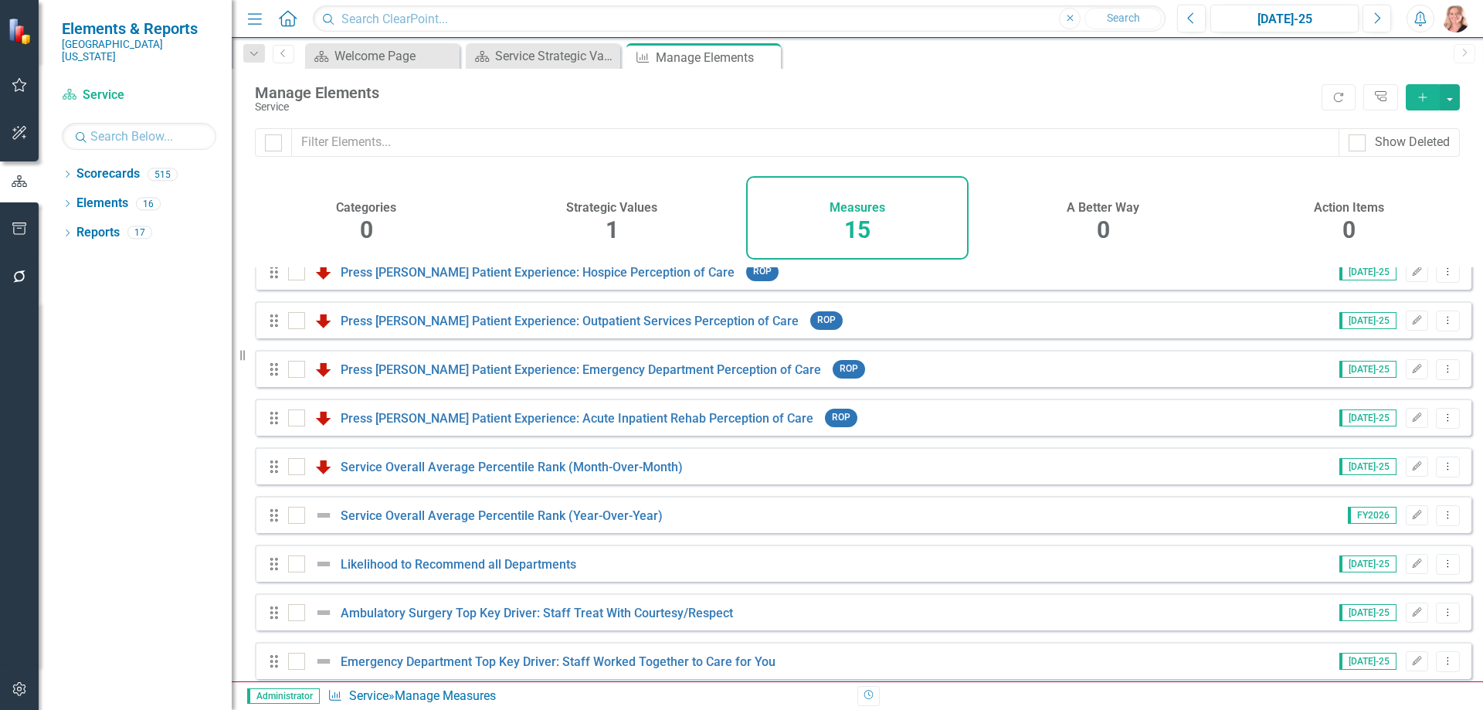
scroll to position [327, 0]
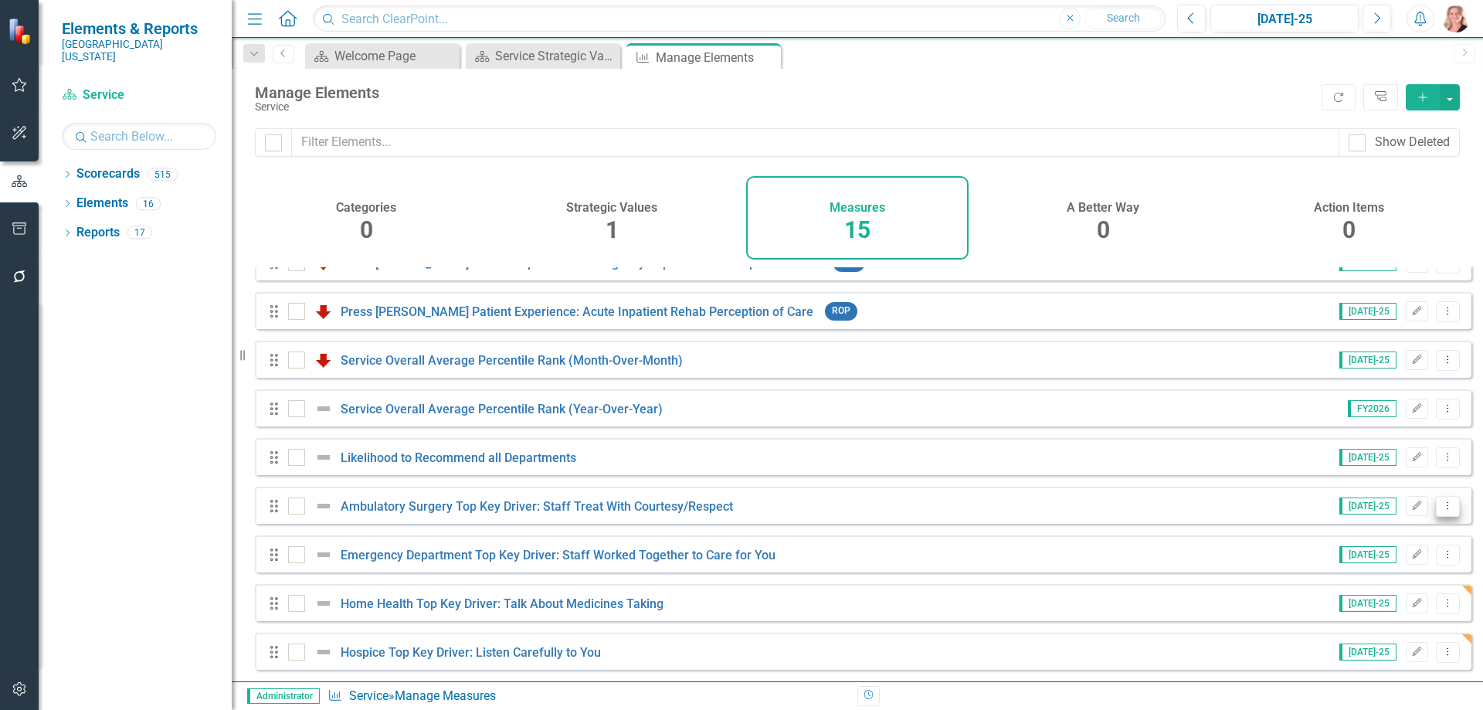
click at [1441, 510] on icon "Dropdown Menu" at bounding box center [1447, 505] width 13 height 10
click at [1396, 592] on link "Copy Duplicate Measure" at bounding box center [1377, 589] width 139 height 29
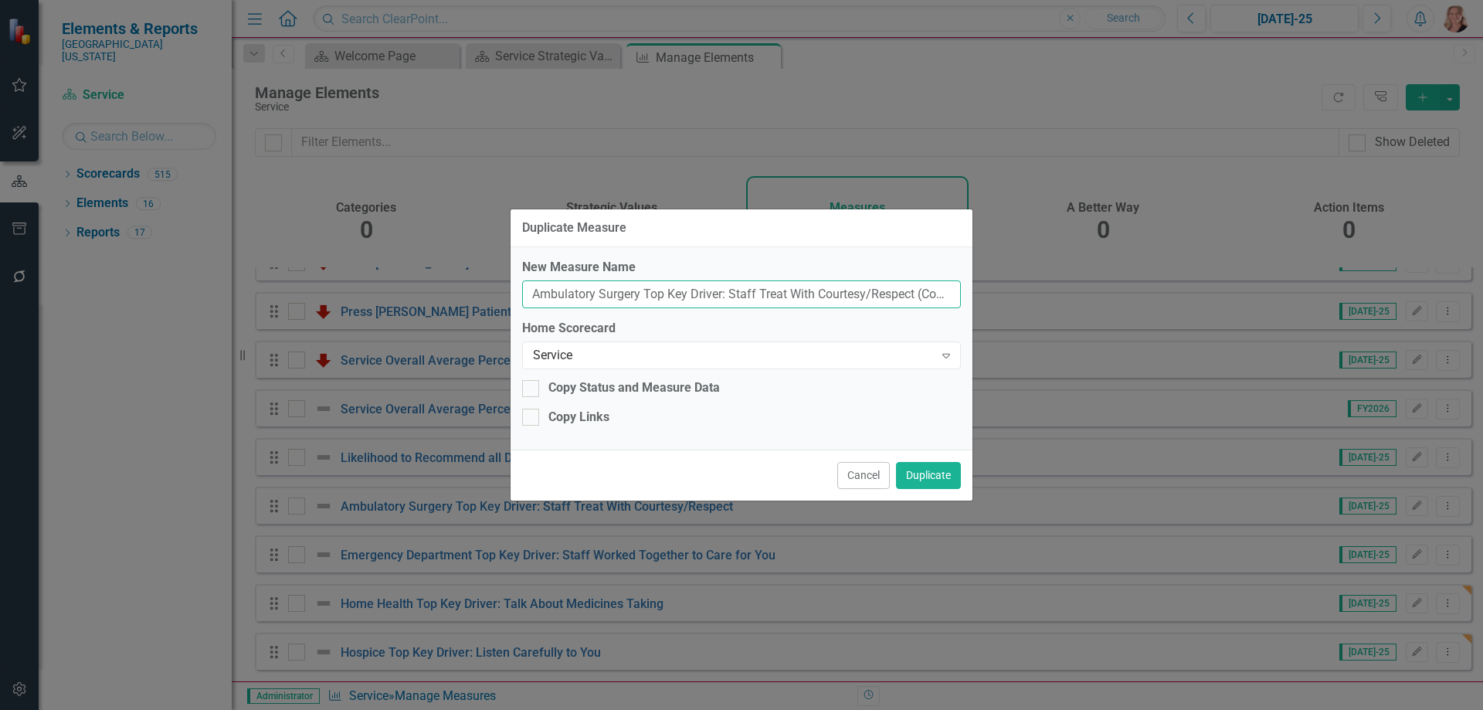
drag, startPoint x: 721, startPoint y: 297, endPoint x: 524, endPoint y: 293, distance: 197.0
click at [524, 293] on input "Ambulatory Surgery Top Key Driver: Staff Treat With Courtesy/Respect (Copy)" at bounding box center [741, 294] width 439 height 29
drag, startPoint x: 544, startPoint y: 293, endPoint x: 457, endPoint y: 290, distance: 86.6
click at [457, 290] on div "Duplicate Measure New Measure Name espect (Copy) Home Scorecard Service Expand …" at bounding box center [741, 355] width 1483 height 710
type input "Inpatient Top Key Driver: Nurses Treat With Courtesy/Respect"
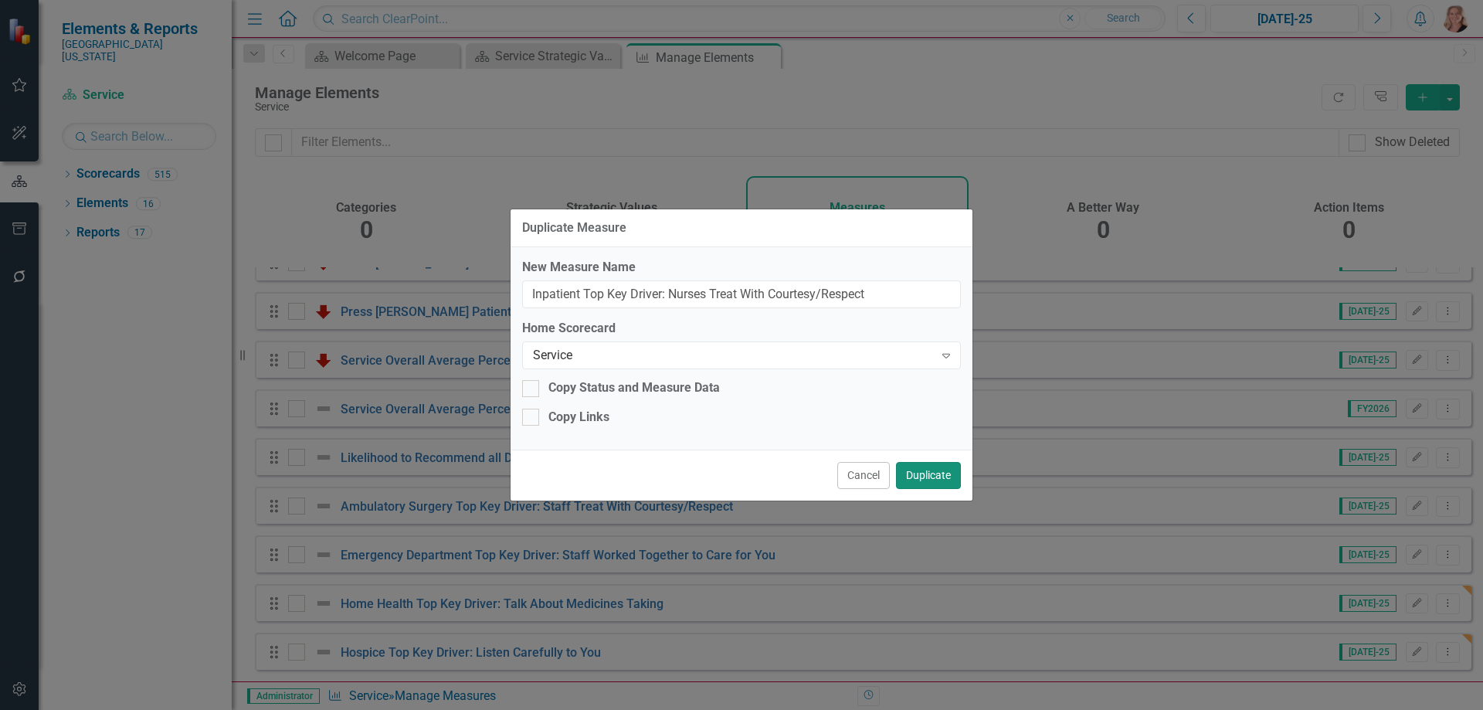
click at [924, 476] on button "Duplicate" at bounding box center [928, 475] width 65 height 27
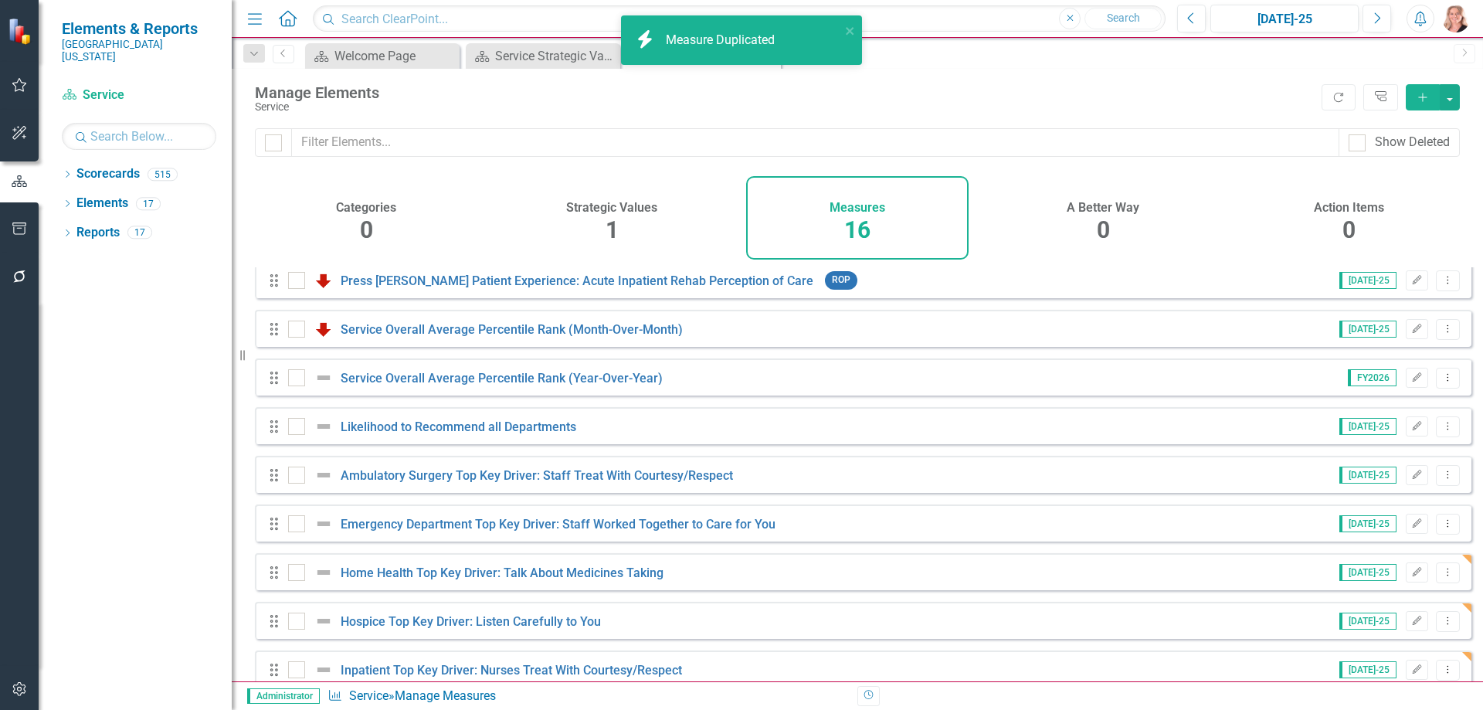
scroll to position [376, 0]
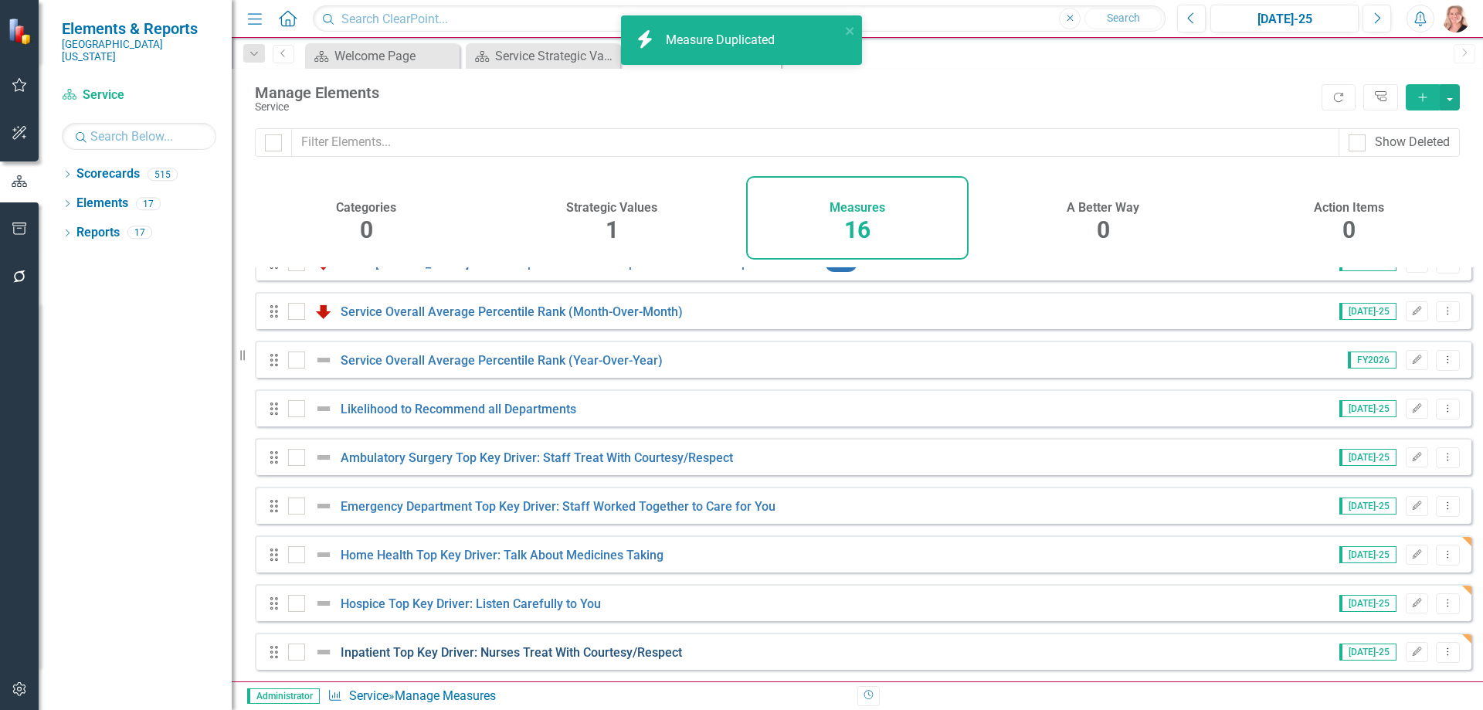
click at [531, 656] on link "Inpatient Top Key Driver: Nurses Treat With Courtesy/Respect" at bounding box center [511, 652] width 341 height 15
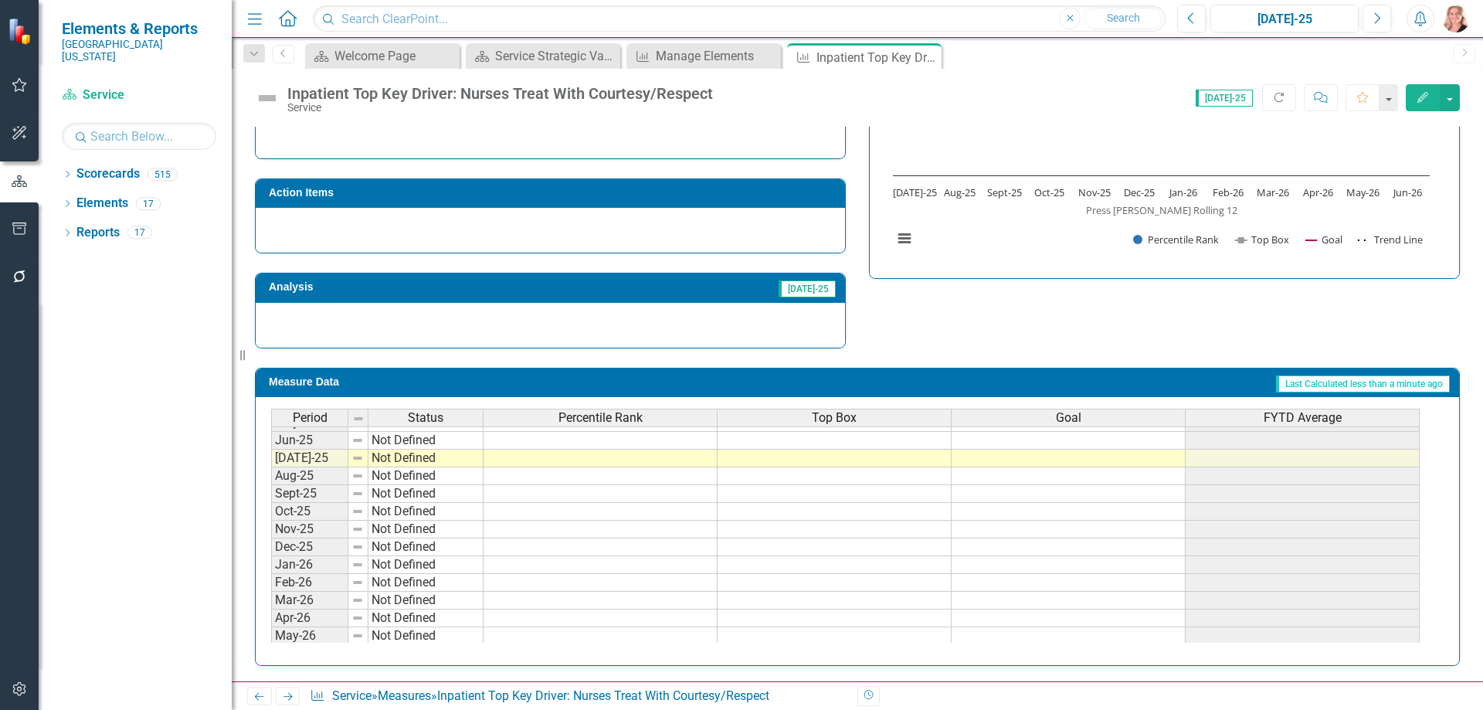
scroll to position [639, 0]
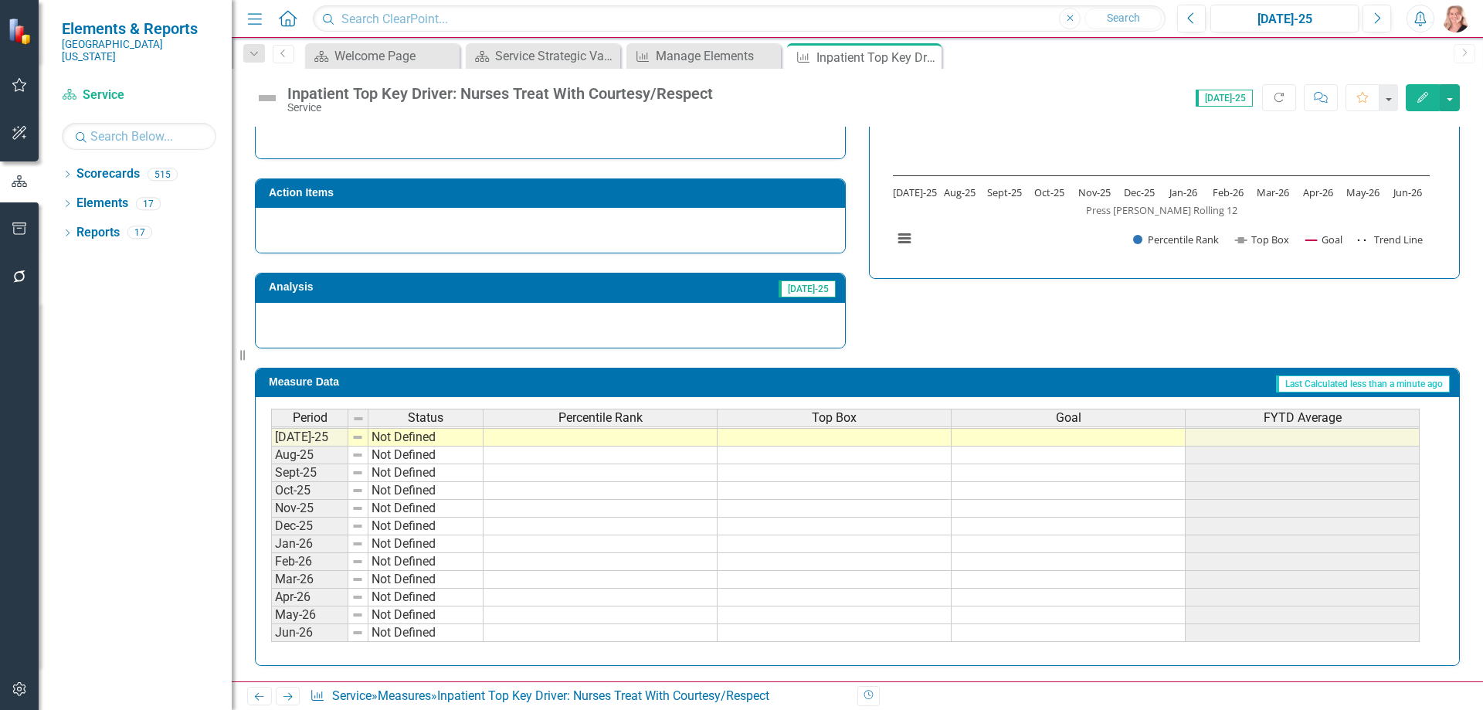
click at [687, 437] on tbody "Oct-23 Not Defined Nov-23 Not Defined Dec-23 Not Defined Jan-24 Not Defined Feb…" at bounding box center [845, 348] width 1148 height 587
type textarea "89"
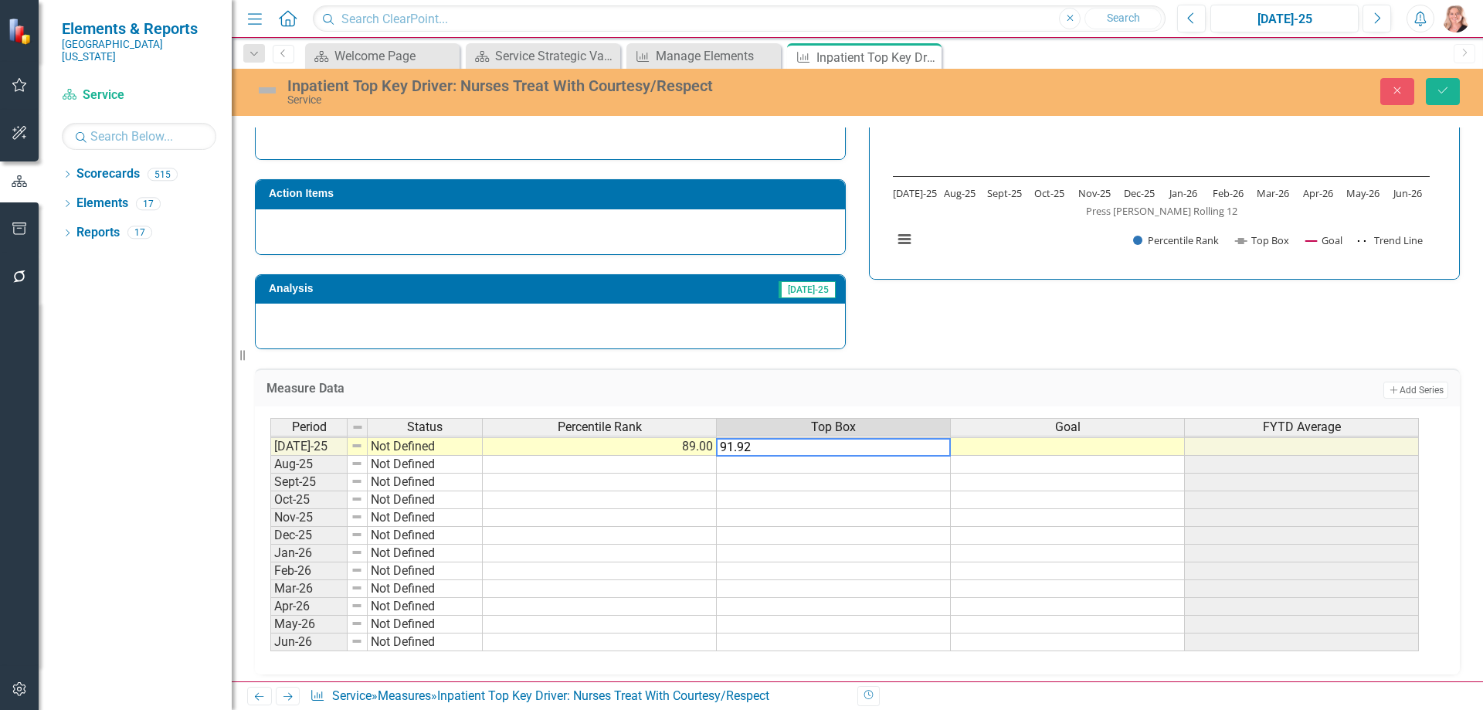
type textarea "91.92"
click at [1049, 439] on td at bounding box center [1068, 447] width 234 height 18
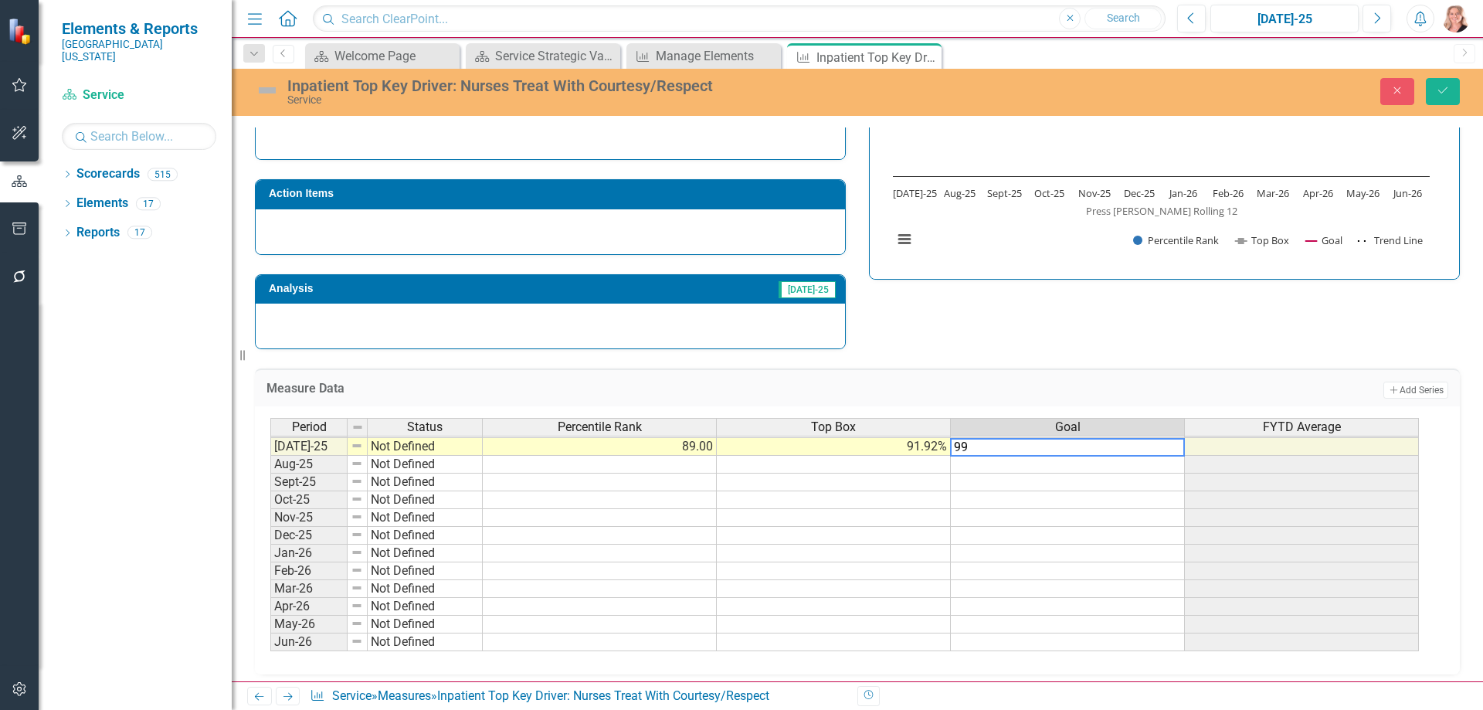
type textarea "99"
click at [1043, 460] on td at bounding box center [1068, 465] width 234 height 18
click at [1046, 449] on td "99.00" at bounding box center [1068, 447] width 234 height 18
drag, startPoint x: 1182, startPoint y: 456, endPoint x: 1154, endPoint y: 657, distance: 202.8
click at [1159, 672] on div "Period Status Percentile Rank Top Box Goal FYTD Average Jun-24 Not Defined Jul-…" at bounding box center [857, 540] width 1205 height 268
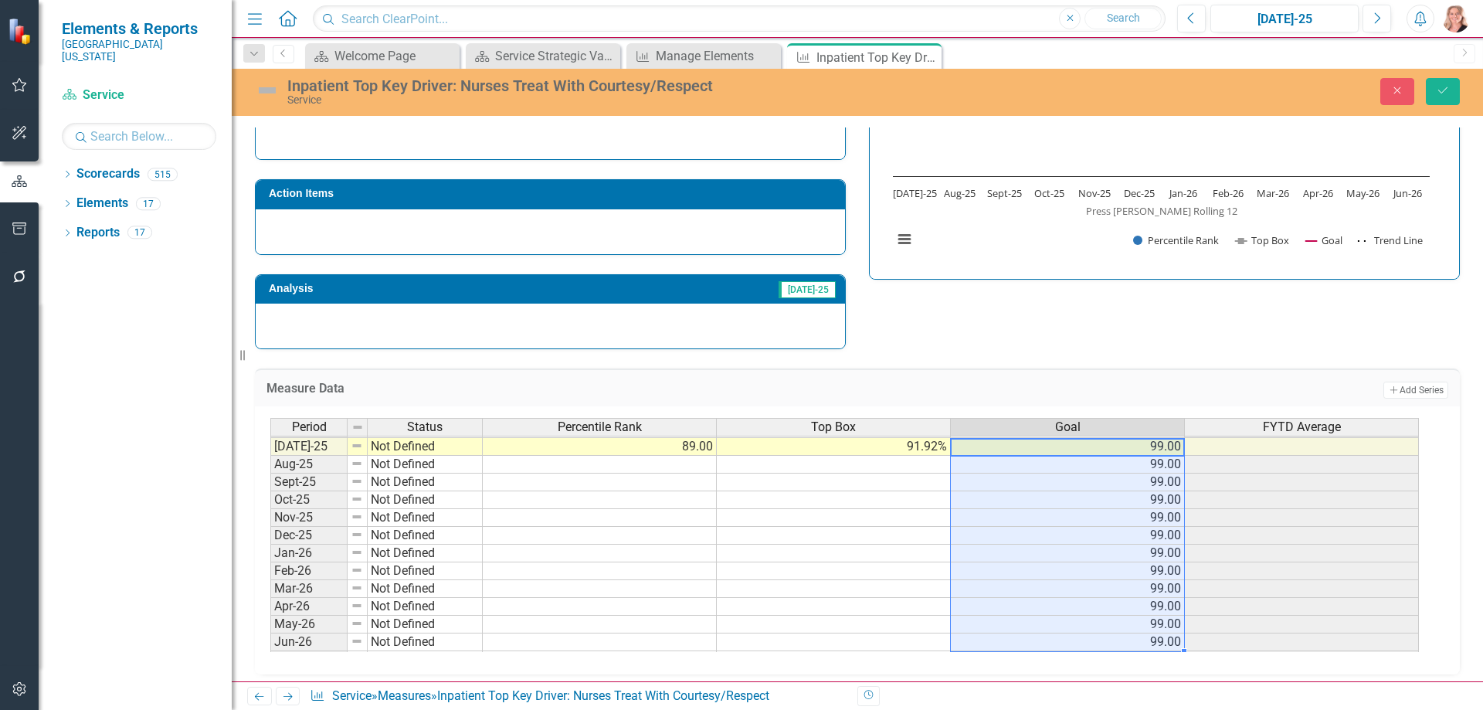
type textarea "99"
click at [1124, 351] on div "Measure Data Add Add Series Period Status Percentile Rank Top Box Goal FYTD Ave…" at bounding box center [857, 511] width 1228 height 325
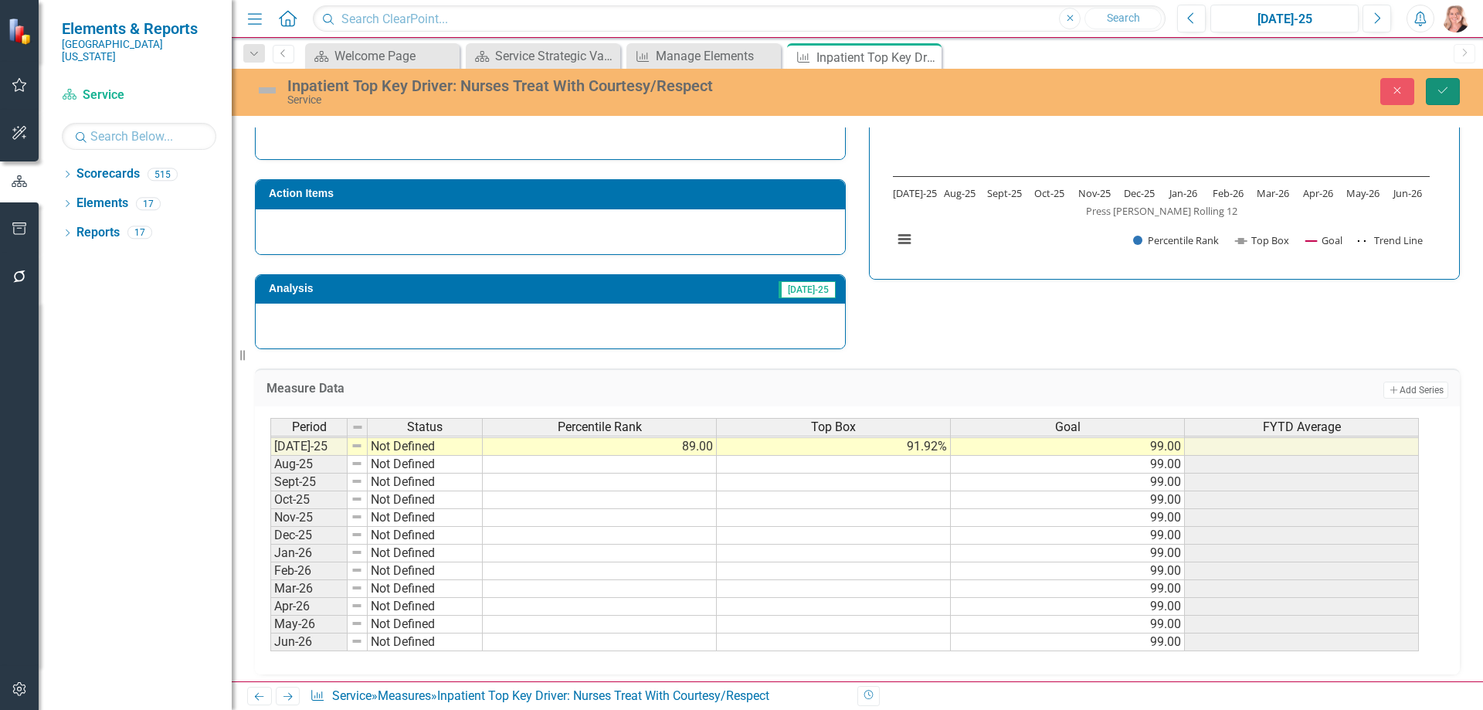
click at [1440, 94] on icon "Save" at bounding box center [1443, 90] width 14 height 11
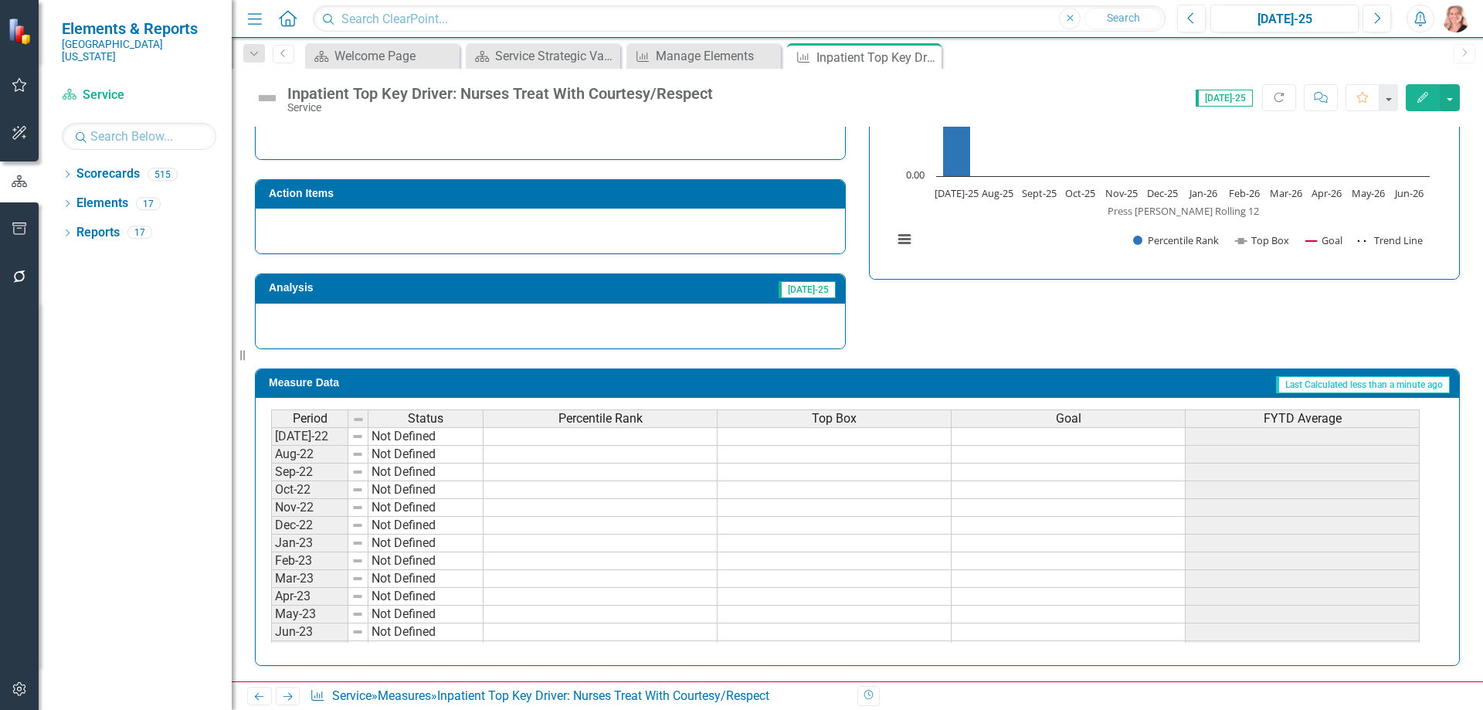
scroll to position [0, 0]
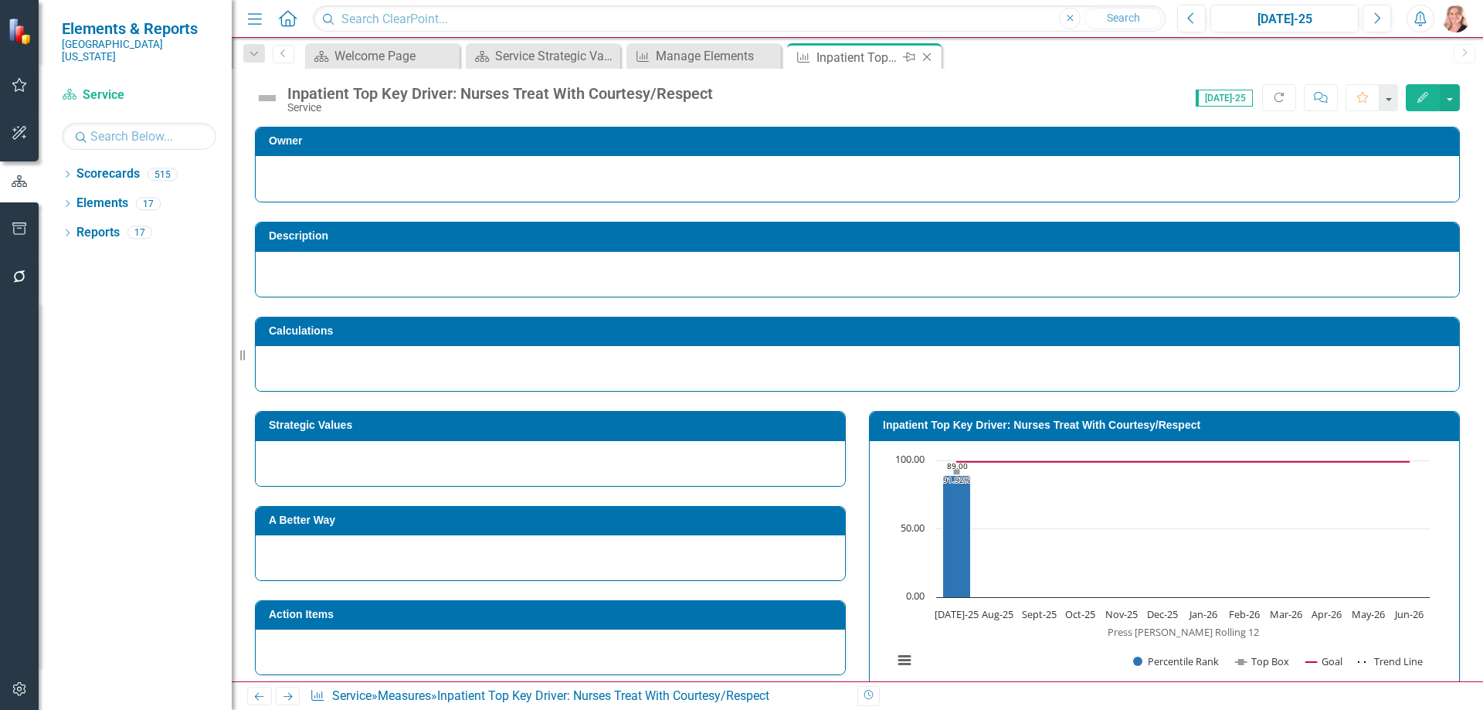
click at [927, 56] on icon "Close" at bounding box center [926, 57] width 15 height 12
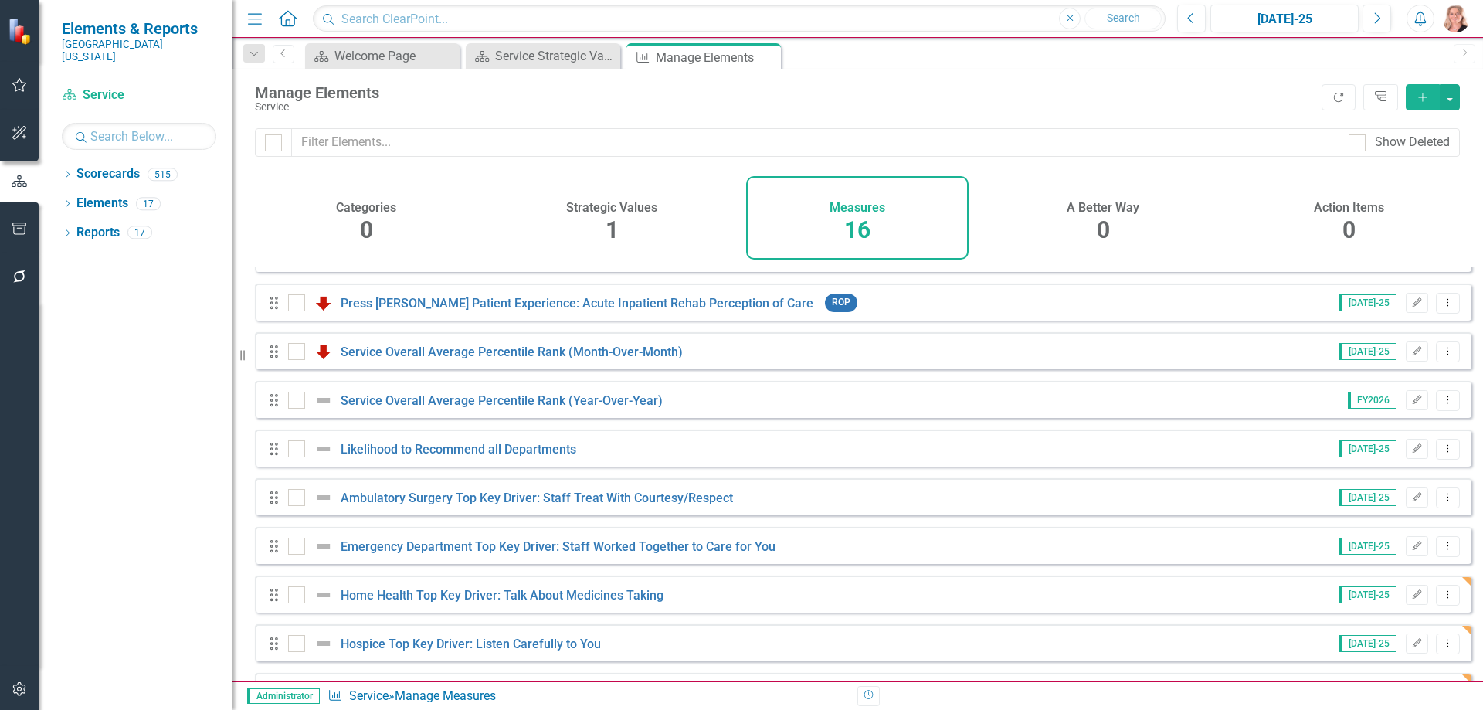
scroll to position [376, 0]
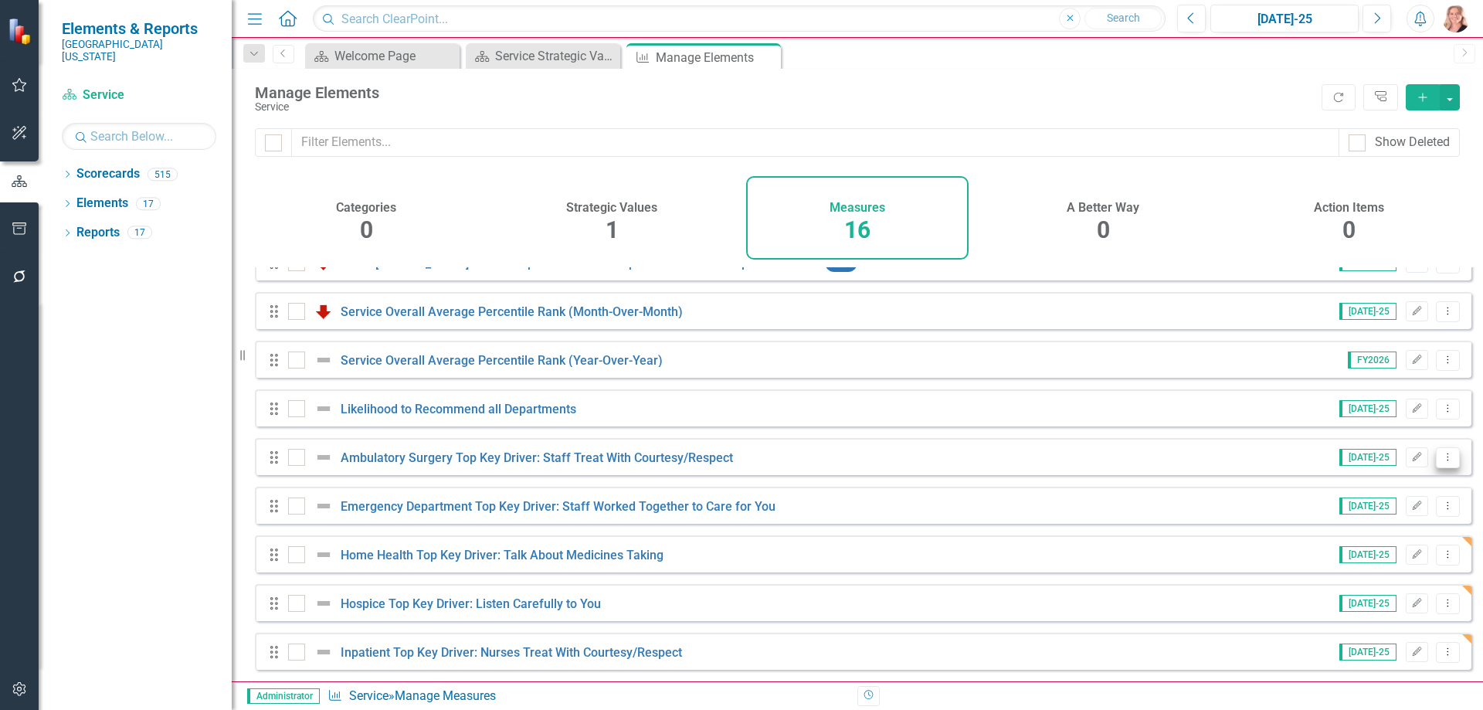
click at [1442, 454] on icon "Dropdown Menu" at bounding box center [1447, 457] width 13 height 10
click at [1388, 547] on link "Copy Duplicate Measure" at bounding box center [1377, 540] width 139 height 29
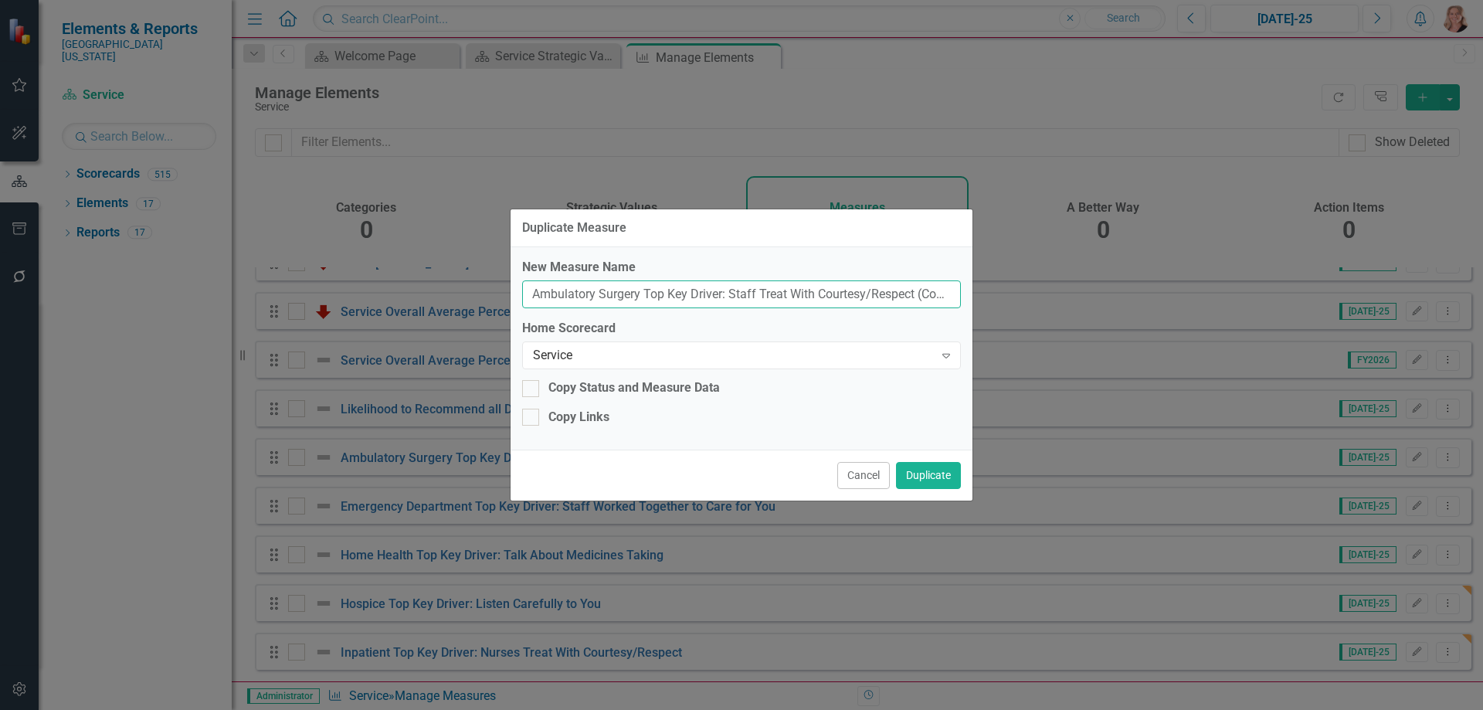
drag, startPoint x: 897, startPoint y: 295, endPoint x: 521, endPoint y: 290, distance: 375.4
click at [521, 290] on div "New Measure Name Ambulatory Surgery Top Key Driver: Staff Treat With Courtesy/R…" at bounding box center [741, 348] width 462 height 202
drag, startPoint x: 609, startPoint y: 296, endPoint x: 468, endPoint y: 290, distance: 140.7
click at [469, 290] on div "Duplicate Measure New Measure Name ect (Copy) Home Scorecard Service Expand Cop…" at bounding box center [741, 355] width 1483 height 710
type input "Medical Practice Top Key Driver: Staff Worked Together to Care for You"
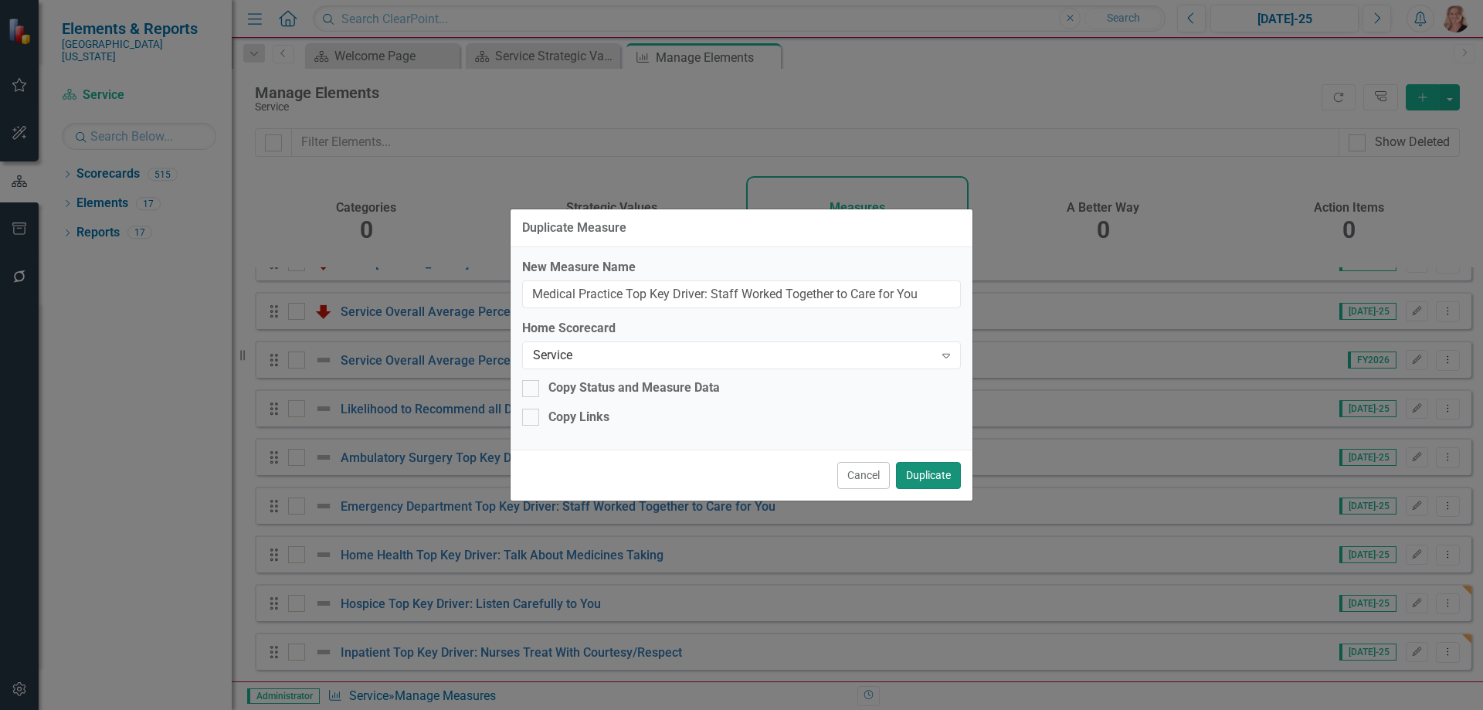
click at [921, 468] on button "Duplicate" at bounding box center [928, 475] width 65 height 27
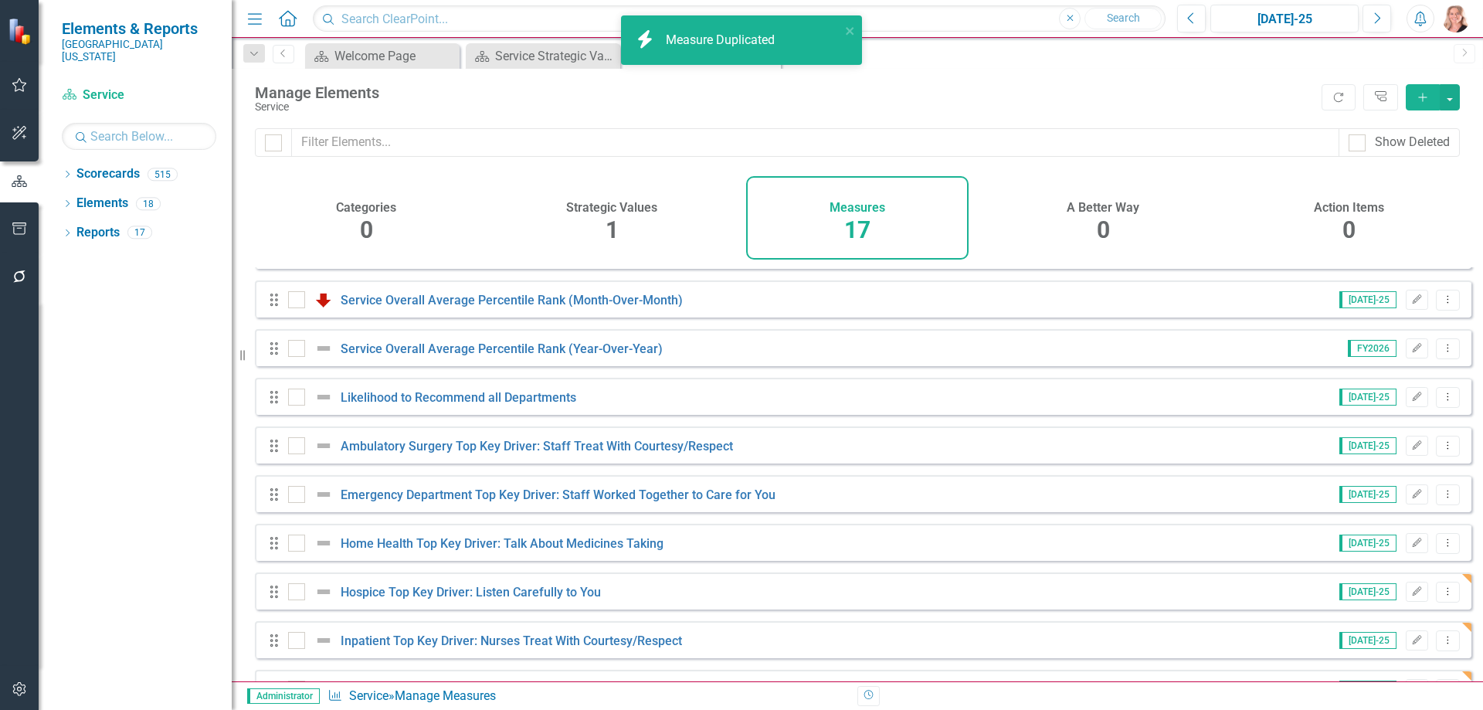
scroll to position [425, 0]
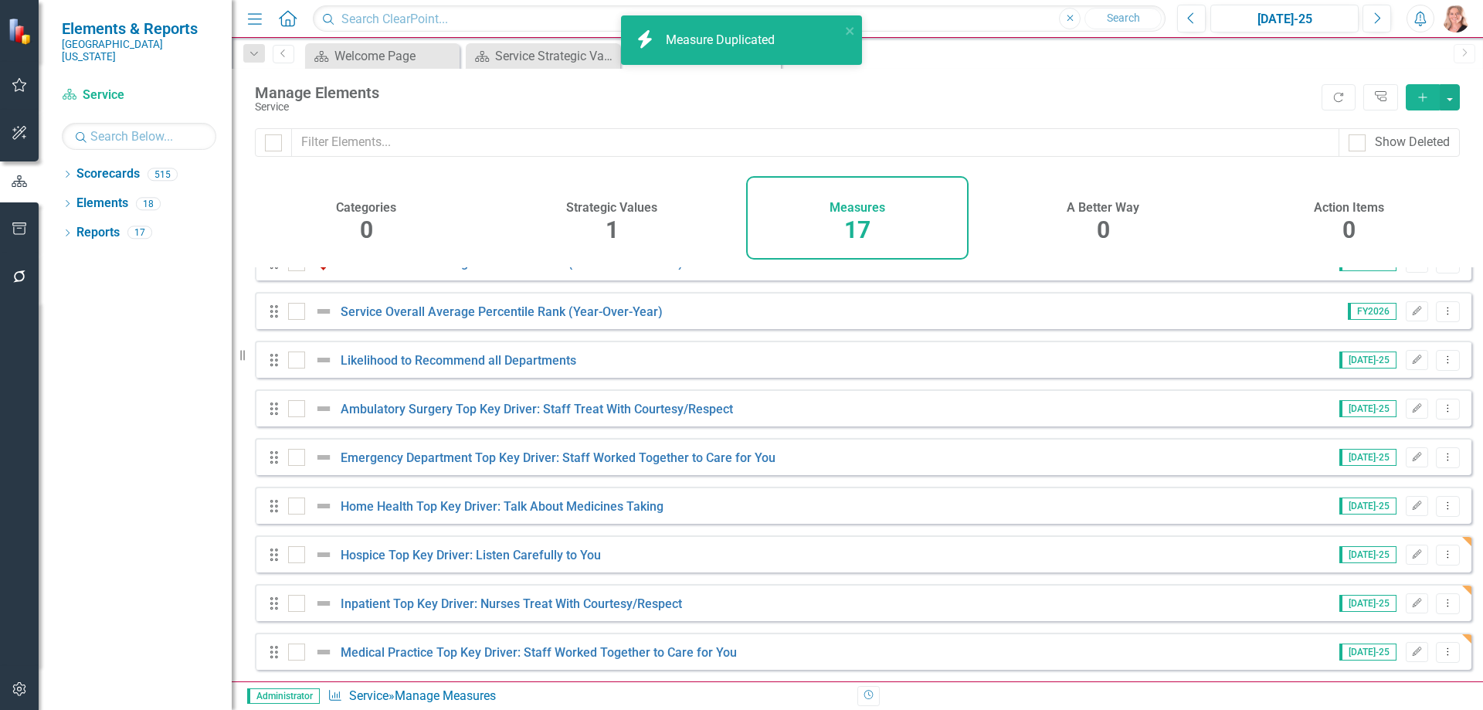
click at [439, 660] on div "Medical Practice Top Key Driver: Staff Worked Together to Care for You" at bounding box center [514, 652] width 453 height 19
click at [440, 654] on link "Medical Practice Top Key Driver: Staff Worked Together to Care for You" at bounding box center [539, 652] width 396 height 15
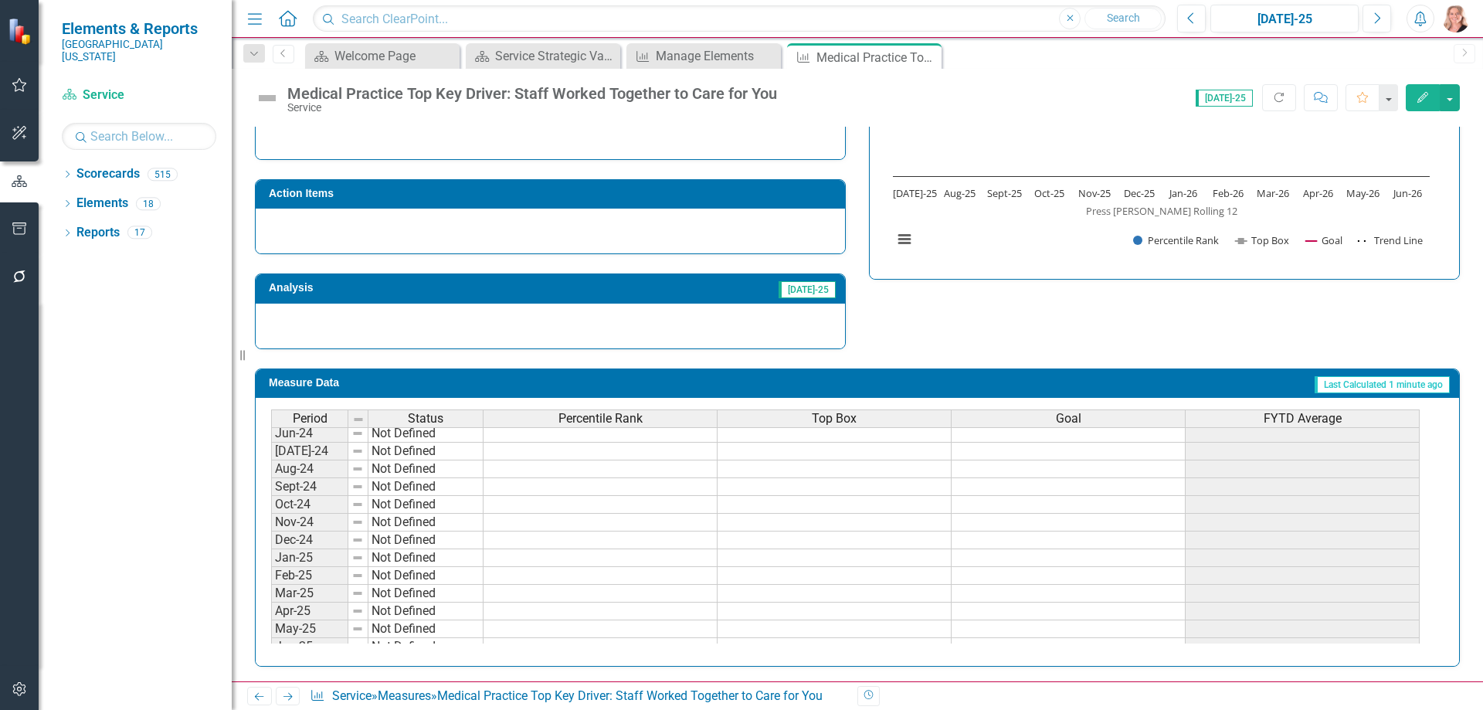
scroll to position [639, 0]
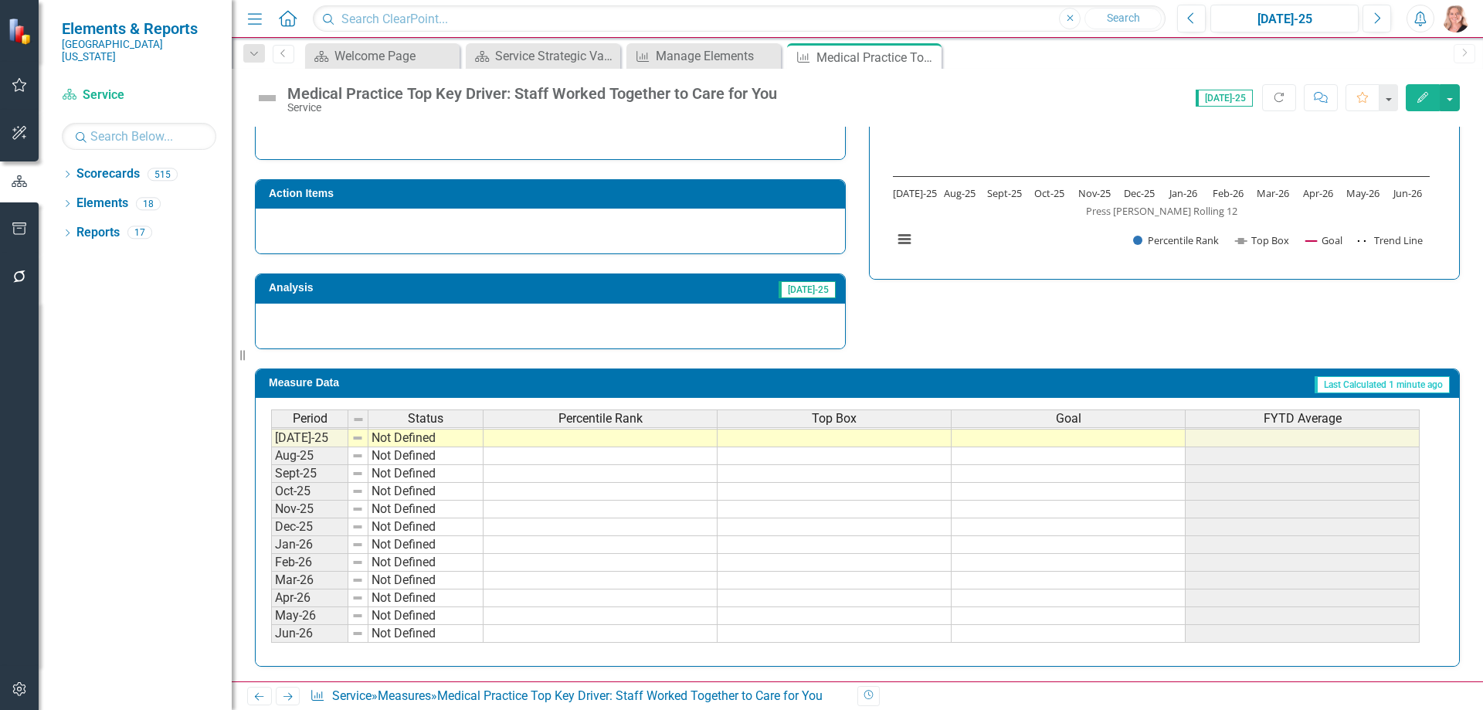
click at [602, 439] on tbody "Apr-24 Not Defined May-24 Not Defined Jun-24 Not Defined Jul-24 Not Defined Aug…" at bounding box center [845, 402] width 1148 height 480
type textarea "56"
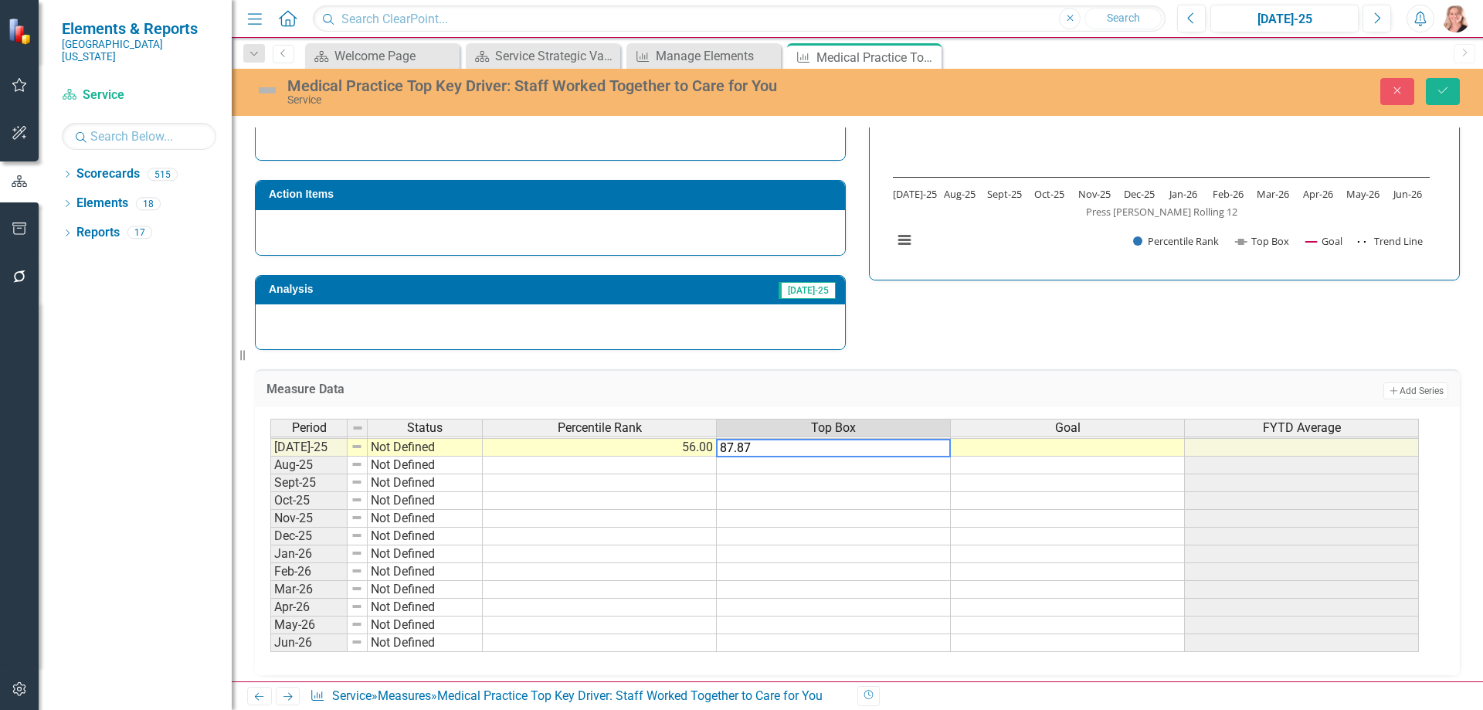
type textarea "87.87"
click at [1038, 453] on td at bounding box center [1068, 448] width 234 height 18
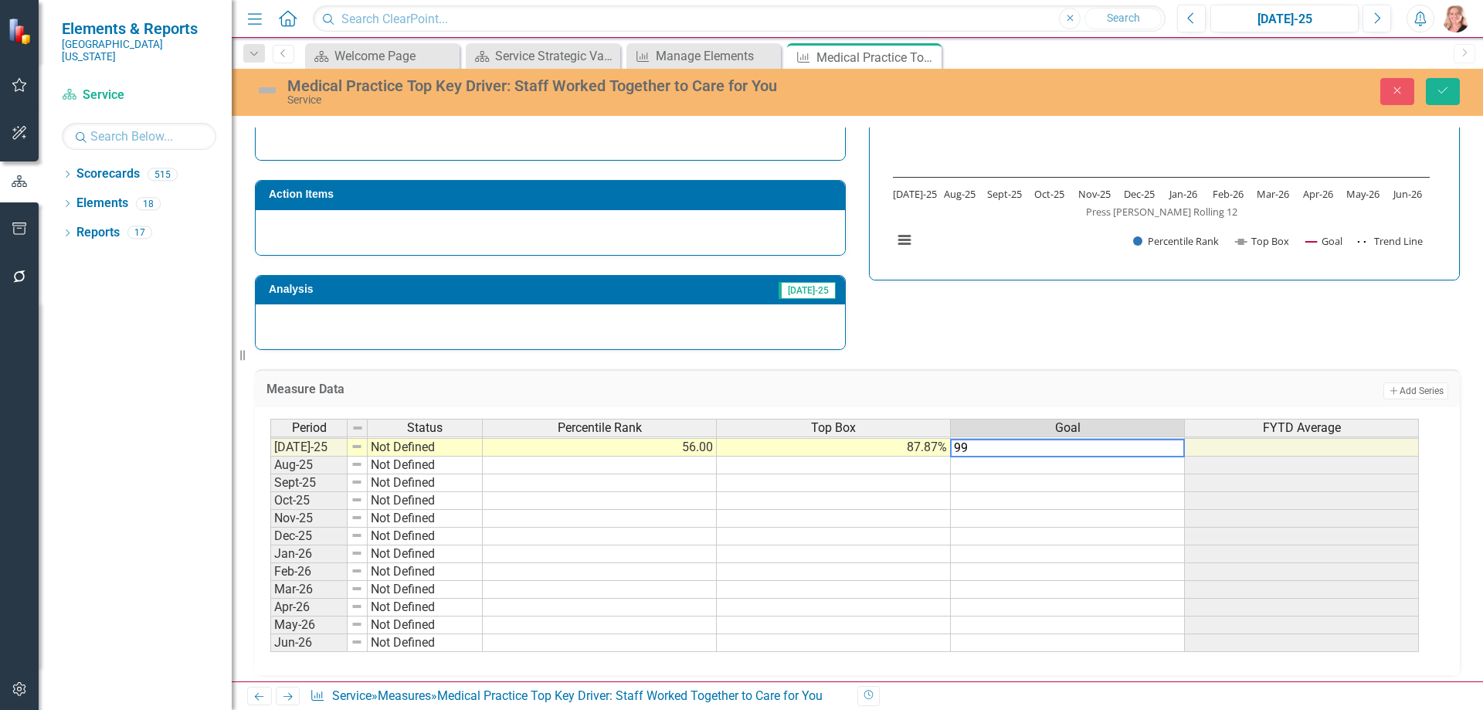
type textarea "99"
click at [970, 361] on div "Measure Data Add Add Series Period Status Percentile Rank Top Box Goal FYTD Ave…" at bounding box center [857, 512] width 1228 height 325
click at [1070, 448] on td "99.00" at bounding box center [1068, 448] width 234 height 18
drag, startPoint x: 1183, startPoint y: 458, endPoint x: 1166, endPoint y: 707, distance: 250.0
click at [1166, 707] on div "Menu Home Search Close Search Previous Jul-25 Next Alerts User Edit Profile Dis…" at bounding box center [857, 355] width 1251 height 710
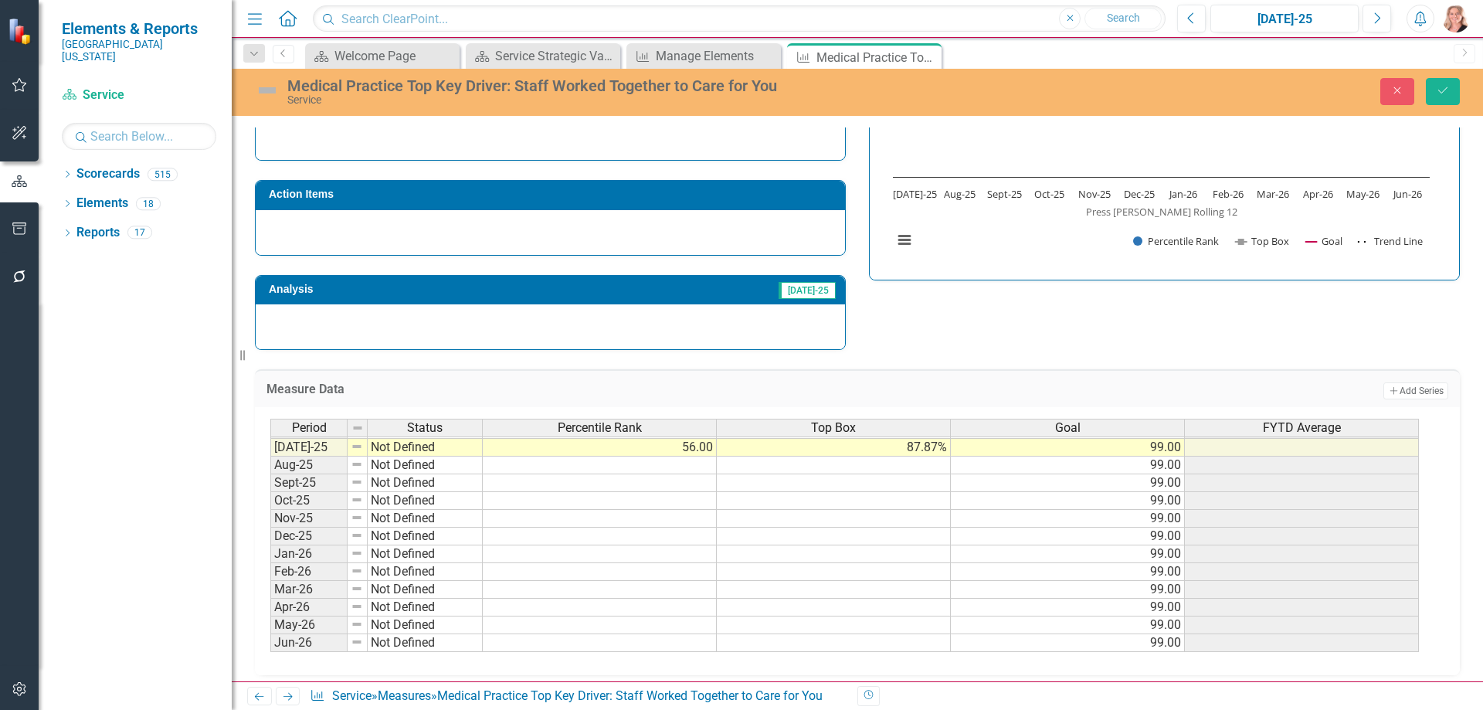
click at [1199, 320] on div "Strategic Values A Better Way Action Items Analysis Jul-25 Medical Practice Top…" at bounding box center [857, 161] width 1228 height 378
click at [1435, 93] on button "Save" at bounding box center [1443, 91] width 34 height 27
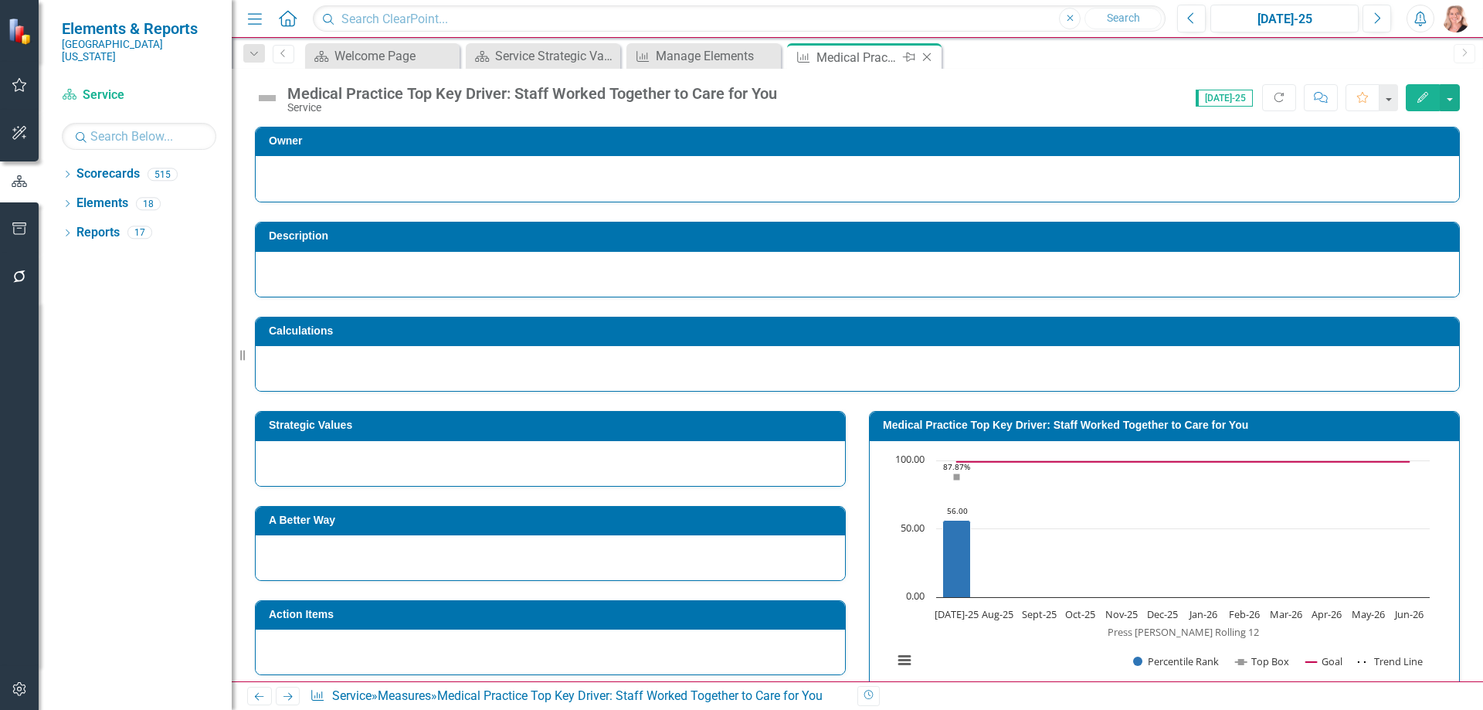
click at [928, 53] on icon "Close" at bounding box center [926, 57] width 15 height 12
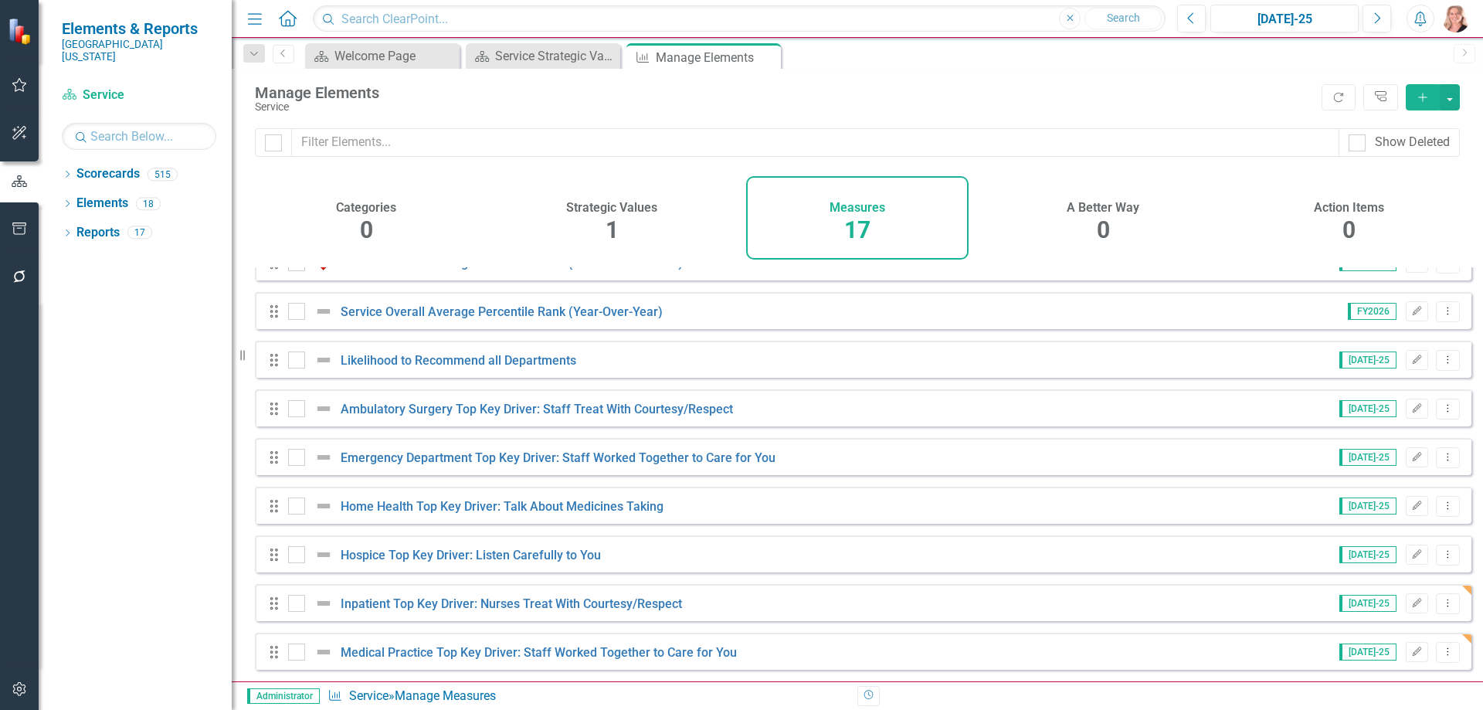
scroll to position [425, 0]
click at [1443, 411] on button "Dropdown Menu" at bounding box center [1448, 409] width 24 height 21
click at [1382, 493] on link "Copy Duplicate Measure" at bounding box center [1377, 491] width 139 height 29
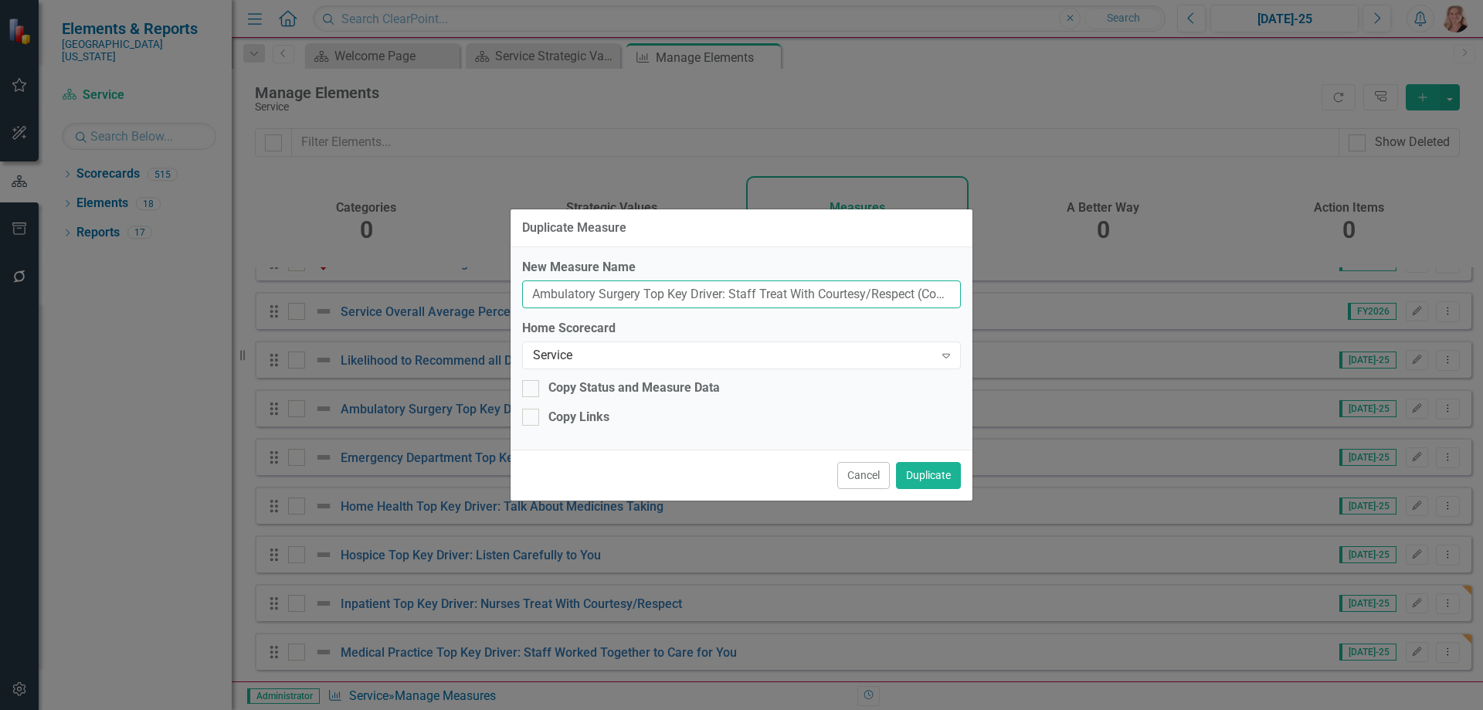
drag, startPoint x: 846, startPoint y: 290, endPoint x: 473, endPoint y: 307, distance: 373.4
click at [473, 307] on div "Duplicate Measure New Measure Name Ambulatory Surgery Top Key Driver: Staff Tre…" at bounding box center [741, 355] width 1483 height 710
drag, startPoint x: 677, startPoint y: 297, endPoint x: 459, endPoint y: 300, distance: 218.6
click at [459, 300] on div "Duplicate Measure New Measure Name esy/Respect (Copy) Home Scorecard Service Ex…" at bounding box center [741, 355] width 1483 height 710
type input "Acute Rehab"
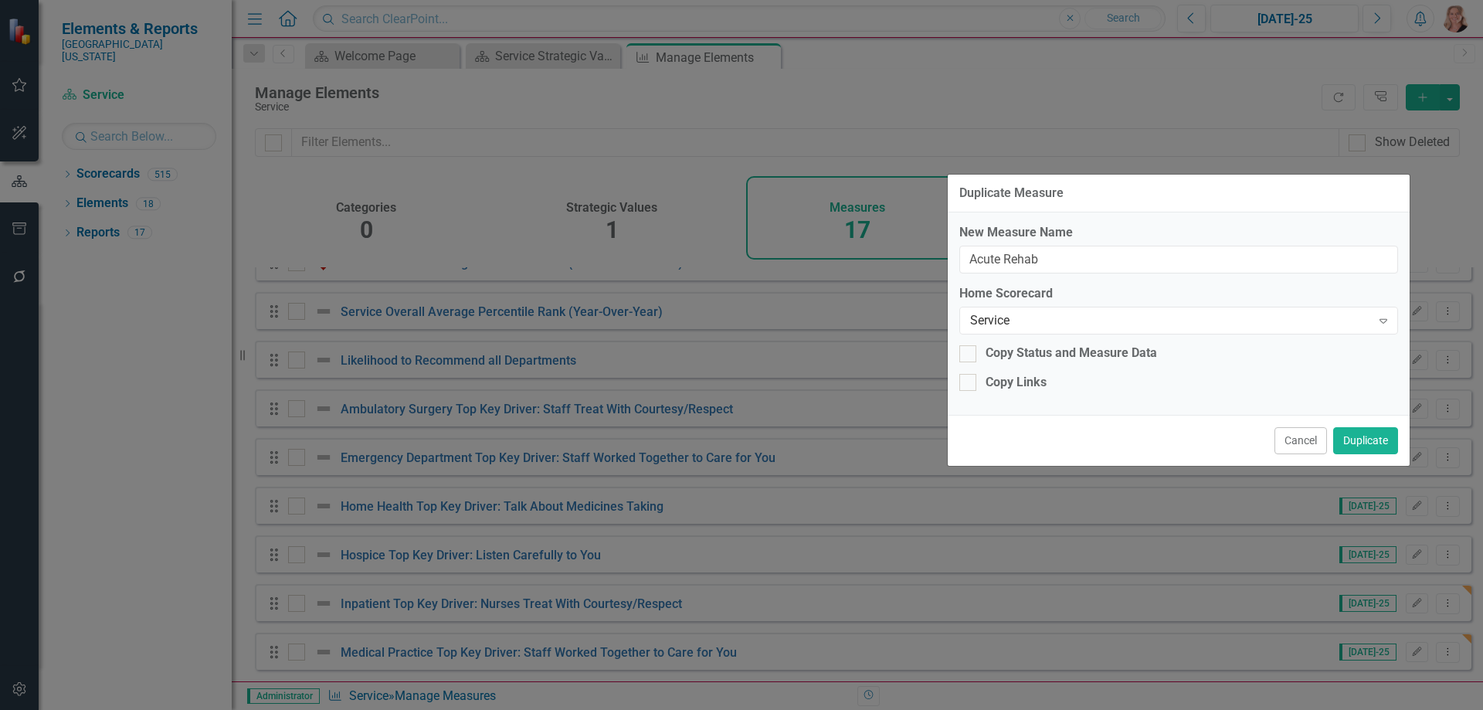
drag, startPoint x: 580, startPoint y: 229, endPoint x: 1017, endPoint y: 194, distance: 438.5
click at [1017, 194] on div "Duplicate Measure" at bounding box center [1011, 193] width 104 height 14
click at [1289, 443] on button "Cancel" at bounding box center [1300, 440] width 53 height 27
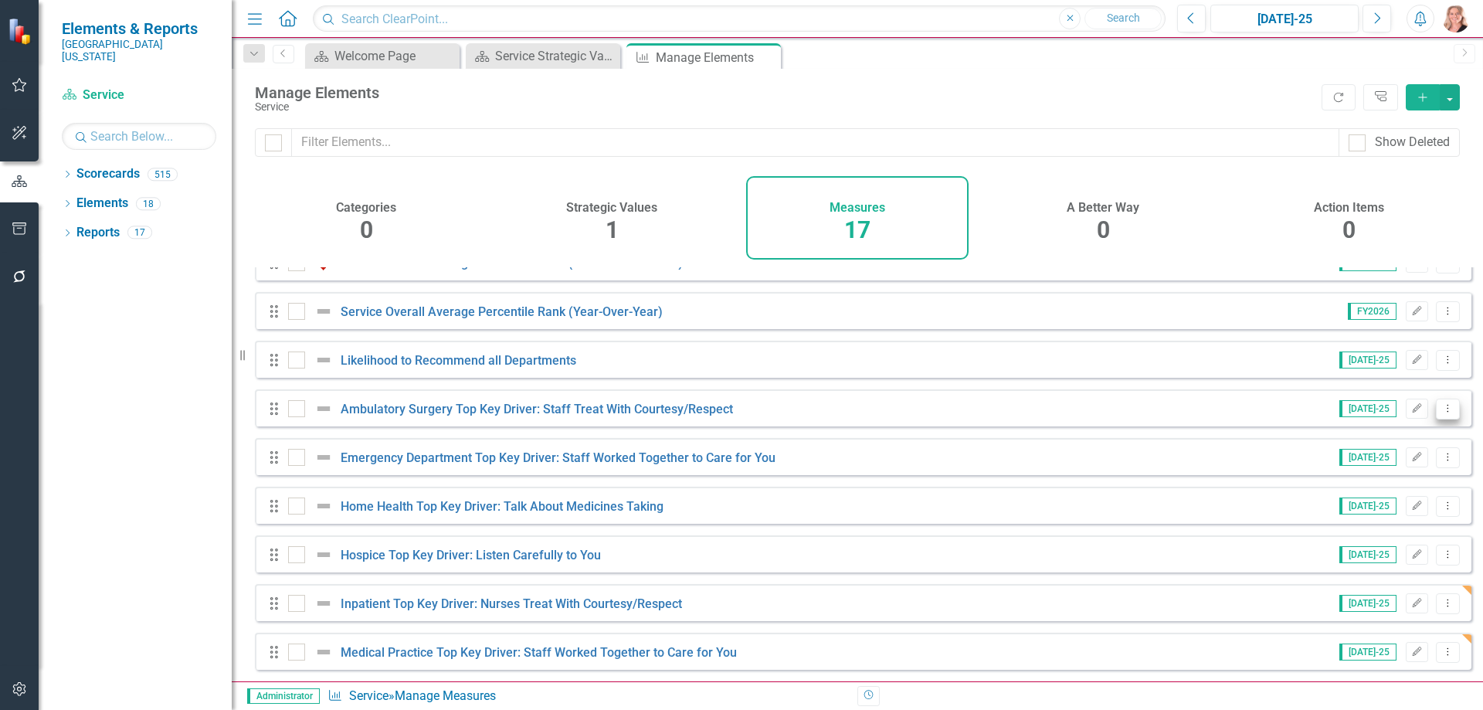
click at [1441, 411] on icon "Dropdown Menu" at bounding box center [1447, 408] width 13 height 10
click at [1386, 497] on link "Copy Duplicate Measure" at bounding box center [1377, 491] width 139 height 29
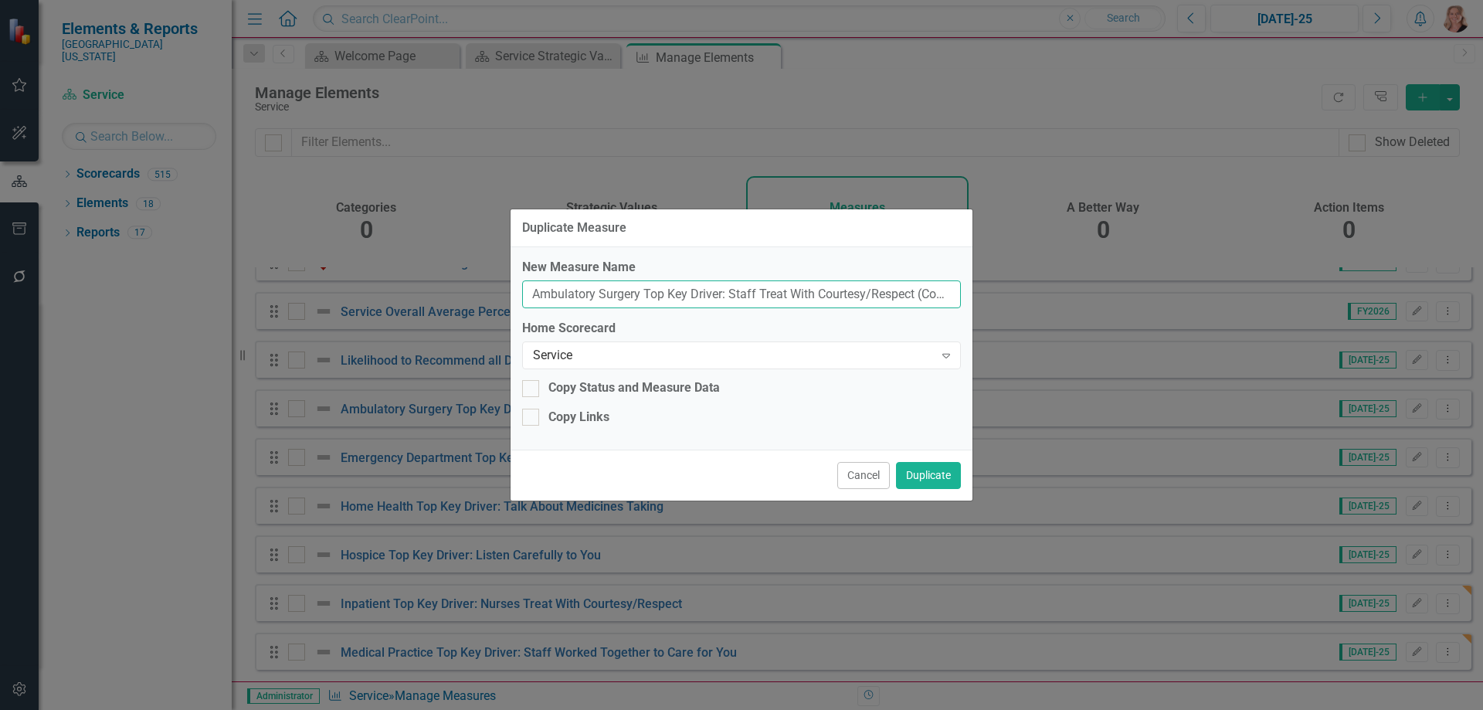
drag, startPoint x: 870, startPoint y: 296, endPoint x: 402, endPoint y: 281, distance: 469.0
click at [402, 281] on div "Duplicate Measure New Measure Name Ambulatory Surgery Top Key Driver: Staff Tre…" at bounding box center [741, 355] width 1483 height 710
type input "ct (Copy)"
drag, startPoint x: 633, startPoint y: 290, endPoint x: 402, endPoint y: 285, distance: 231.0
click at [404, 284] on div "Duplicate Measure New Measure Name ct (Copy) Home Scorecard Service Expand Copy…" at bounding box center [741, 355] width 1483 height 710
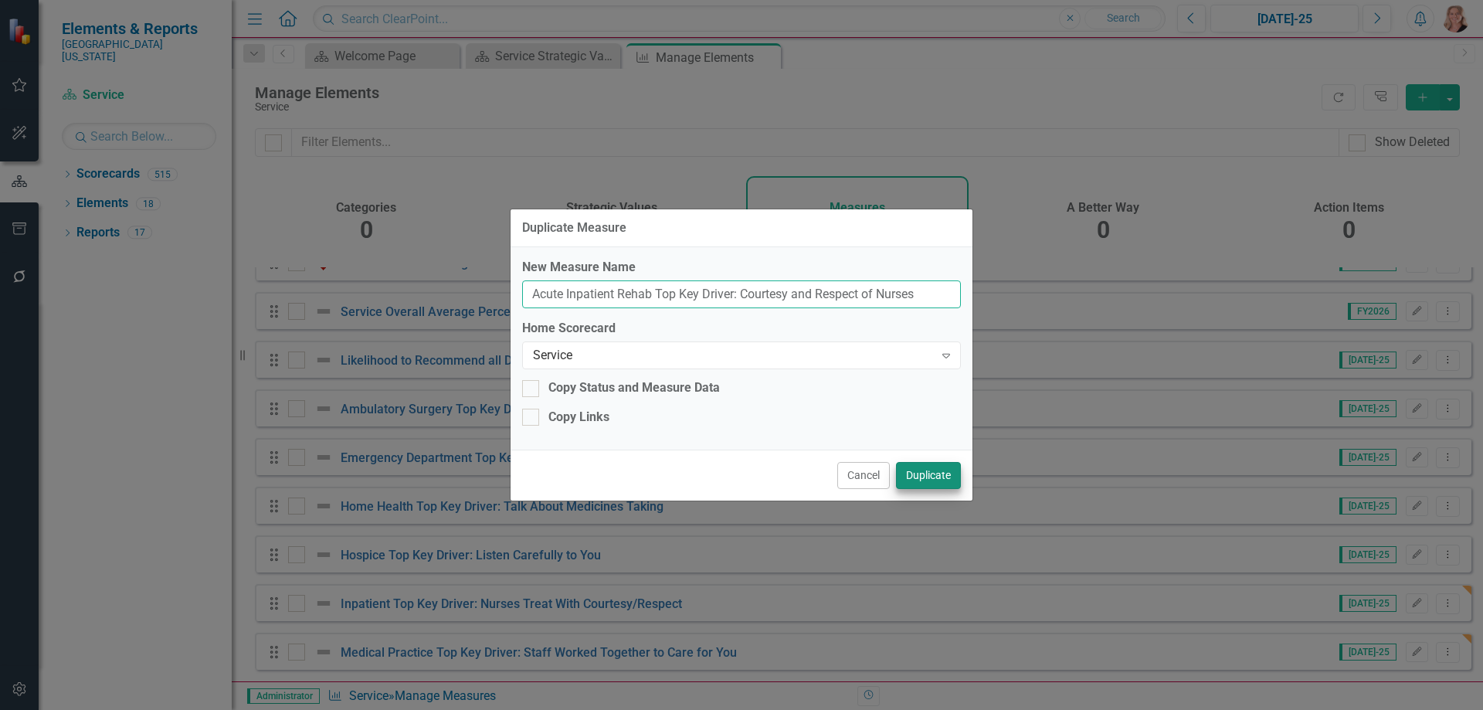
type input "Acute Inpatient Rehab Top Key Driver: Courtesy and Respect of Nurses"
click at [943, 480] on button "Duplicate" at bounding box center [928, 475] width 65 height 27
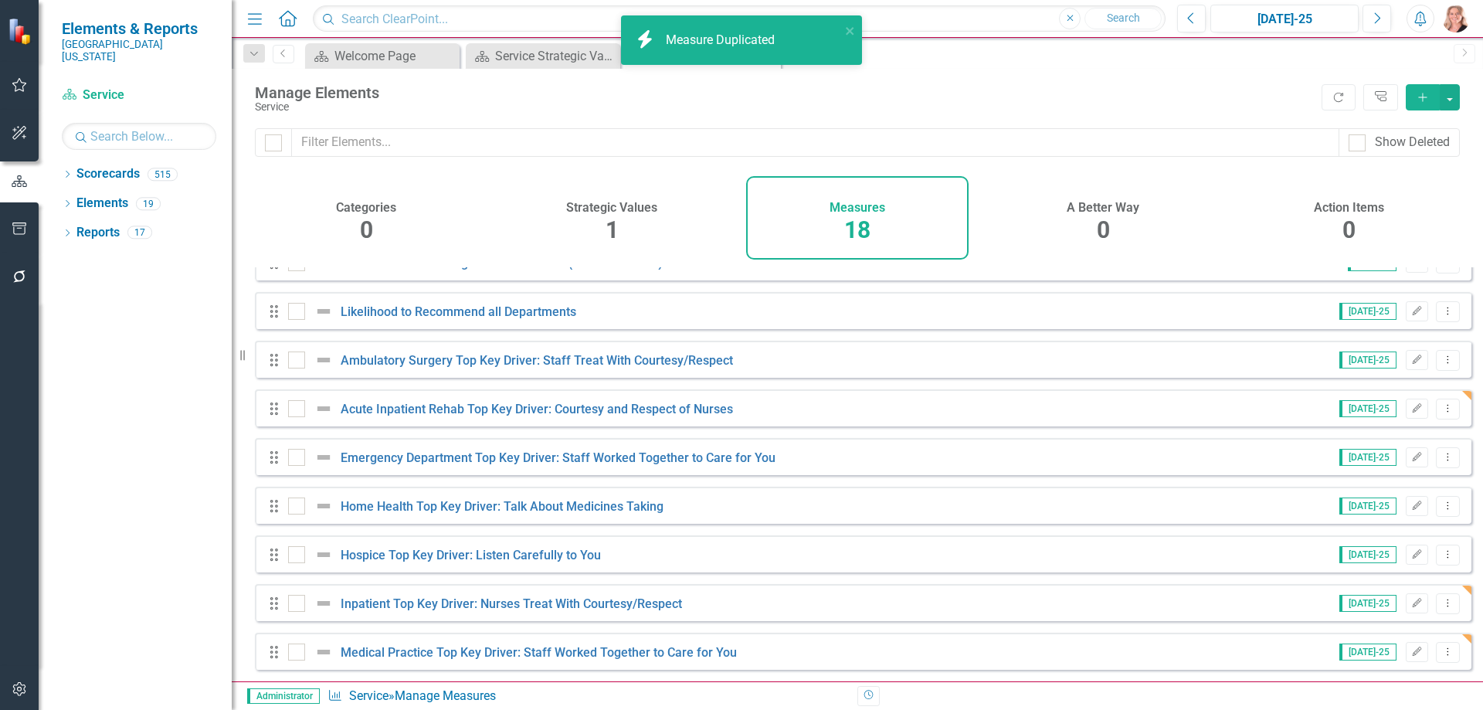
scroll to position [473, 0]
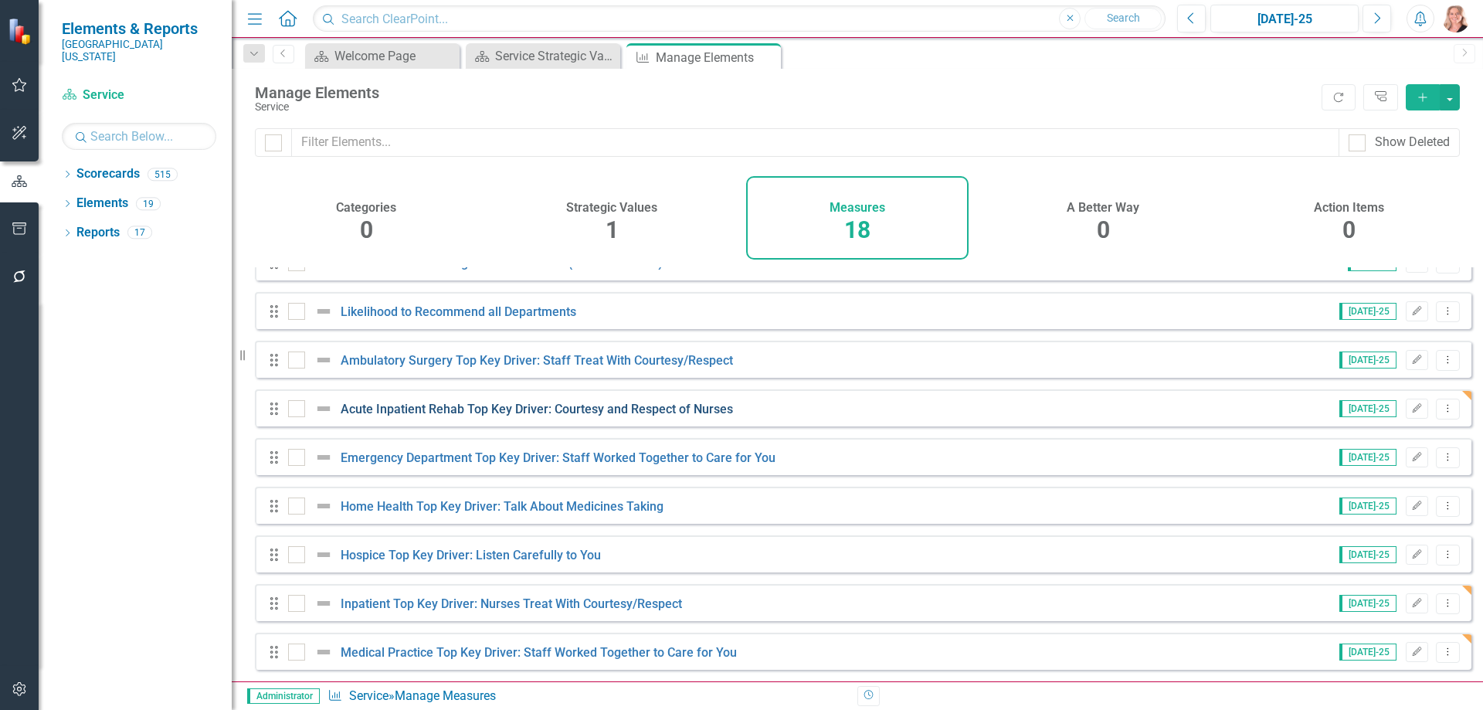
click at [613, 408] on link "Acute Inpatient Rehab Top Key Driver: Courtesy and Respect of Nurses" at bounding box center [537, 409] width 392 height 15
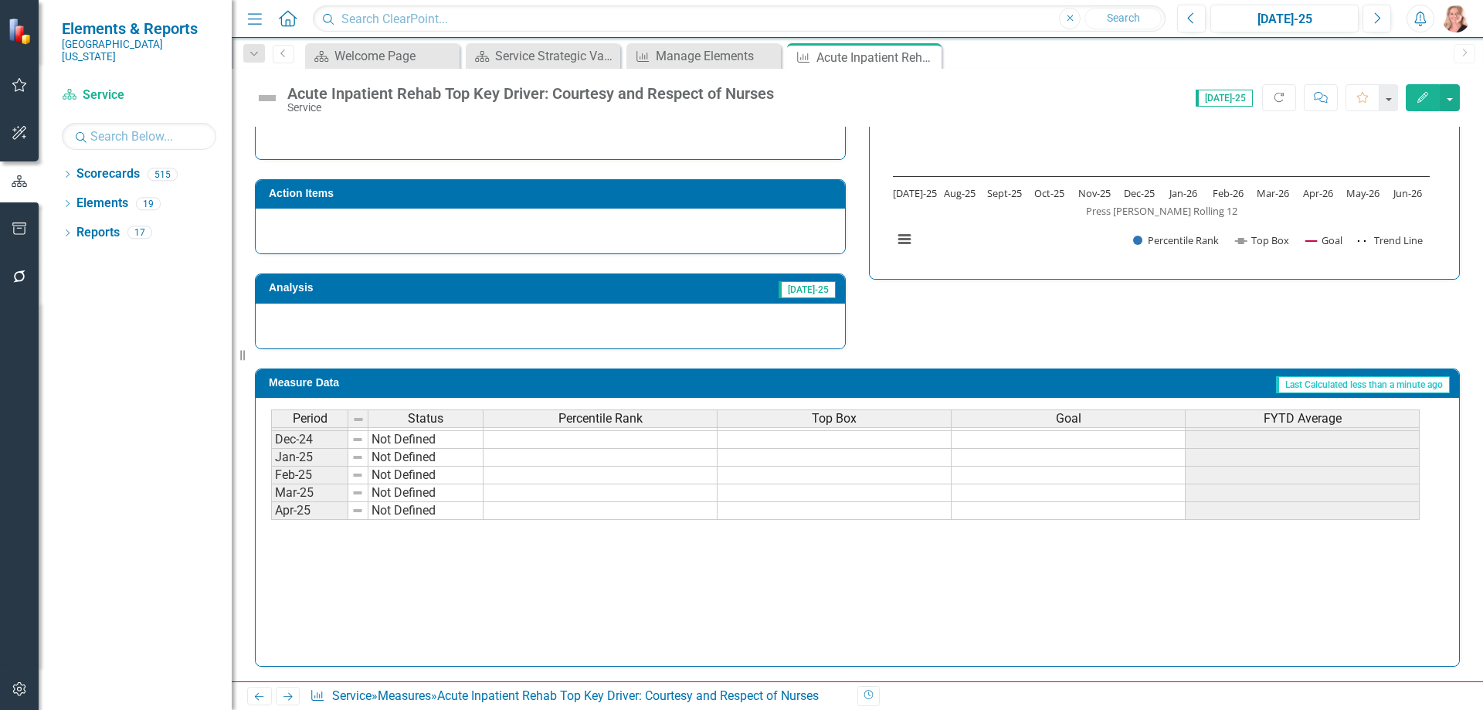
scroll to position [639, 0]
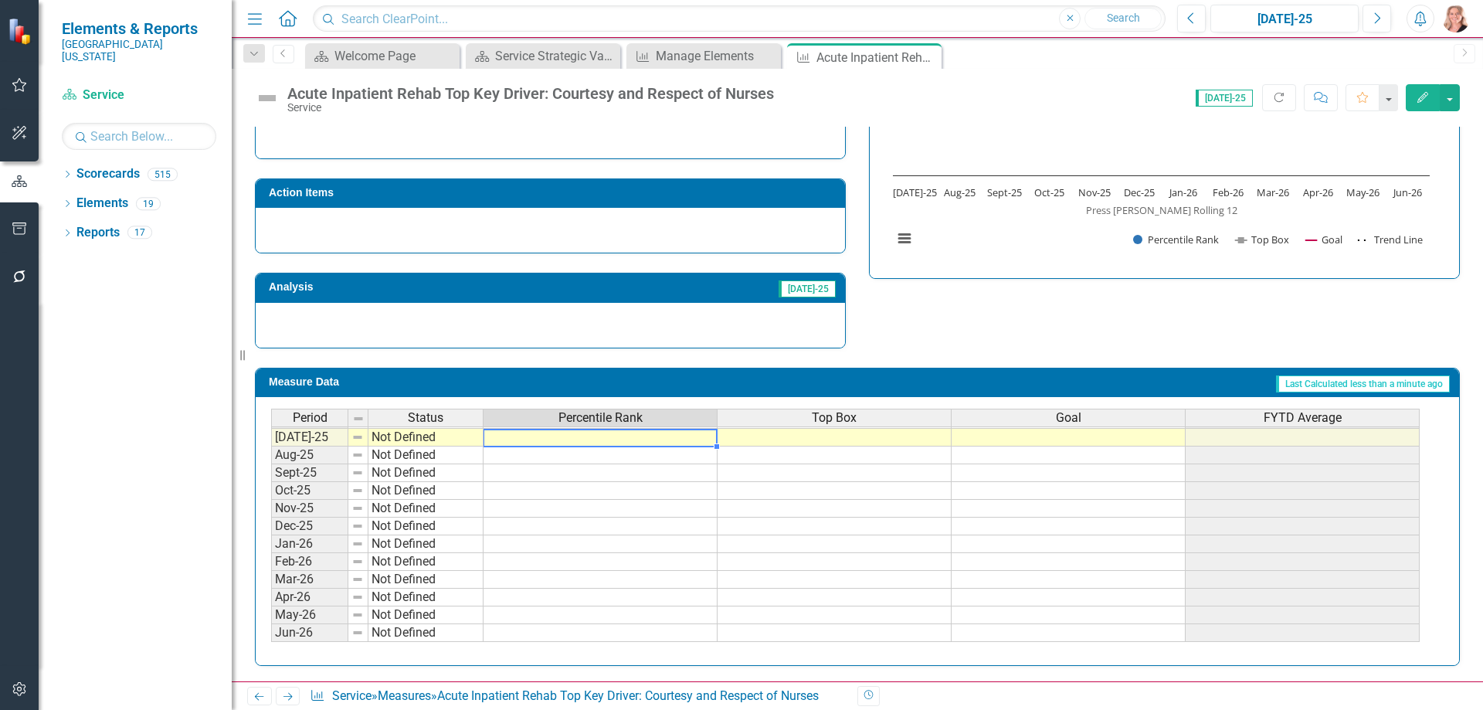
click at [647, 436] on tbody "Apr-24 Not Defined May-24 Not Defined Jun-24 Not Defined Jul-24 Not Defined Aug…" at bounding box center [845, 401] width 1148 height 480
type textarea "84"
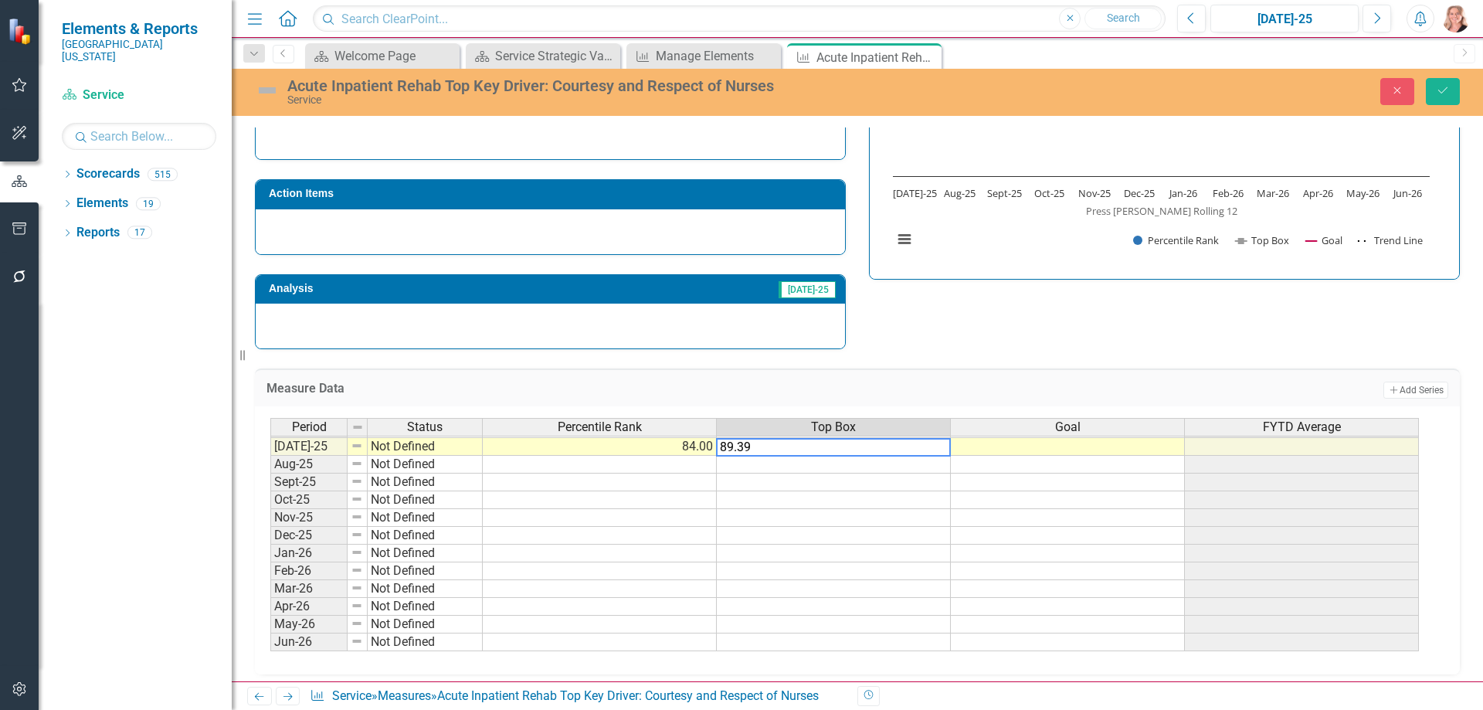
type textarea "89.39"
click at [1005, 449] on td at bounding box center [1068, 447] width 234 height 18
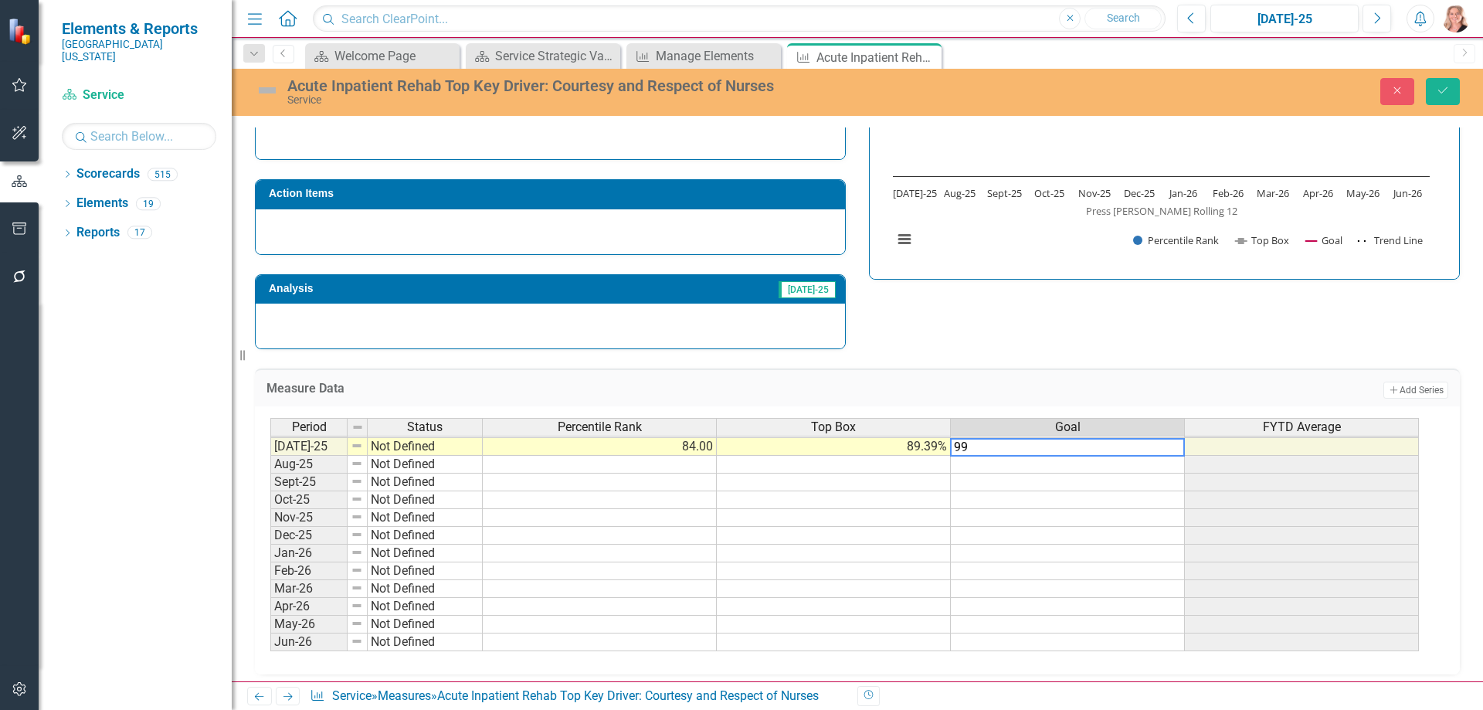
type textarea "99"
click at [1130, 341] on div "Strategic Values A Better Way Action Items Analysis Jul-25 Acute Inpatient Reha…" at bounding box center [857, 160] width 1228 height 378
click at [1132, 448] on td "99.00" at bounding box center [1068, 447] width 234 height 18
drag, startPoint x: 1184, startPoint y: 456, endPoint x: 1182, endPoint y: 679, distance: 223.2
click at [1182, 679] on div "Owner Description Calculations Strategic Values A Better Way Action Items Analy…" at bounding box center [857, 187] width 1251 height 1002
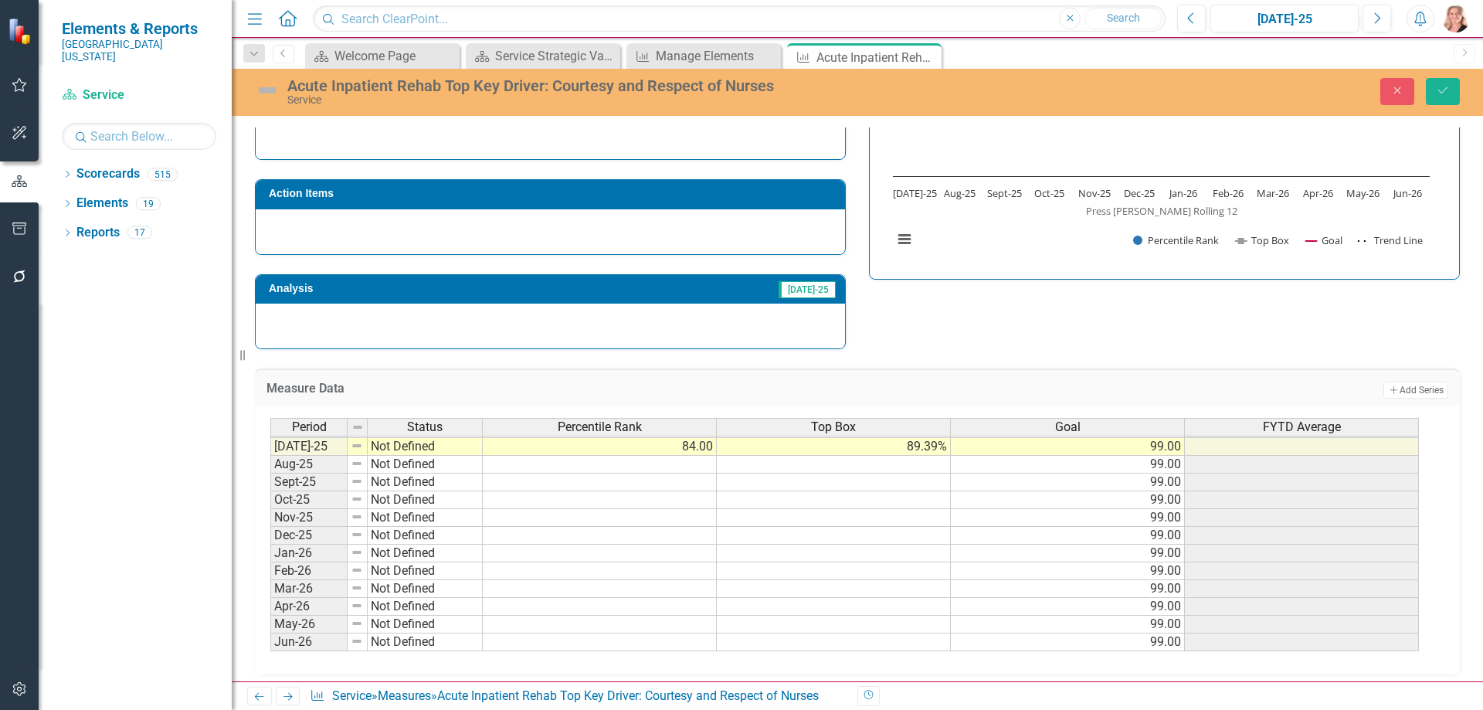
drag, startPoint x: 1234, startPoint y: 336, endPoint x: 1274, endPoint y: 302, distance: 52.0
click at [1233, 336] on div "Strategic Values A Better Way Action Items Analysis Jul-25 Acute Inpatient Reha…" at bounding box center [857, 160] width 1228 height 378
click at [1436, 93] on icon "Save" at bounding box center [1443, 90] width 14 height 11
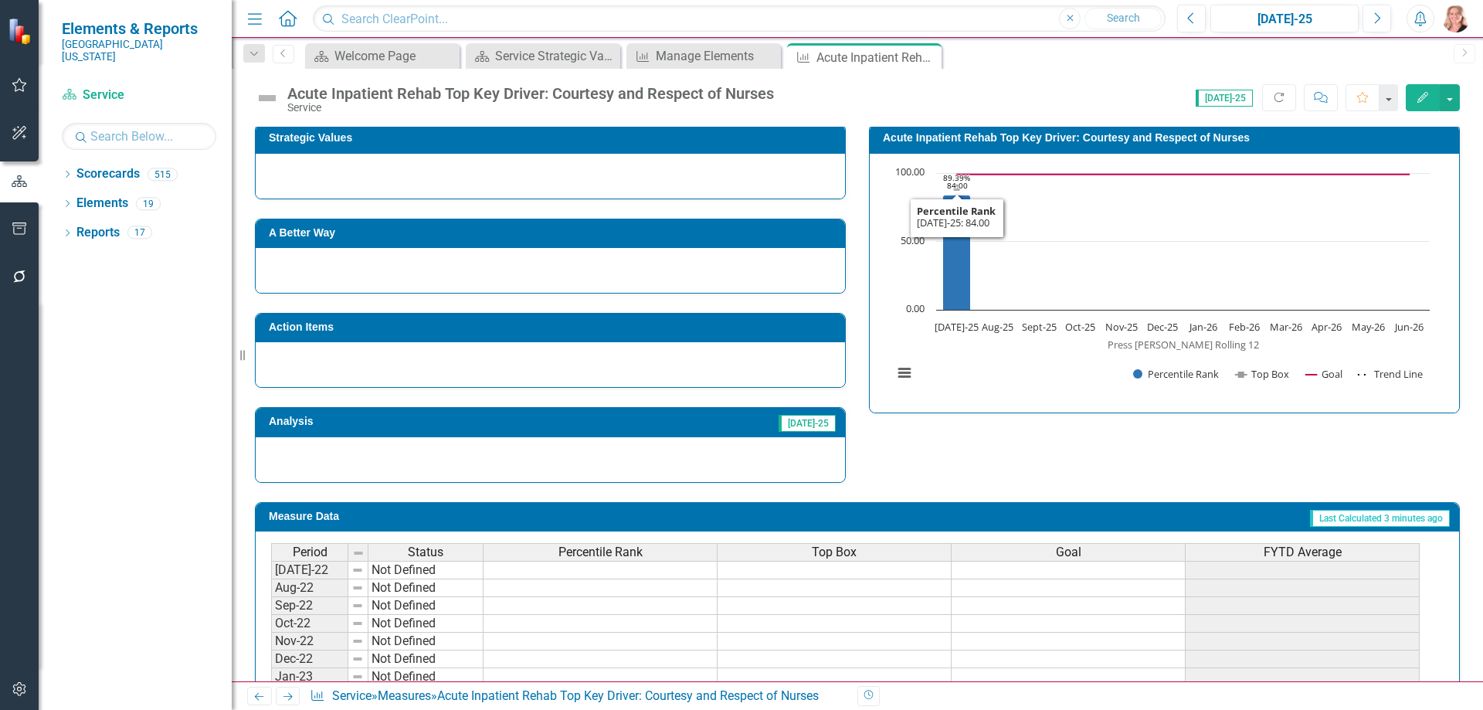
scroll to position [309, 0]
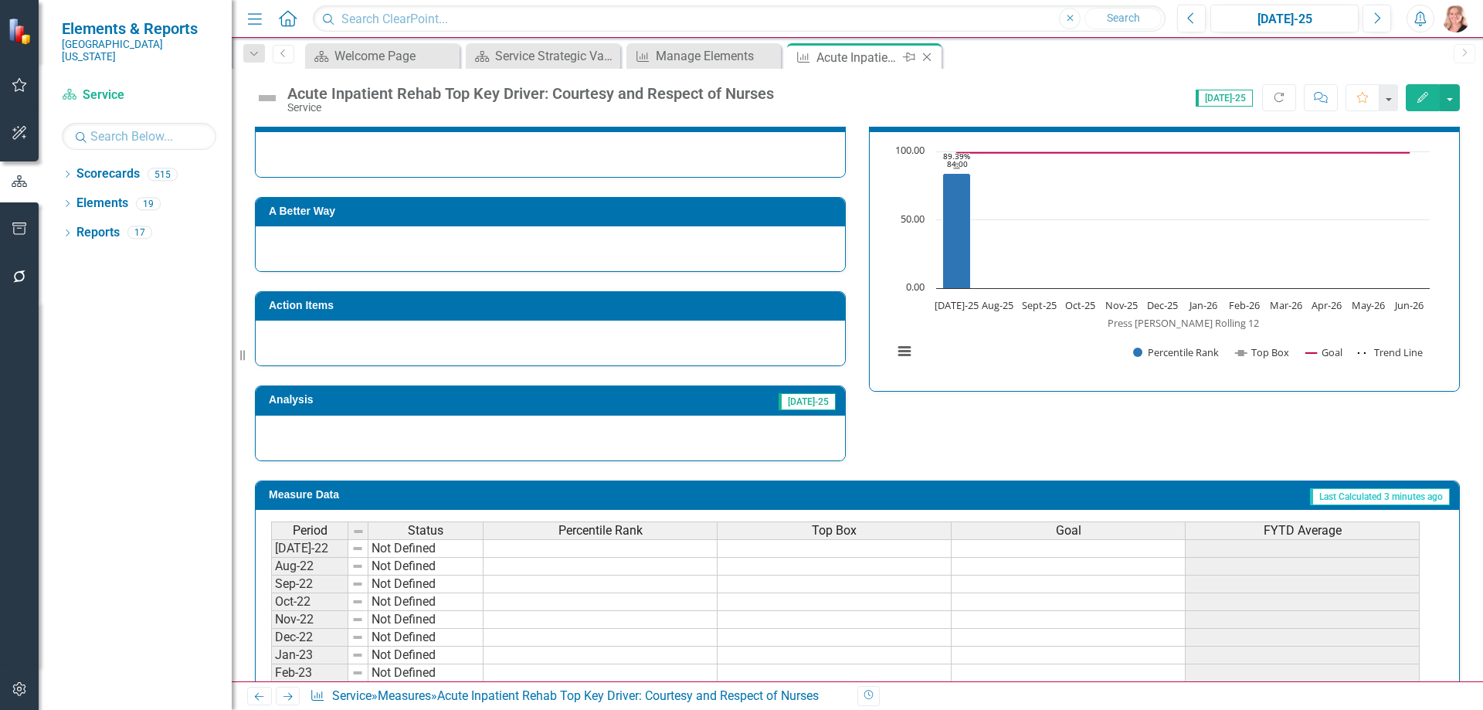
click at [928, 57] on icon "Close" at bounding box center [926, 57] width 15 height 12
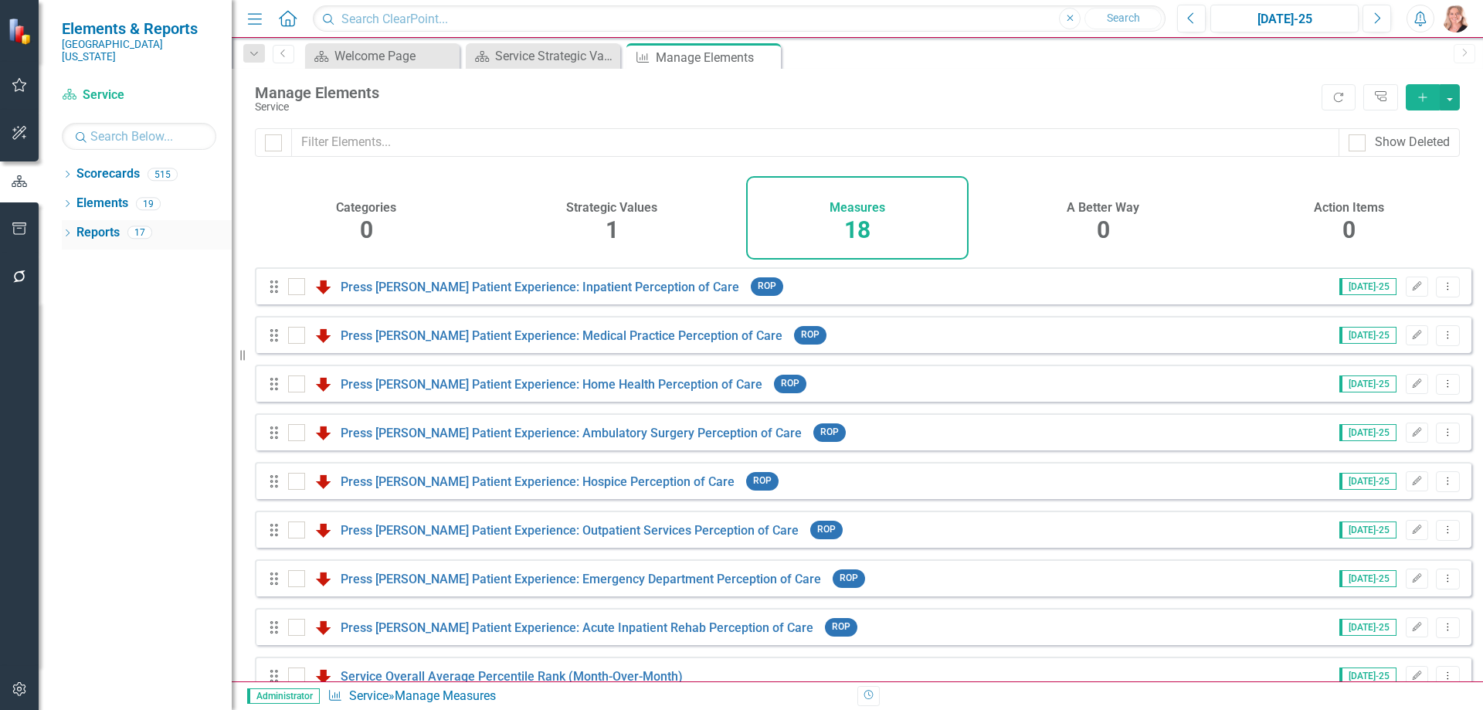
click at [104, 224] on link "Reports" at bounding box center [97, 233] width 43 height 18
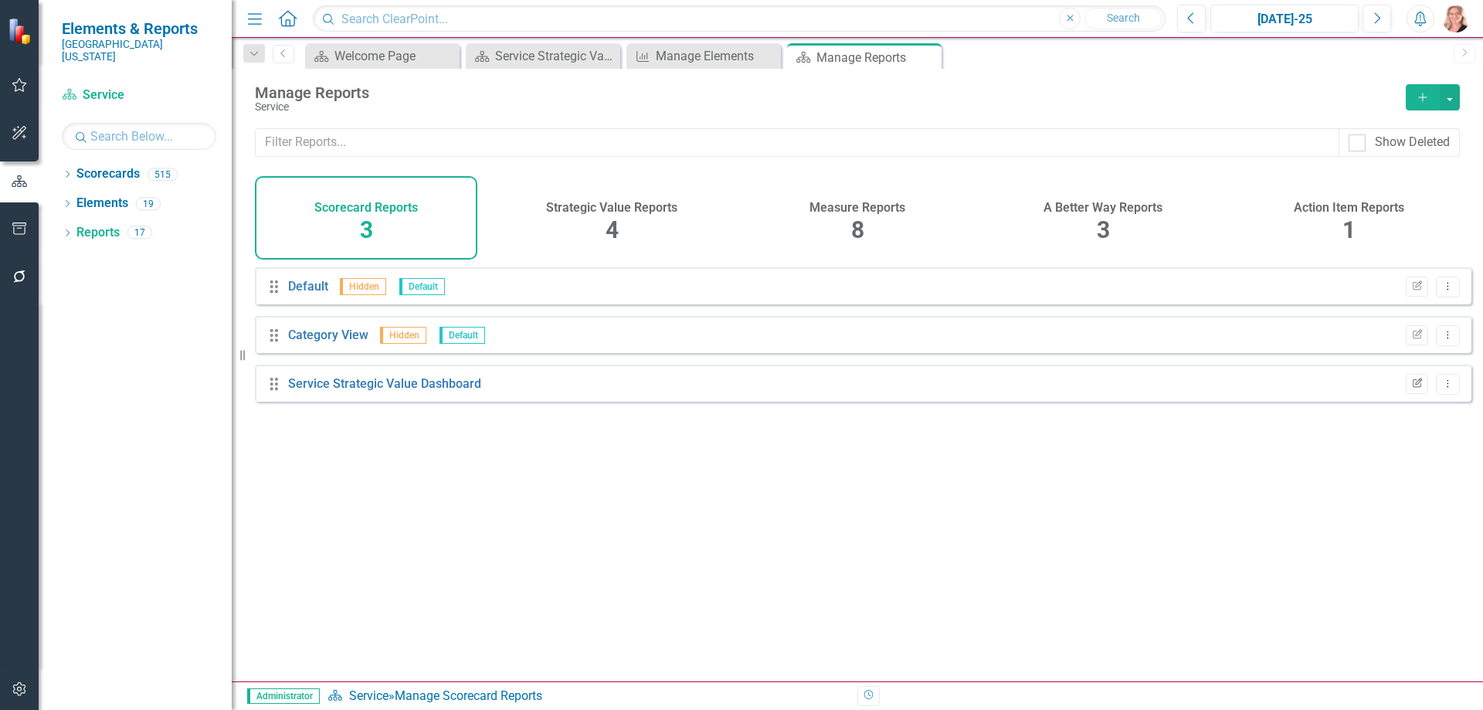
click at [1413, 387] on icon "button" at bounding box center [1417, 382] width 9 height 9
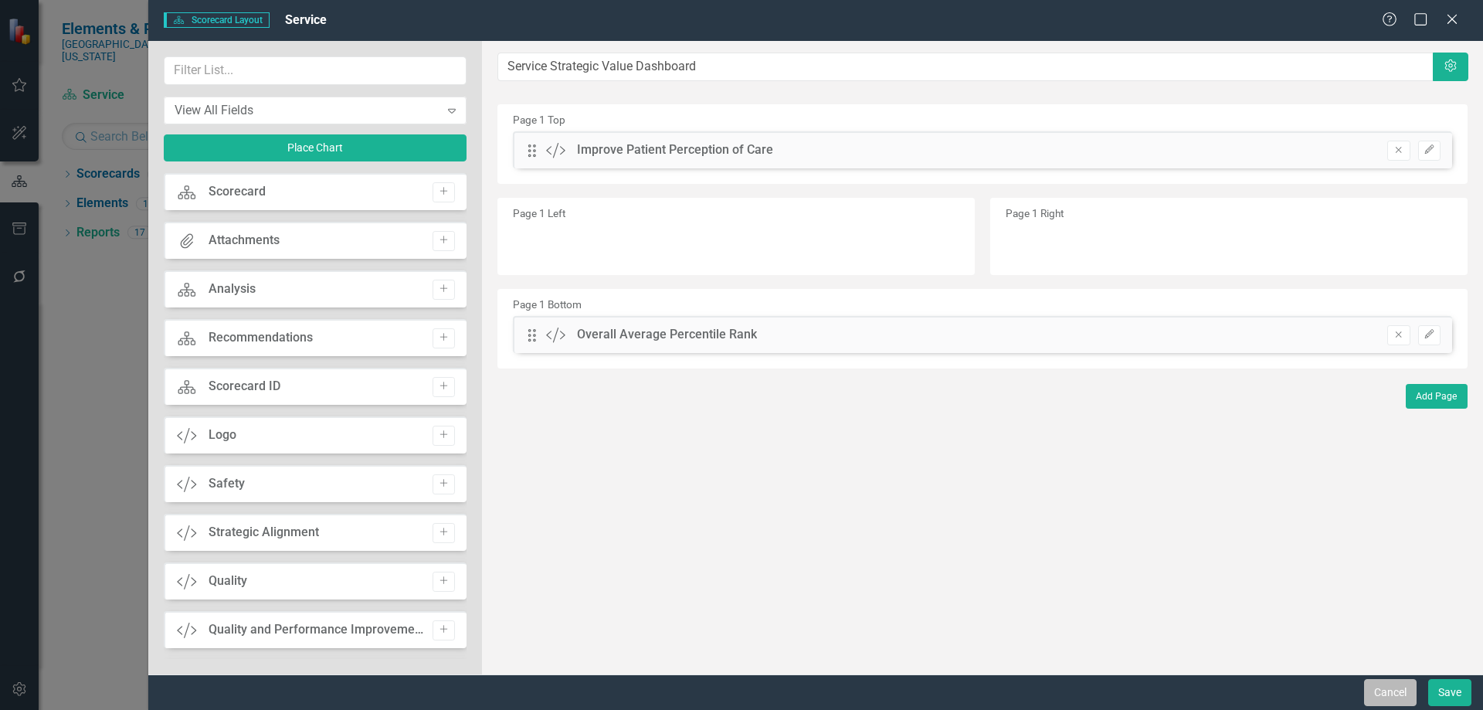
click at [1370, 694] on button "Cancel" at bounding box center [1390, 692] width 53 height 27
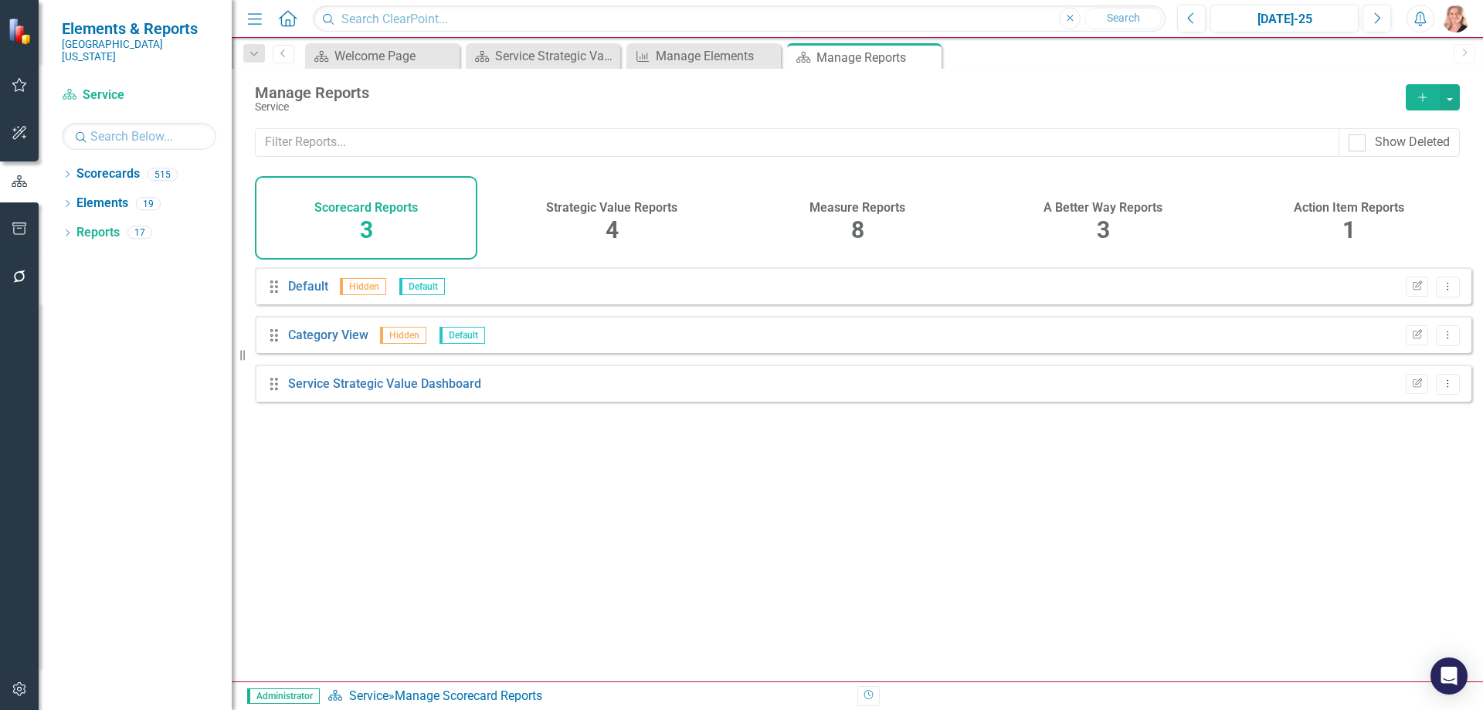
click at [861, 219] on span "8" at bounding box center [857, 229] width 13 height 27
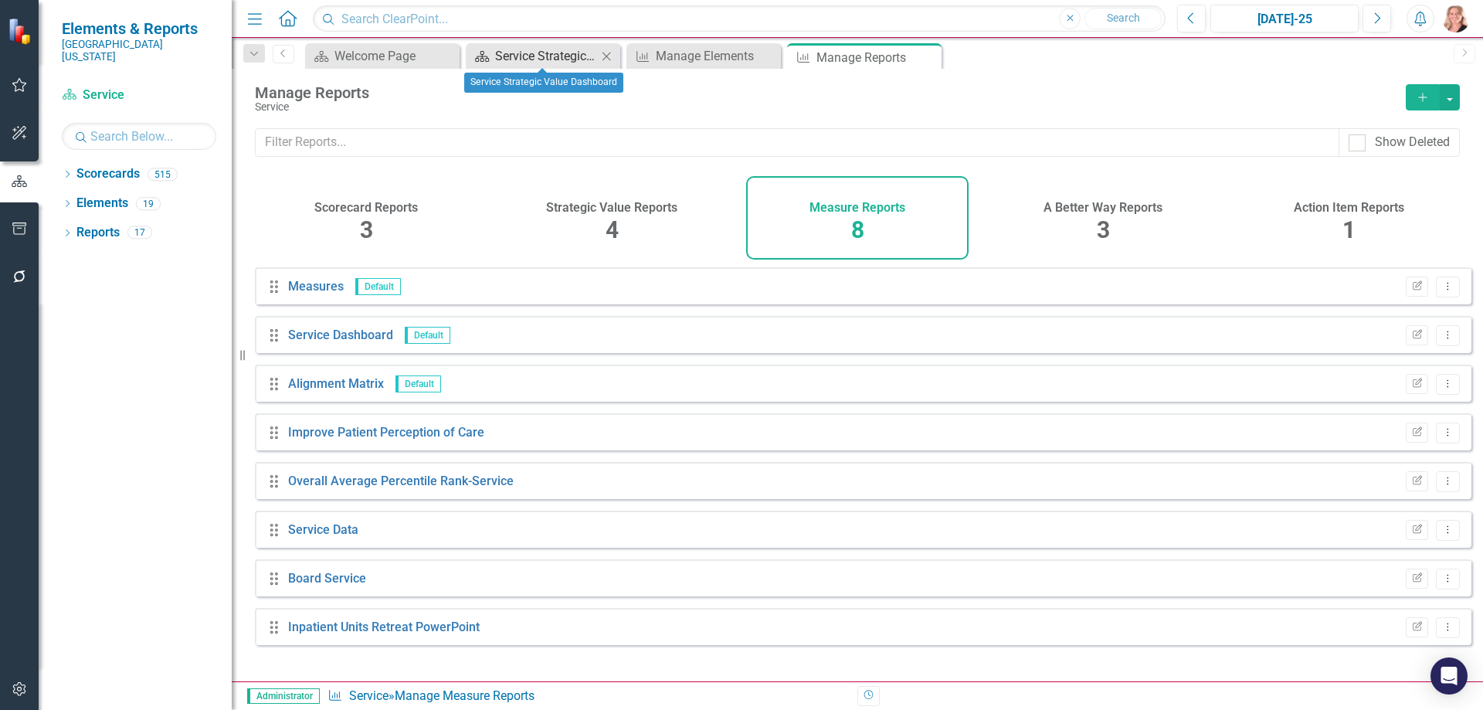
click at [556, 59] on div "Service Strategic Value Dashboard" at bounding box center [546, 55] width 102 height 19
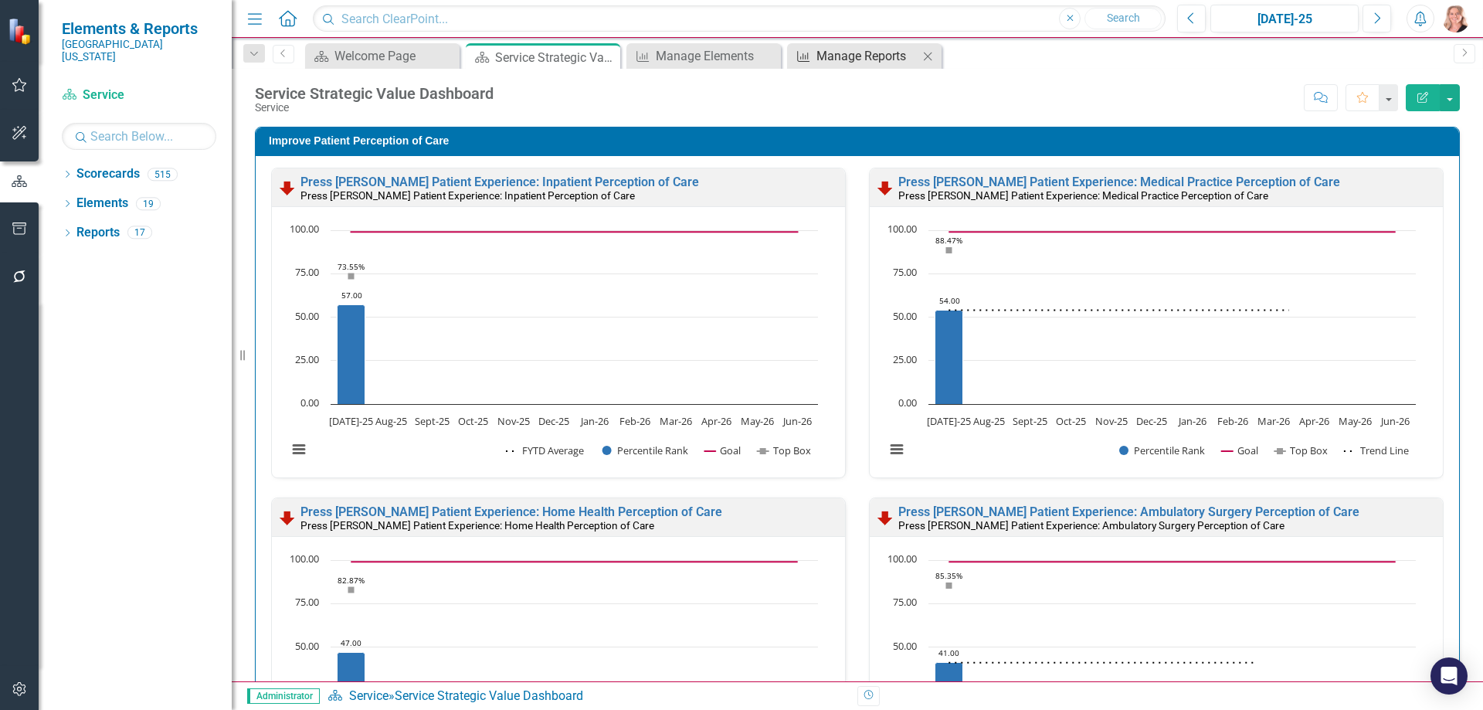
click at [867, 59] on div "Manage Reports" at bounding box center [867, 55] width 102 height 19
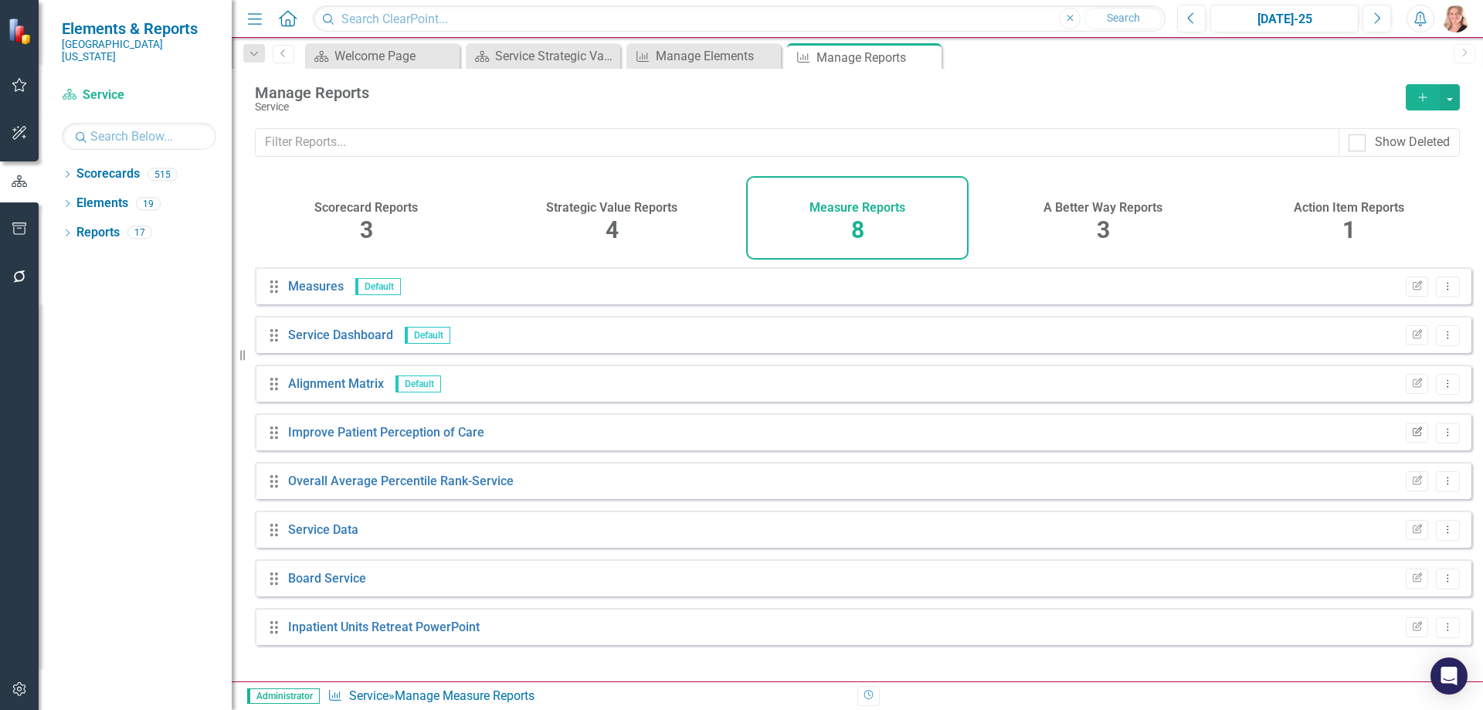
click at [1406, 443] on button "Edit Report" at bounding box center [1417, 432] width 22 height 20
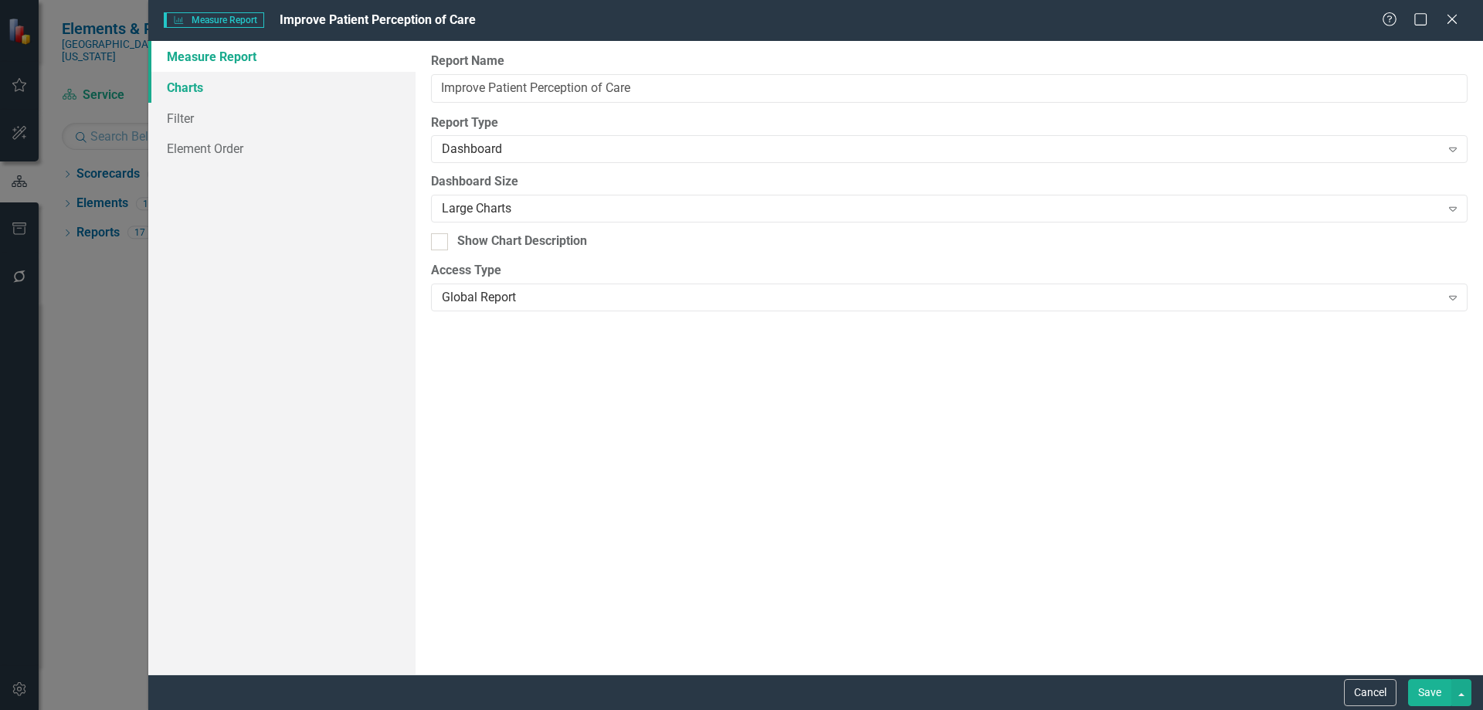
click at [187, 90] on link "Charts" at bounding box center [281, 87] width 267 height 31
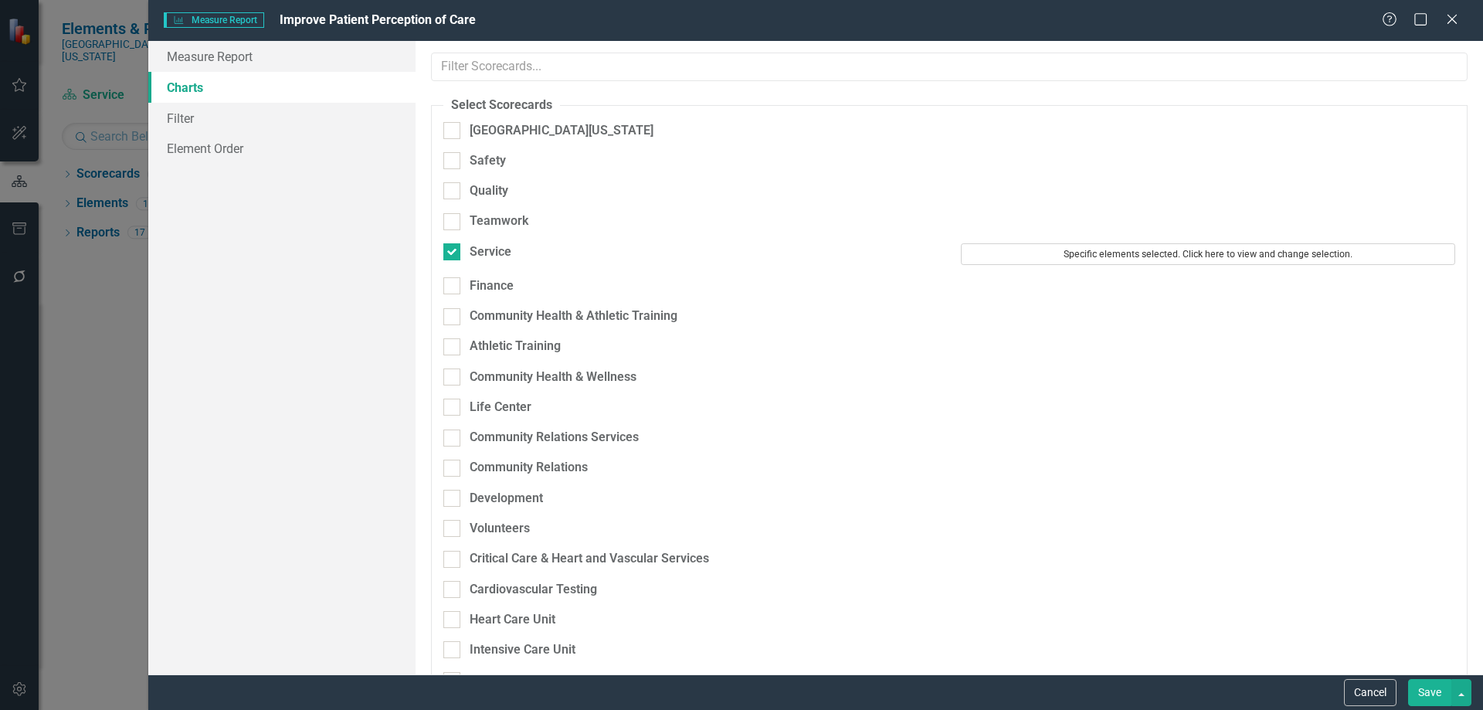
click at [1149, 252] on button "Specific elements selected. Click here to view and change selection." at bounding box center [1208, 254] width 494 height 22
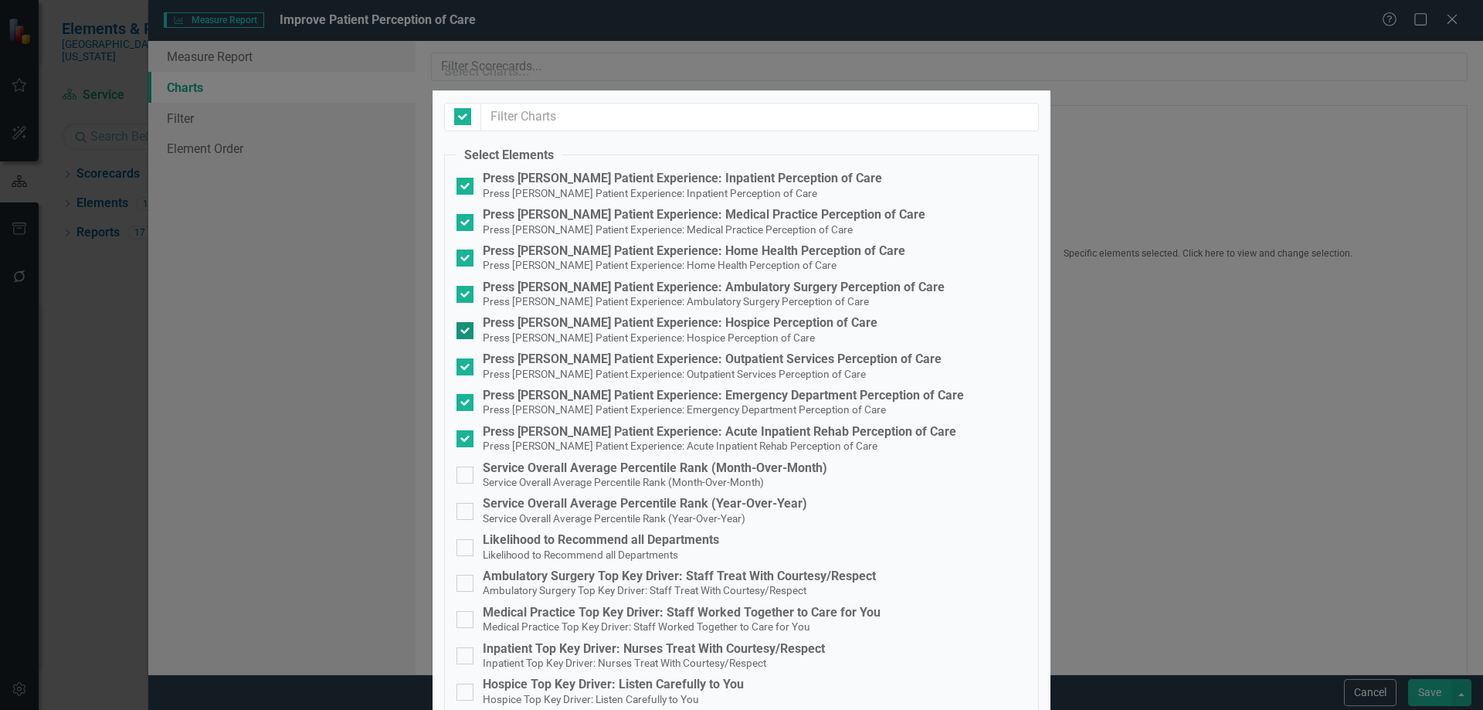
checkbox input "false"
click at [464, 188] on input "Press Ganey Patient Experience: Inpatient Perception of Care Press Ganey Patien…" at bounding box center [461, 183] width 10 height 10
checkbox input "false"
click at [464, 224] on input "Press Ganey Patient Experience: Medical Practice Perception of Care Press Ganey…" at bounding box center [461, 219] width 10 height 10
checkbox input "false"
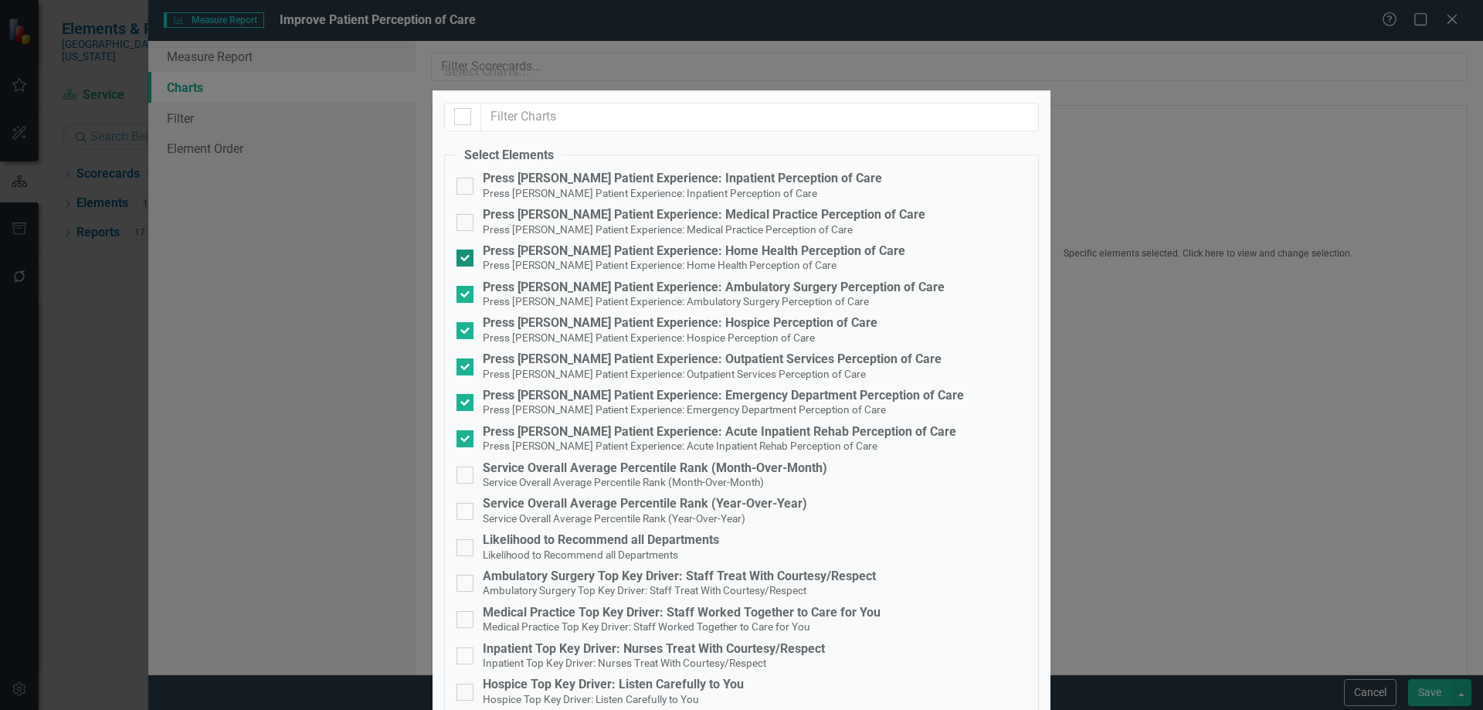
click at [471, 266] on div at bounding box center [464, 257] width 17 height 17
click at [466, 259] on input "Press Ganey Patient Experience: Home Health Perception of Care Press Ganey Pati…" at bounding box center [461, 254] width 10 height 10
checkbox input "false"
click at [466, 296] on input "Press Ganey Patient Experience: Ambulatory Surgery Perception of Care Press Gan…" at bounding box center [461, 291] width 10 height 10
checkbox input "false"
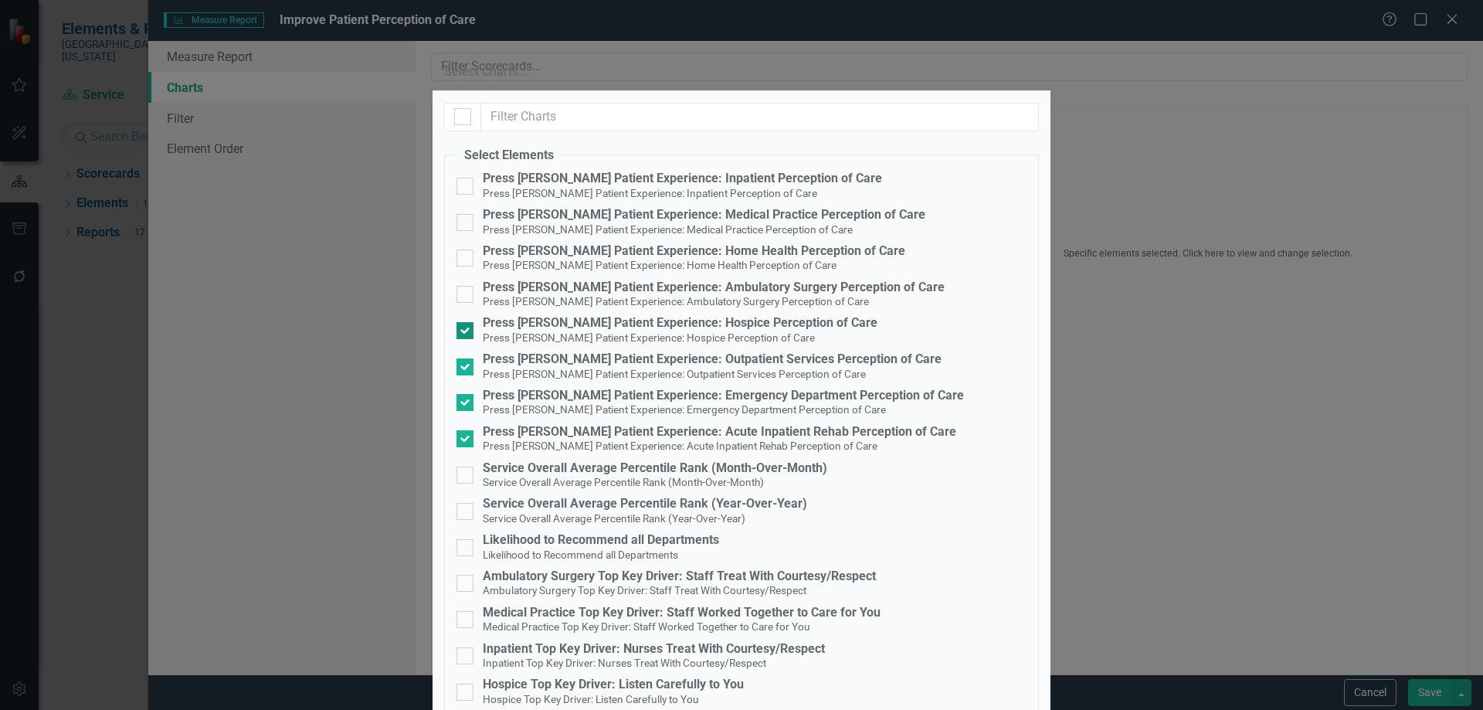
click at [470, 339] on div at bounding box center [464, 330] width 17 height 17
click at [466, 332] on input "Press Ganey Patient Experience: Hospice Perception of Care Press Ganey Patient …" at bounding box center [461, 327] width 10 height 10
checkbox input "false"
drag, startPoint x: 459, startPoint y: 406, endPoint x: 468, endPoint y: 429, distance: 25.0
click at [460, 375] on div at bounding box center [464, 366] width 17 height 17
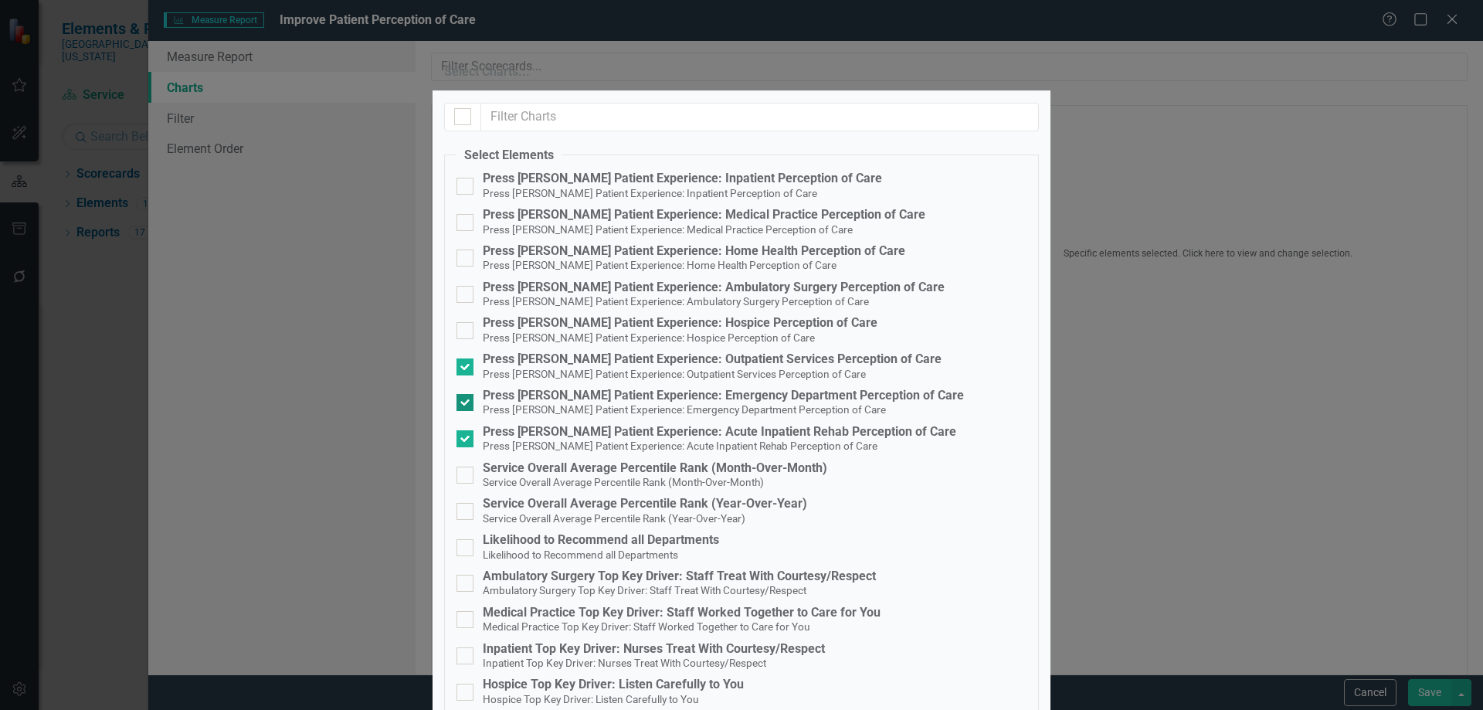
click at [460, 368] on input "Press Ganey Patient Experience: Outpatient Services Perception of Care Press Ga…" at bounding box center [461, 363] width 10 height 10
checkbox input "false"
click at [468, 411] on div at bounding box center [464, 402] width 17 height 17
click at [466, 404] on input "Press Ganey Patient Experience: Emergency Department Perception of Care Press G…" at bounding box center [461, 399] width 10 height 10
checkbox input "false"
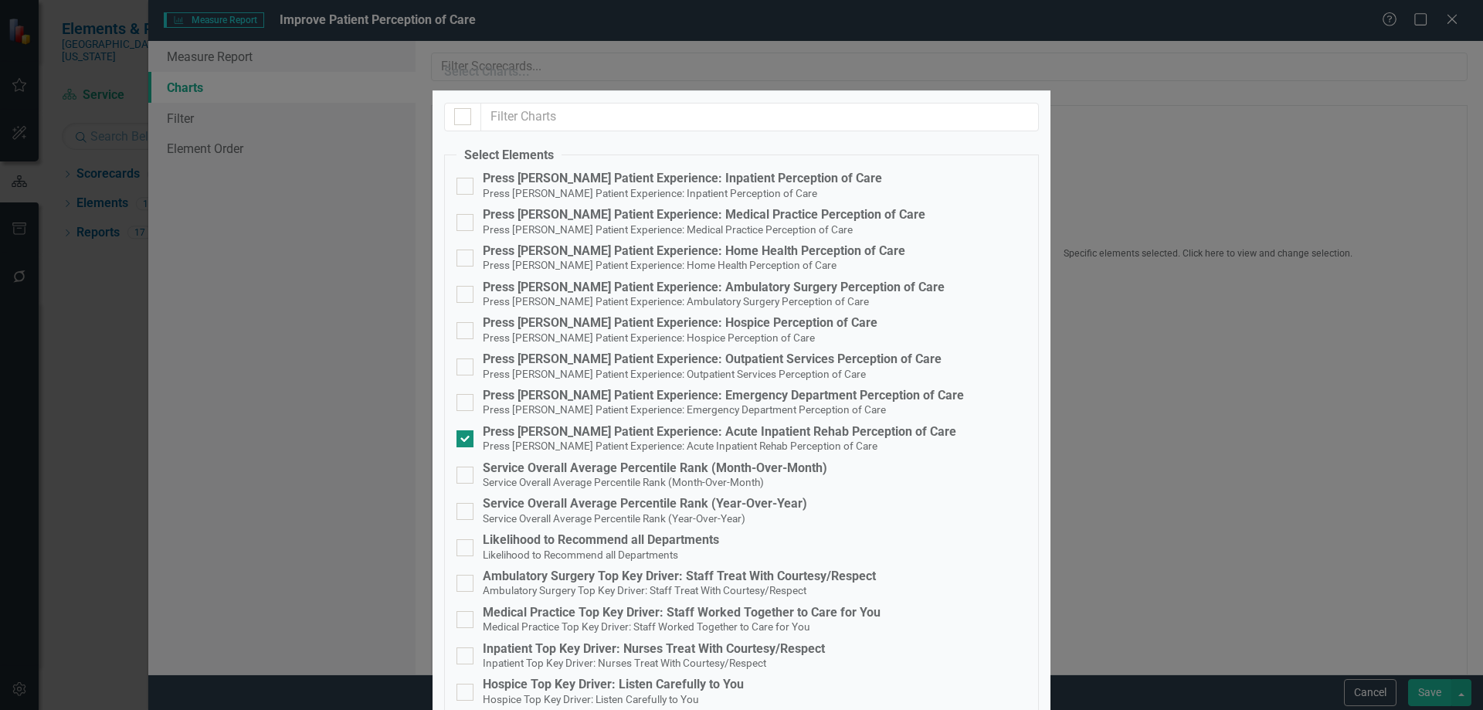
click at [471, 447] on div at bounding box center [464, 438] width 17 height 17
click at [466, 440] on input "Press Ganey Patient Experience: Acute Inpatient Rehab Perception of Care Press …" at bounding box center [461, 435] width 10 height 10
checkbox input "false"
click at [472, 575] on div at bounding box center [464, 583] width 17 height 17
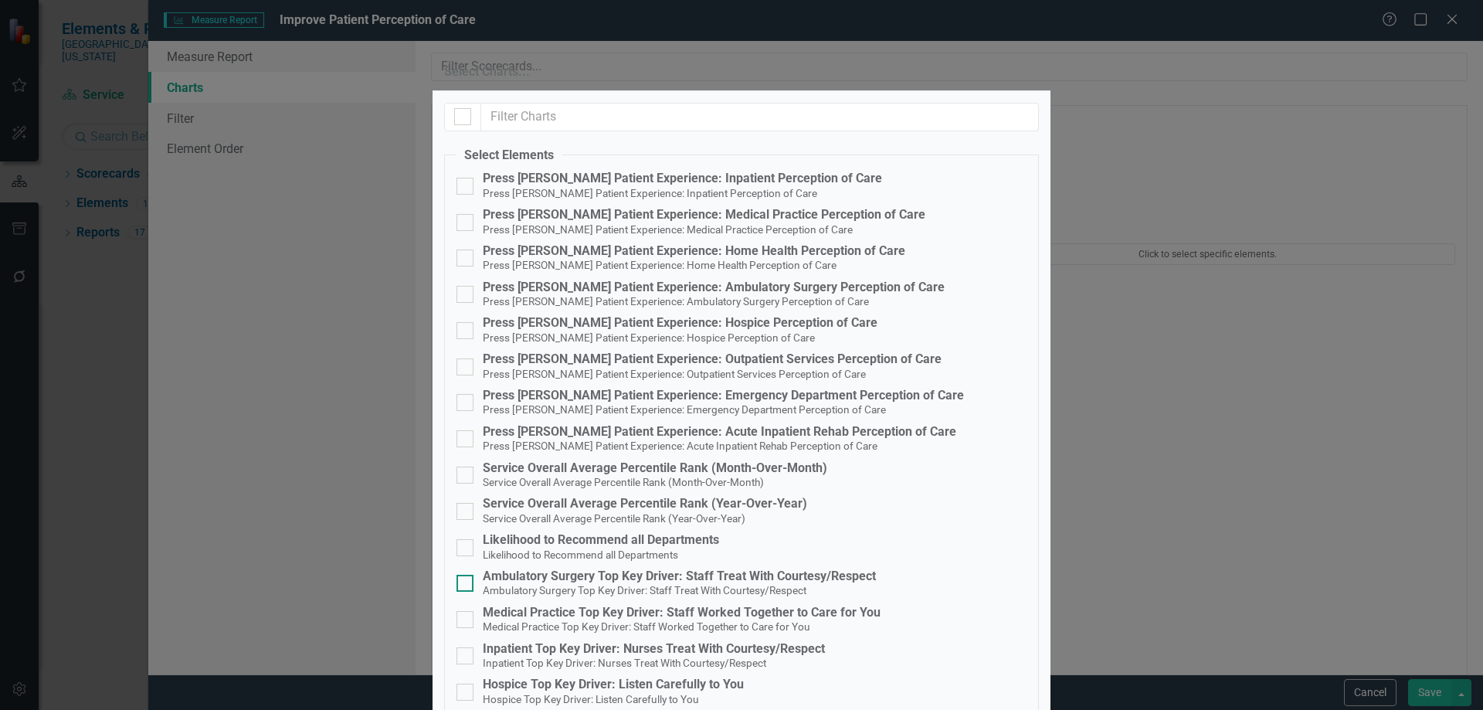
click at [466, 575] on input "Ambulatory Surgery Top Key Driver: Staff Treat With Courtesy/Respect Ambulatory…" at bounding box center [461, 580] width 10 height 10
checkbox input "true"
click at [462, 611] on input "Medical Practice Top Key Driver: Staff Worked Together to Care for You Medical …" at bounding box center [461, 616] width 10 height 10
checkbox input "true"
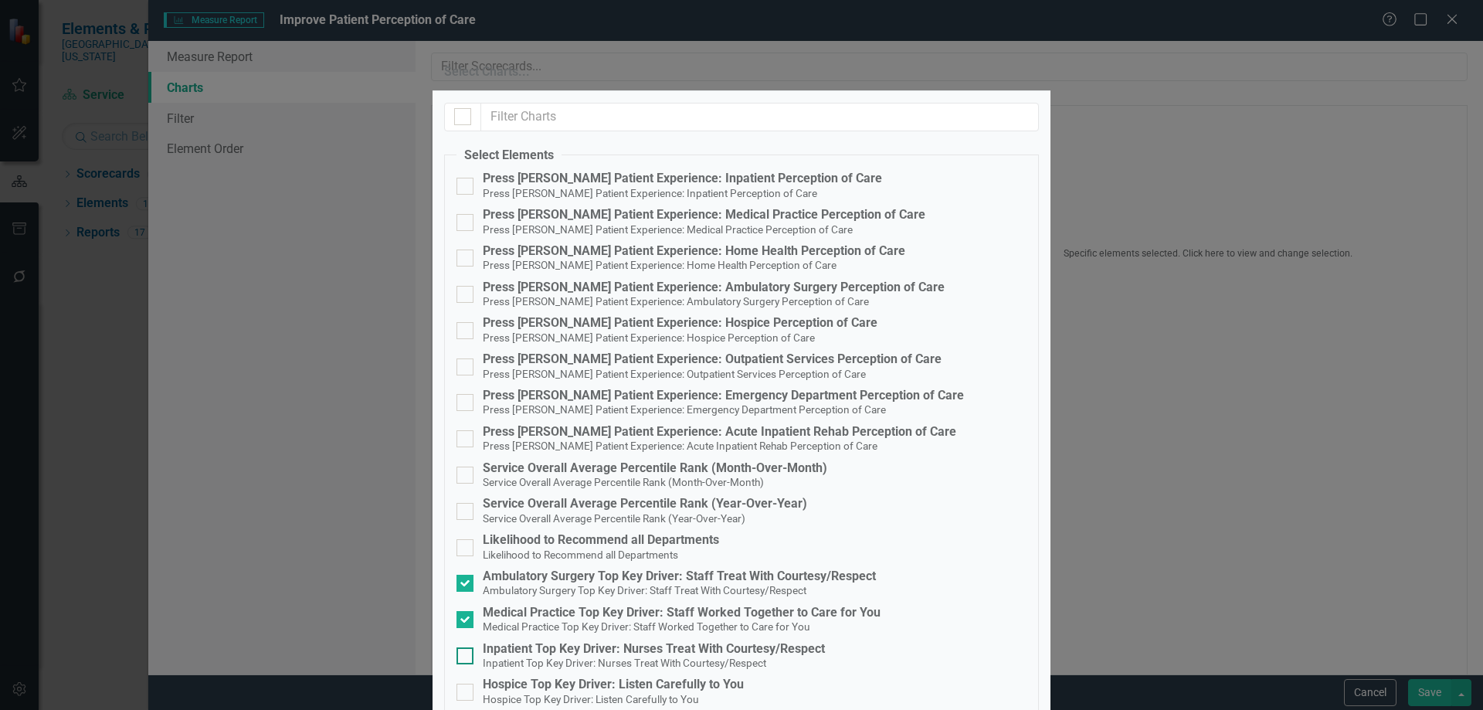
click at [470, 647] on div at bounding box center [464, 655] width 17 height 17
click at [466, 647] on input "Inpatient Top Key Driver: Nurses Treat With Courtesy/Respect Inpatient Top Key …" at bounding box center [461, 652] width 10 height 10
checkbox input "true"
click at [468, 683] on div at bounding box center [464, 691] width 17 height 17
click at [466, 683] on input "Hospice Top Key Driver: Listen Carefully to You Hospice Top Key Driver: Listen …" at bounding box center [461, 688] width 10 height 10
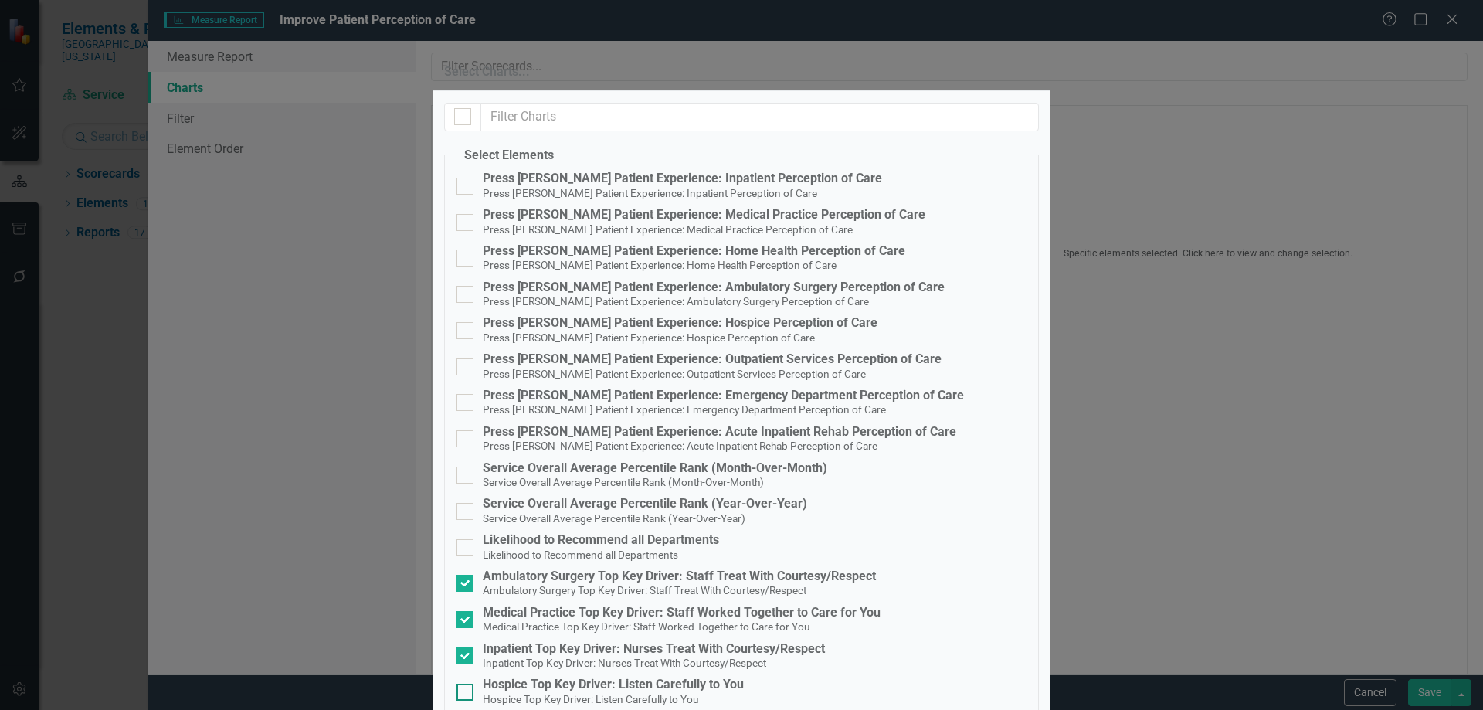
checkbox input "true"
click at [464, 709] on input "Home Health Top Key Driver: Talk About Medicines Taking Home Health Top Key Dri…" at bounding box center [461, 724] width 10 height 10
checkbox input "true"
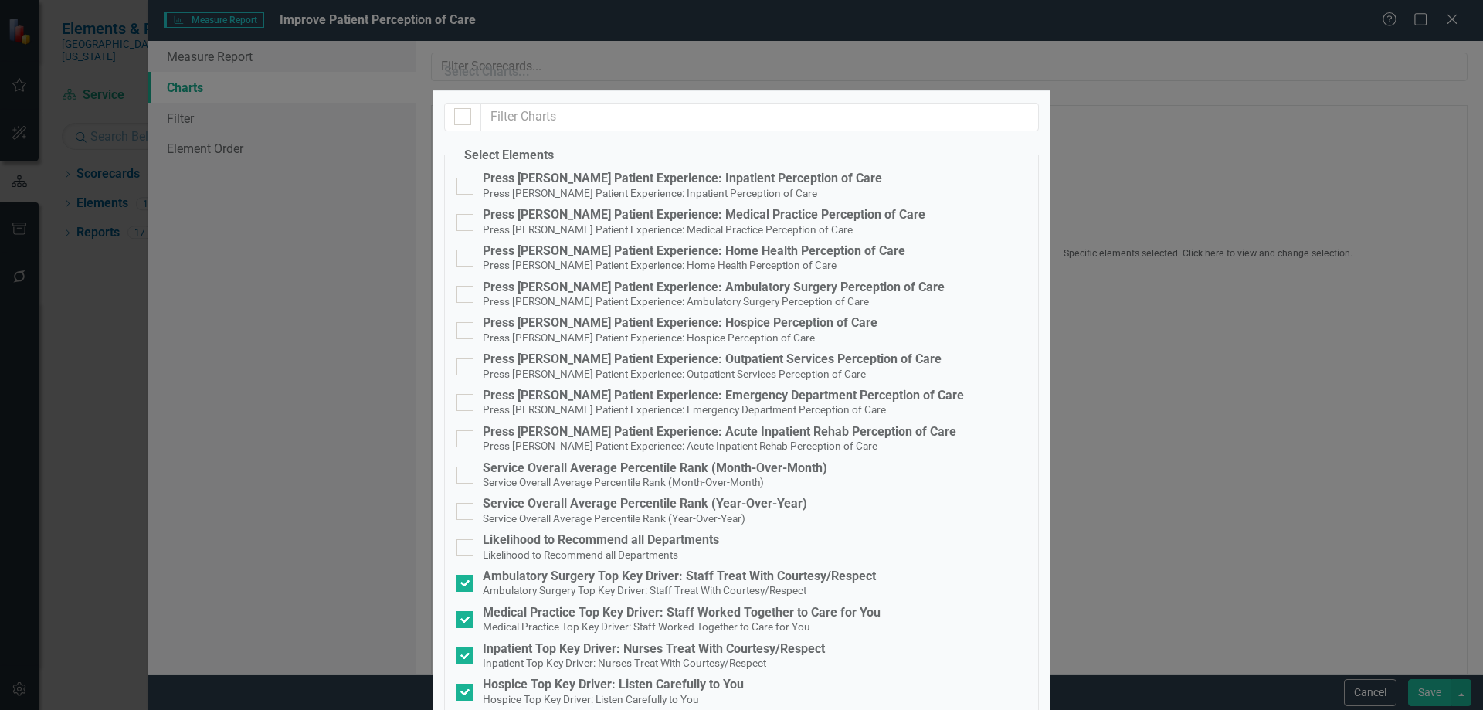
checkbox input "true"
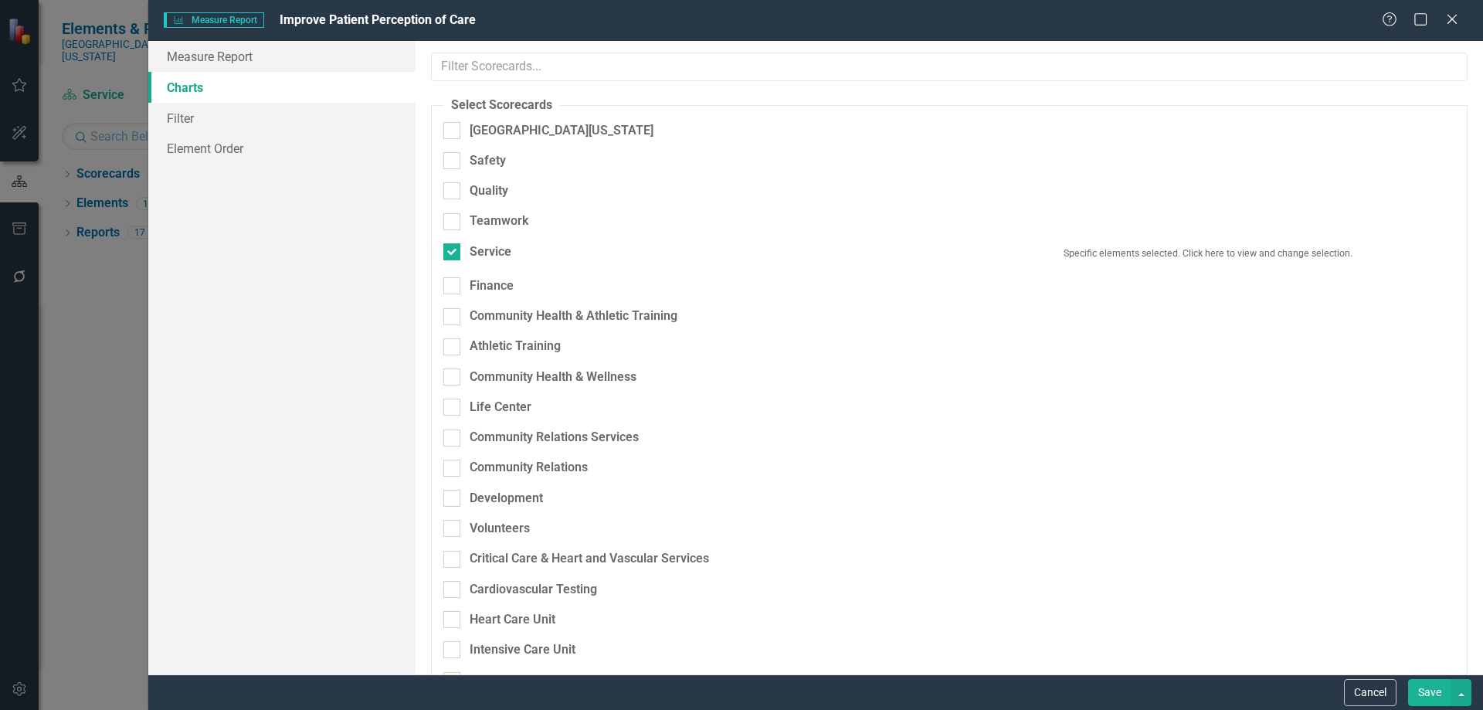
click at [1428, 693] on button "Save" at bounding box center [1429, 692] width 43 height 27
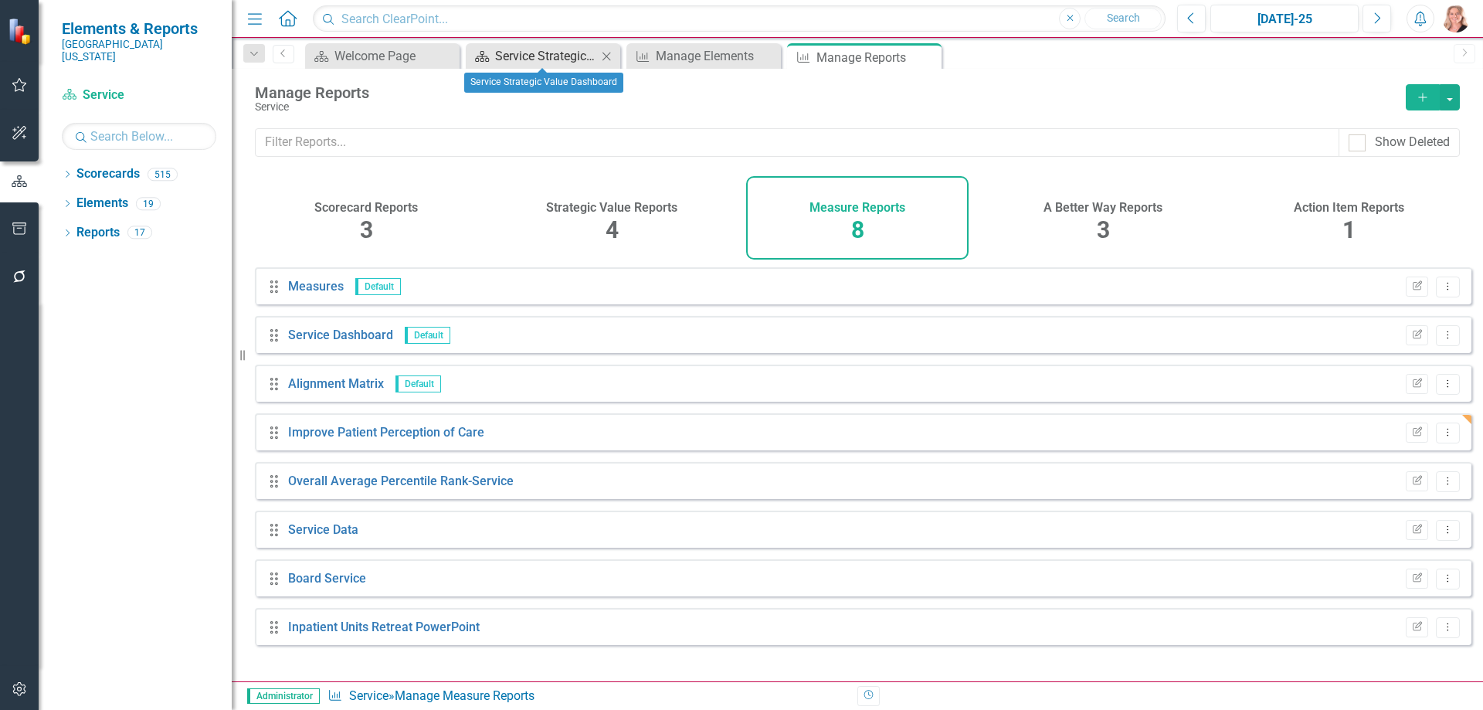
click at [558, 57] on div "Service Strategic Value Dashboard" at bounding box center [546, 55] width 102 height 19
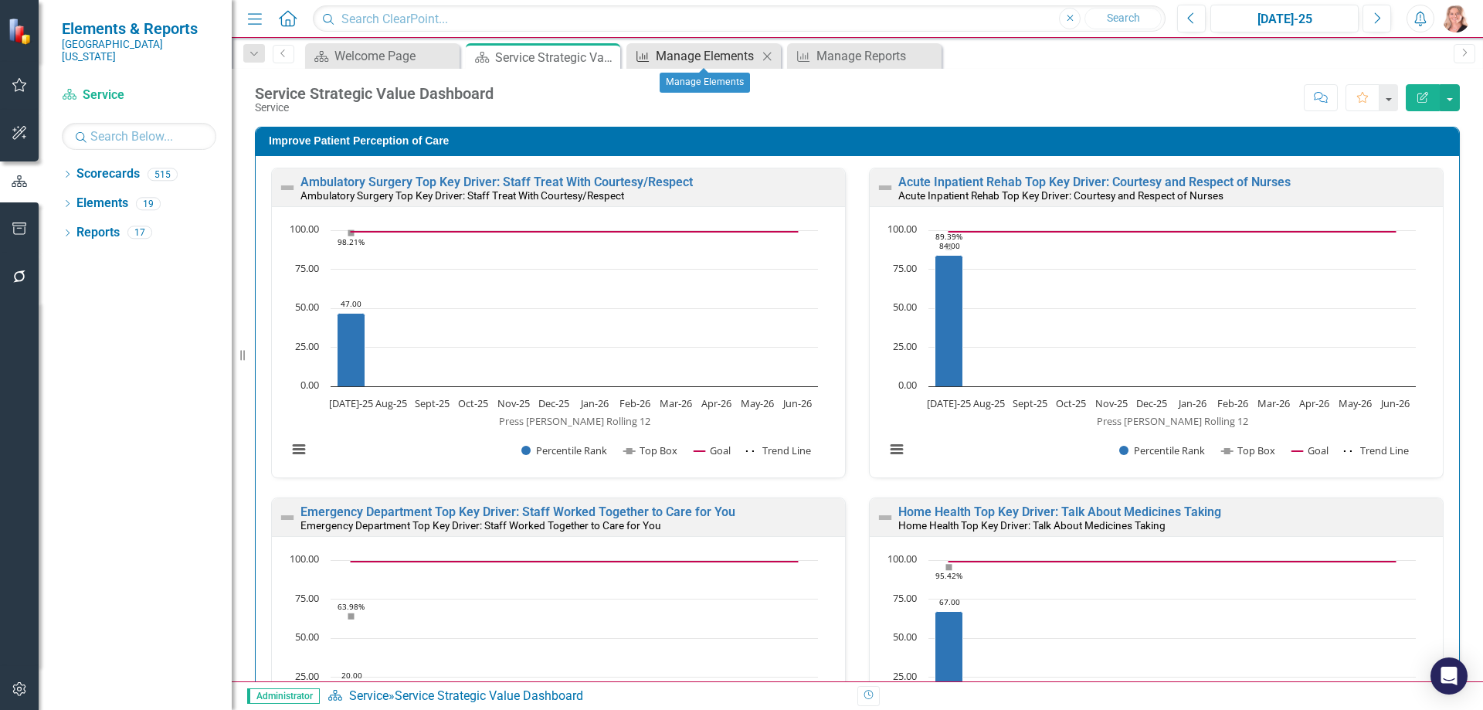
click at [704, 55] on div "Manage Elements" at bounding box center [707, 55] width 102 height 19
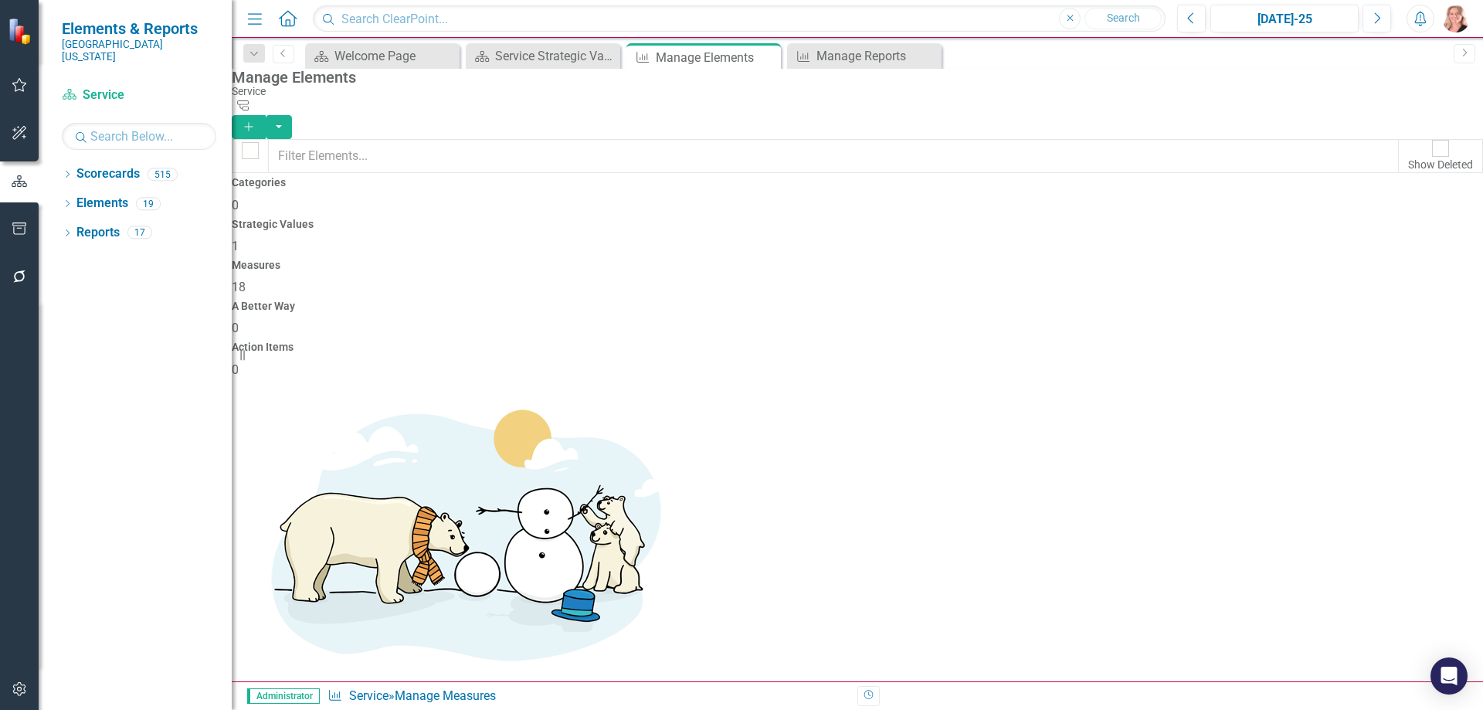
scroll to position [77, 0]
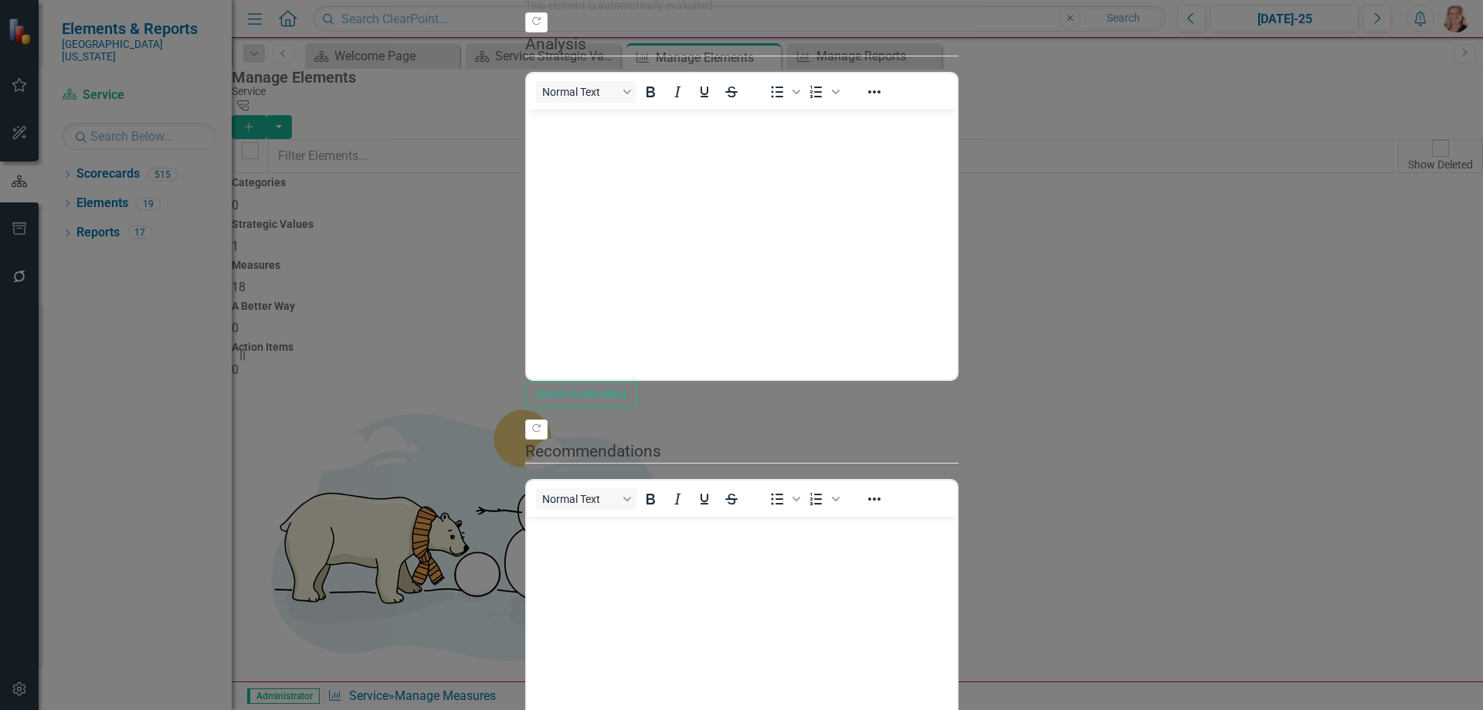
scroll to position [0, 0]
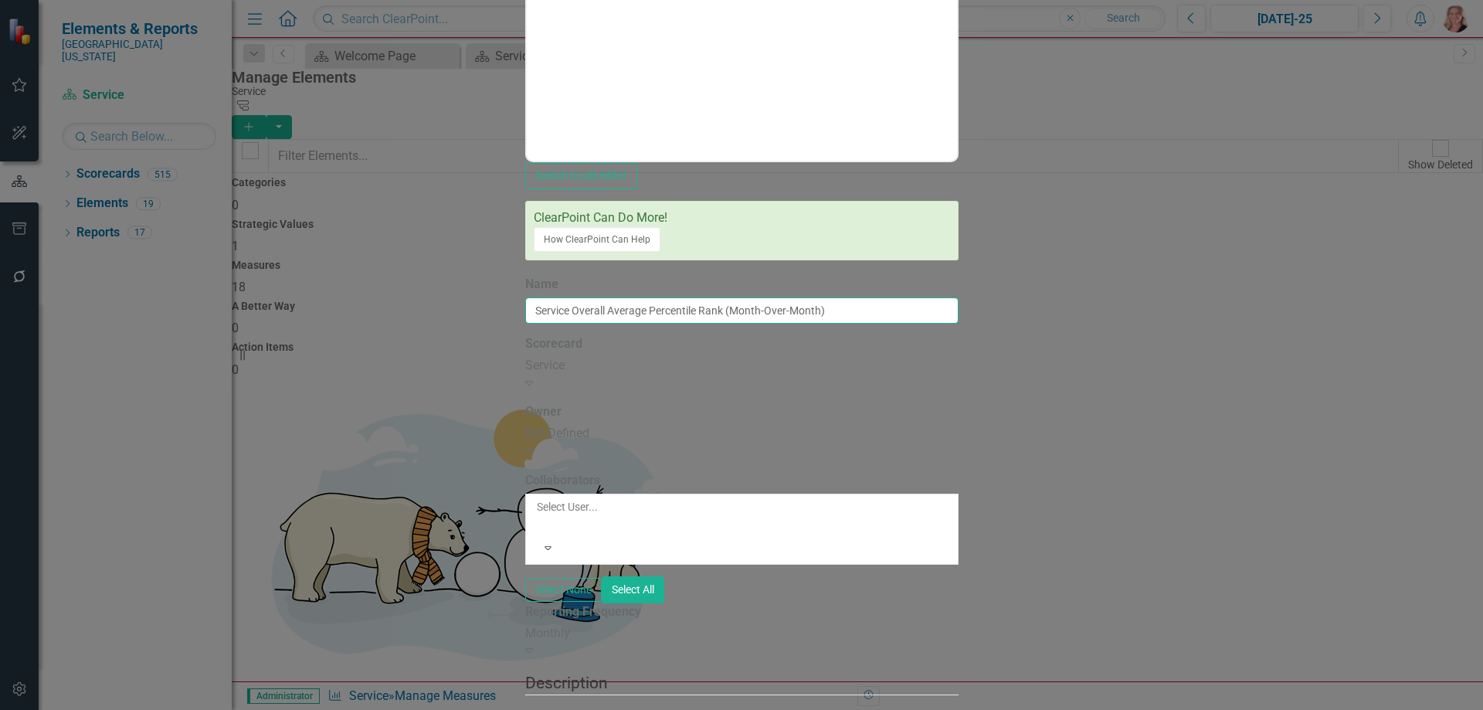
drag, startPoint x: 775, startPoint y: 140, endPoint x: 658, endPoint y: 138, distance: 116.6
click at [658, 297] on input "Service Overall Average Percentile Rank (Month-Over-Month)" at bounding box center [741, 310] width 433 height 26
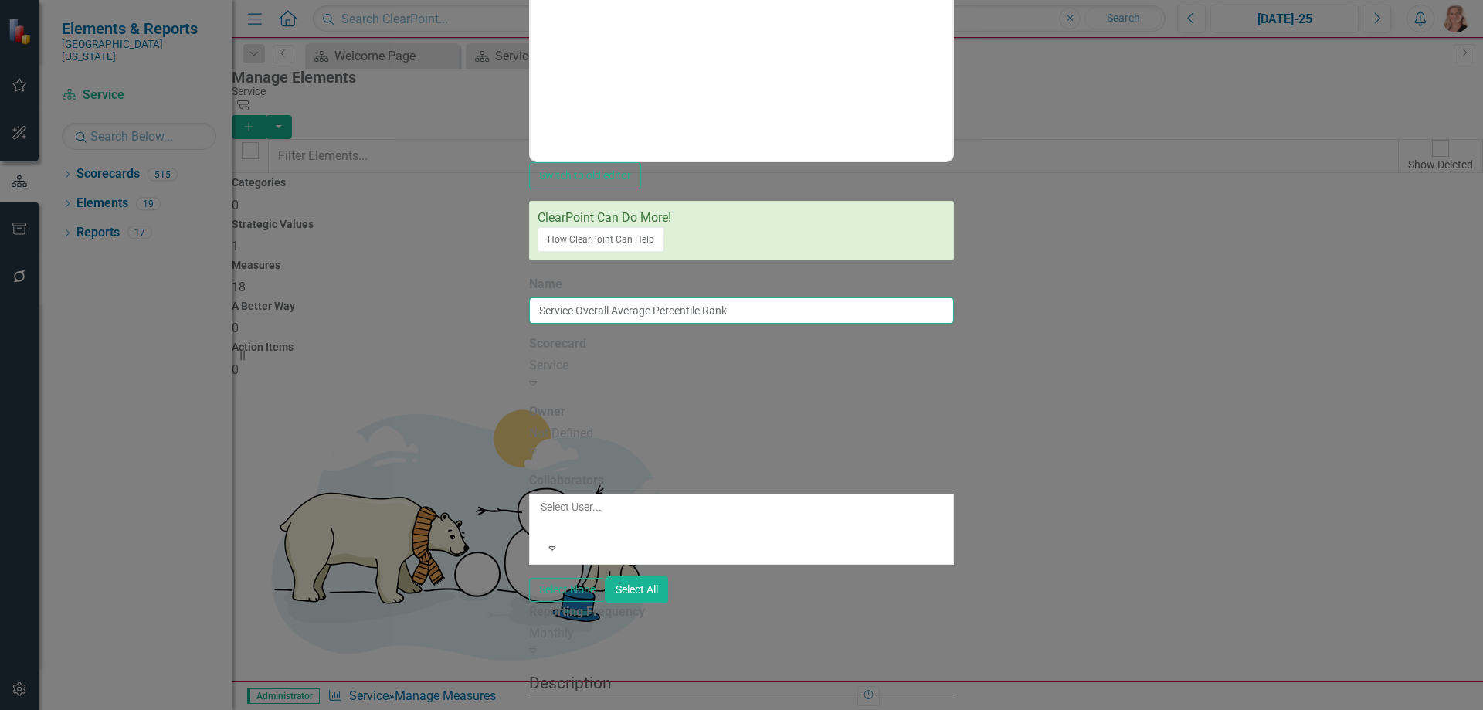
type input "Service Overall Average Percentile Rank"
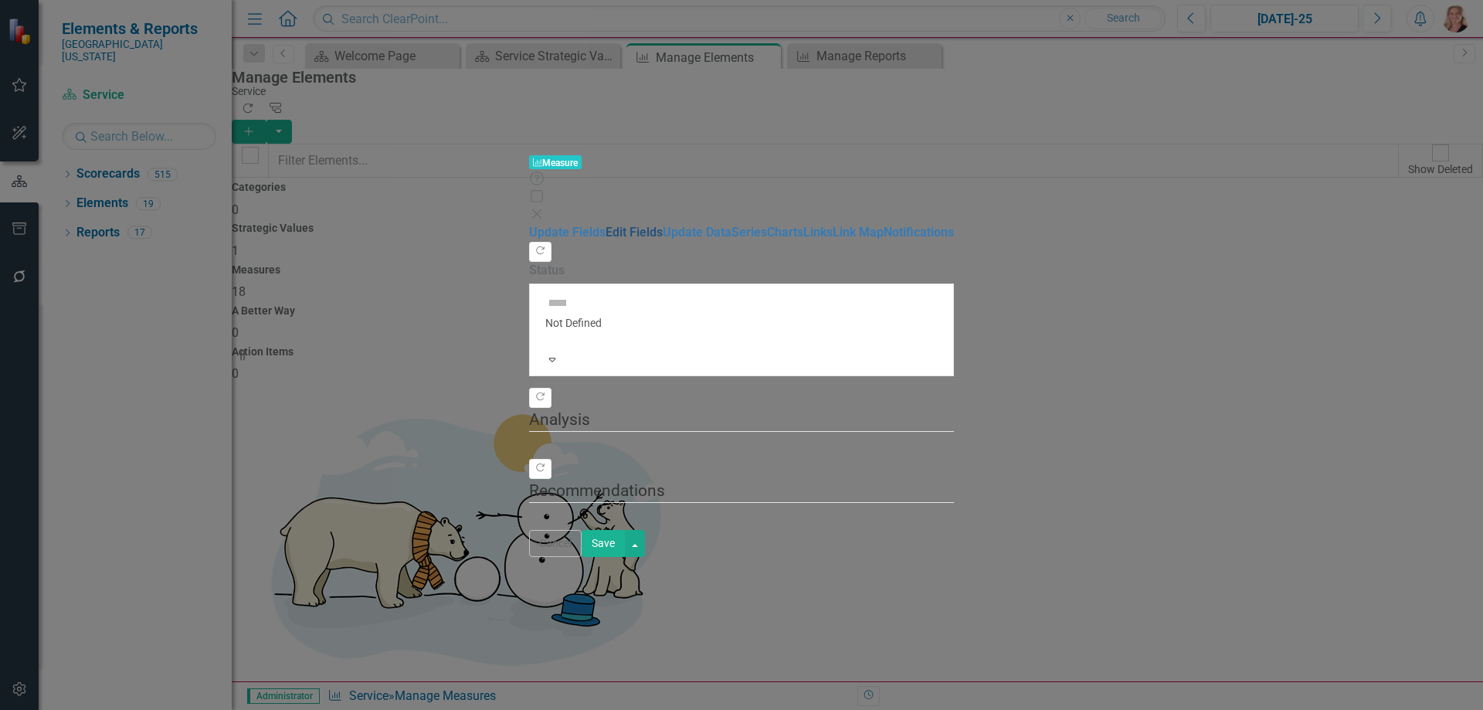
click at [605, 225] on link "Edit Fields" at bounding box center [633, 232] width 57 height 15
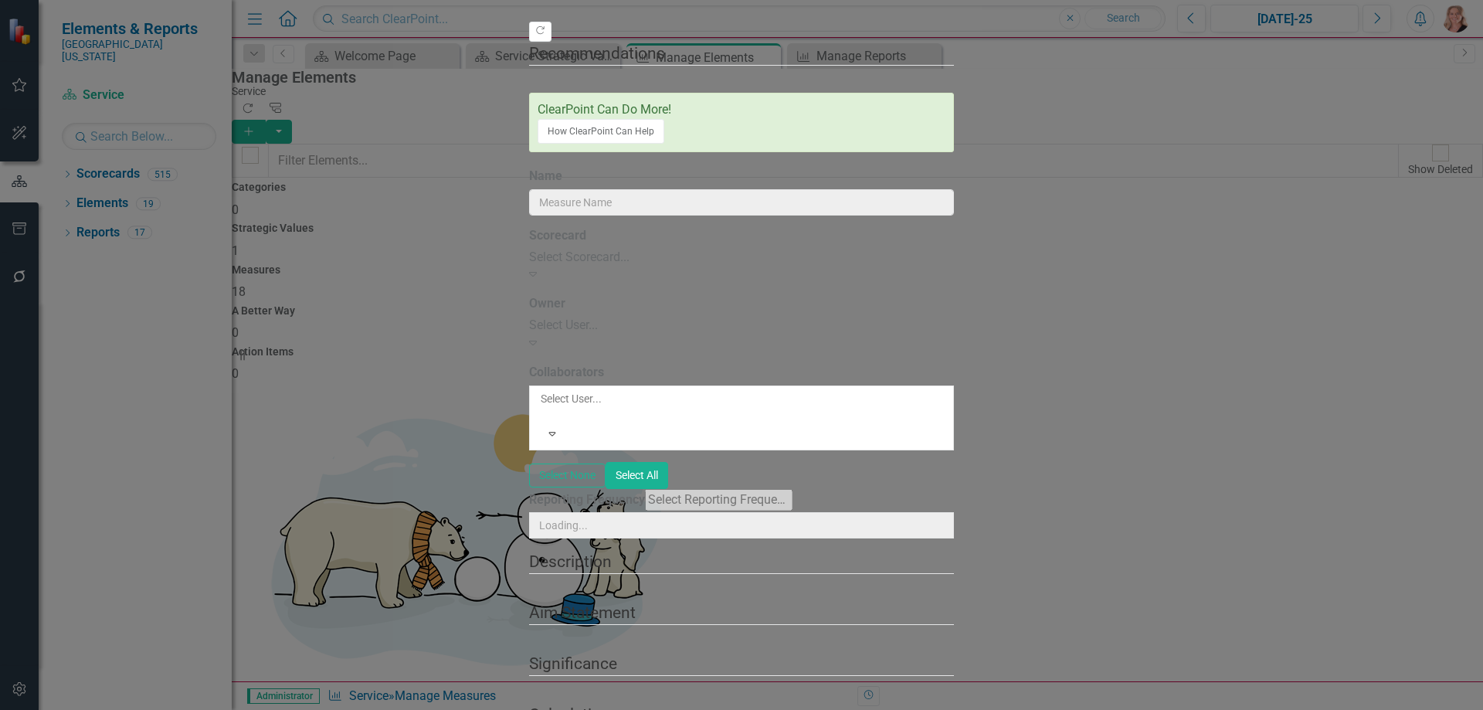
type input "Service Overall Average Percentile Rank (Year-Over-Year)"
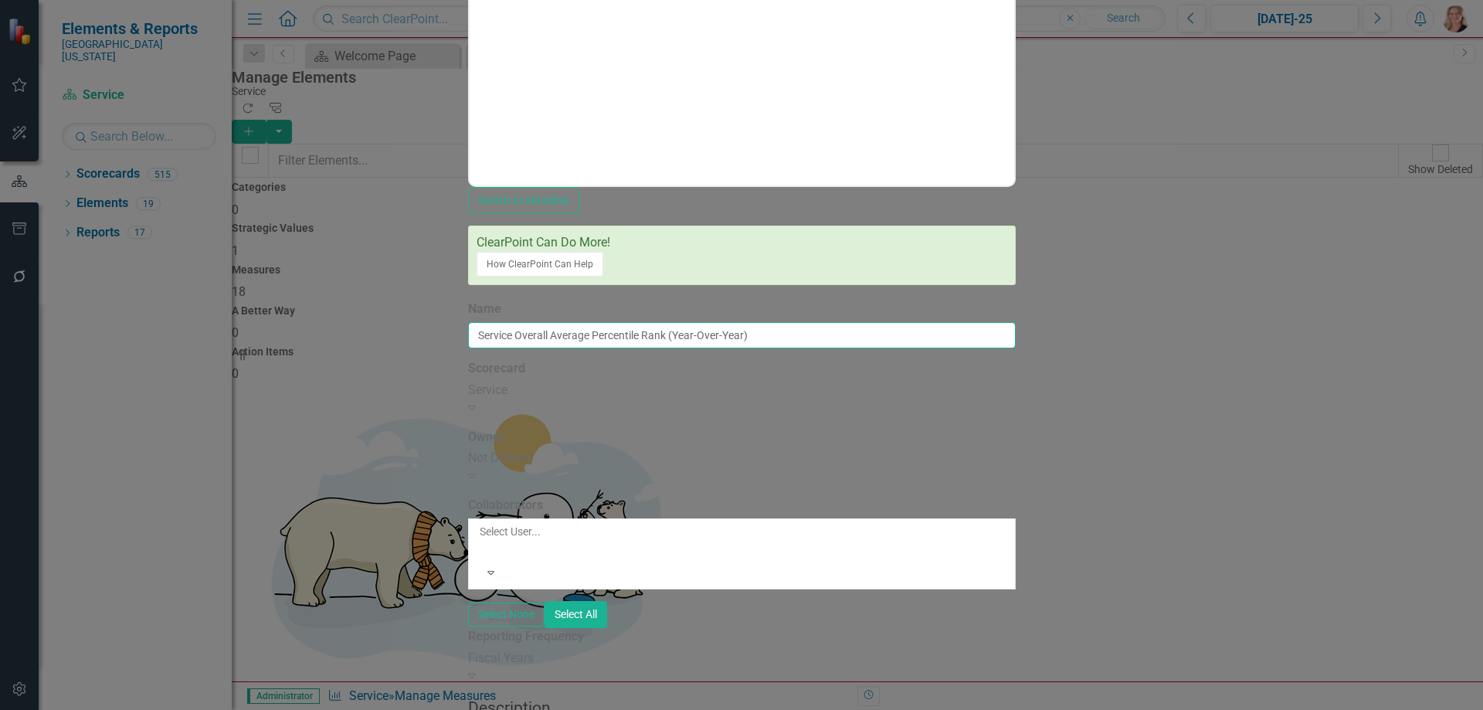
drag, startPoint x: 762, startPoint y: 138, endPoint x: 658, endPoint y: 131, distance: 104.5
click at [658, 322] on input "Service Overall Average Percentile Rank (Year-Over-Year)" at bounding box center [742, 335] width 548 height 26
type input "Service Overall Average Percentile Rank"
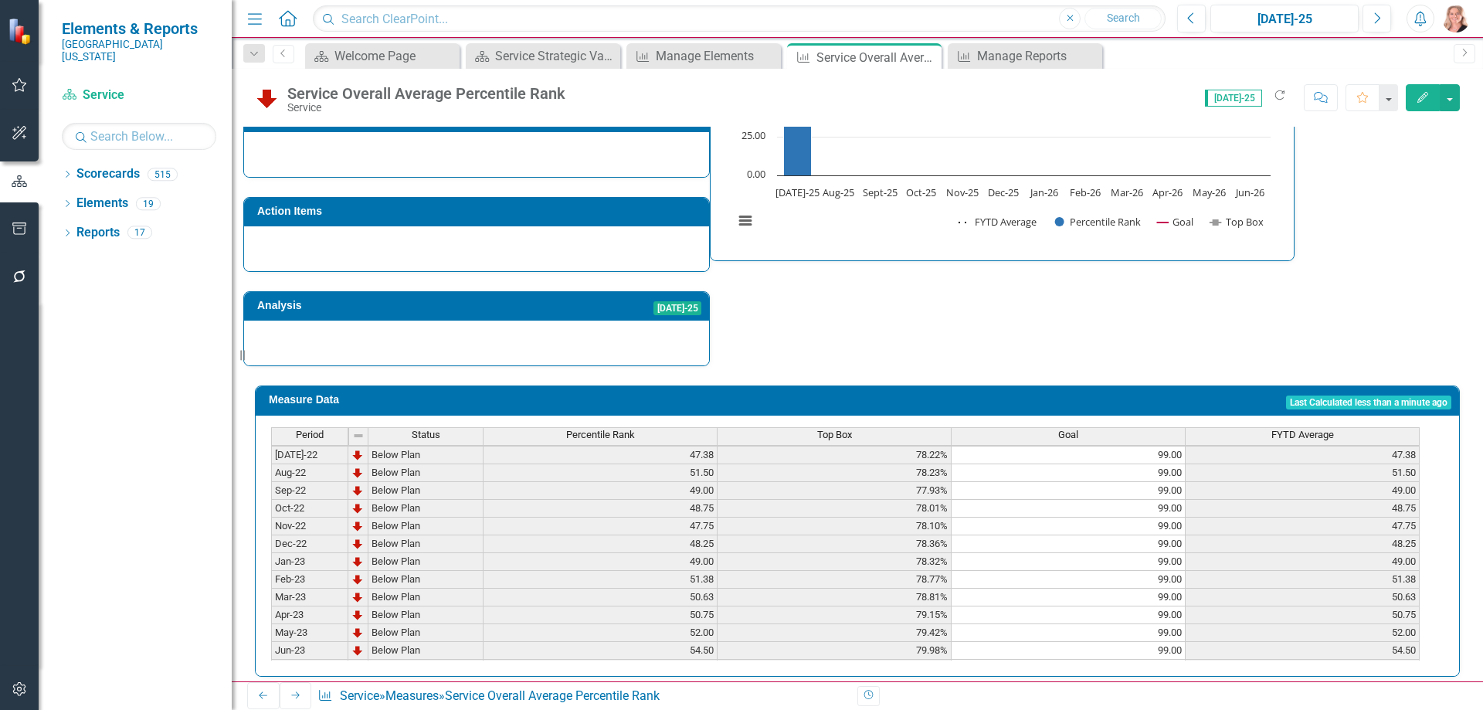
scroll to position [154, 0]
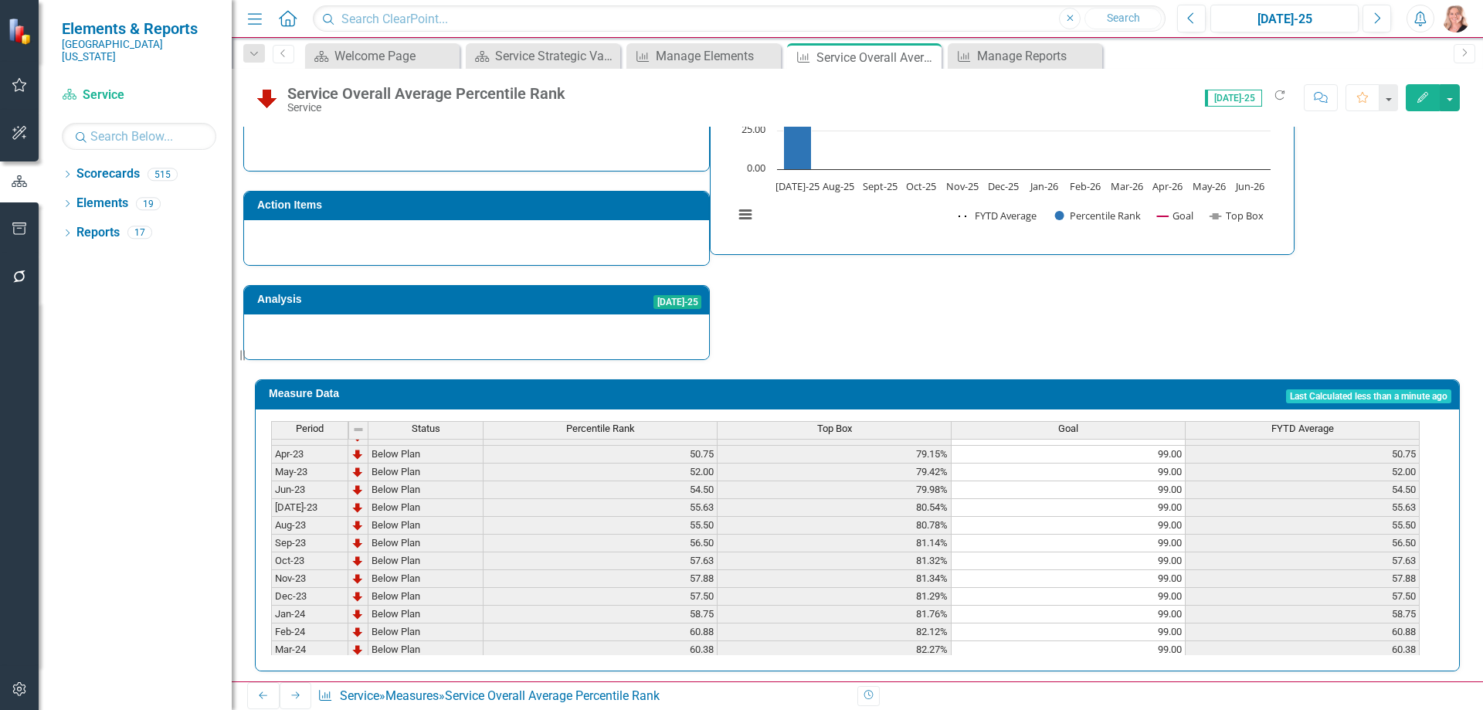
click at [673, 422] on div "Percentile Rank" at bounding box center [599, 429] width 233 height 14
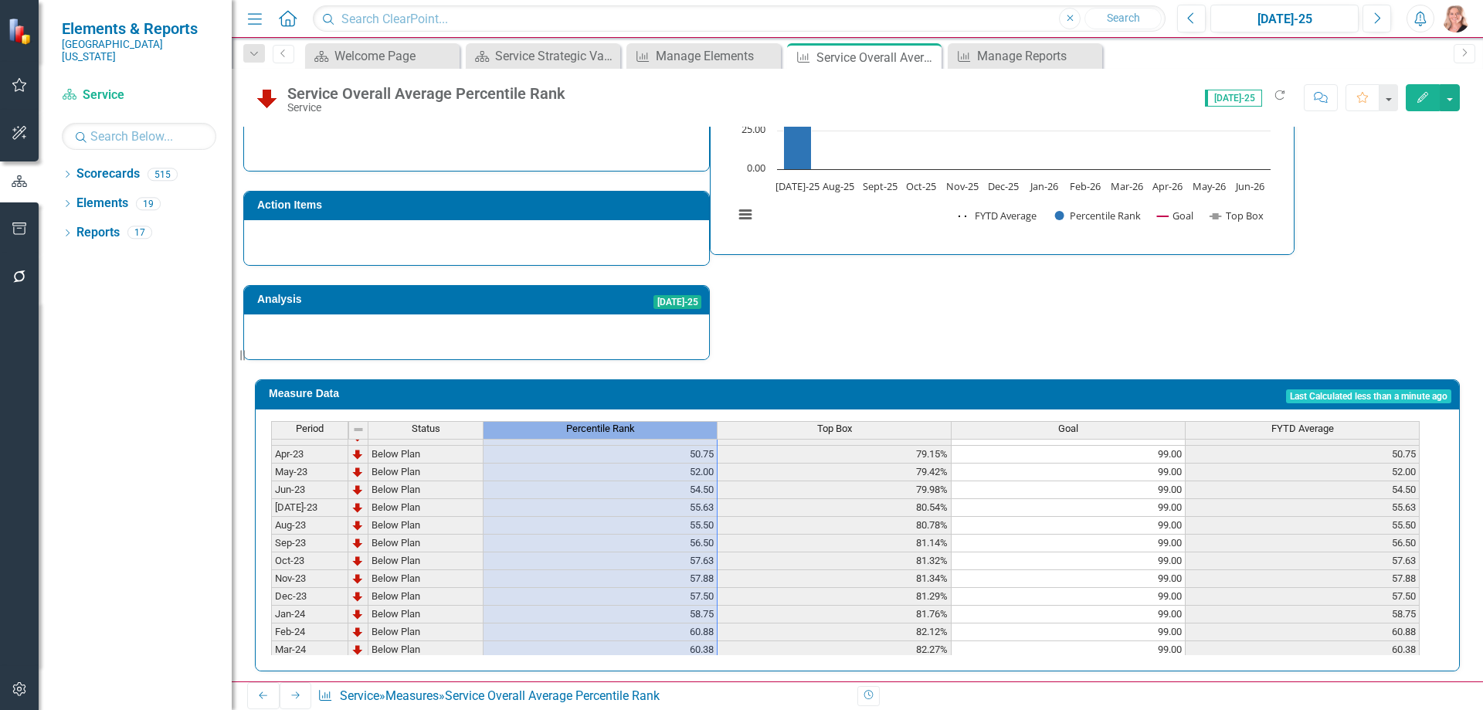
click at [673, 422] on div "Percentile Rank" at bounding box center [599, 429] width 233 height 14
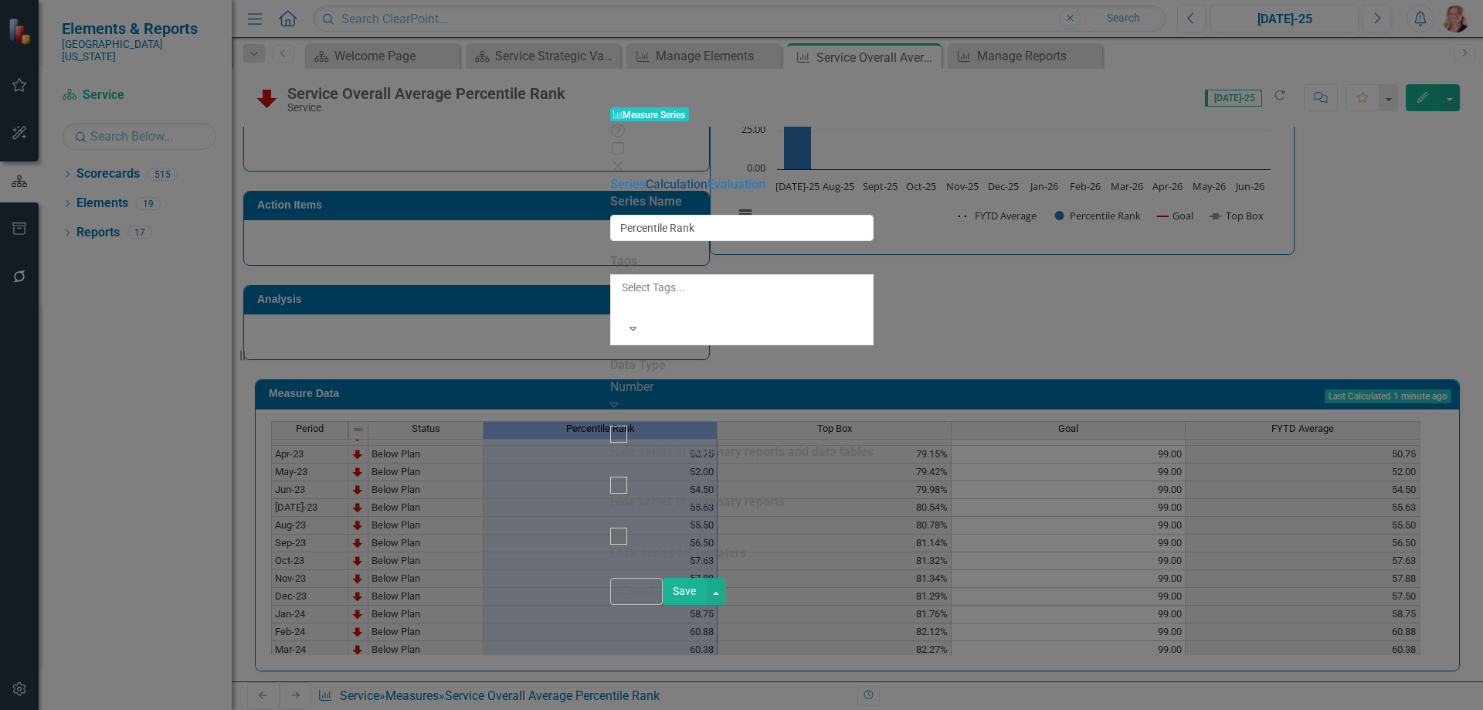
click at [646, 177] on link "Calculation" at bounding box center [677, 184] width 62 height 15
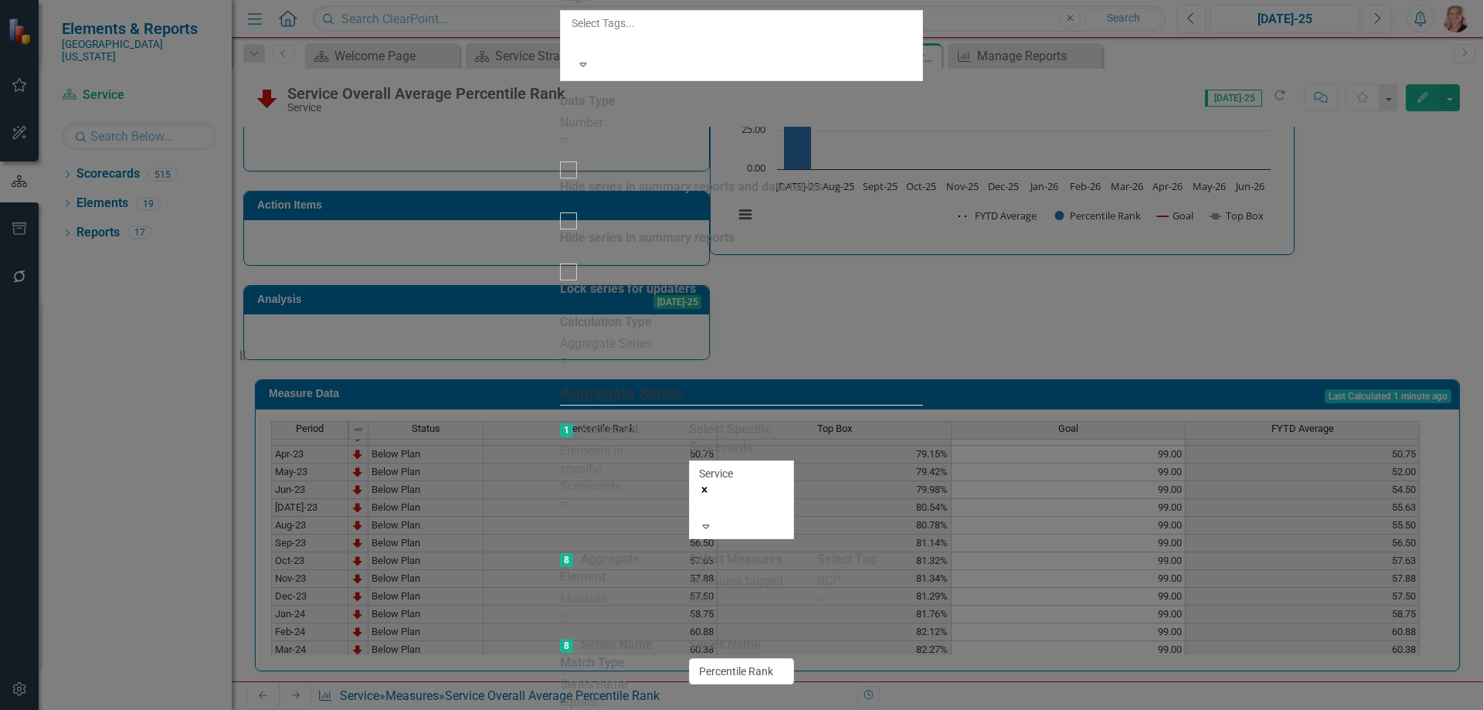
click at [666, 590] on div "Measure" at bounding box center [613, 599] width 106 height 18
click at [795, 572] on div "Measures tagged with..." at bounding box center [742, 590] width 106 height 36
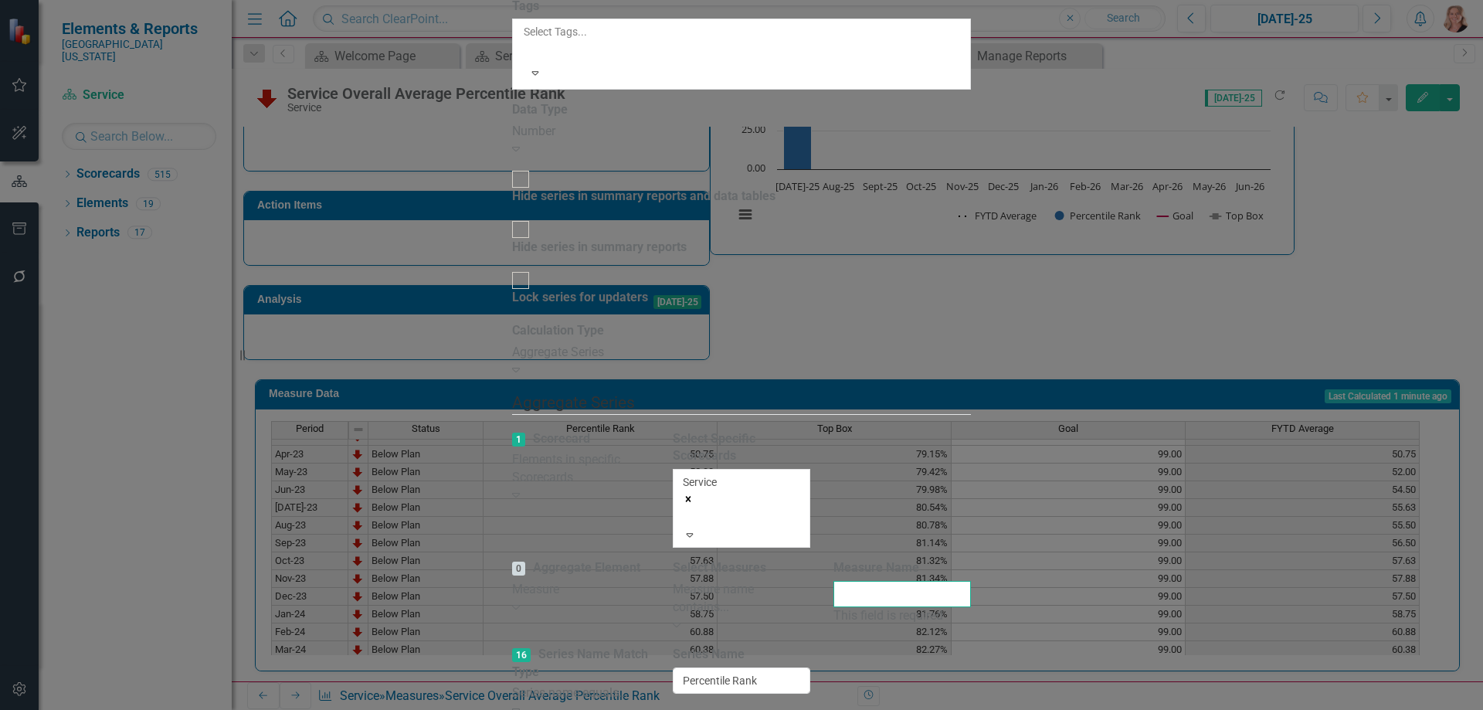
click at [971, 581] on input "Measure Name" at bounding box center [901, 594] width 137 height 26
click at [810, 581] on div "Measure name contains..." at bounding box center [741, 599] width 137 height 36
click at [971, 581] on input "Measure Name" at bounding box center [901, 594] width 137 height 26
type input "Top Key Driver"
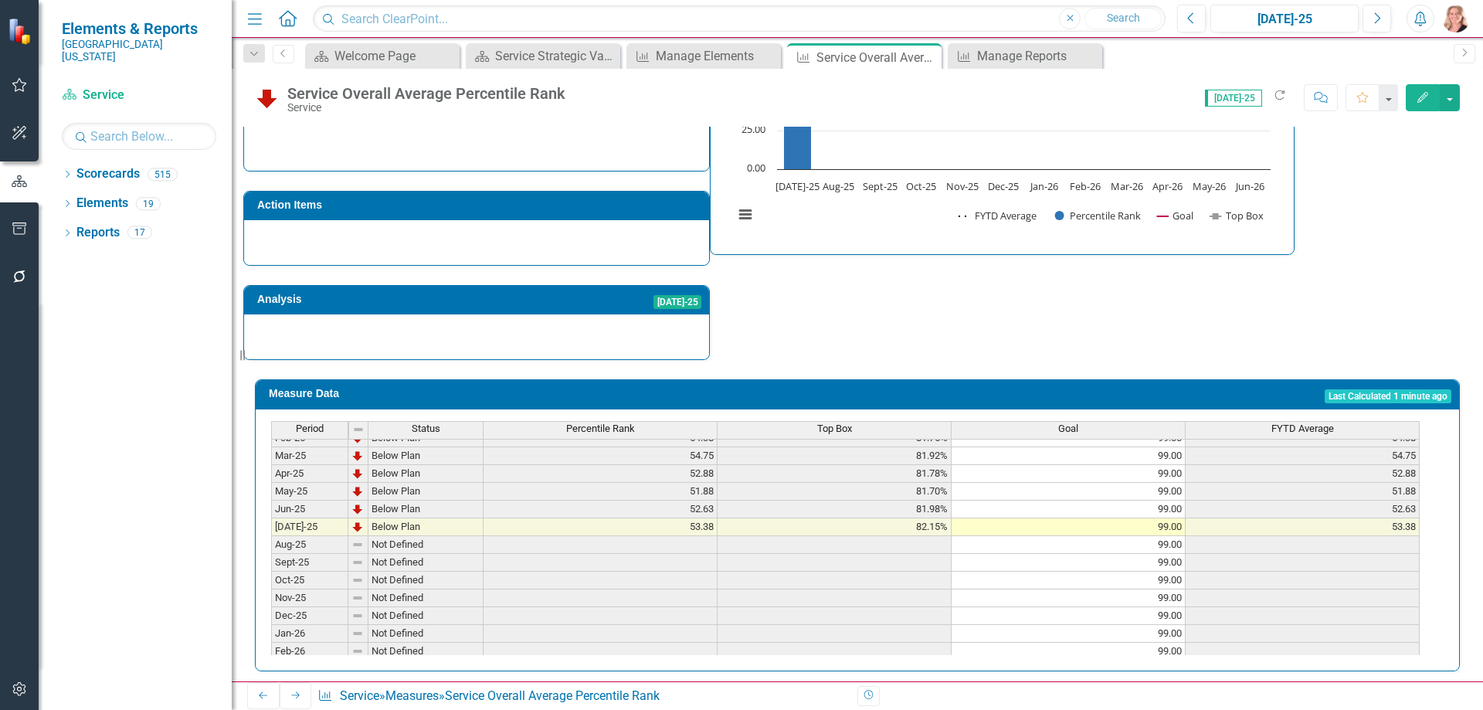
scroll to position [407, 0]
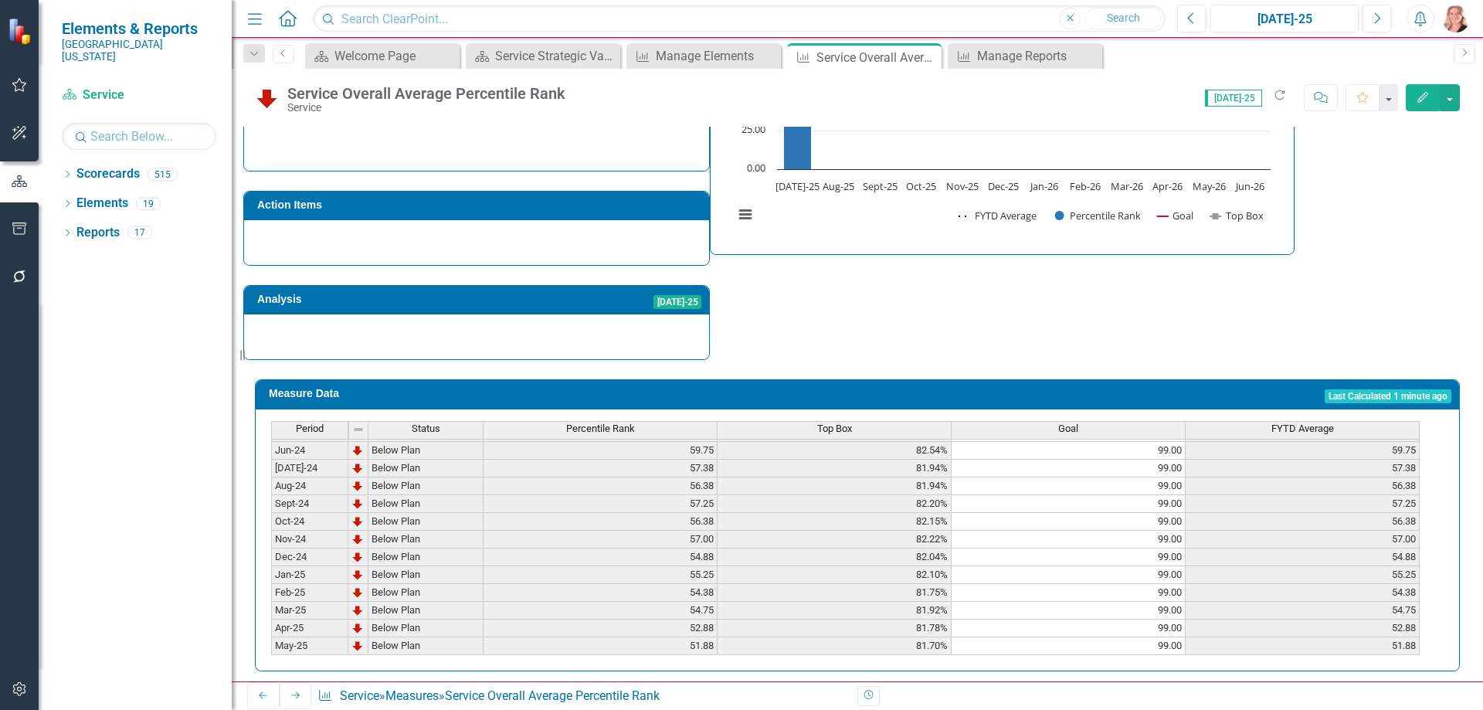
click at [574, 425] on span "Percentile Rank" at bounding box center [600, 428] width 69 height 11
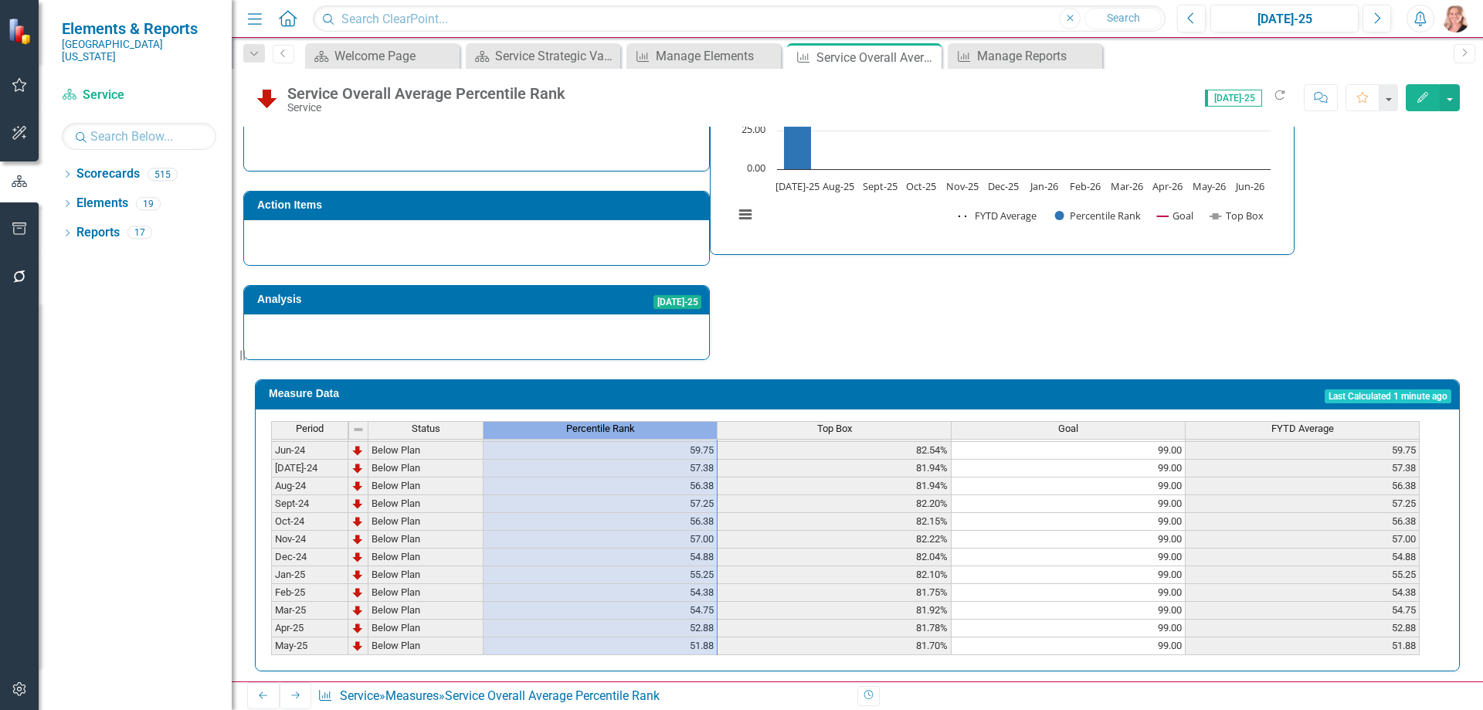
click at [574, 425] on span "Percentile Rank" at bounding box center [600, 428] width 69 height 11
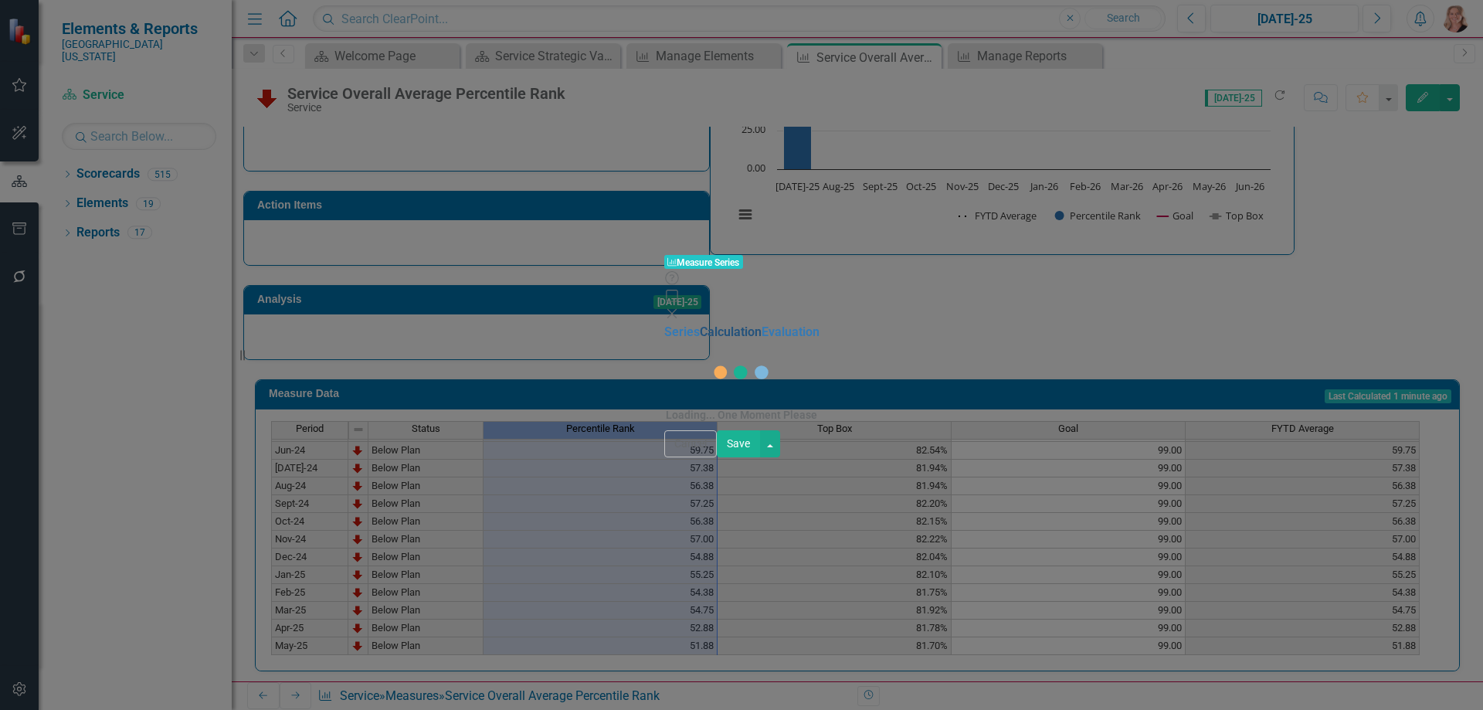
click at [700, 324] on link "Calculation" at bounding box center [731, 331] width 62 height 15
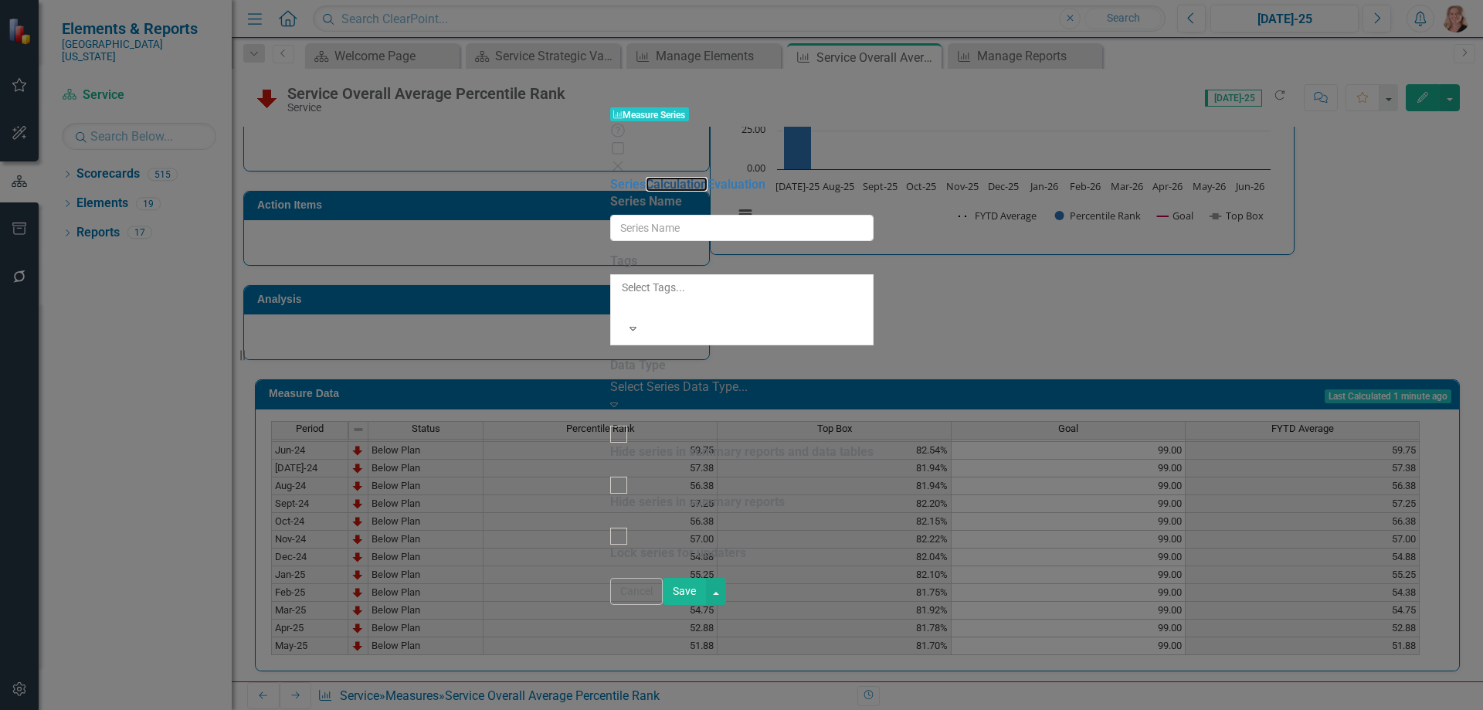
type input "Percentile Rank"
click at [646, 177] on link "Calculation" at bounding box center [677, 184] width 62 height 15
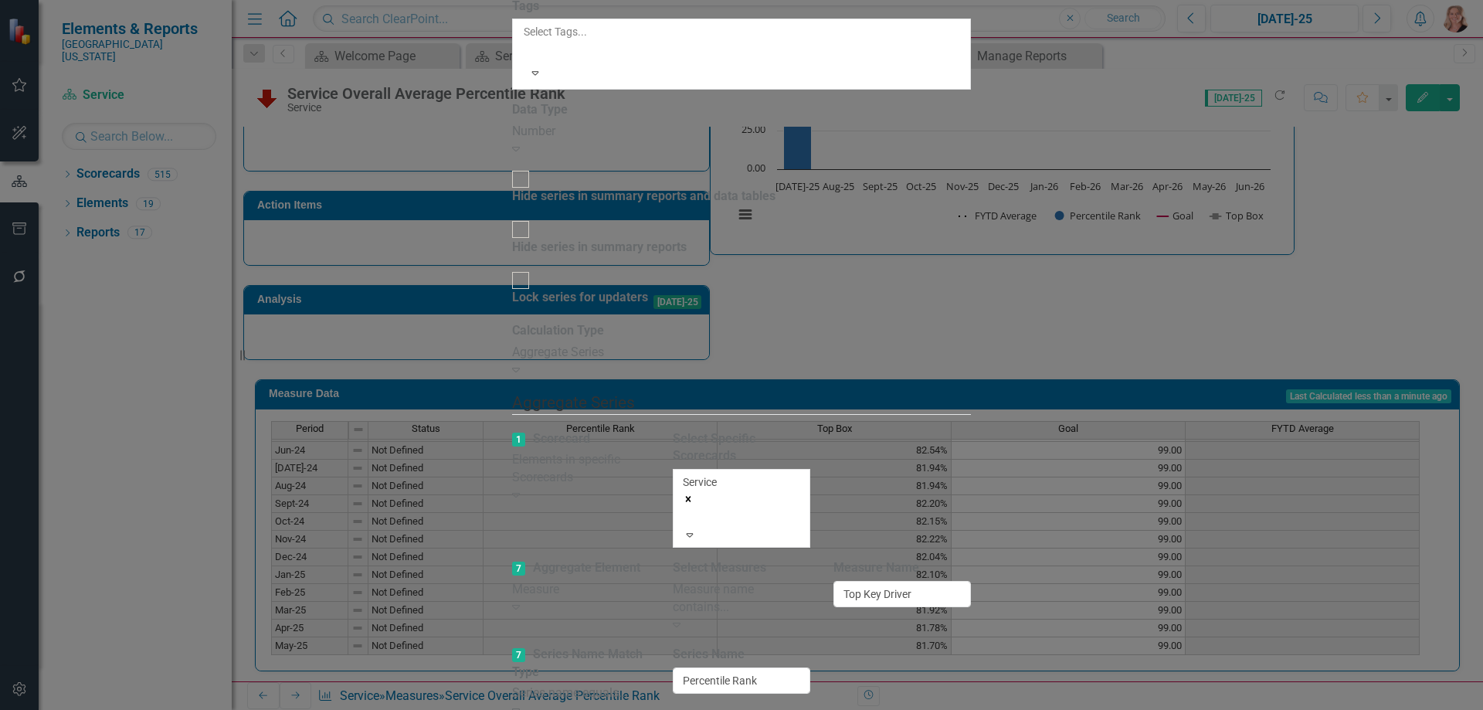
click at [810, 581] on div "Measure name contains..." at bounding box center [741, 599] width 137 height 36
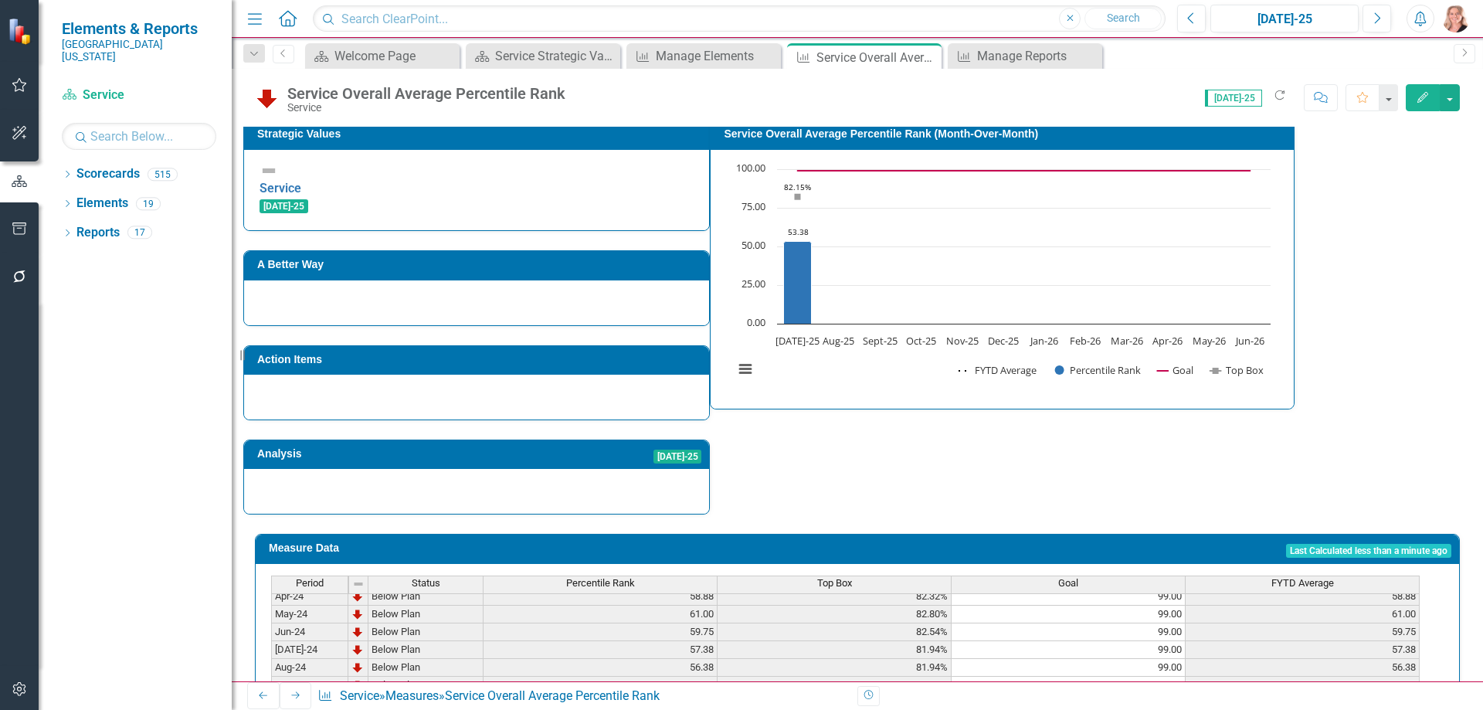
scroll to position [449, 0]
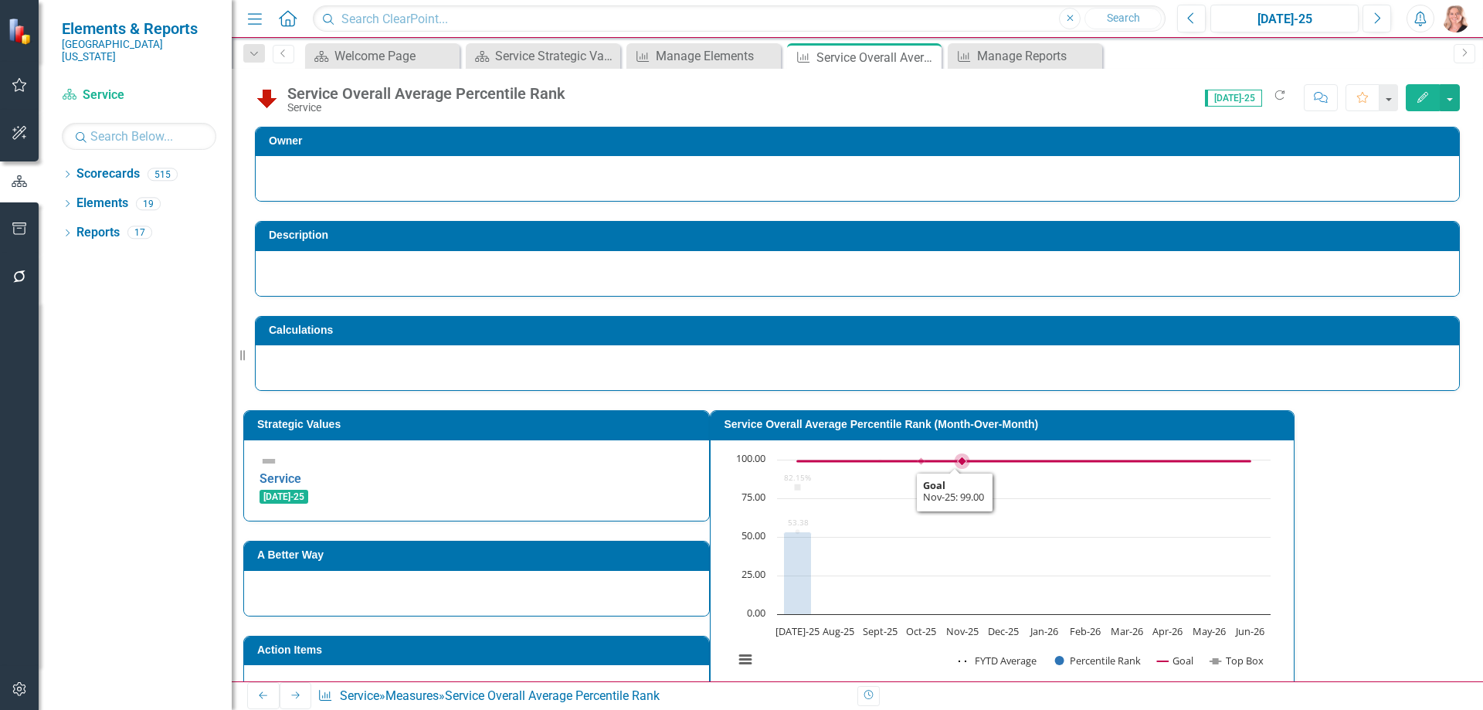
click at [1107, 497] on rect "Interactive chart" at bounding box center [1002, 568] width 552 height 232
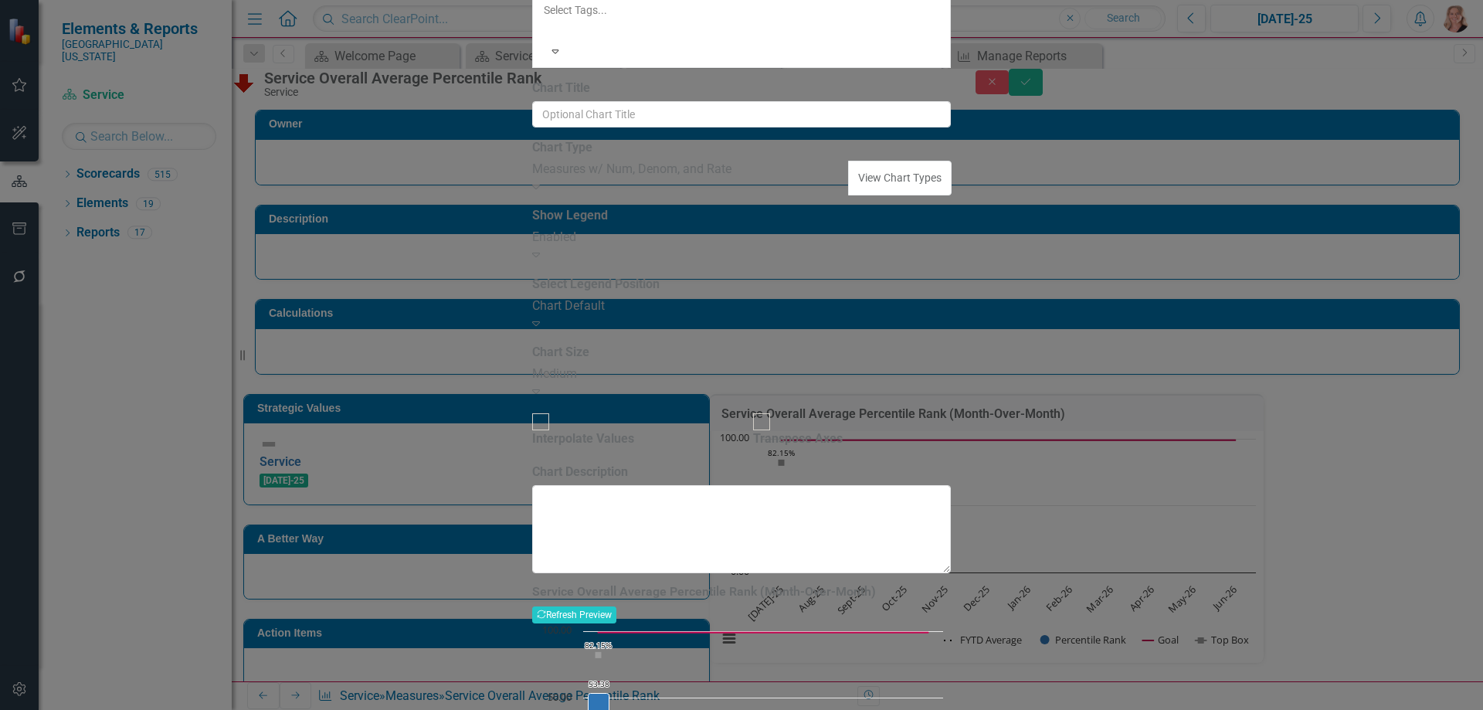
drag, startPoint x: 890, startPoint y: 89, endPoint x: 776, endPoint y: 88, distance: 114.3
type input "Service Overall Average Percentile Rank"
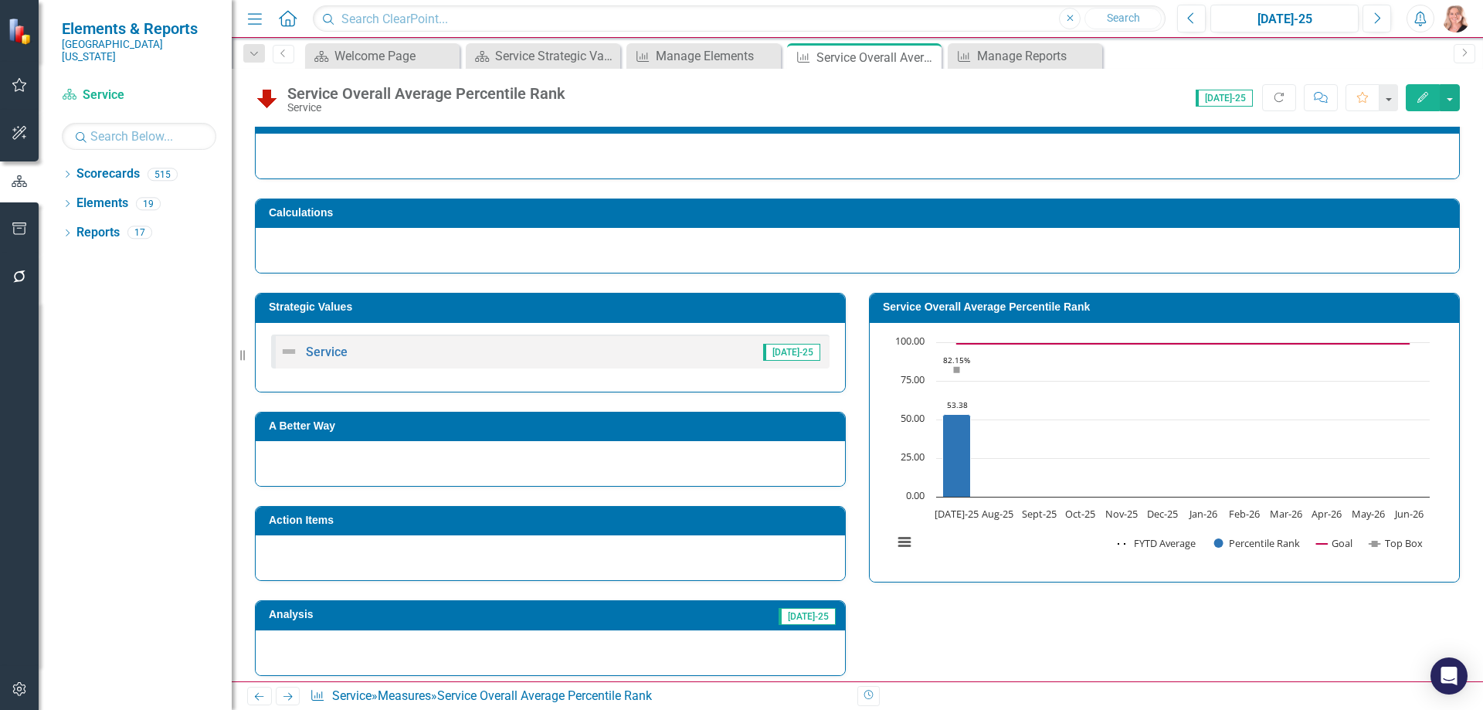
scroll to position [136, 0]
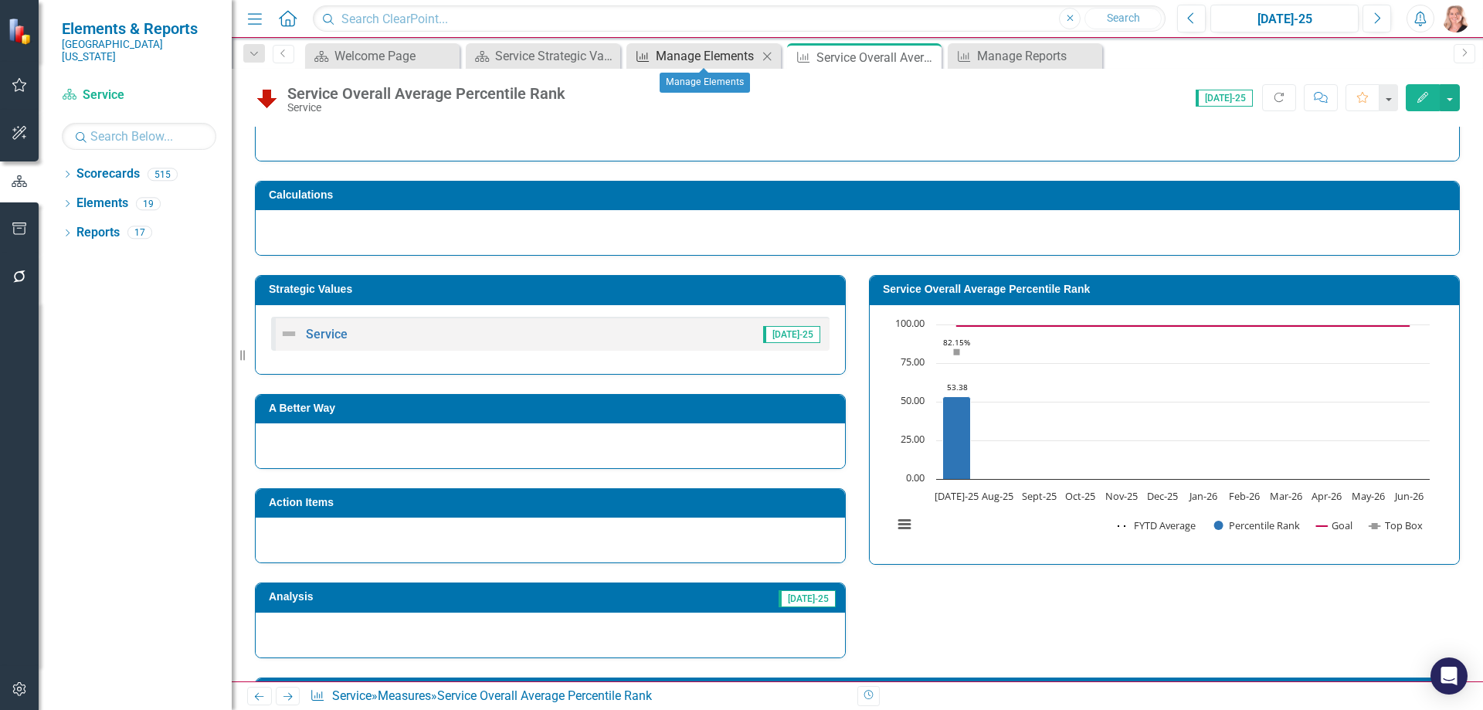
click at [683, 56] on div "Manage Elements" at bounding box center [707, 55] width 102 height 19
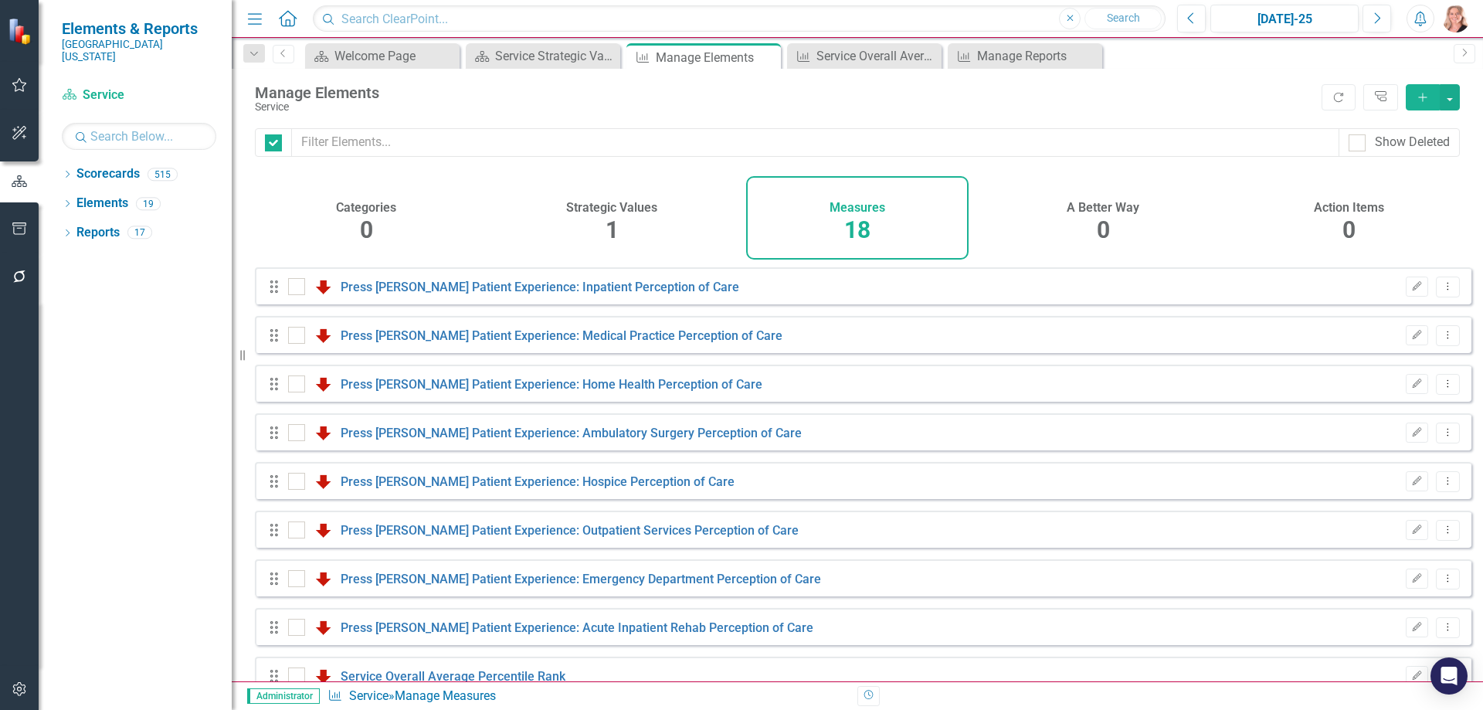
checkbox input "false"
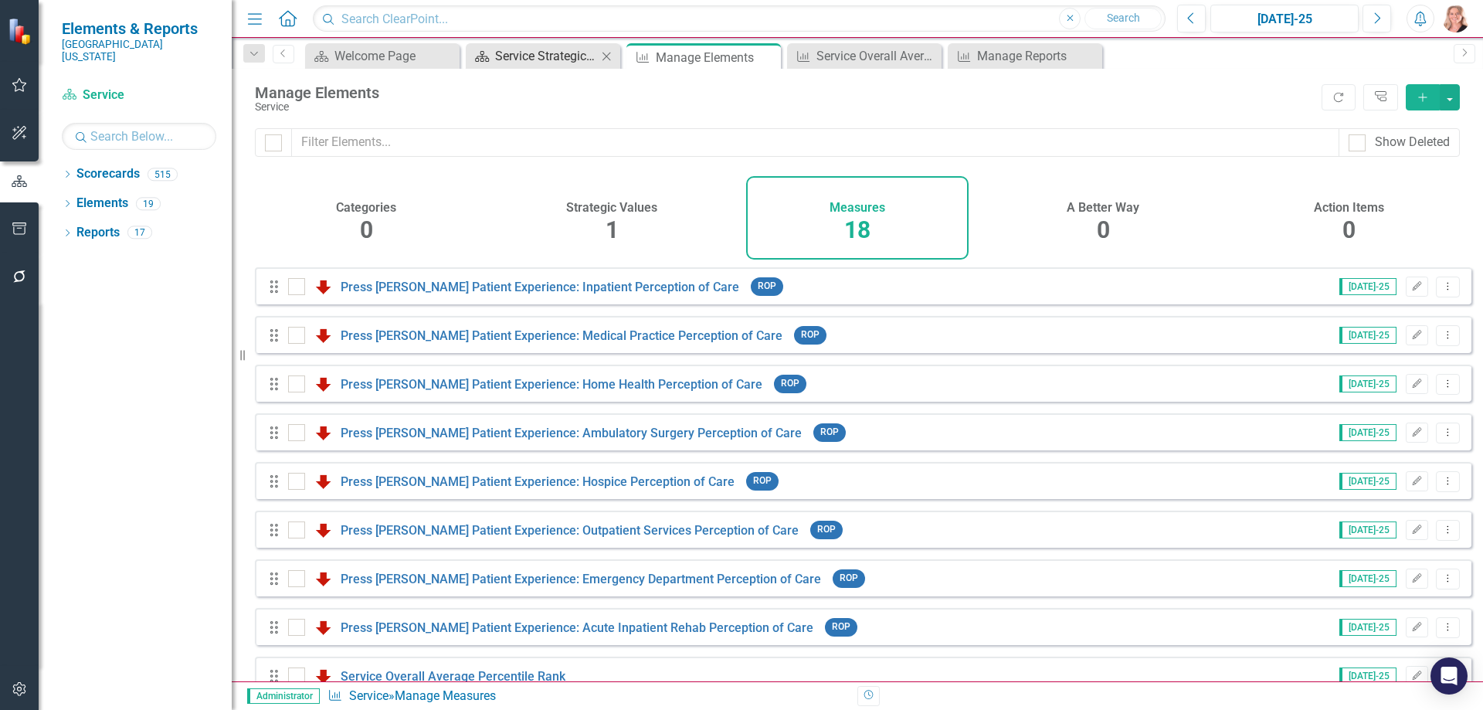
click at [542, 49] on div "Service Strategic Value Dashboard" at bounding box center [546, 55] width 102 height 19
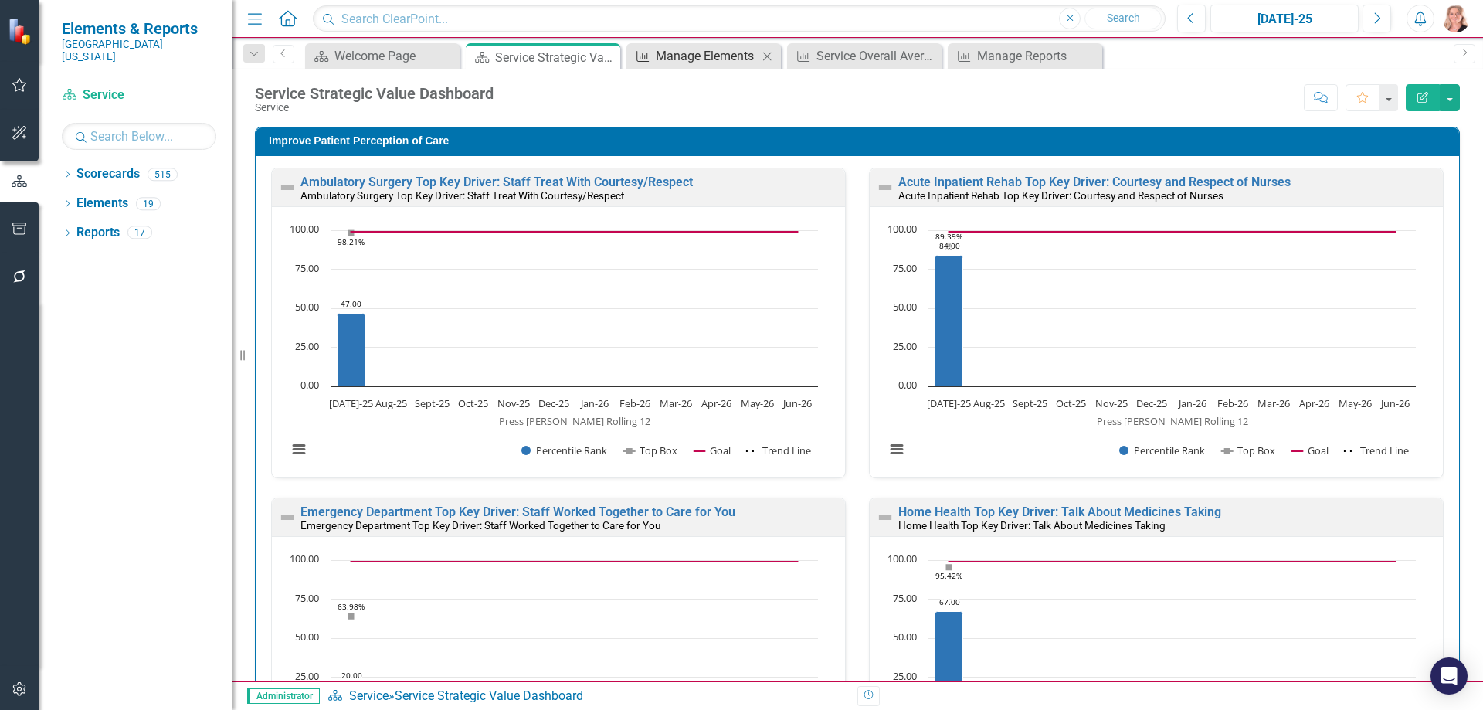
click at [698, 49] on div "Manage Elements" at bounding box center [707, 55] width 102 height 19
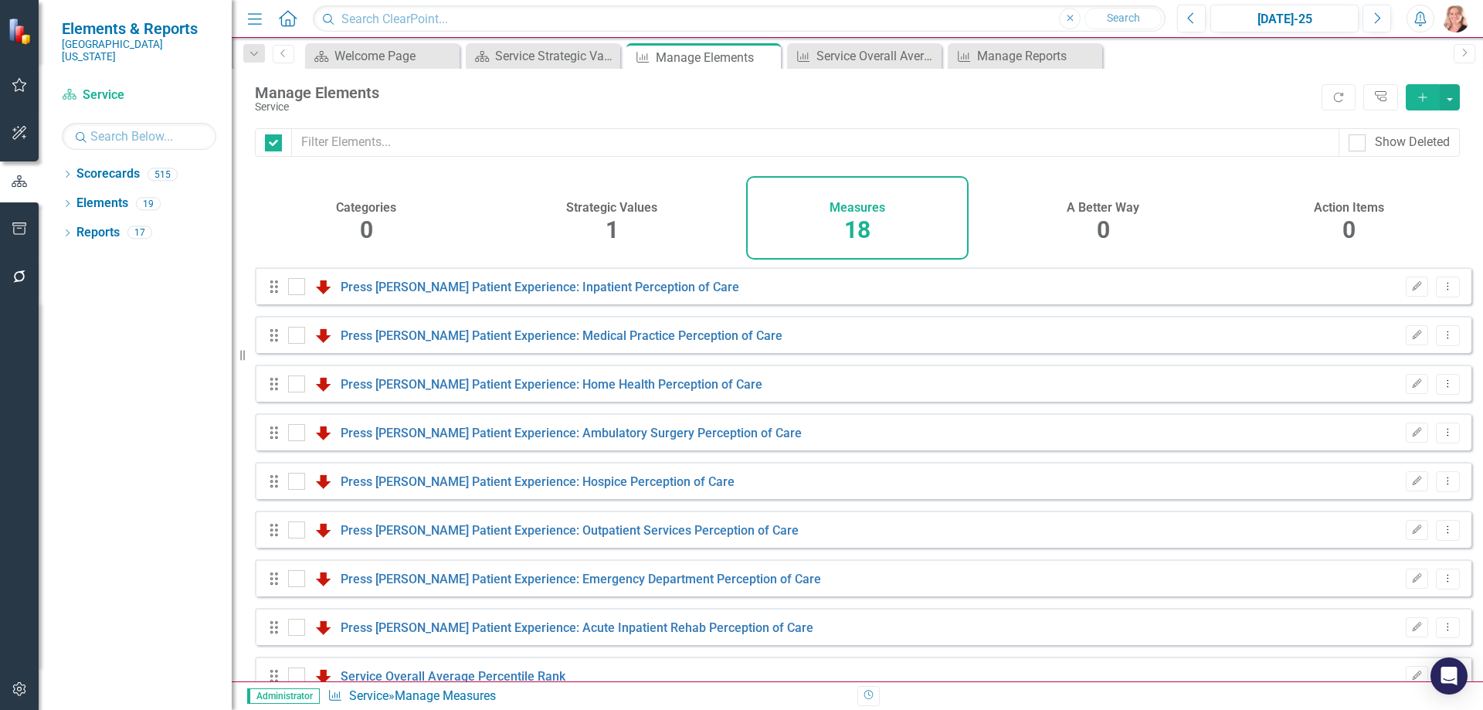
checkbox input "false"
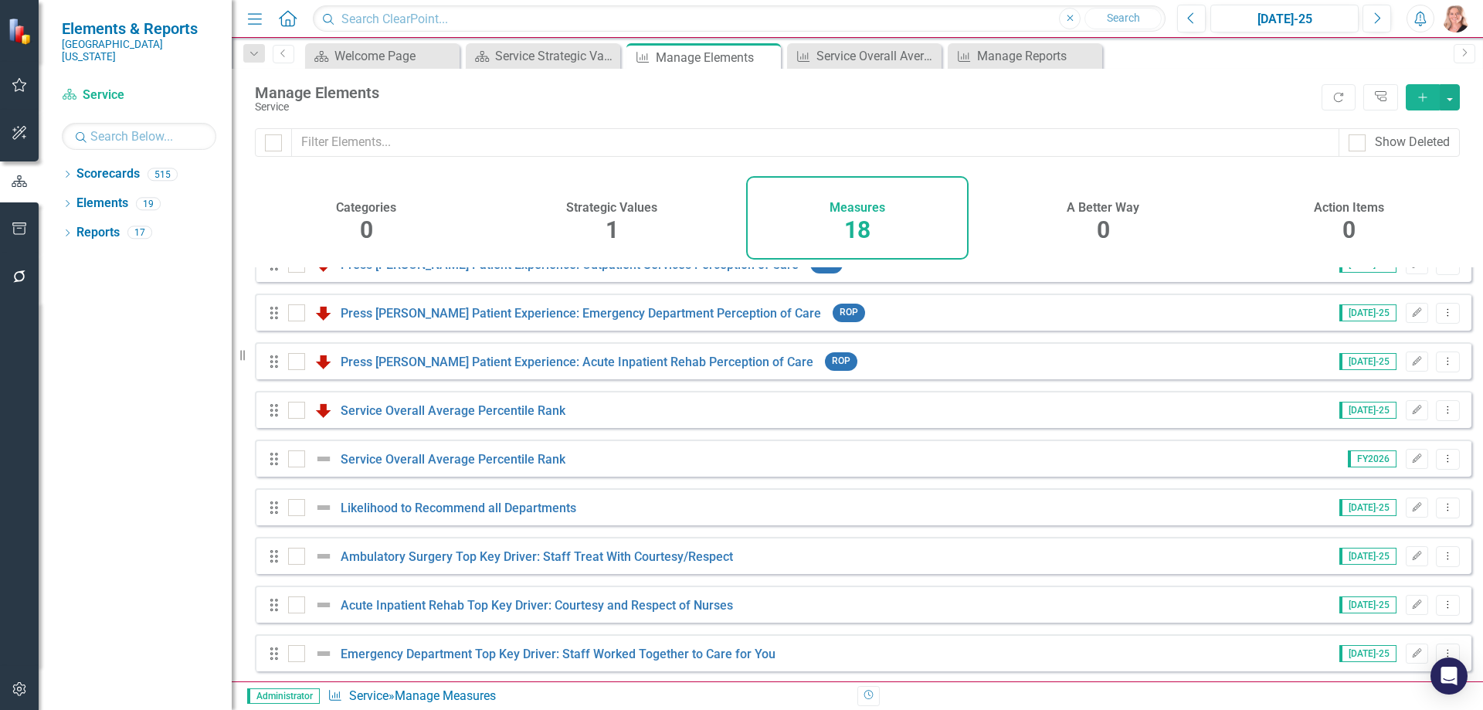
scroll to position [242, 0]
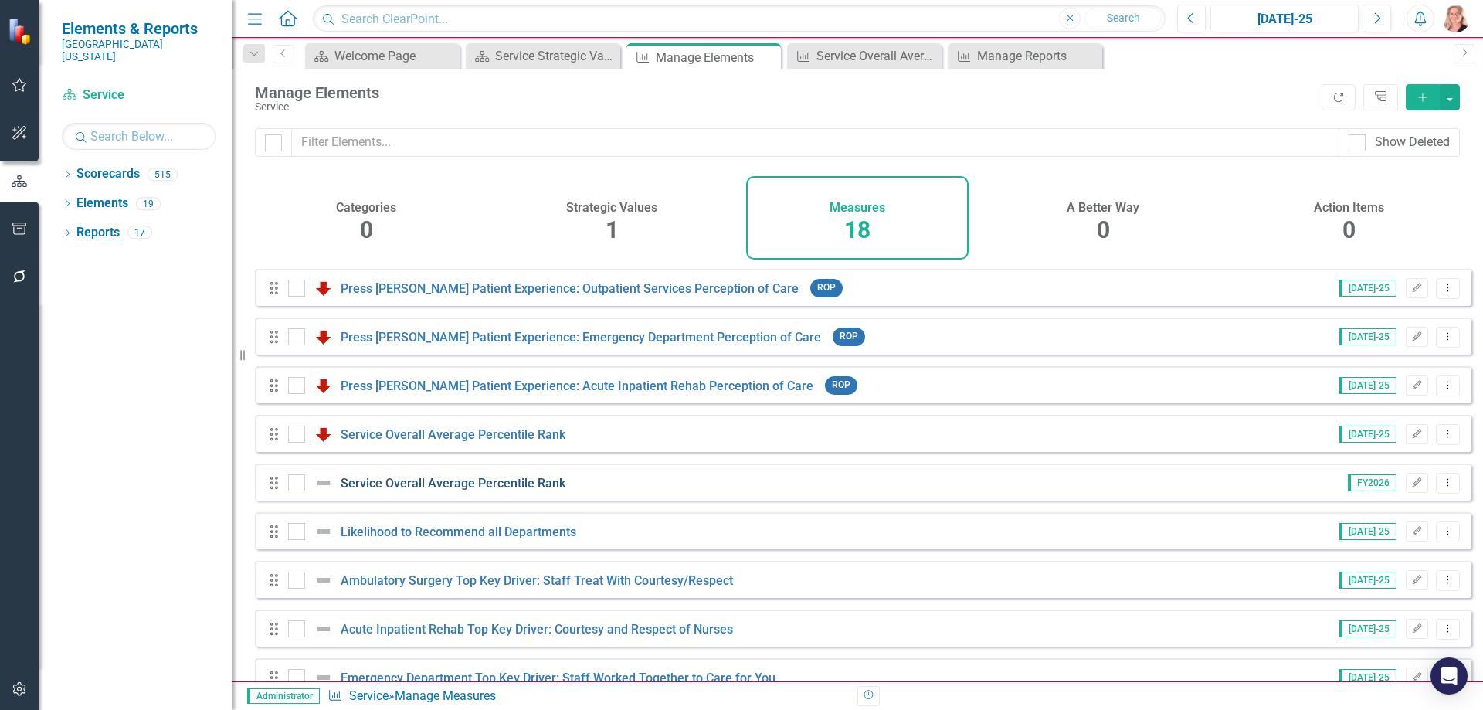
click at [467, 487] on link "Service Overall Average Percentile Rank" at bounding box center [453, 483] width 225 height 15
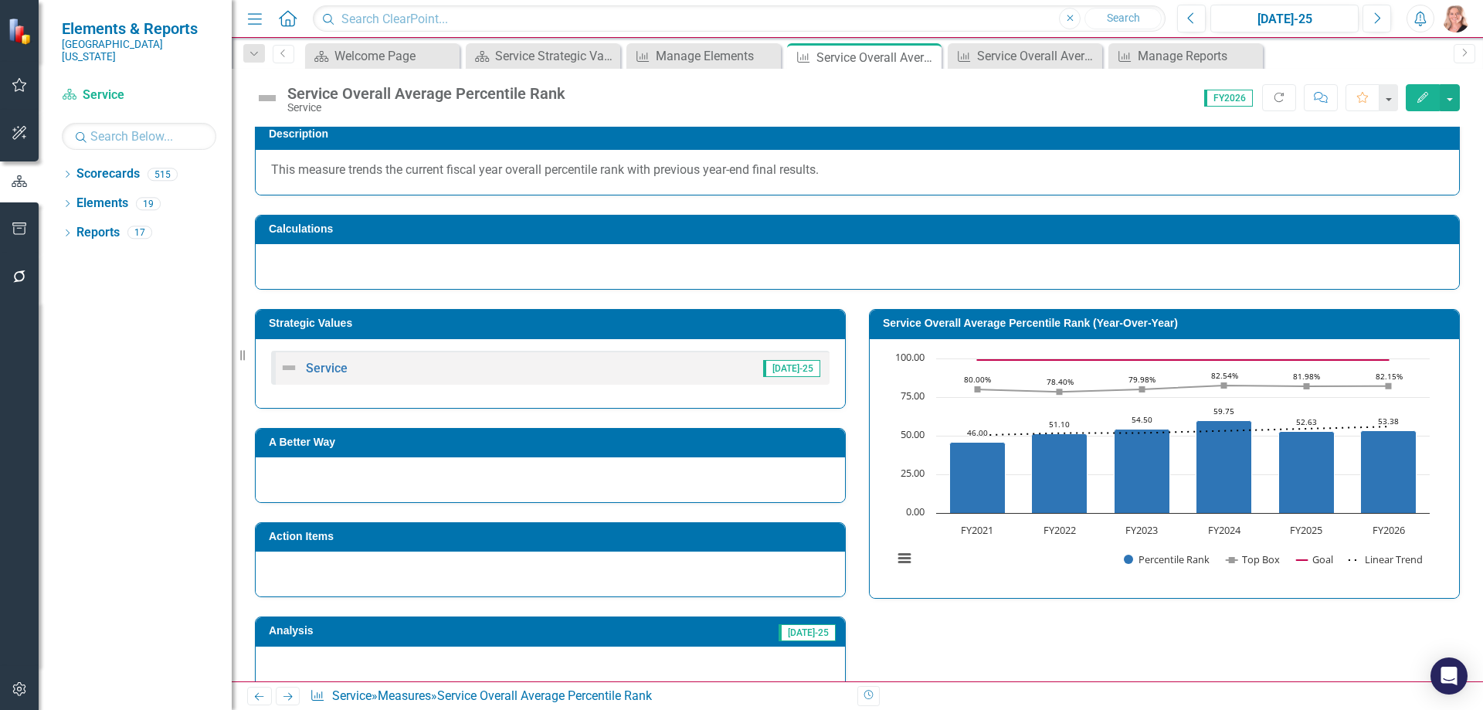
scroll to position [366, 0]
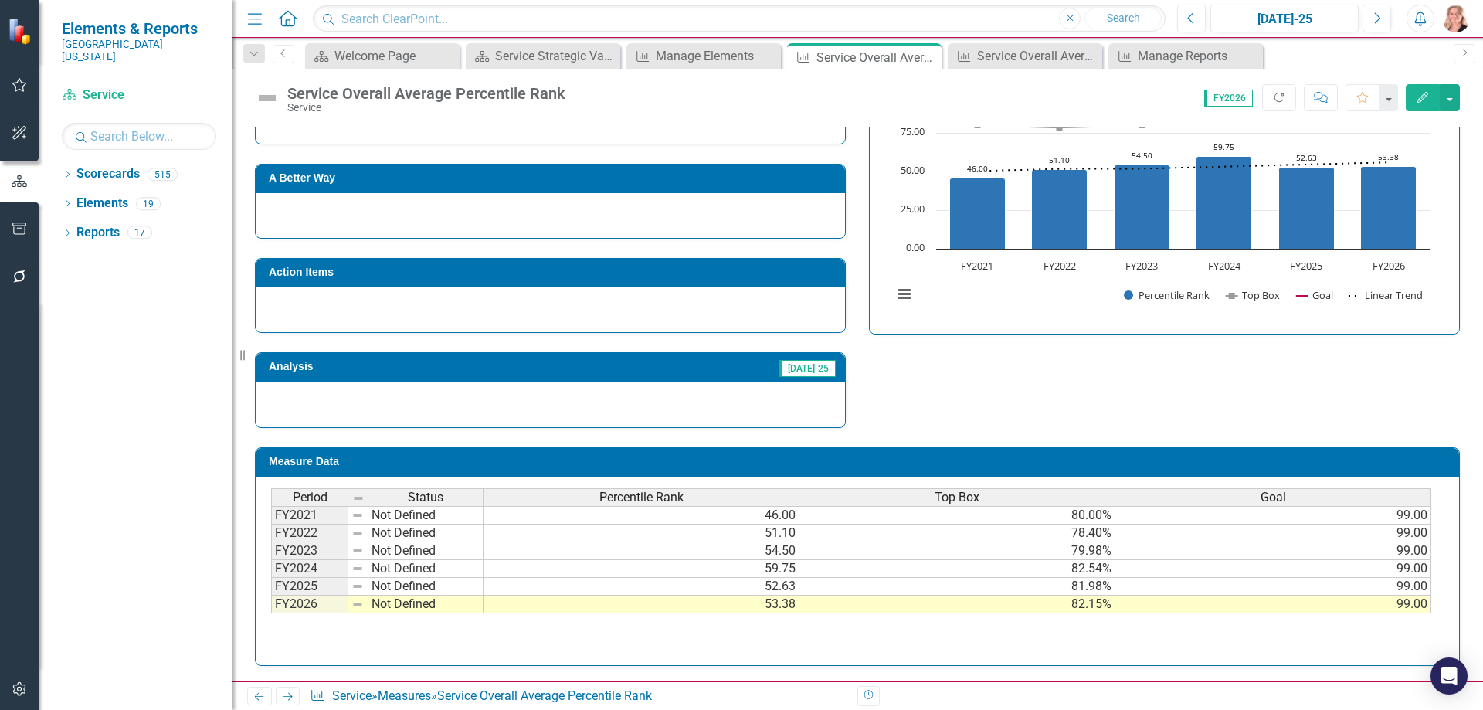
click at [731, 568] on td "59.75" at bounding box center [641, 569] width 316 height 18
click at [702, 544] on td "54.50" at bounding box center [641, 551] width 316 height 18
click at [689, 584] on td "52.63" at bounding box center [641, 587] width 316 height 18
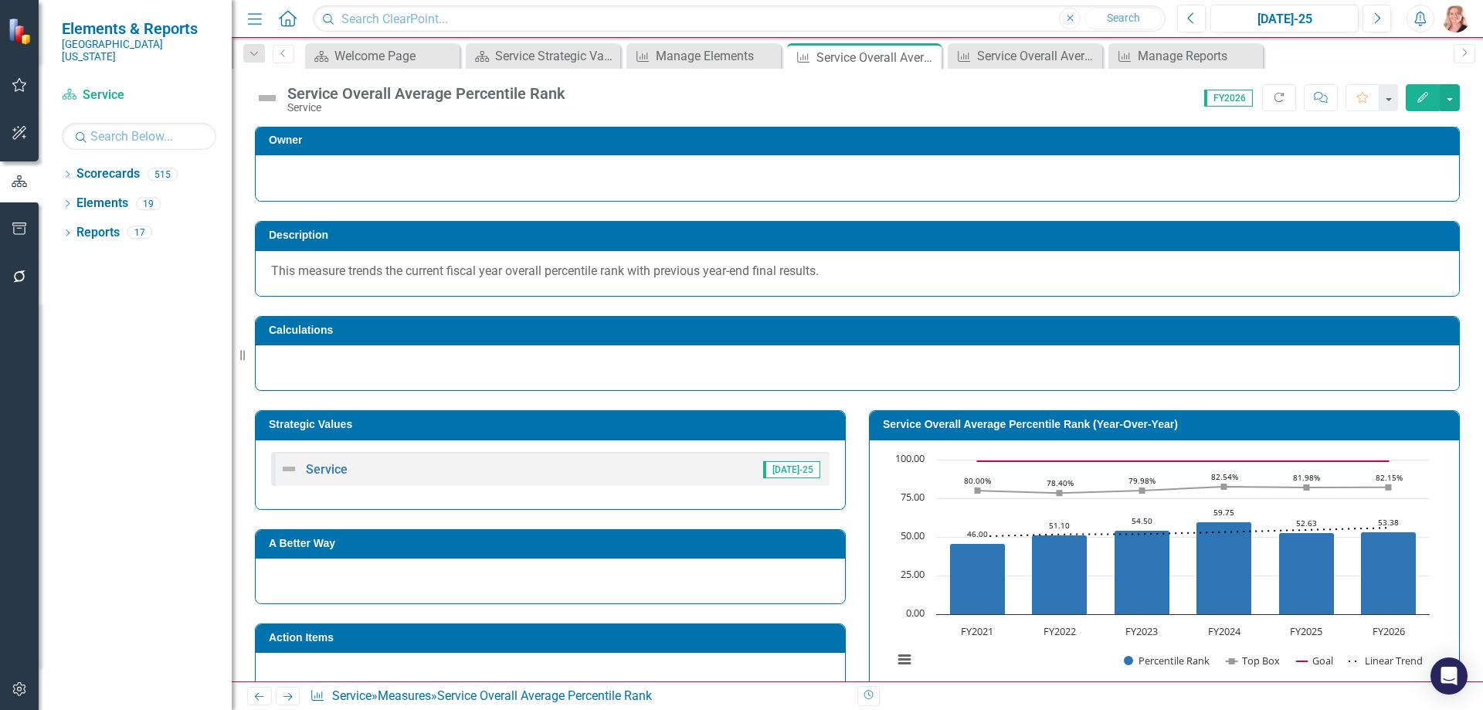
scroll to position [0, 0]
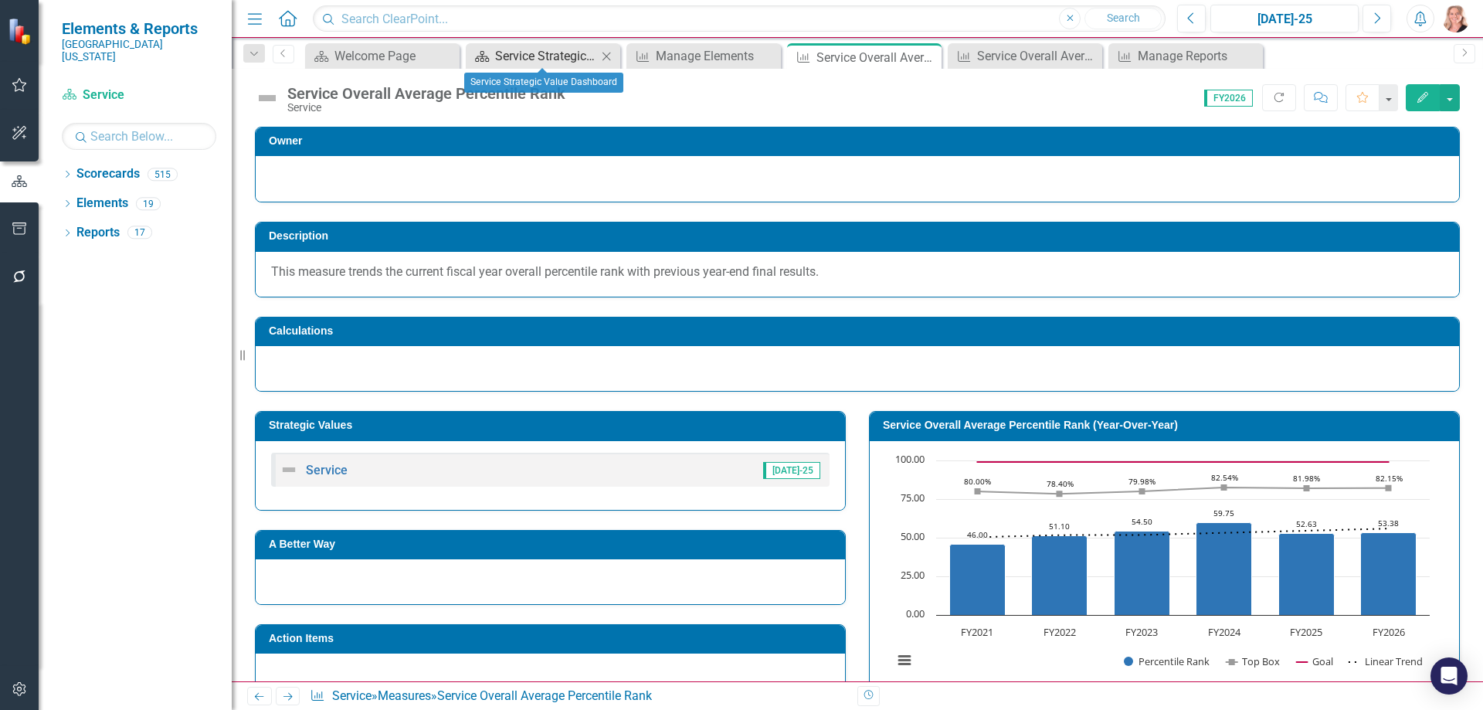
click at [540, 53] on div "Service Strategic Value Dashboard" at bounding box center [546, 55] width 102 height 19
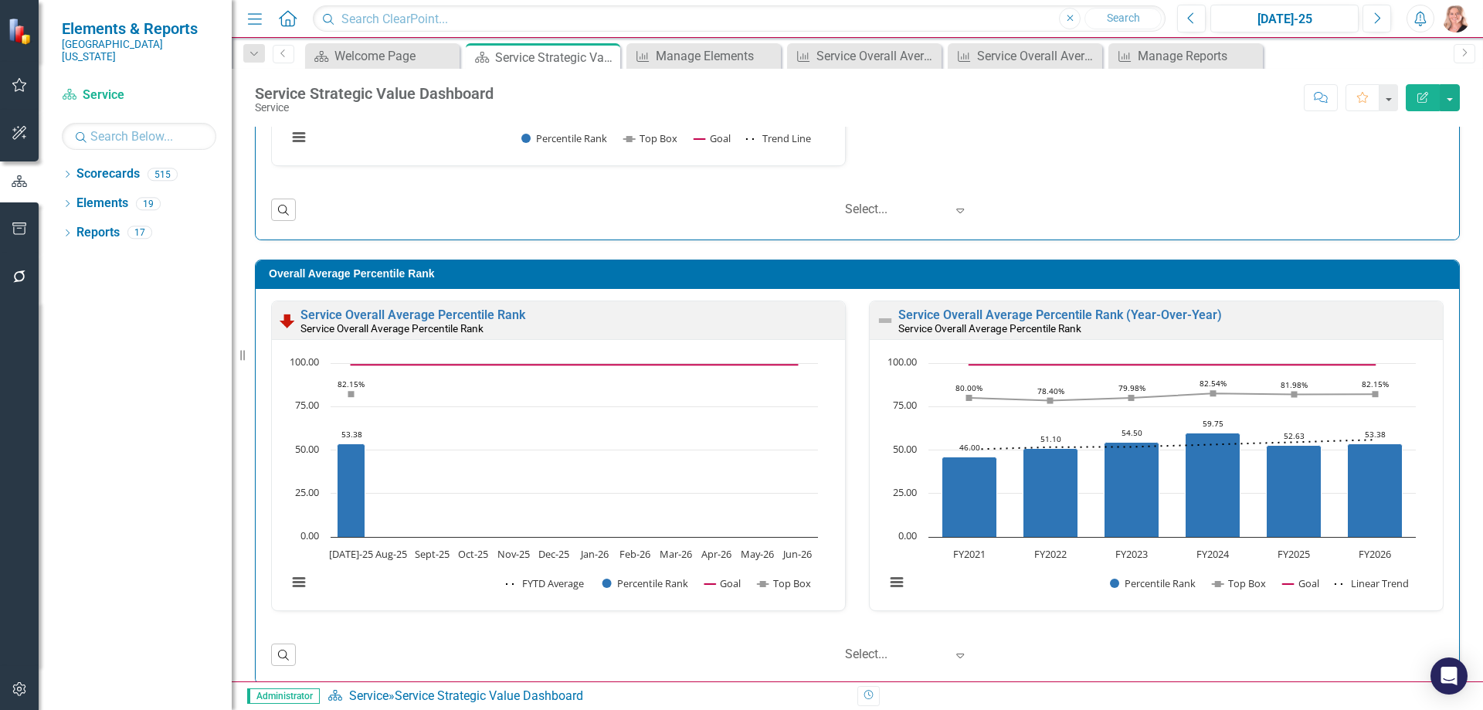
scroll to position [1318, 0]
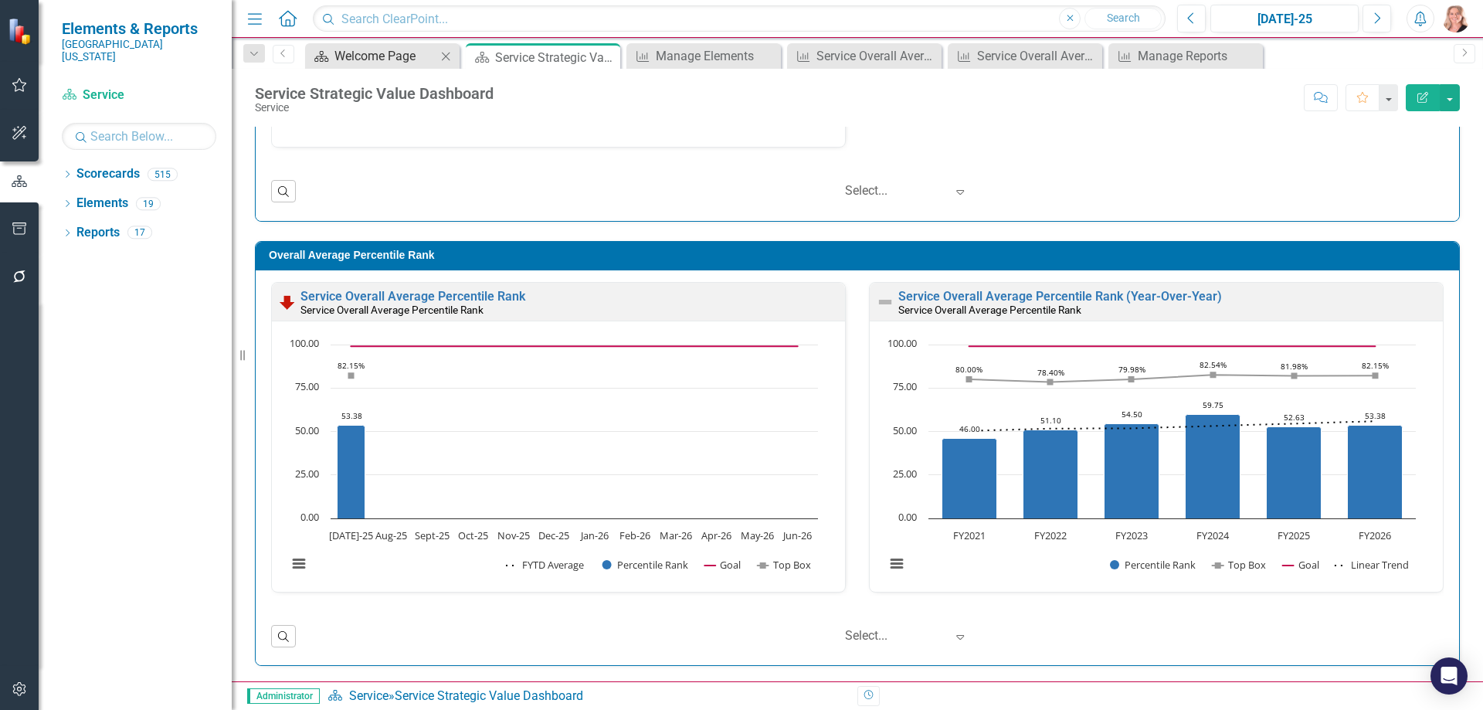
click at [358, 59] on div "Welcome Page" at bounding box center [385, 55] width 102 height 19
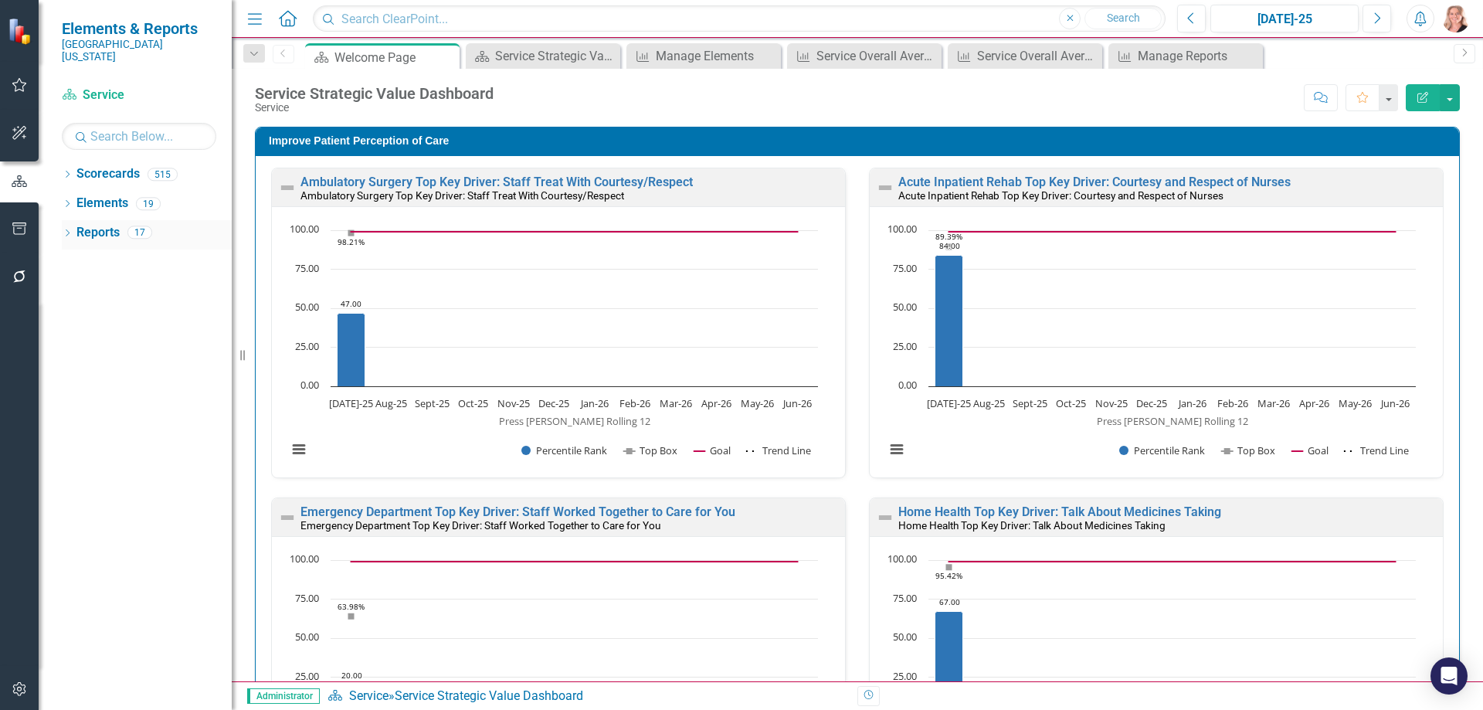
click at [90, 224] on link "Reports" at bounding box center [97, 233] width 43 height 18
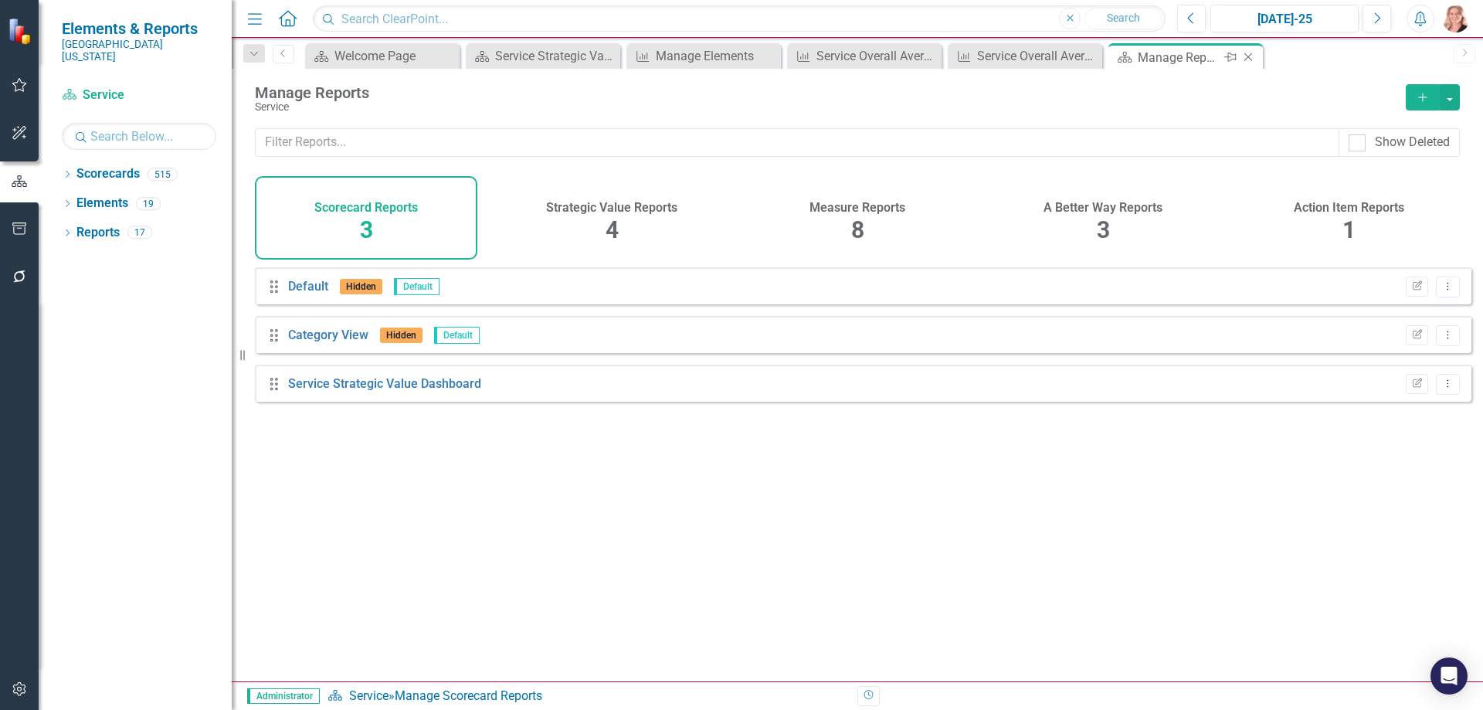
click at [1247, 56] on icon "Close" at bounding box center [1247, 57] width 15 height 12
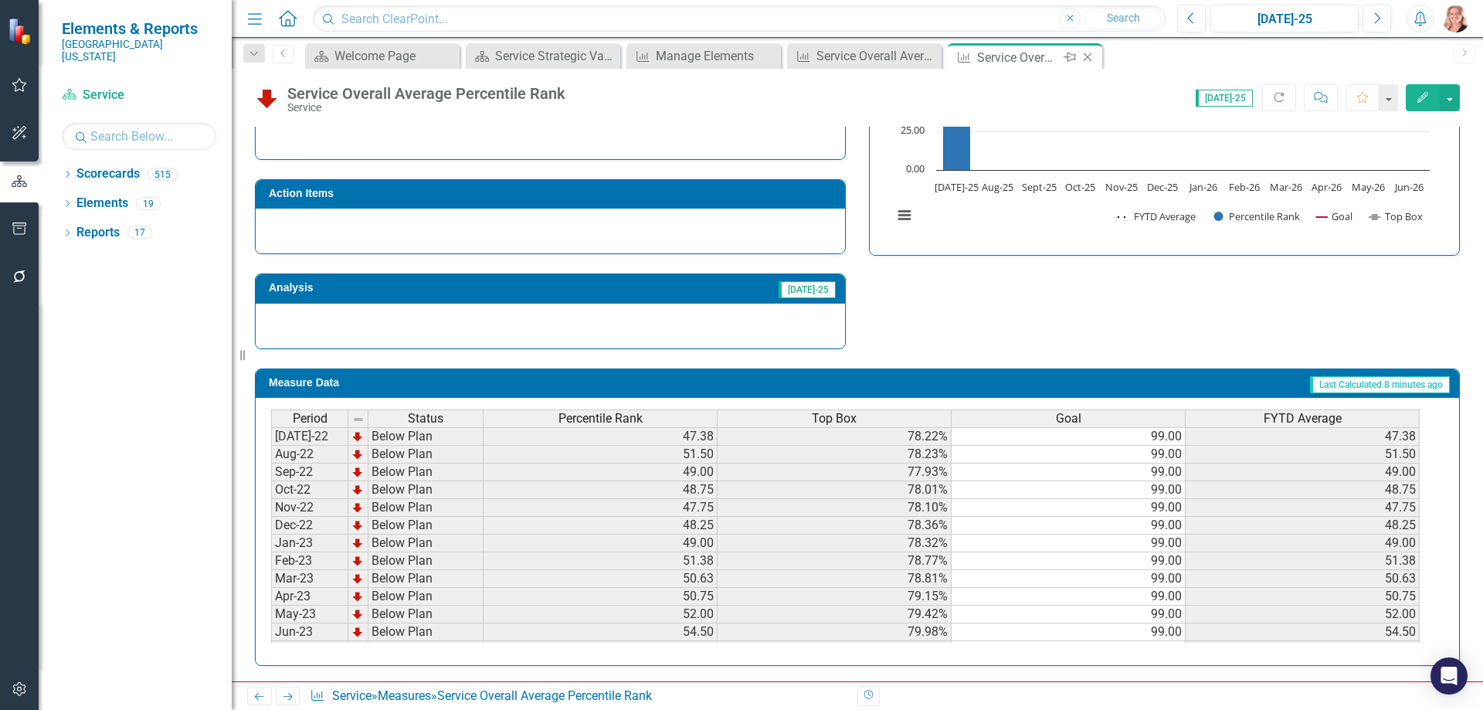
click at [1087, 56] on icon at bounding box center [1088, 57] width 8 height 8
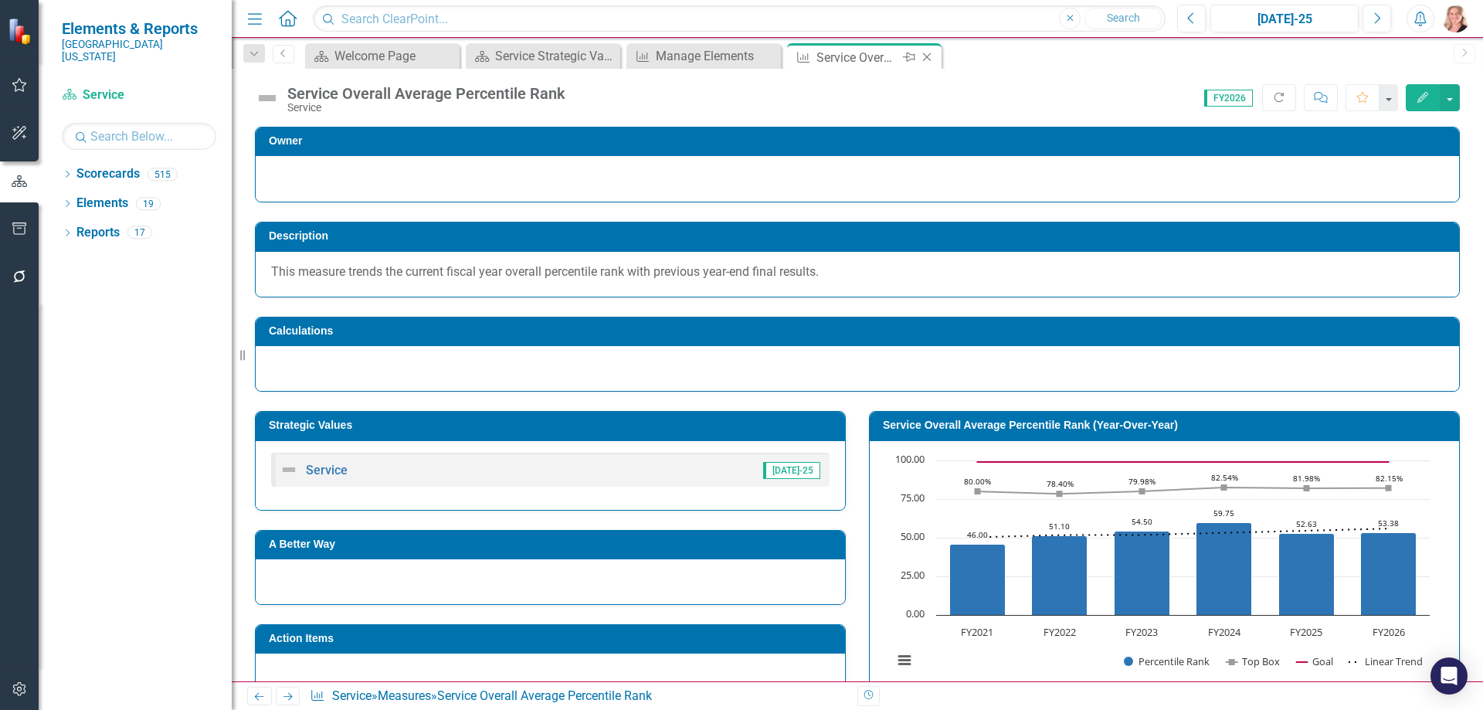
click at [928, 56] on icon at bounding box center [927, 57] width 8 height 8
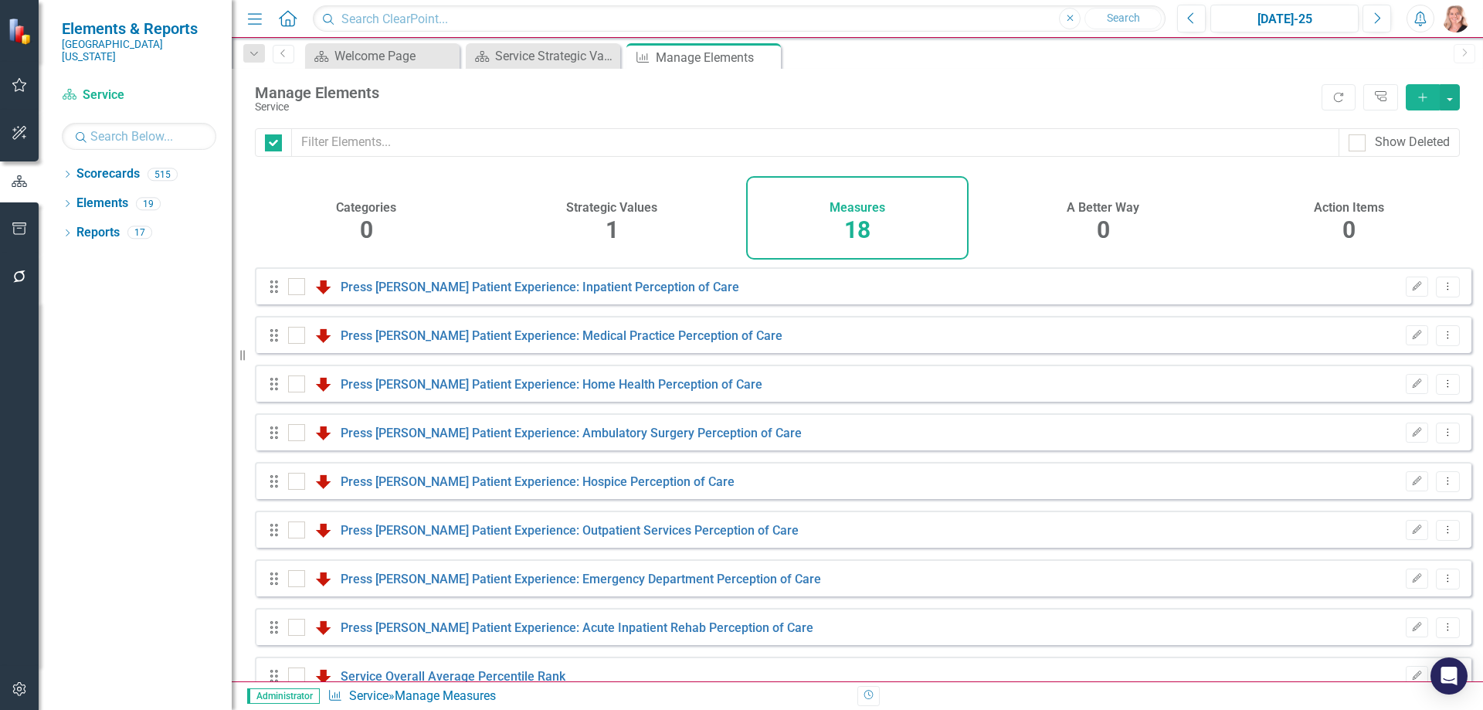
checkbox input "false"
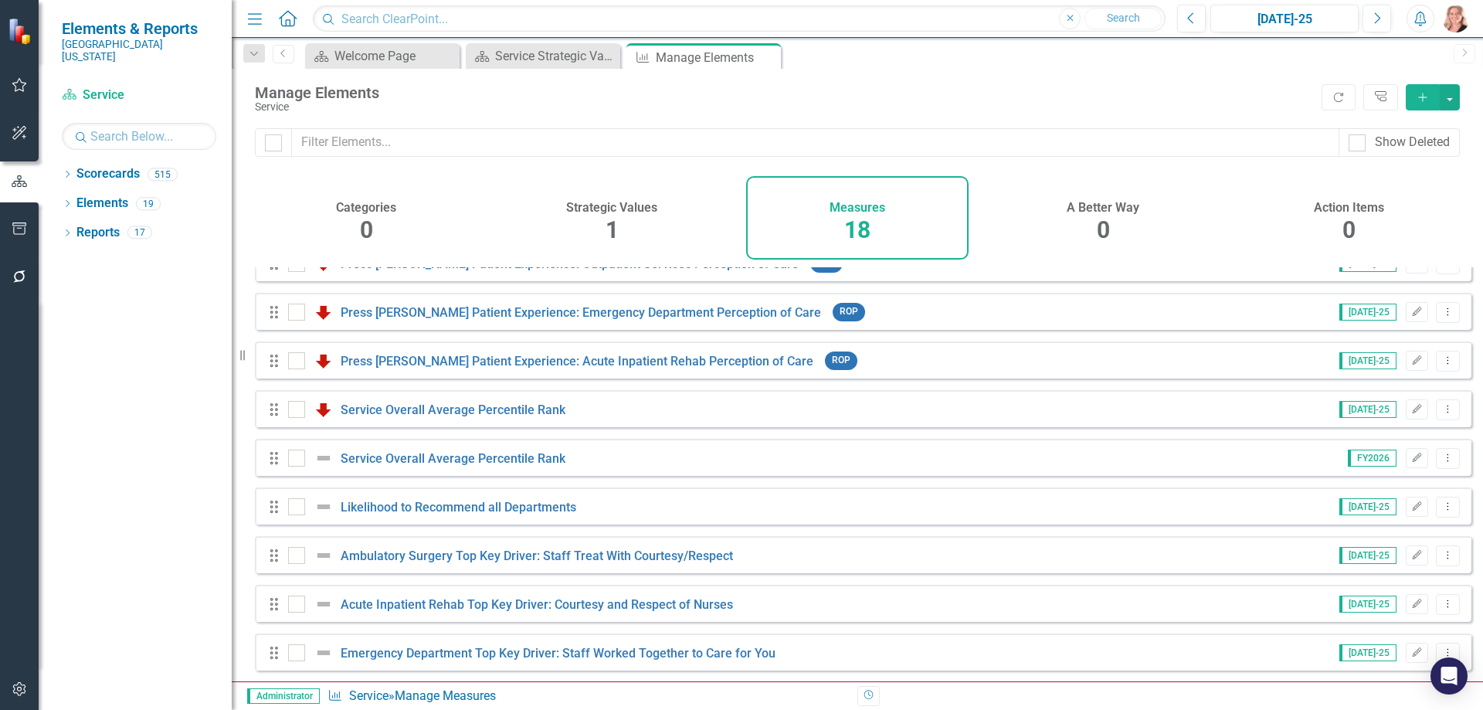
scroll to position [242, 0]
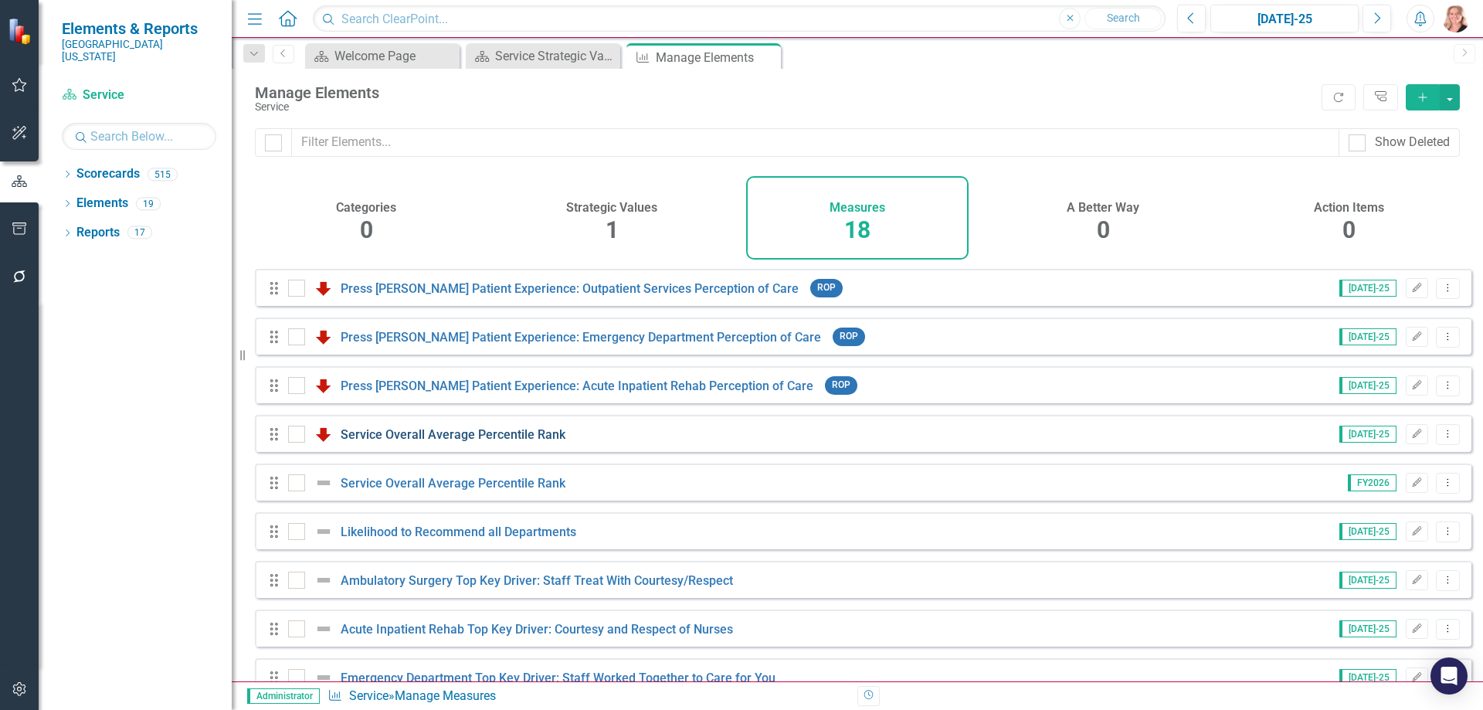
click at [463, 442] on link "Service Overall Average Percentile Rank" at bounding box center [453, 434] width 225 height 15
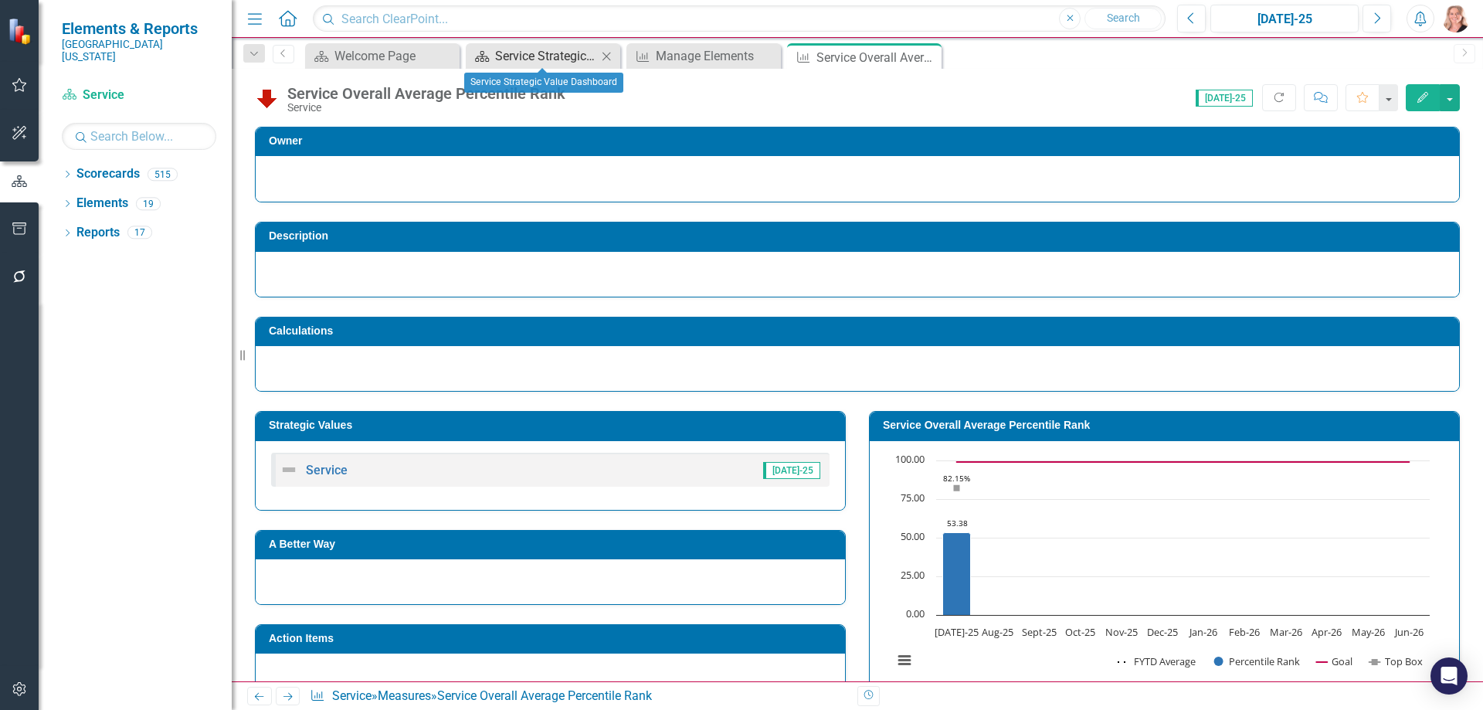
click at [549, 60] on div "Service Strategic Value Dashboard" at bounding box center [546, 55] width 102 height 19
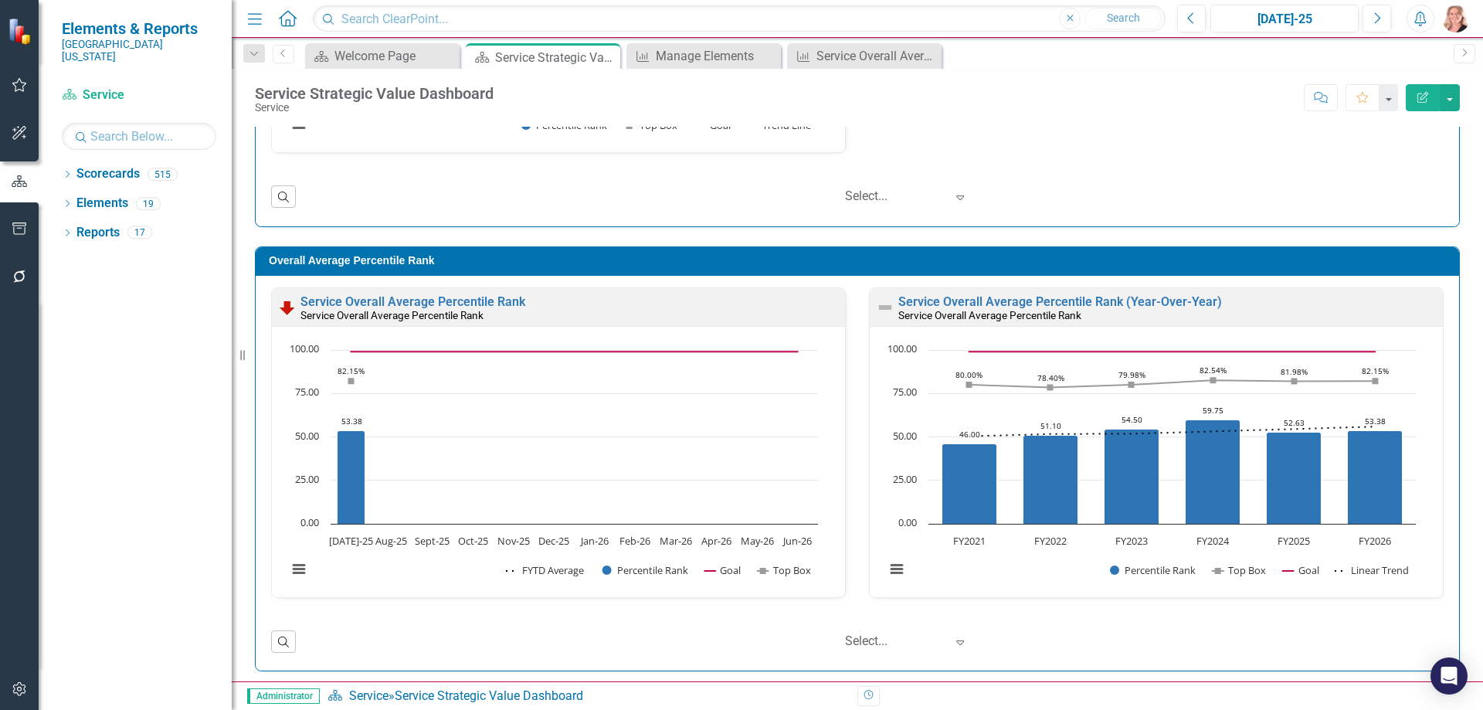
scroll to position [1318, 0]
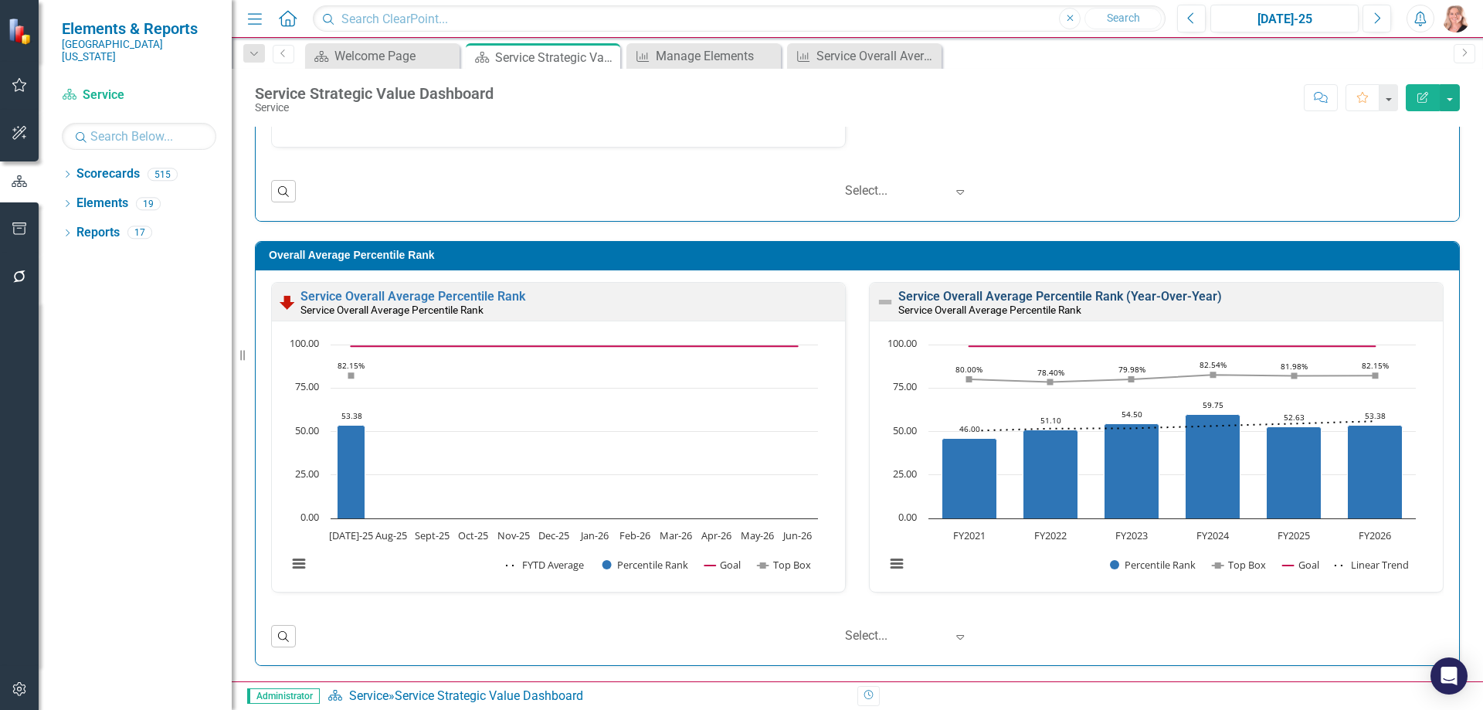
click at [1162, 292] on link "Service Overall Average Percentile Rank (Year-Over-Year)" at bounding box center [1060, 296] width 324 height 15
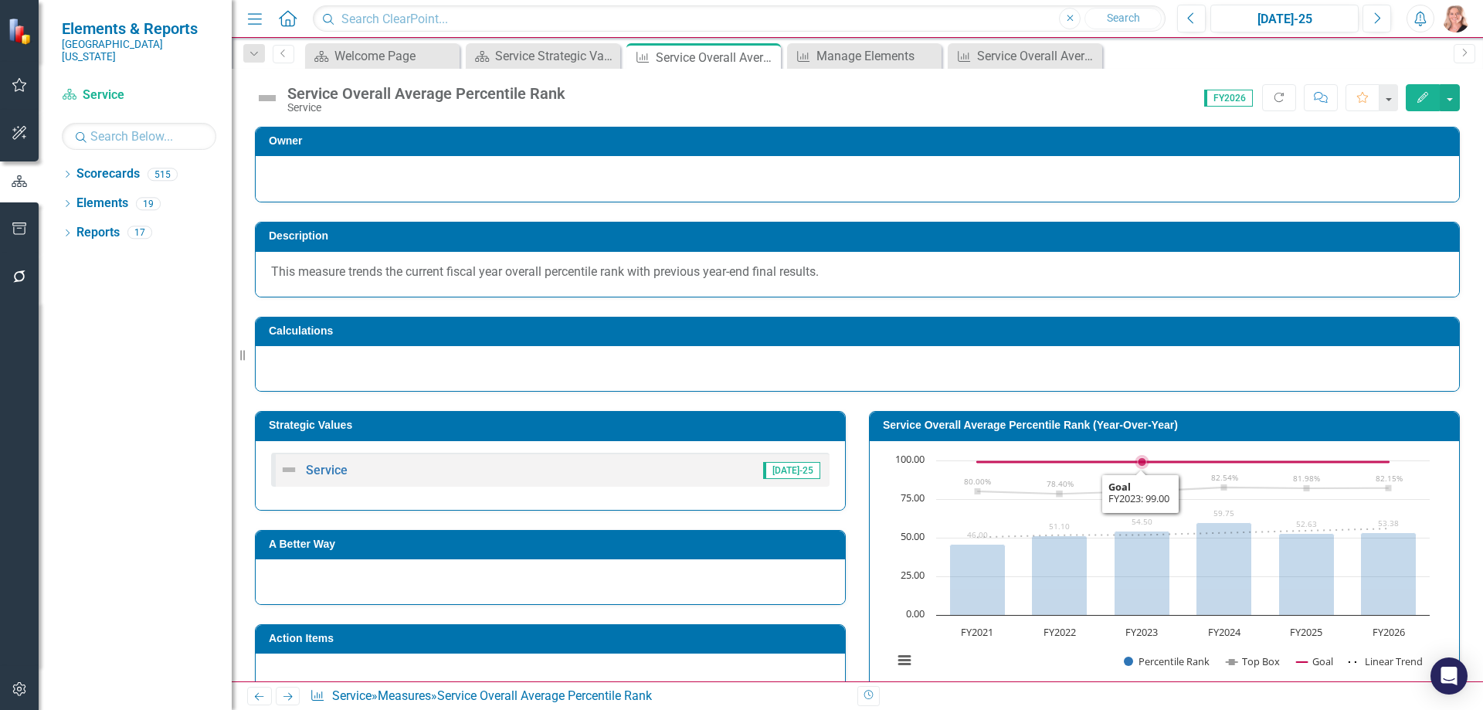
click at [1097, 451] on div "Chart Combination chart with 4 data series. Service Overall Average Percentile …" at bounding box center [1164, 570] width 589 height 259
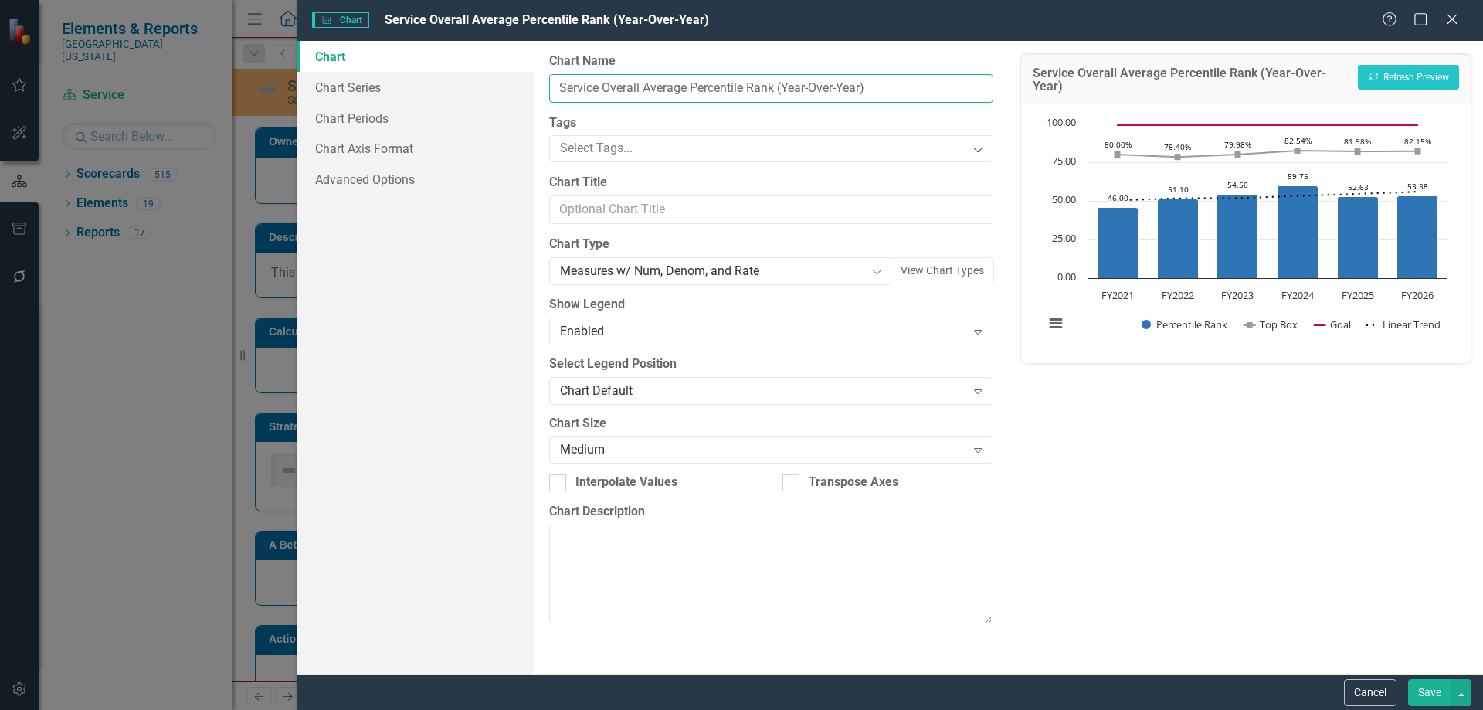
drag, startPoint x: 887, startPoint y: 90, endPoint x: 776, endPoint y: 85, distance: 110.5
click at [776, 85] on input "Service Overall Average Percentile Rank (Year-Over-Year)" at bounding box center [770, 88] width 443 height 29
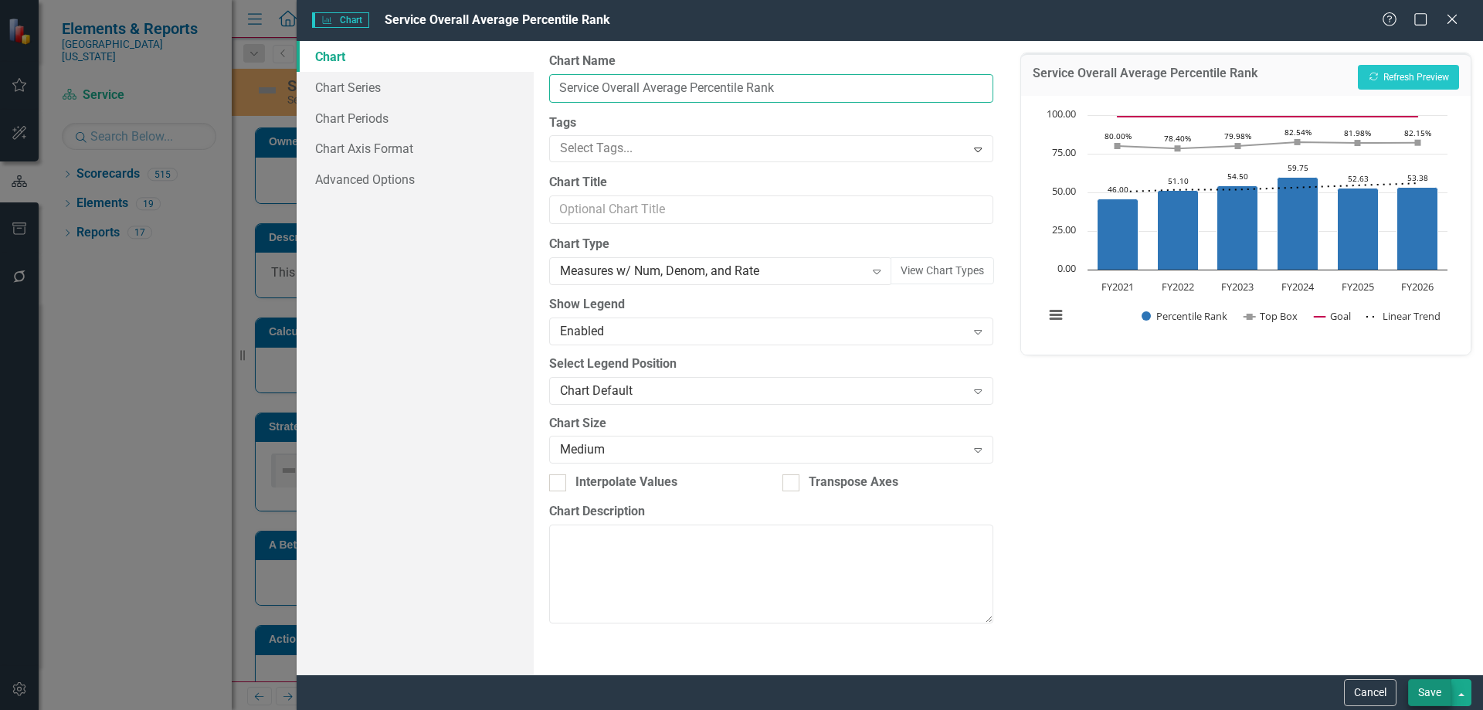
type input "Service Overall Average Percentile Rank"
click at [1418, 696] on button "Save" at bounding box center [1429, 692] width 43 height 27
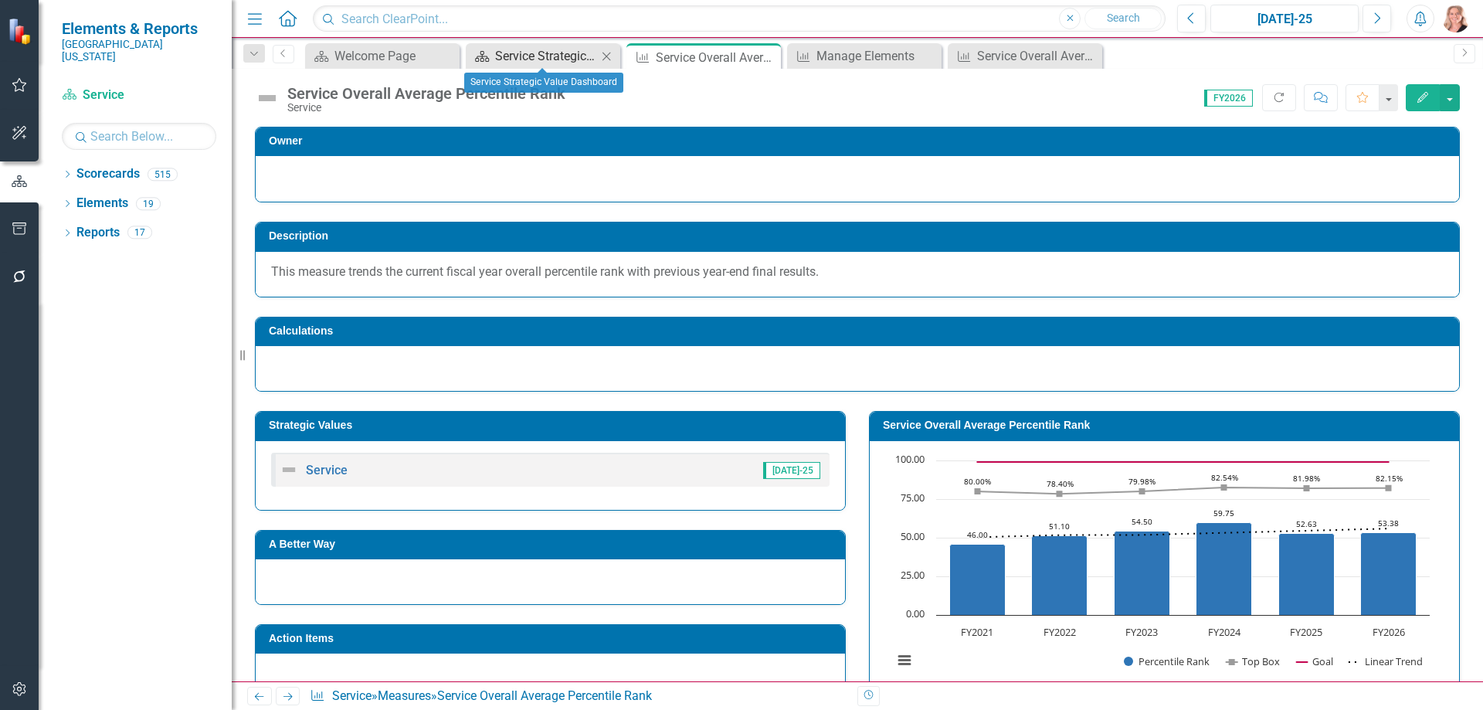
click at [544, 54] on div "Service Strategic Value Dashboard" at bounding box center [546, 55] width 102 height 19
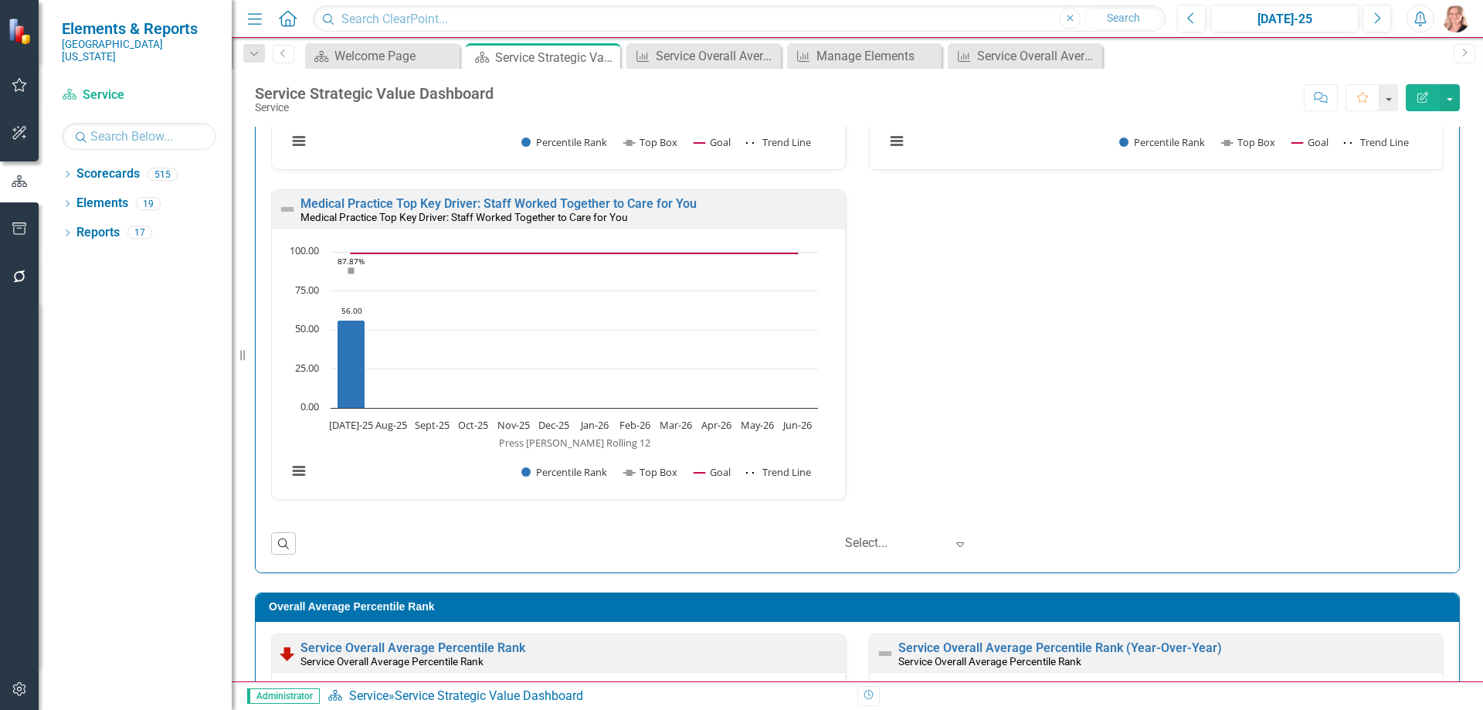
scroll to position [1318, 0]
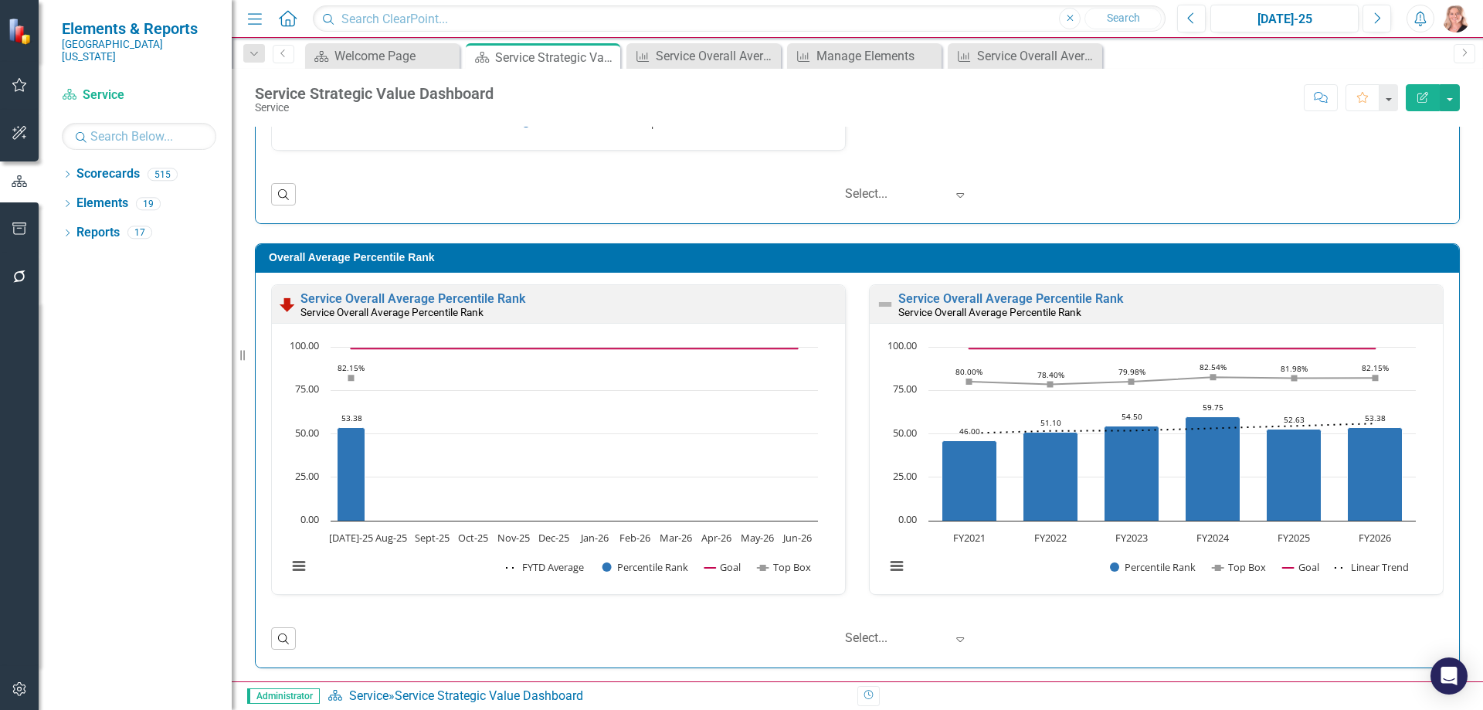
scroll to position [1318, 0]
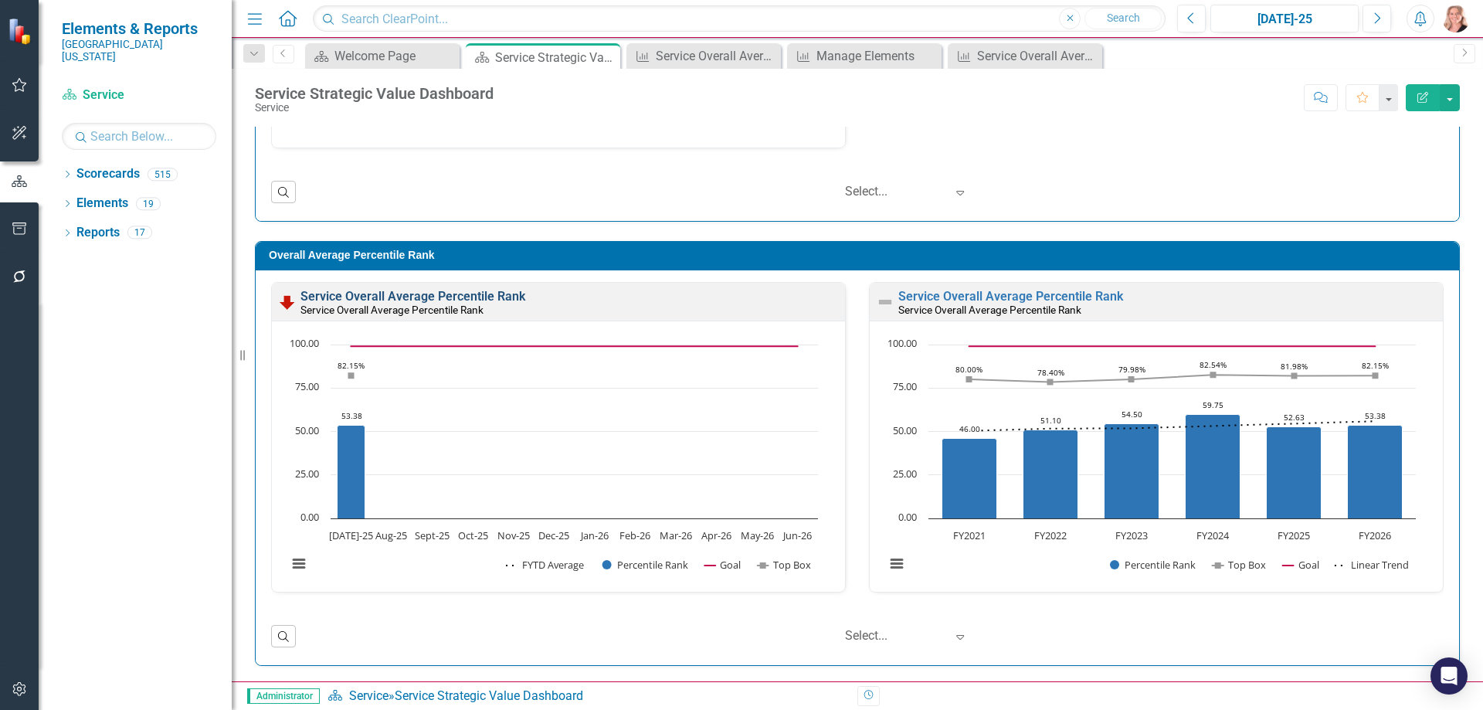
click at [422, 295] on link "Service Overall Average Percentile Rank" at bounding box center [412, 296] width 225 height 15
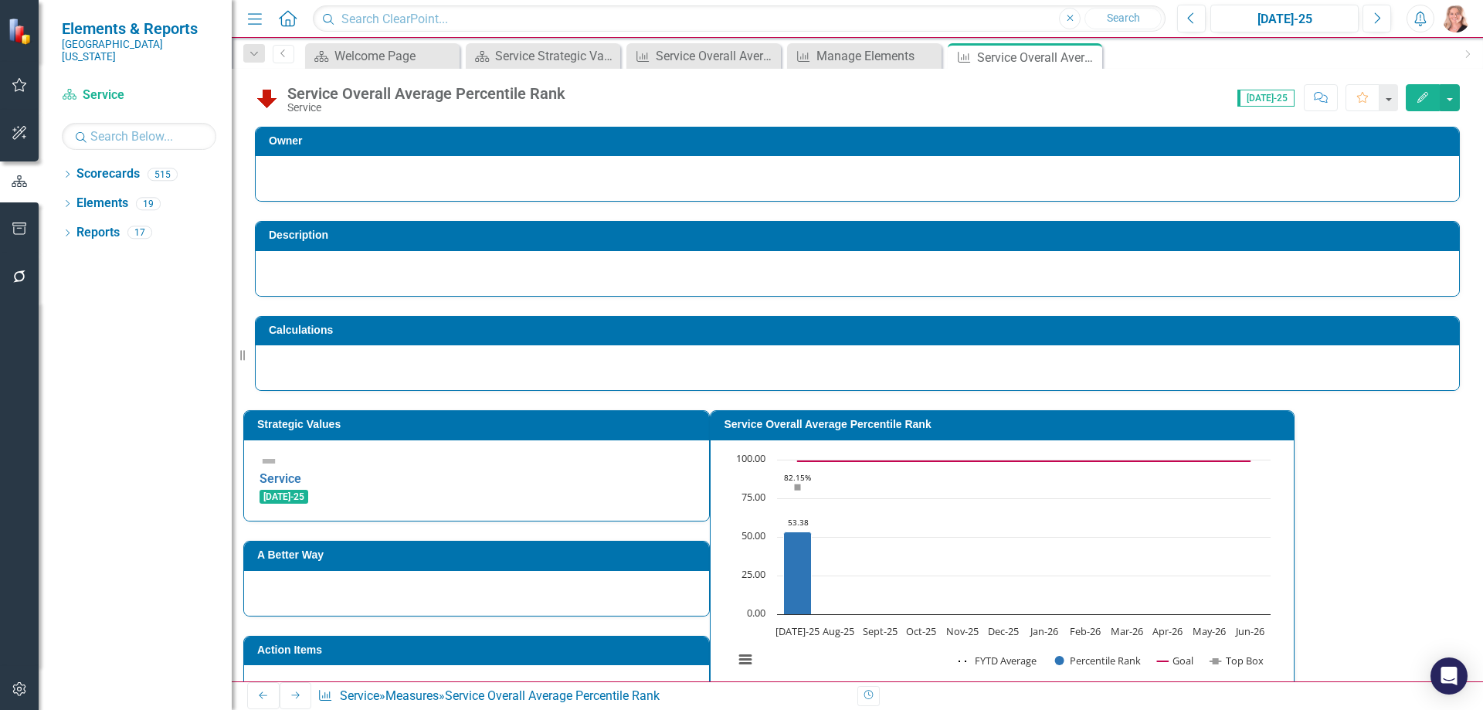
scroll to position [366, 0]
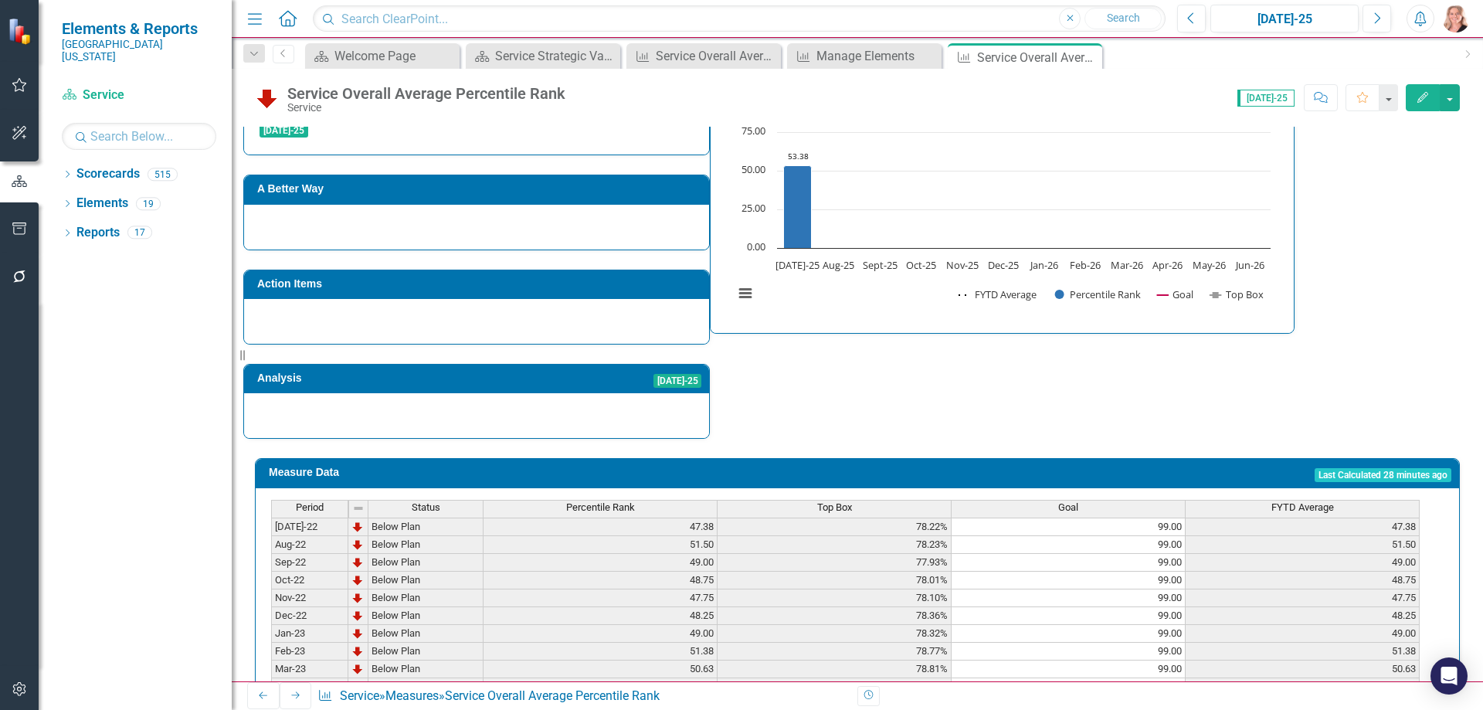
click at [572, 502] on span "Percentile Rank" at bounding box center [600, 507] width 69 height 11
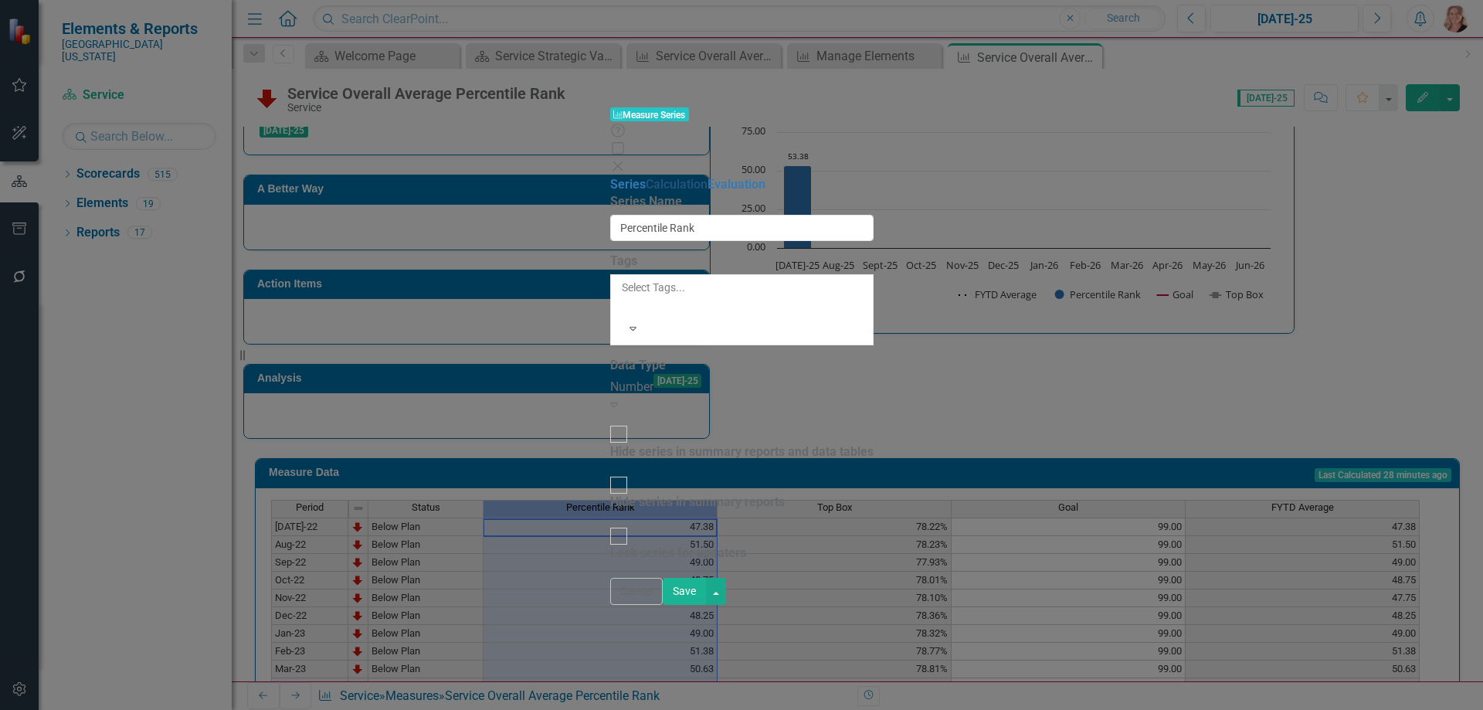
click at [646, 177] on link "Calculation" at bounding box center [677, 184] width 62 height 15
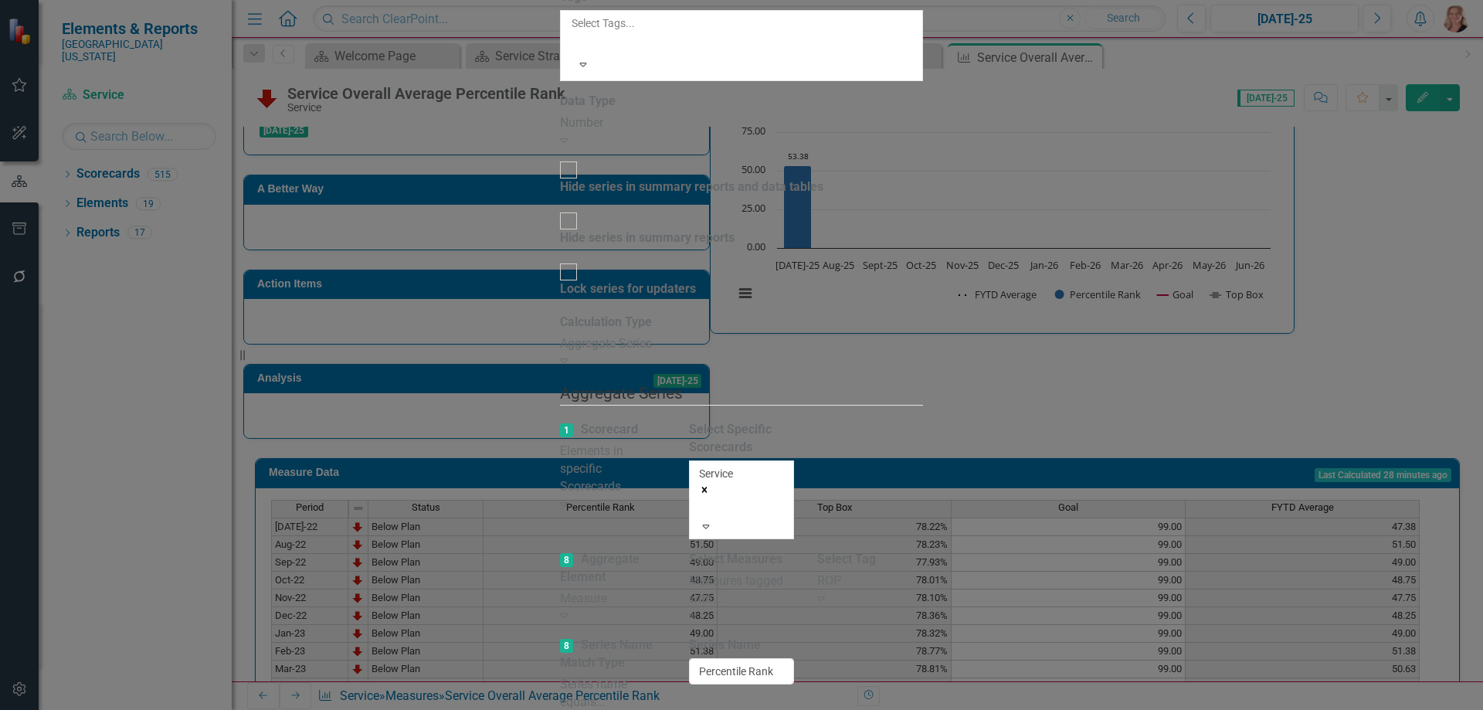
click at [710, 335] on div "Aggregate Series" at bounding box center [741, 344] width 363 height 18
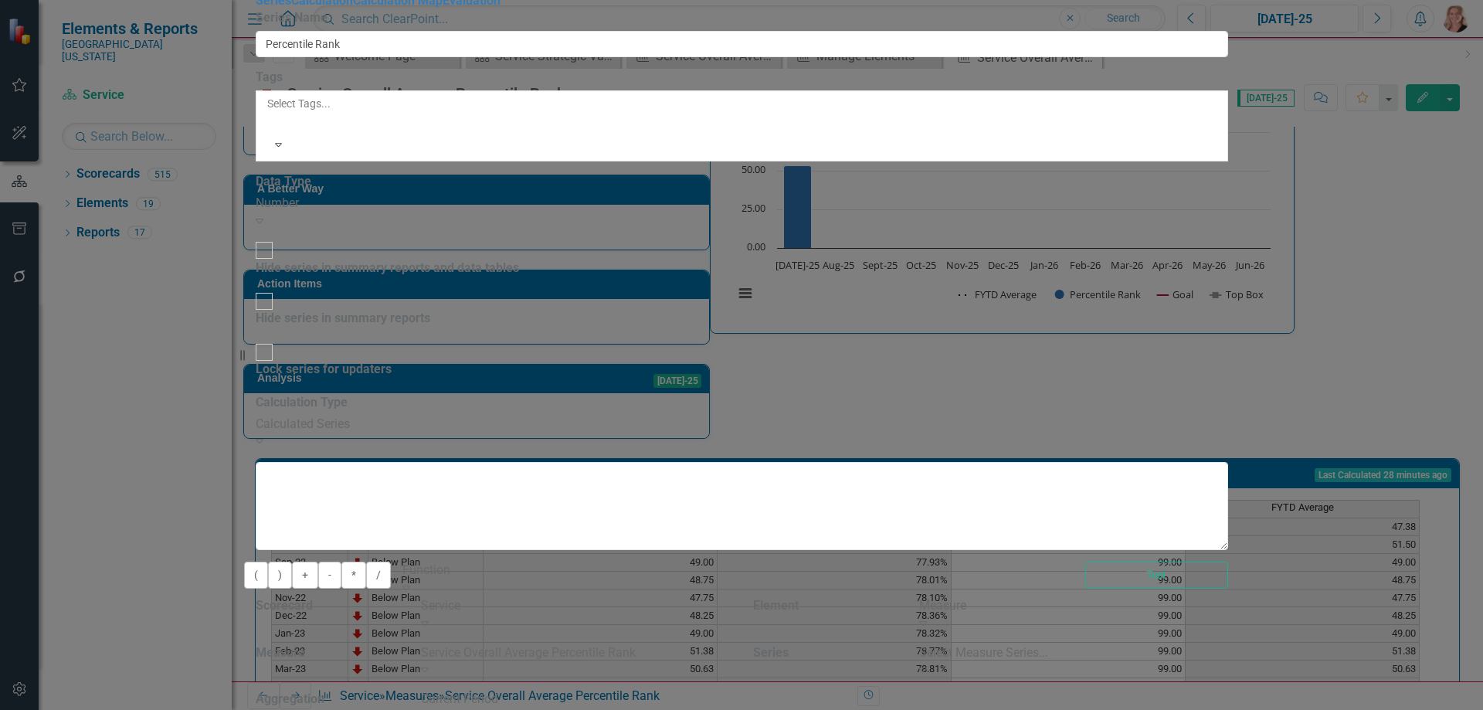
click at [410, 581] on icon "Expand" at bounding box center [406, 587] width 8 height 12
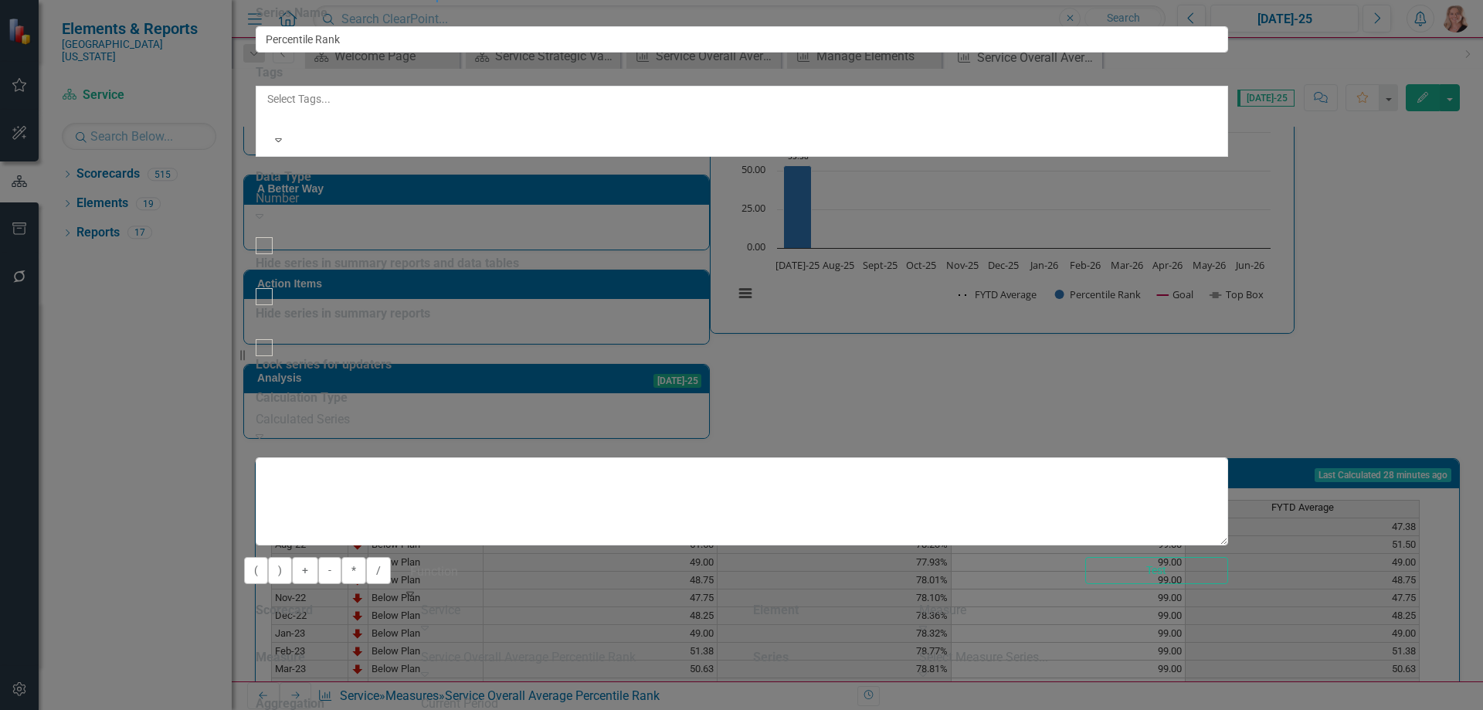
click at [899, 557] on div "6 results available. Use Up and Down to choose options, press Enter to select t…" at bounding box center [732, 579] width 660 height 45
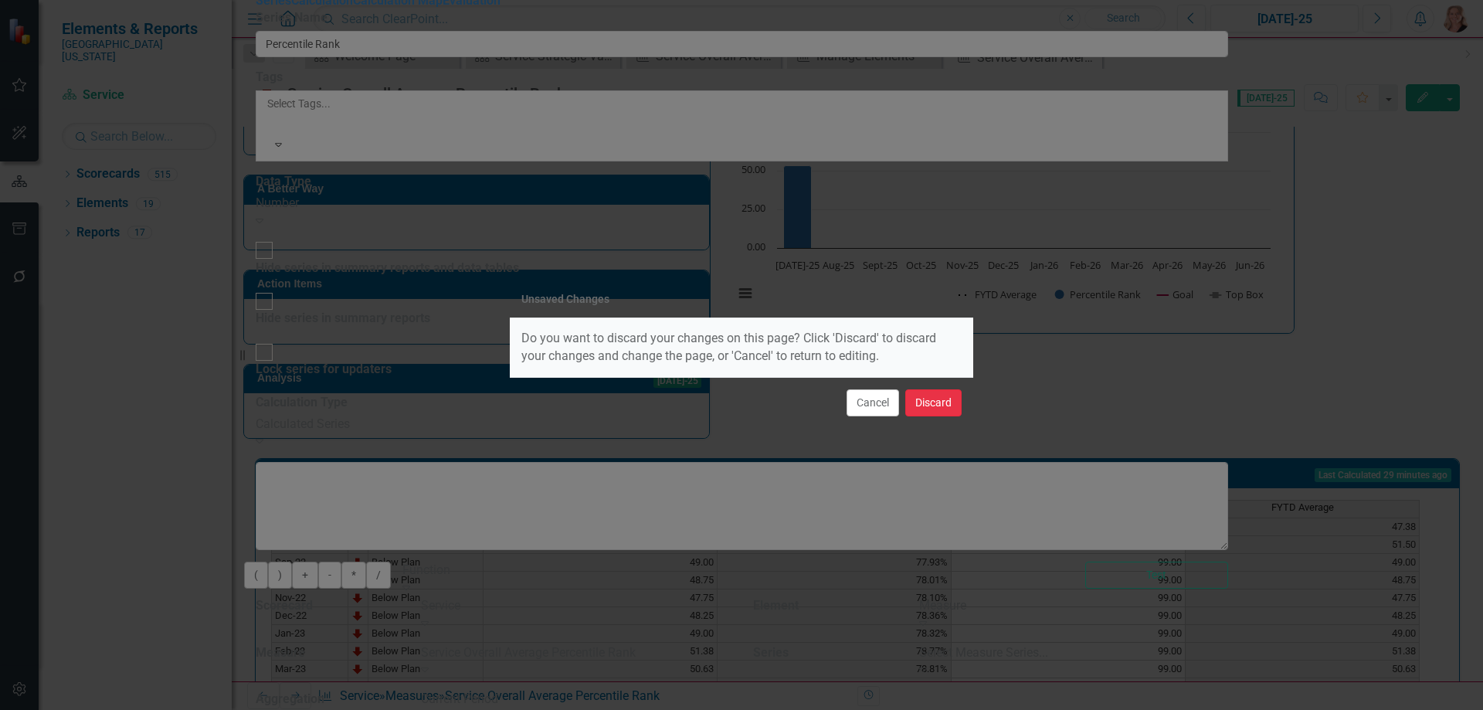
click at [938, 407] on button "Discard" at bounding box center [933, 402] width 56 height 27
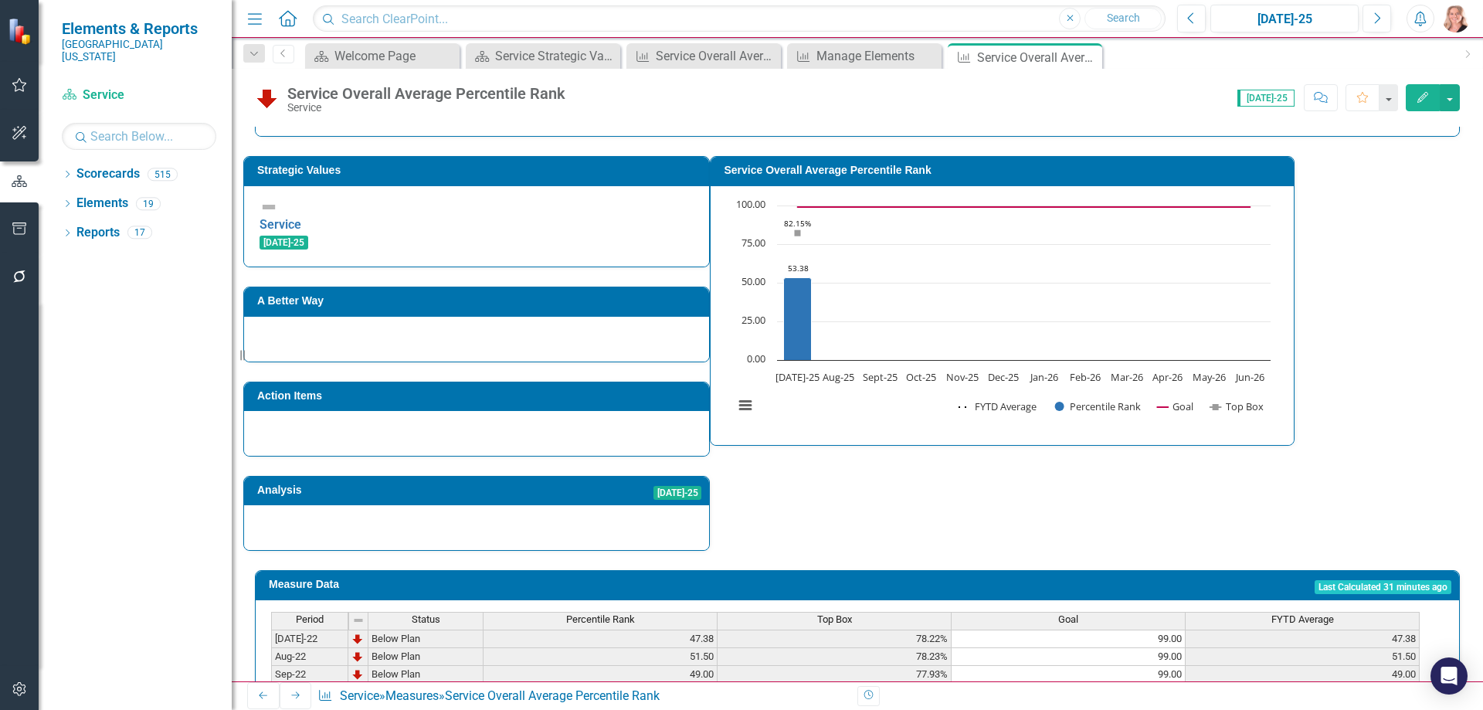
scroll to position [289, 0]
